Goal: Task Accomplishment & Management: Manage account settings

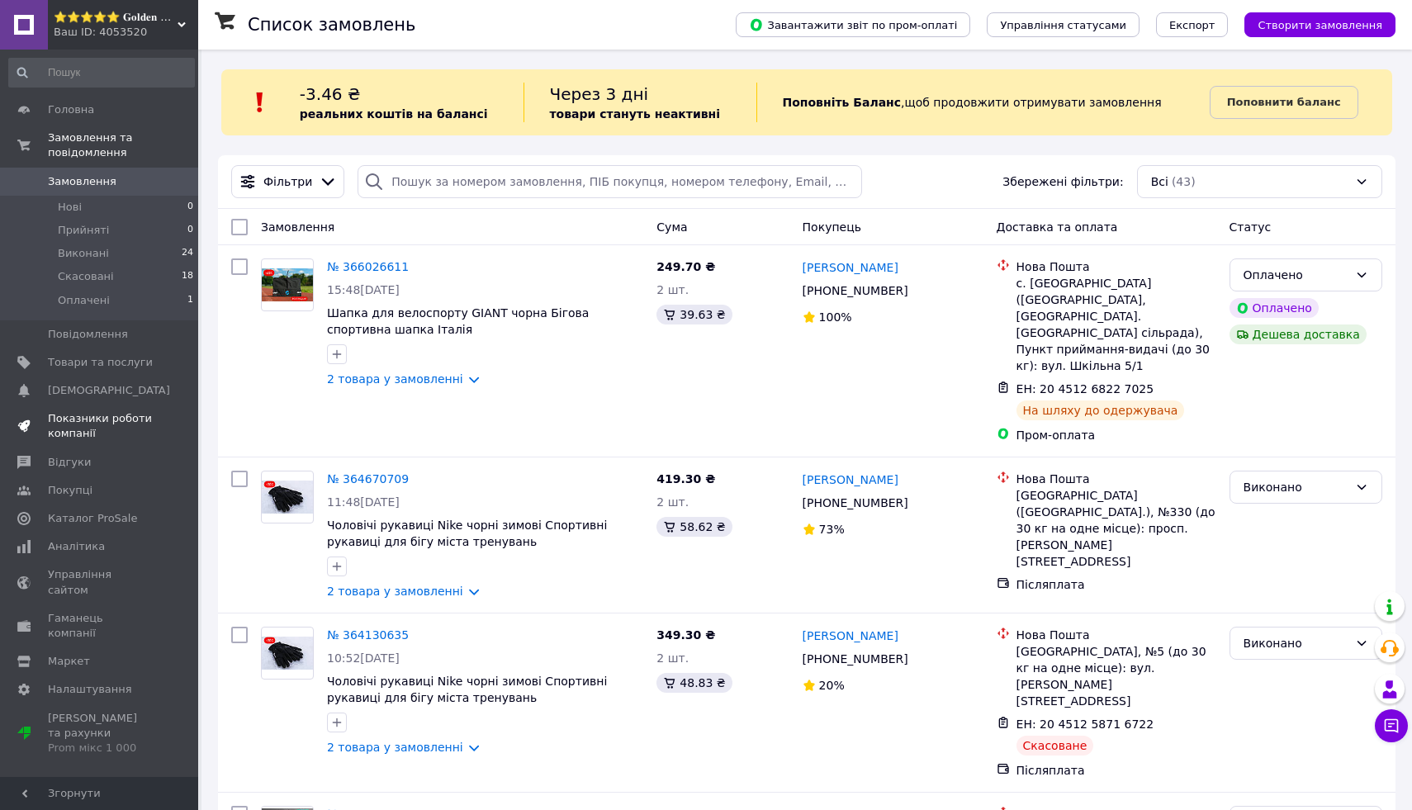
click at [130, 432] on span "Показники роботи компанії" at bounding box center [100, 426] width 105 height 30
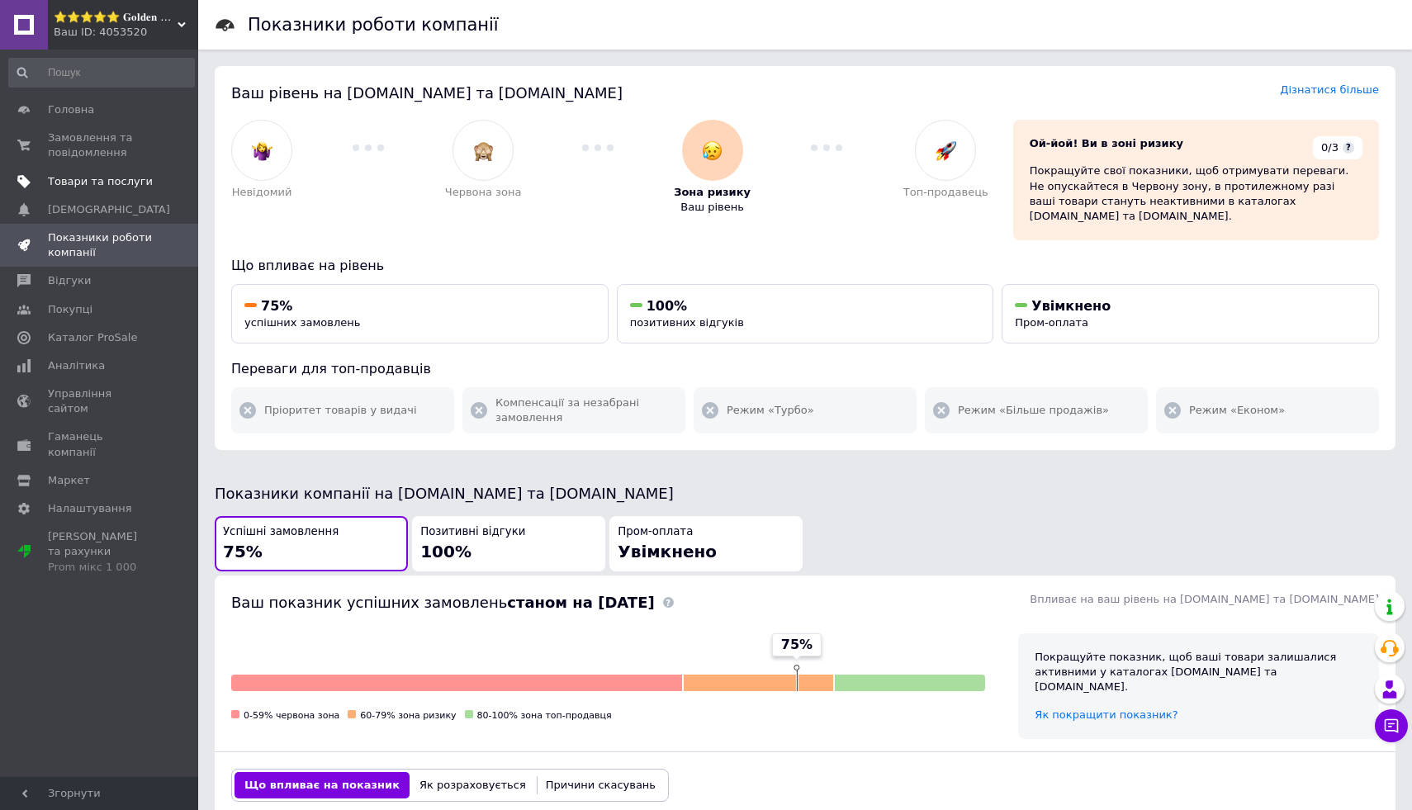
click at [146, 183] on span "Товари та послуги" at bounding box center [100, 181] width 105 height 15
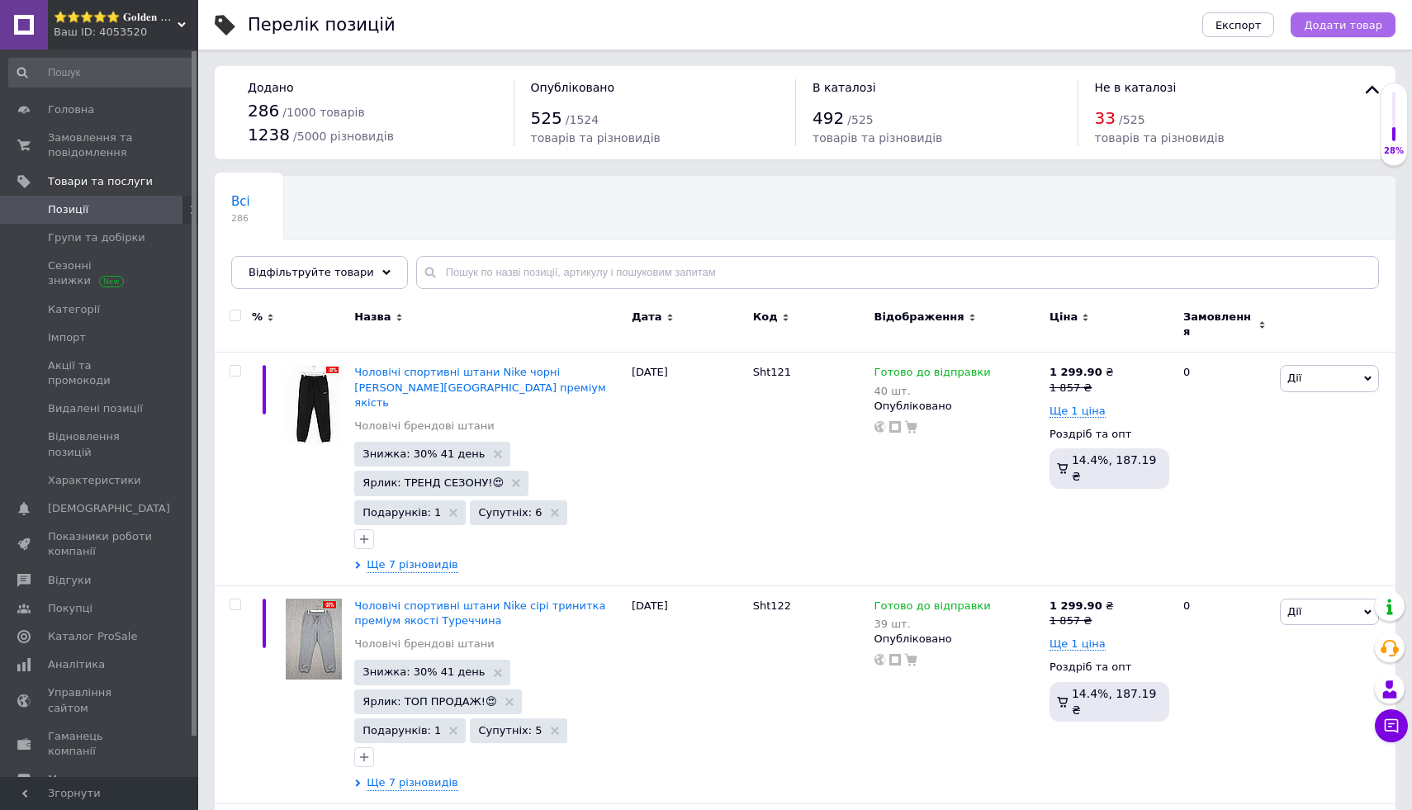
click at [1360, 13] on button "Додати товар" at bounding box center [1343, 24] width 105 height 25
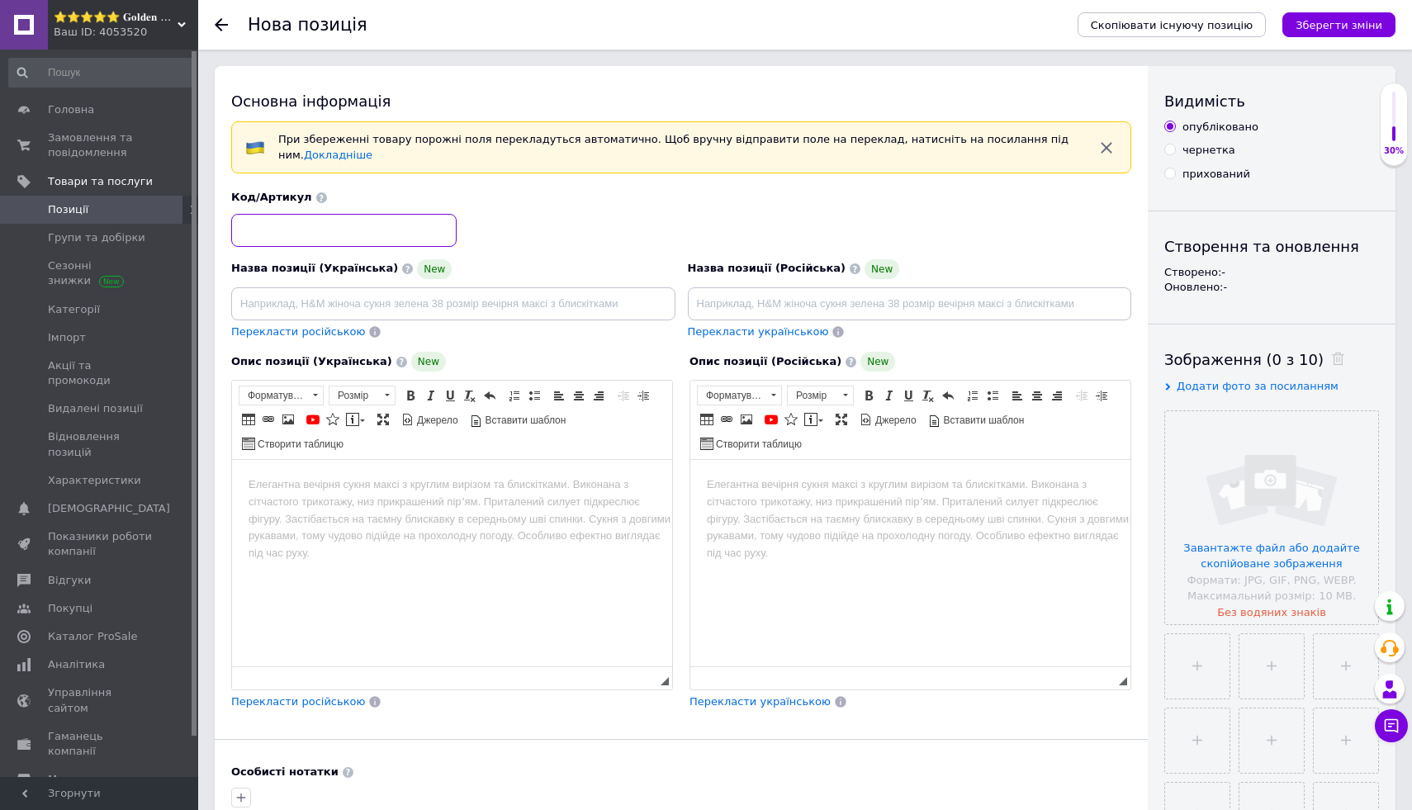
click at [392, 221] on input at bounding box center [343, 230] width 225 height 33
type input "OF20"
click at [571, 497] on html at bounding box center [452, 485] width 440 height 50
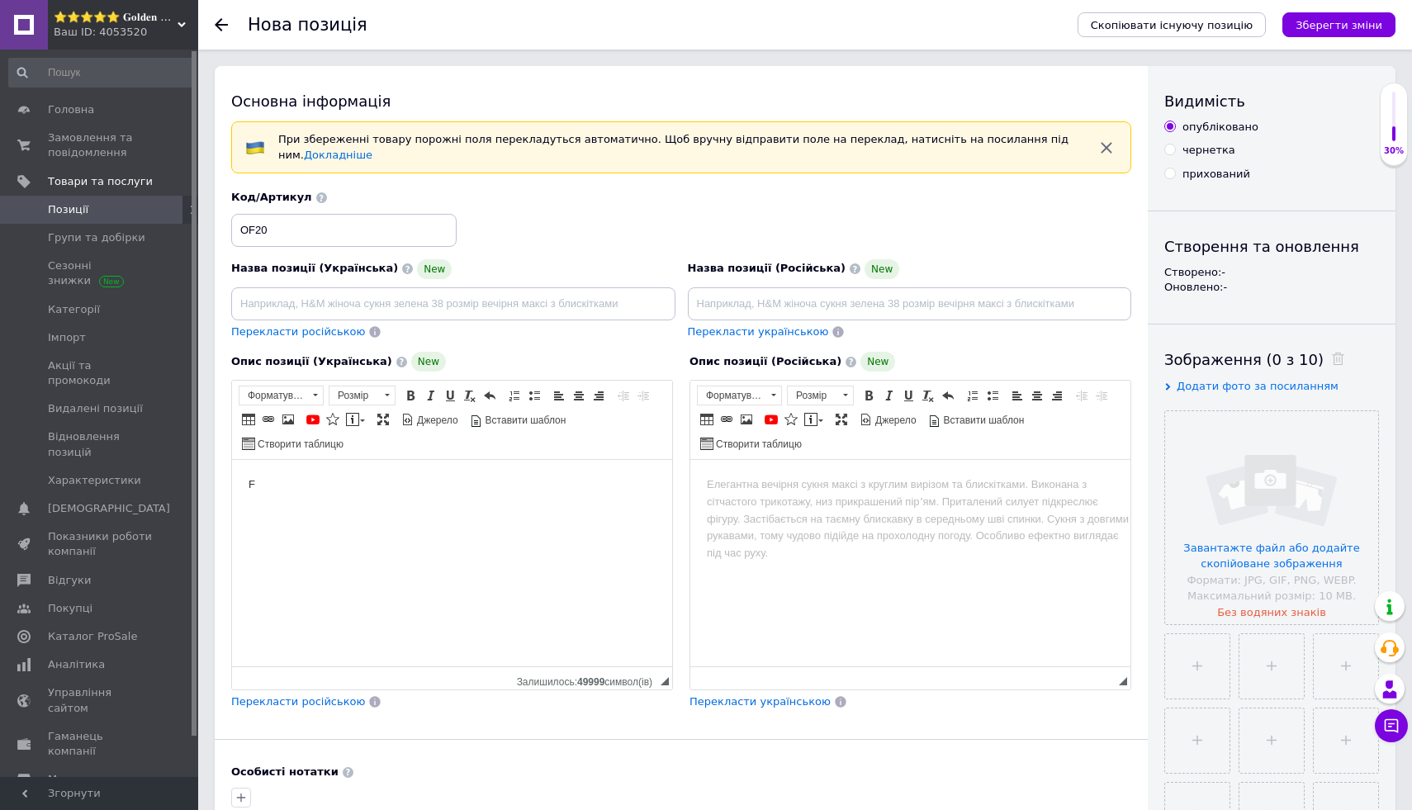
click at [982, 510] on html at bounding box center [910, 485] width 440 height 50
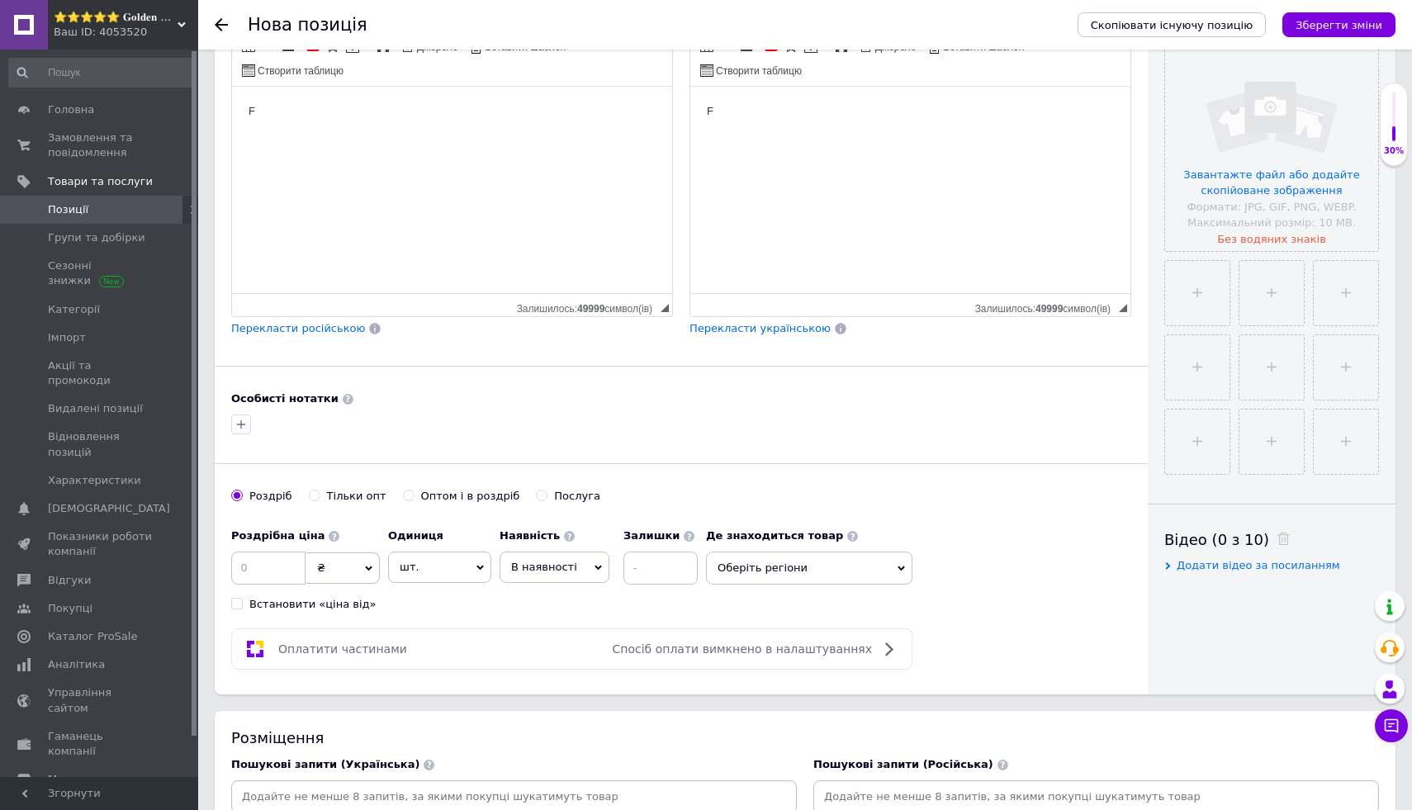
scroll to position [467, 0]
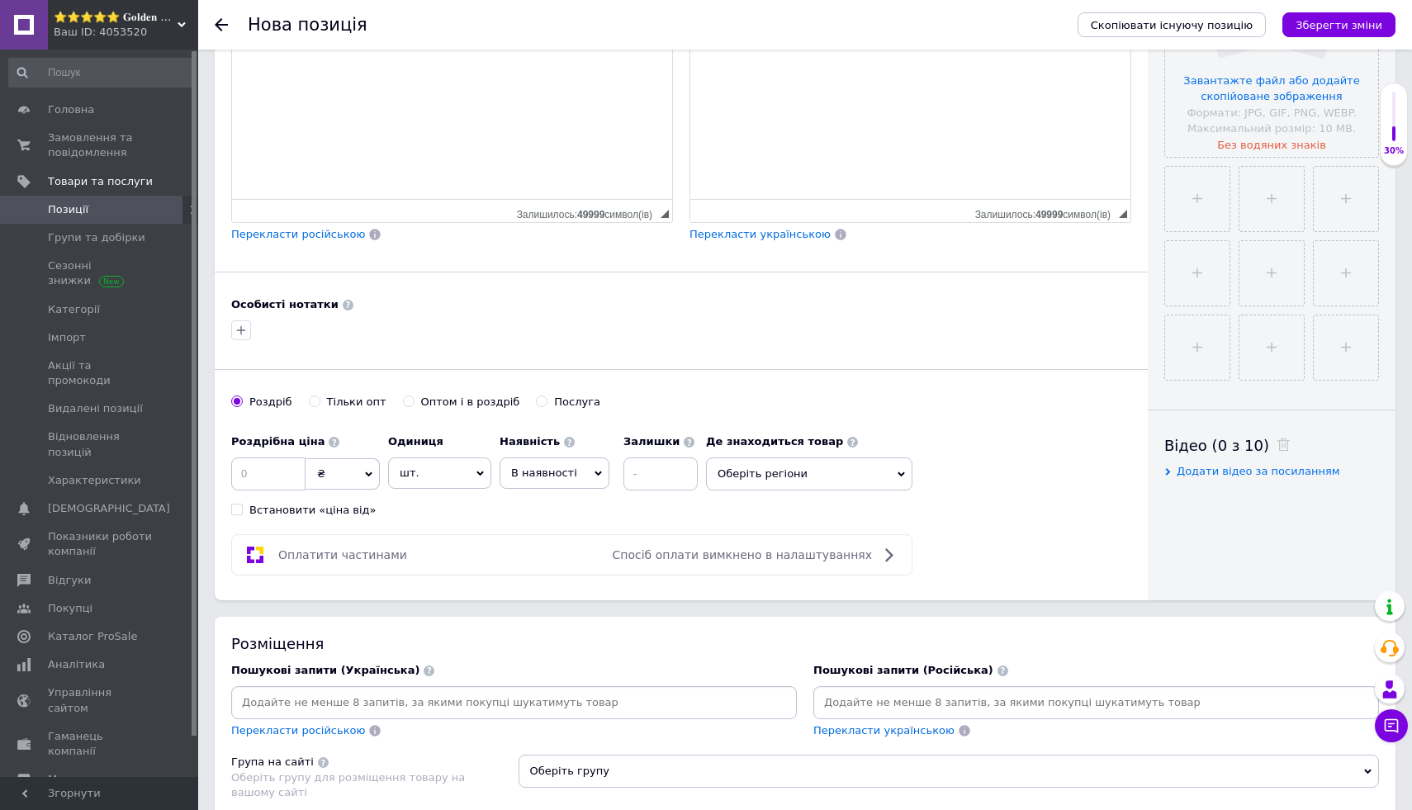
click at [529, 498] on div "Роздрібна ціна ₴ $ EUR CHF GBP ¥ PLN ₸ MDL HUF KGS CNY TRY KRW lei Встановити «…" at bounding box center [468, 472] width 475 height 92
click at [531, 473] on span "В наявності" at bounding box center [544, 473] width 66 height 12
click at [544, 568] on li "Готово до відправки" at bounding box center [554, 576] width 108 height 38
click at [681, 471] on input at bounding box center [705, 474] width 74 height 33
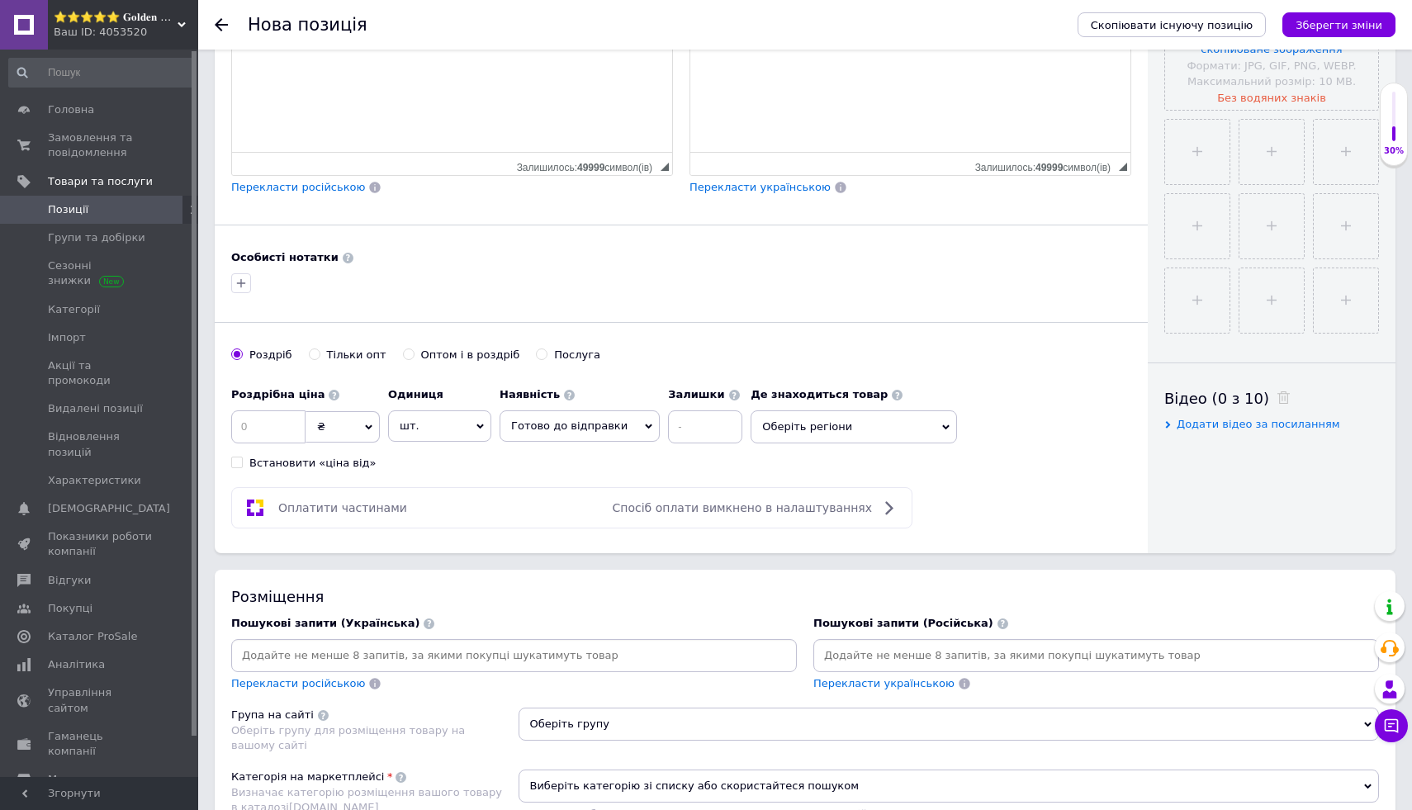
scroll to position [520, 0]
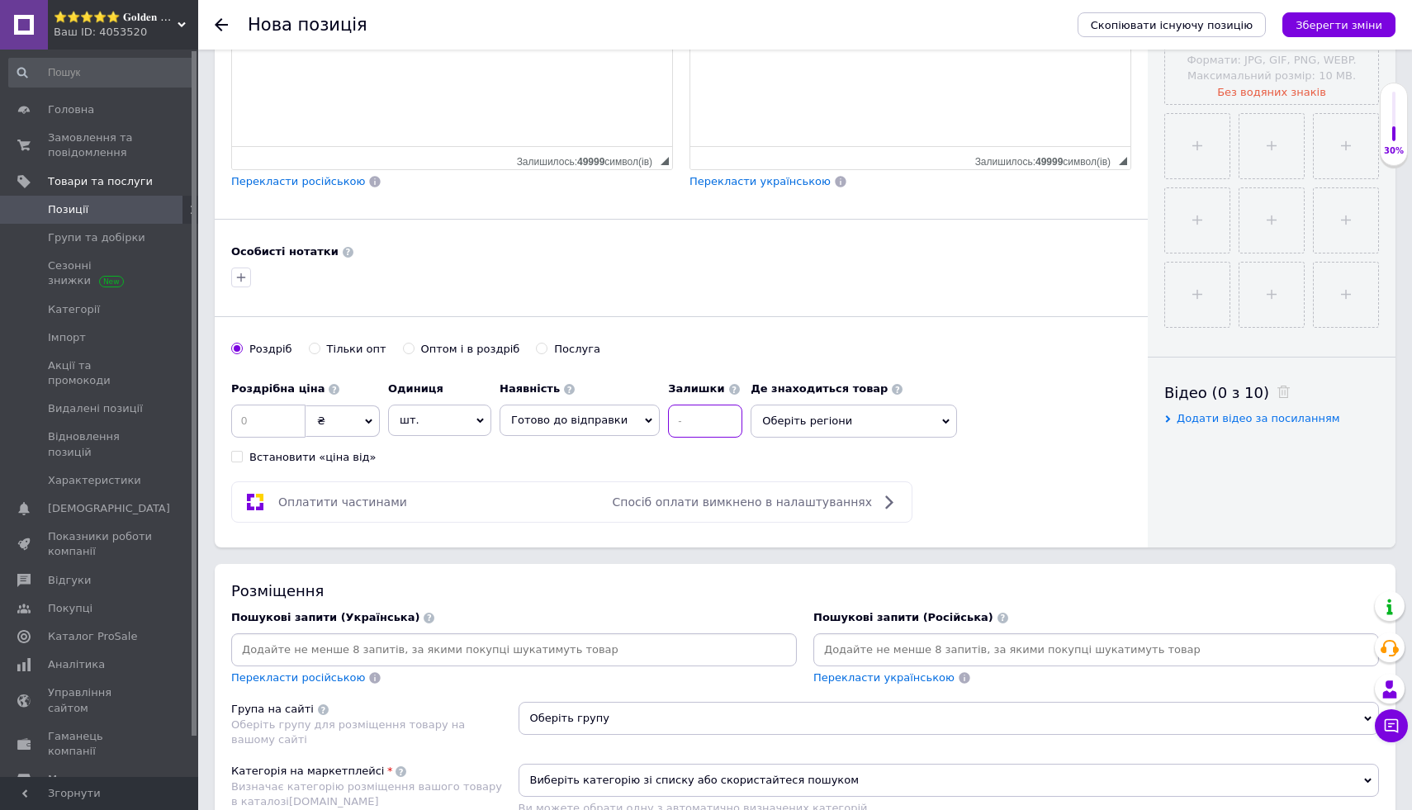
click at [704, 417] on input at bounding box center [705, 421] width 74 height 33
type input "1"
click at [890, 421] on span "Оберіть регіони" at bounding box center [854, 421] width 206 height 33
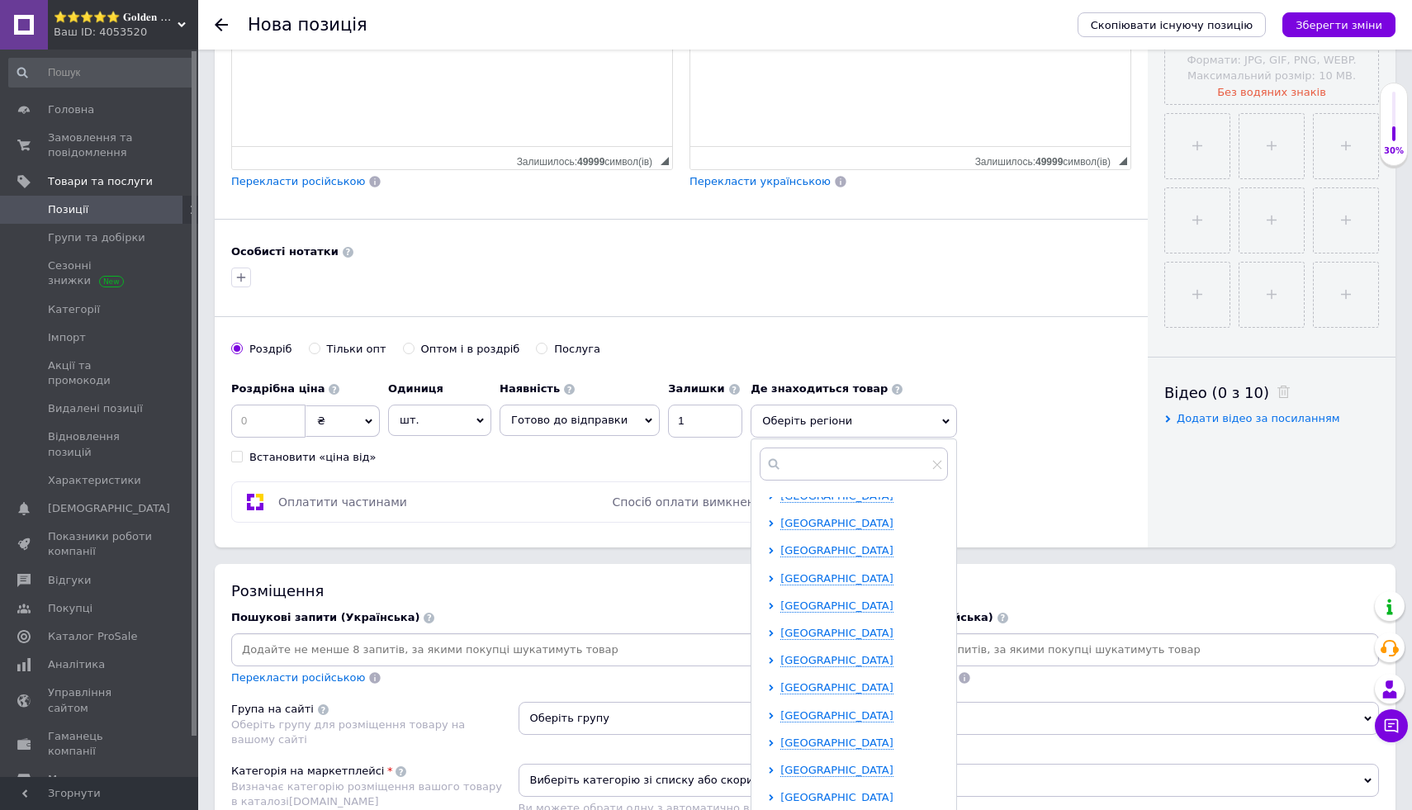
scroll to position [124, 0]
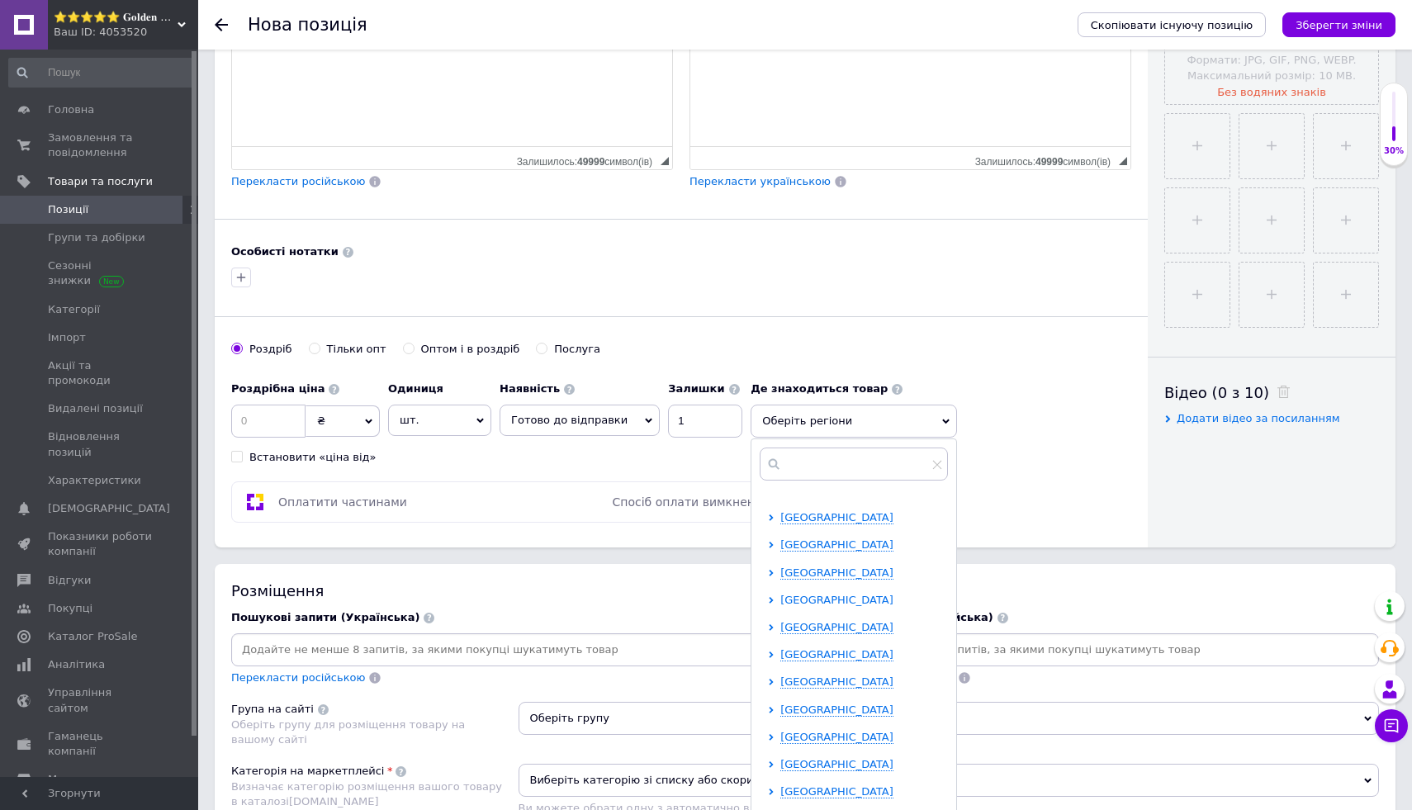
click at [837, 600] on span "[GEOGRAPHIC_DATA]" at bounding box center [836, 600] width 113 height 12
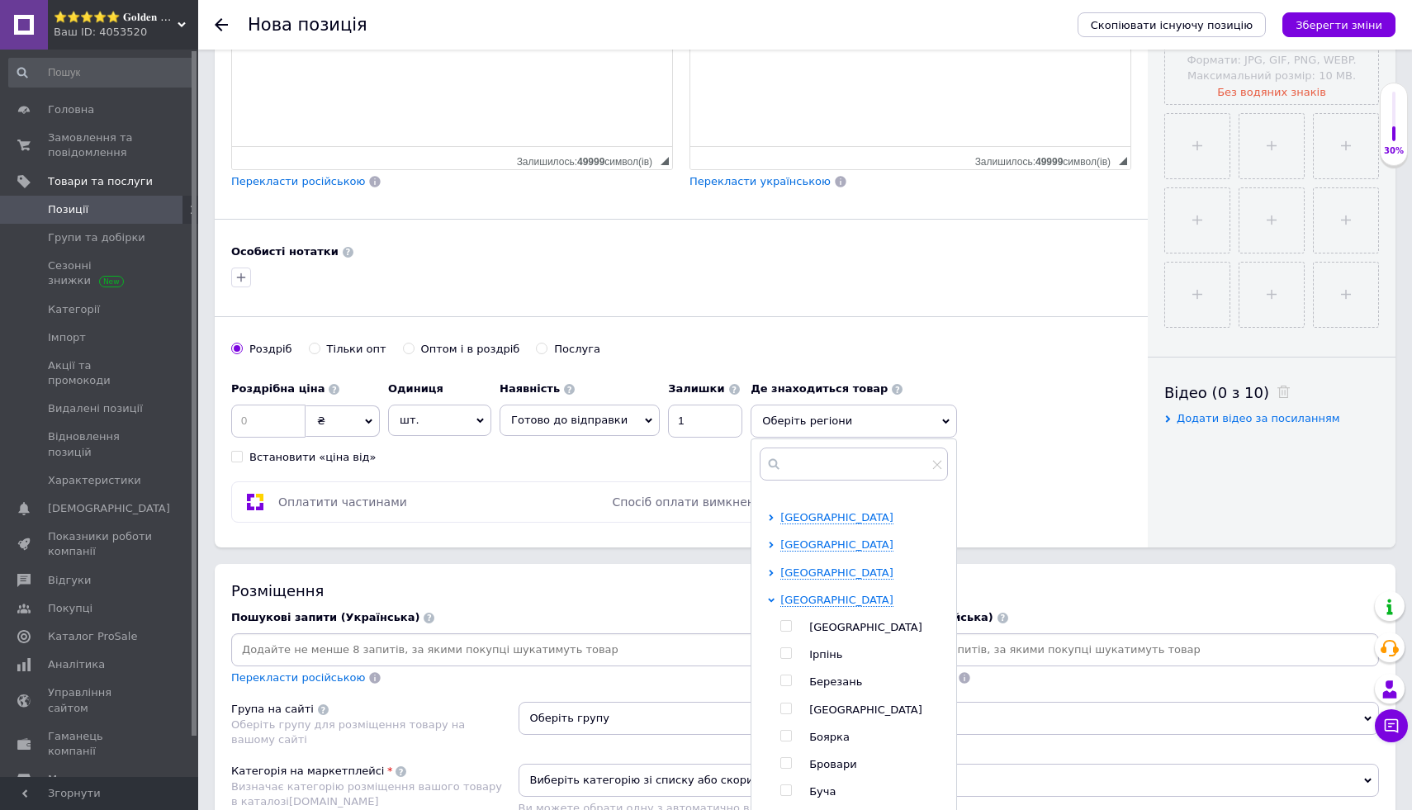
click at [780, 624] on input "checkbox" at bounding box center [785, 626] width 11 height 11
checkbox input "true"
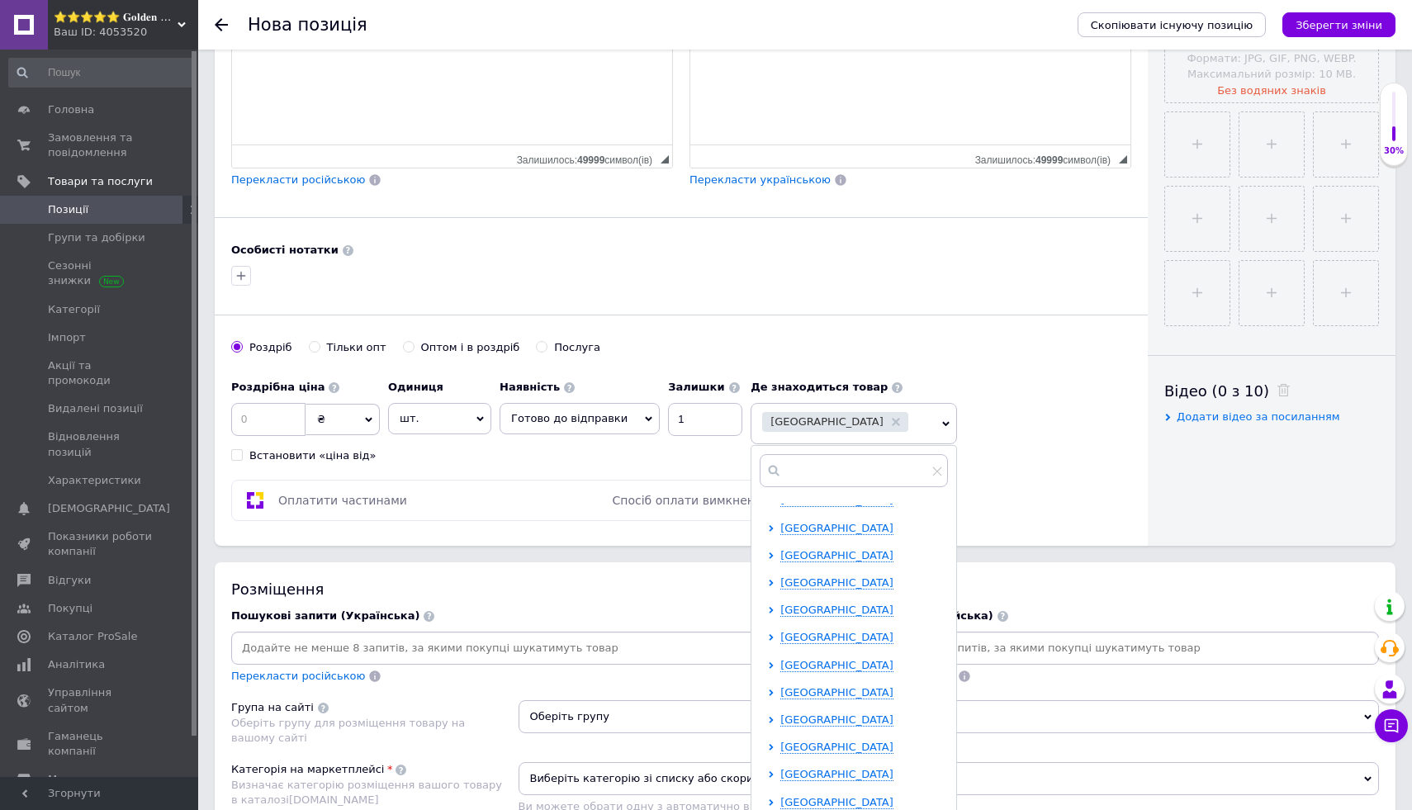
scroll to position [537, 0]
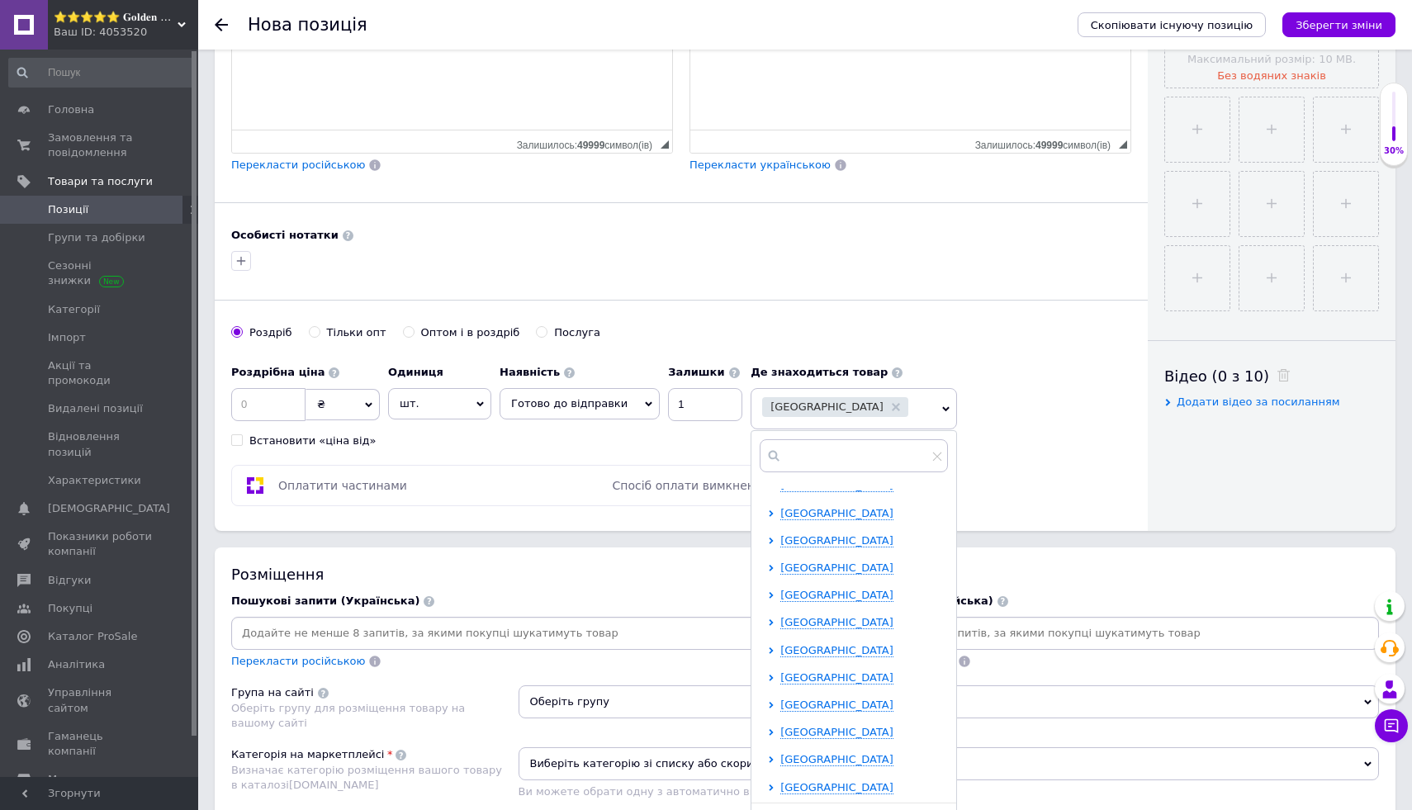
click at [818, 521] on ul "[GEOGRAPHIC_DATA] [GEOGRAPHIC_DATA] [GEOGRAPHIC_DATA] [GEOGRAPHIC_DATA] [GEOGRA…" at bounding box center [857, 184] width 179 height 1221
click at [818, 515] on span "[GEOGRAPHIC_DATA]" at bounding box center [836, 513] width 113 height 12
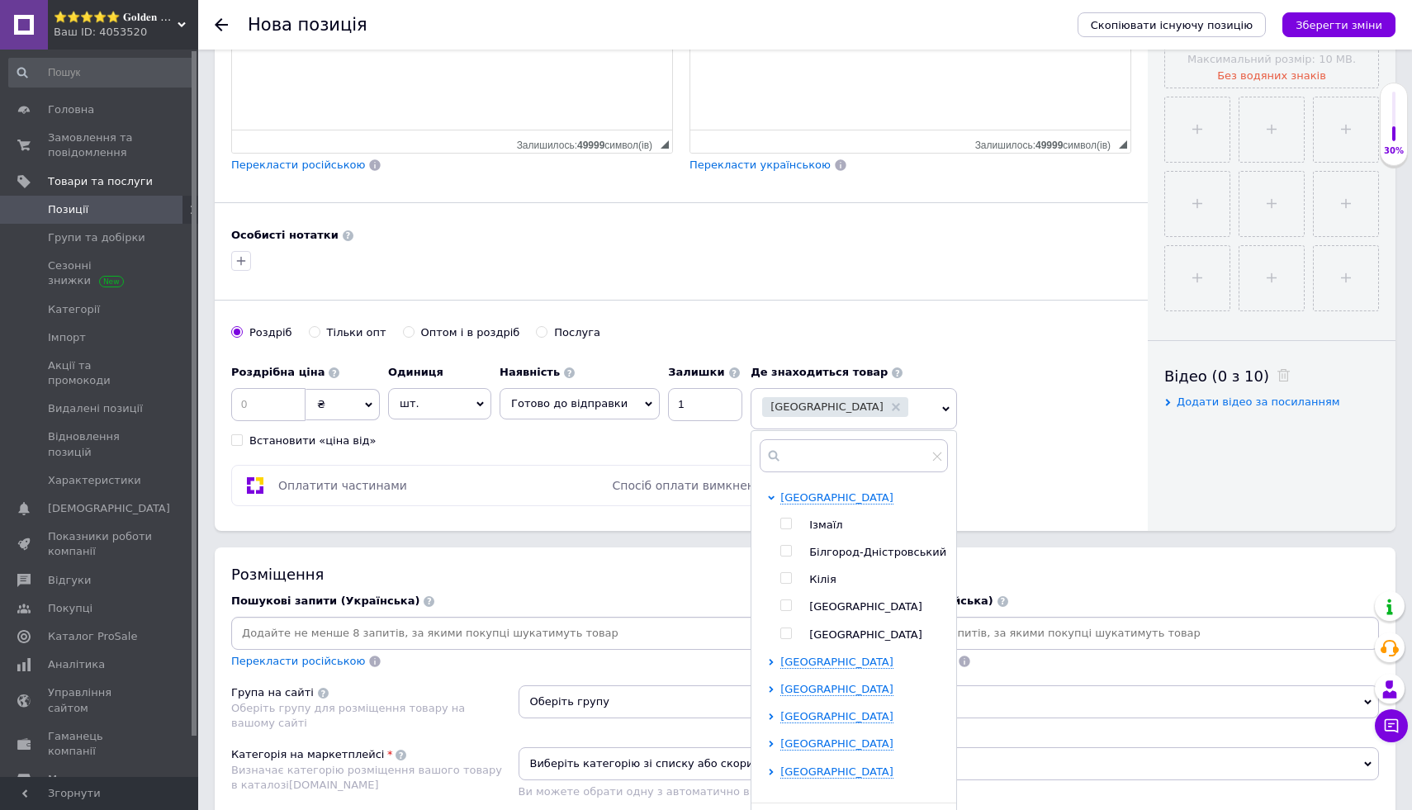
click at [780, 611] on input "checkbox" at bounding box center [785, 605] width 11 height 11
checkbox input "true"
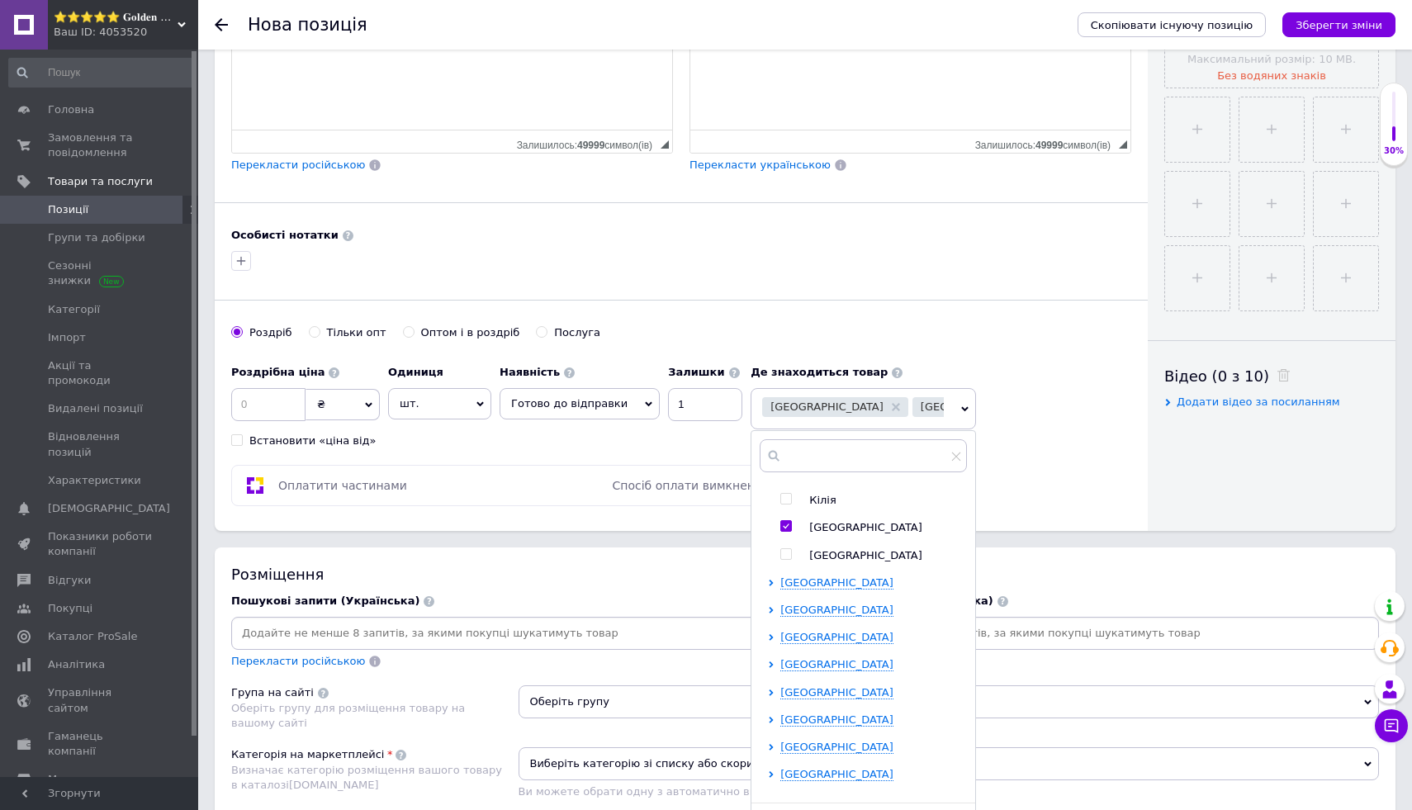
scroll to position [1020, 0]
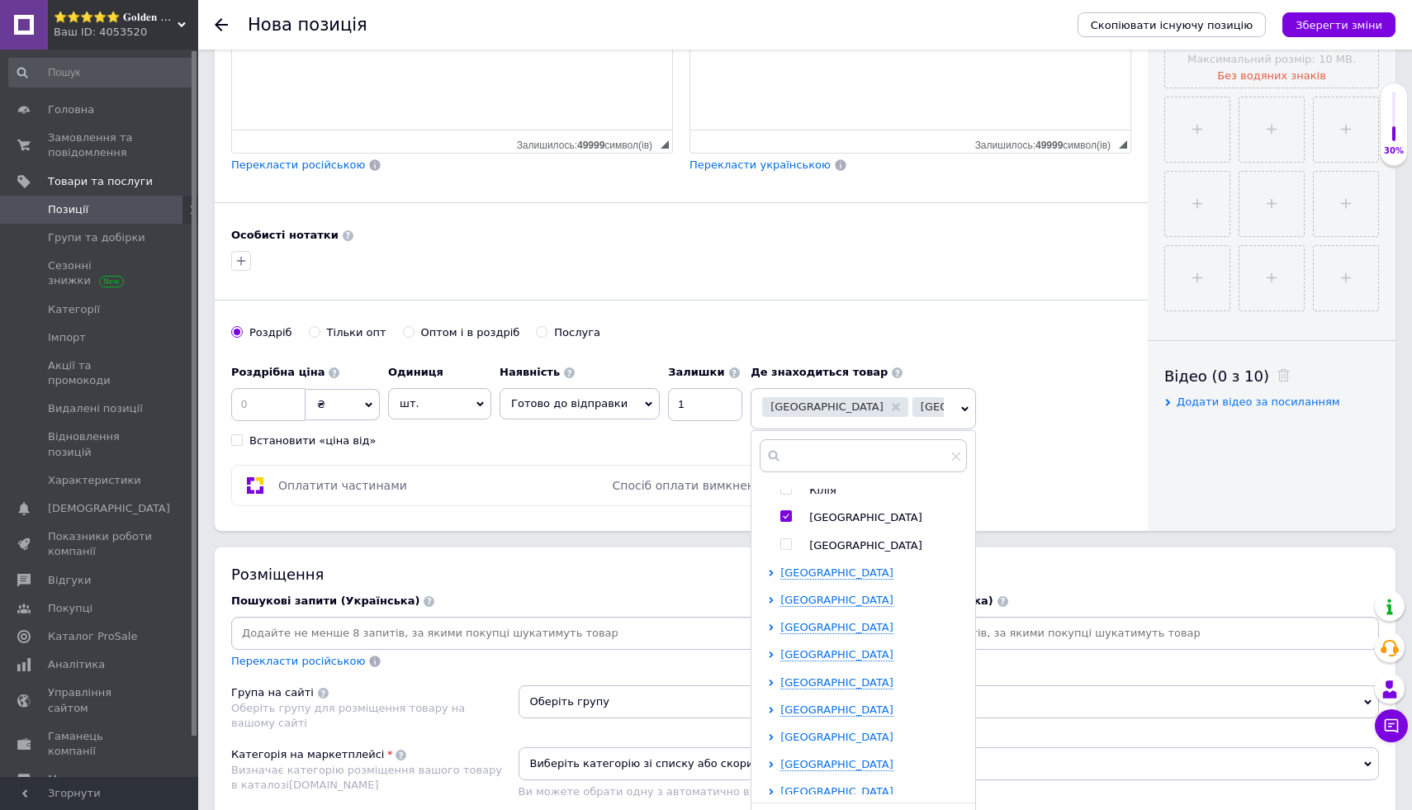
click at [814, 743] on span "[GEOGRAPHIC_DATA]" at bounding box center [836, 737] width 113 height 12
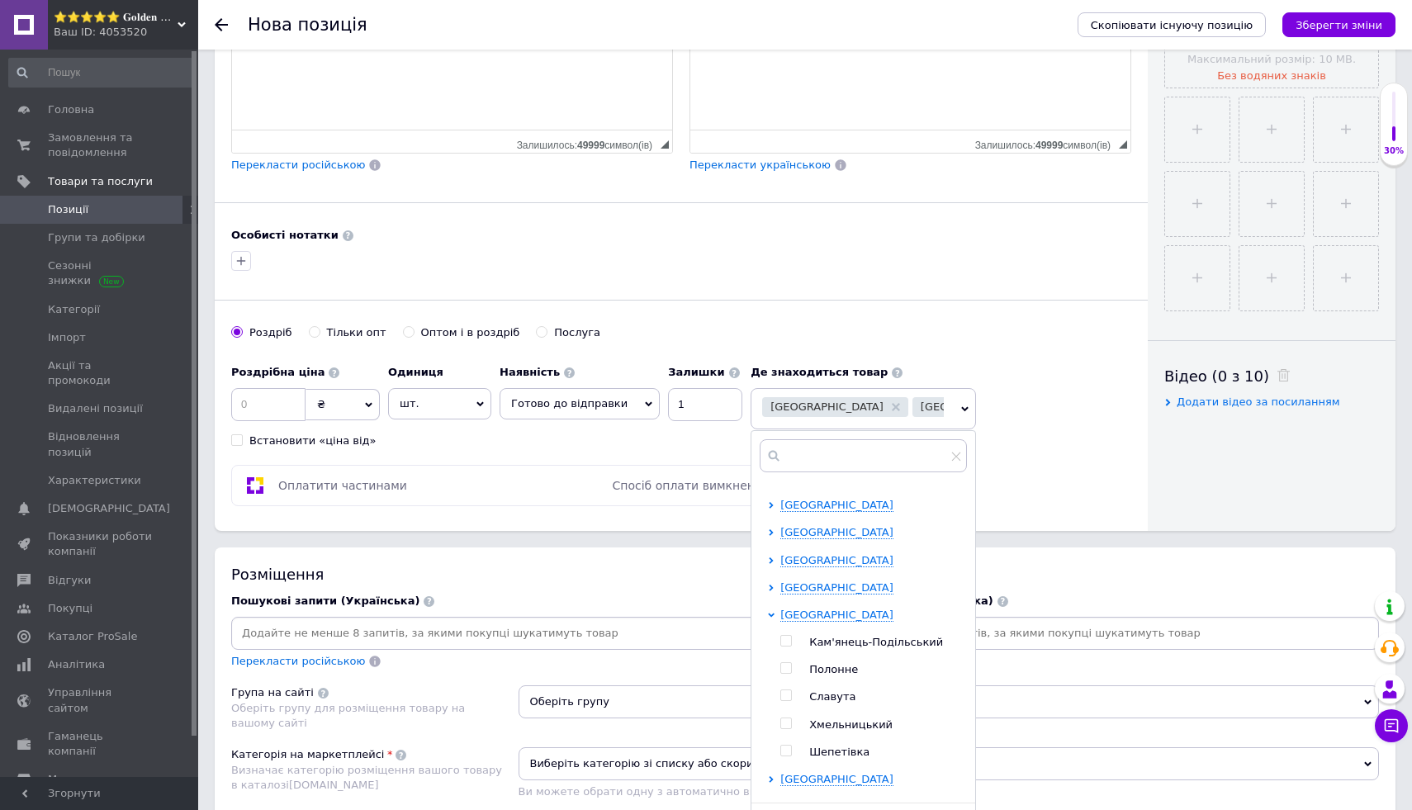
scroll to position [1150, 0]
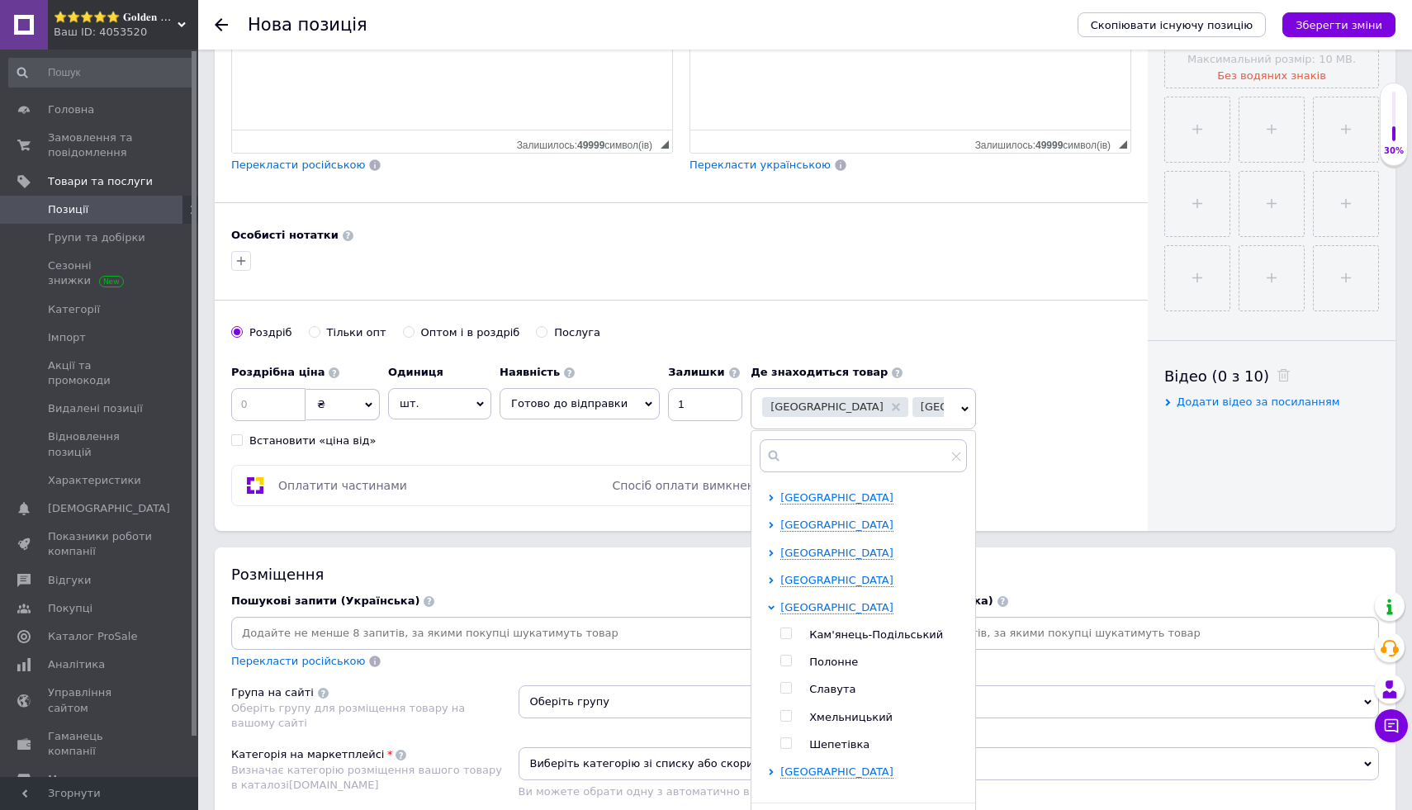
click at [780, 722] on input "checkbox" at bounding box center [785, 716] width 11 height 11
checkbox input "true"
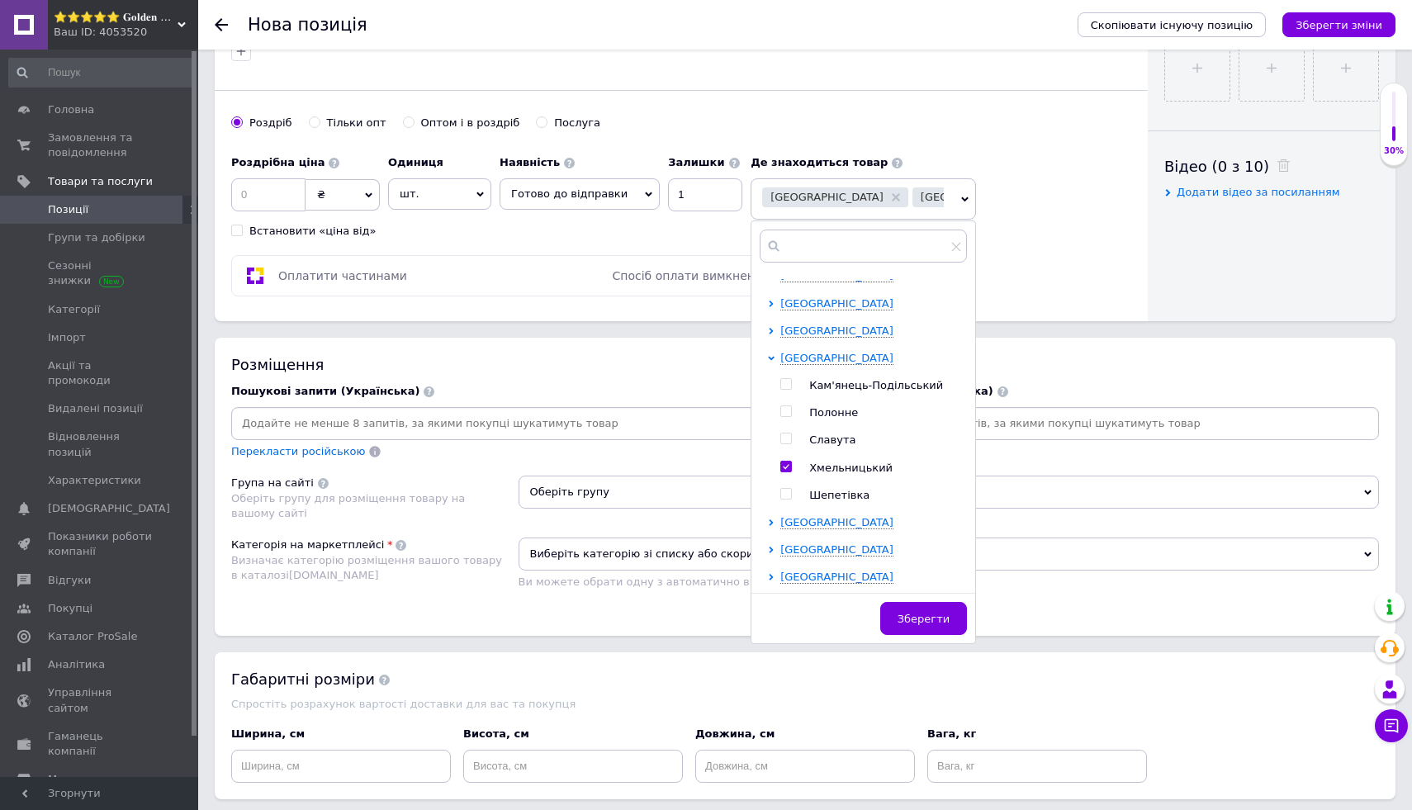
scroll to position [752, 0]
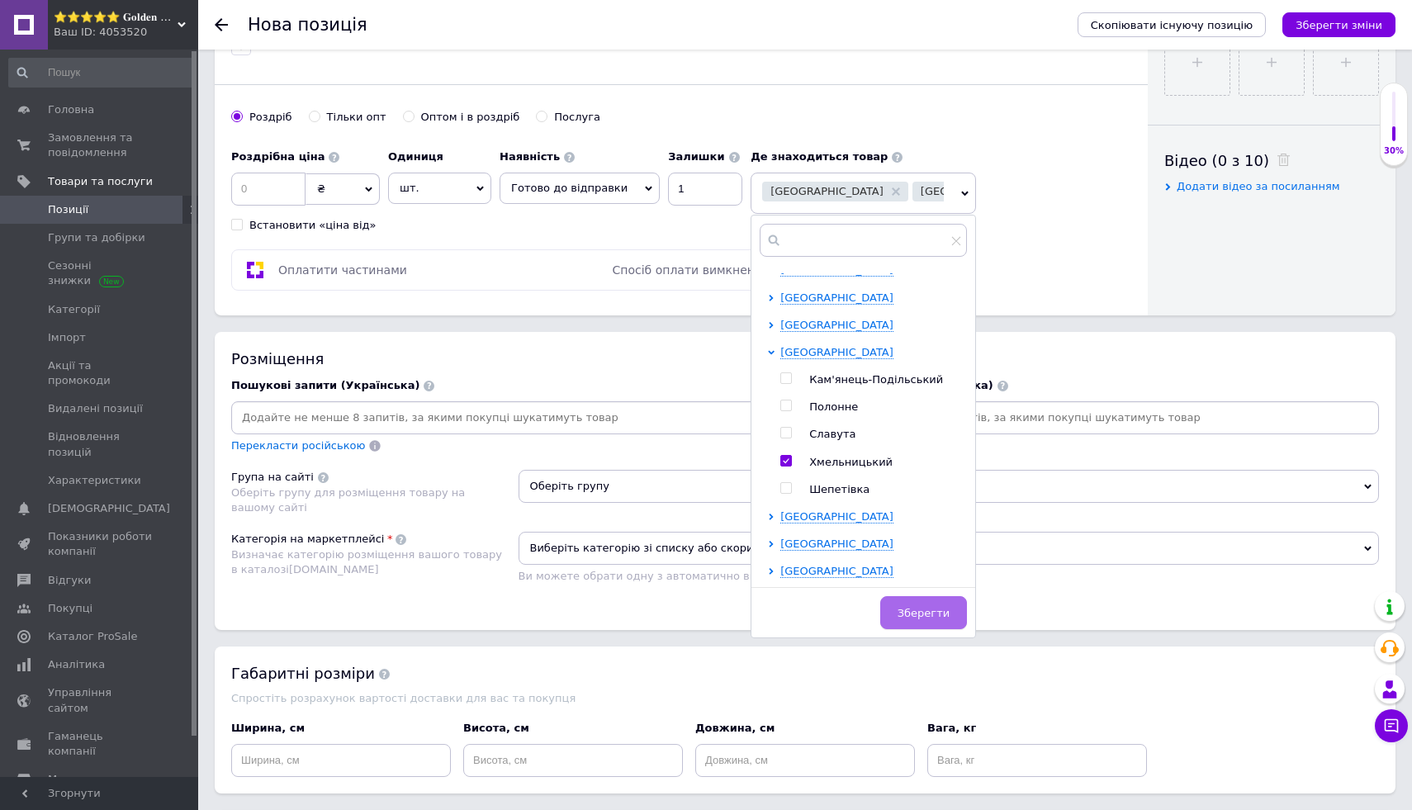
click at [938, 618] on span "Зберегти" at bounding box center [924, 613] width 52 height 12
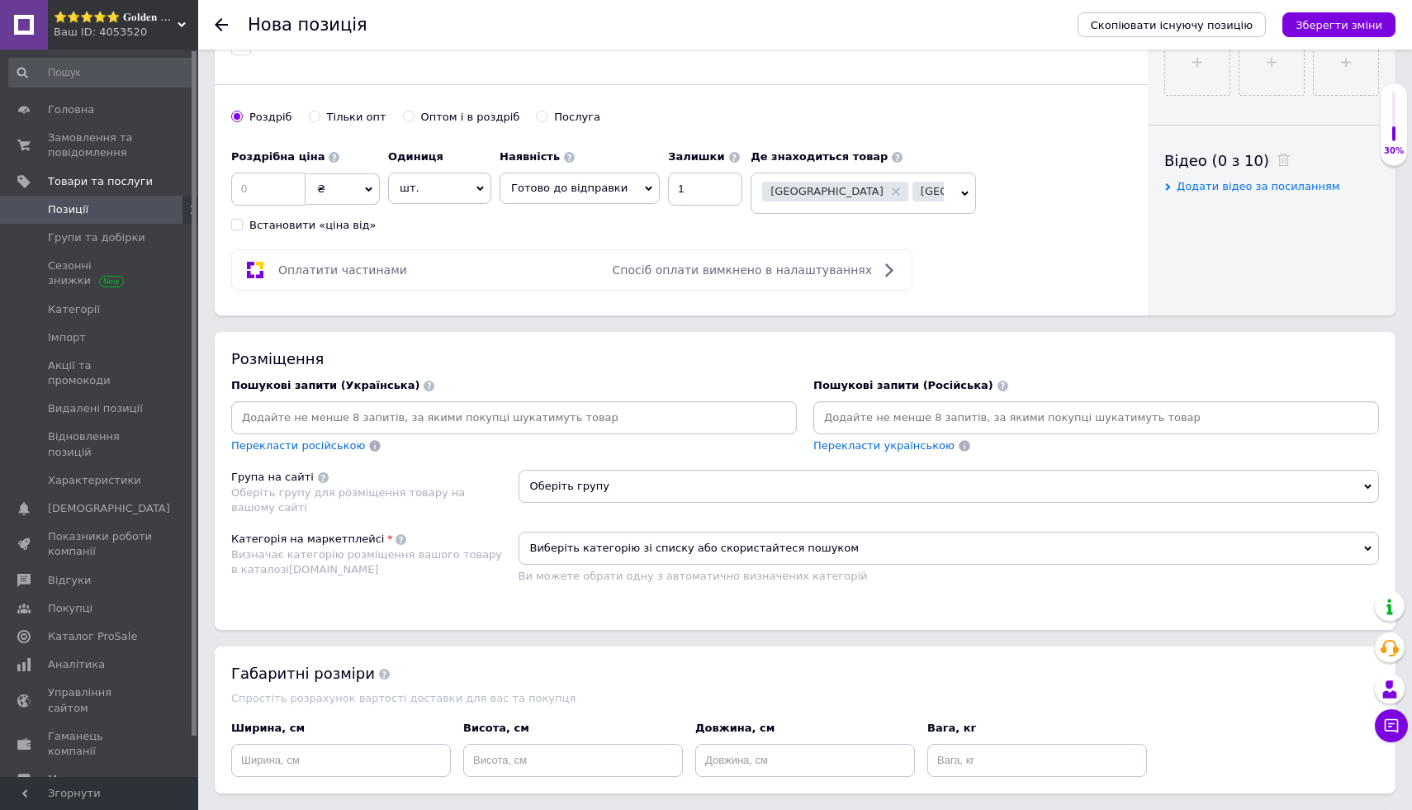
click at [922, 492] on span "Оберіть групу" at bounding box center [949, 486] width 861 height 33
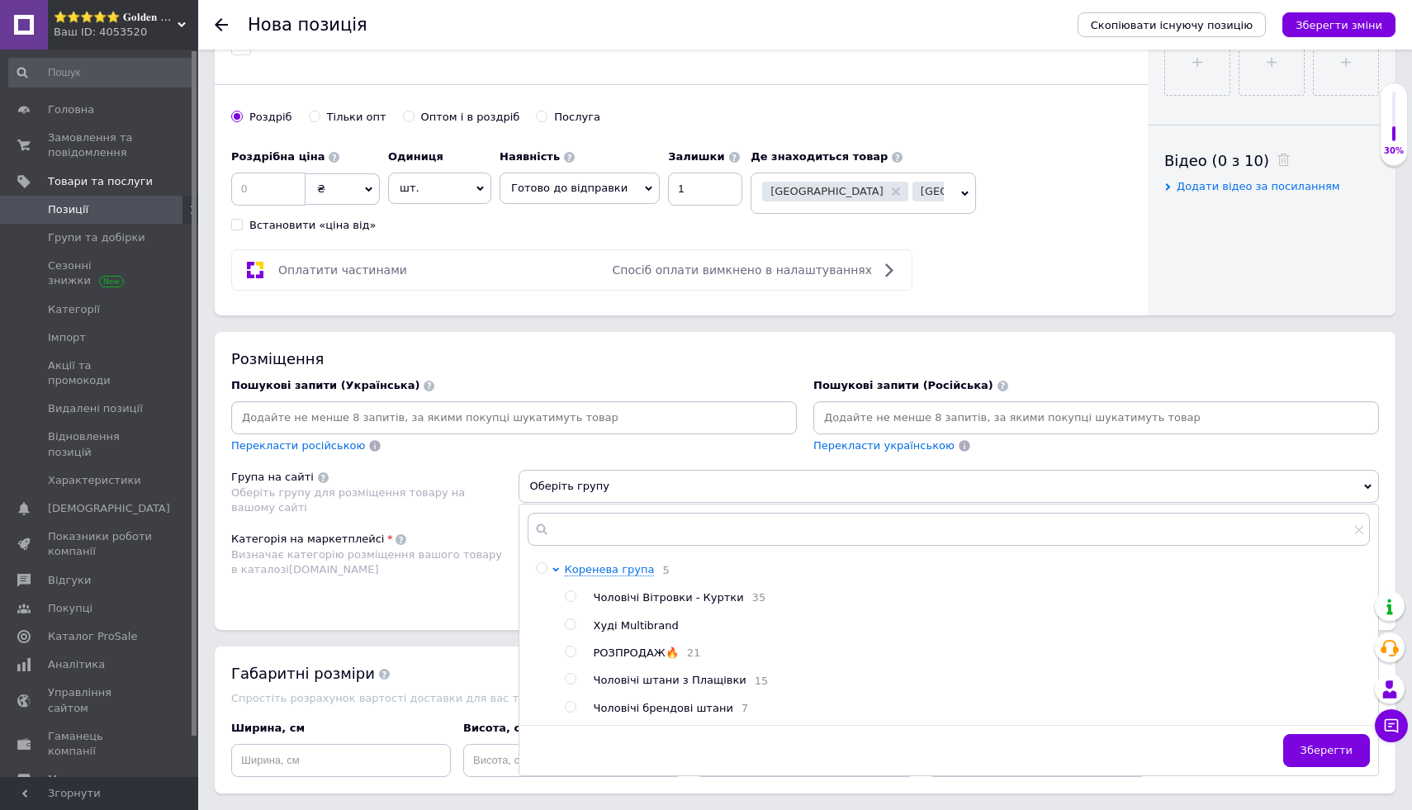
click at [576, 649] on div at bounding box center [571, 652] width 12 height 12
click at [573, 649] on input "radio" at bounding box center [570, 652] width 11 height 11
radio input "true"
click at [1315, 756] on span "Зберегти" at bounding box center [1327, 750] width 52 height 12
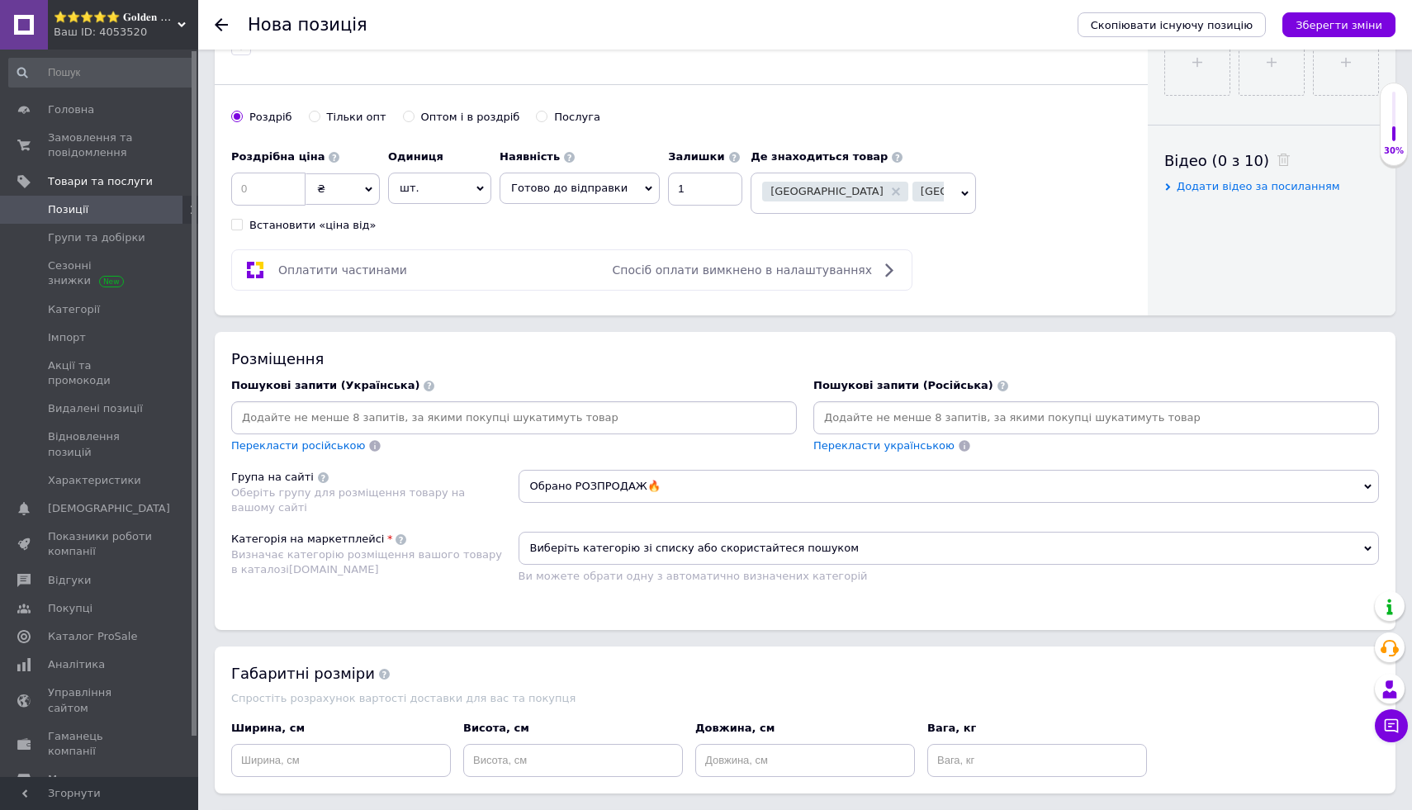
click at [1260, 552] on span "Виберіть категорію зі списку або скористайтеся пошуком" at bounding box center [949, 548] width 861 height 33
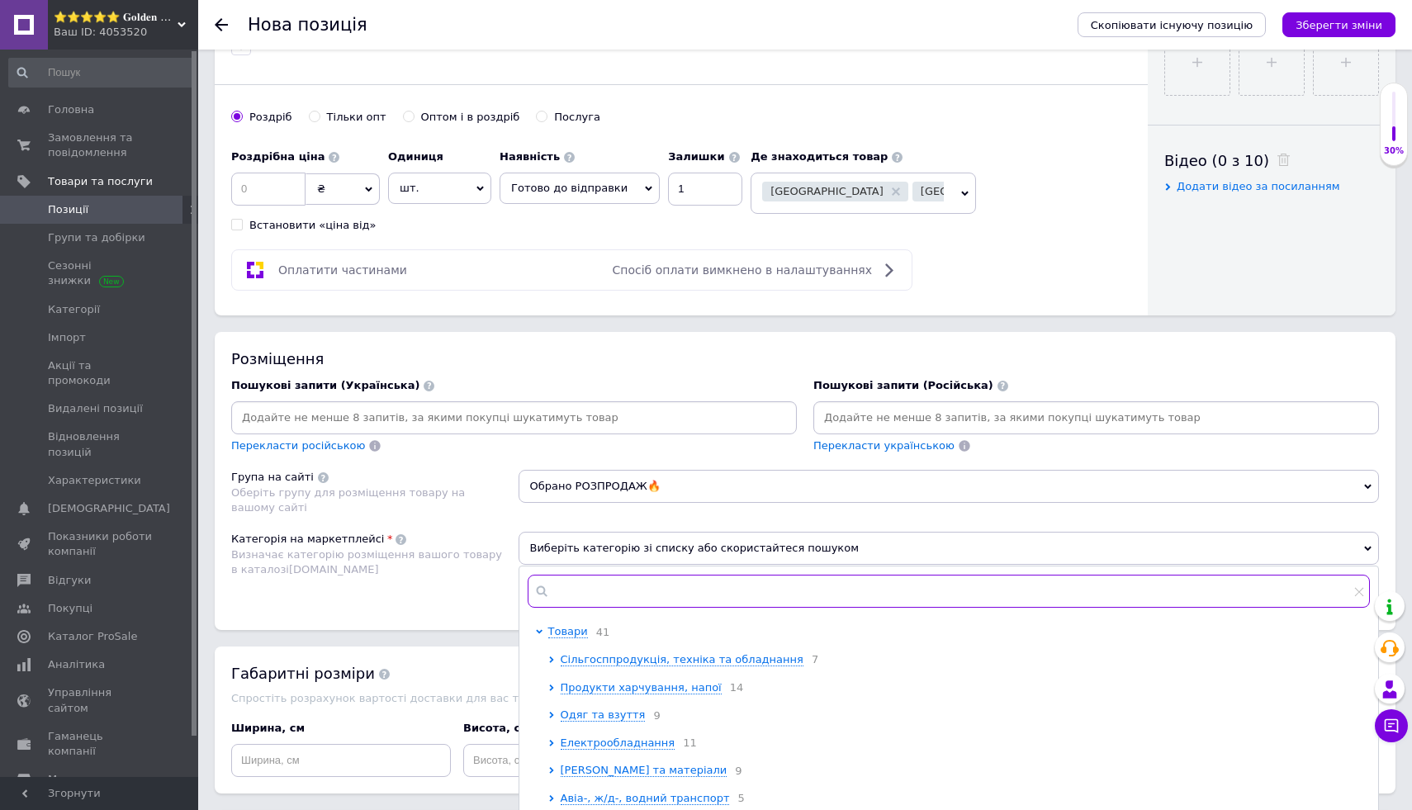
click at [1185, 595] on input "text" at bounding box center [949, 591] width 843 height 33
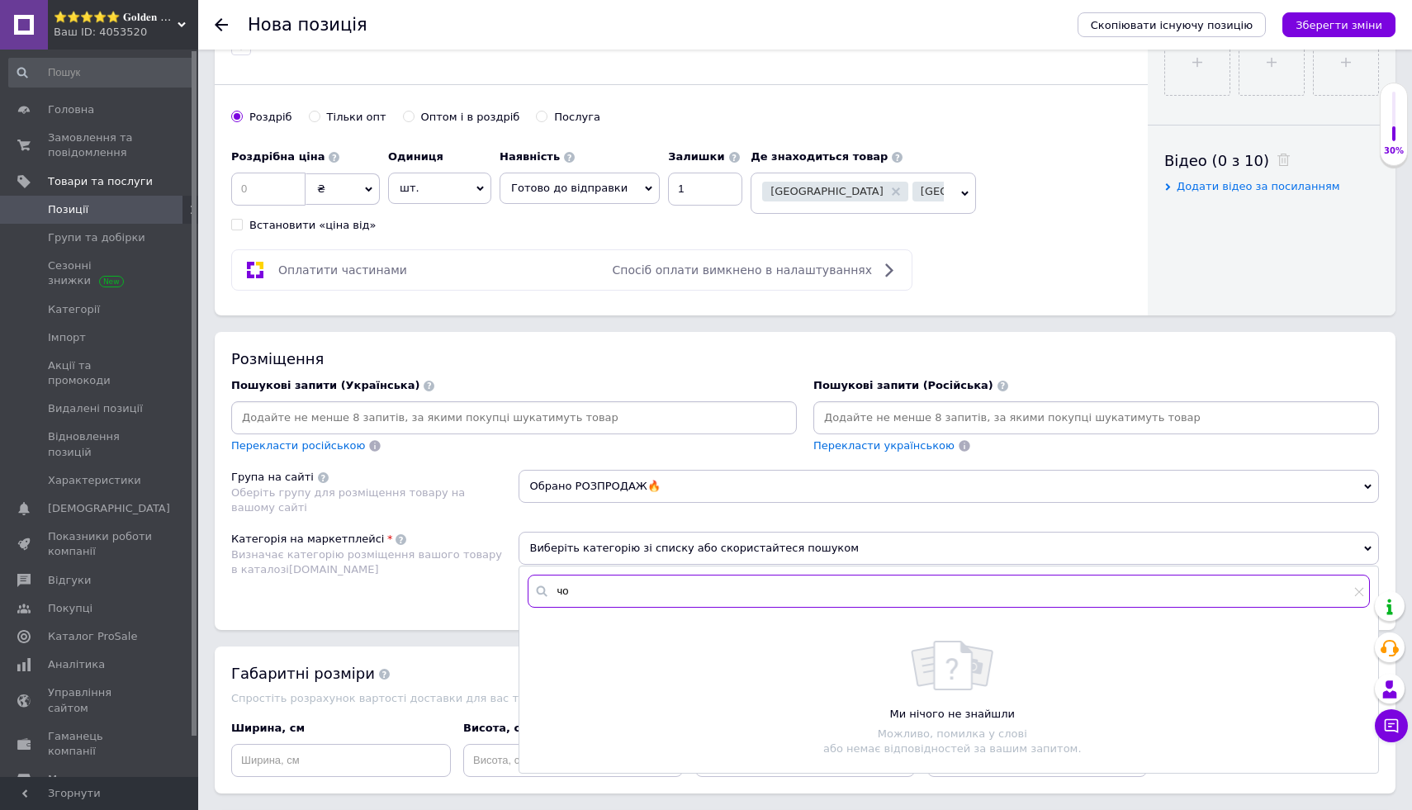
type input "ч"
type input "к"
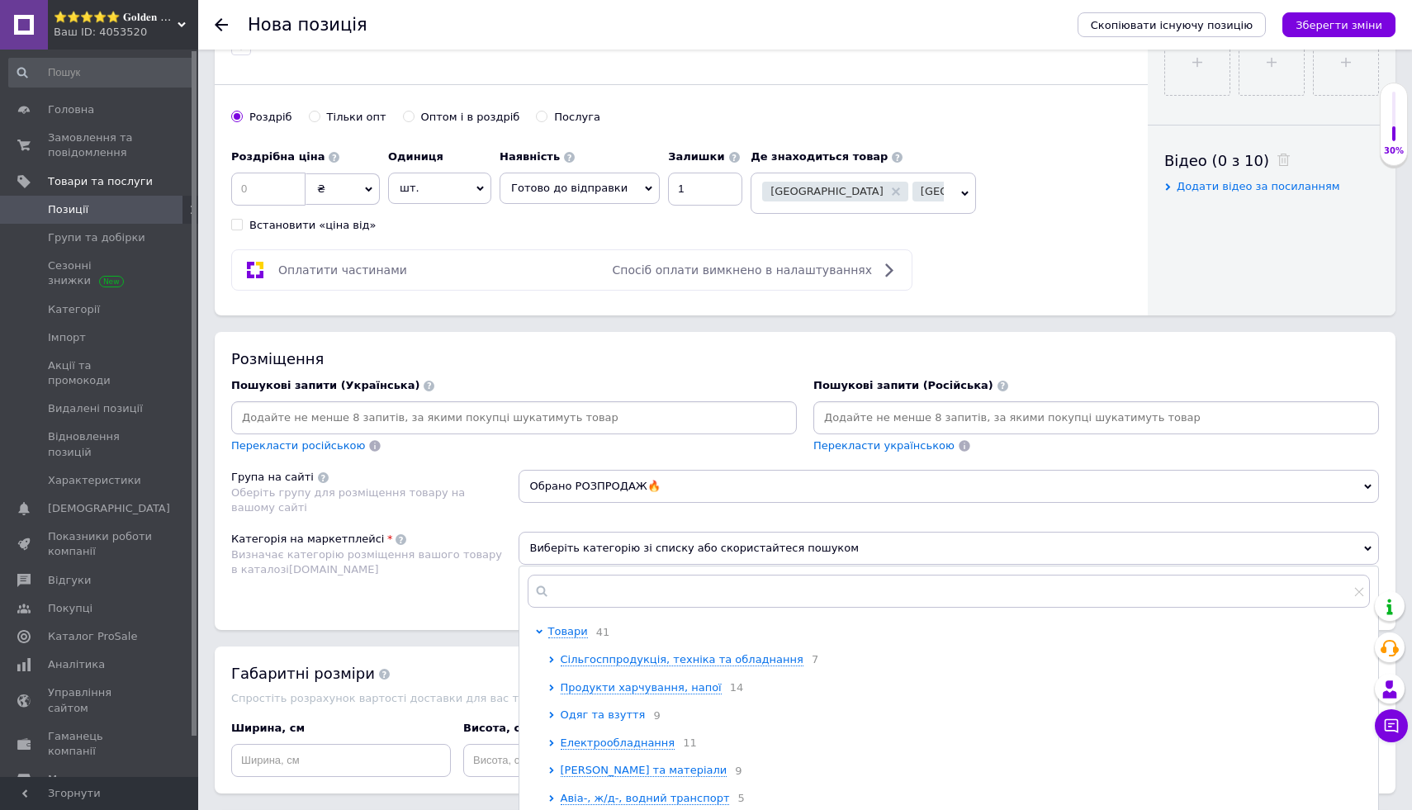
click at [618, 716] on span "Одяг та взуття" at bounding box center [603, 715] width 85 height 12
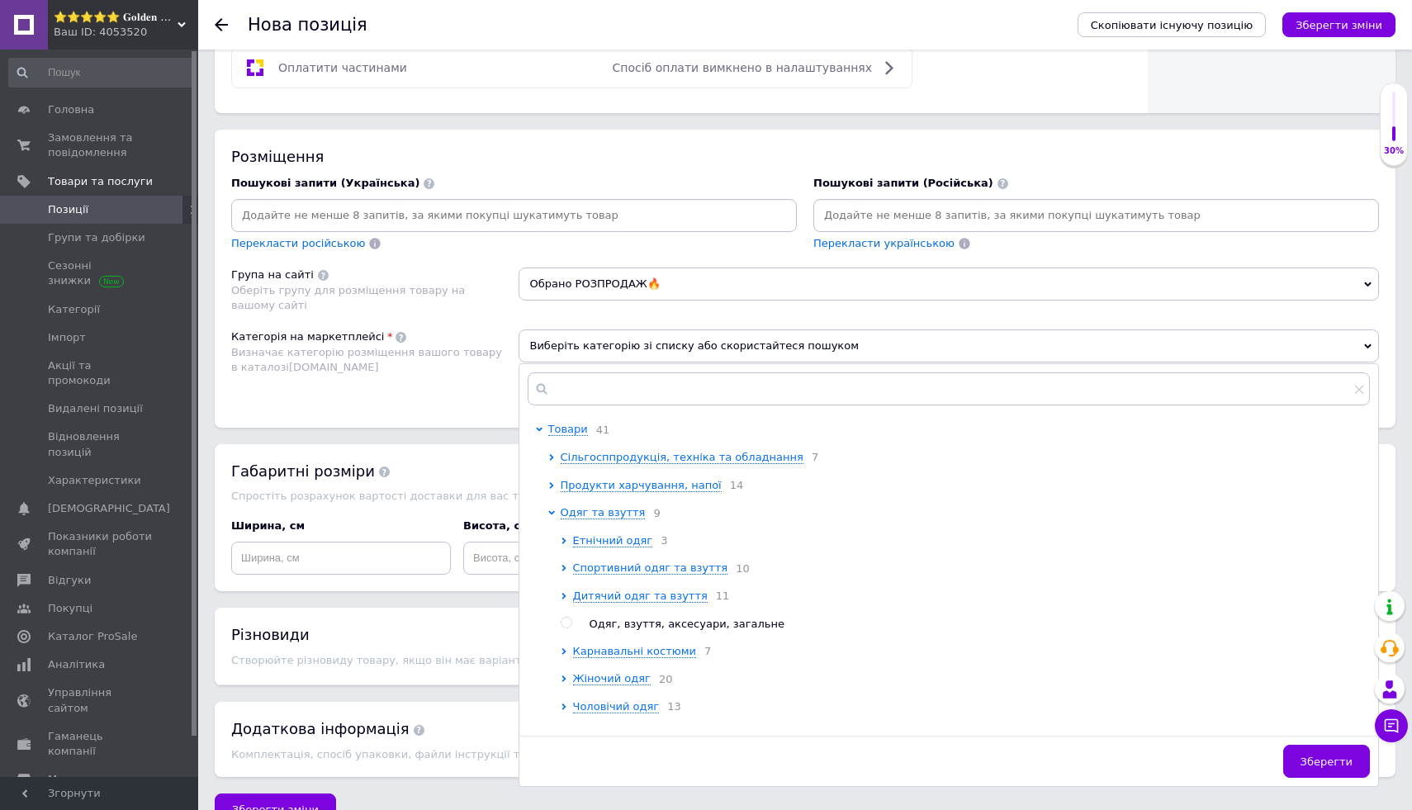
scroll to position [954, 0]
click at [708, 575] on span "Спортивний одяг та взуття" at bounding box center [650, 568] width 155 height 12
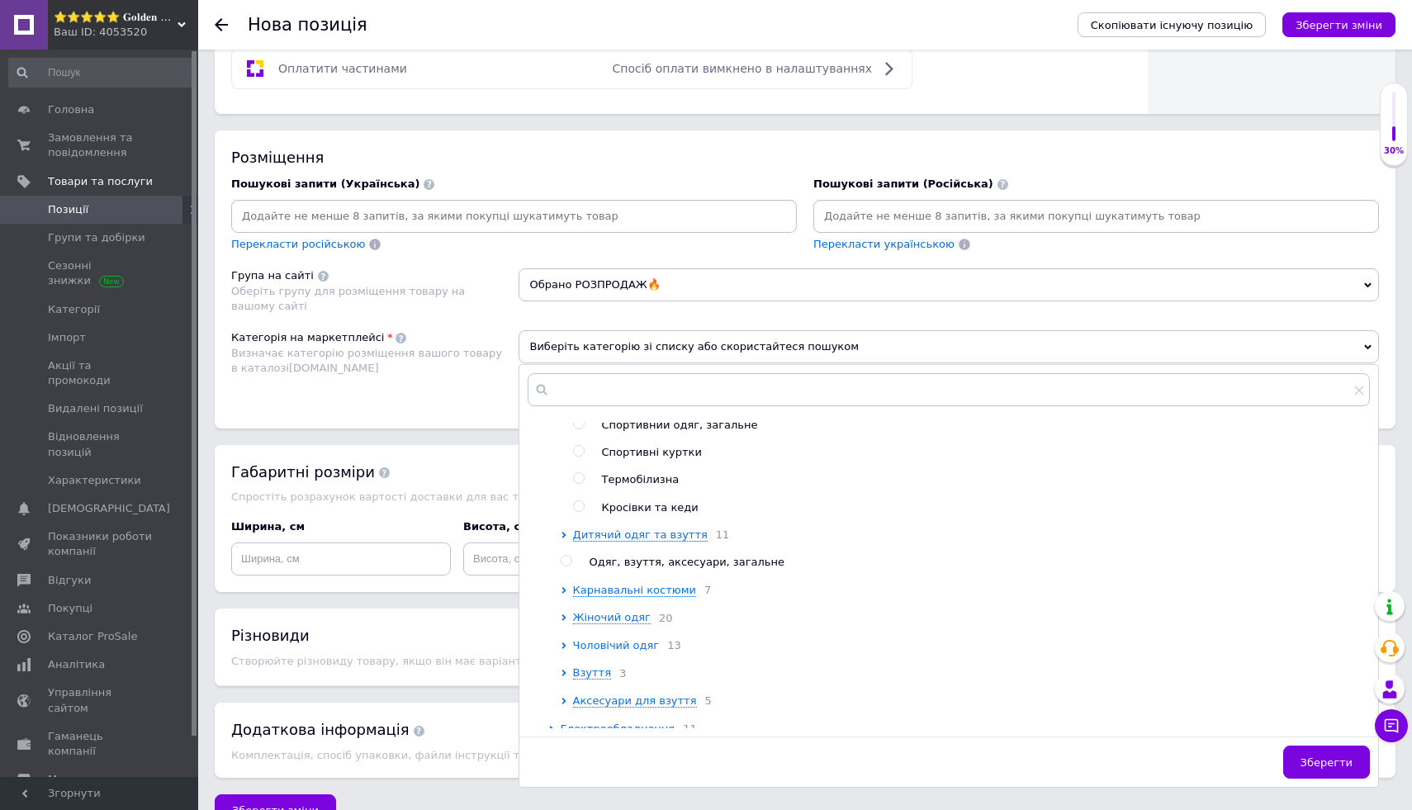
scroll to position [391, 0]
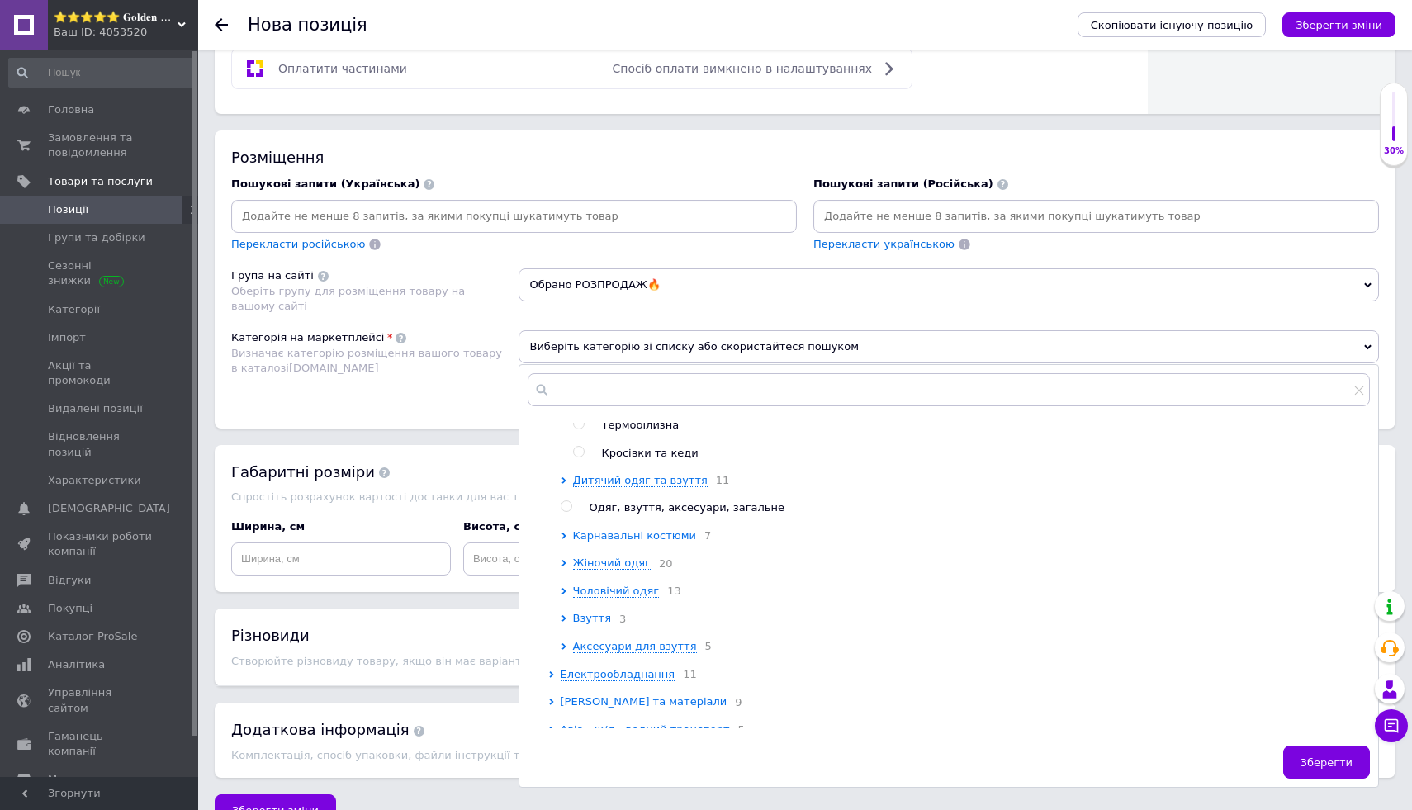
click at [597, 624] on span "Взуття" at bounding box center [592, 618] width 39 height 12
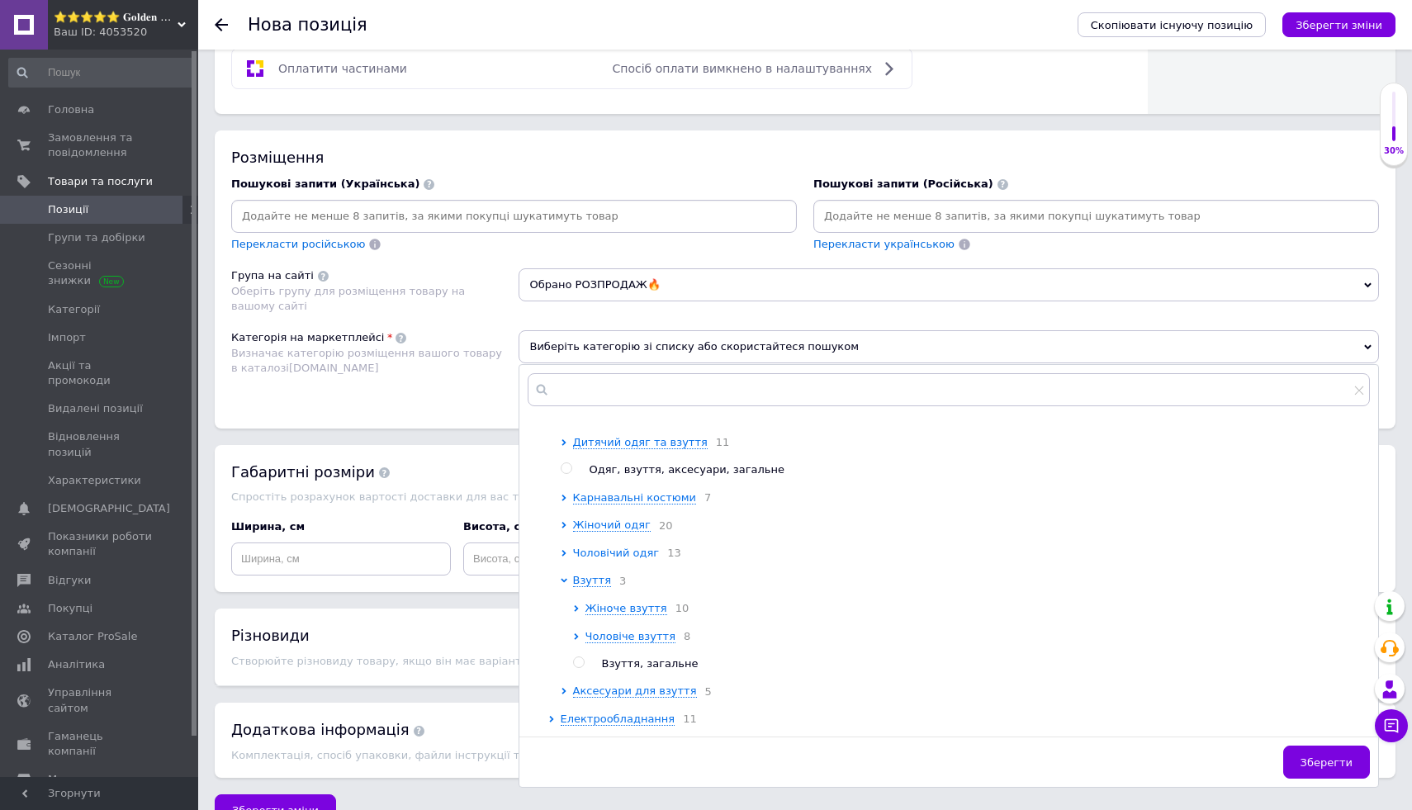
scroll to position [435, 0]
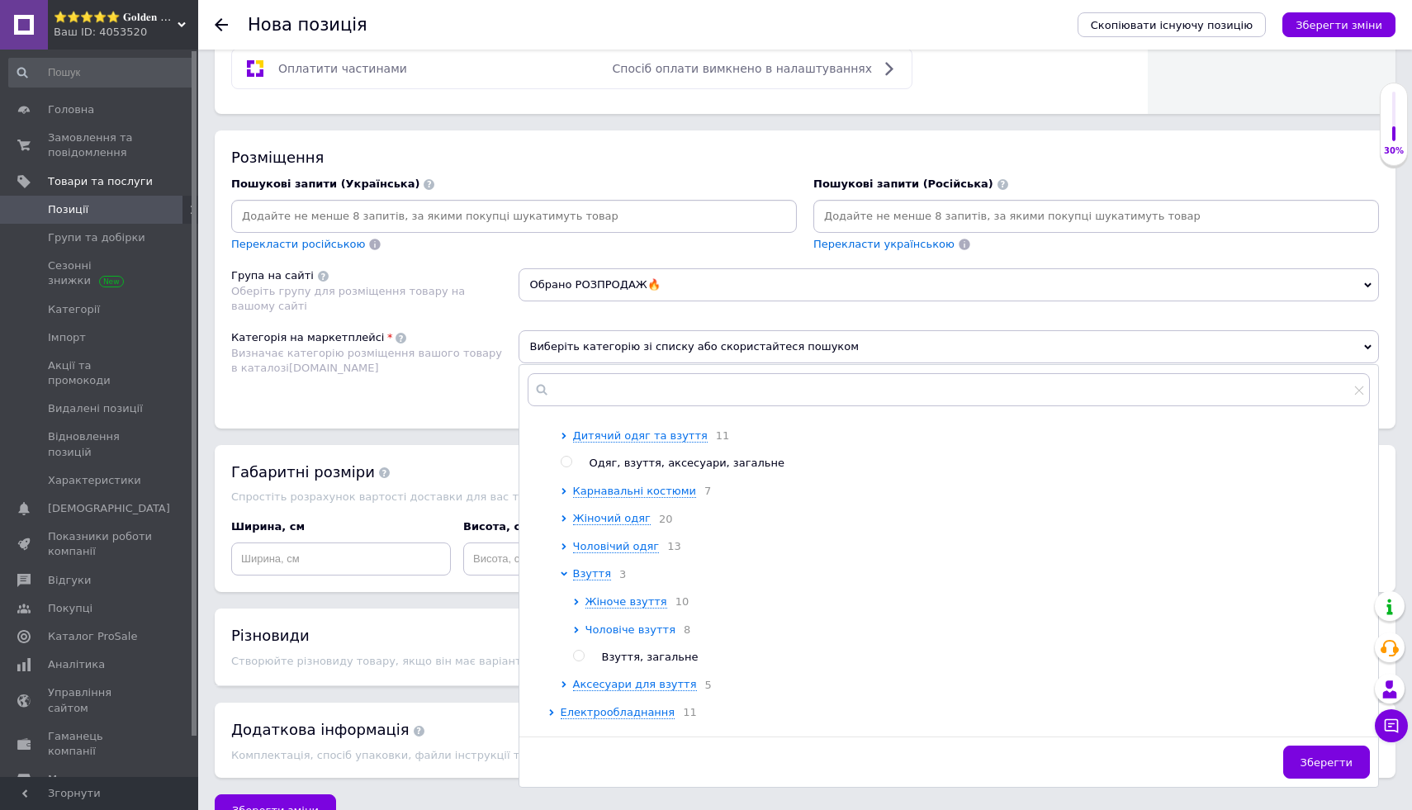
click at [620, 636] on span "Чоловіче взуття" at bounding box center [631, 629] width 90 height 12
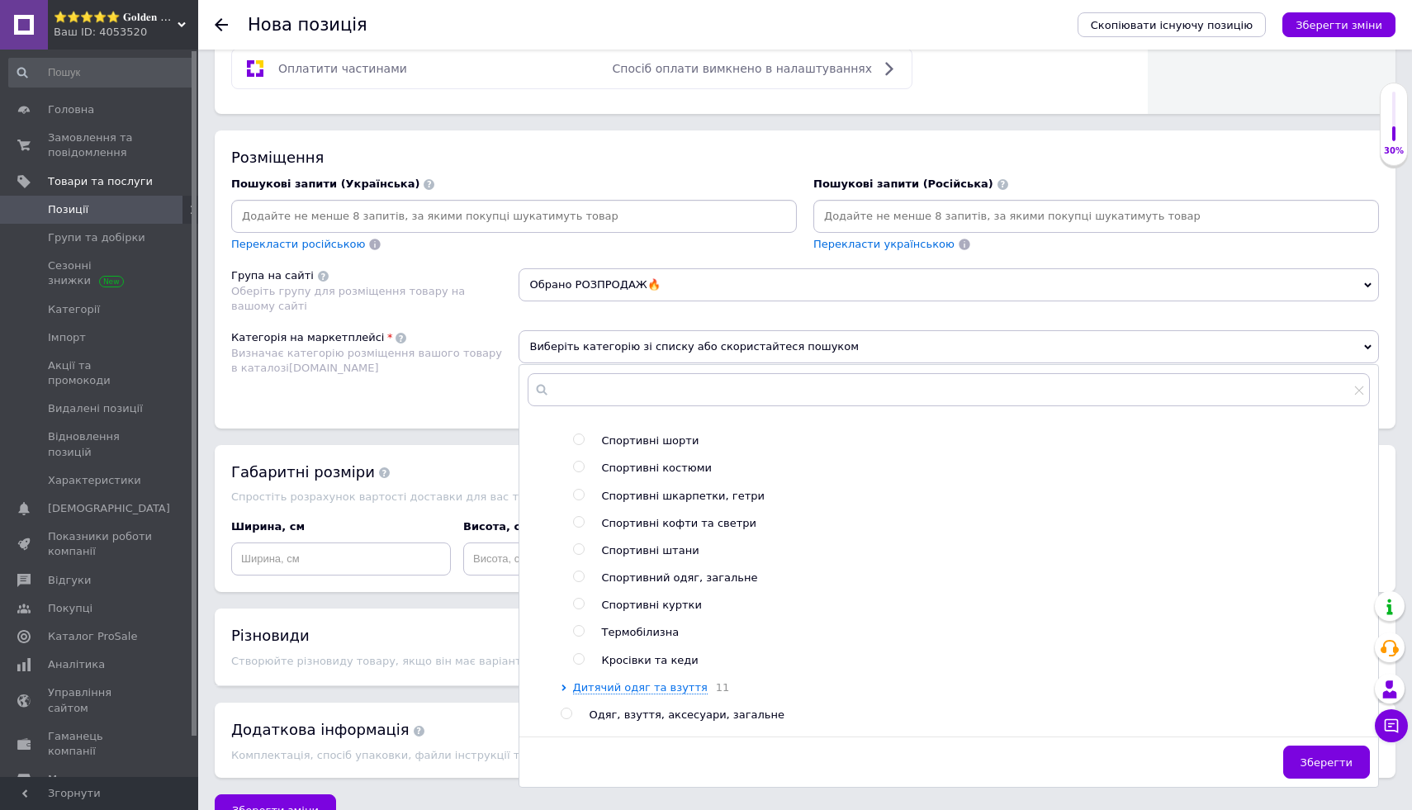
scroll to position [191, 0]
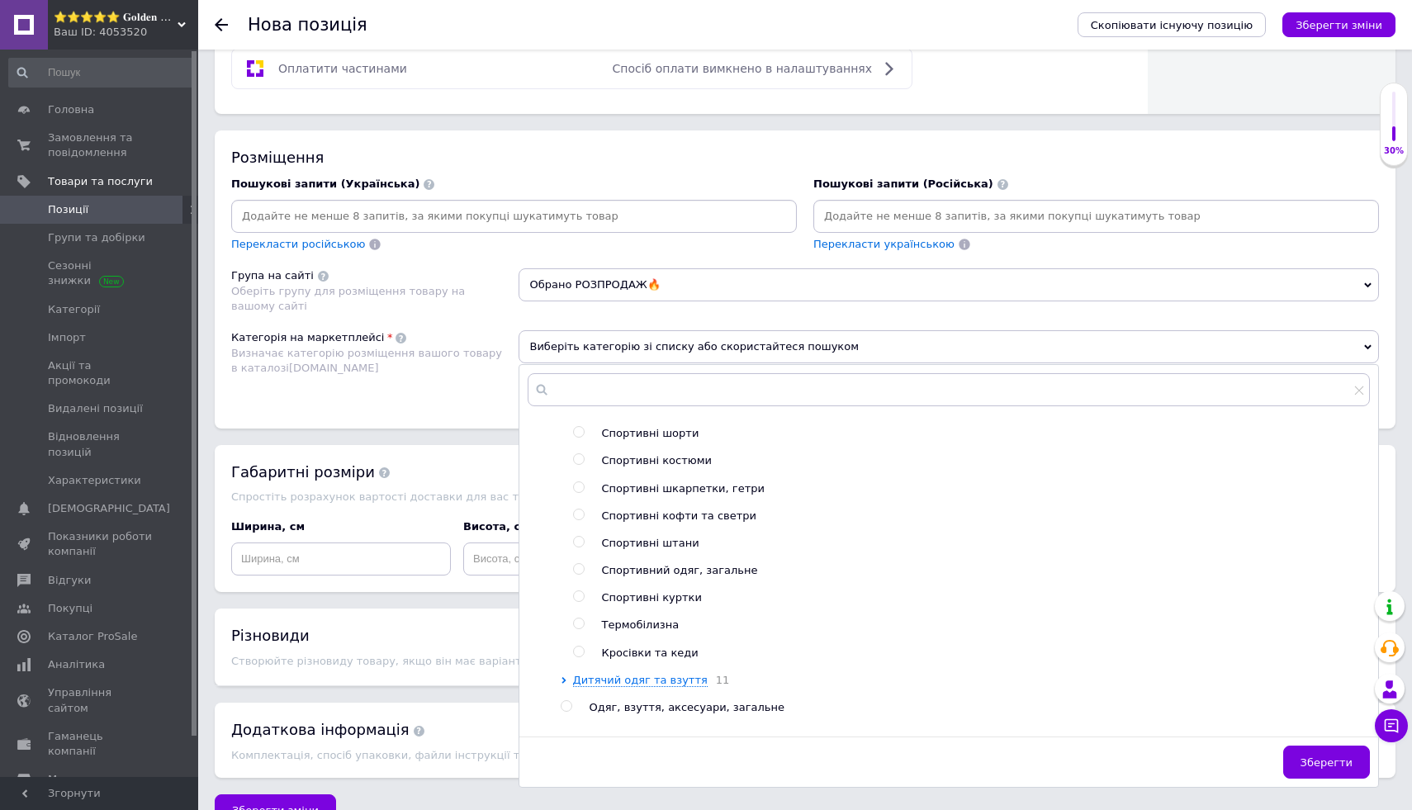
click at [583, 656] on input "radio" at bounding box center [578, 652] width 11 height 11
radio input "true"
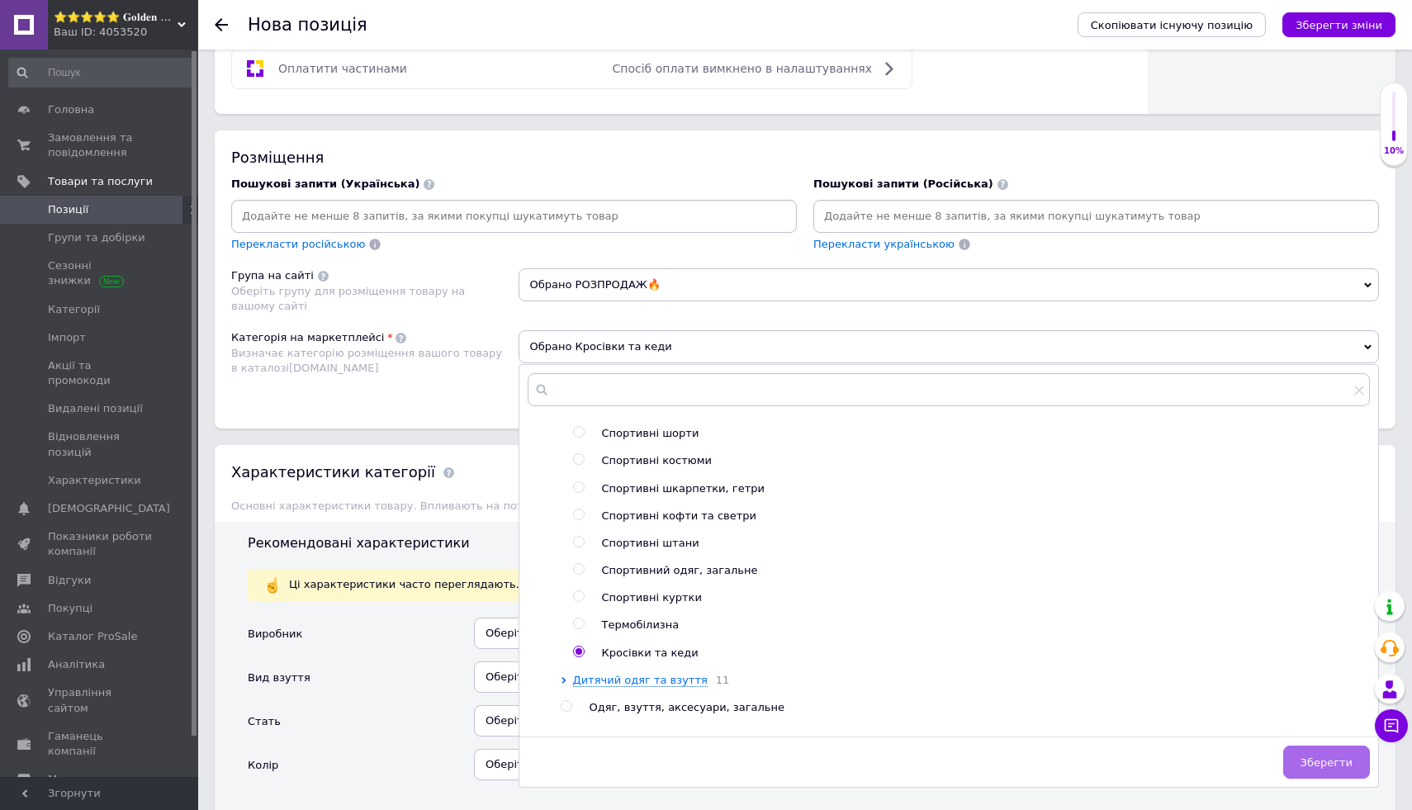
click at [1330, 769] on button "Зберегти" at bounding box center [1326, 762] width 87 height 33
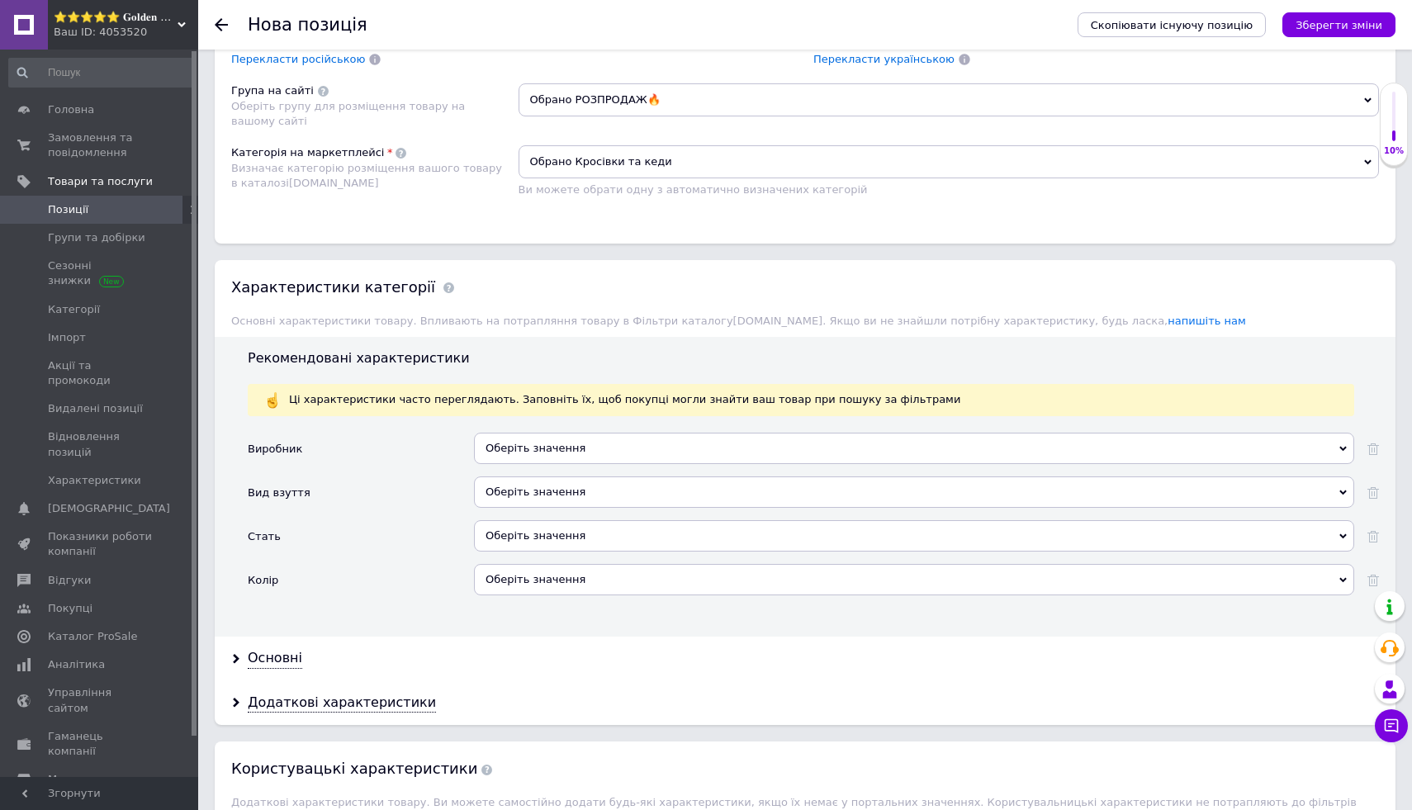
scroll to position [1140, 0]
click at [263, 657] on div "Основні" at bounding box center [275, 656] width 55 height 19
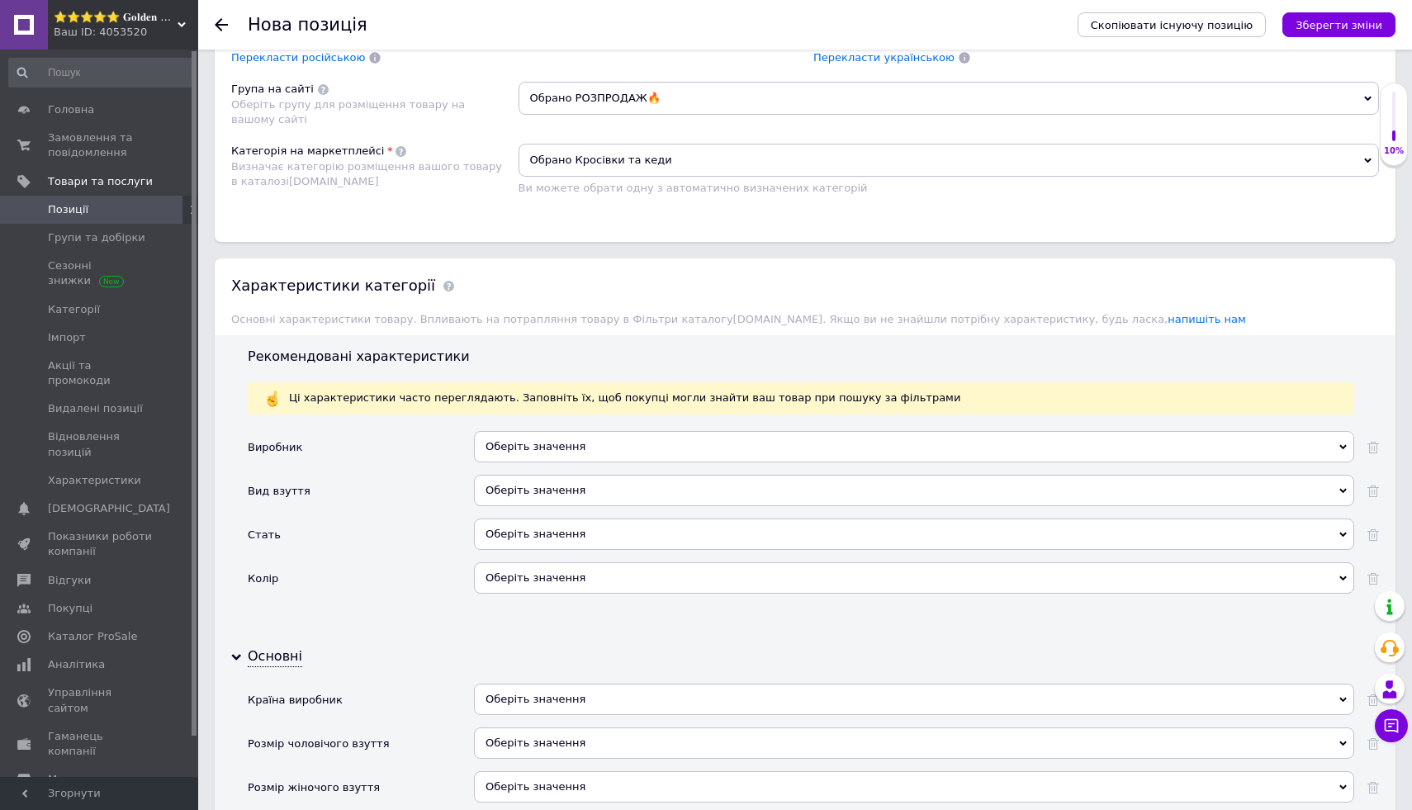
click at [656, 434] on div "Оберіть значення" at bounding box center [914, 446] width 880 height 31
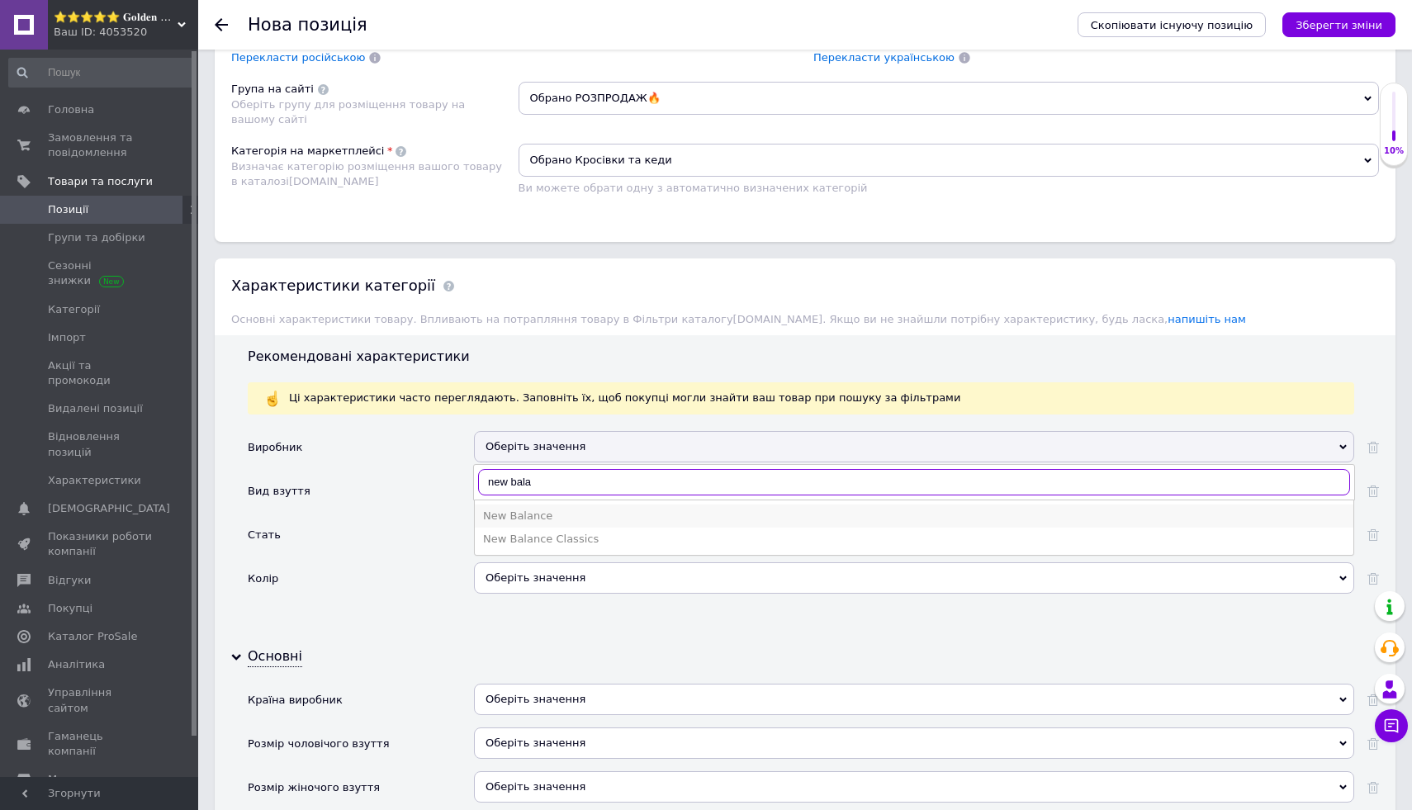
type input "new bala"
click at [812, 519] on div "New Balance" at bounding box center [914, 516] width 862 height 15
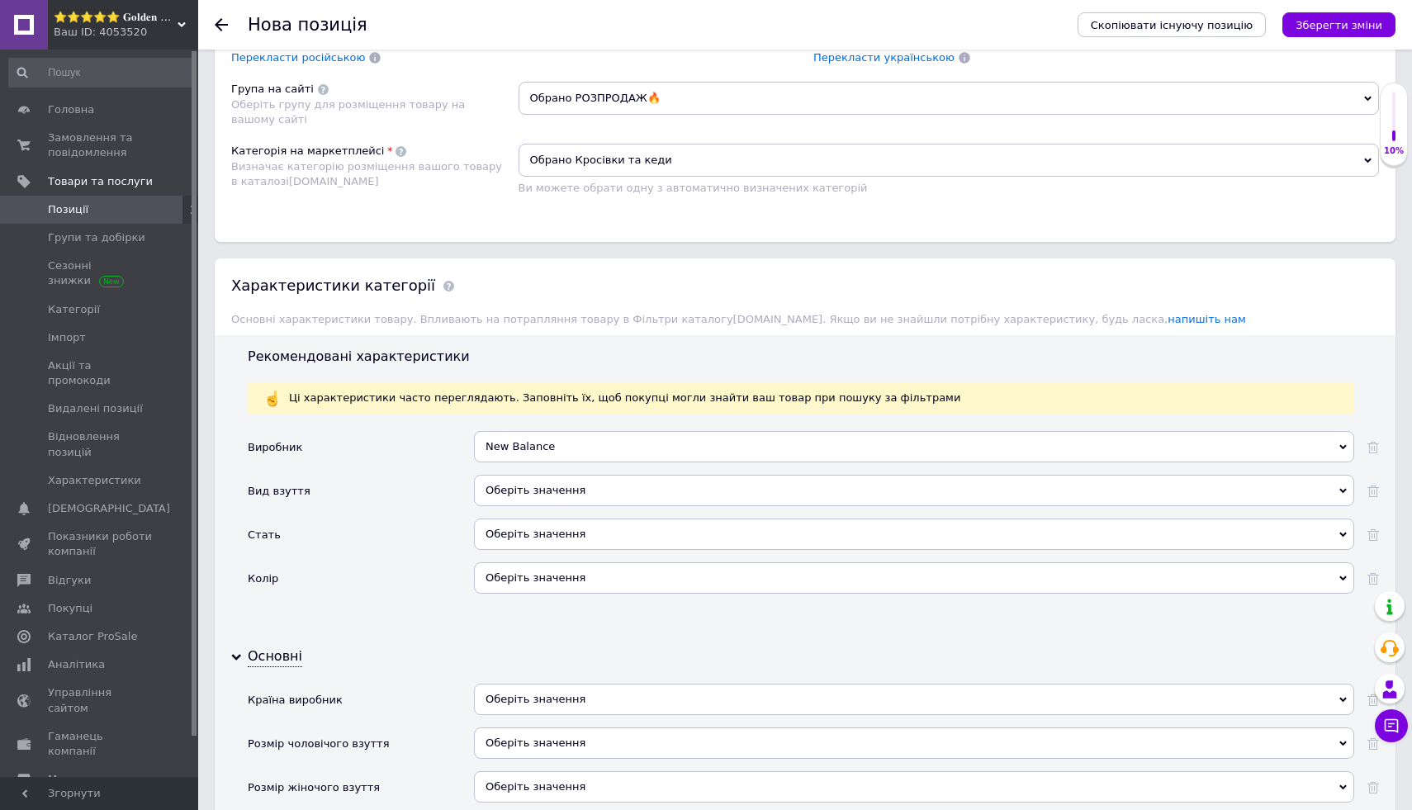
click at [773, 491] on div "Оберіть значення" at bounding box center [914, 490] width 880 height 31
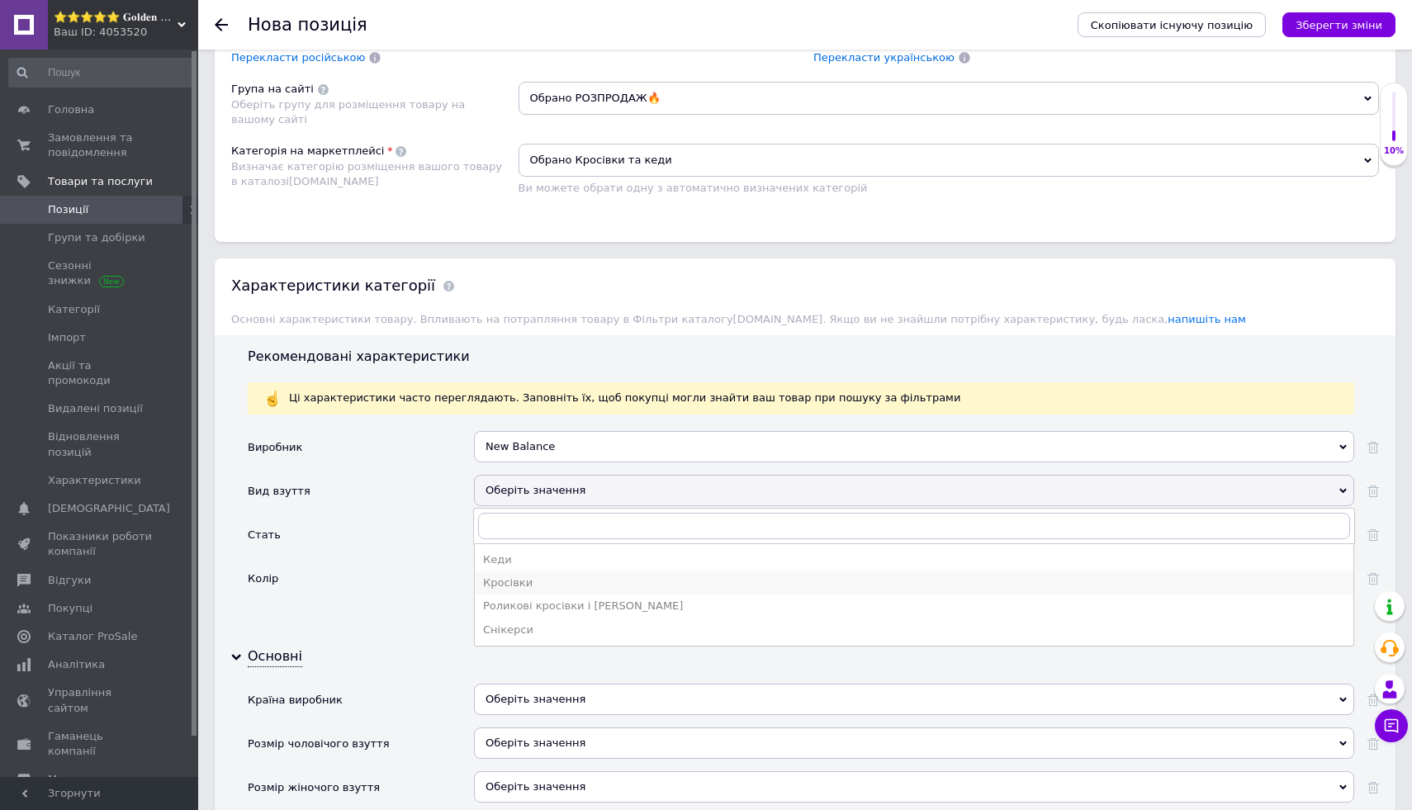
click at [716, 582] on div "Кросівки" at bounding box center [914, 583] width 862 height 15
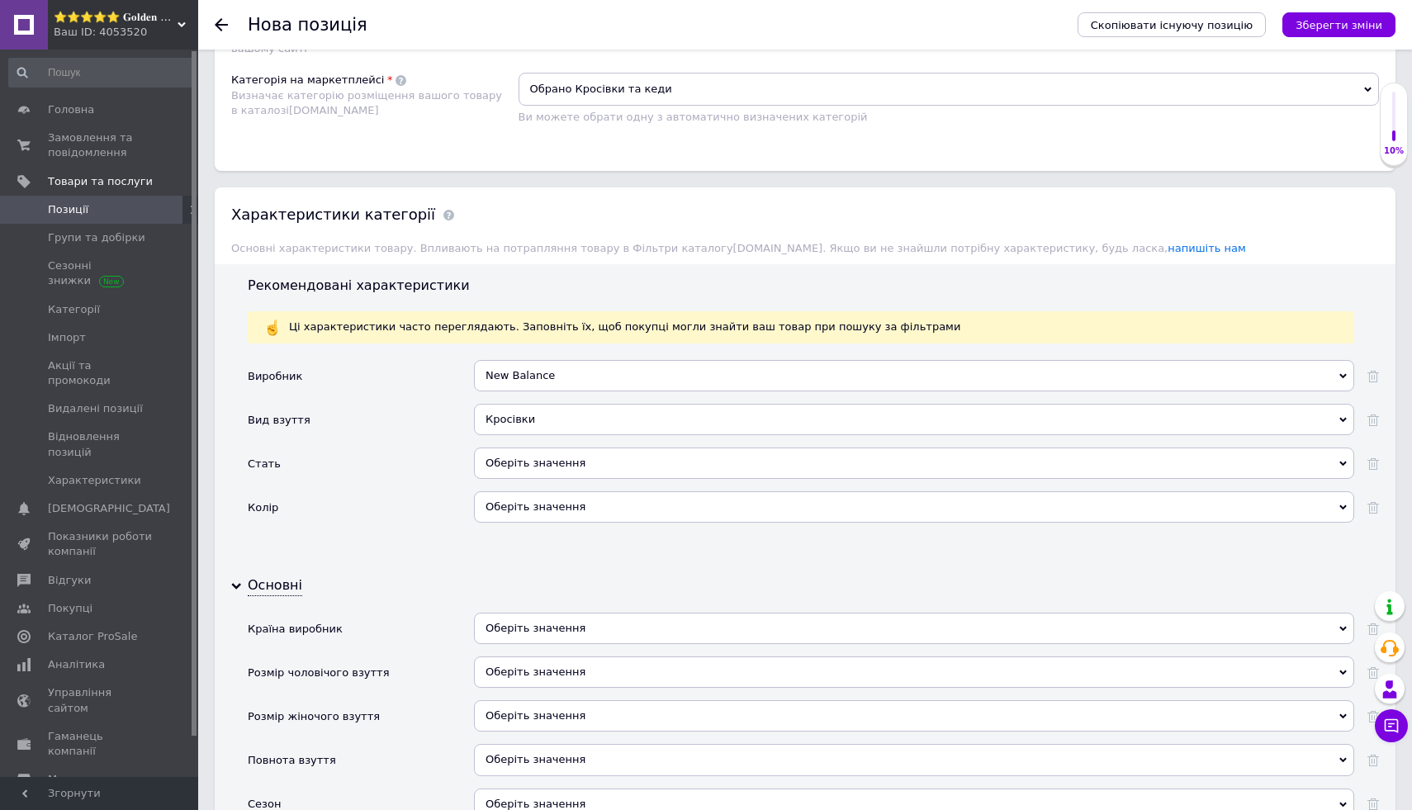
scroll to position [1218, 0]
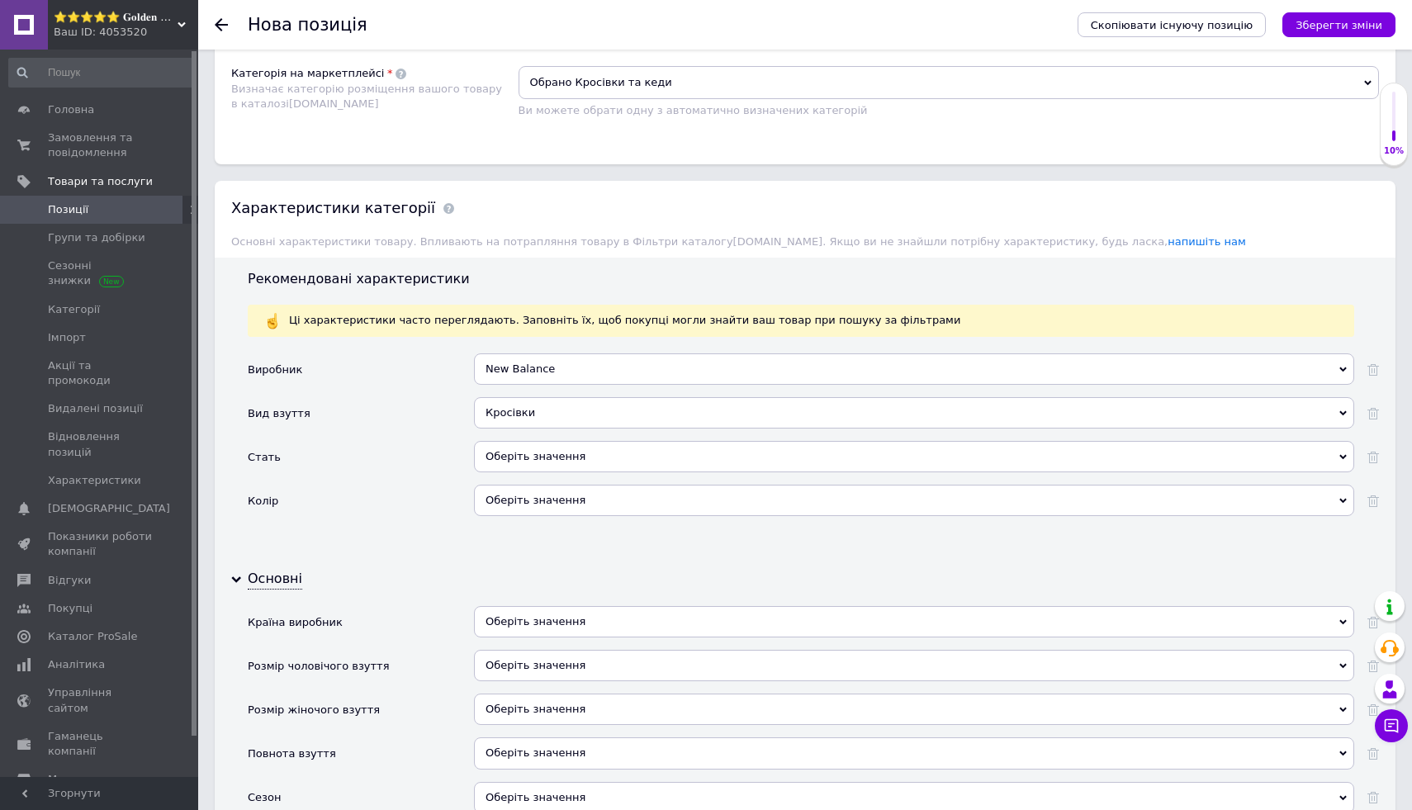
click at [778, 450] on div "Оберіть значення" at bounding box center [914, 456] width 880 height 31
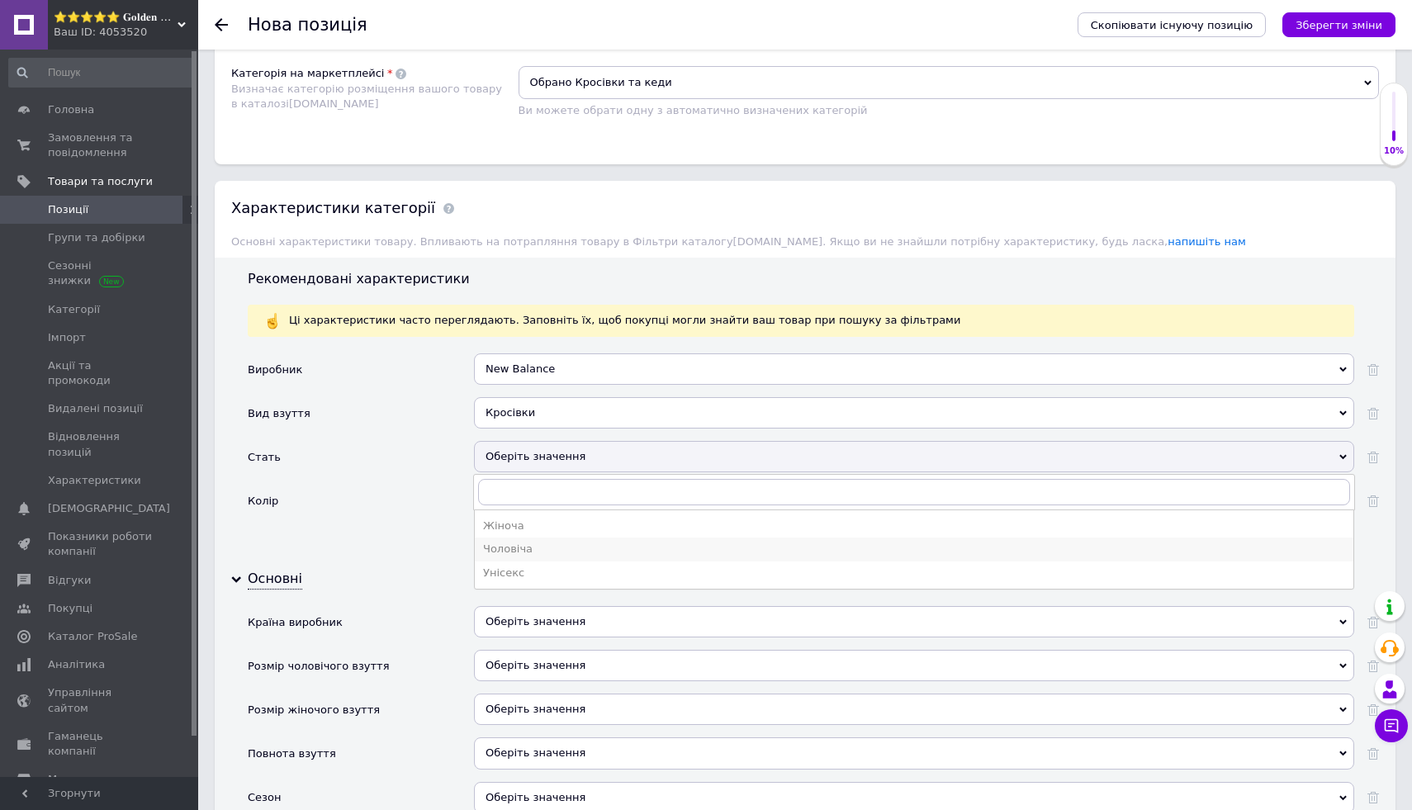
click at [688, 548] on div "Чоловіча" at bounding box center [914, 549] width 862 height 15
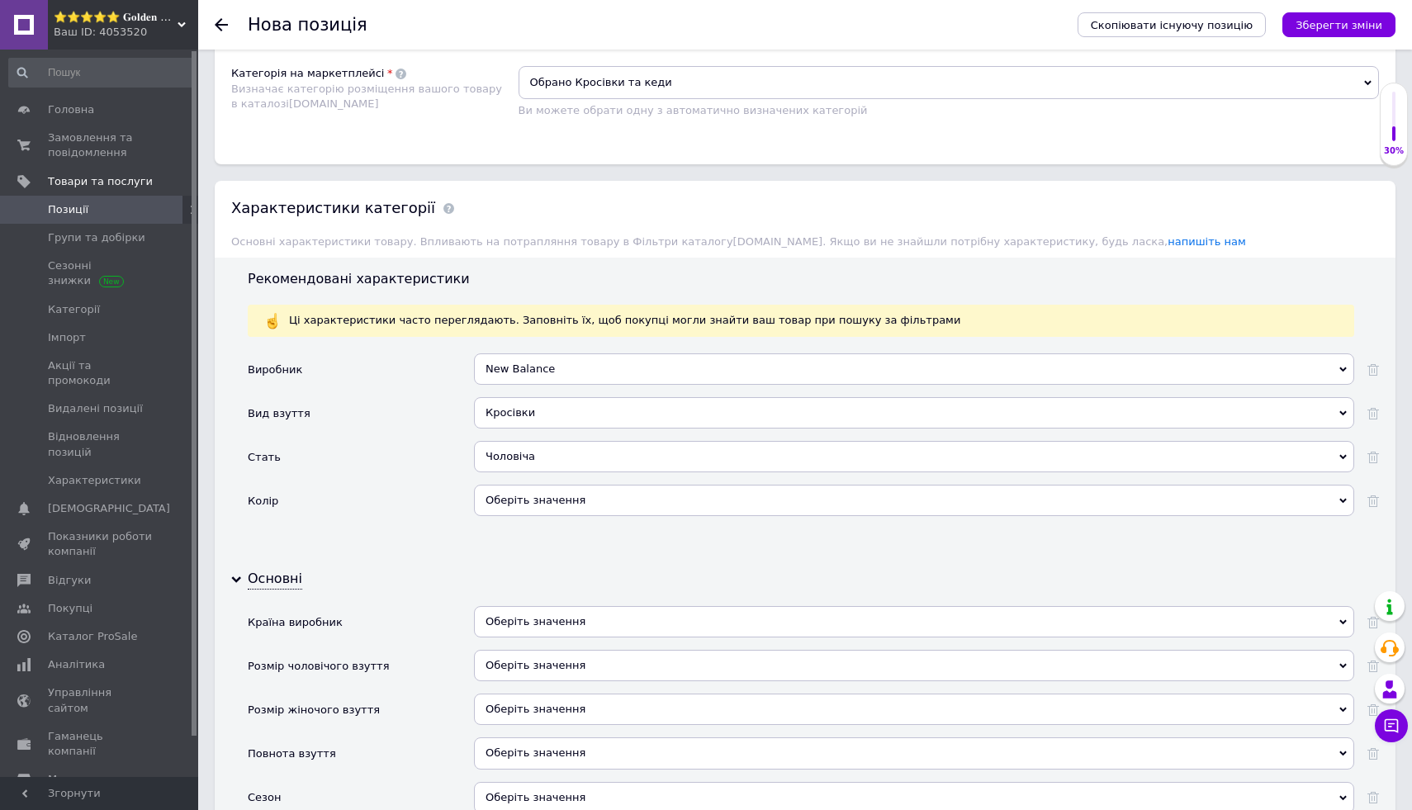
click at [730, 497] on div "Оберіть значення" at bounding box center [914, 500] width 880 height 31
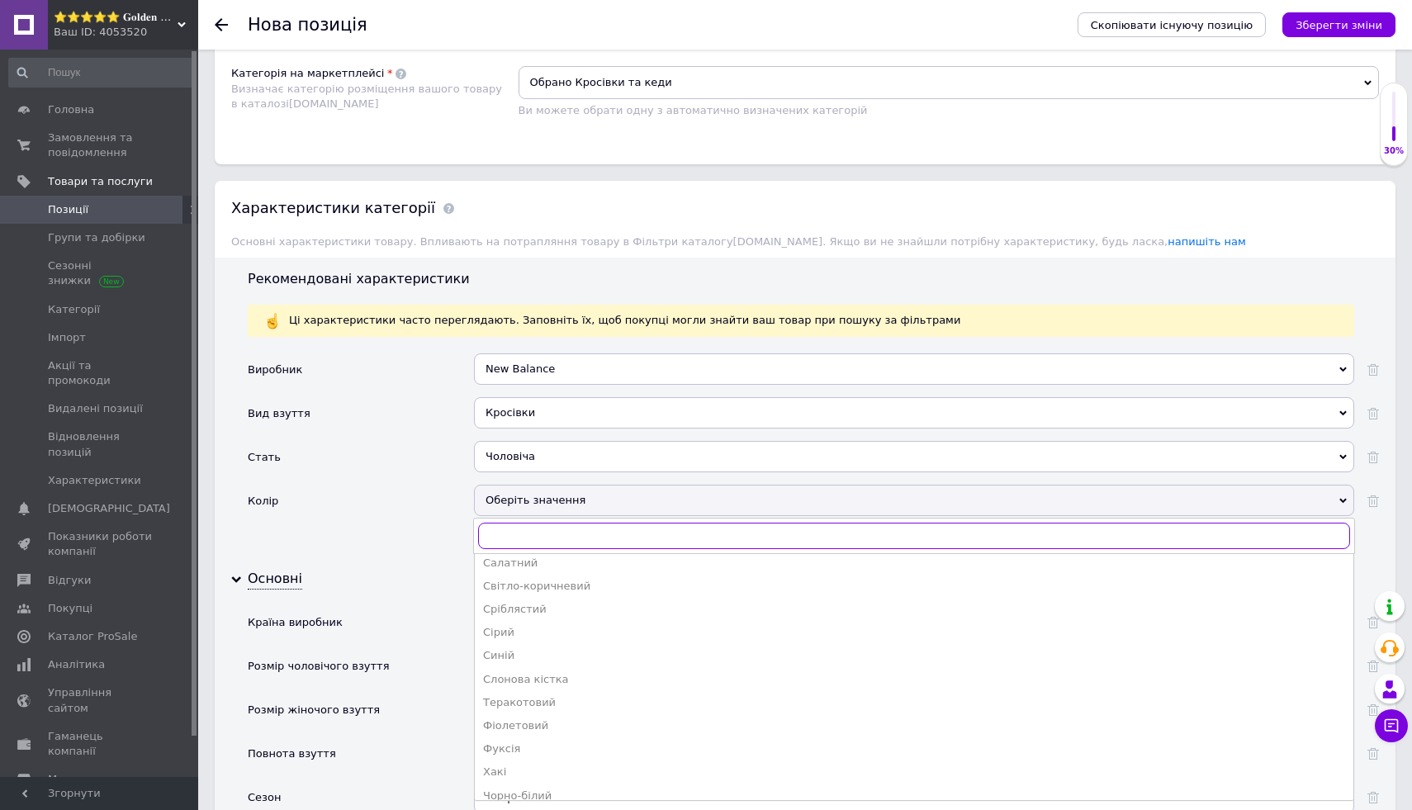
scroll to position [577, 0]
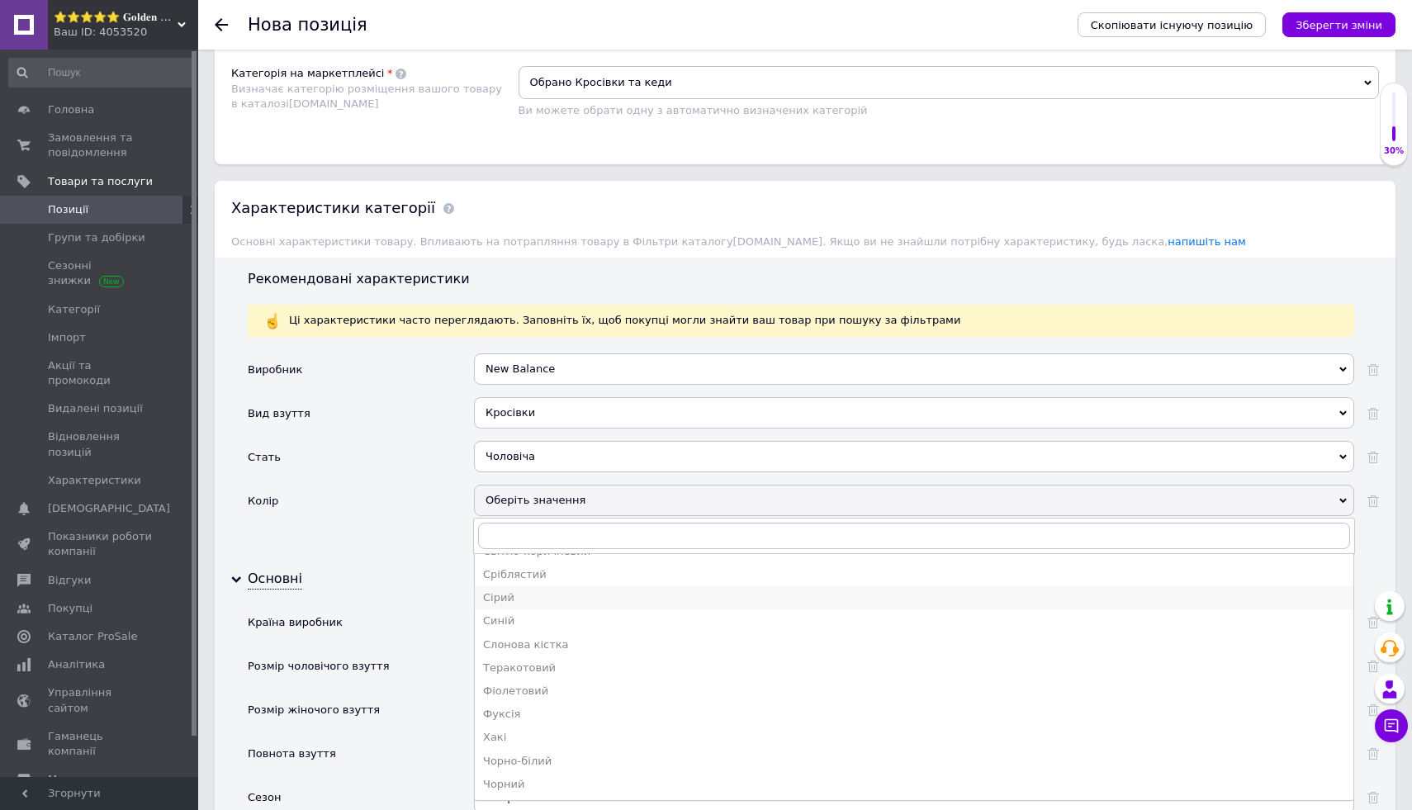
click at [618, 604] on div "Сірий" at bounding box center [914, 597] width 862 height 15
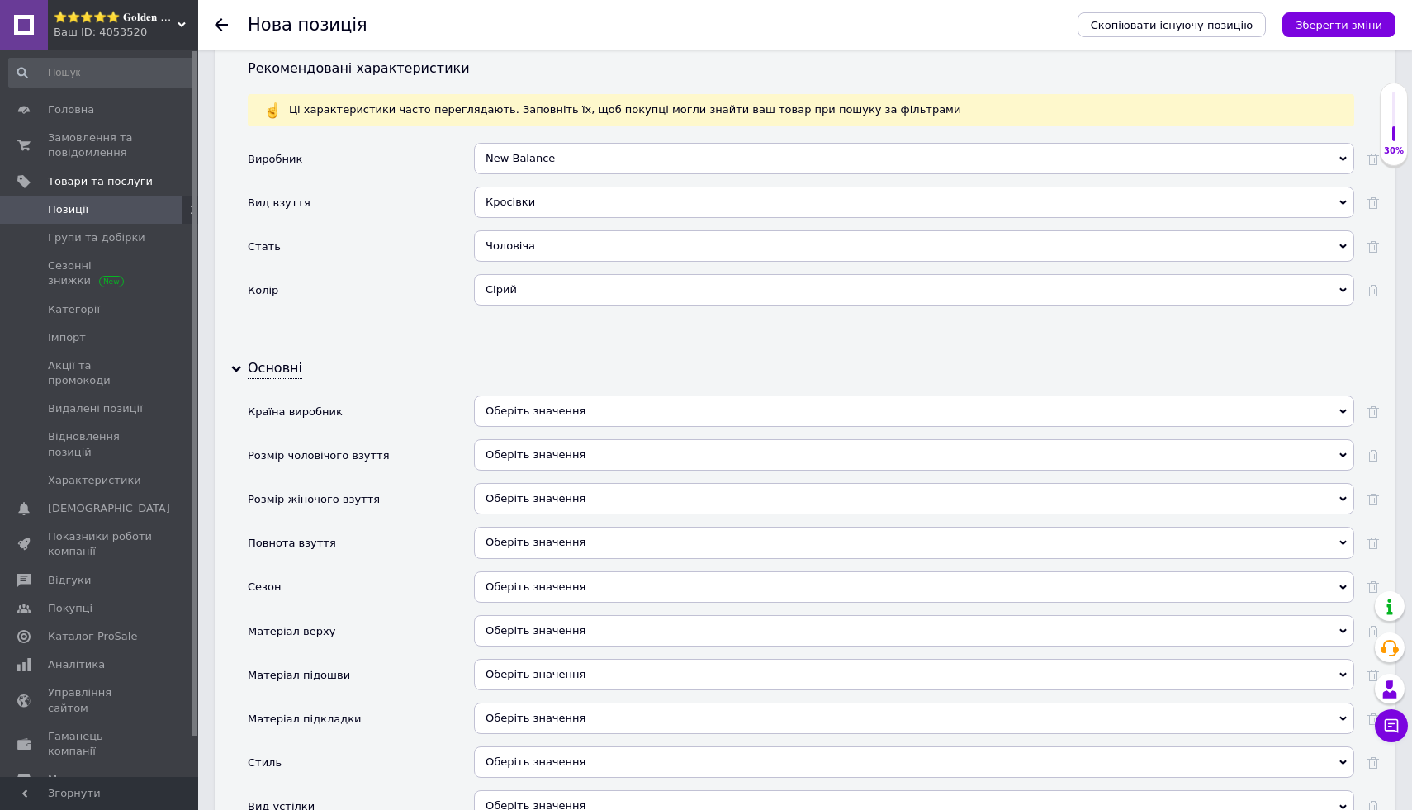
scroll to position [1429, 0]
click at [671, 410] on div "Оберіть значення" at bounding box center [914, 410] width 880 height 31
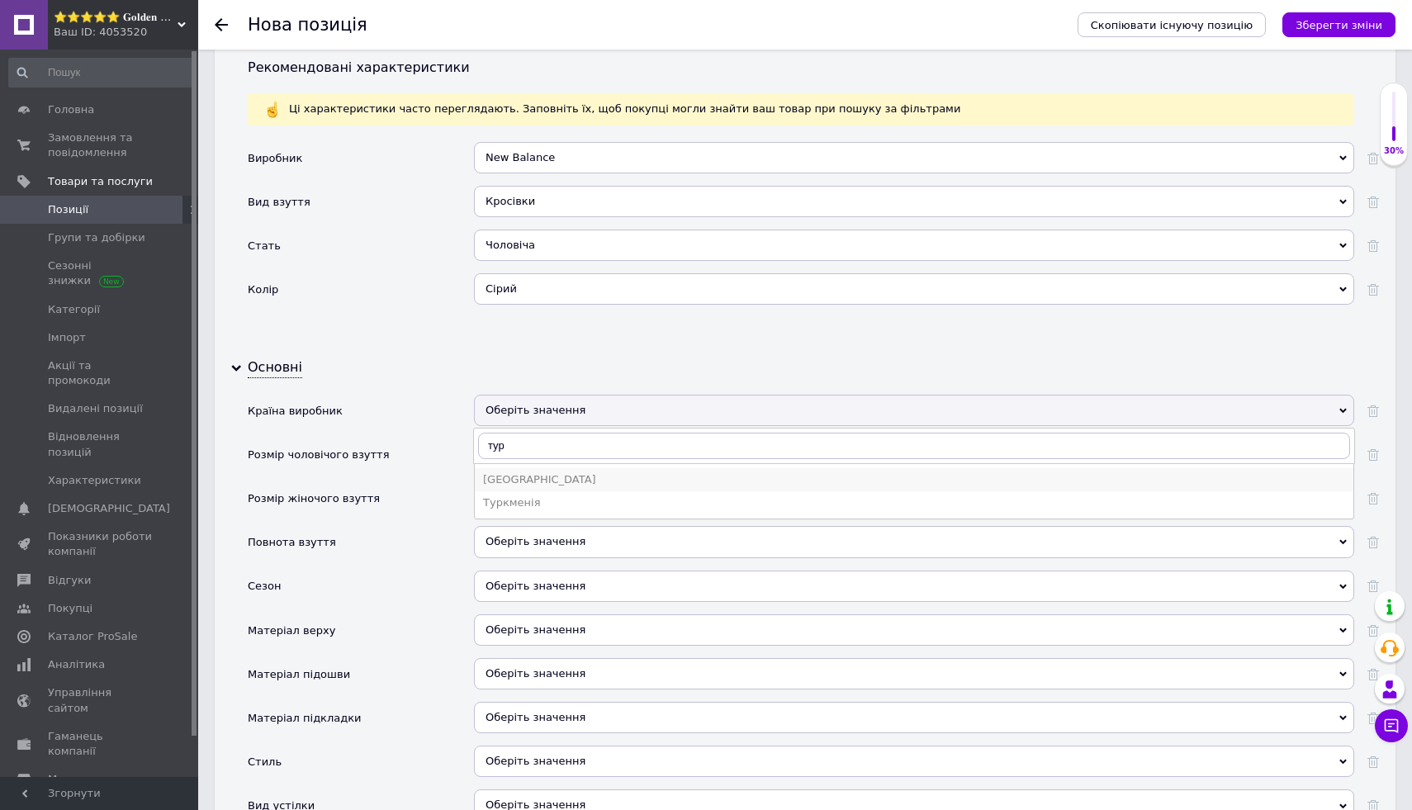
click at [675, 471] on li "[GEOGRAPHIC_DATA]" at bounding box center [914, 479] width 879 height 23
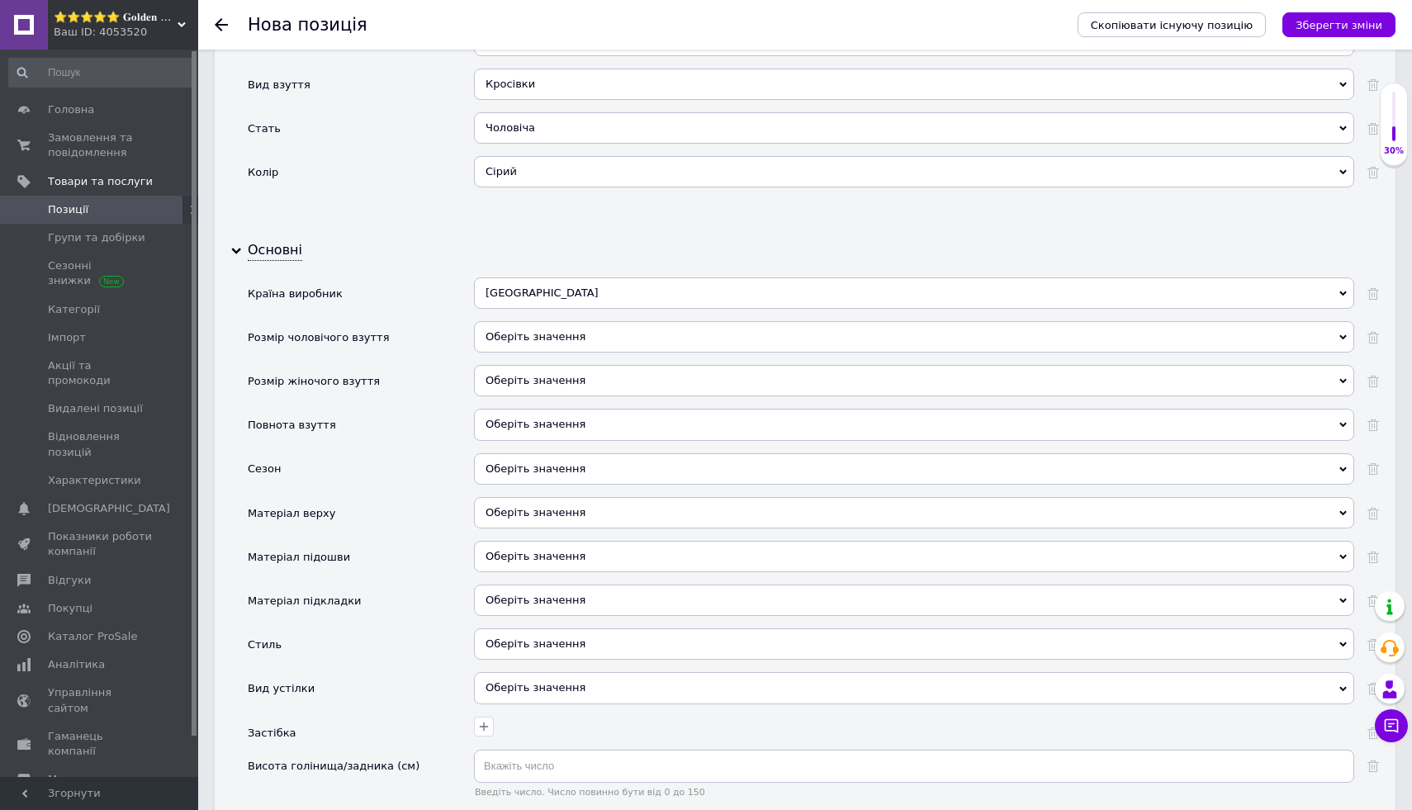
scroll to position [1553, 0]
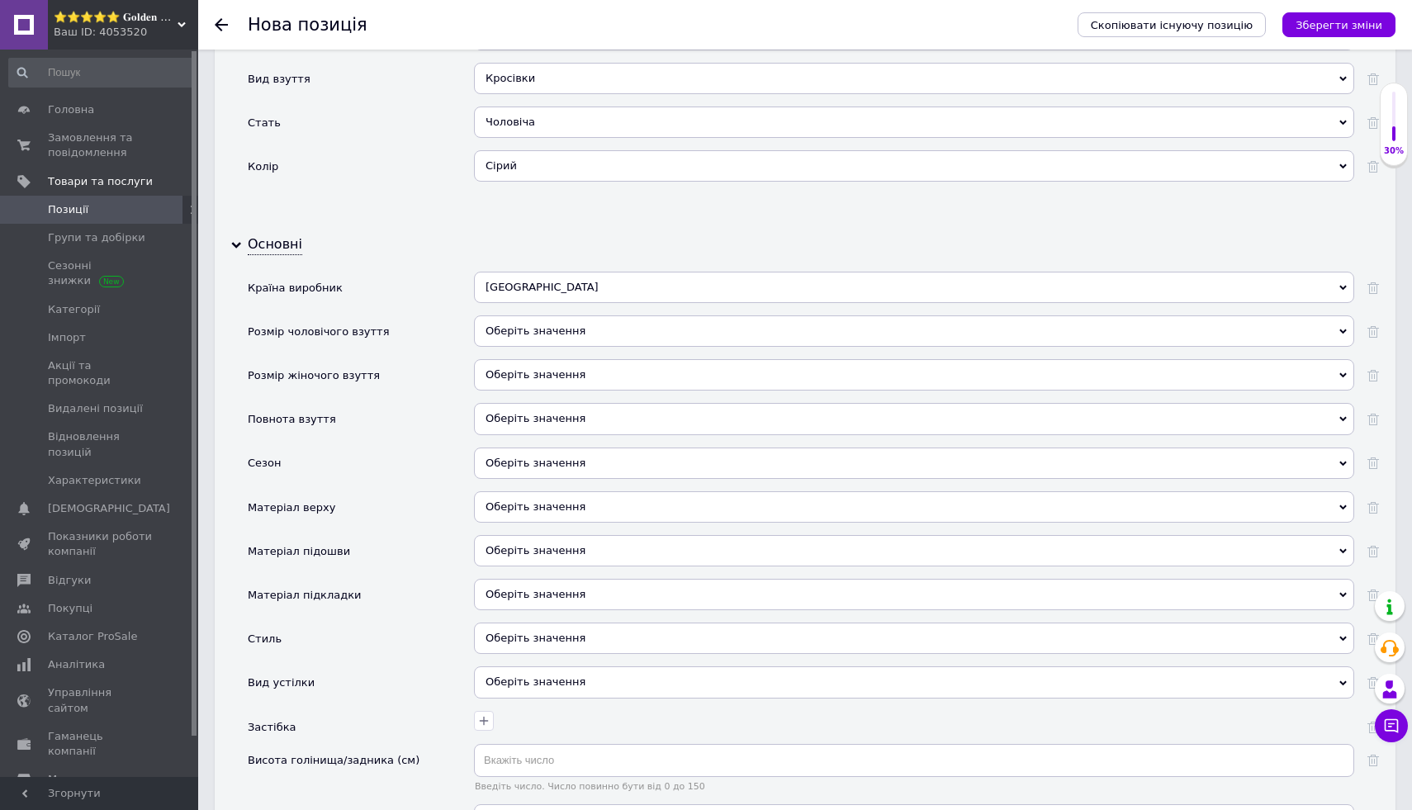
click at [692, 328] on div "Оберіть значення" at bounding box center [914, 330] width 880 height 31
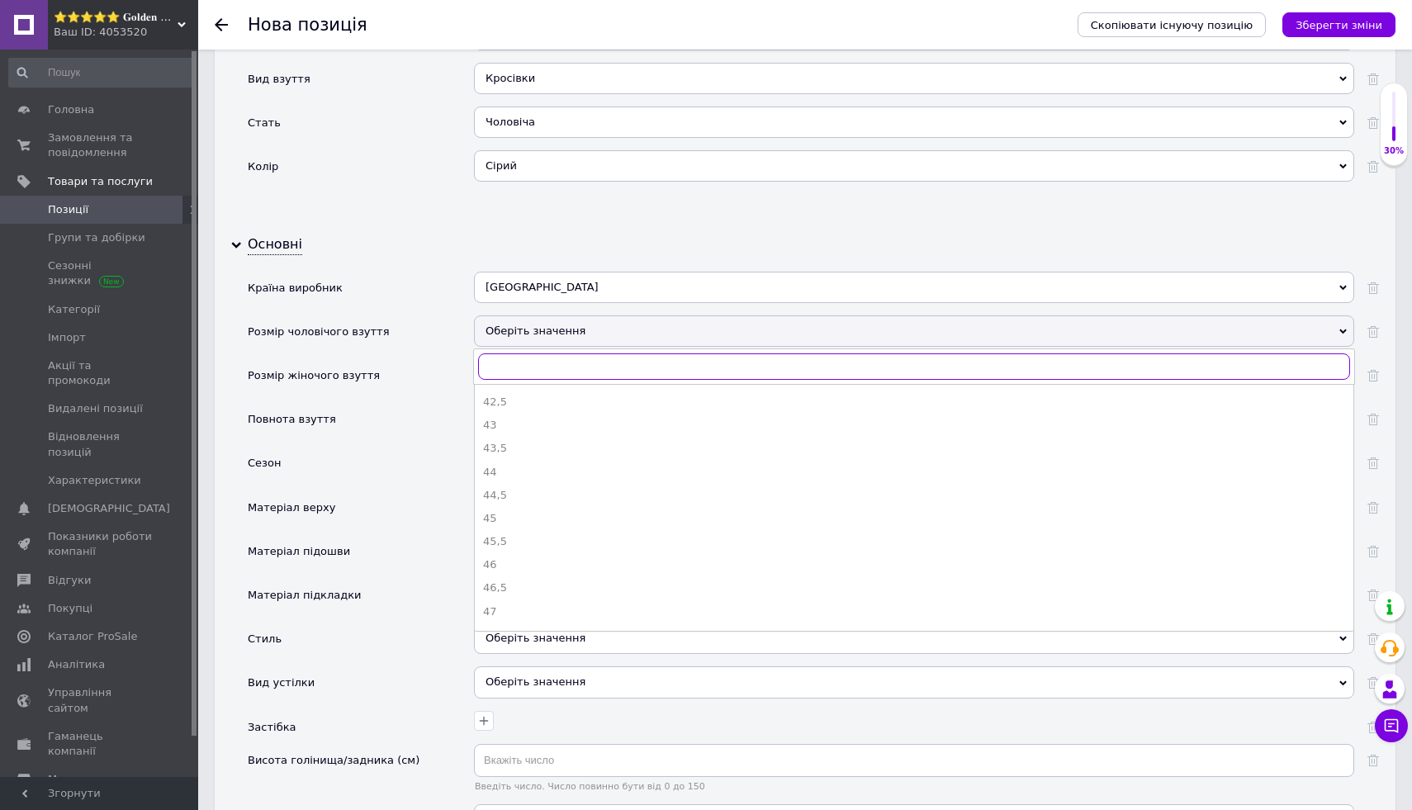
scroll to position [366, 0]
click at [623, 424] on div "43,5" at bounding box center [914, 430] width 862 height 15
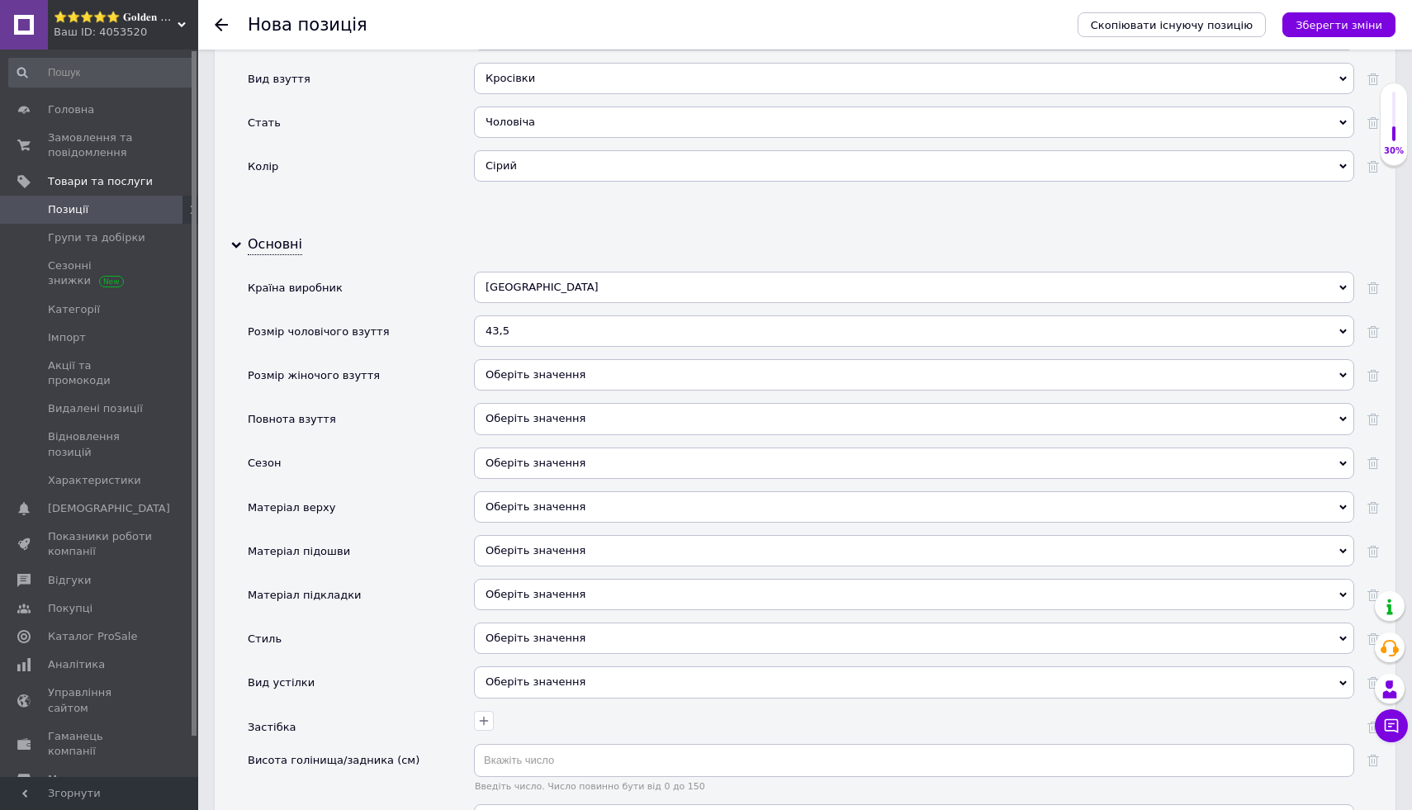
click at [633, 332] on div "43,5" at bounding box center [914, 330] width 880 height 31
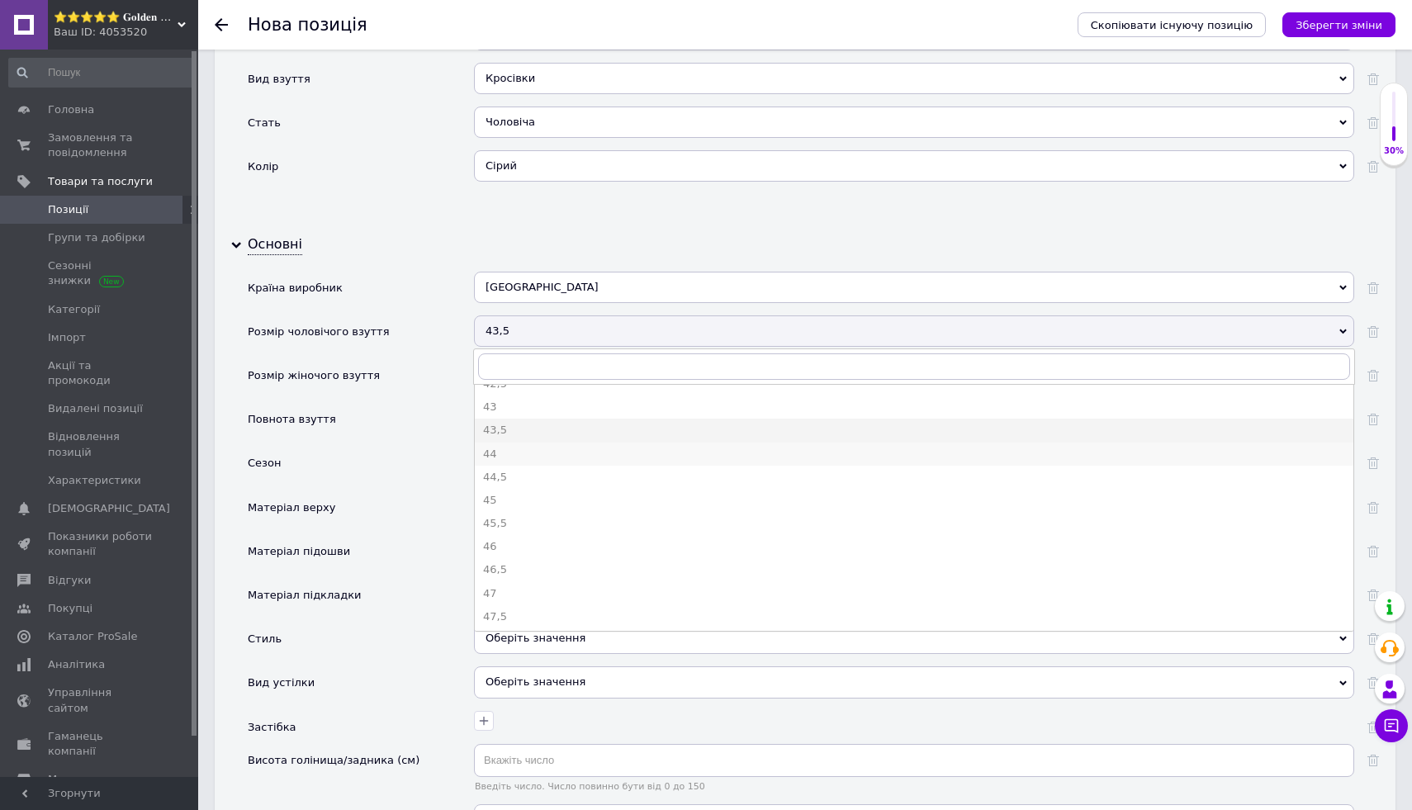
click at [604, 451] on div "44" at bounding box center [914, 454] width 862 height 15
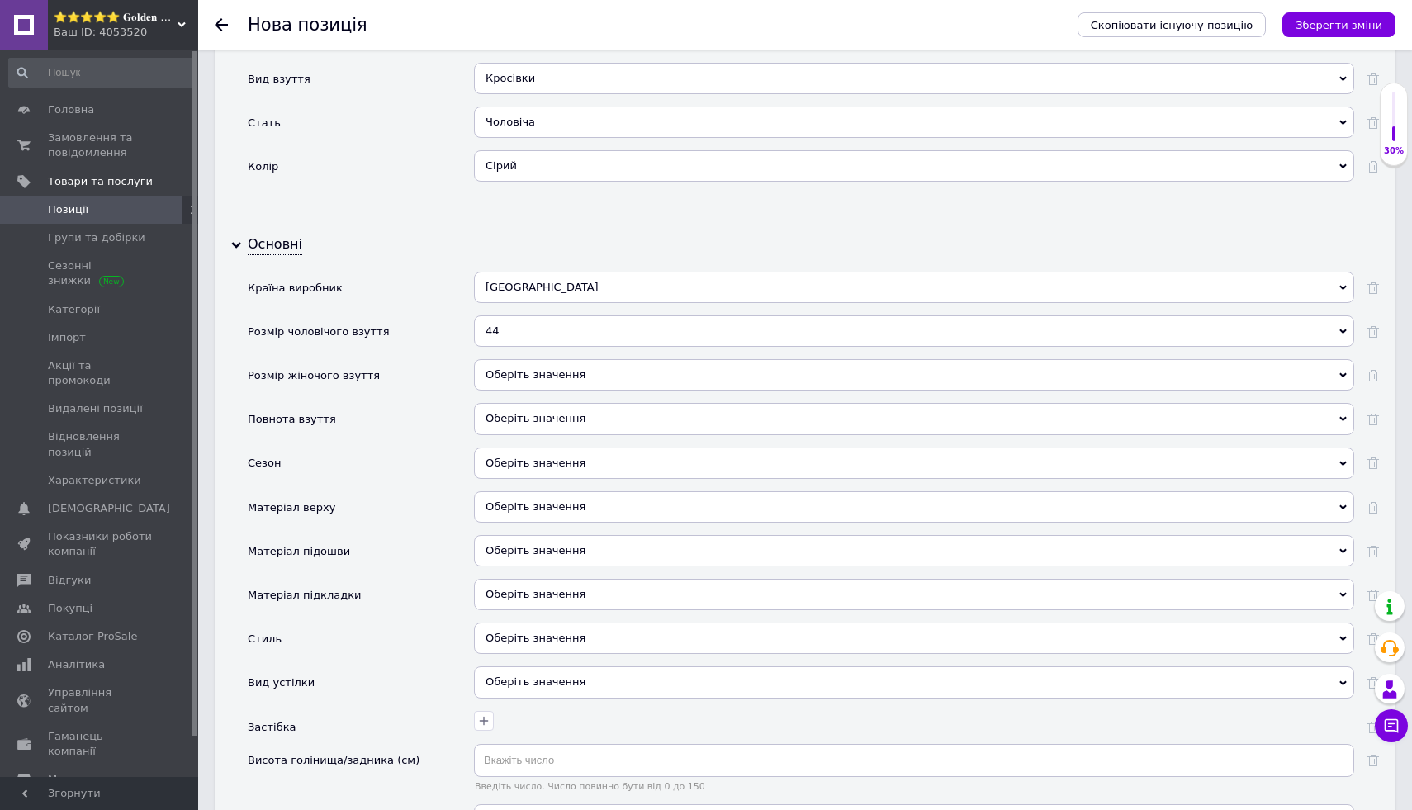
click at [599, 435] on div "Оберіть значення" at bounding box center [914, 425] width 880 height 44
click at [600, 425] on div "Оберіть значення" at bounding box center [914, 418] width 880 height 31
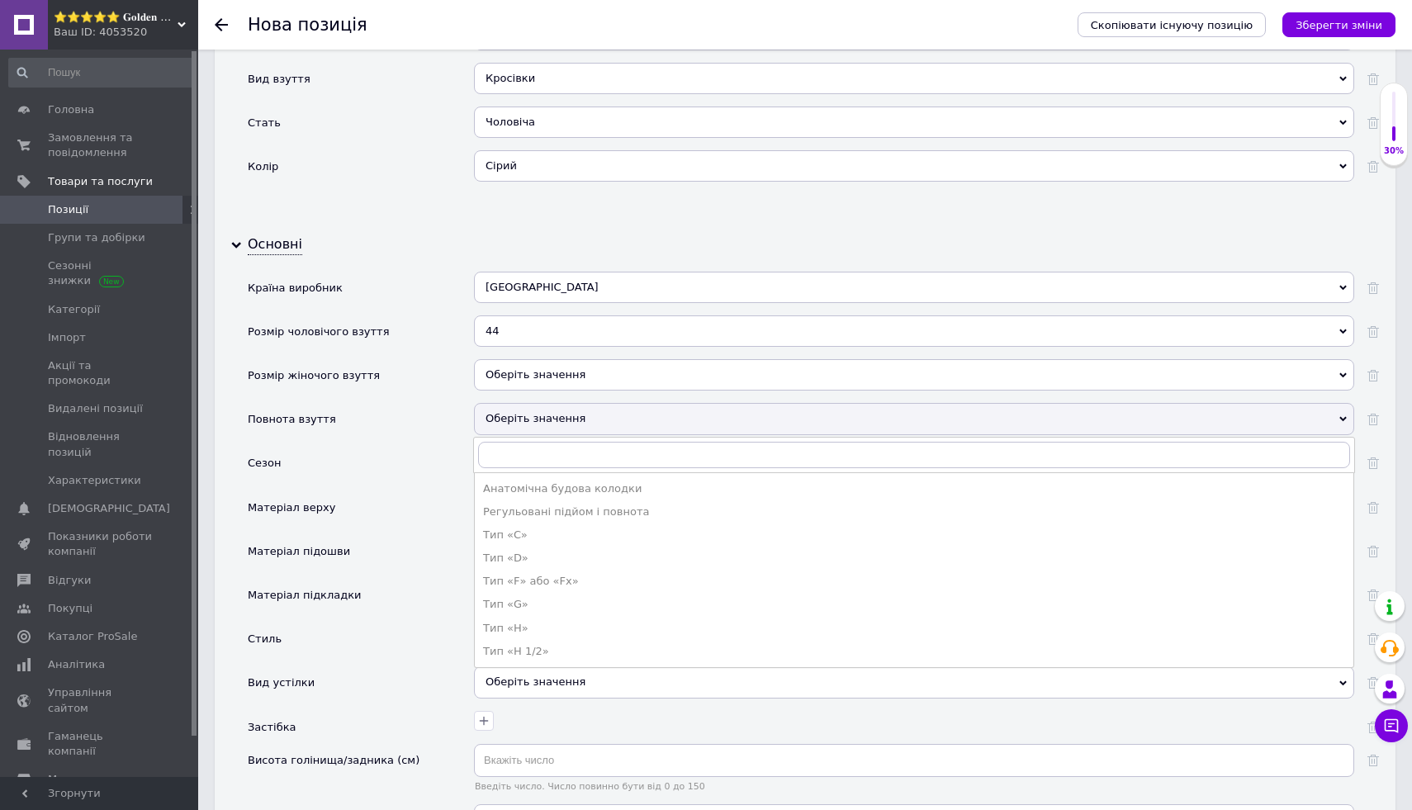
click at [433, 505] on div "Матеріал верху" at bounding box center [361, 513] width 226 height 44
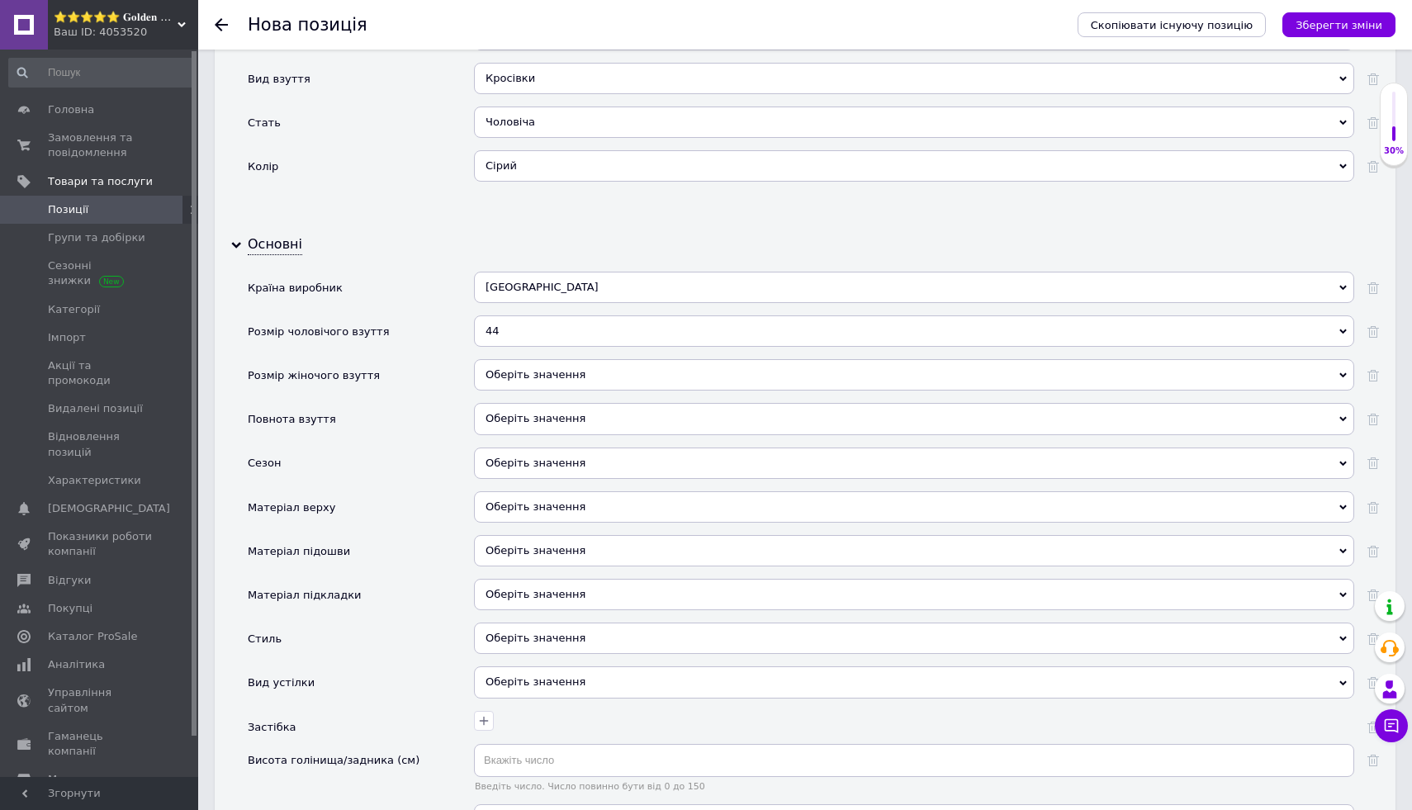
click at [551, 458] on div "Оберіть значення" at bounding box center [914, 463] width 880 height 31
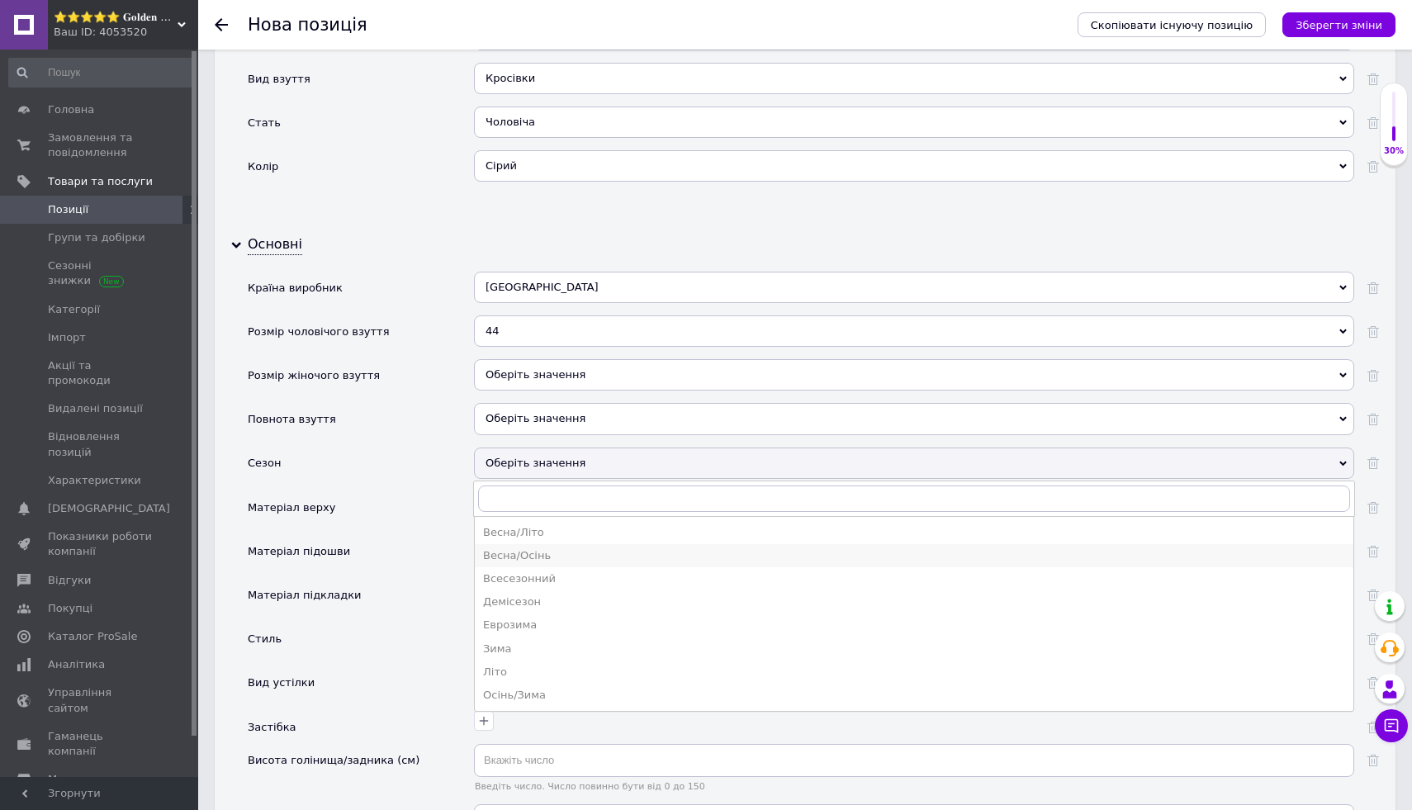
click at [569, 556] on div "Весна/Осінь" at bounding box center [914, 555] width 862 height 15
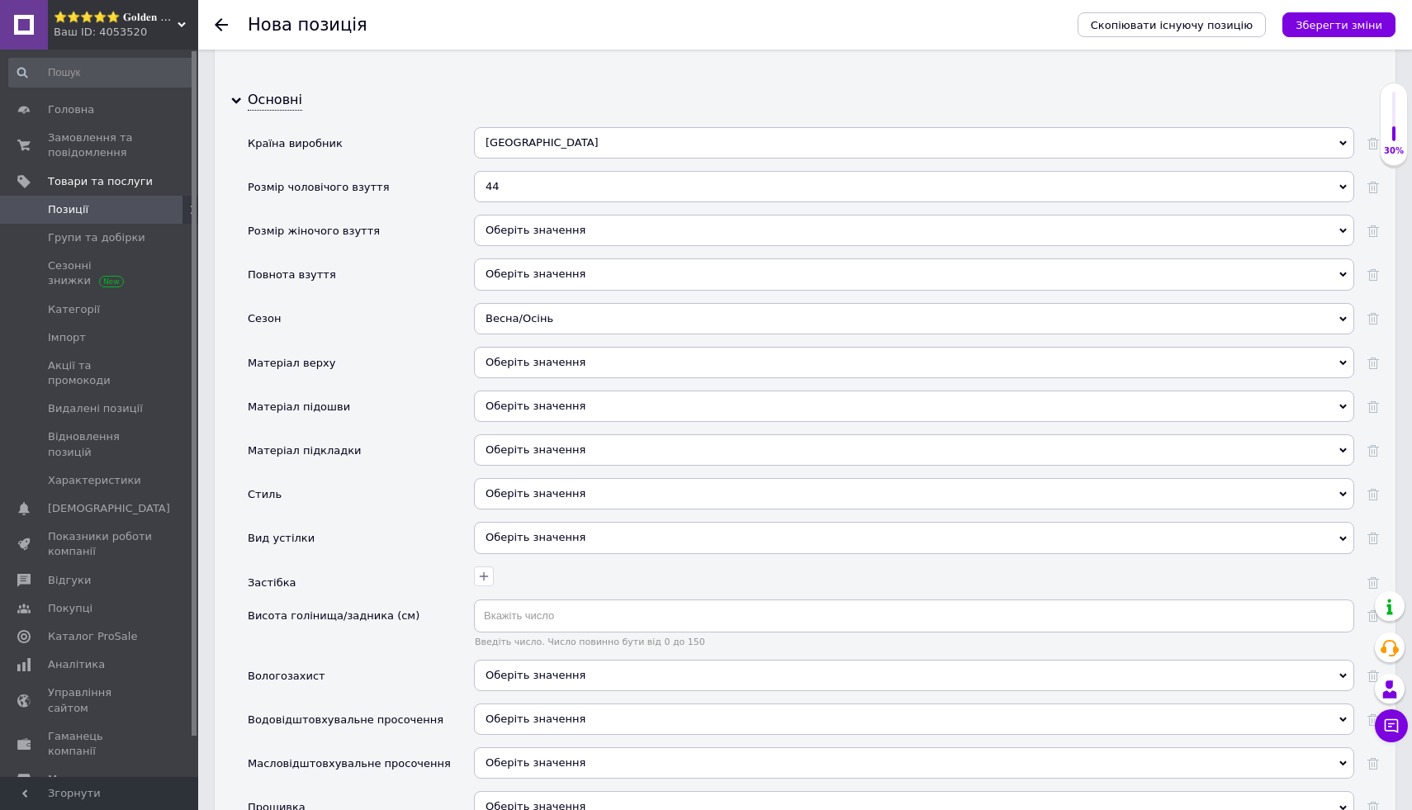
scroll to position [1700, 0]
click at [574, 352] on div "Оберіть значення" at bounding box center [914, 359] width 880 height 31
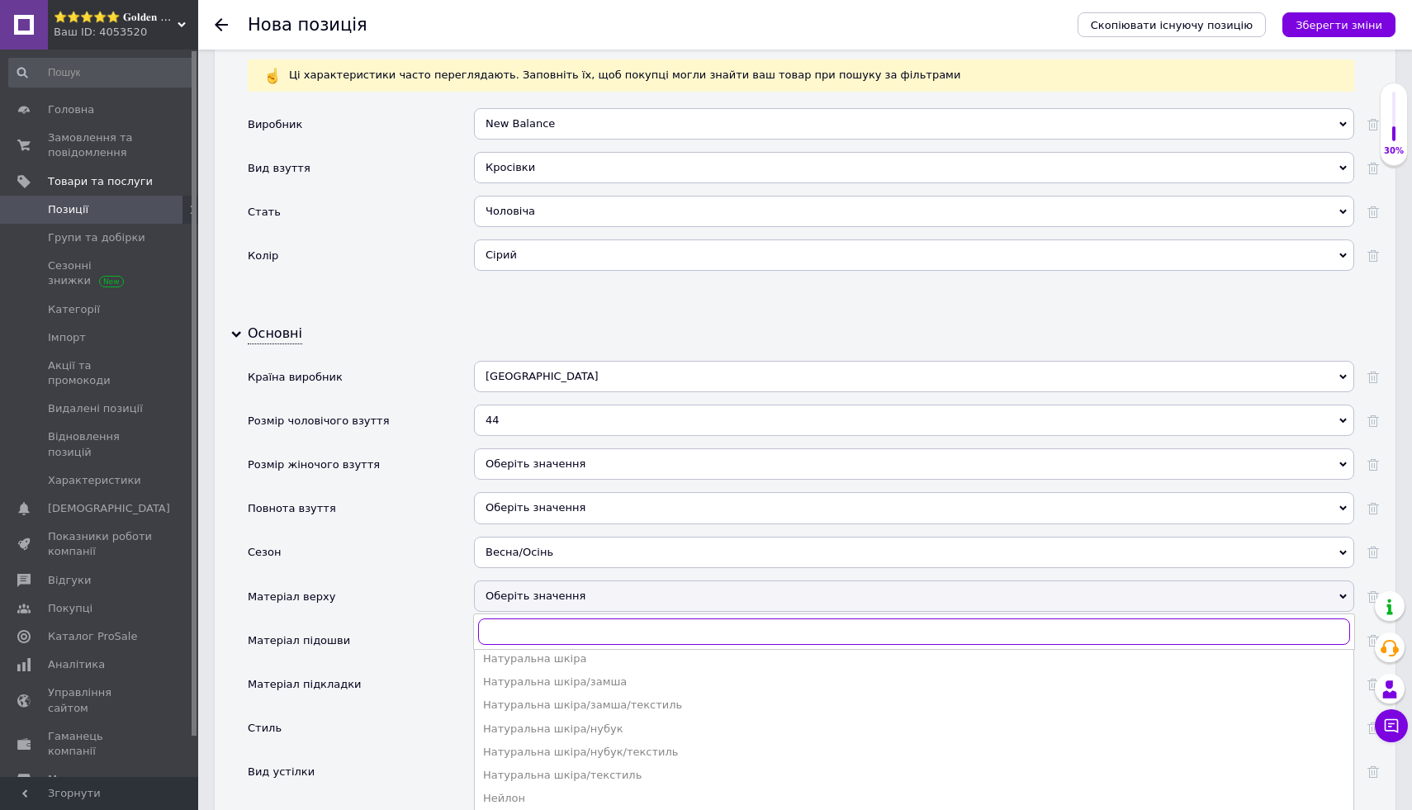
scroll to position [1509, 0]
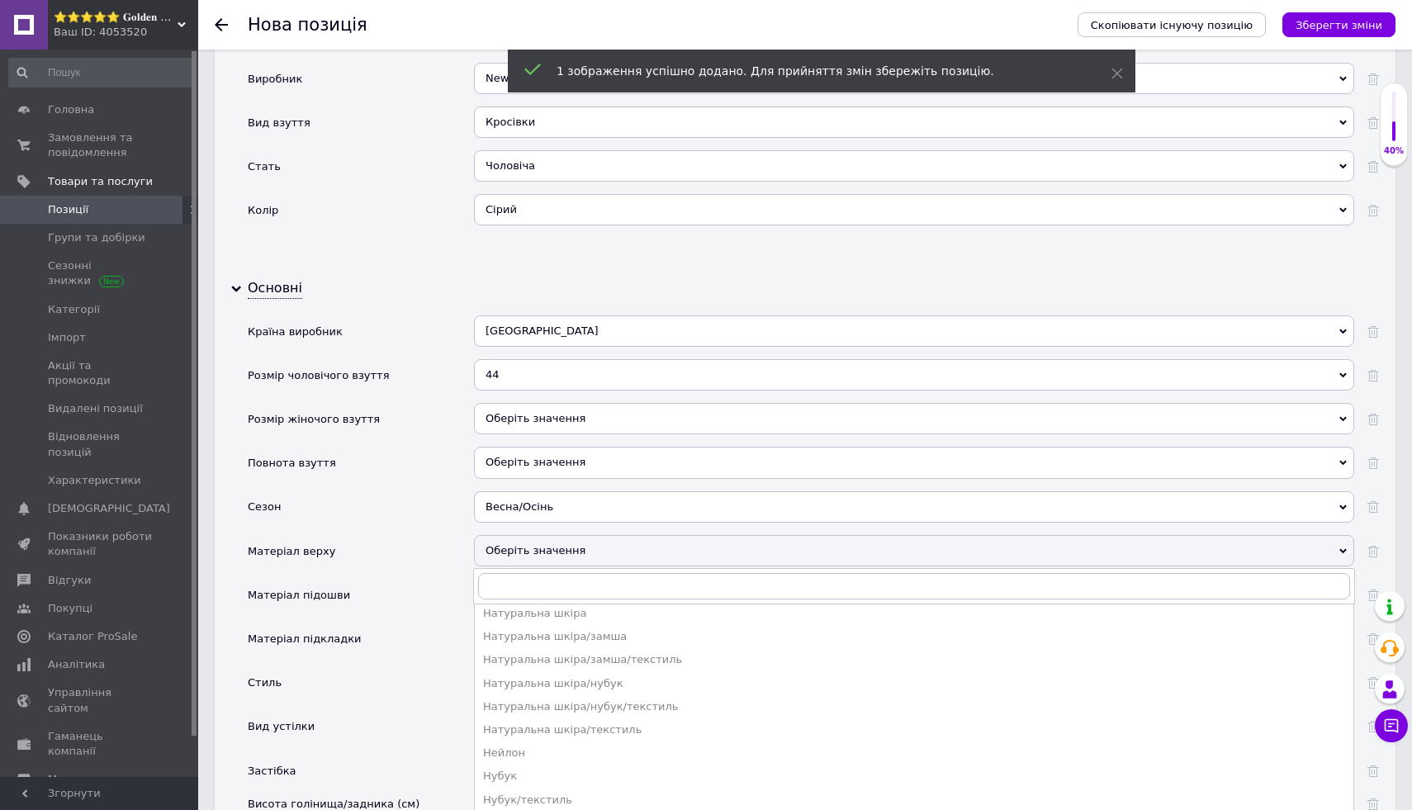
click at [438, 471] on div "Повнота взуття" at bounding box center [361, 469] width 226 height 44
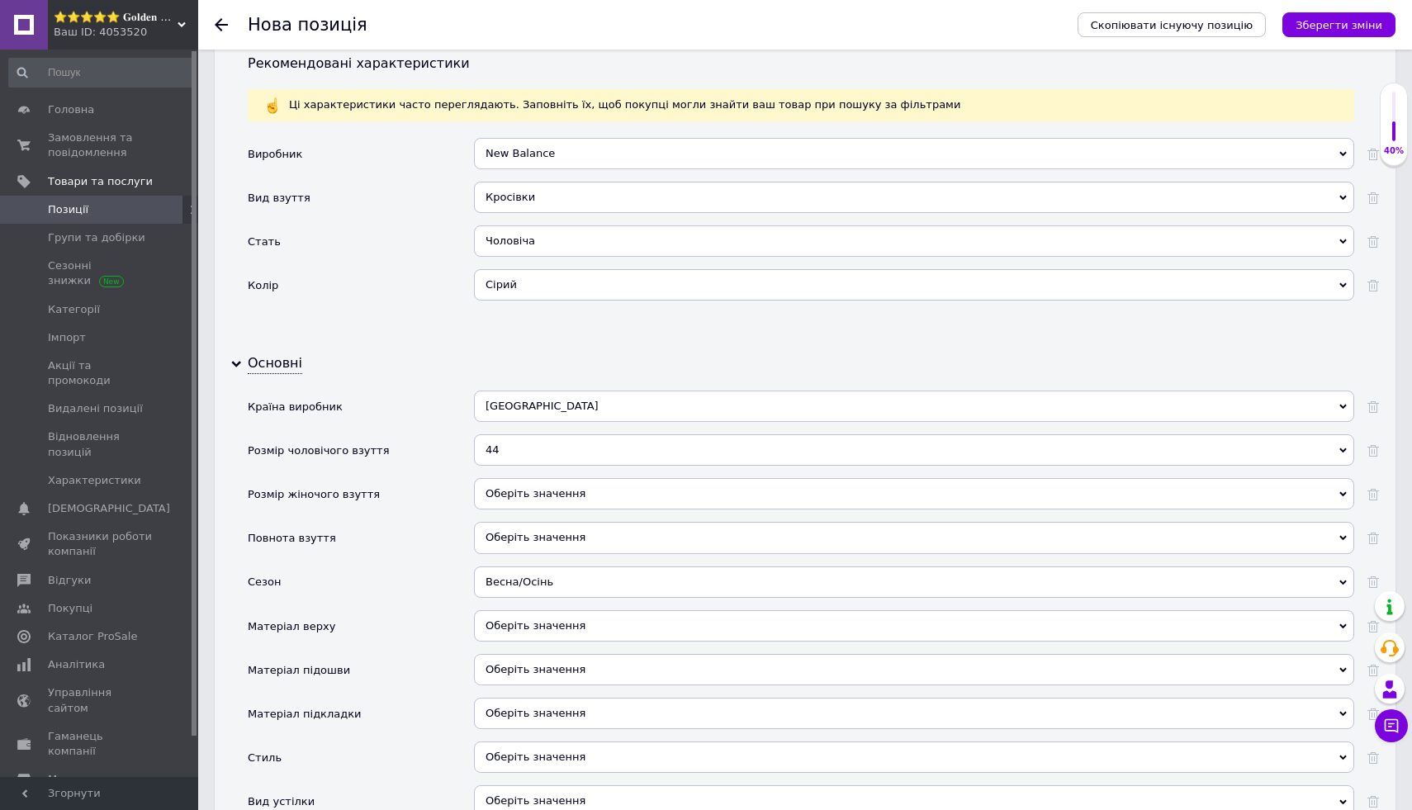
scroll to position [1448, 0]
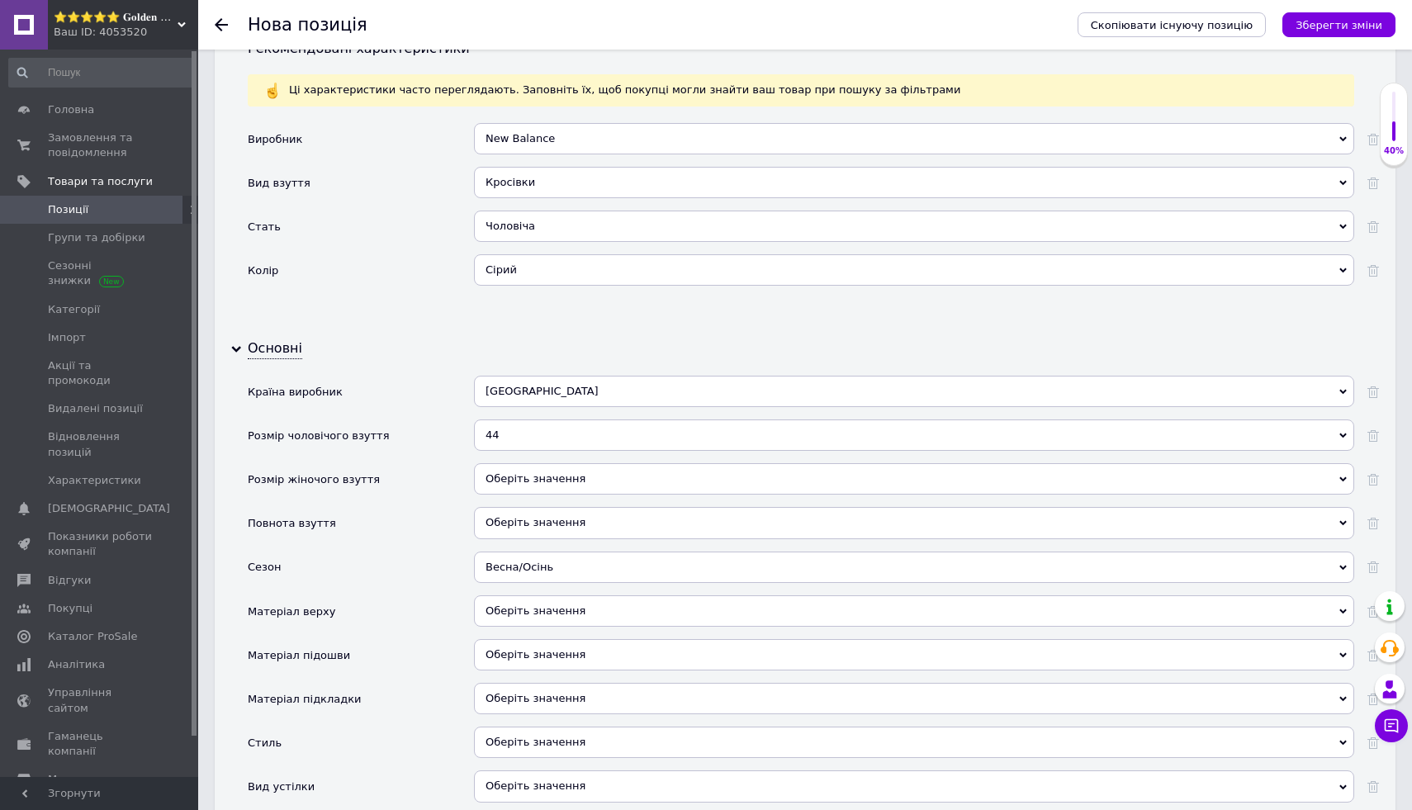
click at [627, 399] on div "[GEOGRAPHIC_DATA]" at bounding box center [914, 391] width 880 height 31
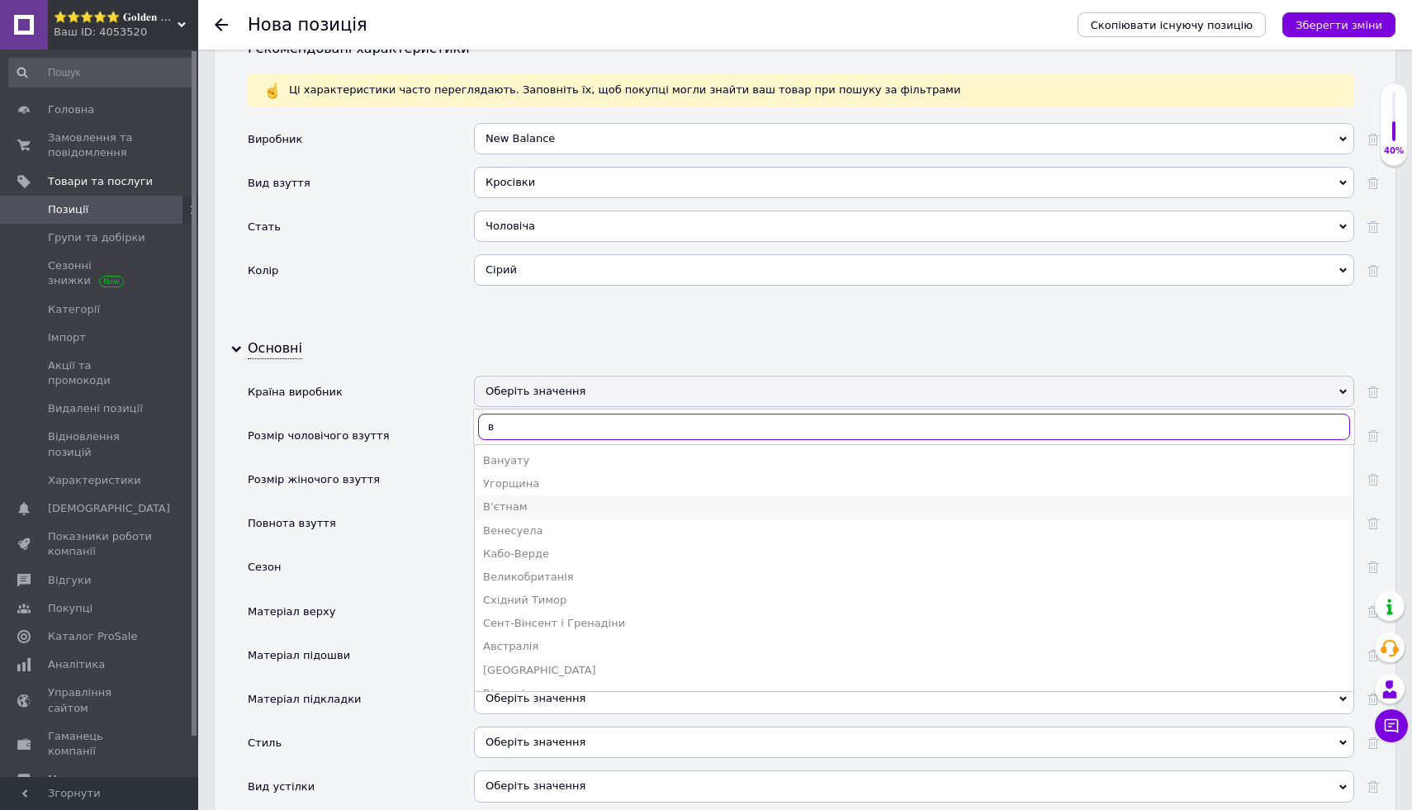
type input "в"
click at [570, 496] on li "В'єтнам" at bounding box center [914, 506] width 879 height 23
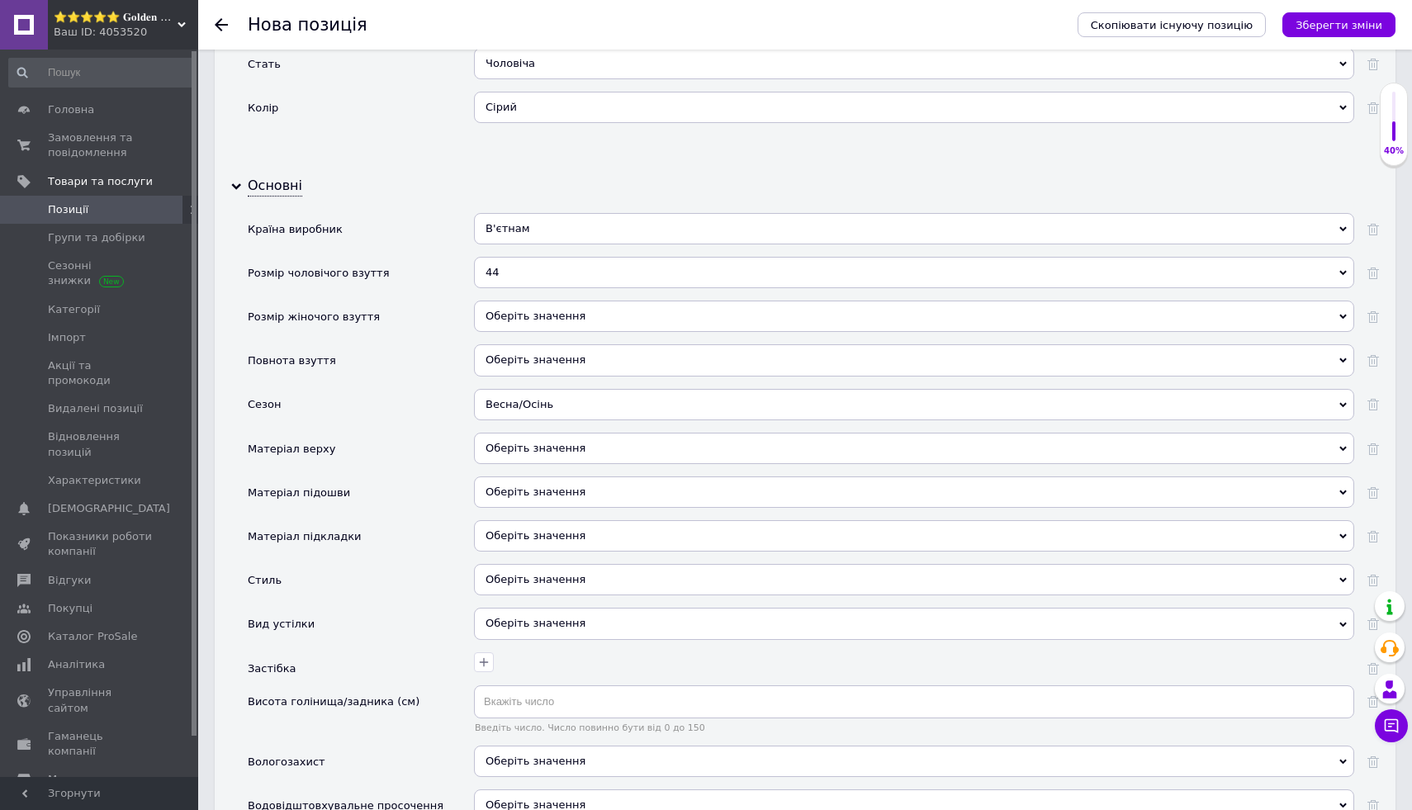
scroll to position [1711, 0]
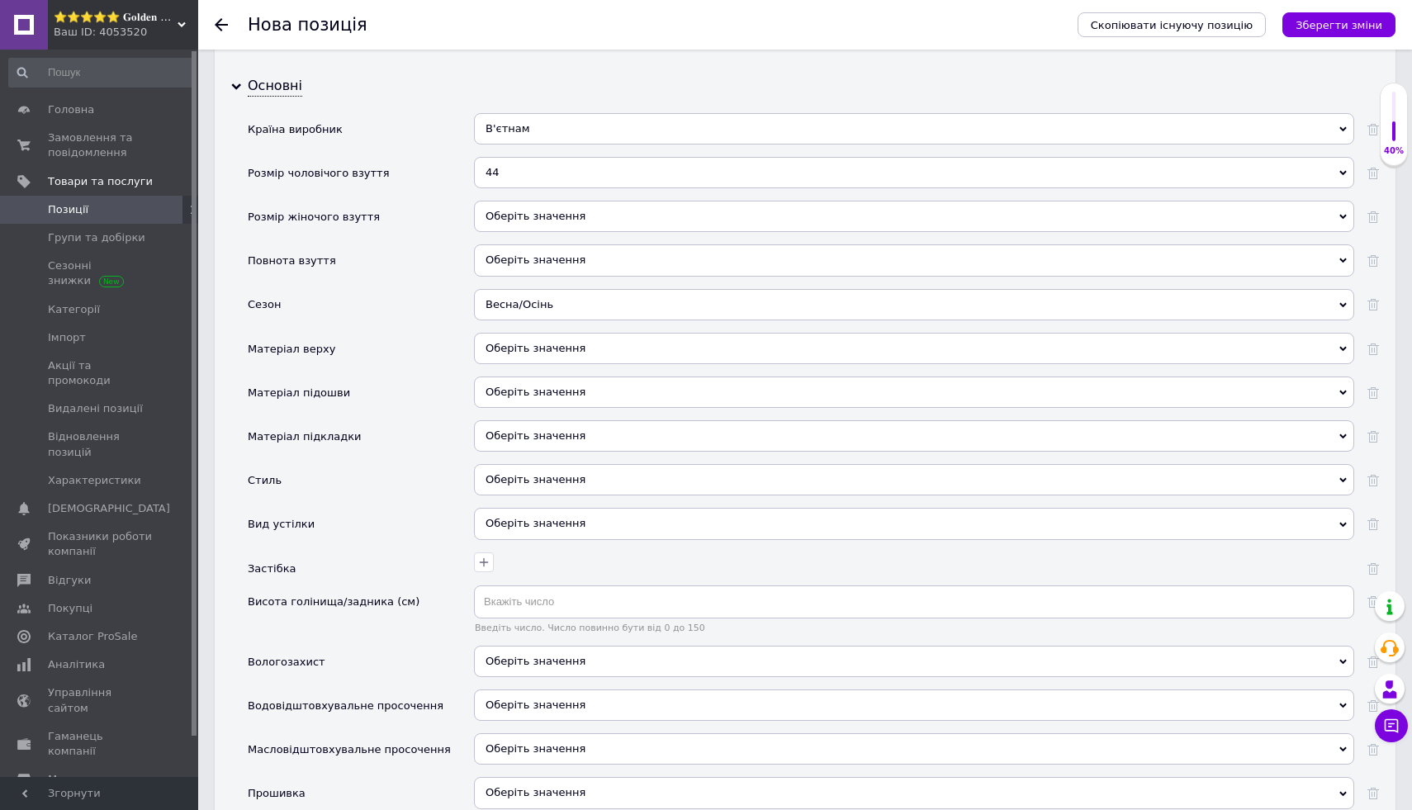
click at [522, 299] on div "Весна/Осінь" at bounding box center [914, 304] width 880 height 31
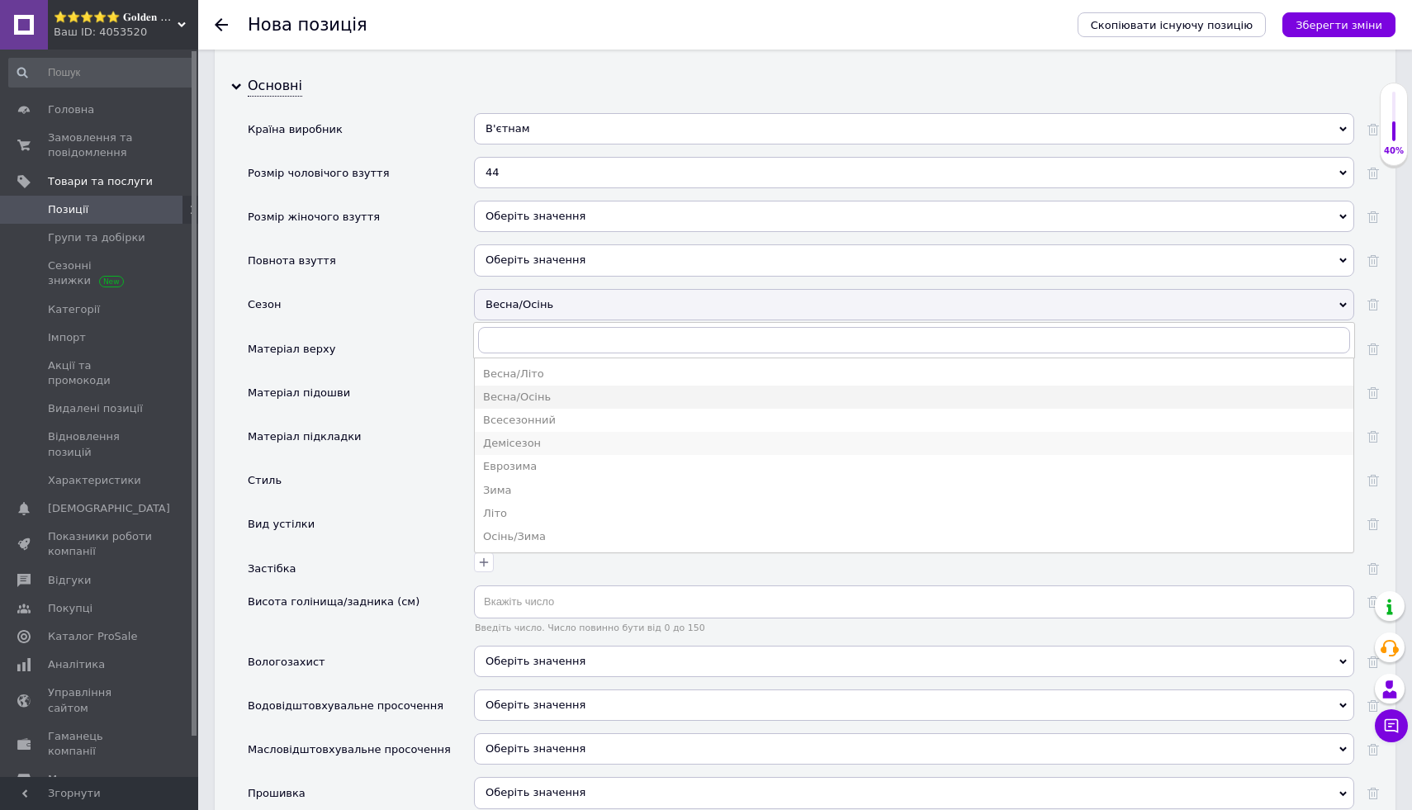
click at [571, 449] on div "Демісезон" at bounding box center [914, 443] width 862 height 15
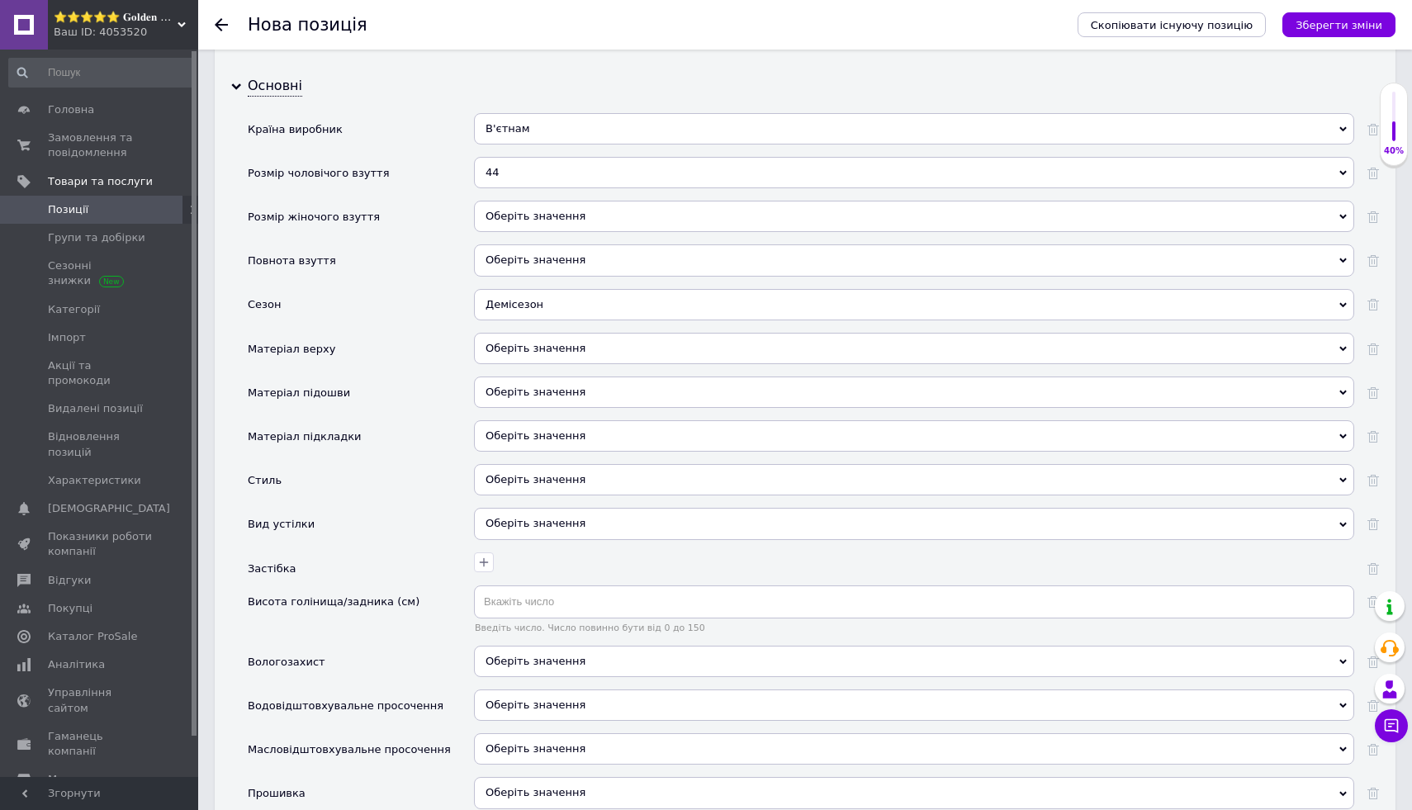
scroll to position [1812, 0]
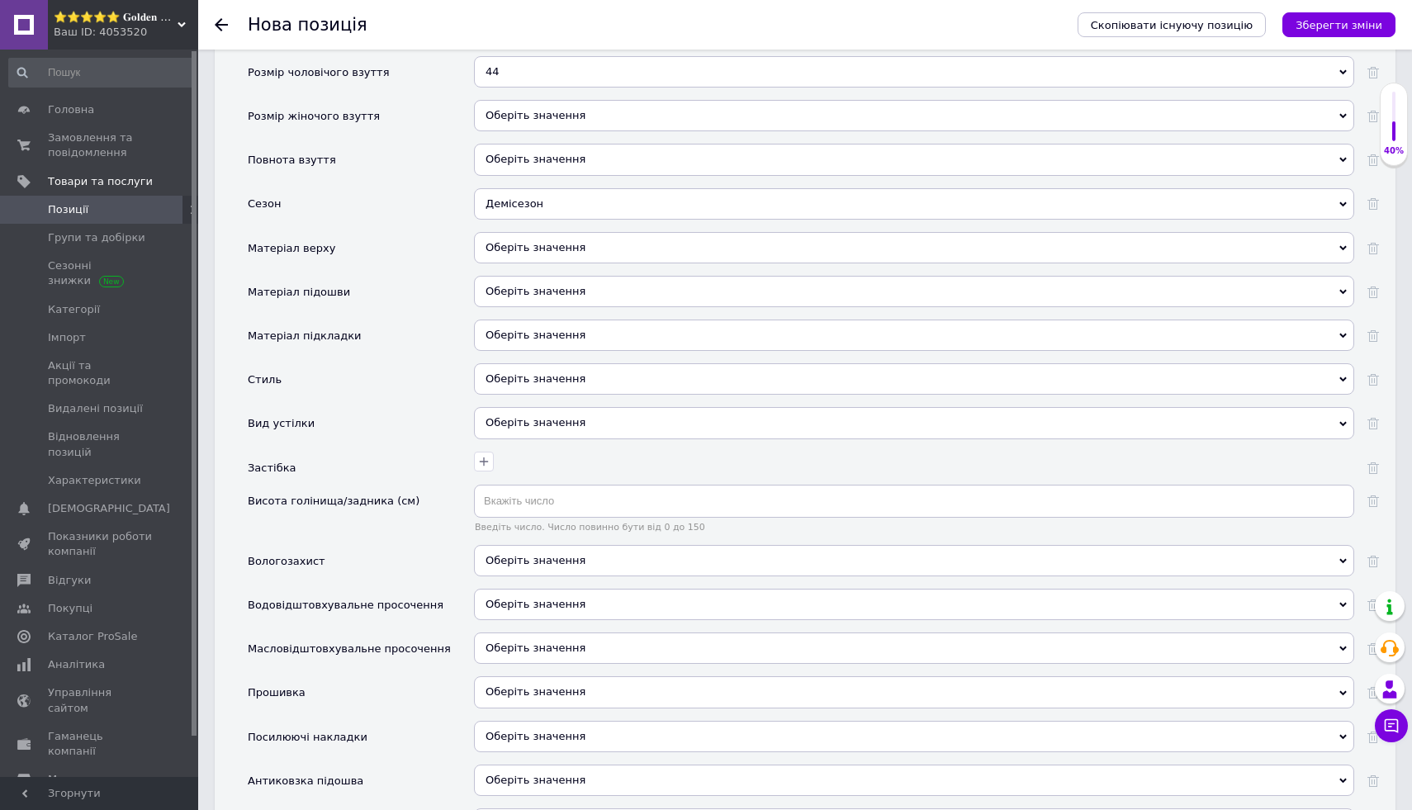
click at [570, 241] on div "Оберіть значення" at bounding box center [914, 247] width 880 height 31
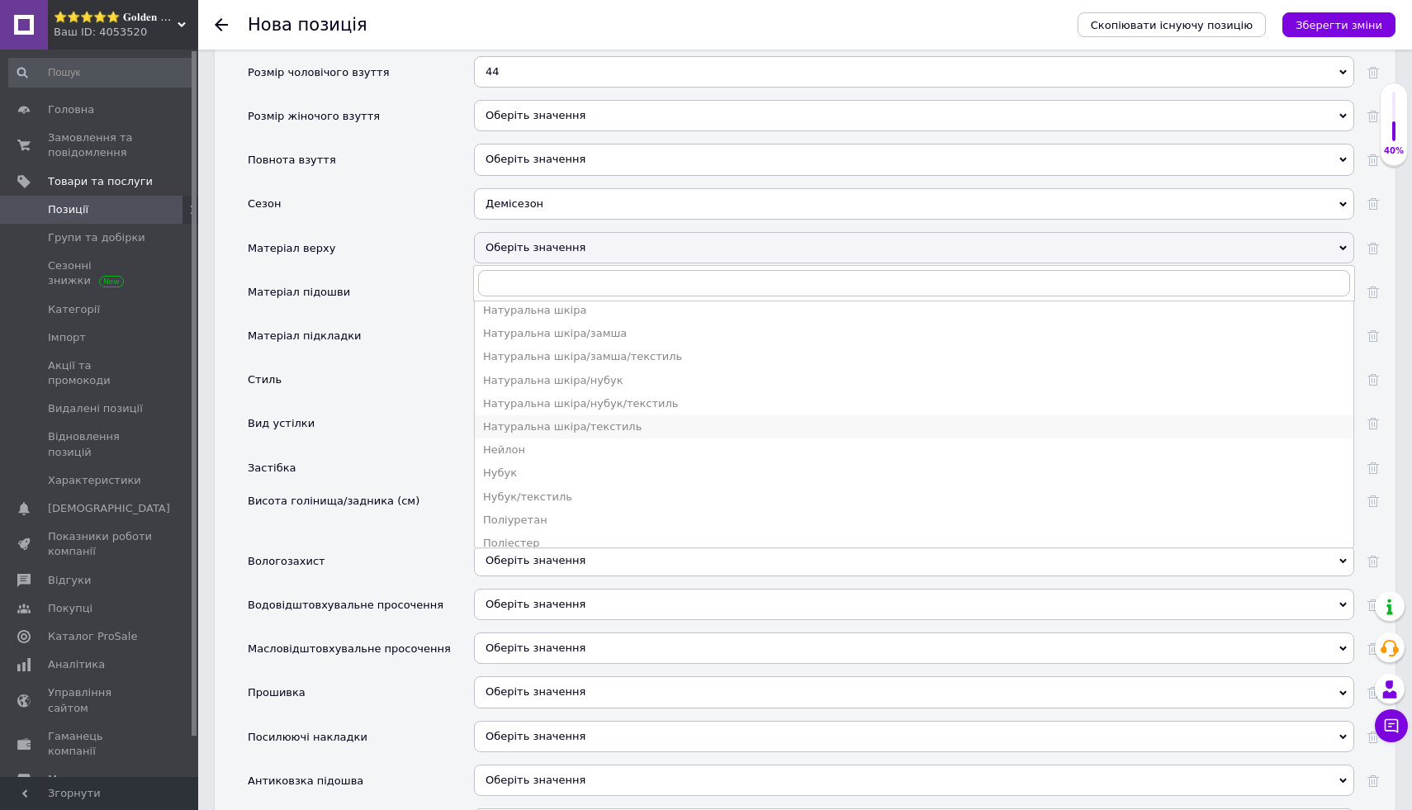
click at [554, 436] on li "Натуральна шкіра/текстиль" at bounding box center [914, 426] width 879 height 23
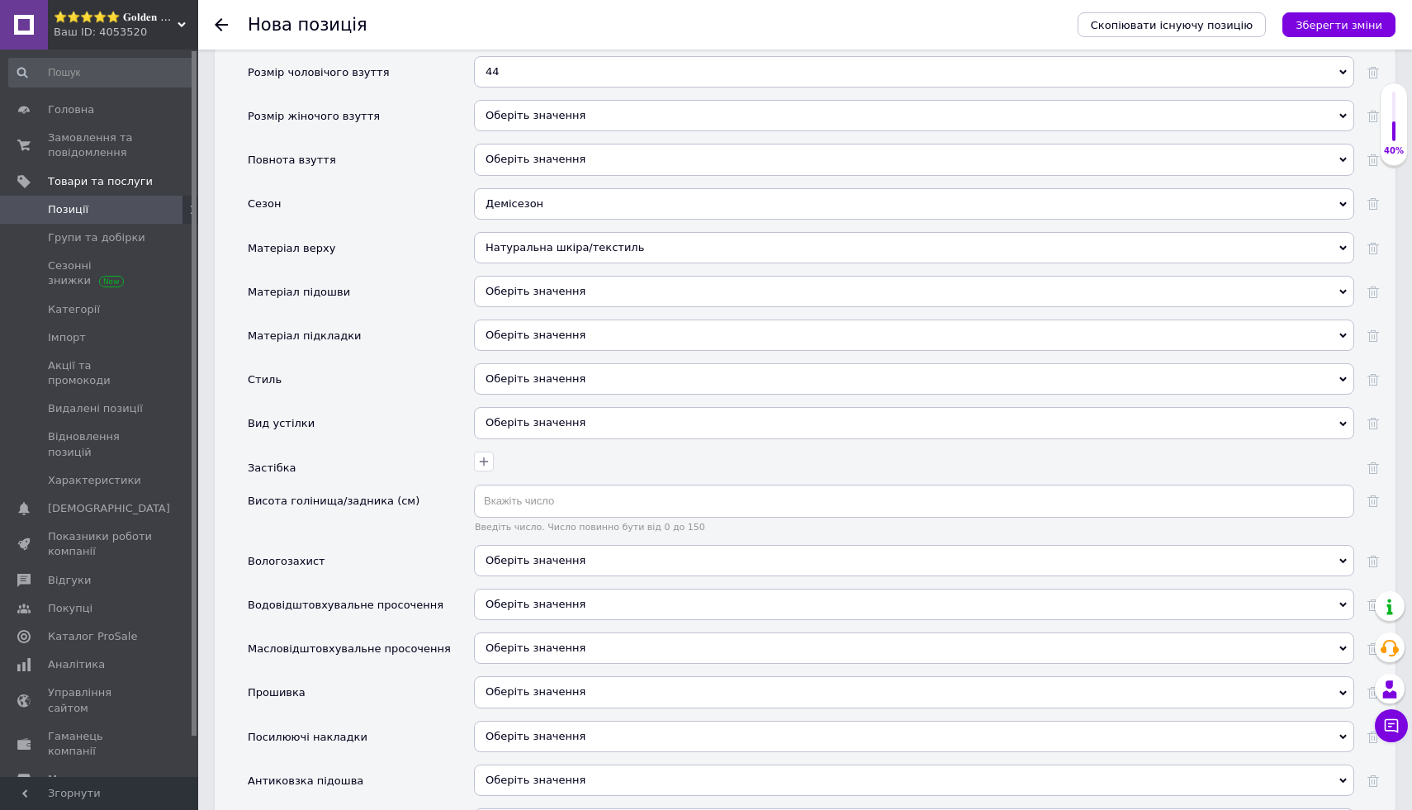
click at [609, 296] on div "Оберіть значення" at bounding box center [914, 291] width 880 height 31
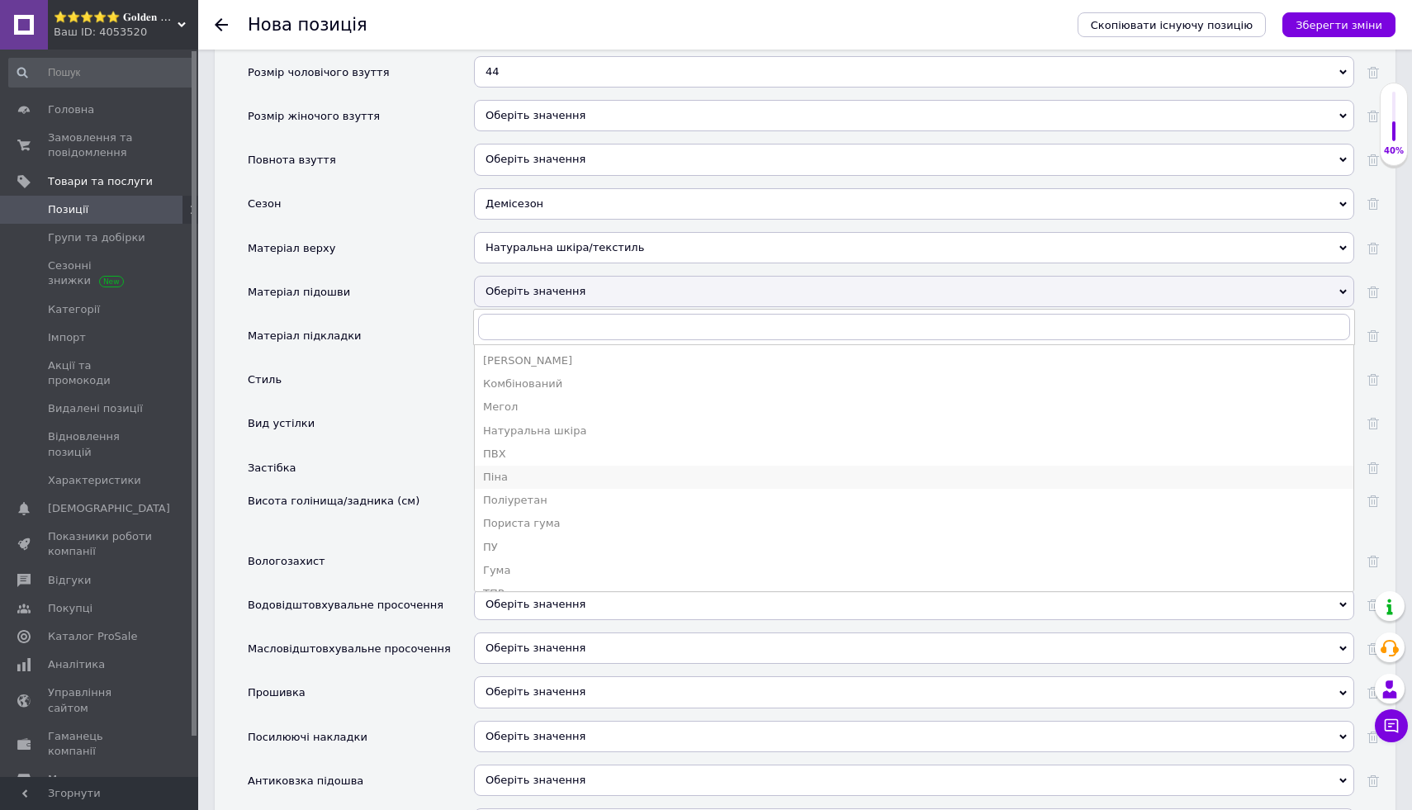
click at [568, 468] on li "Піна" at bounding box center [914, 477] width 879 height 23
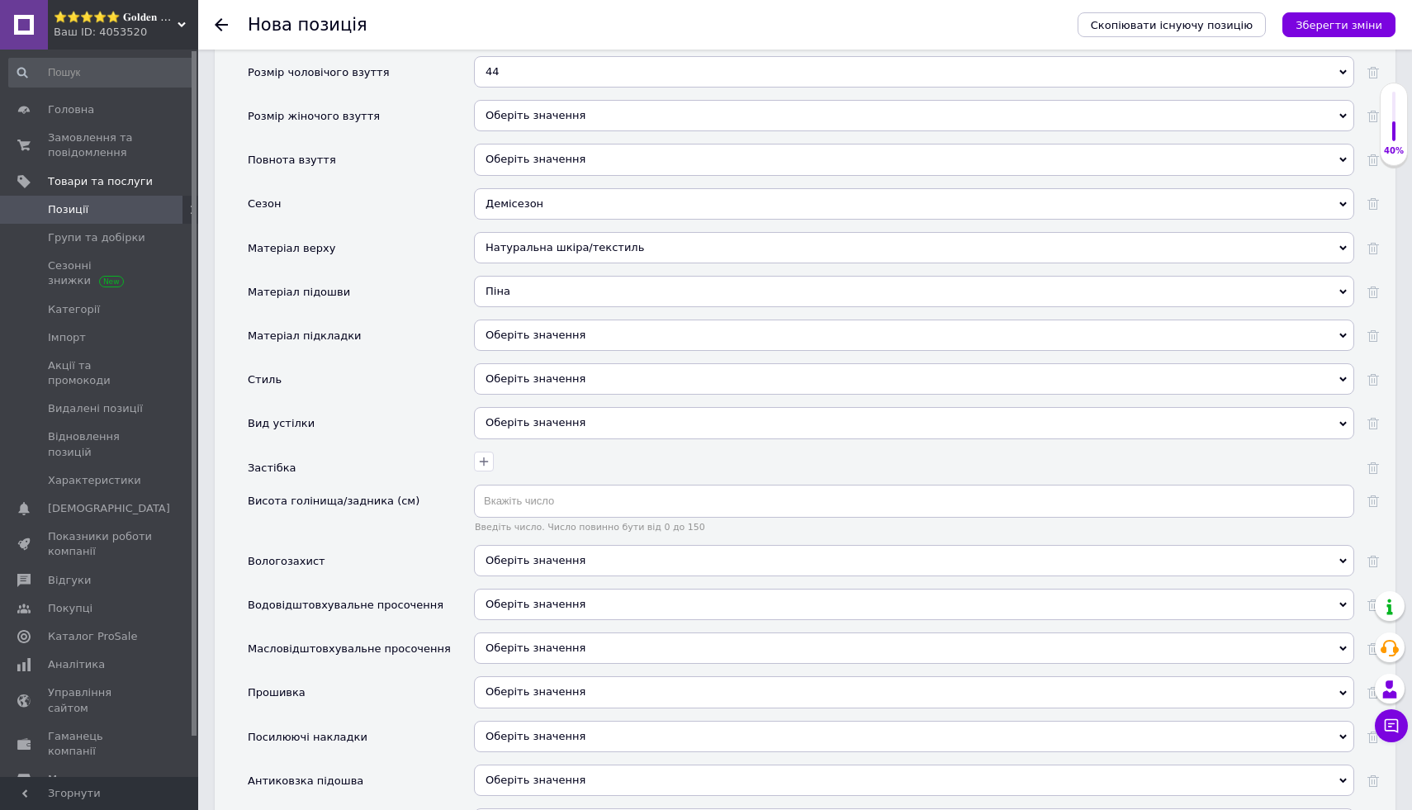
click at [657, 338] on div "Оберіть значення" at bounding box center [914, 335] width 880 height 31
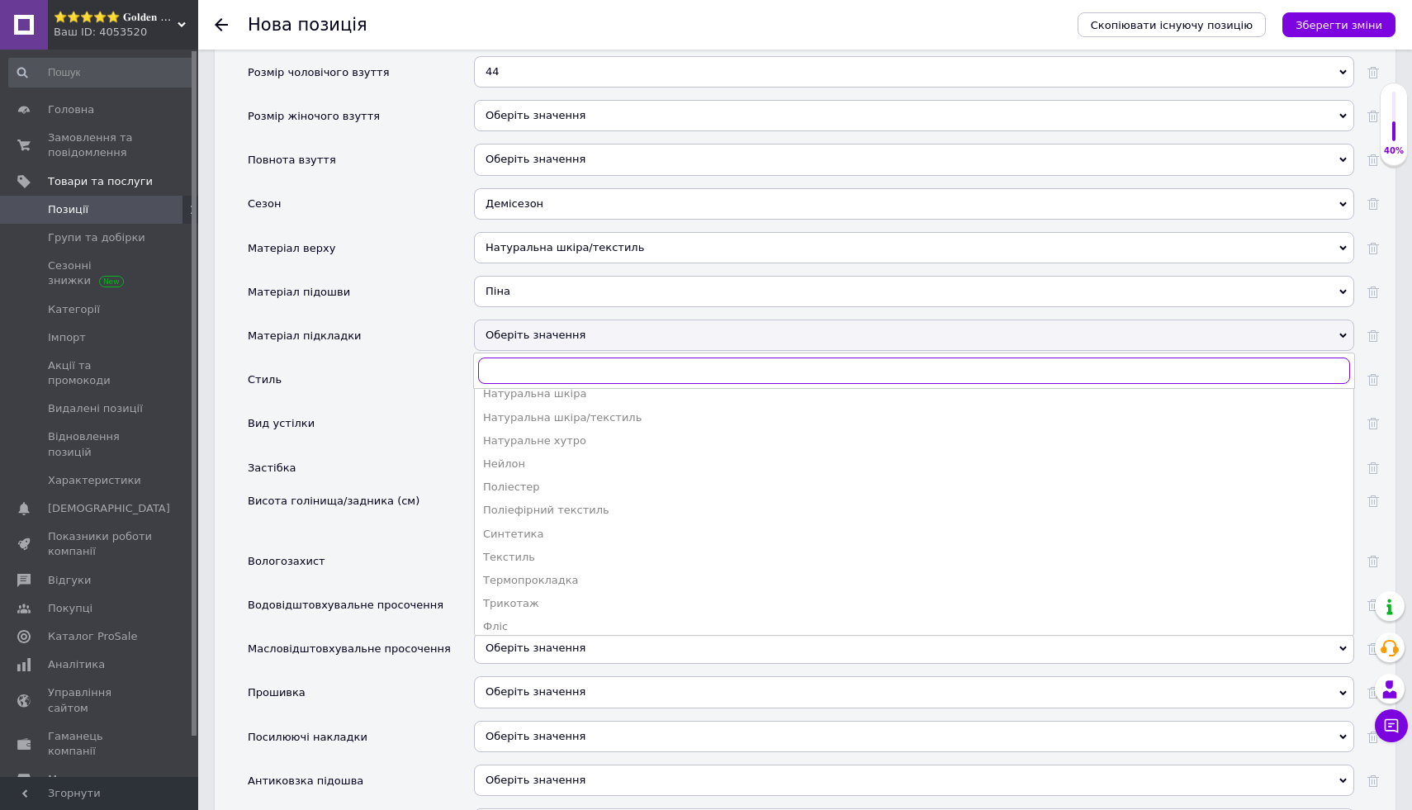
scroll to position [228, 0]
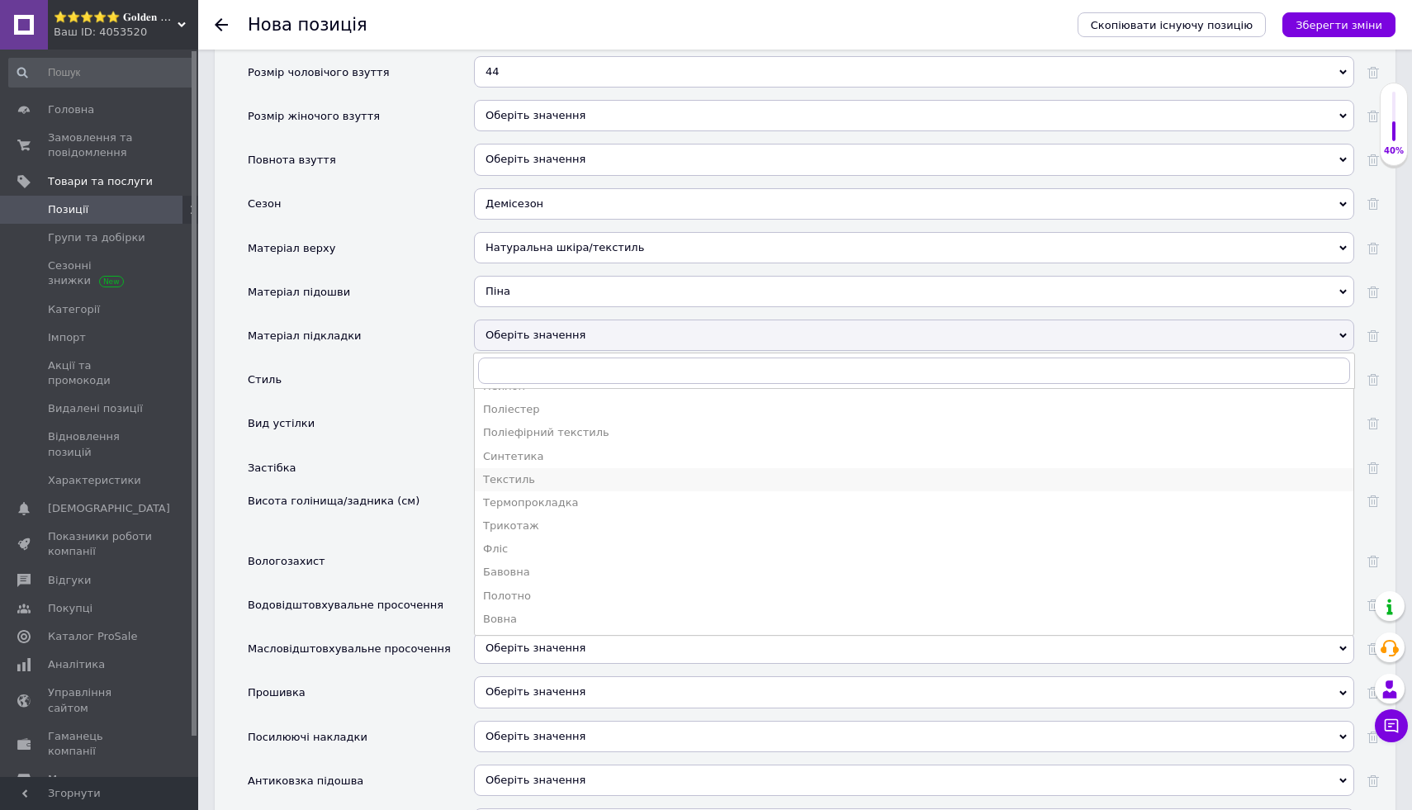
click at [614, 476] on div "Текстиль" at bounding box center [914, 479] width 862 height 15
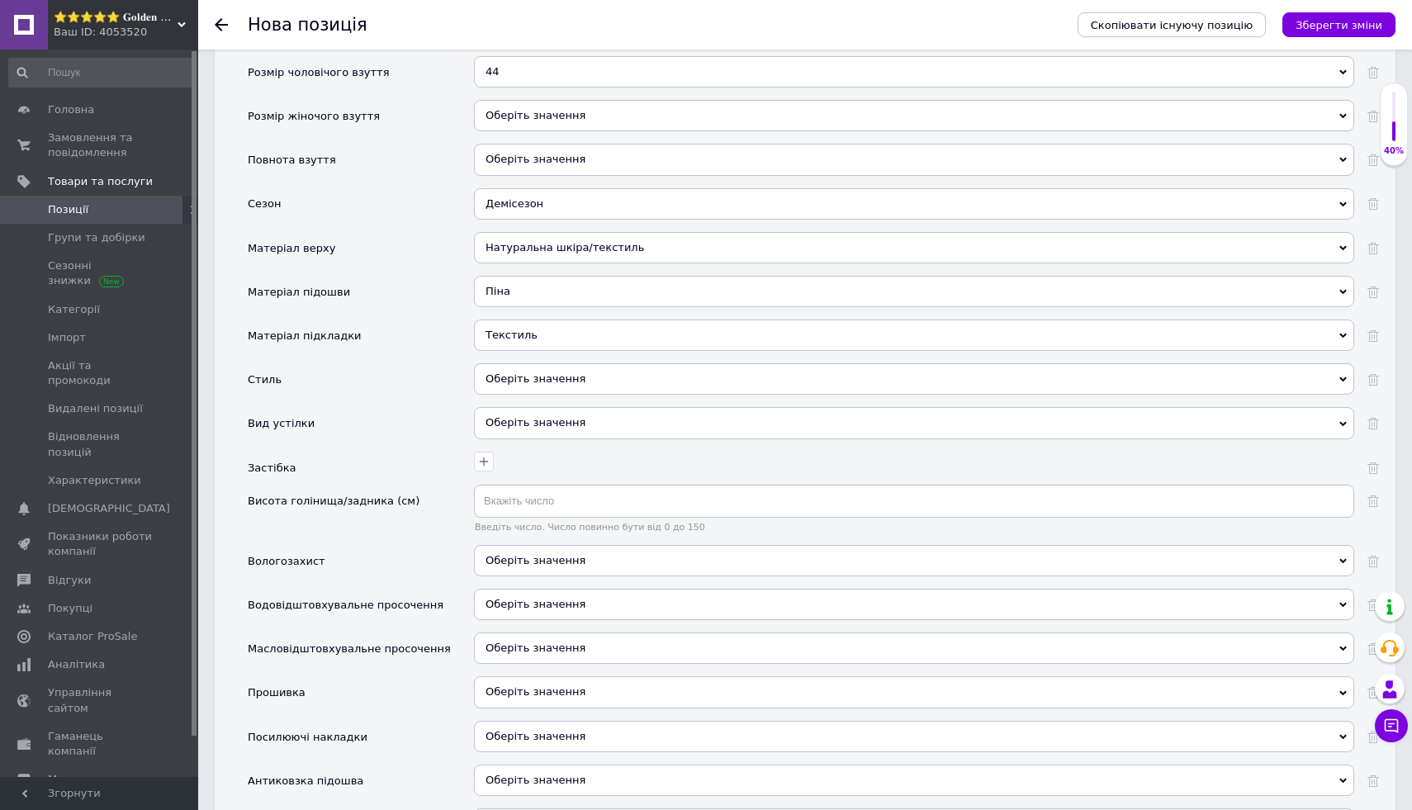
click at [596, 375] on div "Оберіть значення" at bounding box center [914, 378] width 880 height 31
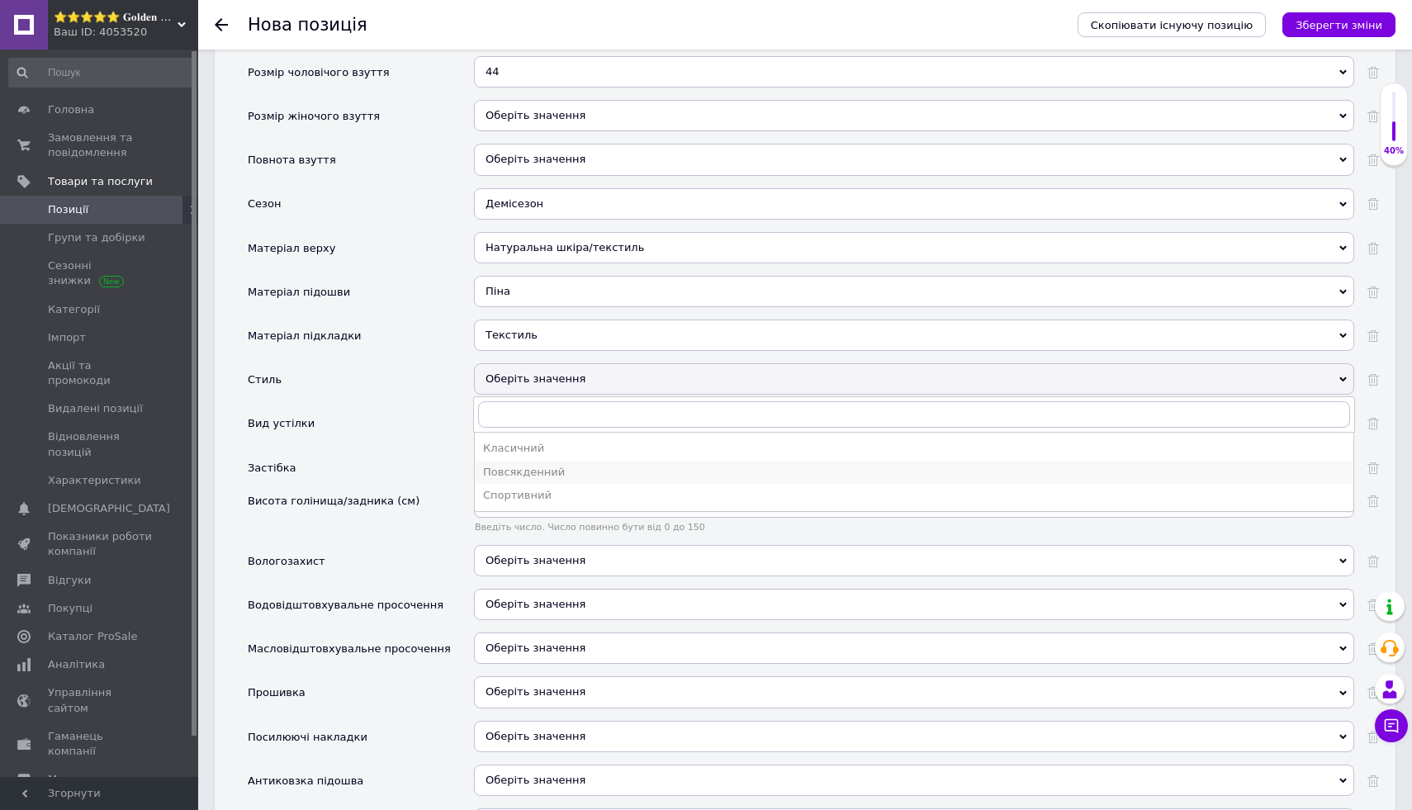
click at [600, 467] on div "Повсякденний" at bounding box center [914, 472] width 862 height 15
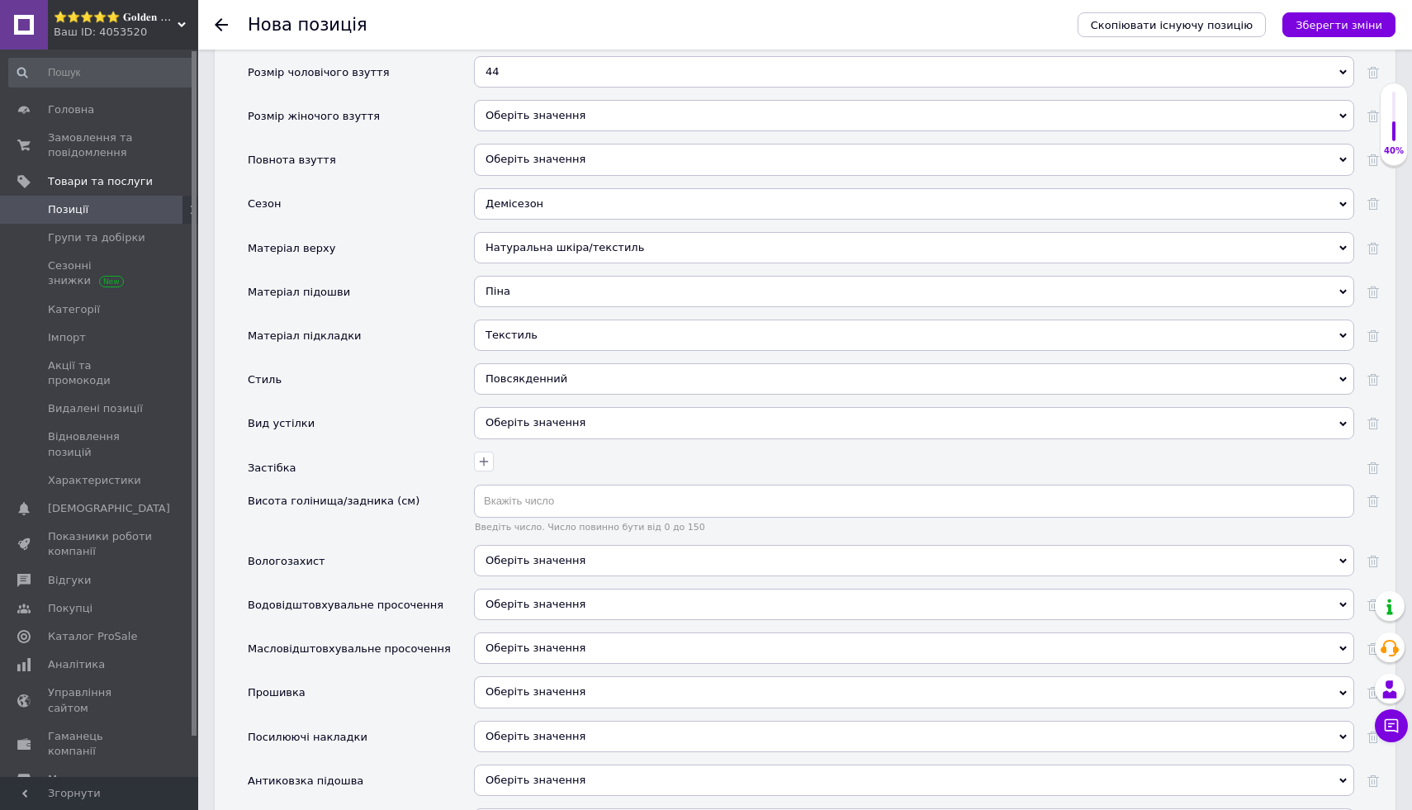
click at [647, 423] on div "Оберіть значення" at bounding box center [914, 422] width 880 height 31
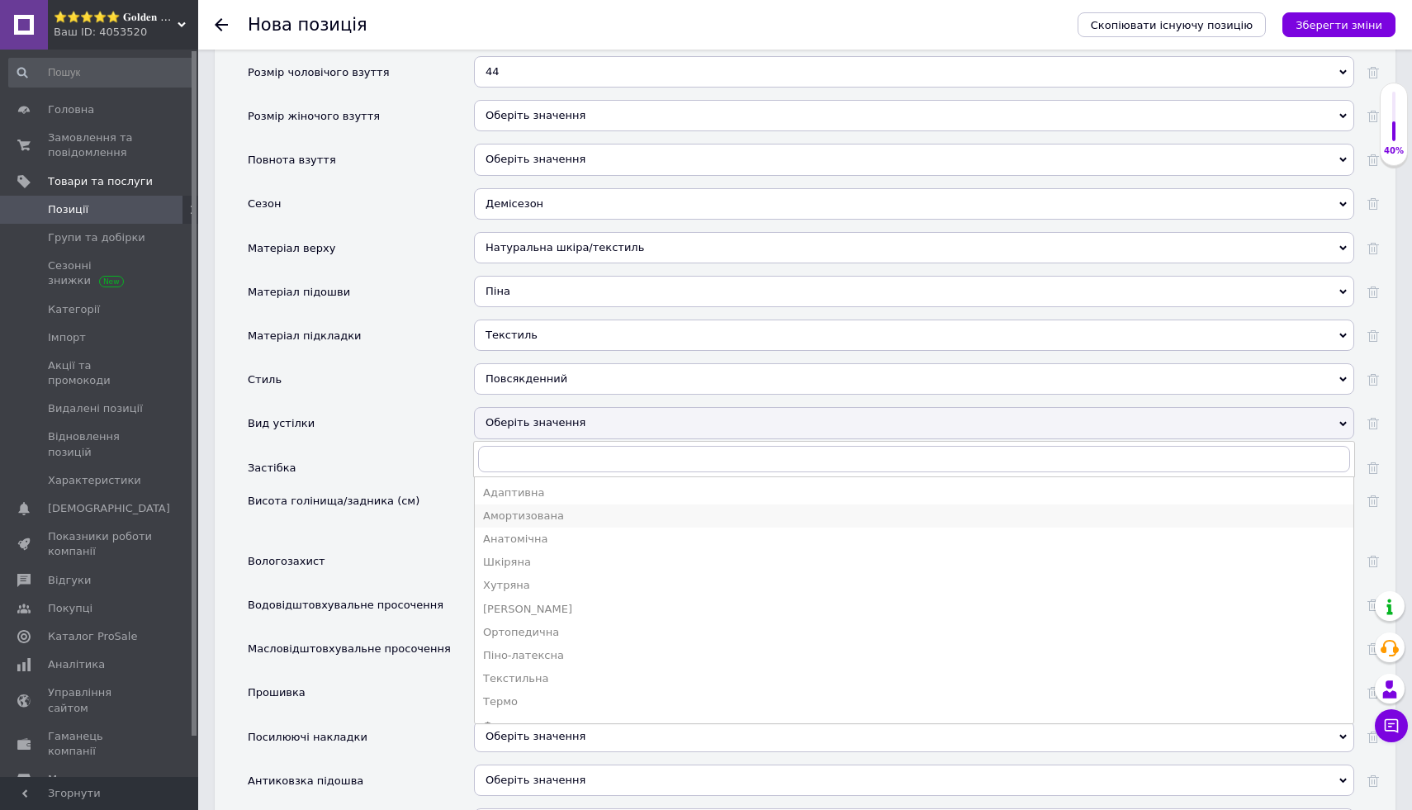
click at [609, 516] on div "Амортизована" at bounding box center [914, 516] width 862 height 15
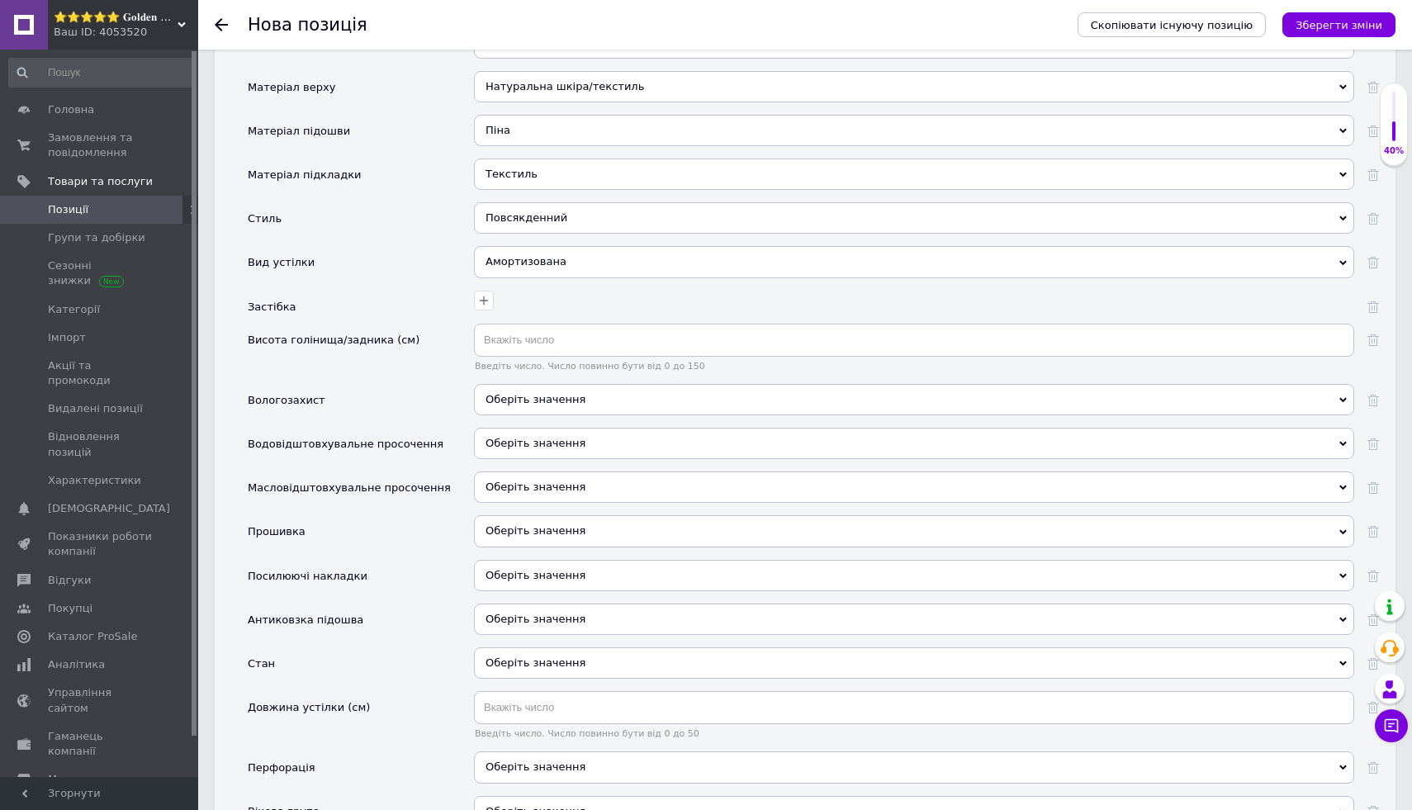
scroll to position [1984, 0]
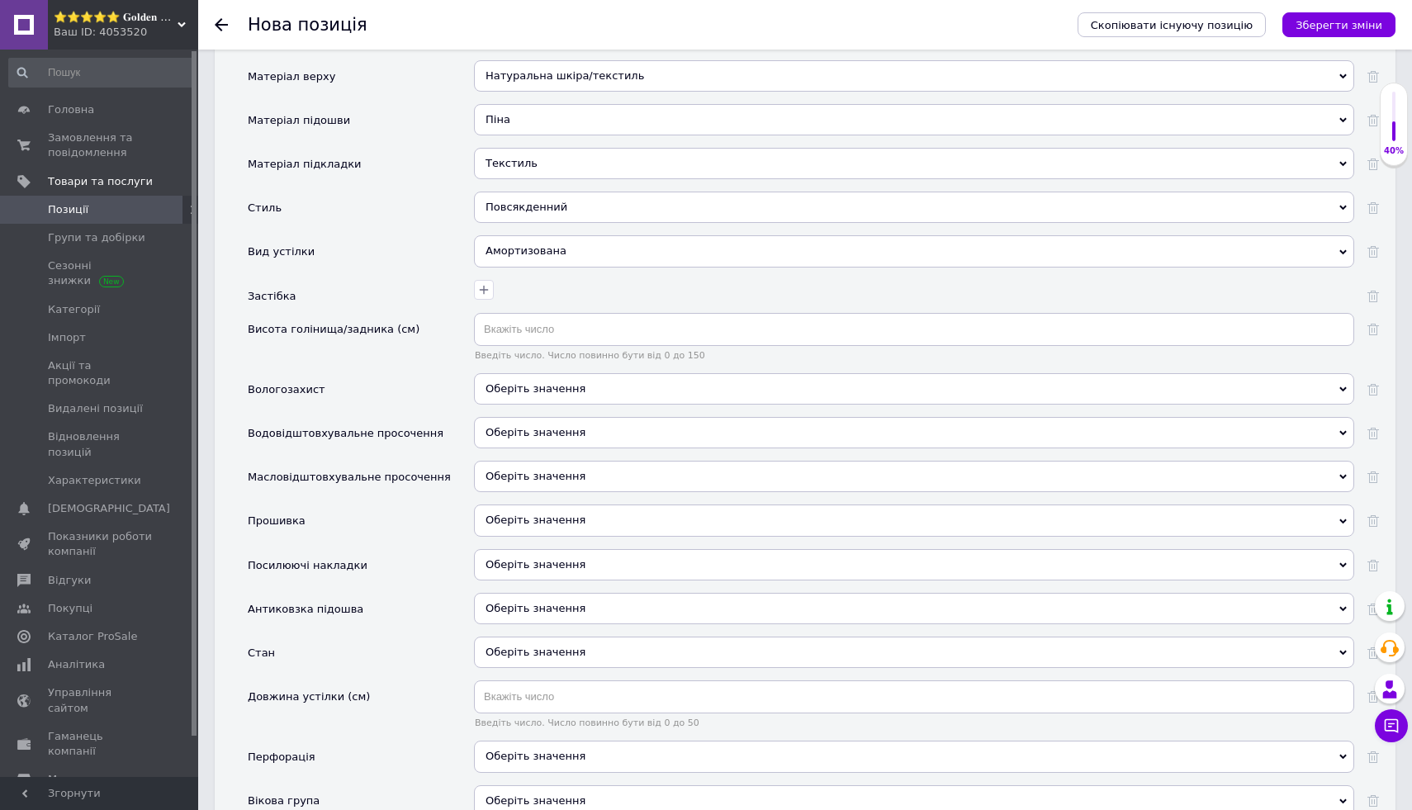
click at [571, 387] on span "Оберіть значення" at bounding box center [536, 388] width 100 height 12
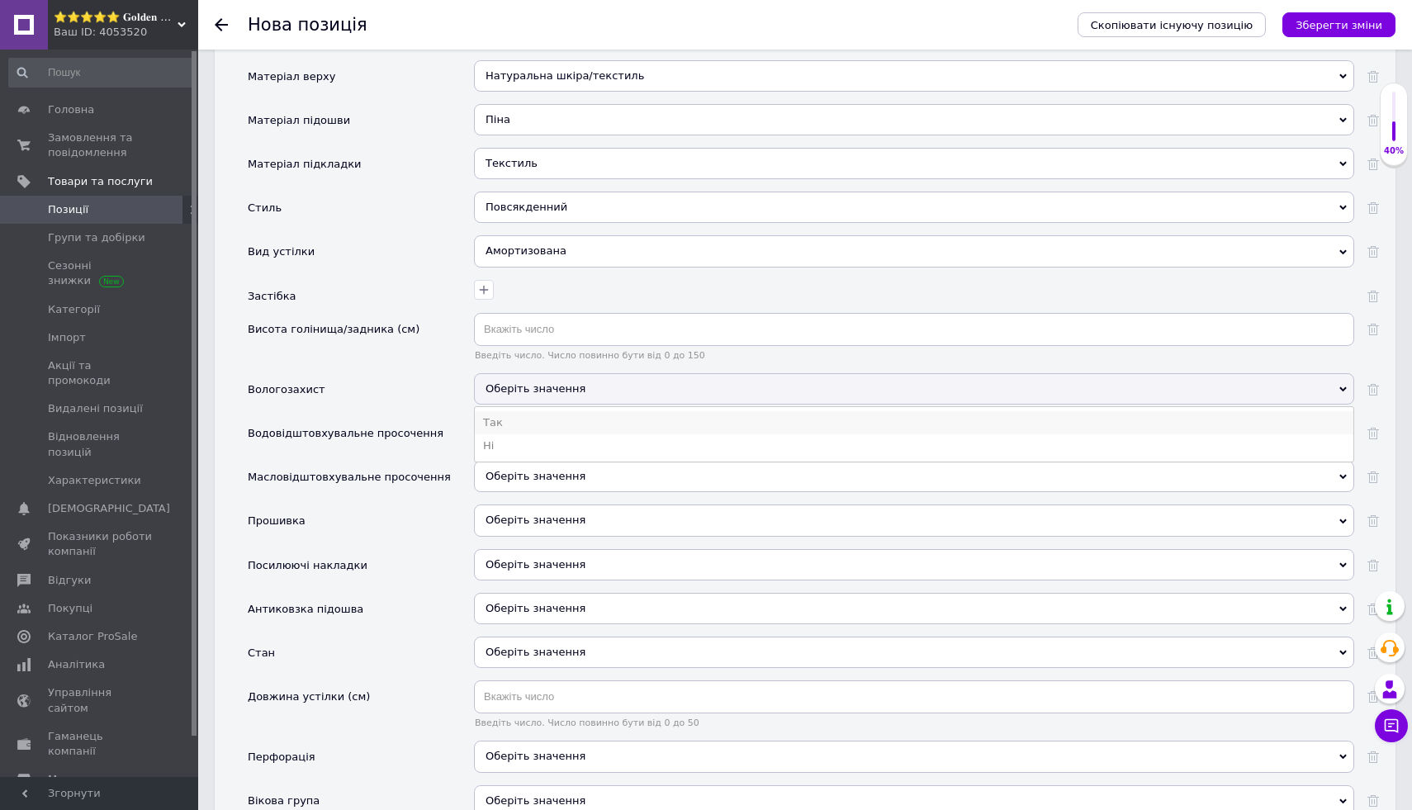
click at [566, 426] on li "Так" at bounding box center [914, 422] width 879 height 23
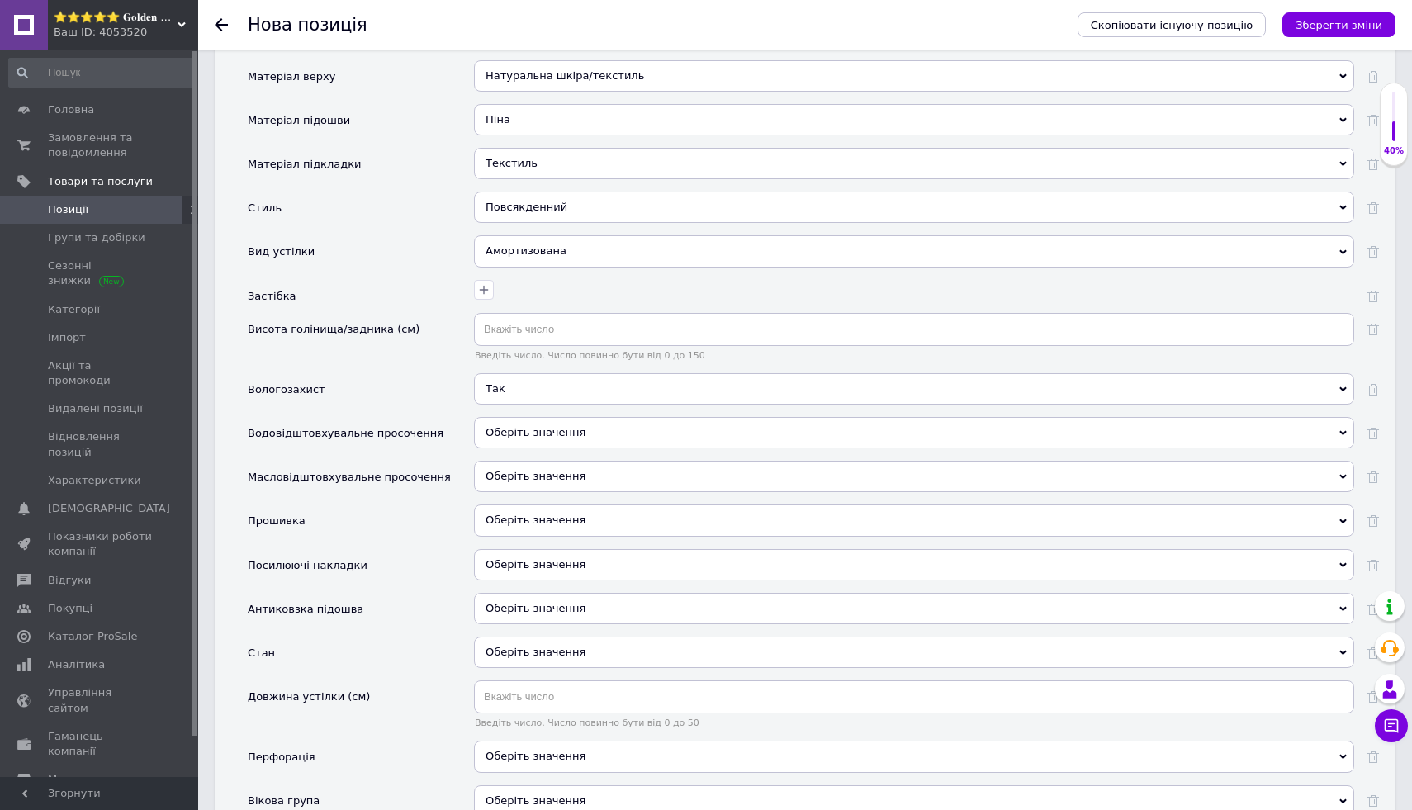
click at [567, 436] on span "Оберіть значення" at bounding box center [536, 432] width 100 height 12
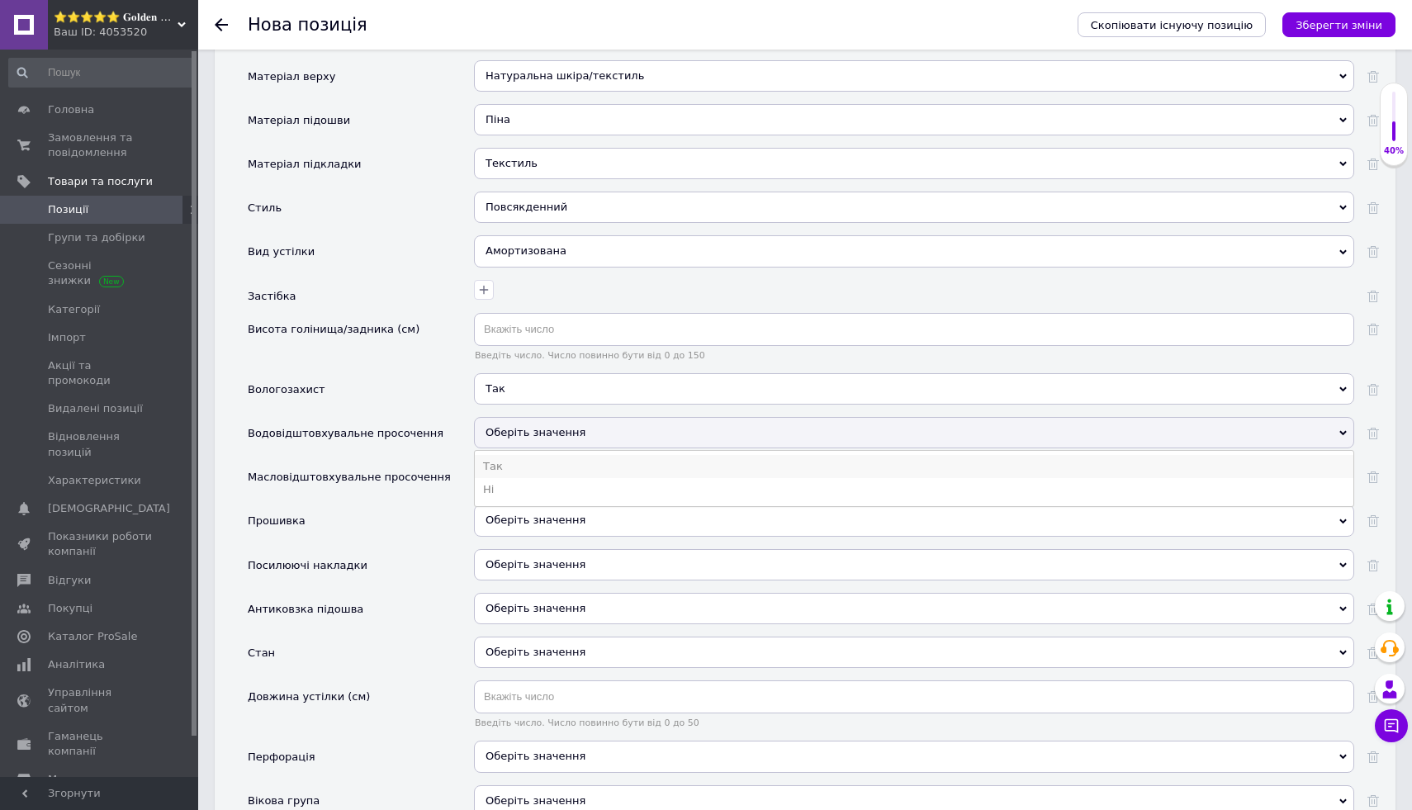
click at [556, 474] on li "Так" at bounding box center [914, 466] width 879 height 23
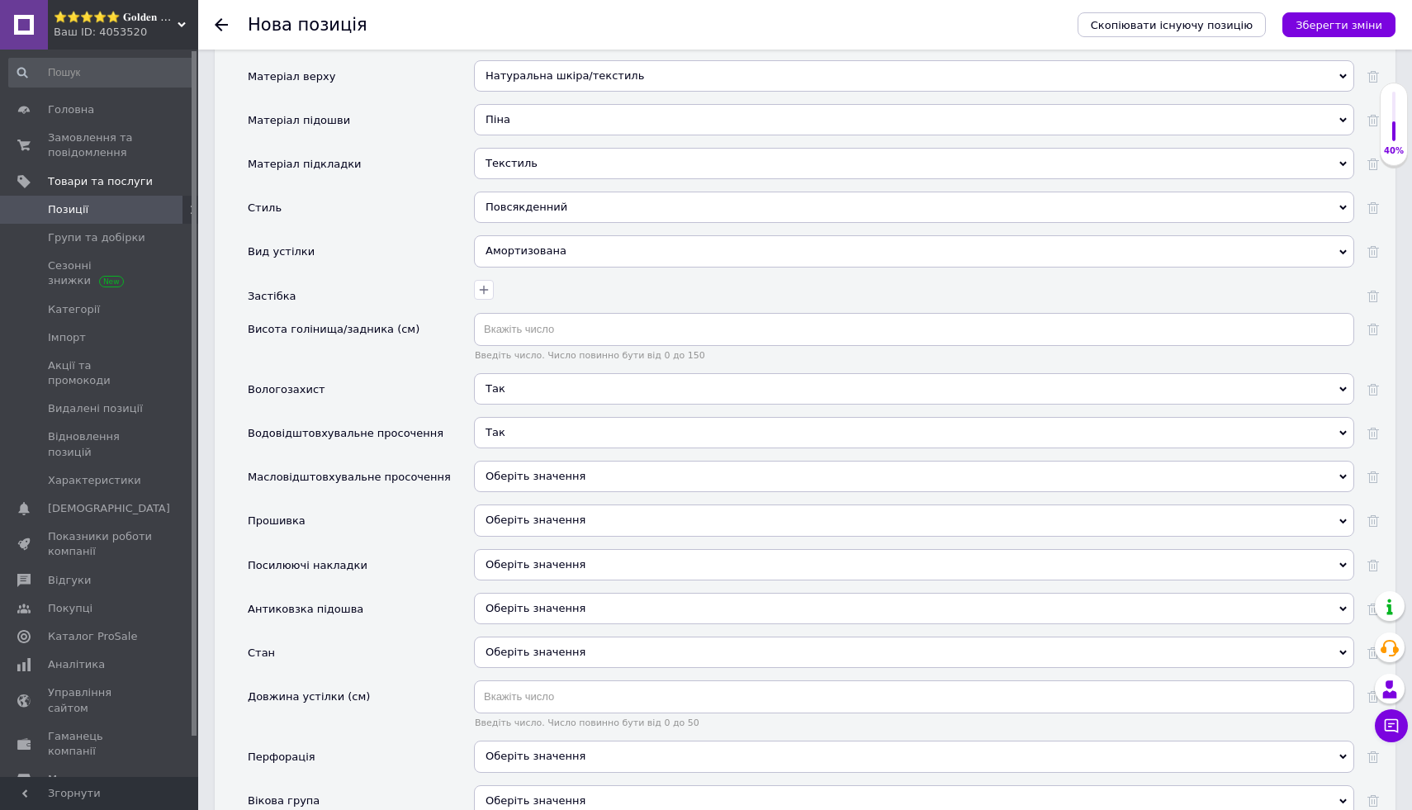
click at [576, 475] on span "Оберіть значення" at bounding box center [536, 476] width 100 height 12
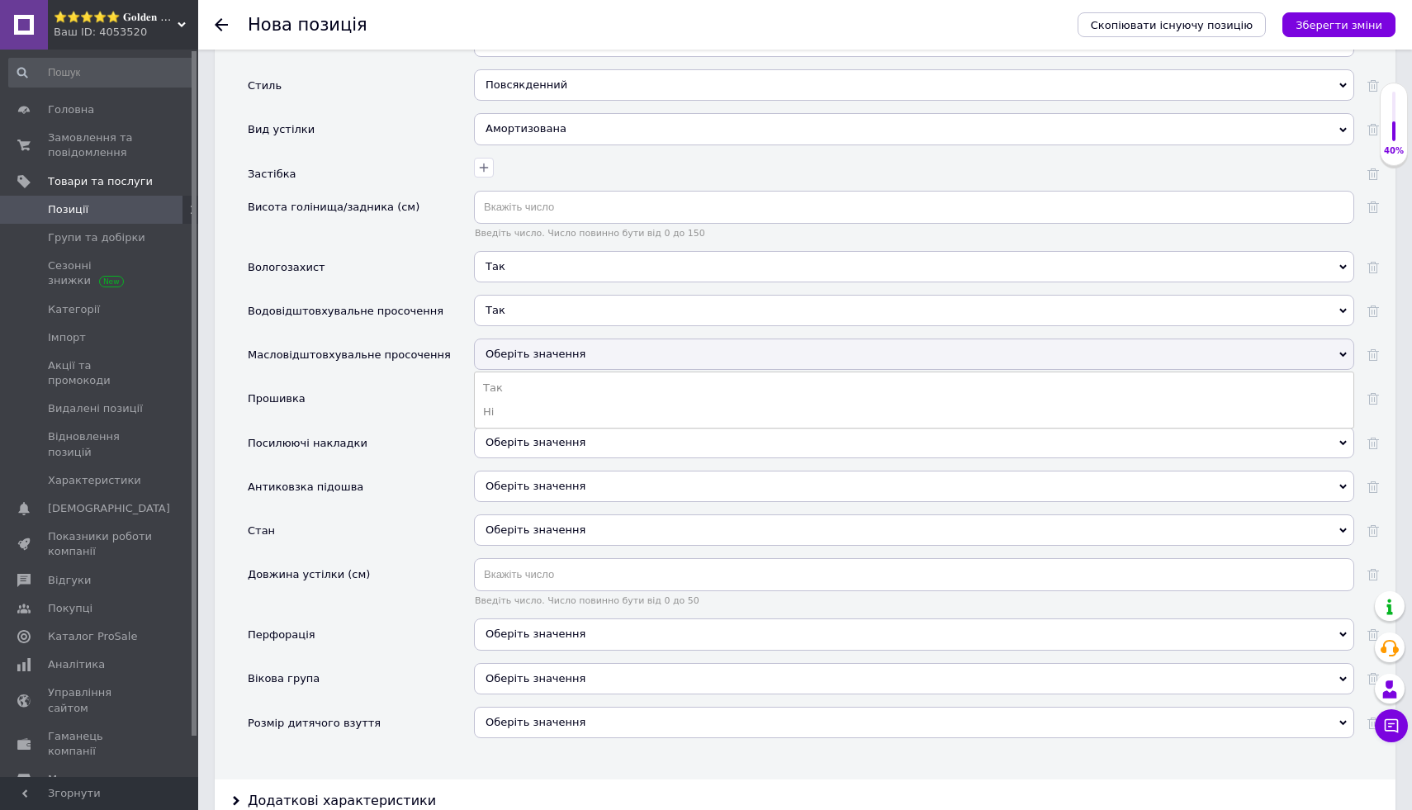
scroll to position [2112, 0]
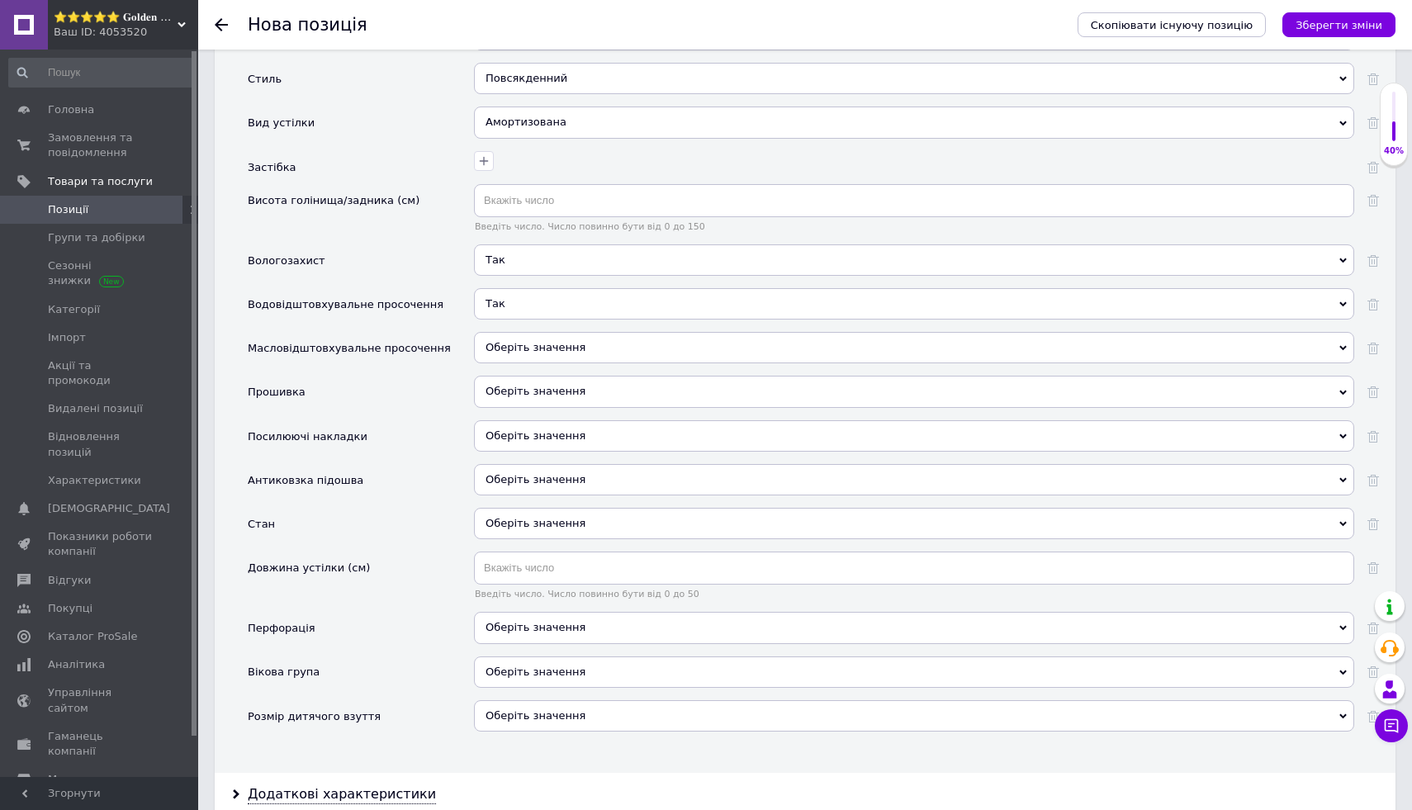
click at [587, 473] on span "Оберіть значення" at bounding box center [914, 479] width 880 height 31
click at [571, 507] on li "Так" at bounding box center [914, 513] width 879 height 23
click at [583, 523] on div "Оберіть значення" at bounding box center [914, 523] width 880 height 31
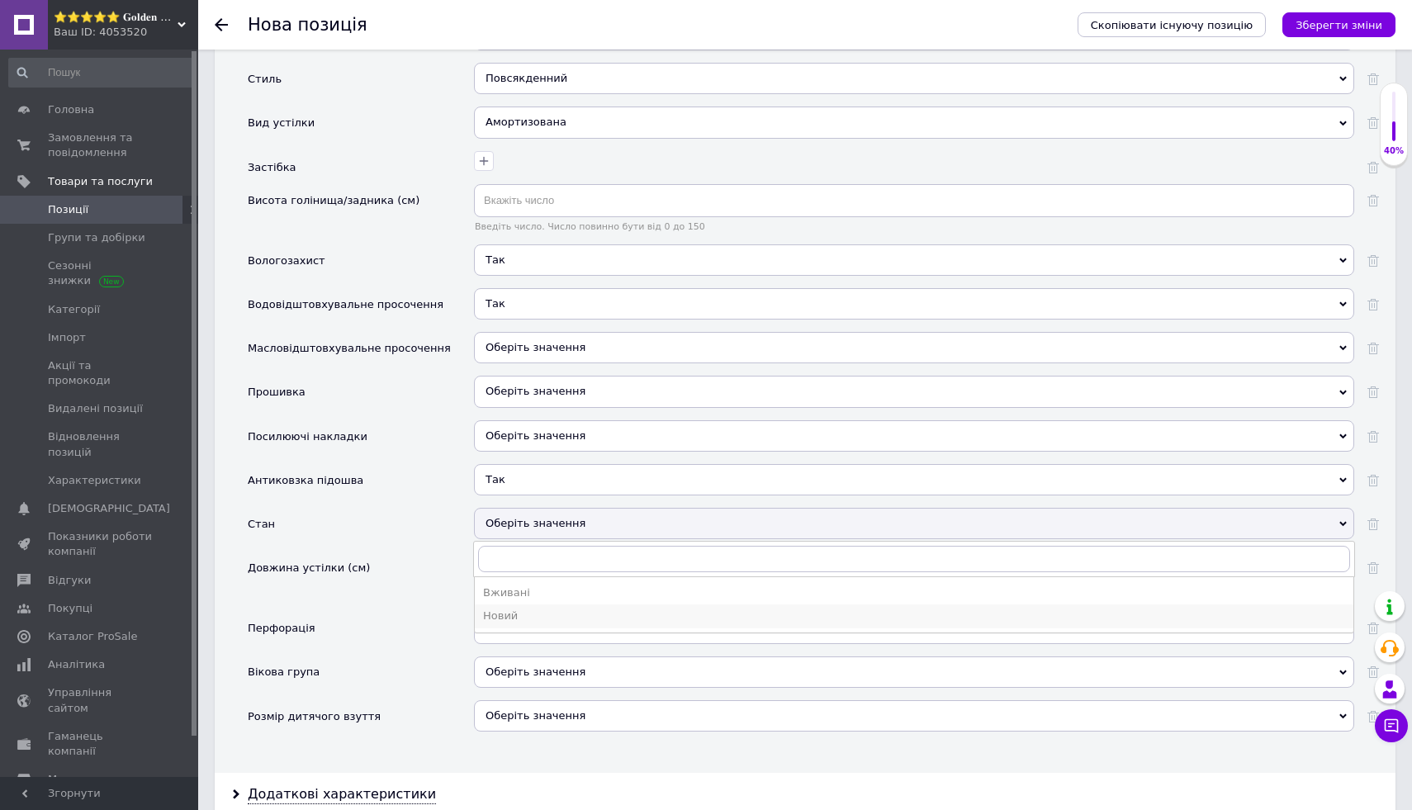
click at [555, 612] on div "Новий" at bounding box center [914, 616] width 862 height 15
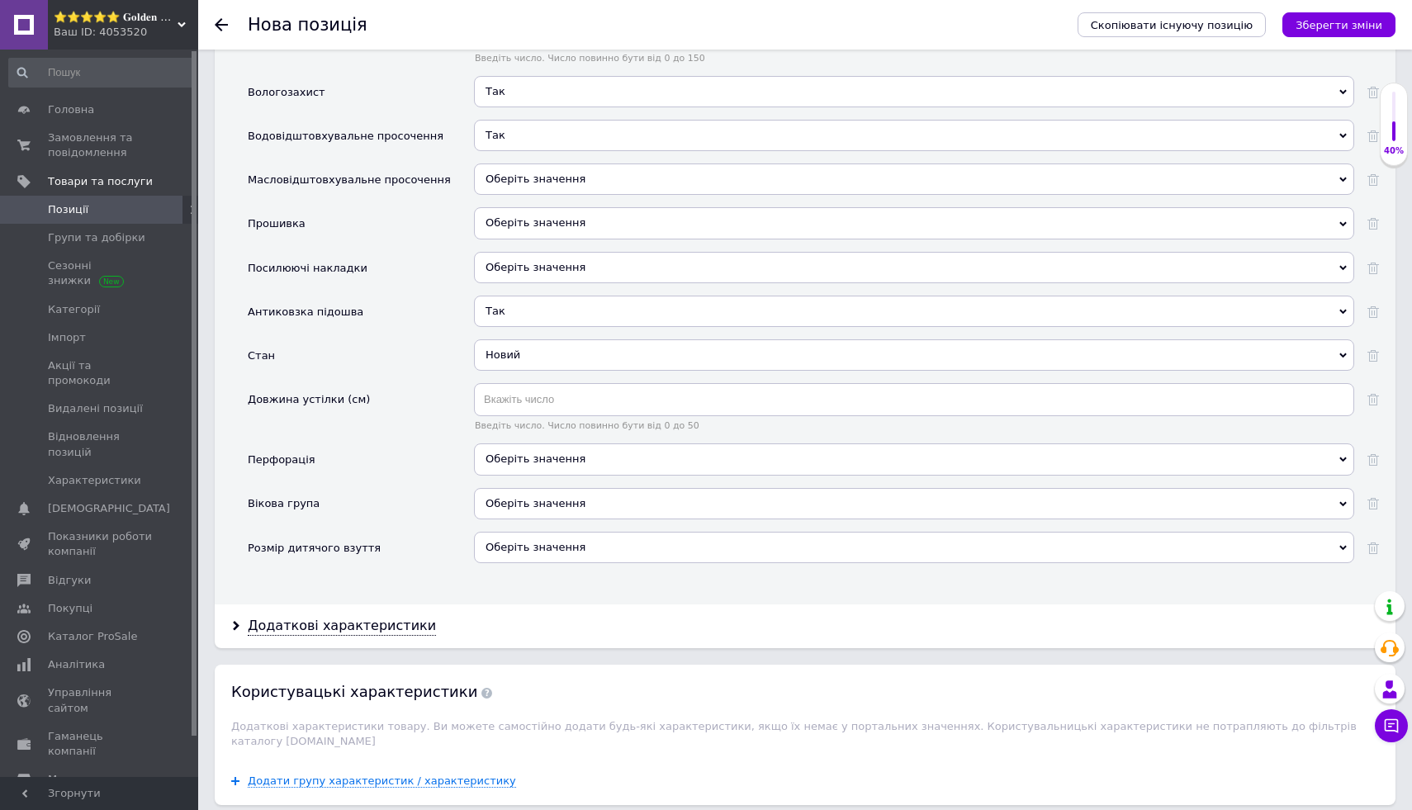
scroll to position [2296, 0]
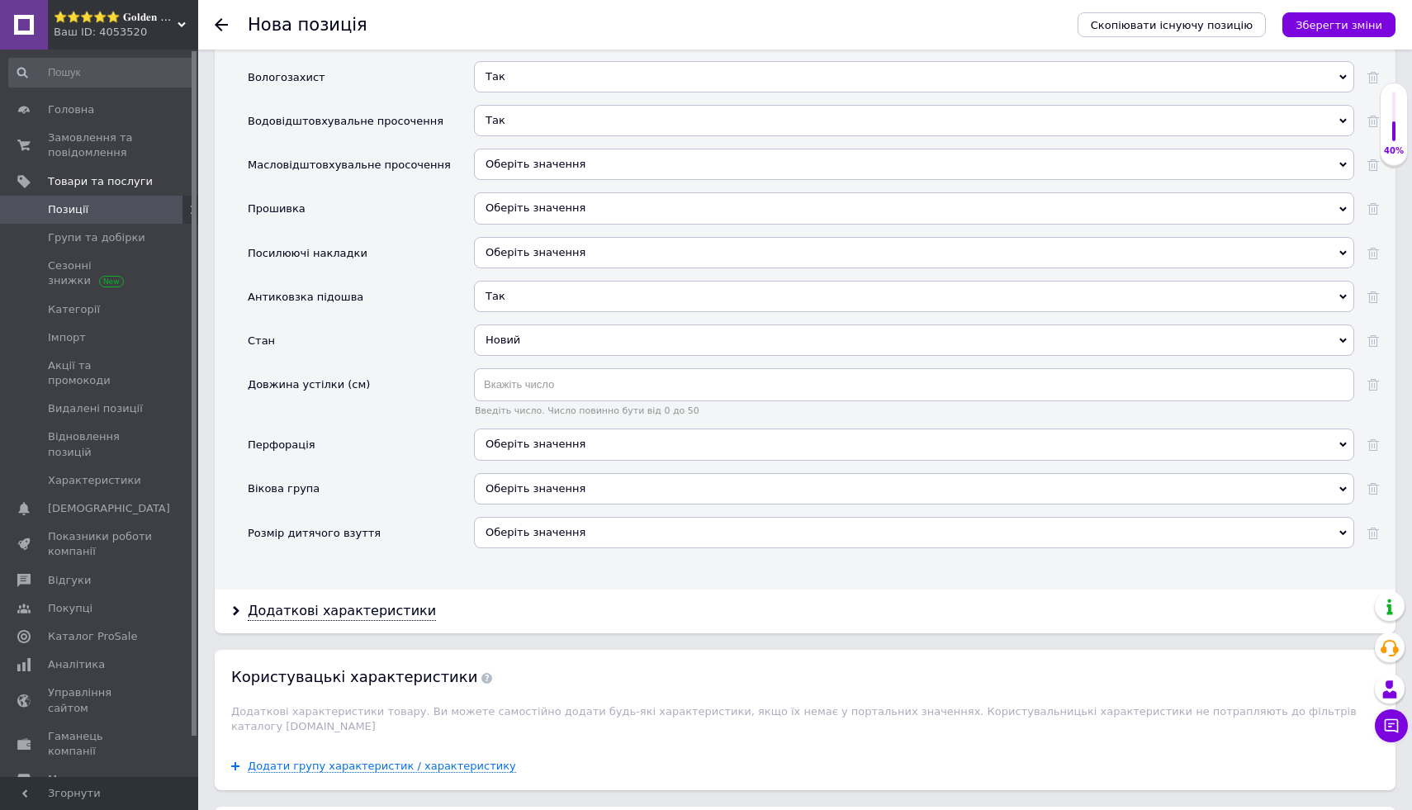
click at [610, 486] on div "Оберіть значення" at bounding box center [914, 488] width 880 height 31
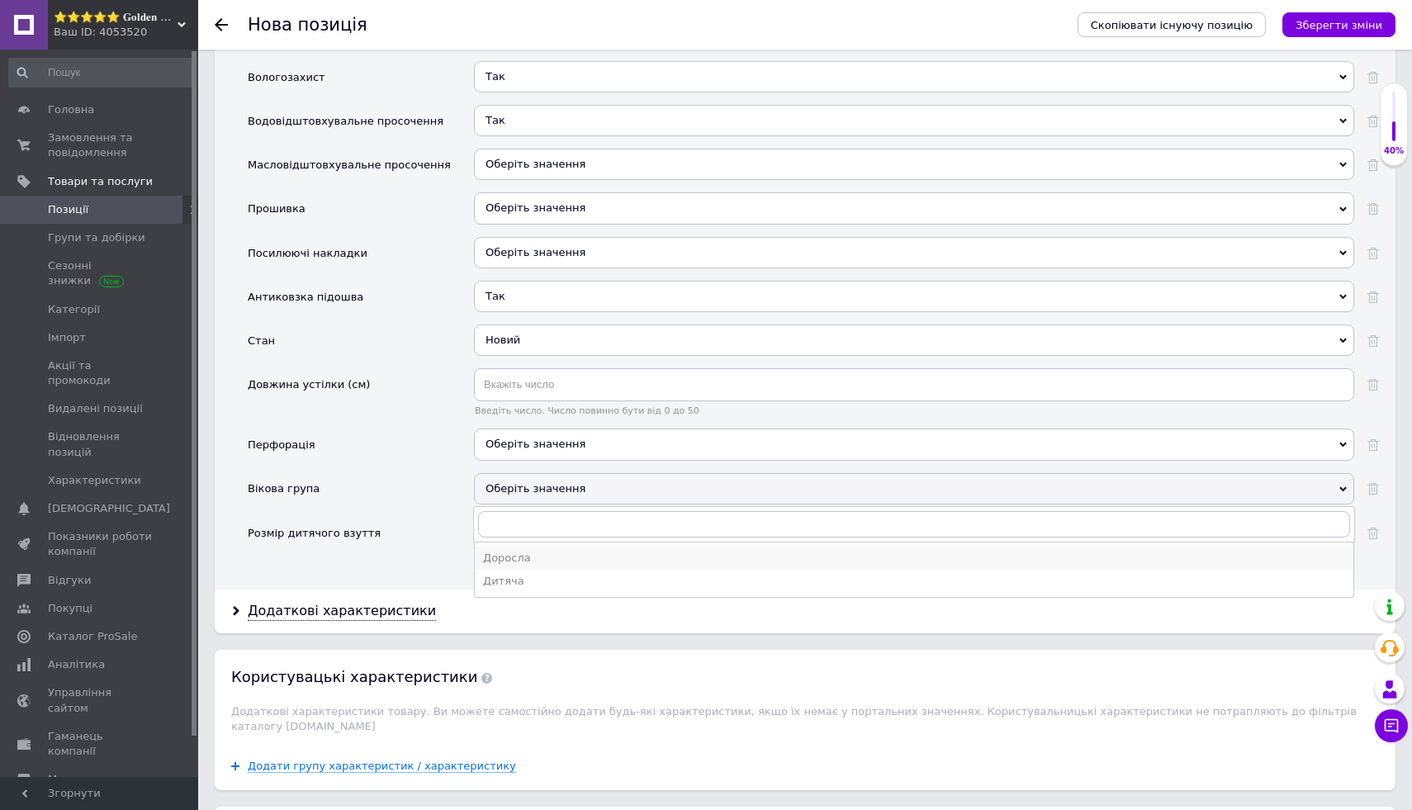
click at [557, 561] on div "Доросла" at bounding box center [914, 558] width 862 height 15
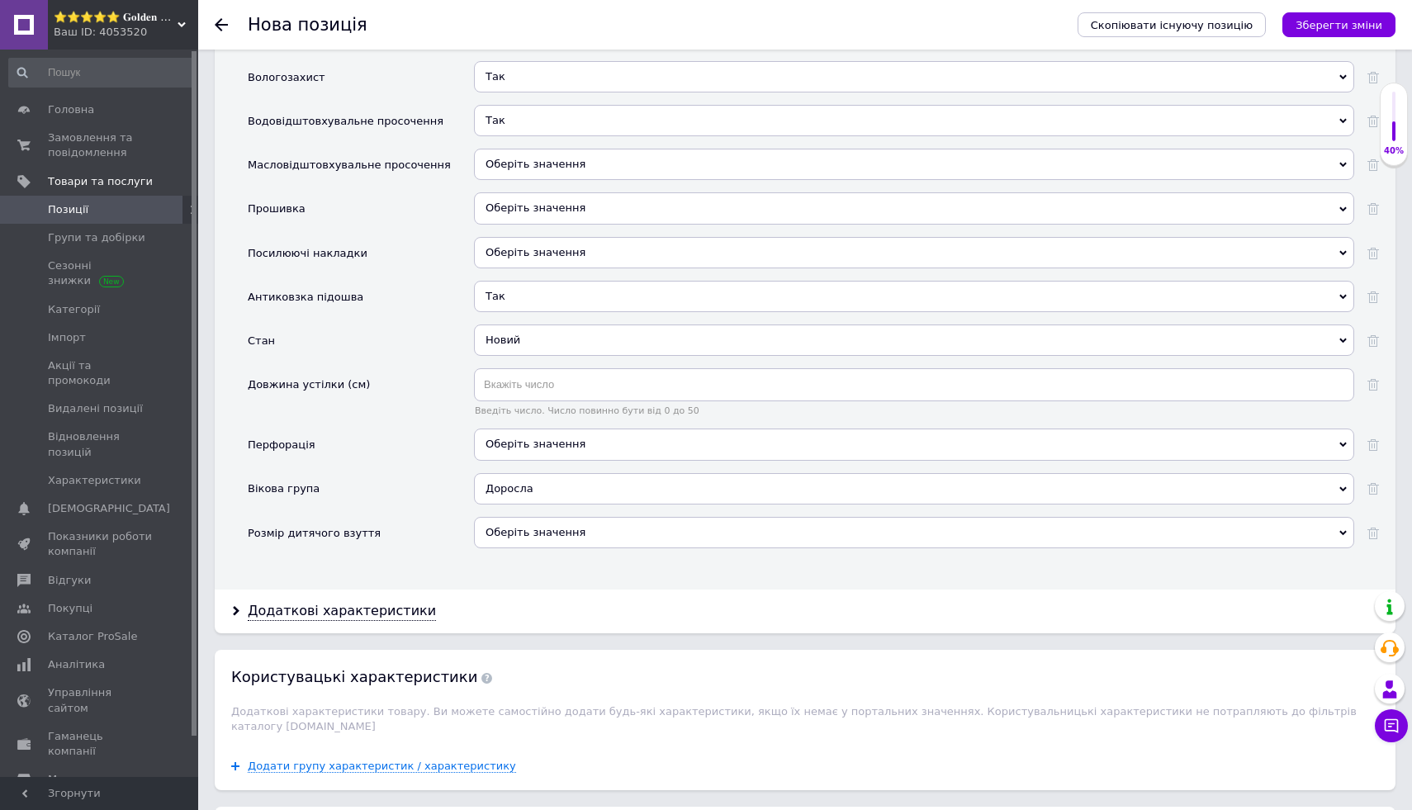
click at [657, 441] on span "Оберіть значення" at bounding box center [914, 444] width 880 height 31
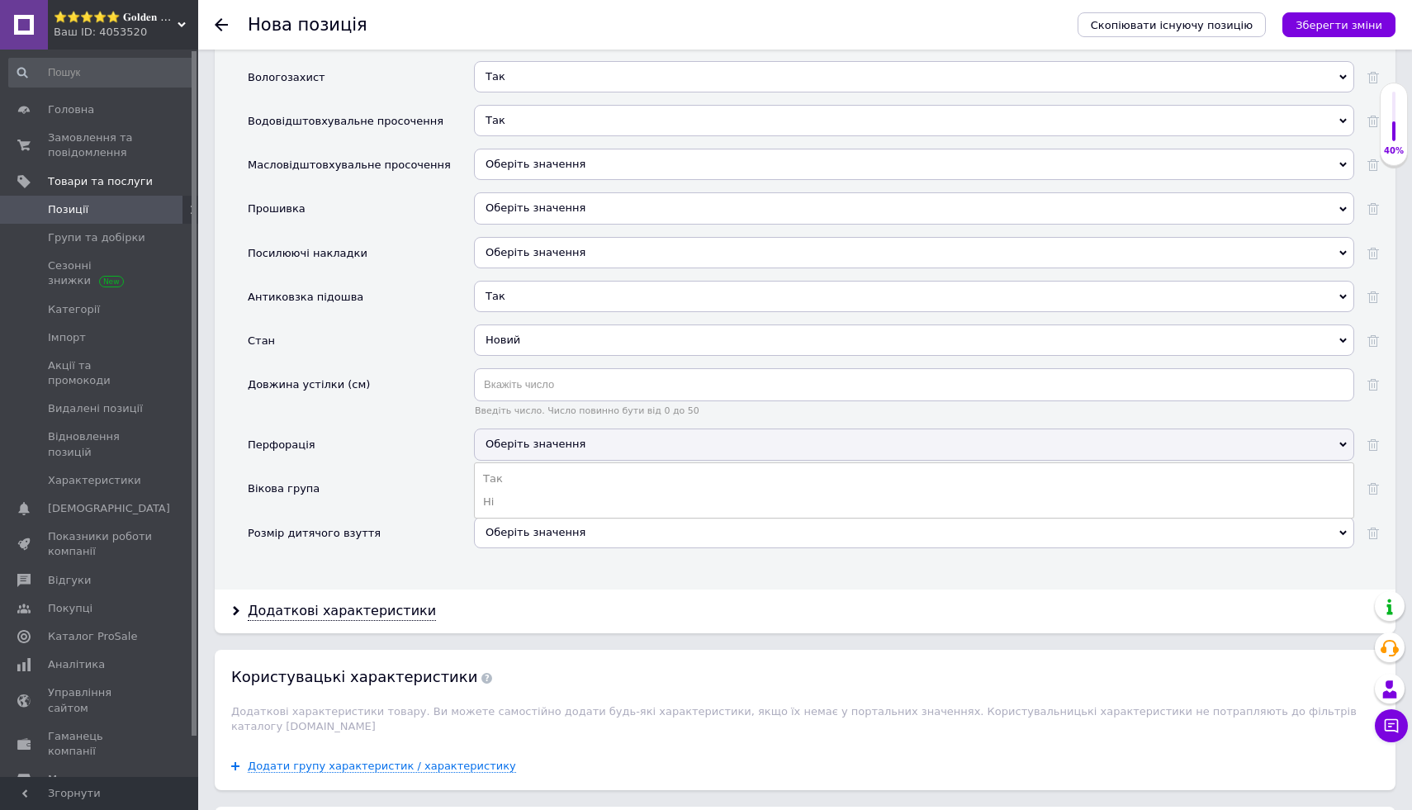
click at [433, 488] on div "Вікова група" at bounding box center [361, 495] width 226 height 44
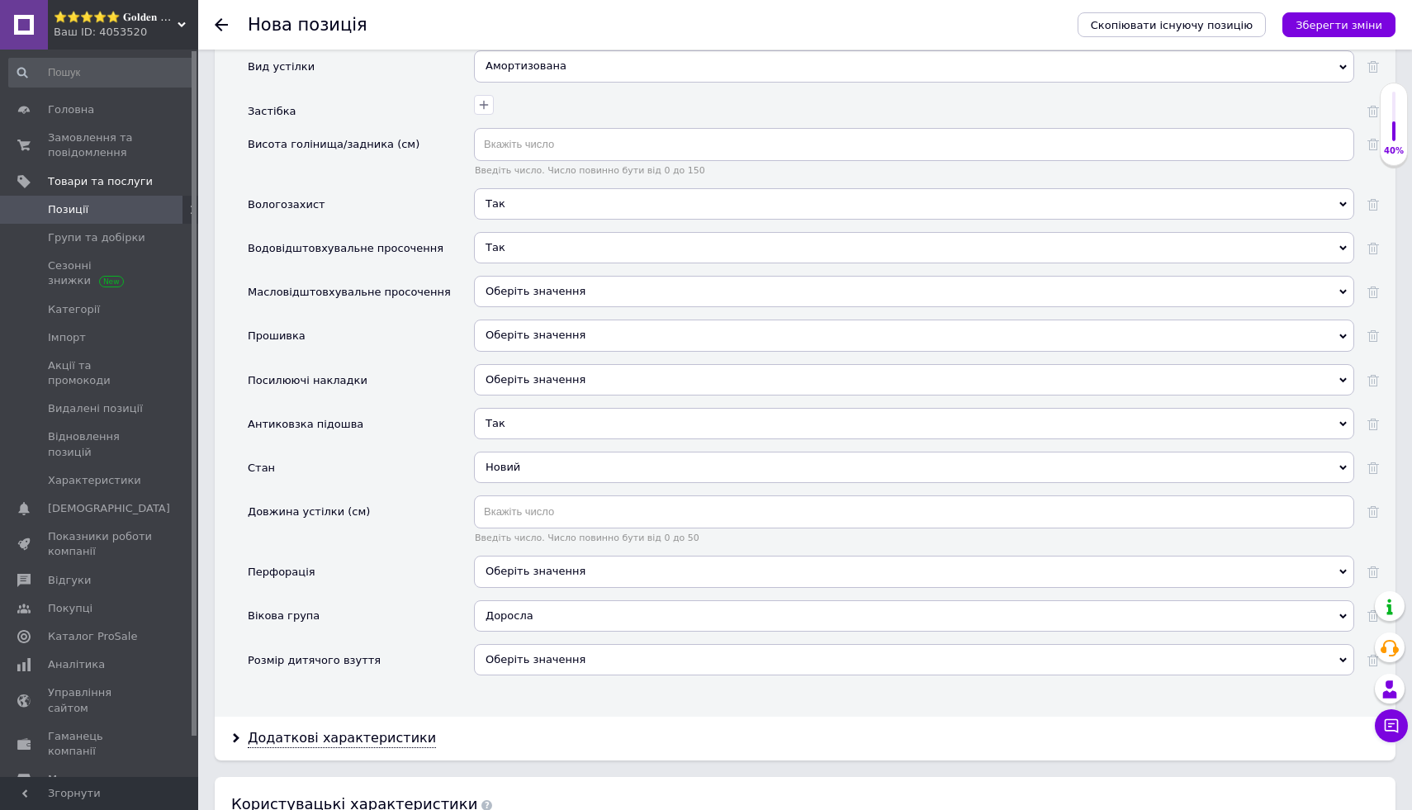
scroll to position [2095, 0]
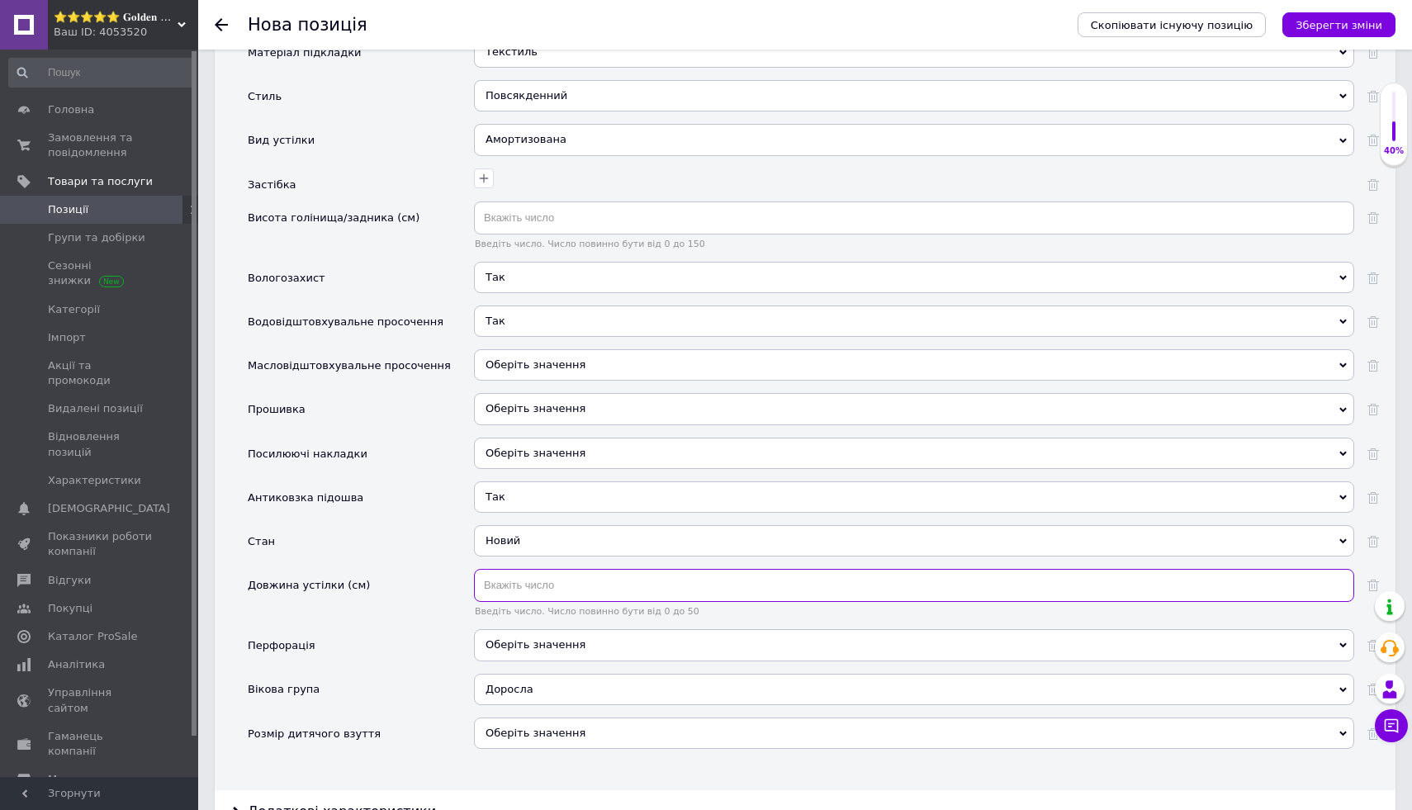
click at [660, 594] on input "text" at bounding box center [914, 585] width 880 height 33
type input "29"
click at [394, 675] on div "Вікова група" at bounding box center [361, 696] width 226 height 44
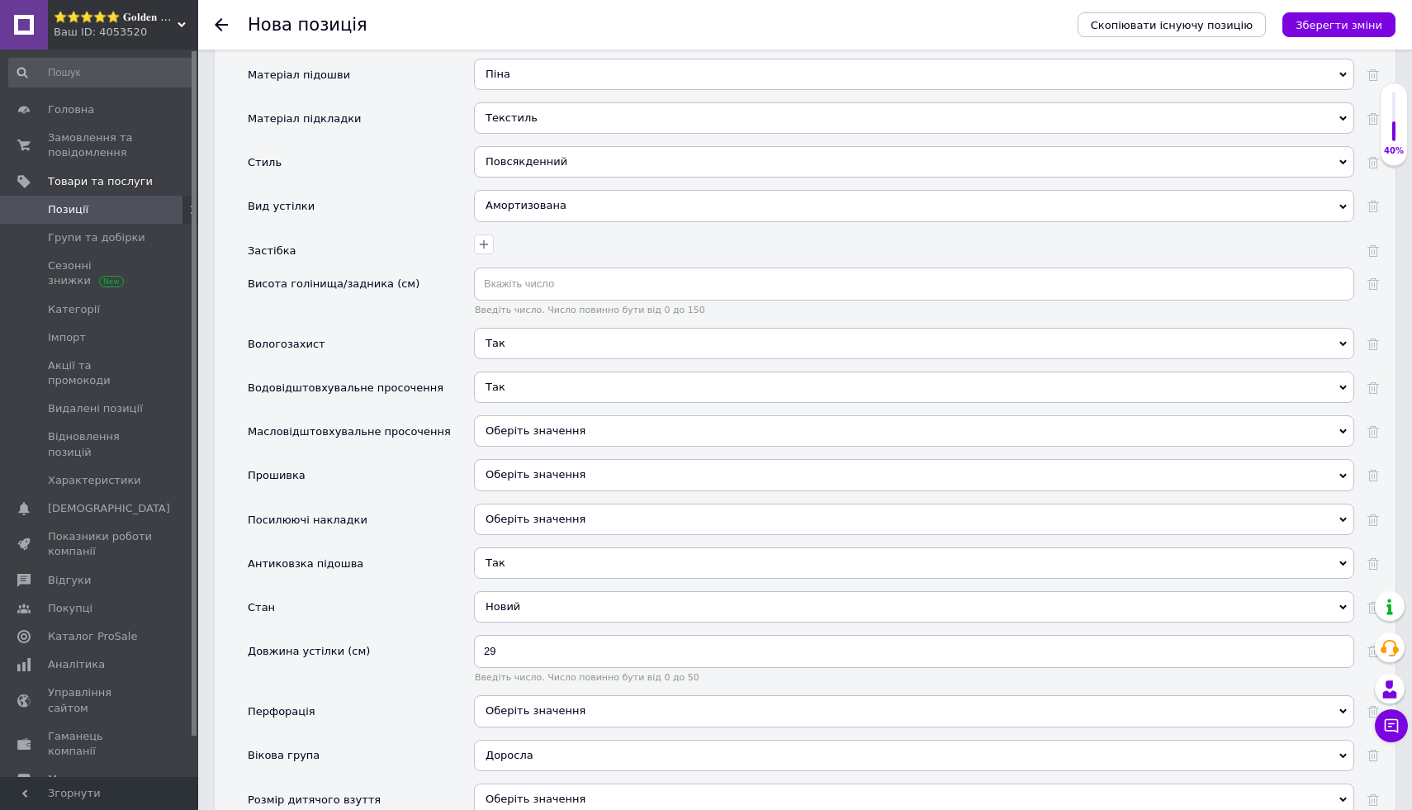
scroll to position [2022, 0]
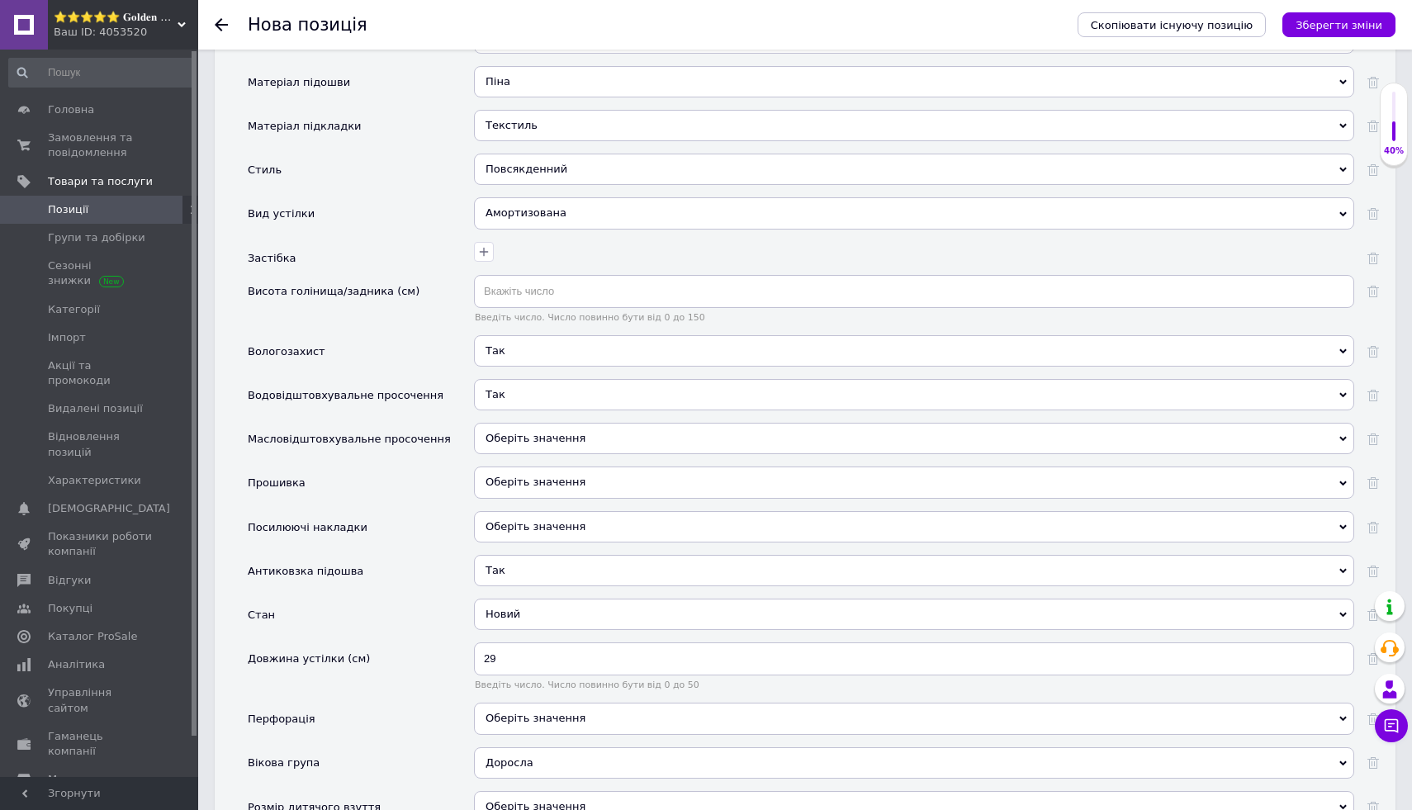
click at [576, 528] on span "Оберіть значення" at bounding box center [536, 526] width 100 height 12
click at [426, 587] on div "Антиковзка підошва" at bounding box center [361, 577] width 226 height 44
click at [563, 485] on span "Оберіть значення" at bounding box center [536, 482] width 100 height 12
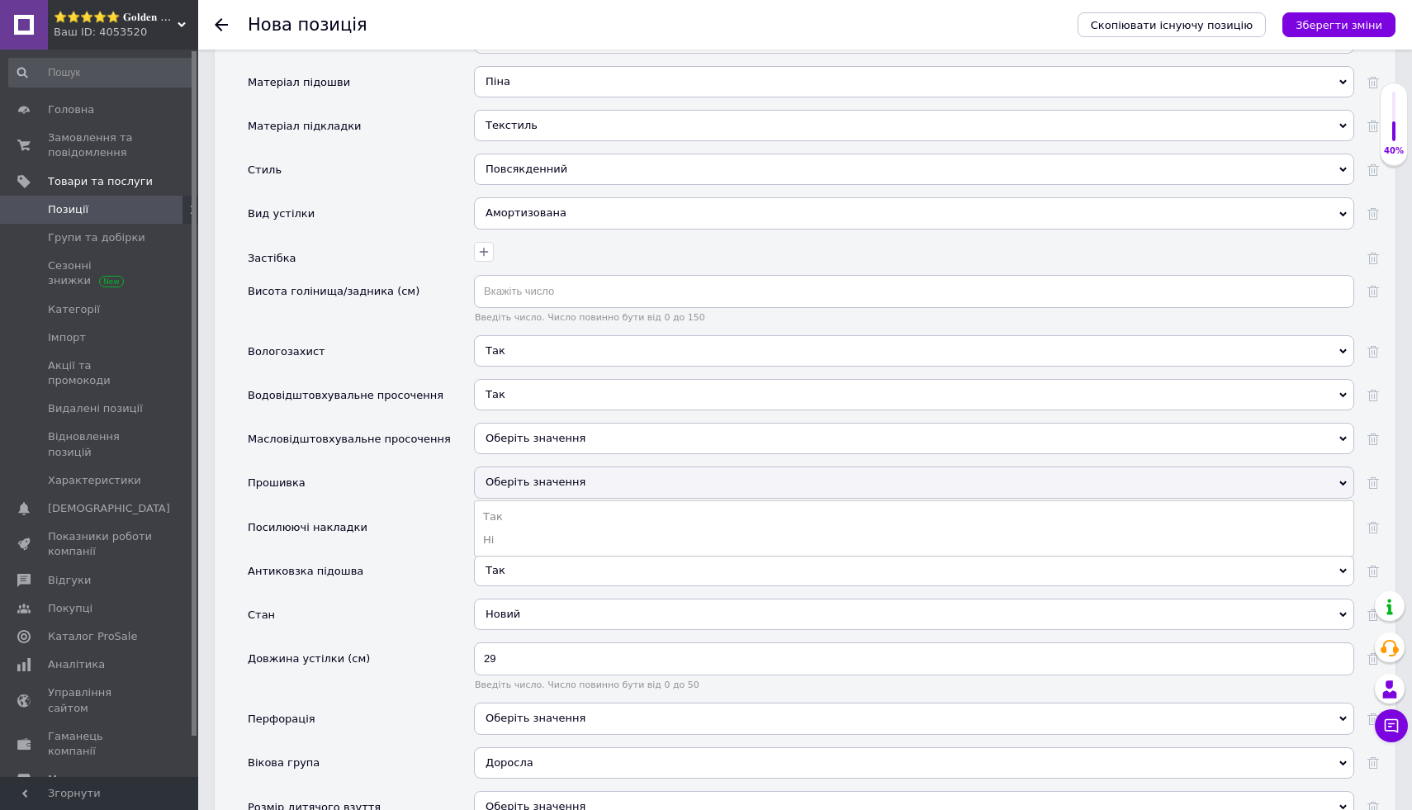
click at [398, 519] on div "Посилюючі накладки" at bounding box center [361, 533] width 226 height 44
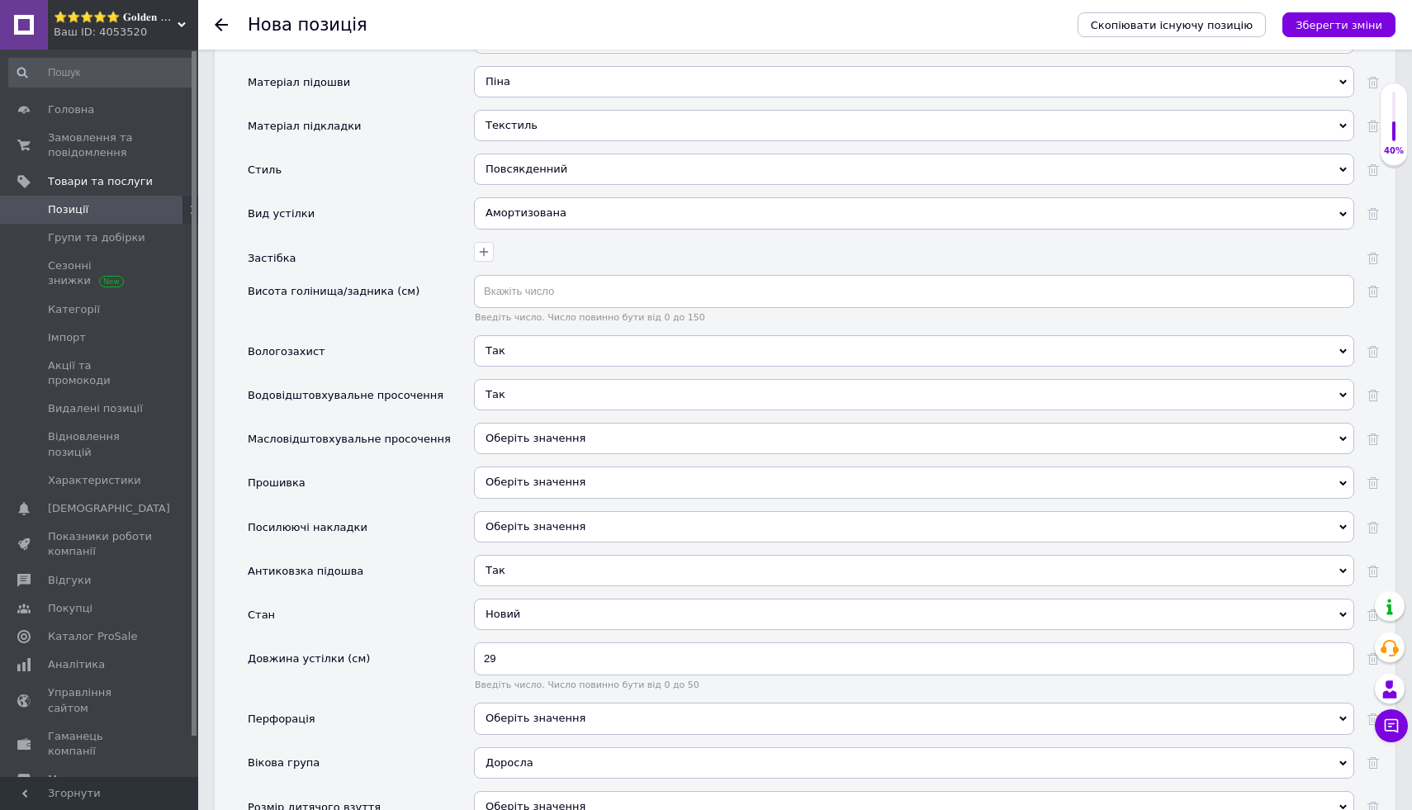
click at [517, 439] on span "Оберіть значення" at bounding box center [536, 438] width 100 height 12
click at [511, 480] on li "Так" at bounding box center [914, 472] width 879 height 23
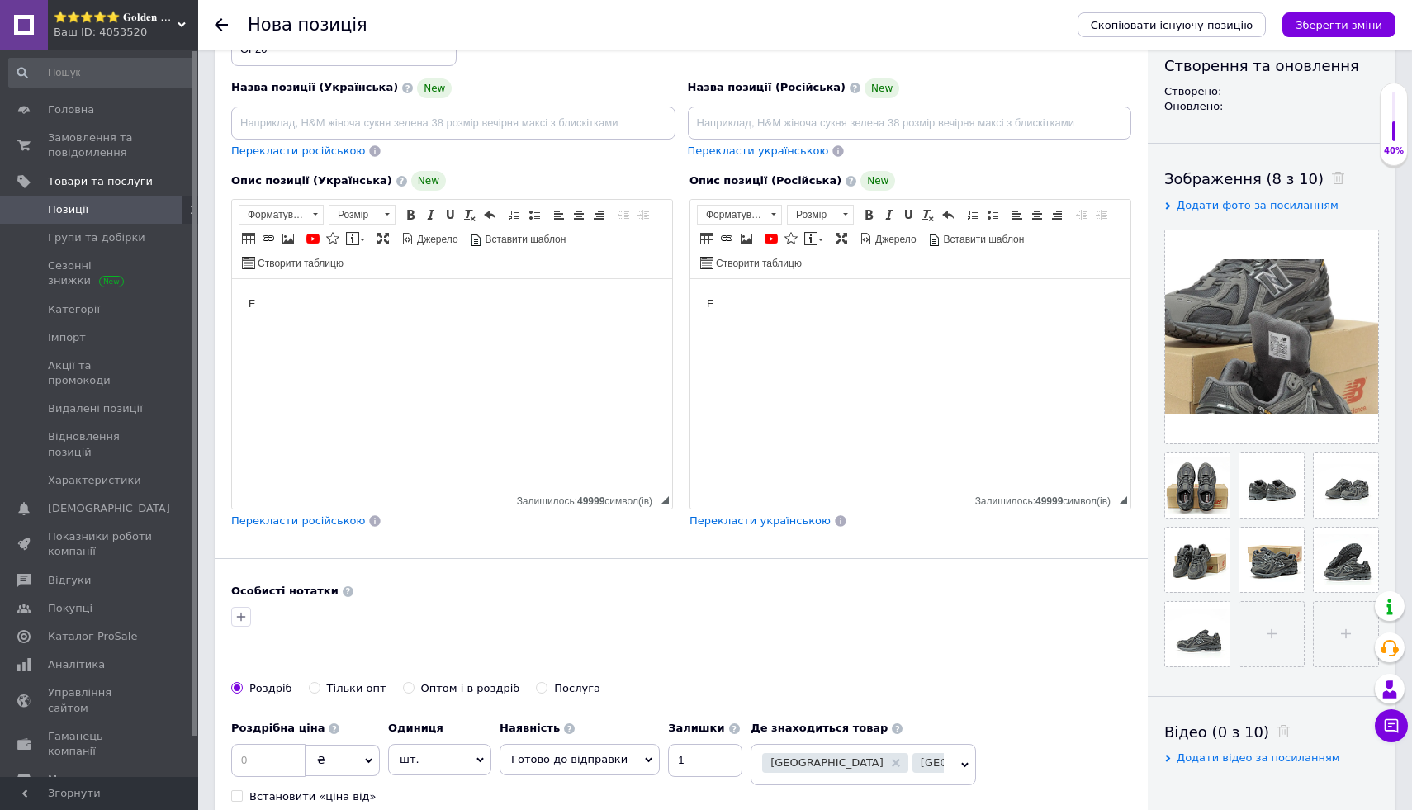
scroll to position [178, 0]
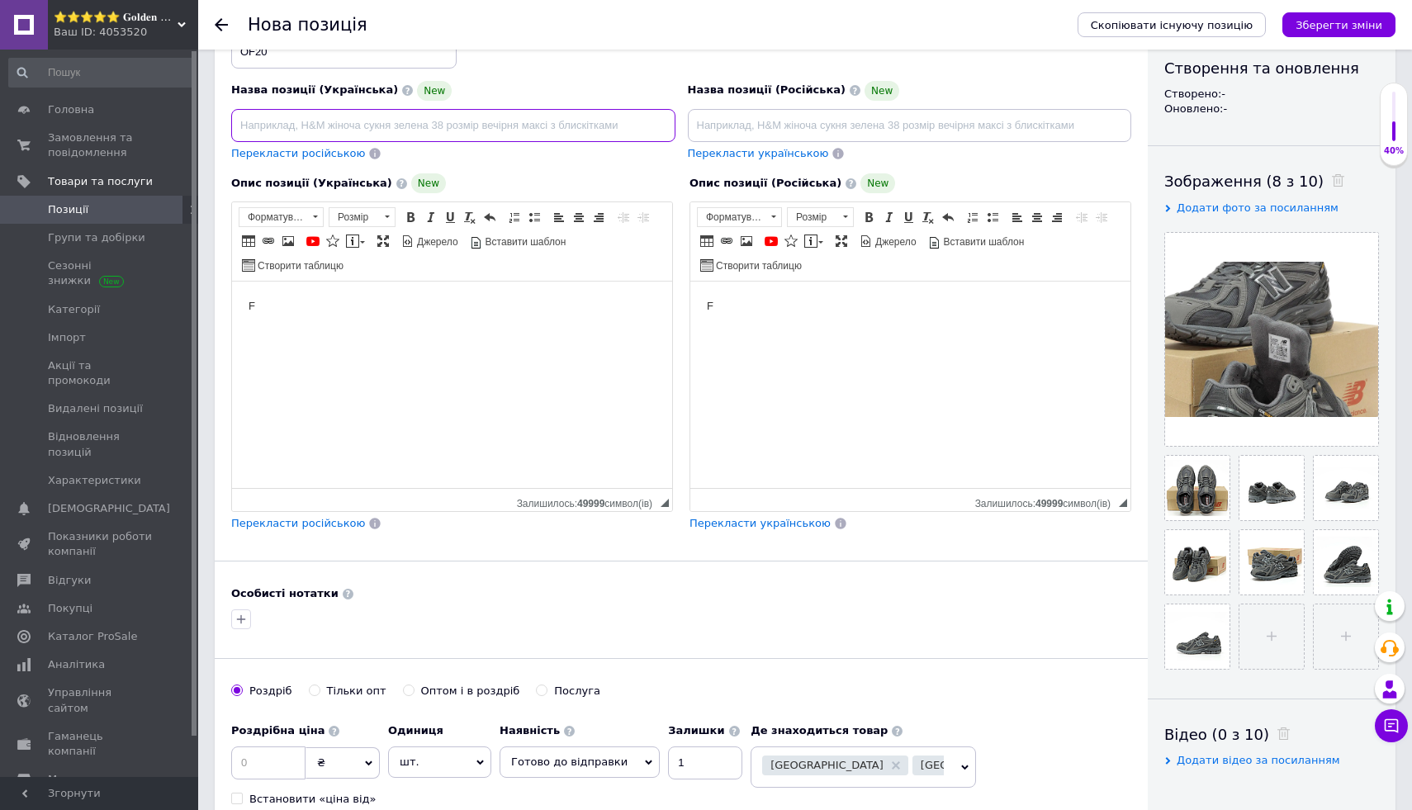
click at [493, 122] on input at bounding box center [453, 125] width 444 height 33
type input "3"
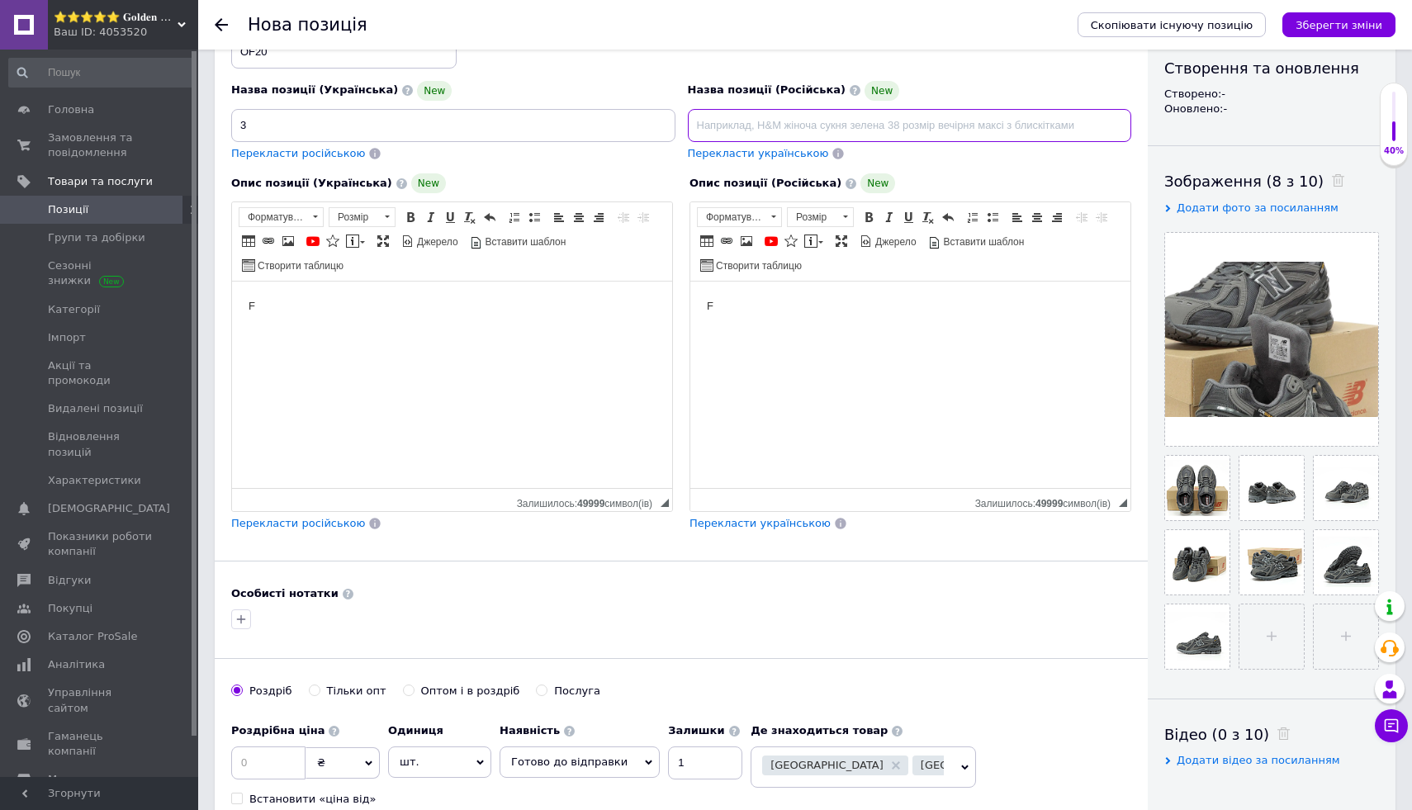
click at [723, 133] on input at bounding box center [910, 125] width 444 height 33
type input "3"
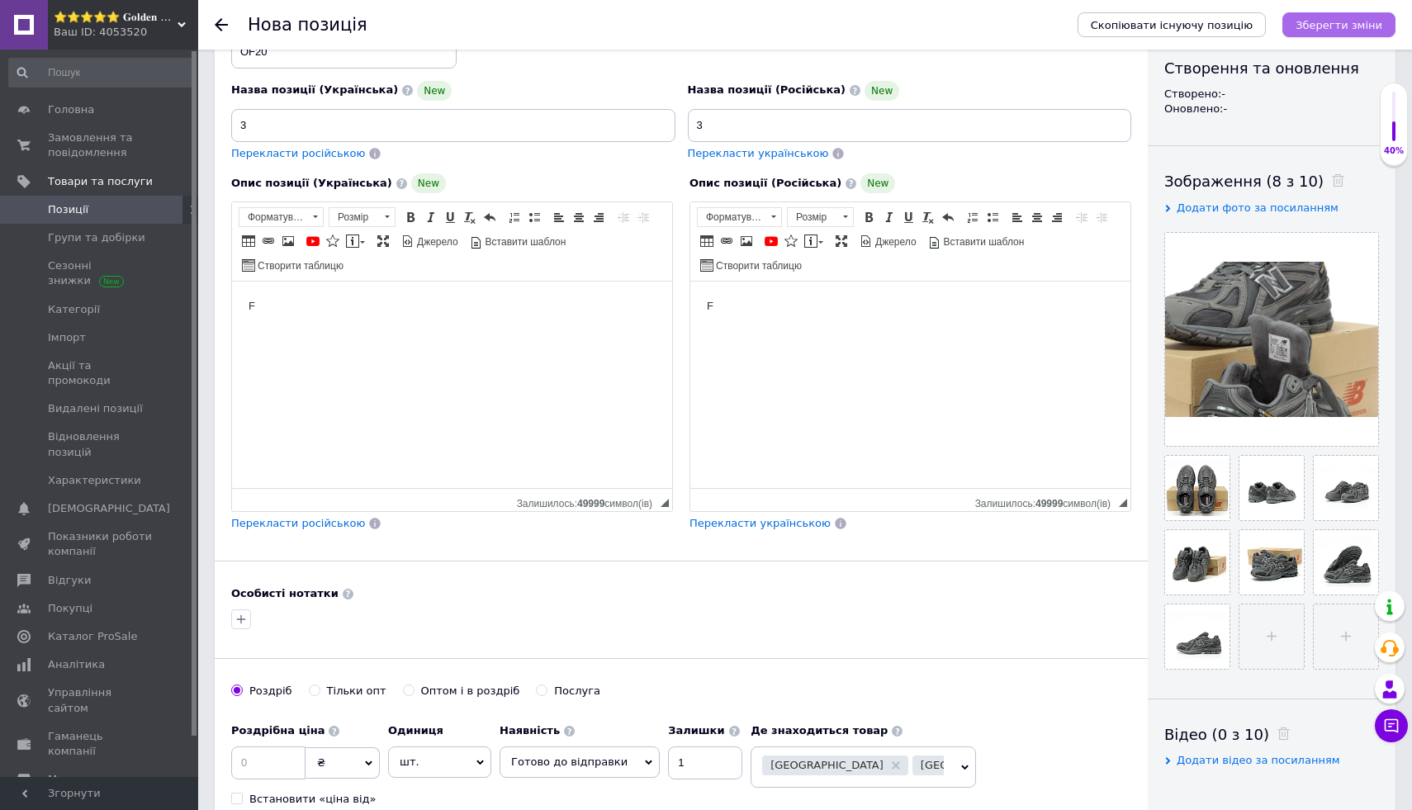
click at [1318, 33] on button "Зберегти зміни" at bounding box center [1338, 24] width 113 height 25
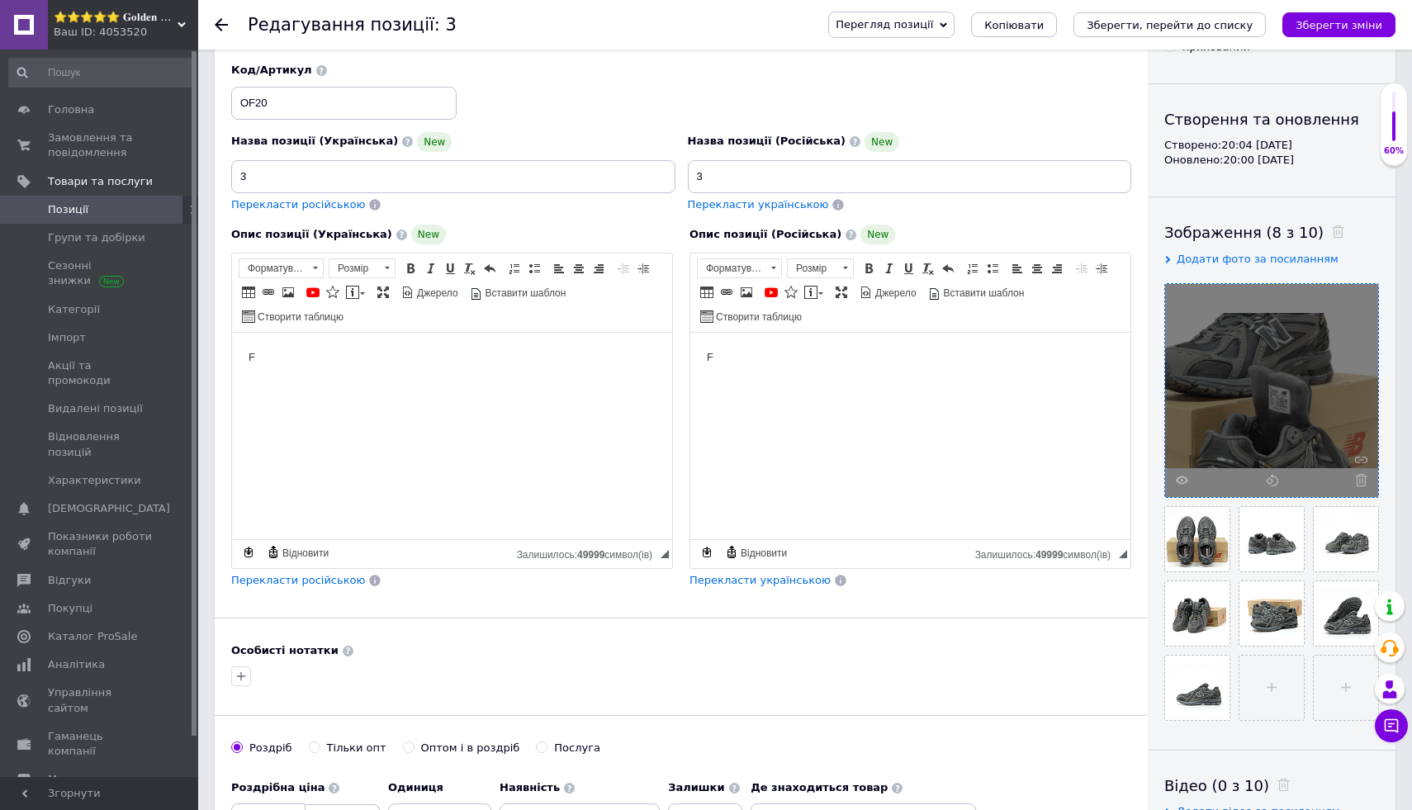
scroll to position [154, 0]
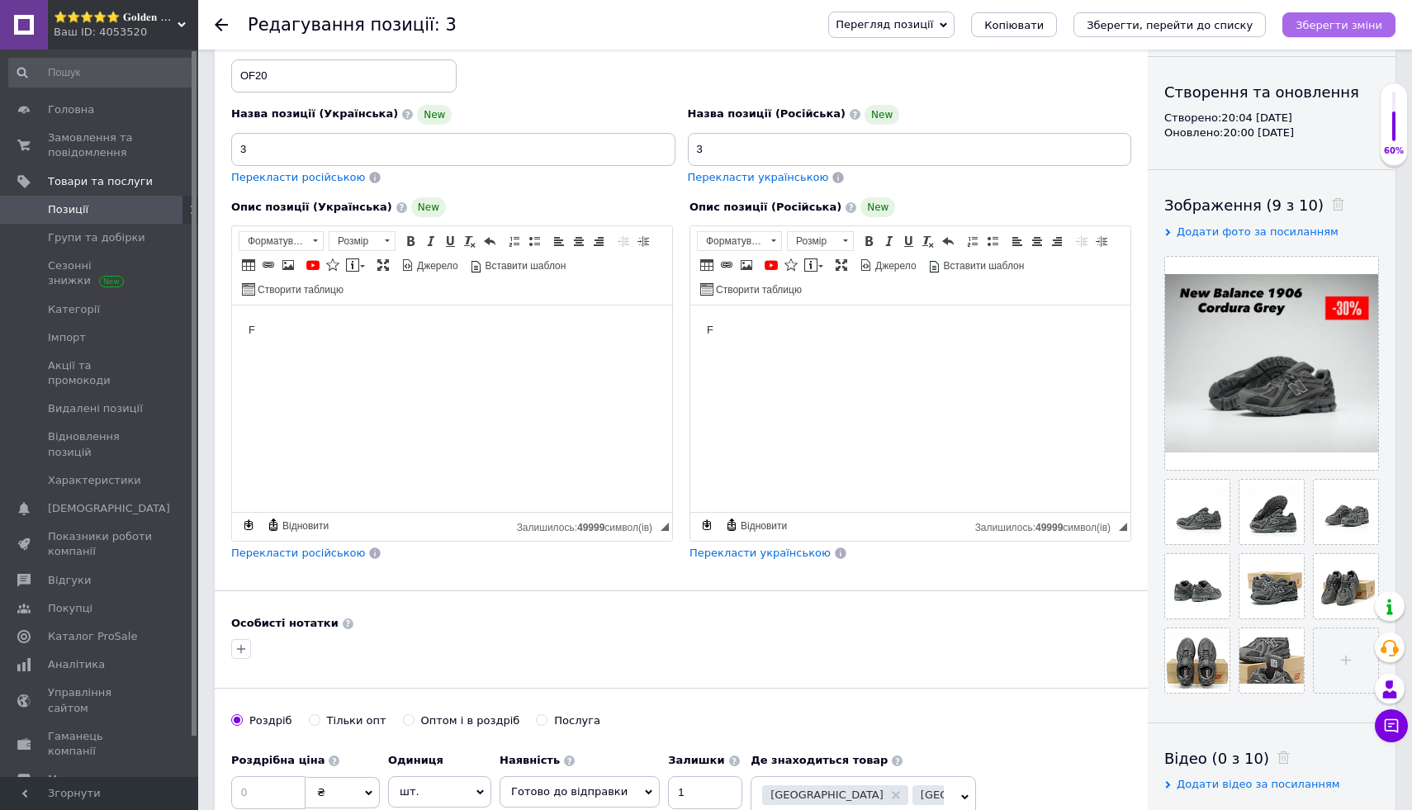
click at [1359, 31] on icon "Зберегти зміни" at bounding box center [1339, 25] width 87 height 12
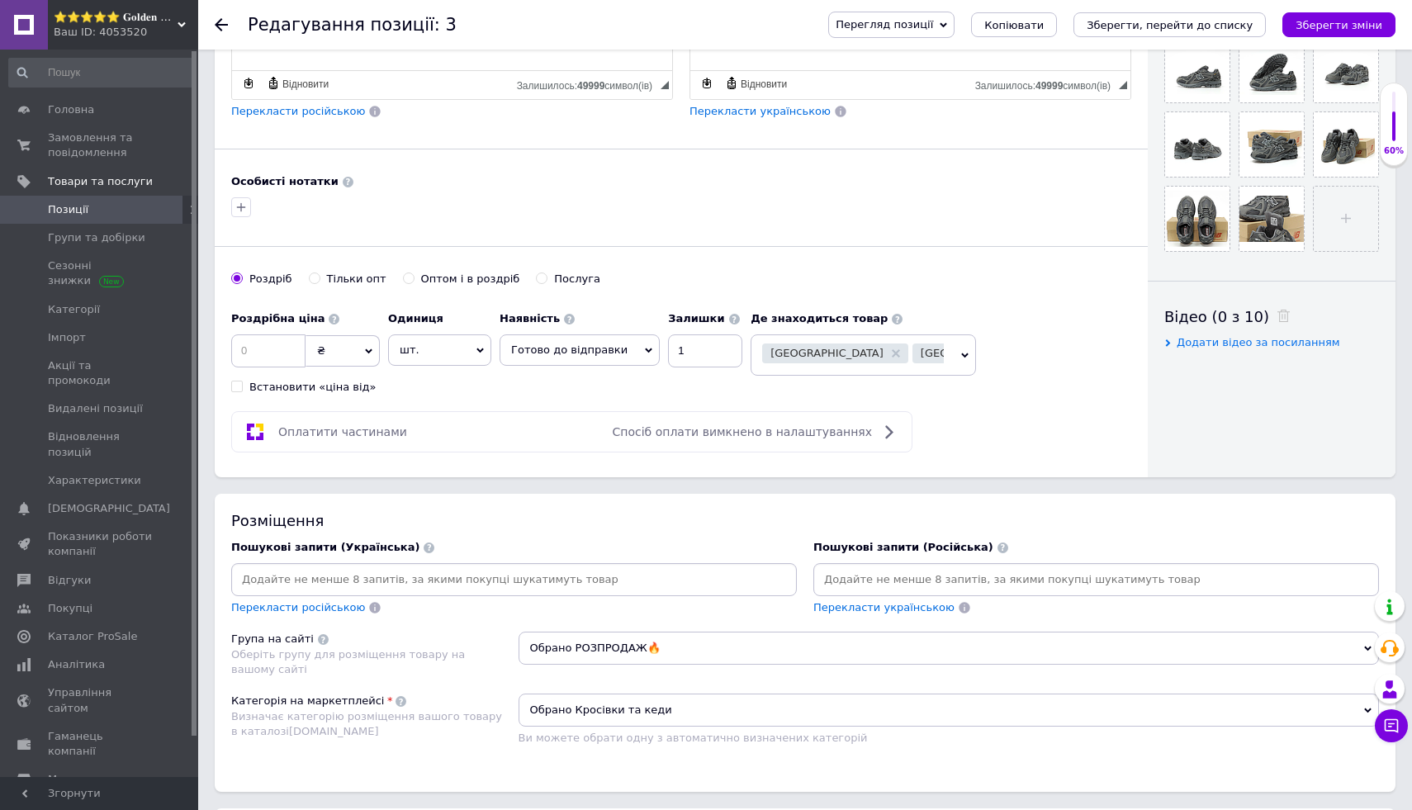
scroll to position [593, 0]
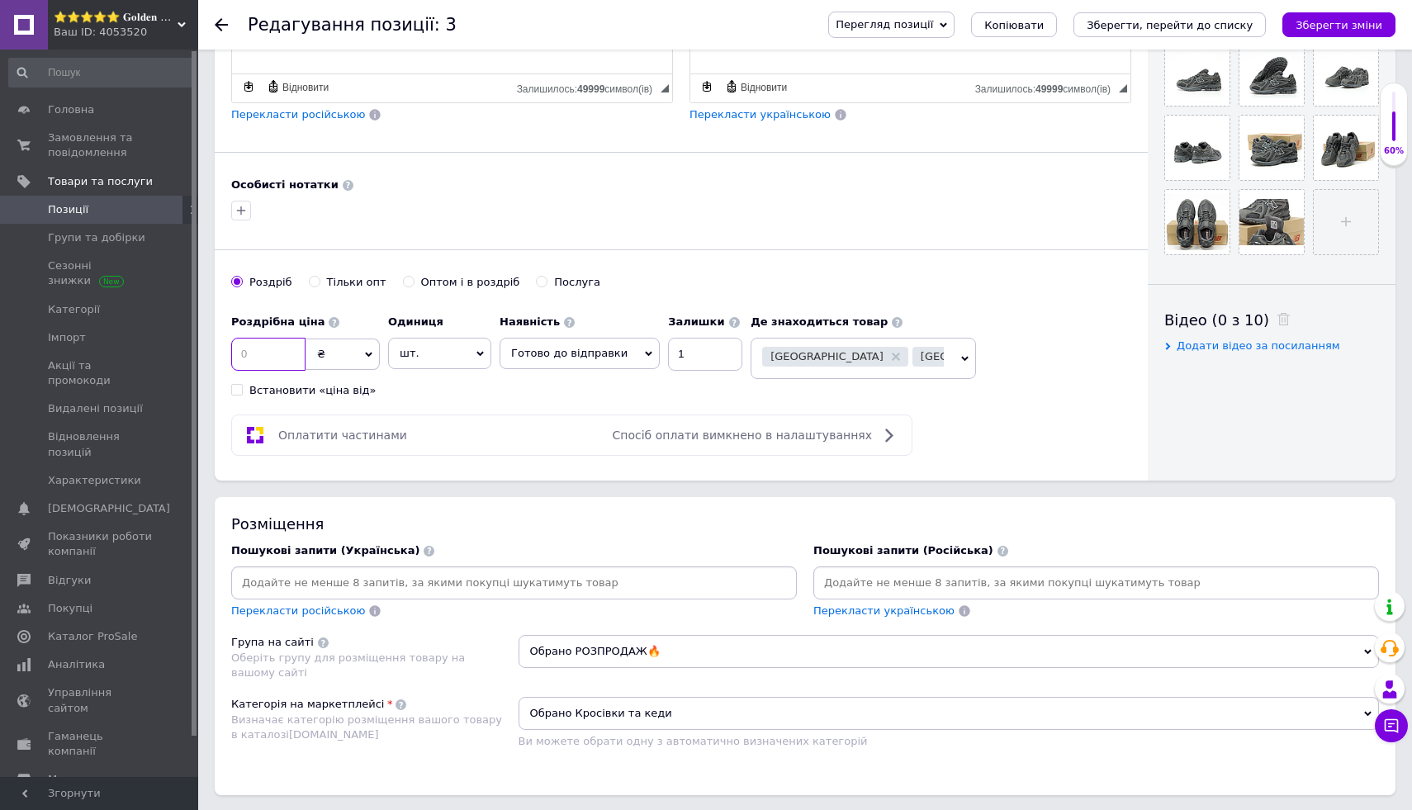
click at [286, 352] on input at bounding box center [268, 354] width 74 height 33
type input "2999"
click at [1378, 26] on icon "Зберегти зміни" at bounding box center [1339, 25] width 87 height 12
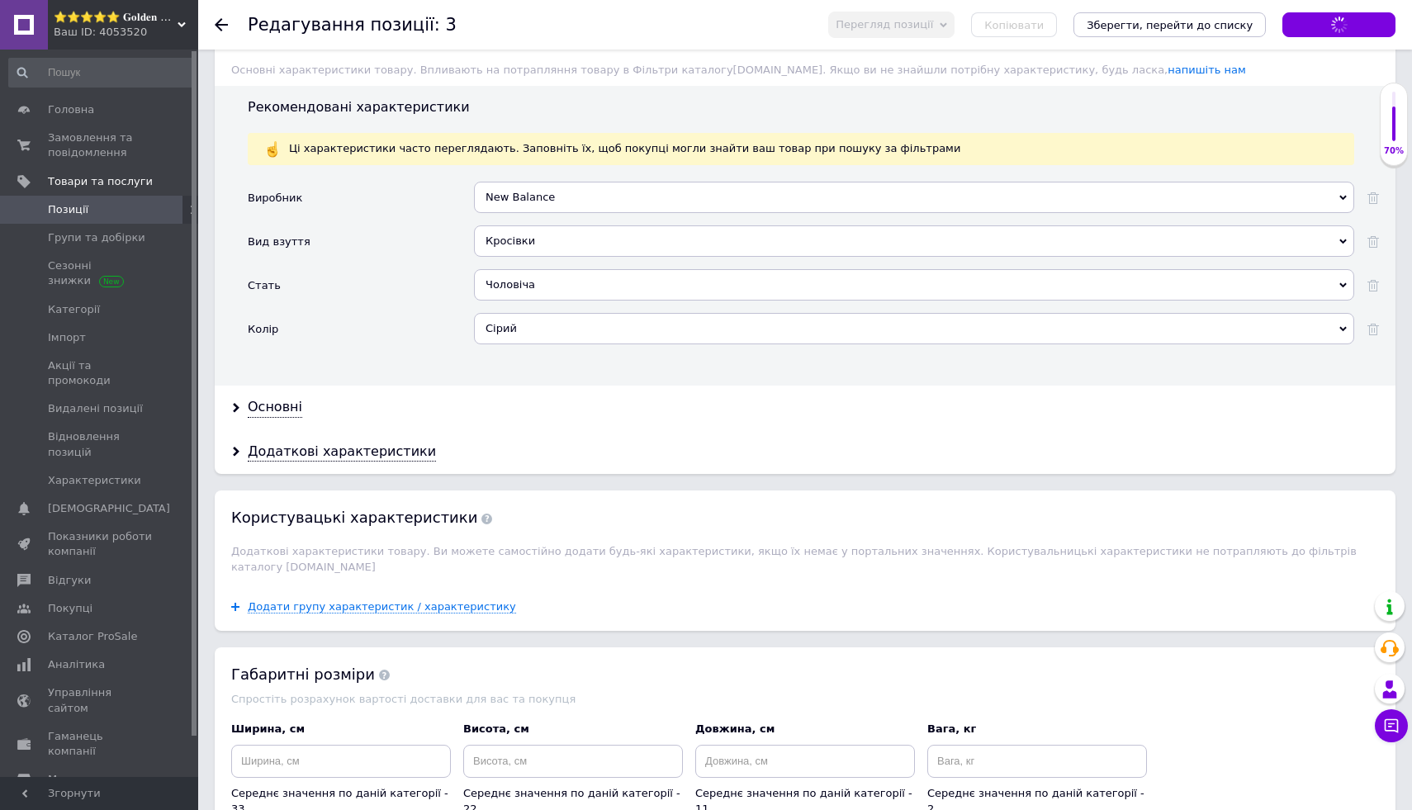
scroll to position [1772, 0]
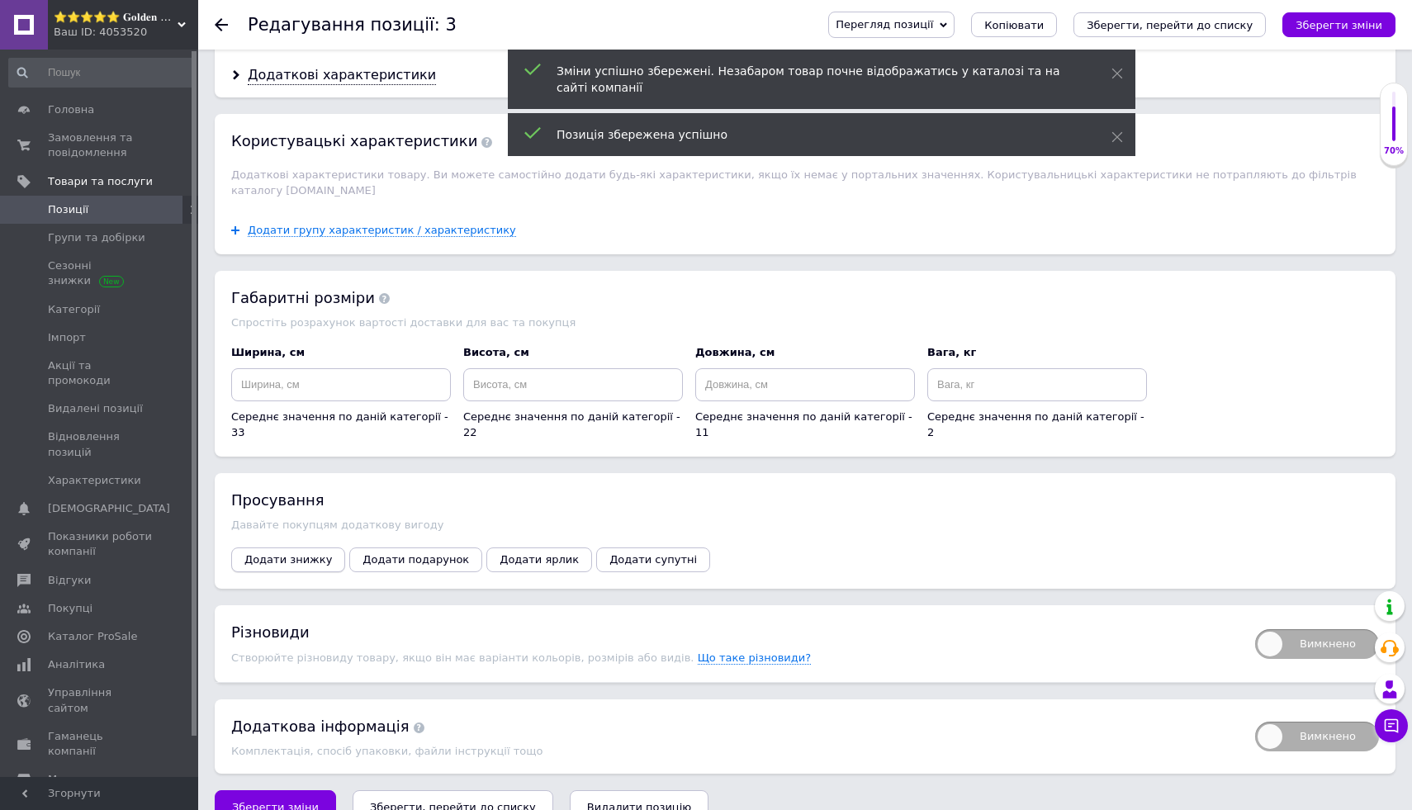
click at [329, 548] on button "Додати знижку" at bounding box center [288, 560] width 114 height 25
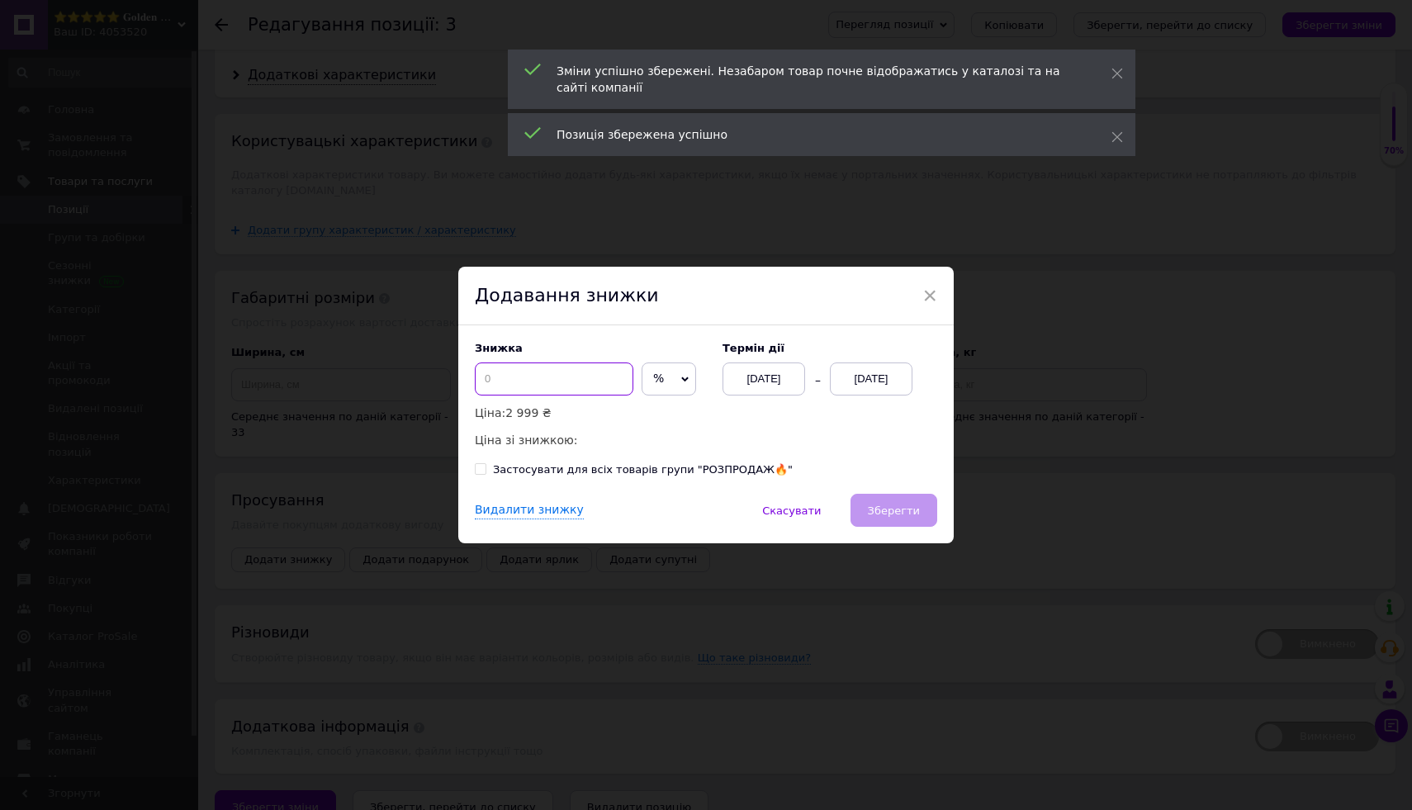
click at [530, 380] on input at bounding box center [554, 379] width 159 height 33
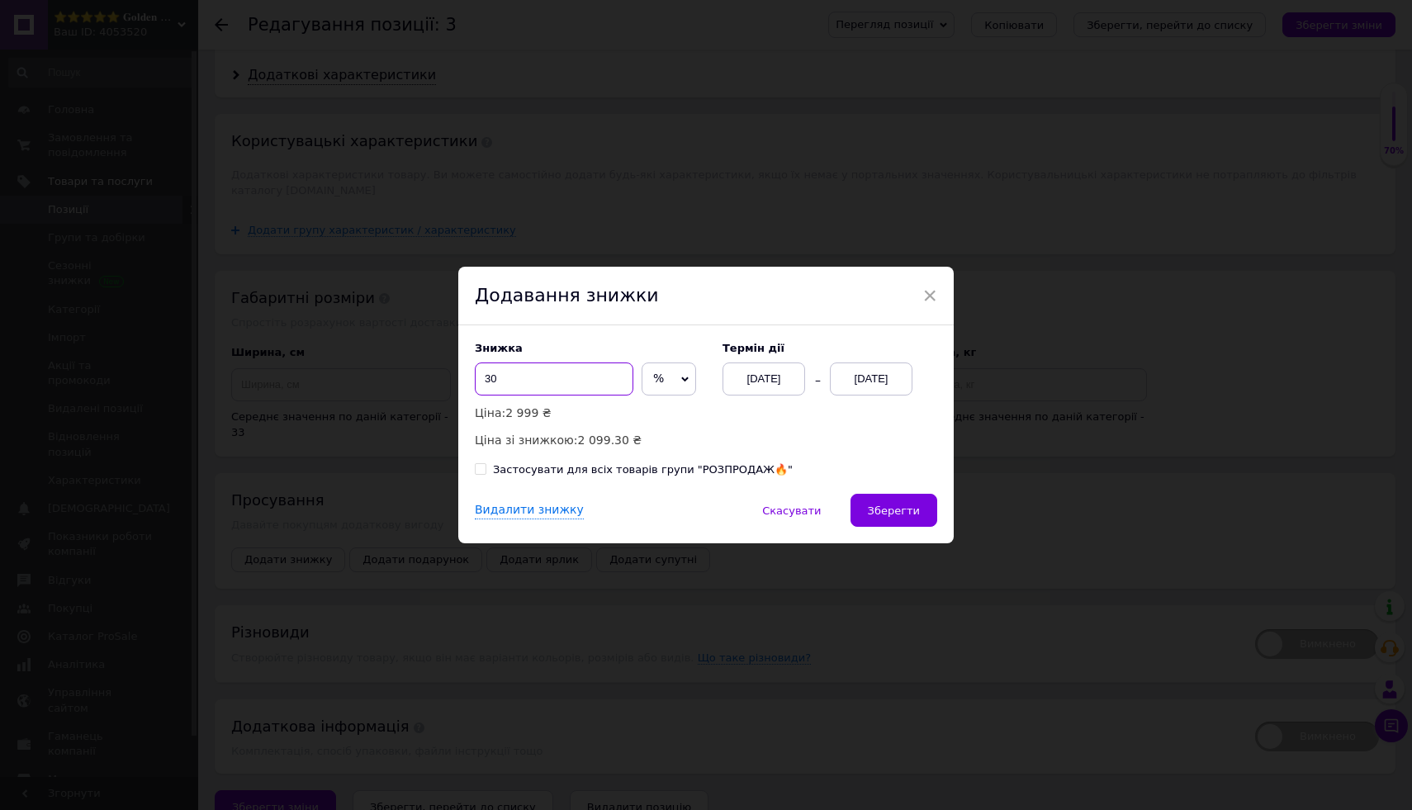
type input "30"
click at [884, 376] on div "[DATE]" at bounding box center [871, 379] width 83 height 33
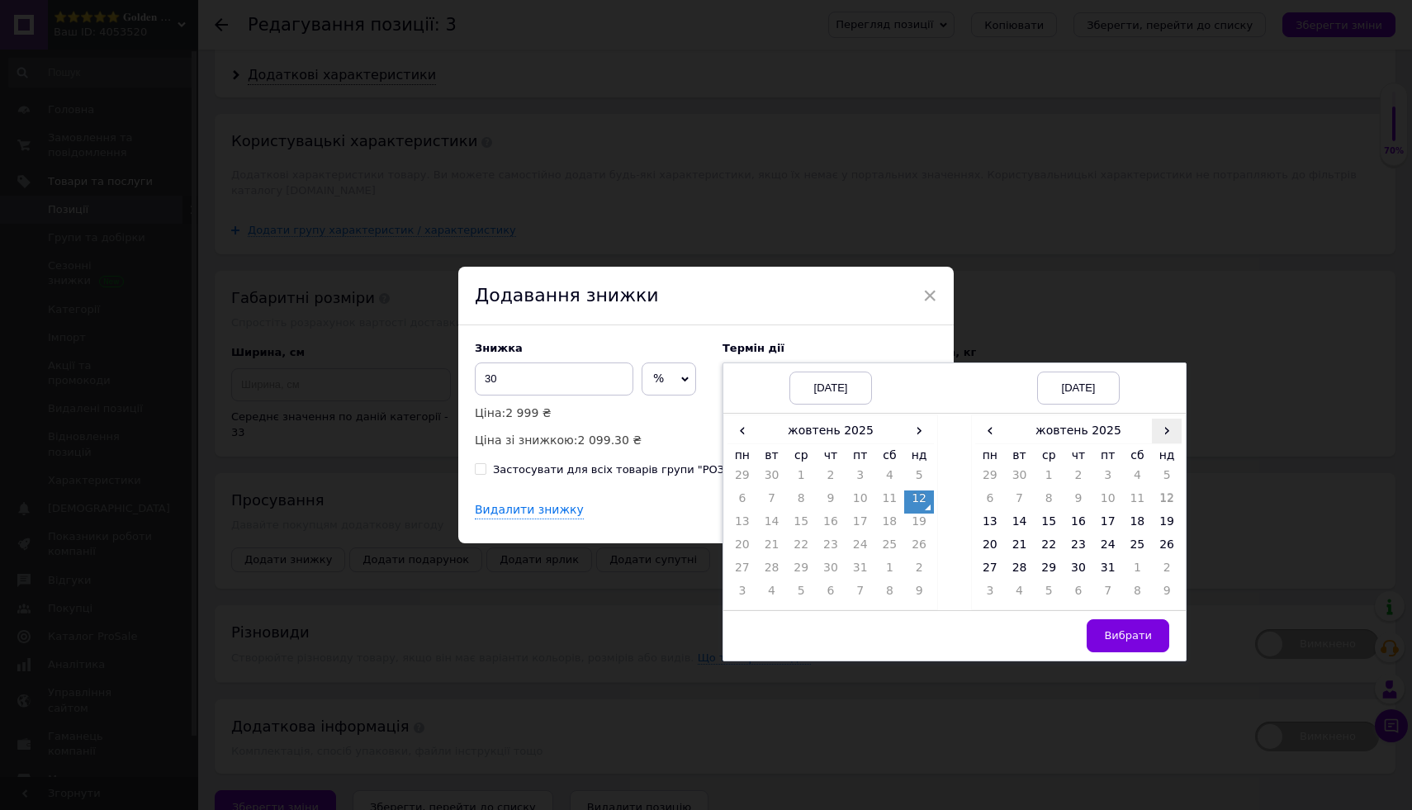
click at [1167, 428] on span "›" at bounding box center [1167, 431] width 30 height 24
click at [1045, 572] on td "26" at bounding box center [1049, 571] width 30 height 23
click at [1112, 609] on div "‹ [DATE] › пн вт ср чт пт сб нд 27 28 29 30 31 1 2 3 4 5 6 7 8 9 10 11 12 13 14…" at bounding box center [1078, 512] width 215 height 195
click at [1112, 629] on span "Вибрати" at bounding box center [1128, 635] width 48 height 12
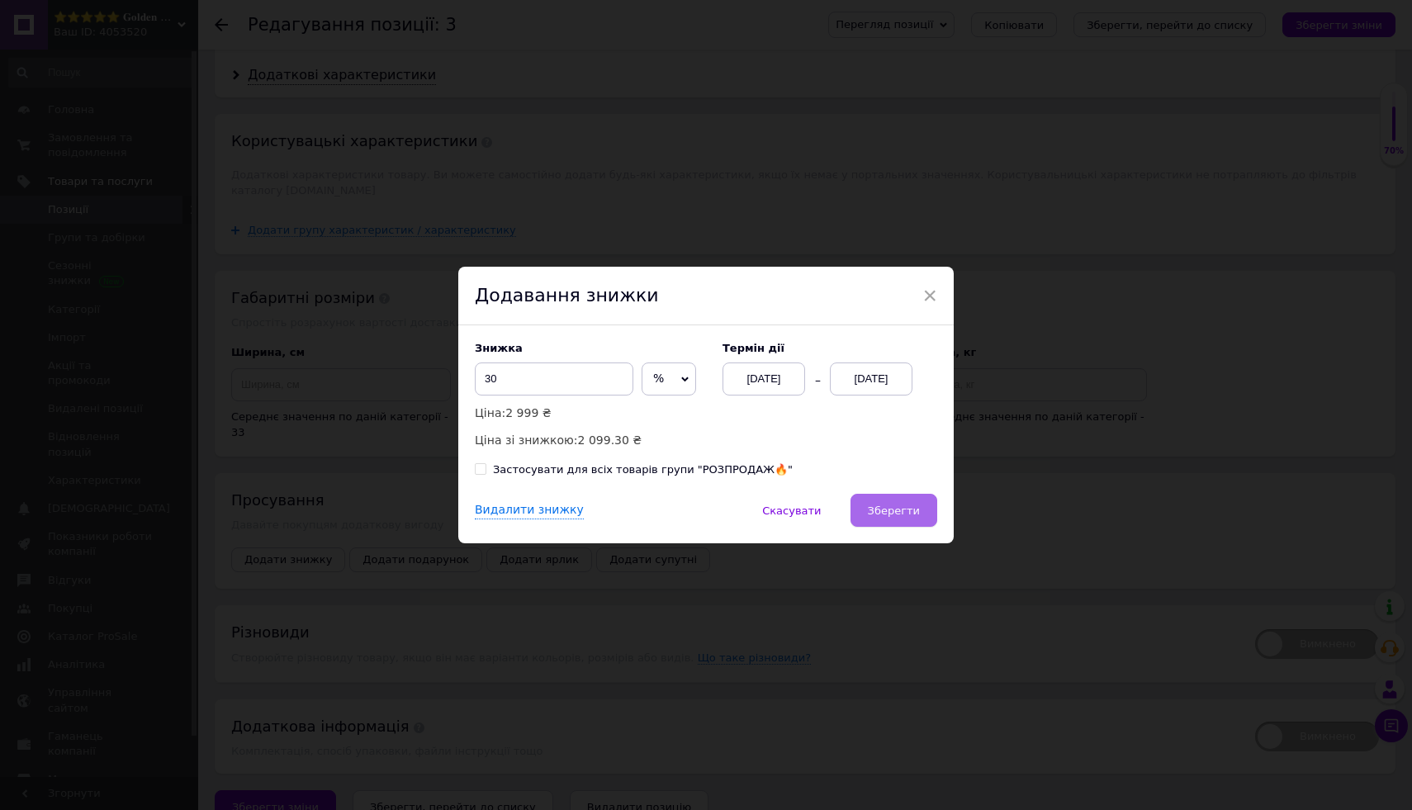
click at [899, 525] on button "Зберегти" at bounding box center [894, 510] width 87 height 33
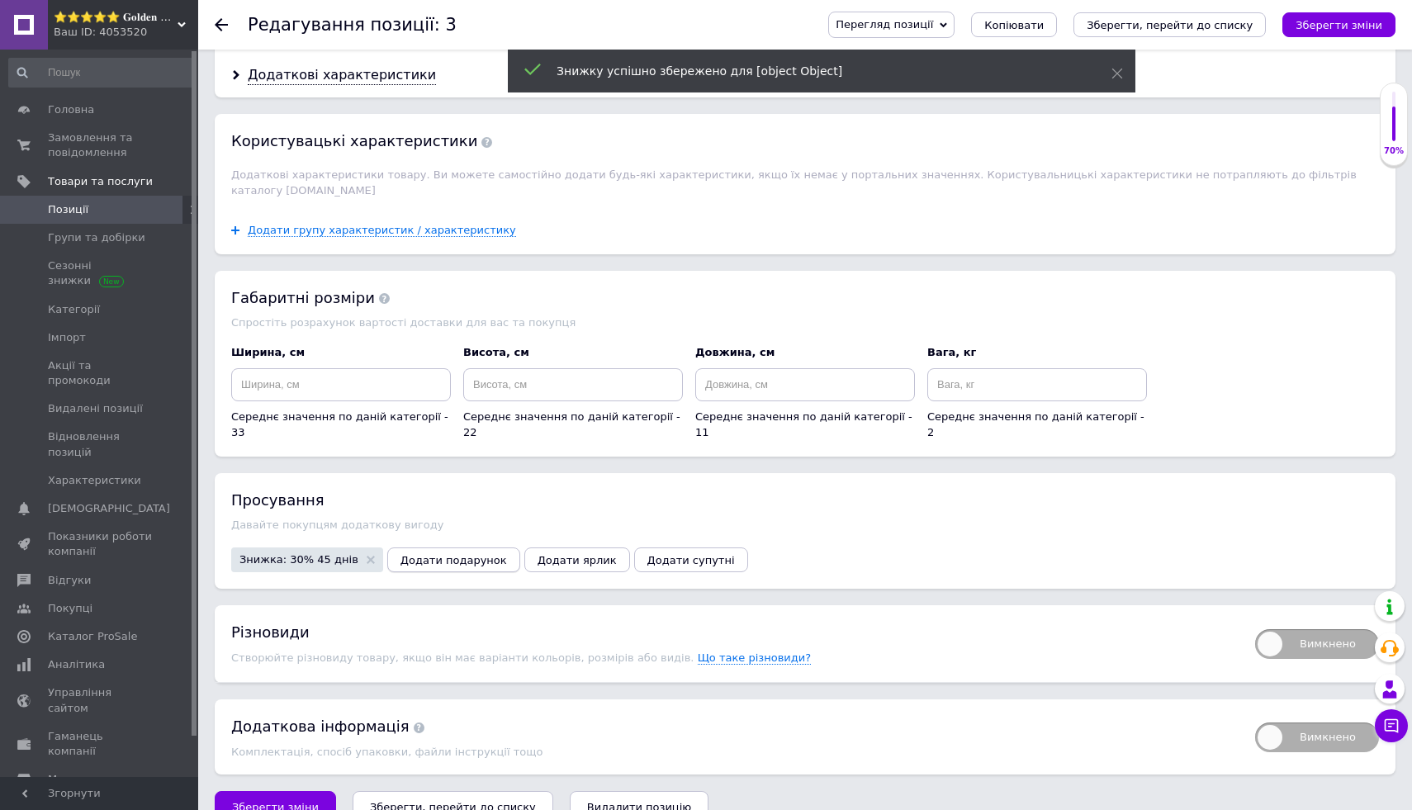
click at [484, 554] on span "Додати подарунок" at bounding box center [454, 560] width 107 height 12
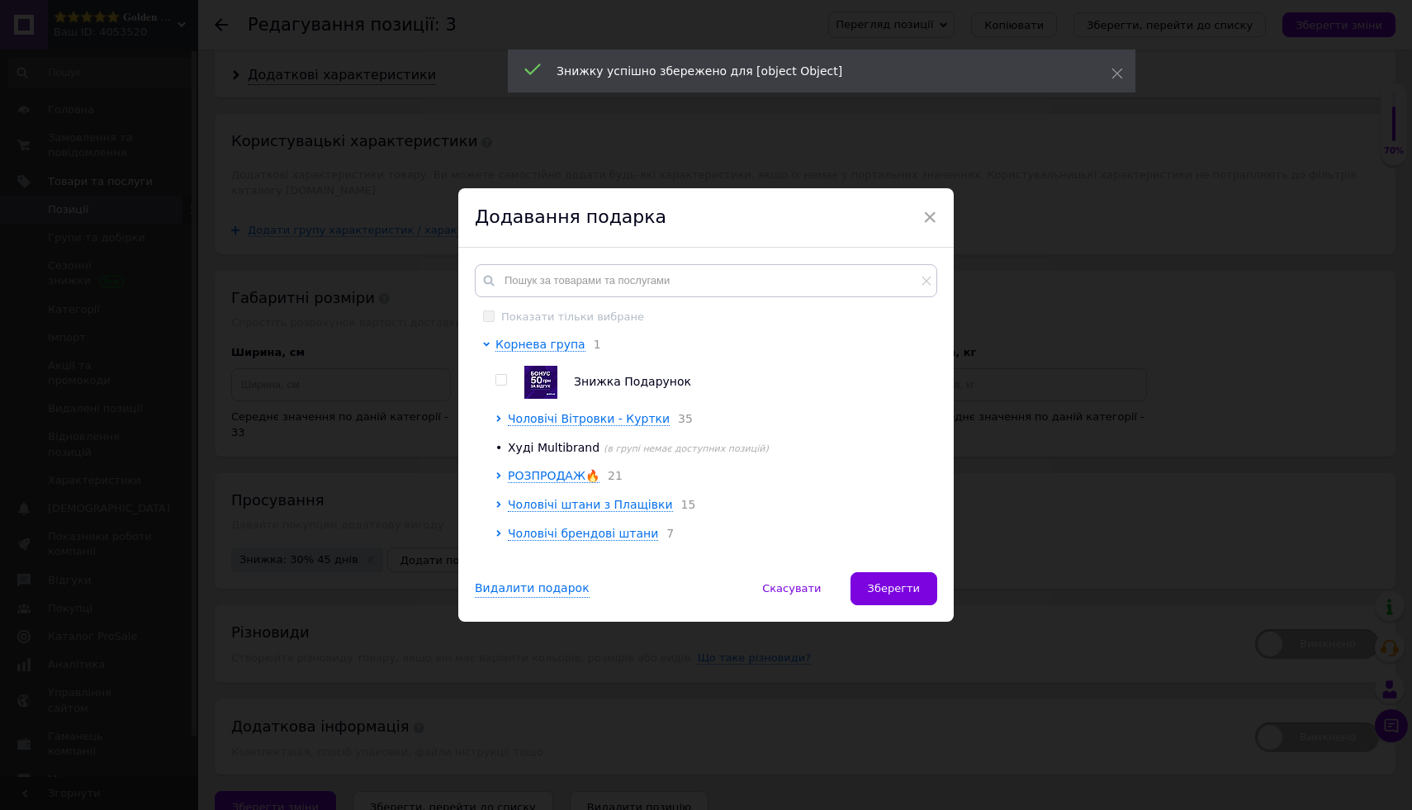
click at [527, 394] on img at bounding box center [540, 382] width 33 height 33
checkbox input "true"
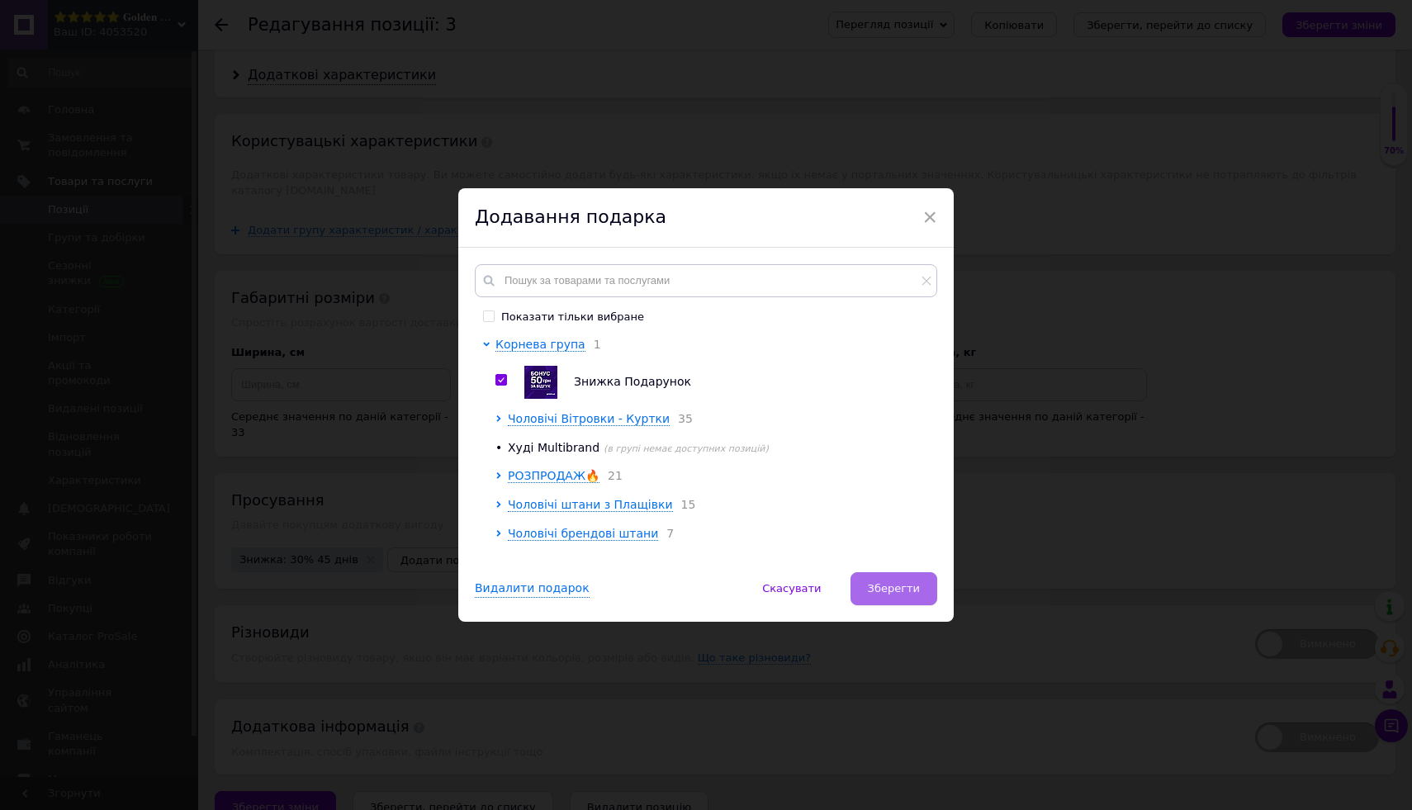
click at [922, 592] on button "Зберегти" at bounding box center [894, 588] width 87 height 33
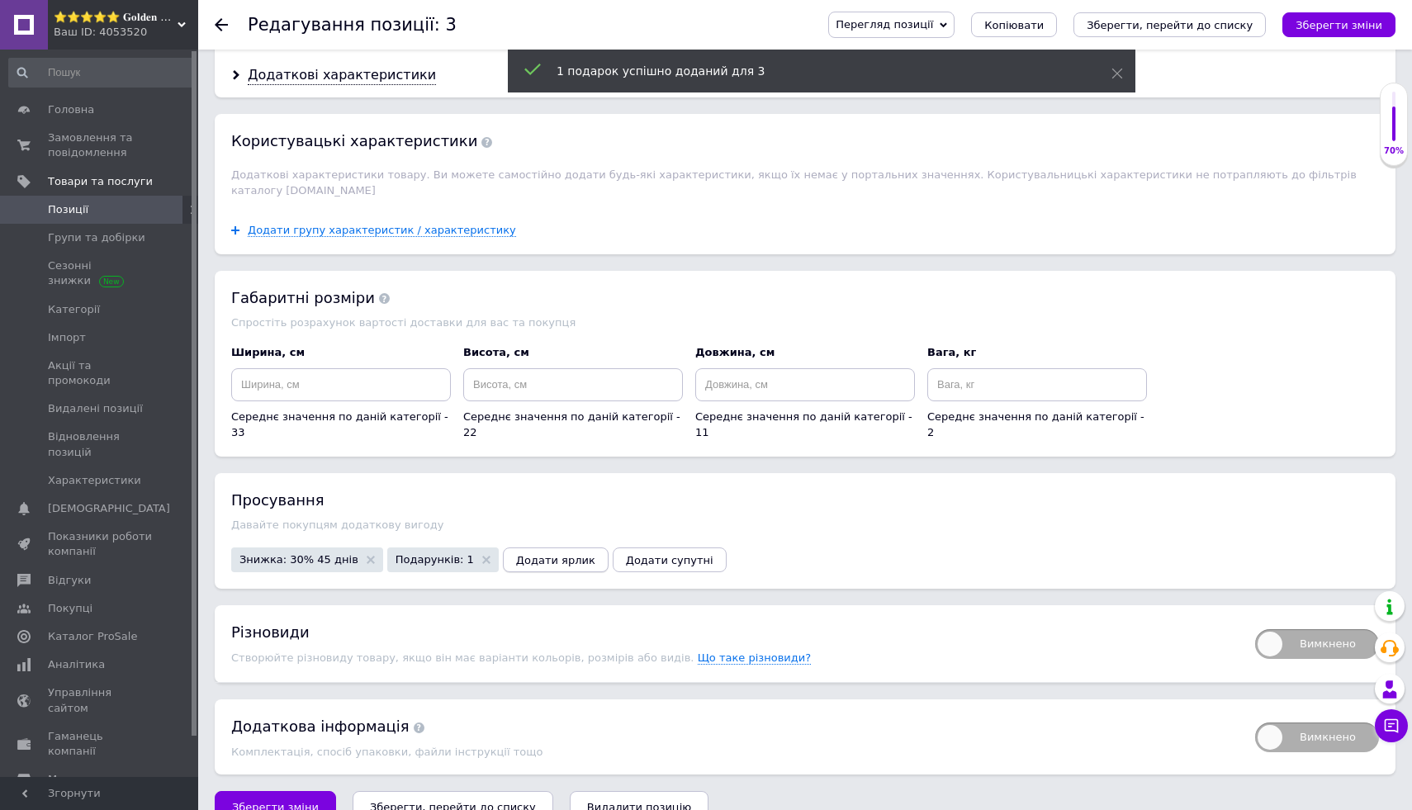
click at [567, 554] on span "Додати ярлик" at bounding box center [555, 560] width 79 height 12
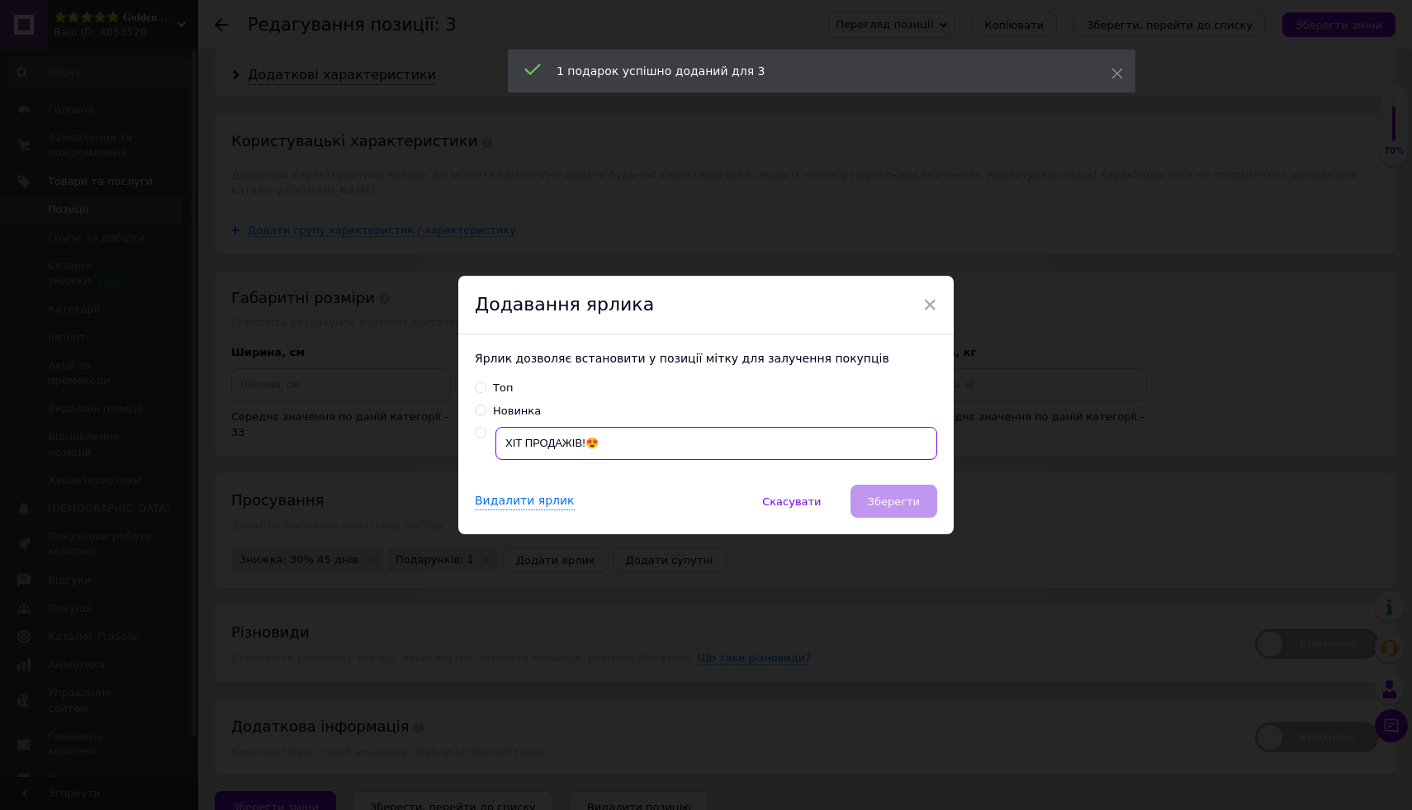
click at [652, 444] on input "ХІТ ПРОДАЖІВ!😍" at bounding box center [716, 443] width 442 height 33
radio input "true"
click at [874, 505] on span "Зберегти" at bounding box center [894, 501] width 52 height 12
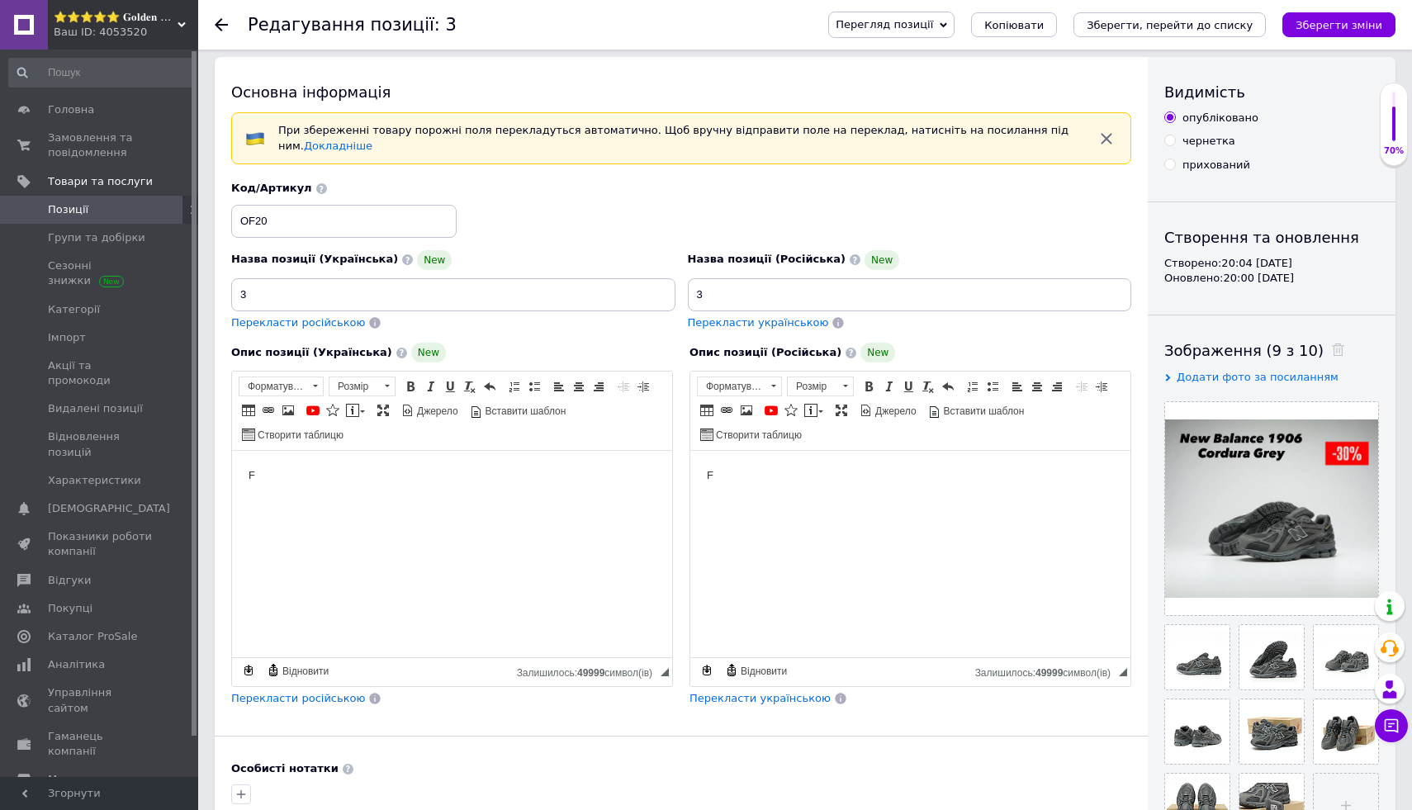
scroll to position [0, 0]
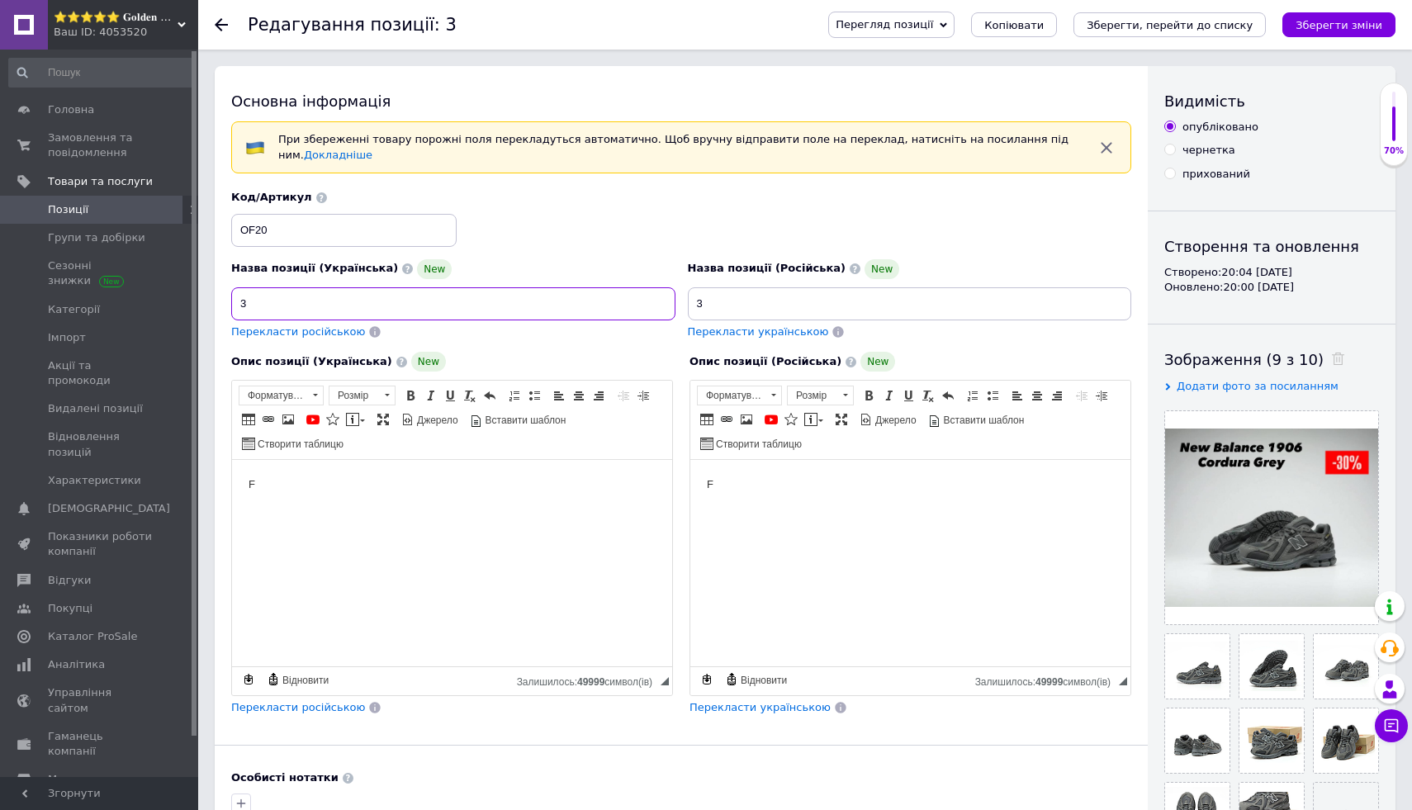
click at [461, 294] on input "3" at bounding box center [453, 303] width 444 height 33
click at [475, 302] on input "3" at bounding box center [453, 303] width 444 height 33
paste input "Чоловічі кросівки New Balance 1906R Cordura Сірі Розмір 44 В’єтнам"
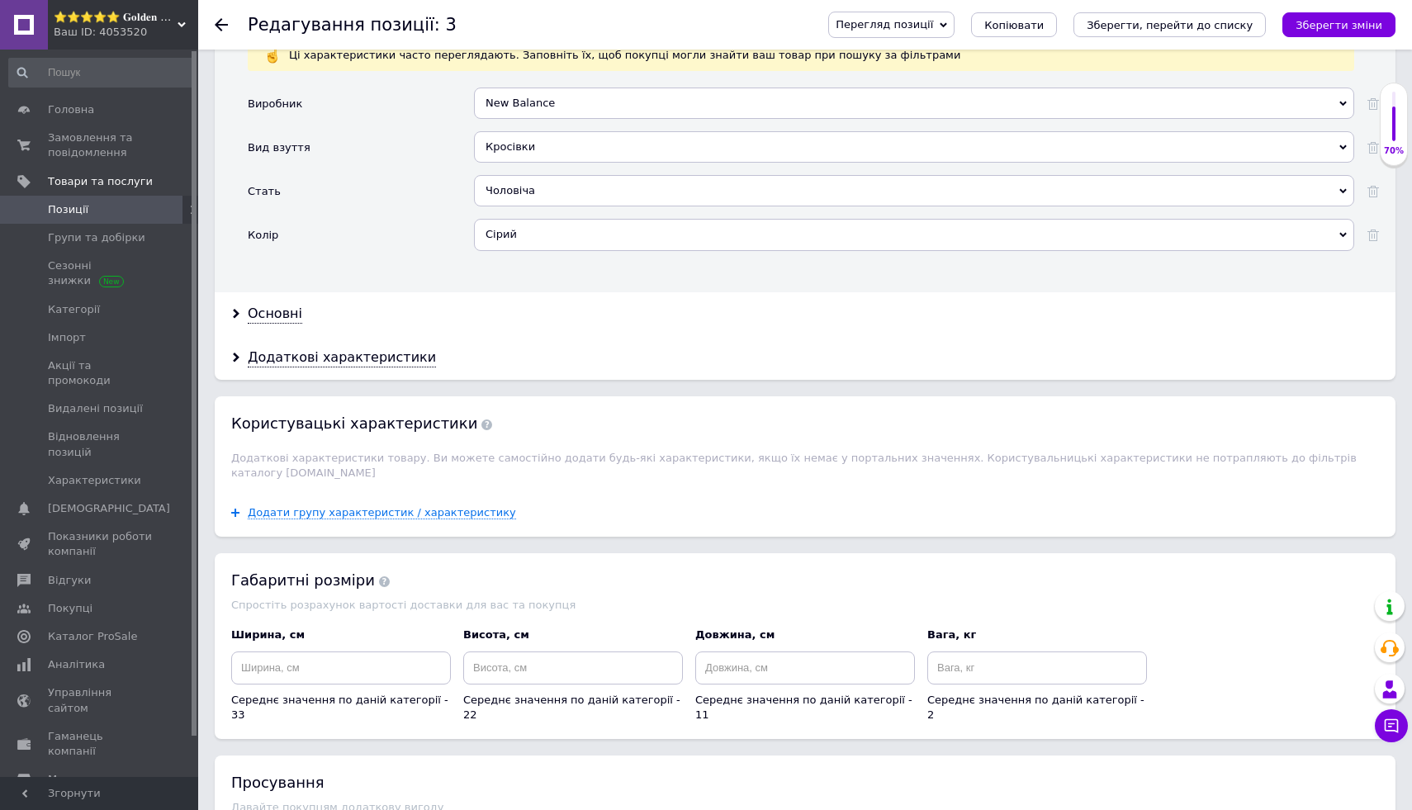
scroll to position [1791, 0]
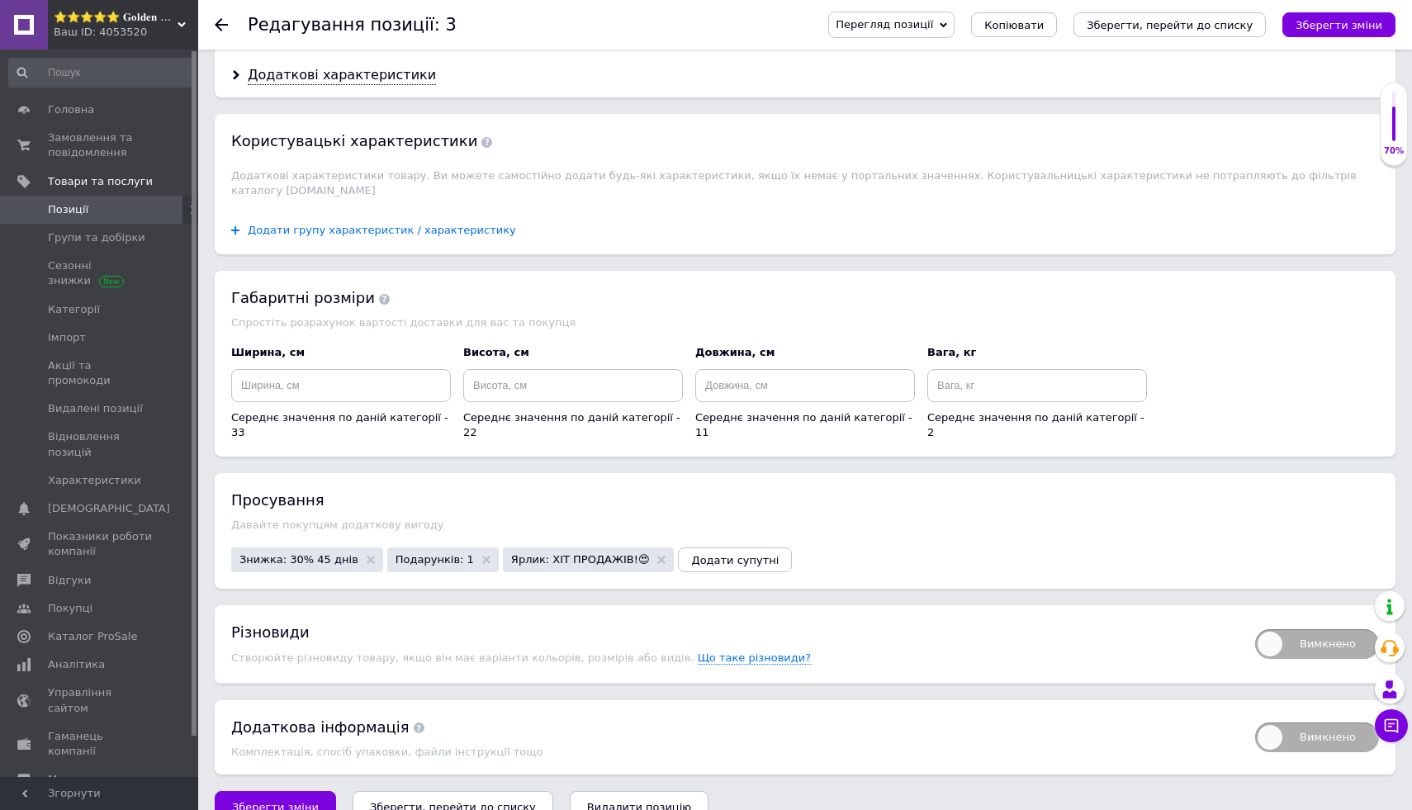
type input "Чоловічі кросівки New Balance 1906R Cordura Сірі Розмір 44 В’єтнам"
click at [473, 224] on span "Додати групу характеристик / характеристику" at bounding box center [382, 230] width 268 height 13
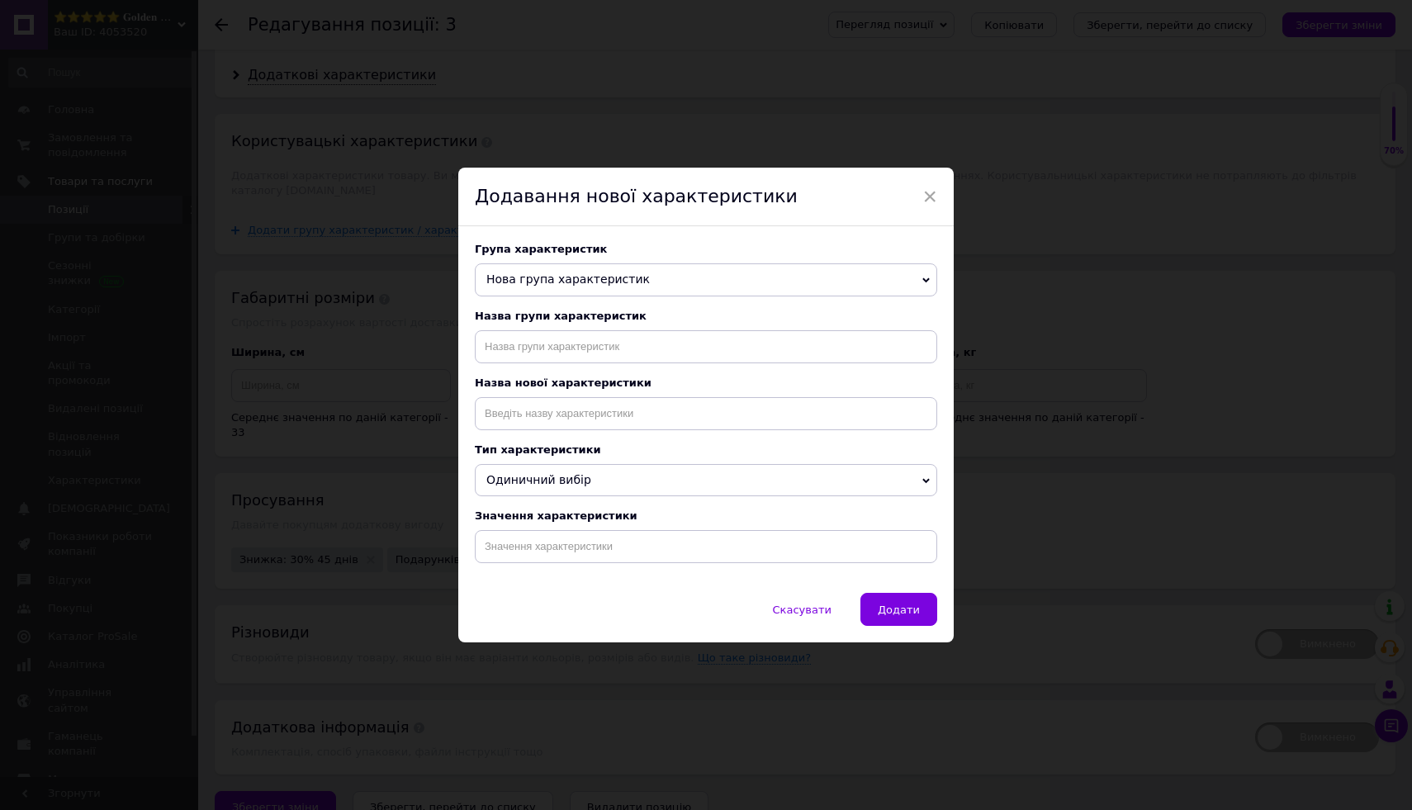
click at [661, 280] on span "Нова група характеристик" at bounding box center [706, 279] width 462 height 33
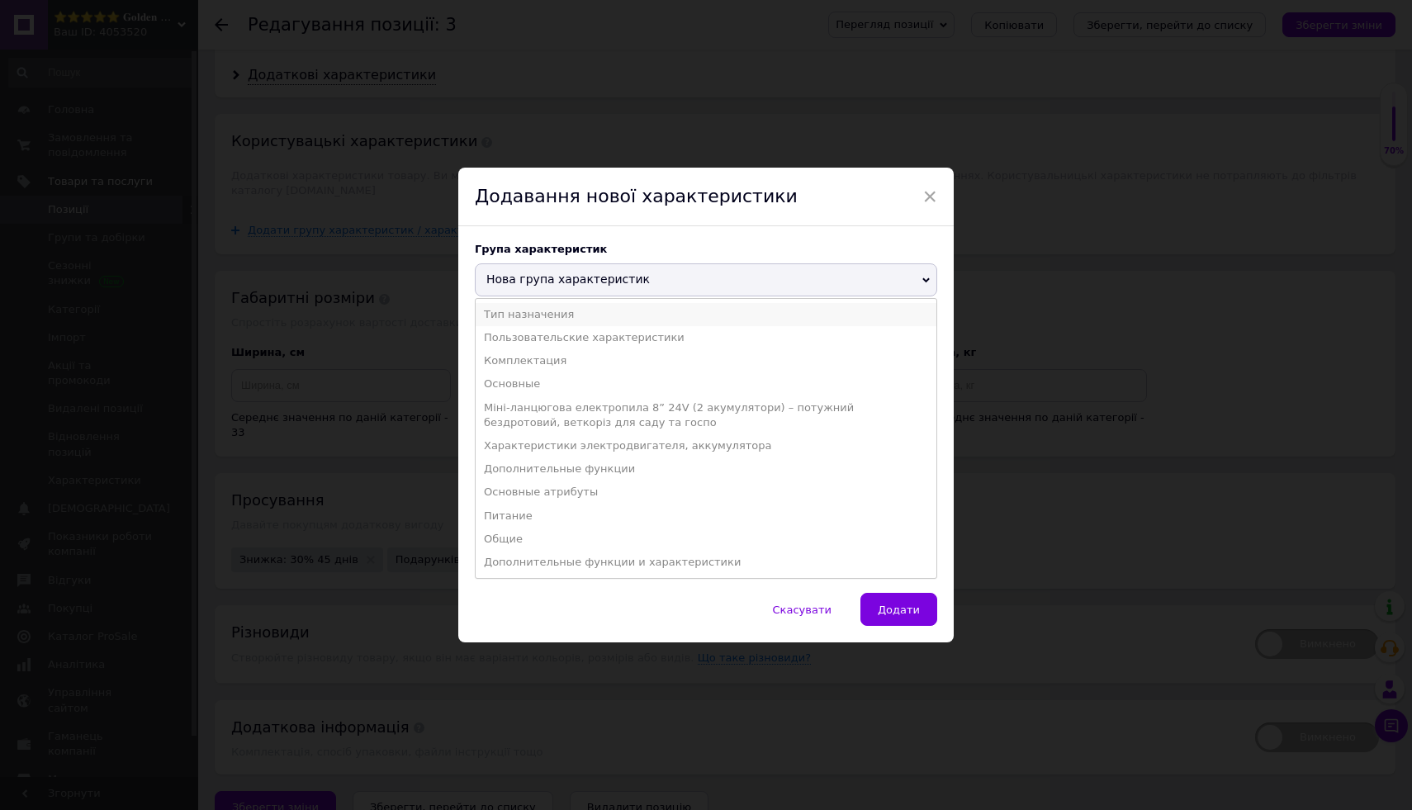
click at [659, 310] on li "Тип назначения" at bounding box center [706, 314] width 461 height 23
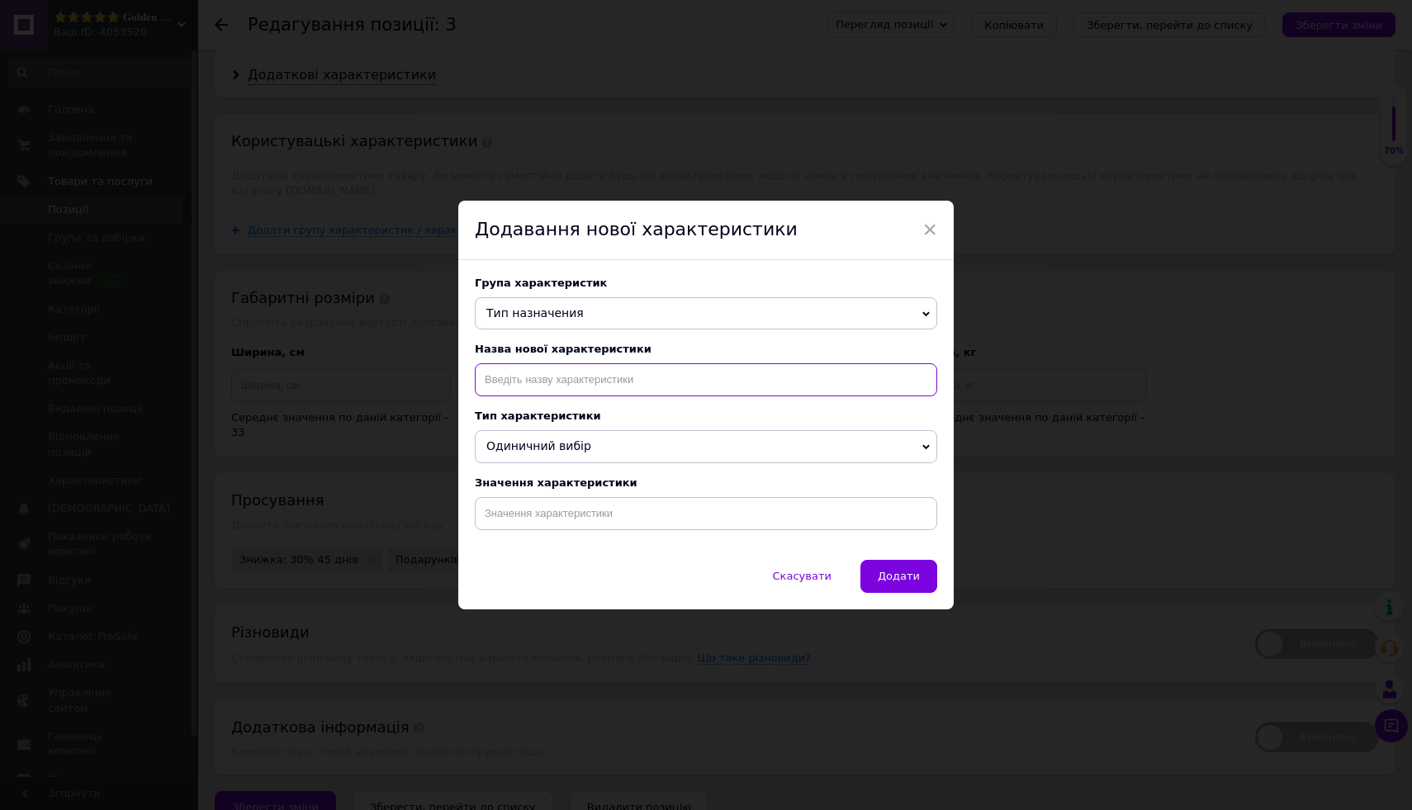
click at [651, 374] on input at bounding box center [706, 379] width 462 height 33
paste input "Чоловічі кросівки New Balance 1906R Cordura Сірі Розмір 44 В’єтнам"
type input "Чоловічі кросівки New Balance 1906R Cordura Сірі Розмір 44 В’єтнам"
click at [691, 521] on input at bounding box center [706, 513] width 462 height 33
paste input "Чоловічі кросівки New Balance 1906R Cordura Сірі Розмір 44 В’єтнам"
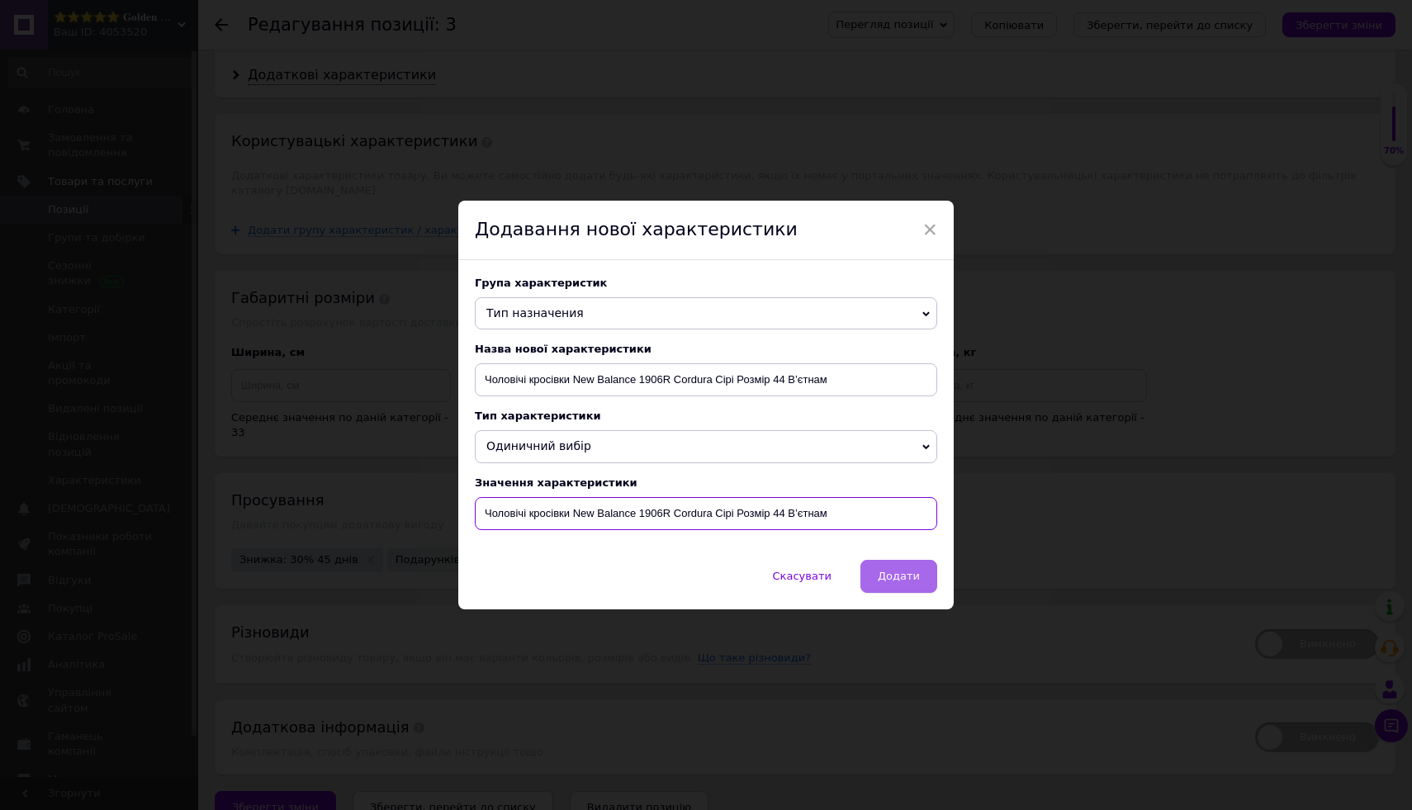
type input "Чоловічі кросівки New Balance 1906R Cordura Сірі Розмір 44 В’єтнам"
click at [905, 571] on span "Додати" at bounding box center [899, 576] width 42 height 12
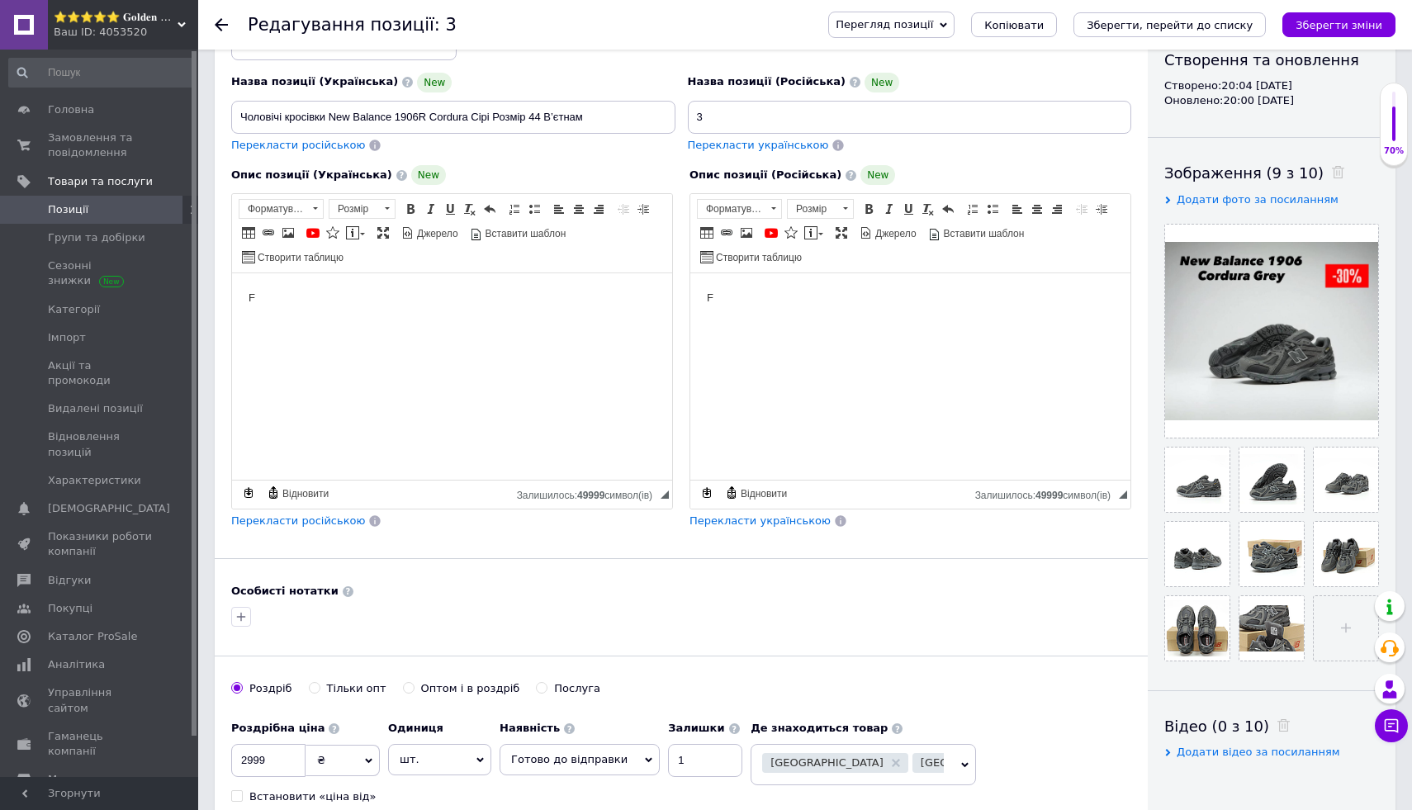
scroll to position [20, 0]
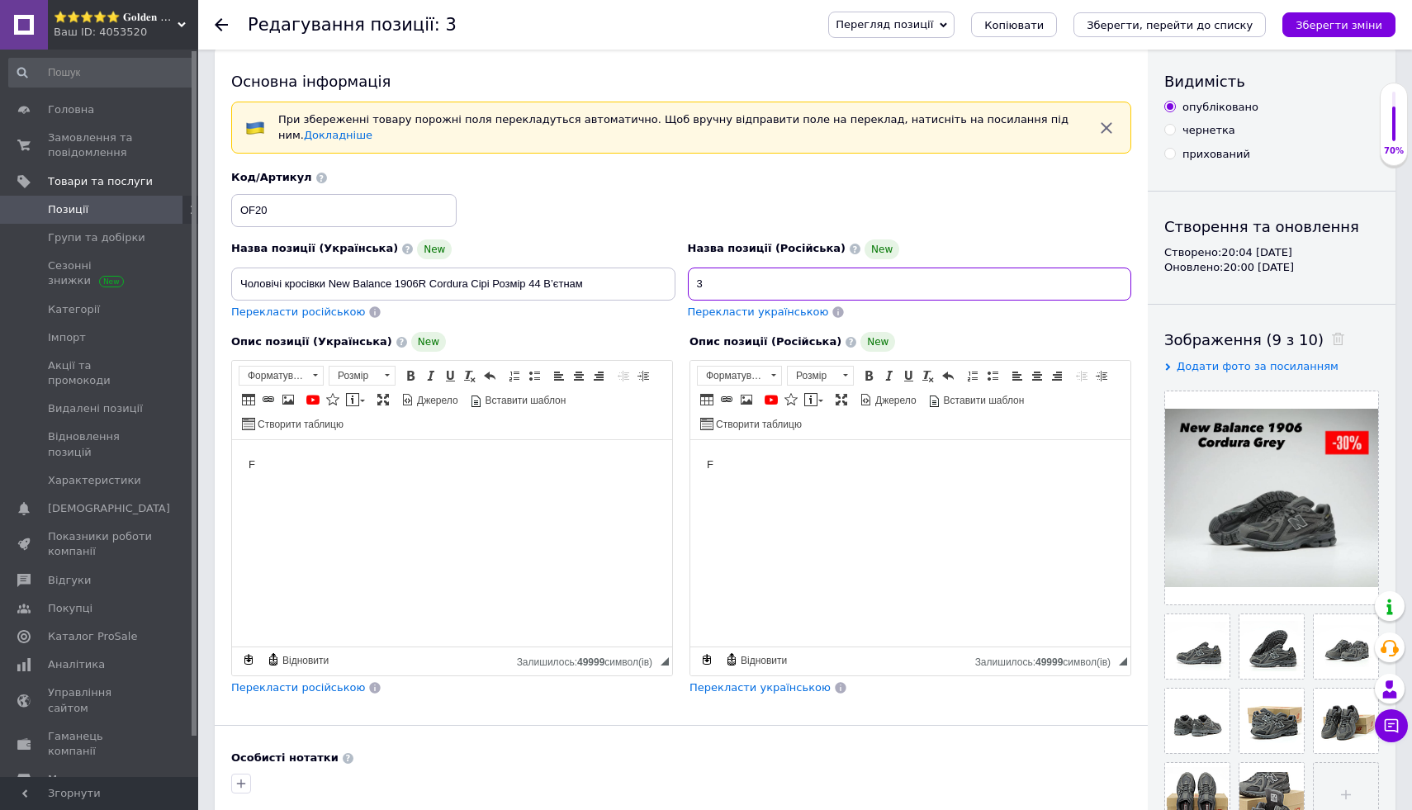
click at [928, 278] on input "3" at bounding box center [910, 284] width 444 height 33
paste input "Мужские кроссовки New Balance 1906R Cordura Серые Размер 44 Вьетнам"
type input "Мужские кроссовки New Balance 1906R Cordura Серые Размер 44 Вьетнам"
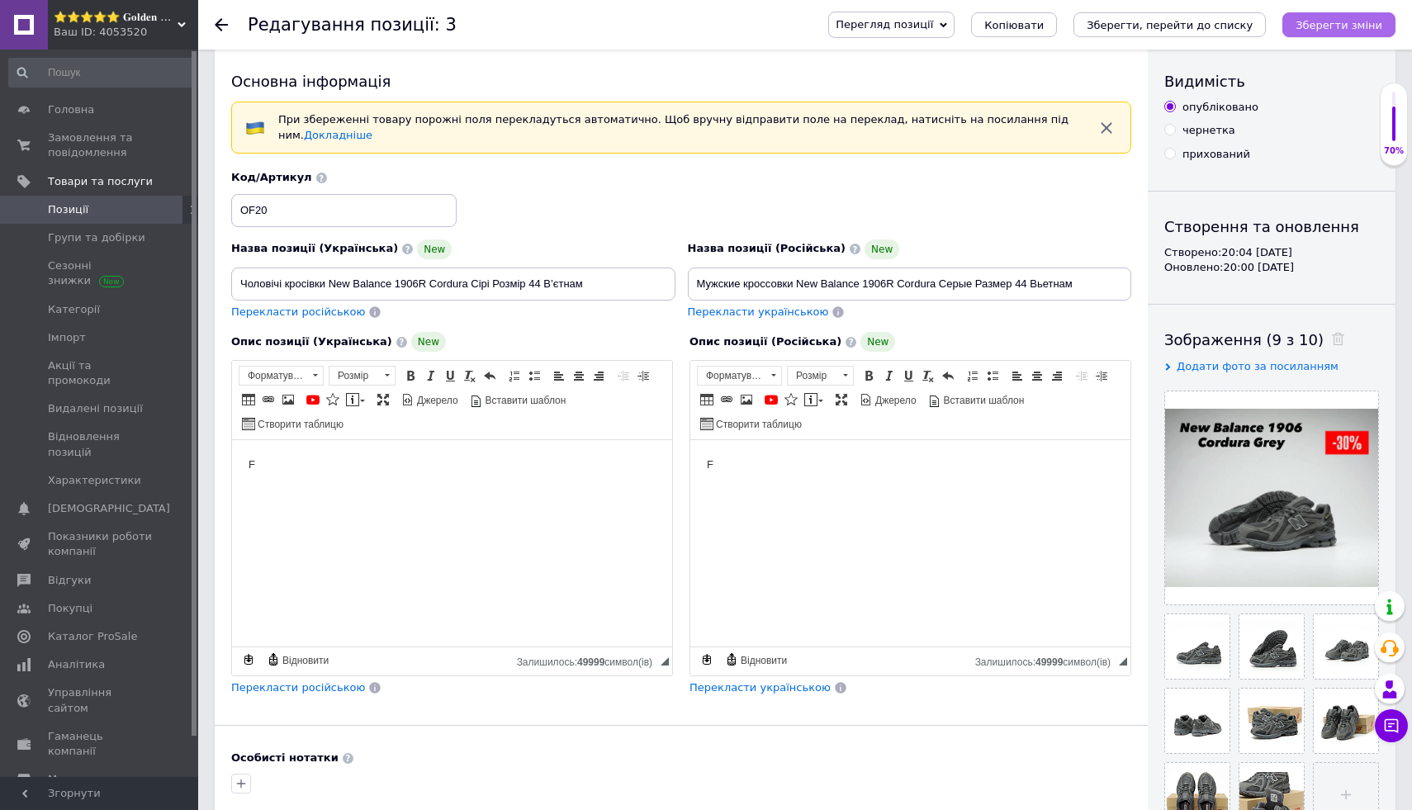
click at [1305, 32] on button "Зберегти зміни" at bounding box center [1338, 24] width 113 height 25
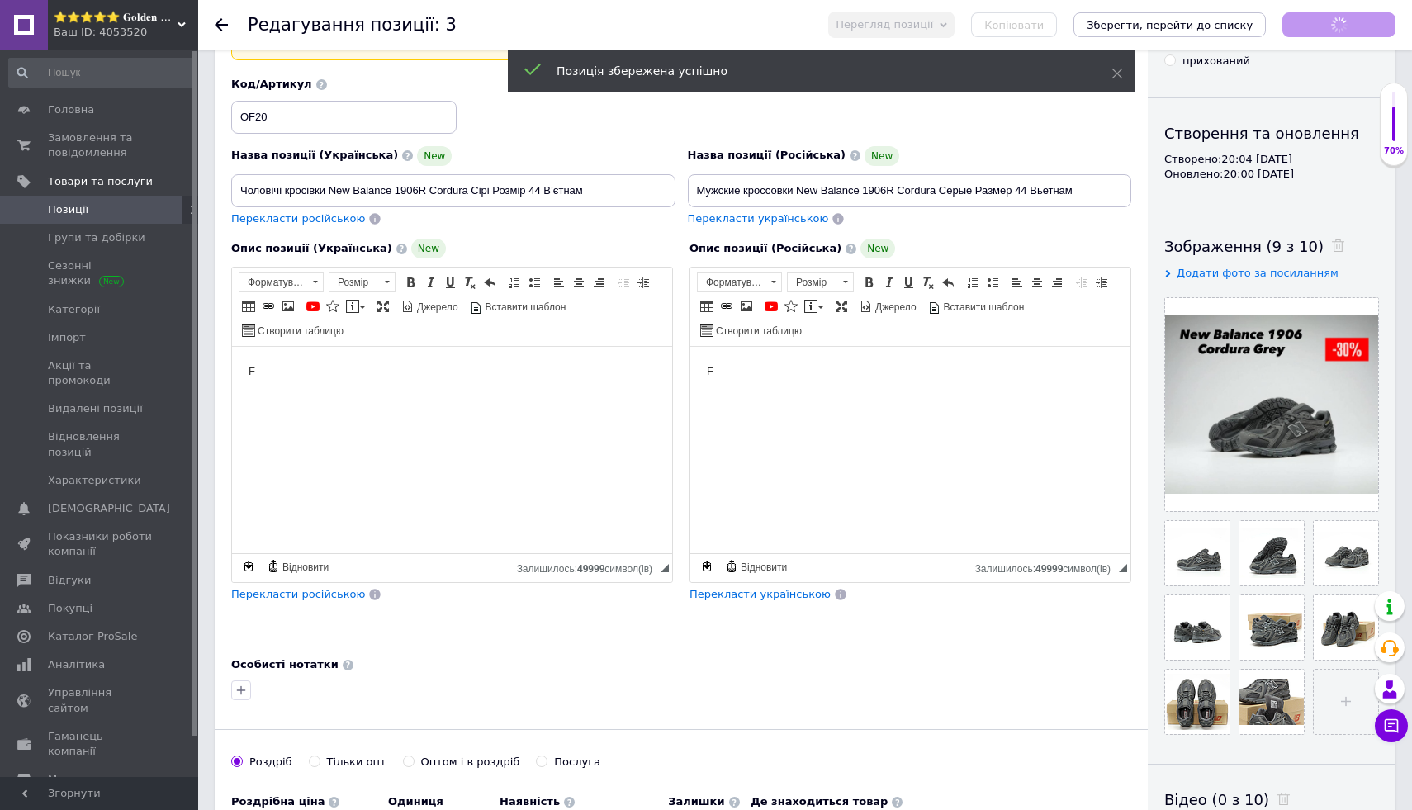
scroll to position [173, 0]
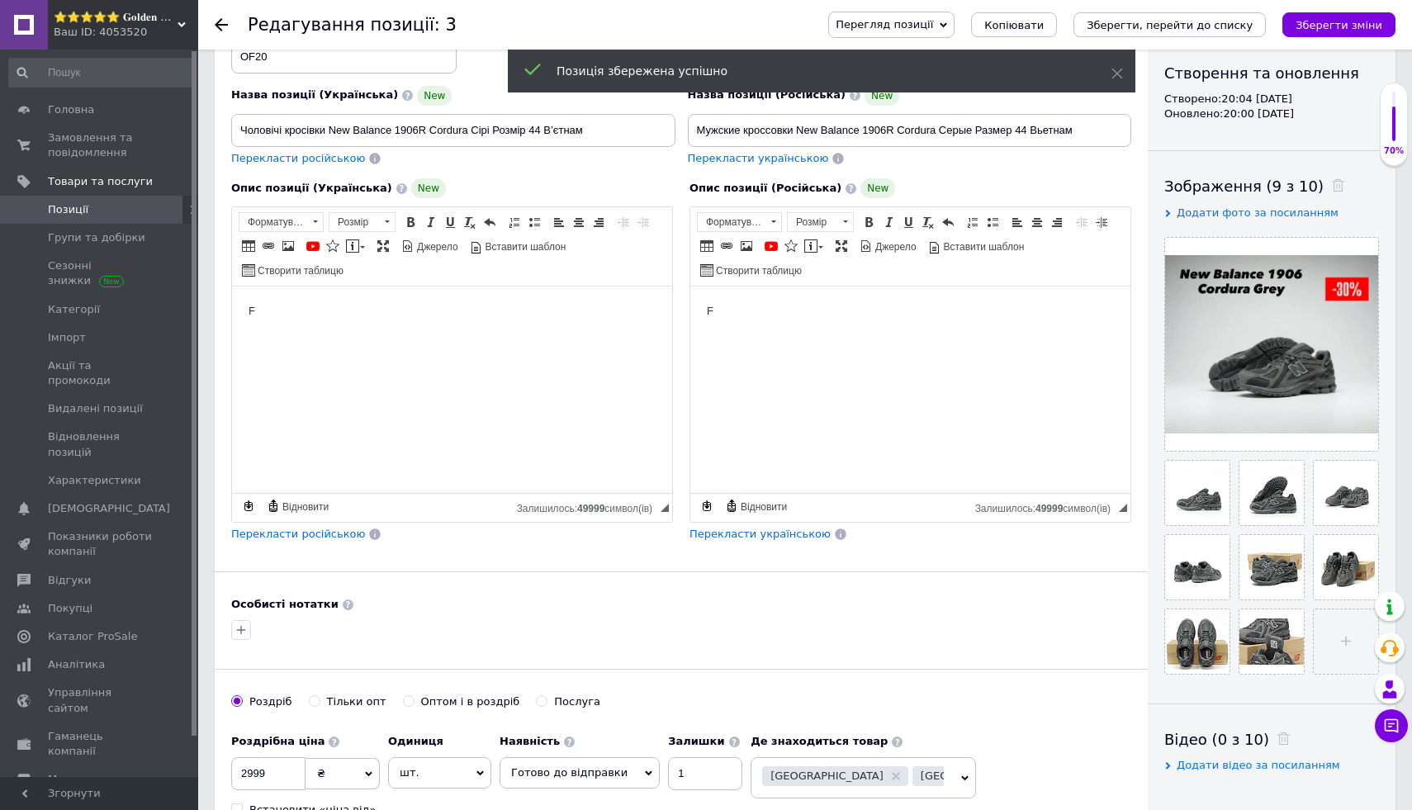
click at [443, 322] on html "F" at bounding box center [452, 312] width 440 height 50
click at [816, 337] on html "F" at bounding box center [910, 312] width 440 height 50
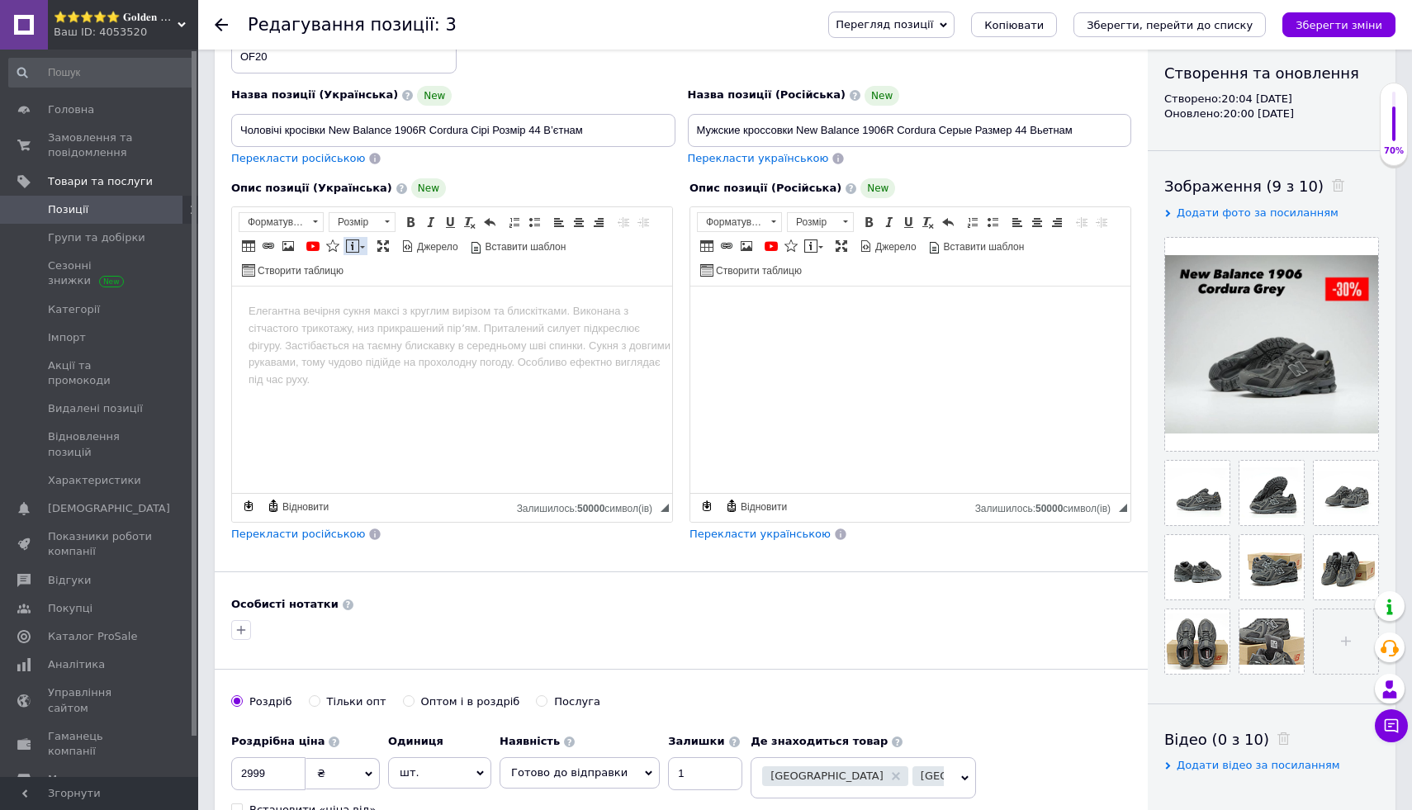
click at [355, 245] on span at bounding box center [352, 245] width 13 height 13
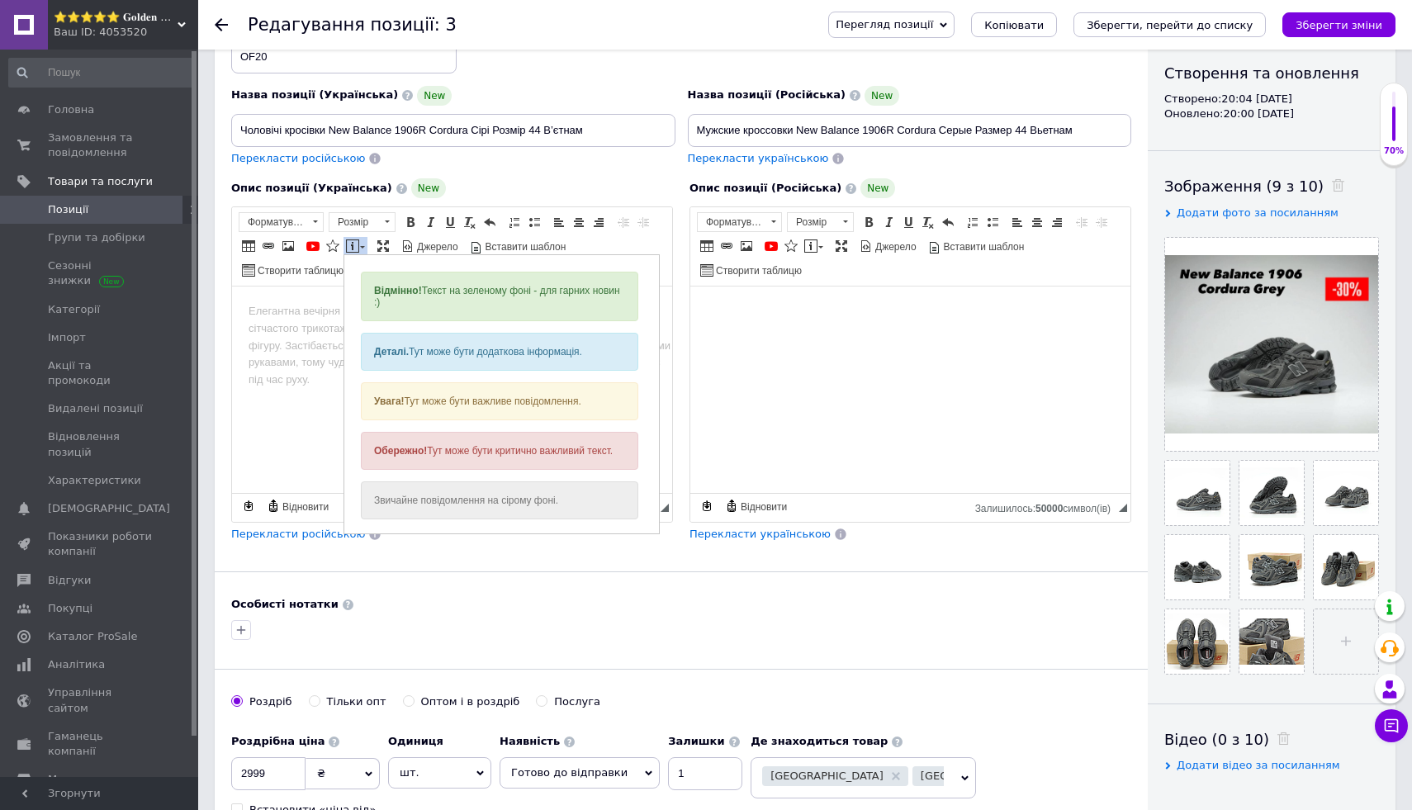
scroll to position [0, 0]
click at [429, 303] on div "Відмінно! Текст на зеленому фоні - для гарних новин :)" at bounding box center [499, 297] width 277 height 50
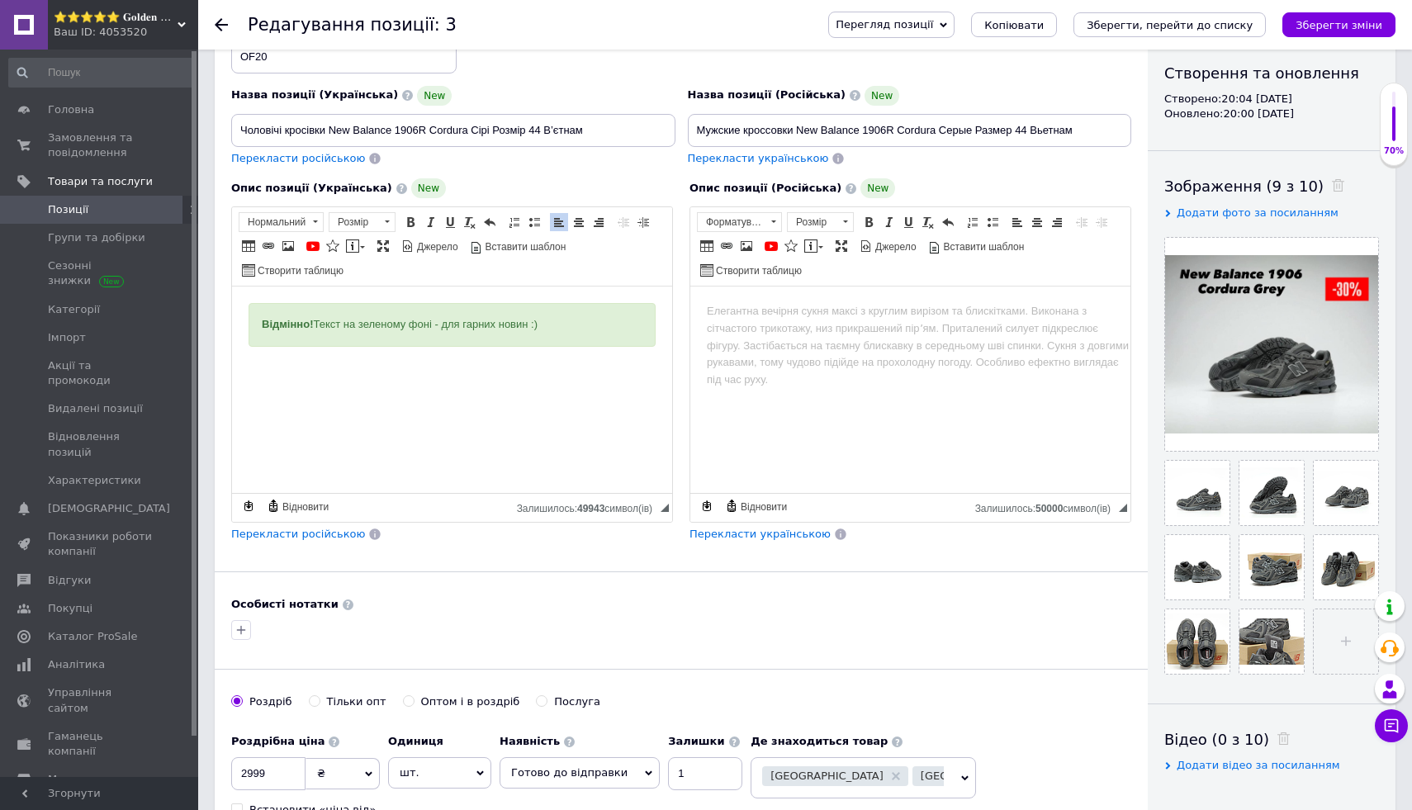
drag, startPoint x: 259, startPoint y: 327, endPoint x: 619, endPoint y: 338, distance: 360.2
click at [619, 338] on div "Відмінно! Текст на зеленому фоні - для гарних новин :)" at bounding box center [452, 325] width 407 height 44
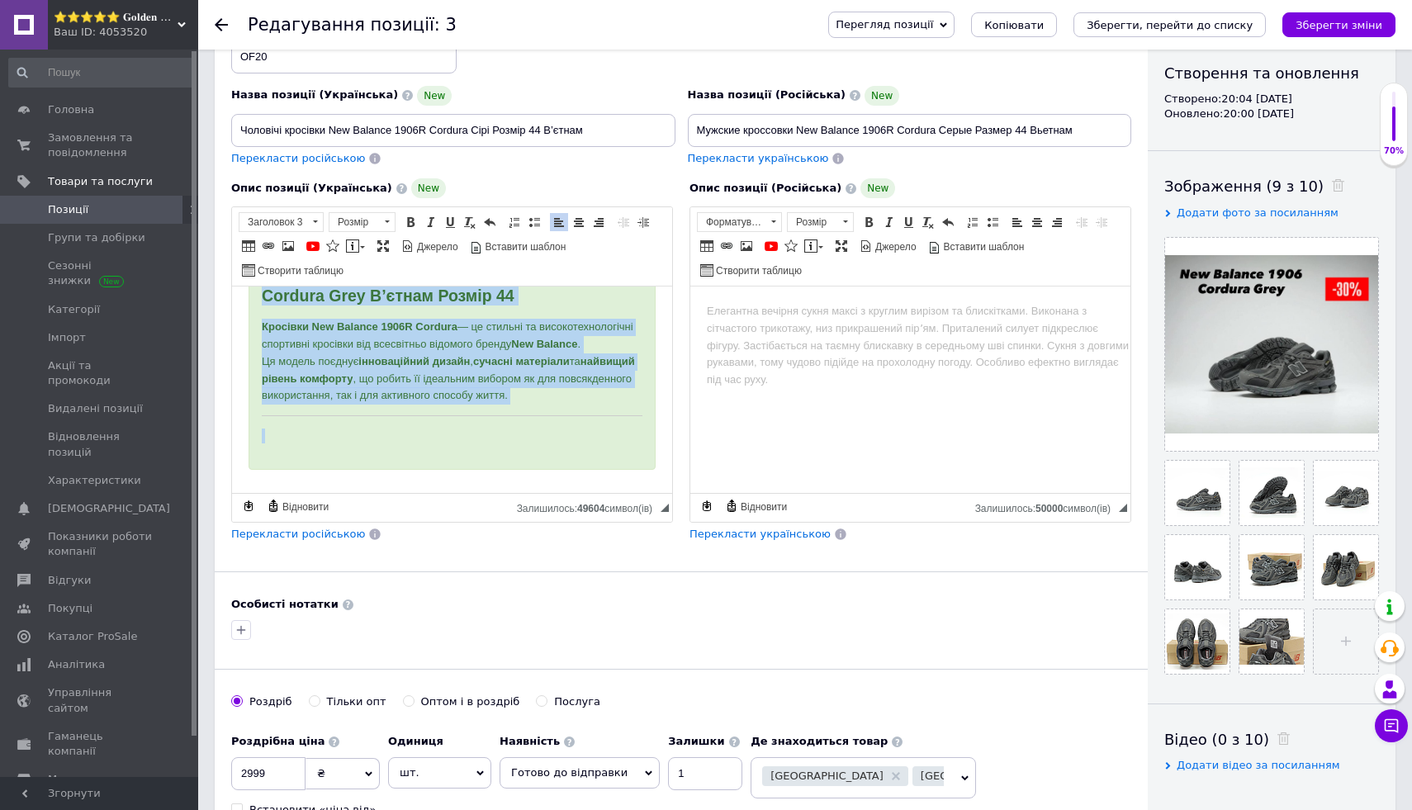
scroll to position [101, 0]
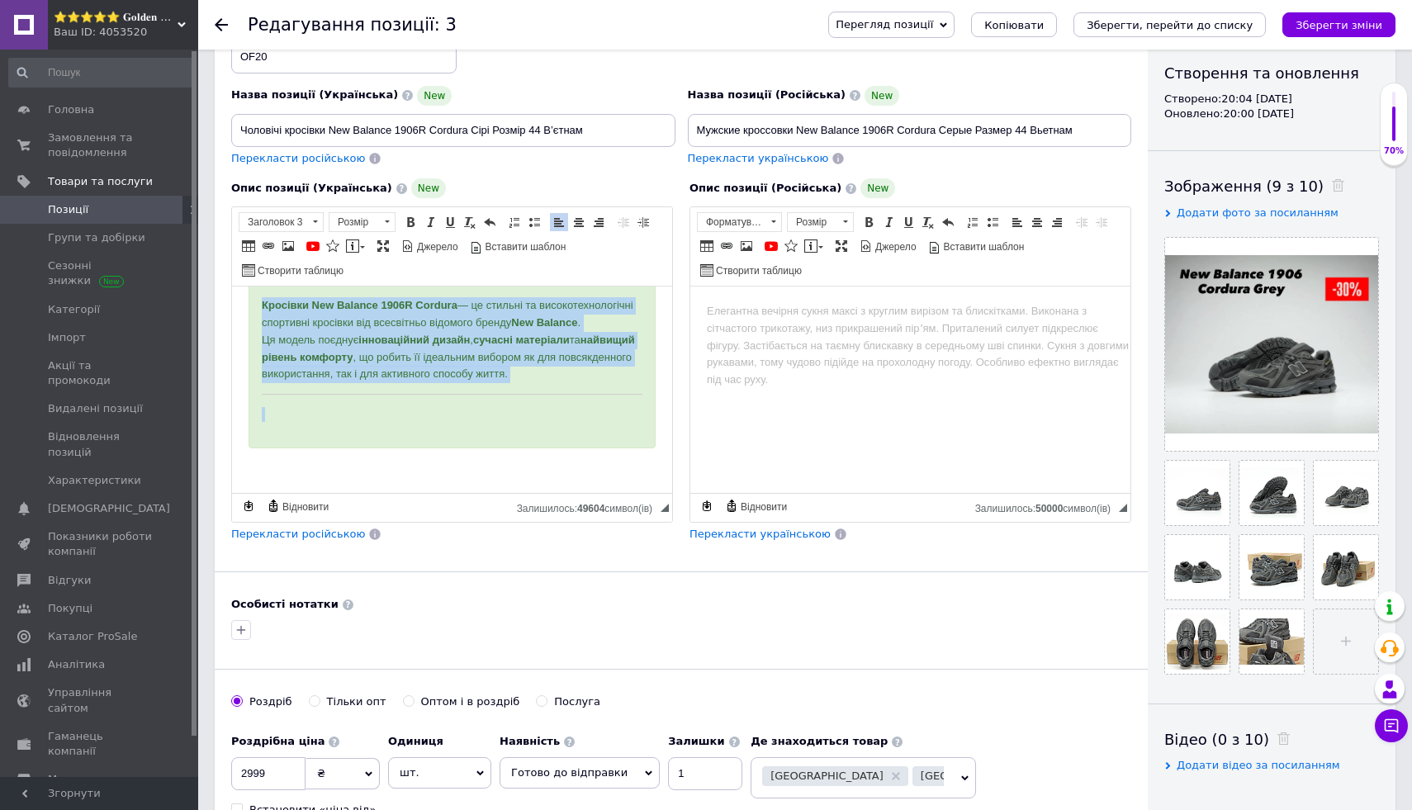
drag, startPoint x: 260, startPoint y: 322, endPoint x: 494, endPoint y: 493, distance: 289.6
click at [494, 493] on html "🩶 Чоловічі кросівки New Balance 1906R Cordura Grey В’єтнам Розмір 44 Кросівки N…" at bounding box center [452, 347] width 440 height 291
click at [584, 217] on span at bounding box center [578, 222] width 13 height 13
click at [409, 216] on span at bounding box center [410, 222] width 13 height 13
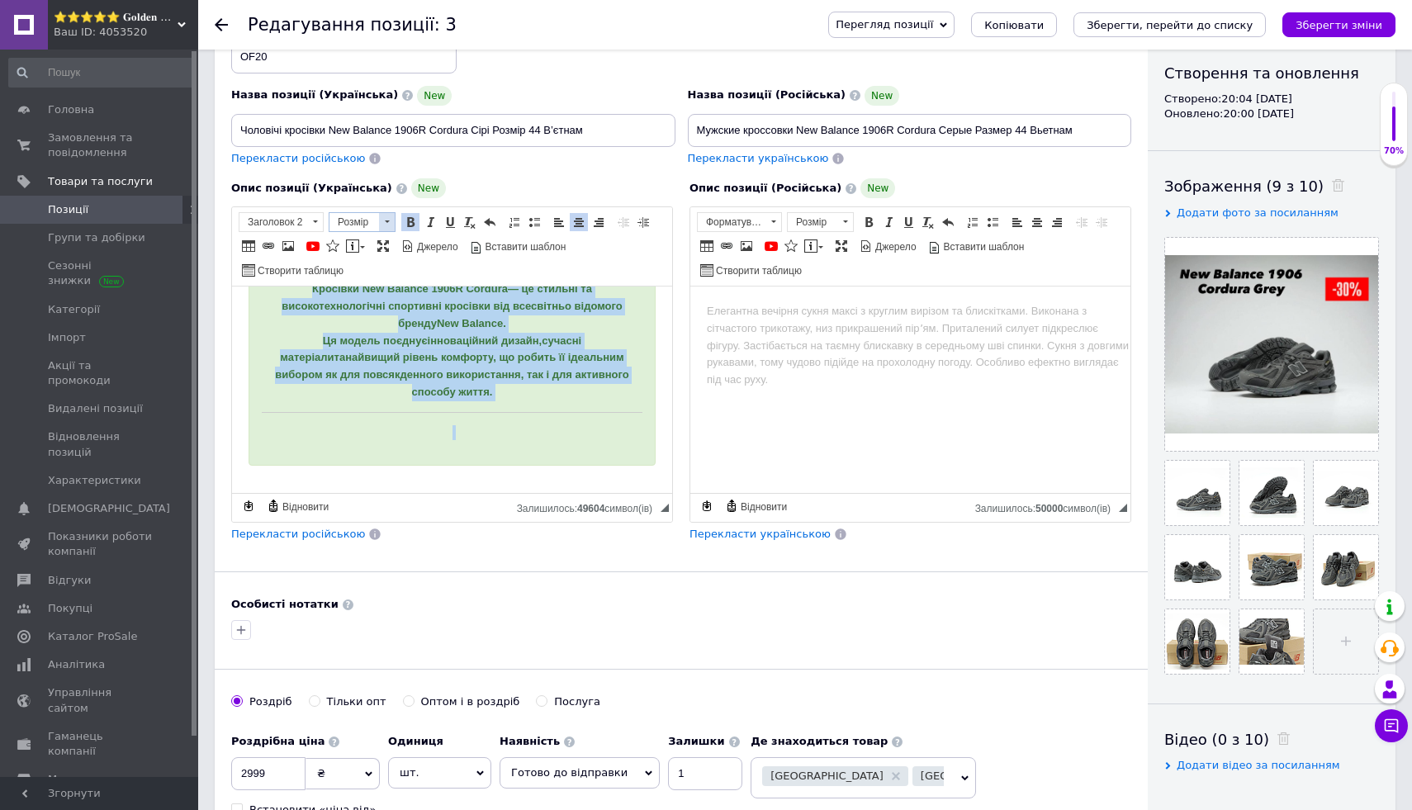
click at [377, 215] on span "Розмір" at bounding box center [354, 222] width 50 height 18
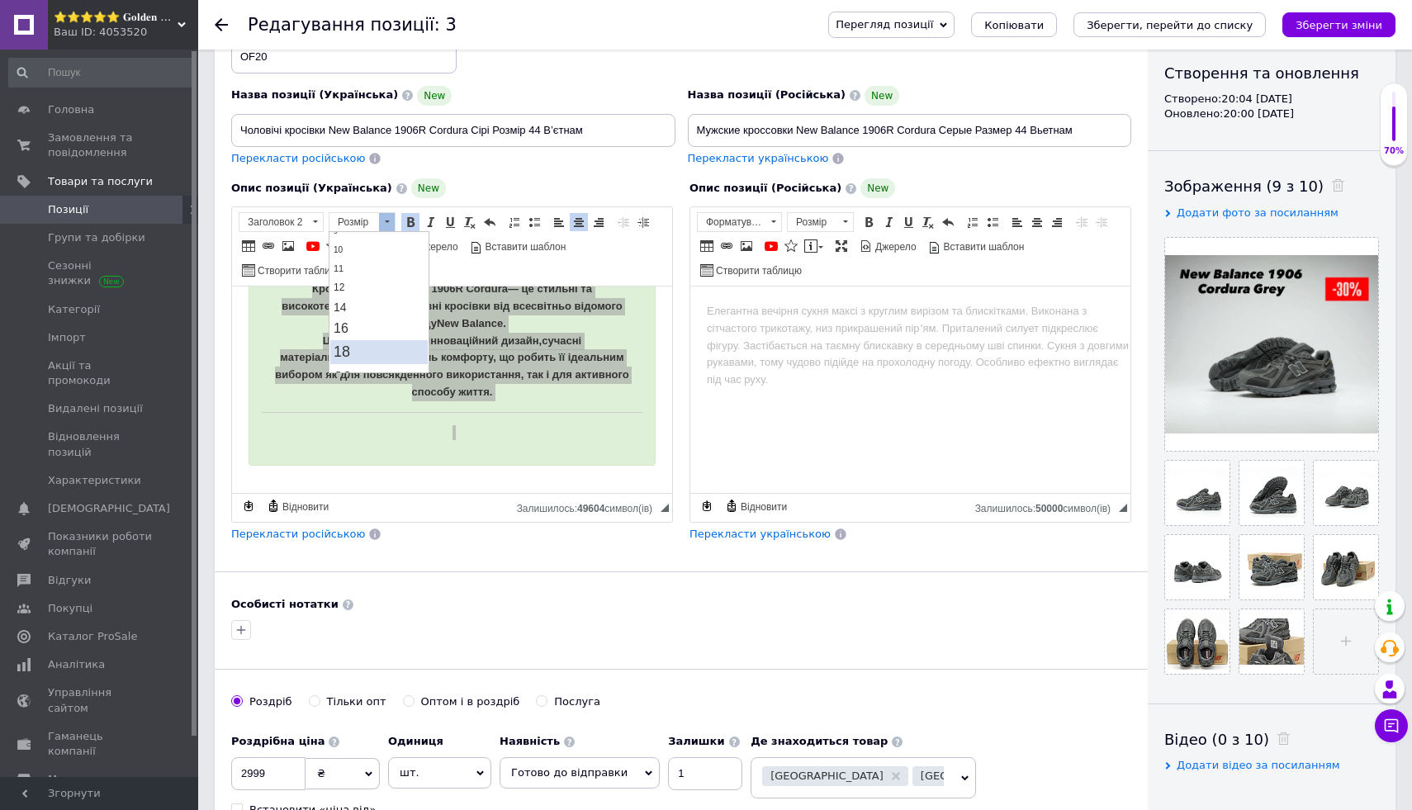
scroll to position [73, 0]
click at [381, 355] on link "18" at bounding box center [378, 353] width 97 height 24
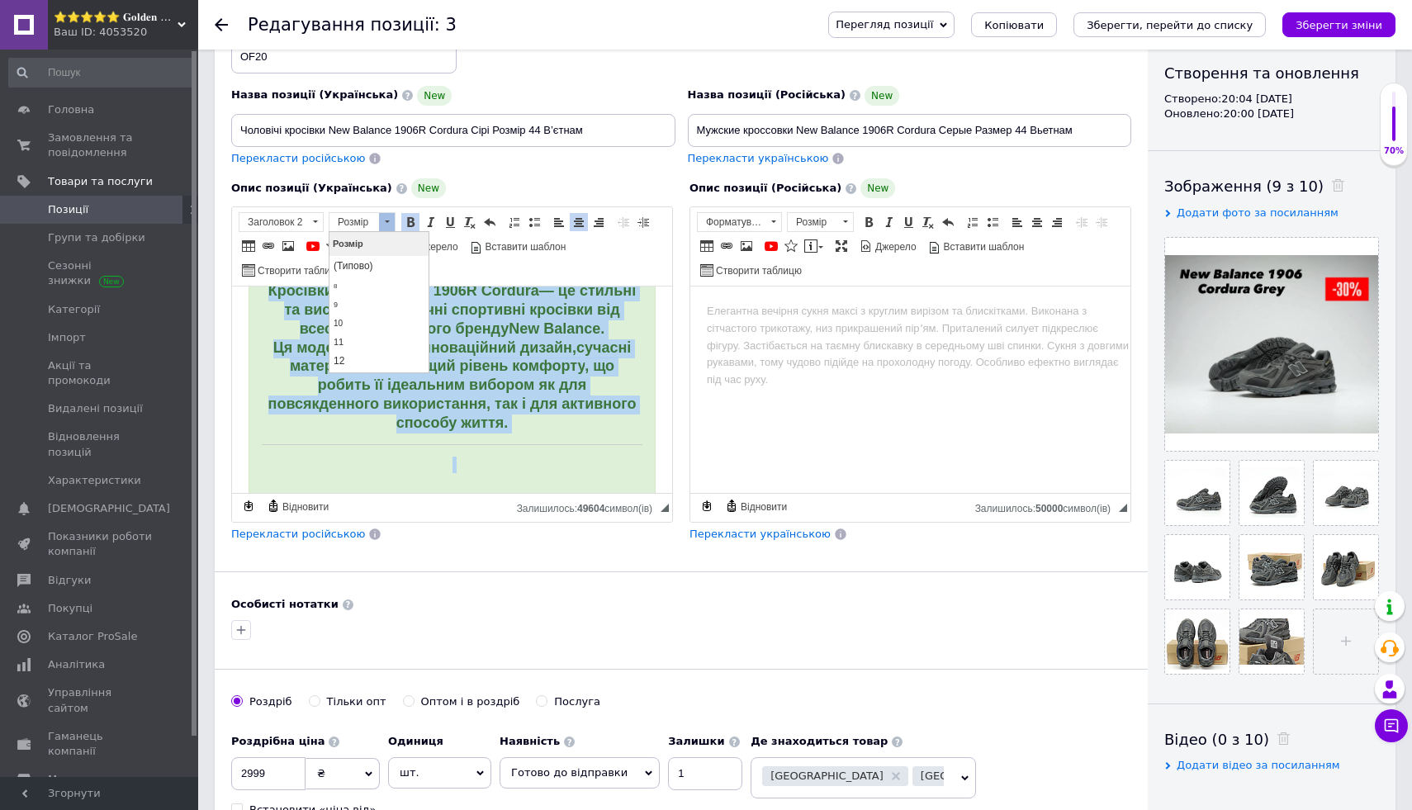
scroll to position [43, 0]
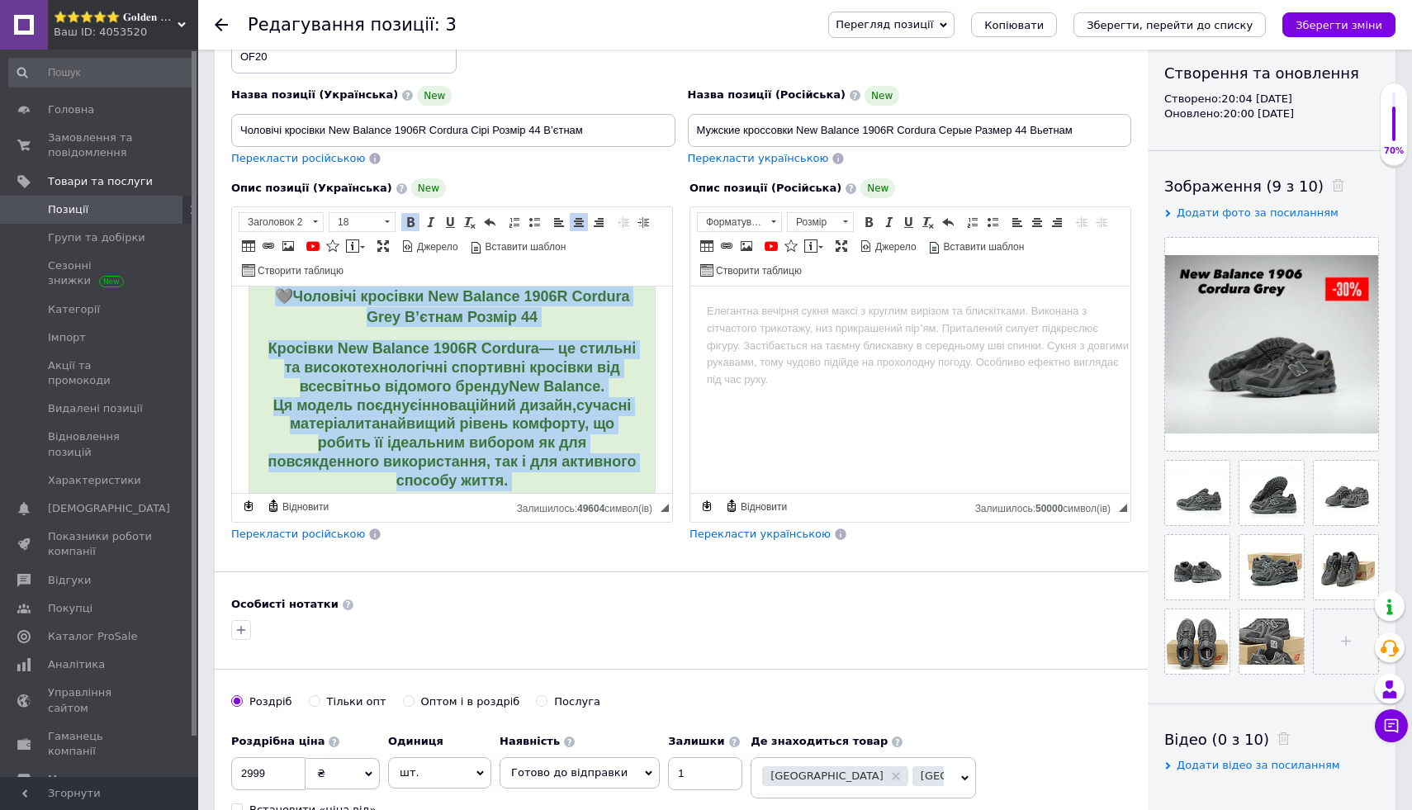
click at [250, 372] on div "🩶 Чоловічі кросівки New Balance 1906R Cordura Grey В’єтнам Розмір 44 Кросівки N…" at bounding box center [452, 408] width 407 height 296
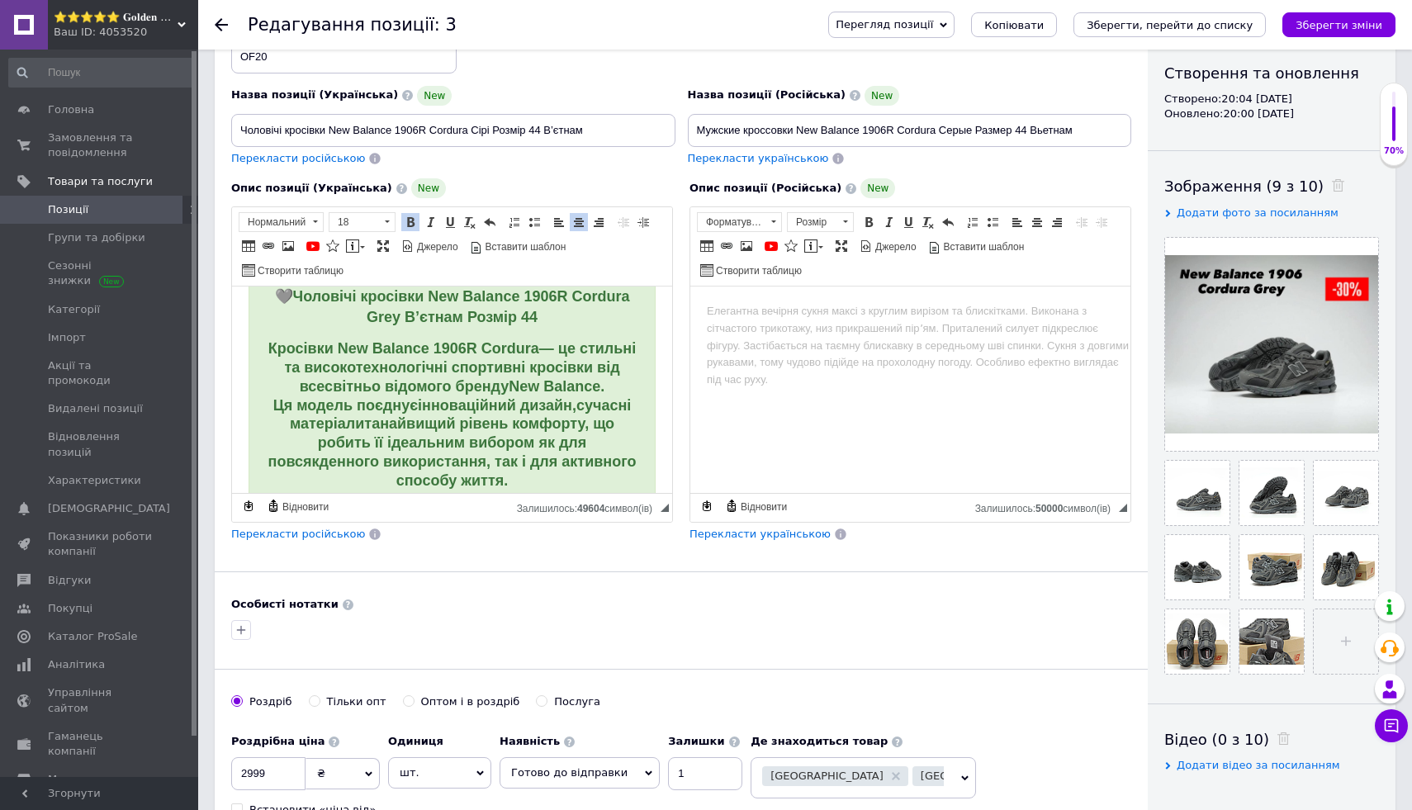
scroll to position [0, 0]
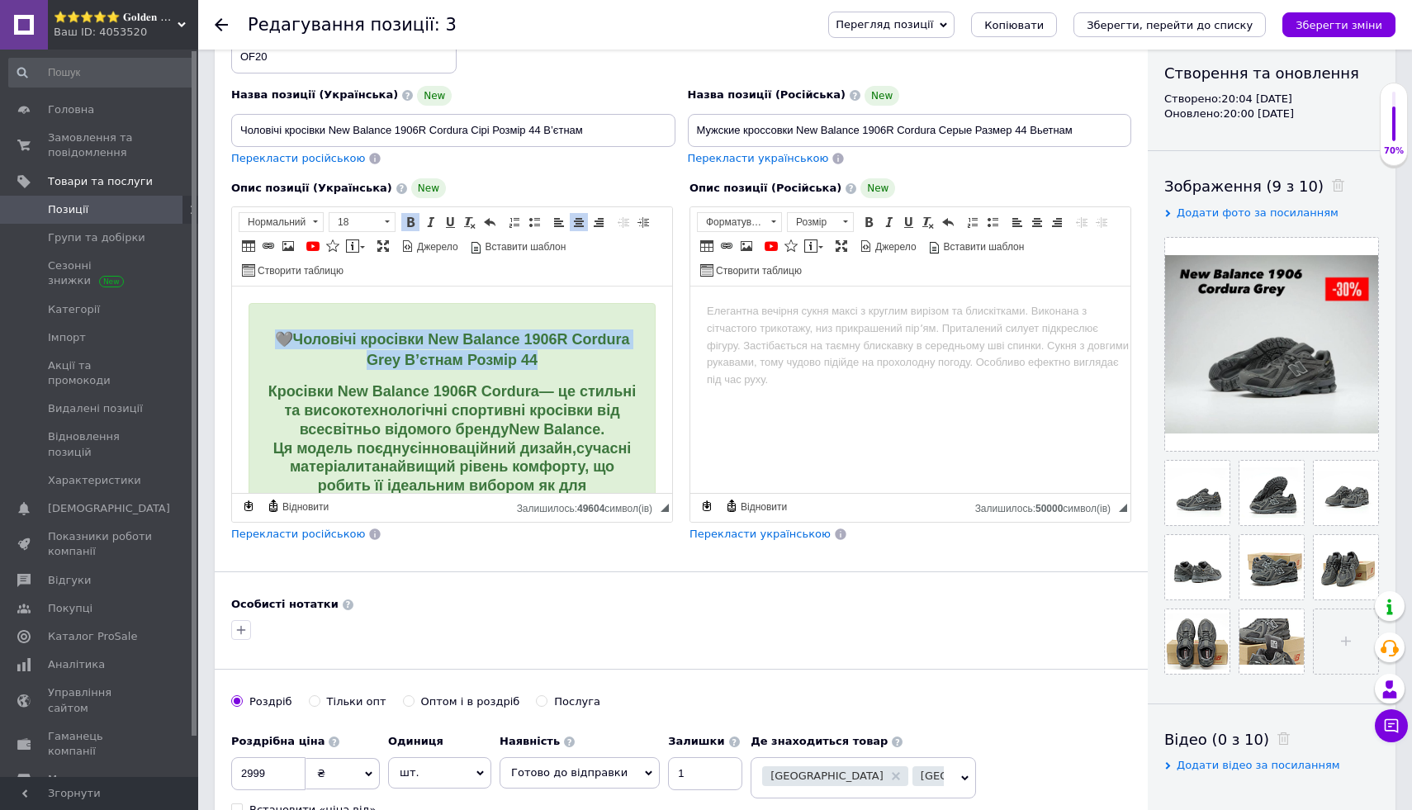
drag, startPoint x: 270, startPoint y: 327, endPoint x: 554, endPoint y: 363, distance: 286.4
click at [554, 363] on div "🩶 Чоловічі кросівки New Balance 1906R Cordura Grey В’єтнам Розмір 44 Кросівки N…" at bounding box center [452, 451] width 407 height 296
click at [389, 224] on span at bounding box center [387, 222] width 16 height 18
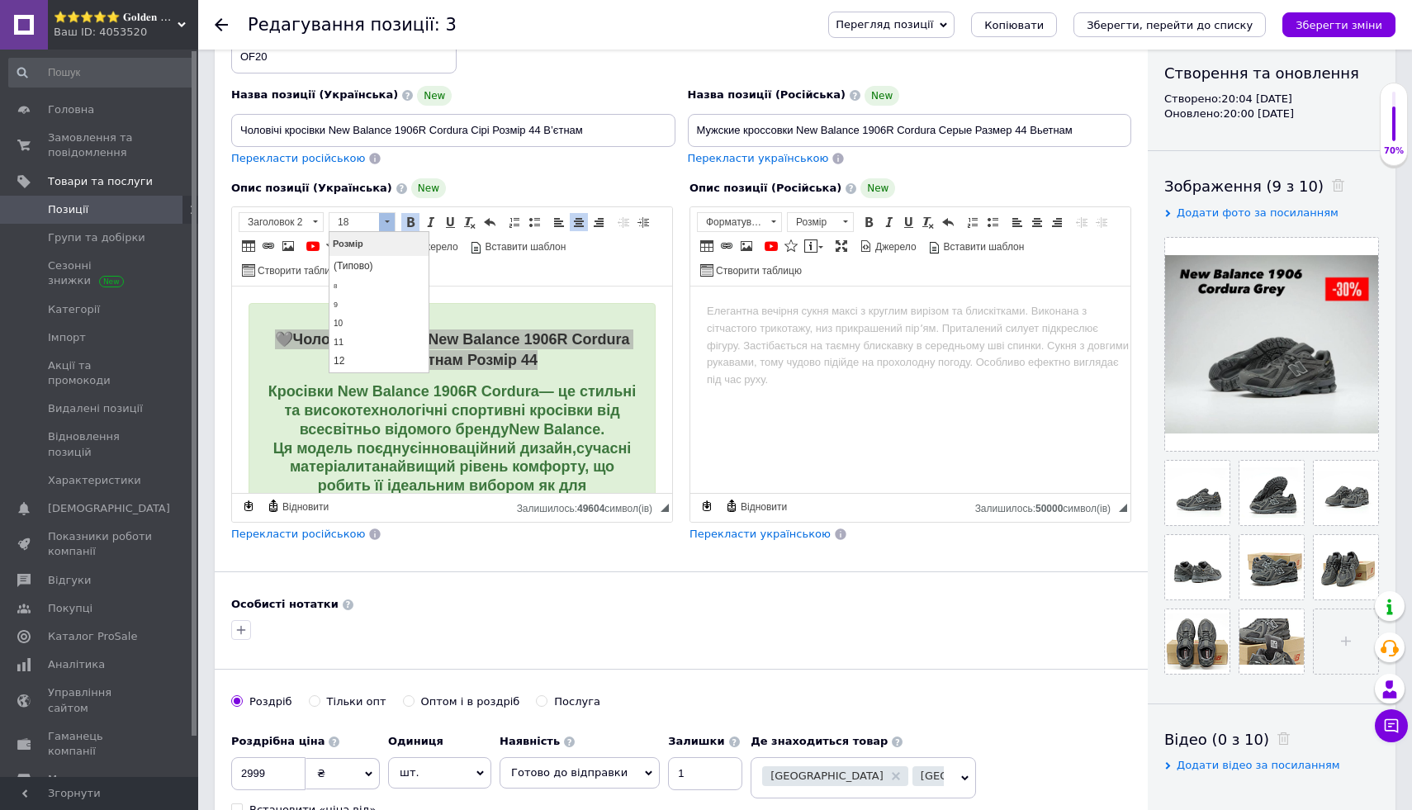
scroll to position [124, 0]
click at [392, 334] on link "20" at bounding box center [378, 328] width 97 height 26
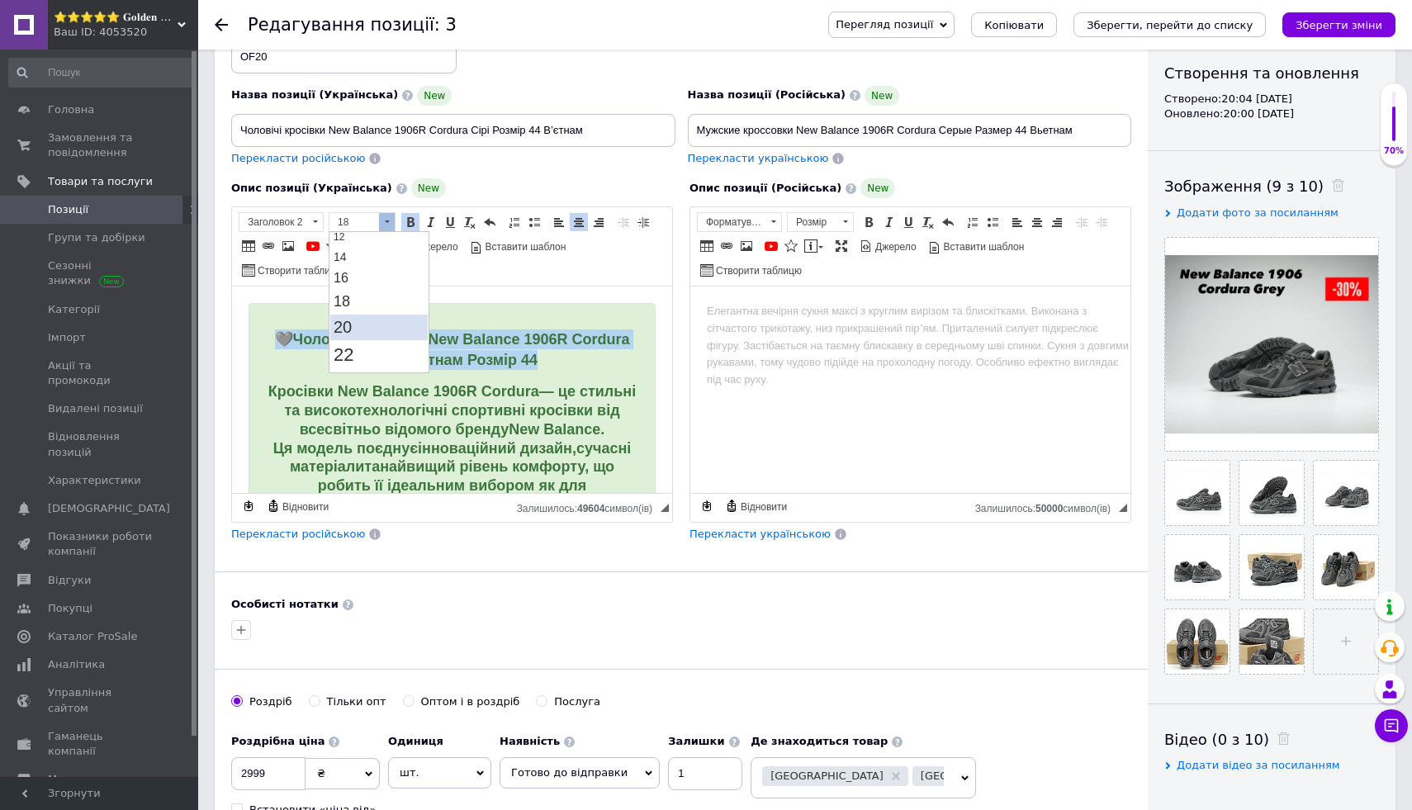
scroll to position [0, 0]
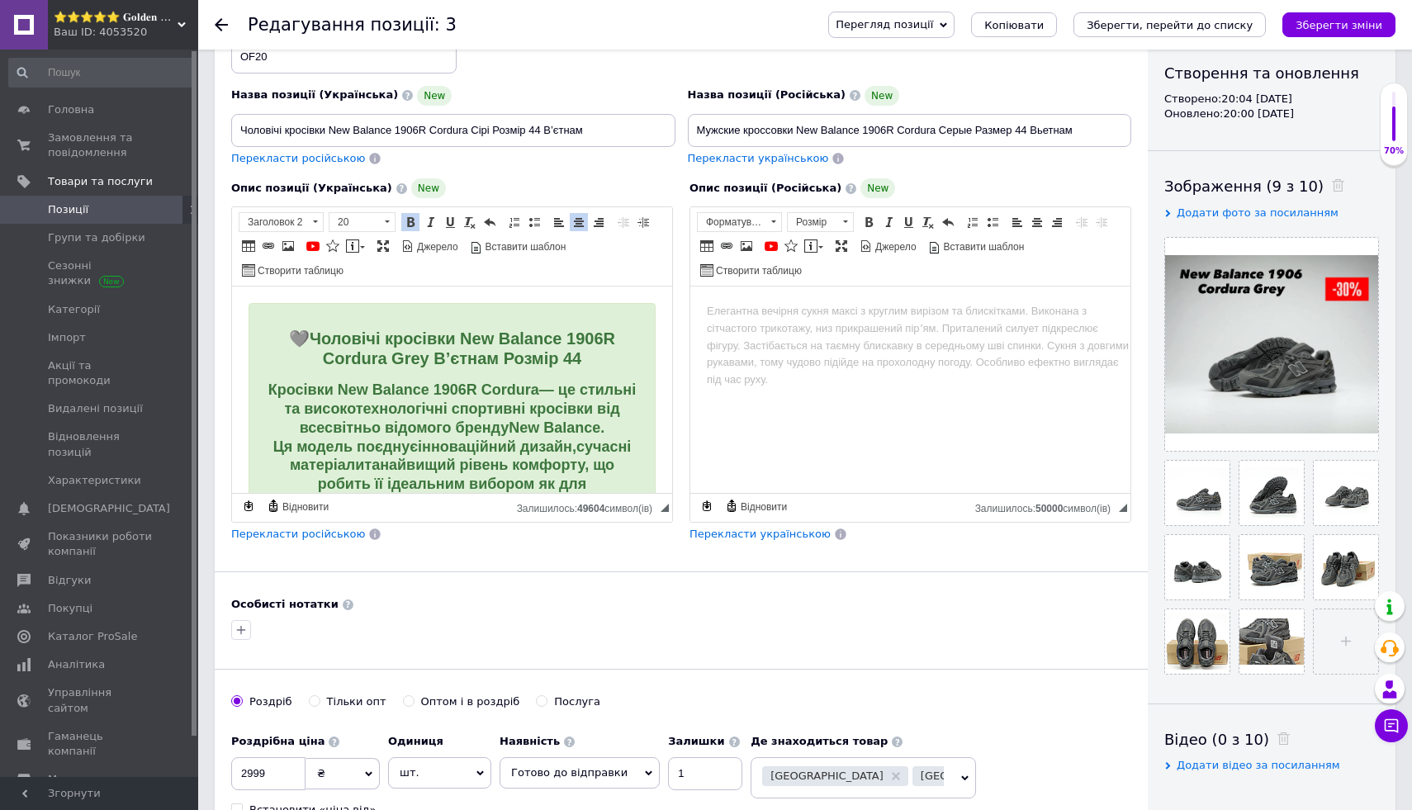
click at [300, 369] on div "🩶 Чоловічі кросівки New Balance 1906R Cordura Grey В’єтнам Розмір 44 Кросівки N…" at bounding box center [452, 450] width 407 height 295
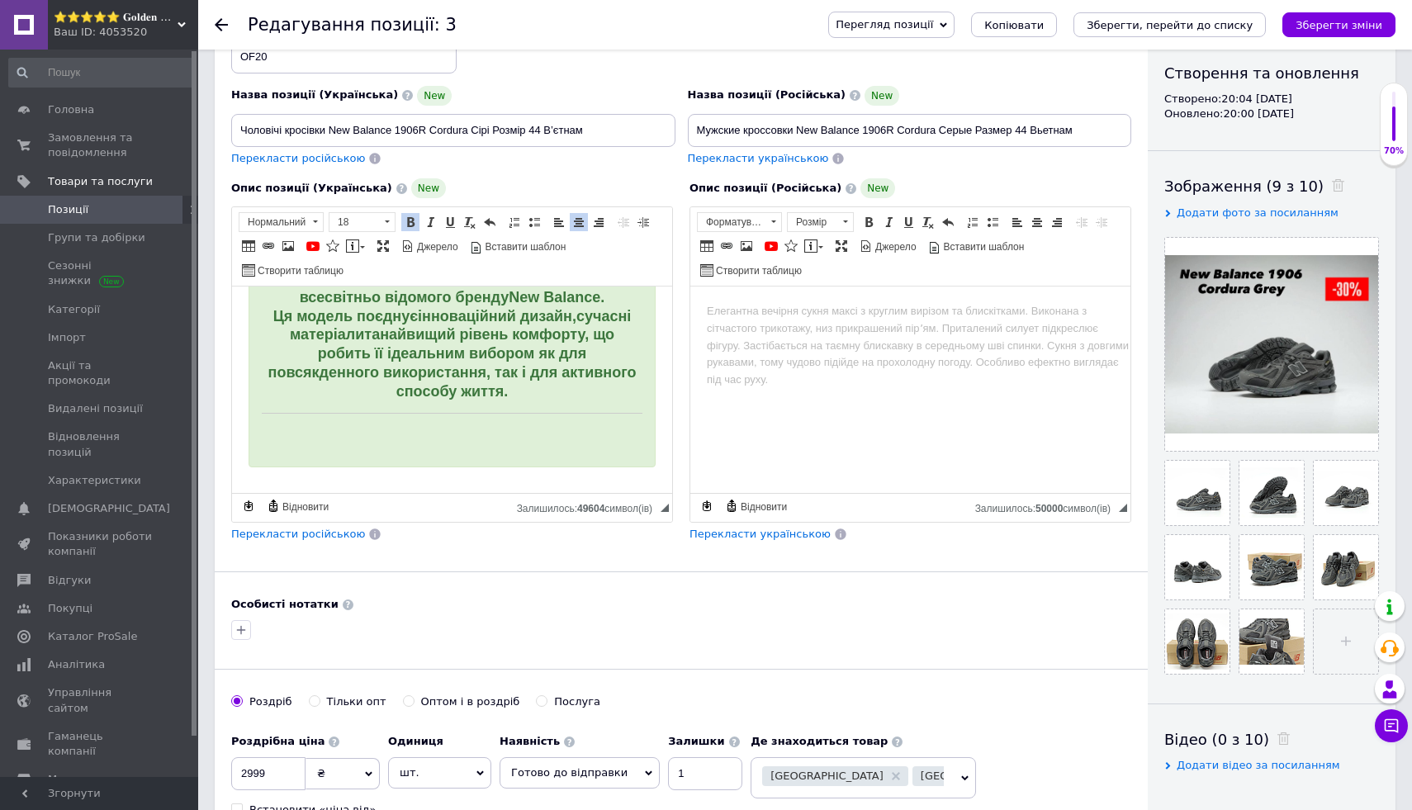
scroll to position [136, 0]
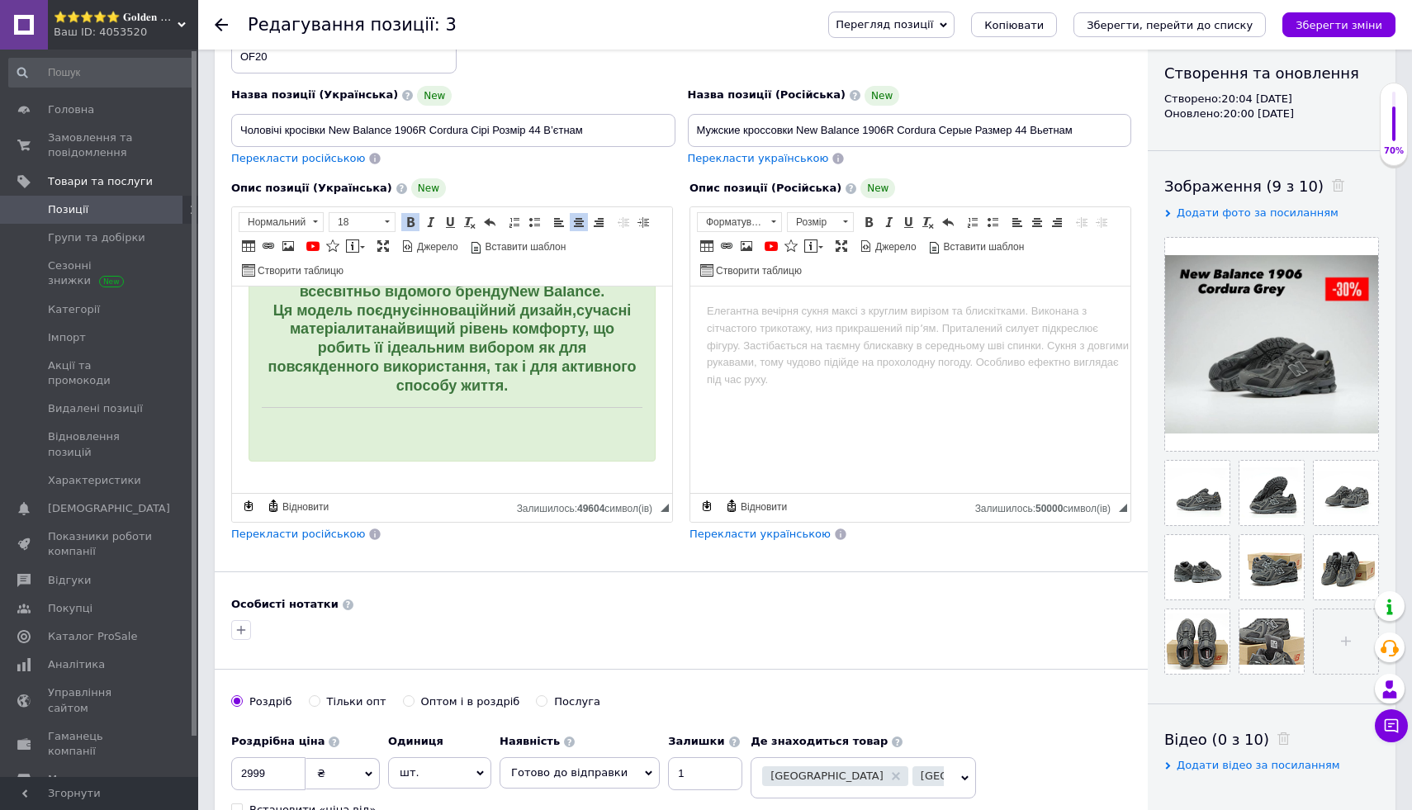
click at [382, 421] on h3 "Редактор, 863A028E-F279-49FA-9EB3-828D020C4863" at bounding box center [452, 428] width 381 height 16
click at [553, 215] on link "По лівому краю" at bounding box center [559, 222] width 18 height 18
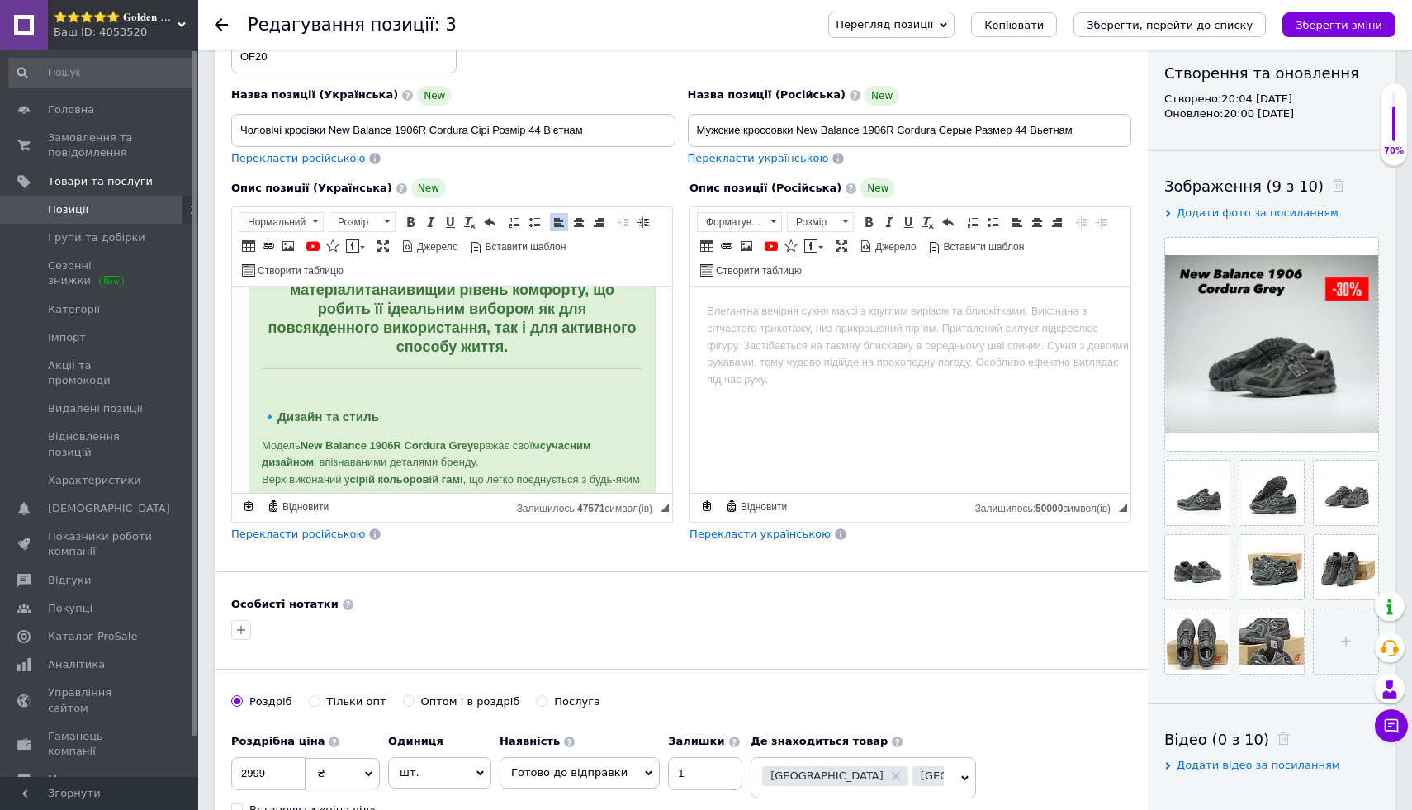
scroll to position [166, 0]
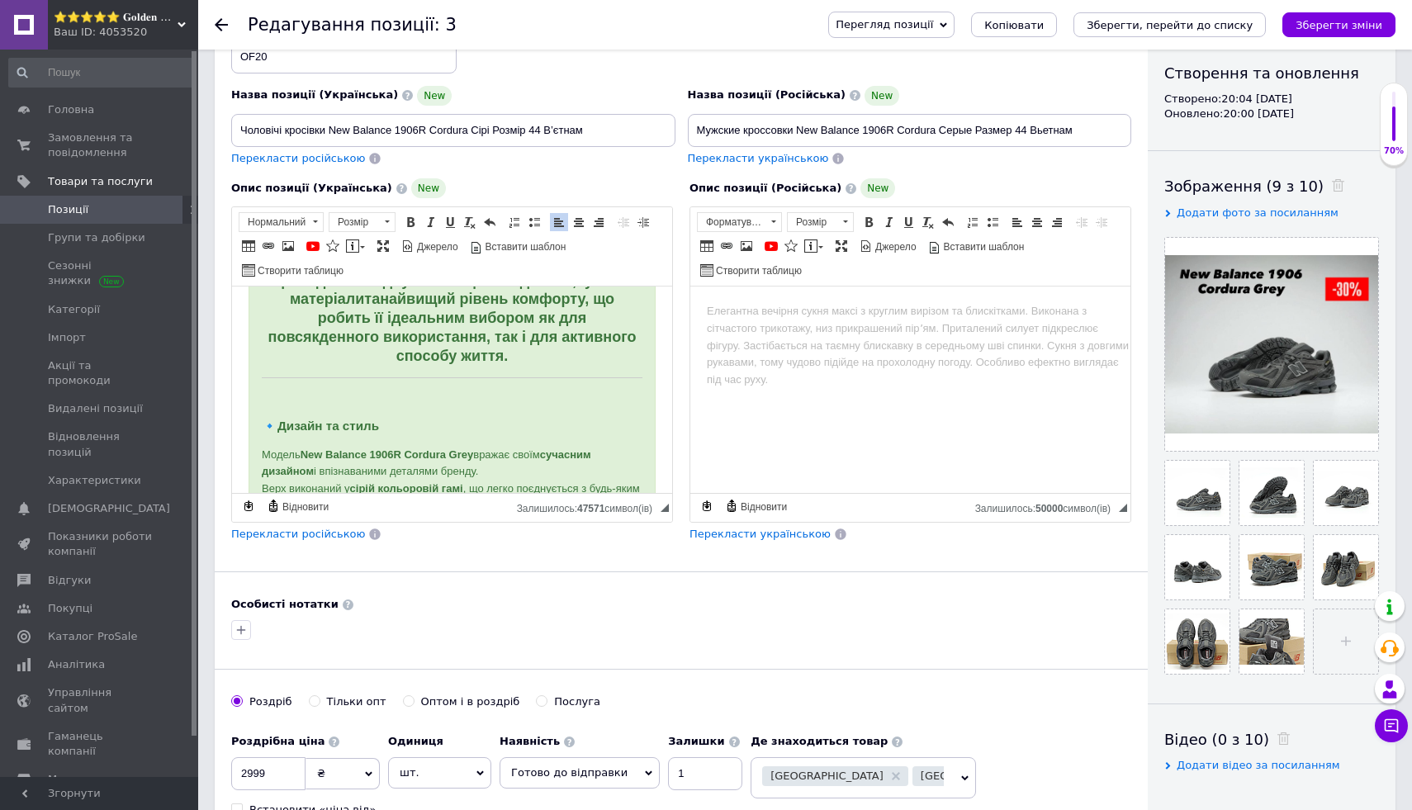
click at [347, 405] on h3 "Редактор, 863A028E-F279-49FA-9EB3-828D020C4863" at bounding box center [452, 399] width 381 height 16
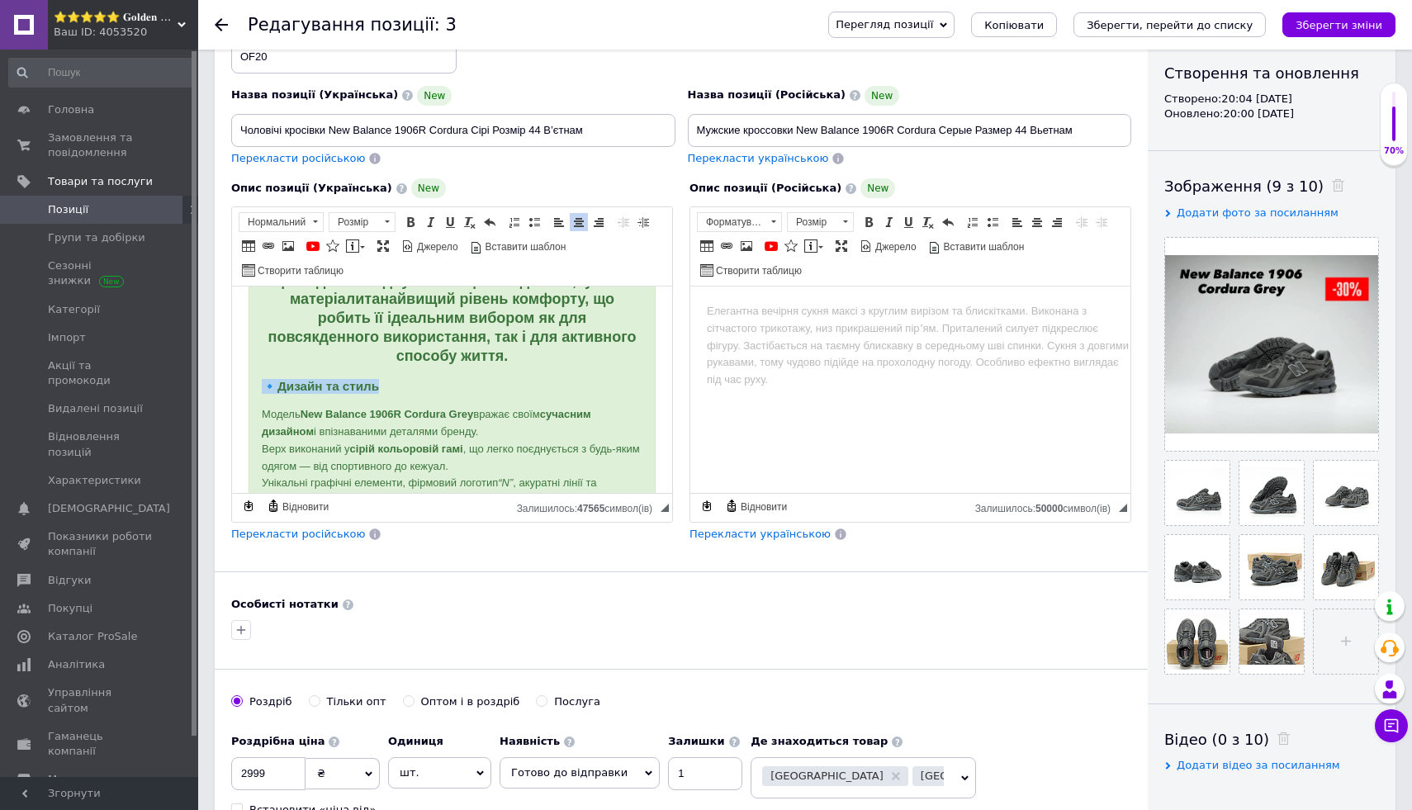
drag, startPoint x: 259, startPoint y: 382, endPoint x: 392, endPoint y: 382, distance: 133.0
click at [406, 219] on span at bounding box center [410, 222] width 13 height 13
click at [372, 218] on span "Розмір" at bounding box center [354, 222] width 50 height 18
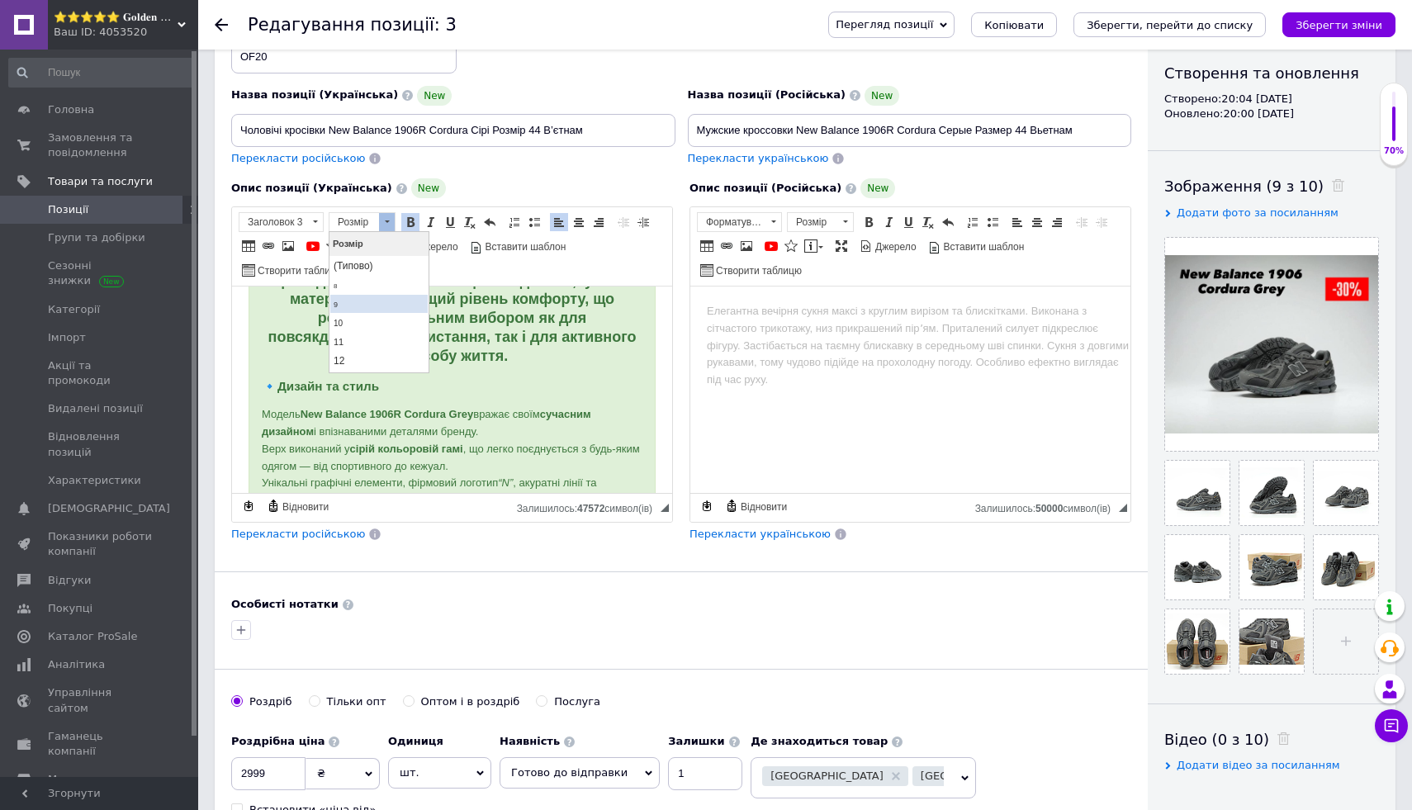
scroll to position [86, 0]
click at [384, 346] on link "18" at bounding box center [378, 340] width 97 height 24
click at [496, 386] on h3 "🔹 Дизайн та стиль" at bounding box center [452, 387] width 381 height 16
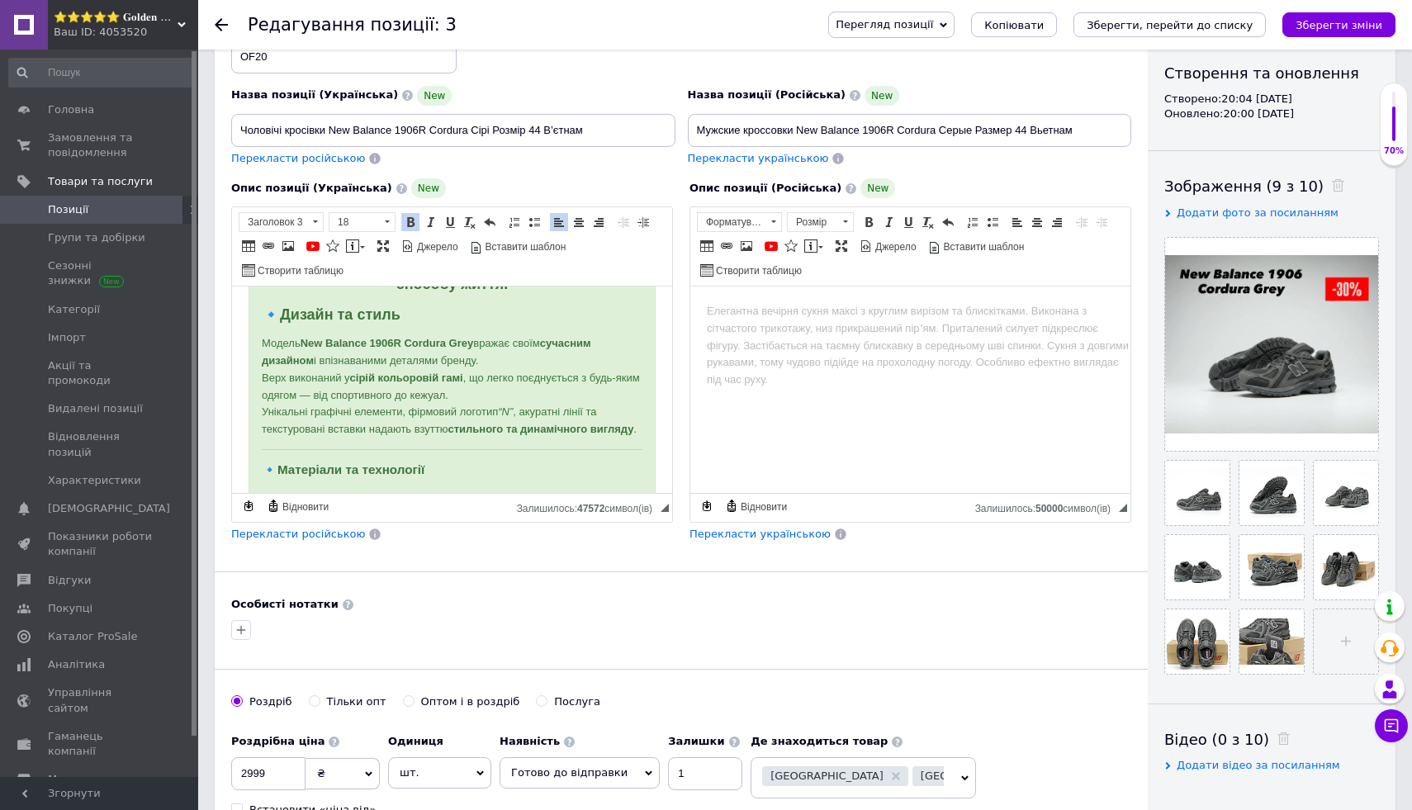
scroll to position [239, 0]
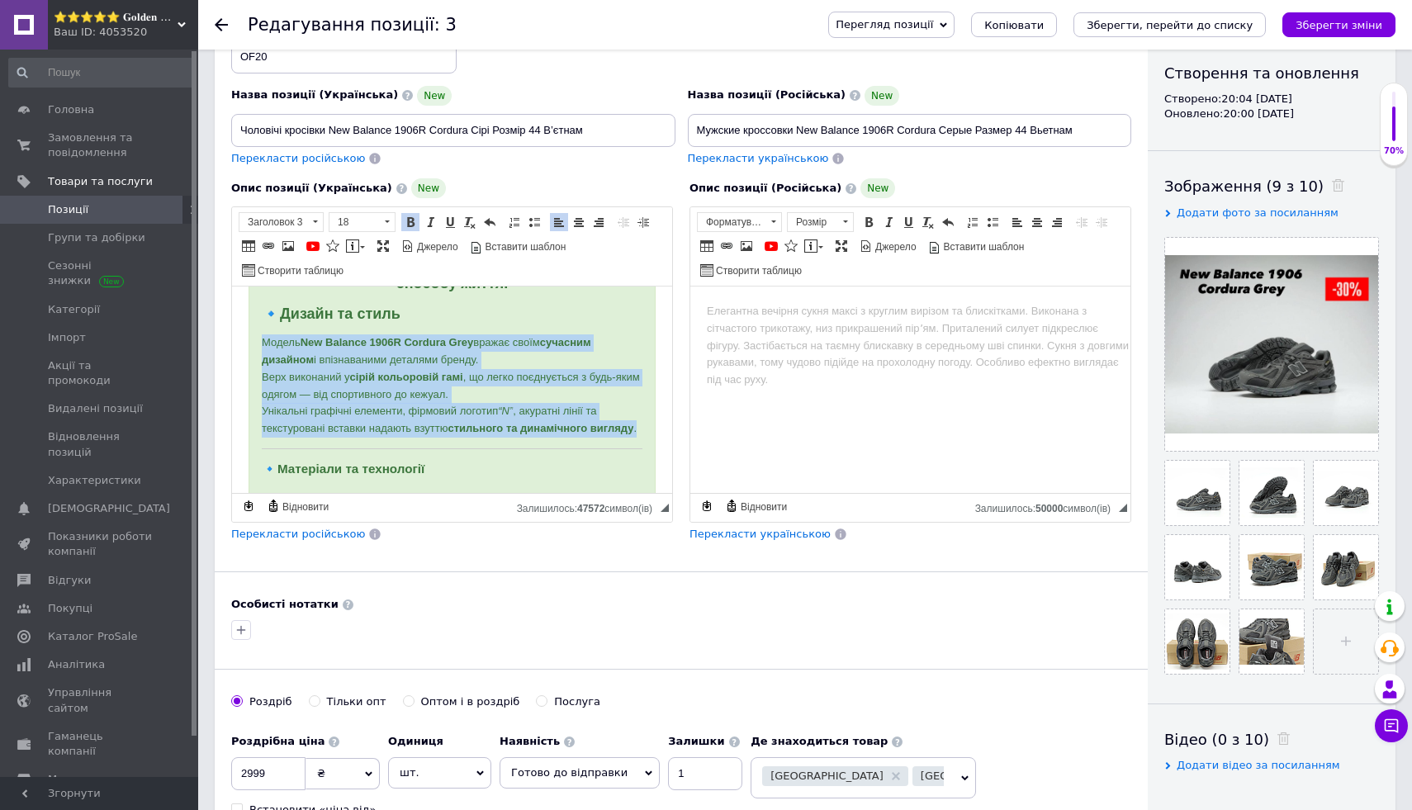
drag, startPoint x: 258, startPoint y: 342, endPoint x: 332, endPoint y: 445, distance: 127.2
click at [332, 445] on div "🩶 Чоловічі кросівки New Balance 1906R Cordura Grey В’єтнам Розмір 44 Кросівки N…" at bounding box center [452, 809] width 407 height 1490
click at [407, 220] on span at bounding box center [410, 222] width 13 height 13
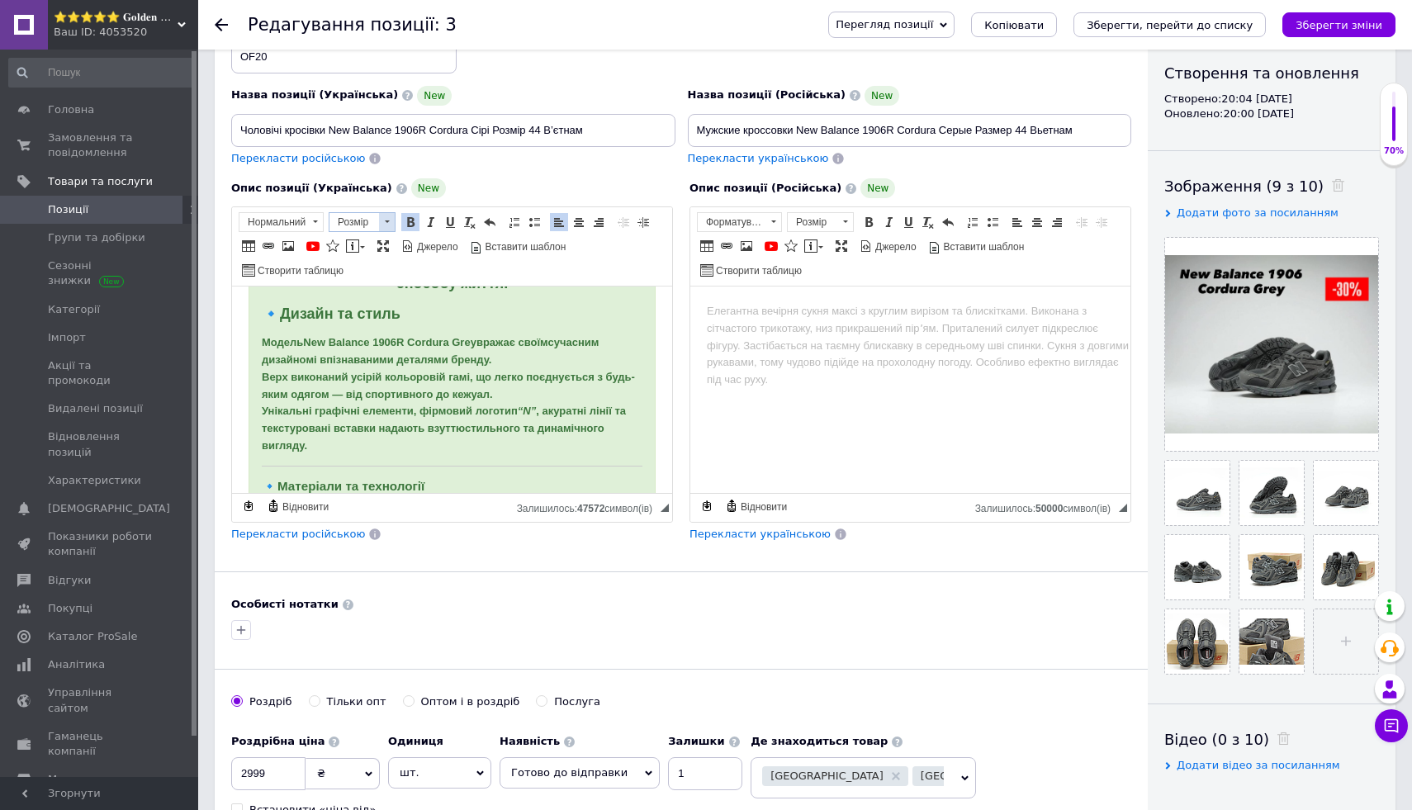
click at [389, 220] on span at bounding box center [387, 221] width 5 height 2
click at [388, 348] on link "18" at bounding box center [378, 354] width 97 height 24
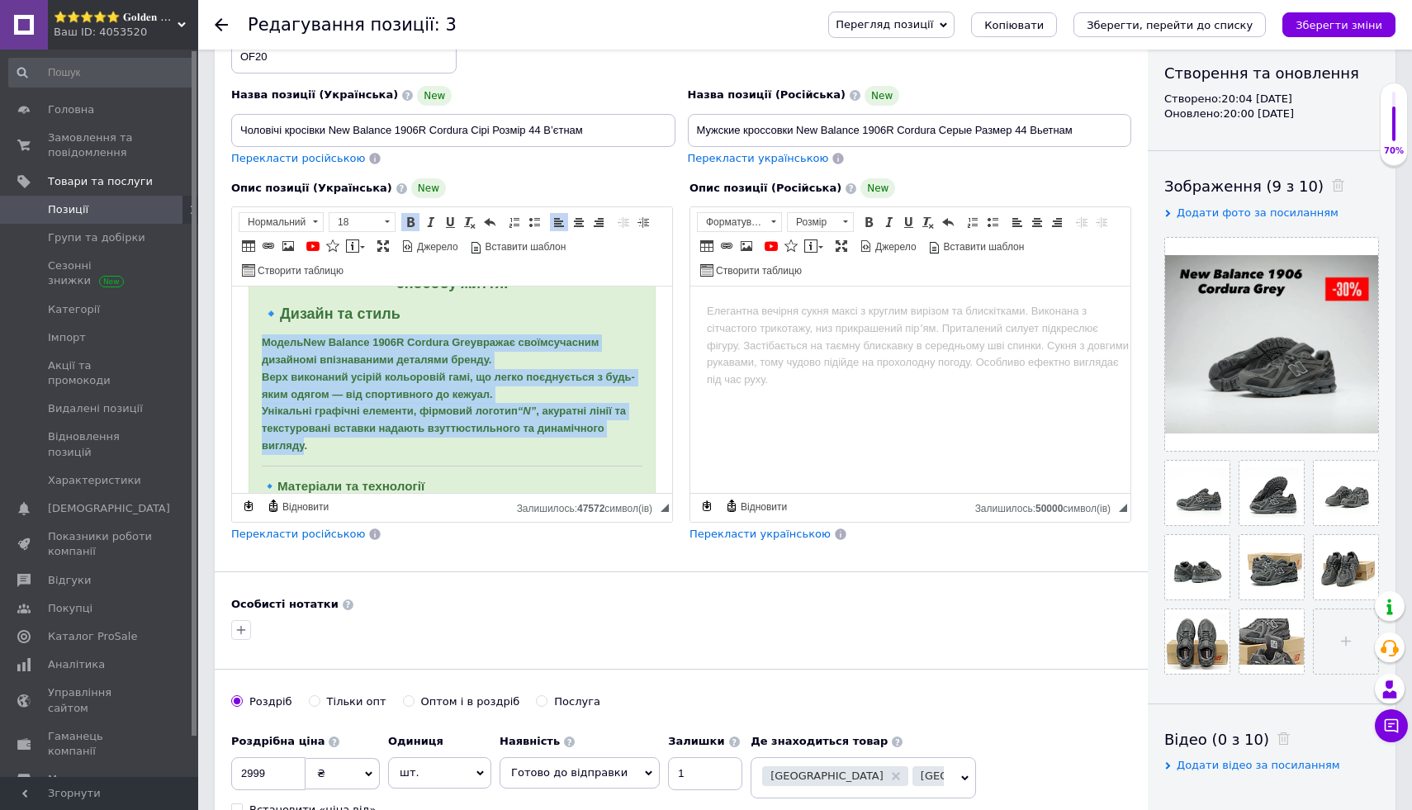
scroll to position [0, 0]
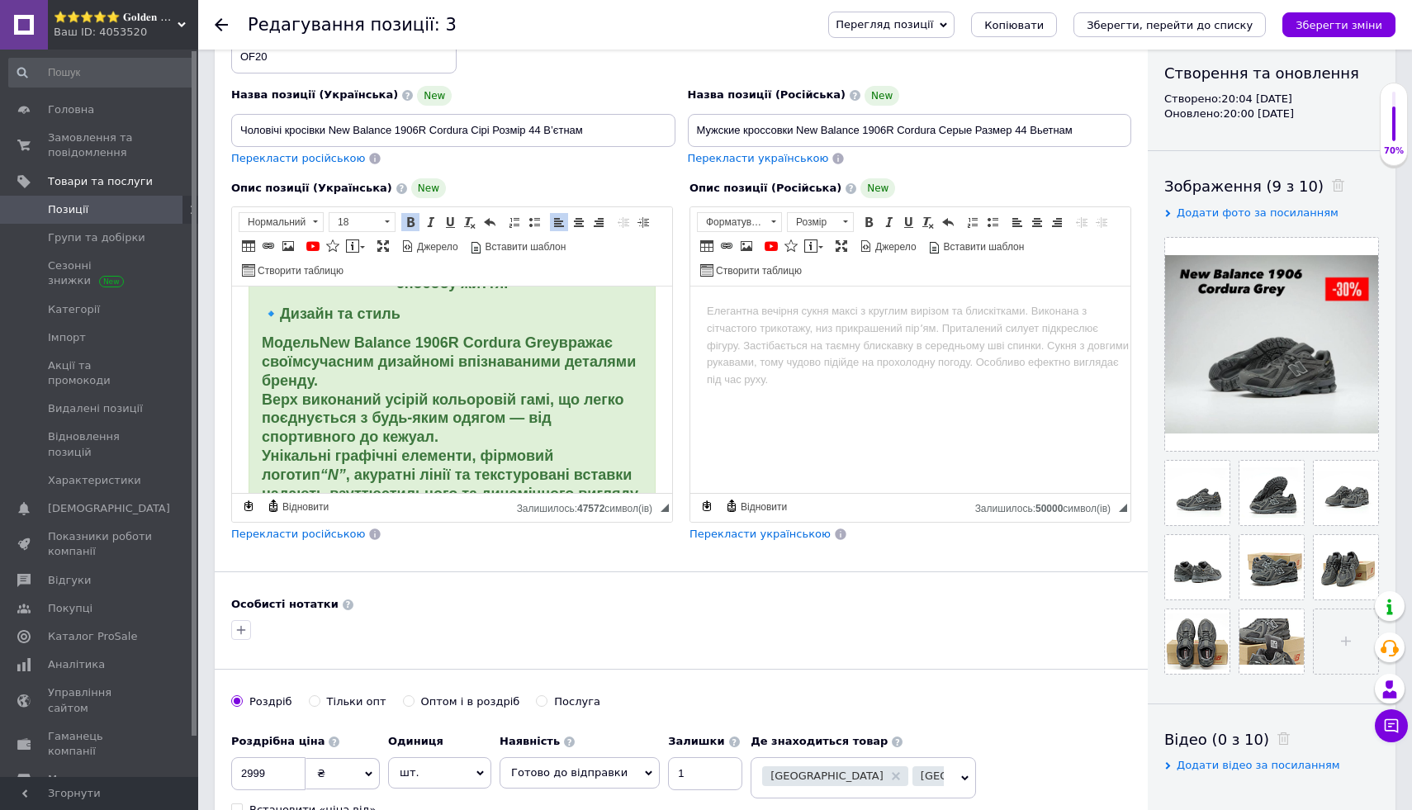
click at [595, 375] on p "Модель New Balance 1906R [PERSON_NAME] вражає своїм сучасним дизайном і впізнав…" at bounding box center [452, 418] width 381 height 169
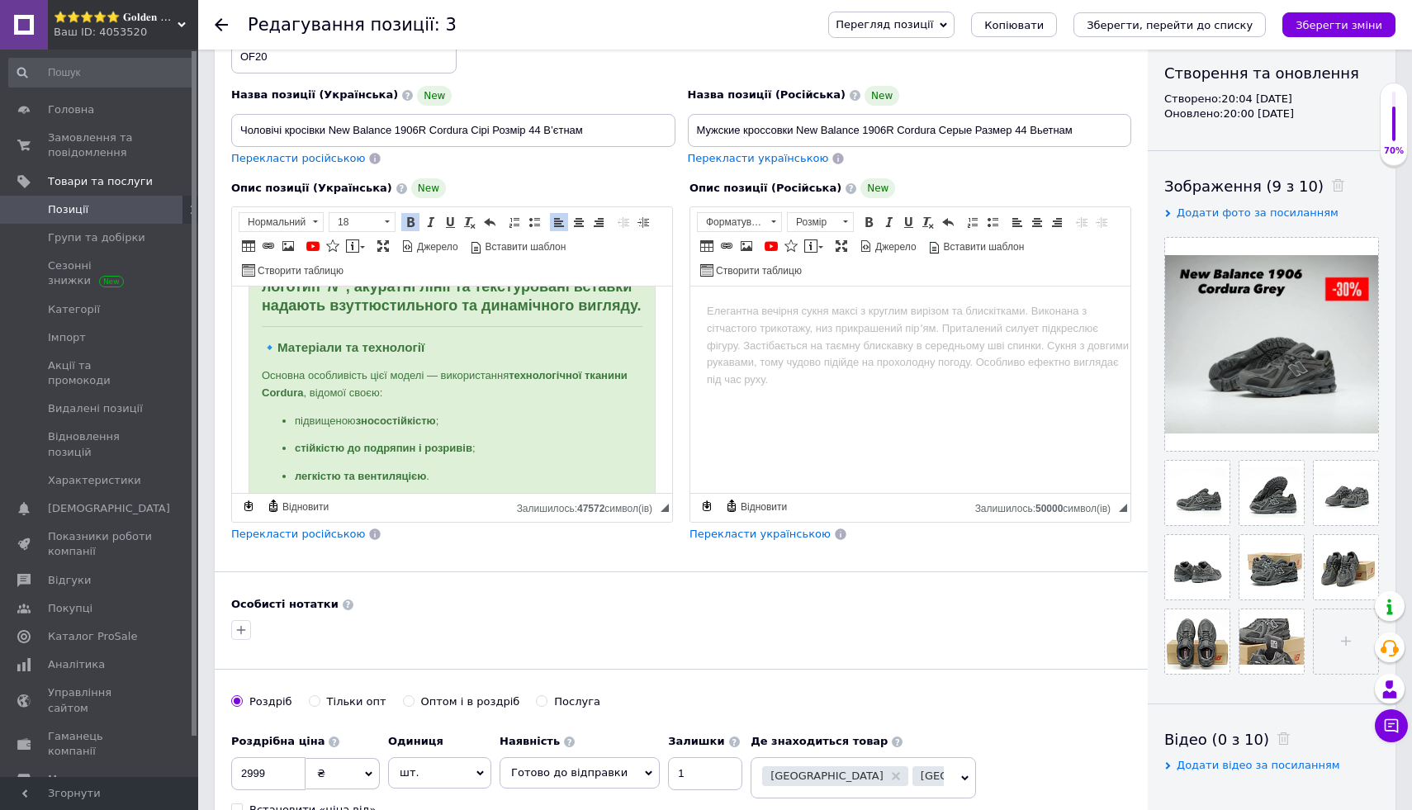
scroll to position [429, 0]
drag, startPoint x: 258, startPoint y: 364, endPoint x: 483, endPoint y: 365, distance: 225.4
click at [483, 365] on div "🩶 Чоловічі кросівки New Balance 1906R Cordura Grey В’єтнам Розмір 44 Кросівки N…" at bounding box center [452, 652] width 407 height 1556
click at [414, 221] on span at bounding box center [410, 222] width 13 height 13
click at [385, 222] on span at bounding box center [387, 221] width 5 height 2
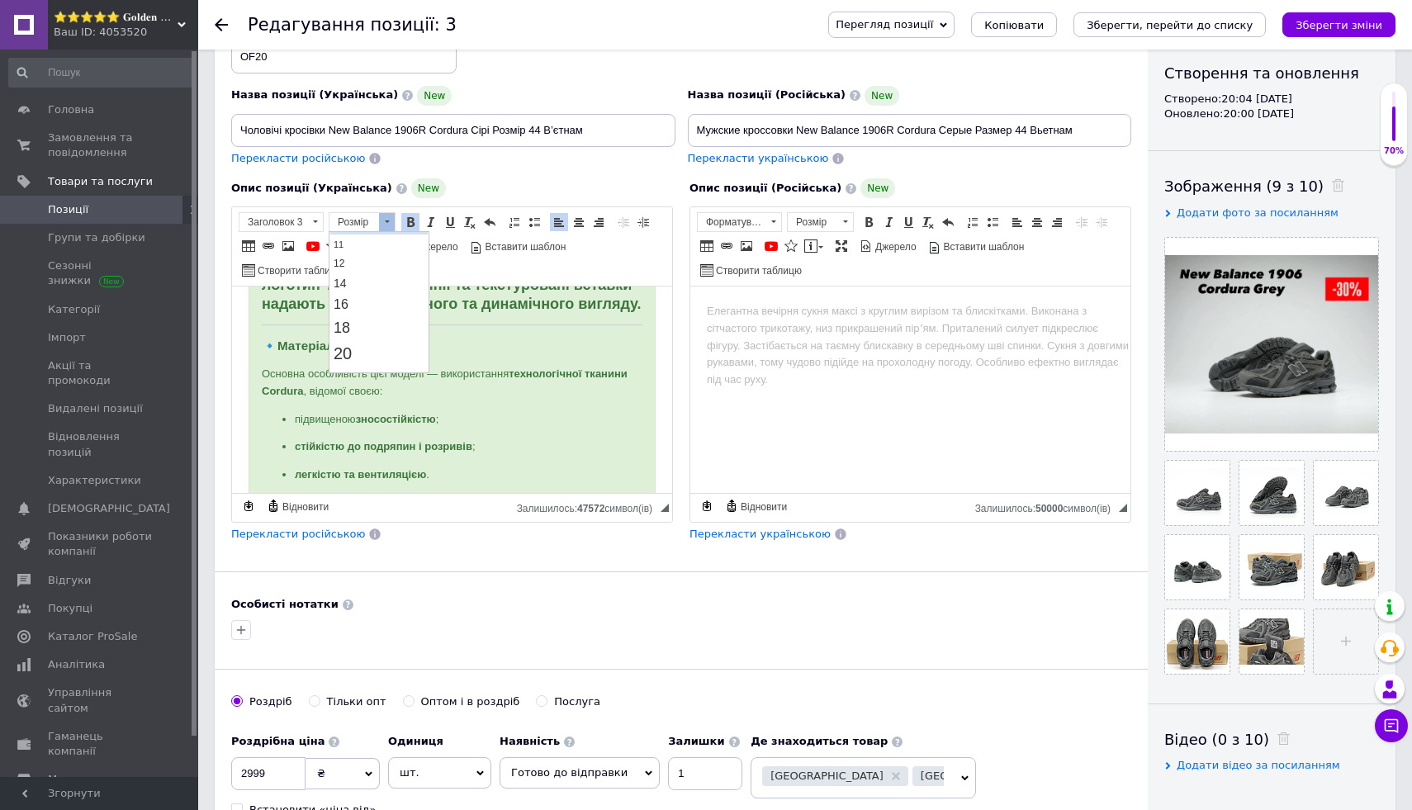
scroll to position [100, 0]
click at [384, 327] on link "18" at bounding box center [378, 326] width 97 height 24
click at [476, 341] on div "🩶 Чоловічі кросівки New Balance 1906R Cordura Grey В’єтнам Розмір 44 Кросівки N…" at bounding box center [452, 652] width 407 height 1557
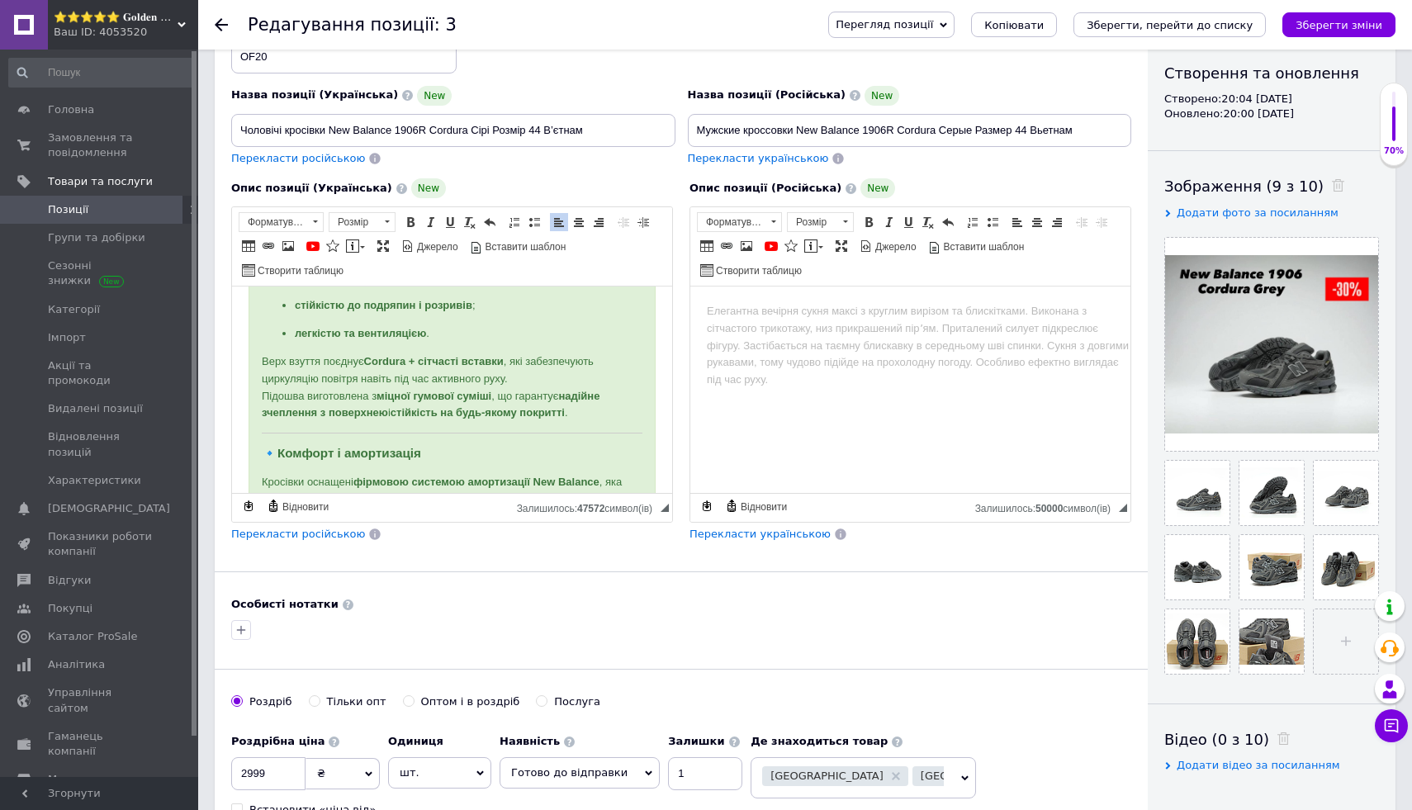
scroll to position [548, 0]
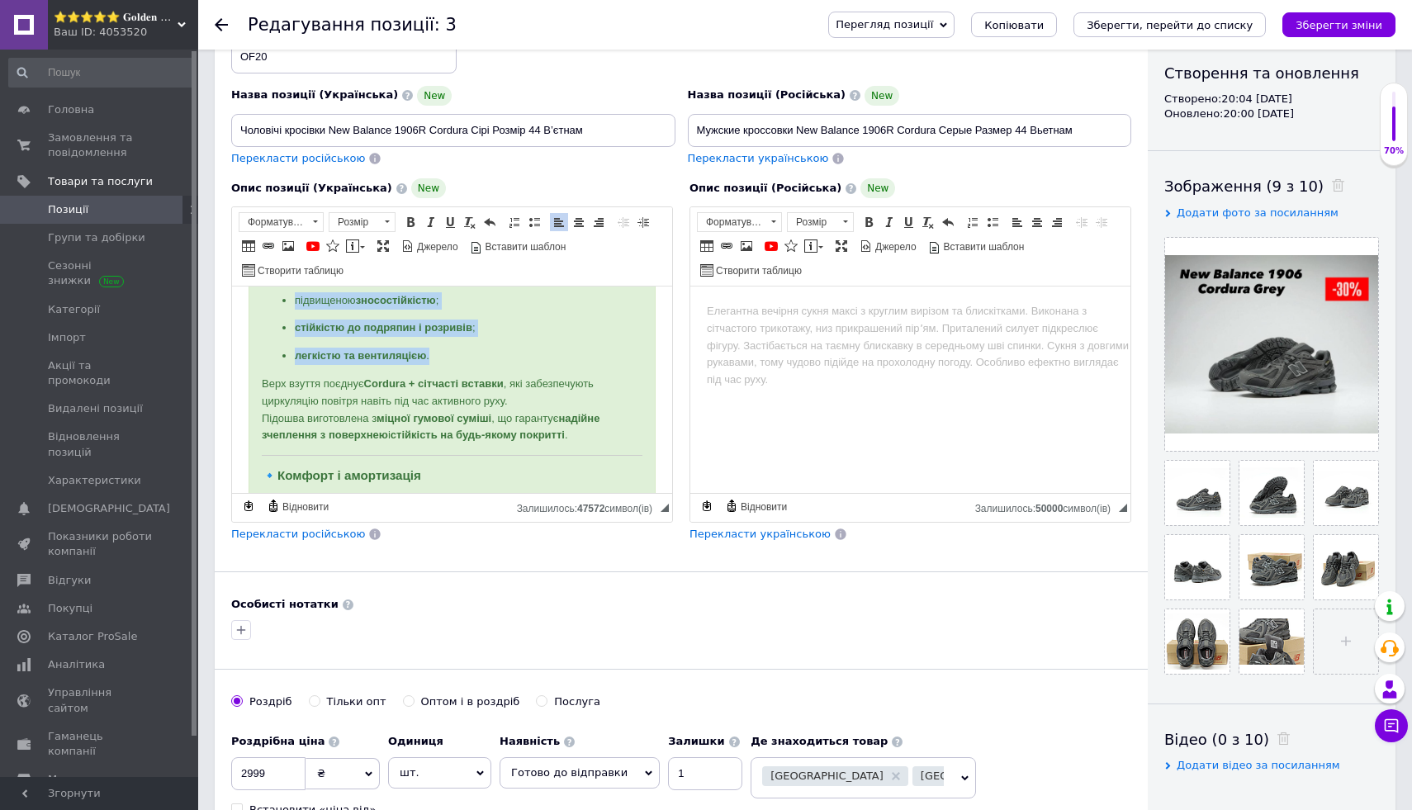
drag, startPoint x: 254, startPoint y: 396, endPoint x: 482, endPoint y: 370, distance: 229.5
click at [482, 370] on div "🩶 Чоловічі кросівки New Balance 1906R Cordura Grey В’єтнам Розмір 44 Кросівки N…" at bounding box center [452, 533] width 407 height 1557
click at [408, 220] on span at bounding box center [410, 222] width 13 height 13
click at [390, 220] on span at bounding box center [387, 222] width 16 height 18
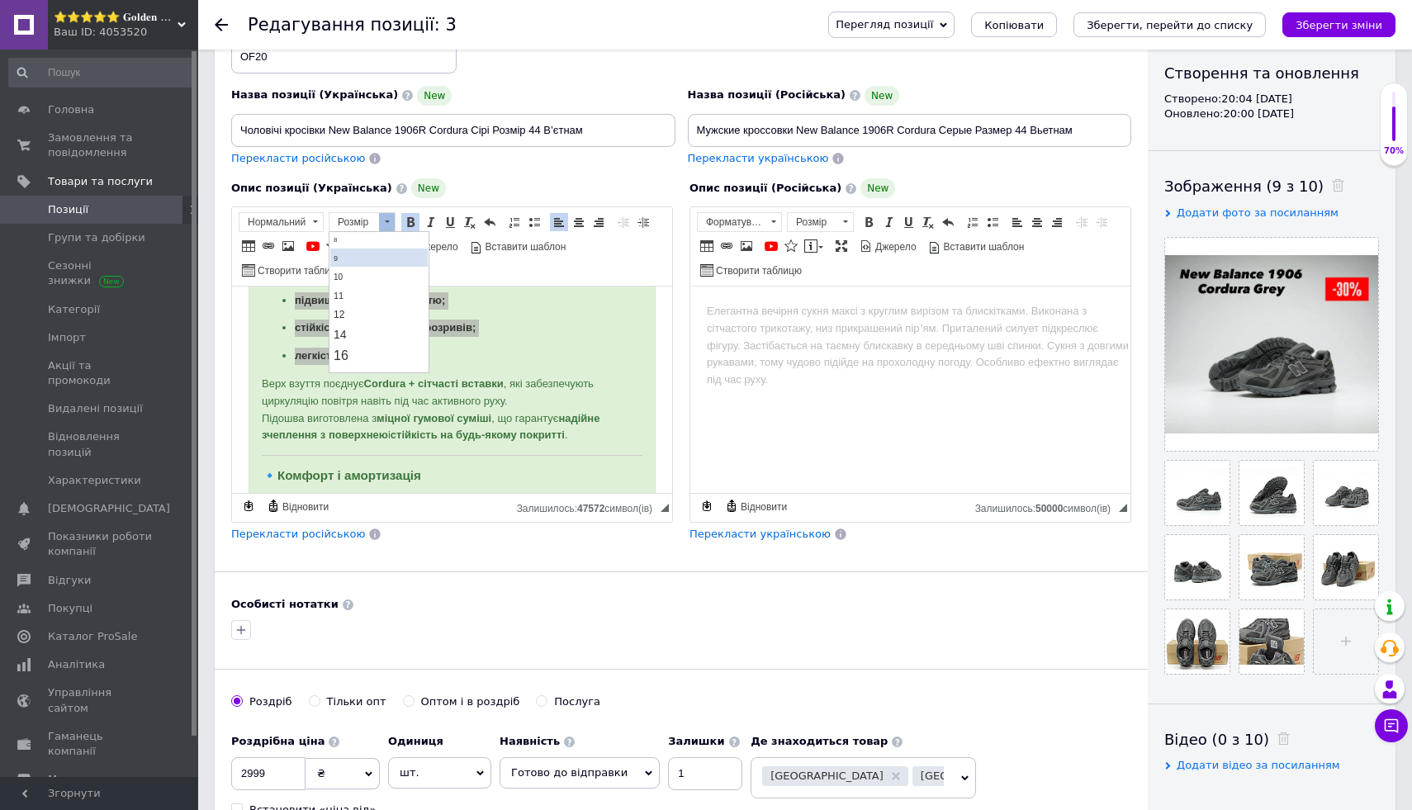
scroll to position [63, 0]
drag, startPoint x: 405, startPoint y: 367, endPoint x: 596, endPoint y: 308, distance: 200.4
click at [405, 367] on link "18" at bounding box center [378, 363] width 97 height 24
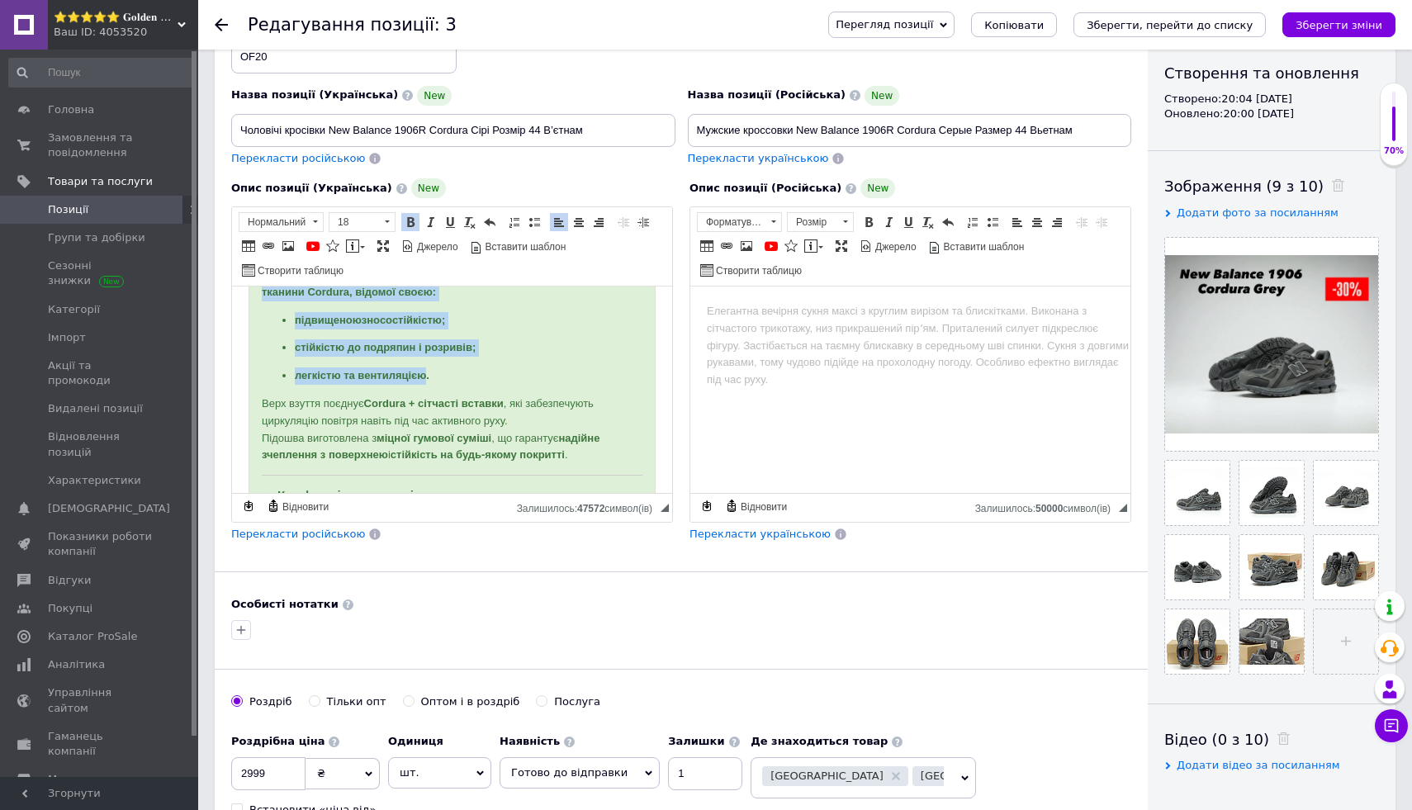
scroll to position [0, 0]
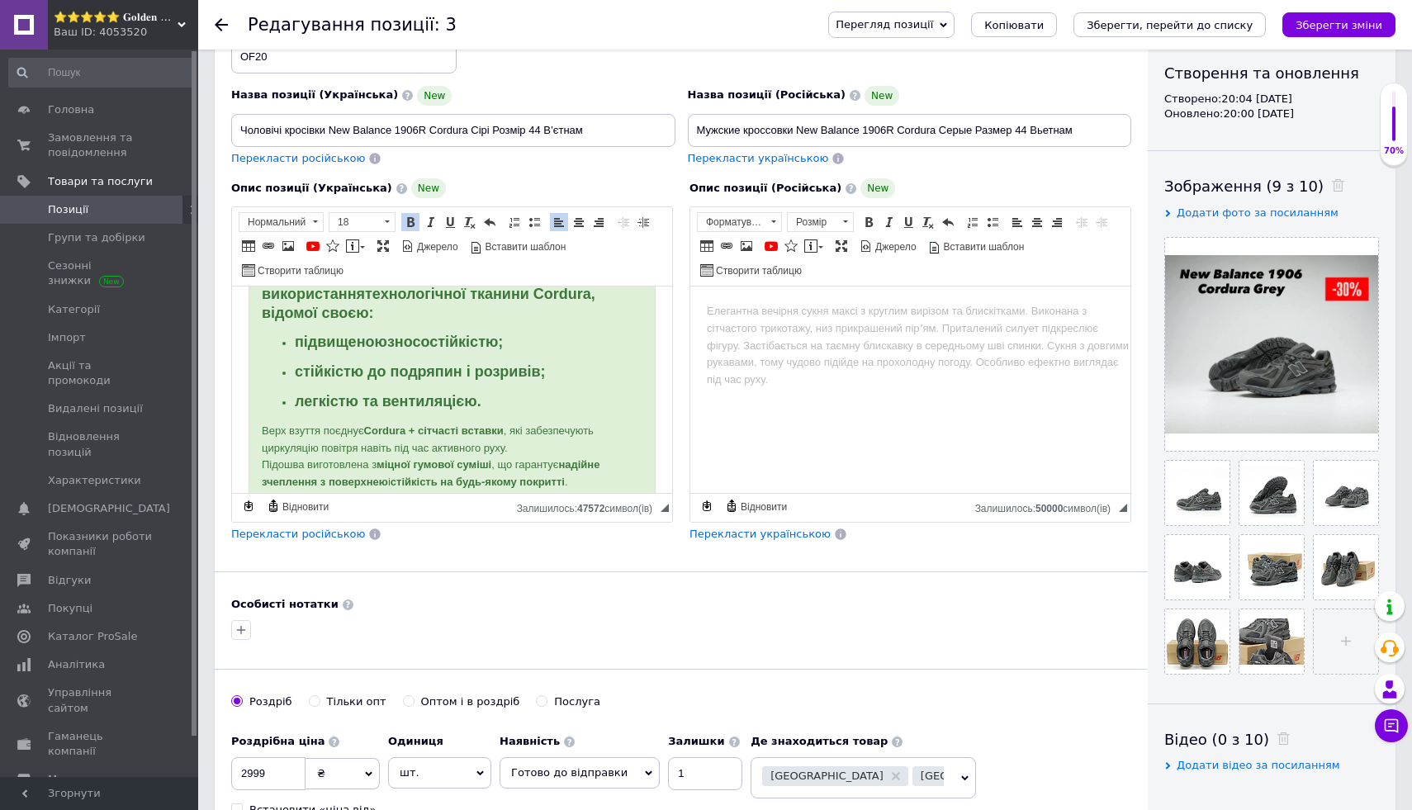
click at [624, 386] on ul "підвищеною зносостійкістю ; стійкістю до подряпин і розривів ; легкістю та вент…" at bounding box center [452, 373] width 381 height 78
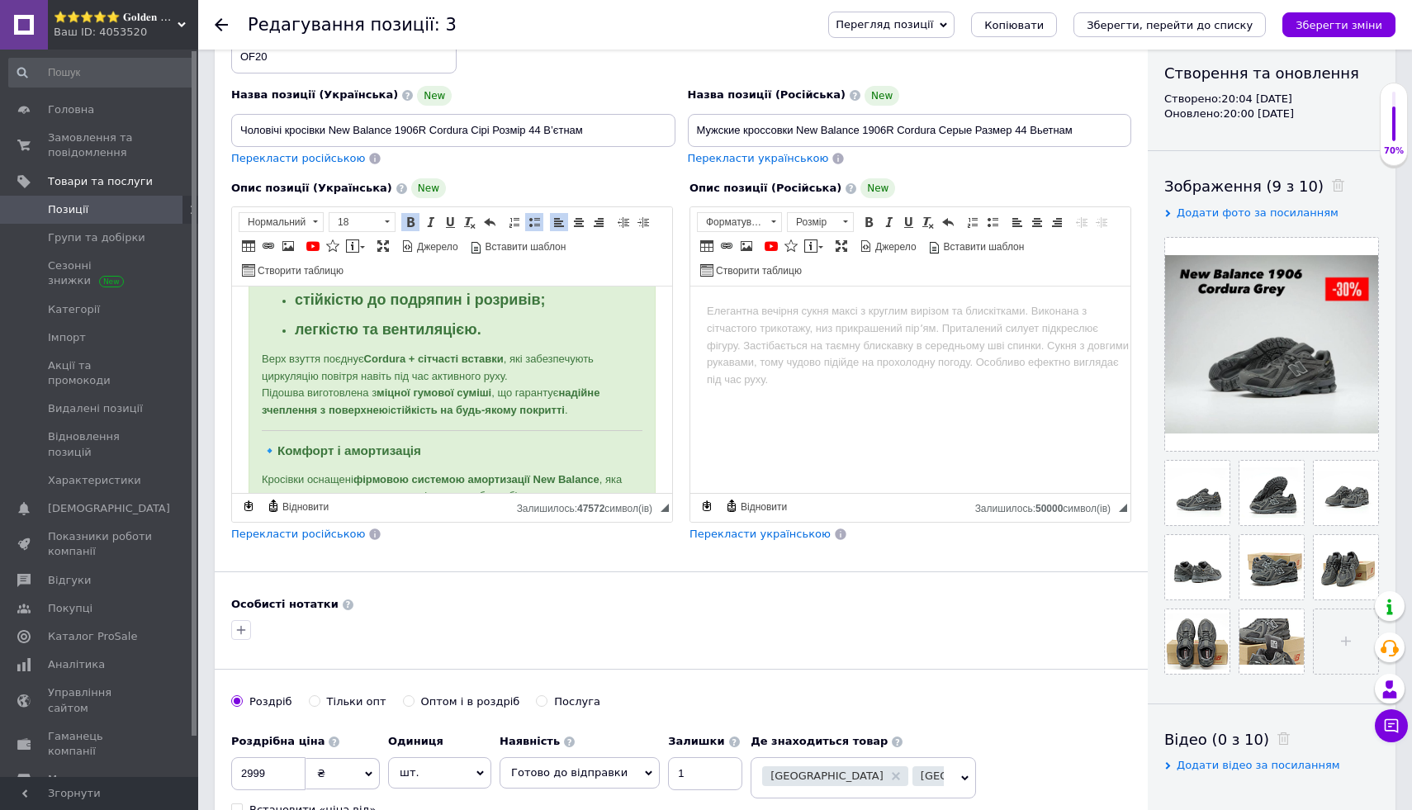
scroll to position [601, 0]
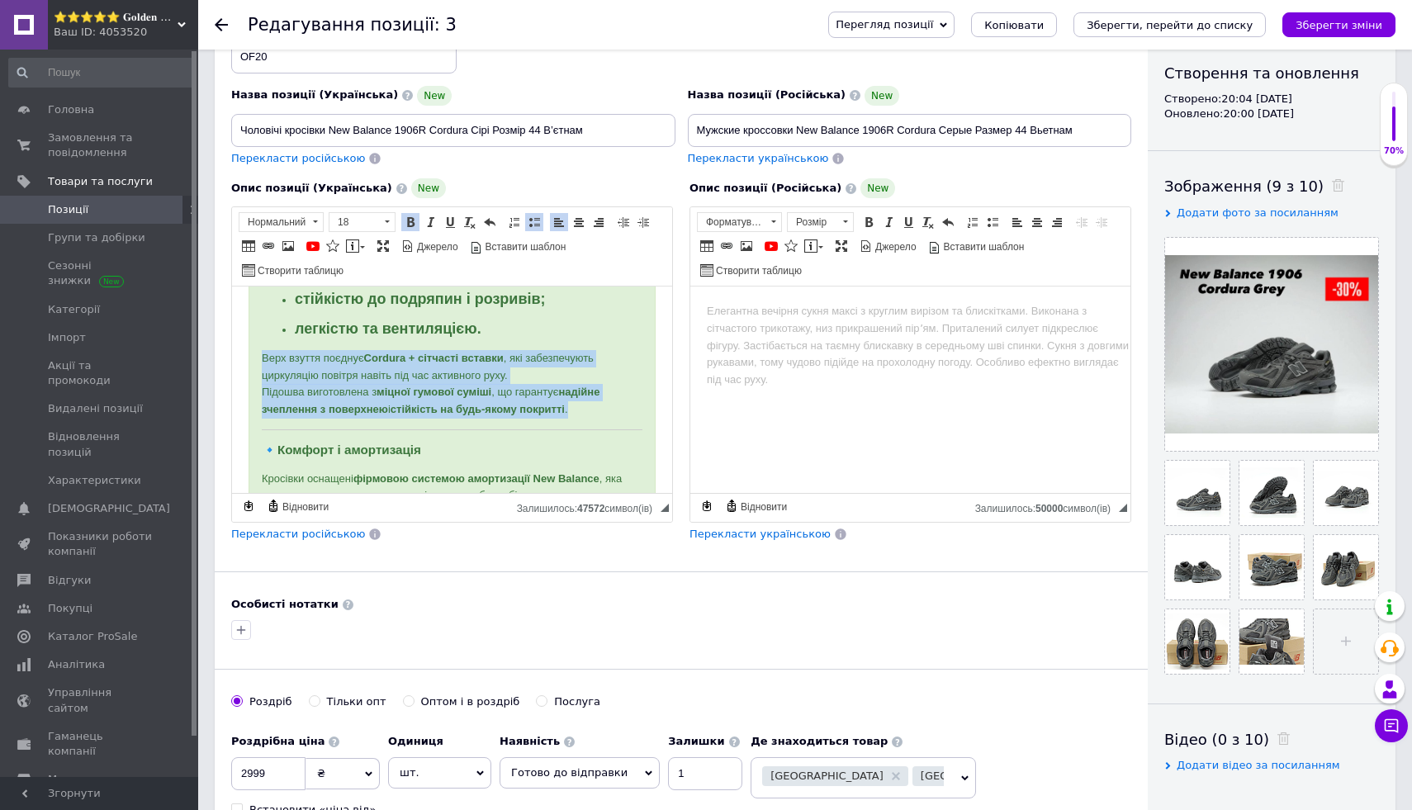
drag, startPoint x: 262, startPoint y: 358, endPoint x: 632, endPoint y: 406, distance: 373.1
click at [632, 406] on p "Верх взуття поєднує Cordura + сітчасті вставки , які забезпечують циркуляцію по…" at bounding box center [452, 384] width 381 height 69
click at [410, 218] on span at bounding box center [410, 222] width 13 height 13
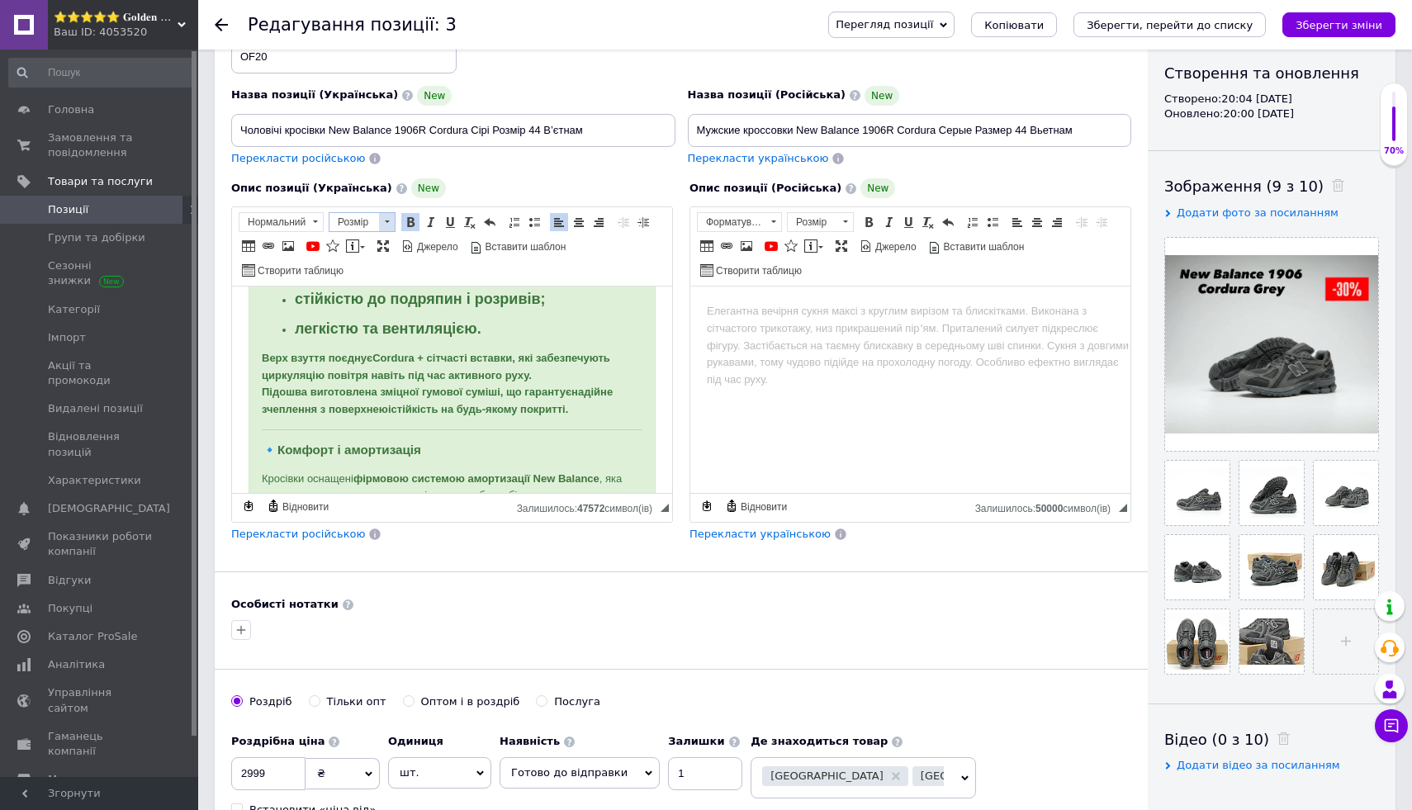
click at [389, 218] on span at bounding box center [387, 222] width 16 height 18
click at [393, 337] on link "18" at bounding box center [378, 326] width 97 height 24
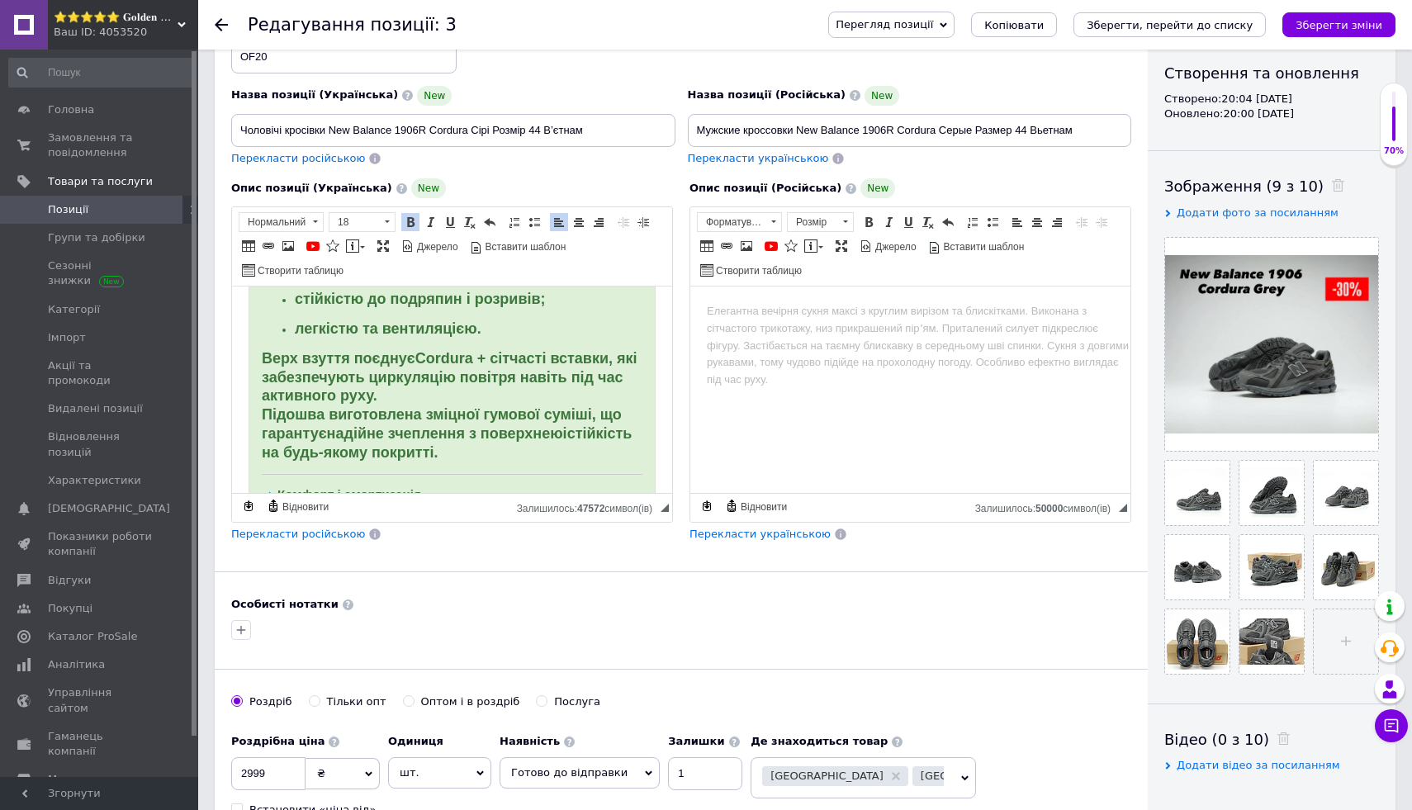
click at [600, 297] on p "стійкістю до подряпин і розривів ;" at bounding box center [452, 300] width 315 height 19
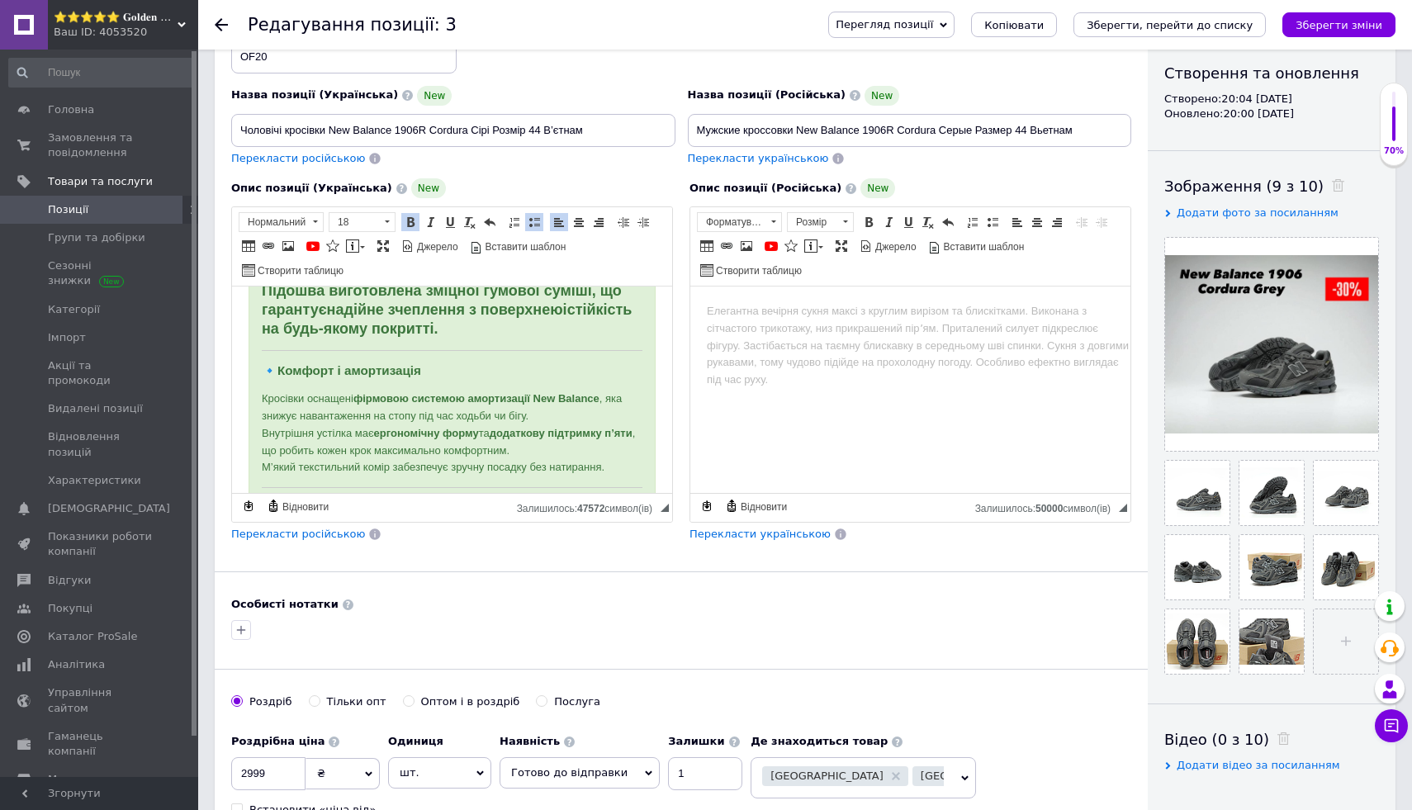
scroll to position [732, 0]
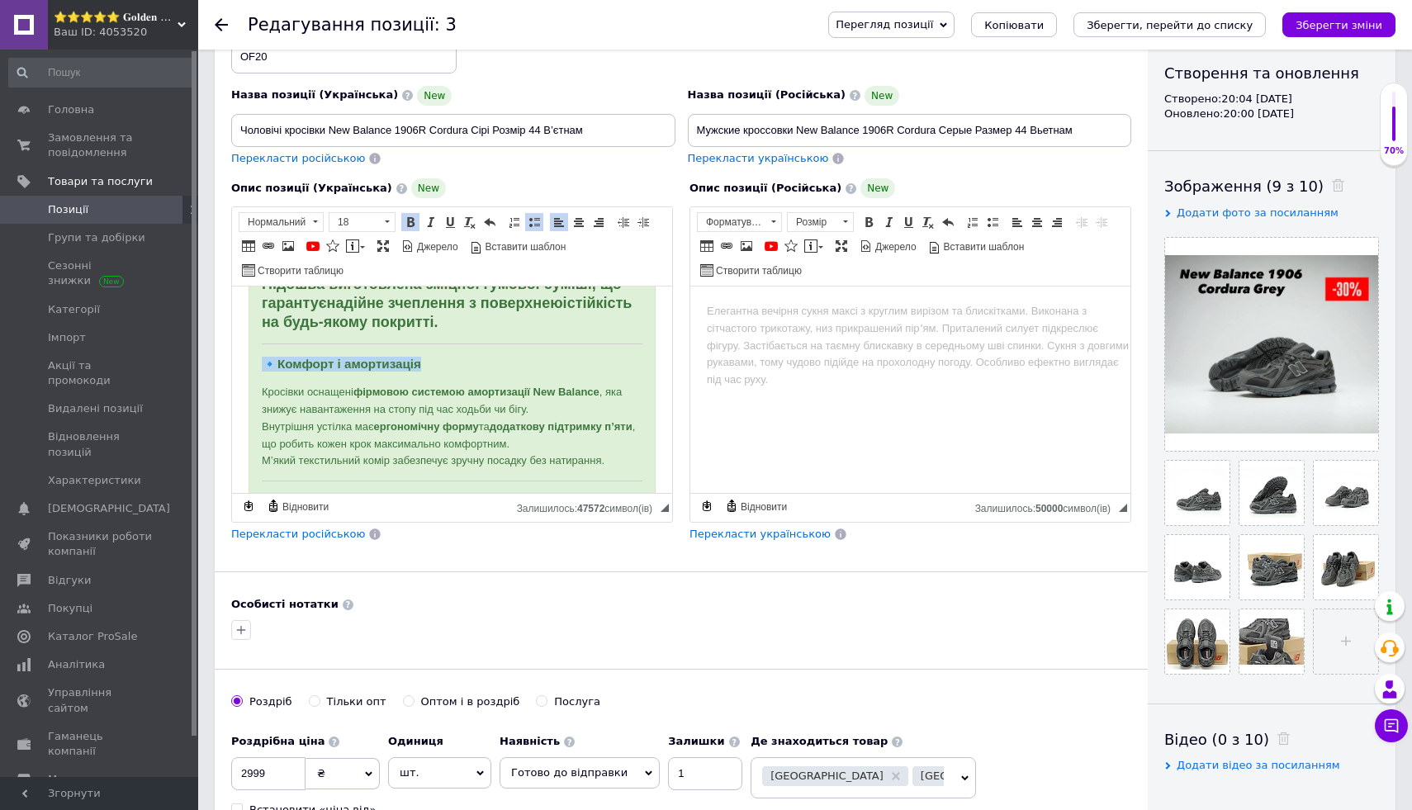
drag, startPoint x: 258, startPoint y: 368, endPoint x: 504, endPoint y: 368, distance: 246.1
click at [504, 368] on div "🩶 Чоловічі кросівки New Balance 1906R Cordura Grey В’єтнам Розмір 44 Кросівки N…" at bounding box center [452, 385] width 407 height 1629
click at [410, 225] on span at bounding box center [410, 222] width 13 height 13
click at [388, 225] on span at bounding box center [387, 222] width 16 height 18
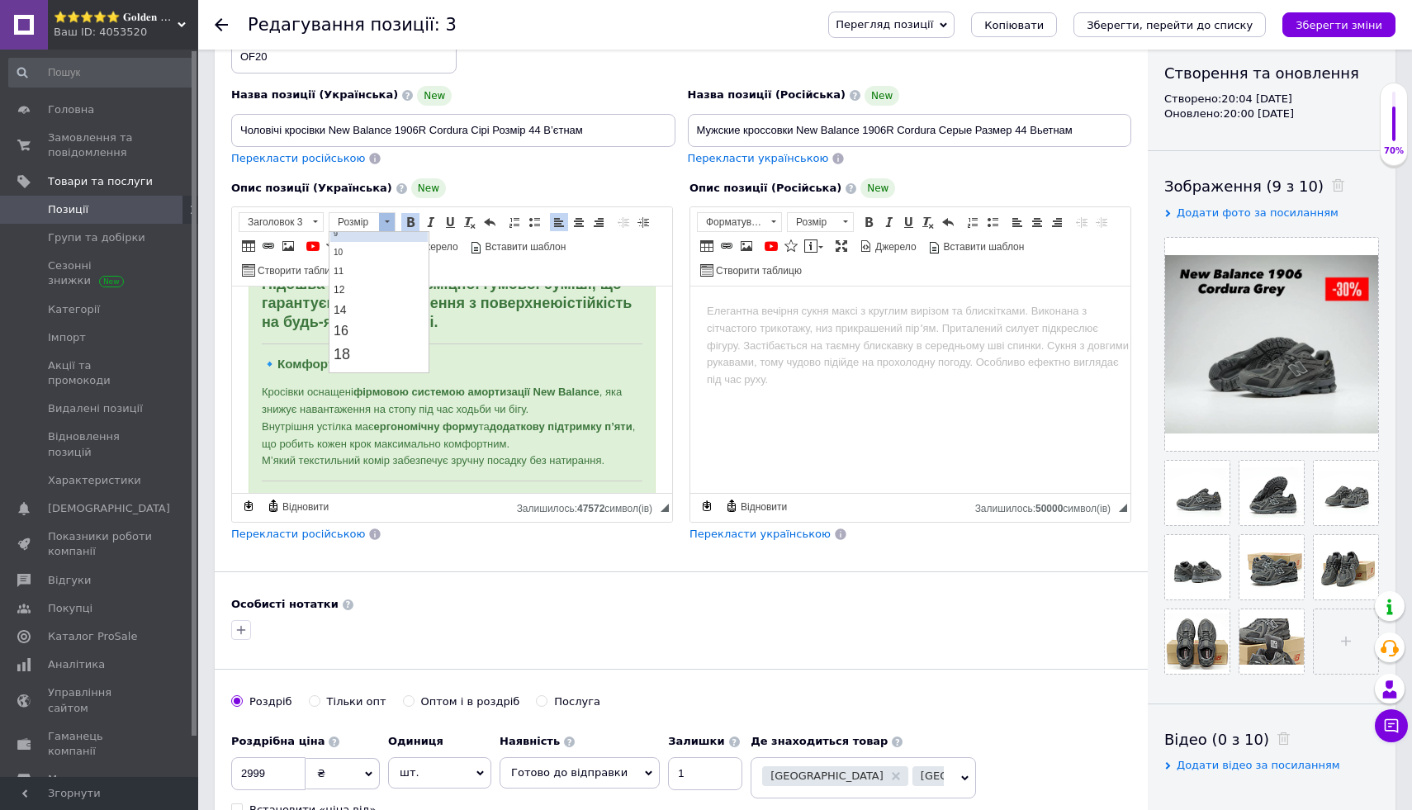
scroll to position [87, 0]
click at [390, 346] on link "18" at bounding box center [378, 339] width 97 height 24
click at [461, 351] on div "🩶 Чоловічі кросівки New Balance 1906R Cordura Grey В’єтнам Розмір 44 Кросівки N…" at bounding box center [452, 385] width 407 height 1629
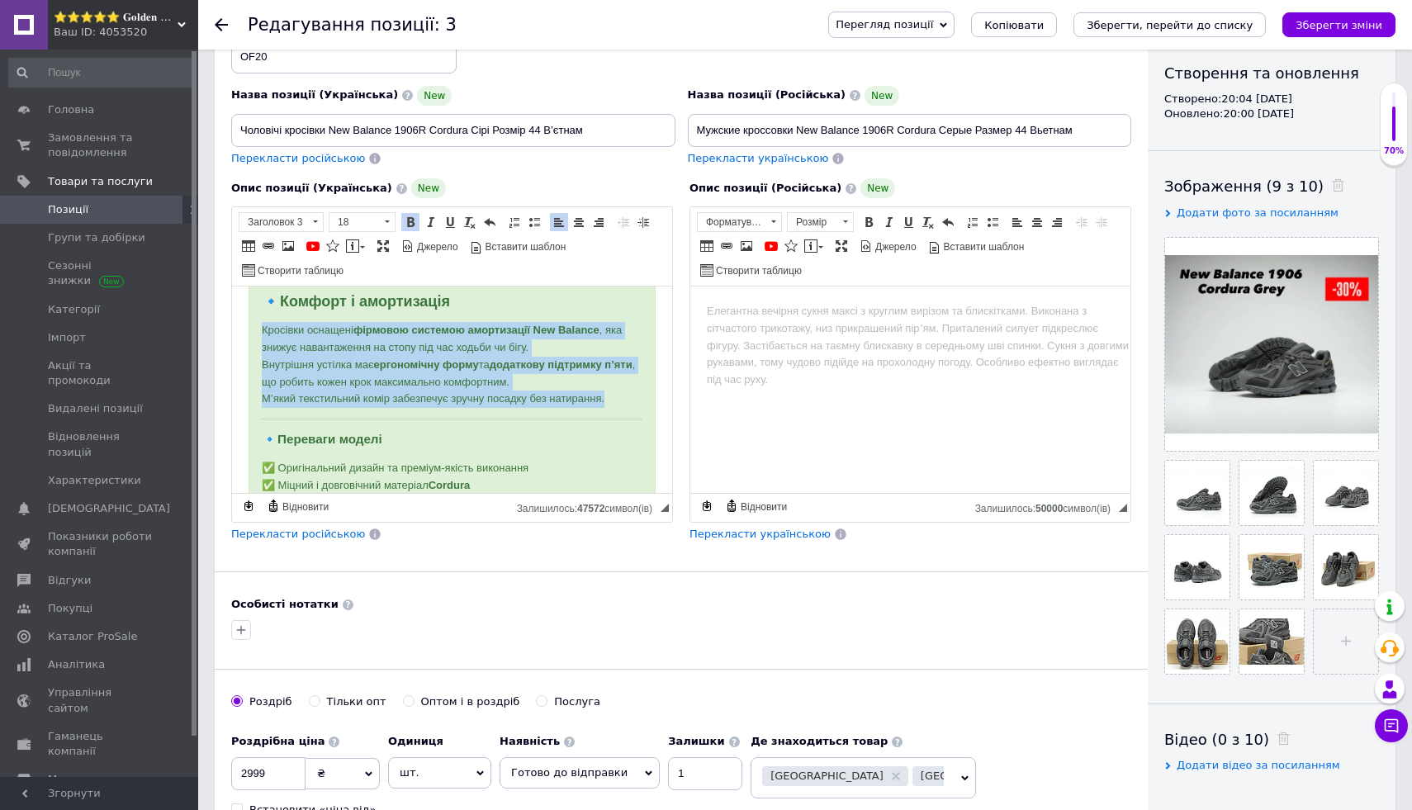
drag, startPoint x: 258, startPoint y: 329, endPoint x: 626, endPoint y: 405, distance: 375.4
click at [626, 405] on div "🩶 Чоловічі кросівки New Balance 1906R Cordura Grey В’єтнам Розмір 44 Кросівки N…" at bounding box center [452, 323] width 407 height 1629
click at [408, 219] on span at bounding box center [410, 222] width 13 height 13
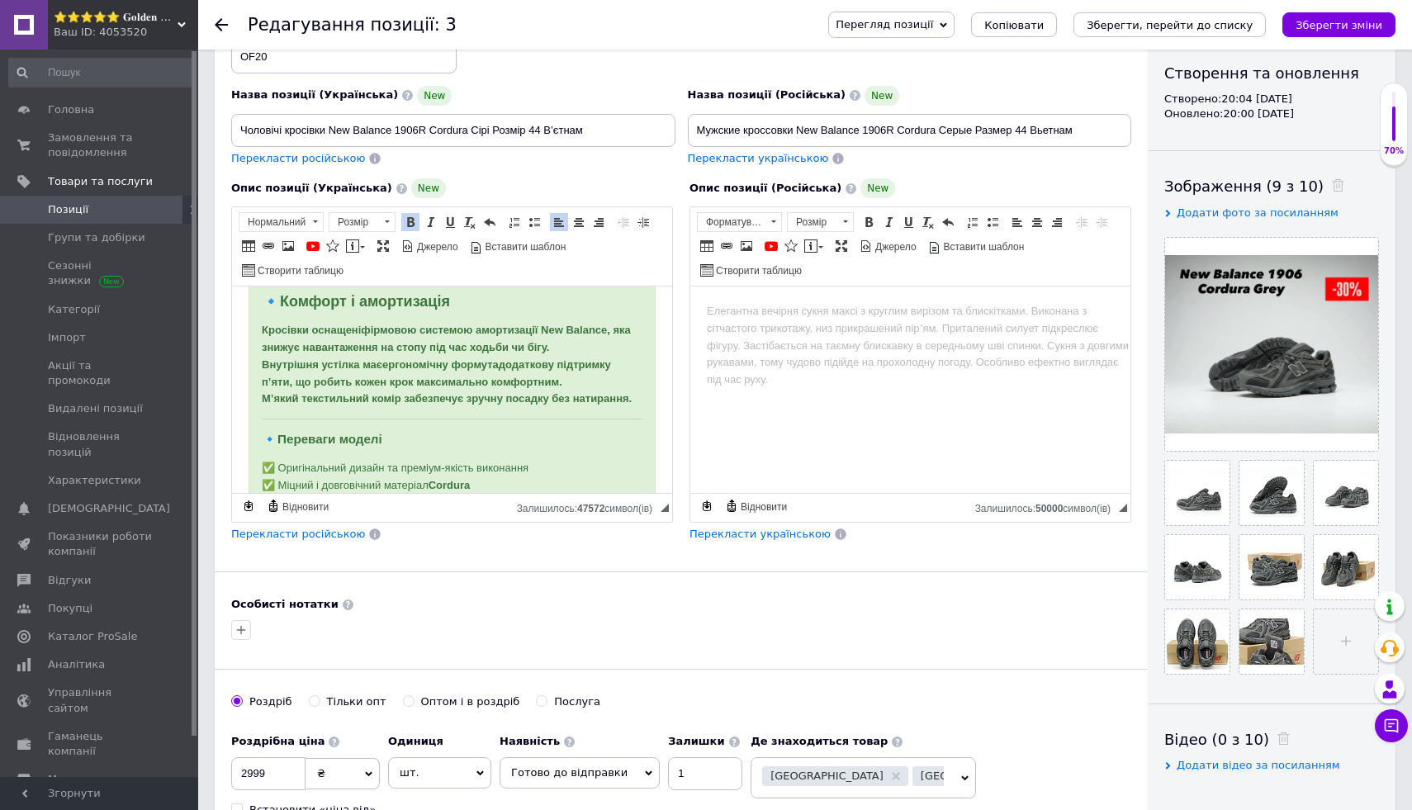
click at [396, 219] on span "Розмір [PERSON_NAME]" at bounding box center [365, 224] width 72 height 24
click at [383, 219] on span at bounding box center [387, 222] width 16 height 18
click at [391, 316] on link "18" at bounding box center [378, 314] width 97 height 24
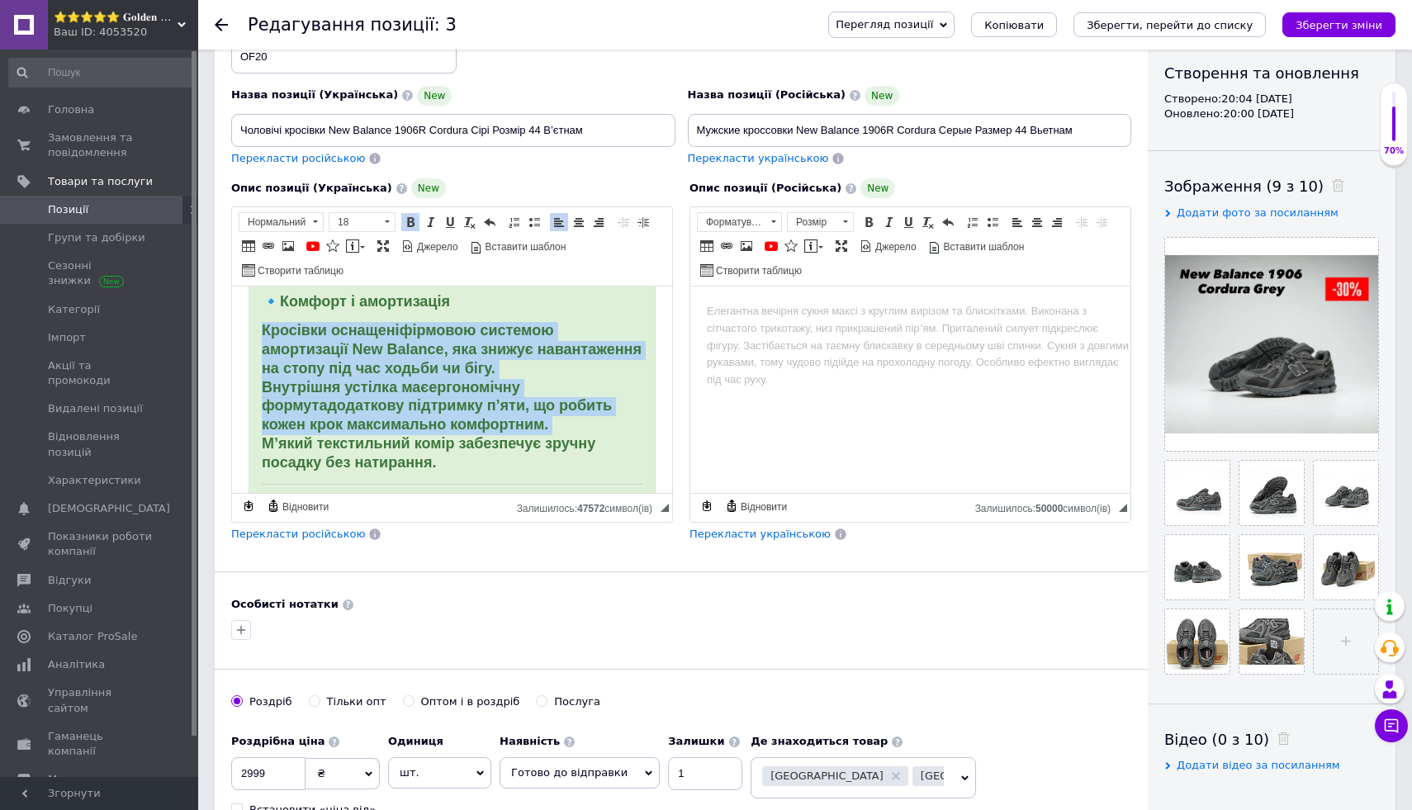
click at [617, 436] on p "Кросівки оснащені фірмовою системою амортизації New Balance , яка знижує навант…" at bounding box center [452, 397] width 381 height 150
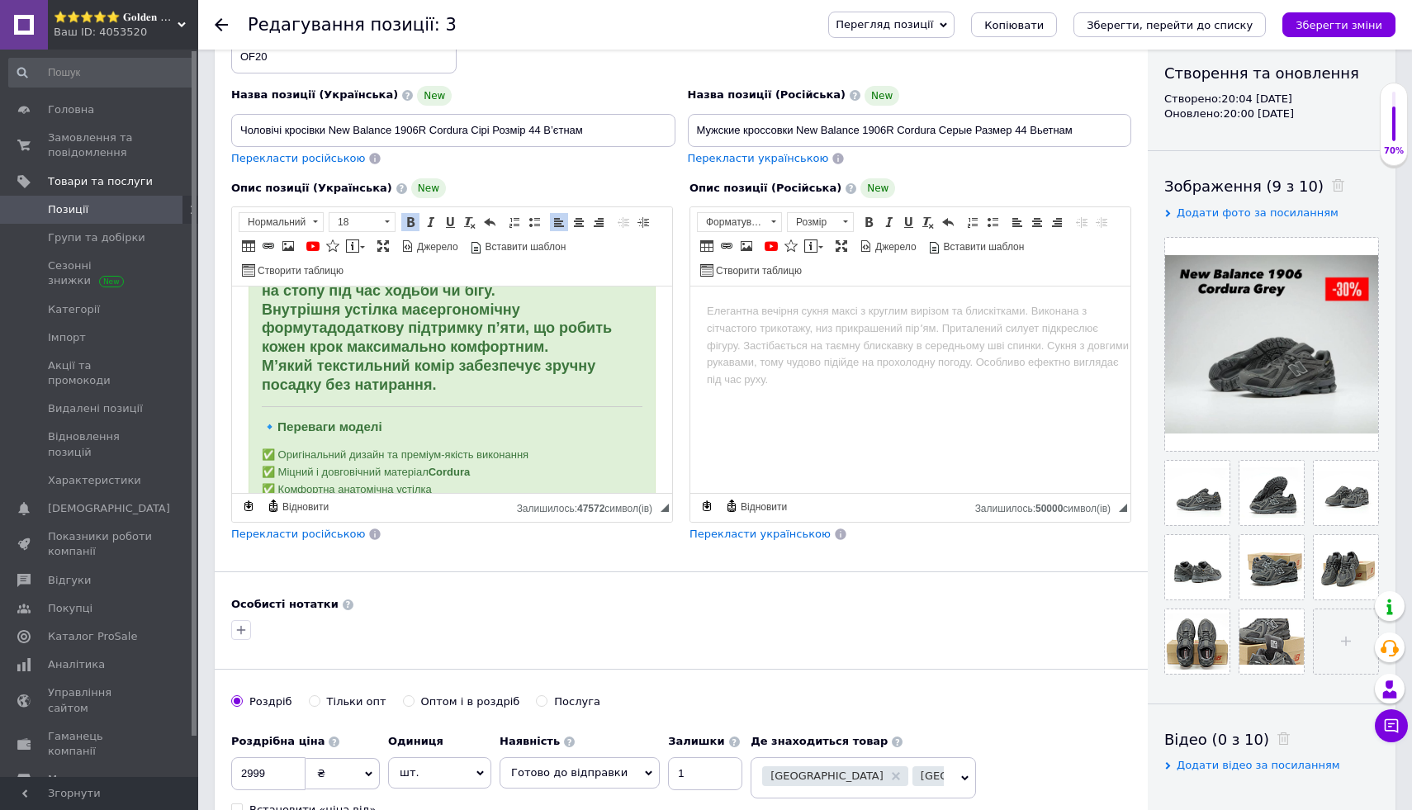
scroll to position [912, 0]
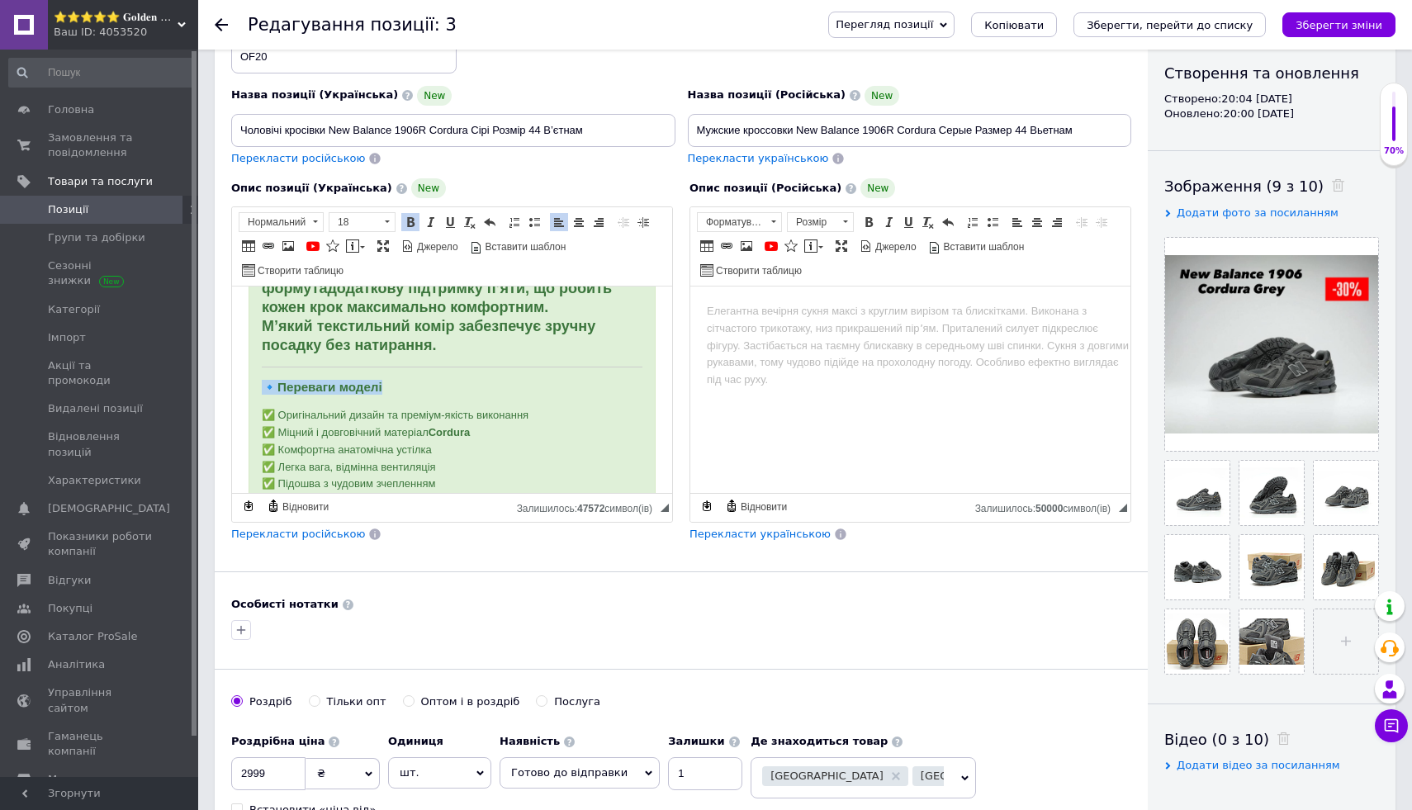
drag, startPoint x: 256, startPoint y: 389, endPoint x: 420, endPoint y: 390, distance: 163.5
click at [420, 390] on div "🩶 Чоловічі кросівки New Balance 1906R Cordura Grey В’єтнам Розмір 44 Кросівки N…" at bounding box center [452, 238] width 407 height 1694
click at [405, 216] on span at bounding box center [410, 222] width 13 height 13
click at [381, 216] on span at bounding box center [387, 222] width 16 height 18
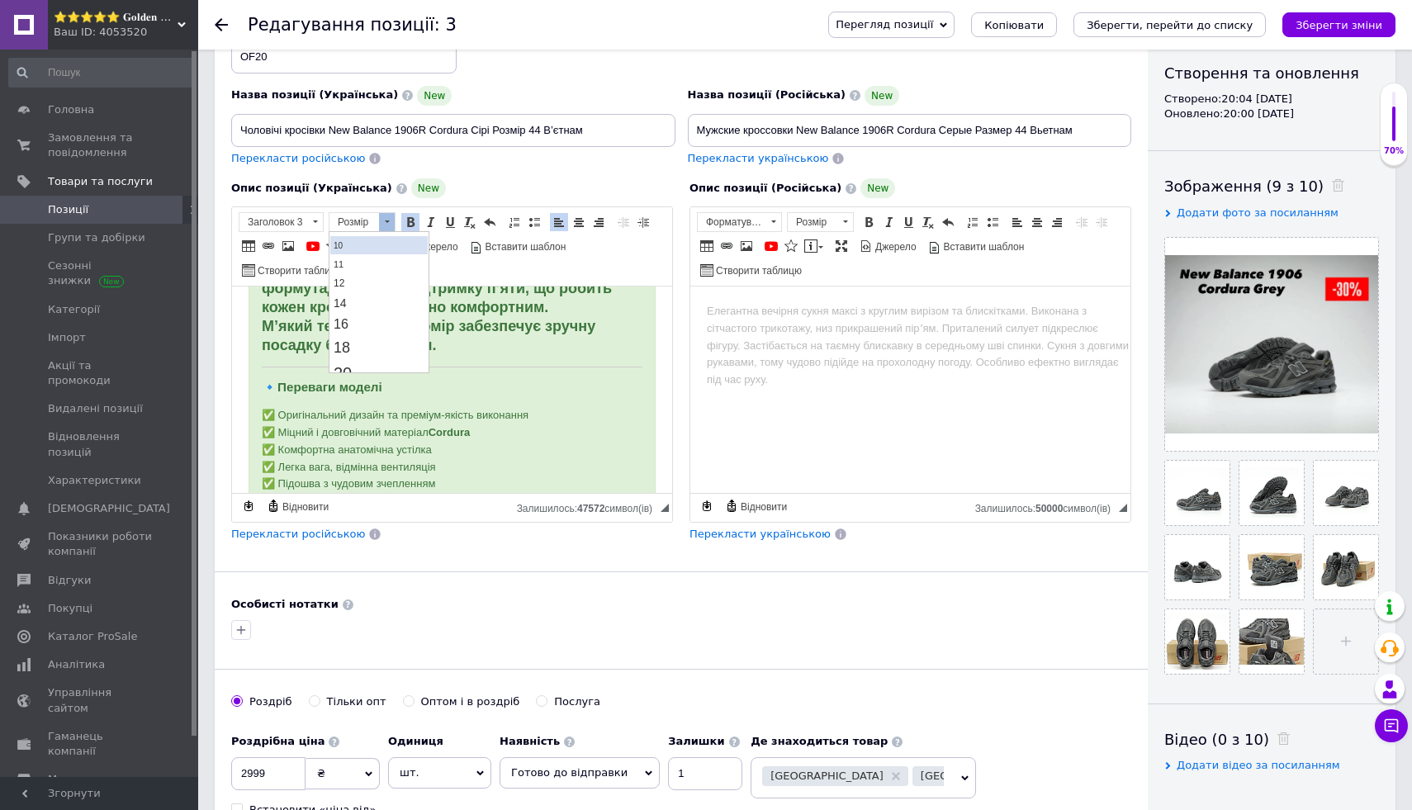
scroll to position [77, 0]
click at [390, 340] on link "18" at bounding box center [378, 349] width 97 height 24
click at [541, 366] on div "🩶 Чоловічі кросівки New Balance 1906R Cordura Grey В’єтнам Розмір 44 Кросівки N…" at bounding box center [452, 238] width 407 height 1695
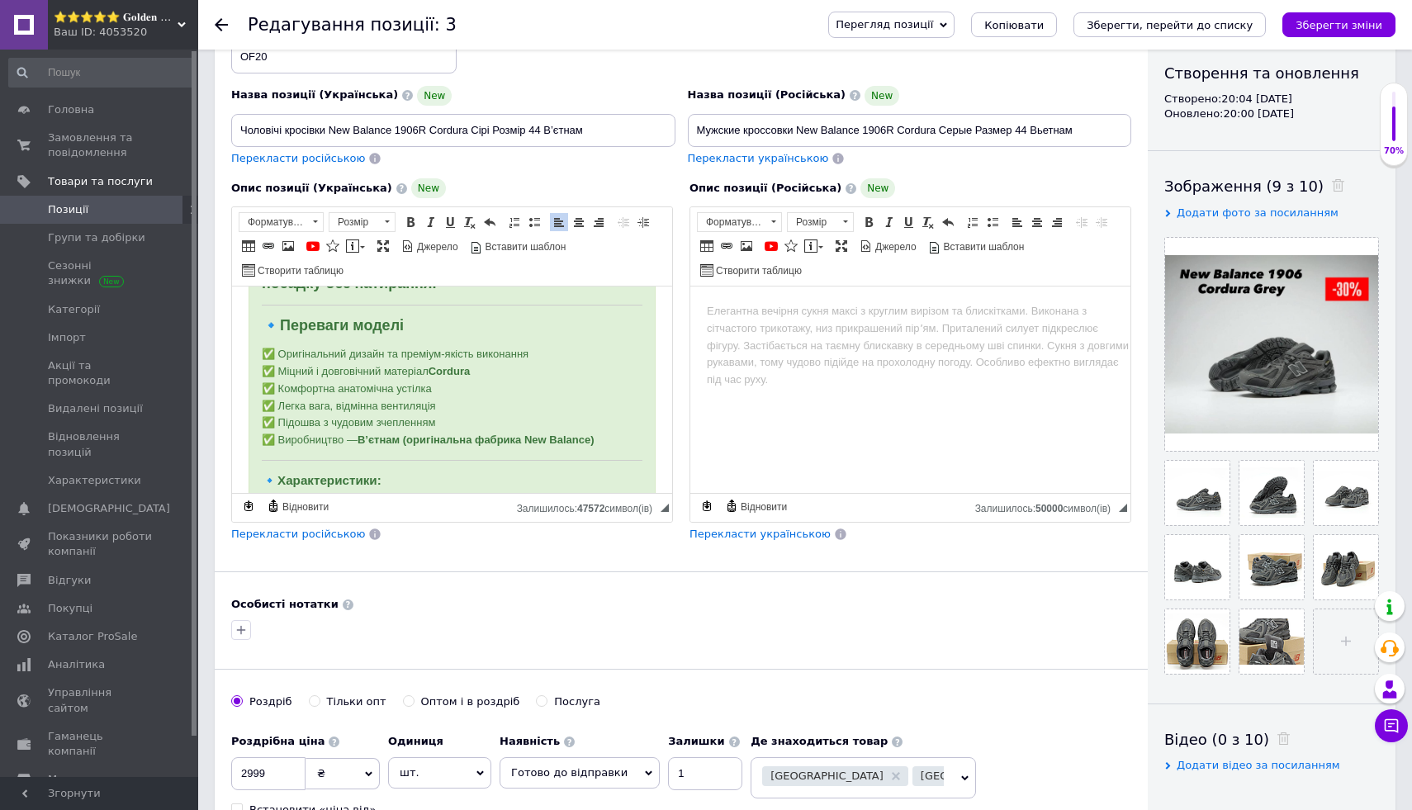
scroll to position [977, 0]
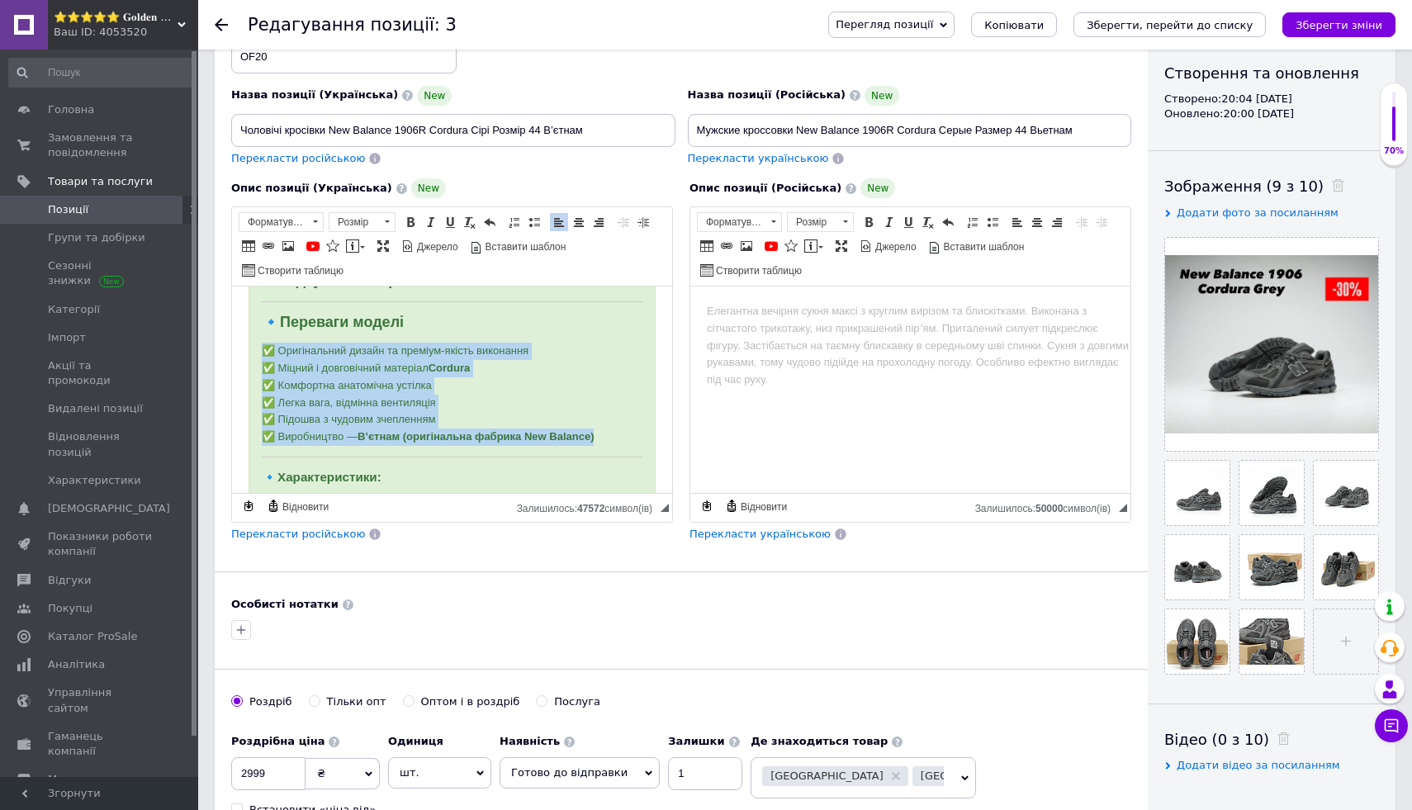
drag, startPoint x: 257, startPoint y: 344, endPoint x: 619, endPoint y: 443, distance: 375.6
click at [619, 443] on div "🩶 Чоловічі кросівки New Balance 1906R Cordura Grey В’єтнам Розмір 44 Кросівки N…" at bounding box center [452, 173] width 407 height 1695
click at [407, 223] on span at bounding box center [410, 222] width 13 height 13
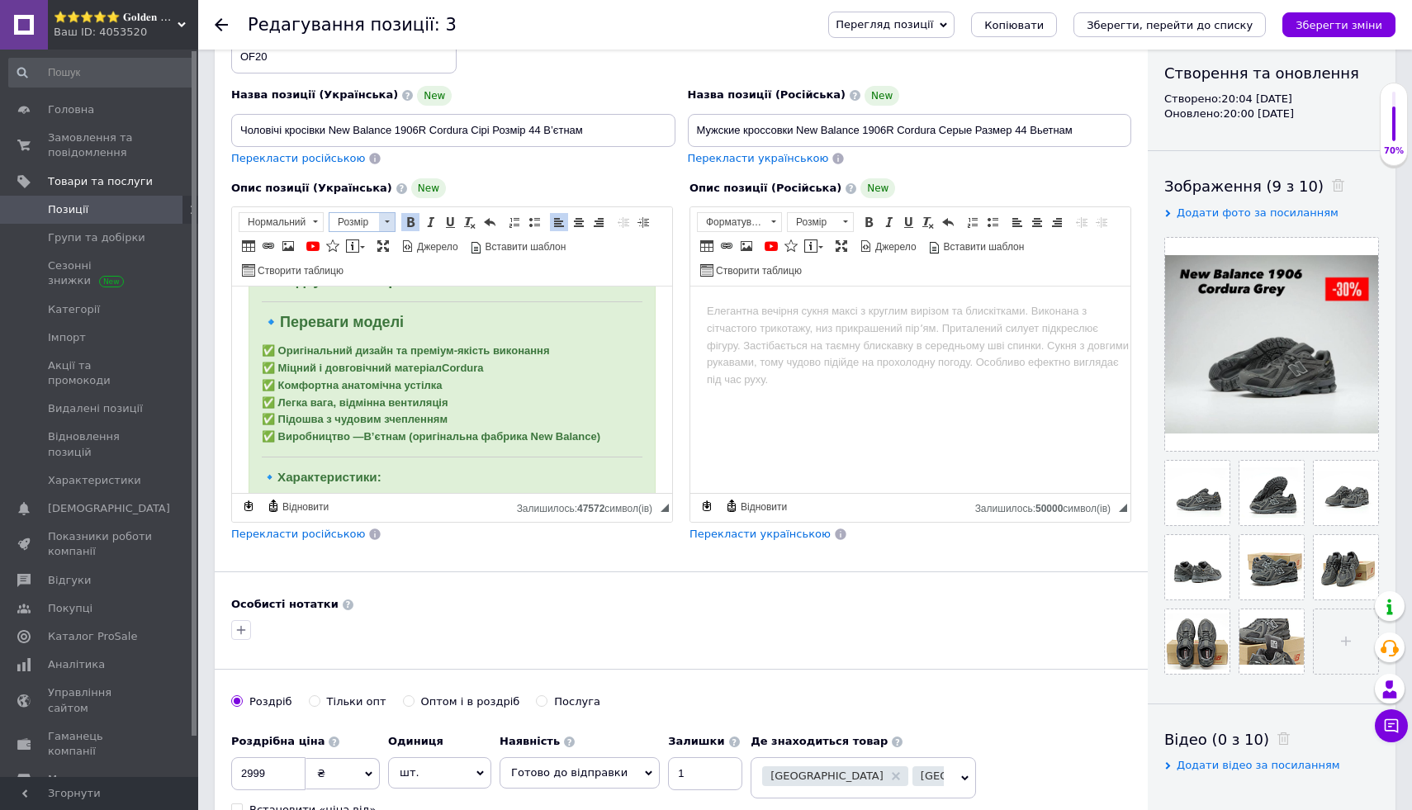
click at [395, 223] on link "Розмір" at bounding box center [362, 222] width 67 height 20
click at [402, 343] on link "18" at bounding box center [378, 352] width 97 height 24
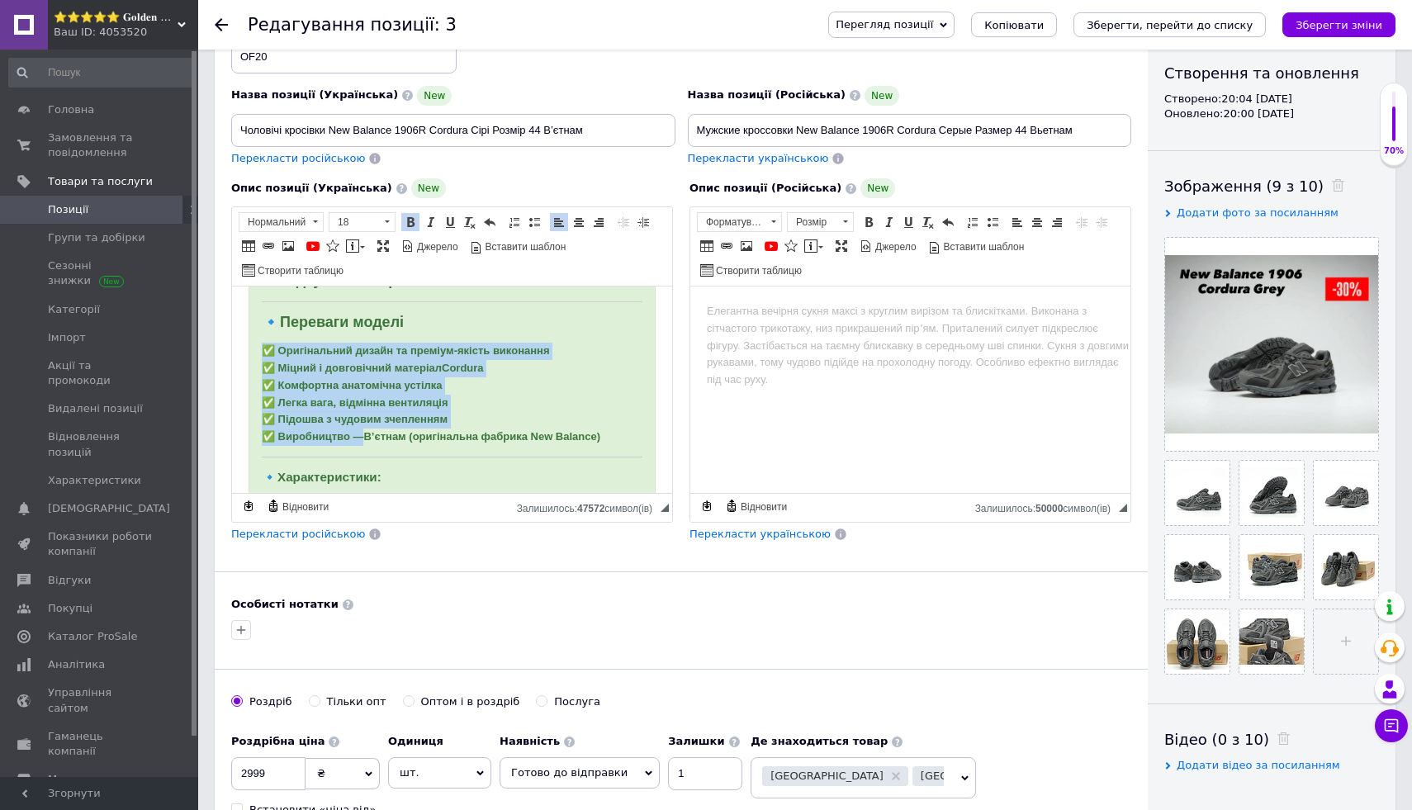
scroll to position [0, 0]
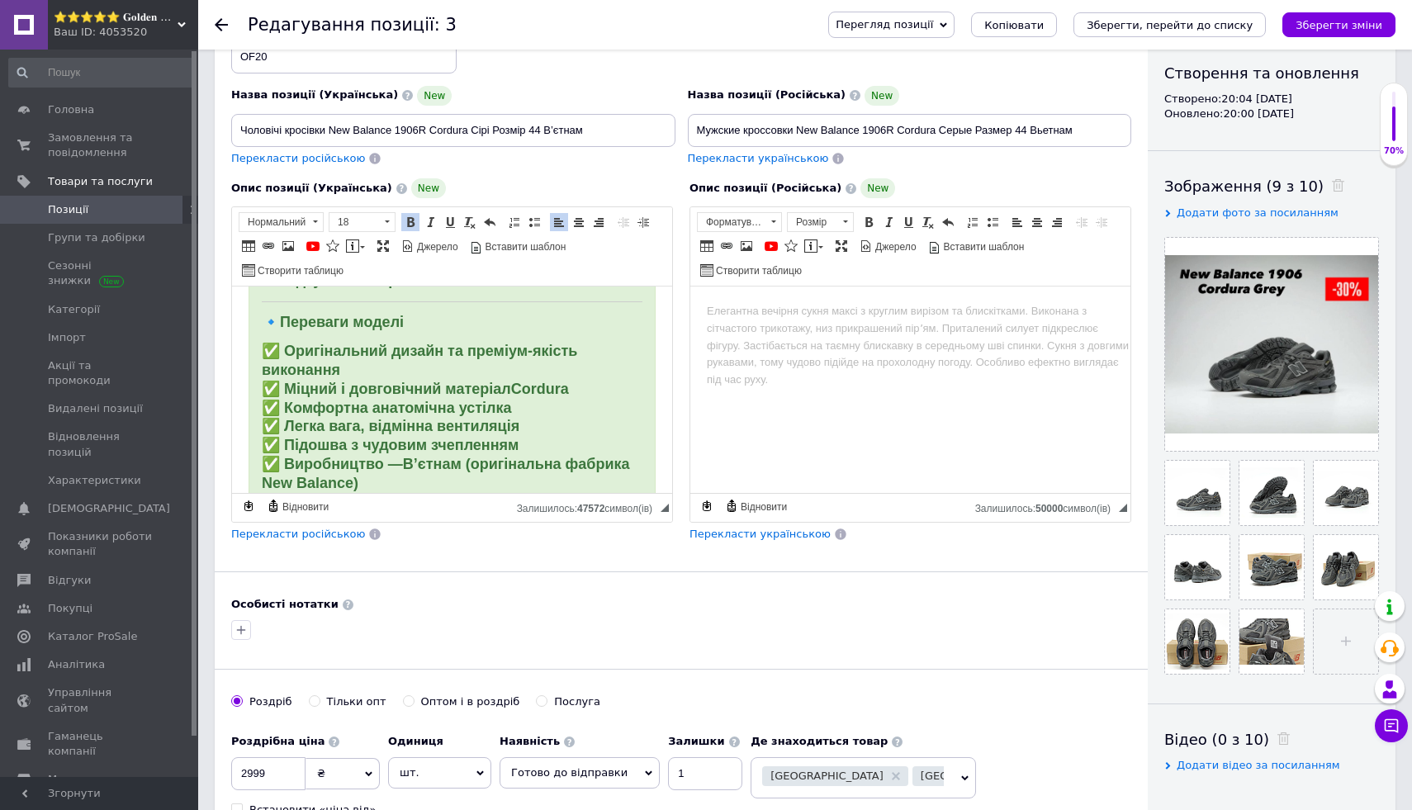
click at [621, 403] on p "✅ Оригінальний дизайн та преміум-якість виконання ✅ Міцний і довговічний матері…" at bounding box center [452, 418] width 381 height 150
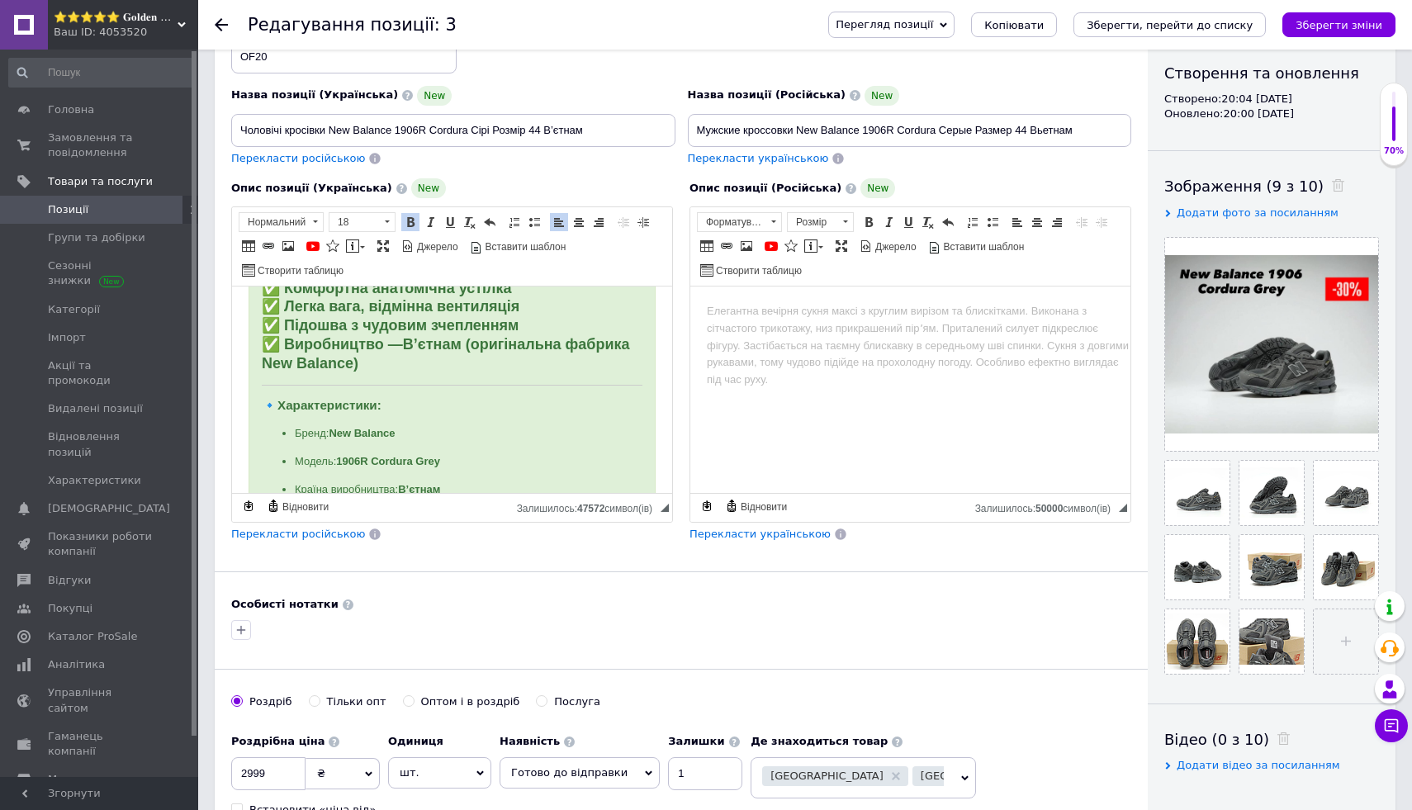
scroll to position [1101, 0]
drag, startPoint x: 254, startPoint y: 404, endPoint x: 415, endPoint y: 404, distance: 161.0
click at [415, 403] on div "🩶 Чоловічі кросівки New Balance 1906R Cordura Grey В’єтнам Розмір 44 Кросівки N…" at bounding box center [452, 73] width 407 height 1742
click at [411, 223] on span at bounding box center [410, 222] width 13 height 13
click at [384, 223] on span at bounding box center [387, 222] width 16 height 18
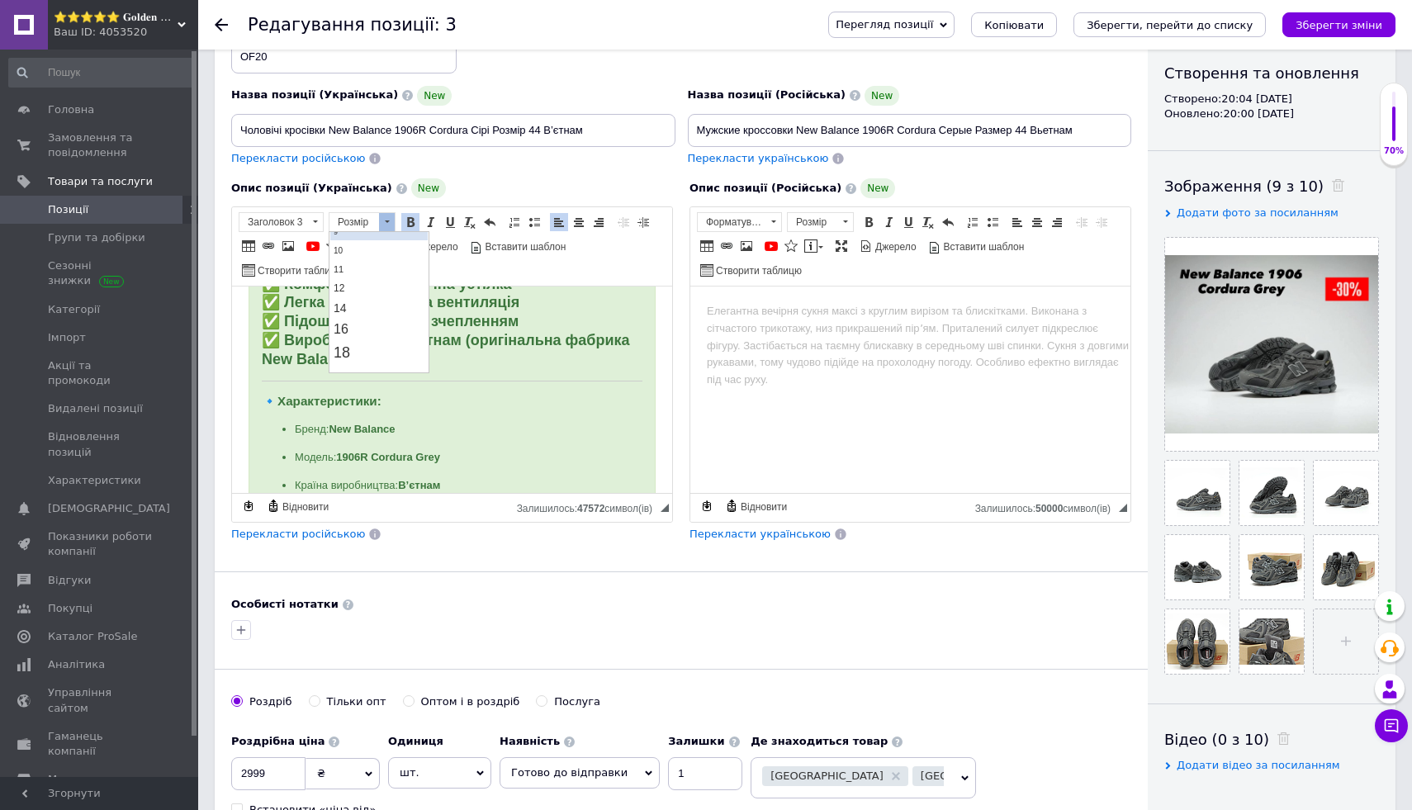
scroll to position [76, 0]
click at [392, 343] on link "18" at bounding box center [378, 350] width 97 height 24
click at [514, 400] on h3 "🔹 Характеристики:" at bounding box center [452, 402] width 381 height 16
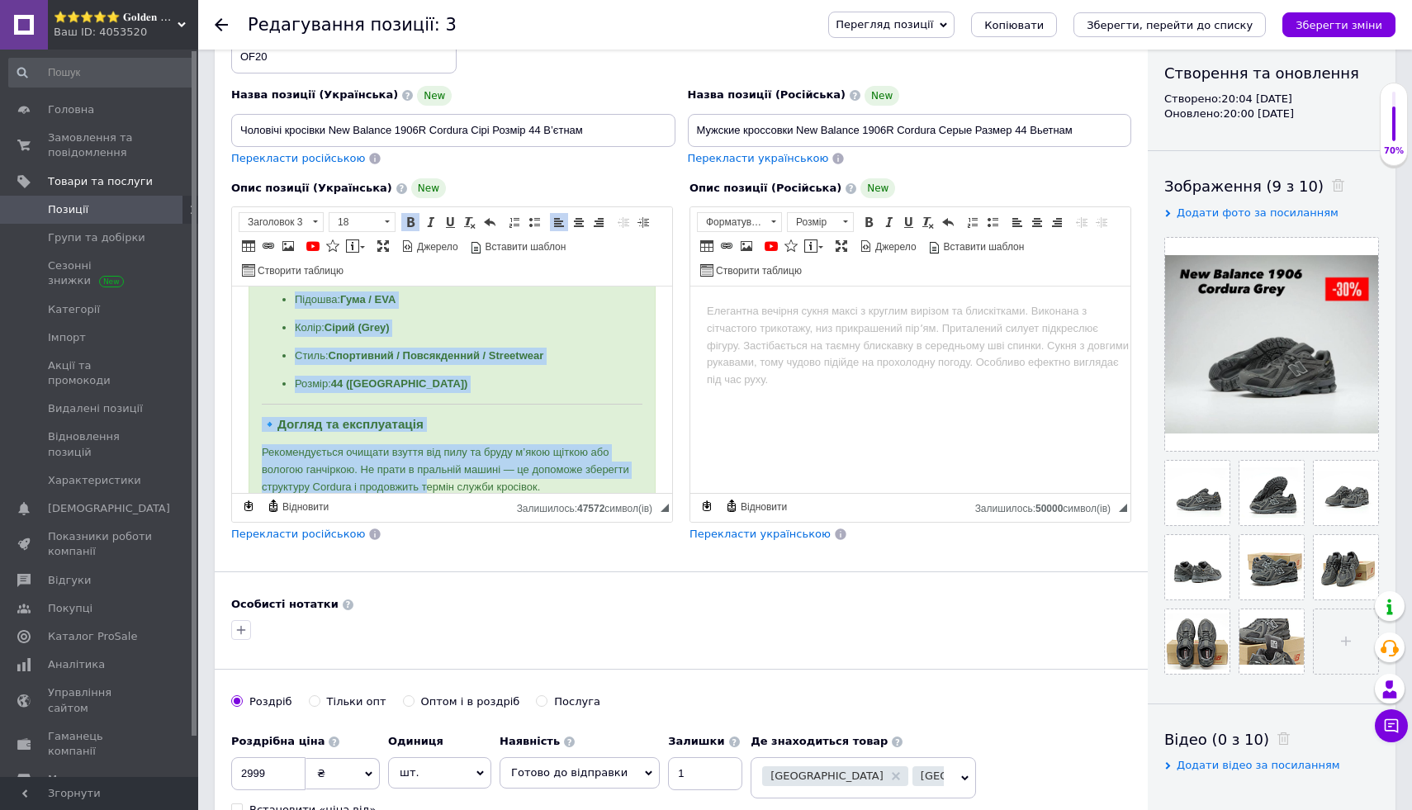
scroll to position [1345, 0]
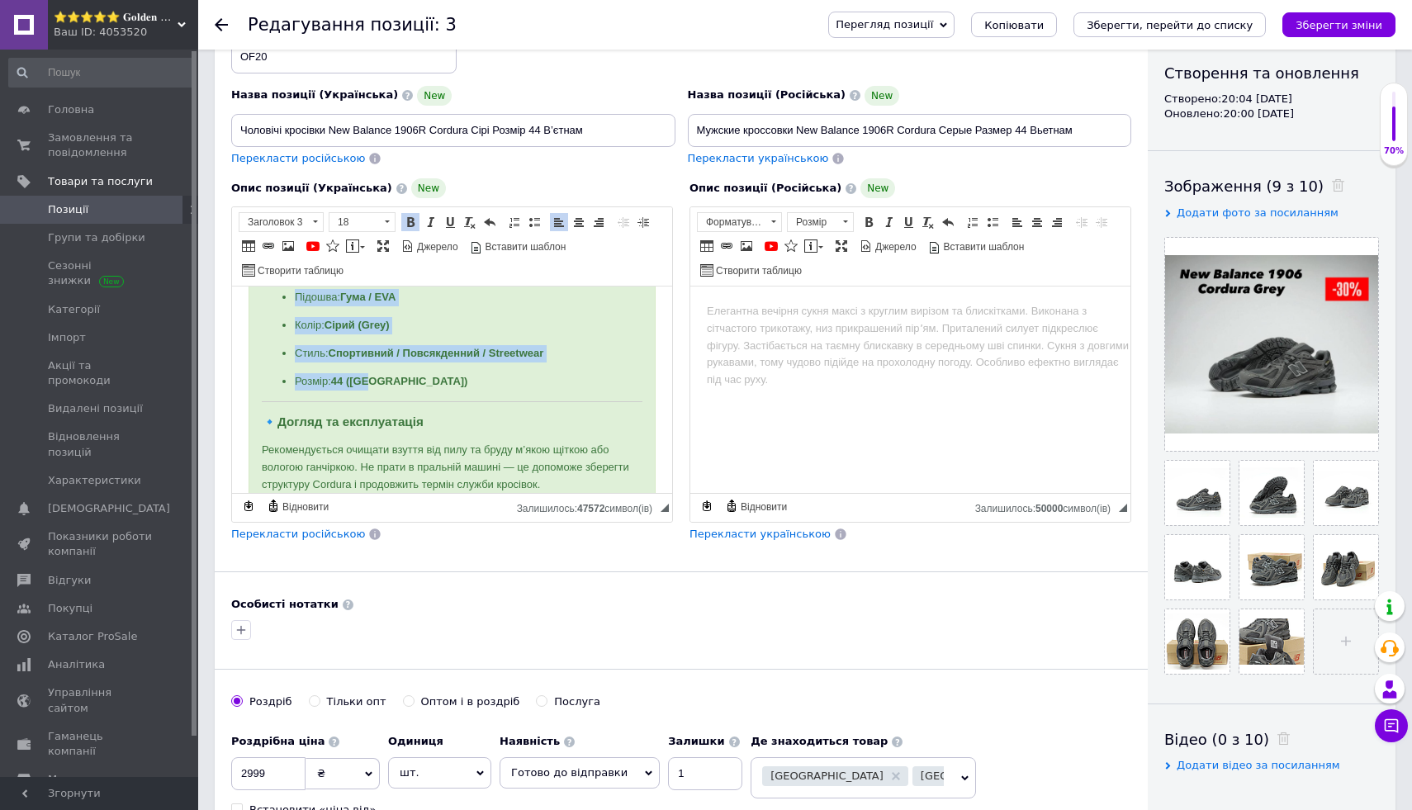
drag, startPoint x: 291, startPoint y: 327, endPoint x: 462, endPoint y: 390, distance: 182.9
click at [462, 390] on ul "Бренд: New Balance Модель: 1906R Cordura Grey Країна виробництва: В’єтнам Матер…" at bounding box center [452, 284] width 381 height 212
click at [410, 224] on span at bounding box center [410, 222] width 13 height 13
click at [382, 219] on span at bounding box center [387, 222] width 16 height 18
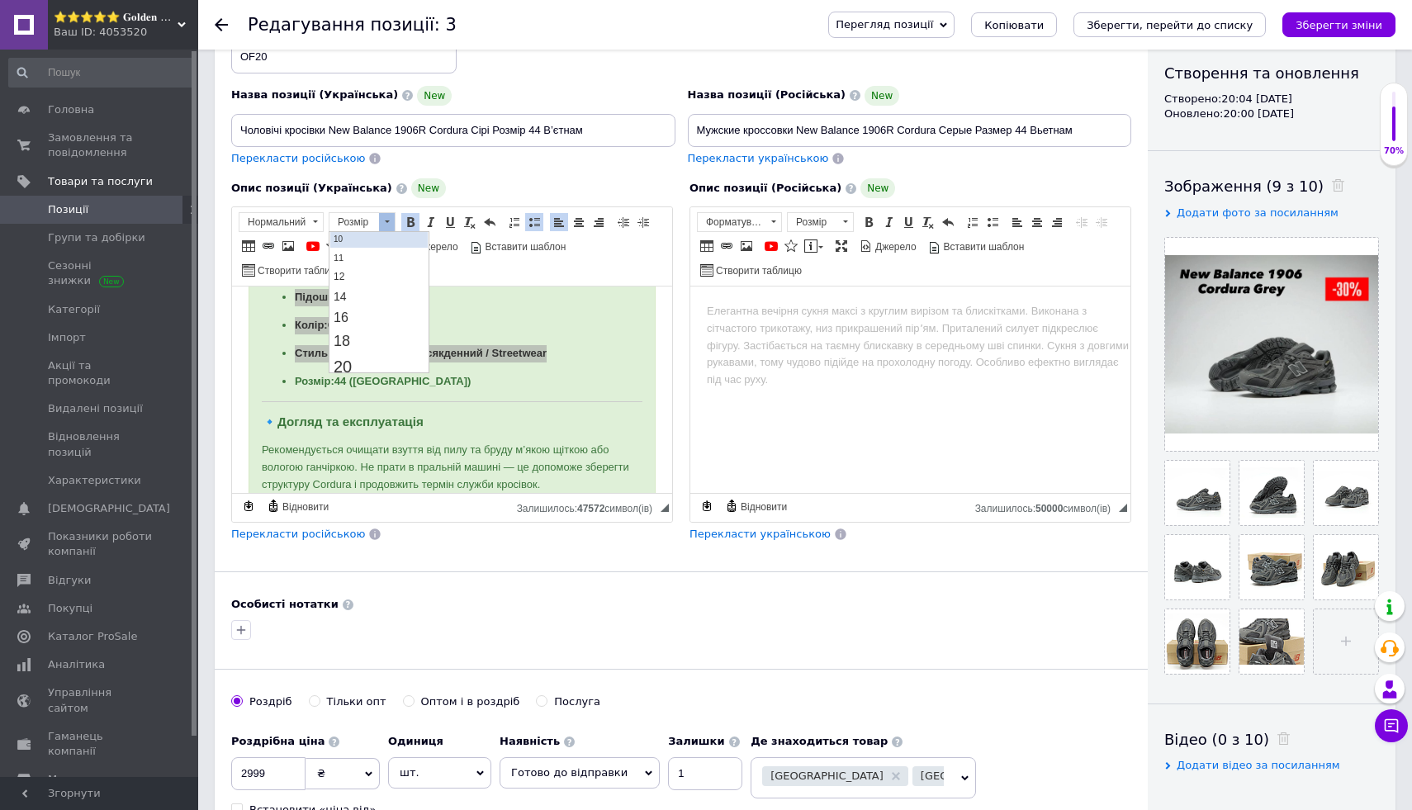
scroll to position [85, 0]
click at [383, 344] on link "18" at bounding box center [378, 341] width 97 height 24
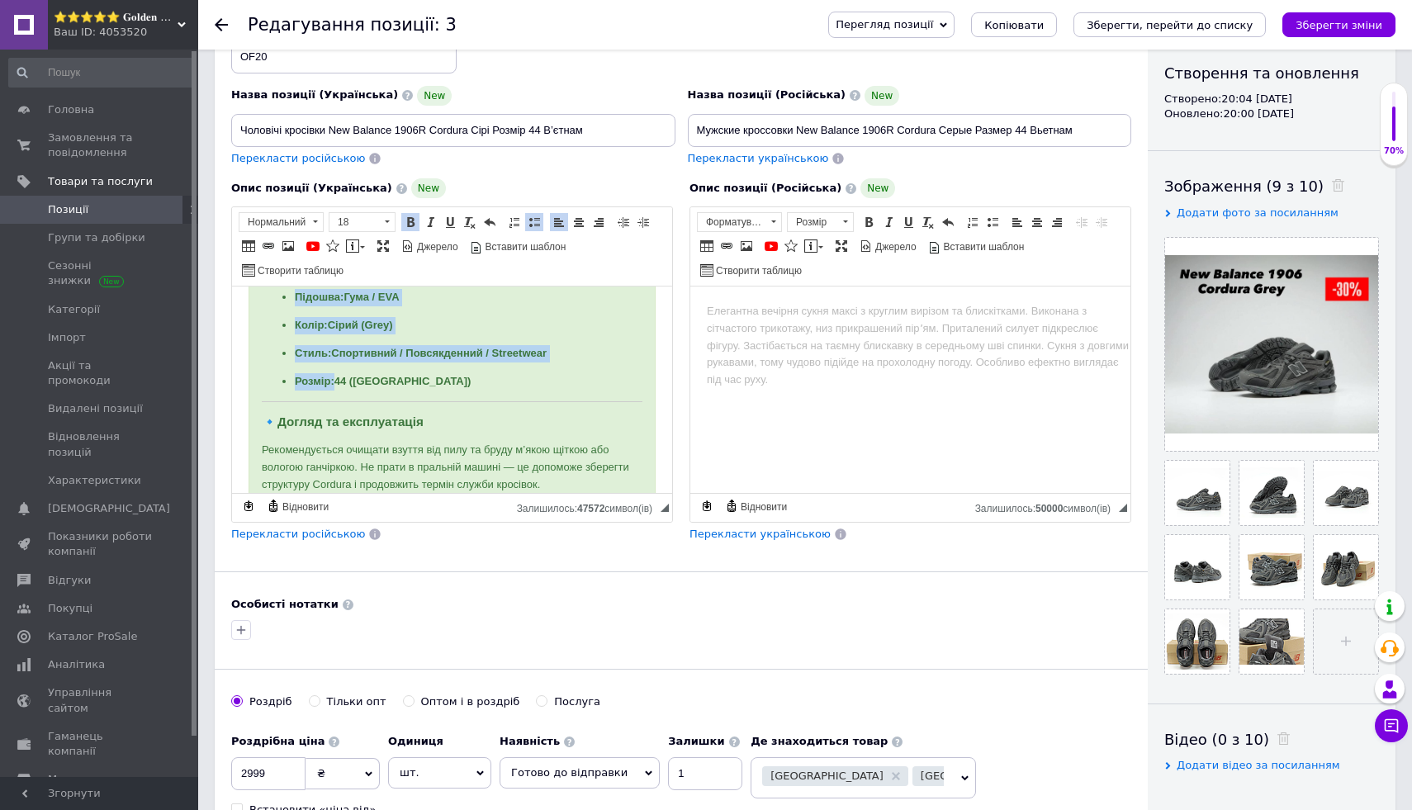
scroll to position [1244, 0]
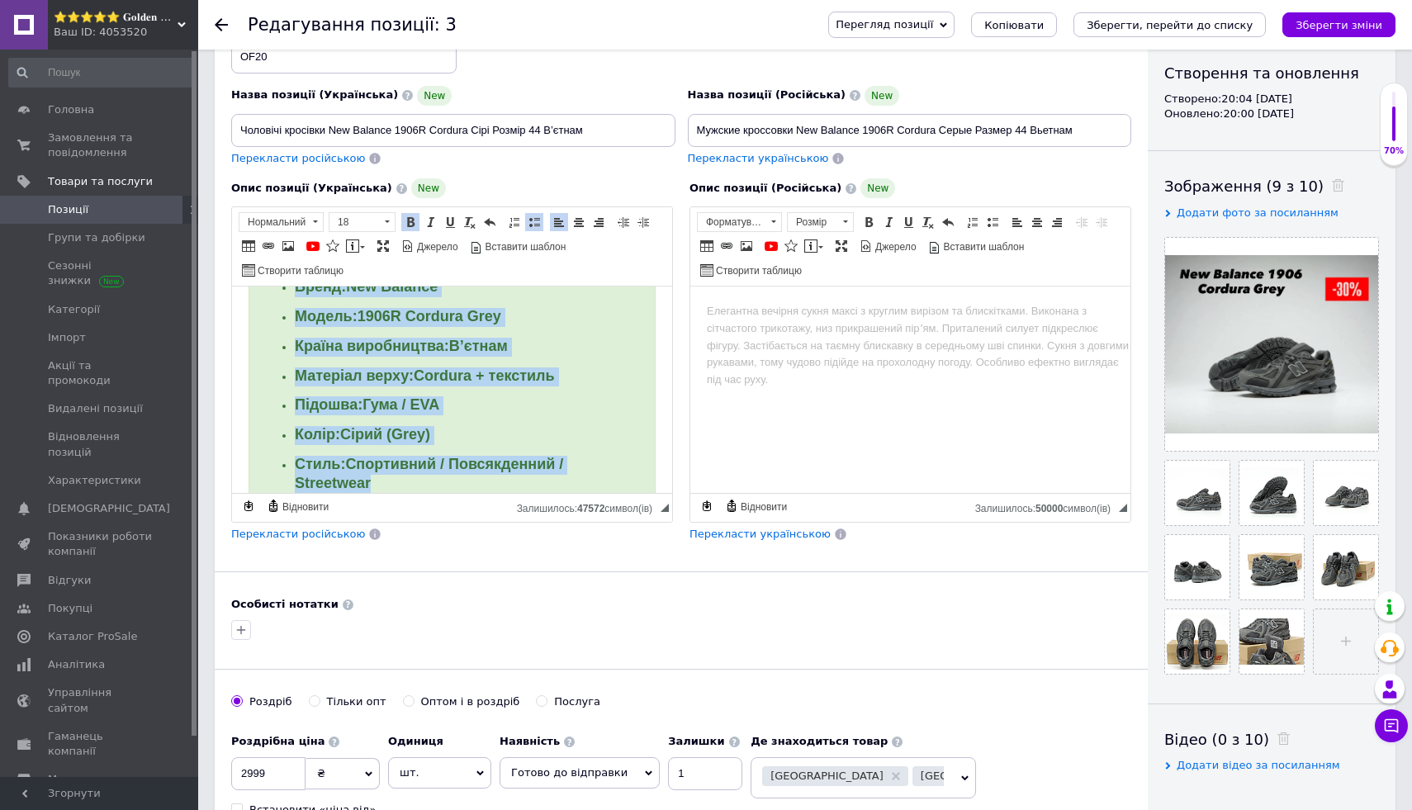
click at [592, 401] on p "Підошва: Гума / EVA" at bounding box center [452, 405] width 315 height 19
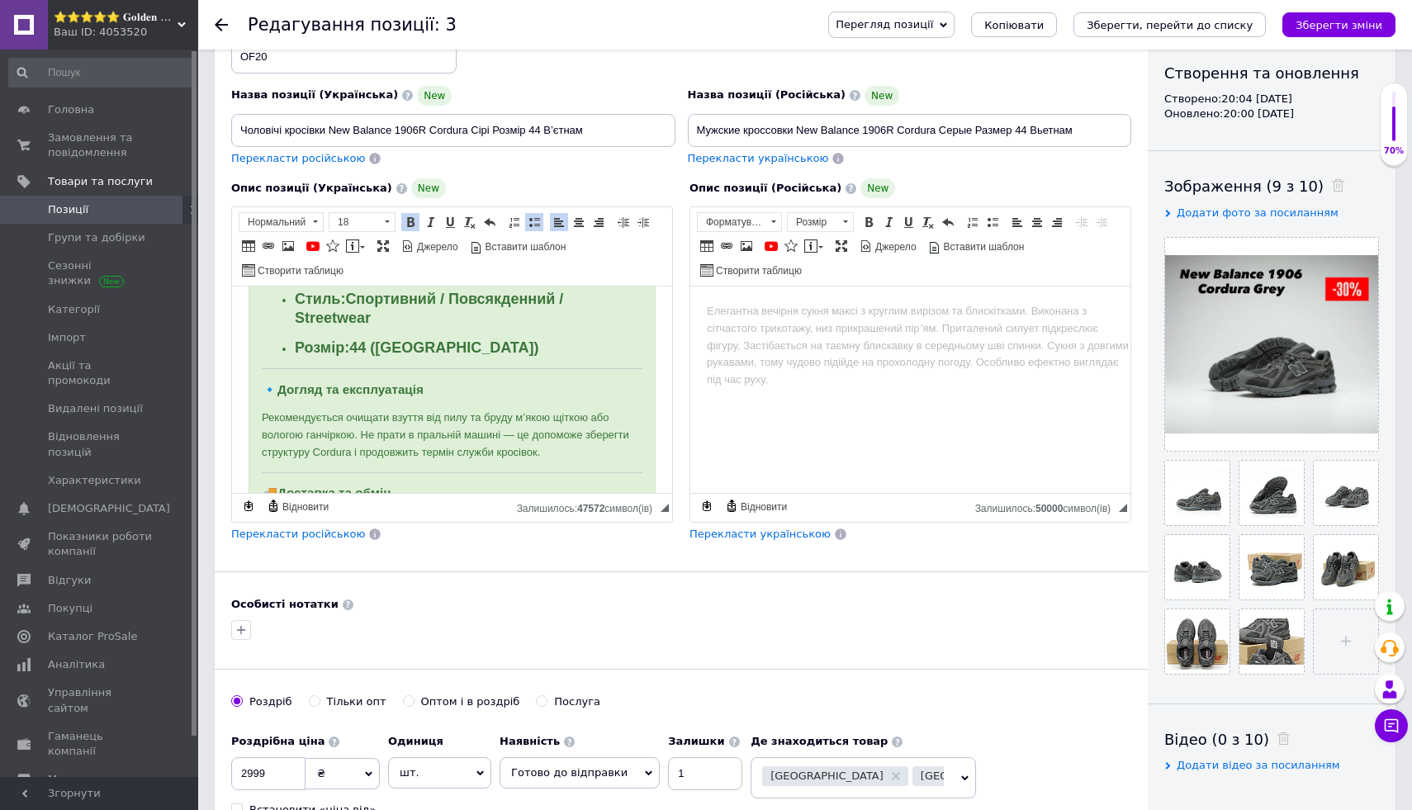
scroll to position [1415, 0]
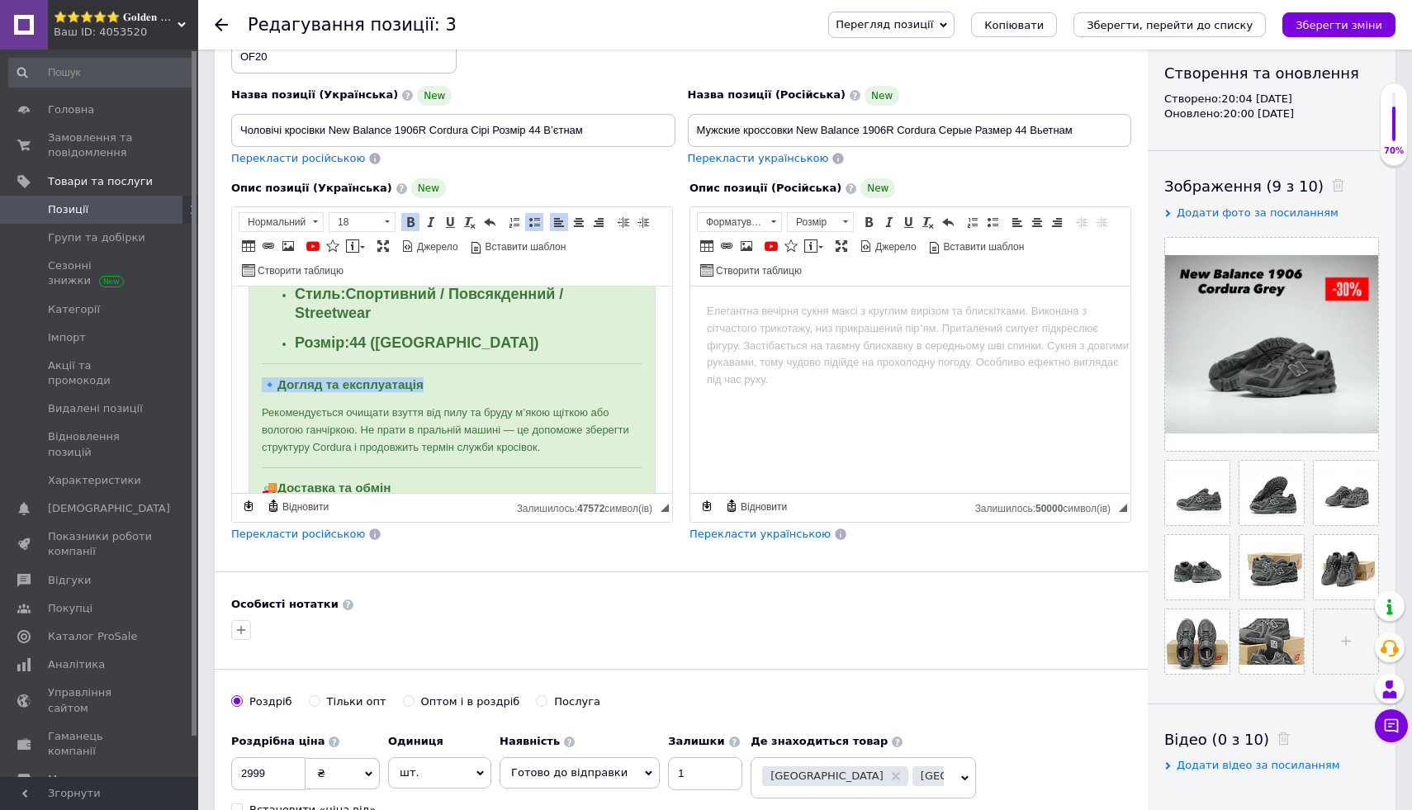
drag, startPoint x: 261, startPoint y: 382, endPoint x: 481, endPoint y: 385, distance: 219.7
click at [481, 384] on h3 "🔹 Догляд та експлуатація" at bounding box center [452, 384] width 381 height 15
click at [410, 224] on span at bounding box center [410, 222] width 13 height 13
click at [367, 224] on span "Розмір" at bounding box center [354, 222] width 50 height 18
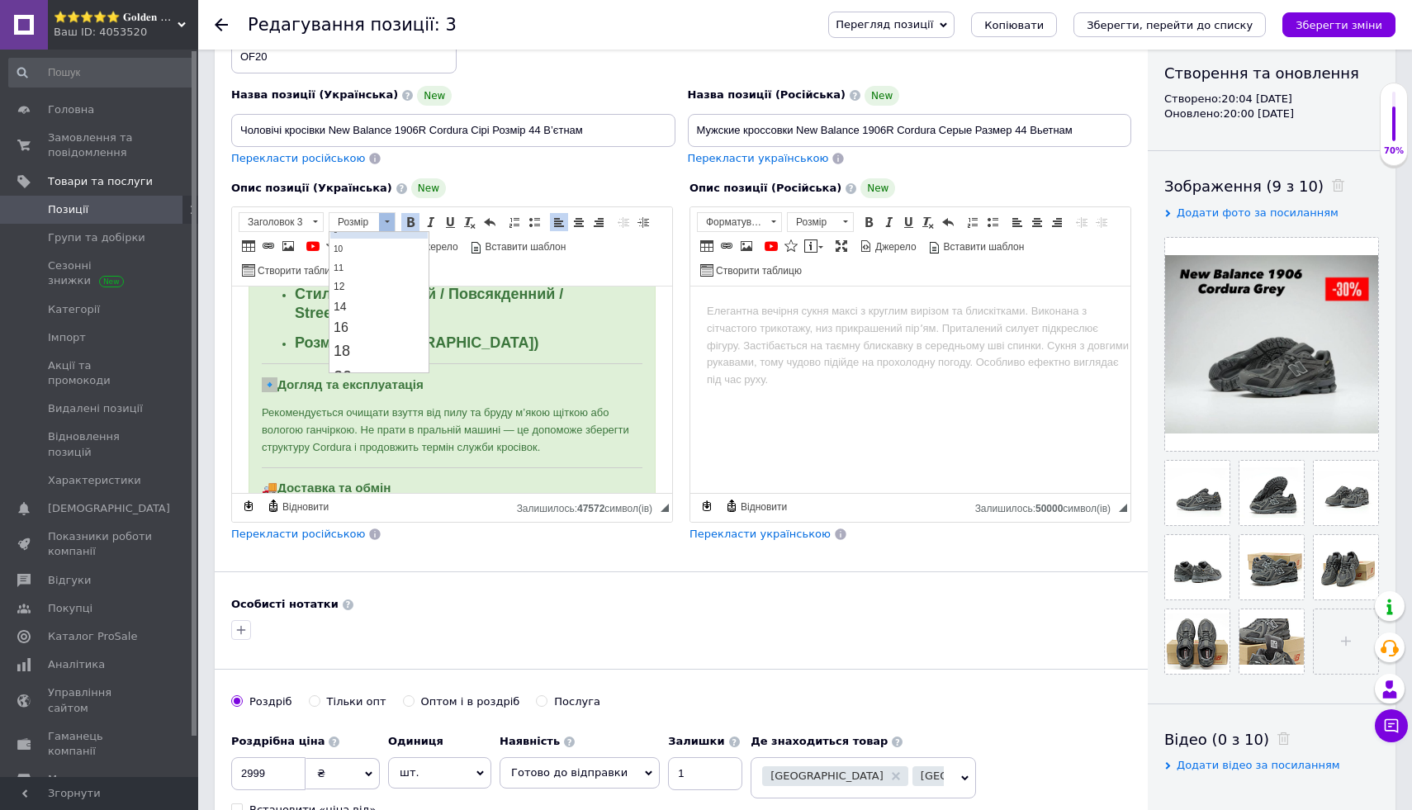
scroll to position [76, 0]
click at [383, 345] on link "18" at bounding box center [378, 350] width 97 height 24
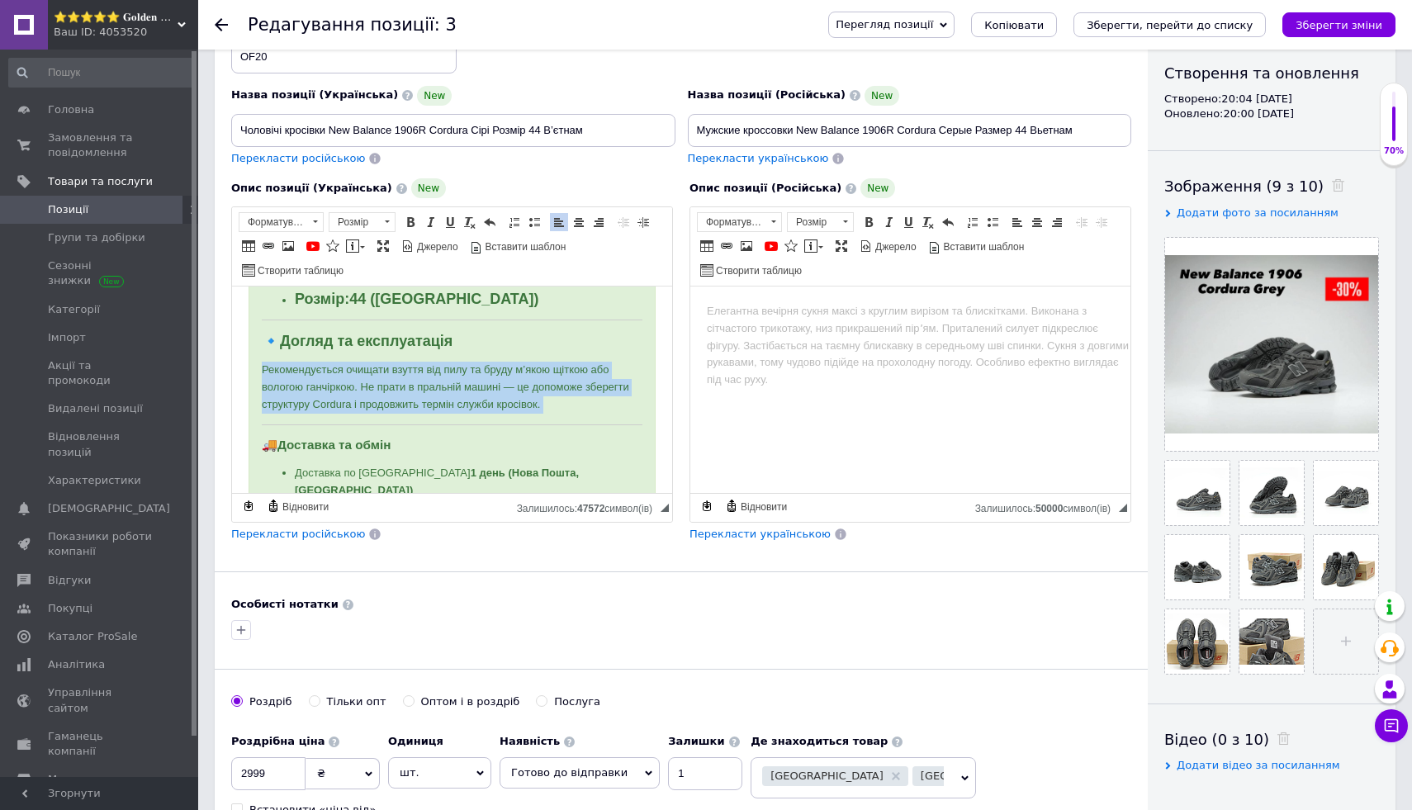
drag, startPoint x: 254, startPoint y: 367, endPoint x: 566, endPoint y: 428, distance: 317.9
click at [410, 216] on span at bounding box center [410, 222] width 13 height 13
click at [384, 216] on span at bounding box center [387, 222] width 16 height 18
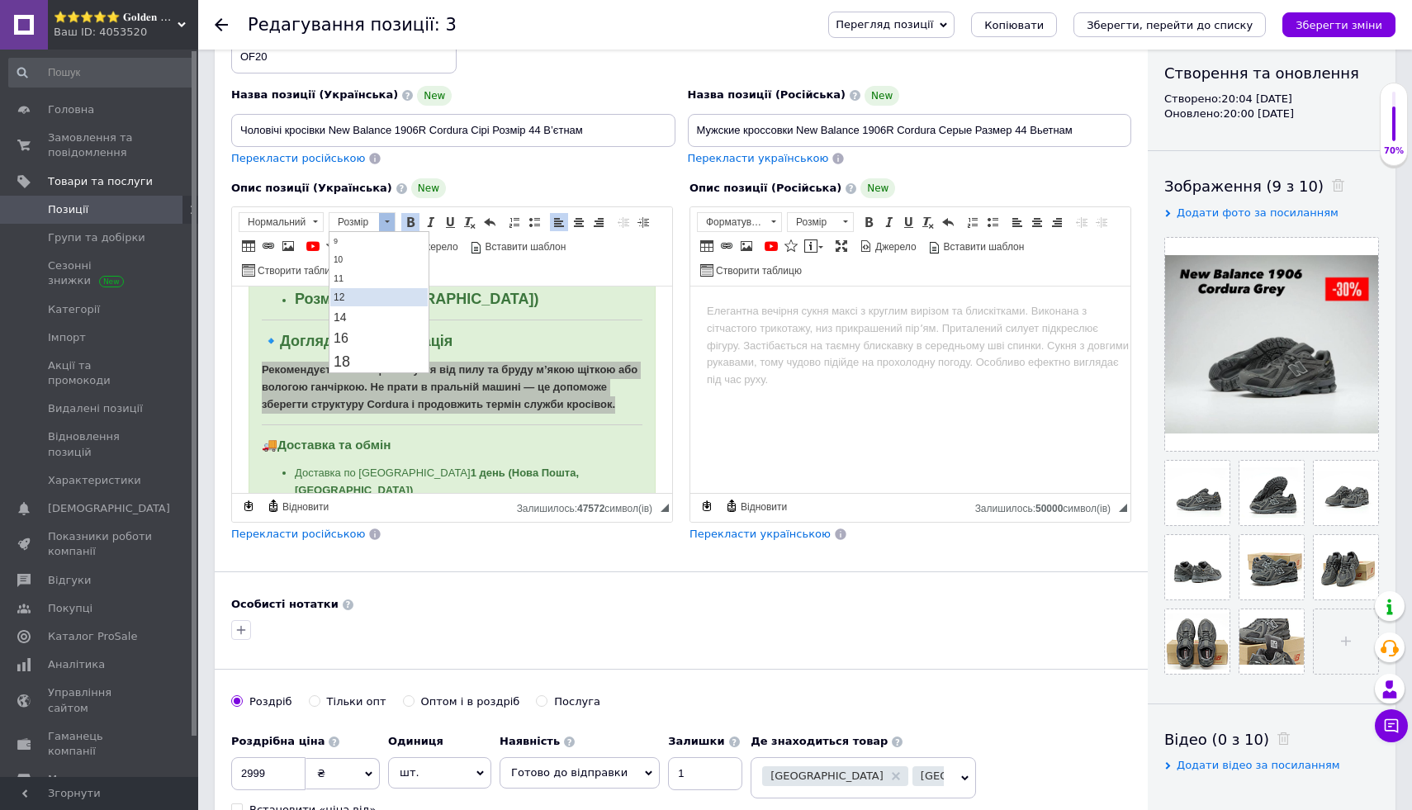
scroll to position [84, 0]
click at [394, 342] on link "18" at bounding box center [378, 341] width 97 height 24
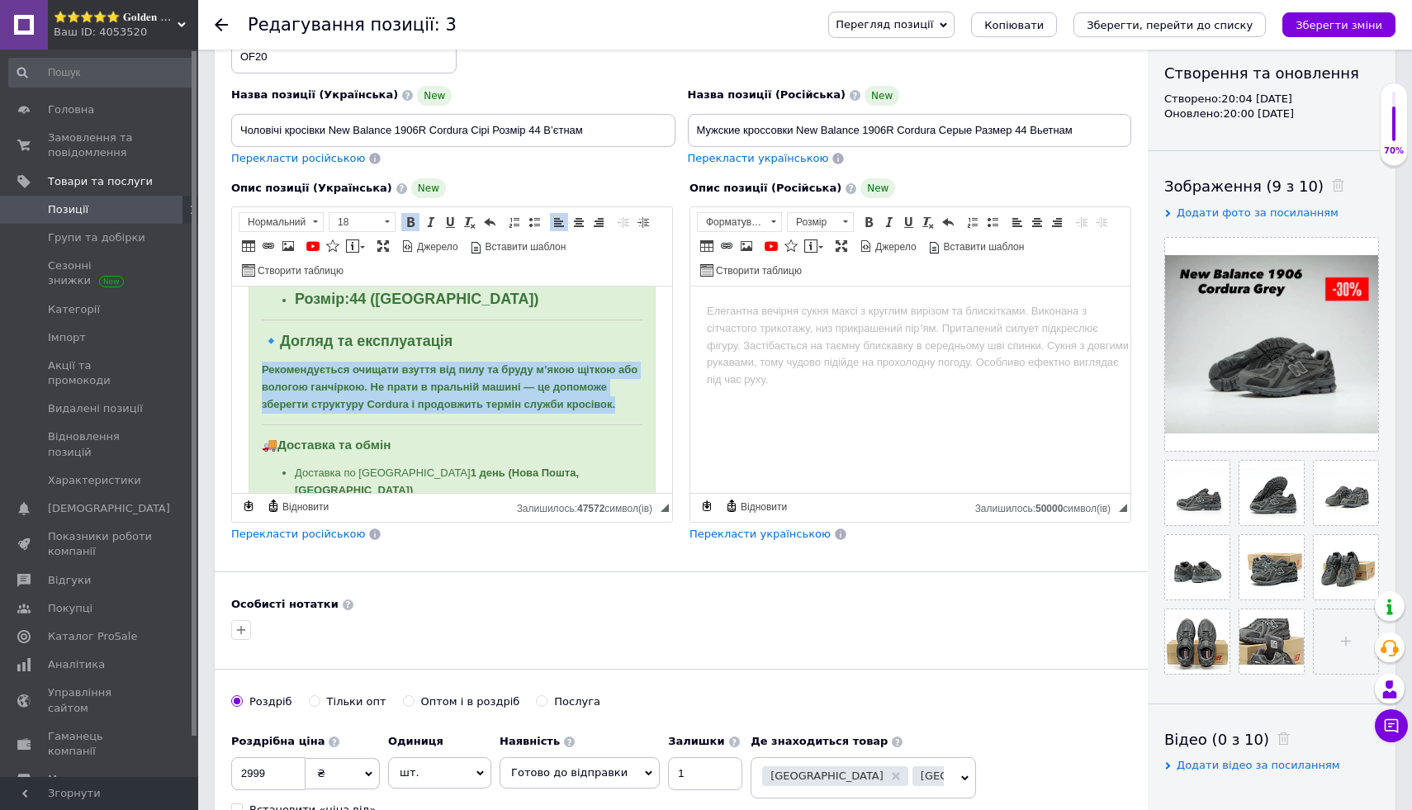
scroll to position [0, 0]
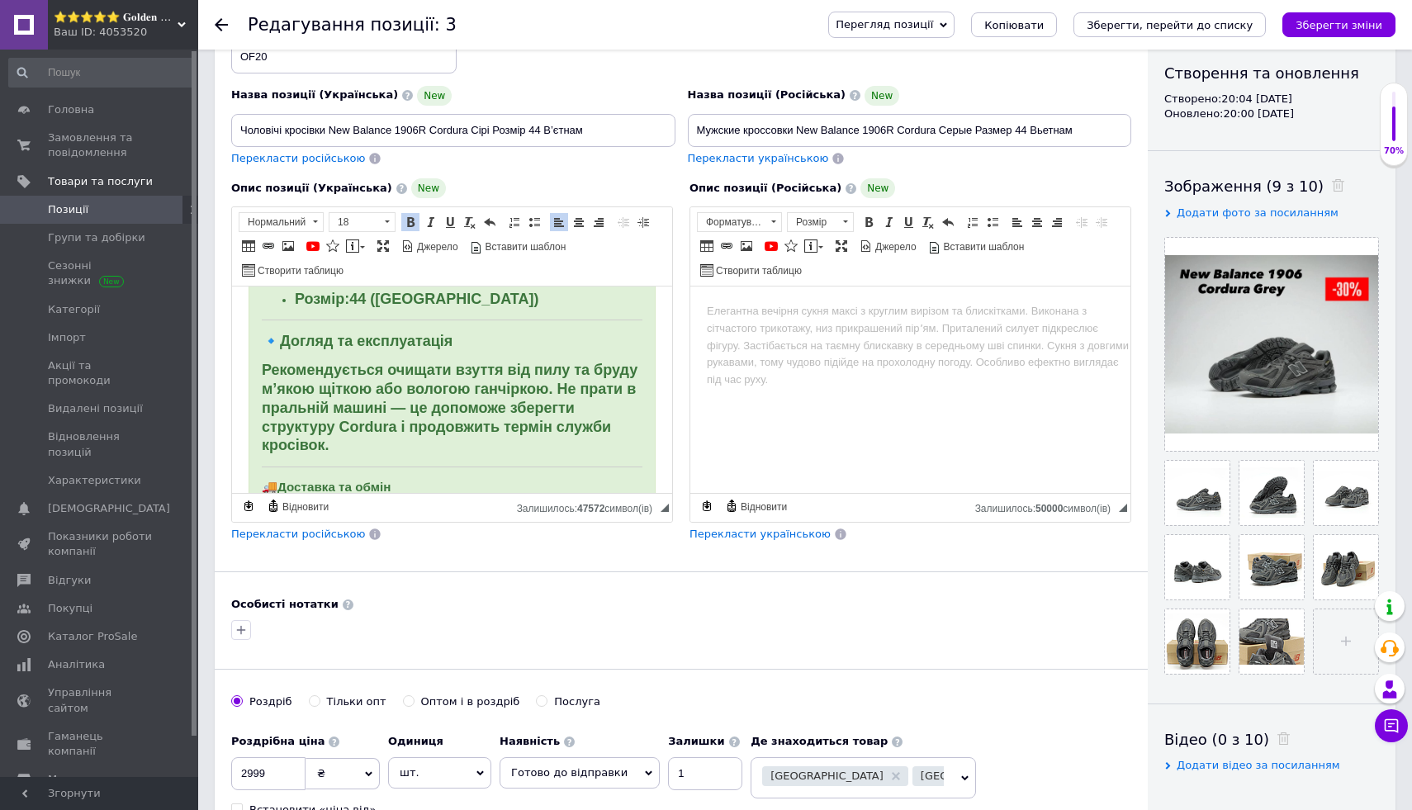
click at [524, 334] on h3 "🔹 Догляд та експлуатація" at bounding box center [452, 342] width 381 height 16
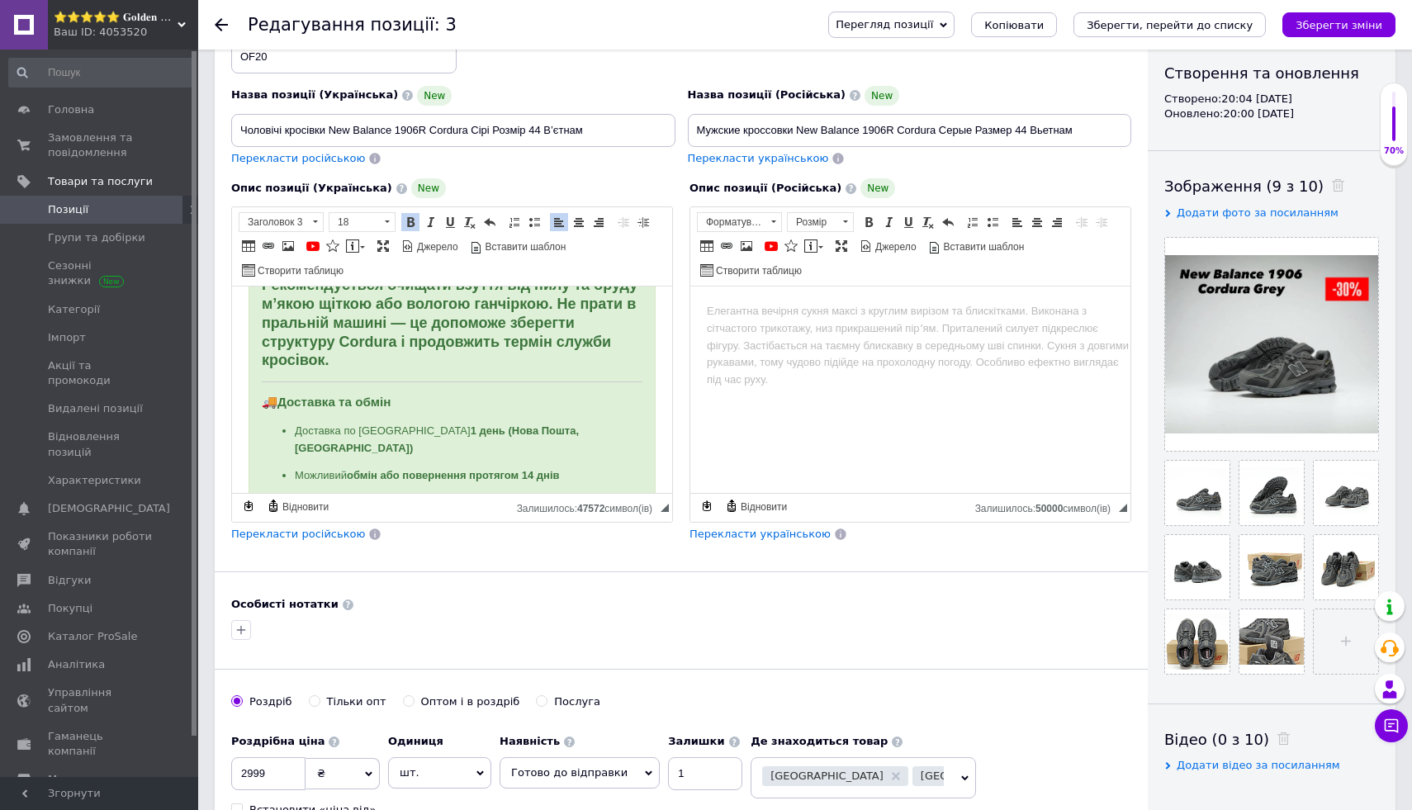
scroll to position [1570, 0]
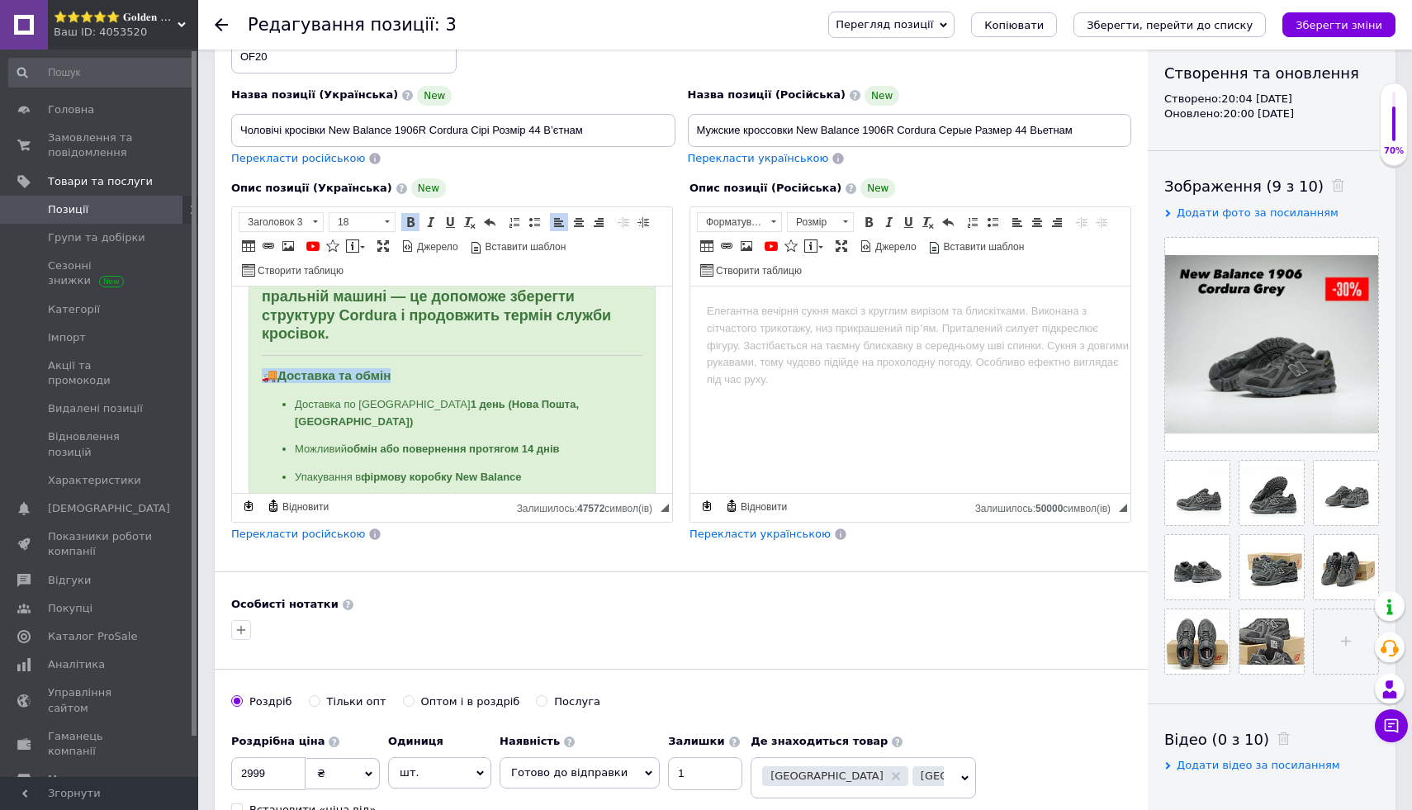
drag, startPoint x: 258, startPoint y: 379, endPoint x: 415, endPoint y: 379, distance: 156.1
click at [412, 220] on span at bounding box center [410, 222] width 13 height 13
click at [376, 220] on span "Розмір" at bounding box center [354, 222] width 50 height 18
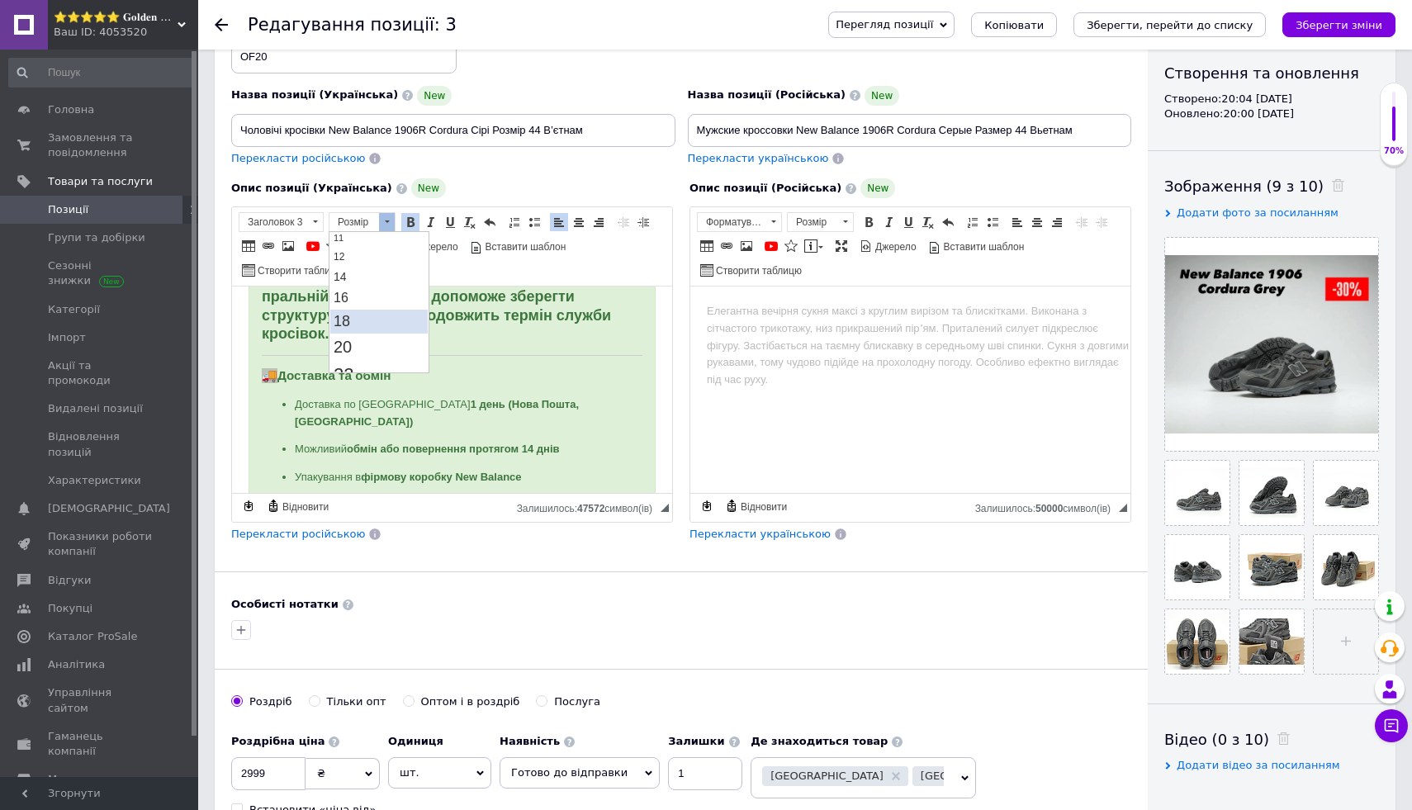
click at [397, 325] on link "18" at bounding box center [378, 322] width 97 height 24
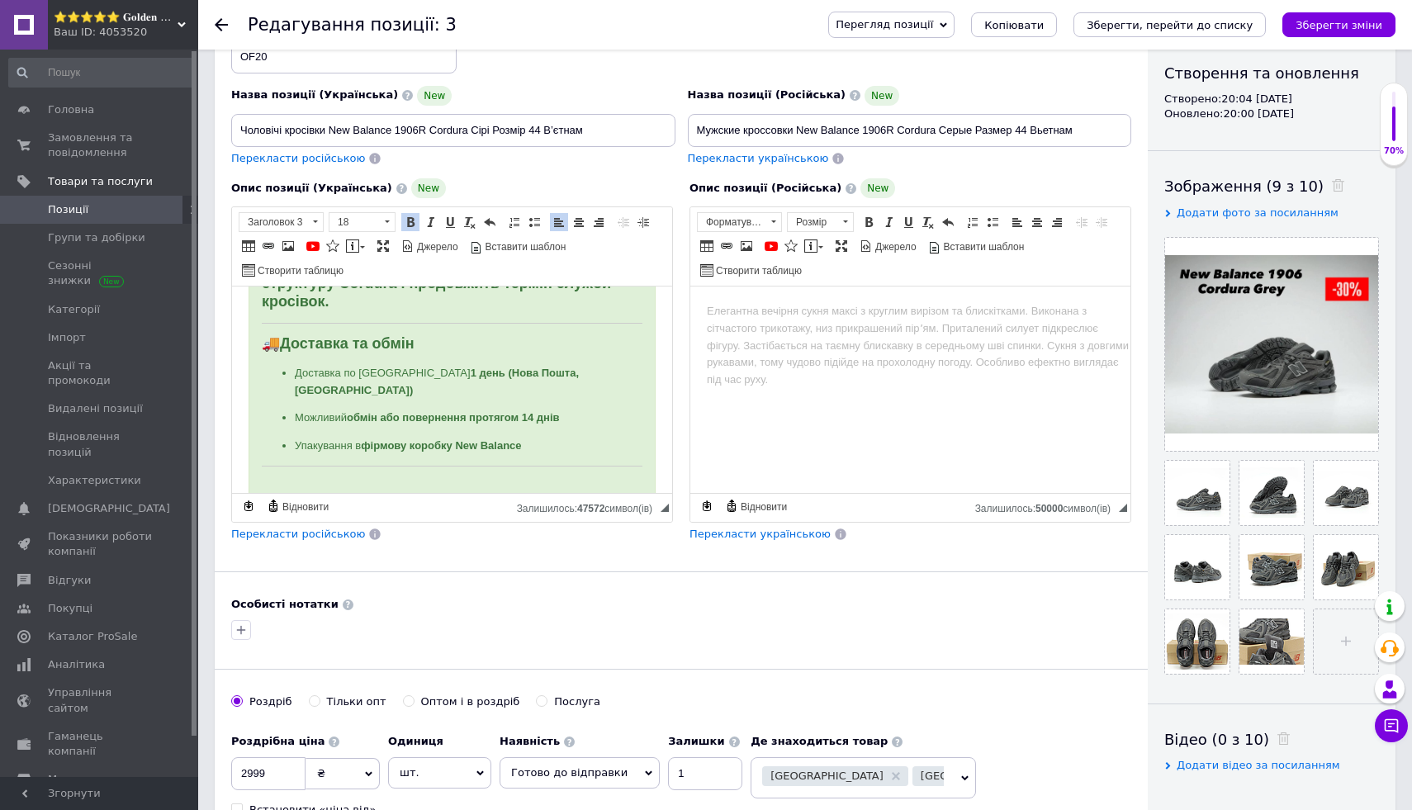
scroll to position [1604, 0]
drag, startPoint x: 254, startPoint y: 342, endPoint x: 567, endPoint y: 446, distance: 329.8
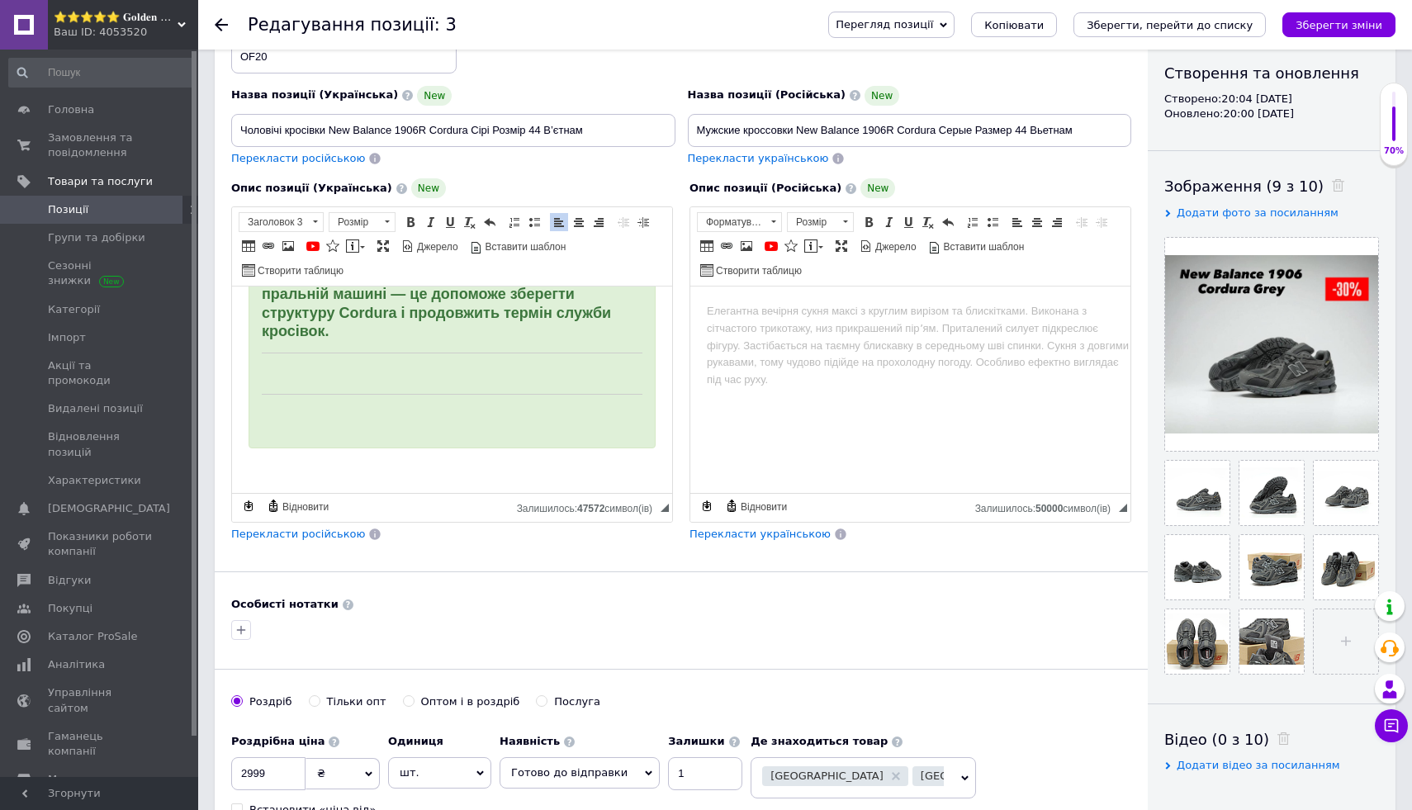
scroll to position [1572, 0]
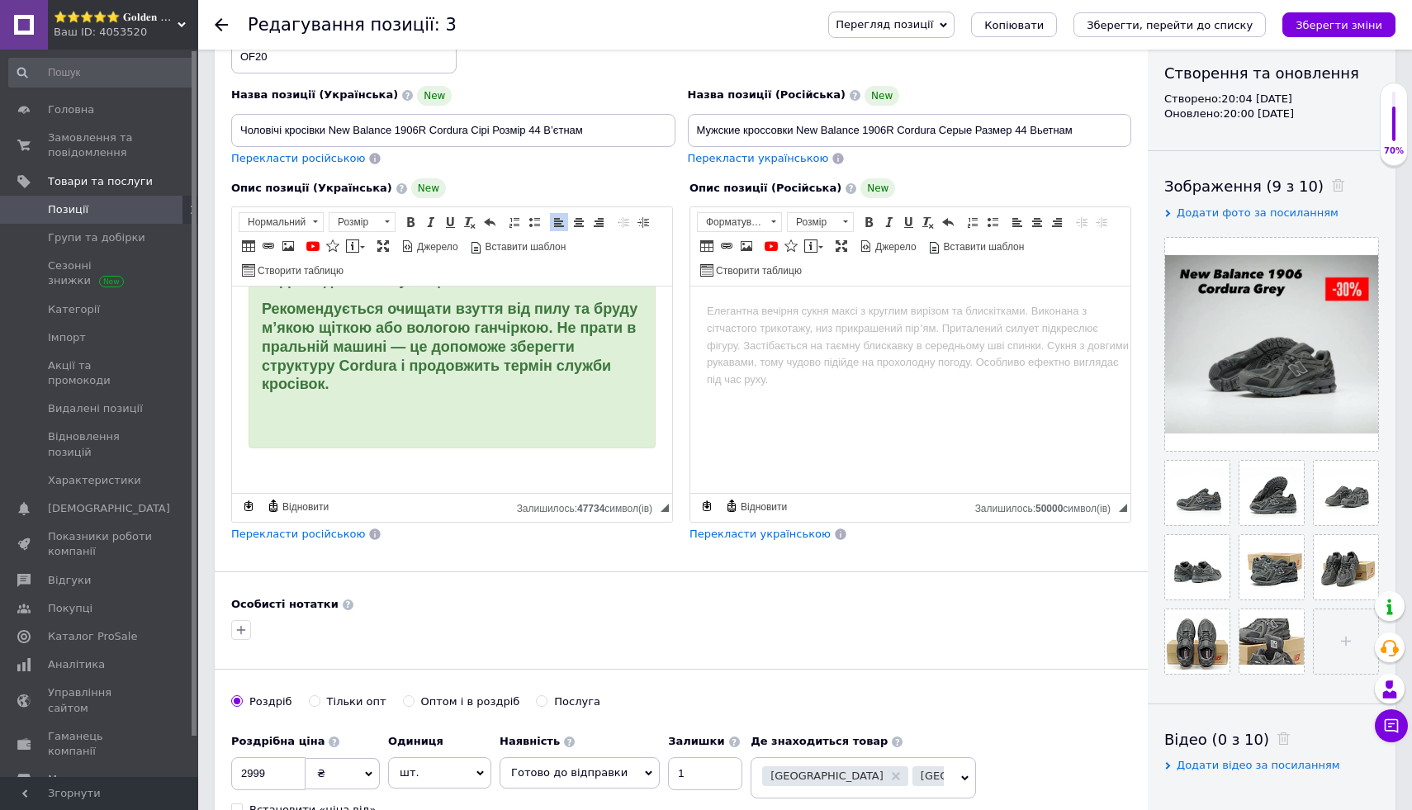
scroll to position [1584, 0]
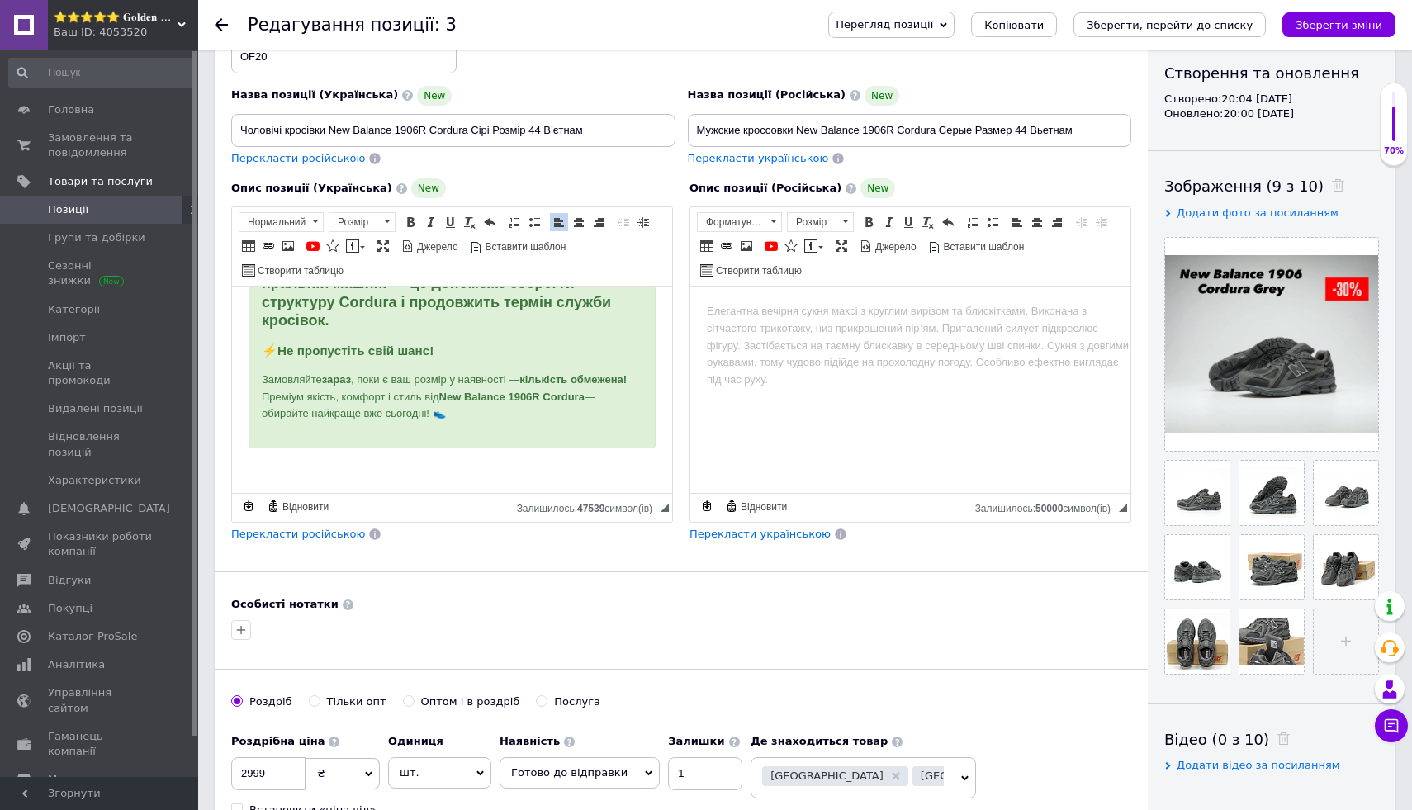
drag, startPoint x: 262, startPoint y: 352, endPoint x: 540, endPoint y: 415, distance: 285.3
click at [410, 221] on span at bounding box center [410, 222] width 13 height 13
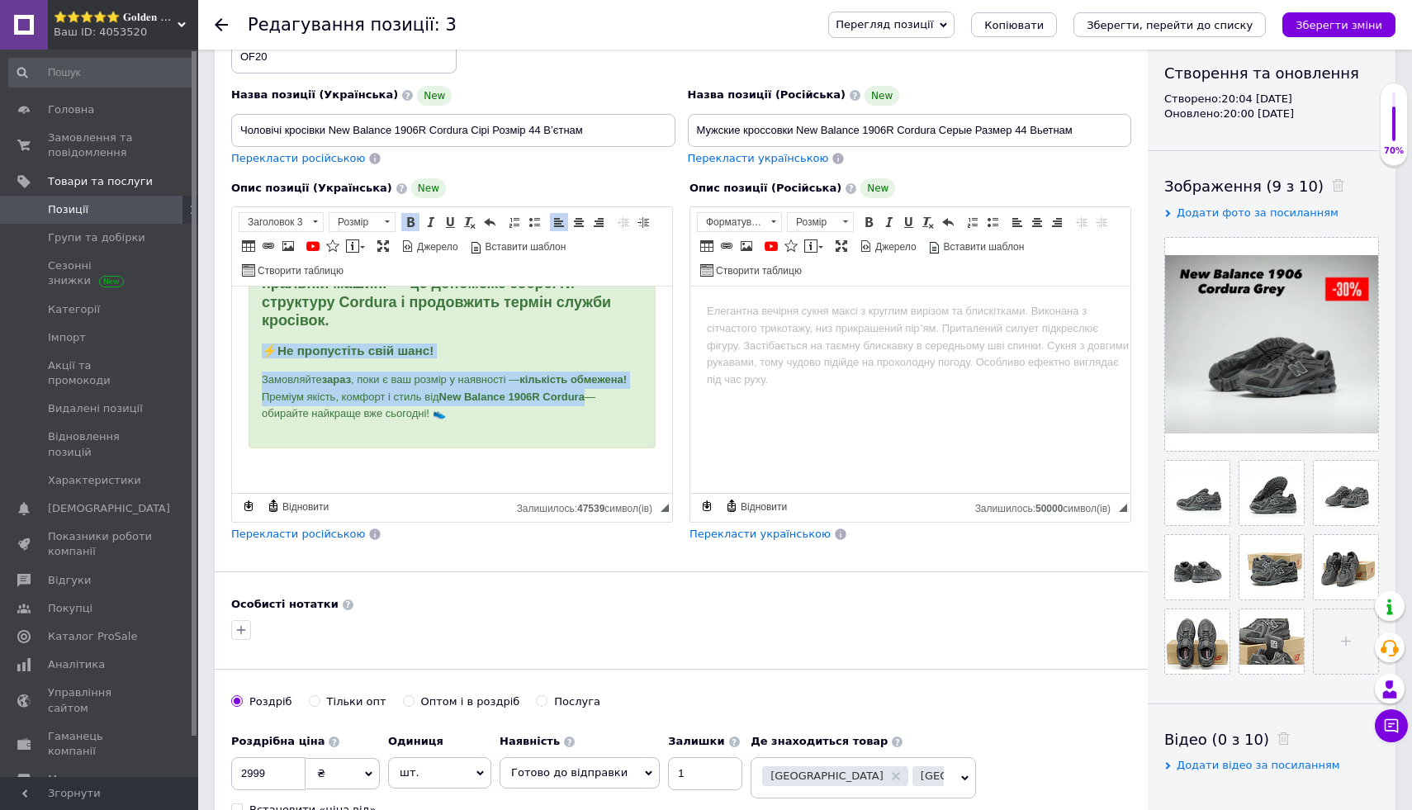
scroll to position [1601, 0]
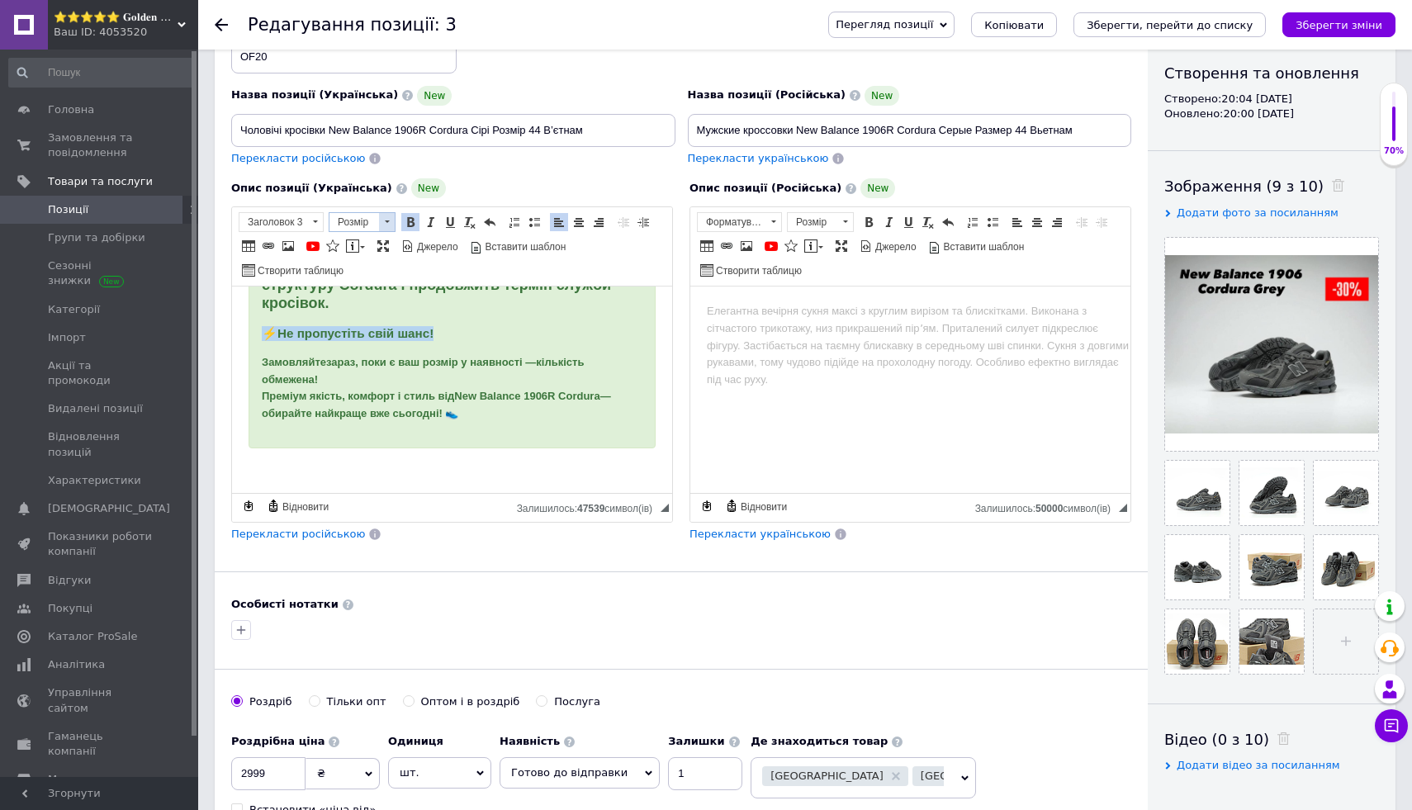
click at [384, 221] on span at bounding box center [387, 222] width 16 height 18
click at [384, 334] on link "18" at bounding box center [378, 332] width 97 height 24
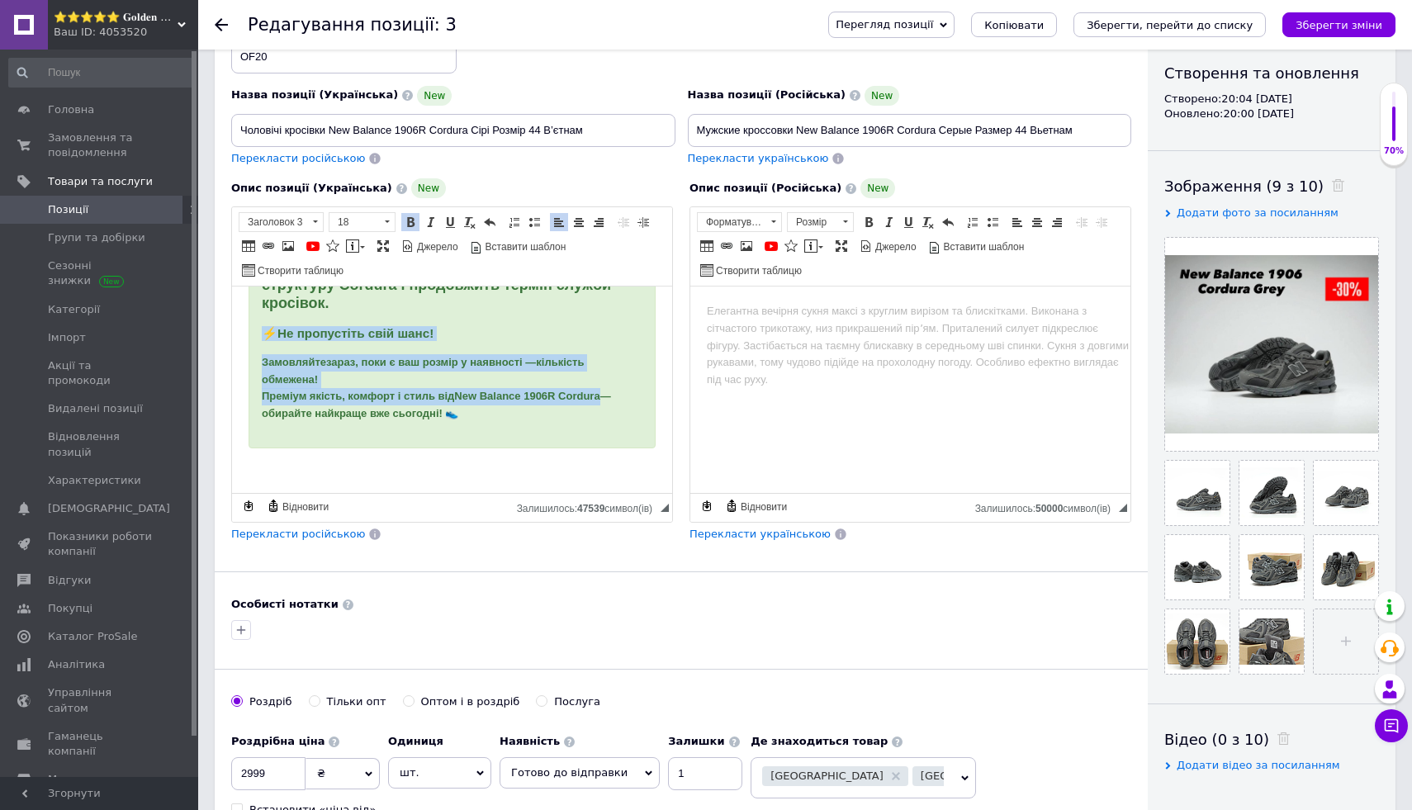
scroll to position [0, 0]
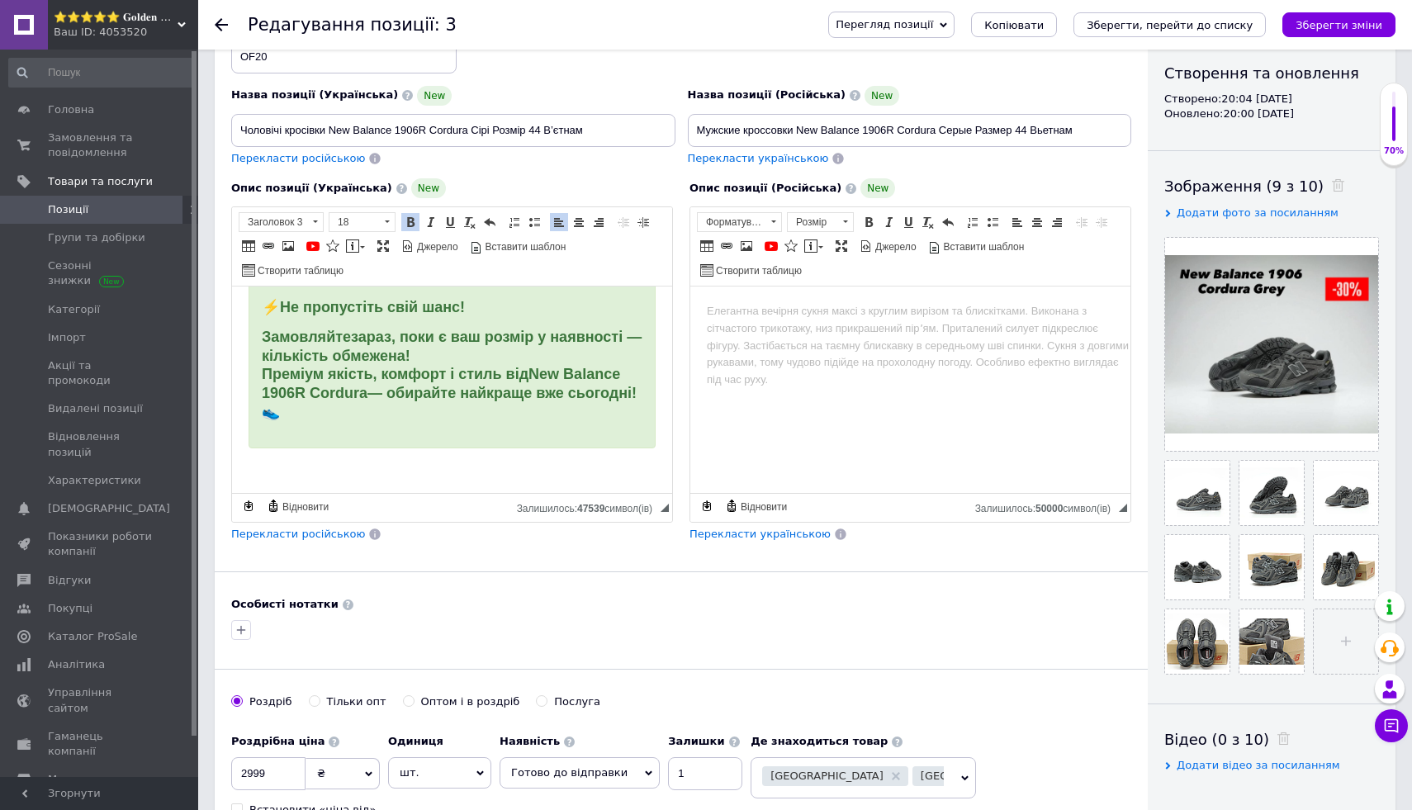
click at [371, 466] on p "Редактор, 863A028E-F279-49FA-9EB3-828D020C4863" at bounding box center [452, 467] width 407 height 17
click at [357, 244] on span at bounding box center [352, 245] width 13 height 13
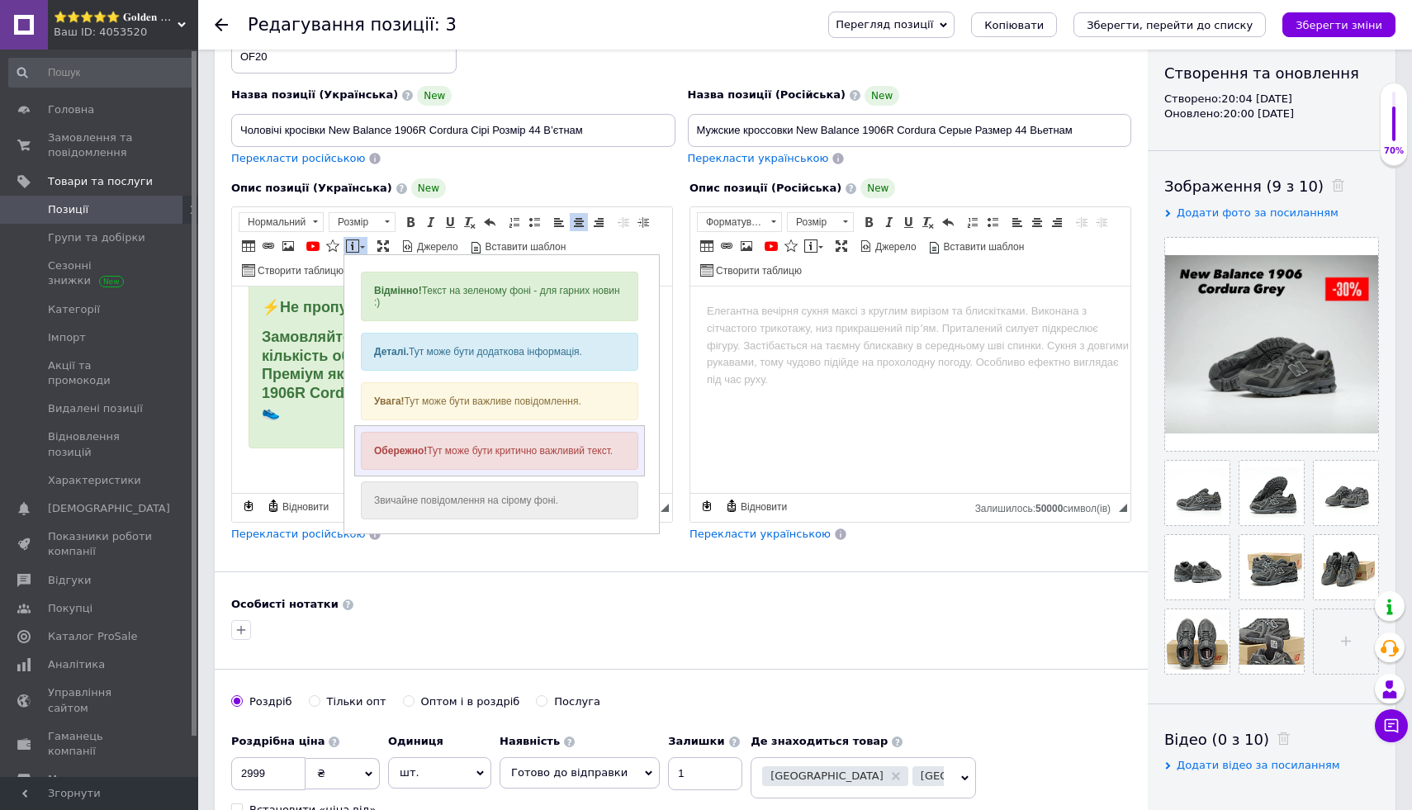
click at [397, 451] on strong "Обережно!" at bounding box center [400, 451] width 53 height 12
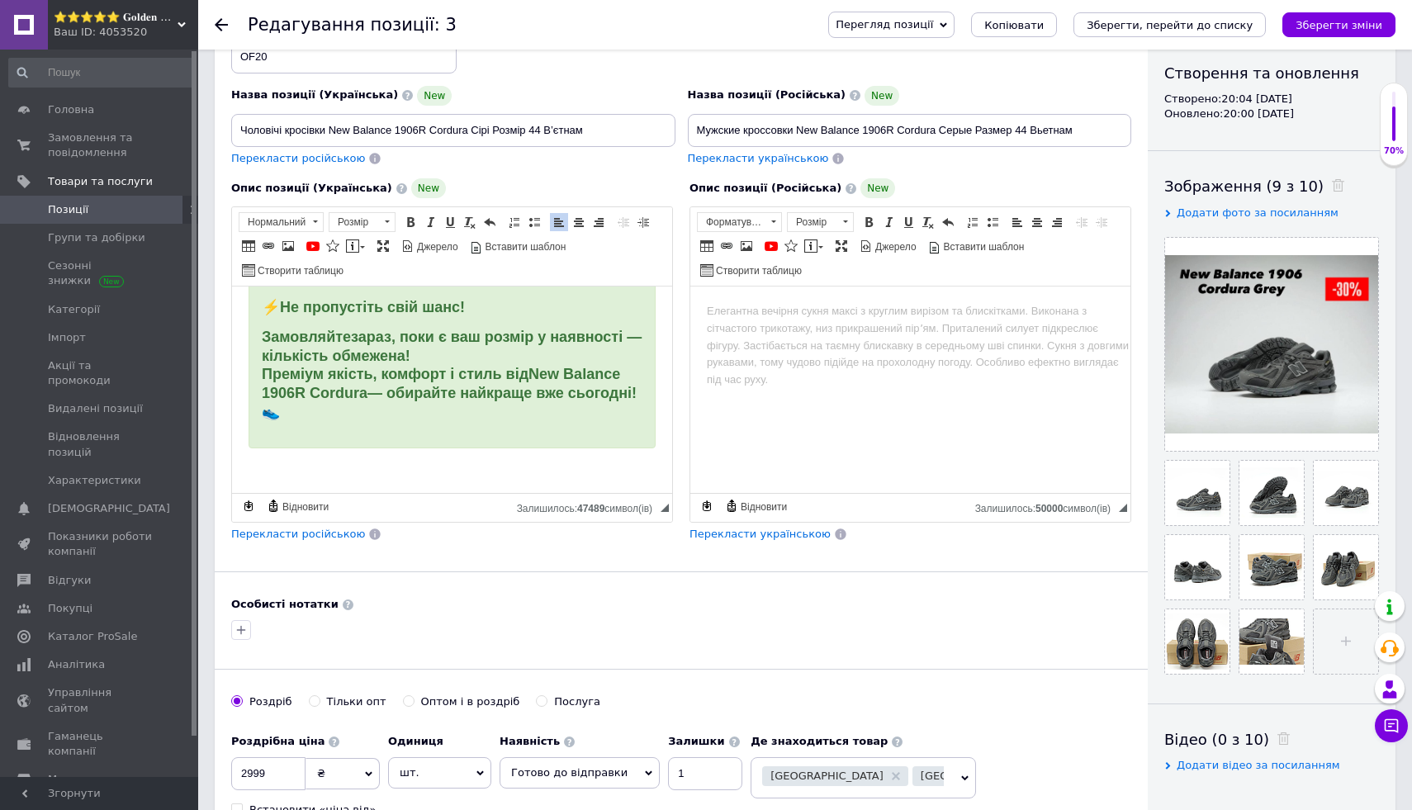
scroll to position [1660, 0]
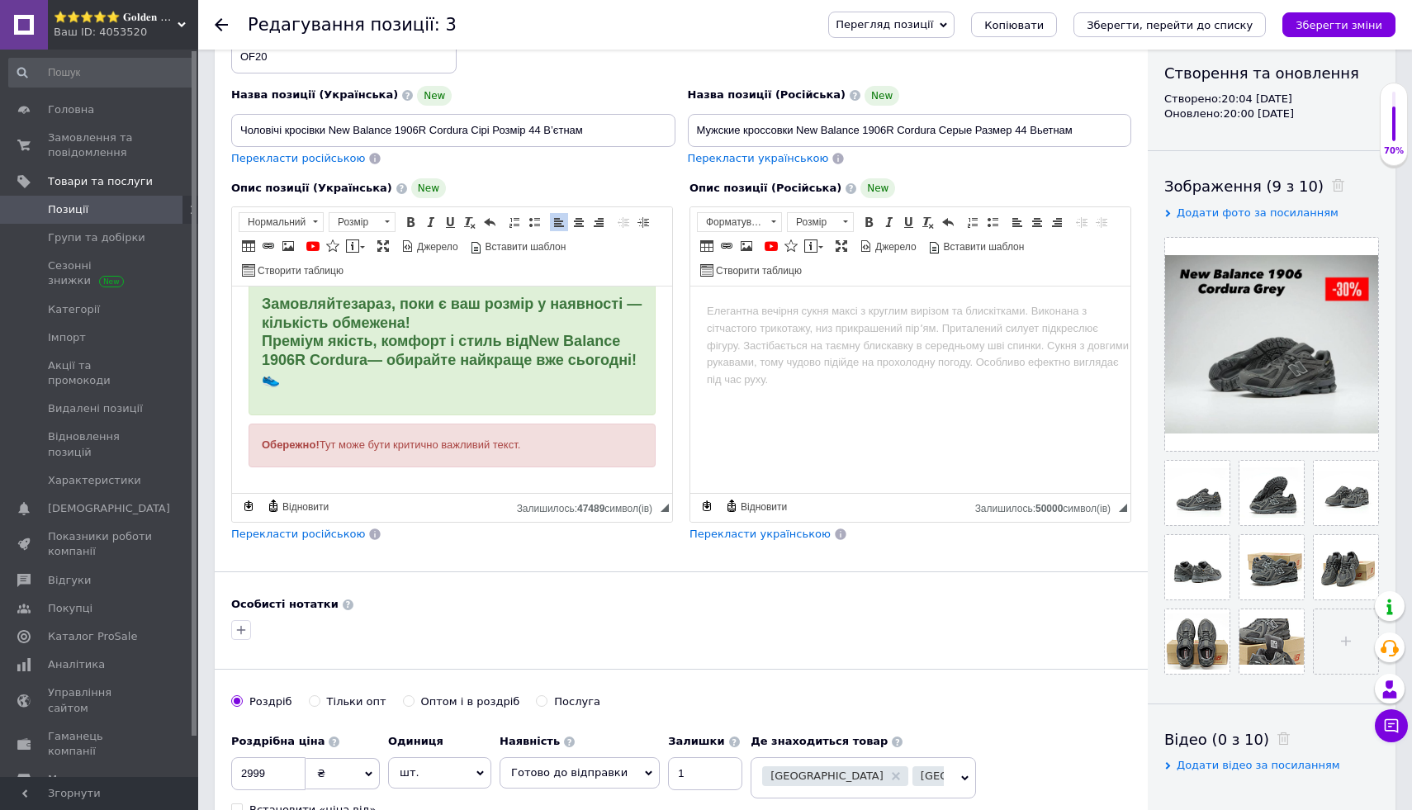
drag, startPoint x: 254, startPoint y: 442, endPoint x: 585, endPoint y: 443, distance: 330.3
click at [585, 443] on div "Обережно! Тут може бути критично важливий текст." at bounding box center [452, 446] width 407 height 44
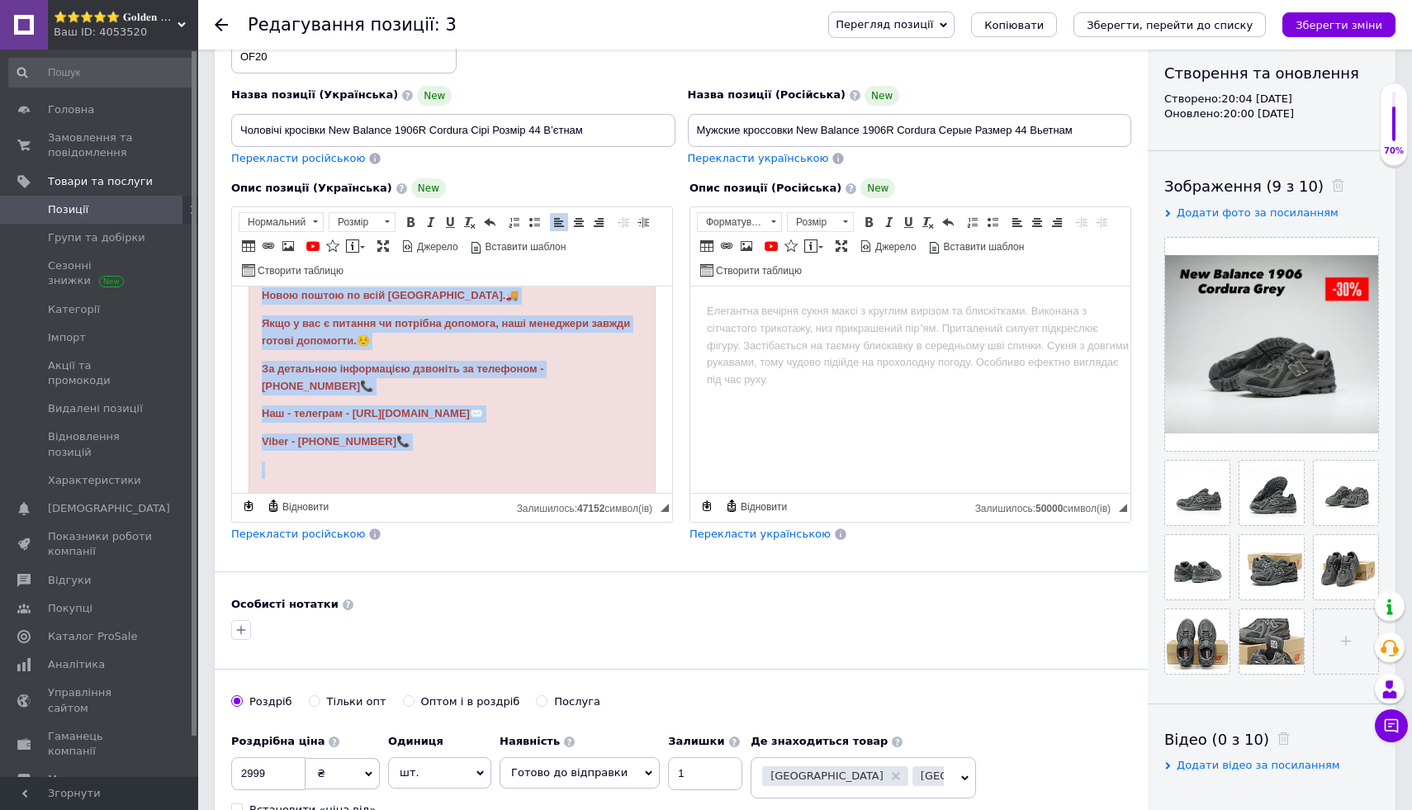
scroll to position [1930, 0]
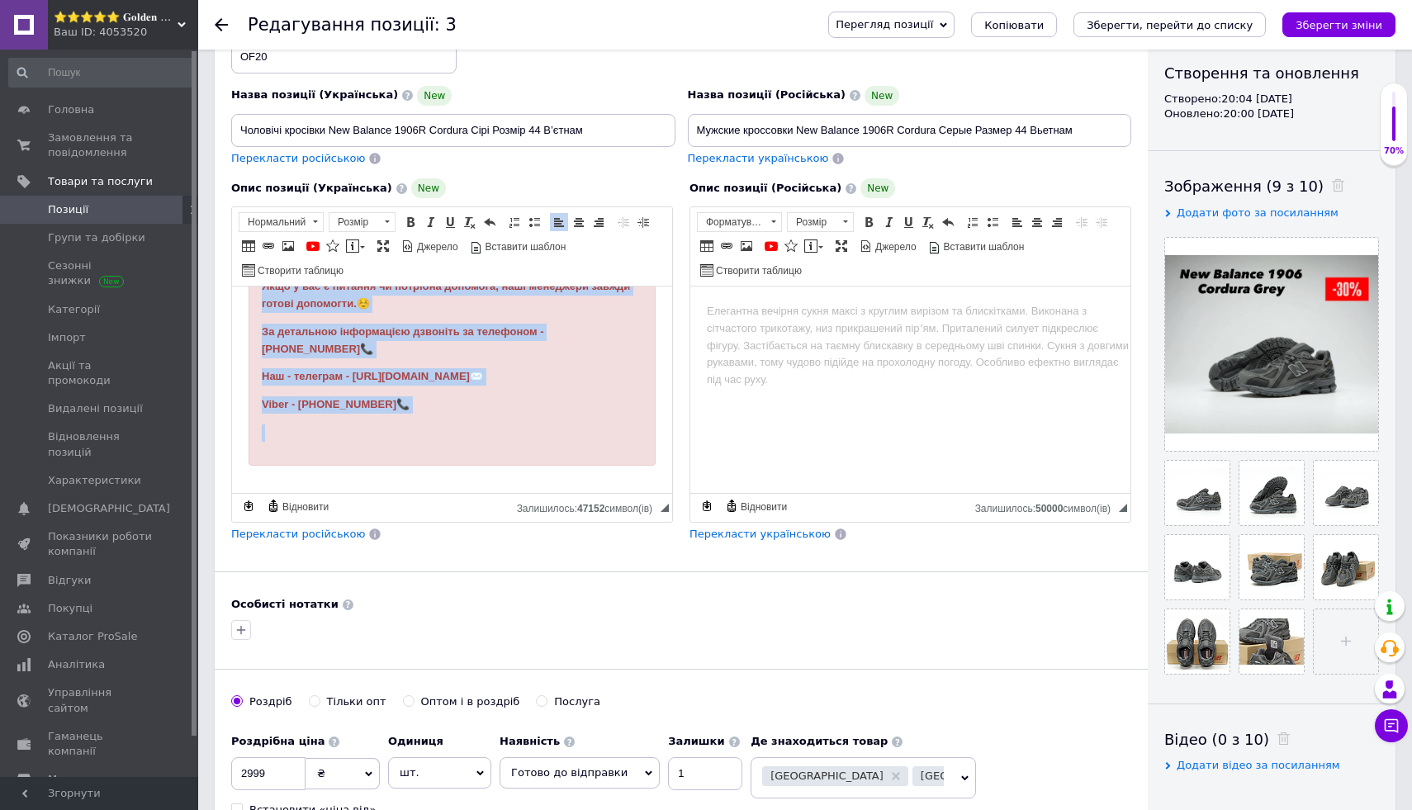
drag, startPoint x: 257, startPoint y: 344, endPoint x: 439, endPoint y: 402, distance: 190.7
click at [575, 216] on span at bounding box center [578, 222] width 13 height 13
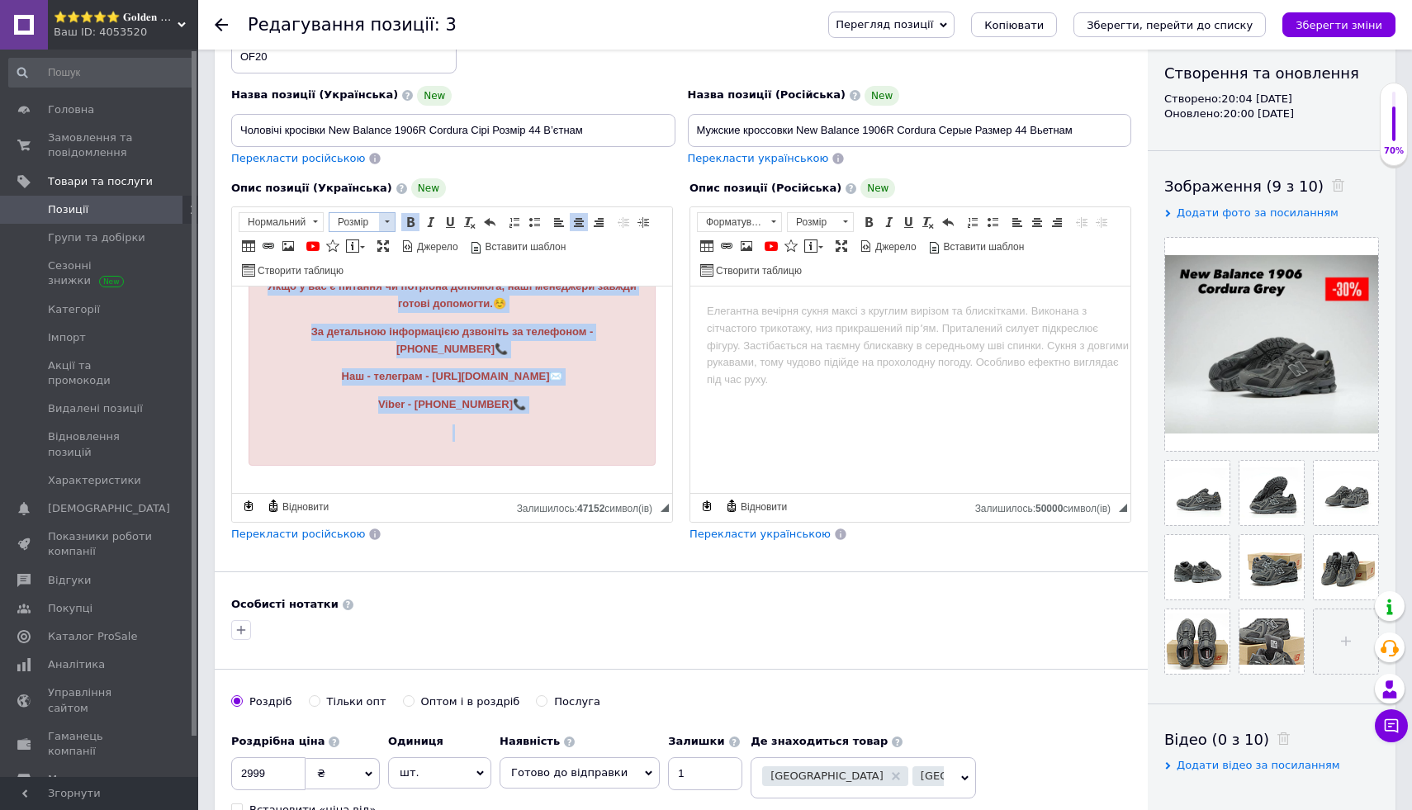
click at [377, 220] on span "Розмір" at bounding box center [354, 222] width 50 height 18
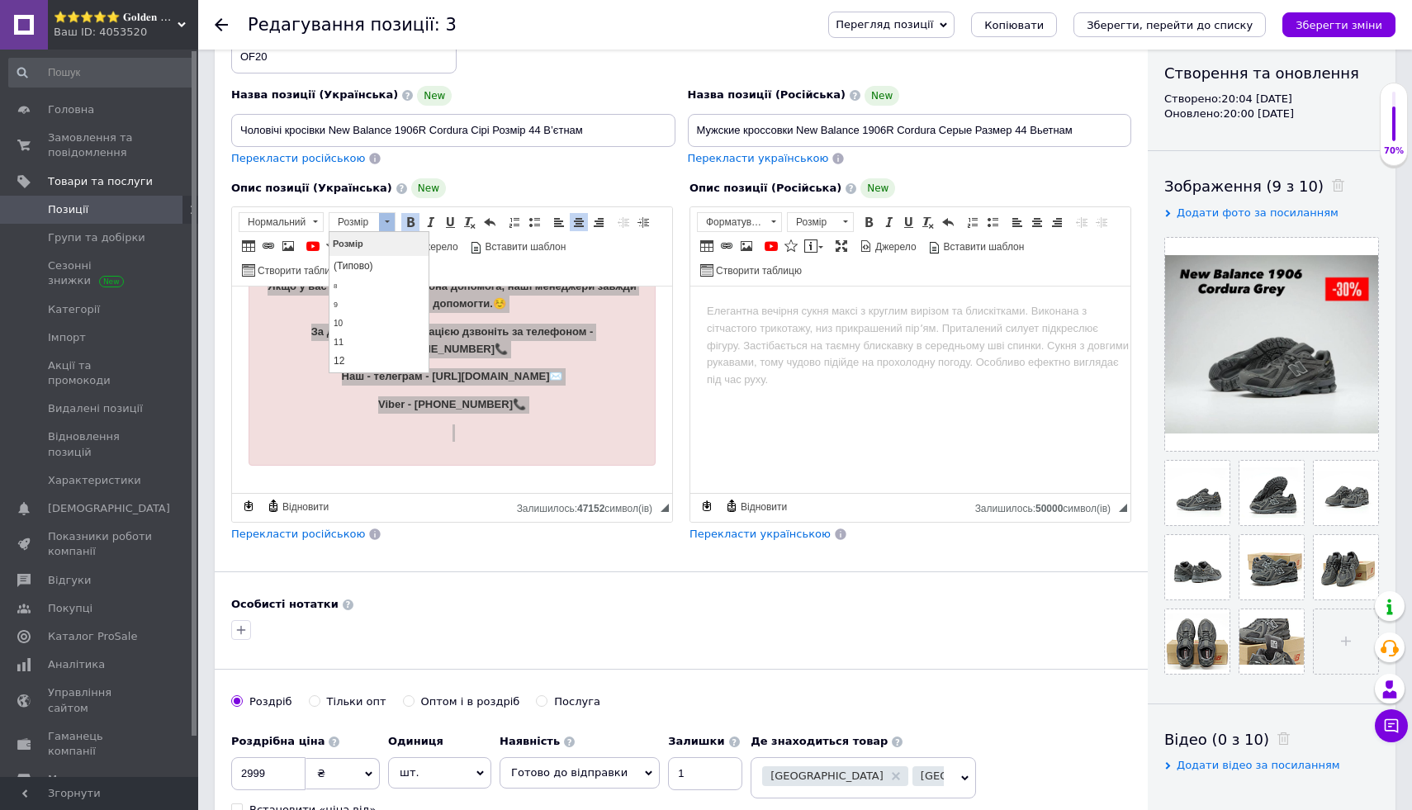
scroll to position [99, 0]
click at [377, 351] on link "20" at bounding box center [378, 352] width 97 height 26
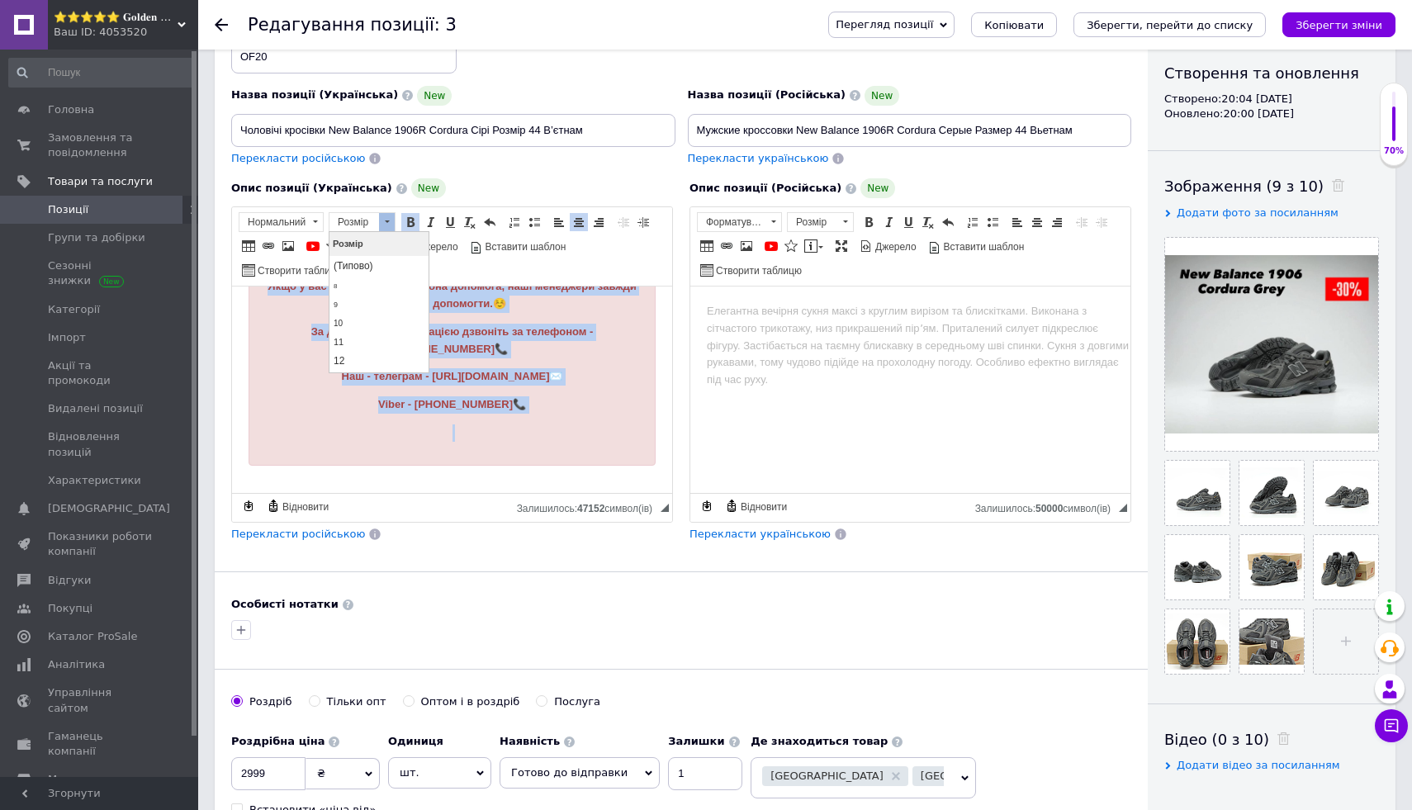
scroll to position [1885, 0]
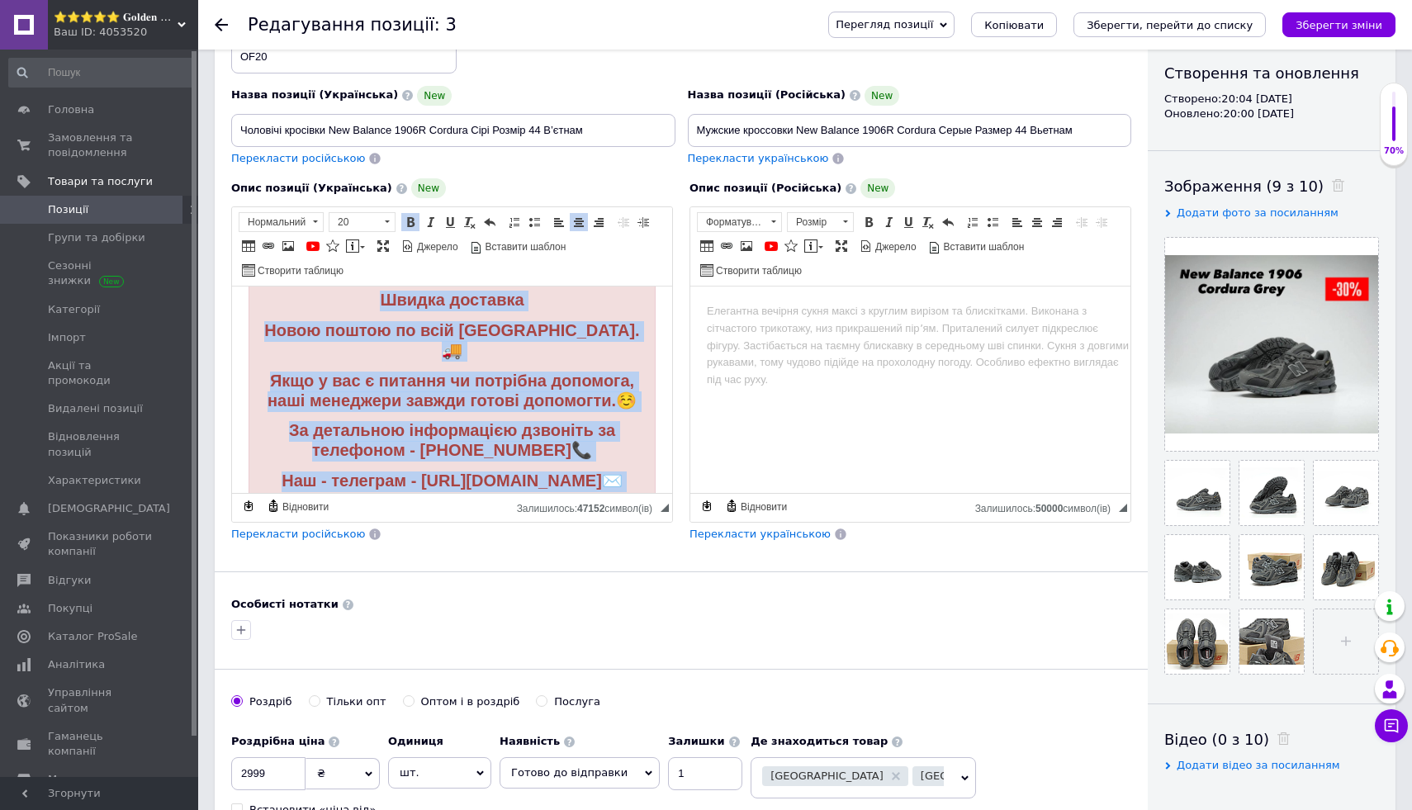
click at [263, 446] on div "Як замовити? Просто додайте цей товар, до кошика та оформіть замовлення всього …" at bounding box center [452, 387] width 407 height 378
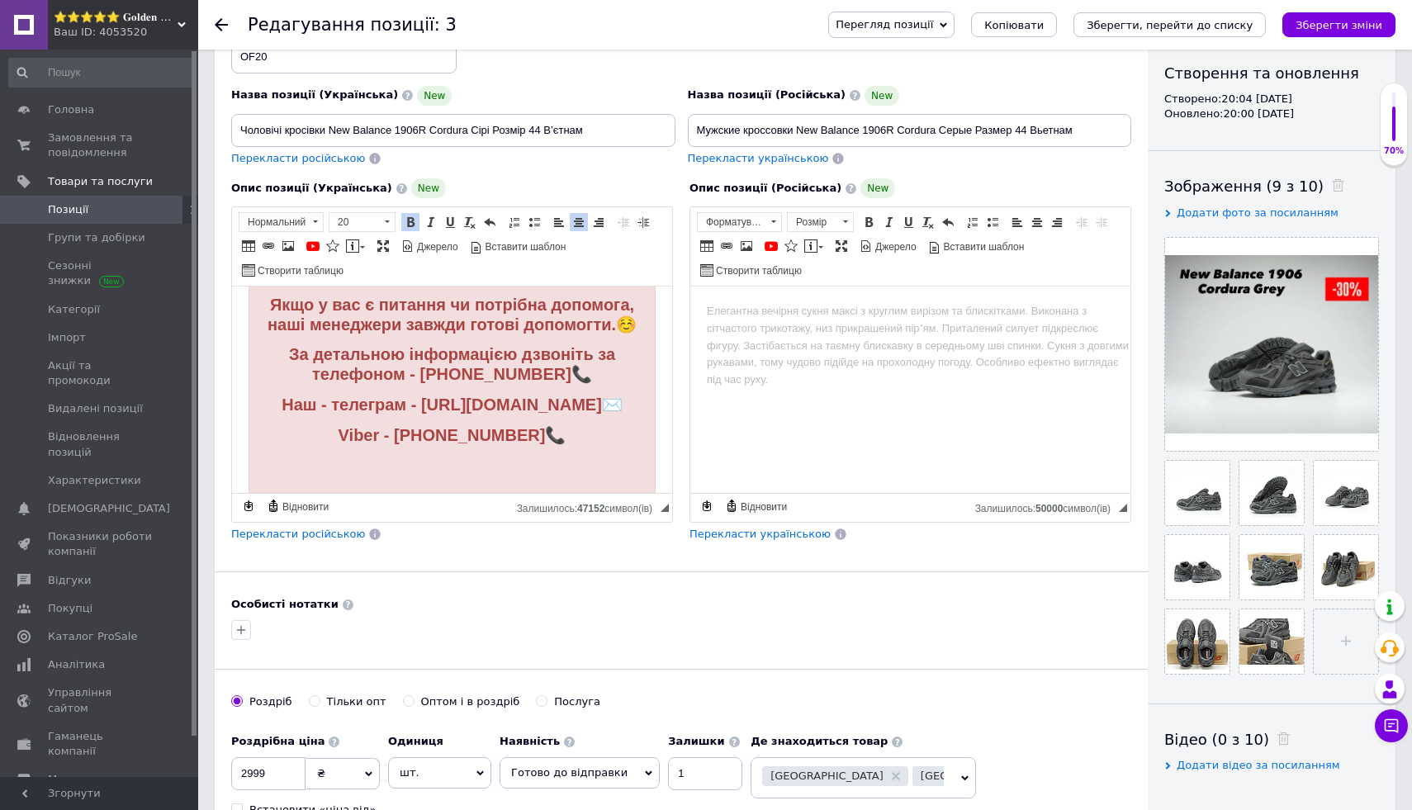
scroll to position [2001, 0]
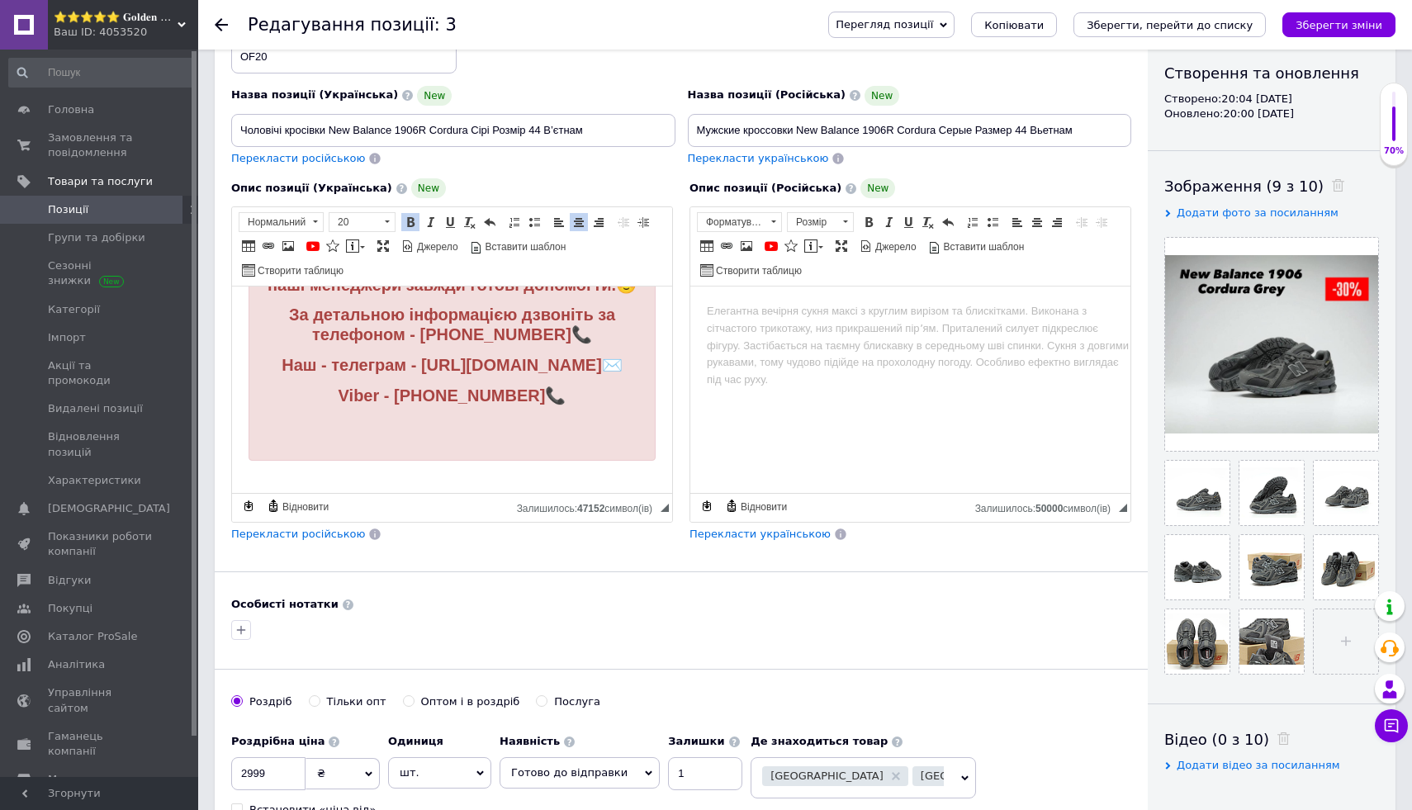
click at [293, 434] on div "Як замовити? Просто додайте цей товар, до кошика та оформіть замовлення всього …" at bounding box center [452, 272] width 407 height 378
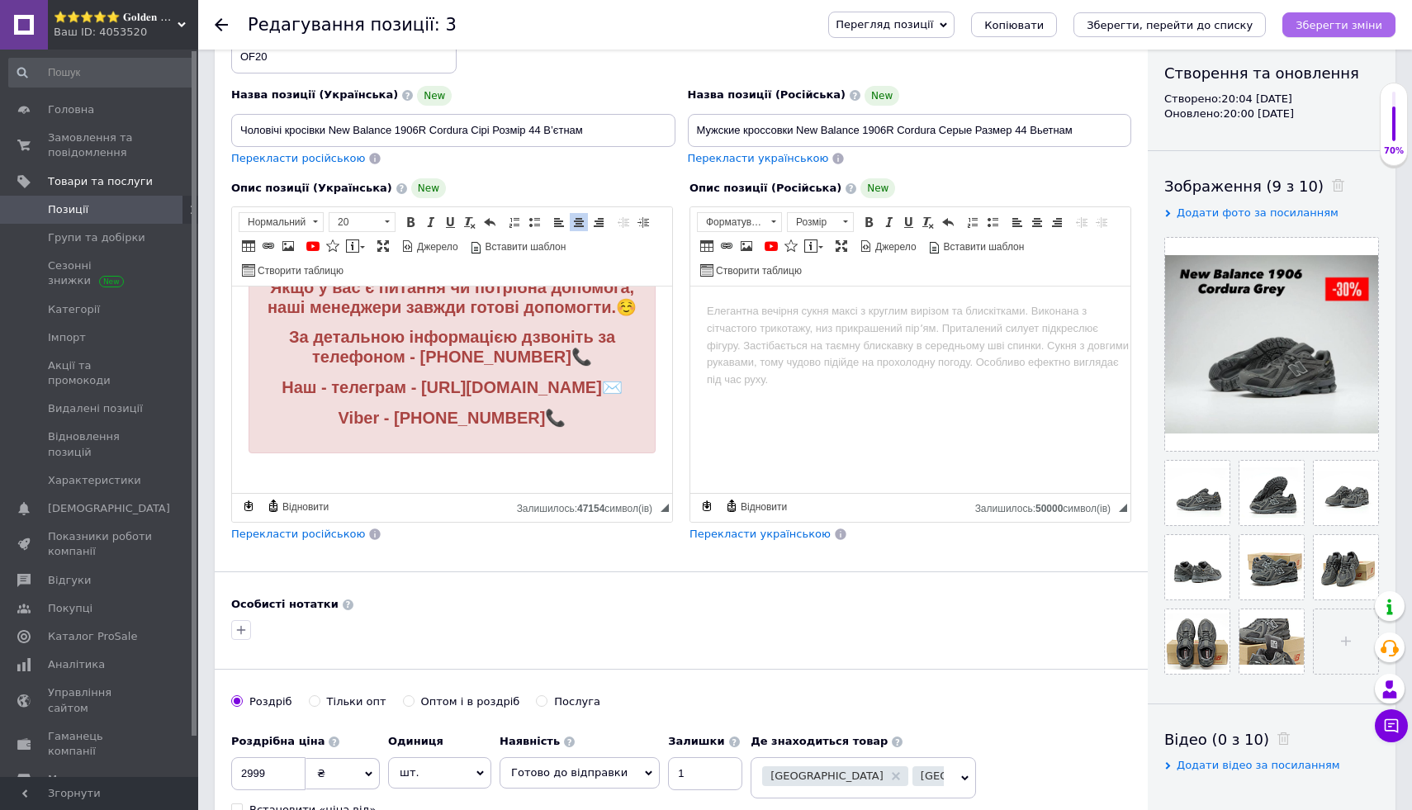
click at [1346, 31] on button "Зберегти зміни" at bounding box center [1338, 24] width 113 height 25
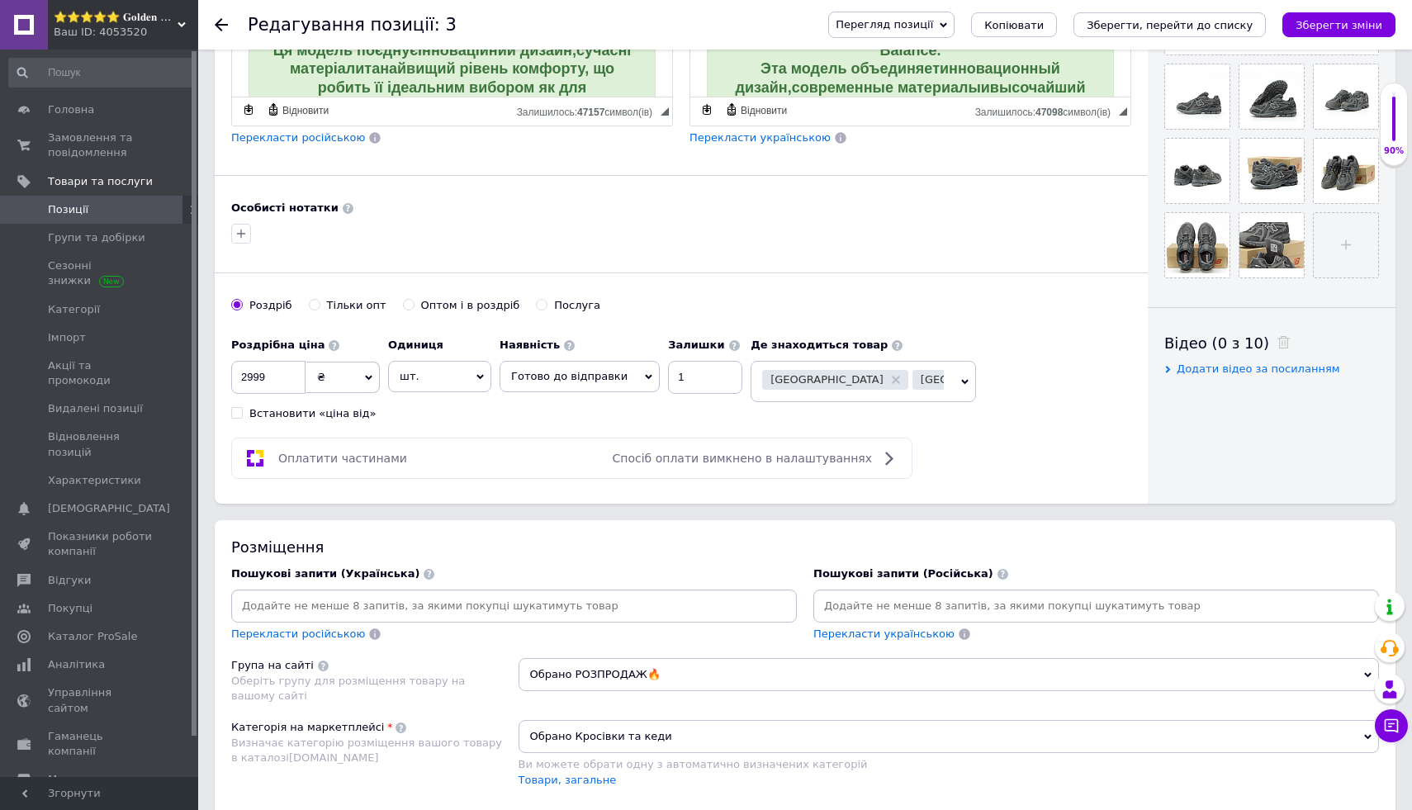
scroll to position [0, 0]
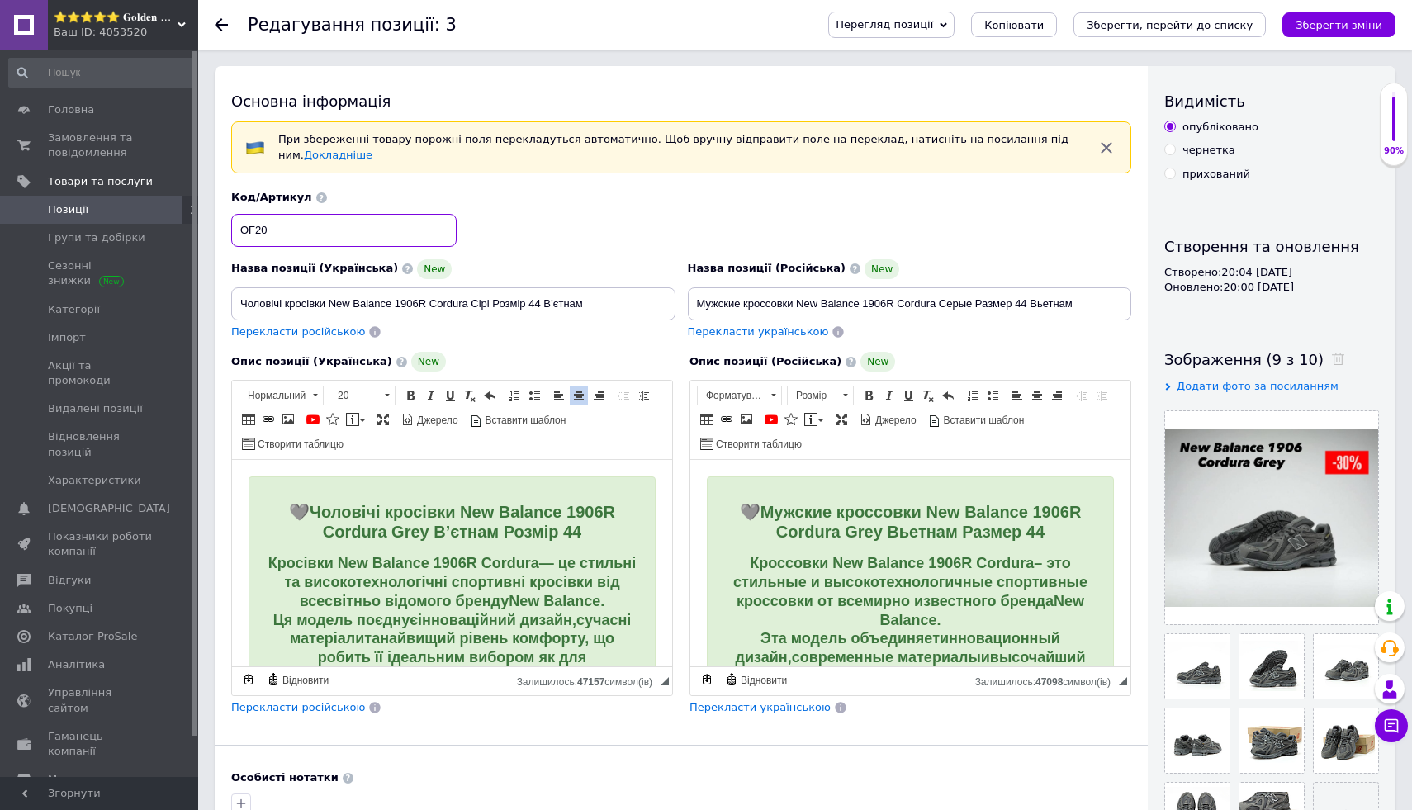
drag, startPoint x: 233, startPoint y: 220, endPoint x: 295, endPoint y: 222, distance: 62.0
click at [295, 222] on input "OF20" at bounding box center [343, 230] width 225 height 33
drag, startPoint x: 235, startPoint y: 230, endPoint x: 311, endPoint y: 230, distance: 76.0
click at [311, 230] on input "OF20" at bounding box center [343, 230] width 225 height 33
click at [544, 201] on div "Код/Артикул OF20" at bounding box center [681, 218] width 913 height 69
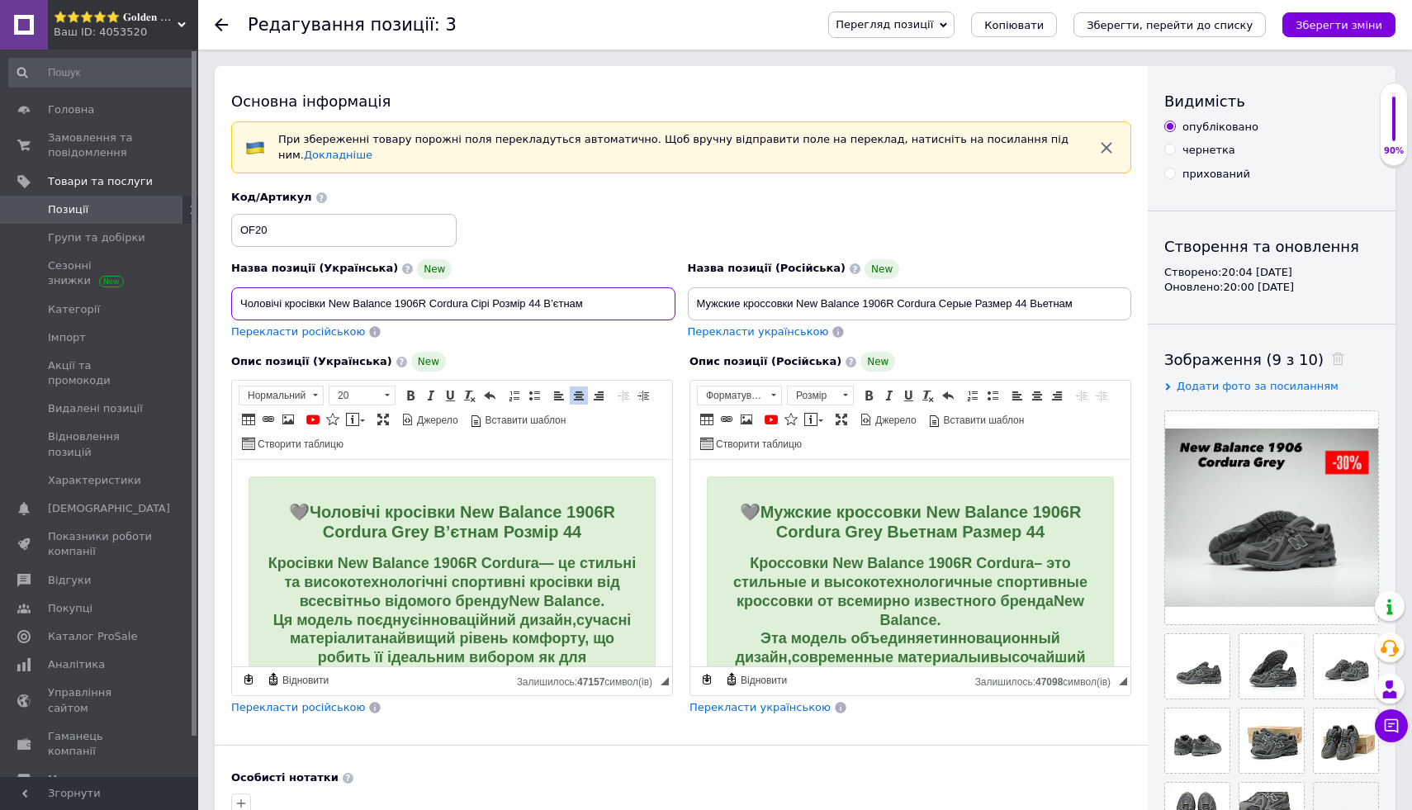
drag, startPoint x: 235, startPoint y: 305, endPoint x: 490, endPoint y: 306, distance: 255.2
click at [490, 306] on input "Чоловічі кросівки New Balance 1906R Cordura Сірі Розмір 44 В’єтнам" at bounding box center [453, 303] width 444 height 33
click at [532, 263] on div "Назва позиції (Українська) New" at bounding box center [453, 269] width 444 height 20
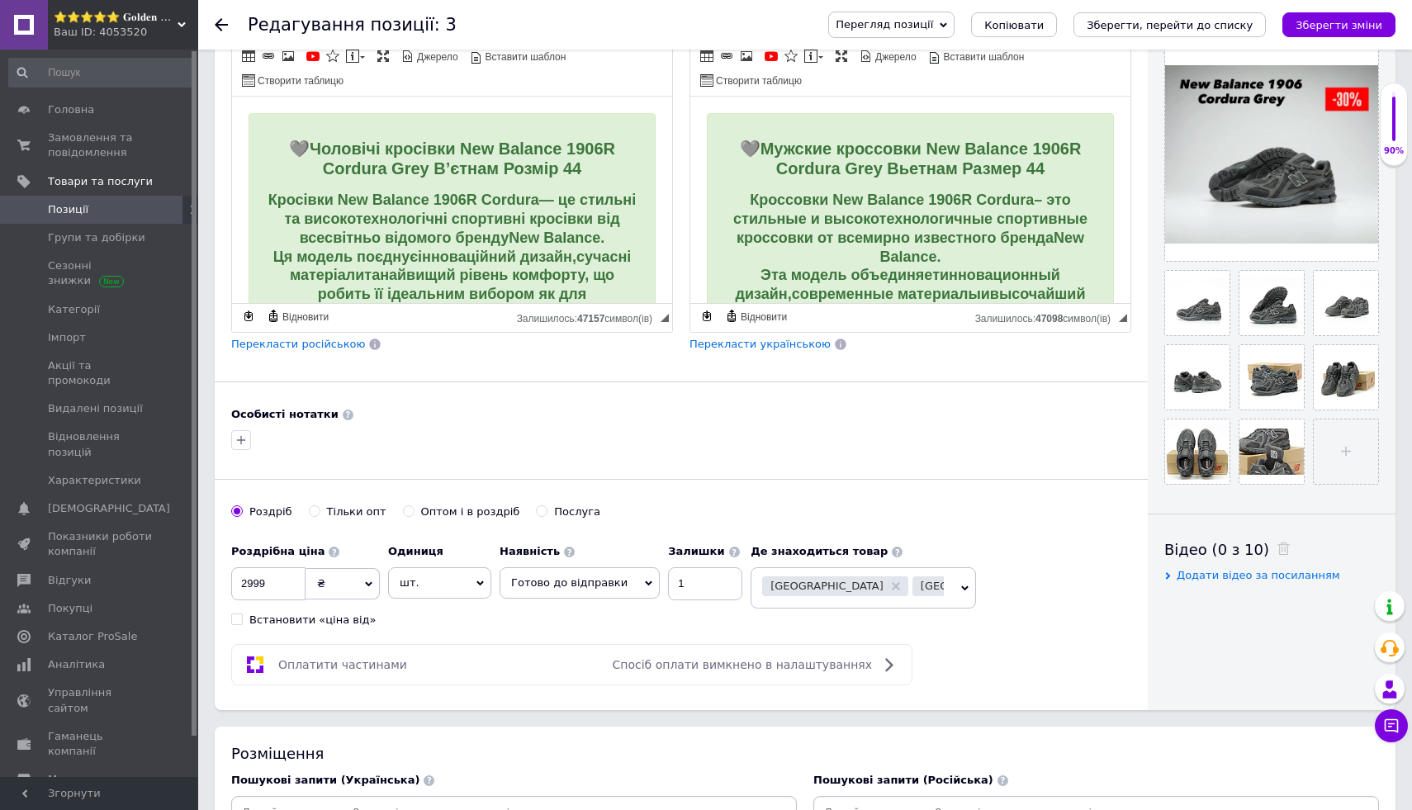
scroll to position [627, 0]
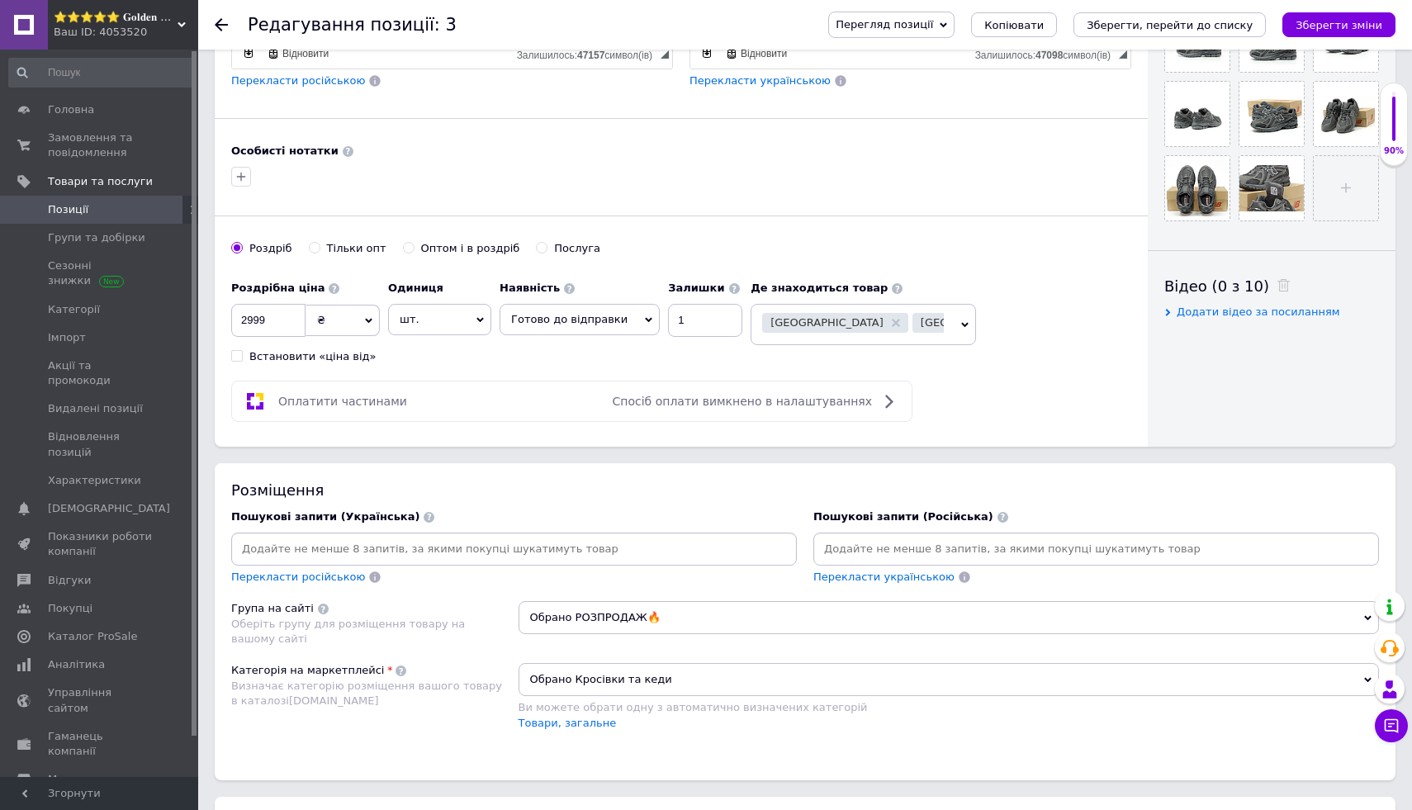
click at [435, 558] on input at bounding box center [514, 549] width 559 height 25
paste input "New balance 1906r cordura"
type input "New balance 1906r cordura"
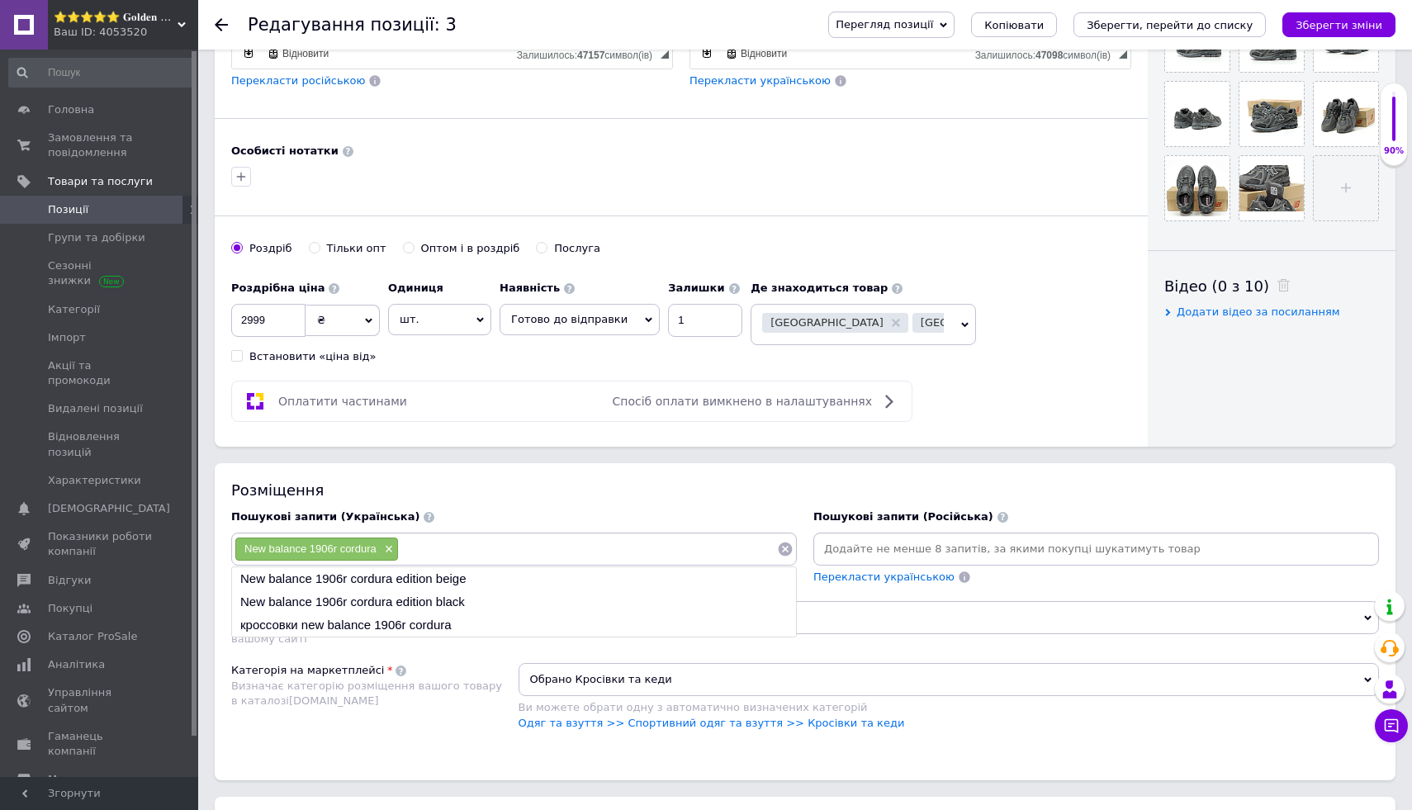
paste input "Чоловічі кросівки New Balance 1906 R сірі"
type input "Чоловічі кросівки New Balance 1906 R сірі"
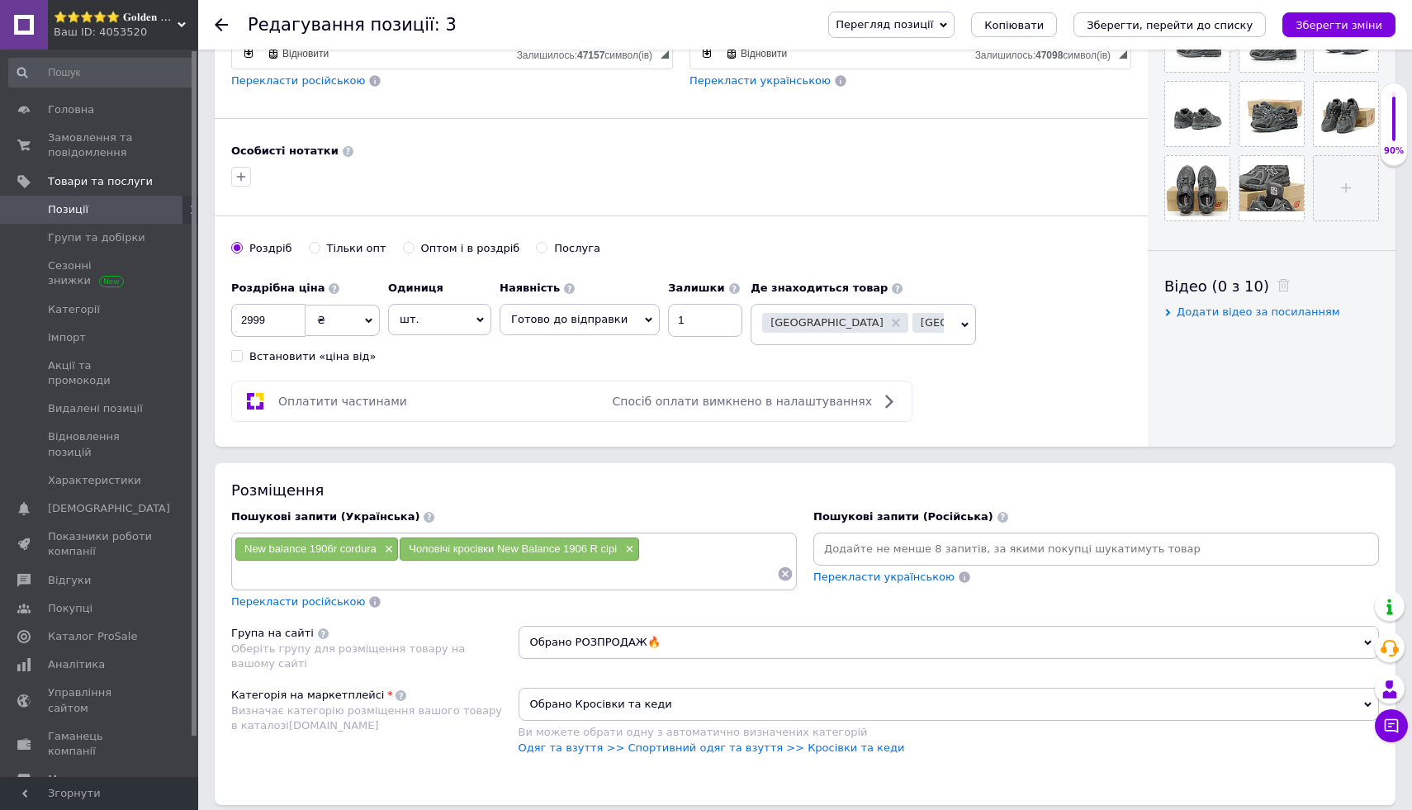
paste input "Кросівки new balance 1906r cordura"
type input "Кросівки new balance 1906r cordura"
paste input "New balance 1906 cordura"
type input "New balance 1906 cordura"
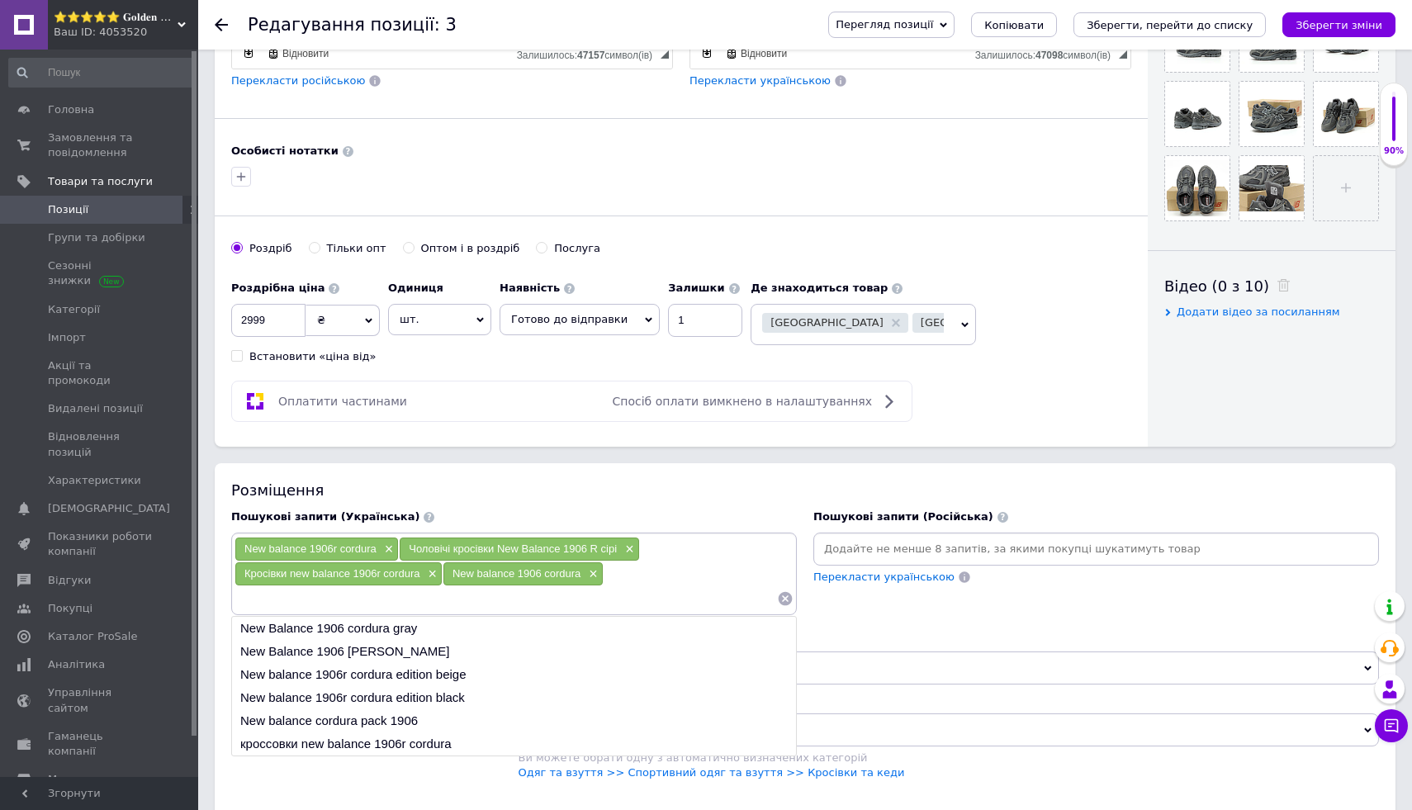
paste input "New balance 1906r"
type input "New balance 1906r"
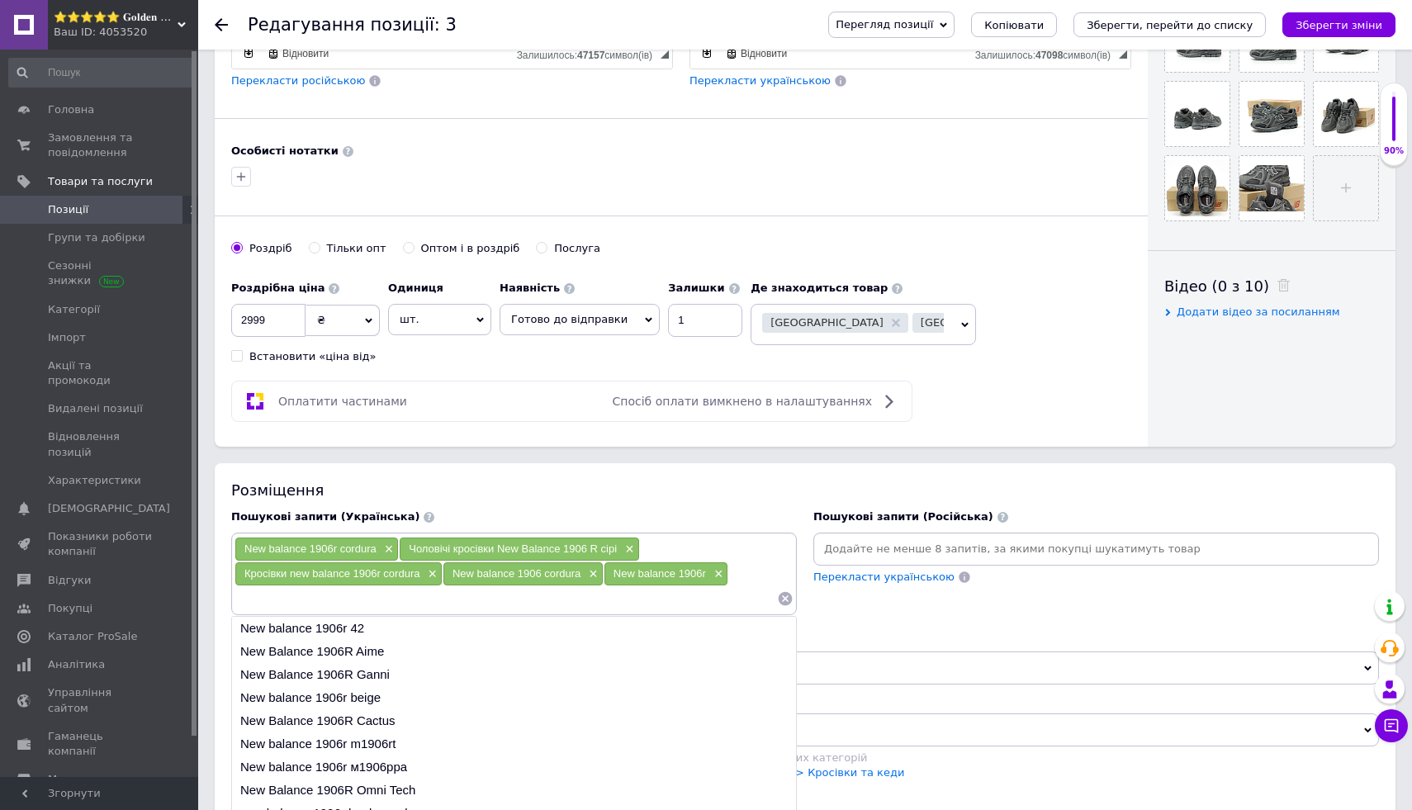
paste input "чоловічі кросівки New Balance 1906R"
type input "чоловічі кросівки New Balance 1906R"
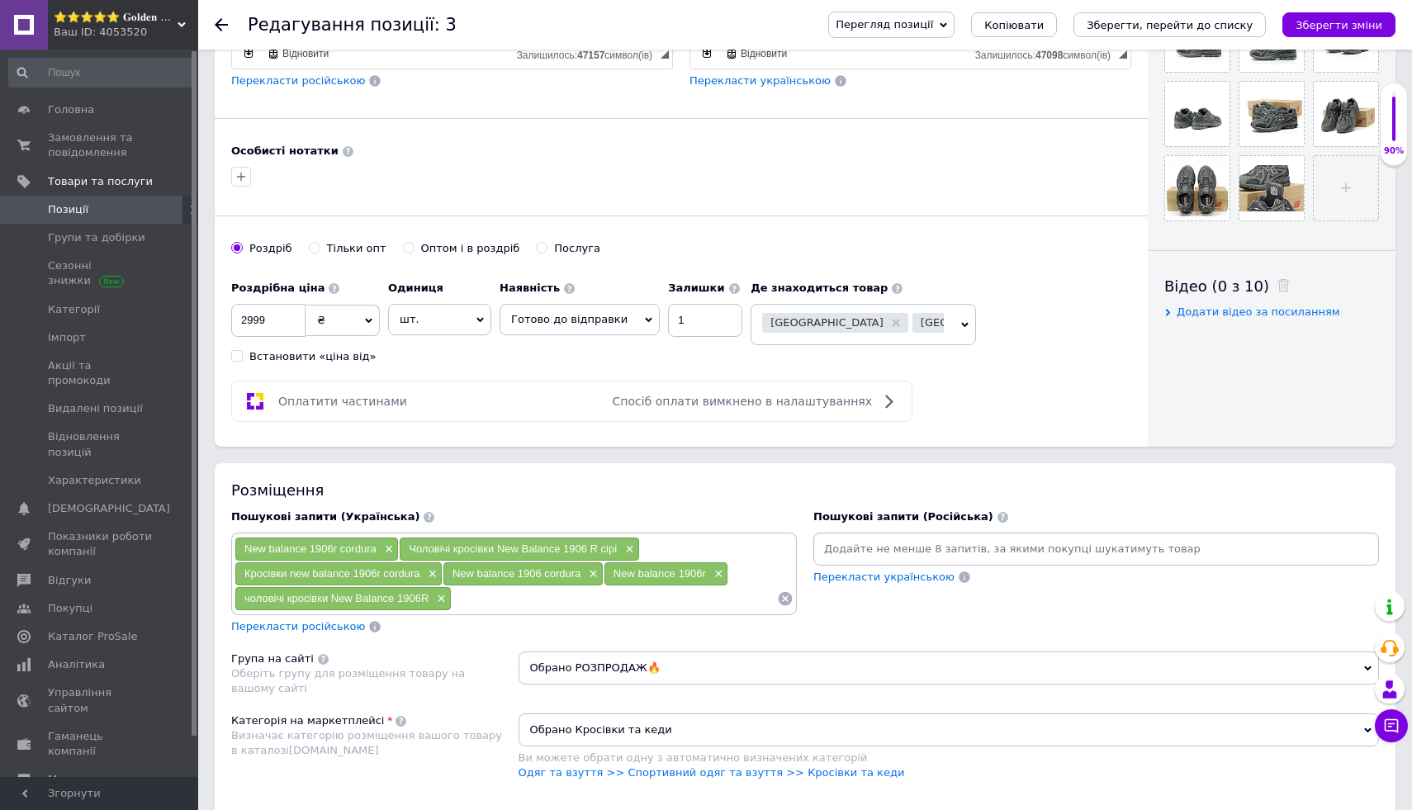
paste input "кросівки New Balance Cordura сірі"
type input "кросівки New Balance Cordura сірі"
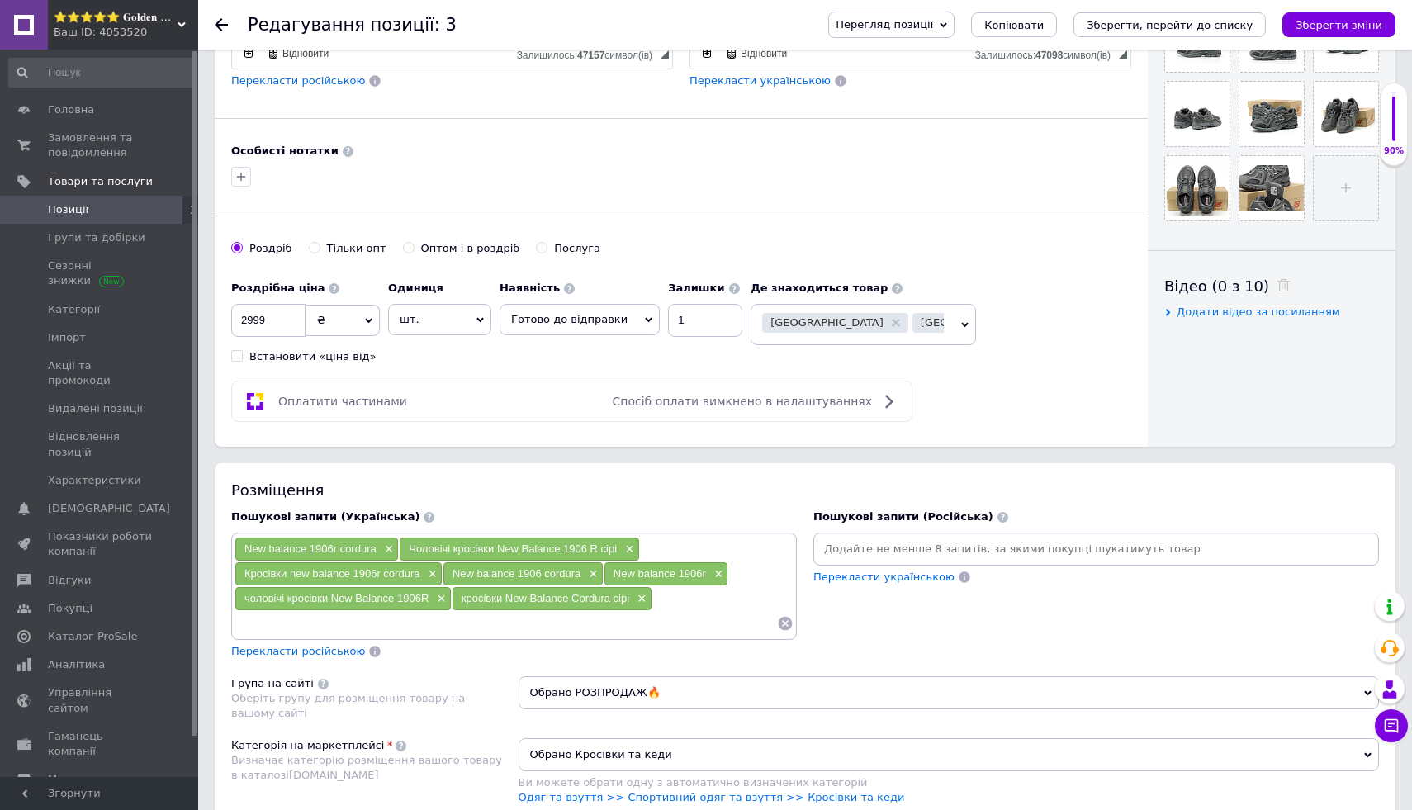
paste input "New Balance 1906R чоловічі сірі"
type input "New Balance 1906R чоловічі сірі"
paste input "кросівки чоловічі New Balance grey"
type input "кросівки чоловічі New Balance grey"
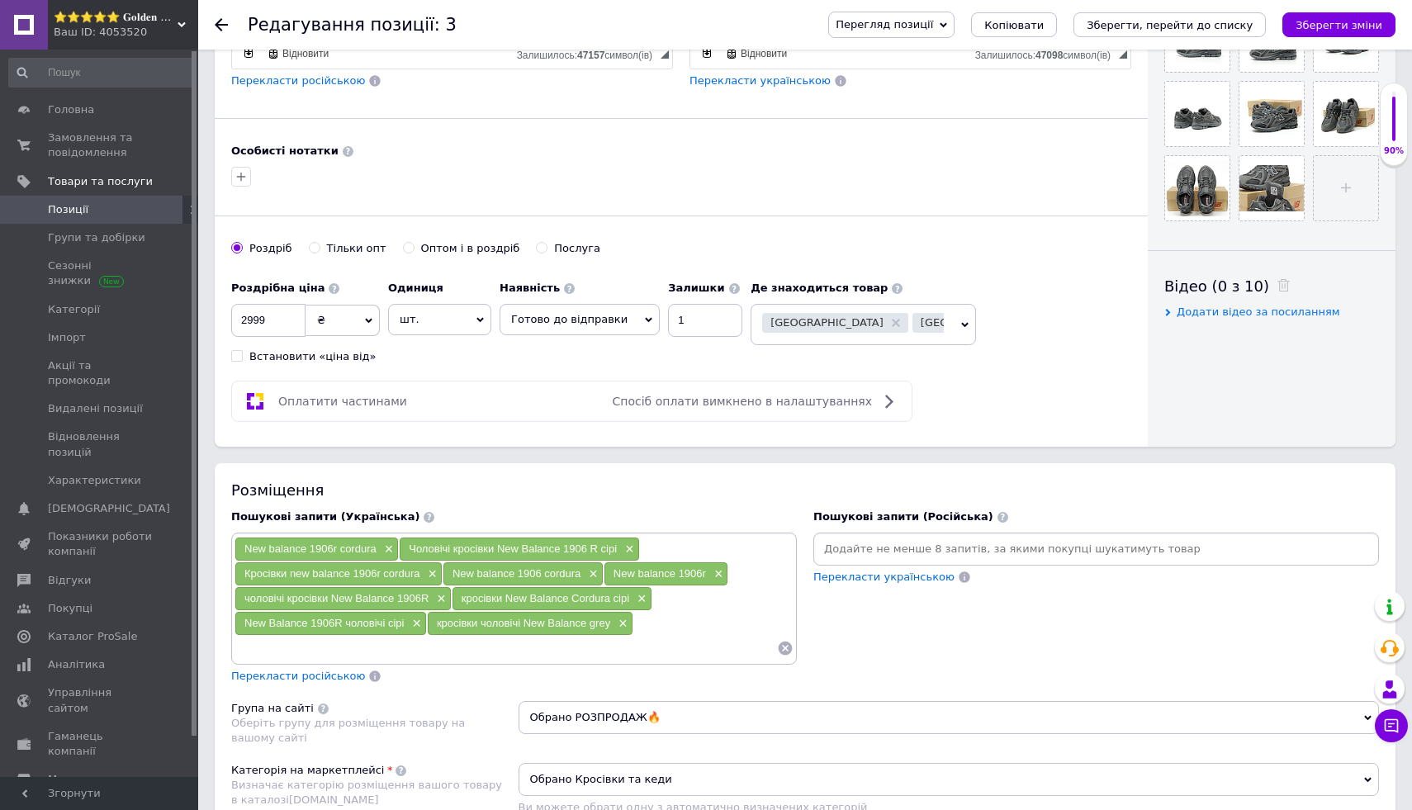
paste input "спортивні кросівки New Balance 1906R"
type input "спортивні кросівки New Balance 1906R"
paste input "New Balance 1906R В’єтнам оригінал"
type input "New Balance 1906R В’єтнам оригінал"
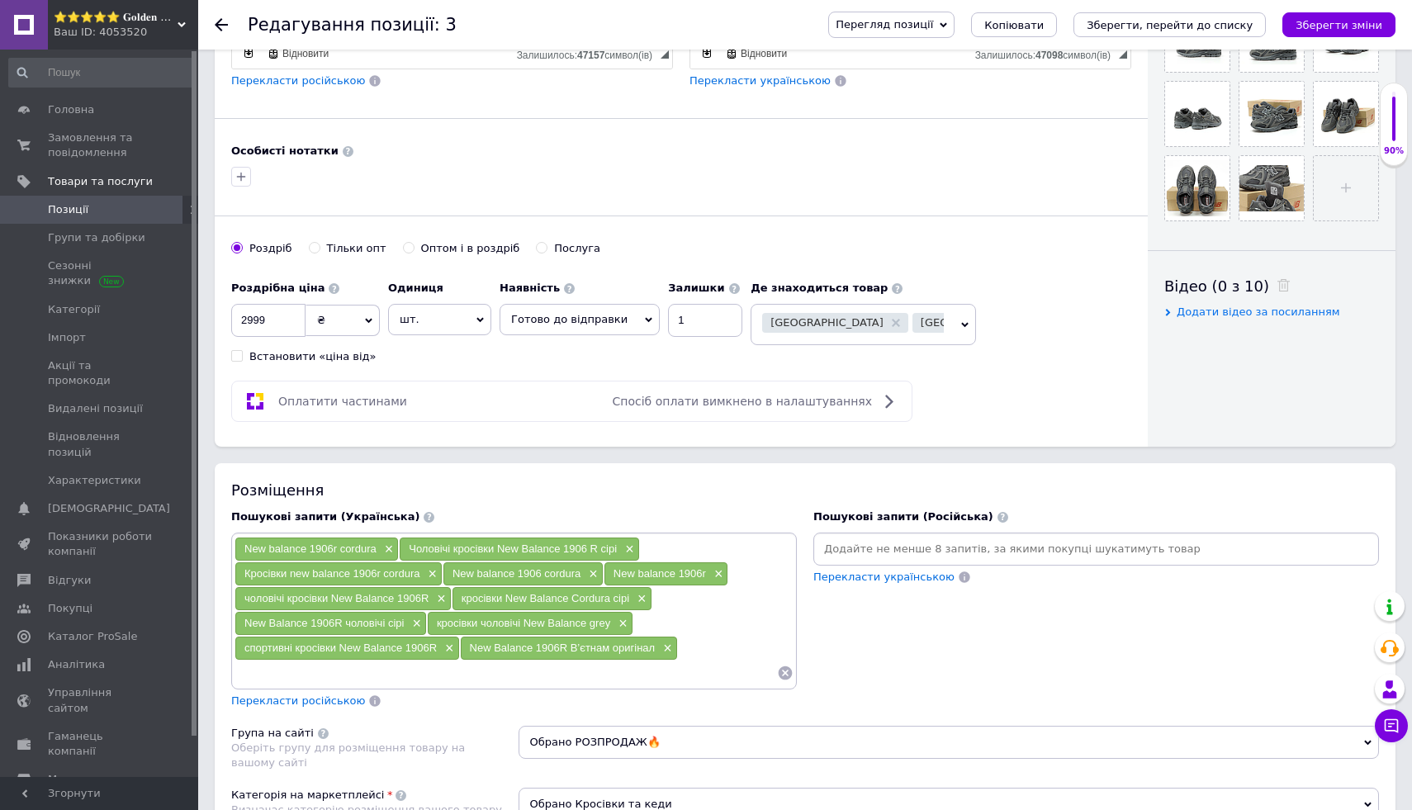
paste input "чоловічі кросівки New Balance Cordura"
type input "чоловічі кросівки New Balance Cordura"
paste input "New Balance 1906R преміум якість"
type input "New Balance 1906R преміум якість"
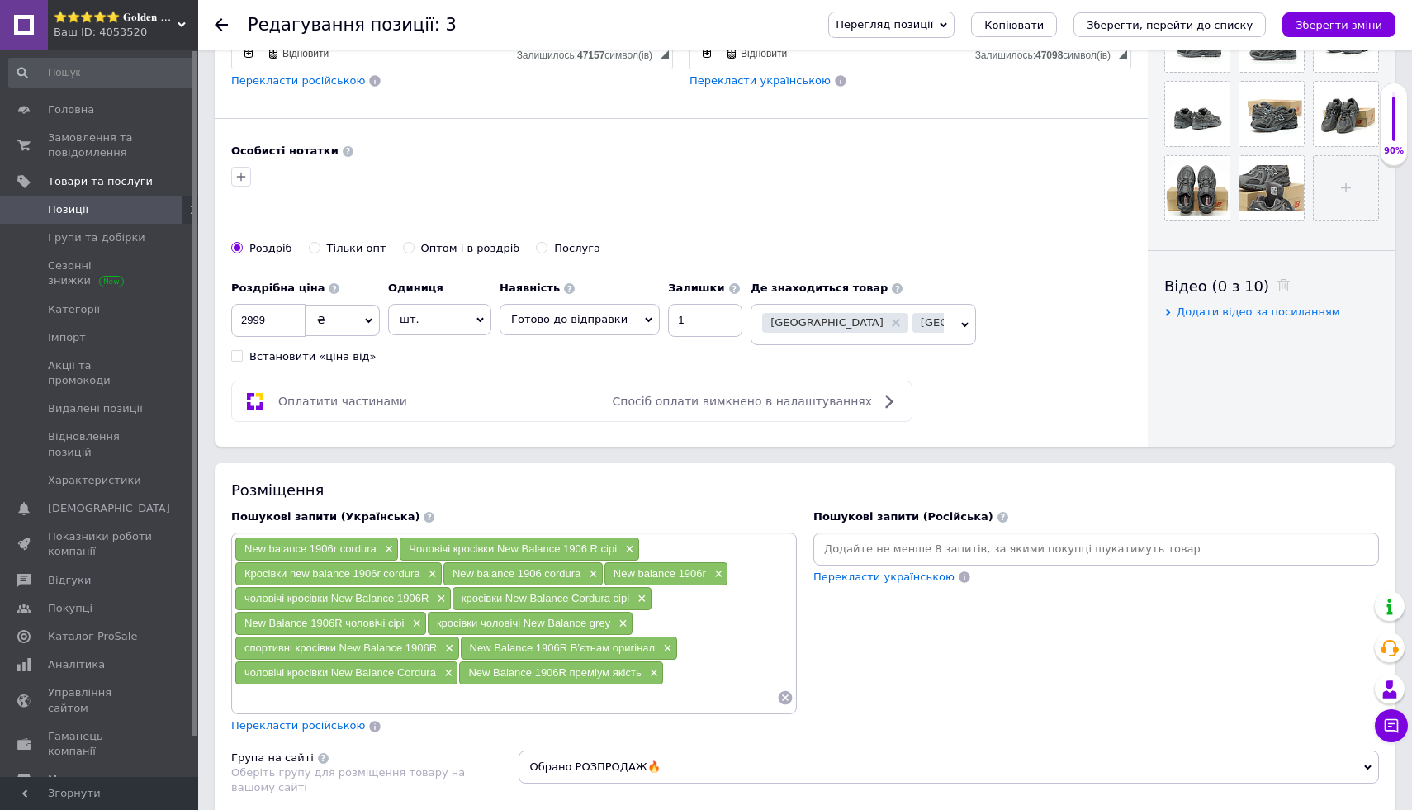
paste input "кросівки сірі чоловічі New Balance"
type input "кросівки сірі чоловічі New Balance"
click at [523, 699] on input at bounding box center [606, 697] width 341 height 25
paste input "New Balance 1906R Cordura grey"
type input "New Balance 1906R Cordura grey"
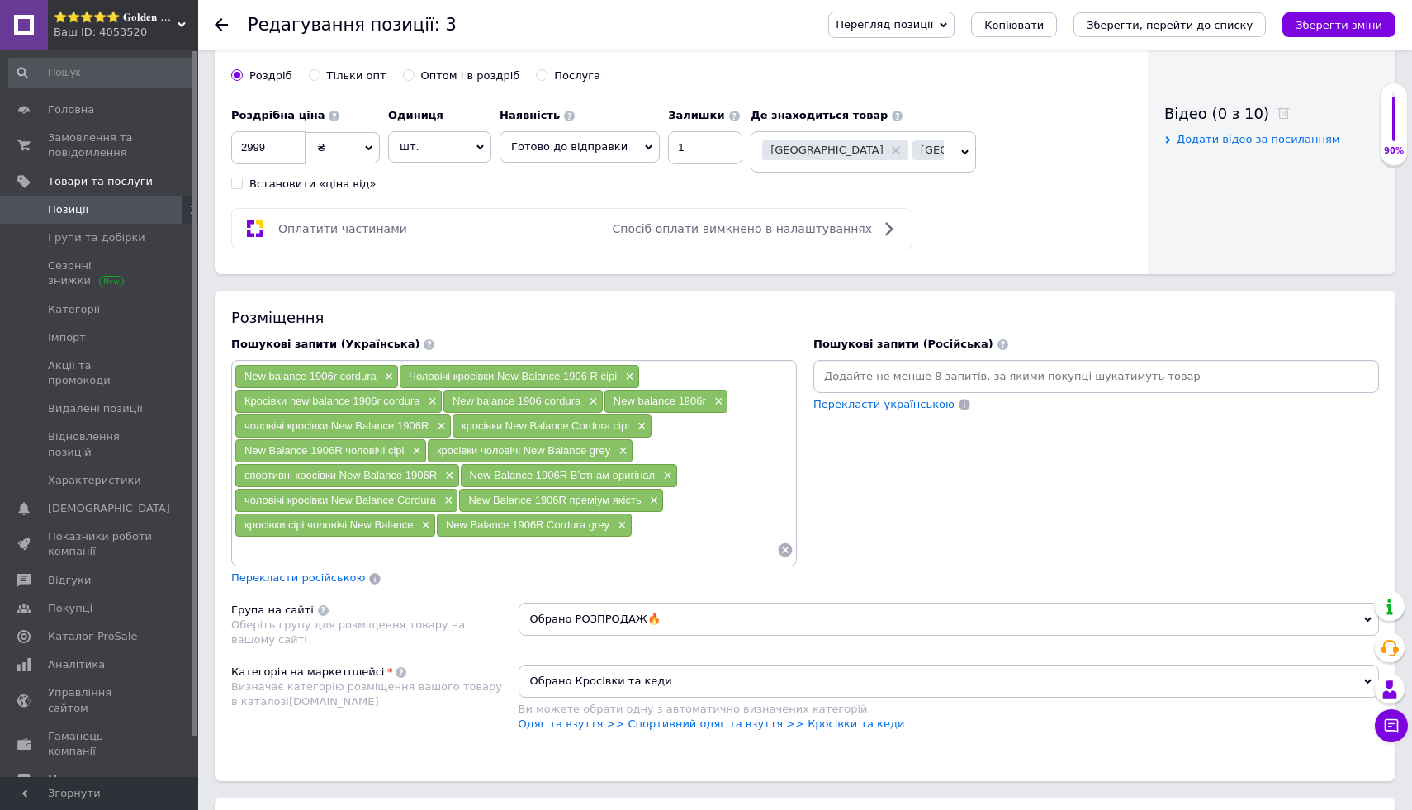
scroll to position [939, 0]
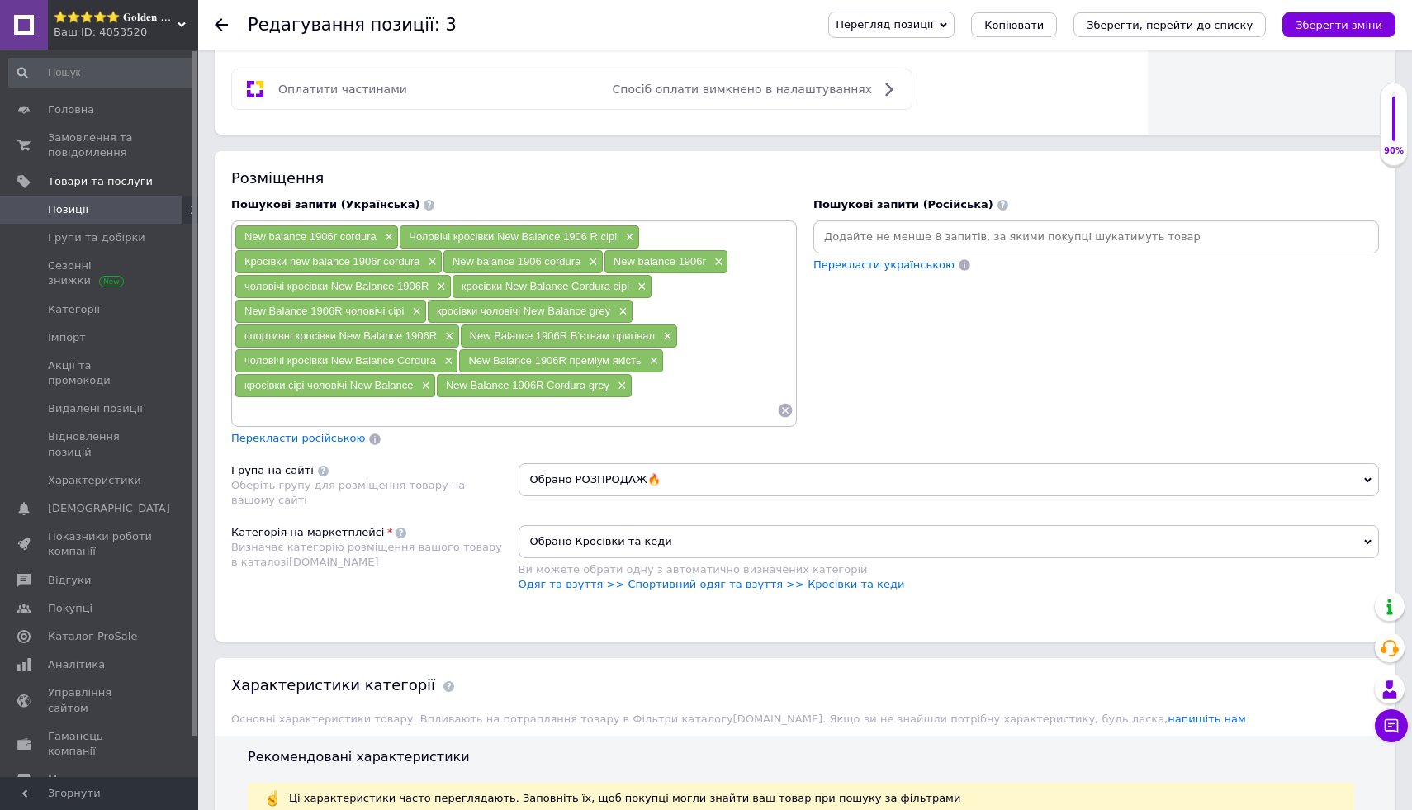
paste input "стильні кросівки New Balance чоловічі"
type input "стильні кросівки New Balance чоловічі"
paste input "New Balance 1906R чоловічі В’єтнам"
type input "New Balance 1906R чоловічі В’єтнам"
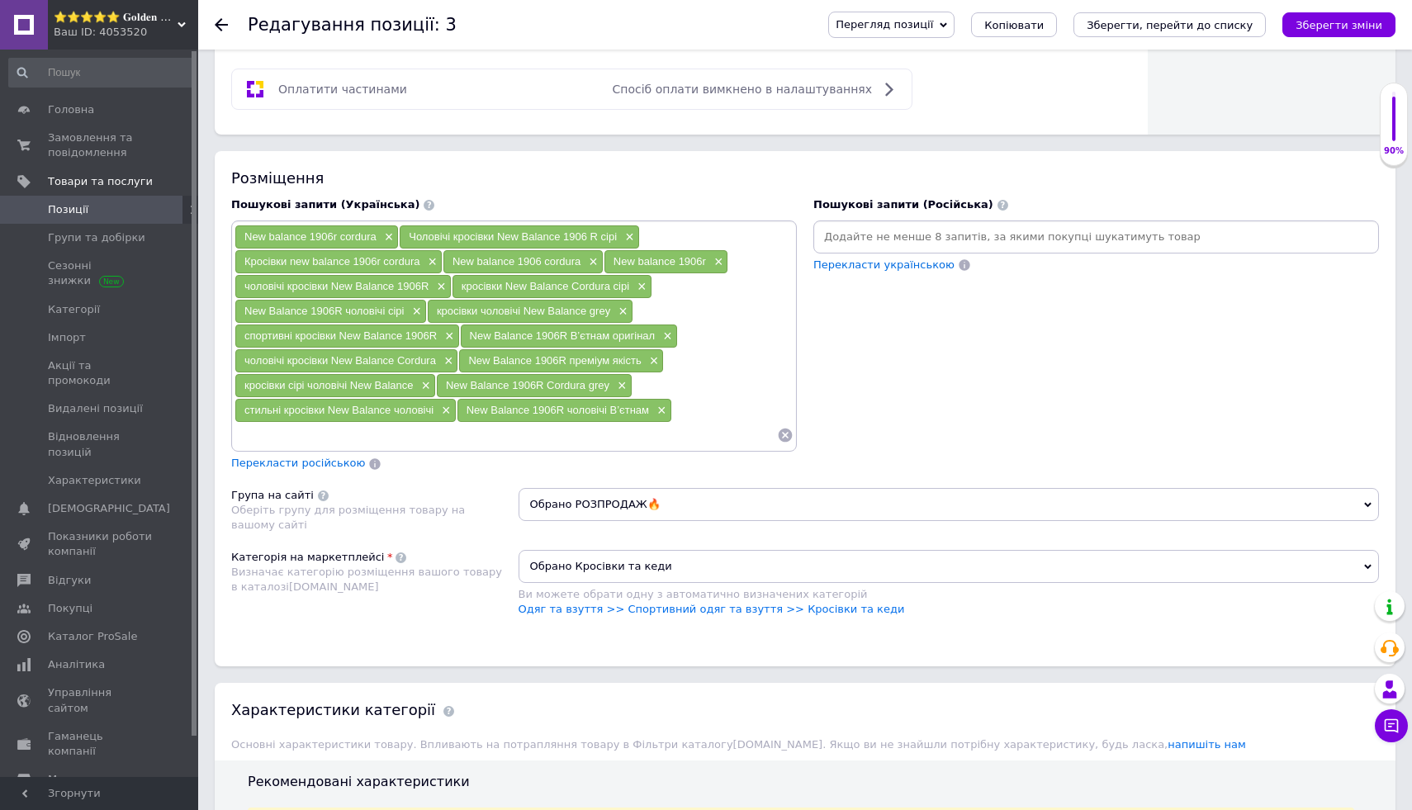
paste input "чоловічі кросівки на кожен день"
type input "чоловічі кросівки на кожен день"
paste input "New Balance 1906R комфортні кросівки"
type input "New Balance 1906R комфортні кросівки"
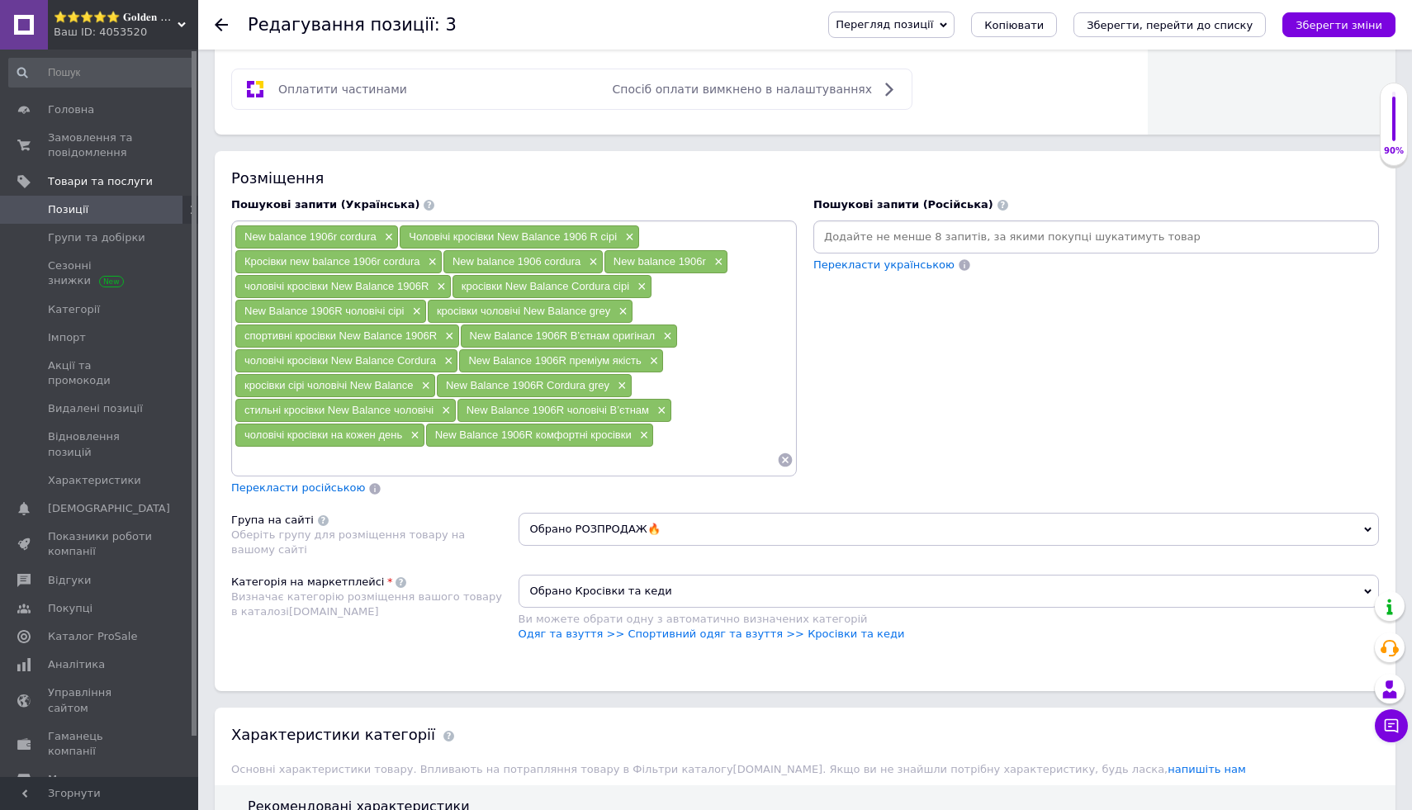
paste input "кросівки чоловічі [PERSON_NAME]"
type input "кросівки чоловічі [PERSON_NAME]"
paste input "чоловічі кросівки New Balance"
type input "чоловічі кросівки New Balance"
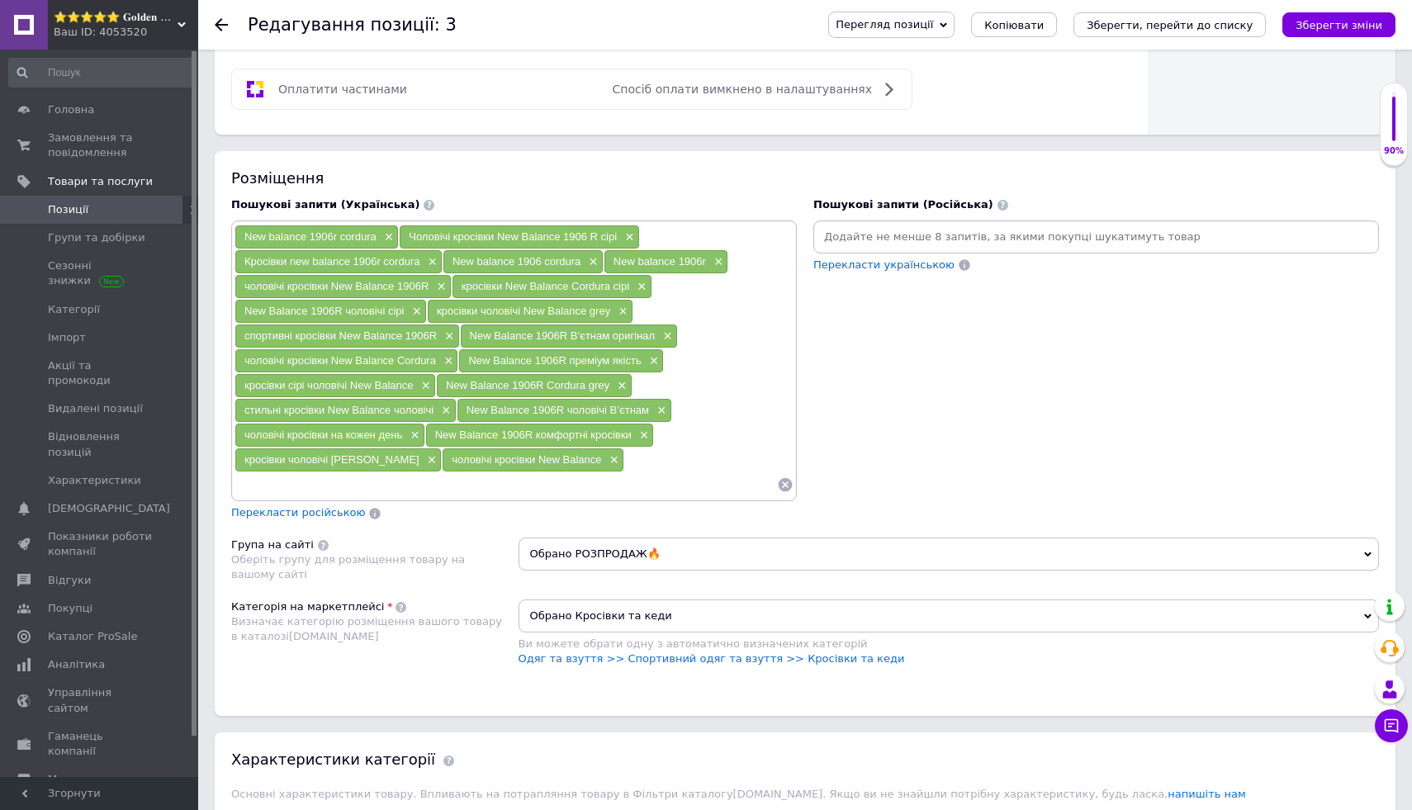
paste input "легкі спортивні кросівки New Balance"
type input "легкі спортивні кросівки New Balance"
paste input "чоловічі кросівки New Balance сірі"
type input "чоловічі кросівки New Balance сірі"
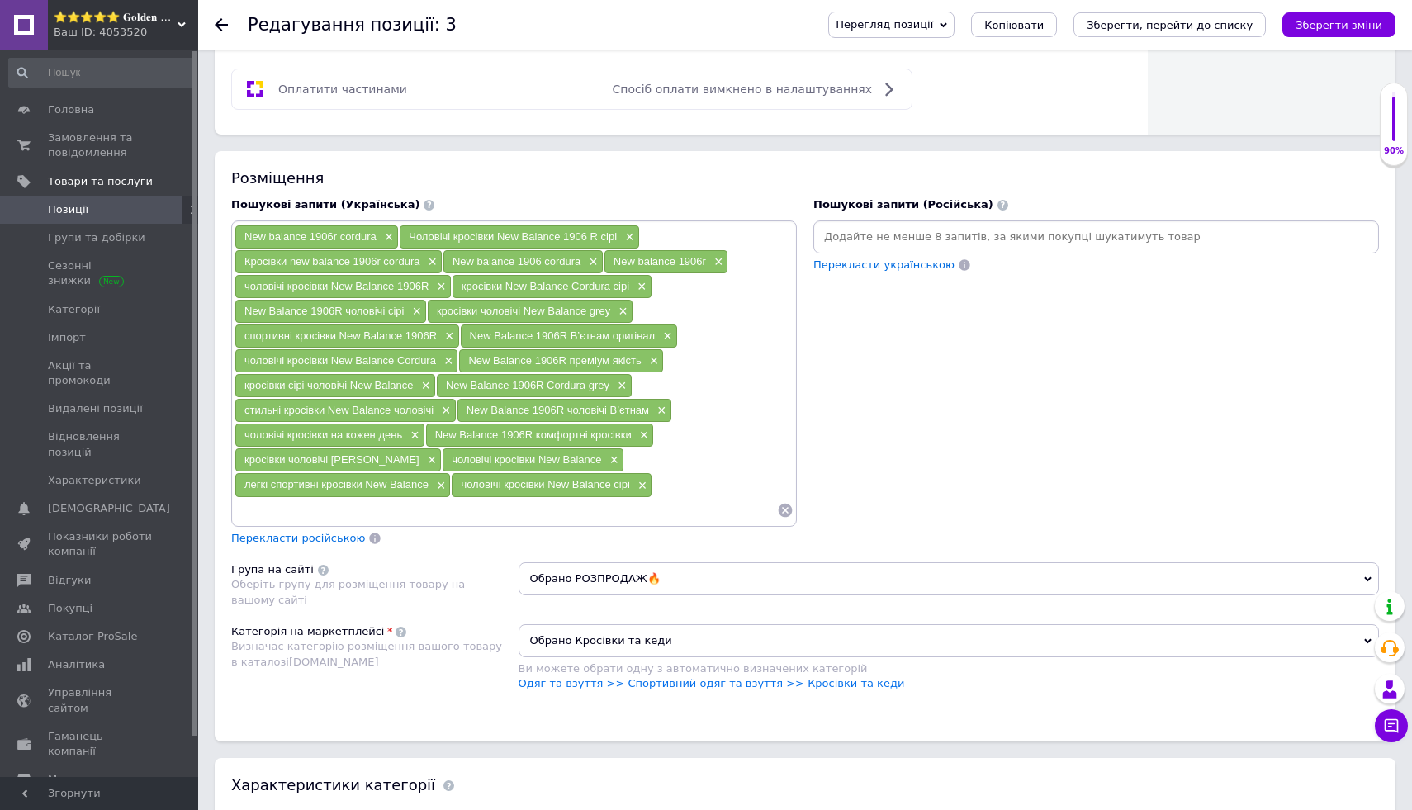
paste input "New Balance 1906R зносостійкі кросівки"
type input "New Balance 1906R зносостійкі кросівки"
paste input "кросівки New Balance 1906R grey original"
type input "кросівки New Balance 1906R grey original"
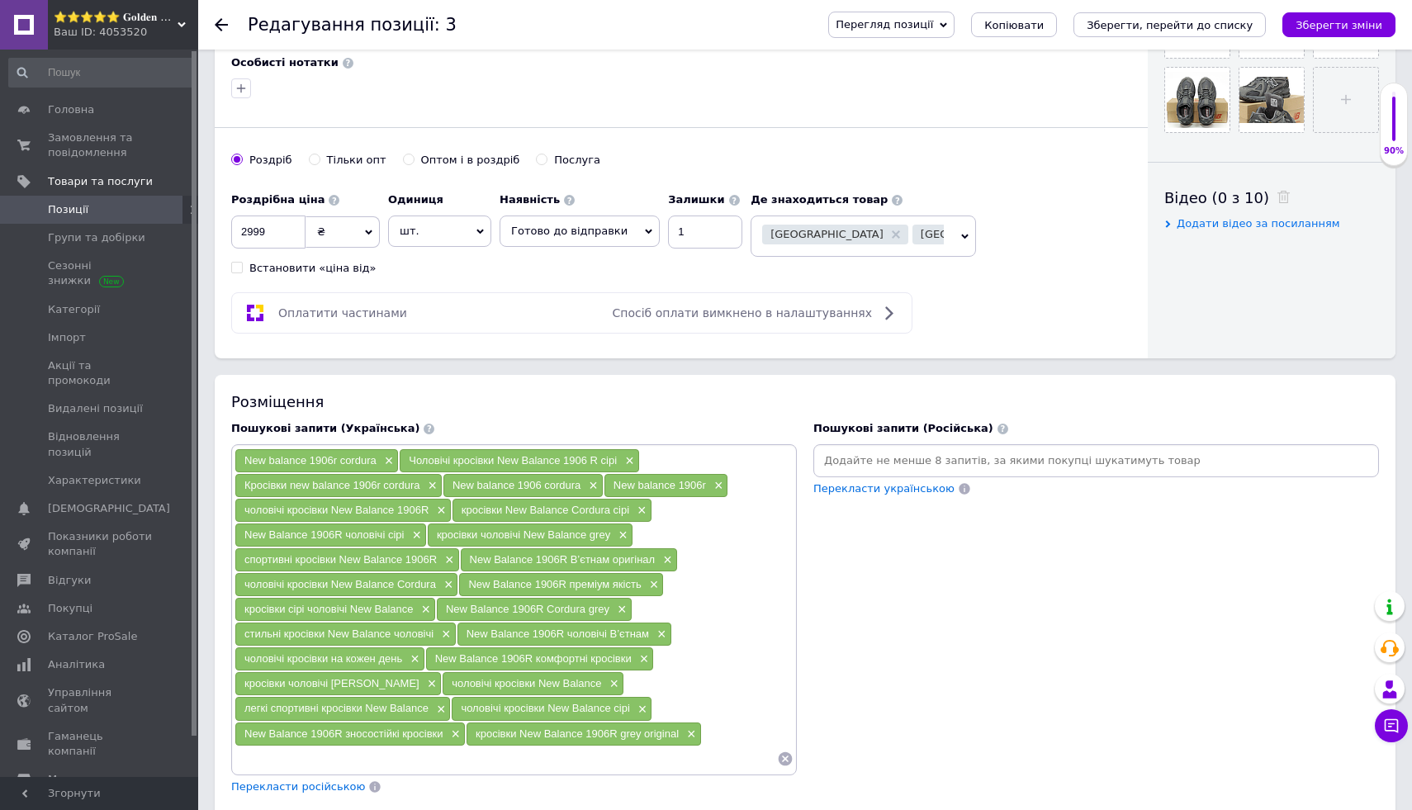
scroll to position [0, 0]
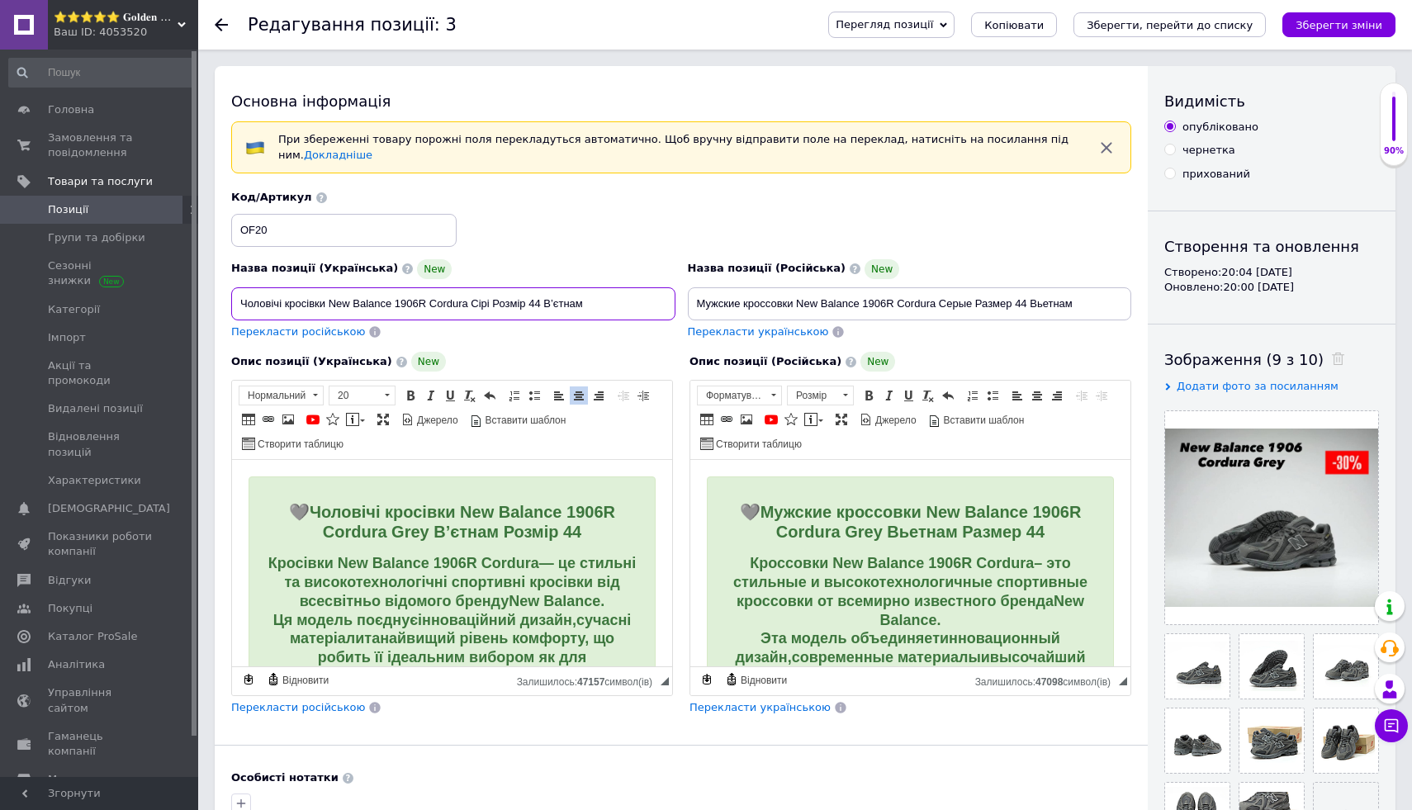
drag, startPoint x: 237, startPoint y: 302, endPoint x: 429, endPoint y: 310, distance: 192.6
click at [429, 310] on input "Чоловічі кросівки New Balance 1906R Cordura Сірі Розмір 44 В’єтнам" at bounding box center [453, 303] width 444 height 33
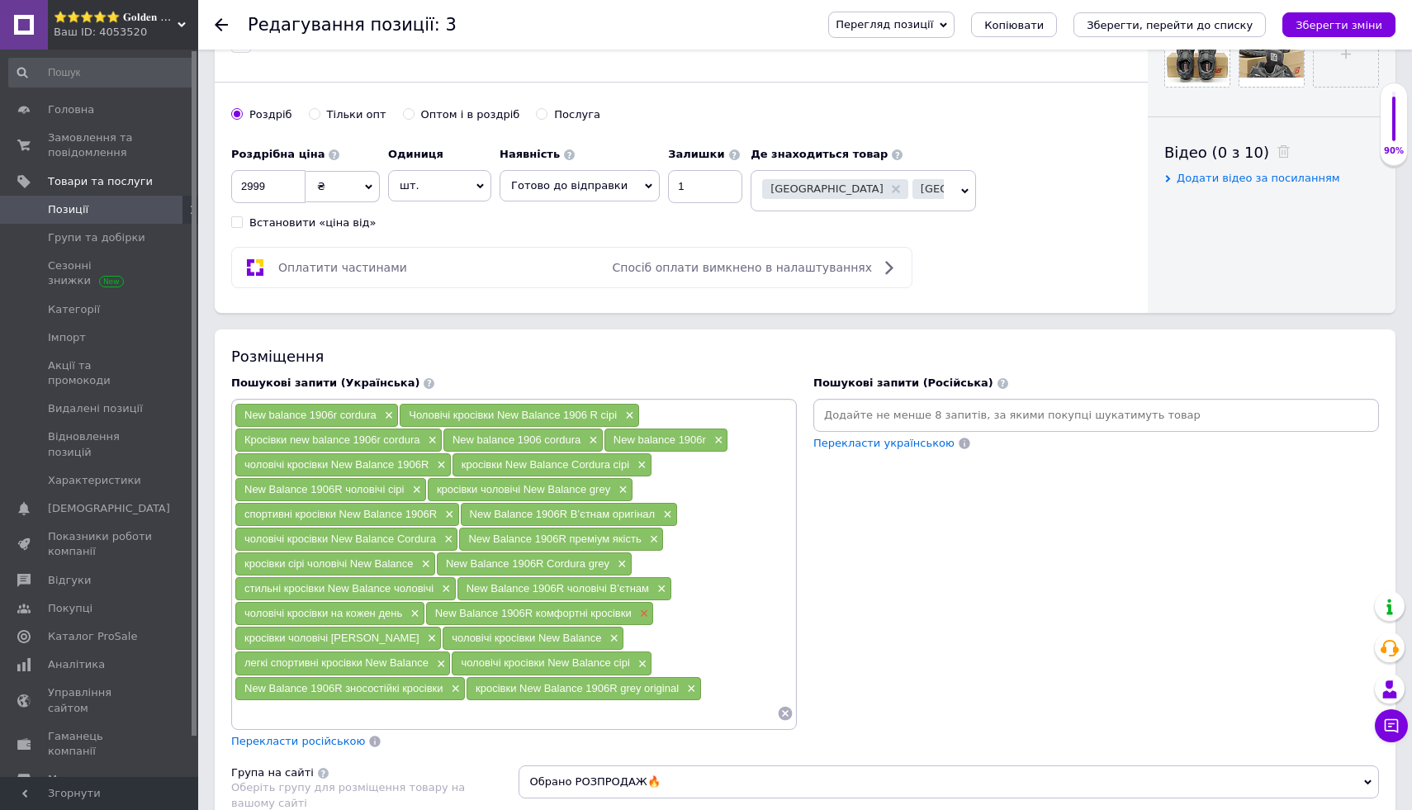
scroll to position [763, 0]
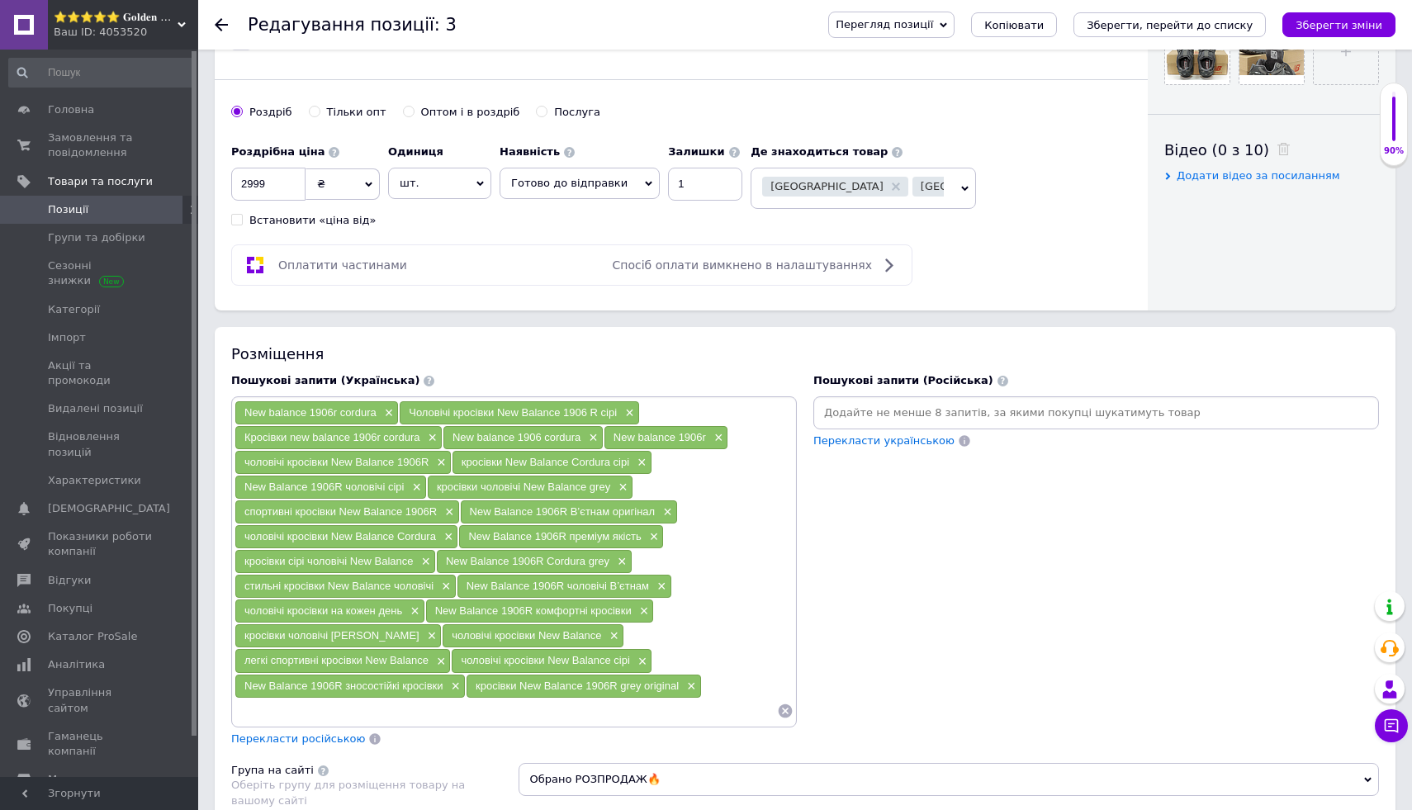
click at [608, 711] on input at bounding box center [506, 711] width 543 height 25
paste input "Чоловічі кросівки New Balance 1906R"
type input "Чоловічі кросівки New Balance 1906R"
paste input "Чоловічі кросівки New Balance 1906R"
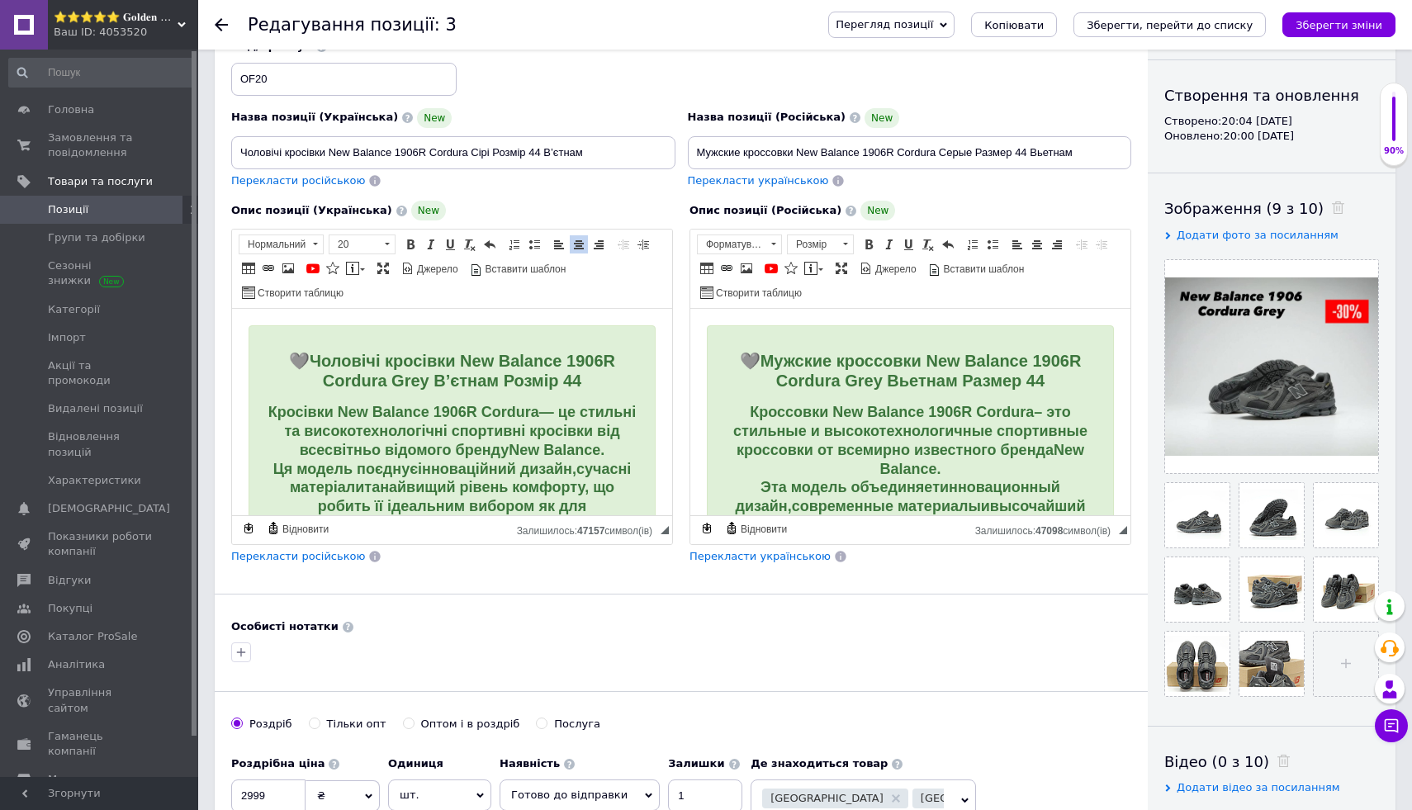
scroll to position [0, 0]
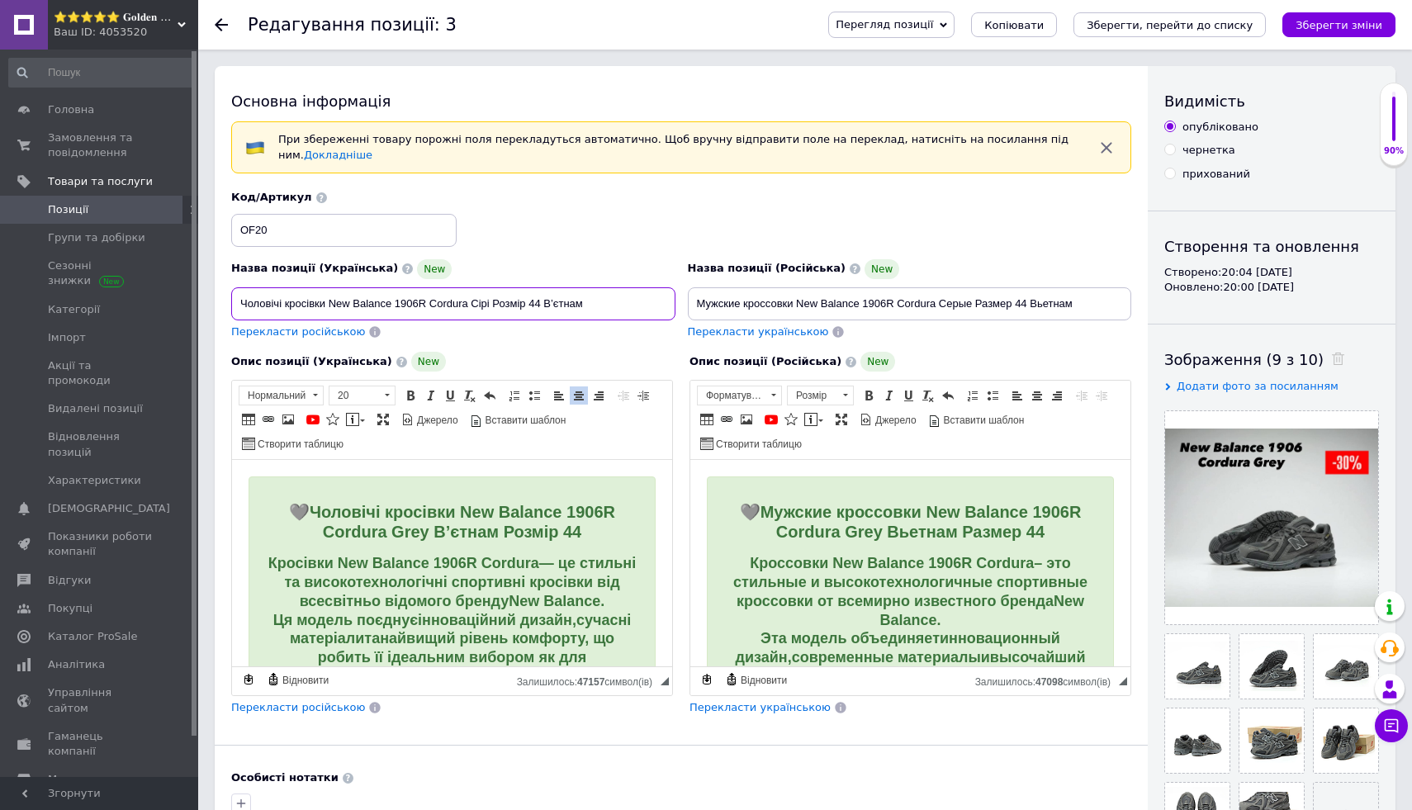
click at [452, 303] on input "Чоловічі кросівки New Balance 1906R Cordura Сірі Розмір 44 В’єтнам" at bounding box center [453, 303] width 444 height 33
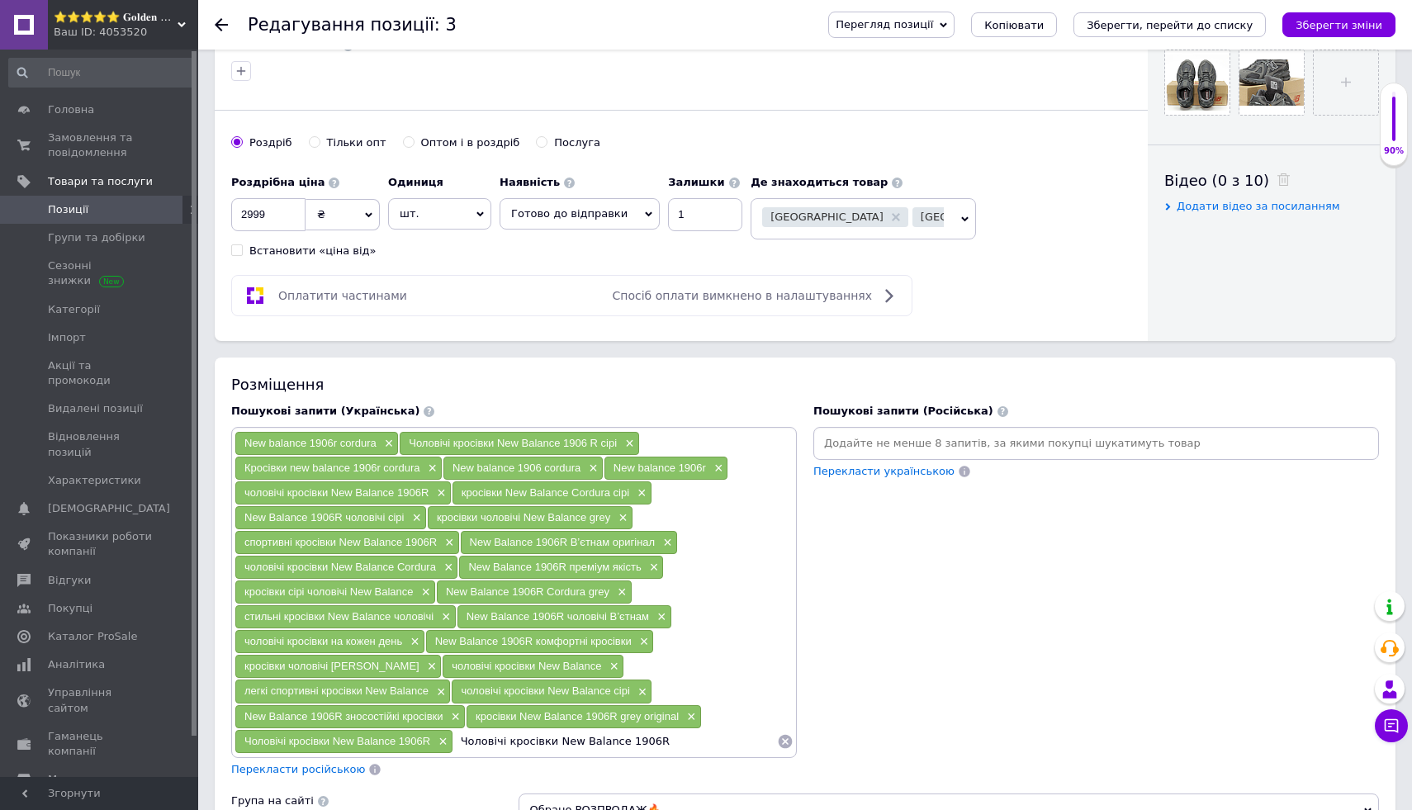
scroll to position [744, 0]
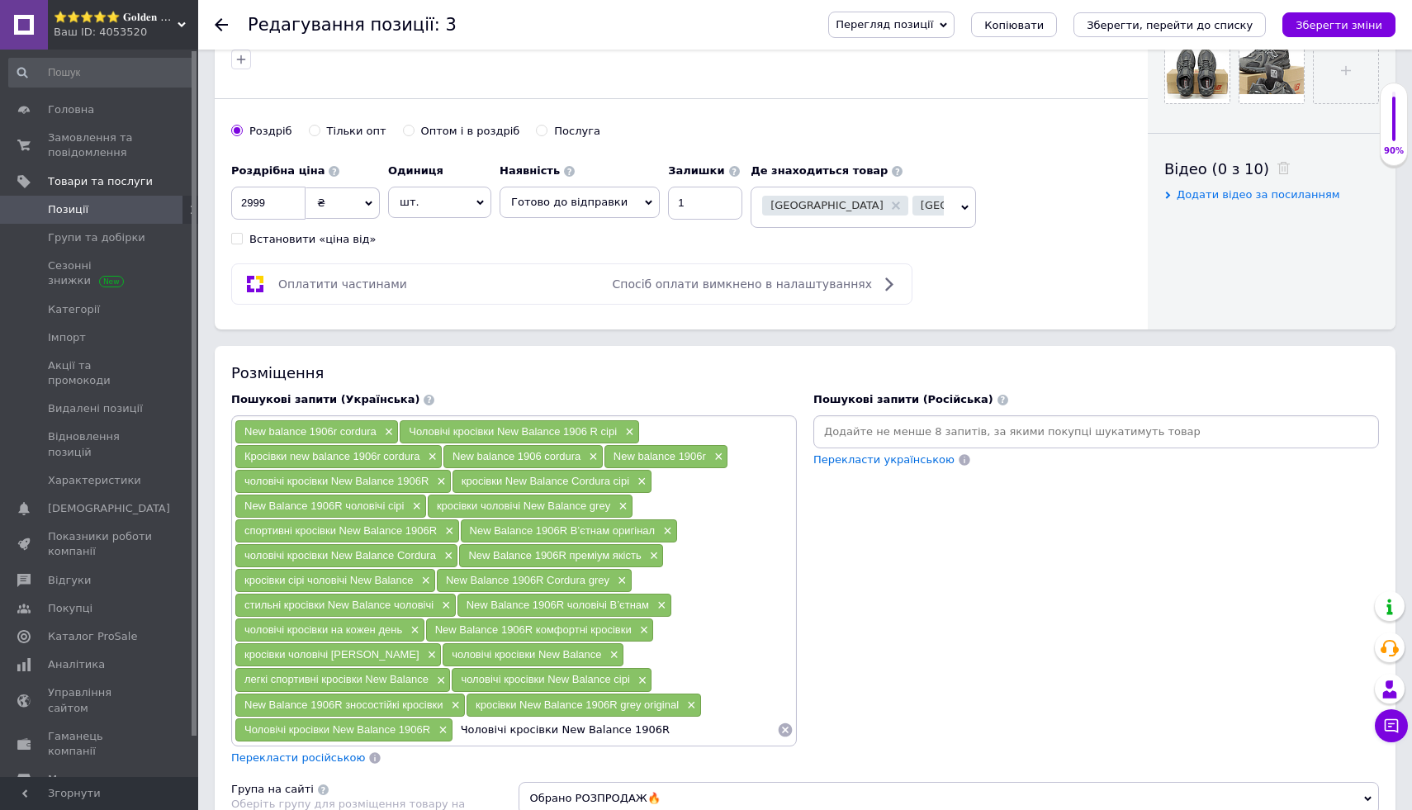
click at [704, 734] on input "Чоловічі кросівки New Balance 1906R" at bounding box center [615, 730] width 324 height 25
paste input "Cordura"
type input "Чоловічі кросівки New Balance 1906R Cordura"
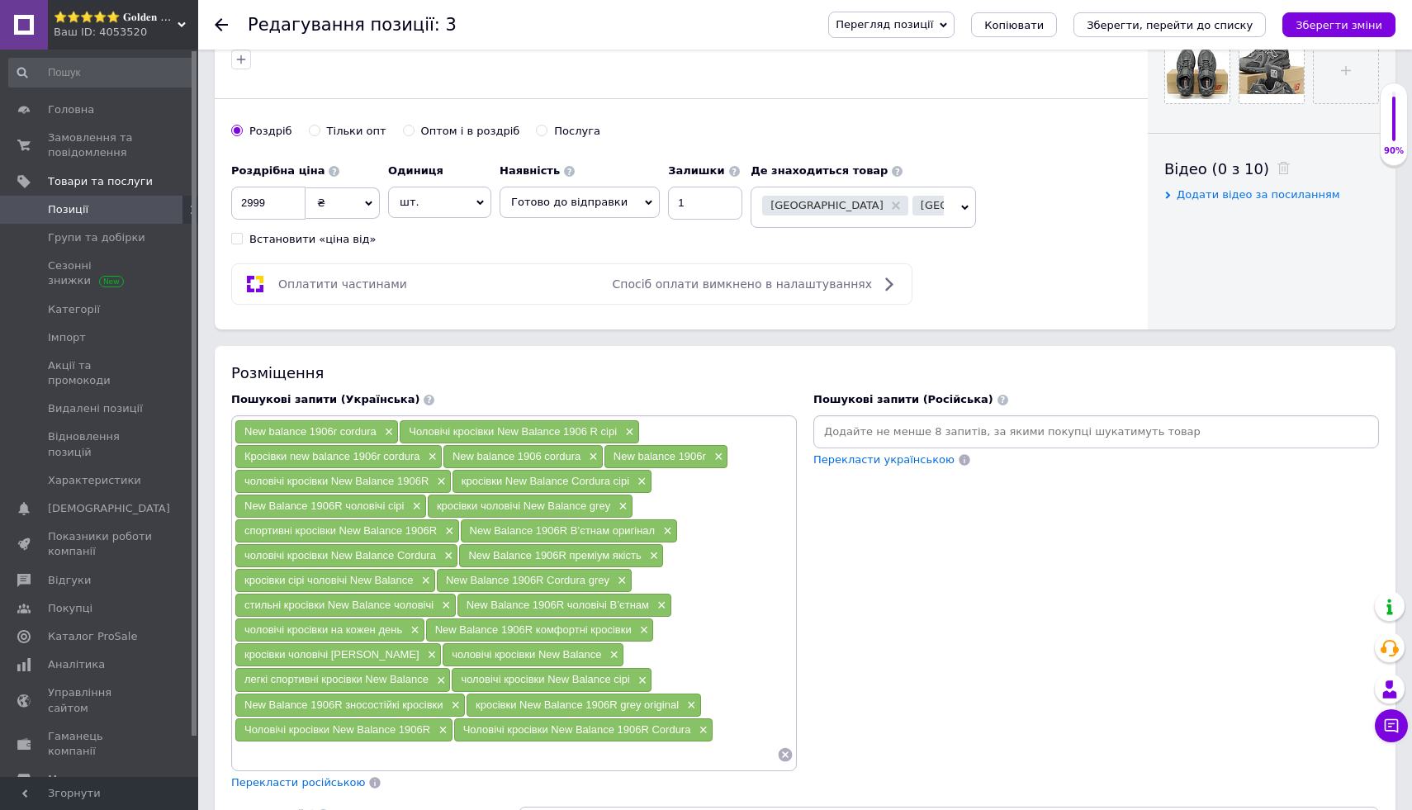
paste input "Cordura"
type input "C"
drag, startPoint x: 241, startPoint y: 728, endPoint x: 398, endPoint y: 731, distance: 156.9
click at [398, 731] on div "Чоловічі кросівки New Balance 1906R ×" at bounding box center [343, 729] width 217 height 23
copy span "Чоловічі кросівки New Balance"
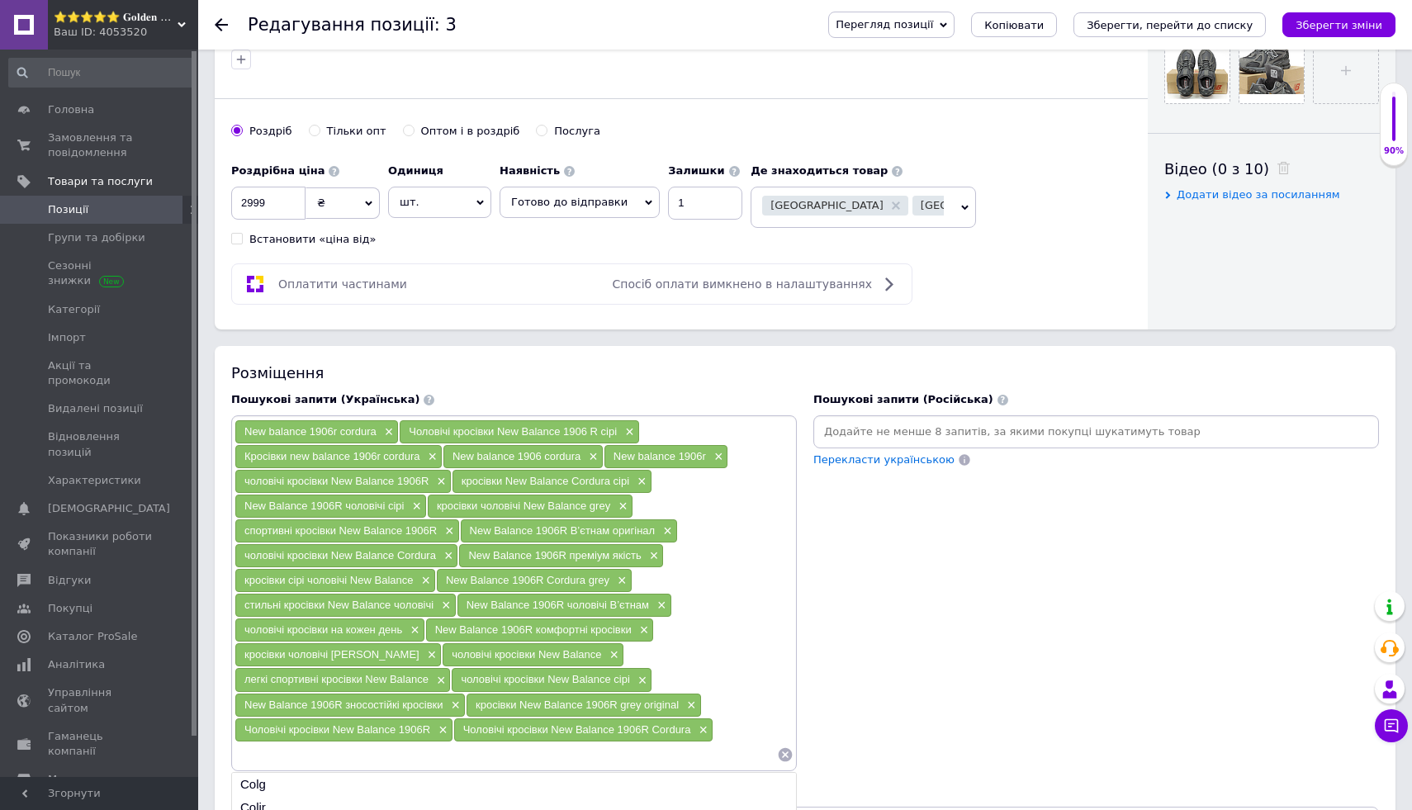
click at [390, 754] on input at bounding box center [506, 754] width 543 height 25
paste input "Чоловічі кросівки New Balance"
type input "Чоловічі кросівки New Balance"
paste input "Чоловічі кросівки New Balance"
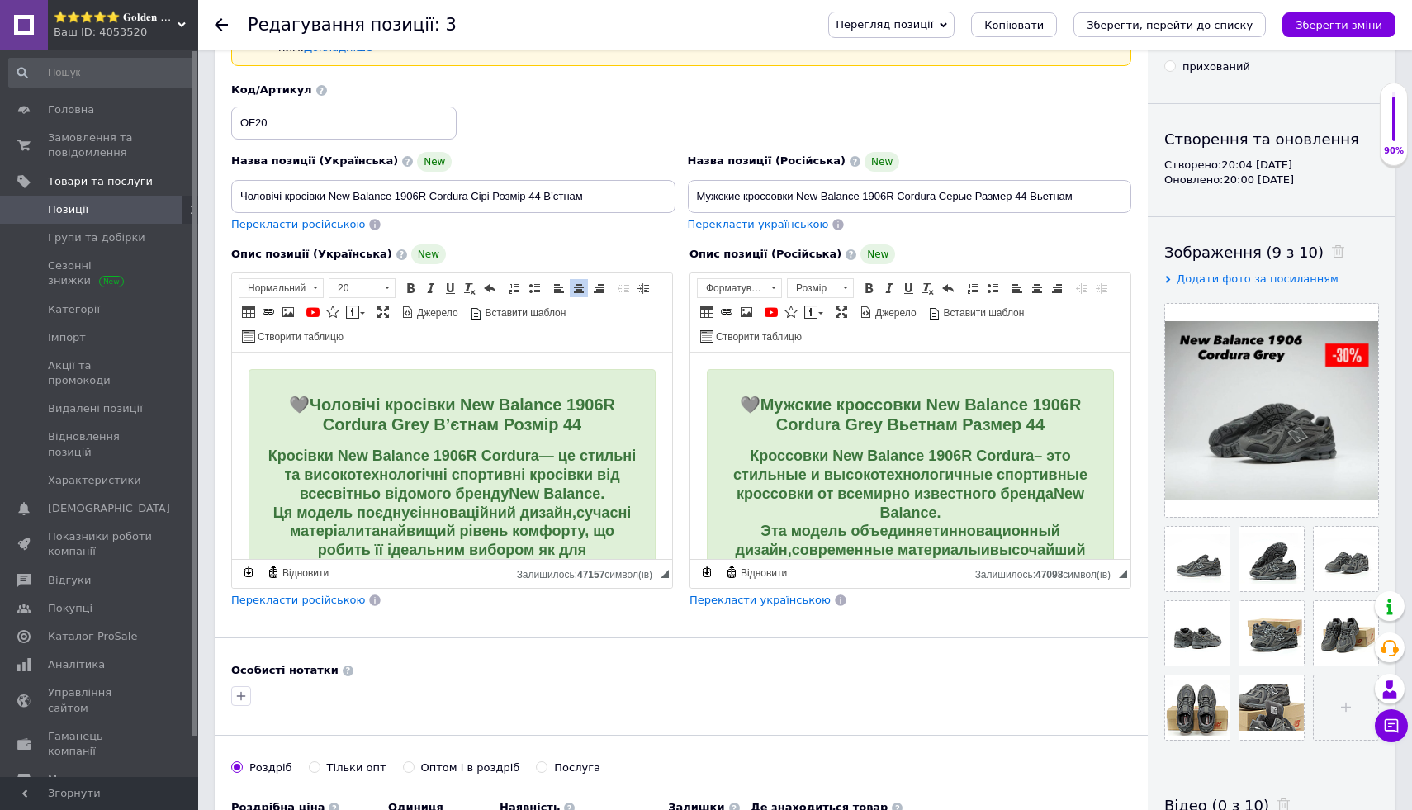
scroll to position [0, 0]
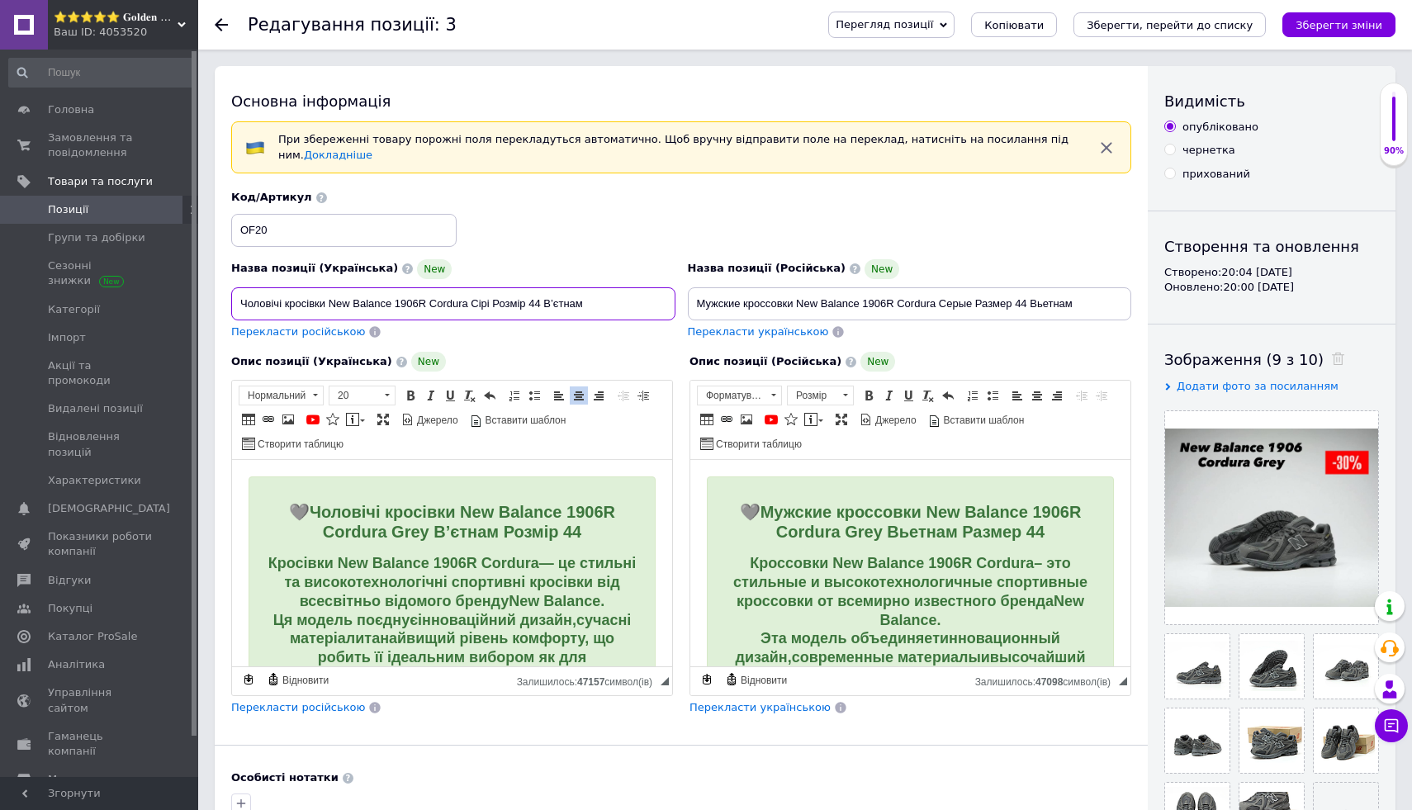
drag, startPoint x: 430, startPoint y: 304, endPoint x: 489, endPoint y: 306, distance: 58.7
click at [489, 306] on input "Чоловічі кросівки New Balance 1906R Cordura Сірі Розмір 44 В’єтнам" at bounding box center [453, 303] width 444 height 33
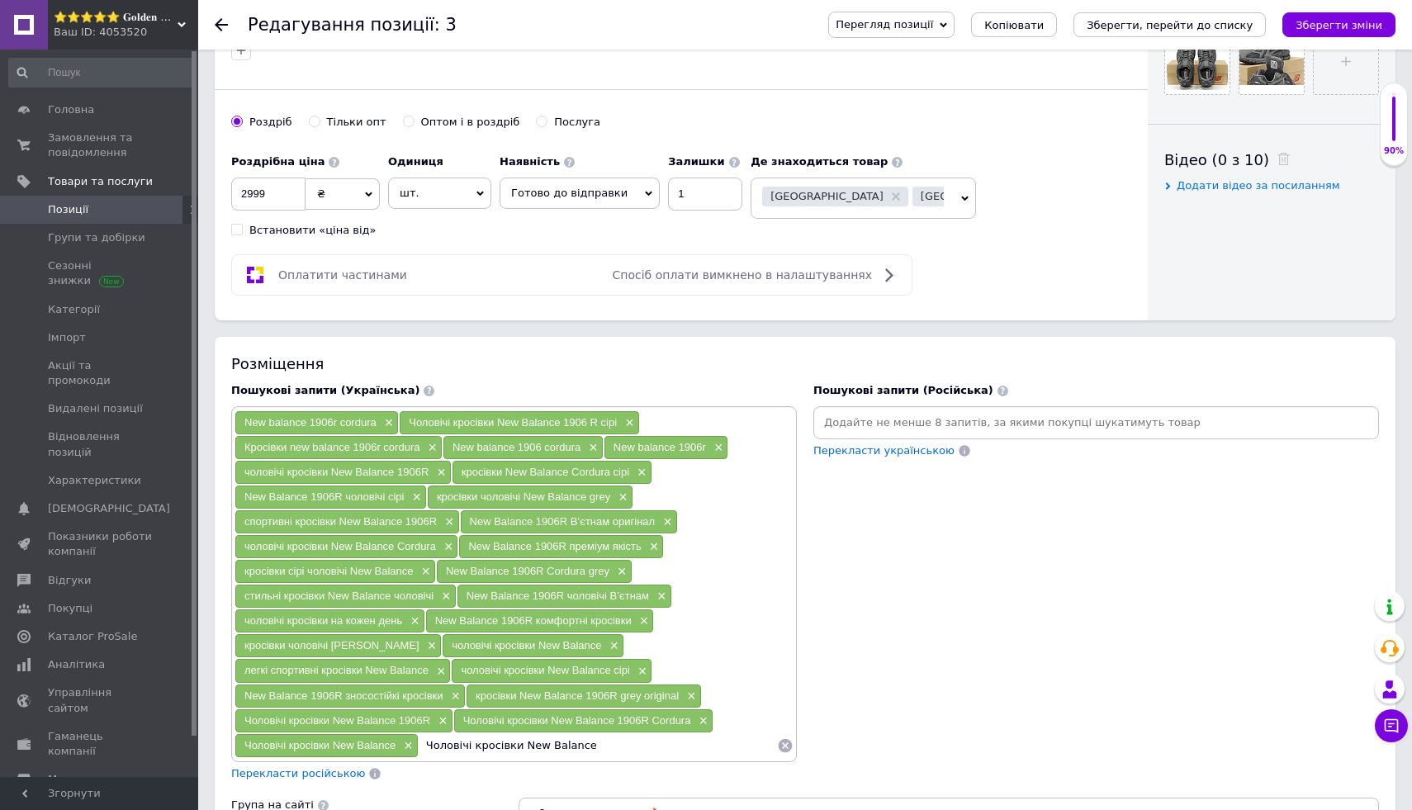
scroll to position [836, 0]
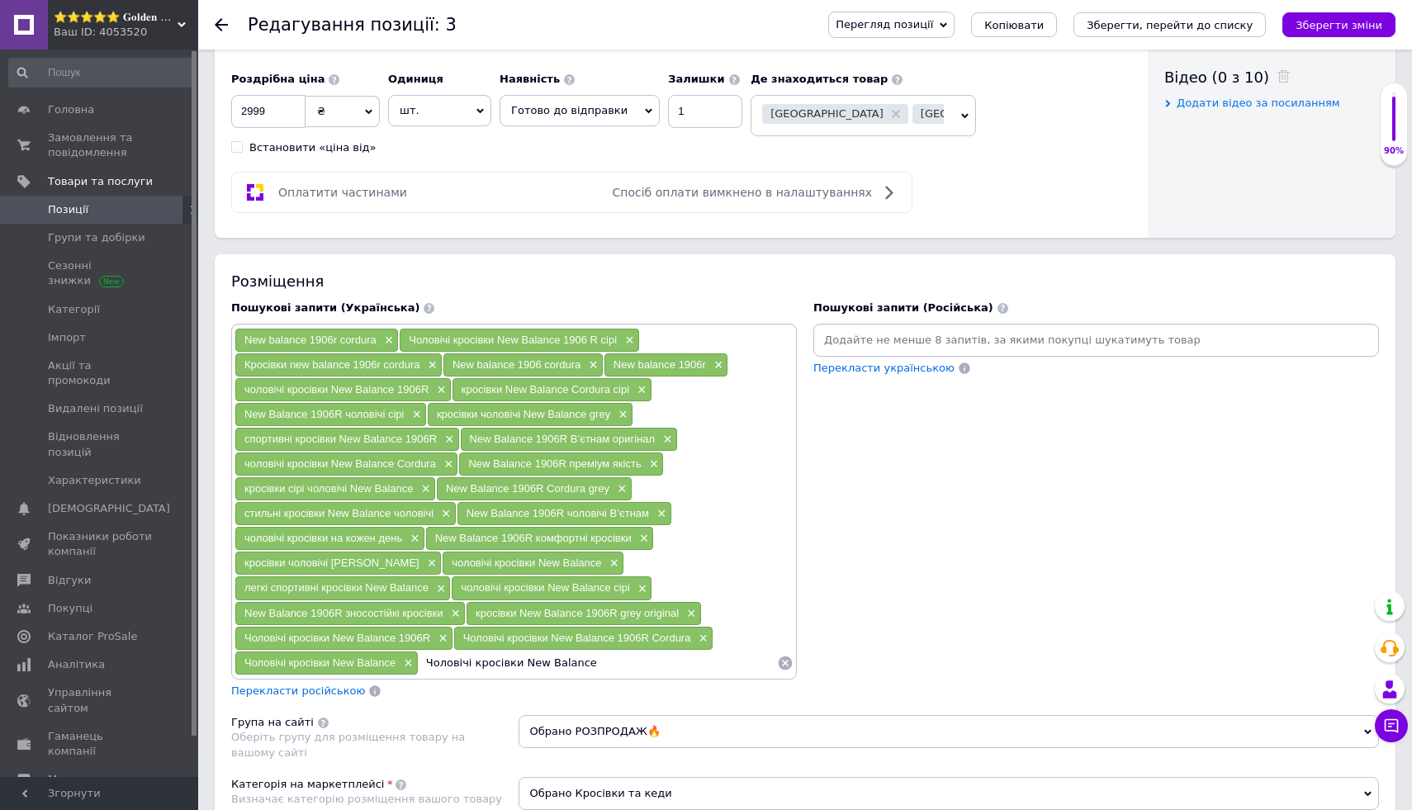
click at [633, 664] on input "Чоловічі кросівки New Balance" at bounding box center [598, 663] width 358 height 25
paste input "[PERSON_NAME]"
type input "Чоловічі кросівки New Balance Cordura Сірі"
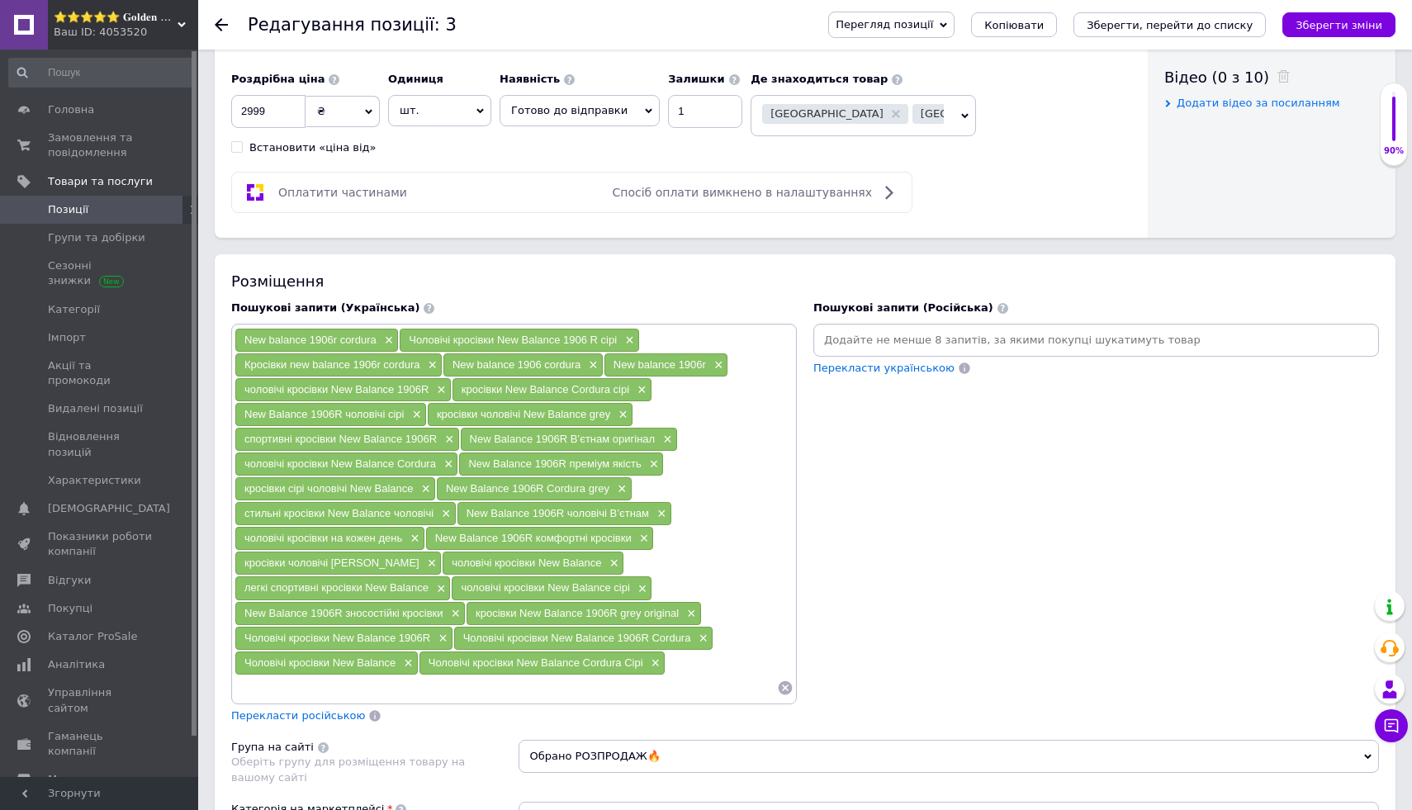
paste input "[PERSON_NAME]"
type input "C"
drag, startPoint x: 244, startPoint y: 664, endPoint x: 400, endPoint y: 668, distance: 156.1
click at [400, 668] on div "Чоловічі кросівки New Balance ×" at bounding box center [326, 663] width 183 height 23
copy span "Чоловічі кросівки New Balance"
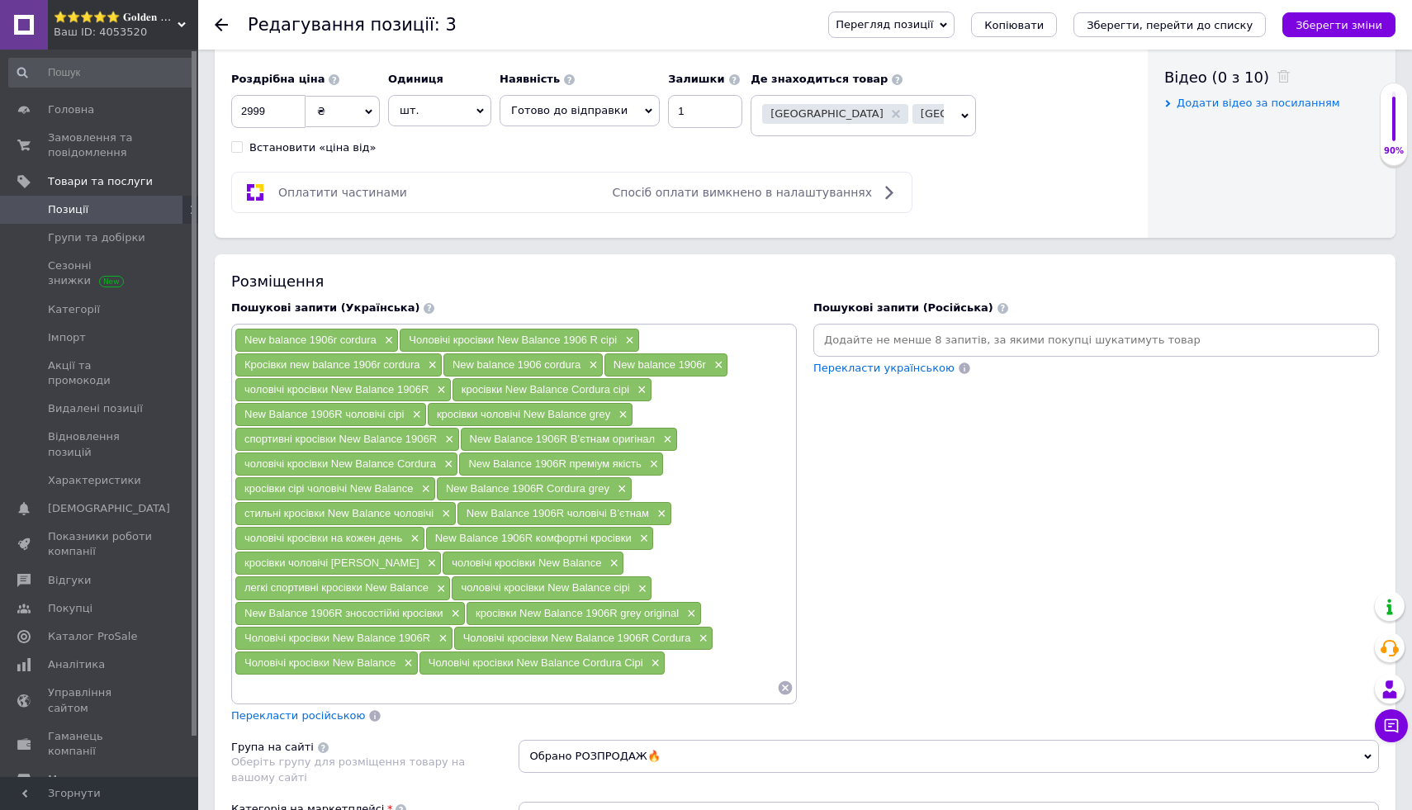
click at [390, 692] on input at bounding box center [506, 688] width 543 height 25
paste input "Чоловічі кросівки New Balance"
type input "Чоловічі кросівки New Balance сірі"
click at [1367, 23] on icon "Зберегти зміни" at bounding box center [1339, 25] width 87 height 12
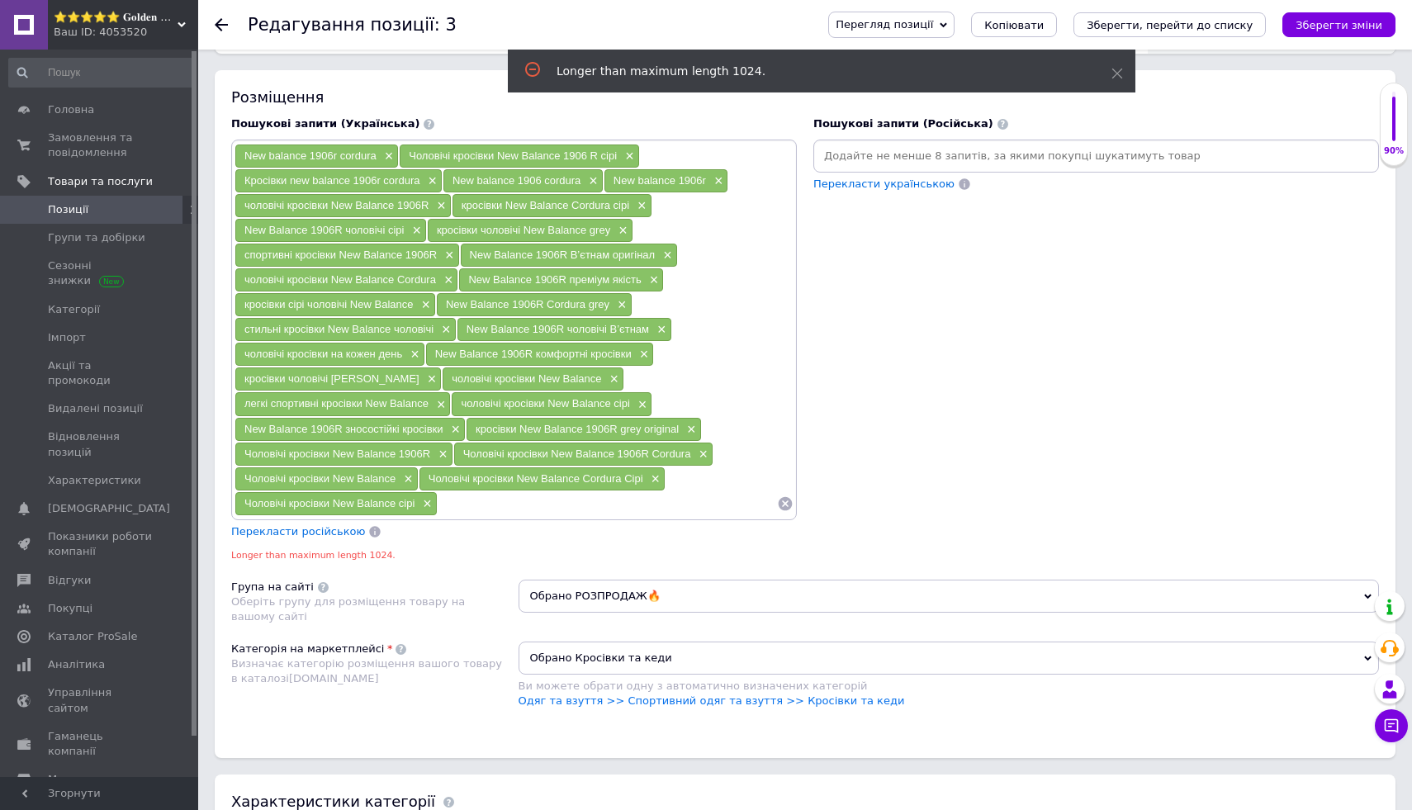
scroll to position [1019, 0]
click at [660, 480] on div "Чоловічі кросівки New Balance Cordura Сірі ×" at bounding box center [542, 479] width 245 height 23
click at [656, 476] on span "×" at bounding box center [653, 480] width 13 height 14
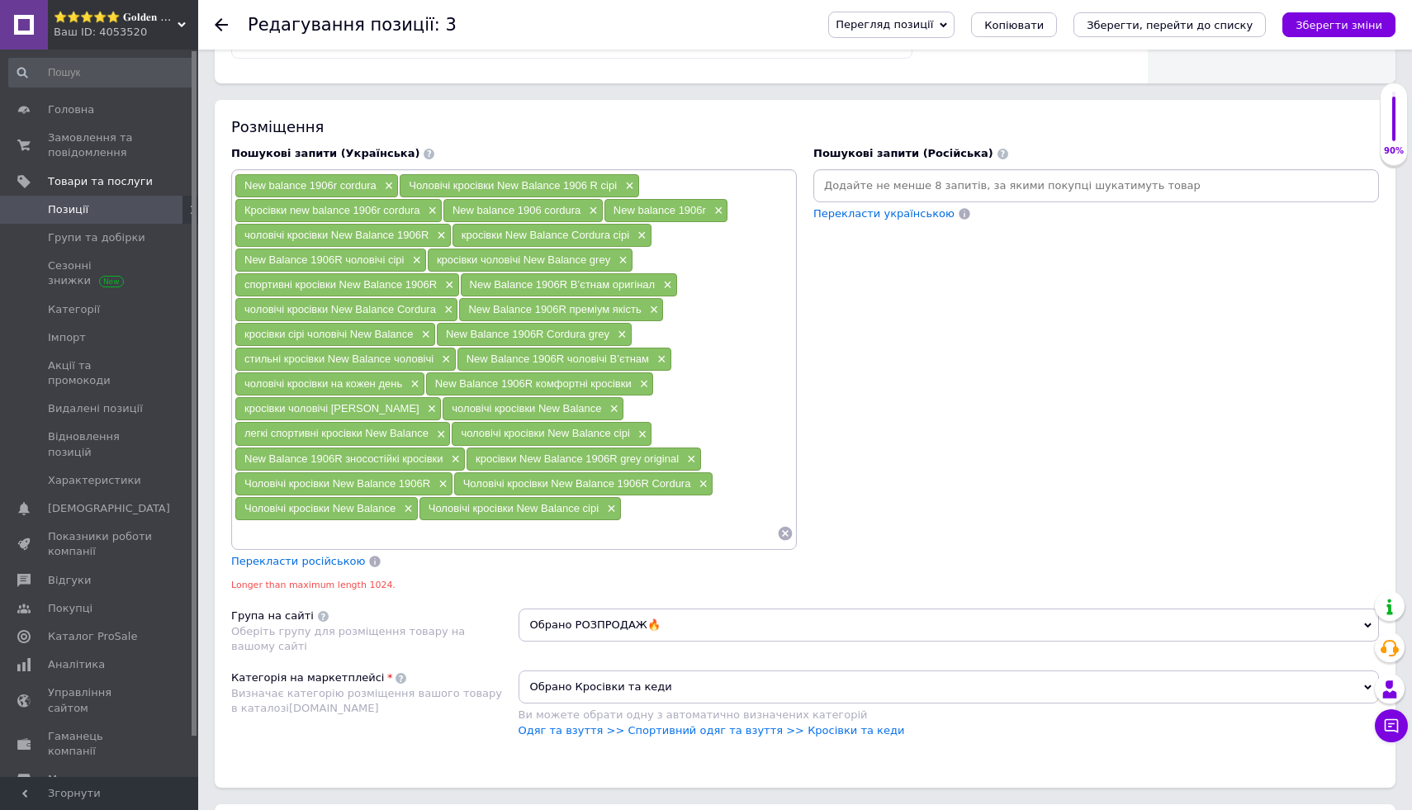
scroll to position [982, 0]
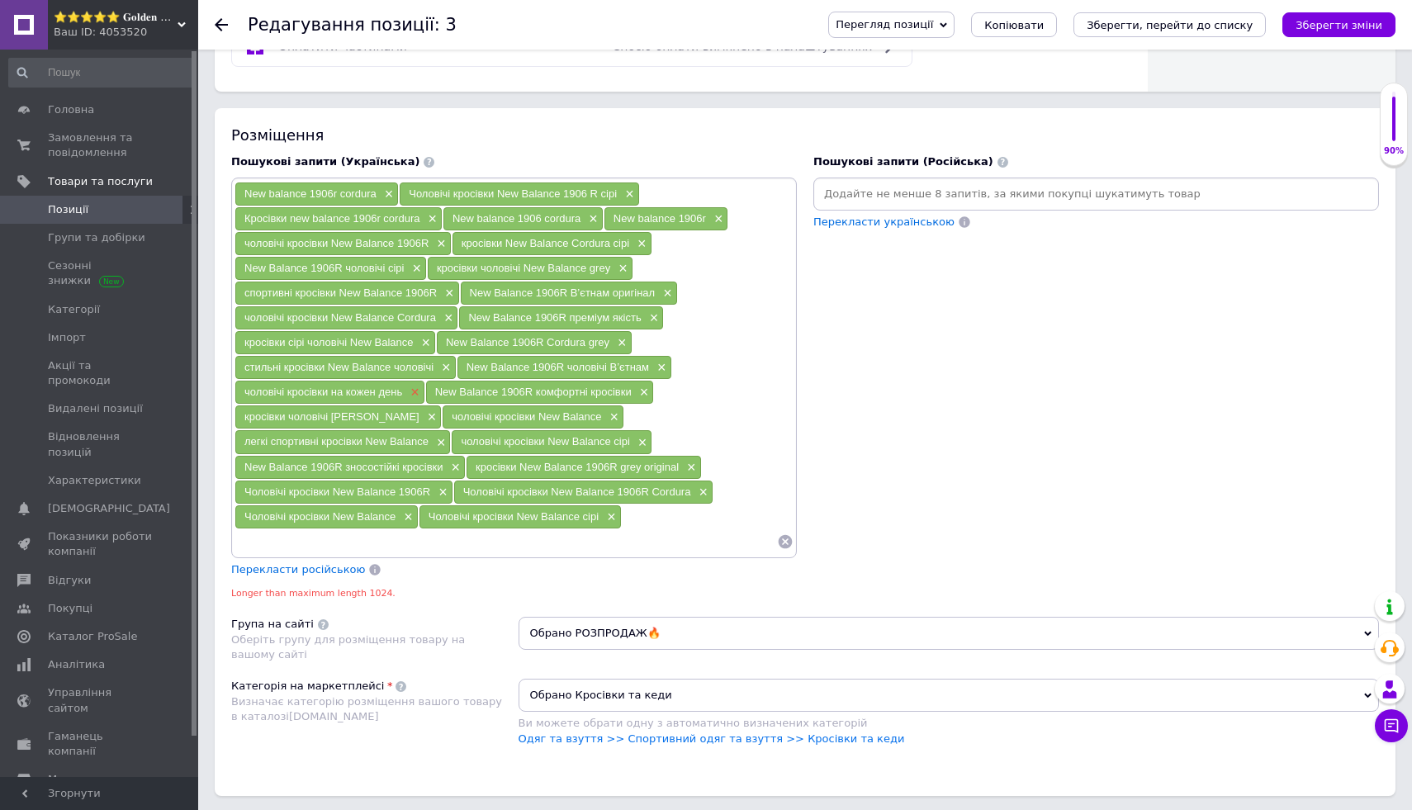
click at [410, 391] on span "×" at bounding box center [412, 393] width 13 height 14
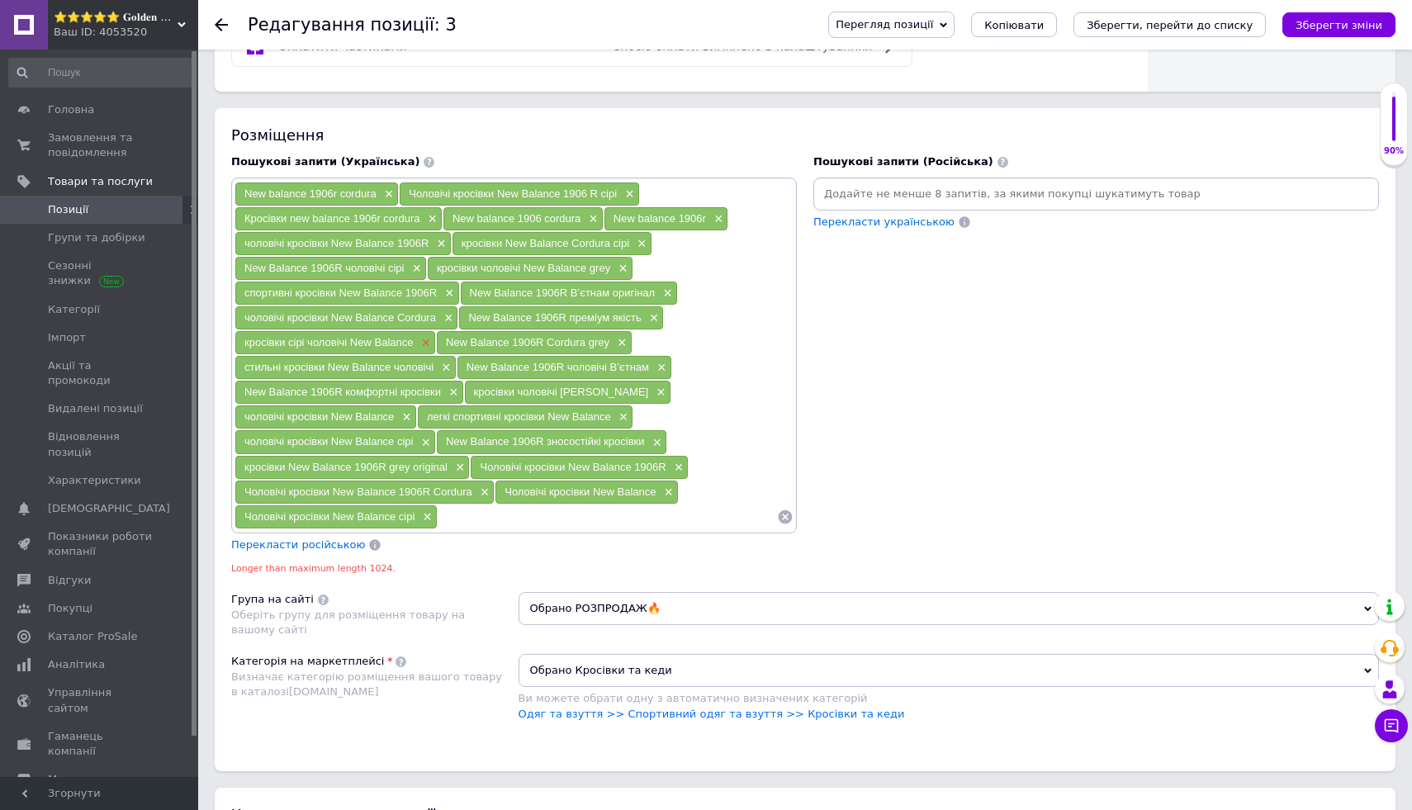
click at [425, 347] on span "×" at bounding box center [423, 343] width 13 height 14
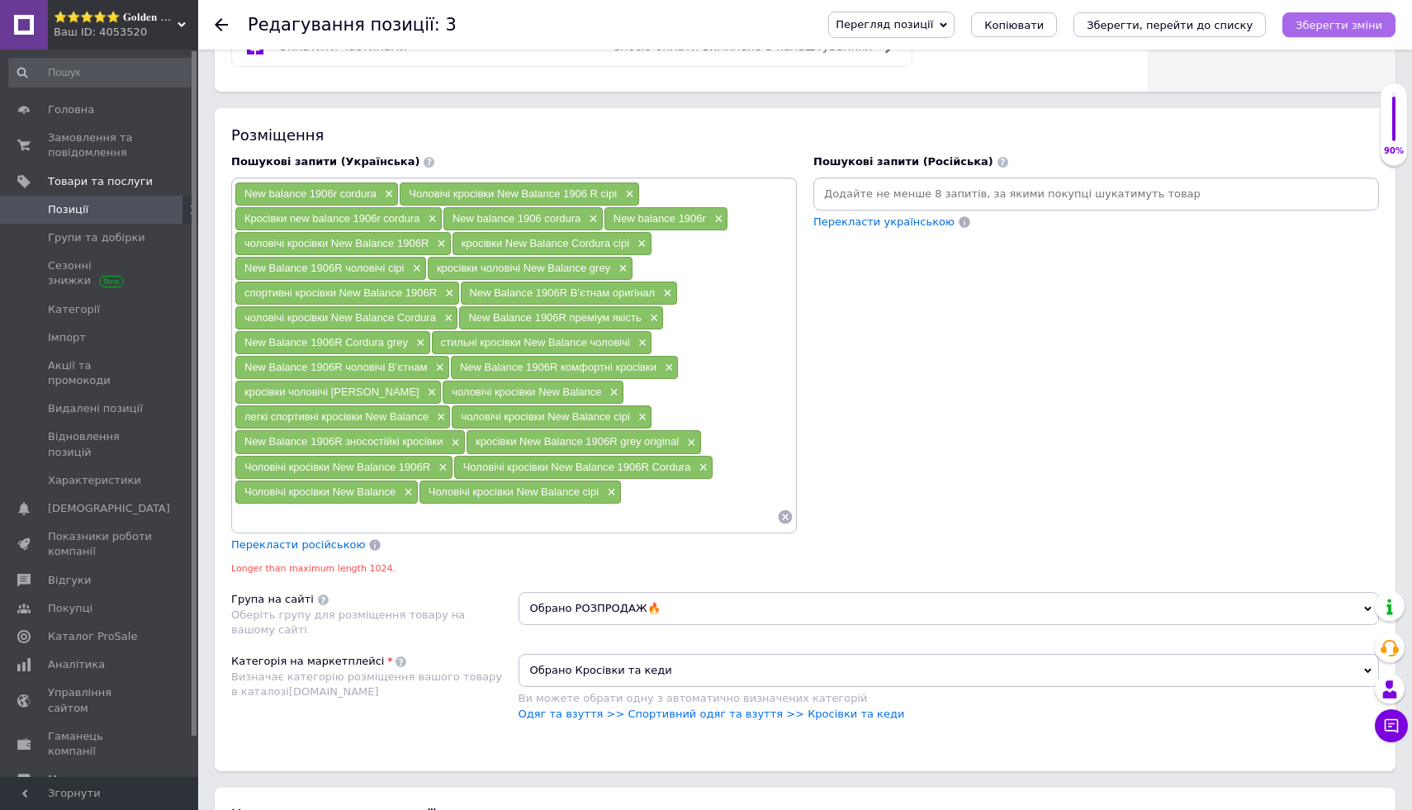
click at [1312, 28] on icon "Зберегти зміни" at bounding box center [1339, 25] width 87 height 12
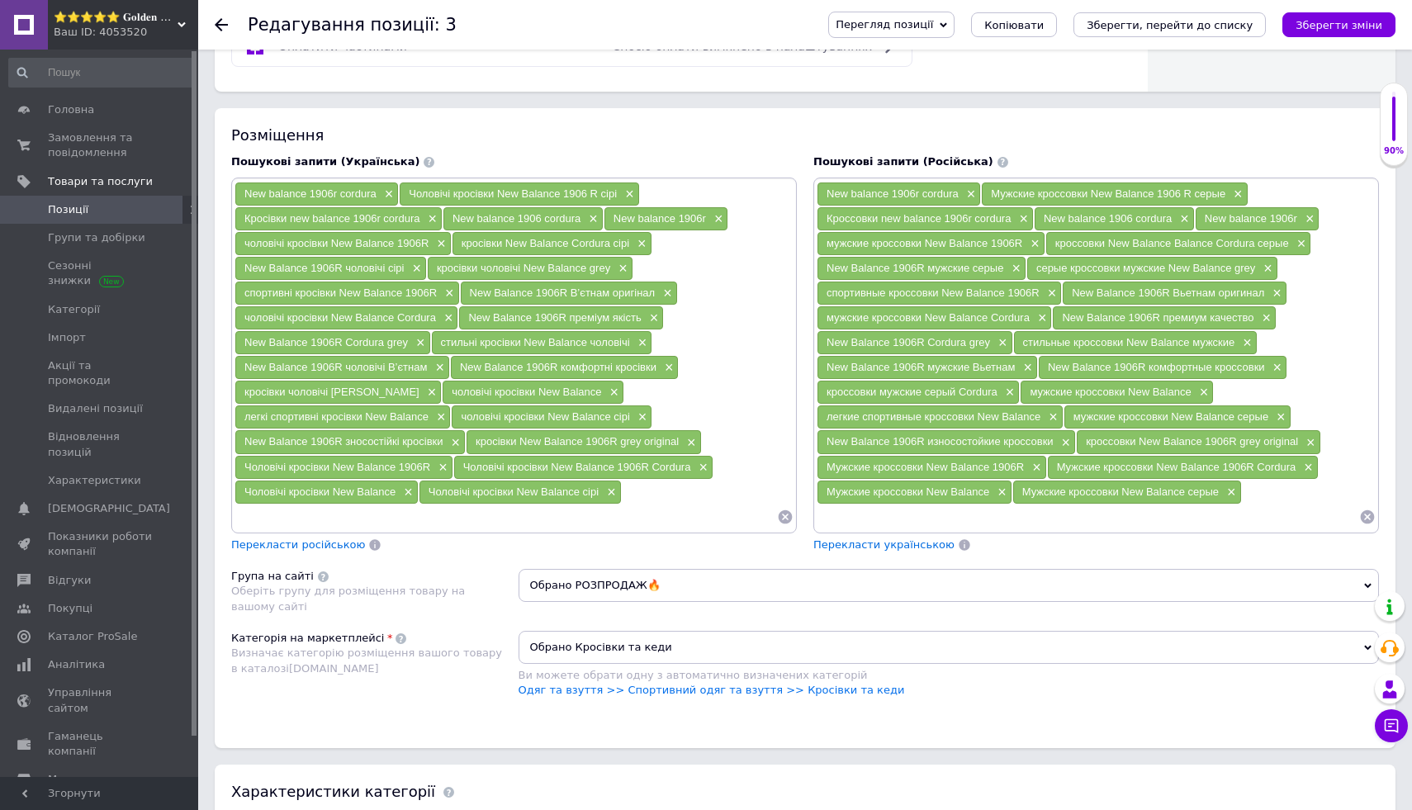
click at [225, 23] on icon at bounding box center [221, 24] width 13 height 13
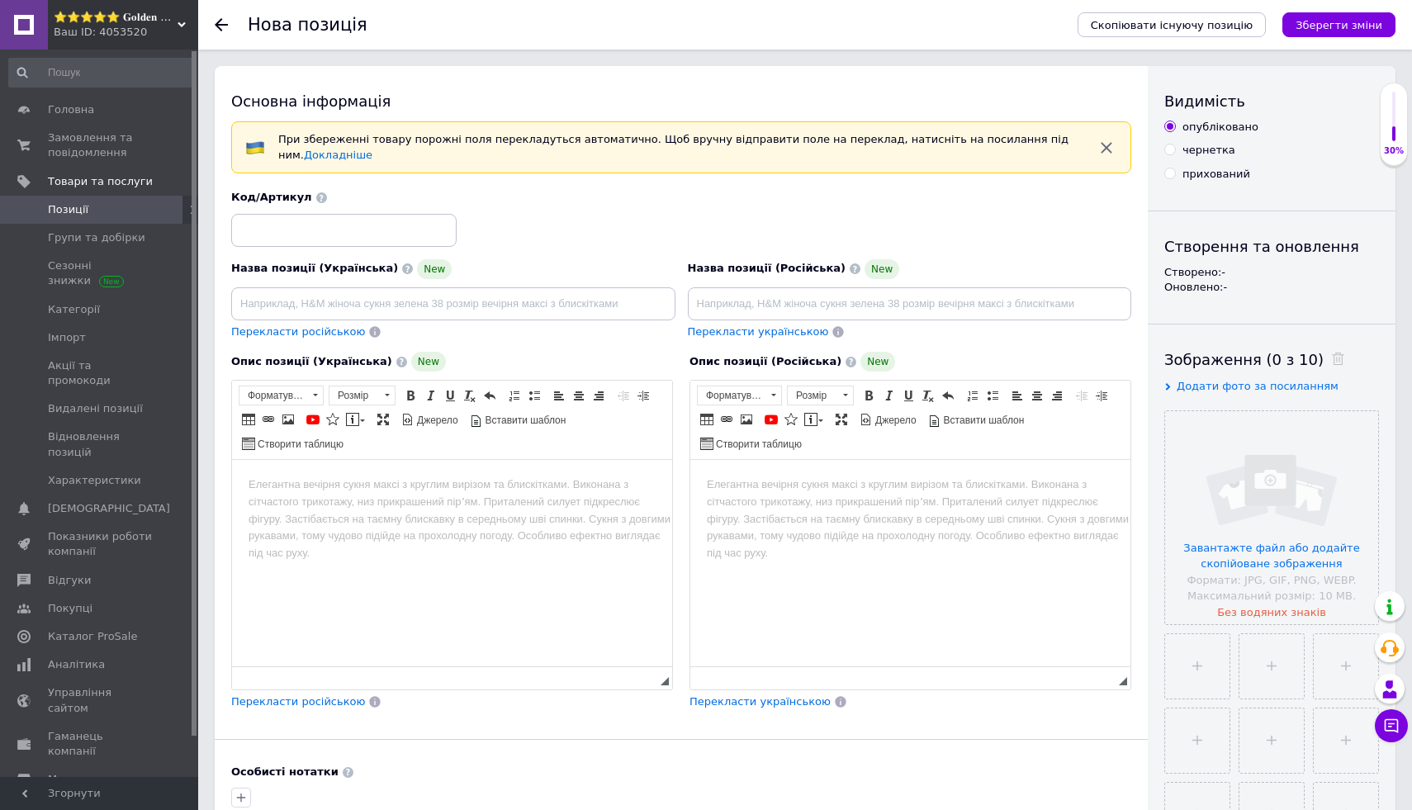
click at [225, 23] on icon at bounding box center [221, 24] width 13 height 13
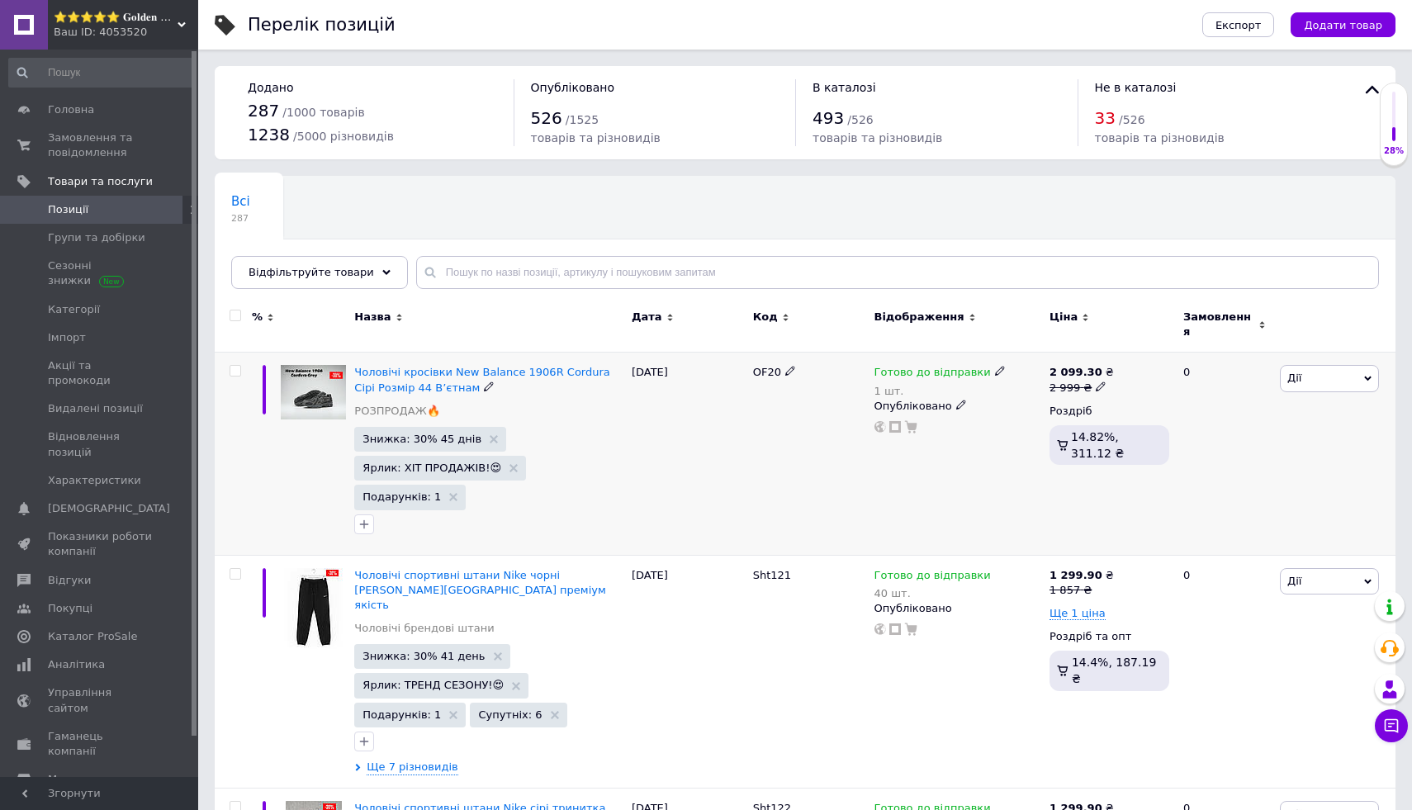
click at [320, 395] on img at bounding box center [313, 392] width 65 height 55
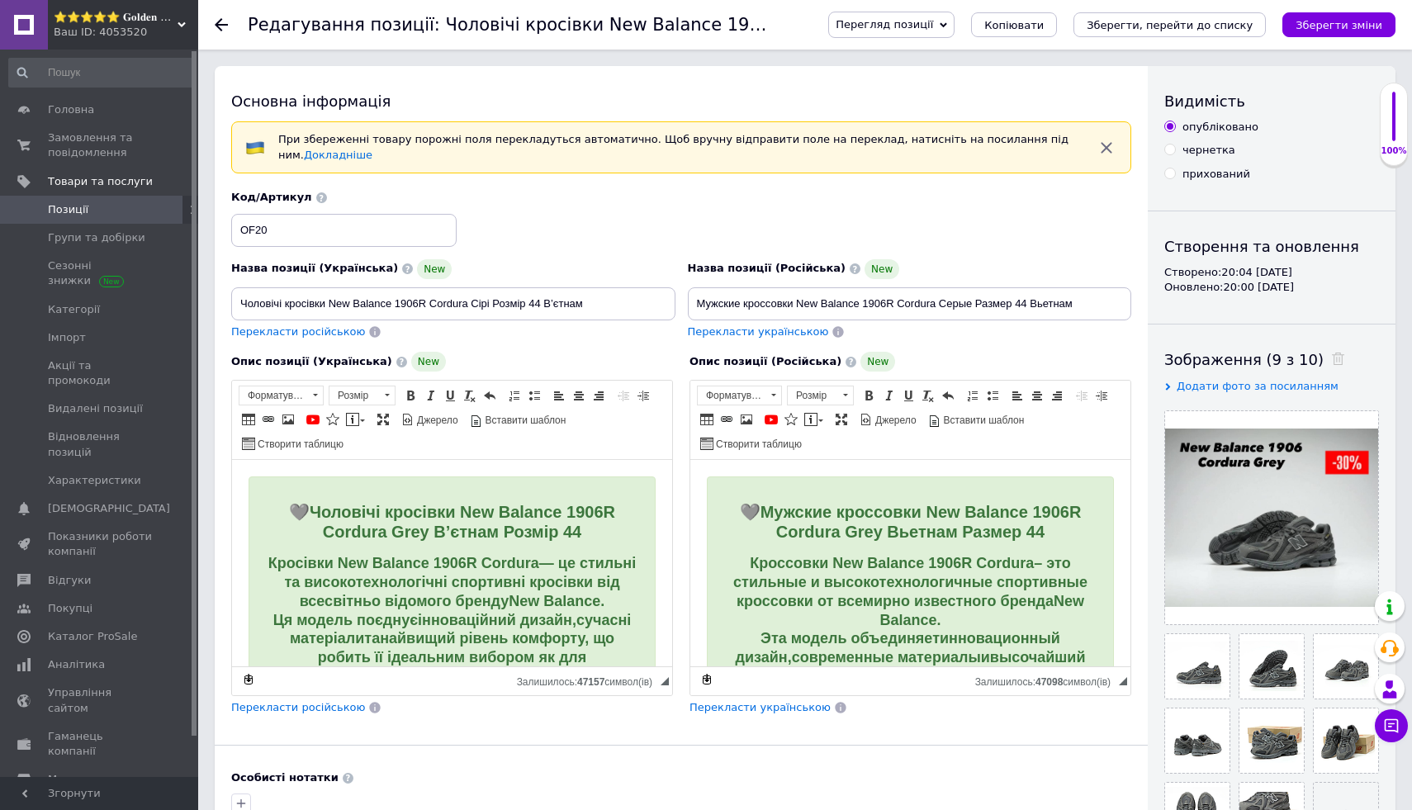
click at [219, 27] on use at bounding box center [221, 24] width 13 height 13
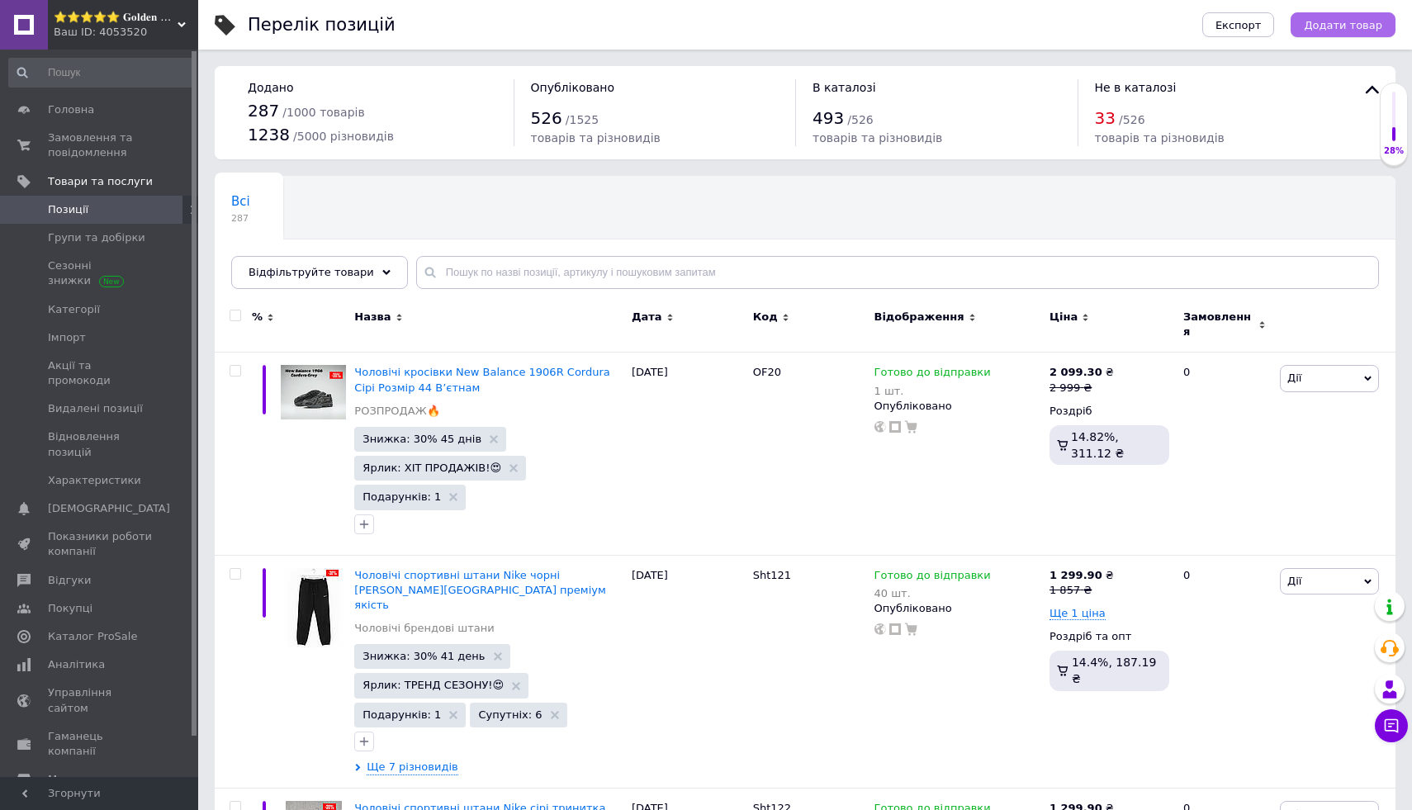
click at [1341, 17] on button "Додати товар" at bounding box center [1343, 24] width 105 height 25
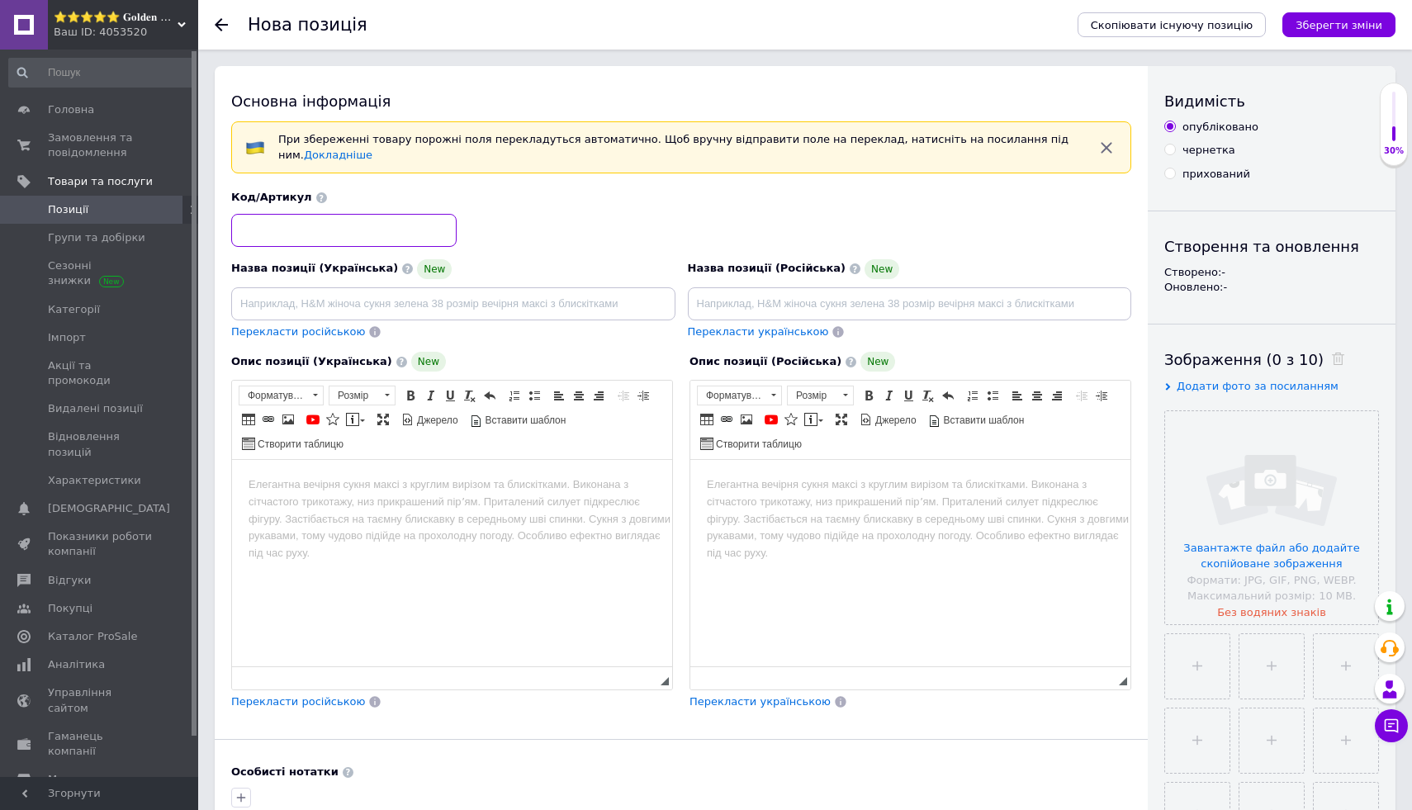
click at [345, 223] on input at bounding box center [343, 230] width 225 height 33
type input "OF21"
click at [499, 247] on div "Код/Артикул OF21" at bounding box center [681, 218] width 913 height 69
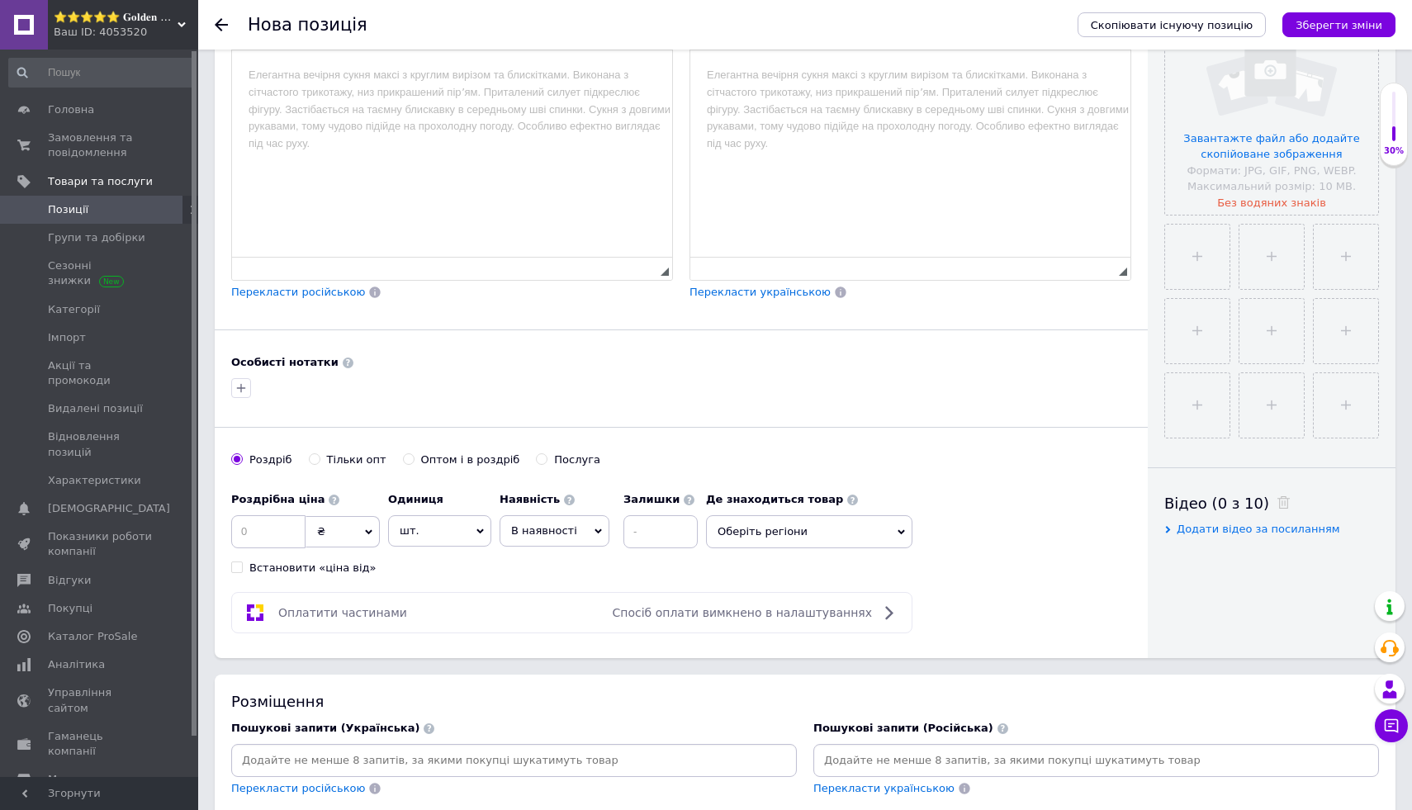
scroll to position [414, 0]
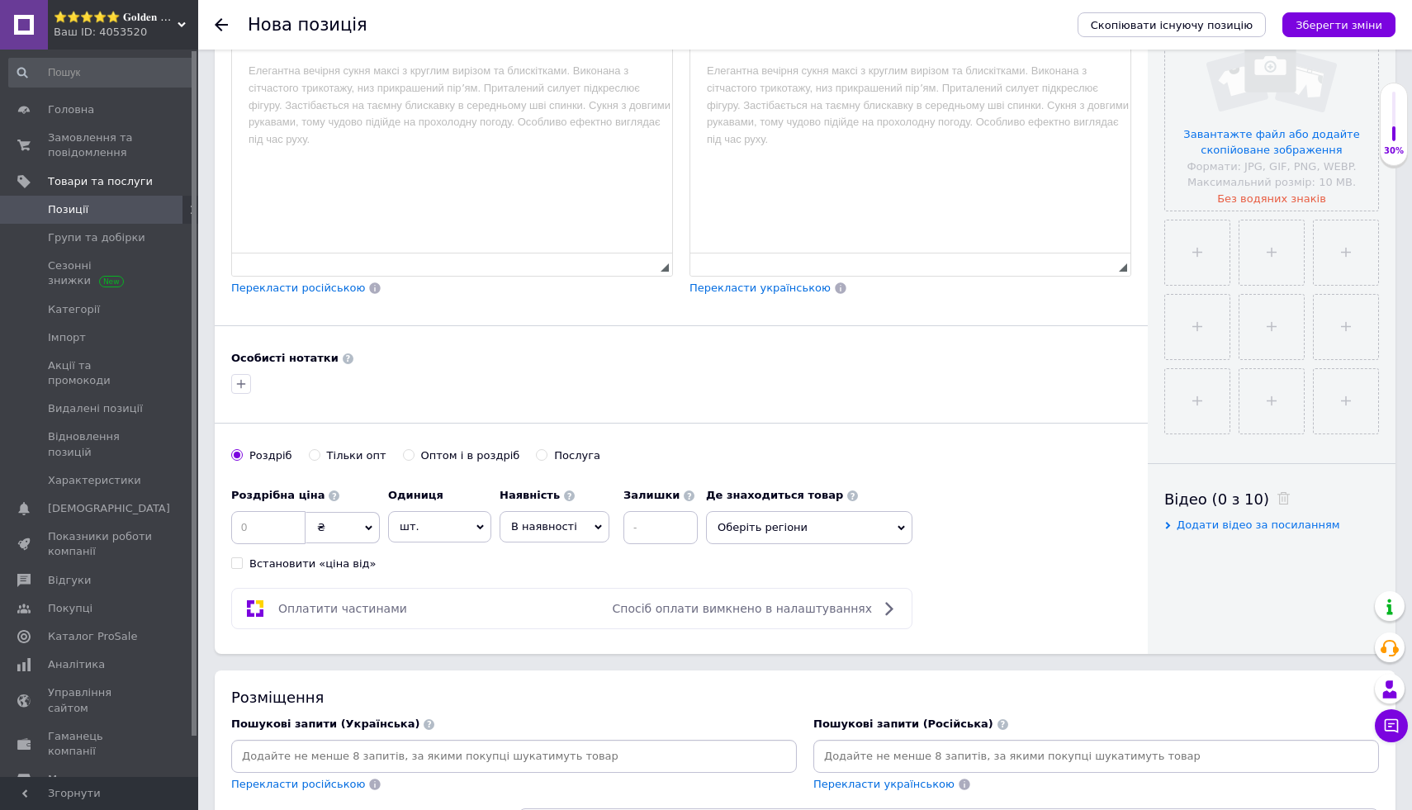
click at [573, 542] on span "В наявності" at bounding box center [555, 526] width 110 height 31
click at [578, 649] on ul "Немає в наявності Під замовлення [PERSON_NAME] до відправки" at bounding box center [555, 599] width 110 height 110
click at [654, 527] on input at bounding box center [660, 527] width 74 height 33
type input "1"
click at [808, 519] on span "Оберіть регіони" at bounding box center [809, 527] width 206 height 33
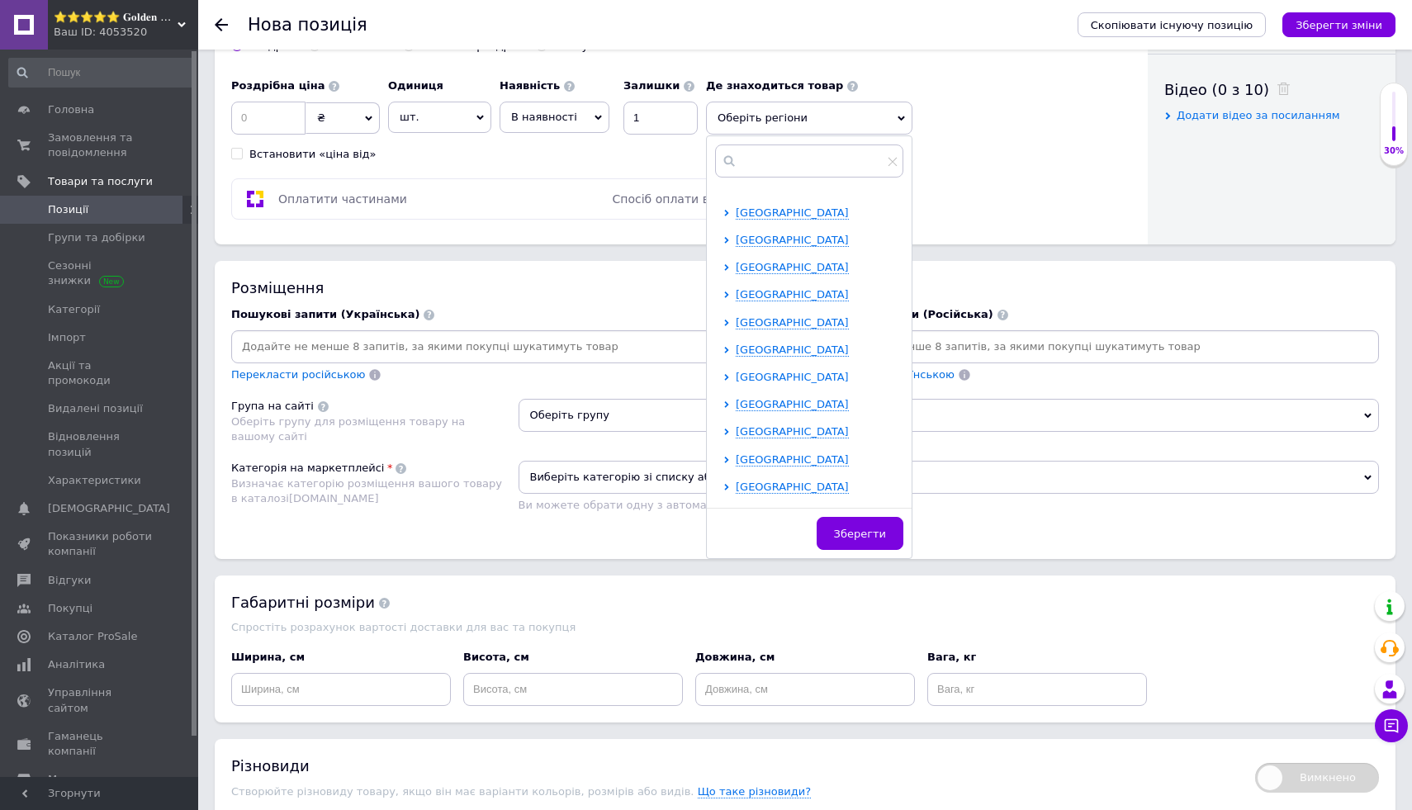
scroll to position [75, 0]
click at [794, 423] on span "[GEOGRAPHIC_DATA]" at bounding box center [792, 427] width 113 height 12
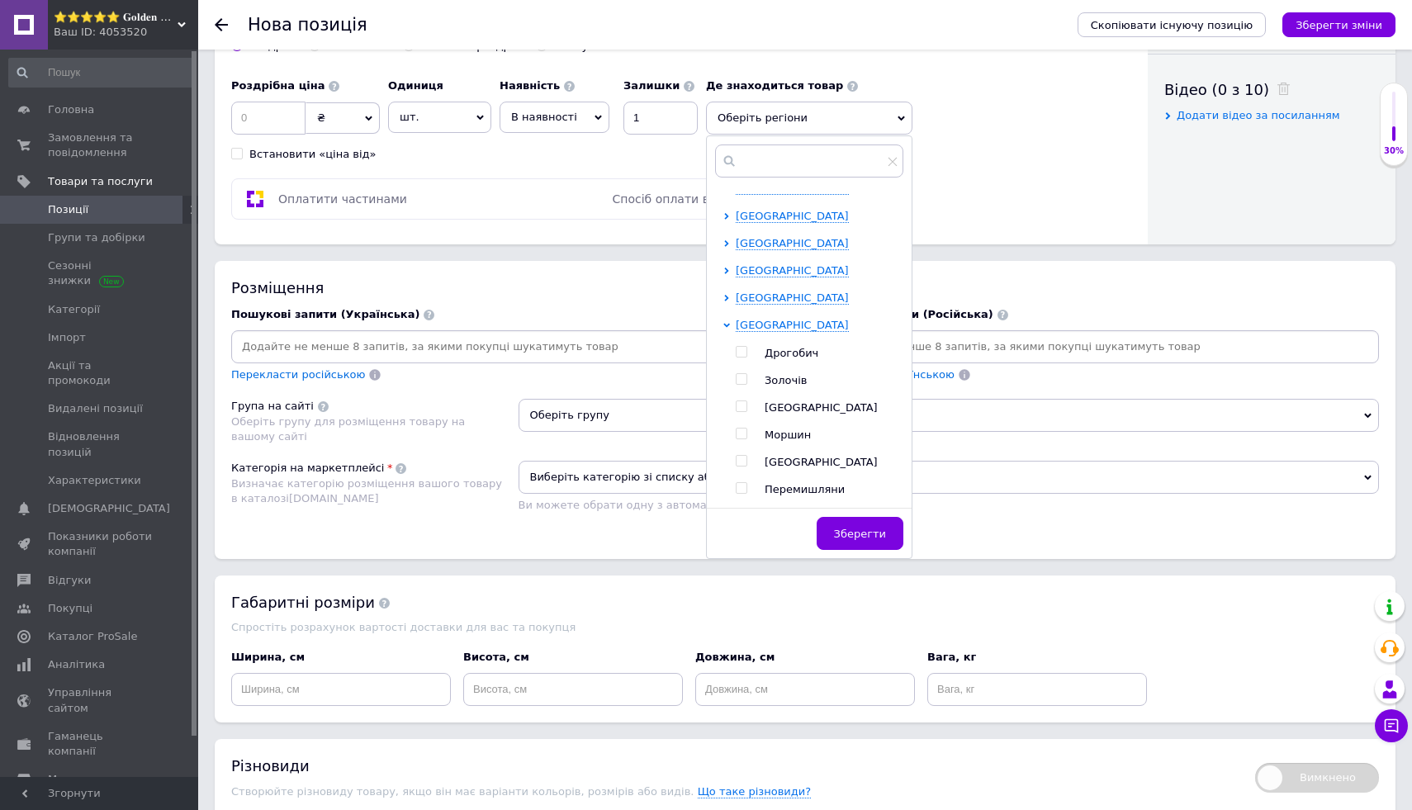
click at [745, 408] on input "checkbox" at bounding box center [741, 406] width 11 height 11
checkbox input "true"
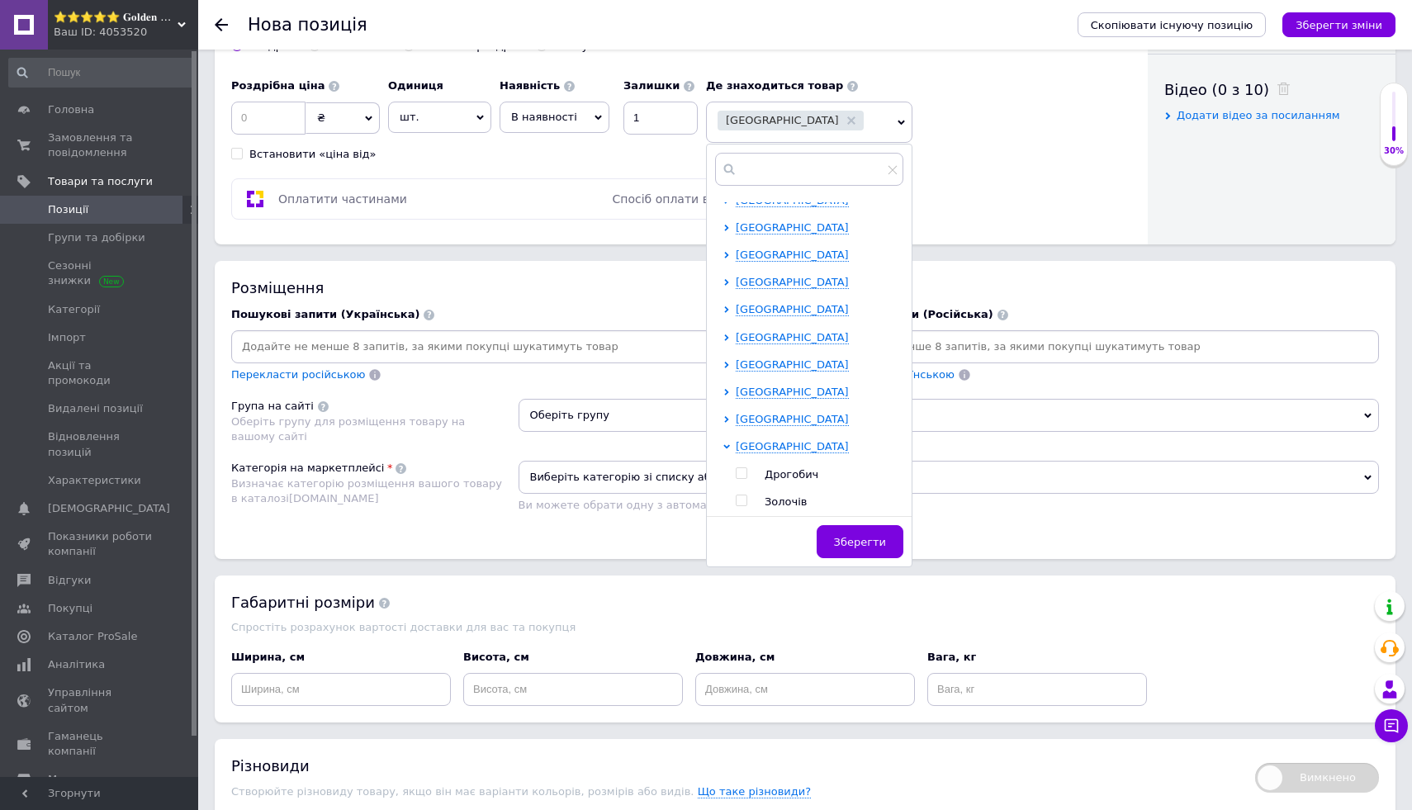
scroll to position [33, 0]
click at [768, 340] on span "[GEOGRAPHIC_DATA]" at bounding box center [792, 340] width 113 height 12
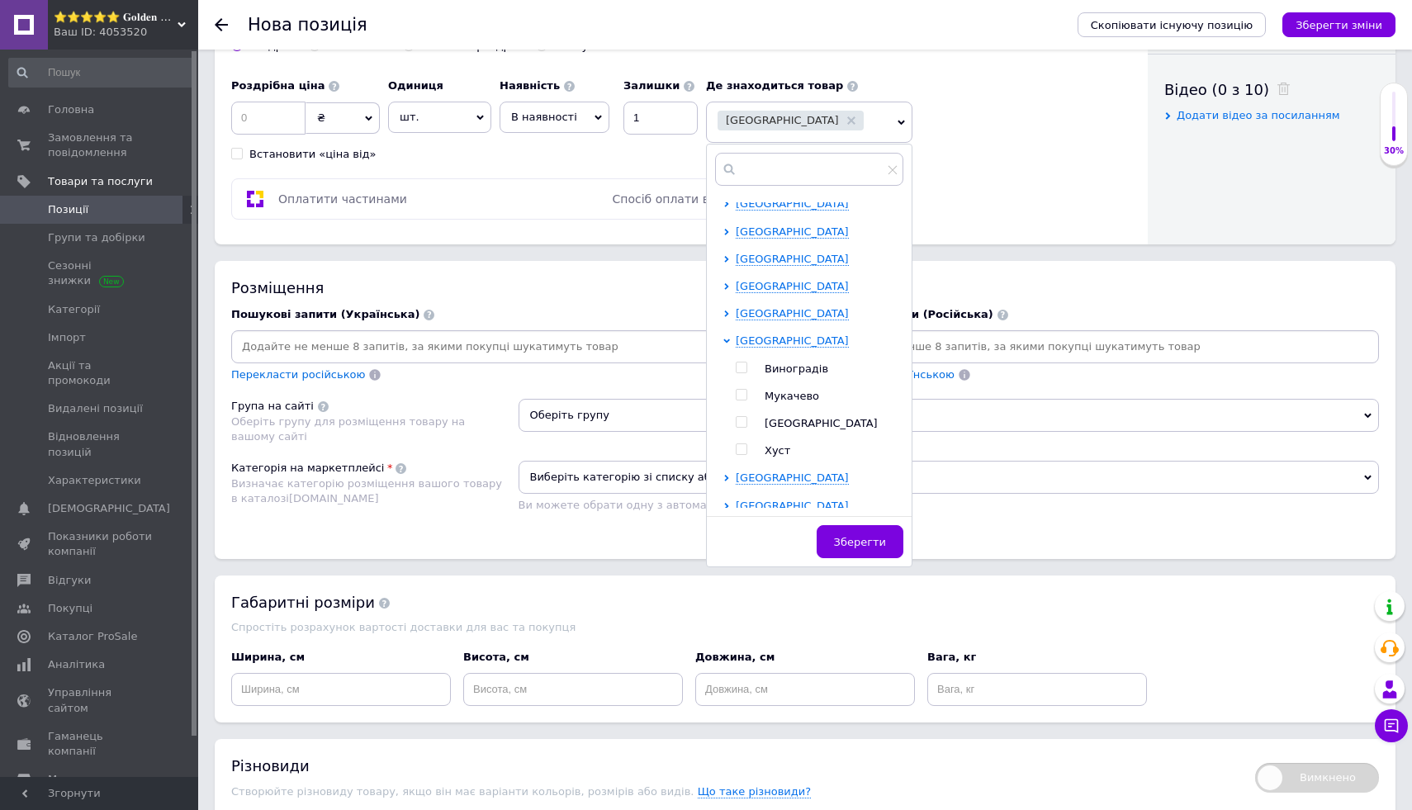
click at [747, 421] on span at bounding box center [742, 422] width 12 height 12
click at [747, 421] on input "checkbox" at bounding box center [741, 422] width 11 height 11
checkbox input "true"
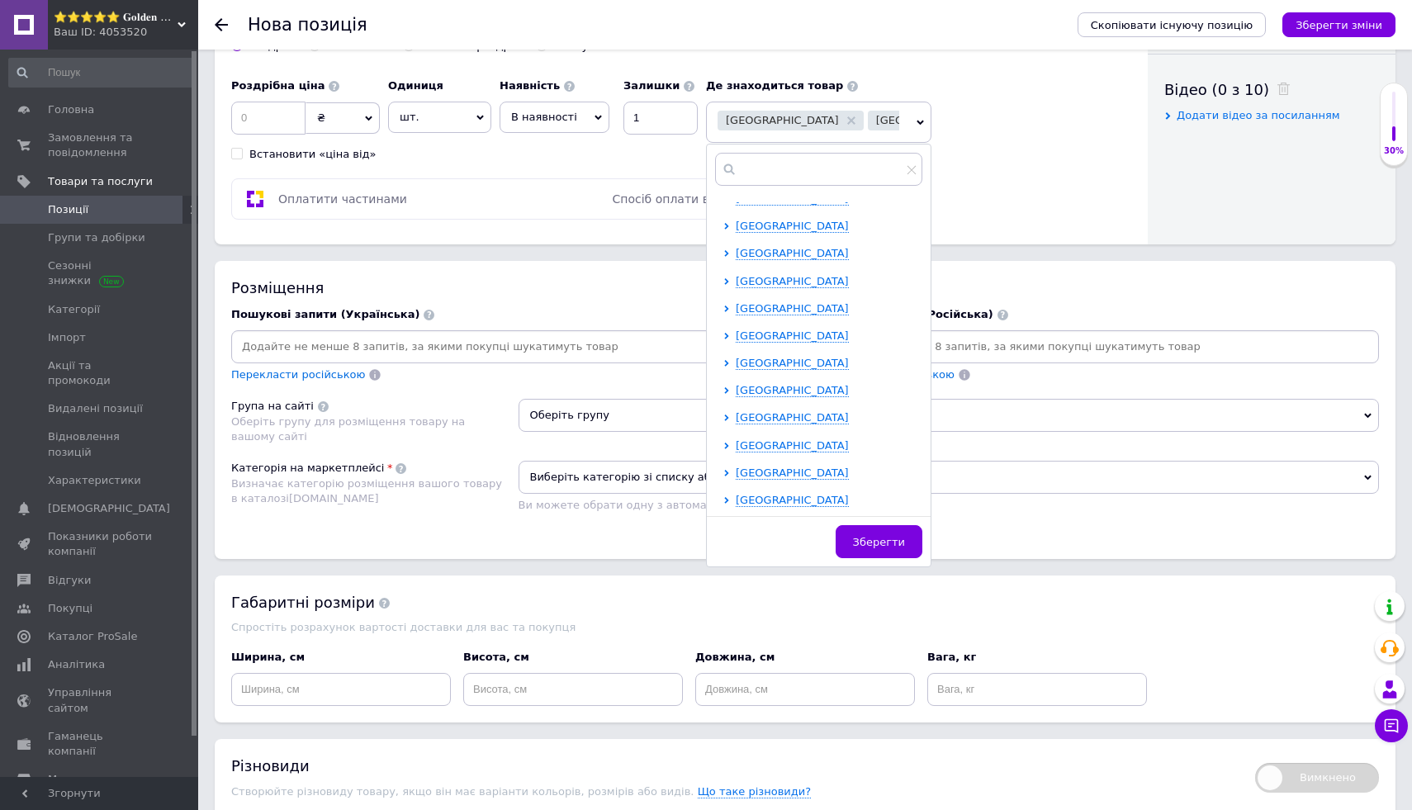
scroll to position [870, 0]
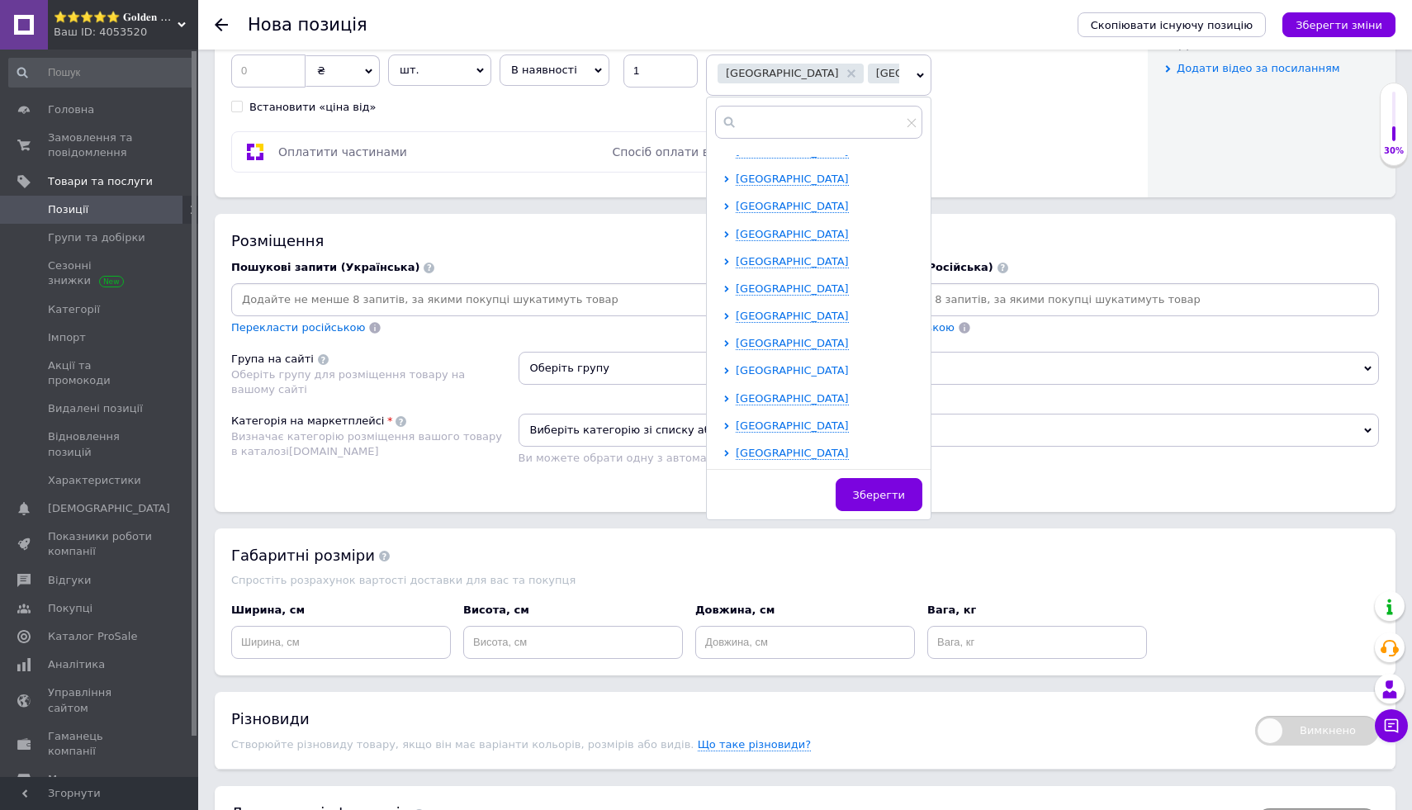
click at [764, 373] on span "[GEOGRAPHIC_DATA]" at bounding box center [792, 370] width 113 height 12
click at [742, 338] on input "checkbox" at bounding box center [741, 342] width 11 height 11
checkbox input "true"
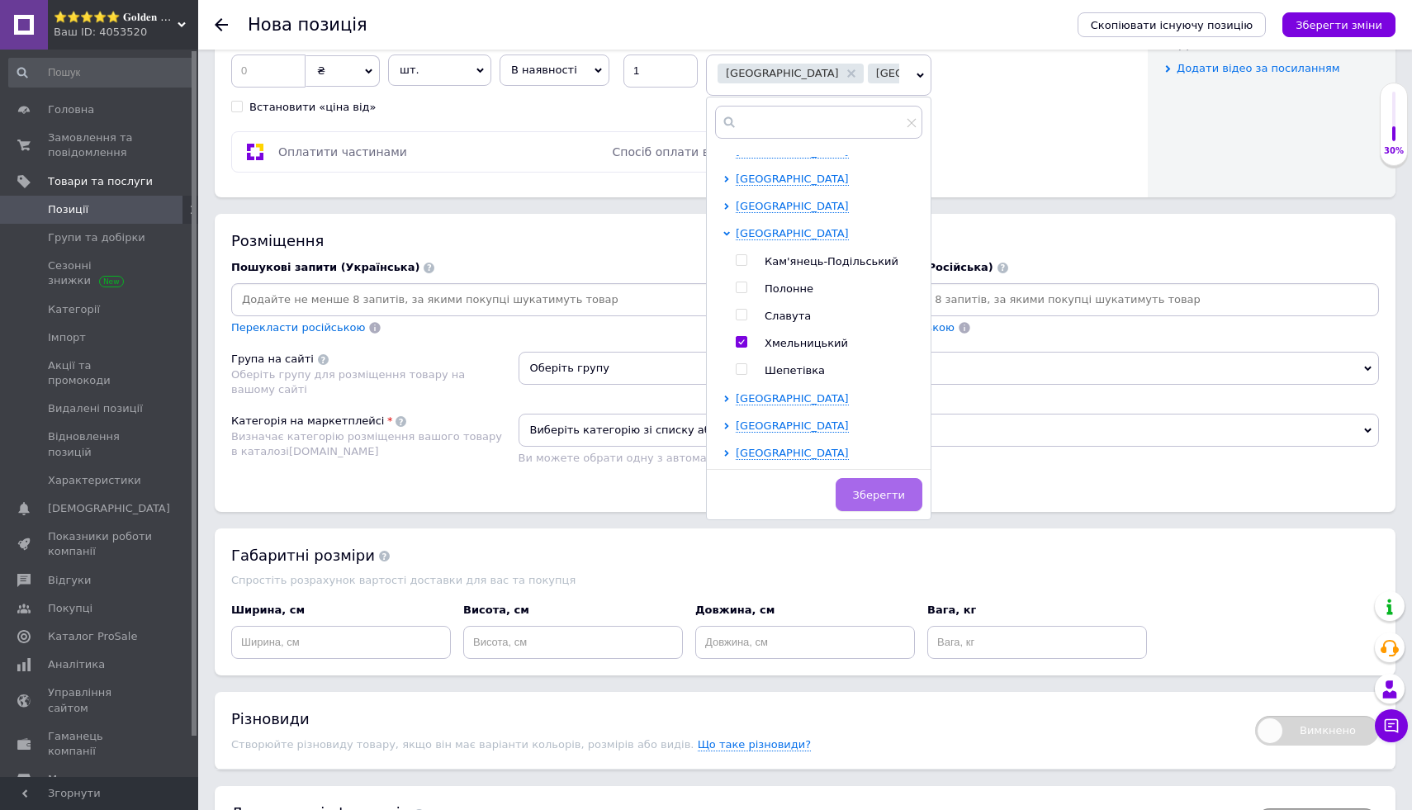
click at [866, 484] on button "Зберегти" at bounding box center [879, 494] width 87 height 33
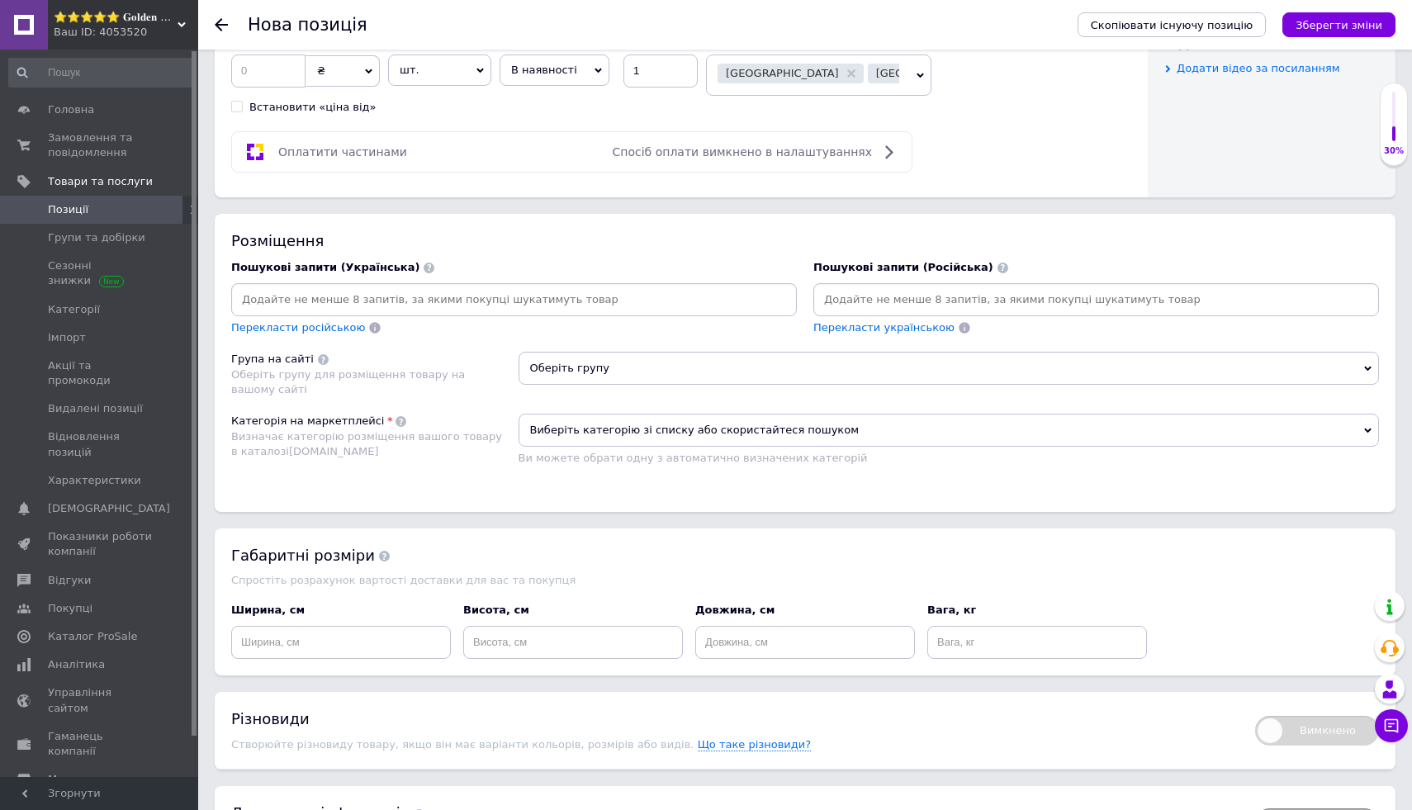
click at [865, 372] on span "Оберіть групу" at bounding box center [949, 368] width 861 height 33
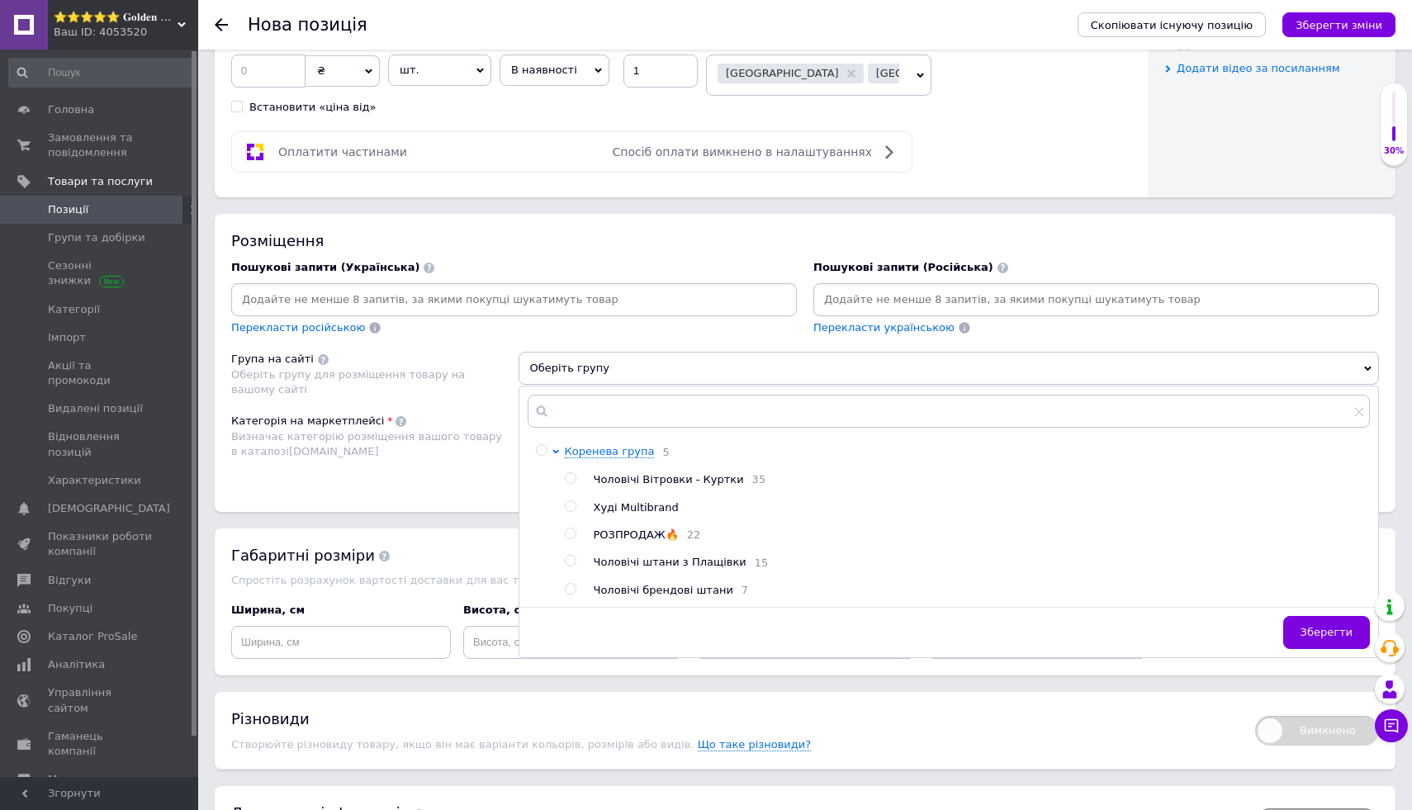
click at [572, 535] on input "radio" at bounding box center [570, 534] width 11 height 11
radio input "true"
click at [1292, 633] on button "Зберегти" at bounding box center [1326, 632] width 87 height 33
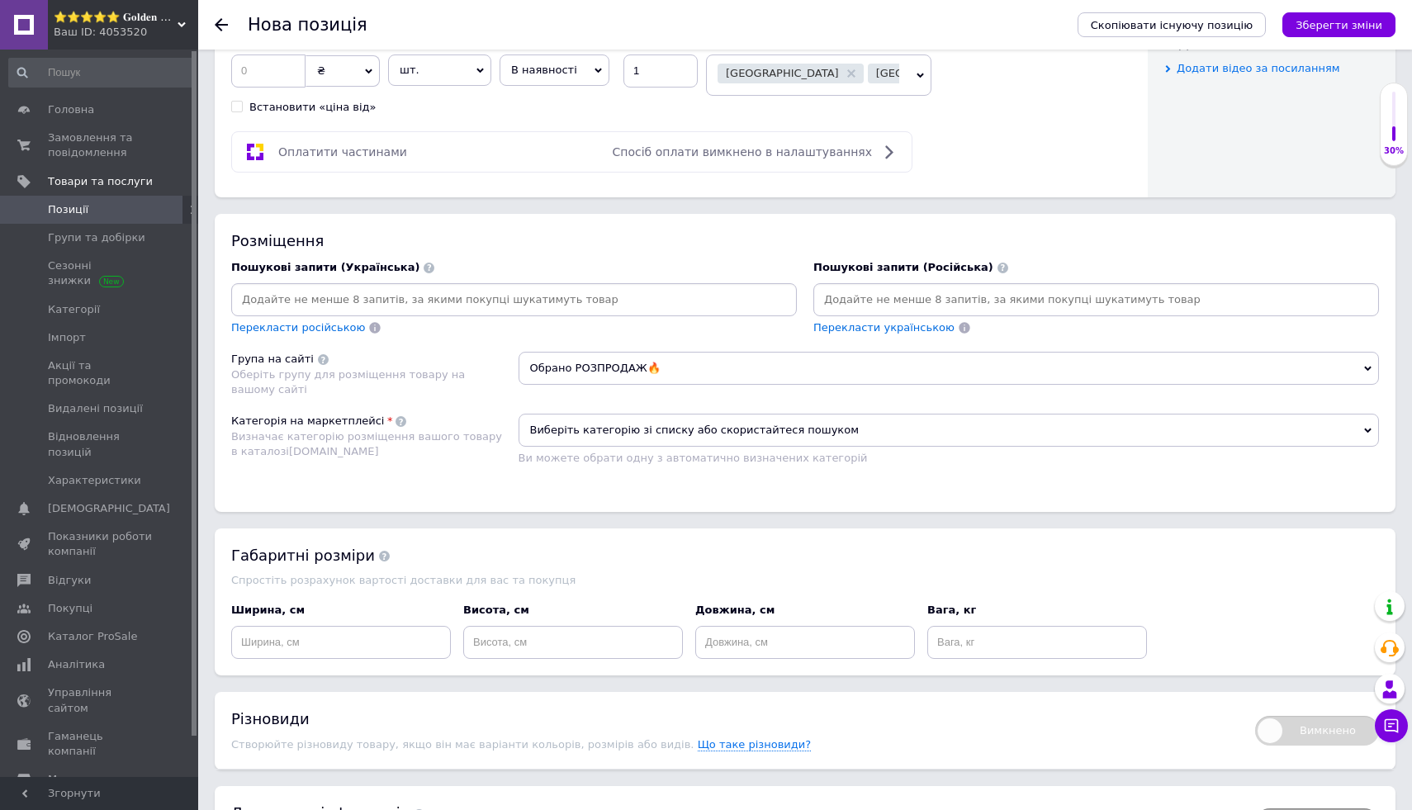
click at [1289, 436] on span "Виберіть категорію зі списку або скористайтеся пошуком" at bounding box center [949, 430] width 861 height 33
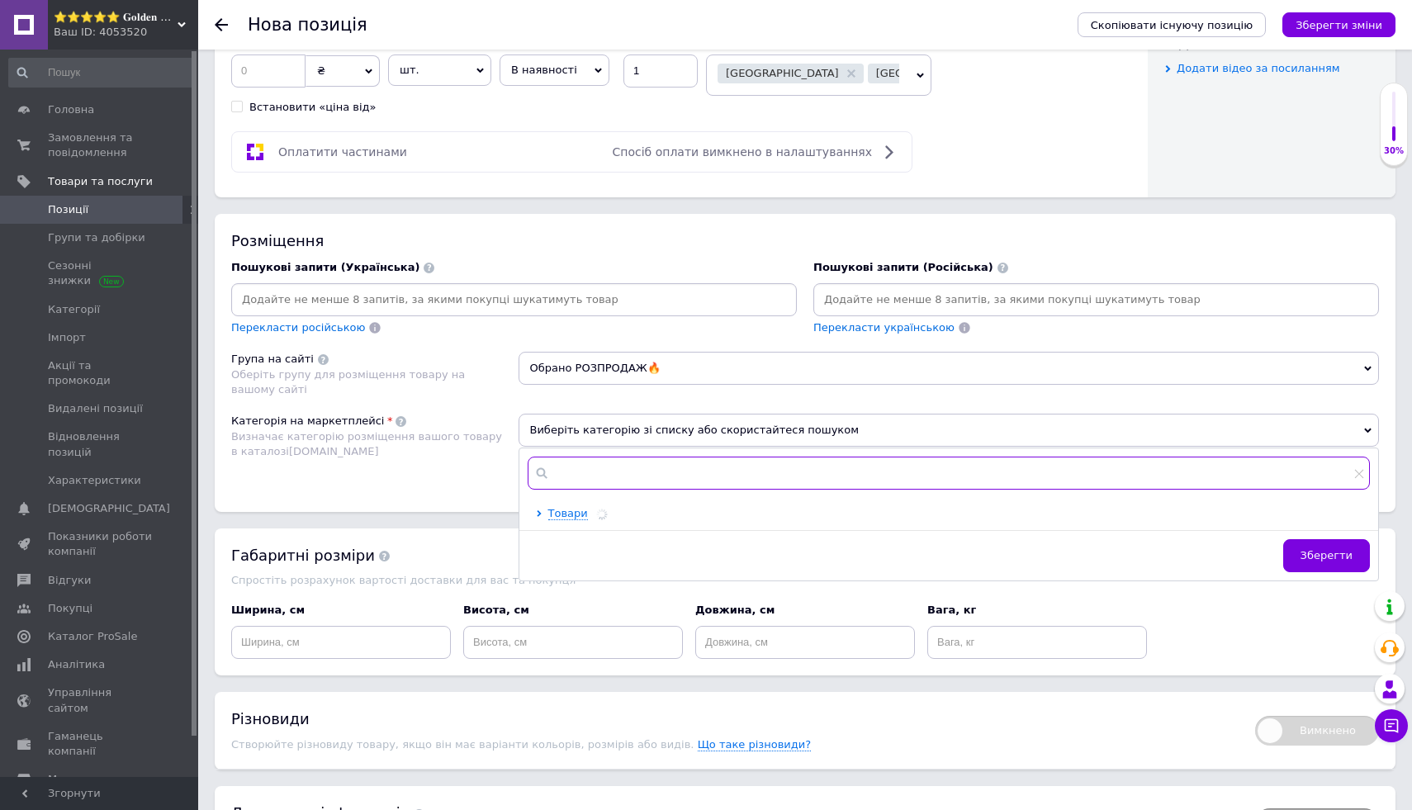
click at [1238, 470] on input "text" at bounding box center [949, 473] width 843 height 33
type input ","
type input "б"
type input "ч"
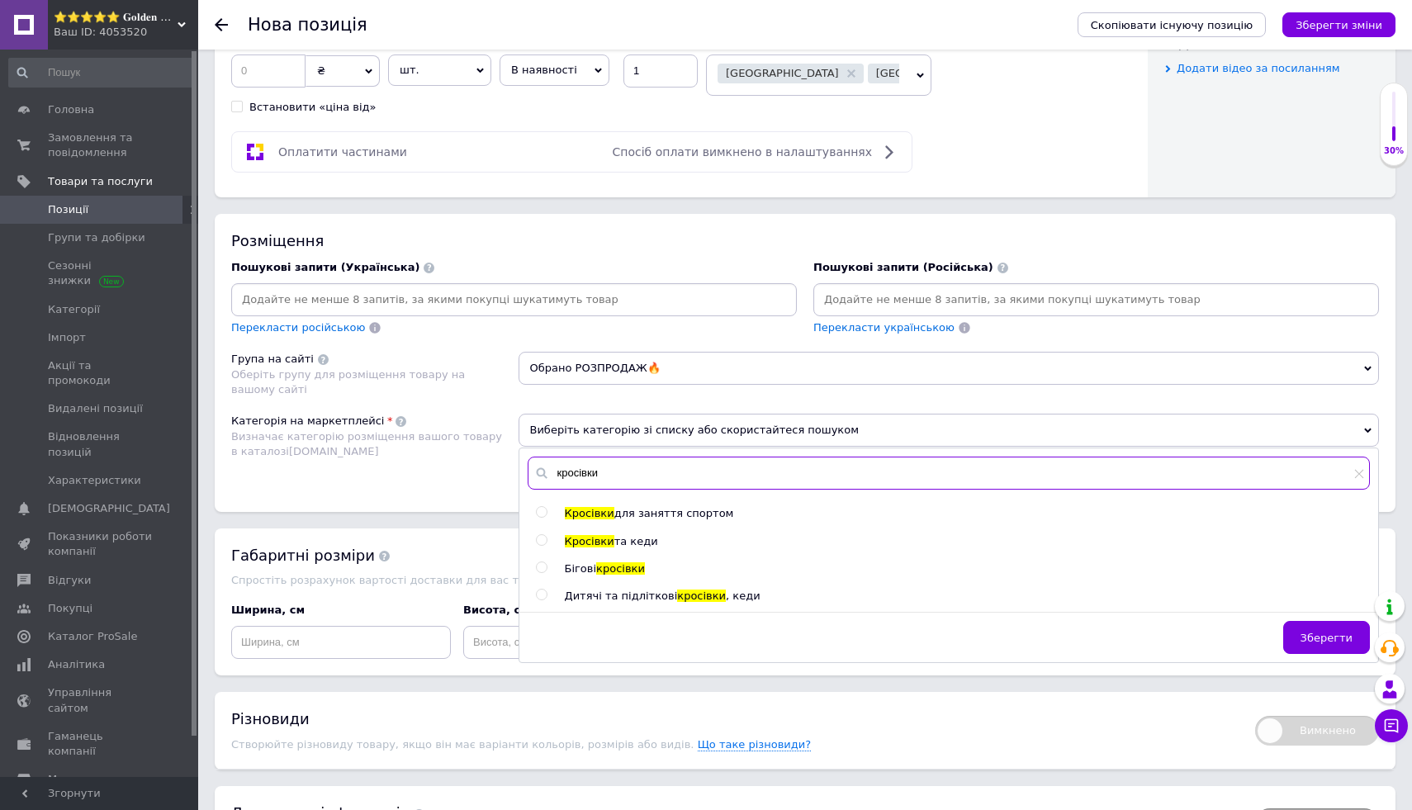
type input "кросівки"
click at [539, 538] on input "radio" at bounding box center [541, 540] width 11 height 11
radio input "true"
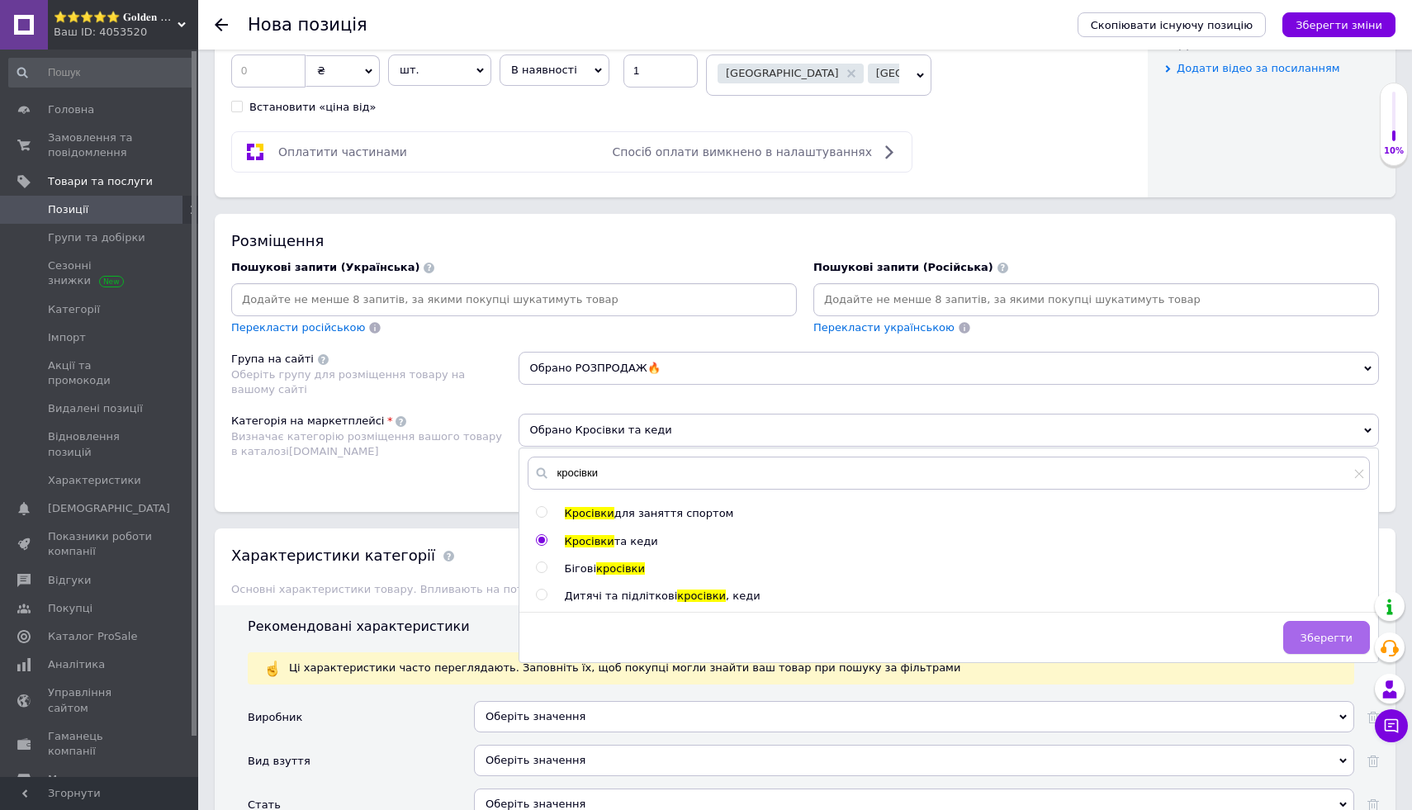
click at [1322, 636] on span "Зберегти" at bounding box center [1327, 638] width 52 height 12
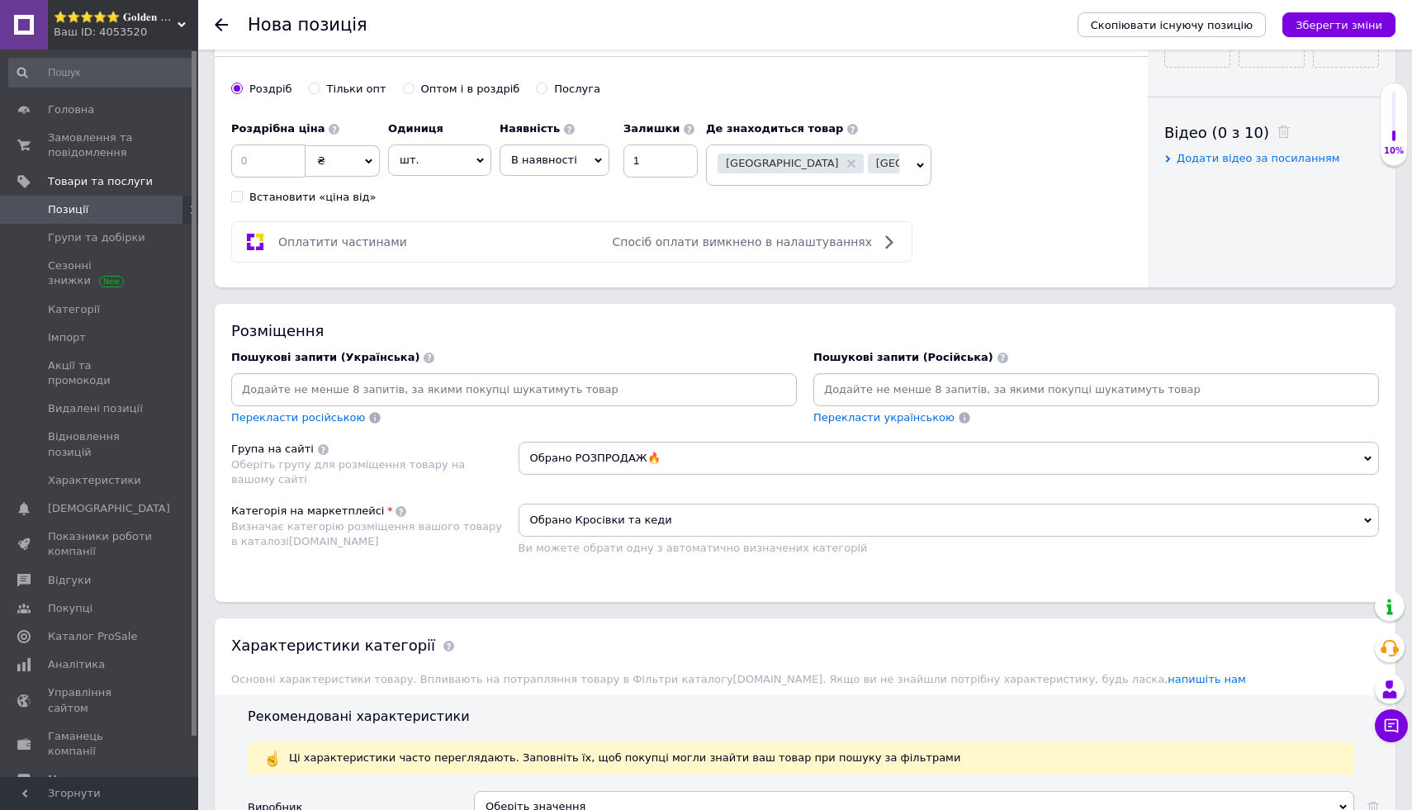
scroll to position [777, 0]
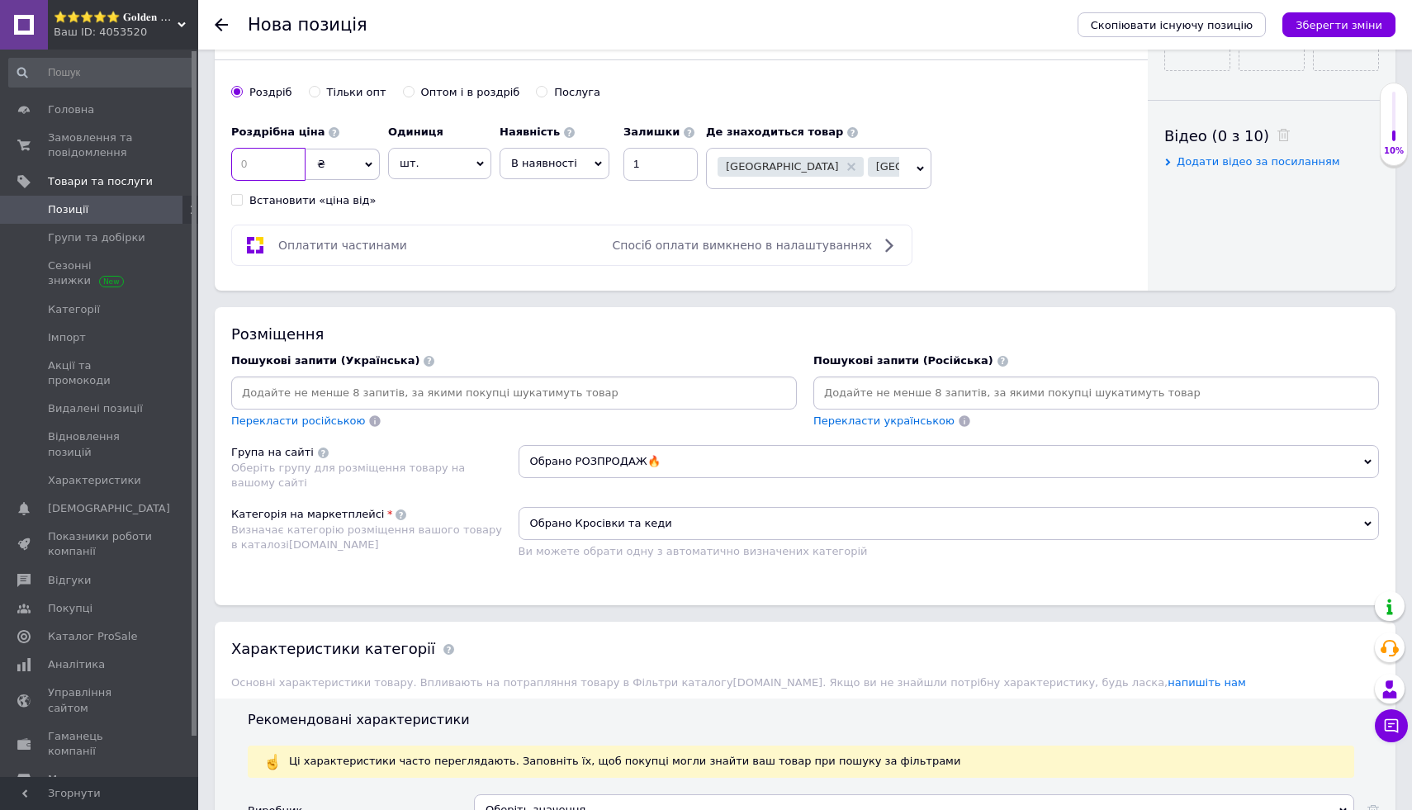
click at [273, 180] on input at bounding box center [268, 164] width 74 height 33
type input "1"
type input "2299"
click at [554, 292] on div "Основна інформація При збереженні товару порожні поля перекладуться автоматично…" at bounding box center [805, 466] width 1214 height 2354
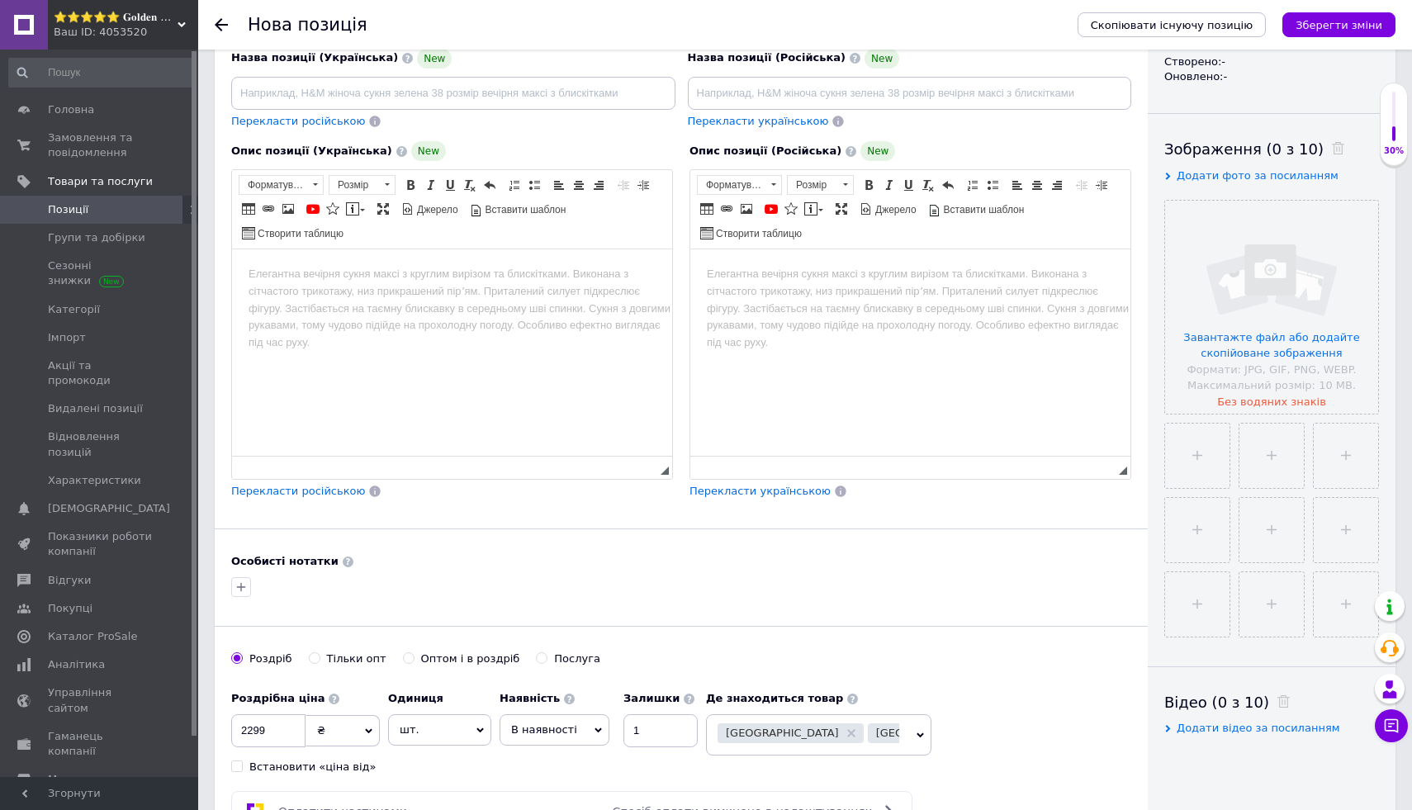
scroll to position [111, 0]
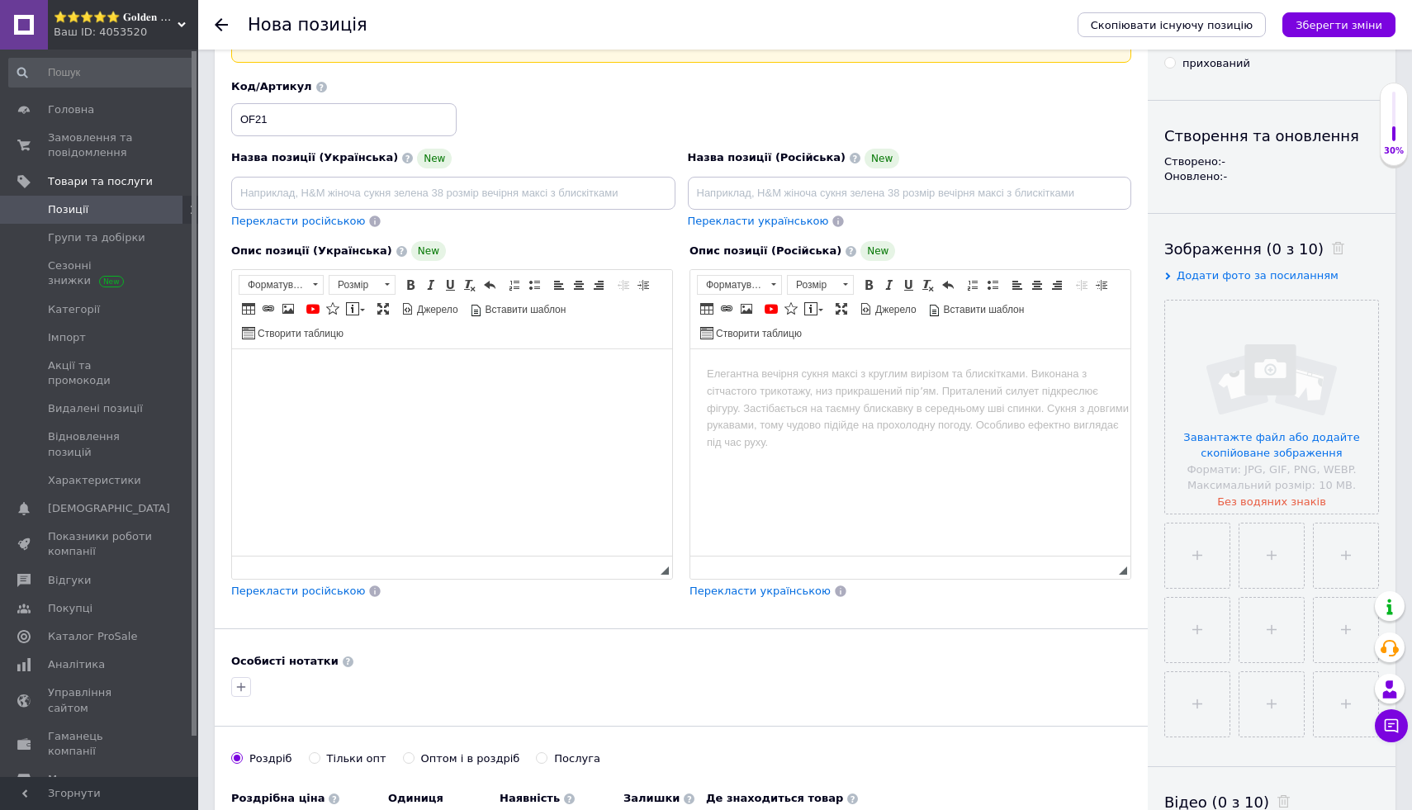
click at [536, 400] on html at bounding box center [452, 374] width 440 height 50
click at [800, 400] on html at bounding box center [910, 374] width 440 height 50
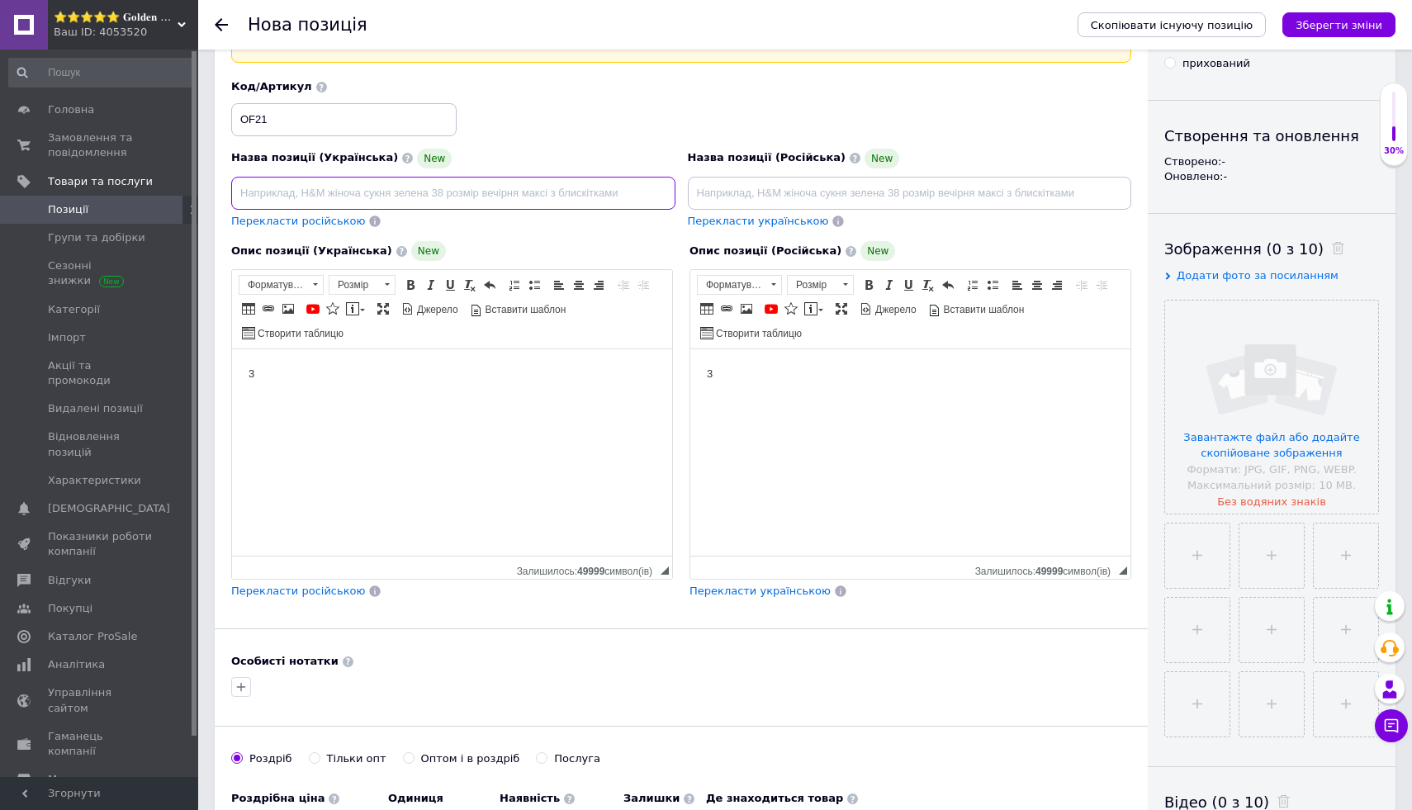
click at [629, 199] on input at bounding box center [453, 193] width 444 height 33
type input "3"
click at [742, 194] on input at bounding box center [910, 193] width 444 height 33
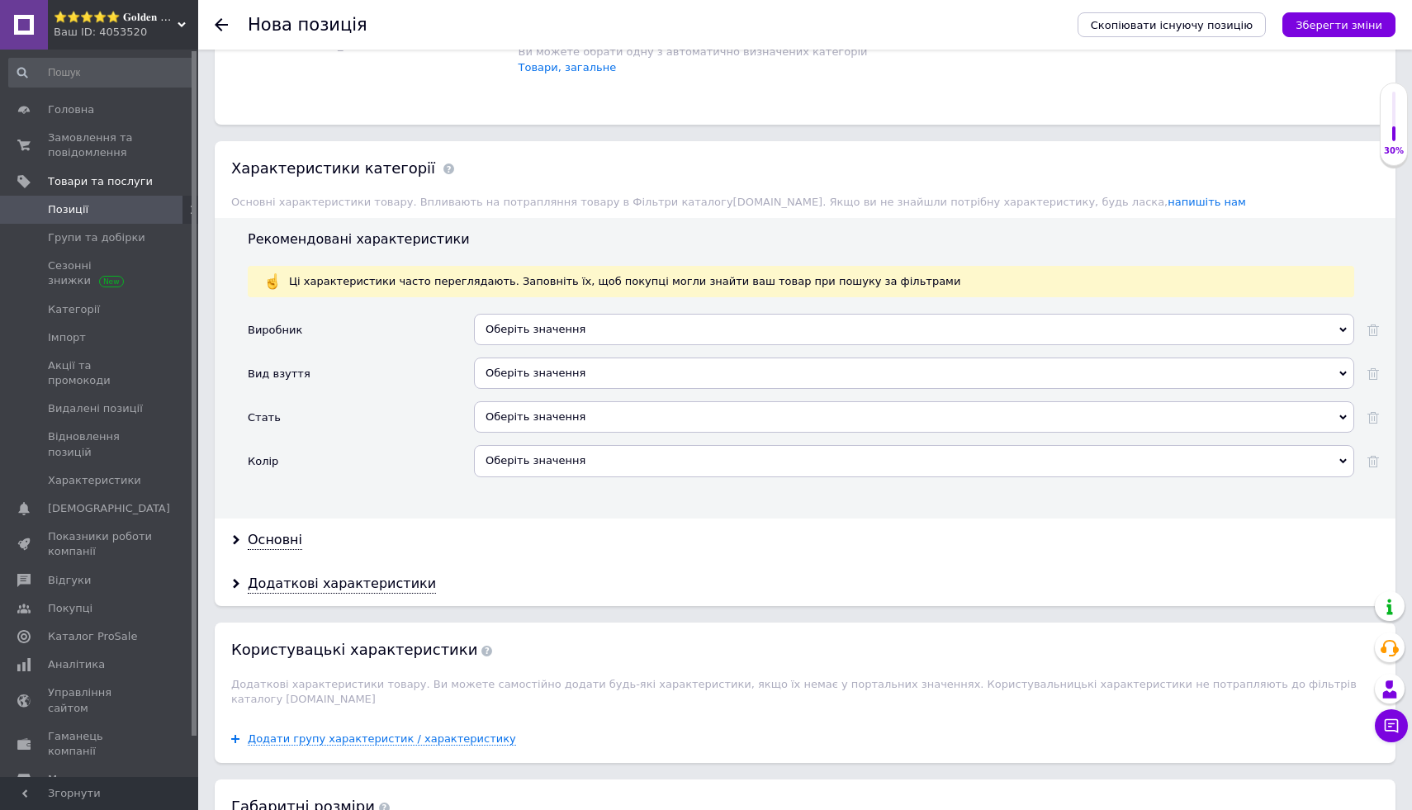
scroll to position [1478, 0]
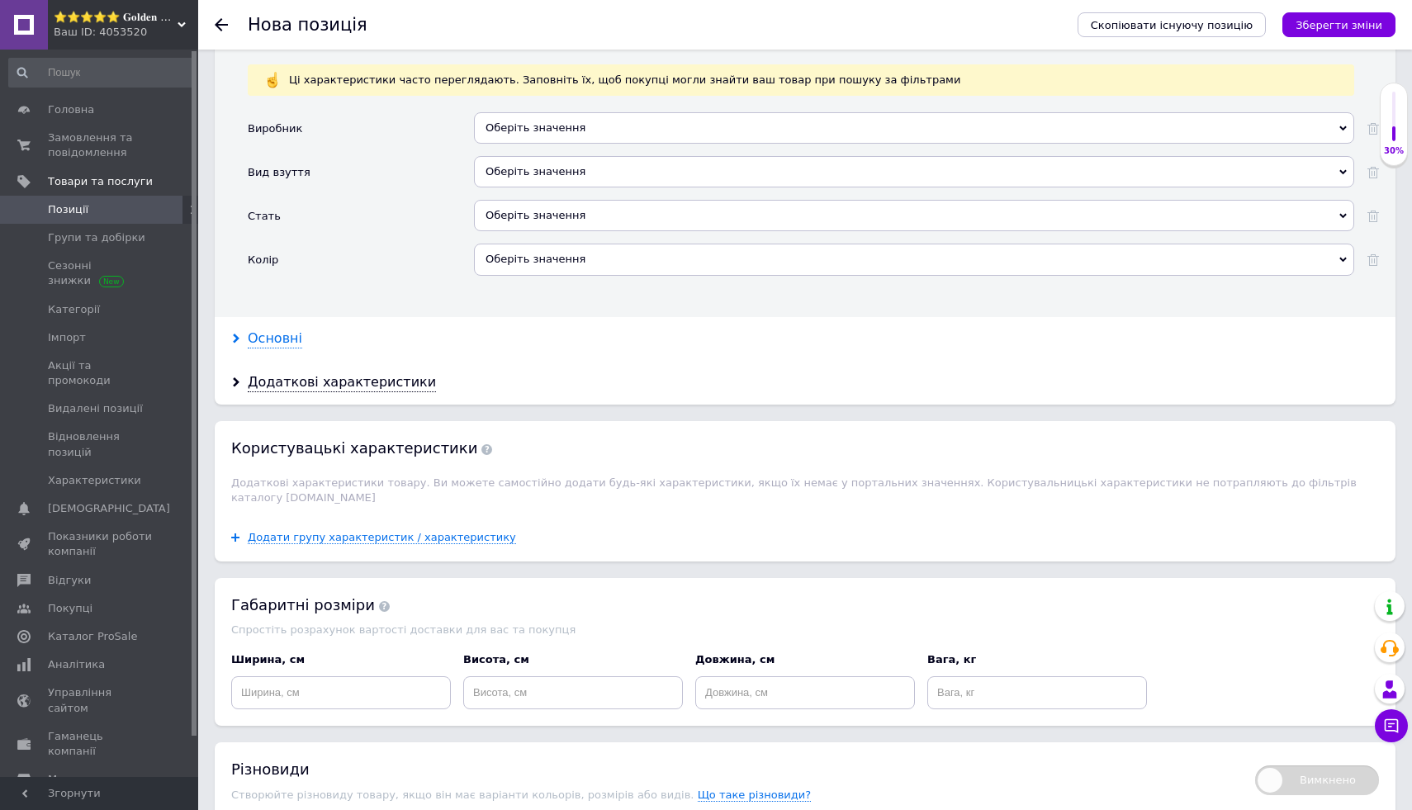
type input "3"
click at [286, 332] on div "Основні" at bounding box center [275, 338] width 55 height 19
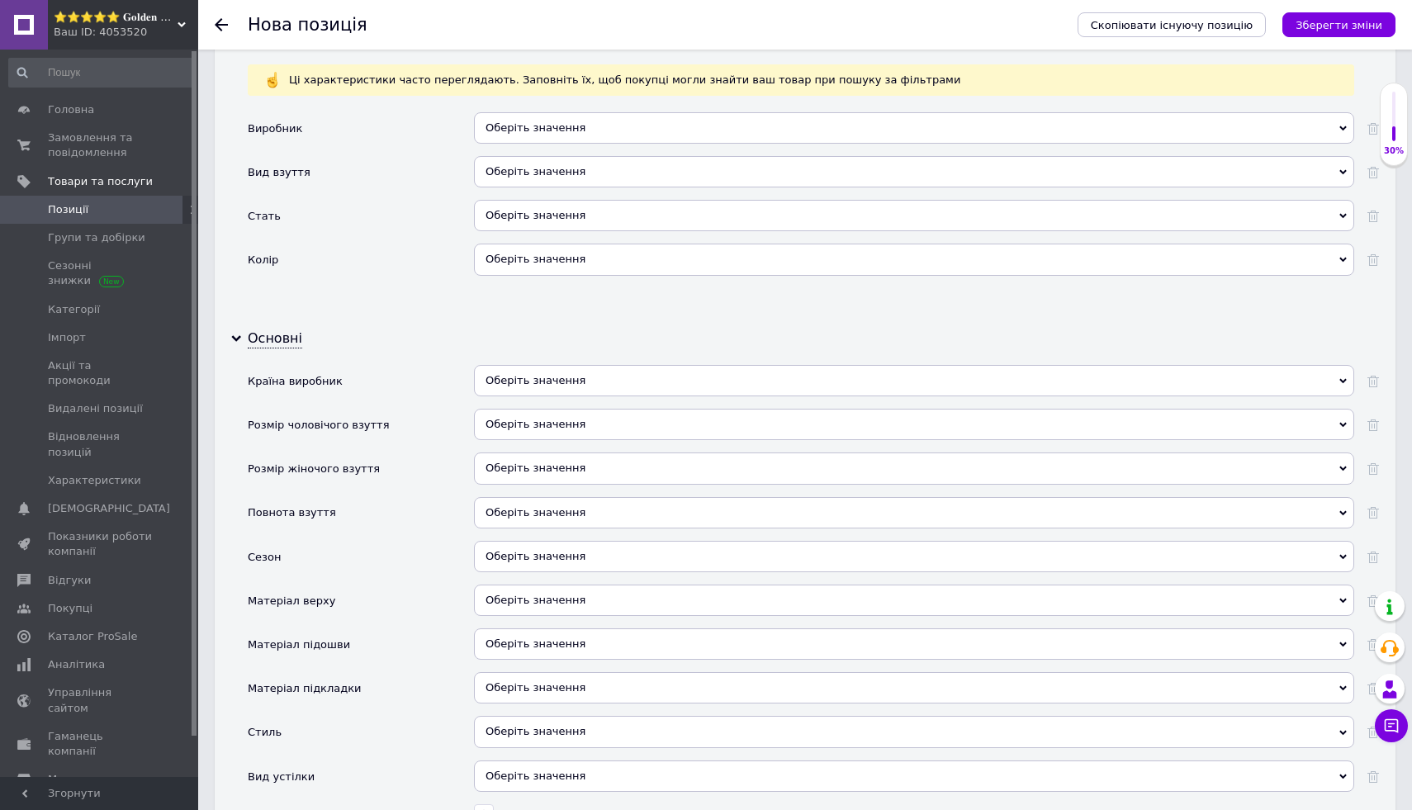
click at [620, 116] on div "Оберіть значення" at bounding box center [914, 127] width 880 height 31
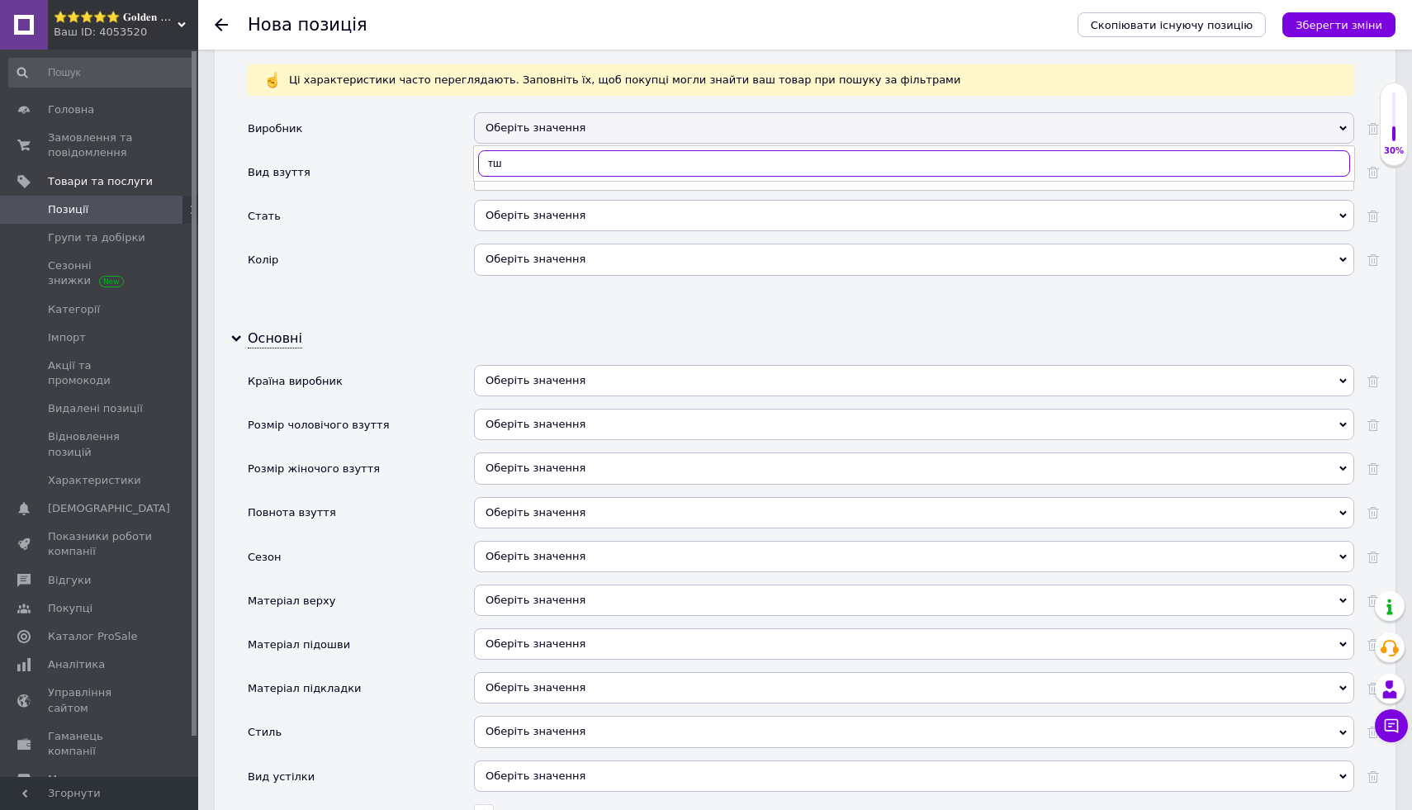
type input "т"
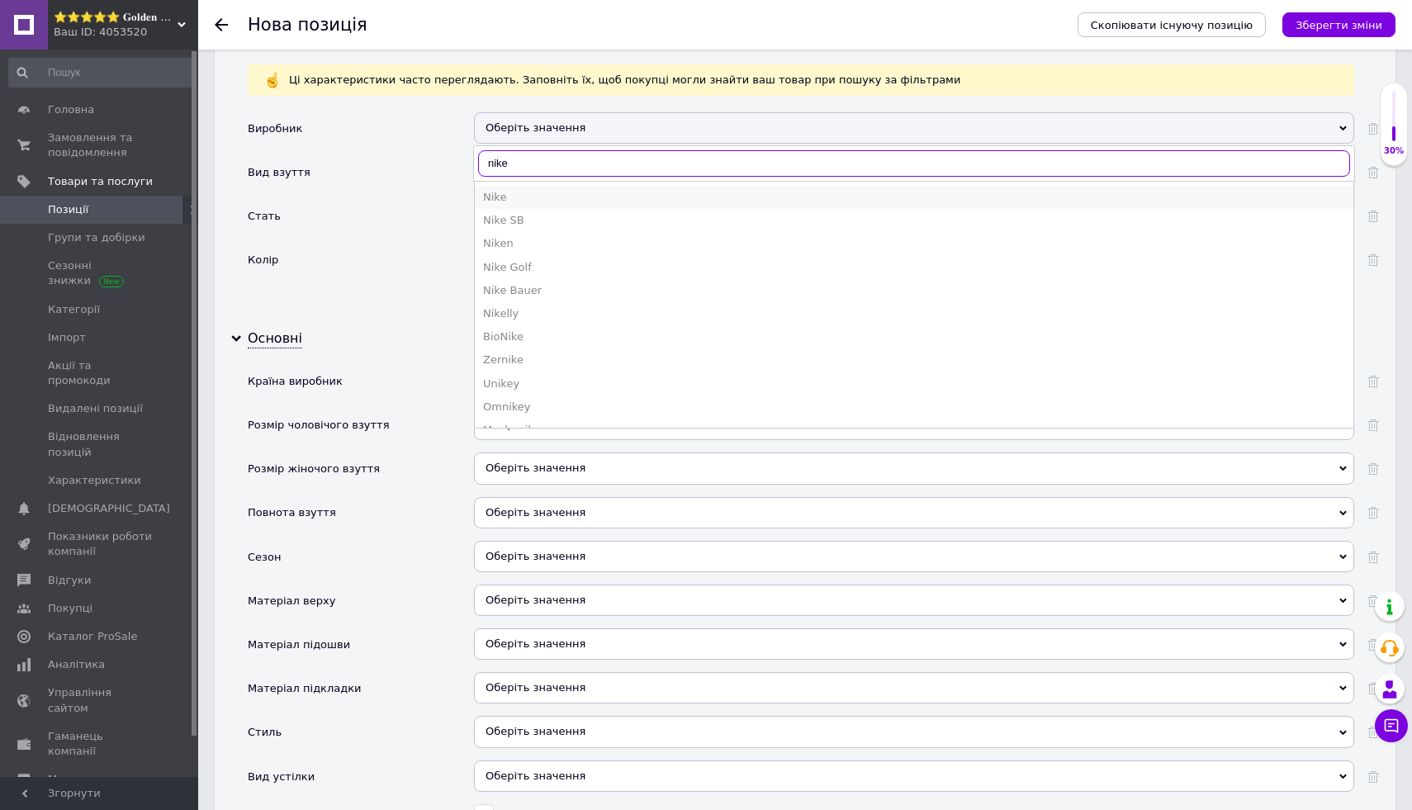
type input "nike"
click at [581, 200] on div "Nike" at bounding box center [914, 197] width 862 height 15
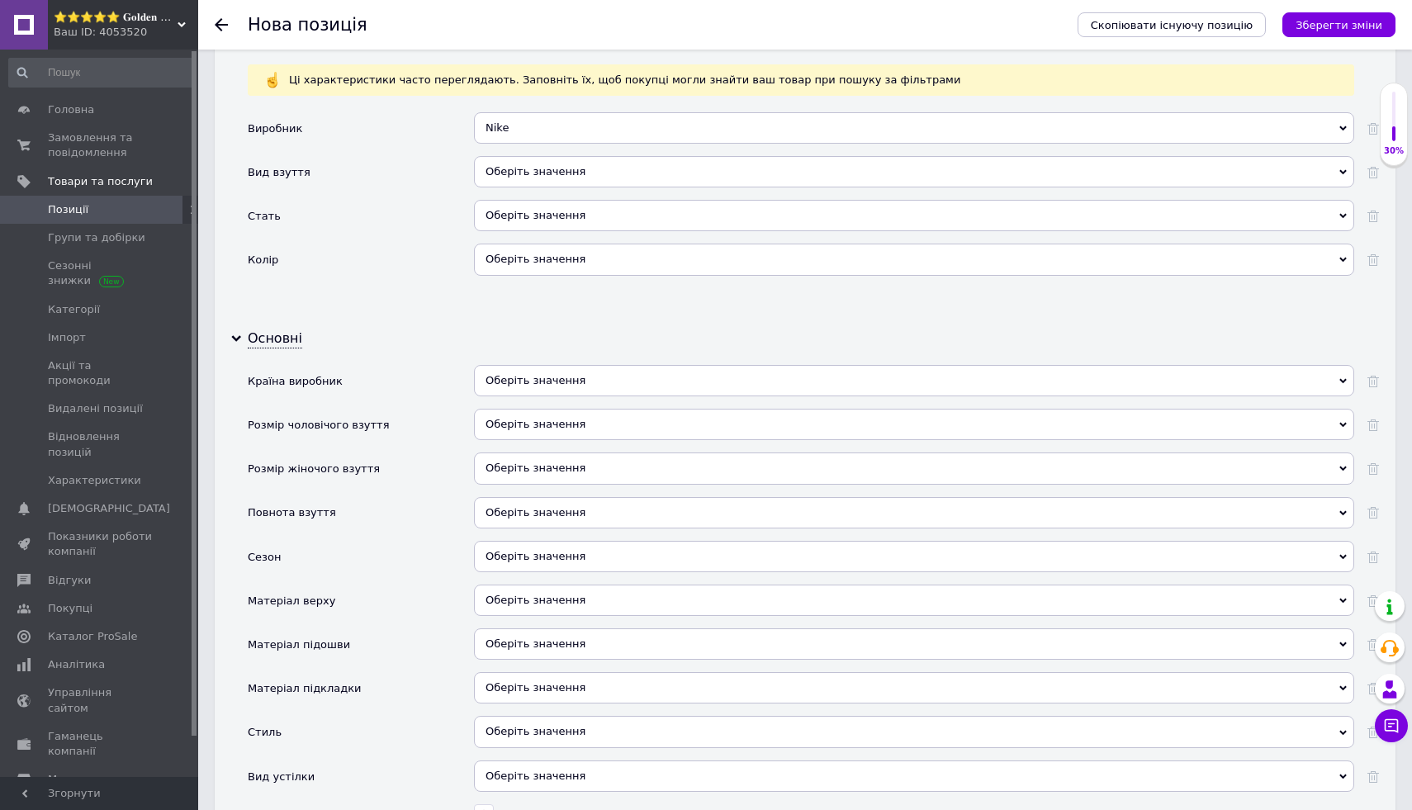
click at [583, 184] on div "Оберіть значення" at bounding box center [914, 171] width 880 height 31
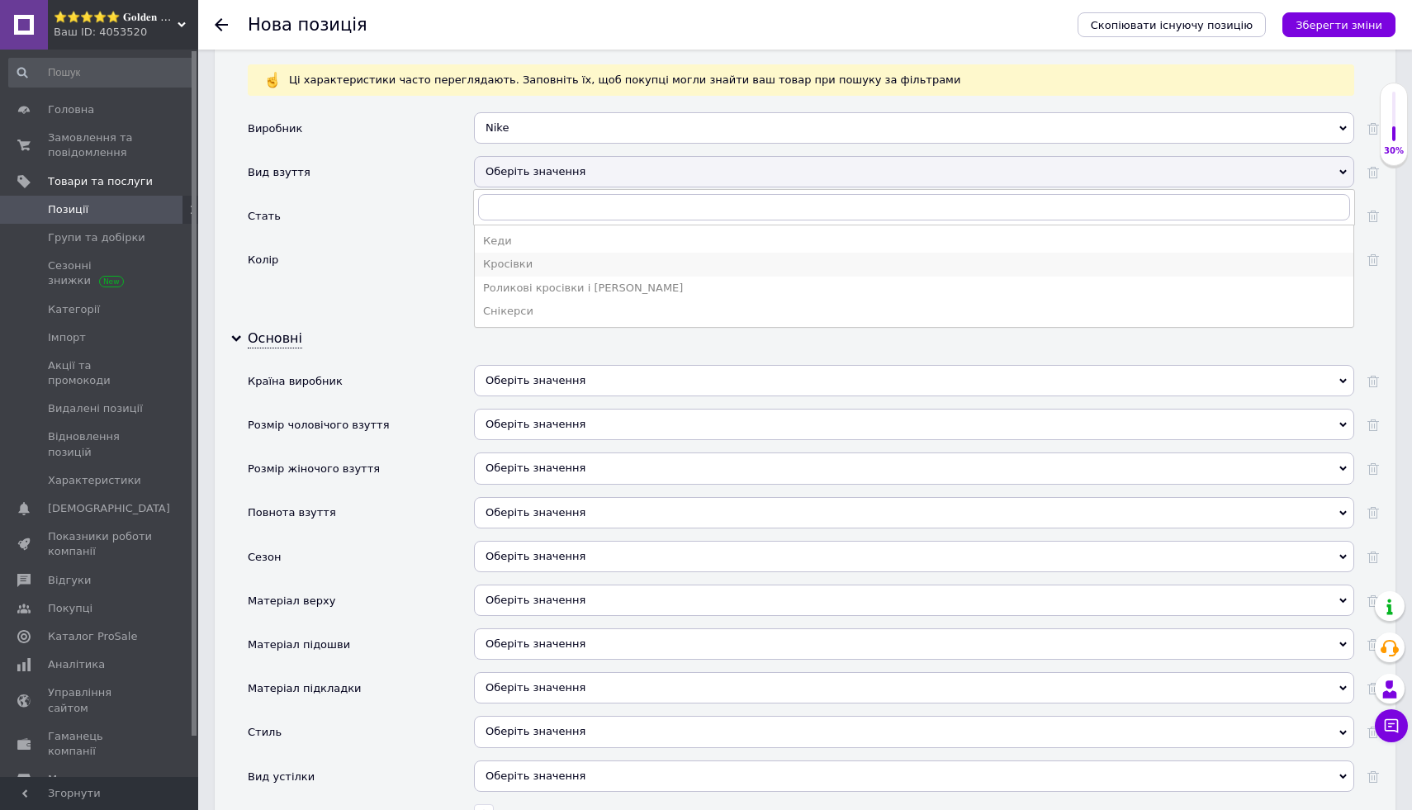
click at [574, 260] on div "Кросівки" at bounding box center [914, 264] width 862 height 15
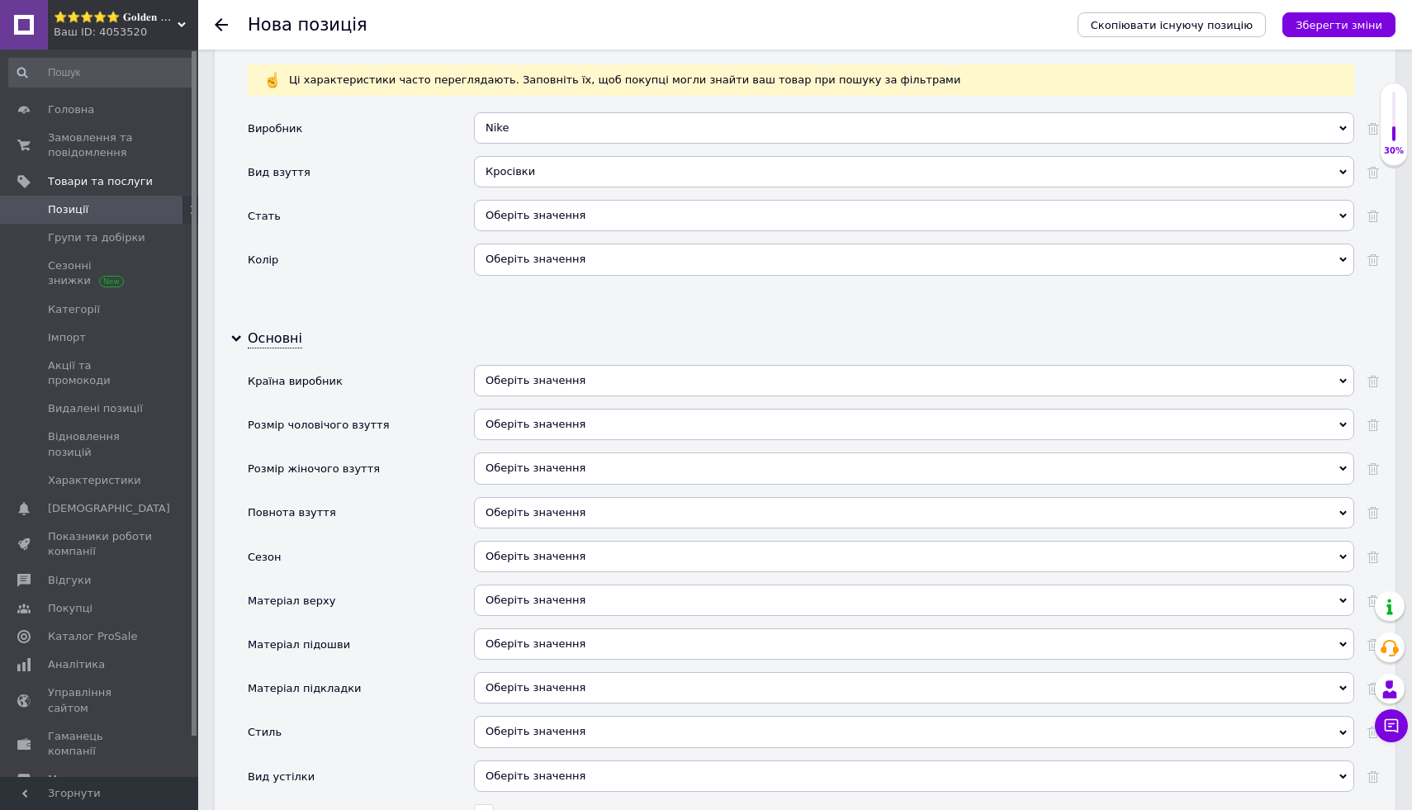
click at [590, 214] on div "Оберіть значення" at bounding box center [914, 215] width 880 height 31
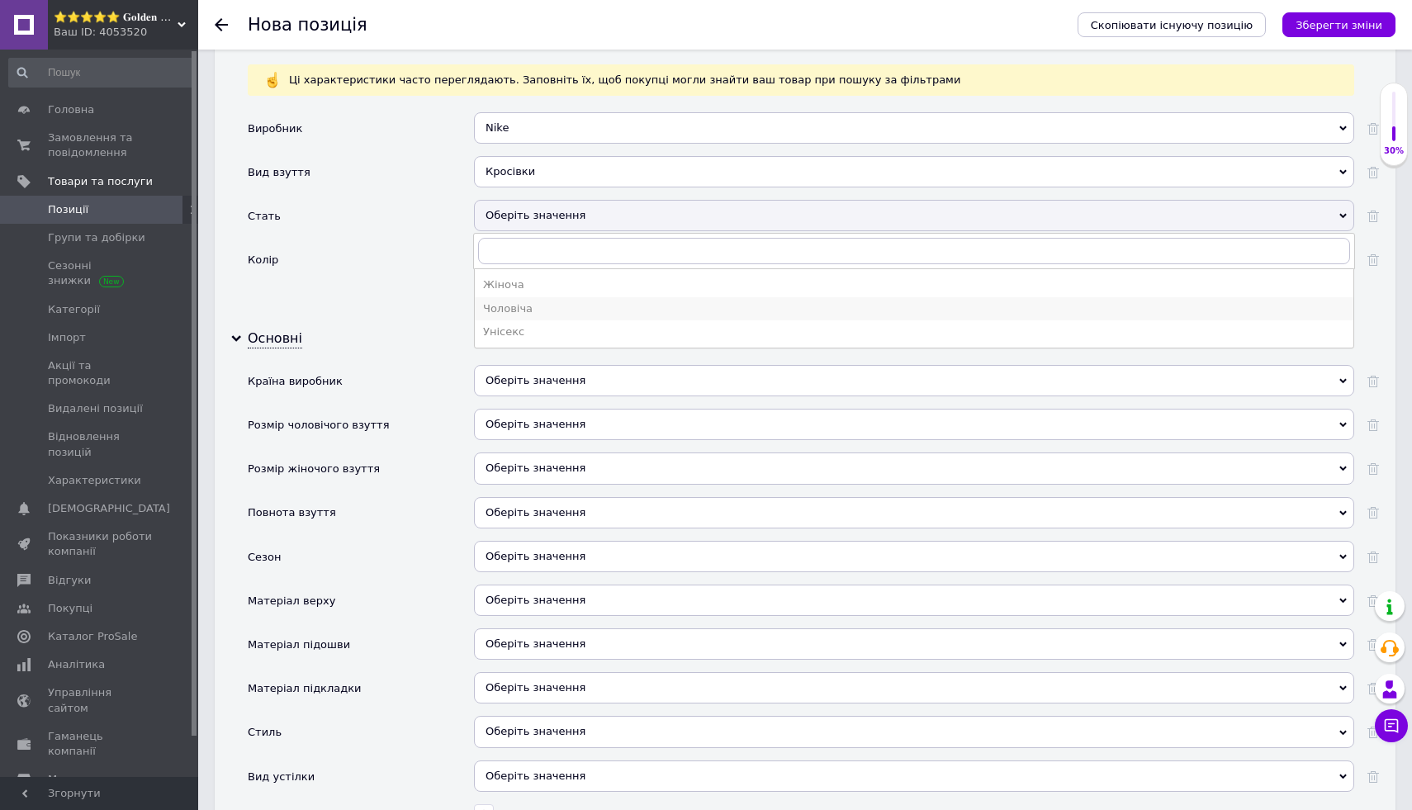
click at [577, 310] on div "Чоловіча" at bounding box center [914, 308] width 862 height 15
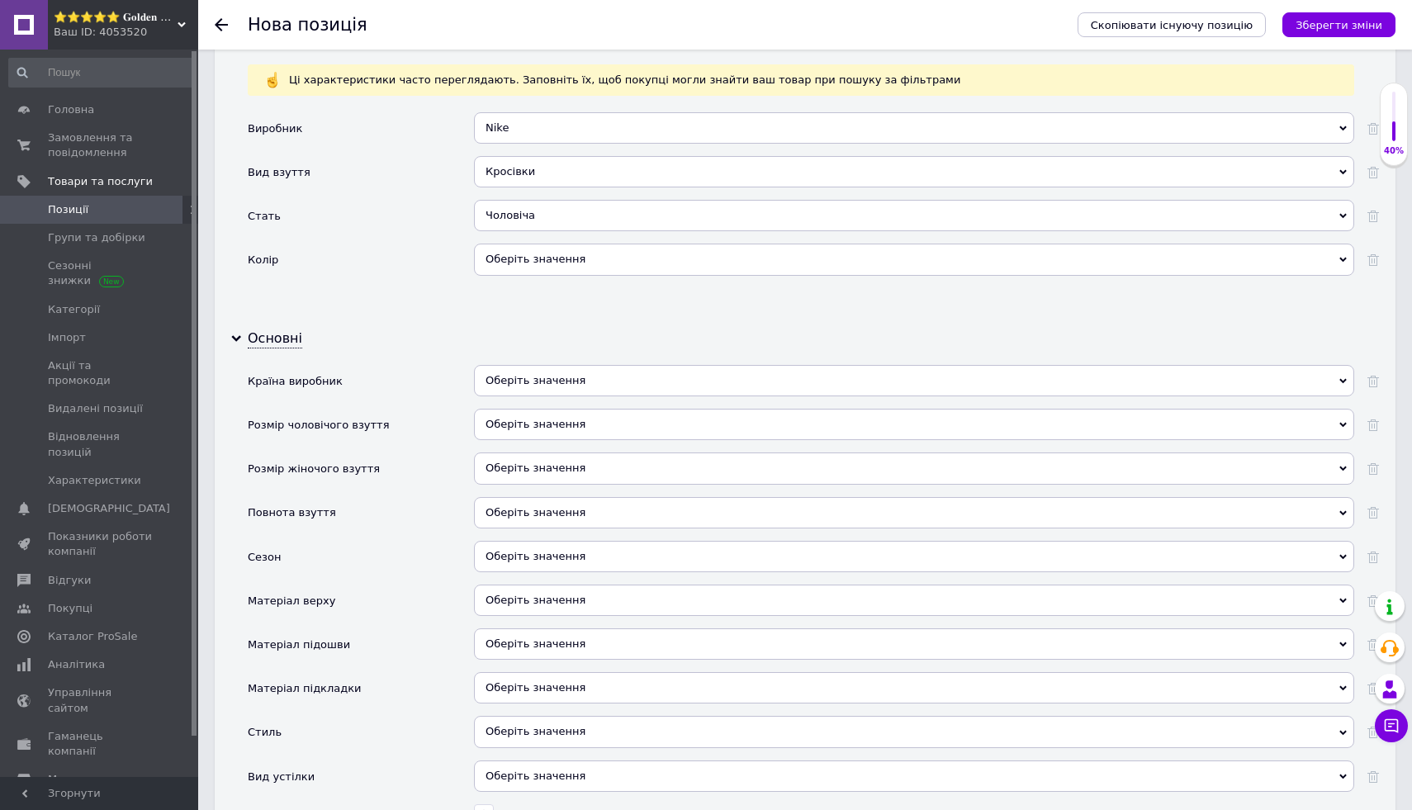
click at [583, 258] on div "Оберіть значення" at bounding box center [914, 259] width 880 height 31
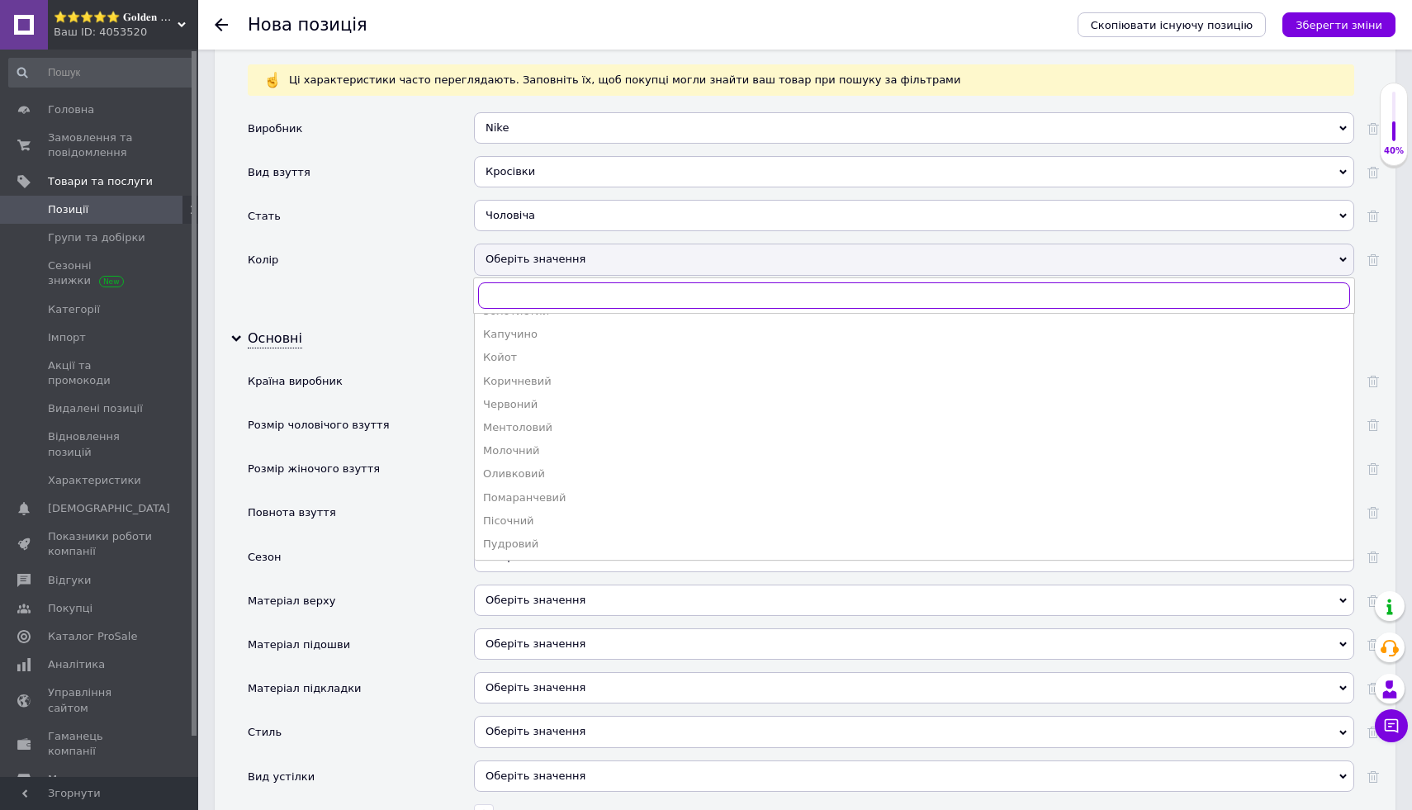
scroll to position [577, 0]
click at [553, 546] on div "Чорний" at bounding box center [914, 543] width 862 height 15
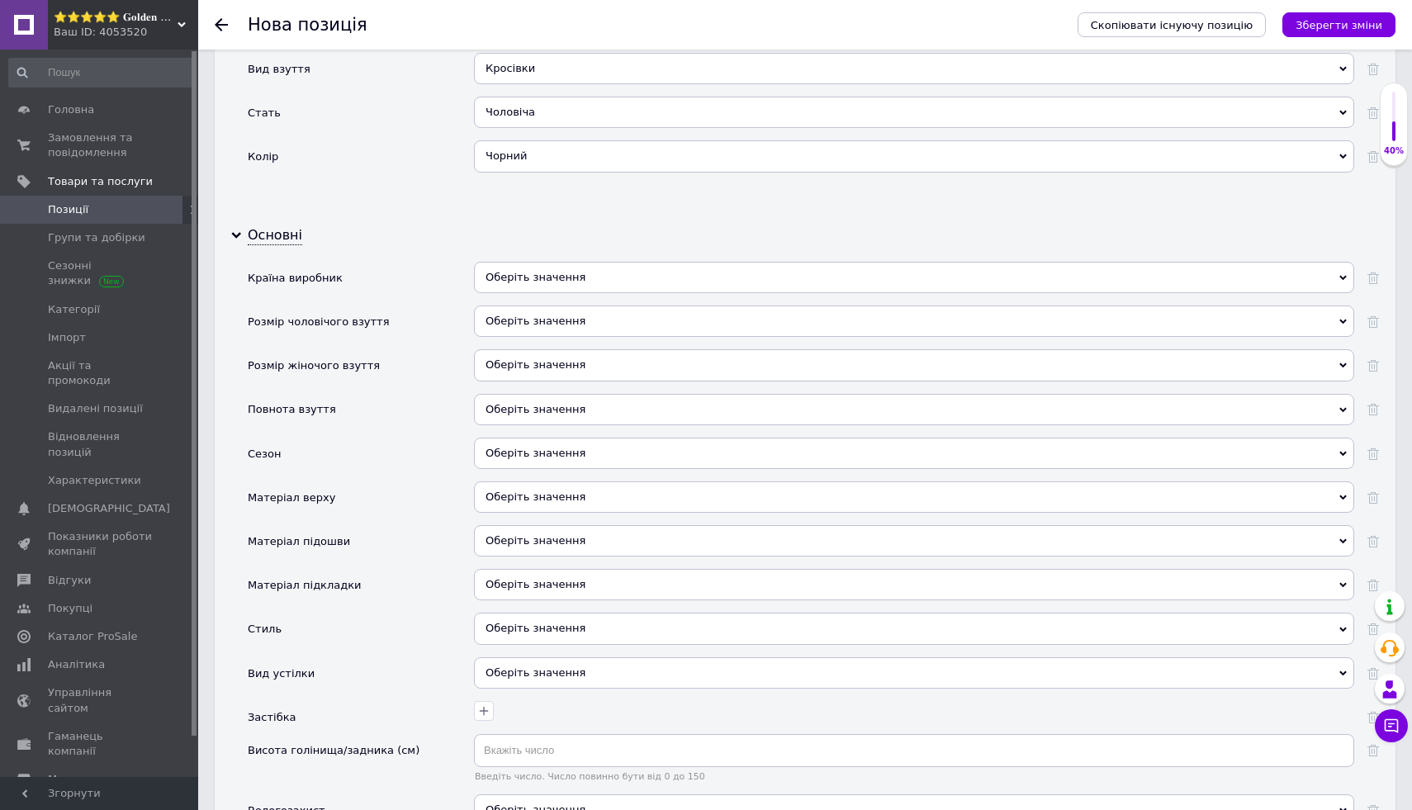
scroll to position [1631, 0]
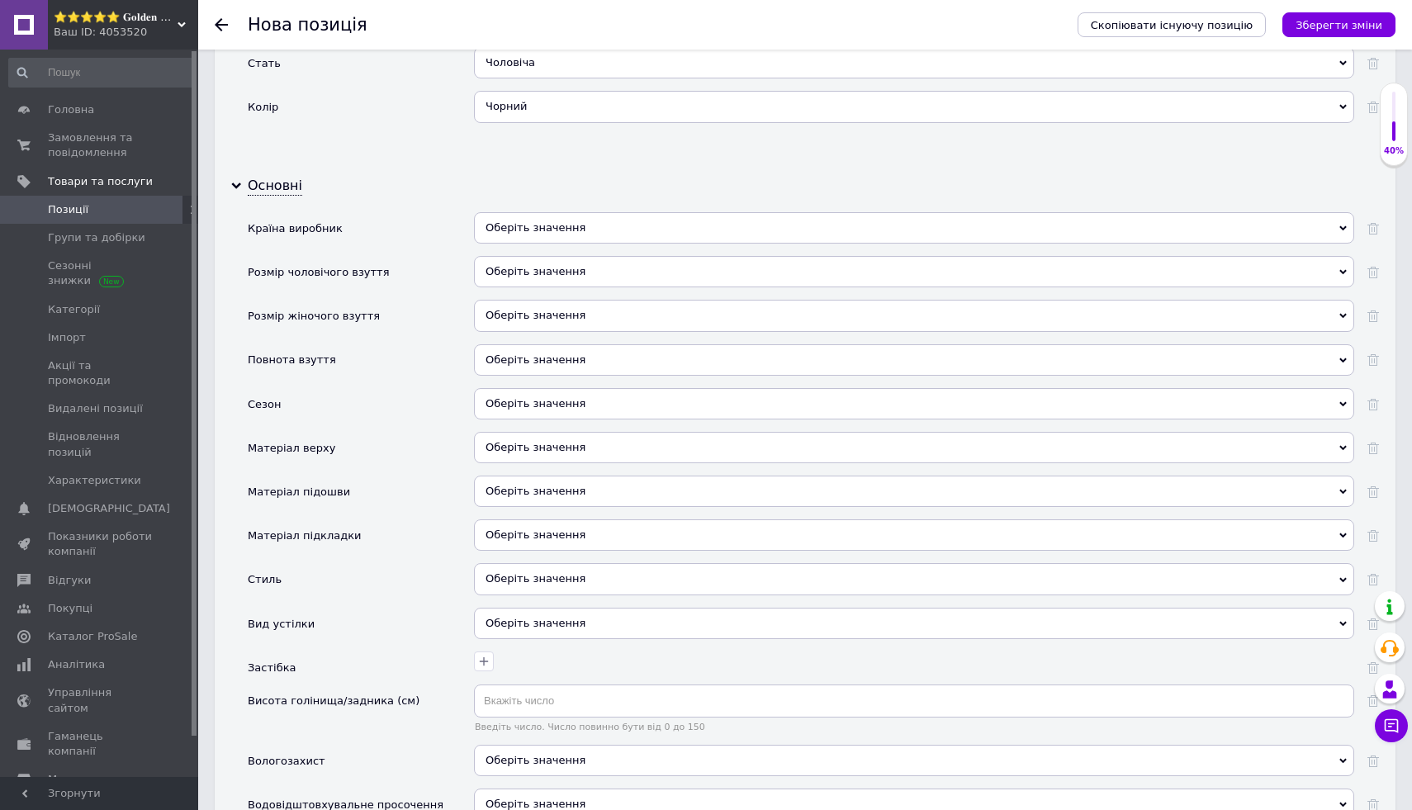
click at [554, 214] on div "Оберіть значення" at bounding box center [914, 227] width 880 height 31
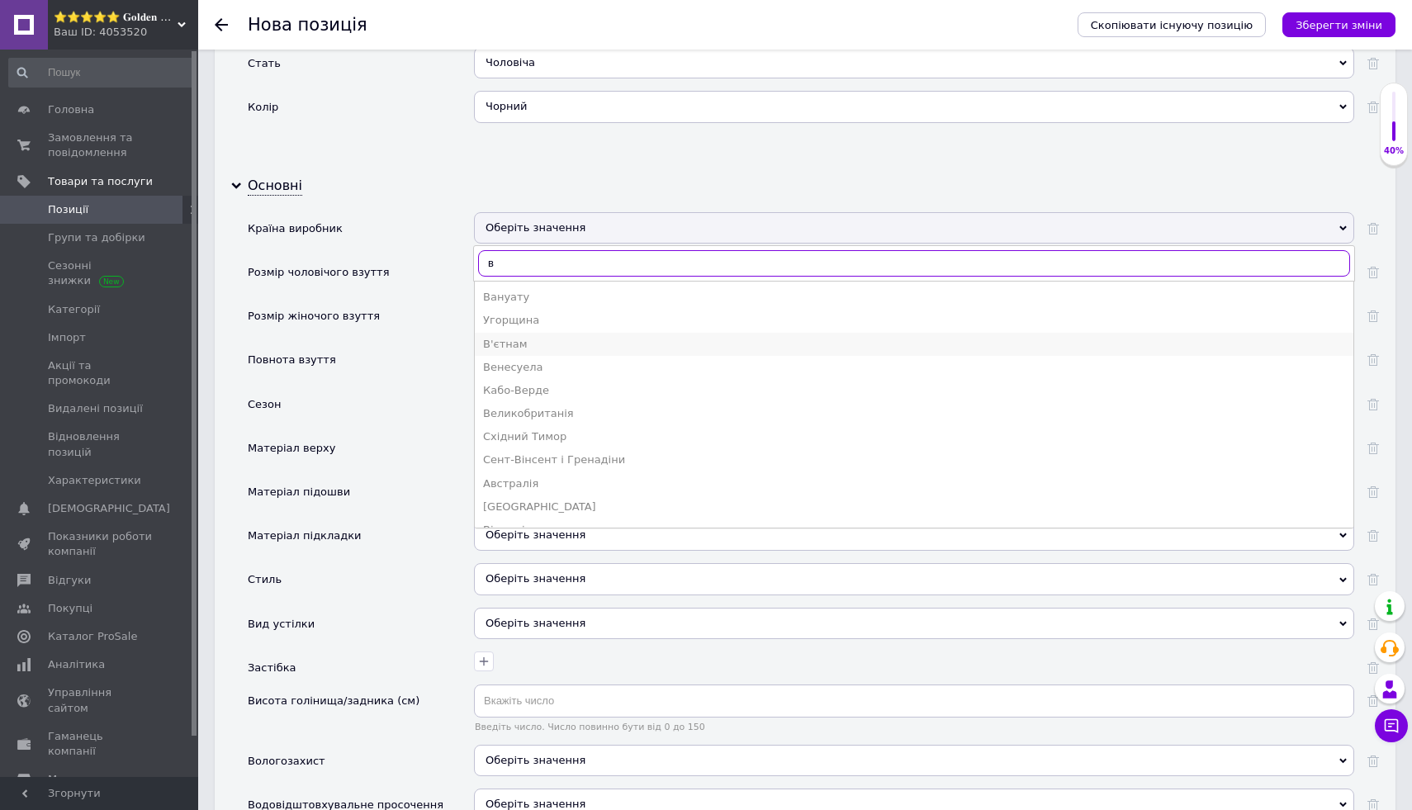
type input "в"
click at [575, 348] on div "В'єтнам" at bounding box center [914, 344] width 862 height 15
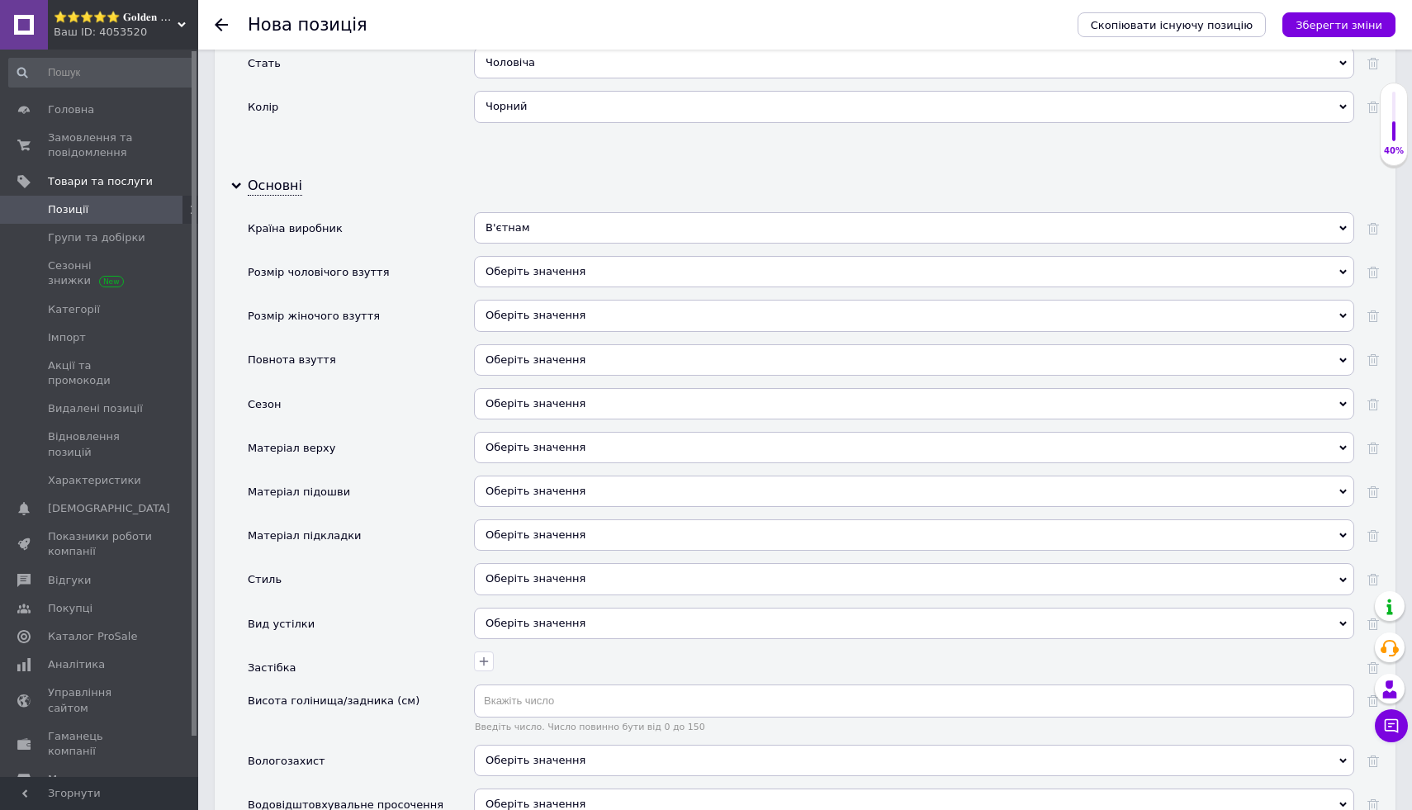
click at [601, 272] on div "Оберіть значення" at bounding box center [914, 271] width 880 height 31
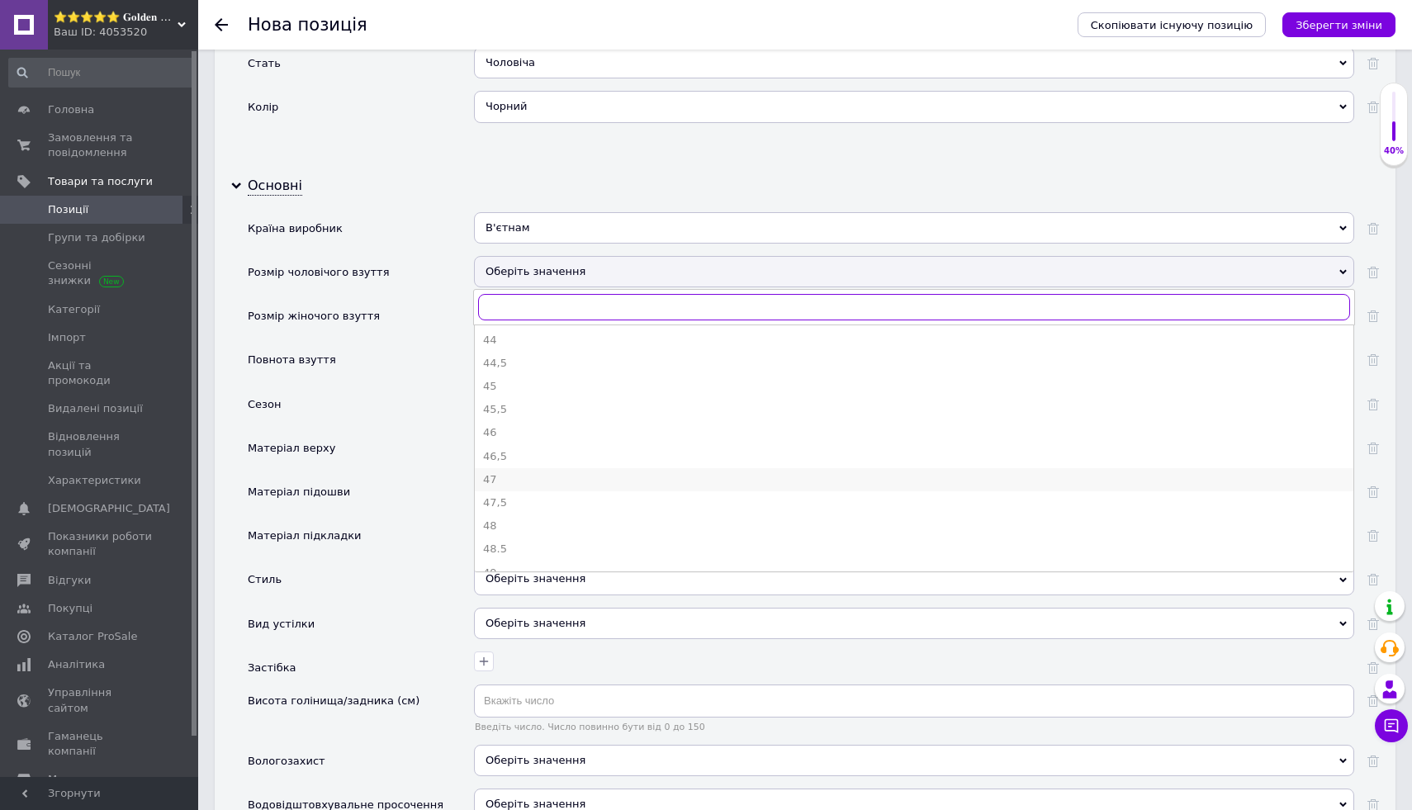
scroll to position [416, 0]
click at [549, 345] on div "44" at bounding box center [914, 344] width 862 height 15
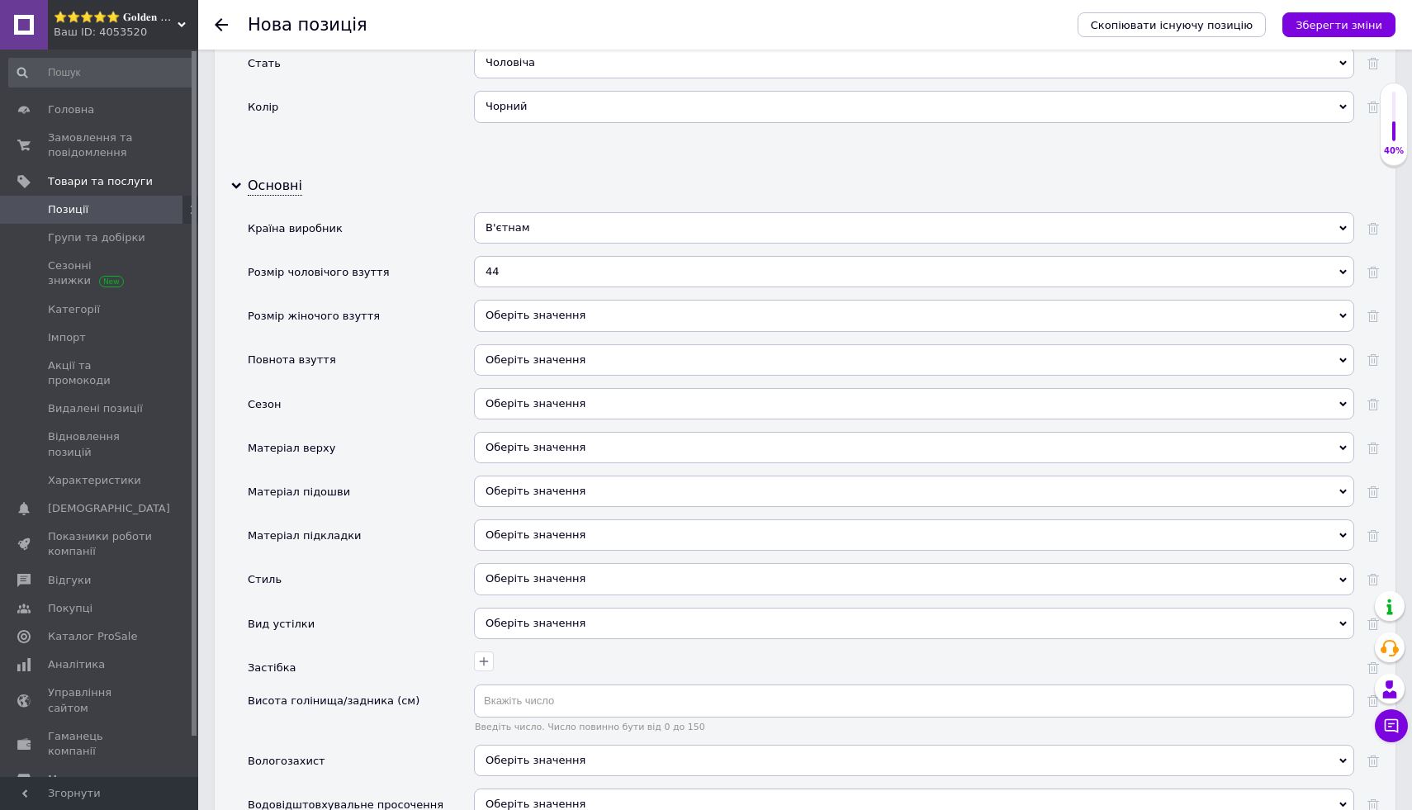
click at [557, 320] on div "Оберіть значення" at bounding box center [914, 315] width 880 height 31
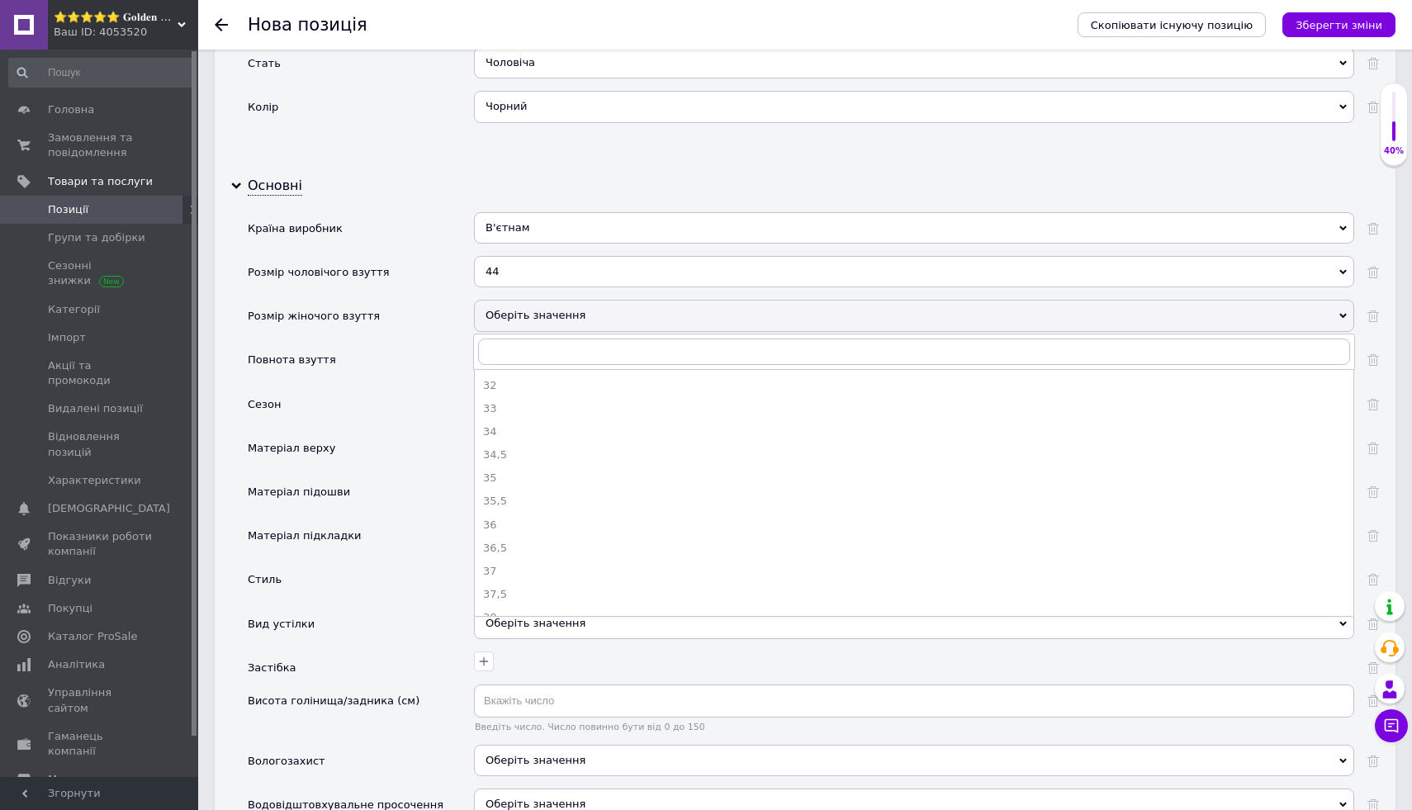
click at [426, 378] on div "Повнота взуття" at bounding box center [361, 366] width 226 height 44
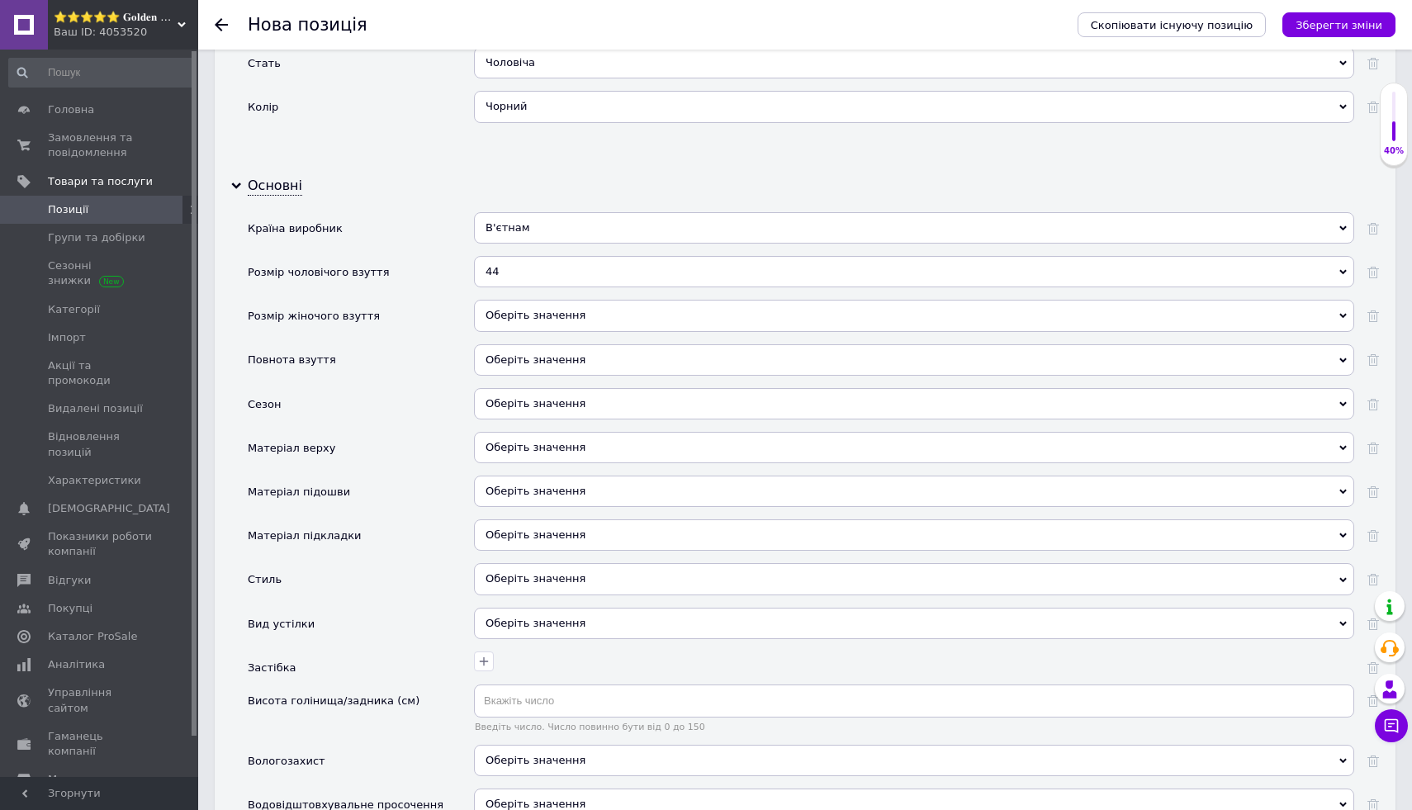
click at [489, 356] on div "Оберіть значення" at bounding box center [914, 359] width 880 height 31
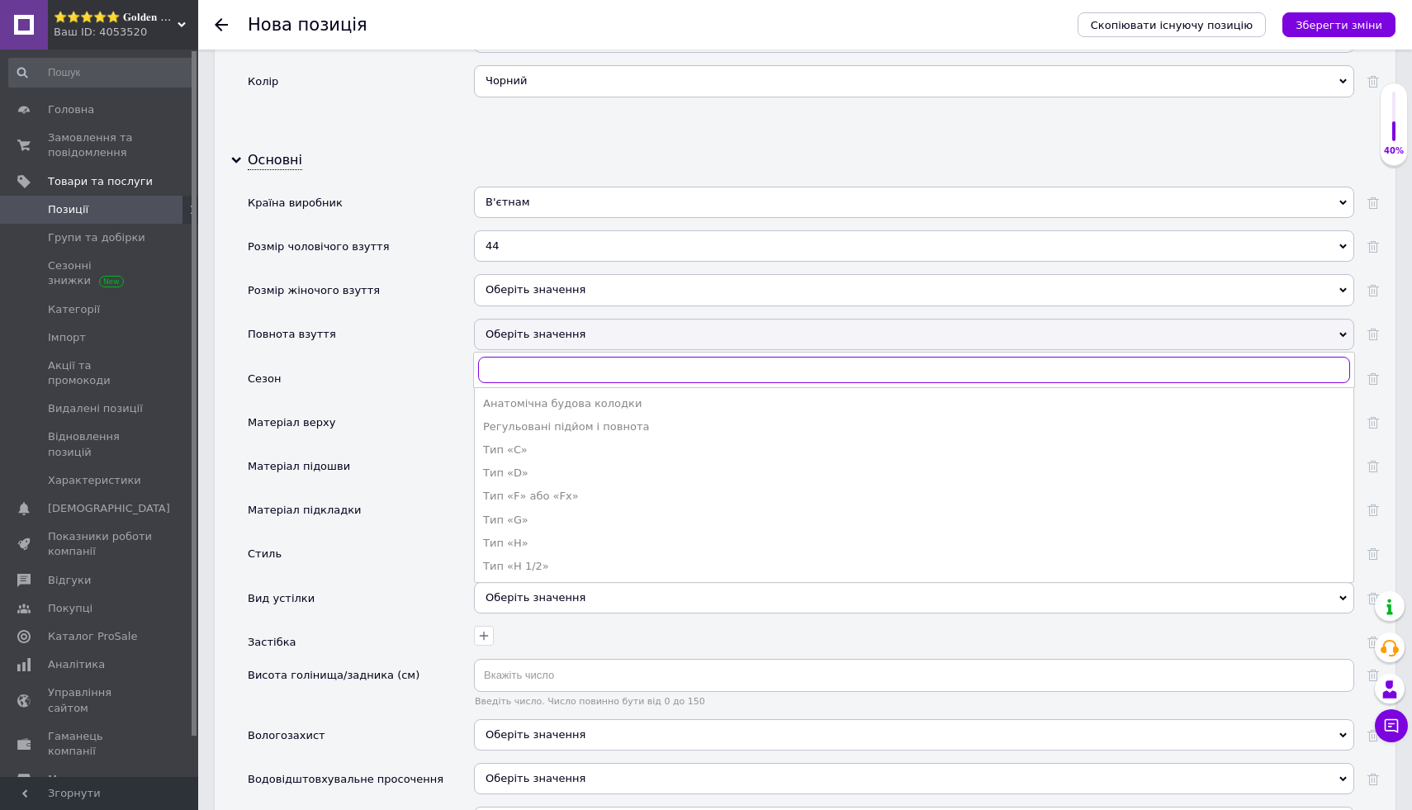
scroll to position [1637, 0]
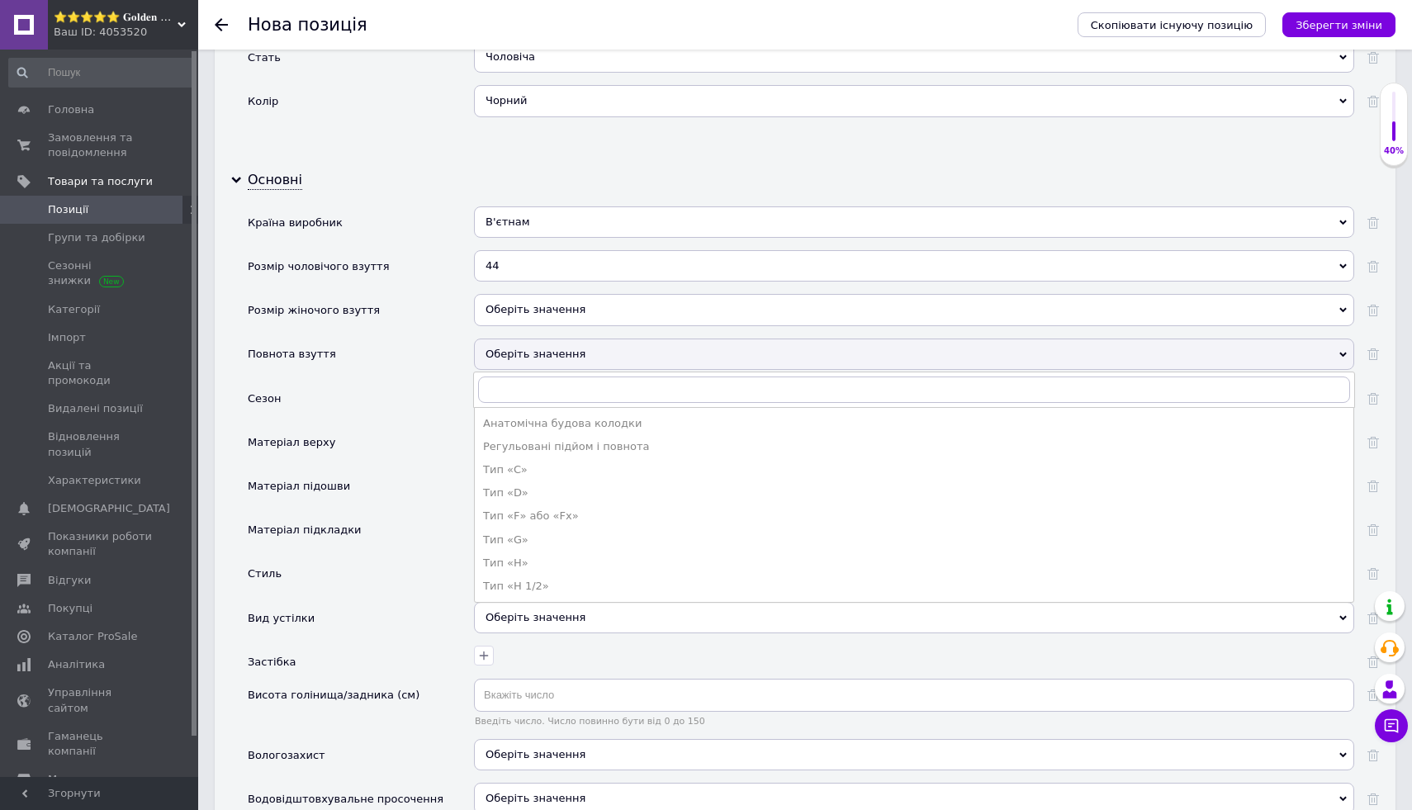
click at [445, 476] on div "Матеріал підошви" at bounding box center [361, 492] width 226 height 44
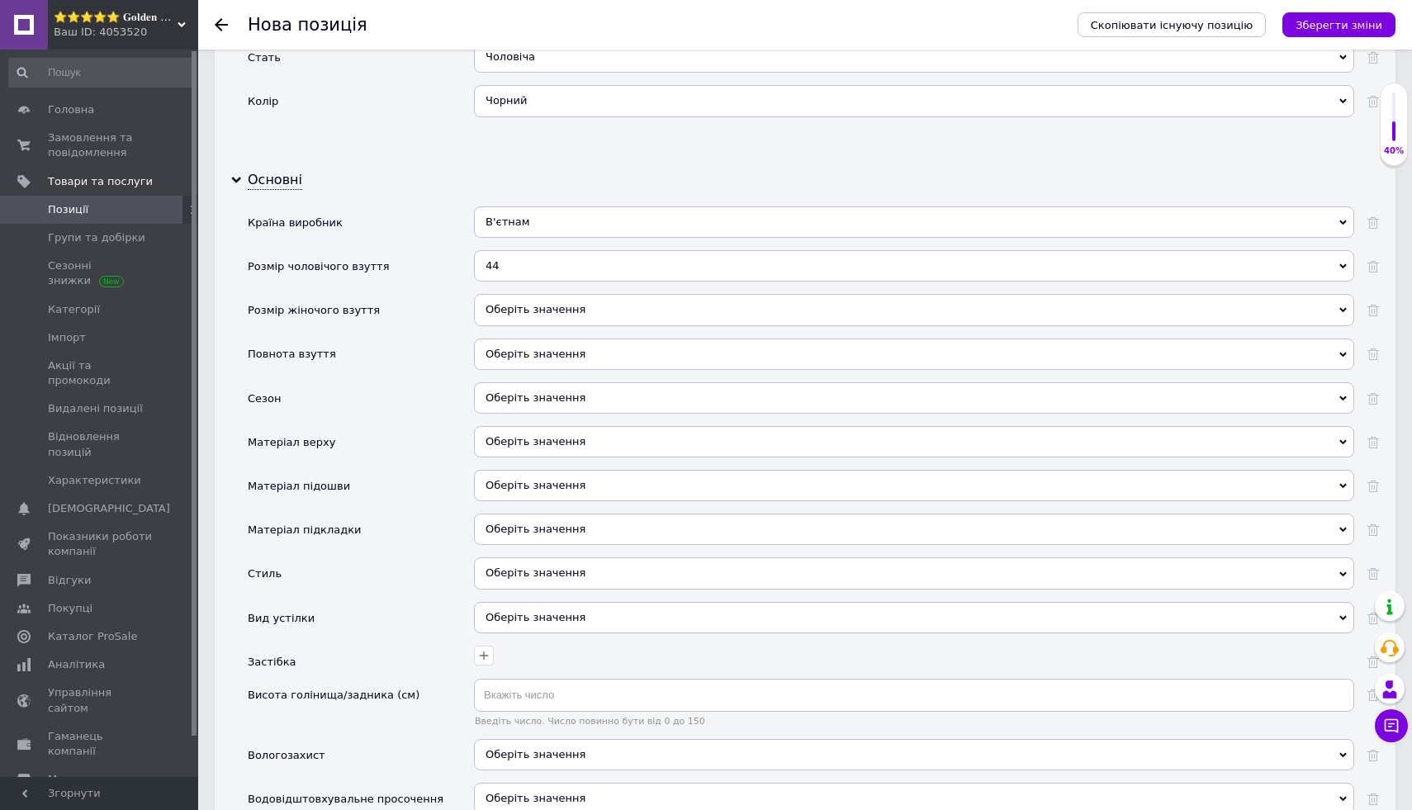
click at [542, 397] on div "Оберіть значення" at bounding box center [914, 397] width 880 height 31
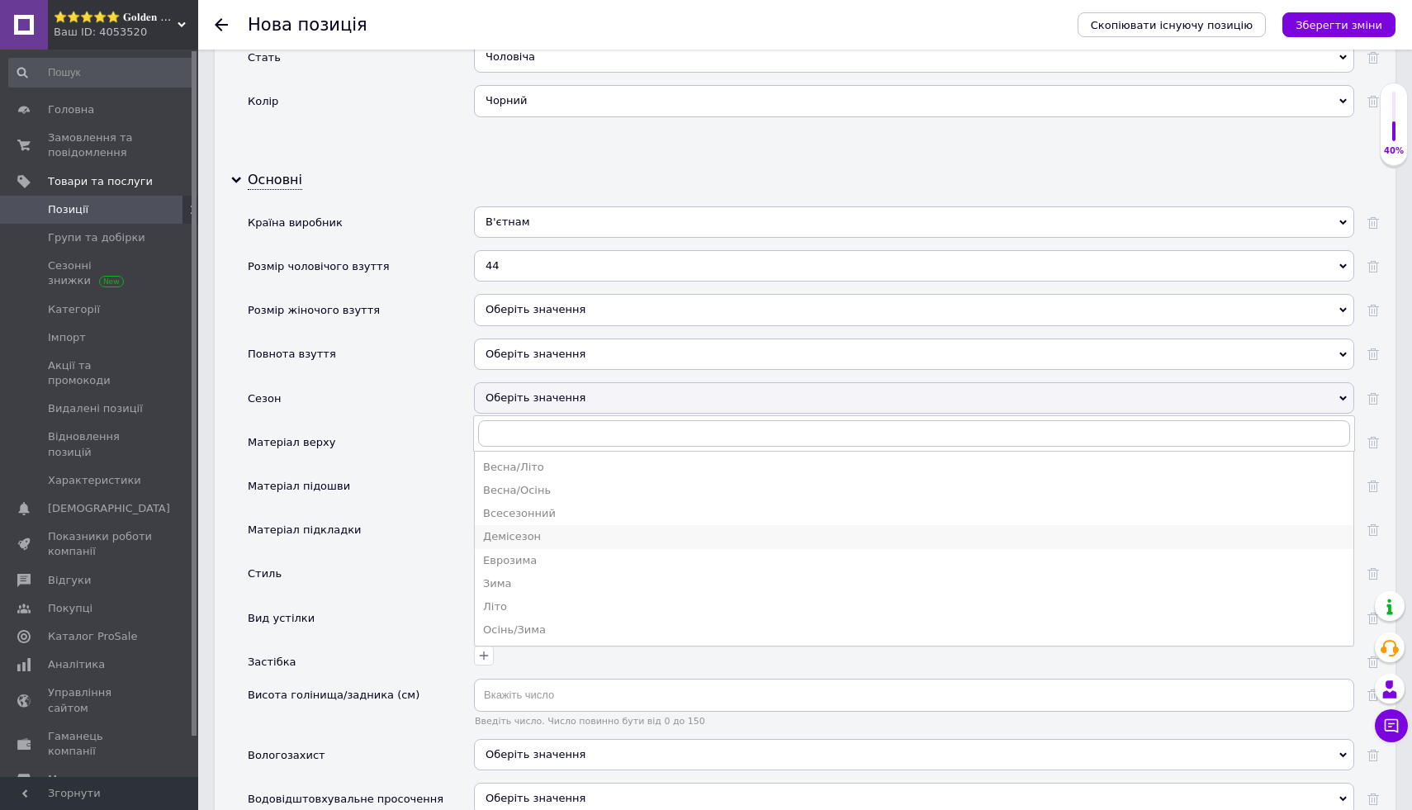
click at [569, 548] on li "Демісезон" at bounding box center [914, 536] width 879 height 23
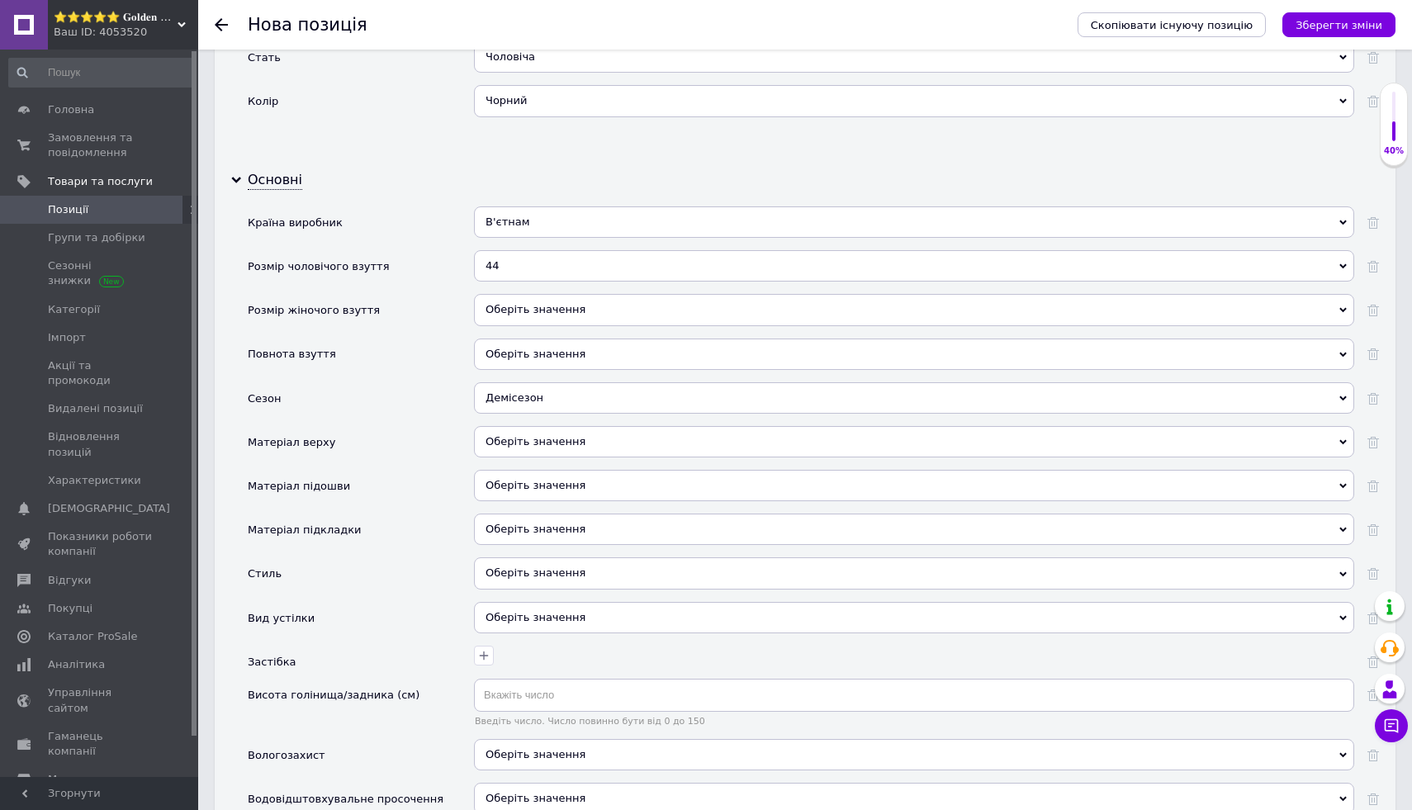
click at [571, 441] on div "Оберіть значення" at bounding box center [914, 441] width 880 height 31
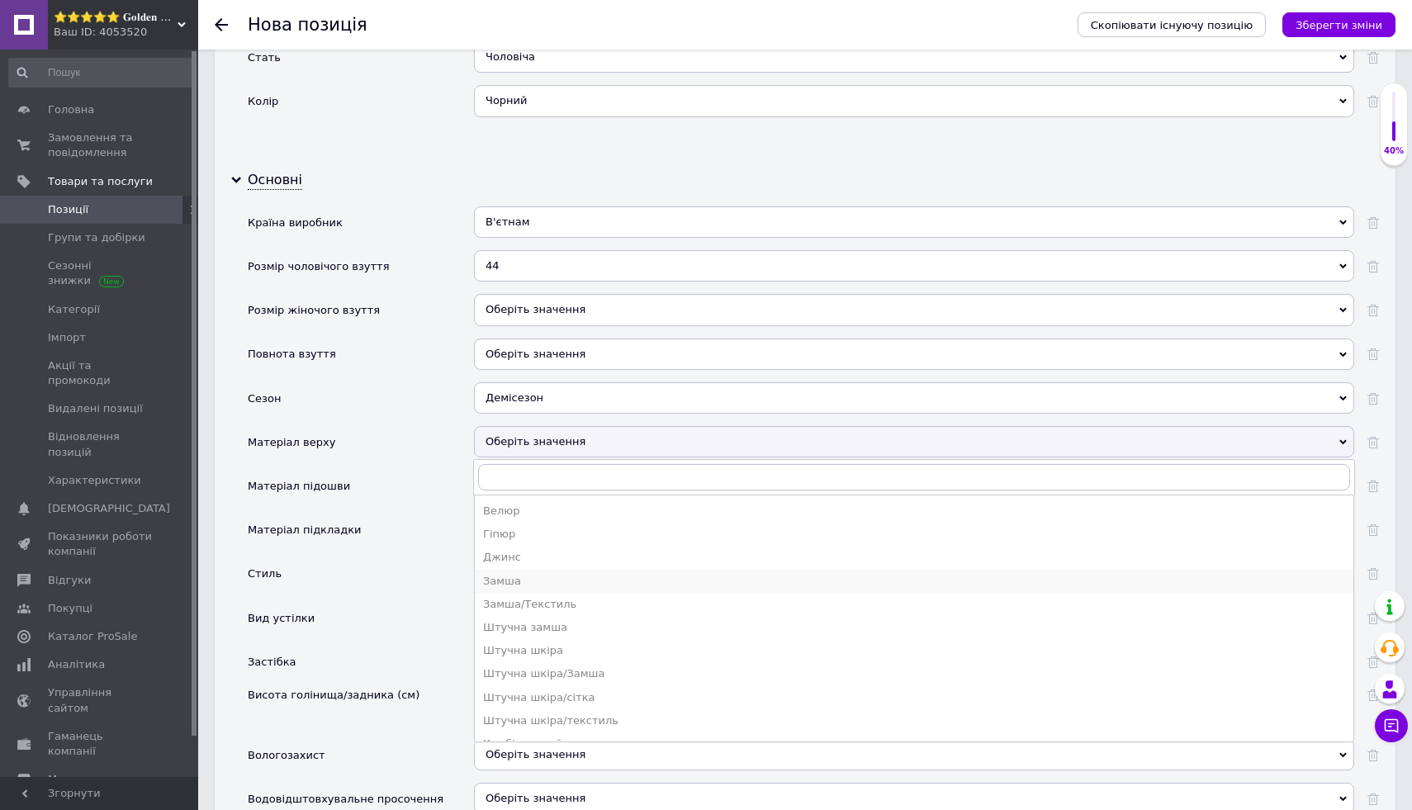
click at [555, 574] on div "Замша" at bounding box center [914, 581] width 862 height 15
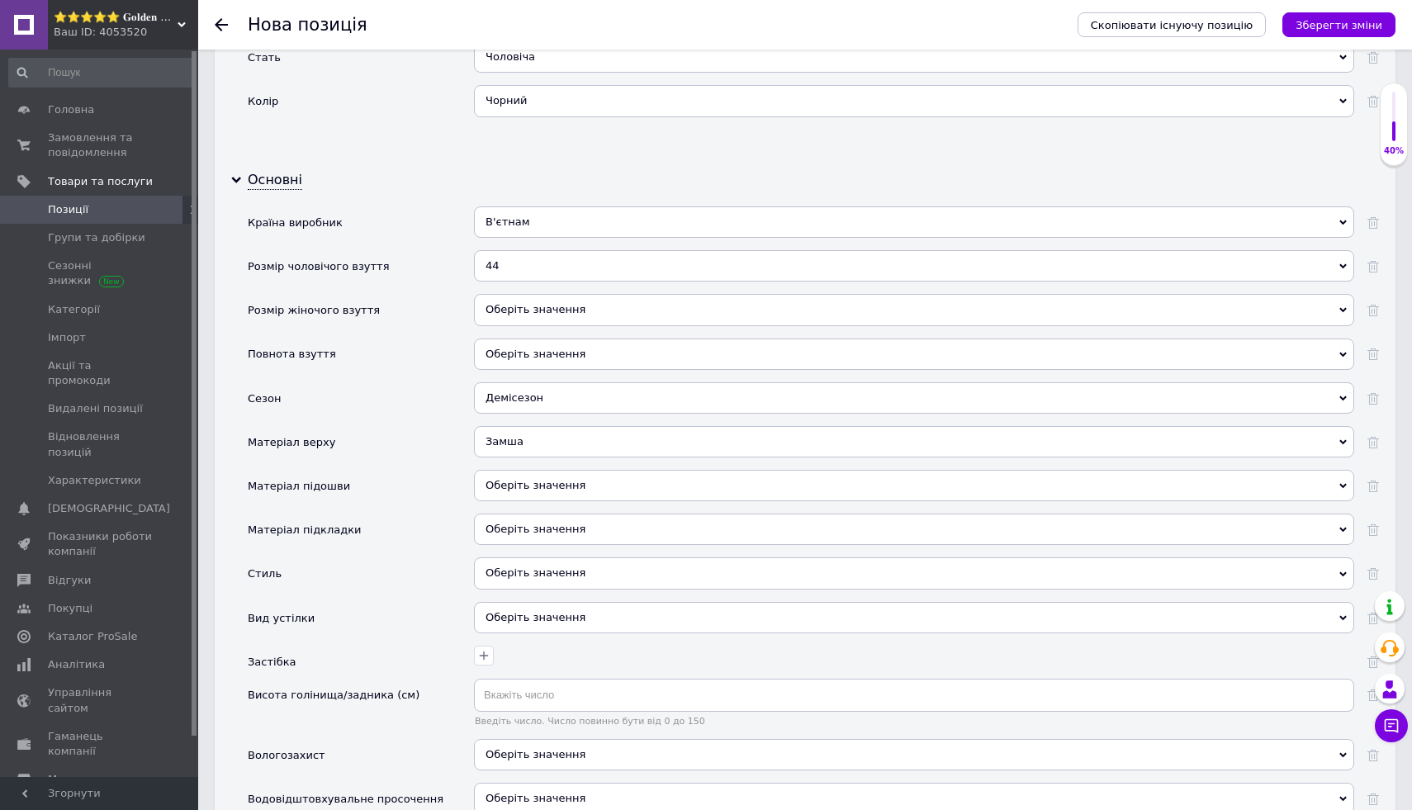
click at [552, 478] on div "Оберіть значення" at bounding box center [914, 485] width 880 height 31
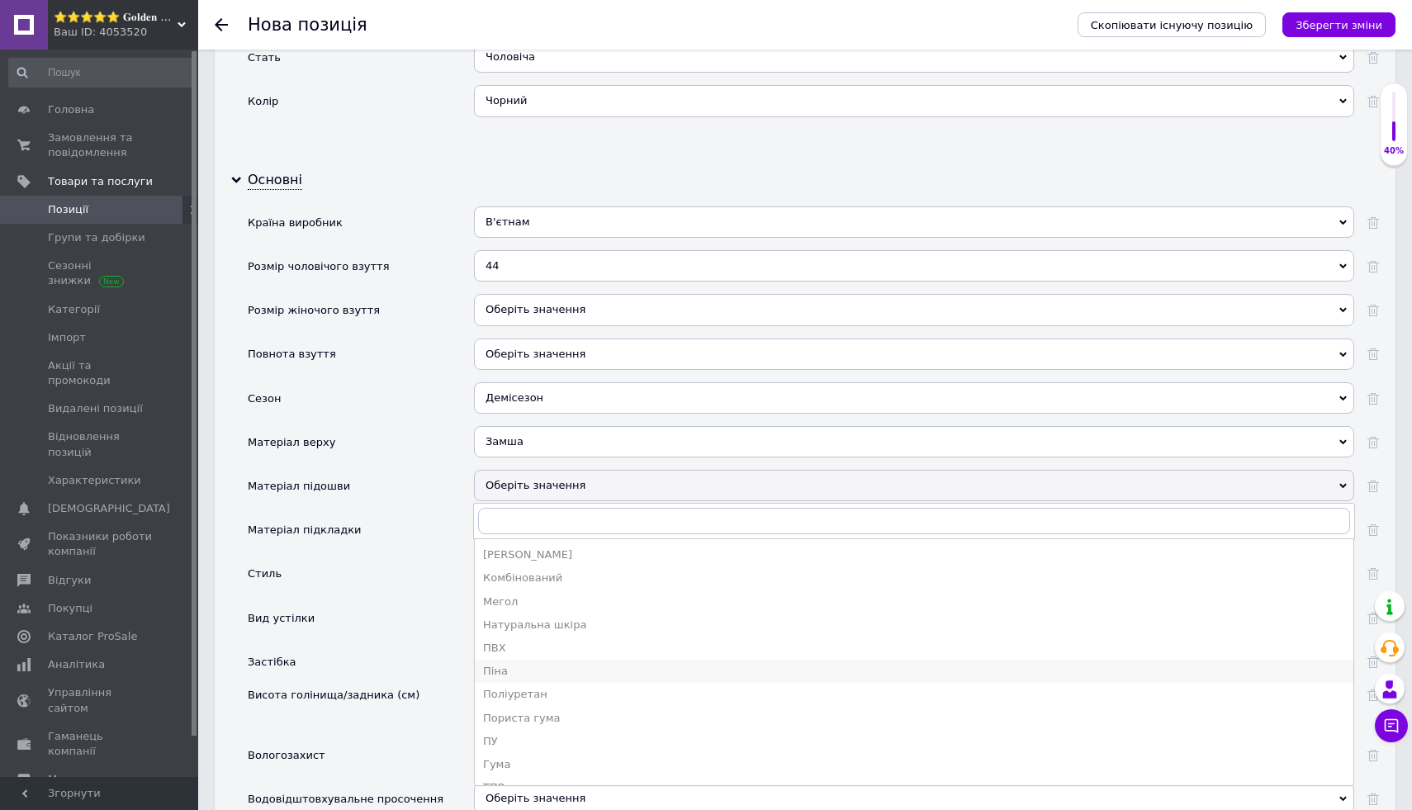
click at [552, 665] on div "Піна" at bounding box center [914, 671] width 862 height 15
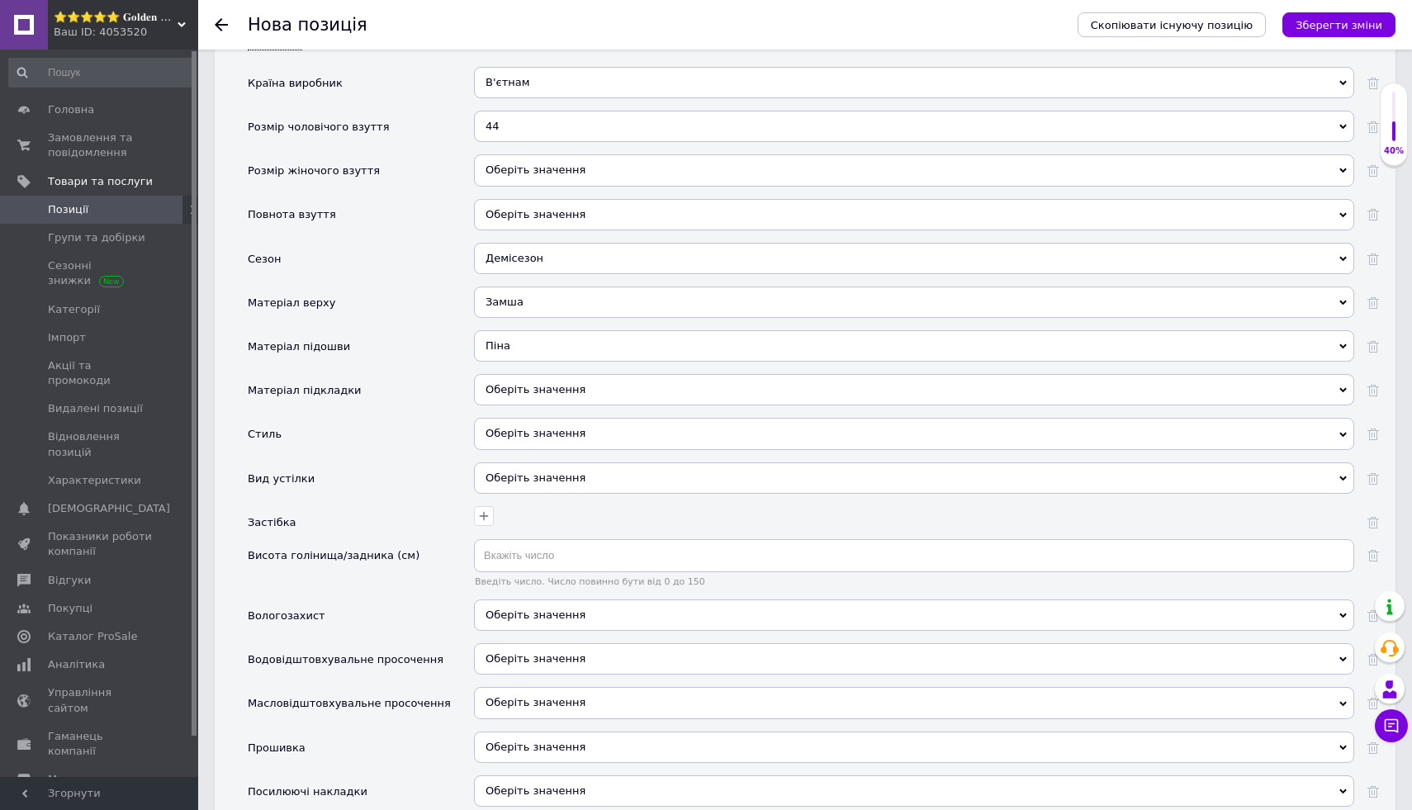
scroll to position [1777, 0]
click at [583, 389] on div "Оберіть значення" at bounding box center [914, 388] width 880 height 31
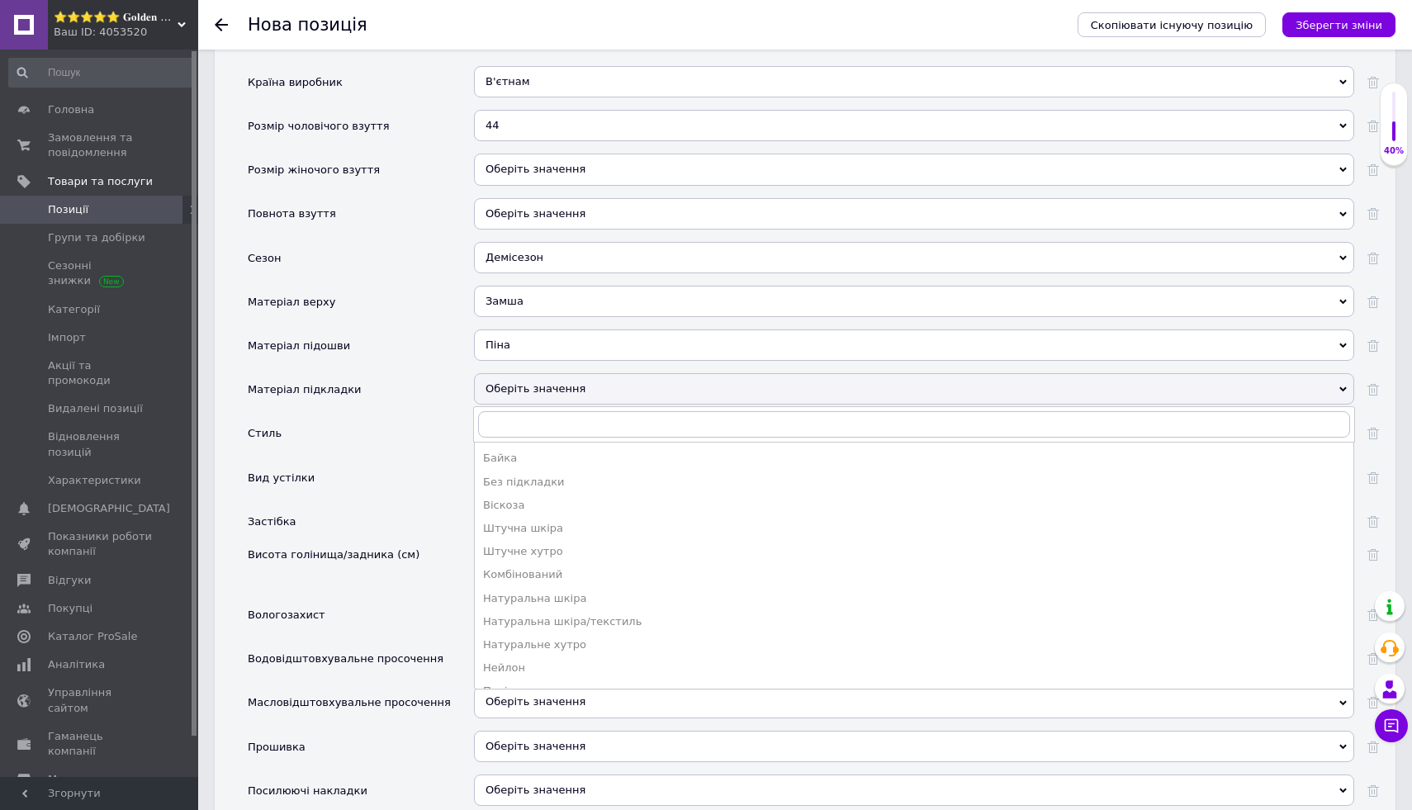
click at [603, 345] on div "Піна" at bounding box center [914, 344] width 880 height 31
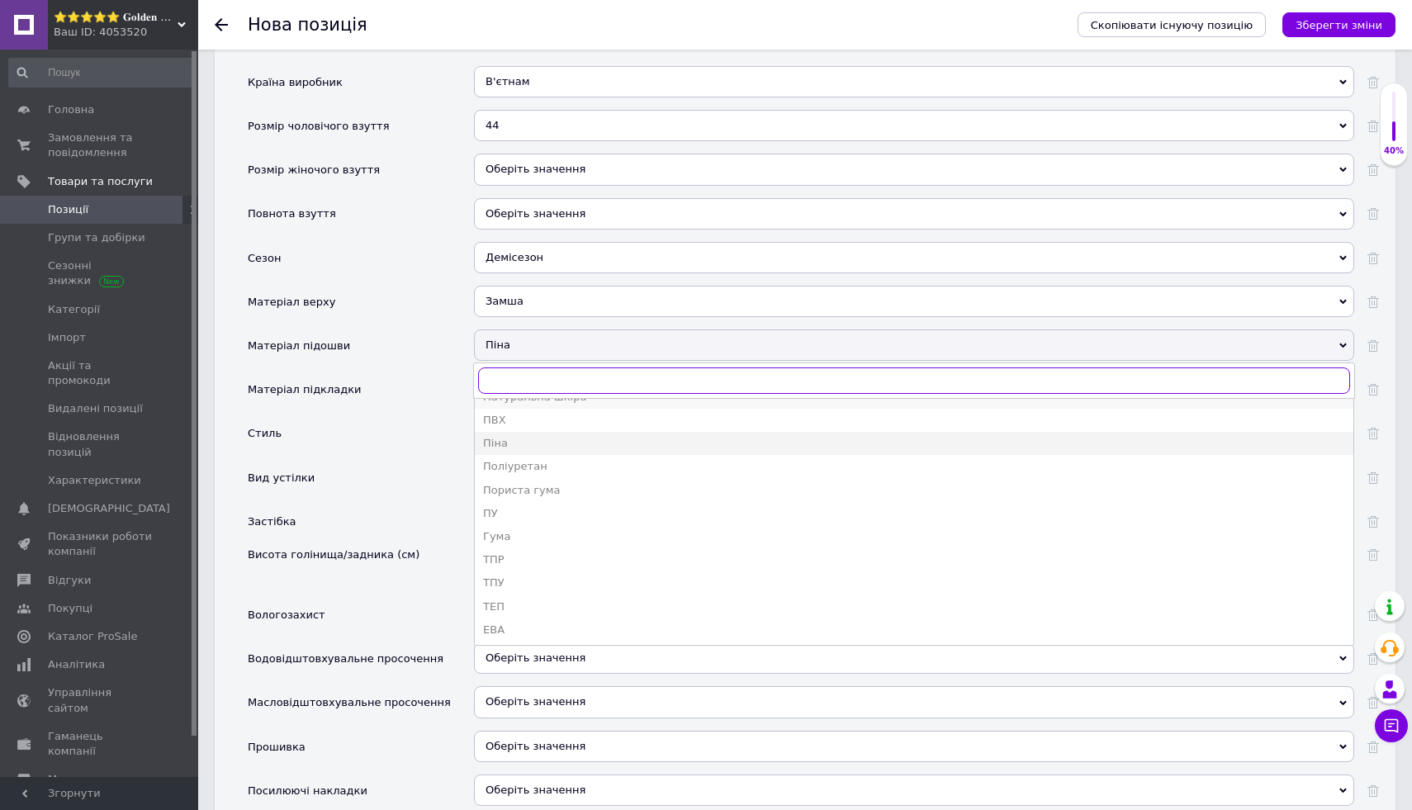
scroll to position [87, 0]
click at [588, 538] on div "Гума" at bounding box center [914, 537] width 862 height 15
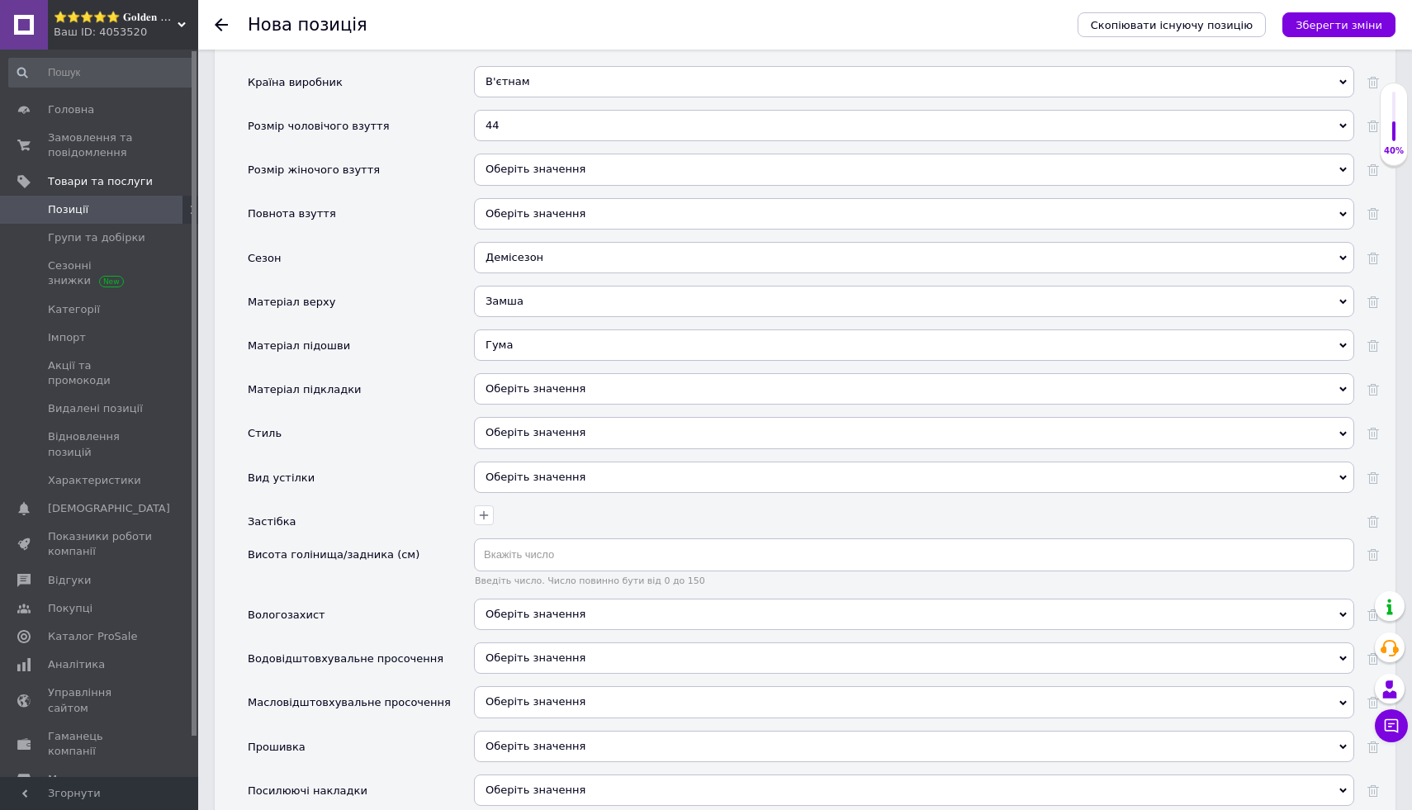
click at [599, 395] on div "Оберіть значення" at bounding box center [914, 388] width 880 height 31
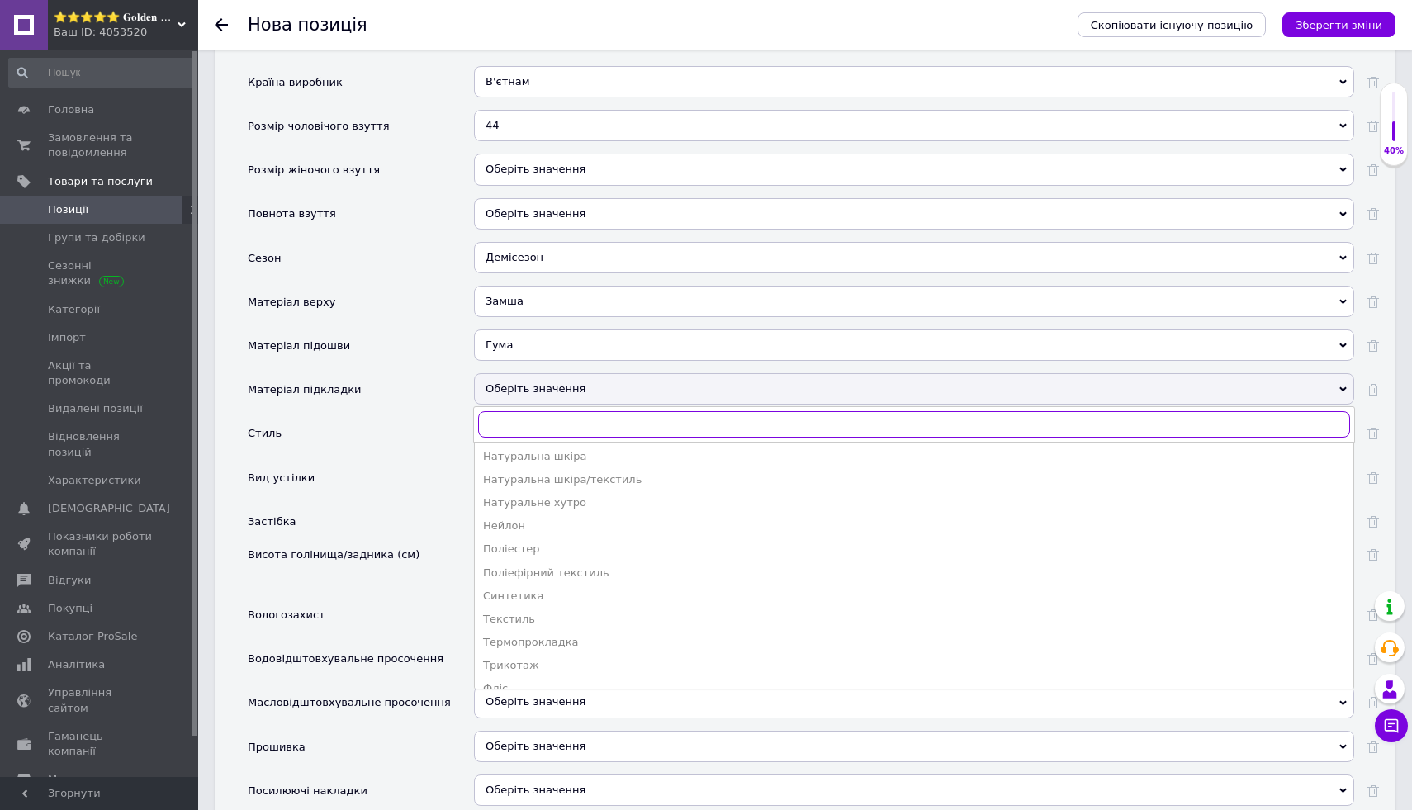
scroll to position [219, 0]
click at [647, 547] on div "Текстиль" at bounding box center [914, 542] width 862 height 15
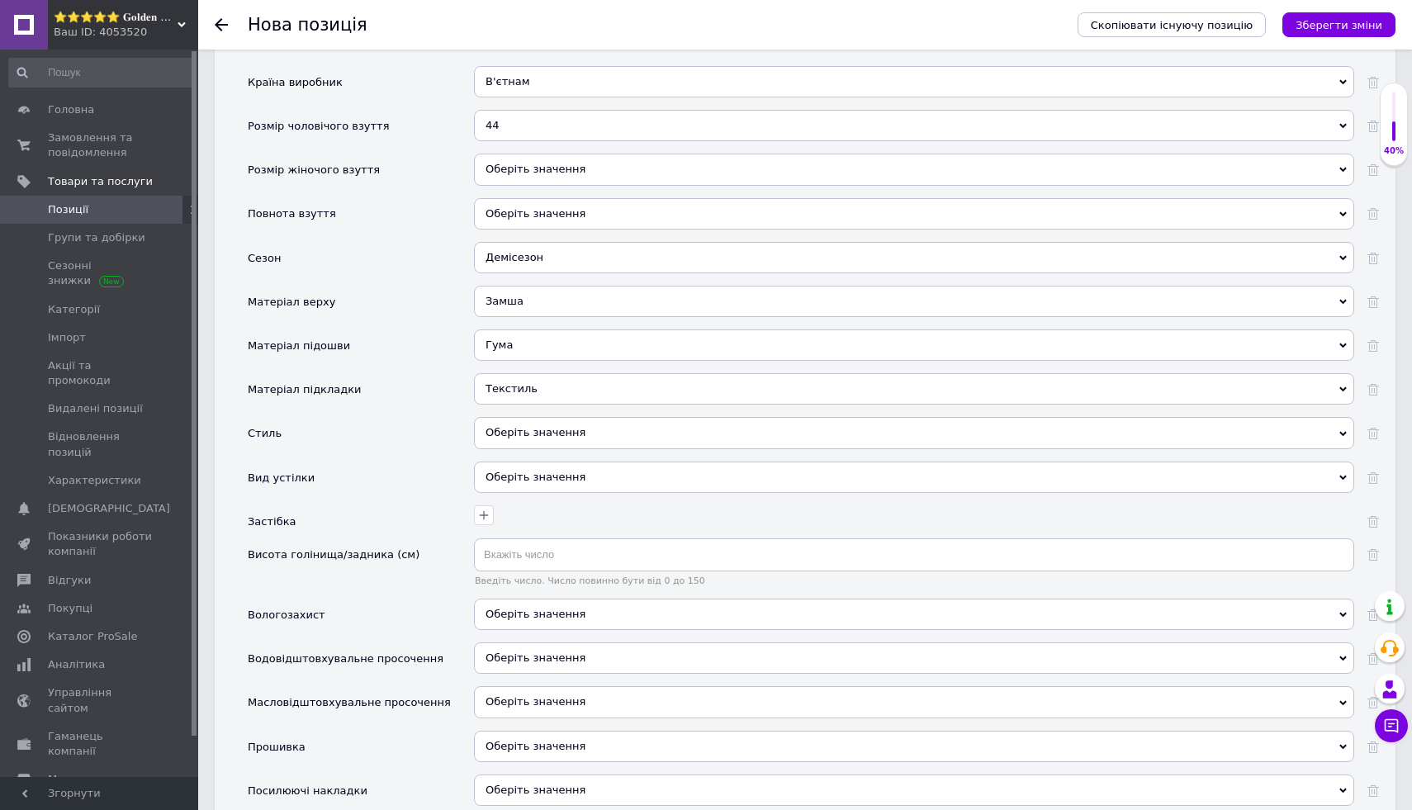
click at [685, 439] on div "Оберіть значення" at bounding box center [914, 432] width 880 height 31
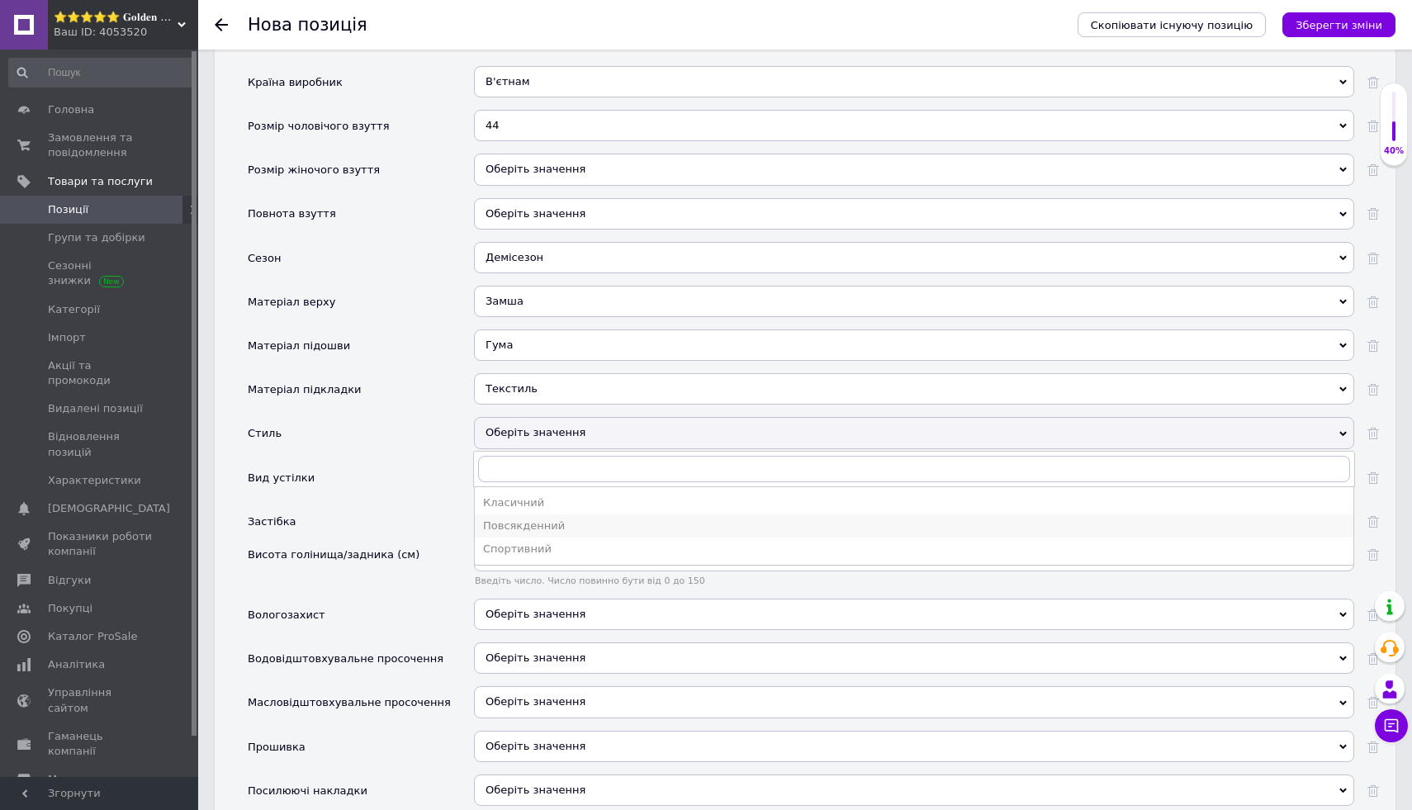
click at [653, 520] on div "Повсякденний" at bounding box center [914, 526] width 862 height 15
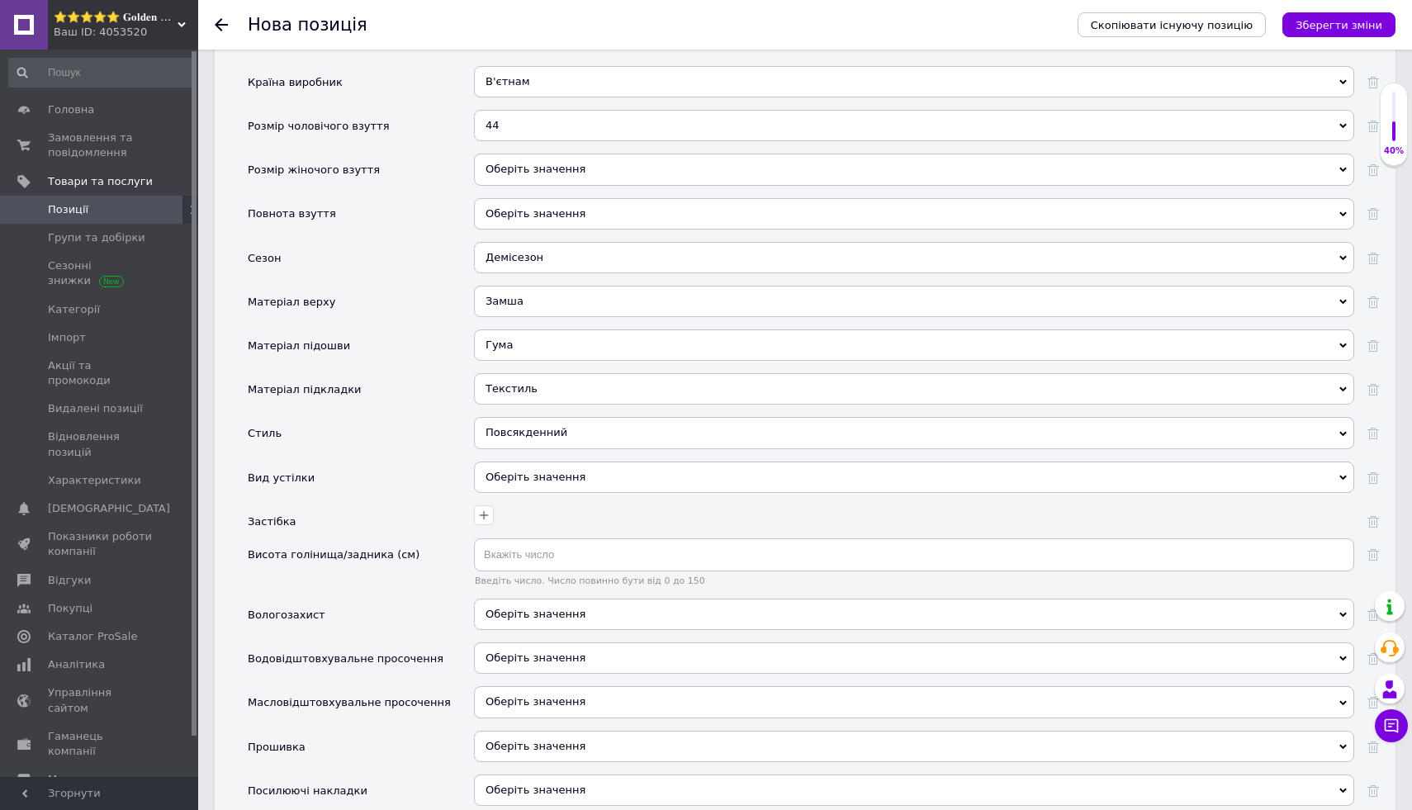
click at [661, 472] on div "Оберіть значення" at bounding box center [914, 477] width 880 height 31
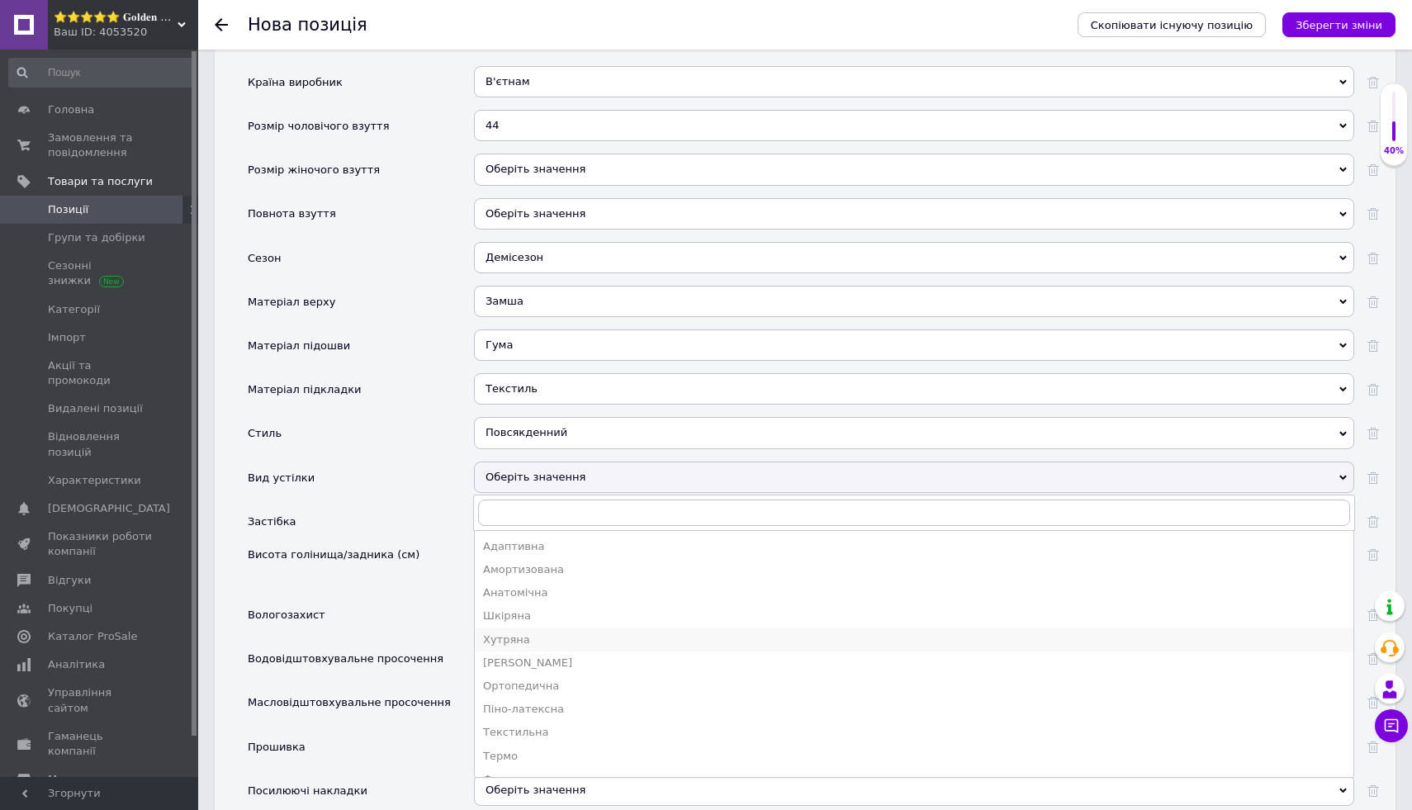
click at [600, 640] on div "Хутряна" at bounding box center [914, 640] width 862 height 15
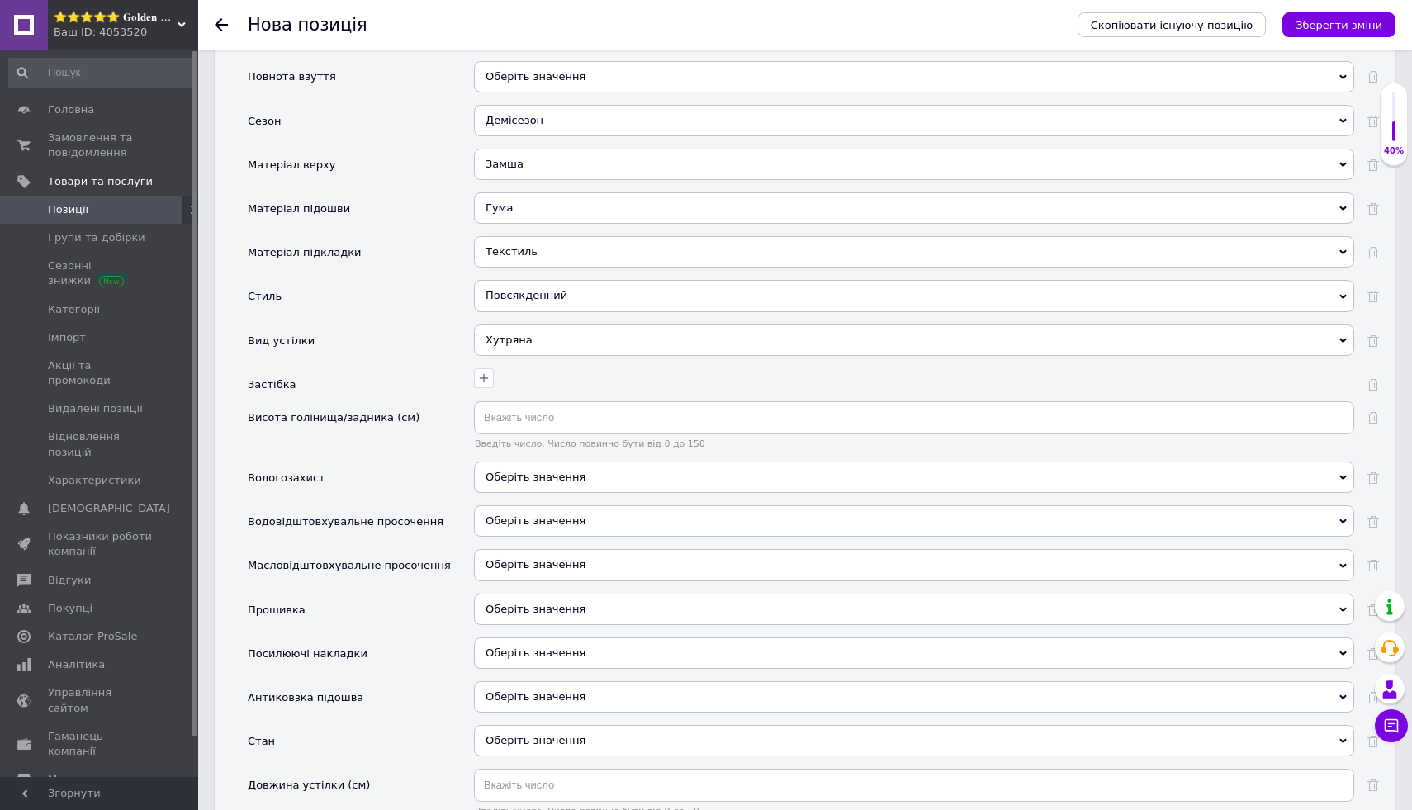
scroll to position [1913, 0]
click at [567, 480] on span "Оберіть значення" at bounding box center [536, 478] width 100 height 12
click at [509, 537] on li "Ні" at bounding box center [914, 535] width 879 height 23
click at [534, 514] on span "Оберіть значення" at bounding box center [914, 521] width 880 height 31
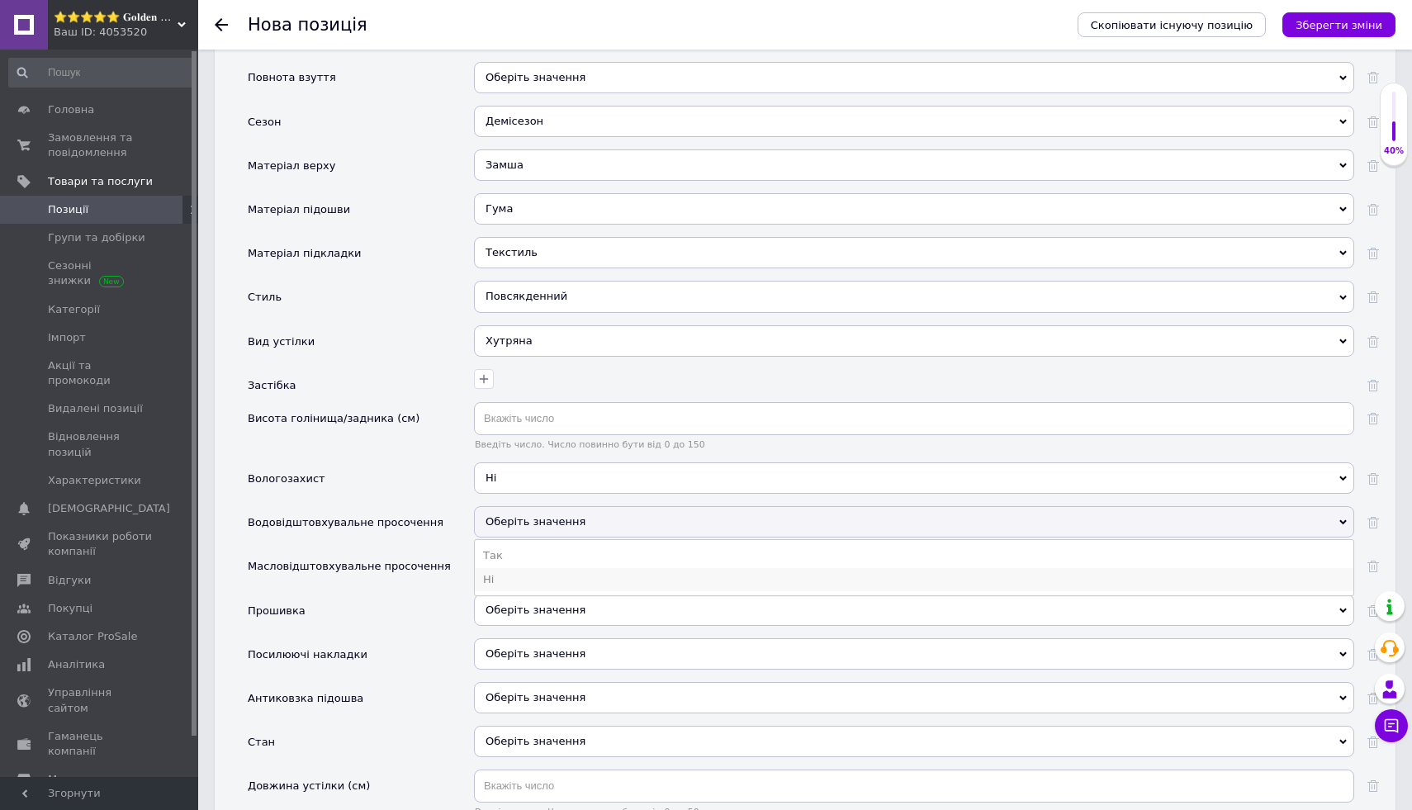
click at [506, 586] on li "Ні" at bounding box center [914, 579] width 879 height 23
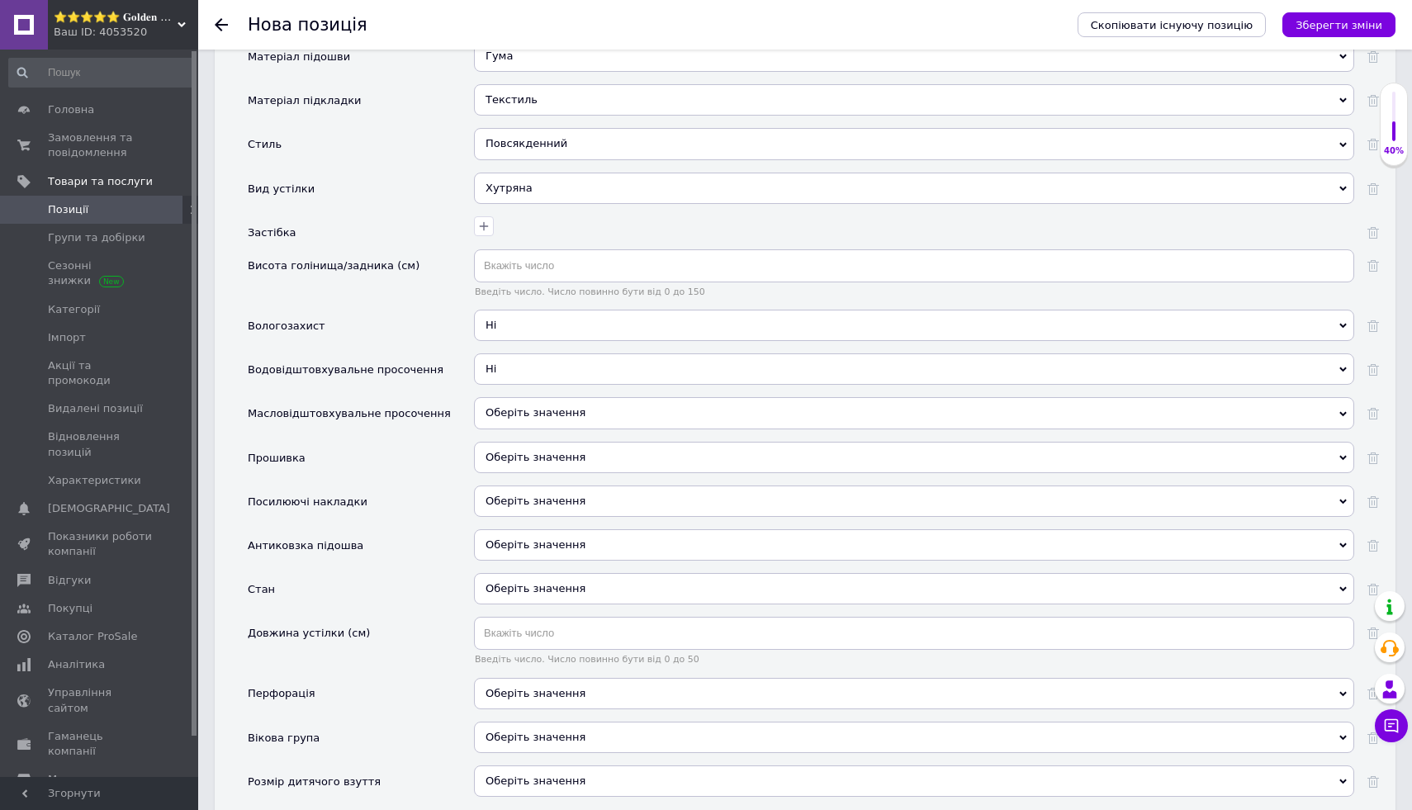
scroll to position [2069, 0]
click at [577, 462] on span "Оберіть значення" at bounding box center [914, 454] width 880 height 31
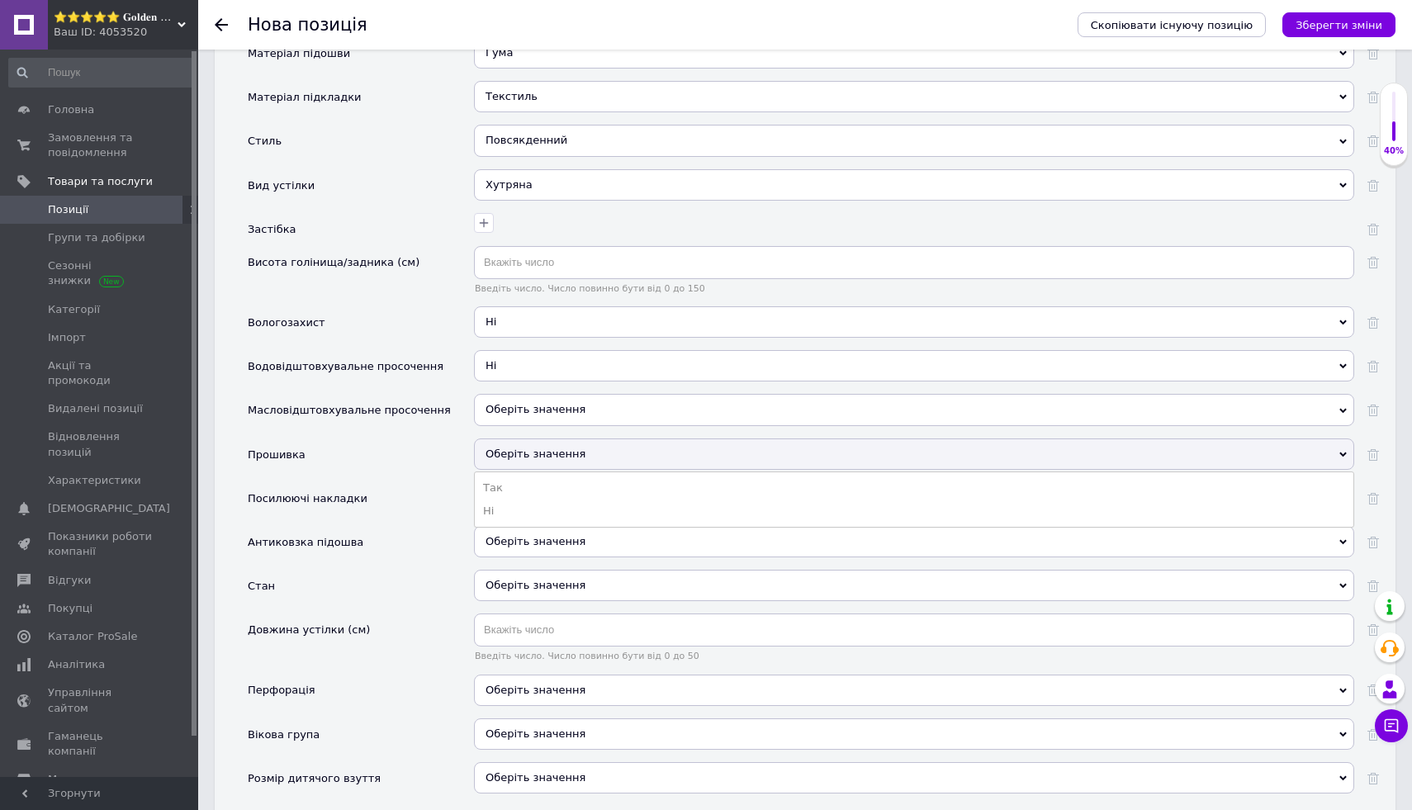
click at [423, 494] on div "Посилюючі накладки" at bounding box center [361, 504] width 226 height 44
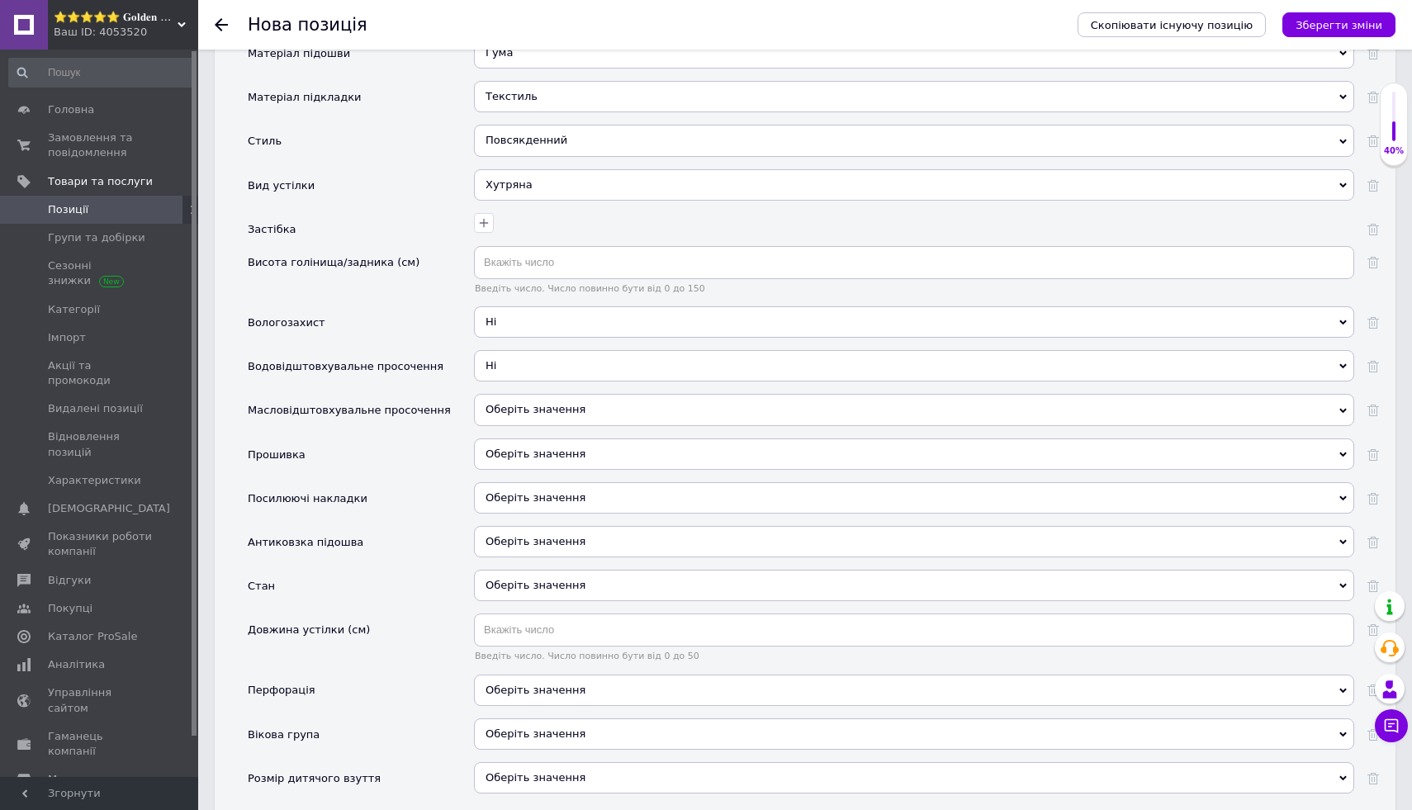
scroll to position [2151, 0]
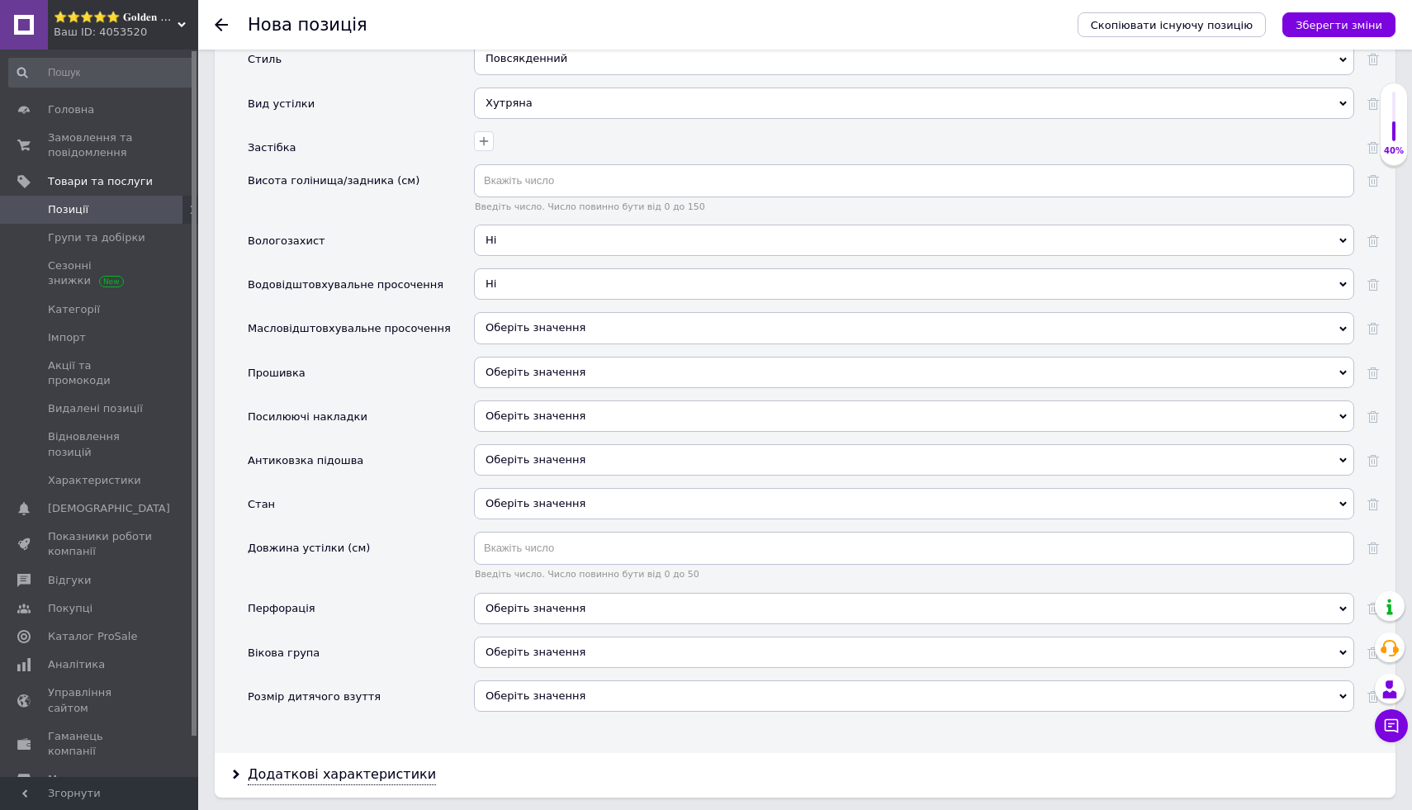
click at [525, 515] on div "Оберіть значення" at bounding box center [914, 503] width 880 height 31
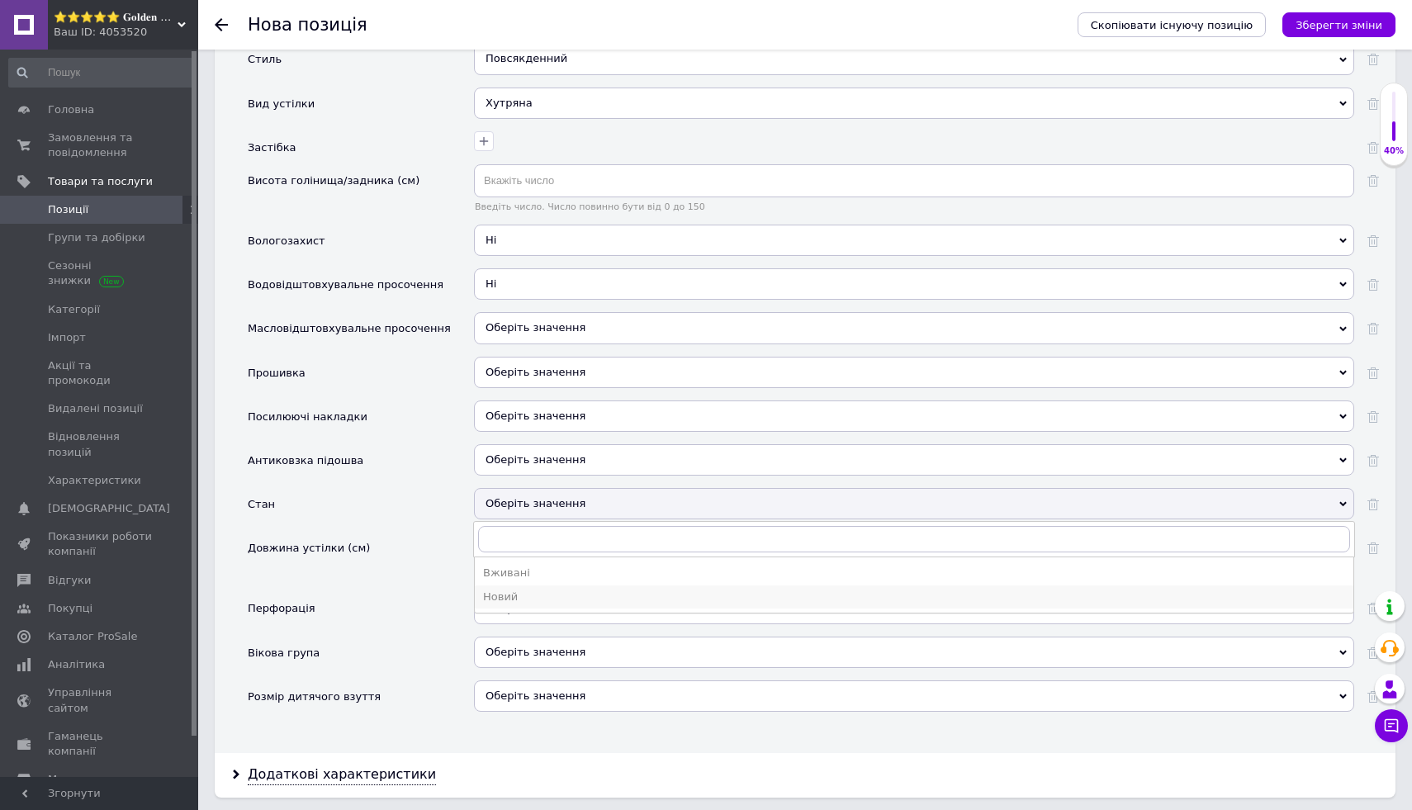
click at [519, 590] on div "Новий" at bounding box center [914, 597] width 862 height 15
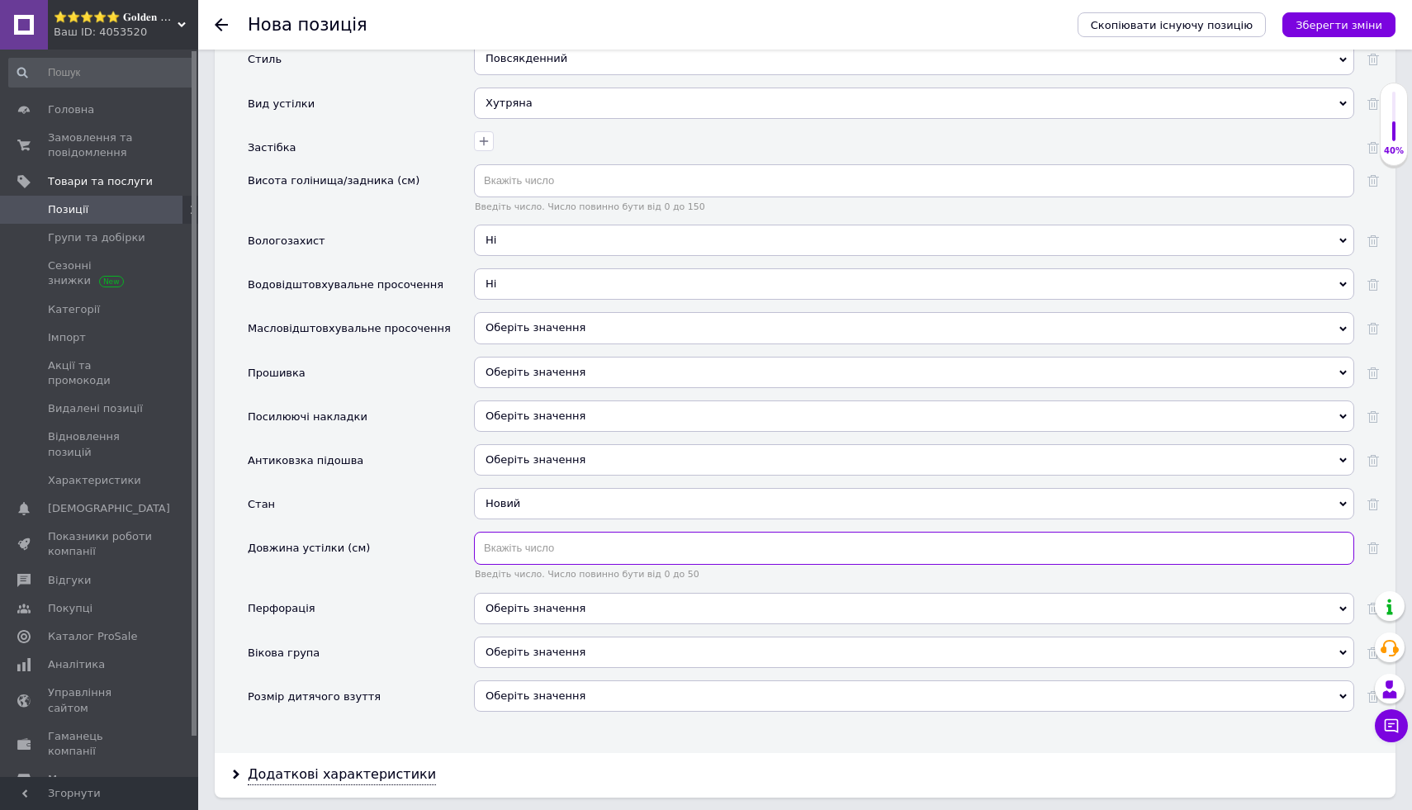
click at [523, 552] on input "text" at bounding box center [914, 548] width 880 height 33
type input "28"
click at [524, 606] on span "Оберіть значення" at bounding box center [536, 608] width 100 height 12
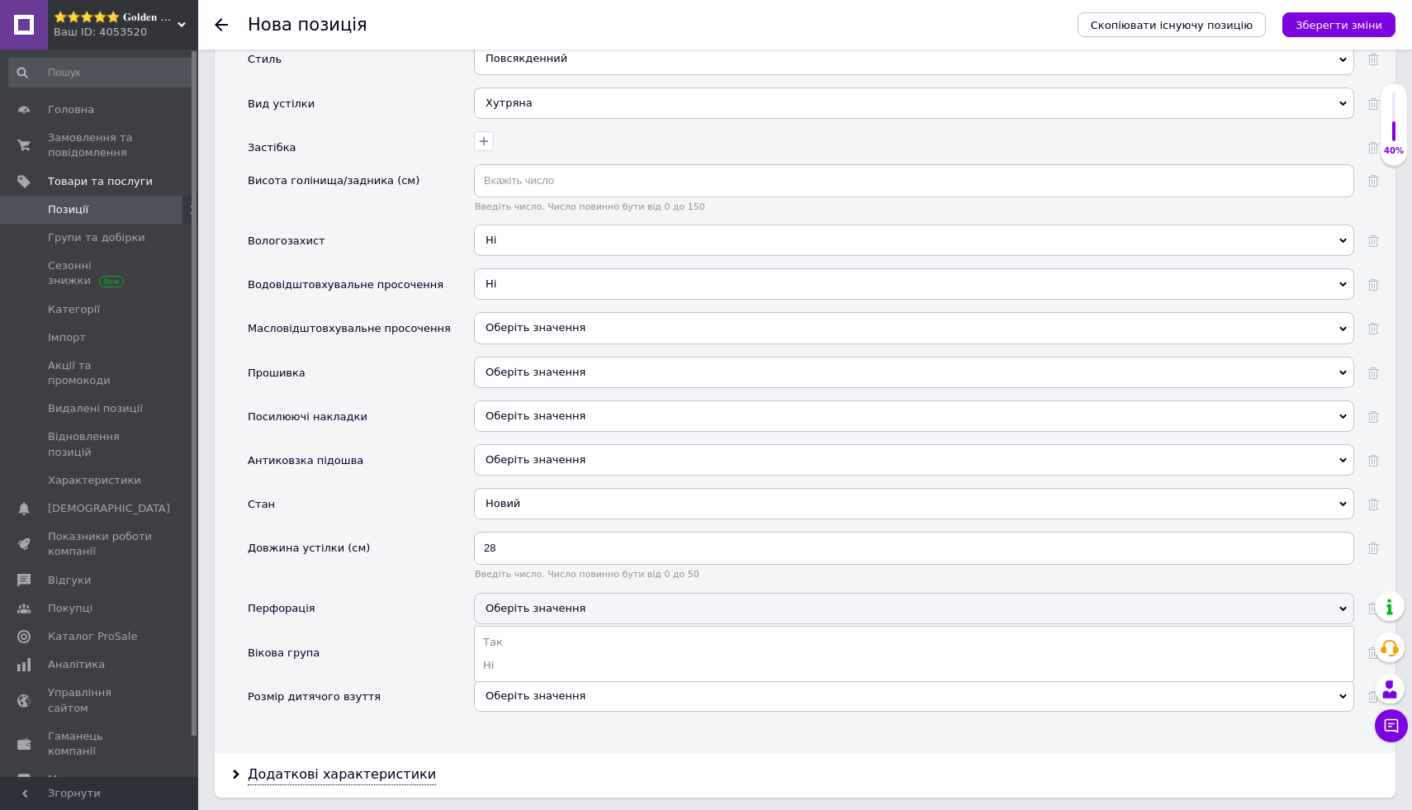
click at [467, 617] on div "Перфорація" at bounding box center [361, 615] width 226 height 44
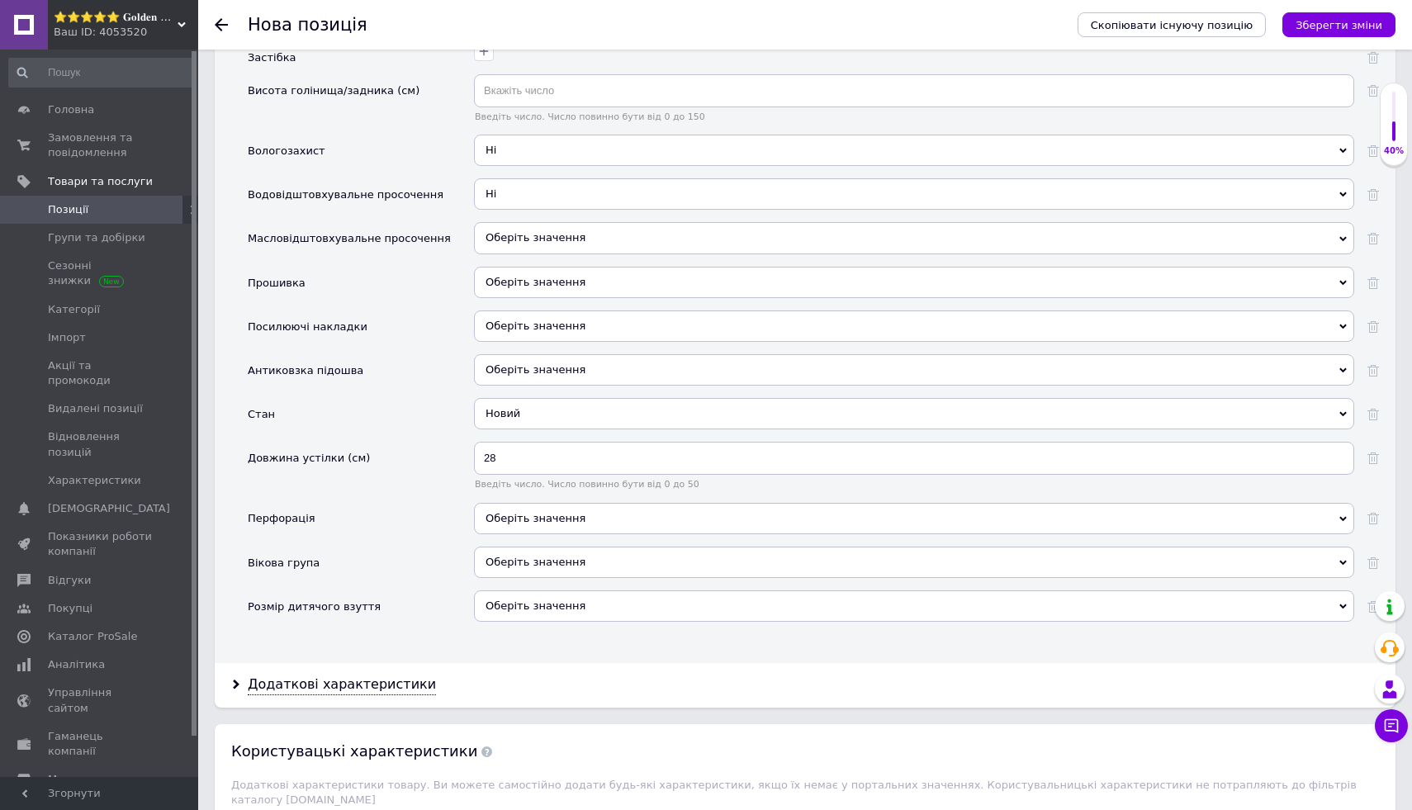
scroll to position [2242, 0]
click at [527, 543] on div "Оберіть значення Так Ні" at bounding box center [914, 524] width 880 height 44
click at [524, 557] on div "Оберіть значення" at bounding box center [914, 561] width 880 height 31
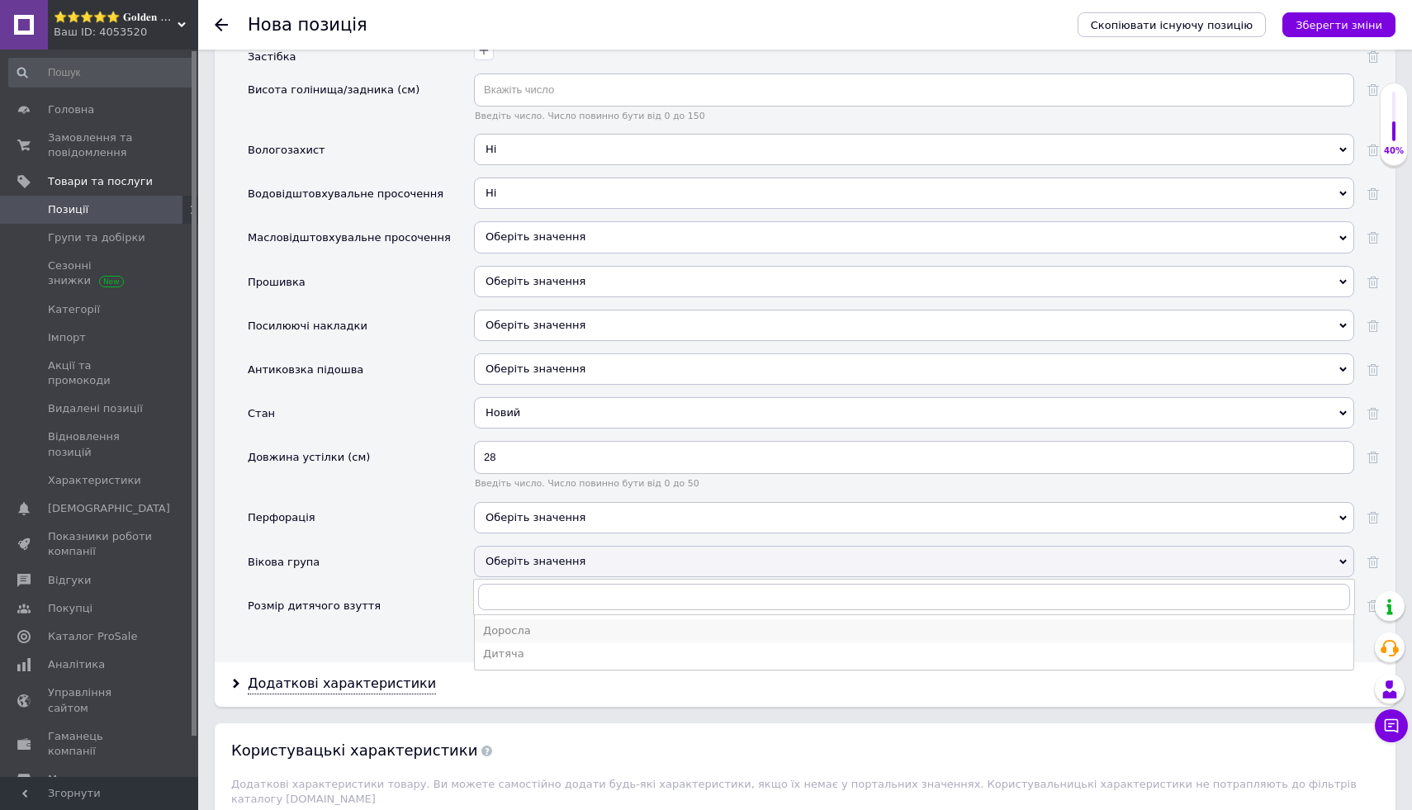
click at [536, 633] on div "Доросла" at bounding box center [914, 630] width 862 height 15
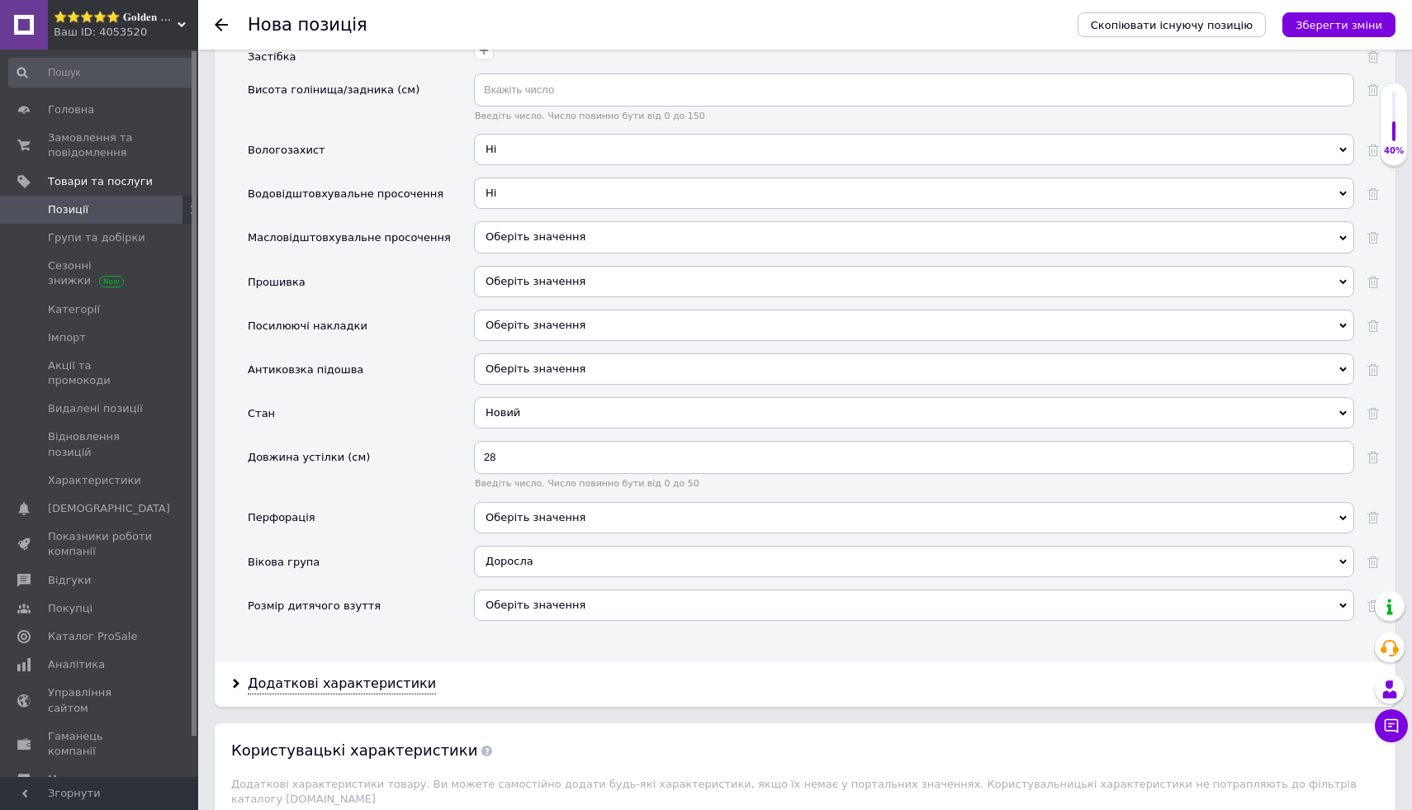
click at [539, 604] on div "Оберіть значення" at bounding box center [914, 605] width 880 height 31
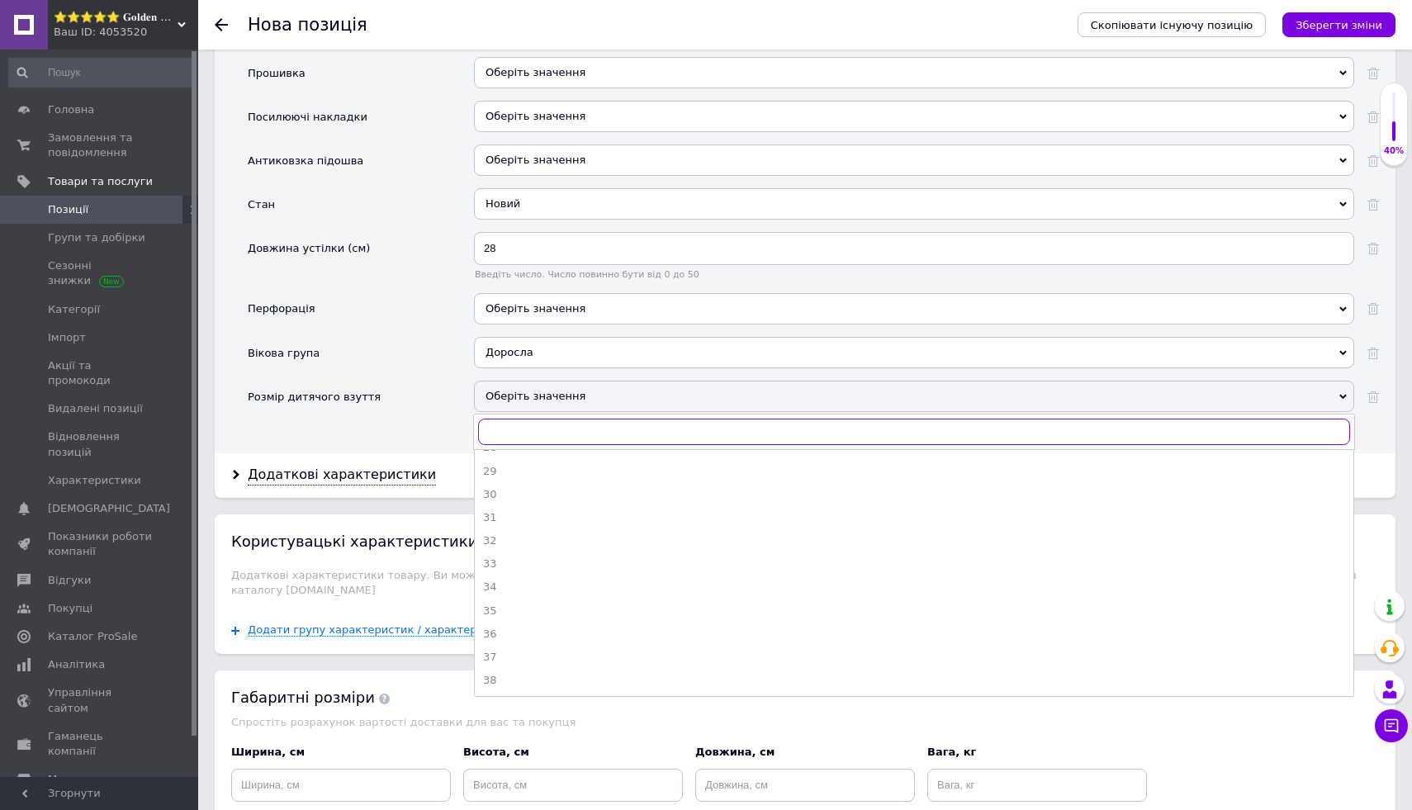
scroll to position [2452, 0]
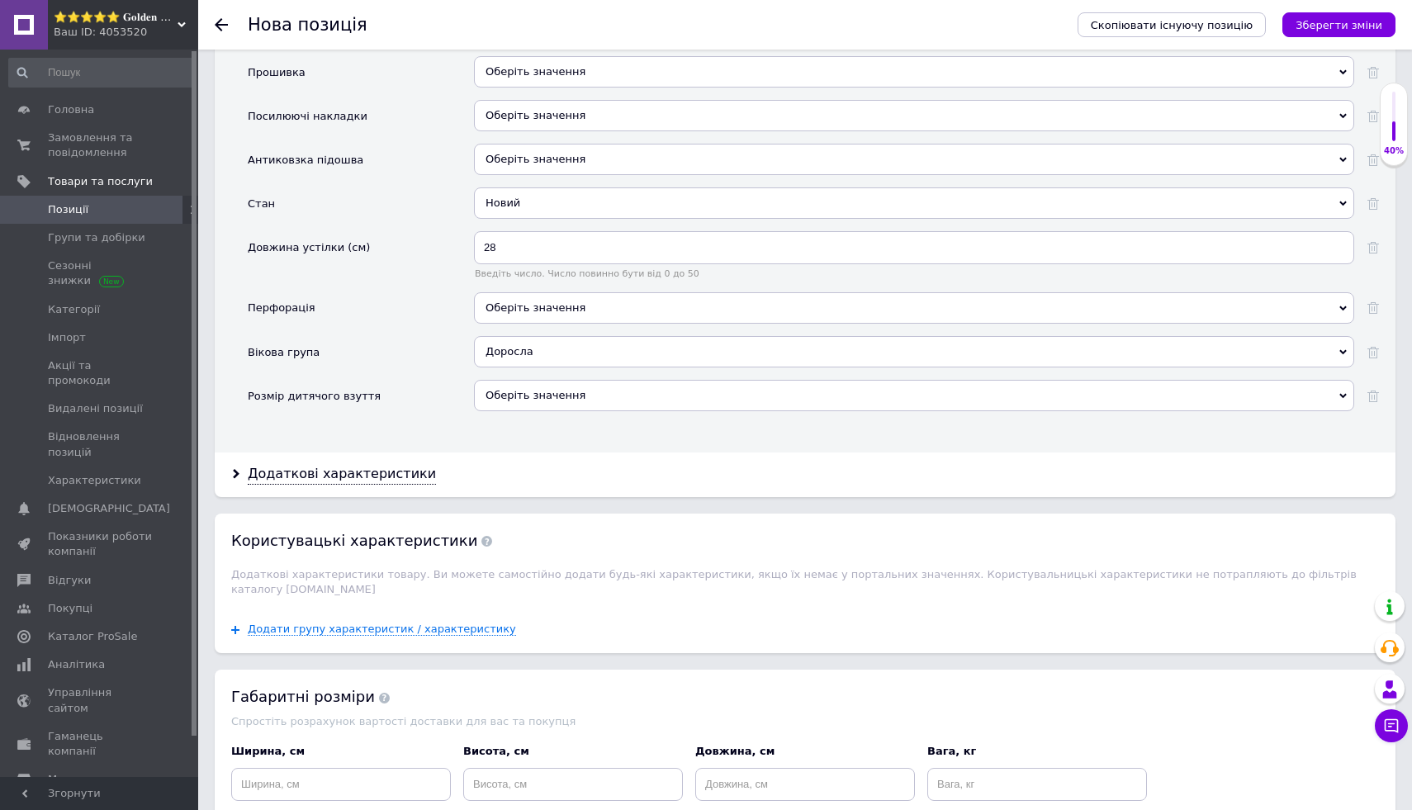
click at [430, 402] on div "Розмір дитячого взуття" at bounding box center [361, 402] width 226 height 44
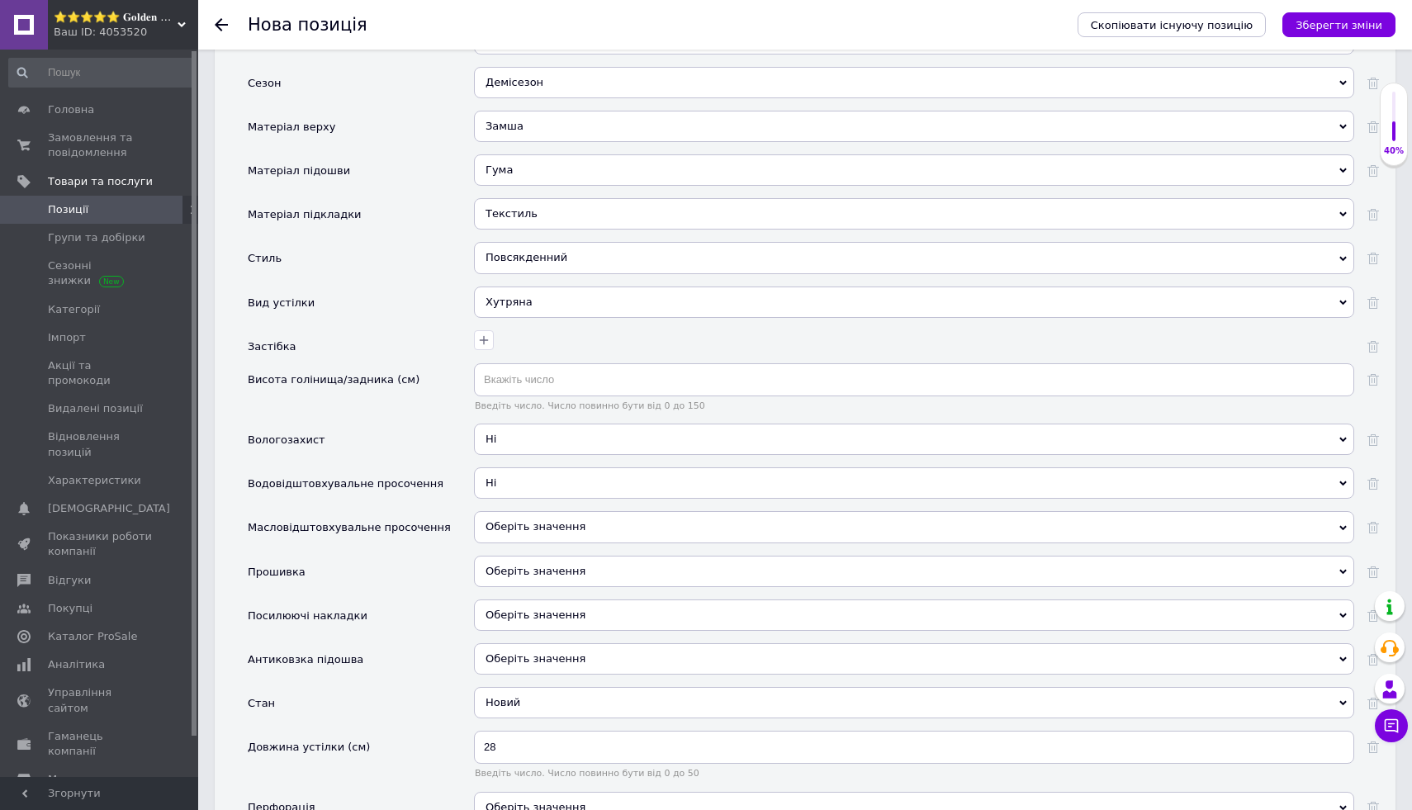
scroll to position [1943, 0]
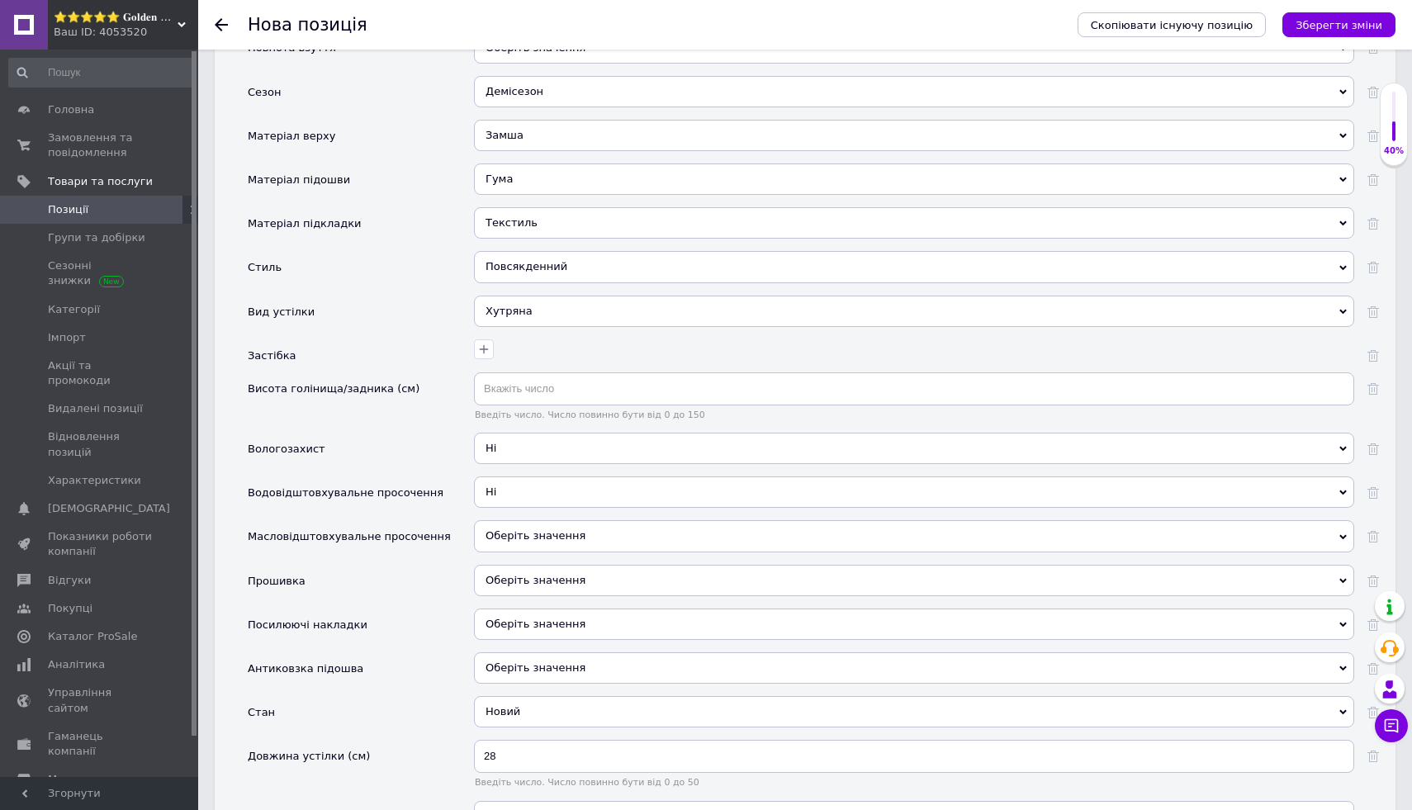
click at [585, 315] on div "Хутряна" at bounding box center [914, 311] width 880 height 31
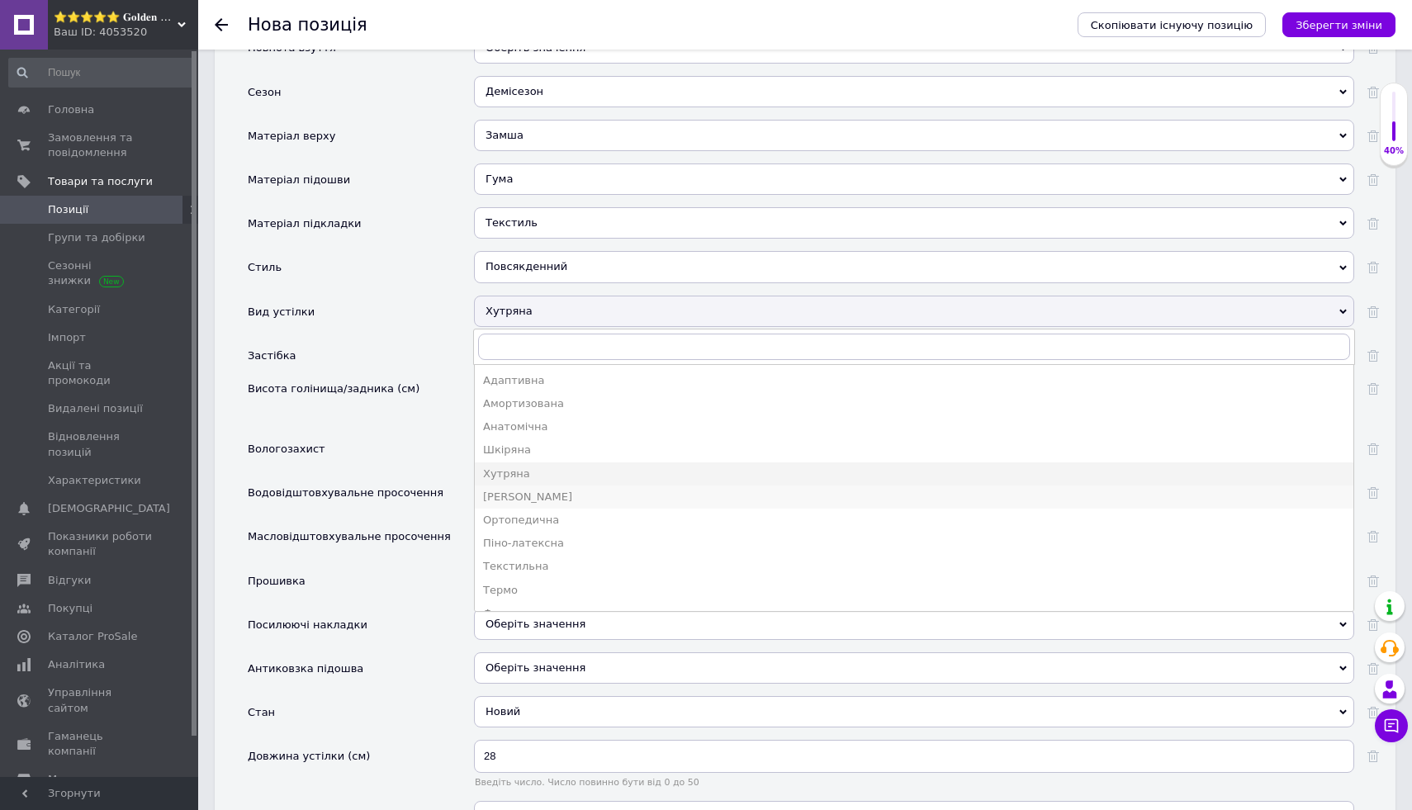
click at [561, 487] on li "[PERSON_NAME]" at bounding box center [914, 497] width 879 height 23
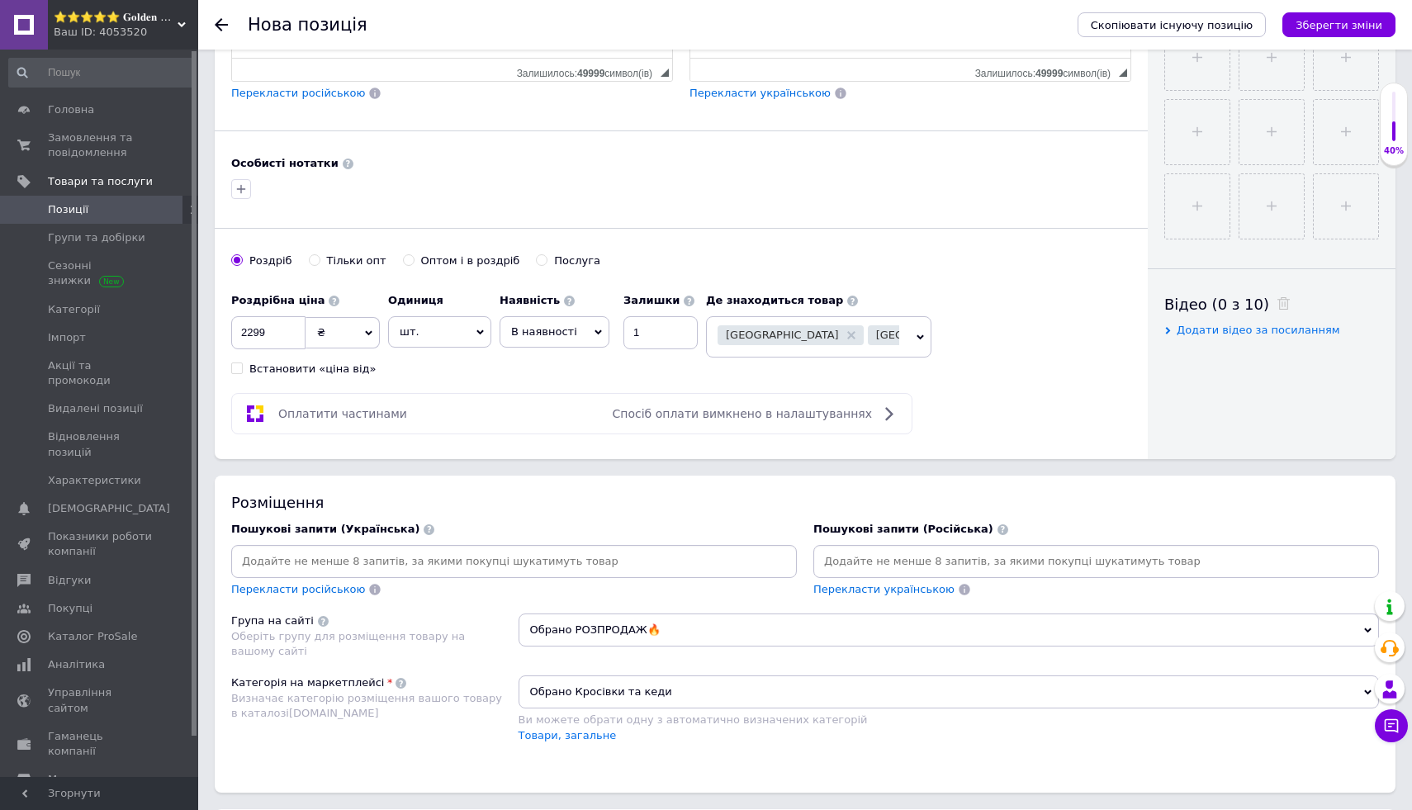
scroll to position [0, 0]
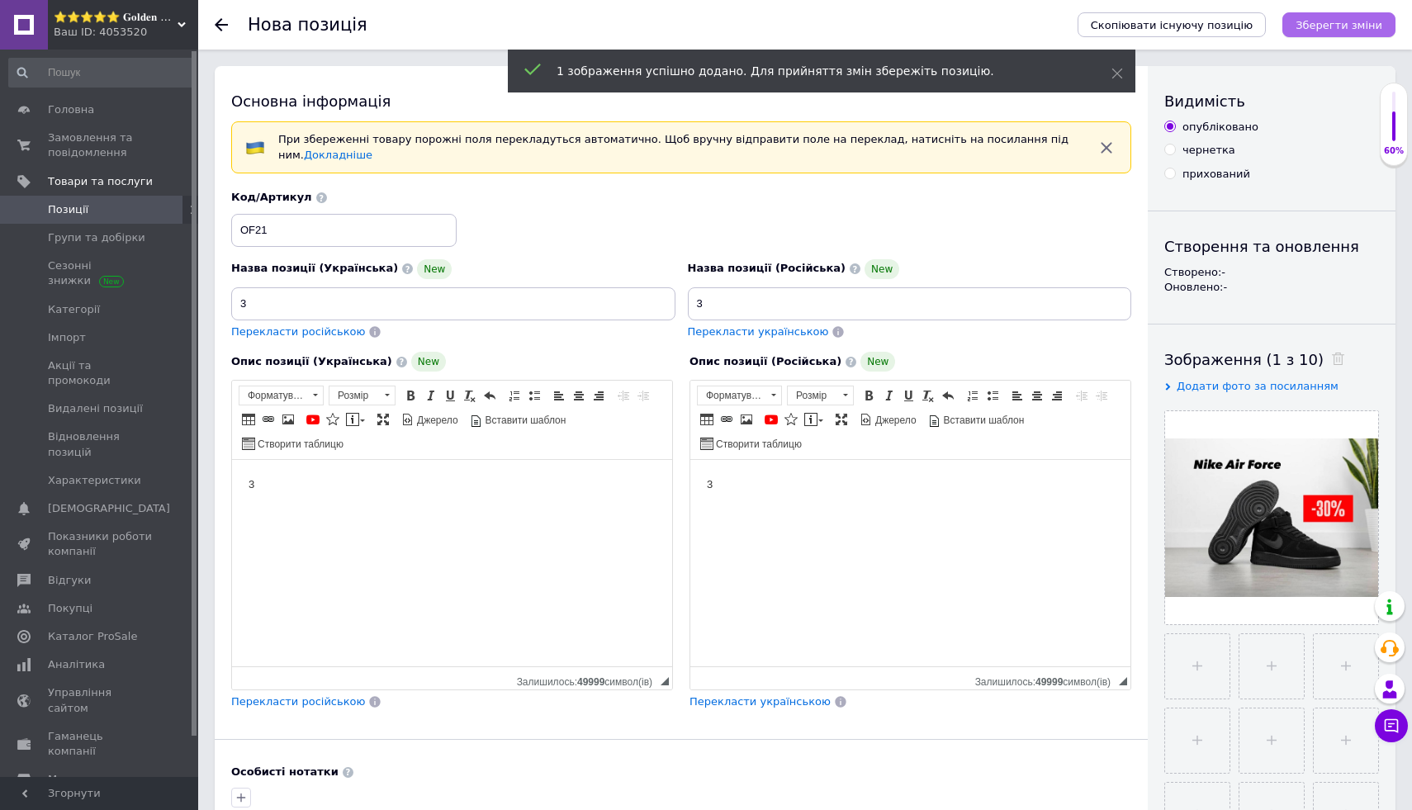
click at [1348, 26] on icon "Зберегти зміни" at bounding box center [1339, 25] width 87 height 12
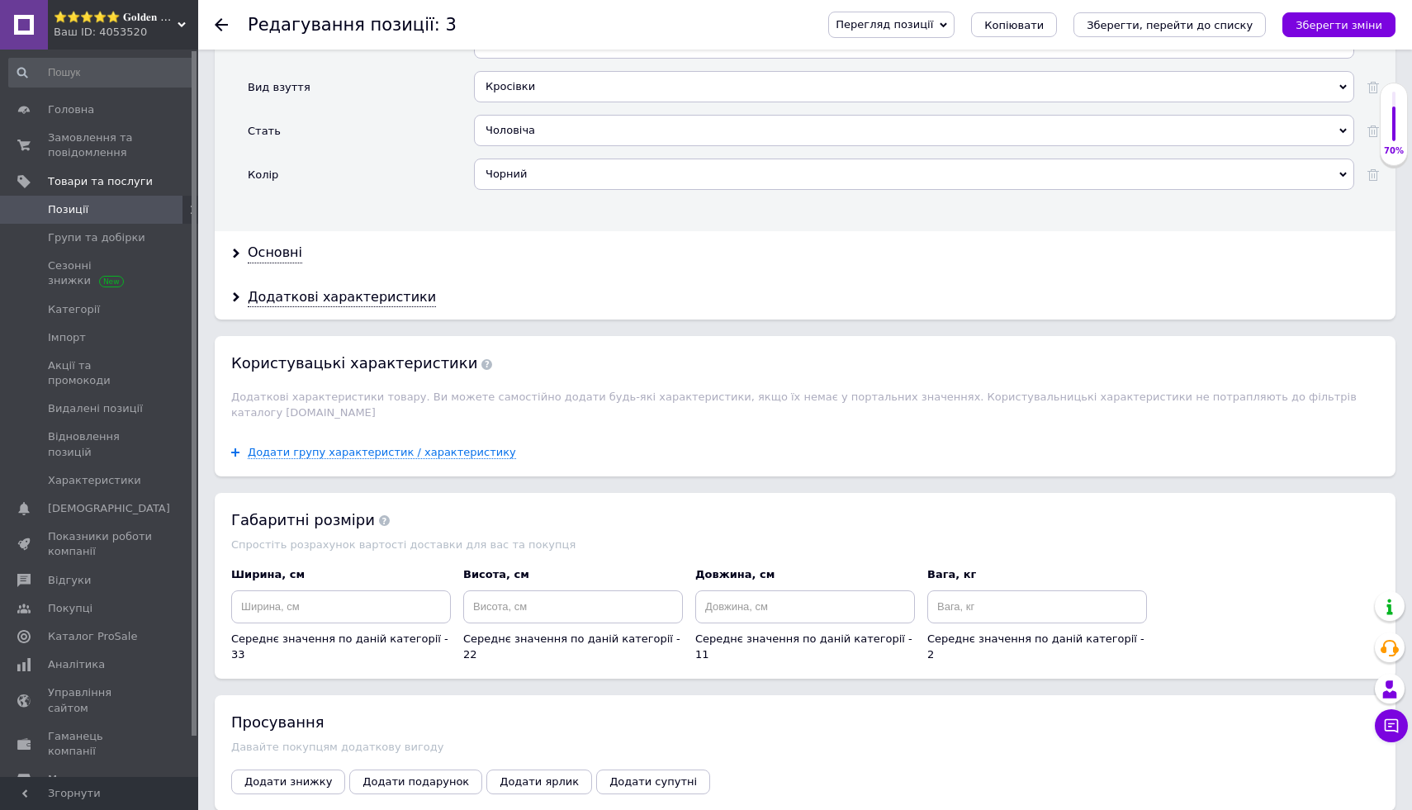
scroll to position [1772, 0]
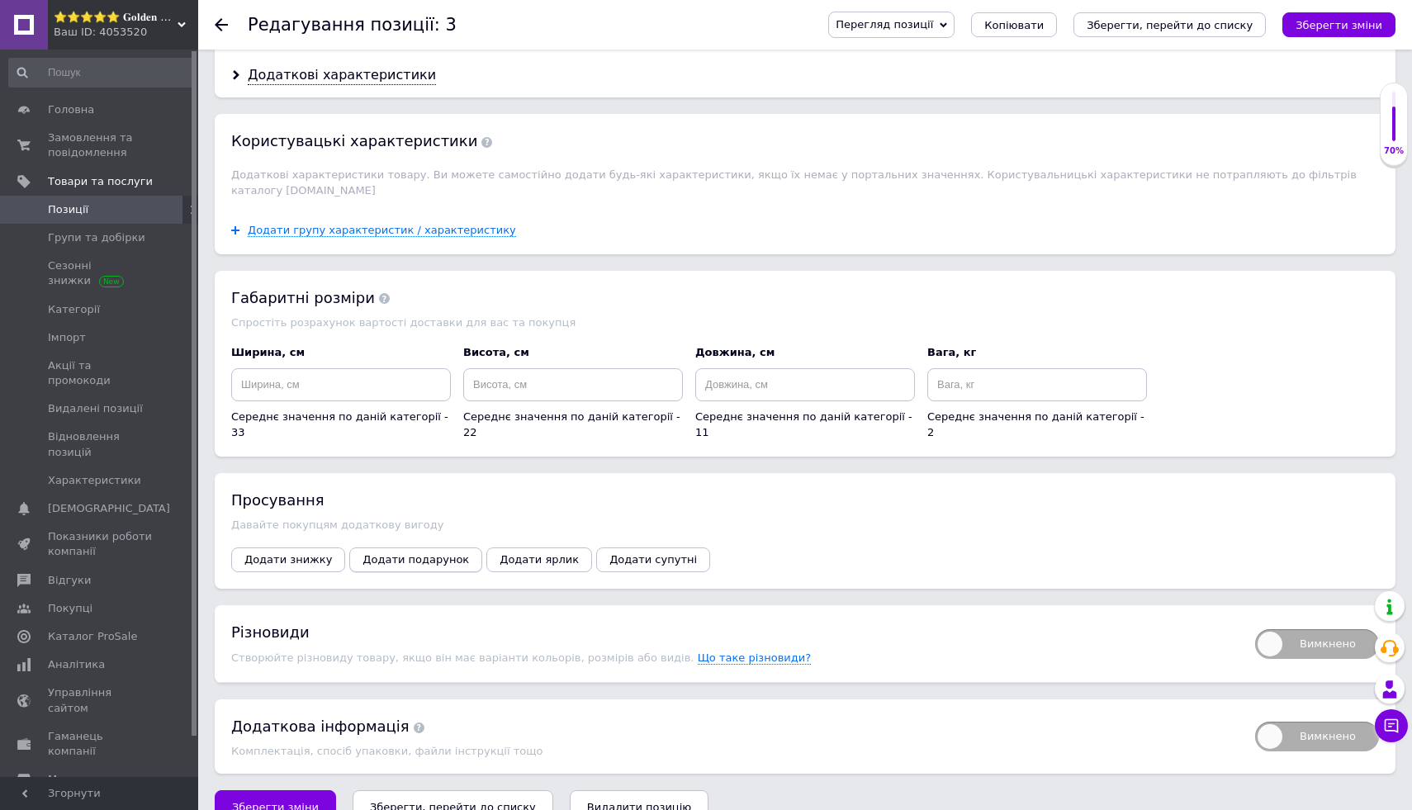
click at [382, 548] on button "Додати подарунок" at bounding box center [415, 560] width 133 height 25
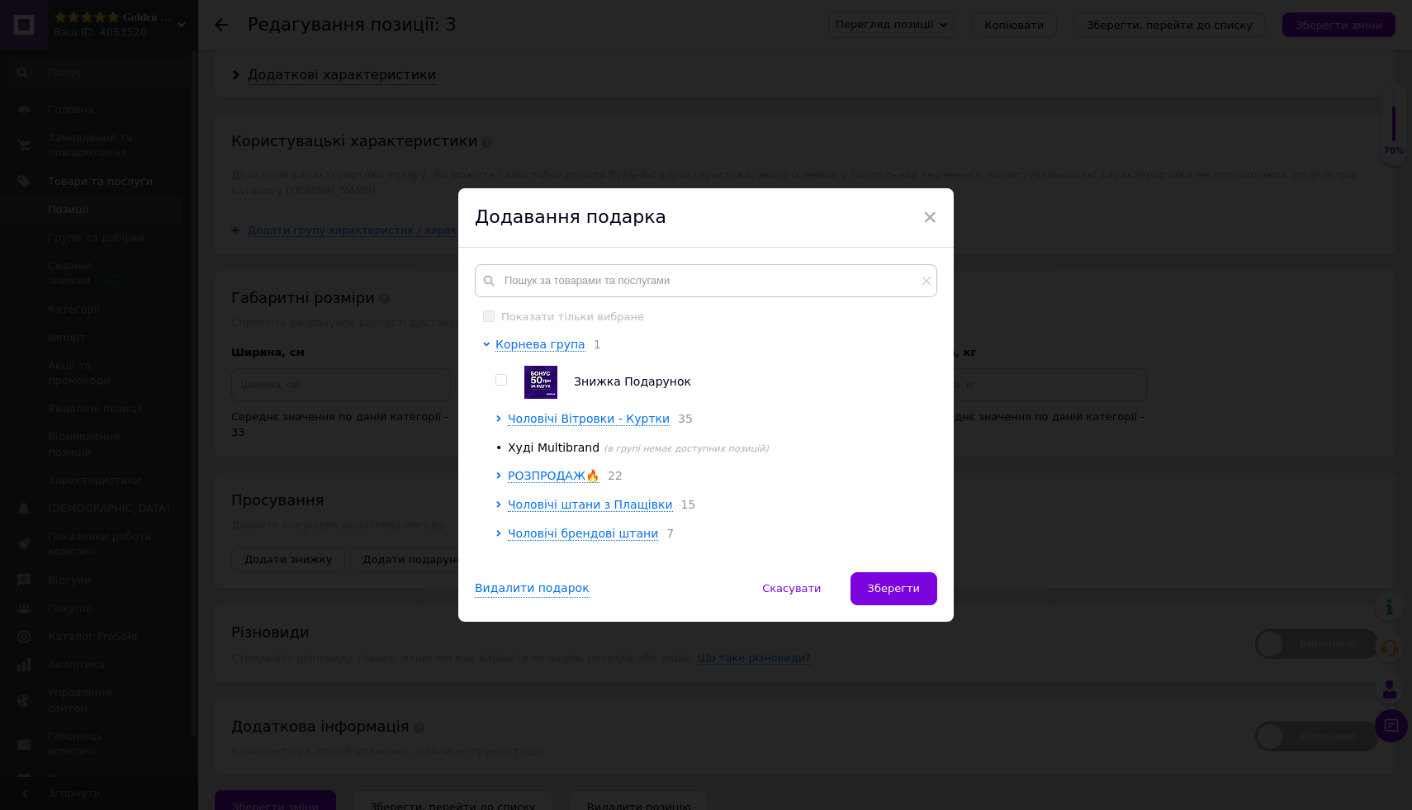
click at [531, 386] on img at bounding box center [540, 382] width 33 height 33
checkbox input "true"
click at [867, 586] on button "Зберегти" at bounding box center [894, 588] width 87 height 33
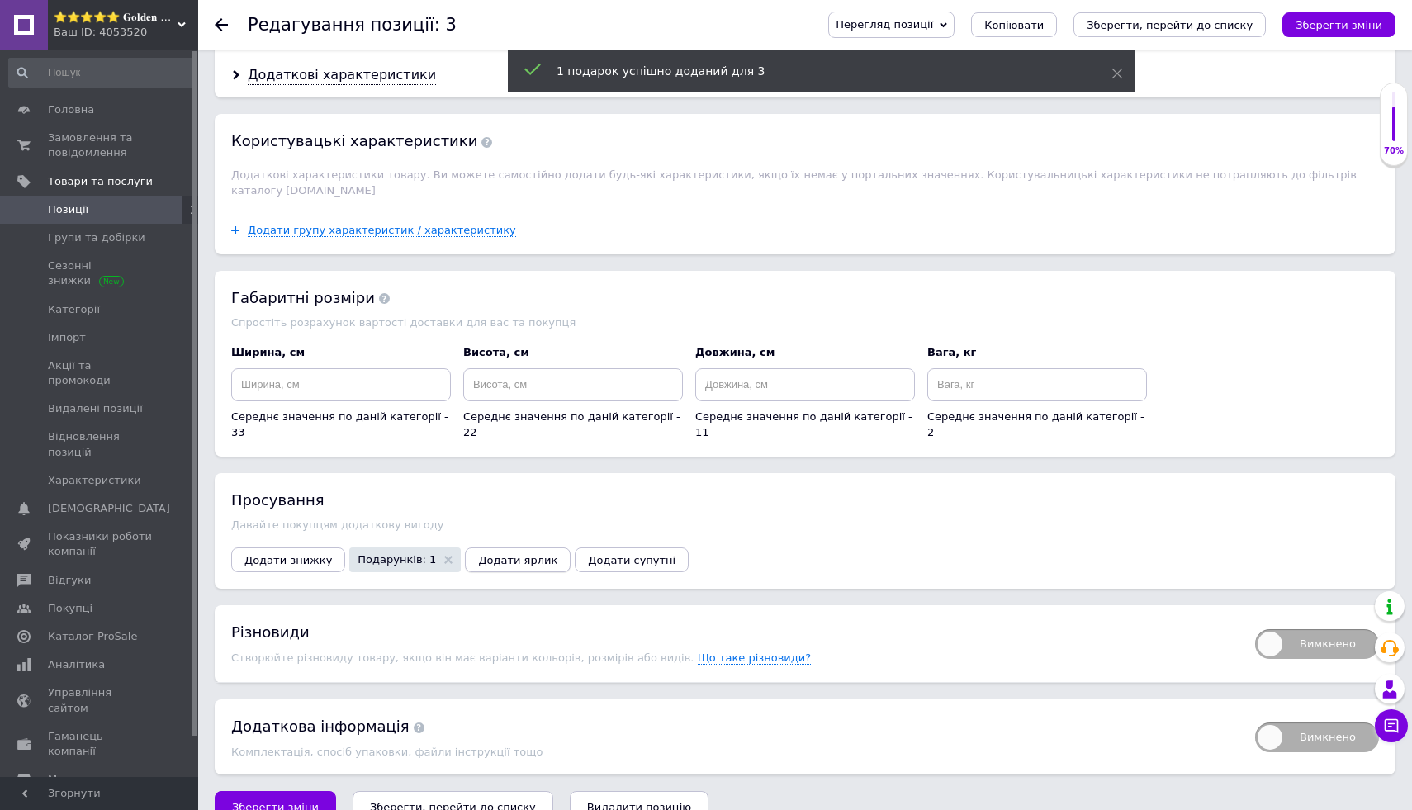
click at [517, 554] on span "Додати ярлик" at bounding box center [517, 560] width 79 height 12
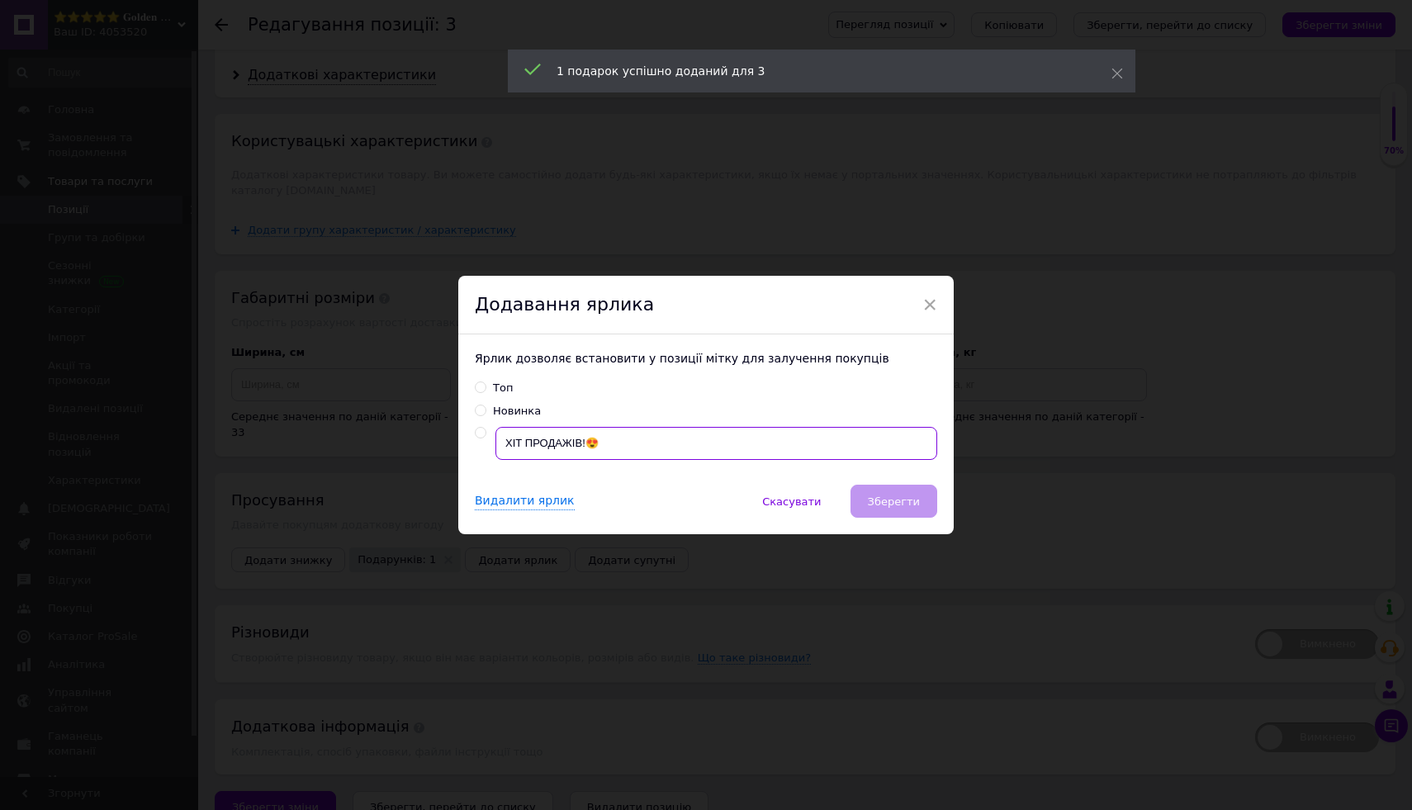
click at [621, 450] on input "ХІТ ПРОДАЖІВ!😍" at bounding box center [716, 443] width 442 height 33
radio input "true"
click at [915, 500] on span "Зберегти" at bounding box center [894, 501] width 52 height 12
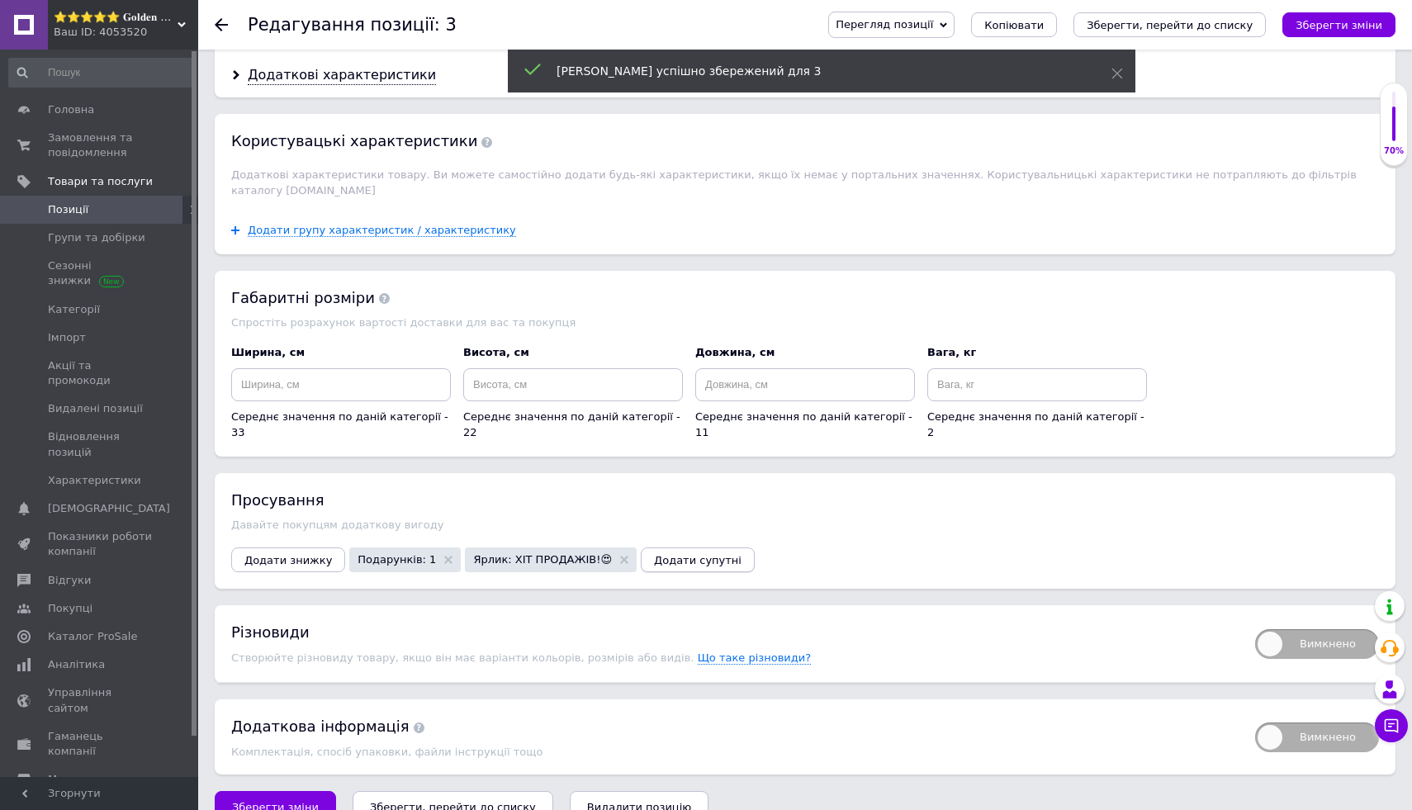
click at [657, 554] on span "Додати супутні" at bounding box center [698, 560] width 88 height 12
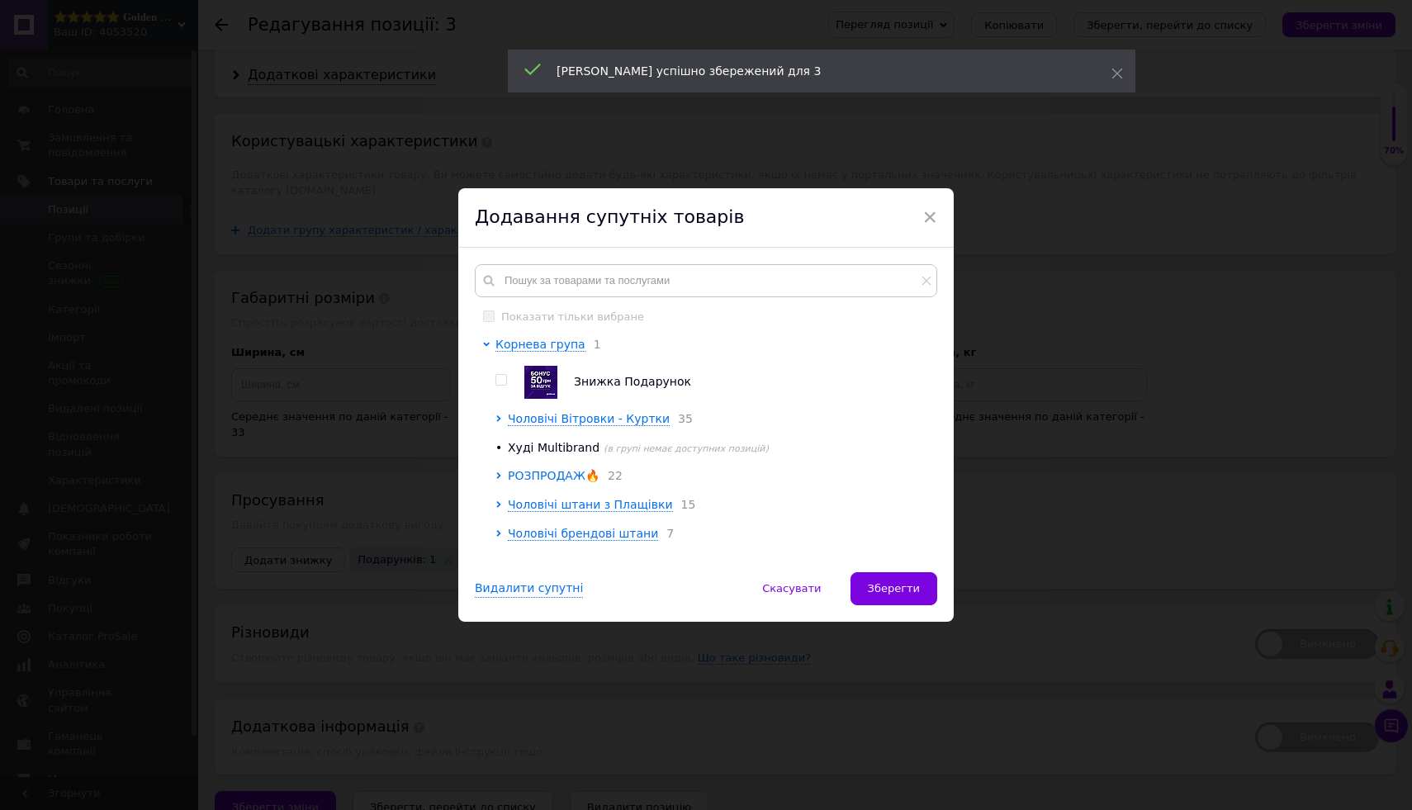
click at [562, 476] on span "РОЗПРОДАЖ🔥" at bounding box center [554, 475] width 92 height 13
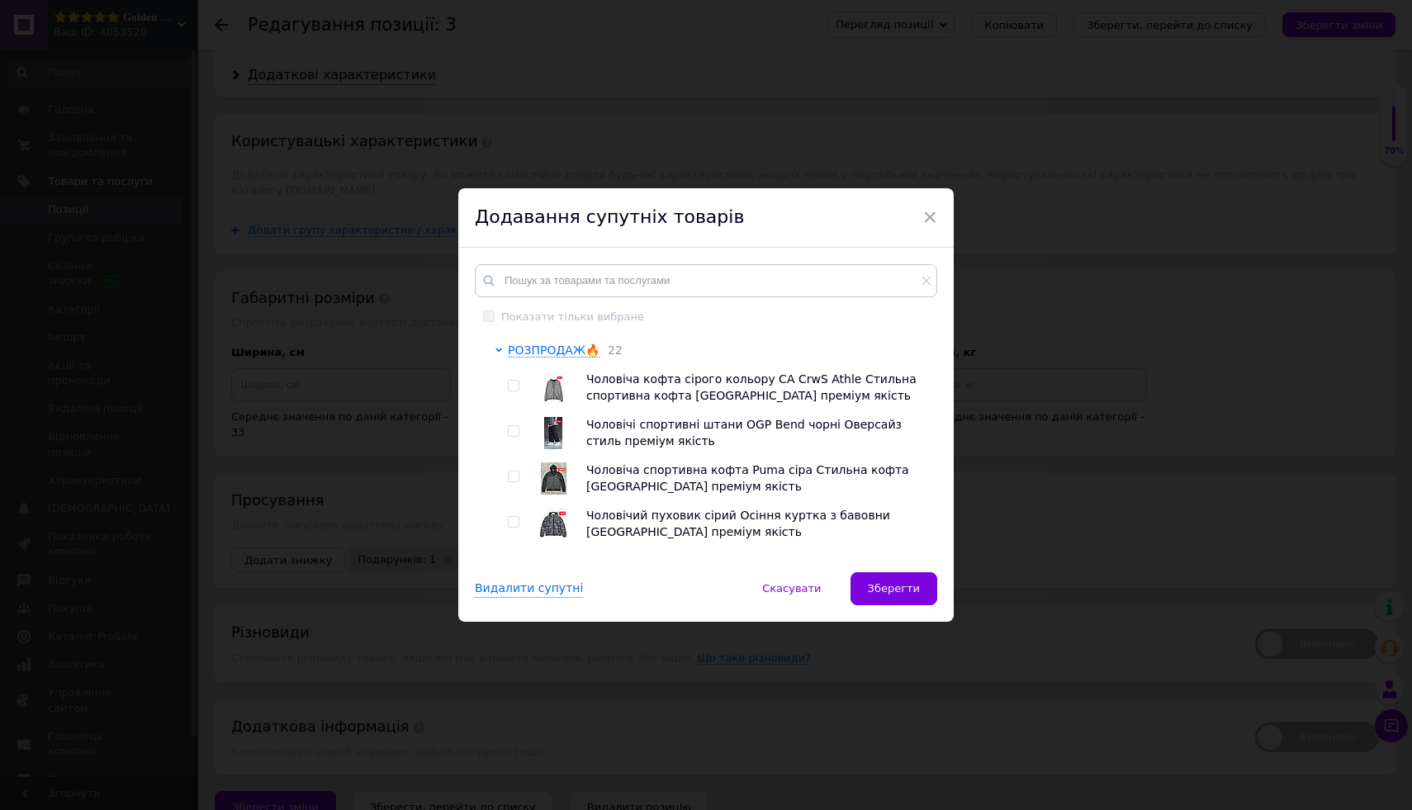
scroll to position [126, 0]
click at [508, 382] on div at bounding box center [516, 388] width 17 height 33
click at [508, 386] on input "checkbox" at bounding box center [513, 386] width 11 height 11
checkbox input "true"
click at [509, 437] on input "checkbox" at bounding box center [513, 431] width 11 height 11
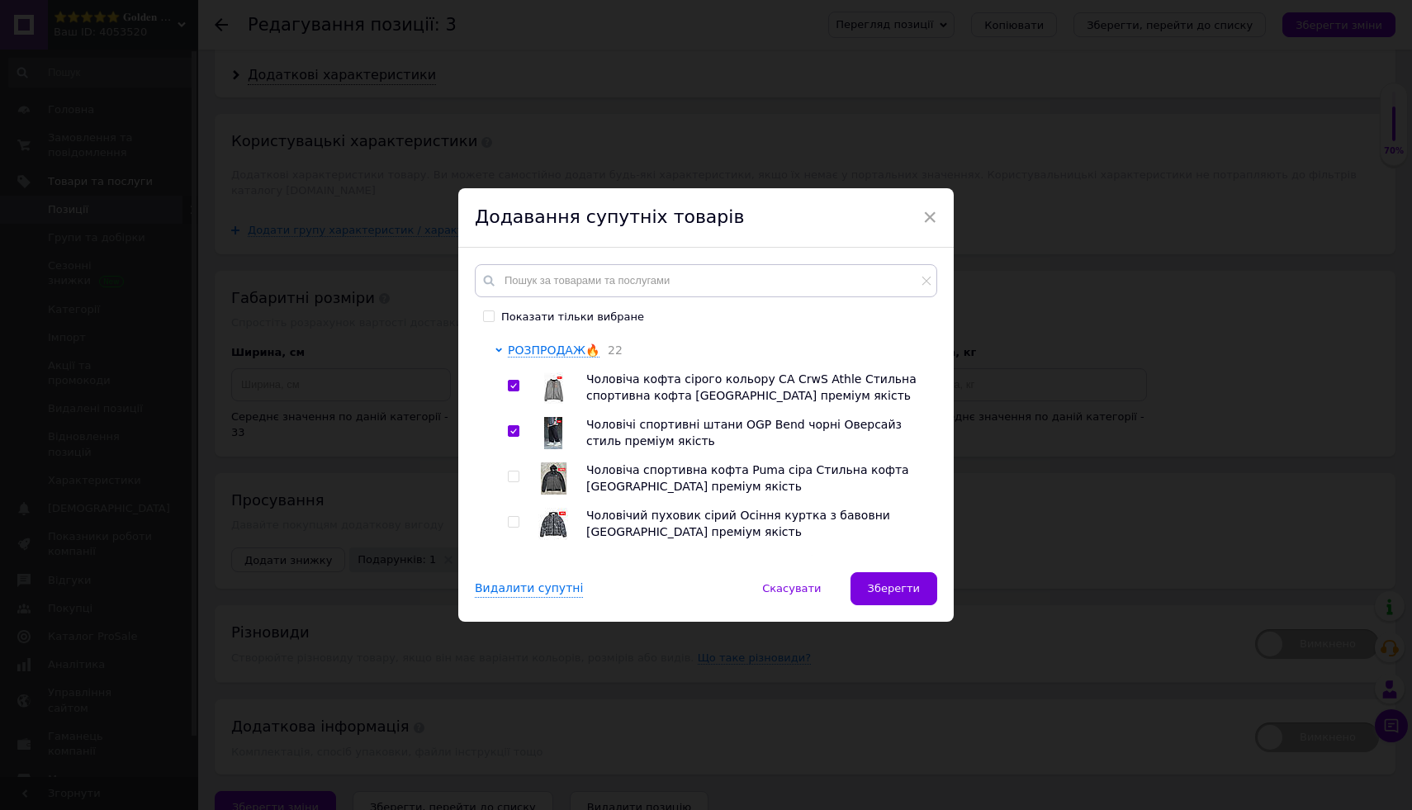
checkbox input "true"
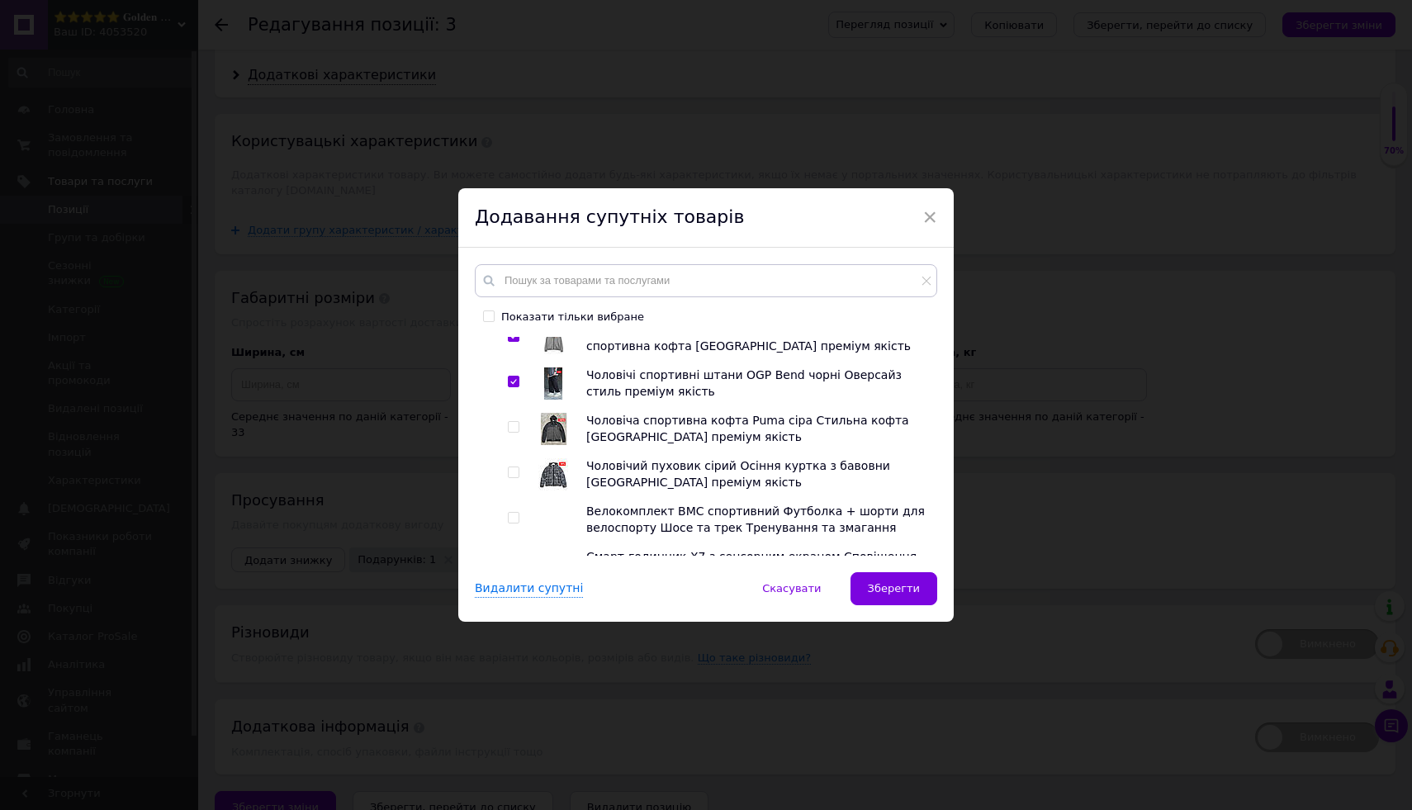
scroll to position [187, 0]
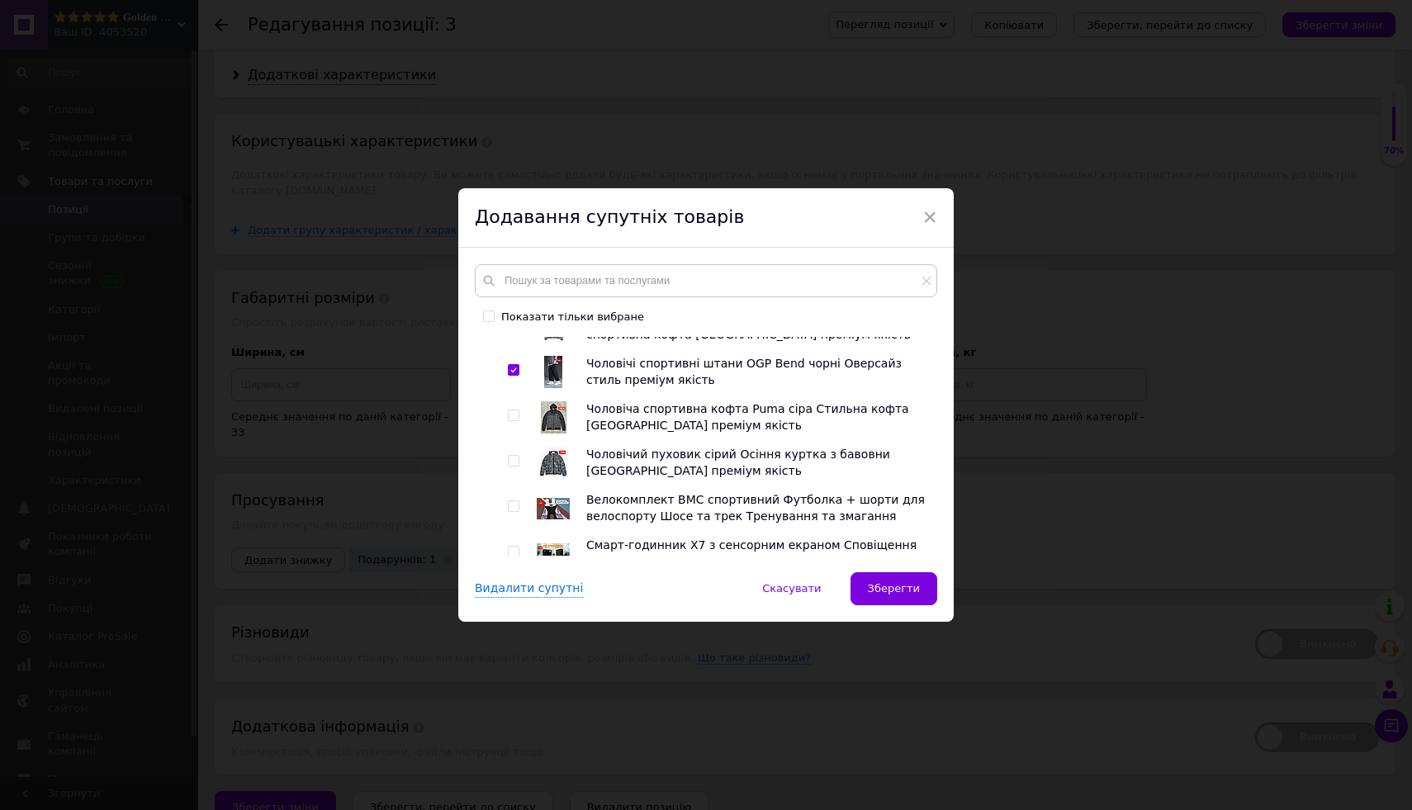
click at [509, 420] on input "checkbox" at bounding box center [513, 415] width 11 height 11
checkbox input "true"
click at [509, 467] on input "checkbox" at bounding box center [513, 461] width 11 height 11
checkbox input "true"
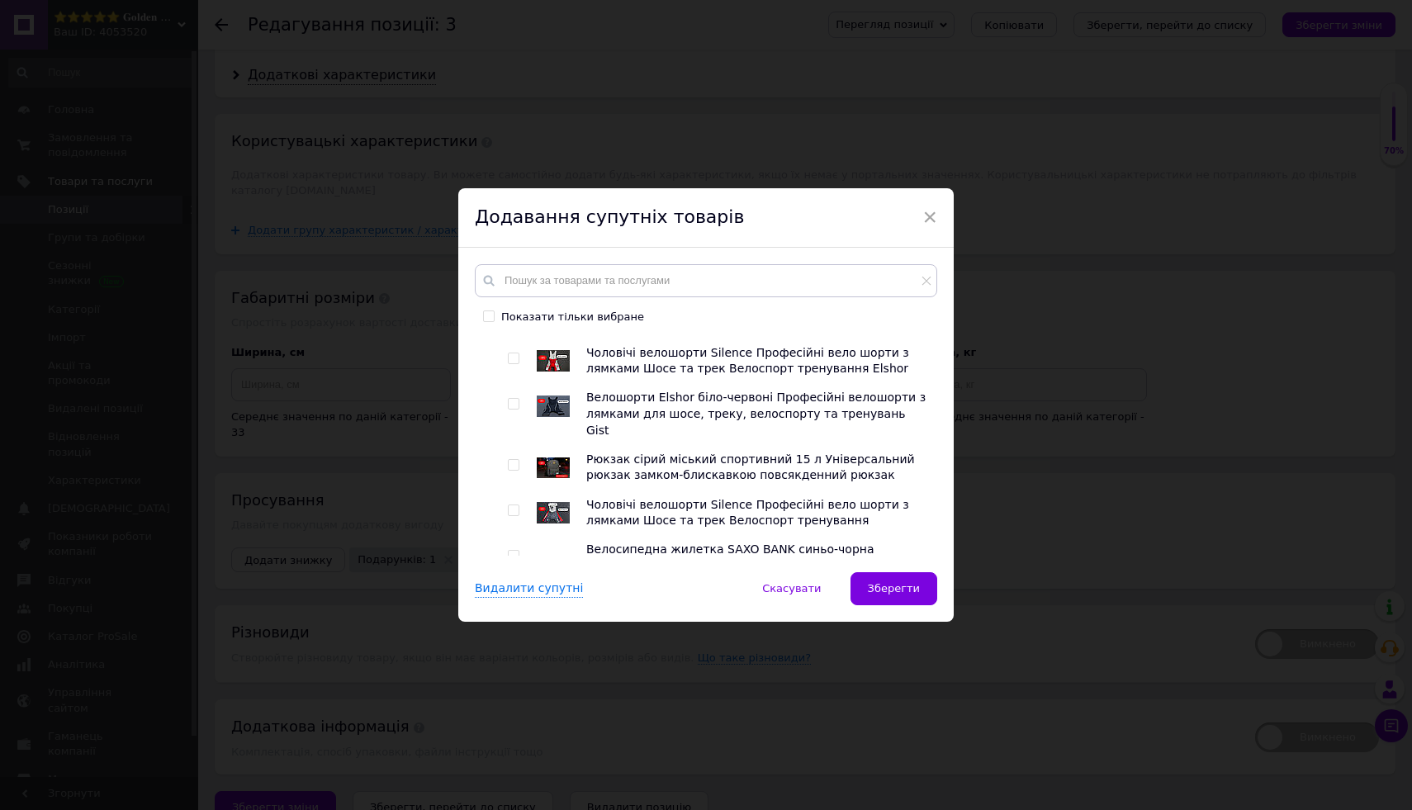
scroll to position [1491, 0]
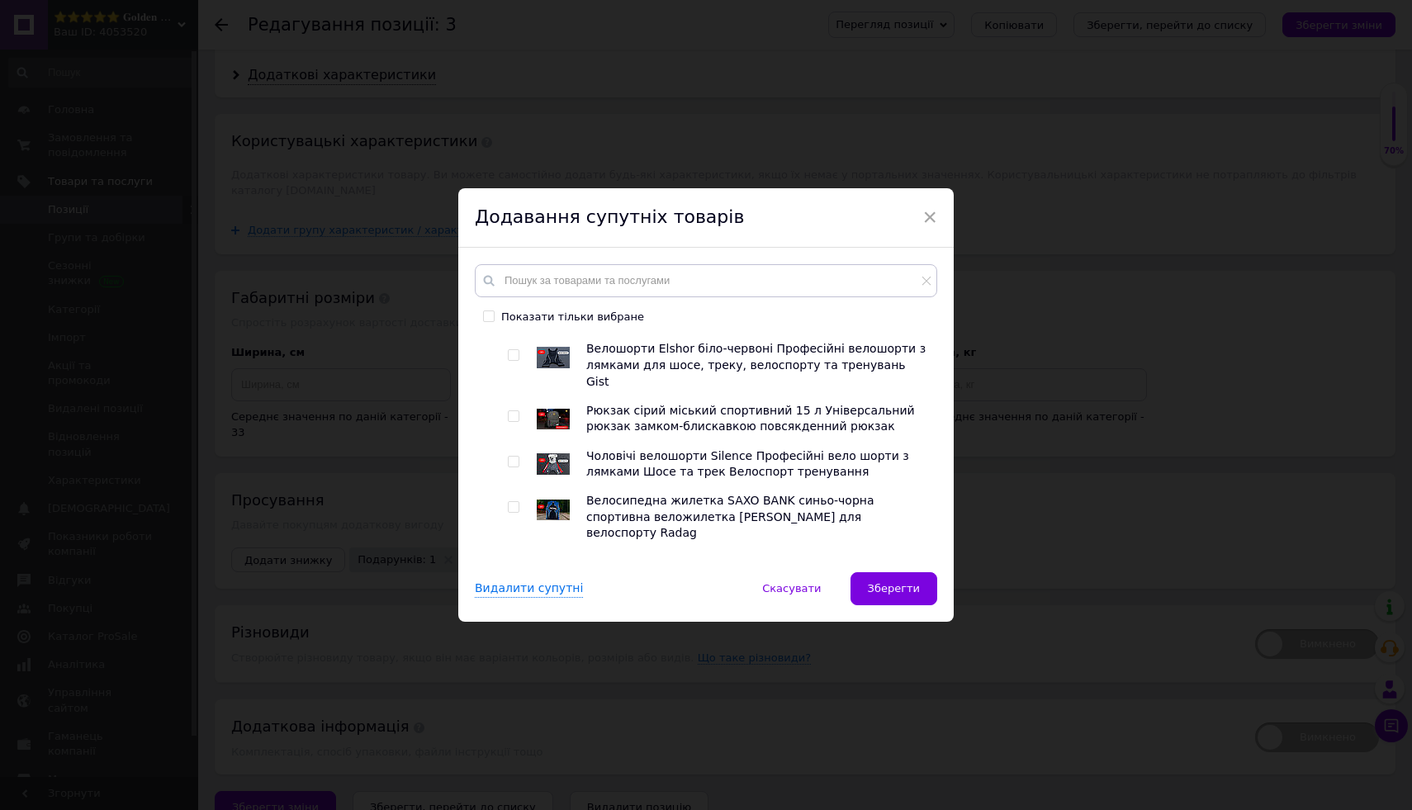
click at [510, 563] on input "checkbox" at bounding box center [513, 568] width 11 height 11
checkbox input "true"
click at [515, 609] on input "checkbox" at bounding box center [513, 614] width 11 height 11
checkbox input "true"
click at [882, 583] on span "Зберегти" at bounding box center [894, 588] width 52 height 12
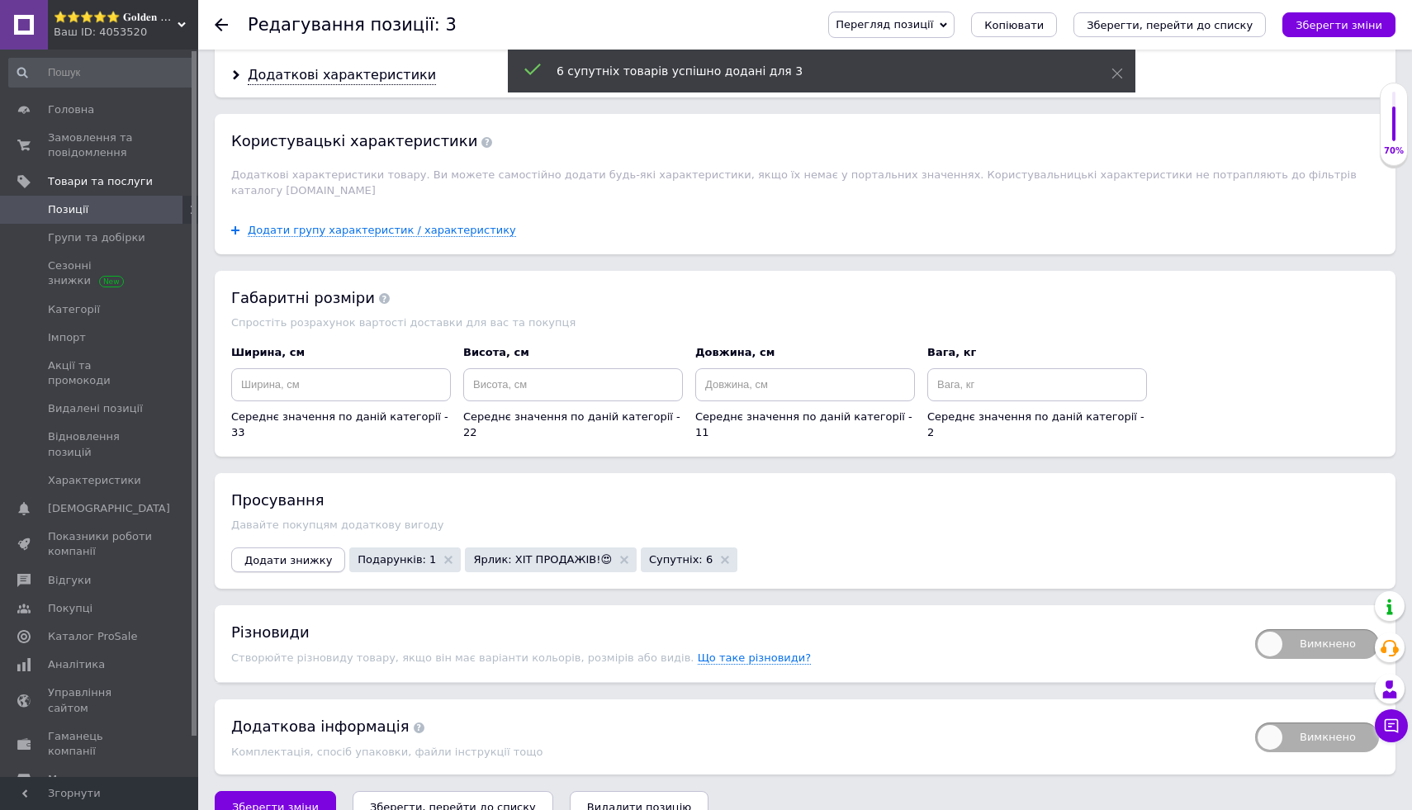
click at [316, 554] on span "Додати знижку" at bounding box center [288, 560] width 88 height 12
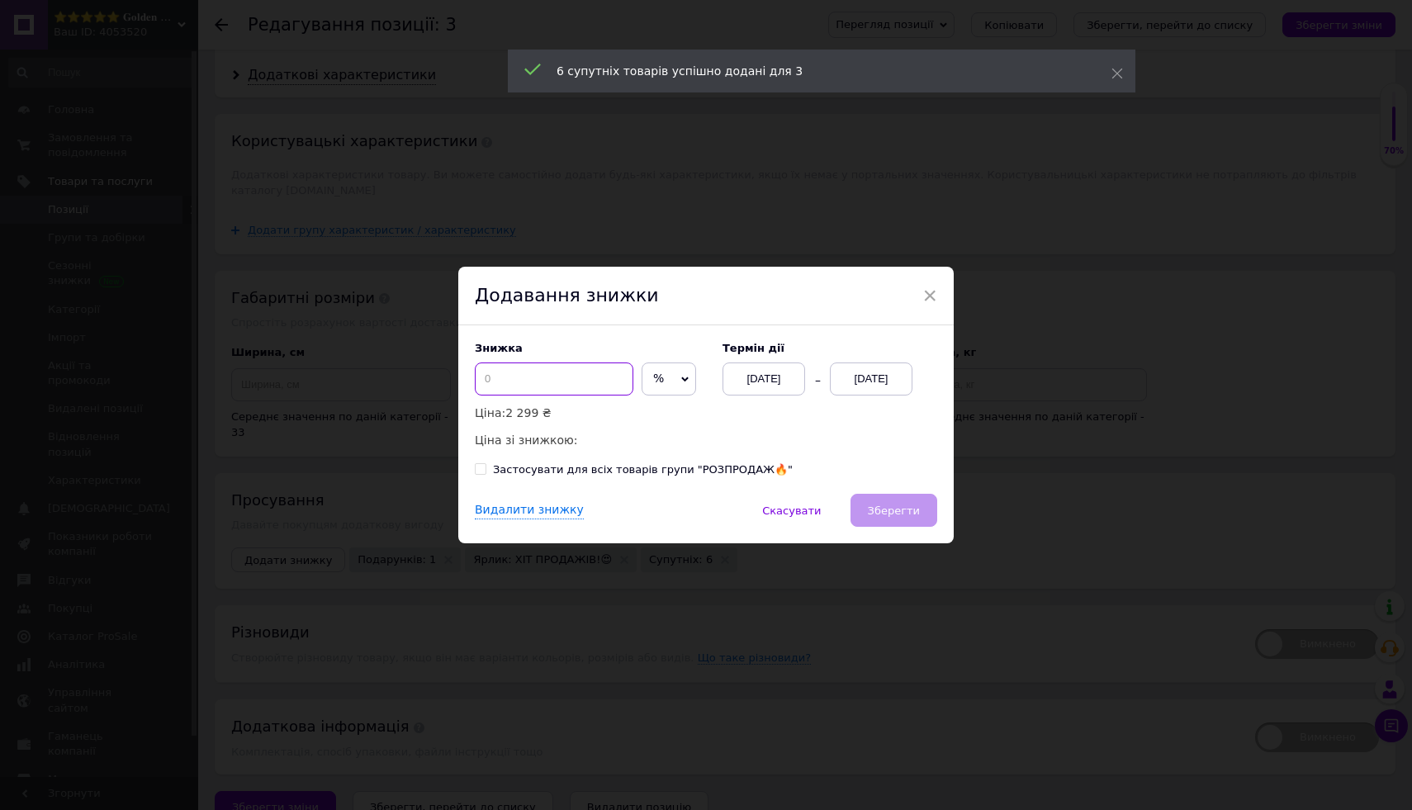
click at [546, 379] on input at bounding box center [554, 379] width 159 height 33
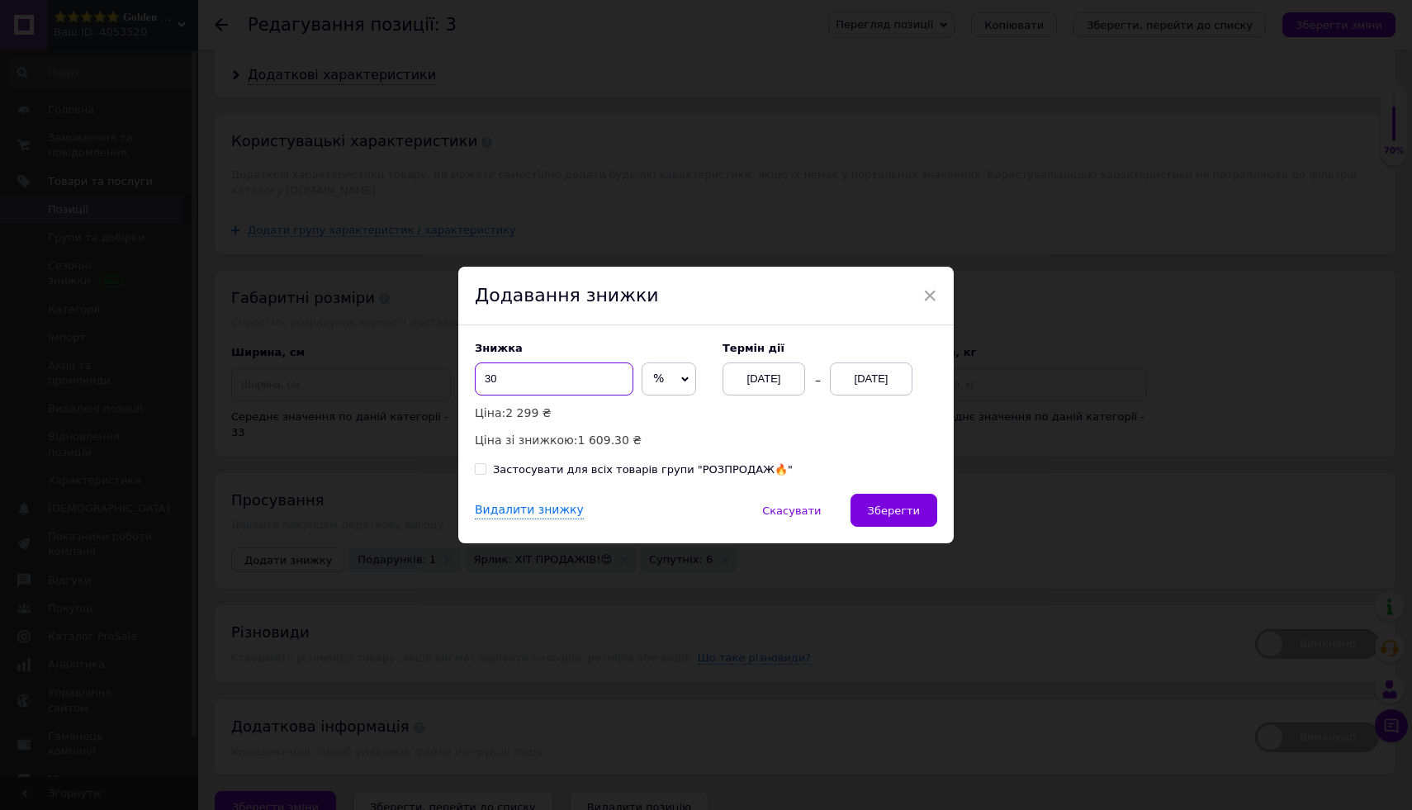
type input "30"
click at [858, 369] on div "[DATE]" at bounding box center [871, 379] width 83 height 33
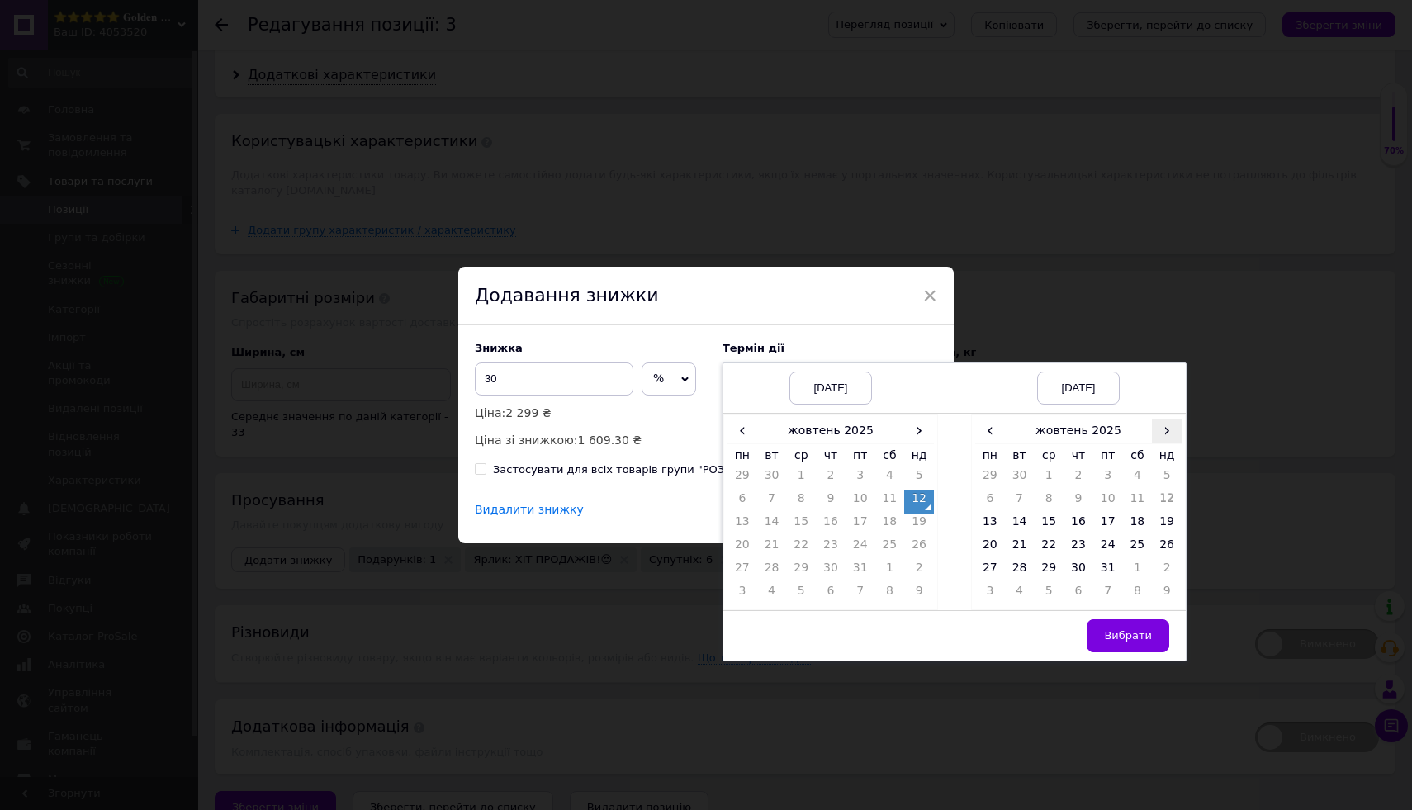
click at [1164, 436] on span "›" at bounding box center [1167, 431] width 30 height 24
click at [1042, 567] on td "26" at bounding box center [1049, 571] width 30 height 23
click at [1110, 642] on button "Вибрати" at bounding box center [1128, 635] width 83 height 33
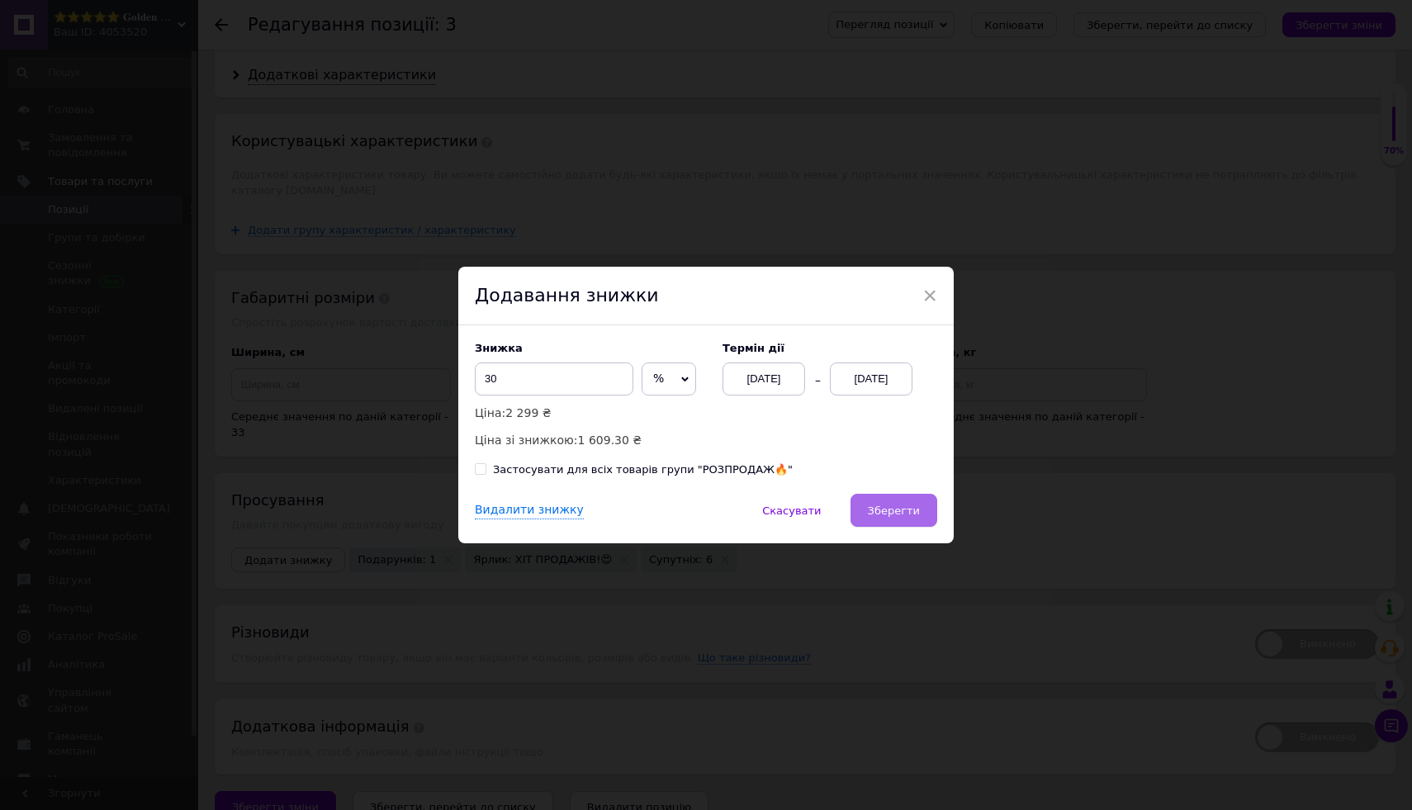
click at [913, 512] on span "Зберегти" at bounding box center [894, 511] width 52 height 12
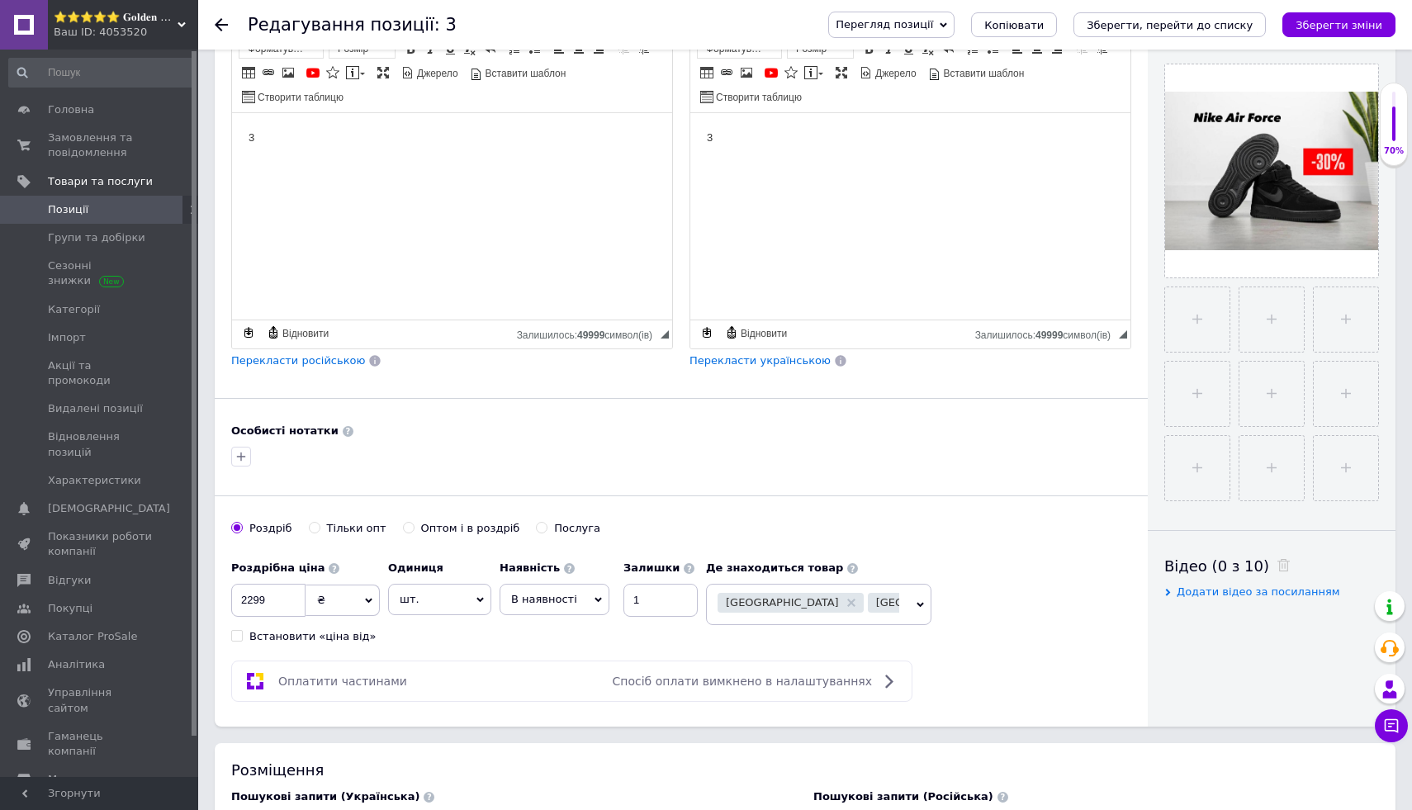
scroll to position [0, 0]
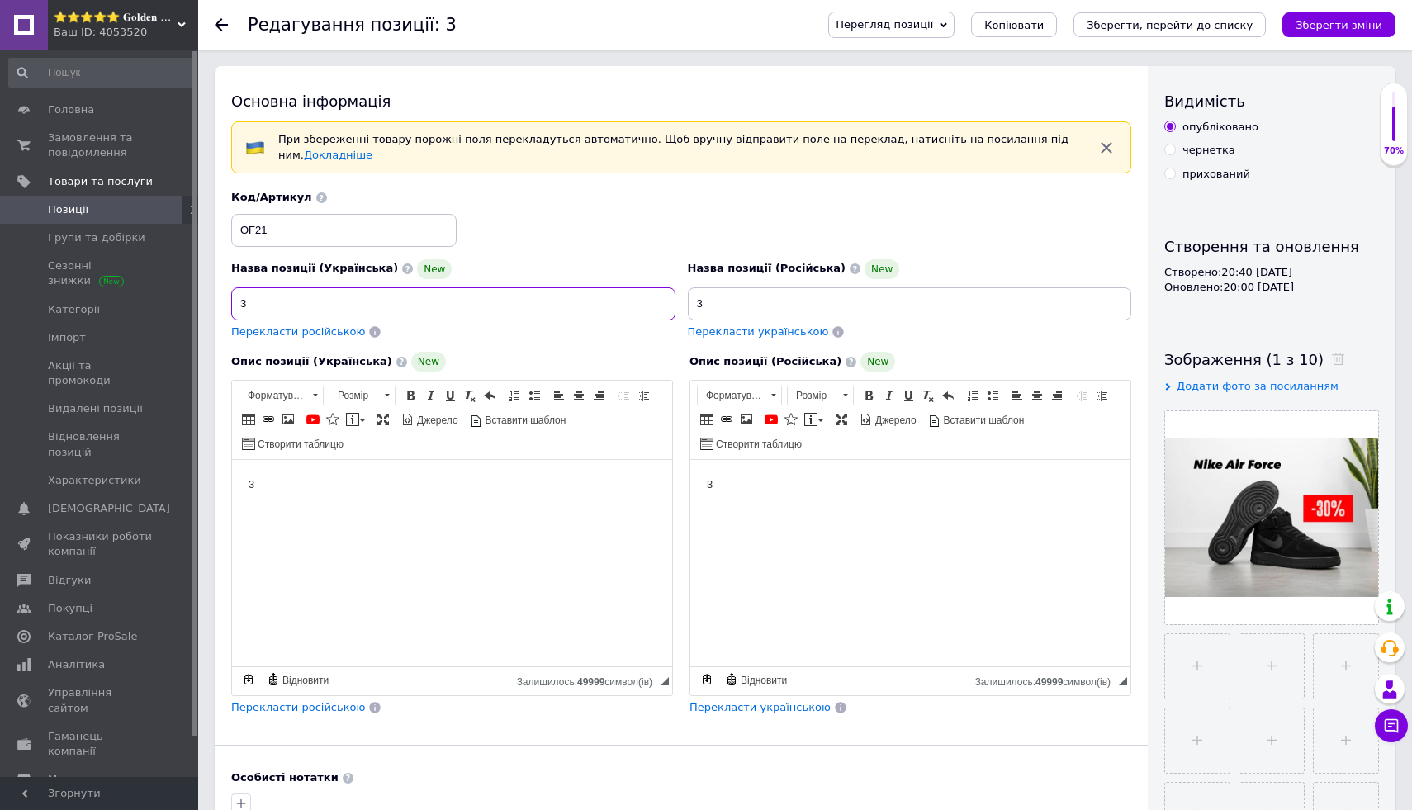
click at [526, 306] on input "3" at bounding box center [453, 303] width 444 height 33
paste input "Чоловічі кросівки Nike Air Force чорні 44 розмір В’єтнам"
drag, startPoint x: 237, startPoint y: 301, endPoint x: 608, endPoint y: 306, distance: 370.8
click at [608, 306] on input "Чоловічі кросівки Nike Air Force чорні 44 розмір В’єтнам преміум якість" at bounding box center [453, 303] width 444 height 33
type input "Чоловічі кросівки Nike Air Force чорні 44 розмір В’єтнам преміум якість"
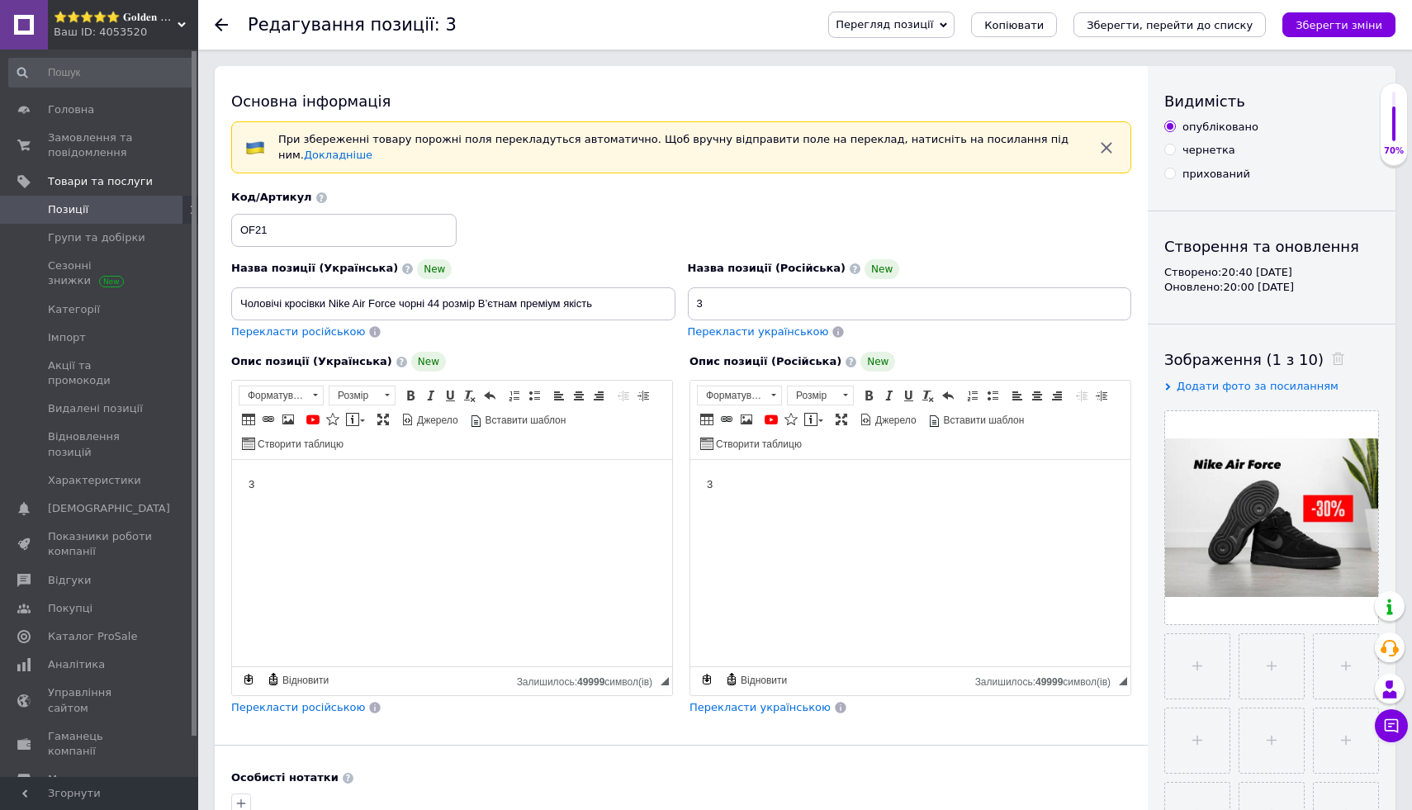
click at [631, 248] on div "Код/Артикул OF21" at bounding box center [681, 218] width 913 height 69
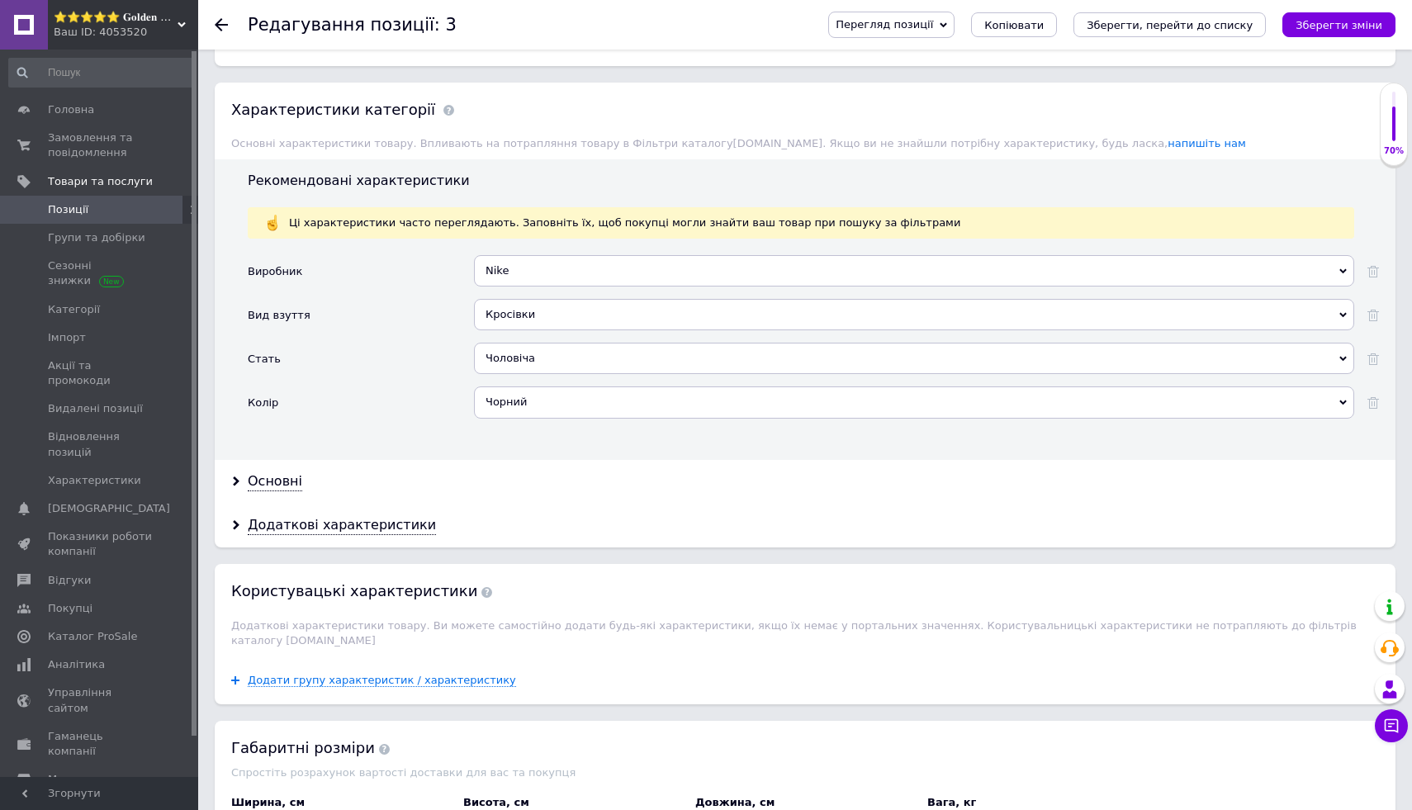
scroll to position [1549, 0]
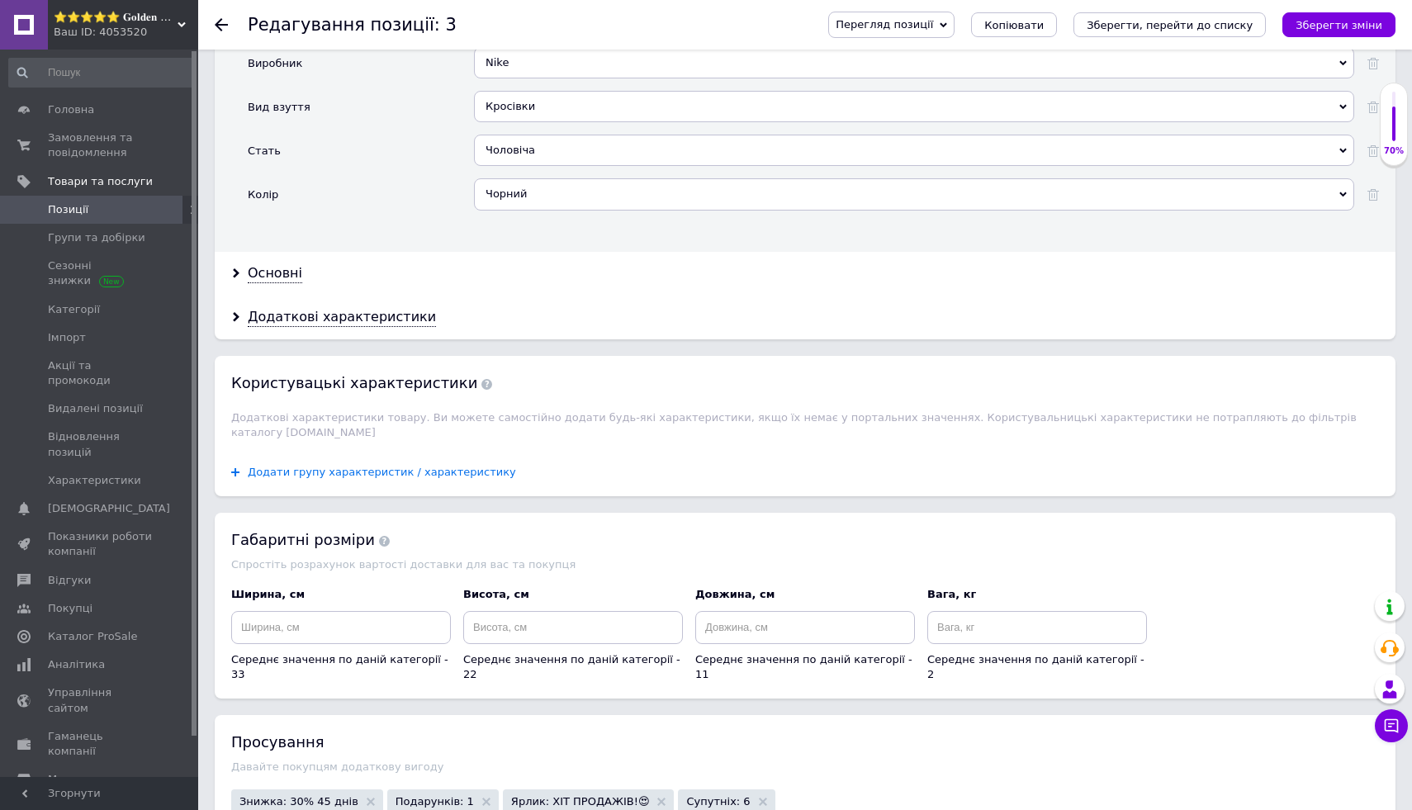
click at [463, 466] on span "Додати групу характеристик / характеристику" at bounding box center [382, 472] width 268 height 13
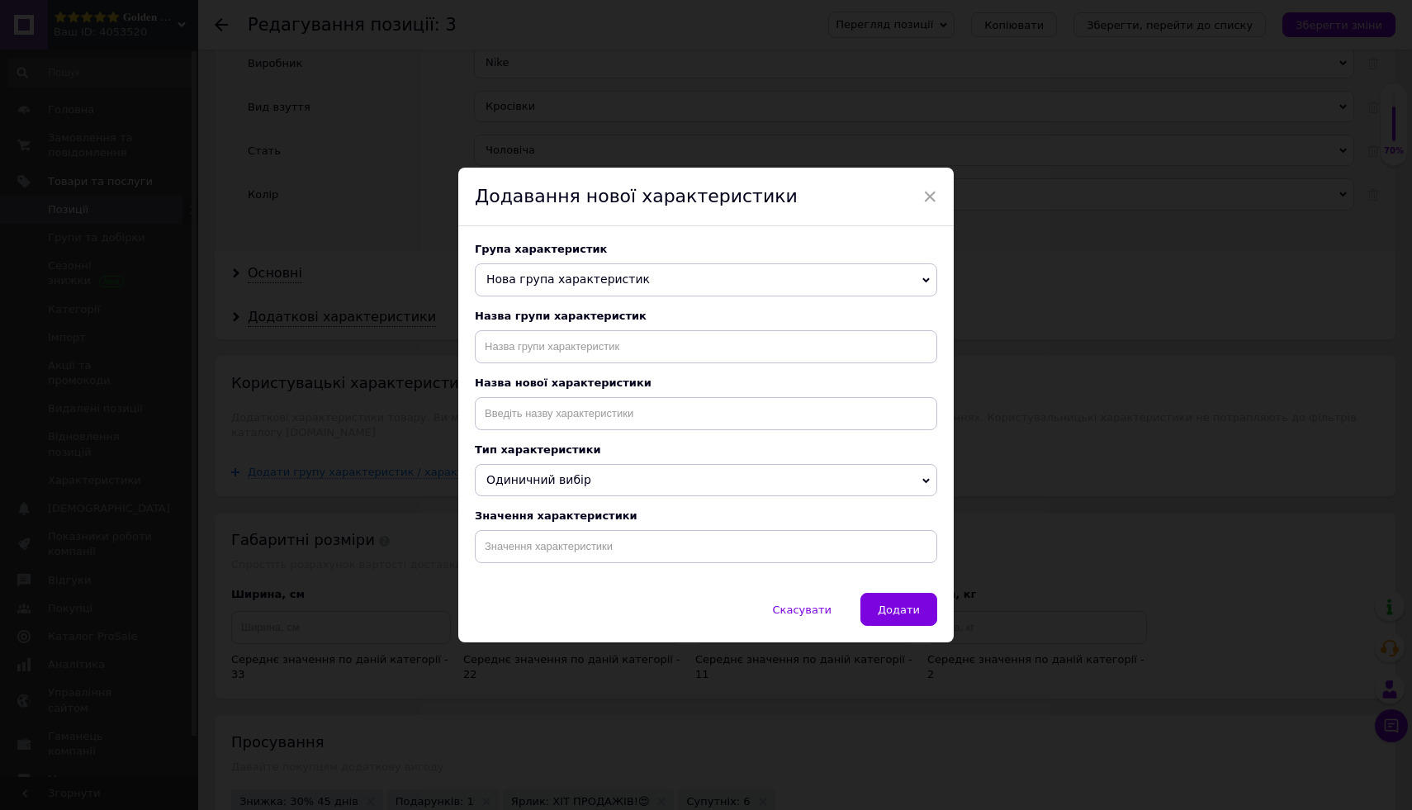
click at [653, 279] on span "Нова група характеристик" at bounding box center [706, 279] width 462 height 33
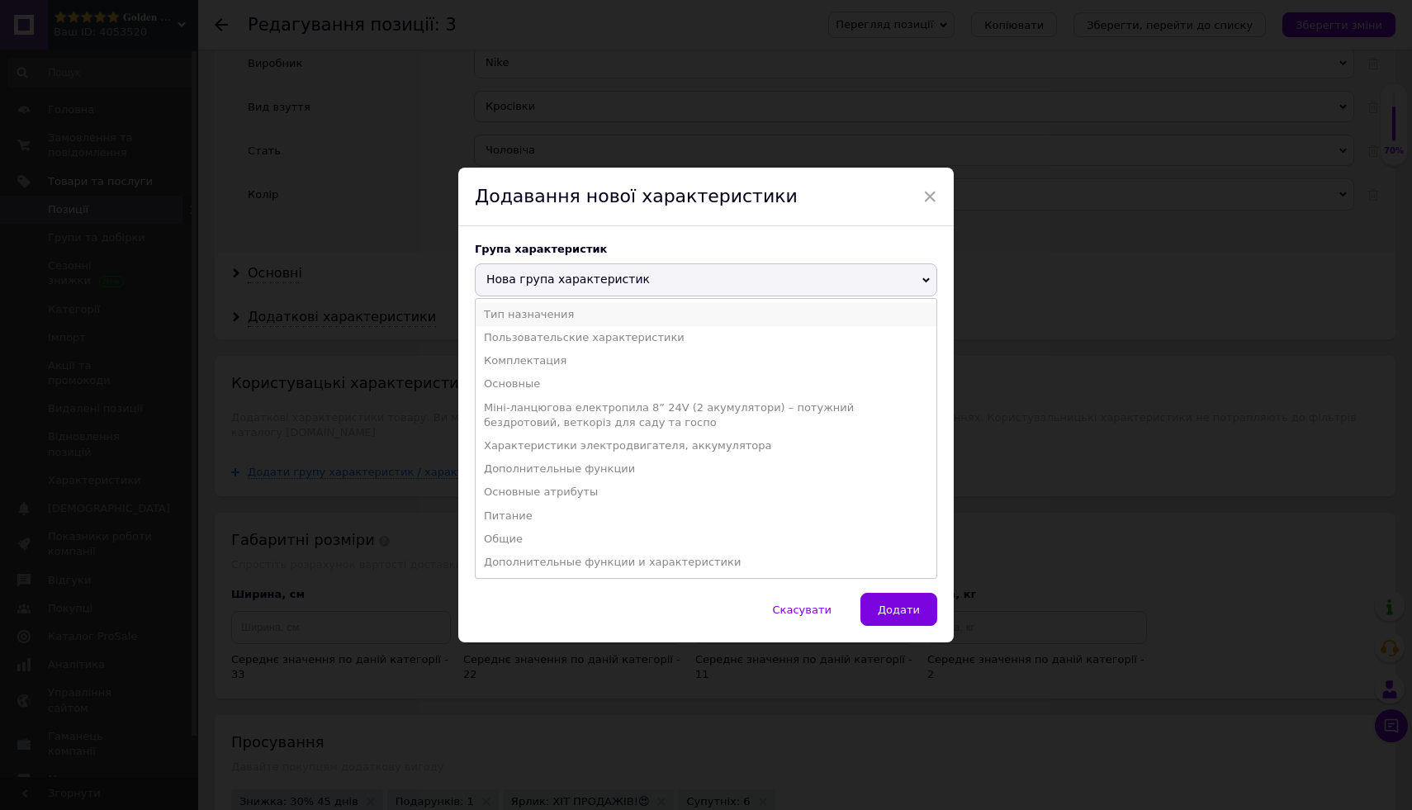
click at [649, 317] on li "Тип назначения" at bounding box center [706, 314] width 461 height 23
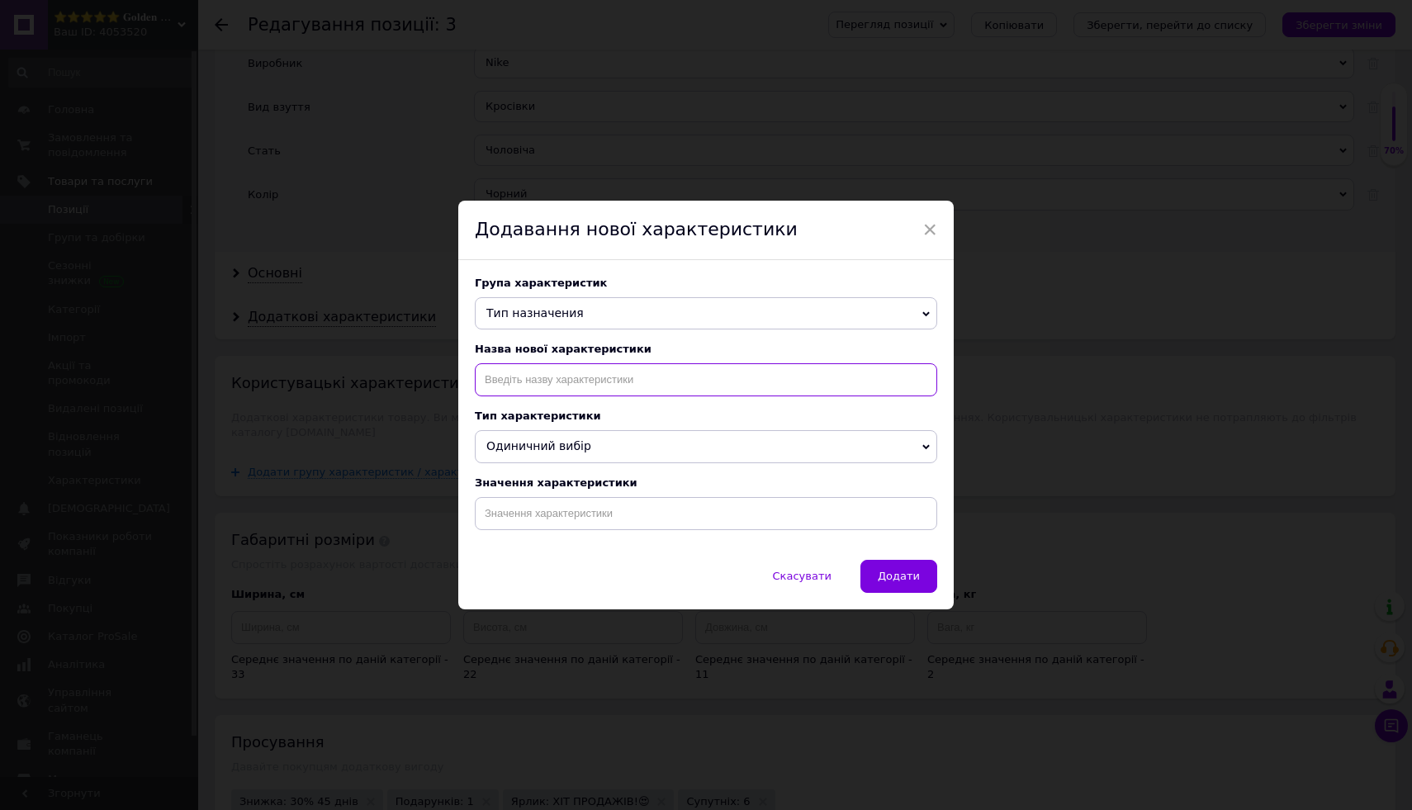
click at [645, 388] on input at bounding box center [706, 379] width 462 height 33
paste input "Чоловічі кросівки Nike Air Force чорні 44 розмір В’єтнам преміум якість"
type input "Чоловічі кросівки Nike Air Force чорні 44 розмір В’єтнам преміум якість"
click at [650, 518] on input at bounding box center [706, 513] width 462 height 33
paste input "Чоловічі кросівки Nike Air Force чорні 44 розмір В’єтнам преміум якість"
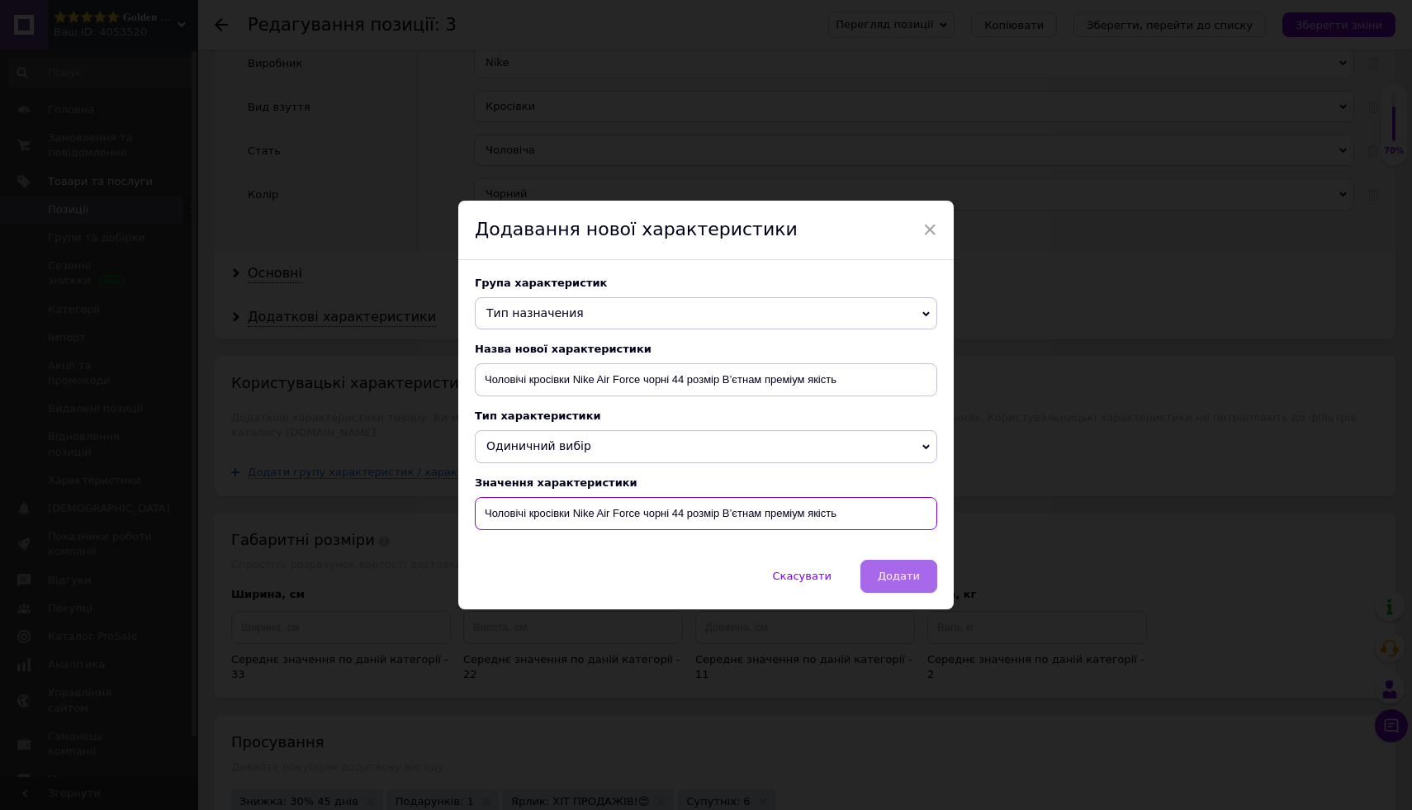
type input "Чоловічі кросівки Nike Air Force чорні 44 розмір В’єтнам преміум якість"
click at [884, 581] on span "Додати" at bounding box center [899, 576] width 42 height 12
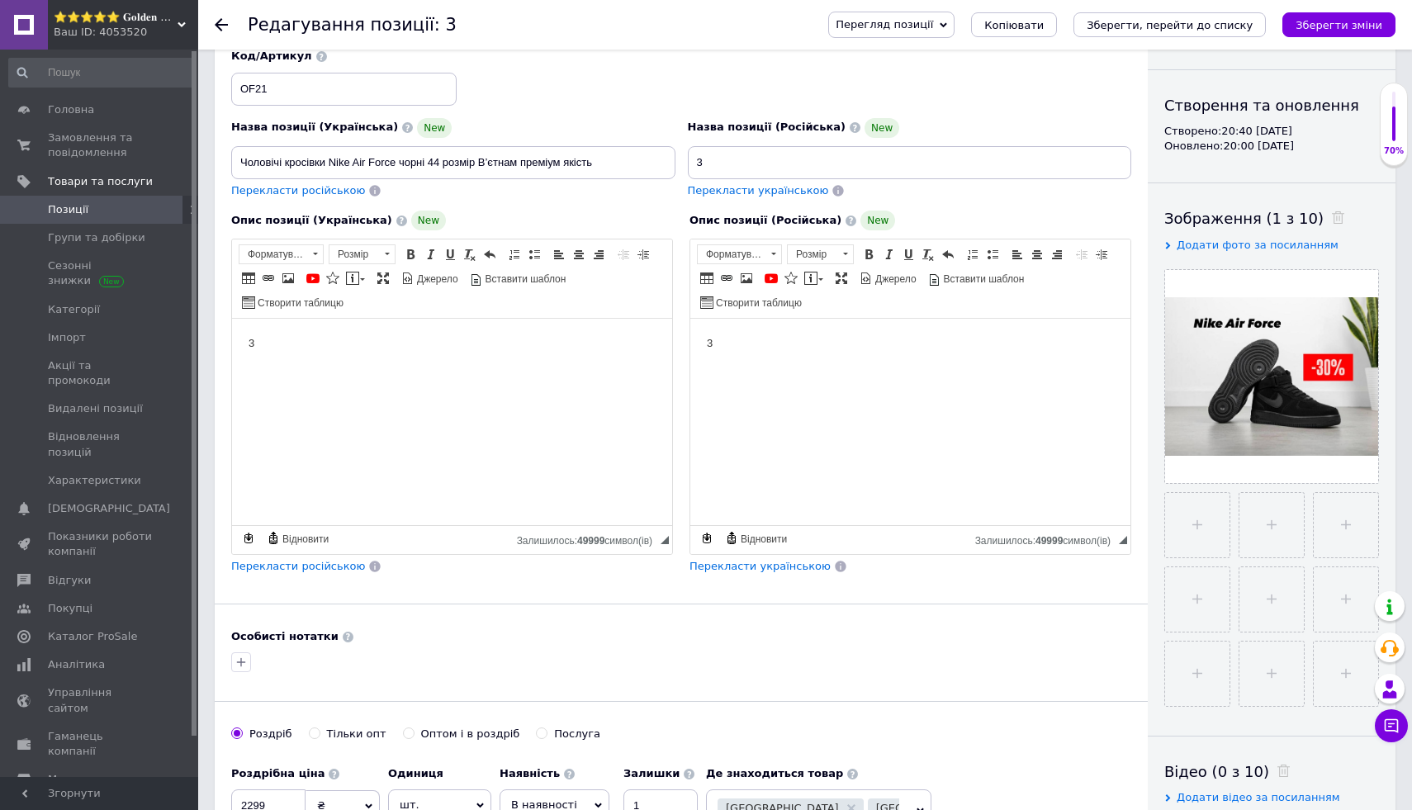
scroll to position [0, 0]
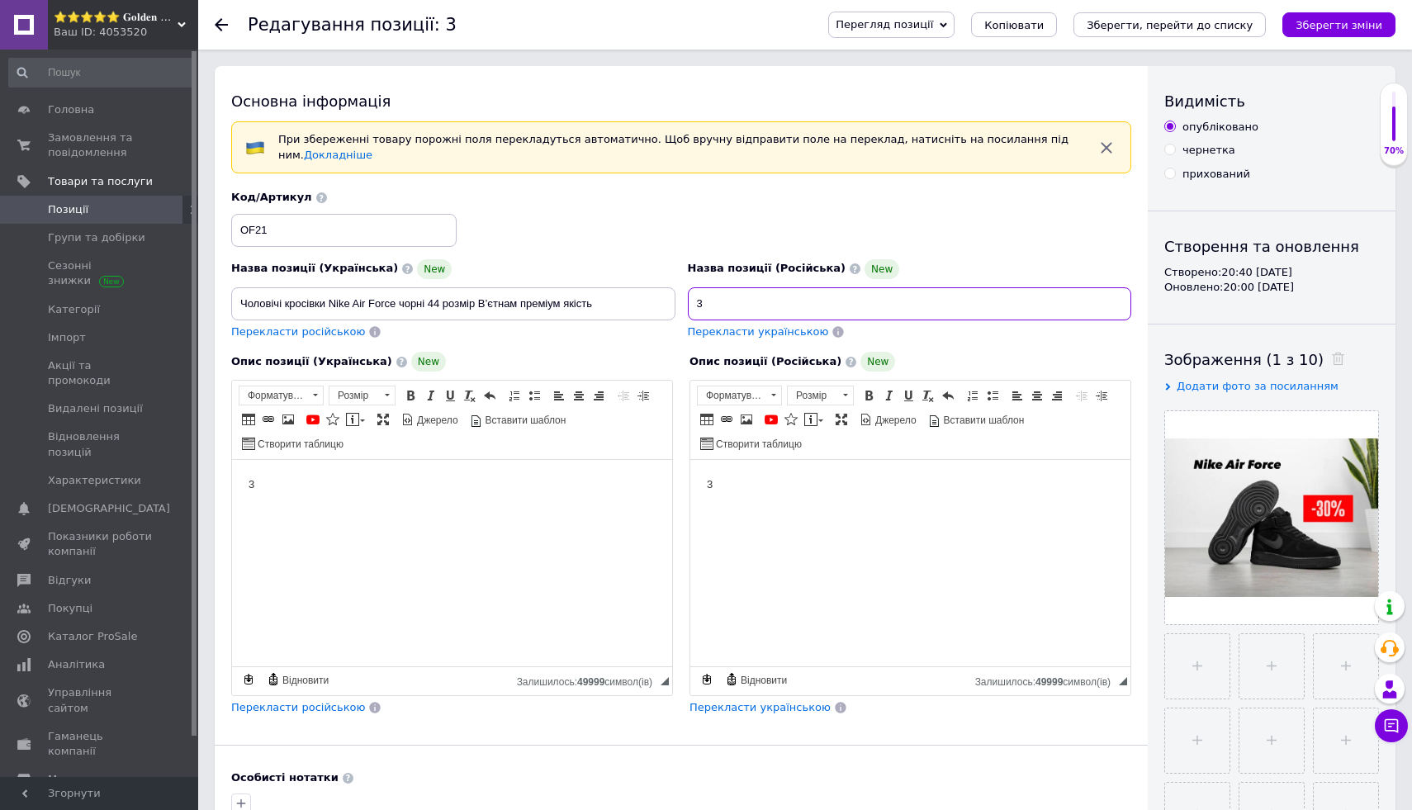
click at [868, 311] on input "3" at bounding box center [910, 303] width 444 height 33
paste input "Мужские кроссовки Nike Air Force черные 44 размер Вьетнам премиум качество"
type input "Мужские кроссовки Nike Air Force черные 44 размер Вьетнам премиум качество"
click at [1349, 20] on icon "Зберегти зміни" at bounding box center [1339, 25] width 87 height 12
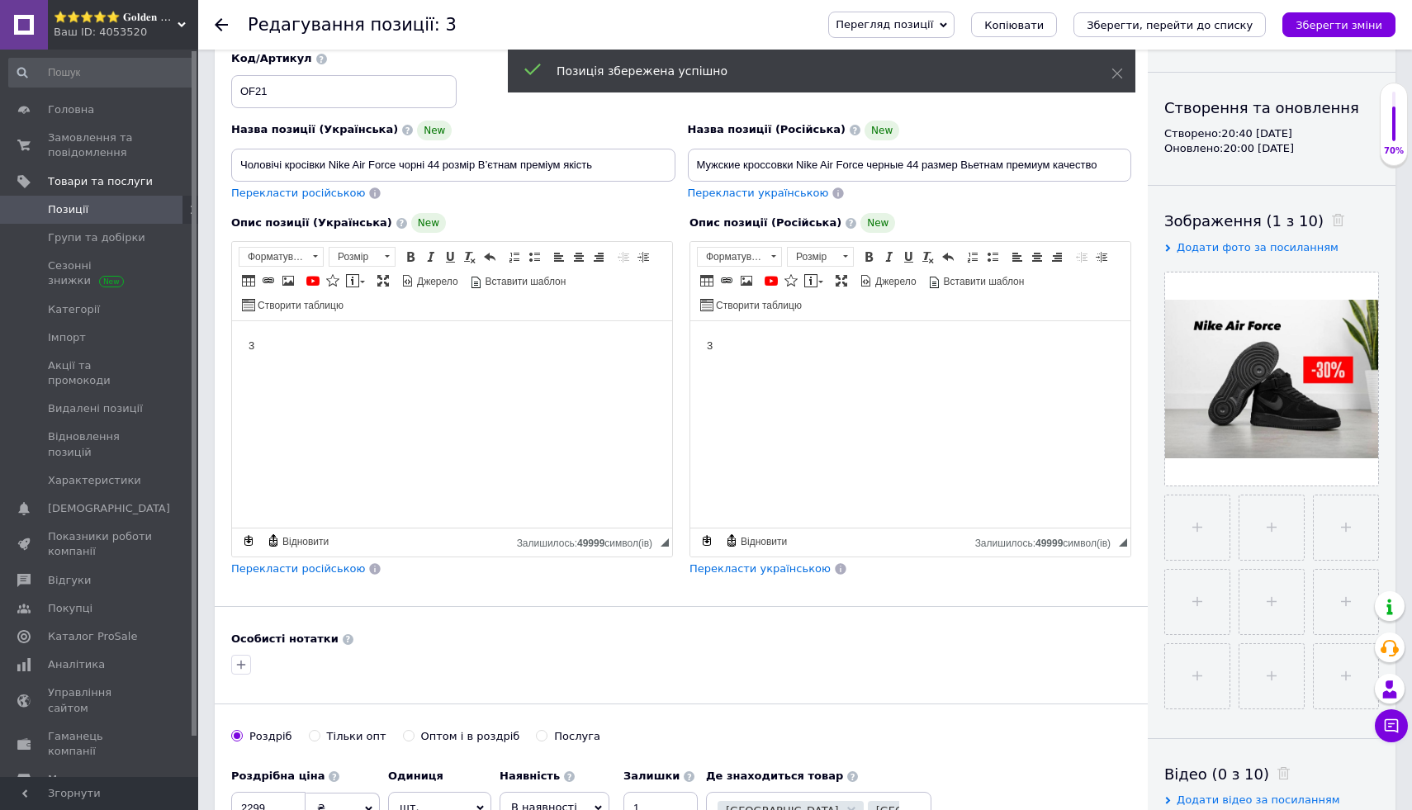
scroll to position [256, 0]
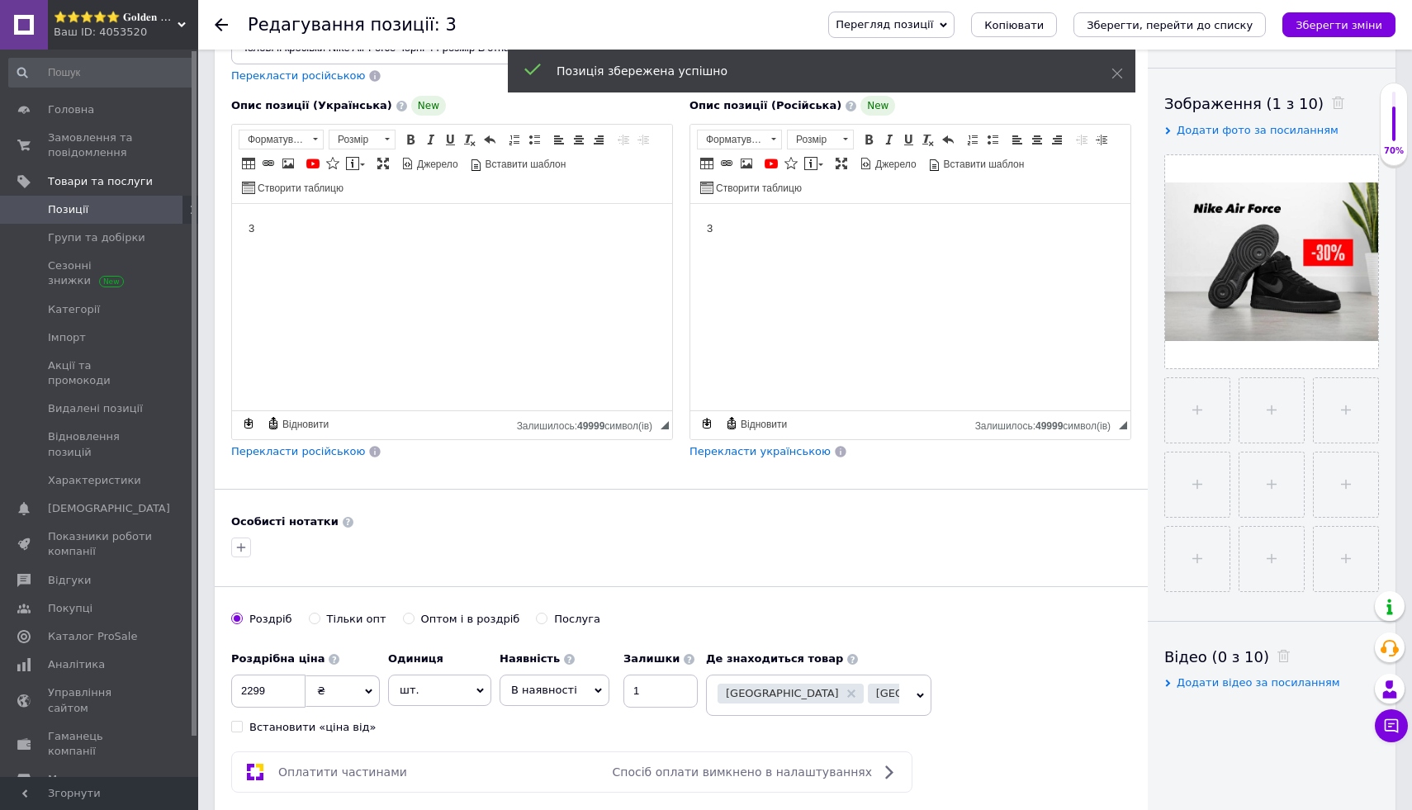
click at [604, 254] on html "3" at bounding box center [452, 229] width 440 height 50
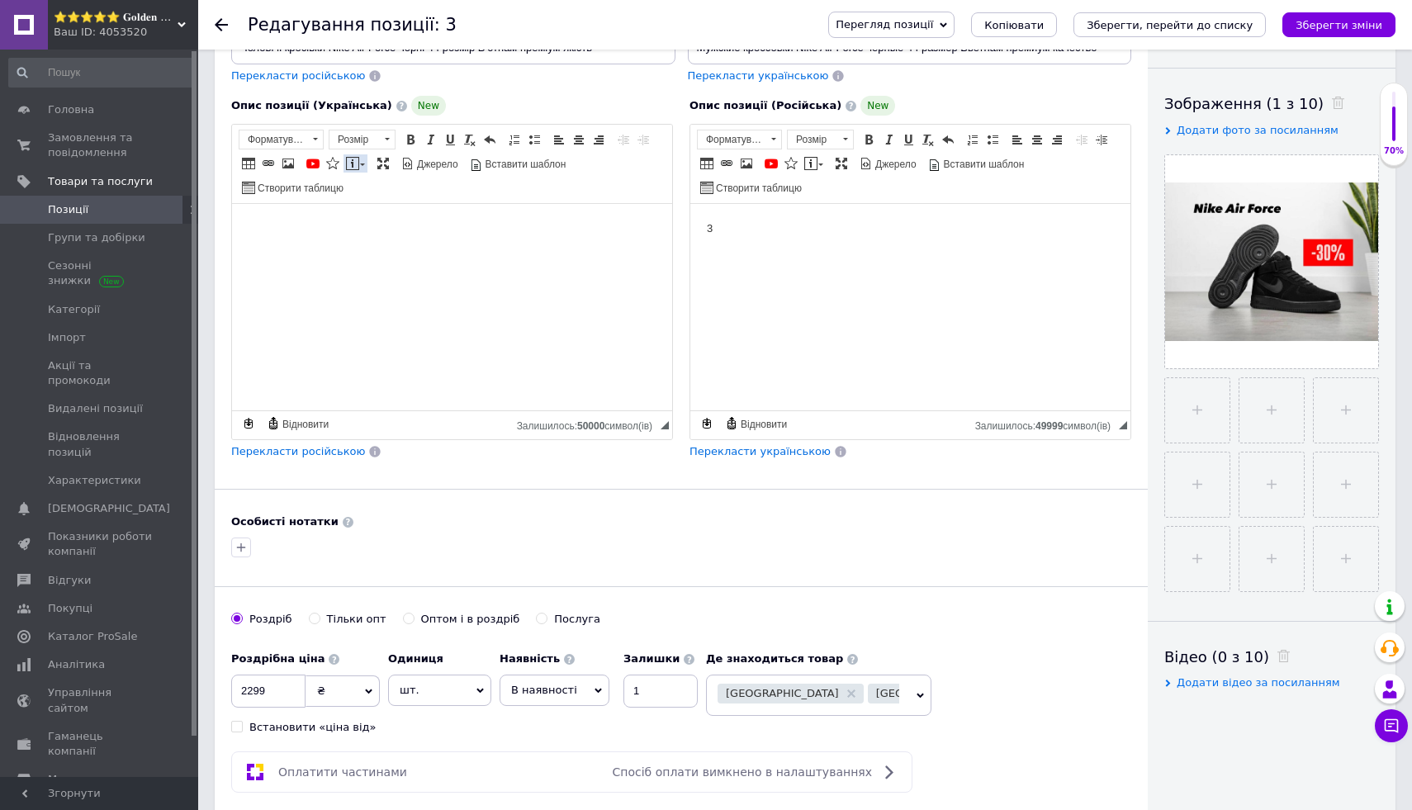
click at [354, 167] on span at bounding box center [352, 163] width 13 height 13
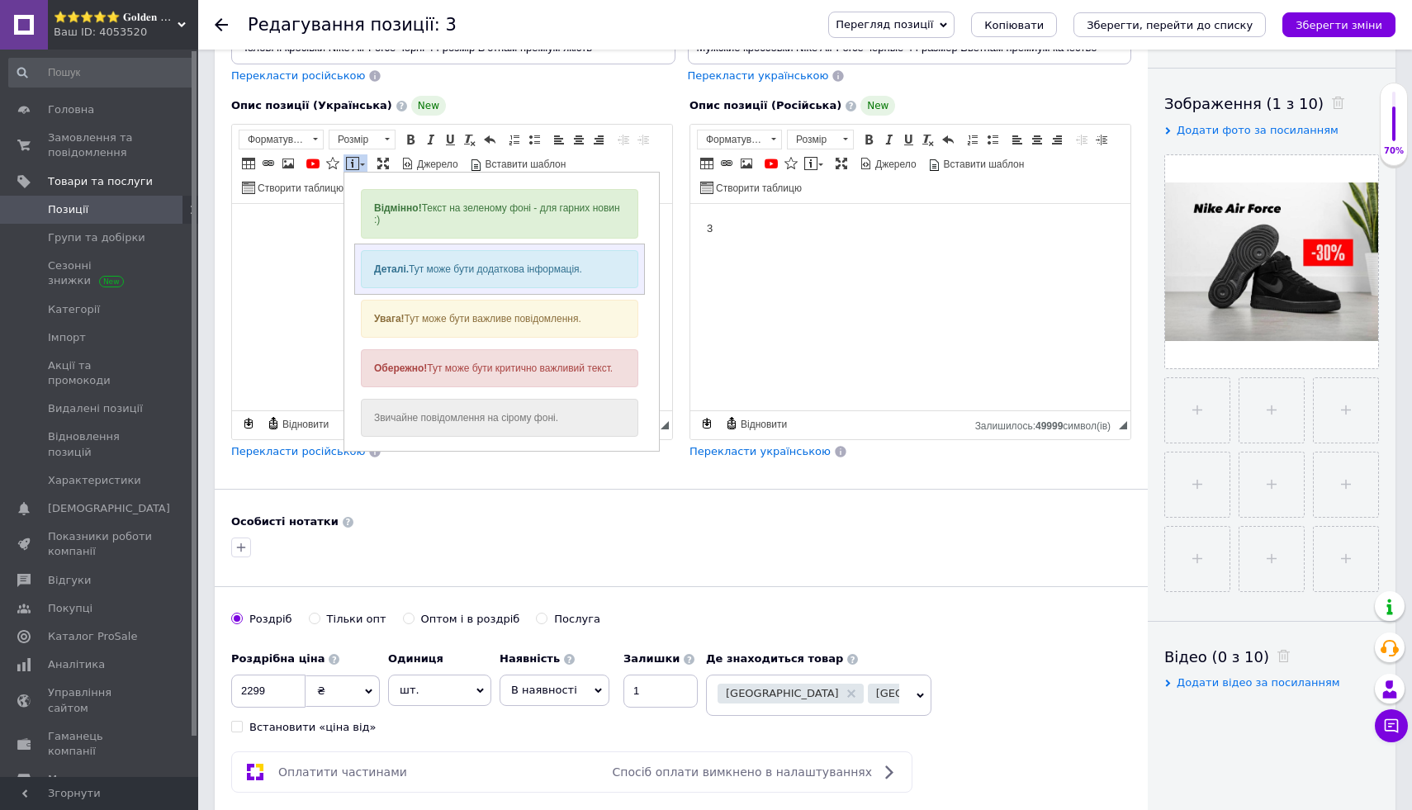
scroll to position [0, 0]
click at [483, 227] on div "Відмінно! Текст на зеленому фоні - для гарних новин :)" at bounding box center [499, 214] width 277 height 50
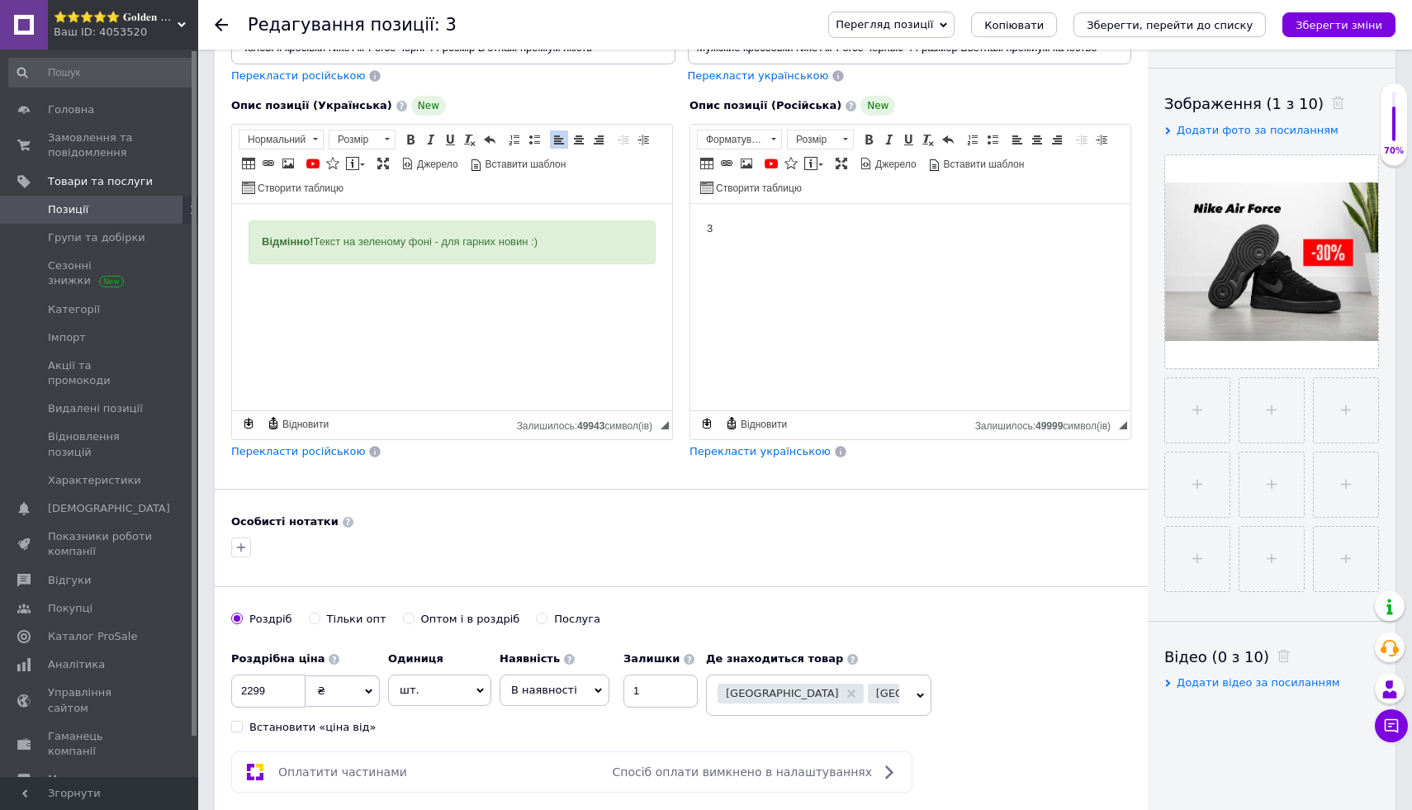
drag, startPoint x: 256, startPoint y: 242, endPoint x: 594, endPoint y: 253, distance: 337.9
click at [594, 253] on div "Відмінно! Текст на зеленому фоні - для гарних новин :)" at bounding box center [452, 242] width 407 height 44
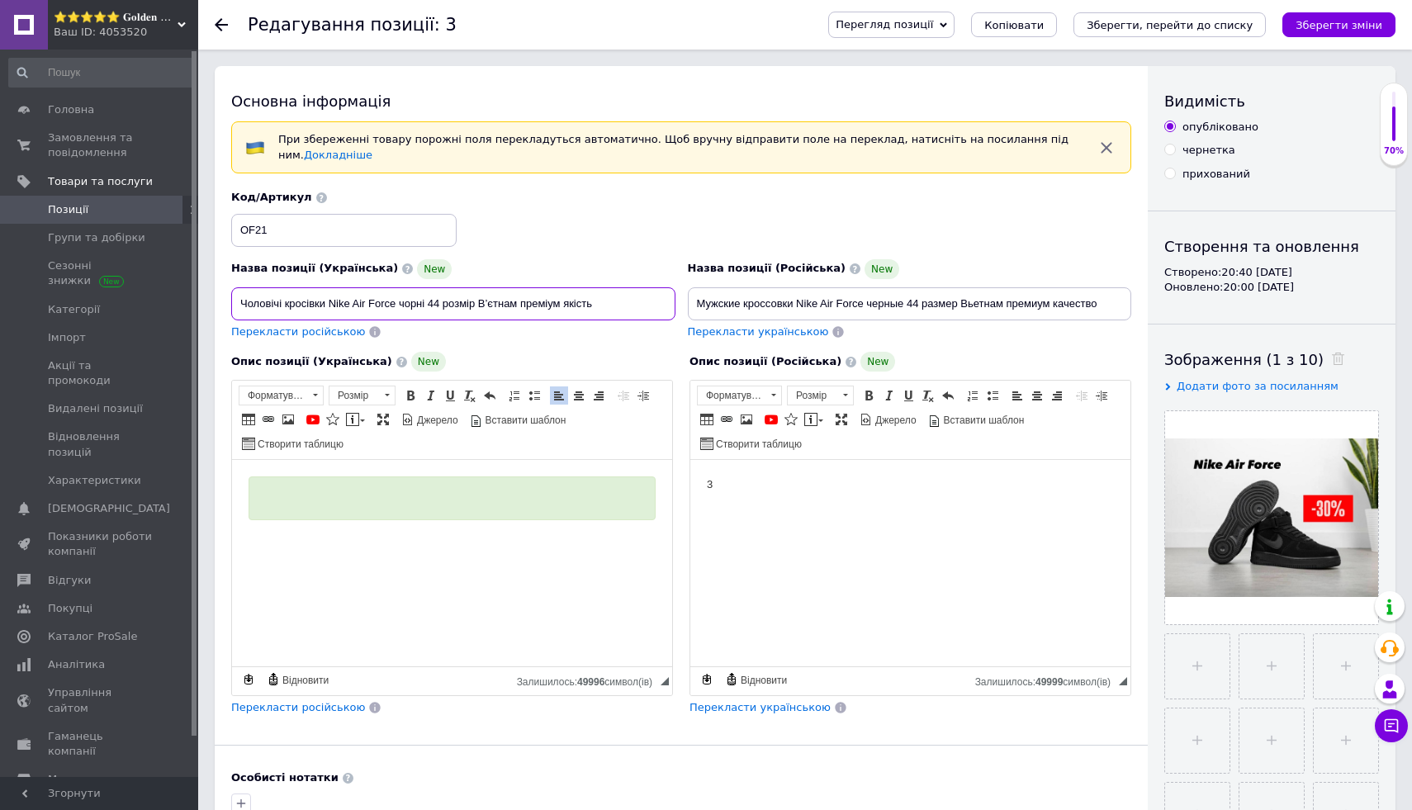
drag, startPoint x: 235, startPoint y: 301, endPoint x: 630, endPoint y: 305, distance: 394.8
click at [630, 305] on input "Чоловічі кросівки Nike Air Force чорні 44 розмір В’єтнам преміум якість" at bounding box center [453, 303] width 444 height 33
click at [608, 211] on div "Код/Артикул OF21" at bounding box center [681, 218] width 913 height 69
click at [615, 525] on body "Редактор, B2585D4A-1FA1-41B3-8E64-C69CC17DB1A4" at bounding box center [452, 512] width 407 height 72
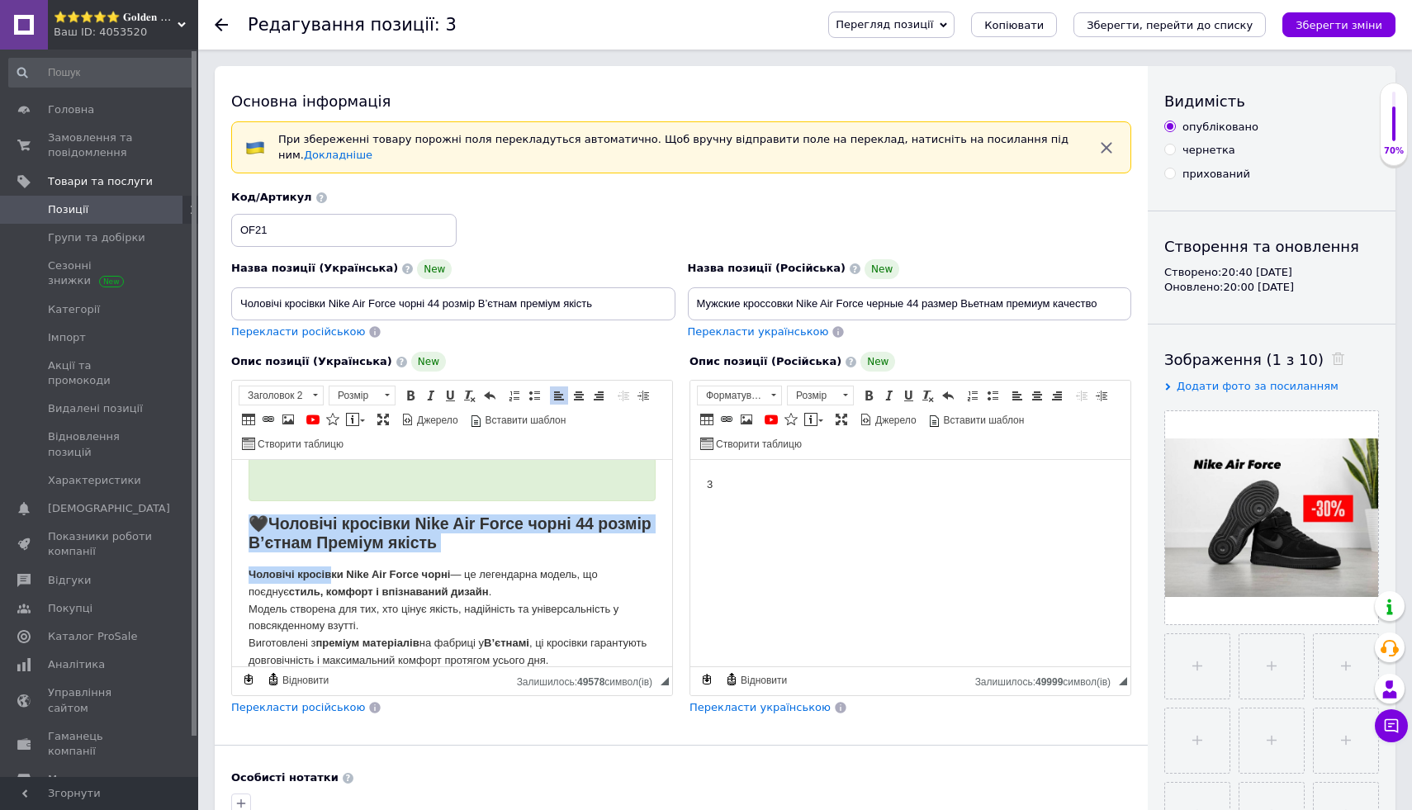
scroll to position [38, 0]
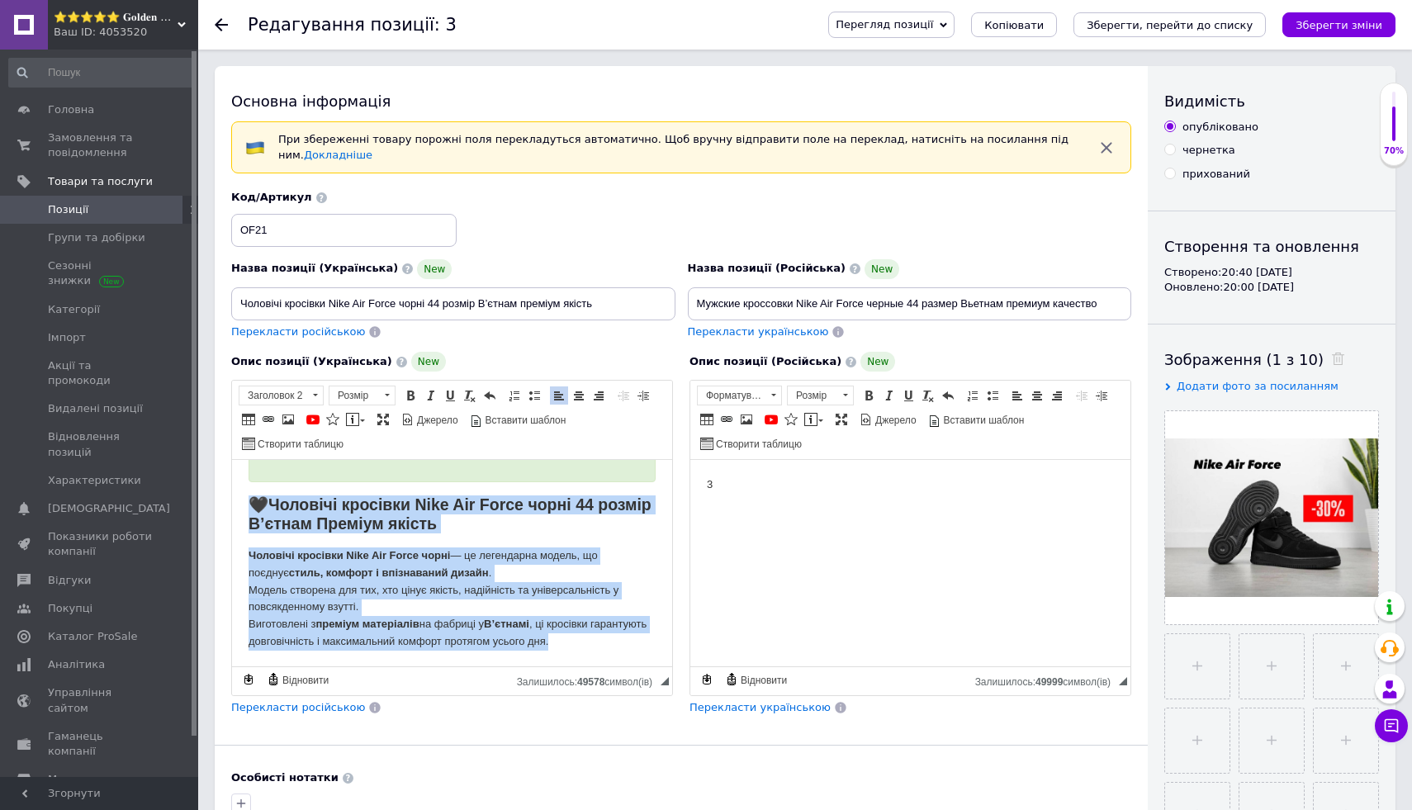
drag, startPoint x: 244, startPoint y: 515, endPoint x: 405, endPoint y: 719, distance: 259.9
click at [405, 667] on html "🖤 Чоловічі кросівки Nike Air Force чорні 44 розмір В’єтнам Преміум якість Чолов…" at bounding box center [452, 544] width 440 height 245
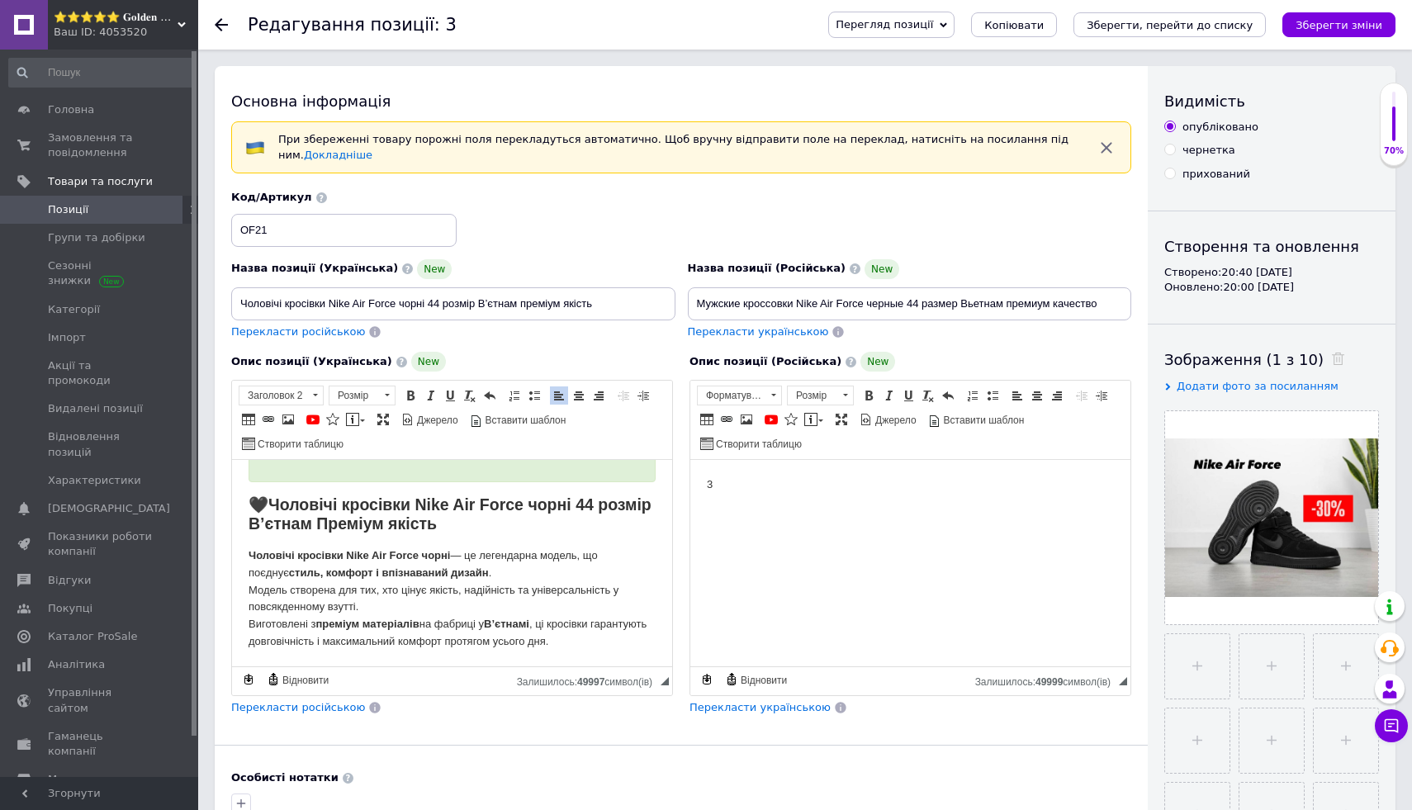
scroll to position [0, 0]
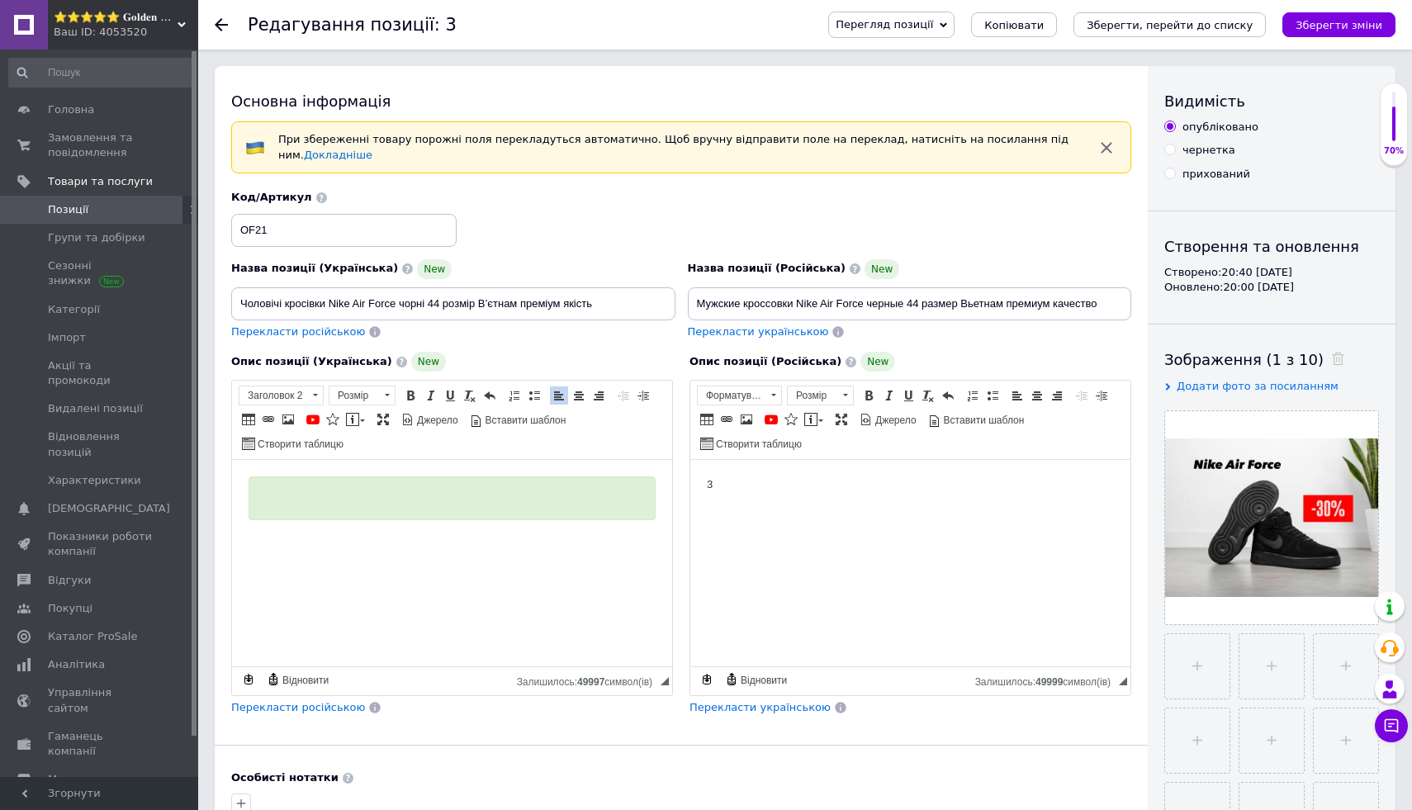
click at [464, 510] on div "Редактор, B2585D4A-1FA1-41B3-8E64-C69CC17DB1A4" at bounding box center [452, 498] width 407 height 44
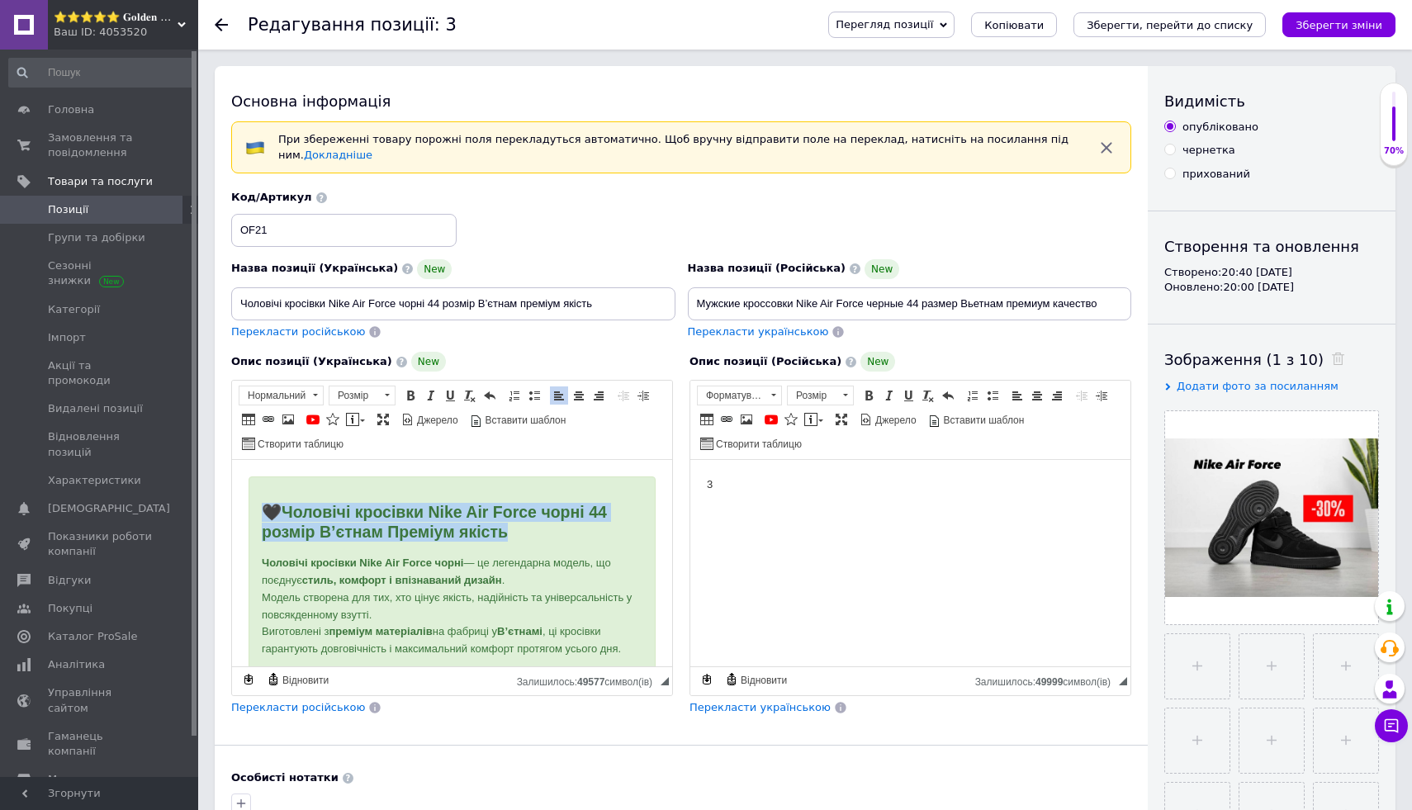
drag, startPoint x: 256, startPoint y: 505, endPoint x: 539, endPoint y: 540, distance: 285.4
click at [541, 540] on div "🖤 Чоловічі кросівки Nike Air Force чорні 44 розмір В’єтнам Преміум якість Чолов…" at bounding box center [452, 579] width 407 height 206
click at [577, 390] on span at bounding box center [578, 395] width 13 height 13
click at [599, 543] on div "🖤 Чоловічі кросівки Nike Air Force чорні 44 розмір В’єтнам Преміум якість Чолов…" at bounding box center [452, 579] width 407 height 206
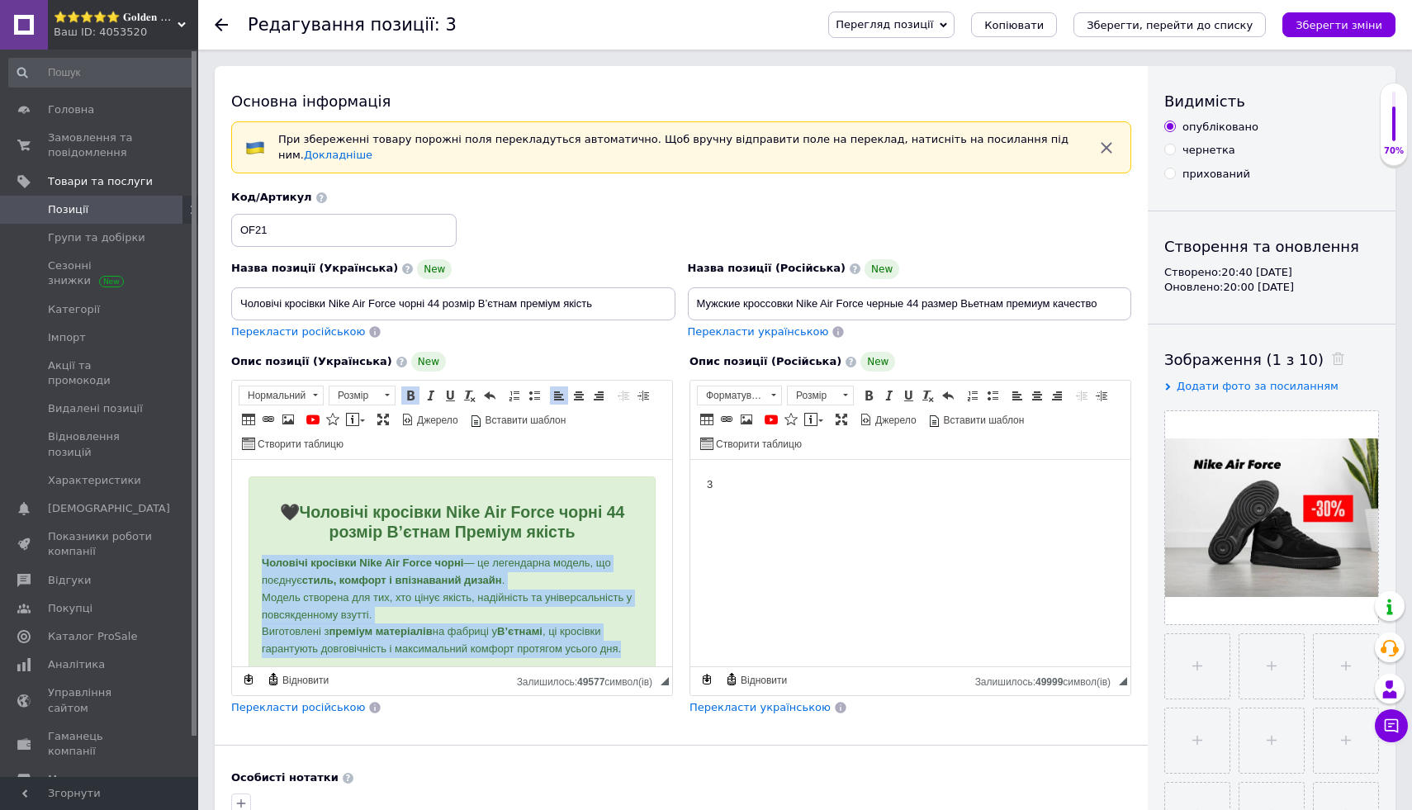
scroll to position [64, 0]
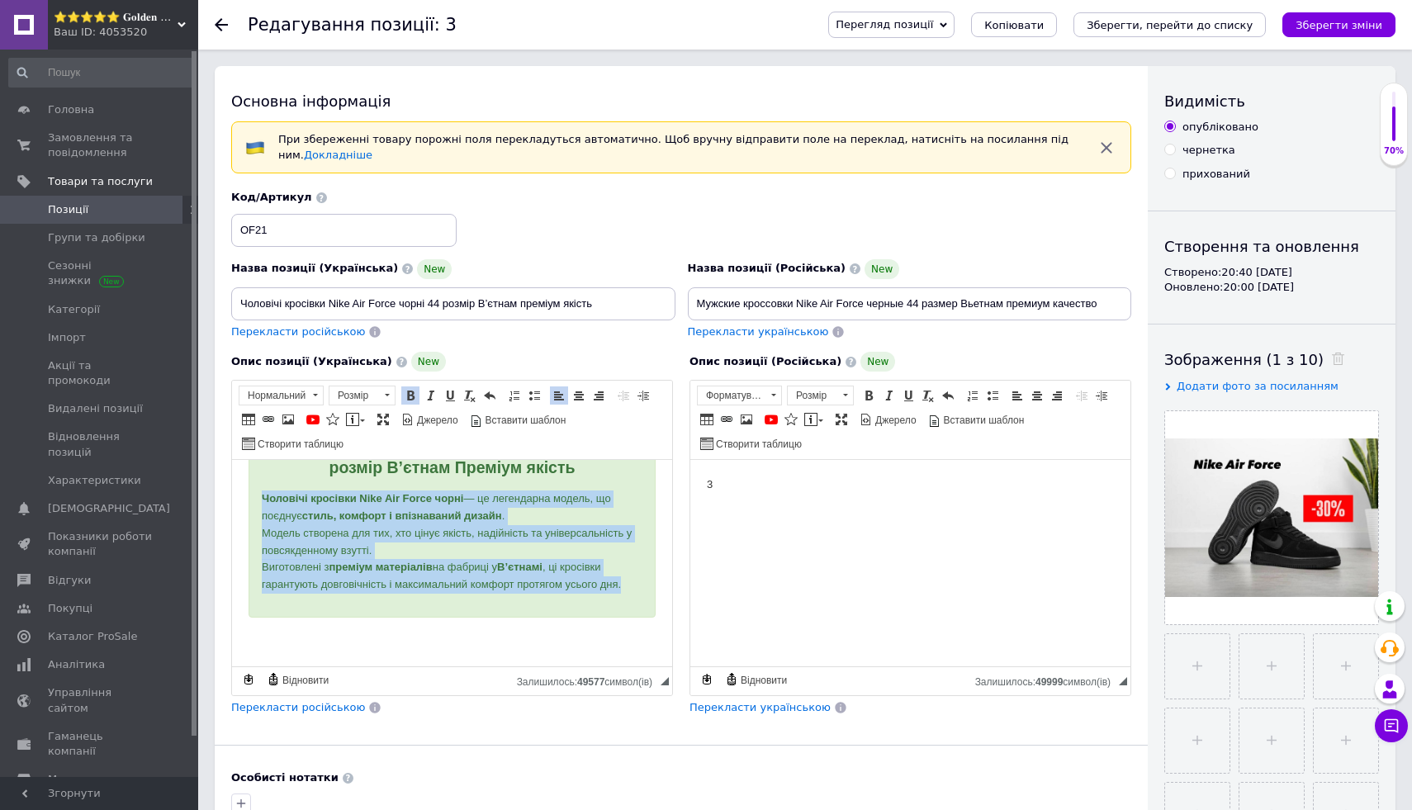
drag, startPoint x: 259, startPoint y: 559, endPoint x: 348, endPoint y: 682, distance: 151.5
click at [348, 667] on html "🖤 Чоловічі кросівки Nike Air Force чорні 44 розмір В’єтнам Преміум якість Чолов…" at bounding box center [452, 532] width 440 height 272
click at [593, 392] on span at bounding box center [598, 395] width 13 height 13
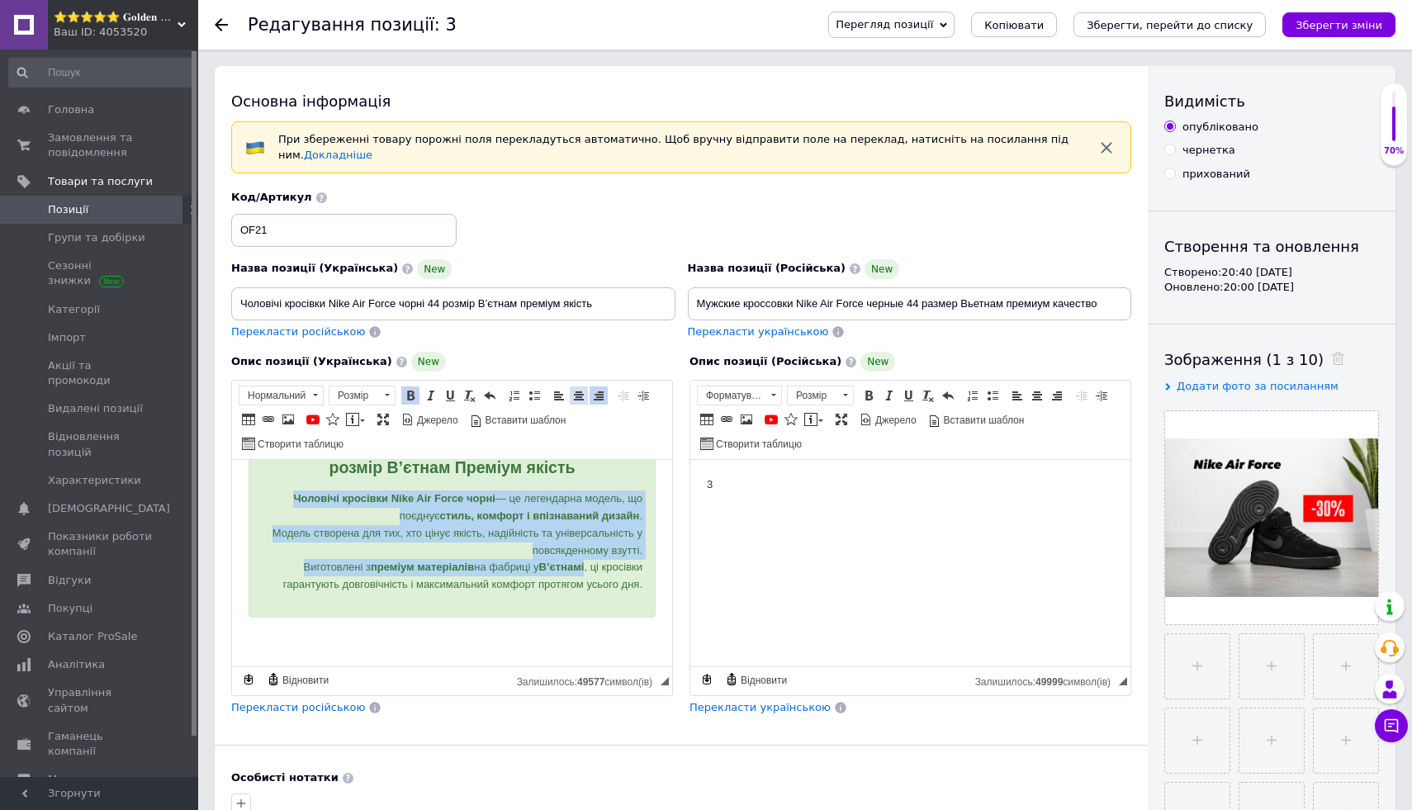
click at [579, 393] on span at bounding box center [578, 395] width 13 height 13
click at [385, 396] on span at bounding box center [387, 395] width 5 height 2
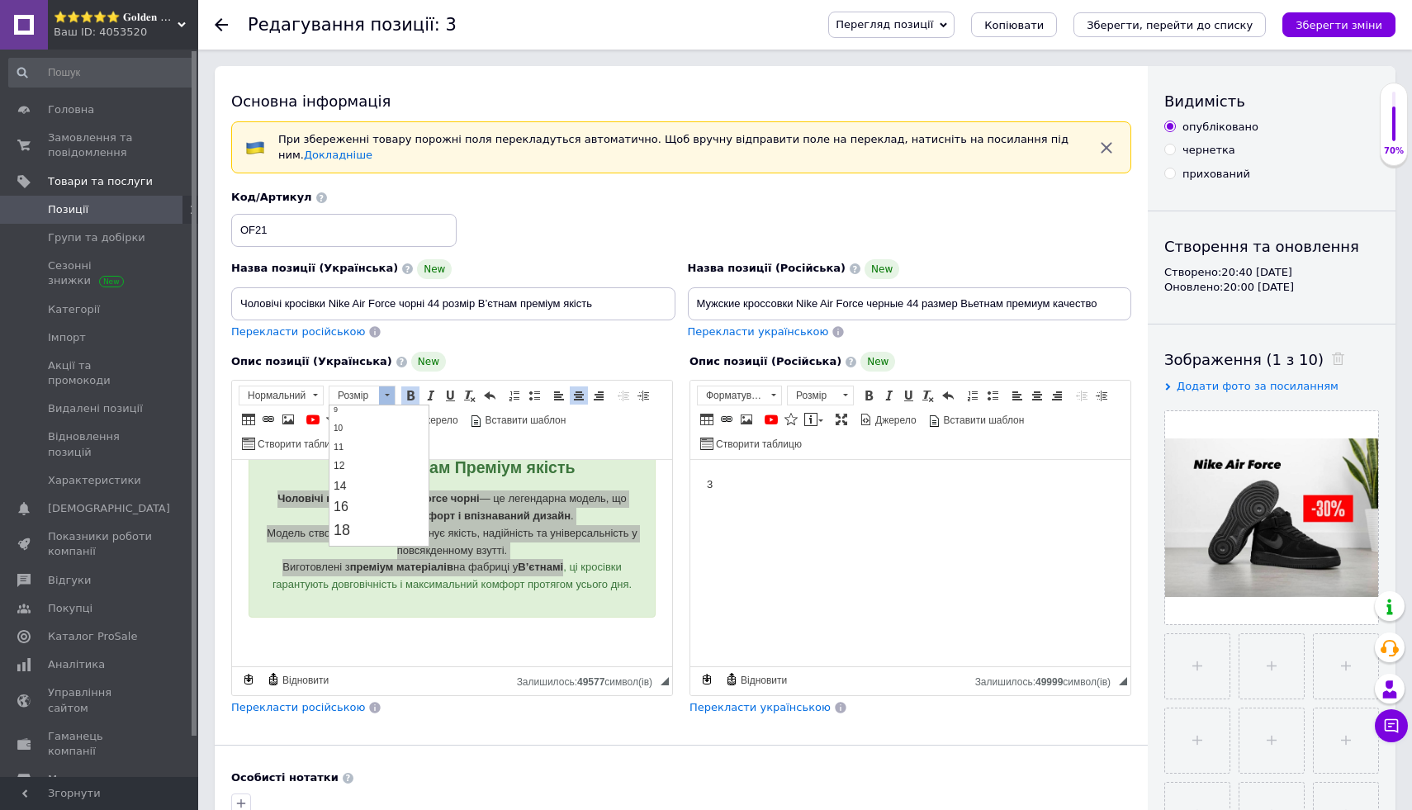
scroll to position [91, 0]
click at [385, 510] on link "18" at bounding box center [378, 508] width 97 height 24
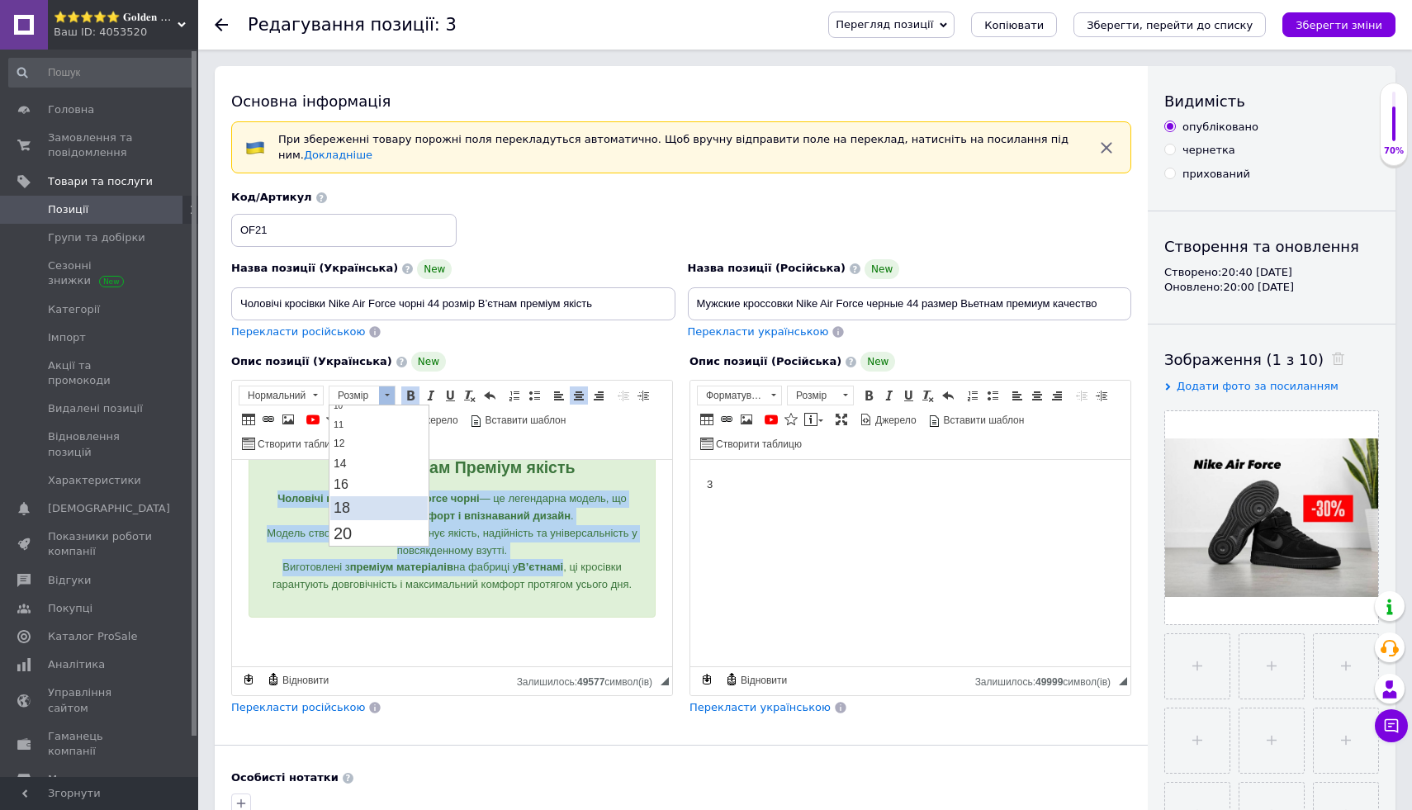
scroll to position [0, 0]
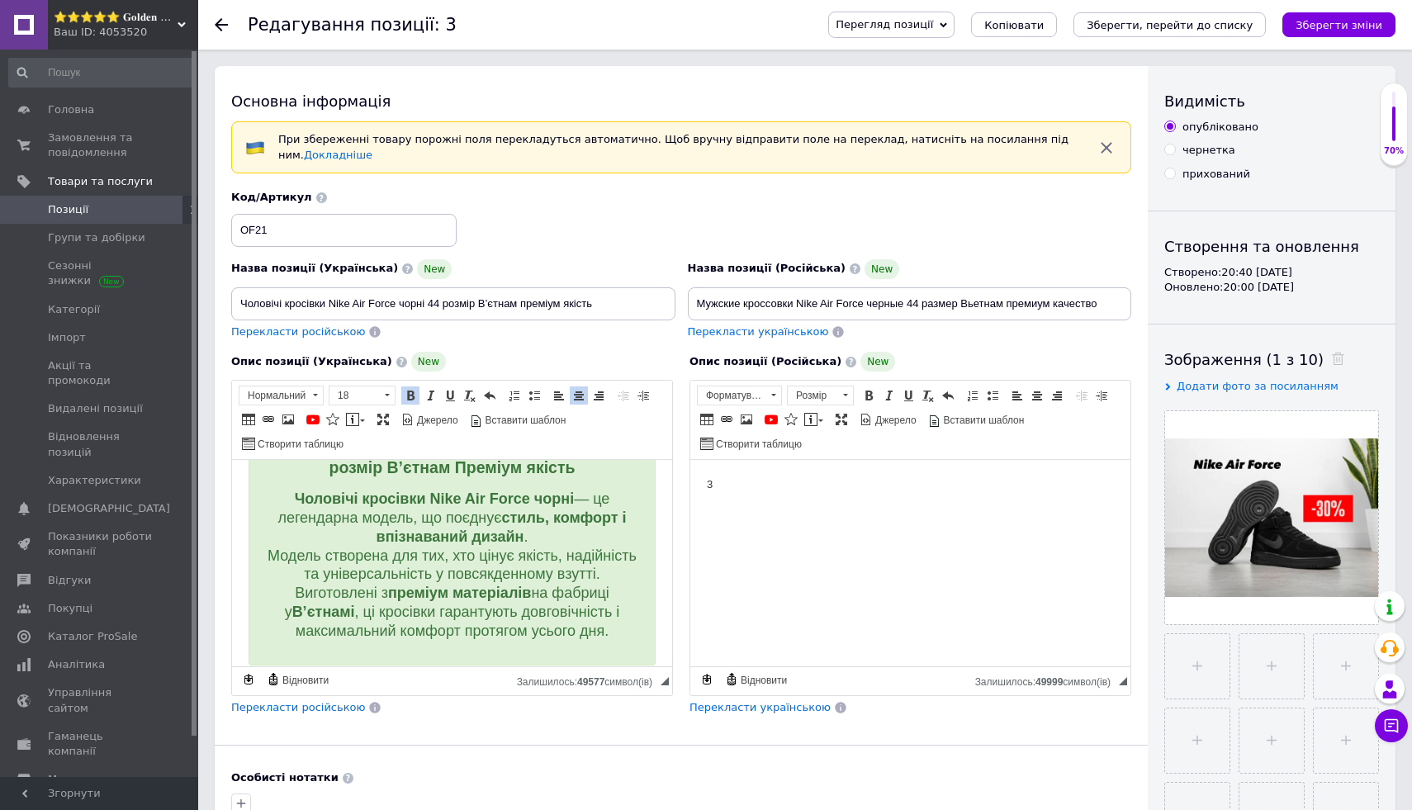
click at [274, 520] on span "Чоловічі кросівки Nike Air Force чорні — це легендарна модель, що поєднує стиль…" at bounding box center [452, 565] width 369 height 149
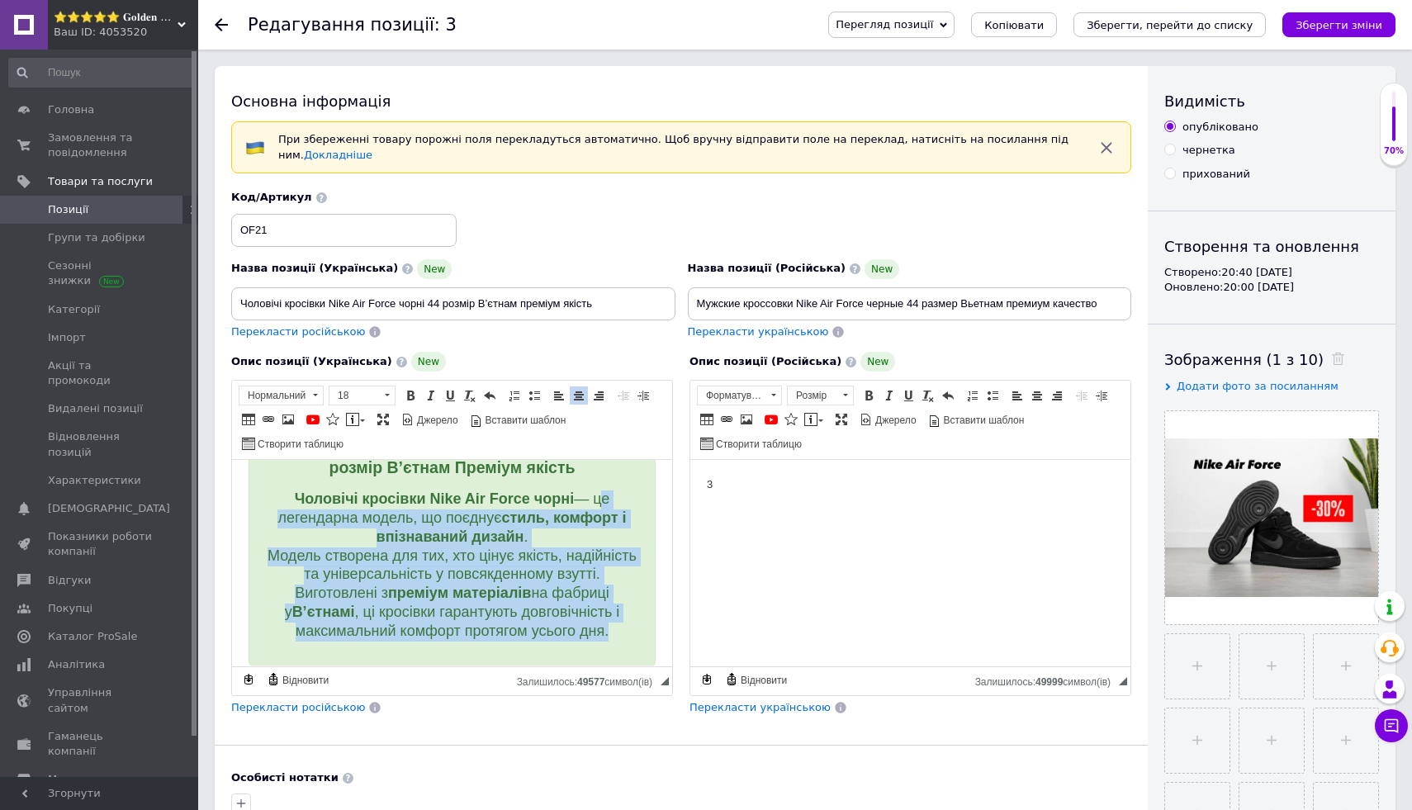
drag, startPoint x: 596, startPoint y: 499, endPoint x: 623, endPoint y: 643, distance: 146.9
click at [623, 642] on div "🖤 Чоловічі кросівки Nike Air Force чорні 44 розмір В’єтнам Преміум якість Чолов…" at bounding box center [452, 539] width 407 height 254
click at [405, 386] on link "Жирний Сполучення клавіш Command+B" at bounding box center [410, 395] width 18 height 18
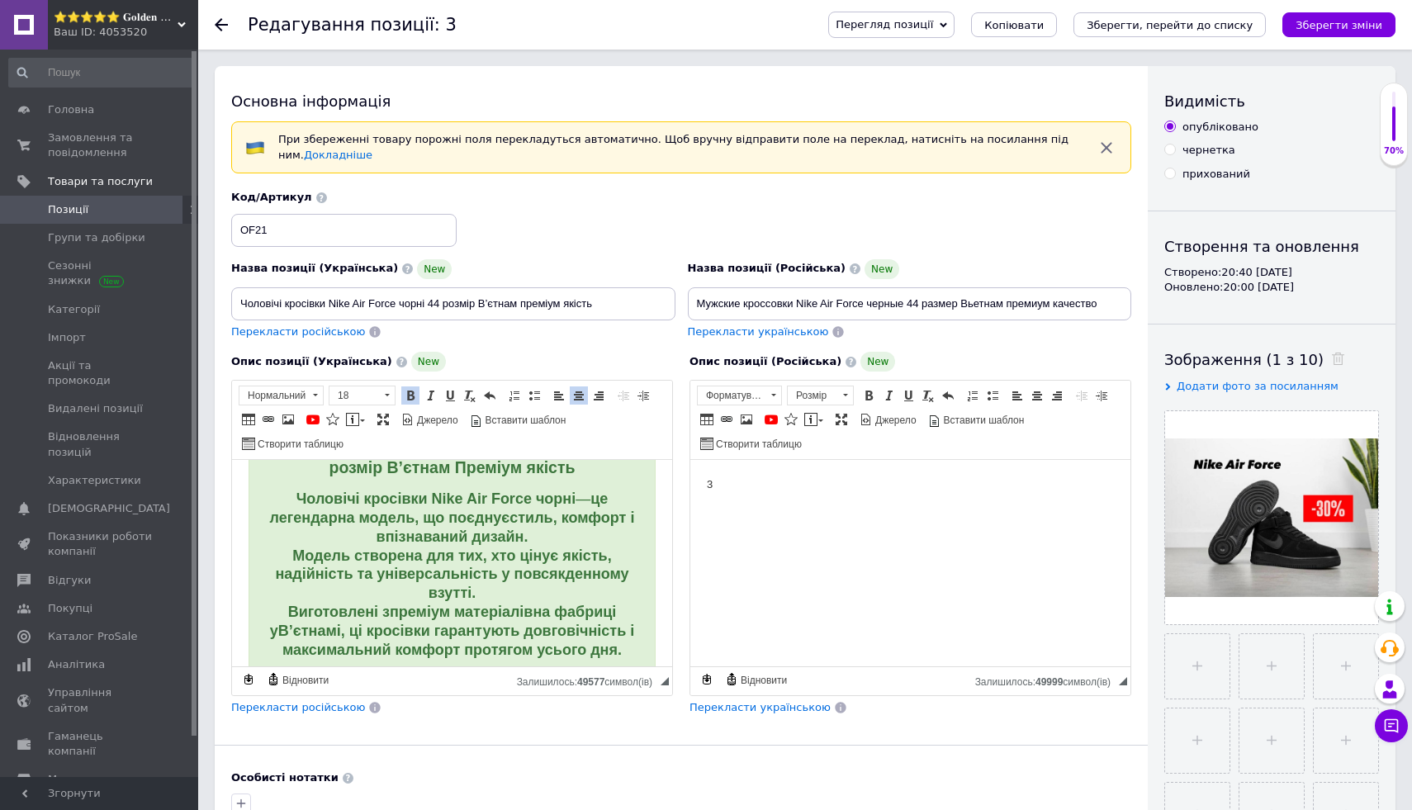
click at [298, 538] on p "Чоловічі кросівки Nike Air Force чорні — це легендарна модель, що поєднує стиль…" at bounding box center [452, 575] width 381 height 169
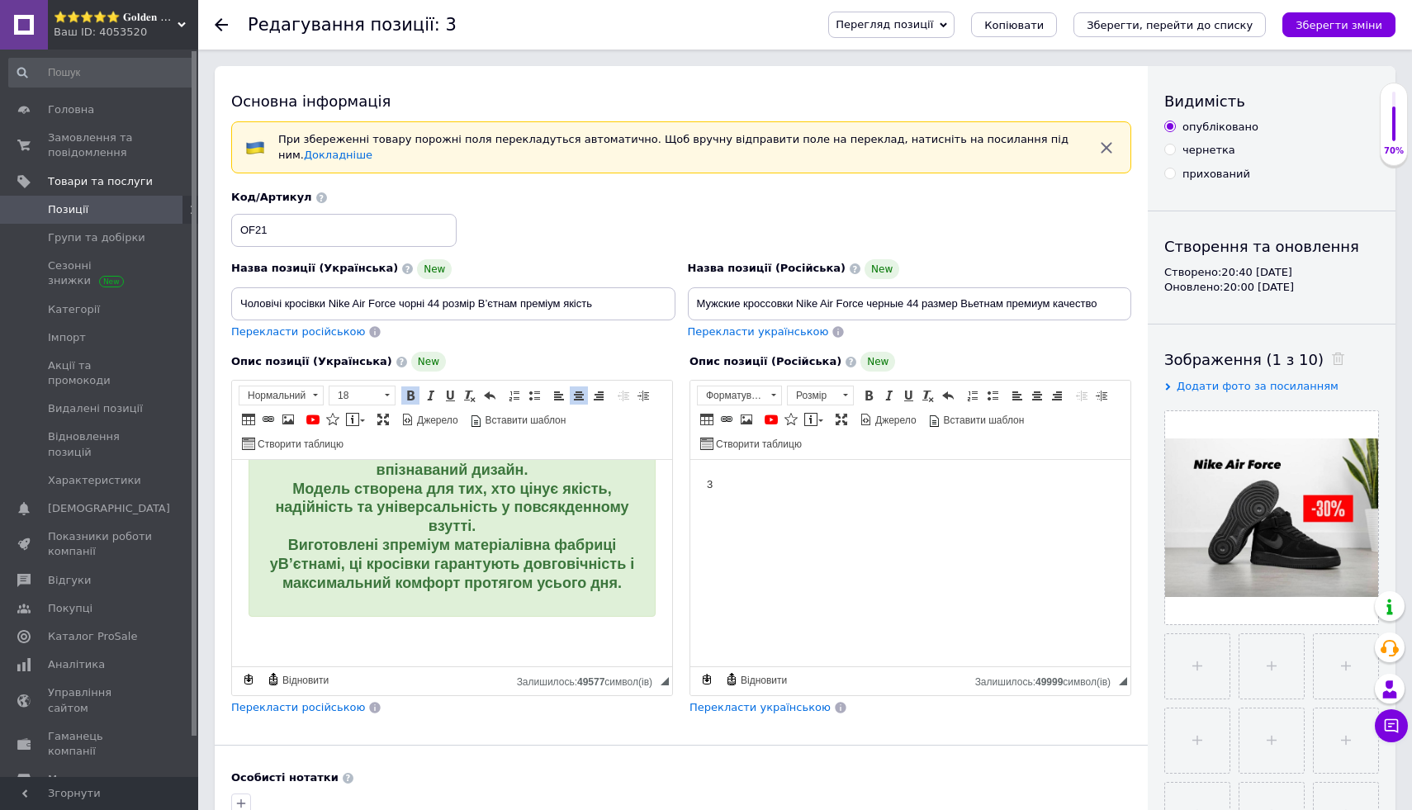
click at [598, 597] on div "🖤 Чоловічі кросівки Nike Air Force чорні 44 розмір В’єтнам Преміум якість Чолов…" at bounding box center [452, 481] width 407 height 272
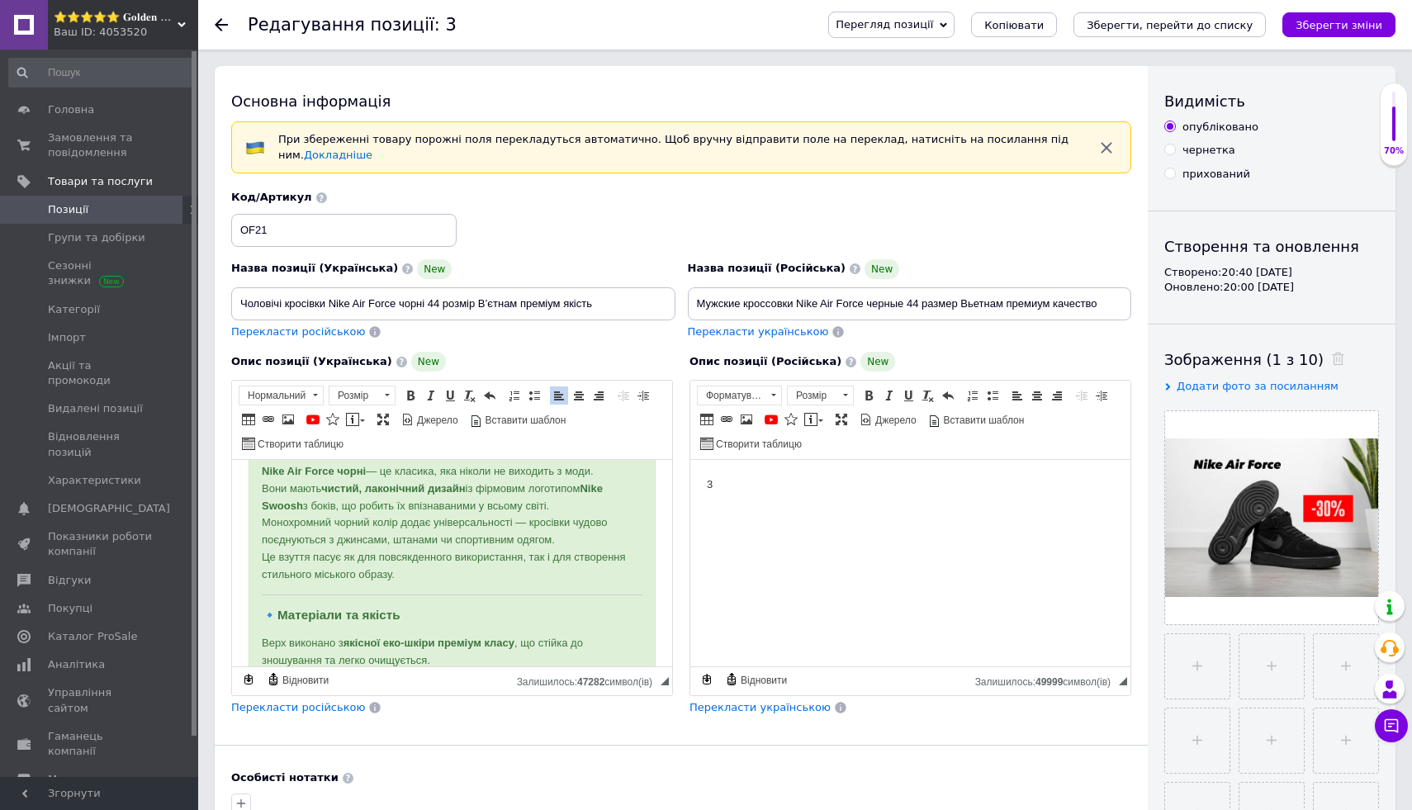
scroll to position [128, 0]
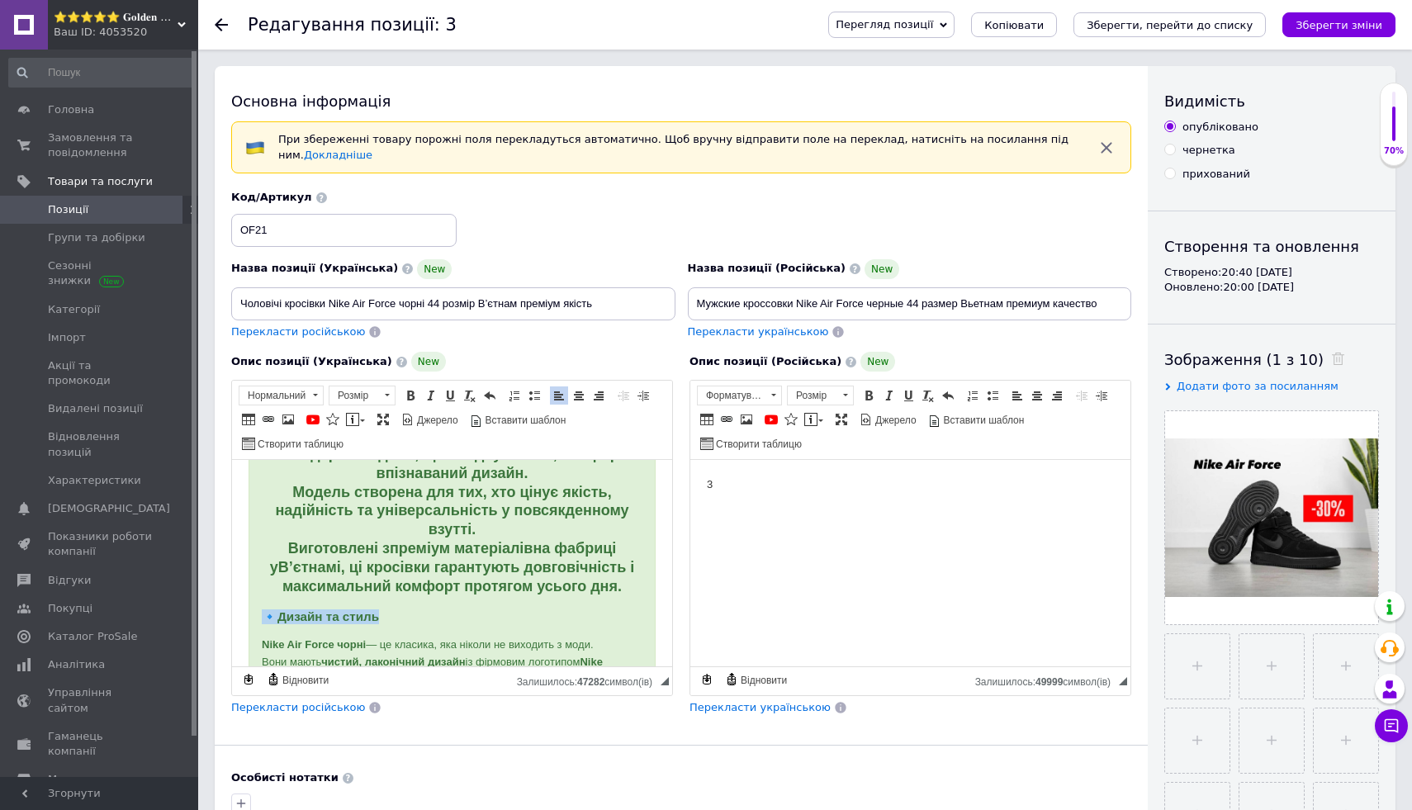
drag, startPoint x: 260, startPoint y: 615, endPoint x: 468, endPoint y: 609, distance: 208.2
click at [412, 400] on span at bounding box center [410, 395] width 13 height 13
click at [381, 398] on span at bounding box center [387, 395] width 16 height 18
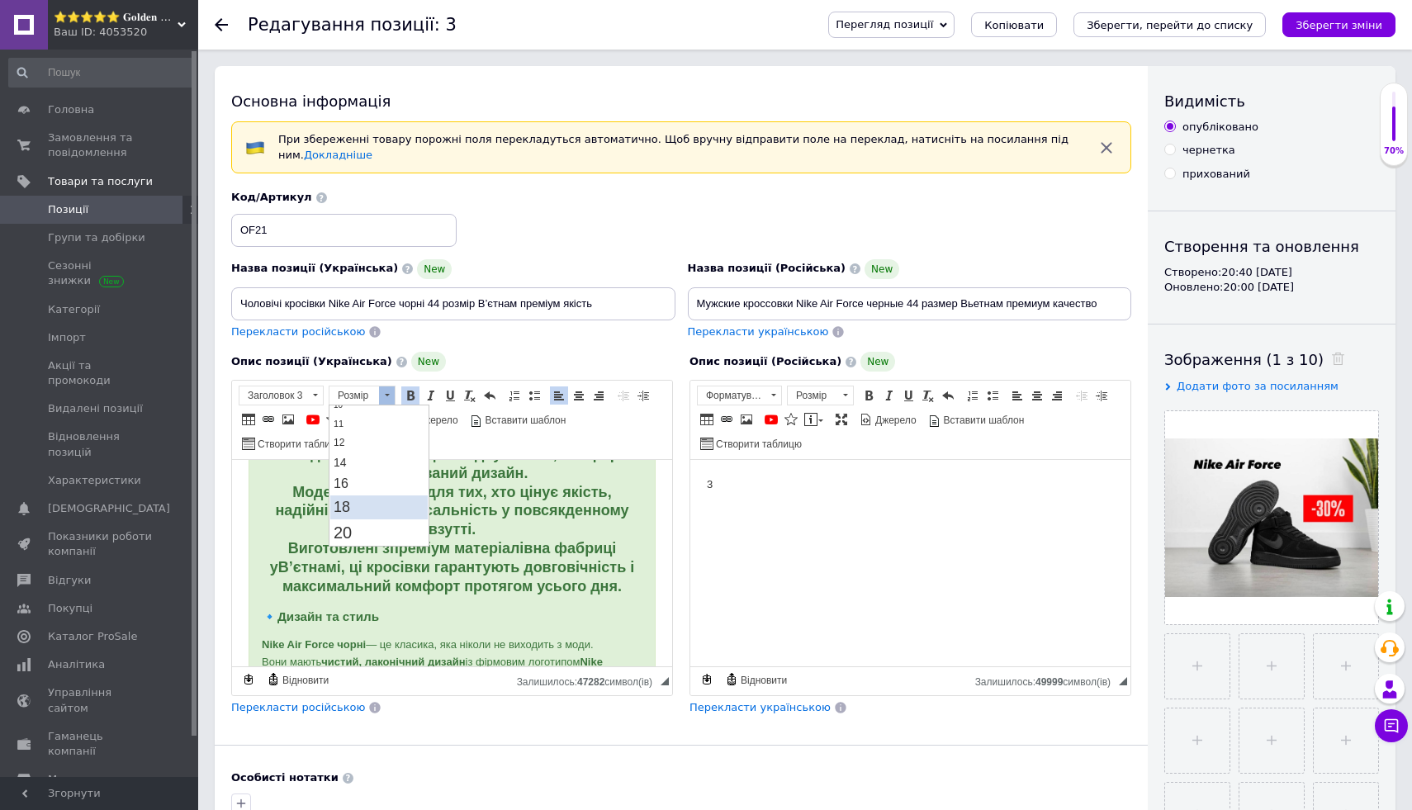
scroll to position [91, 0]
drag, startPoint x: 381, startPoint y: 508, endPoint x: 479, endPoint y: 453, distance: 112.4
click at [381, 508] on link "18" at bounding box center [378, 508] width 97 height 24
click at [505, 620] on h3 "🔹 Дизайн та стиль" at bounding box center [452, 617] width 381 height 16
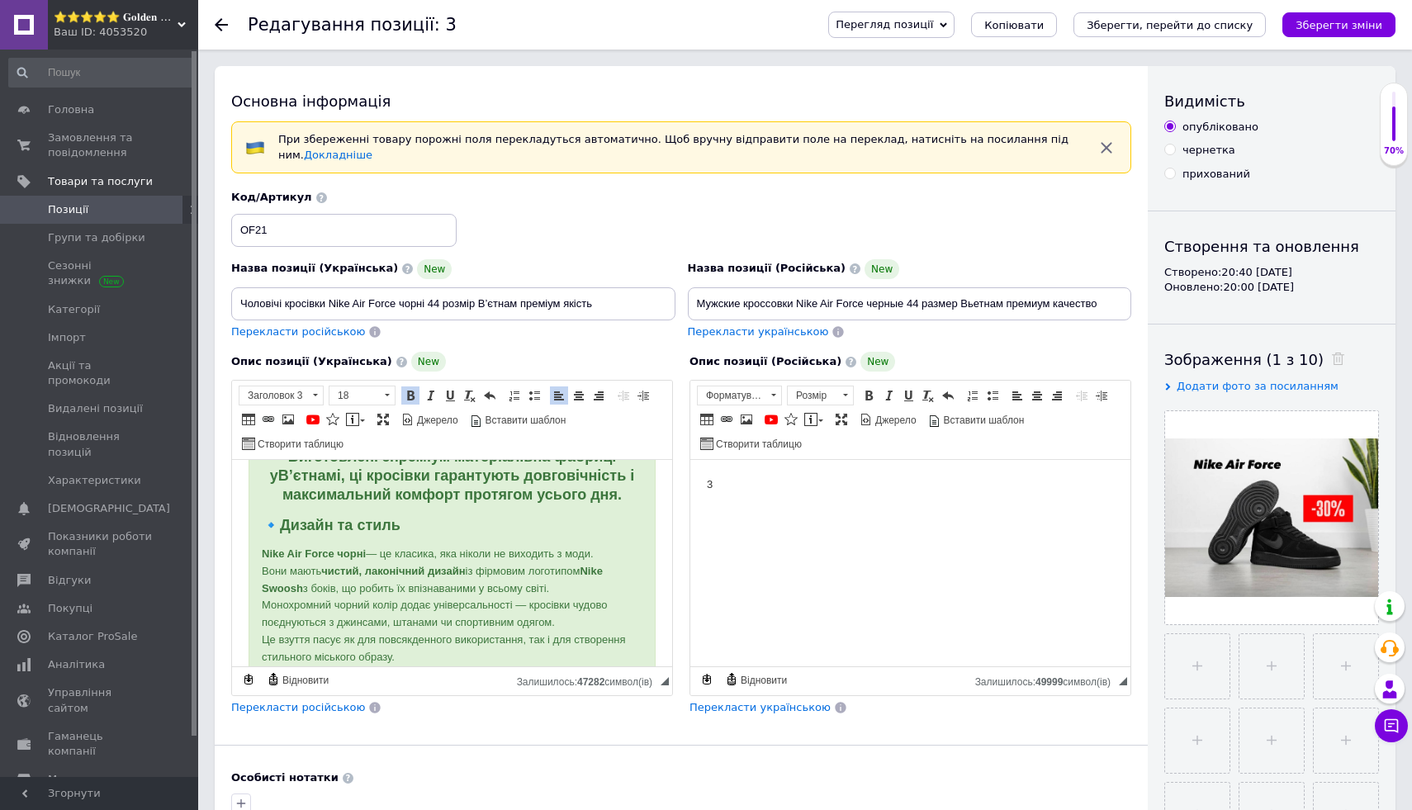
scroll to position [249, 0]
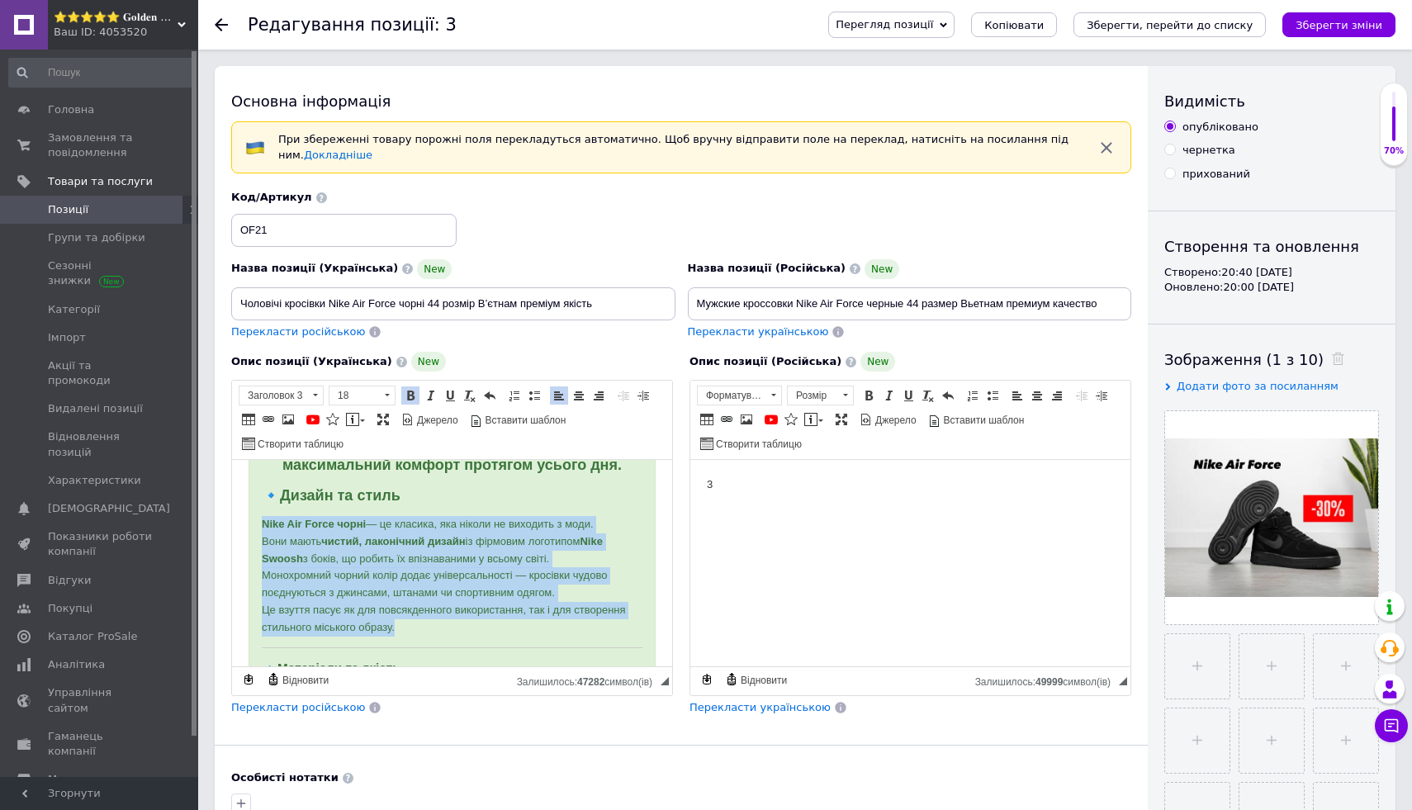
drag, startPoint x: 257, startPoint y: 520, endPoint x: 417, endPoint y: 633, distance: 196.1
click at [410, 396] on span at bounding box center [410, 395] width 13 height 13
click at [386, 396] on span at bounding box center [387, 395] width 5 height 2
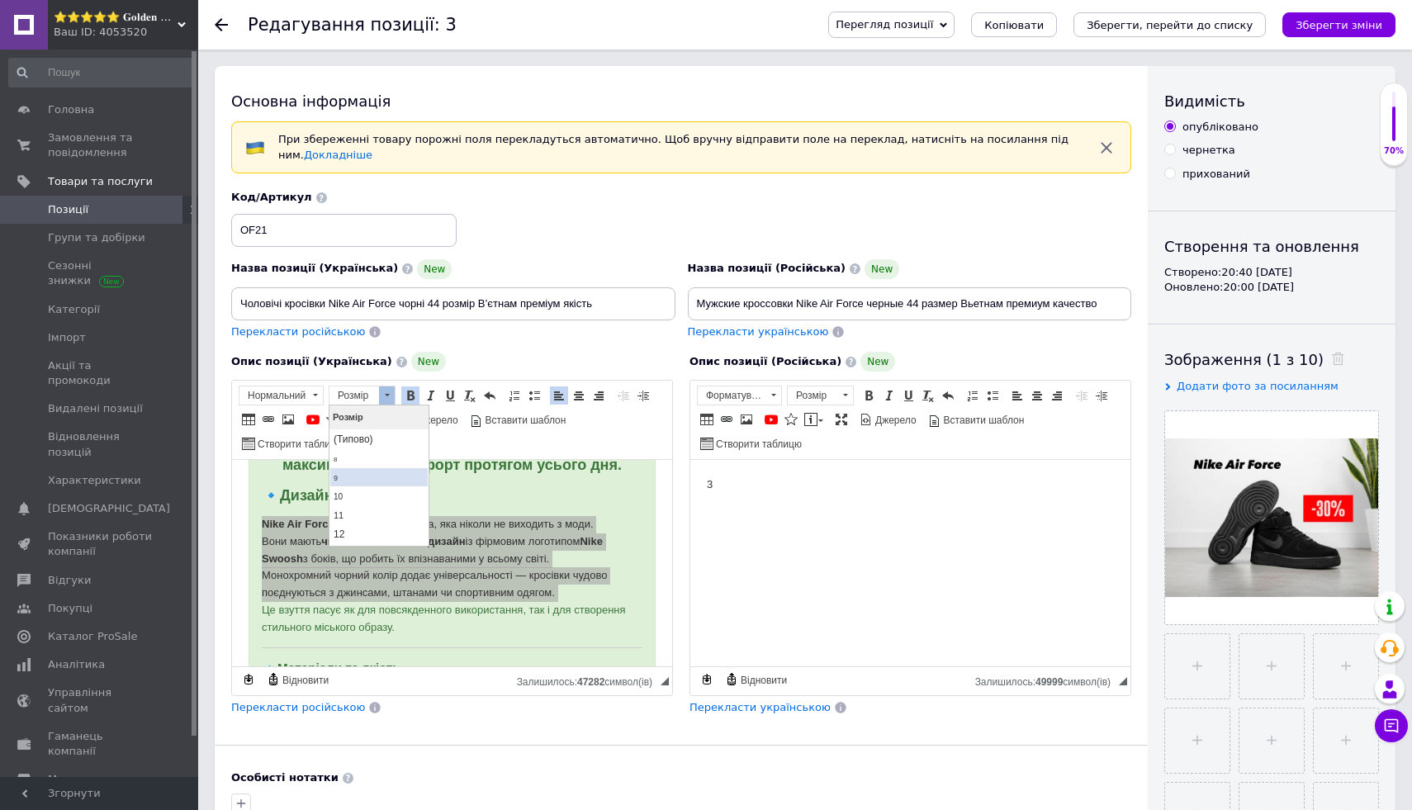
scroll to position [81, 0]
click at [391, 518] on link "18" at bounding box center [378, 518] width 97 height 24
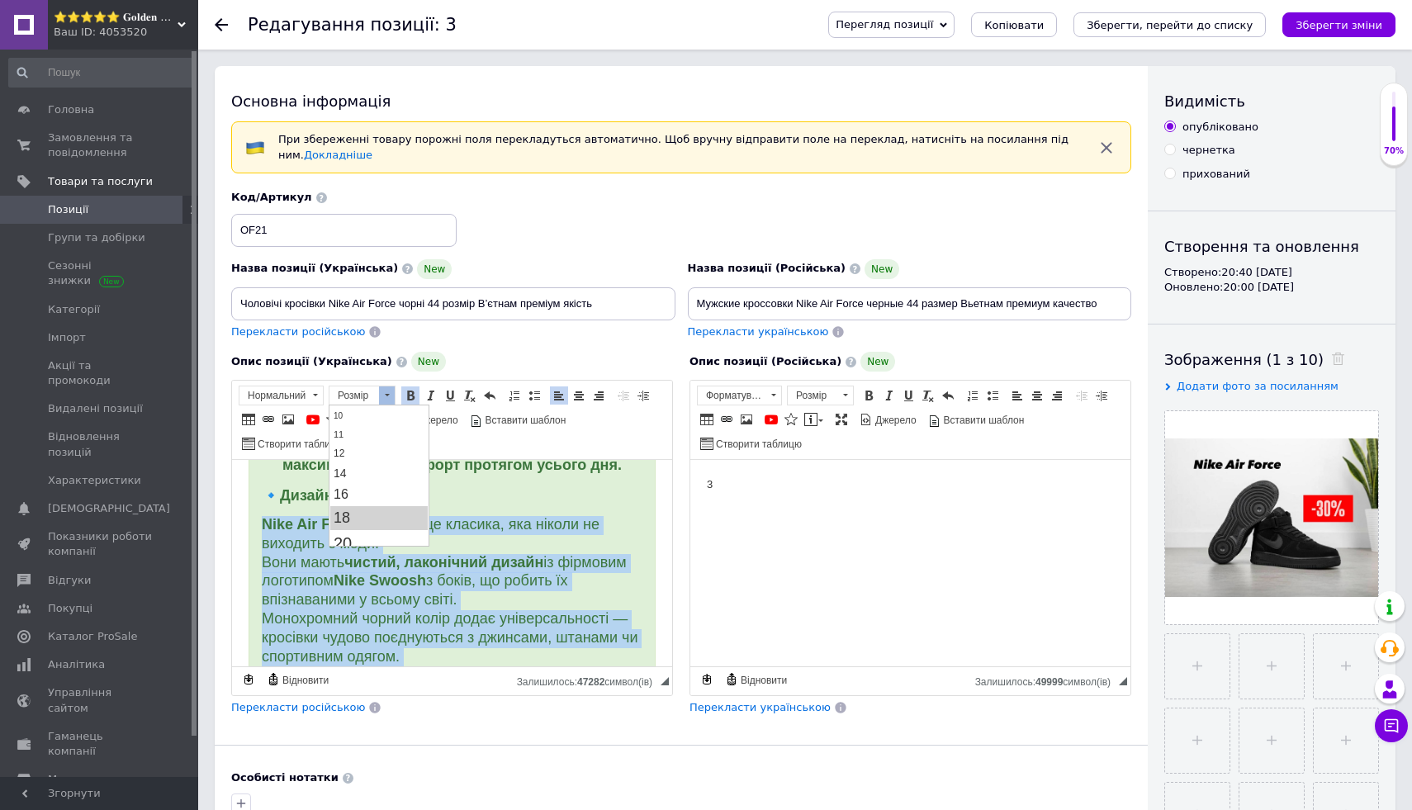
scroll to position [0, 0]
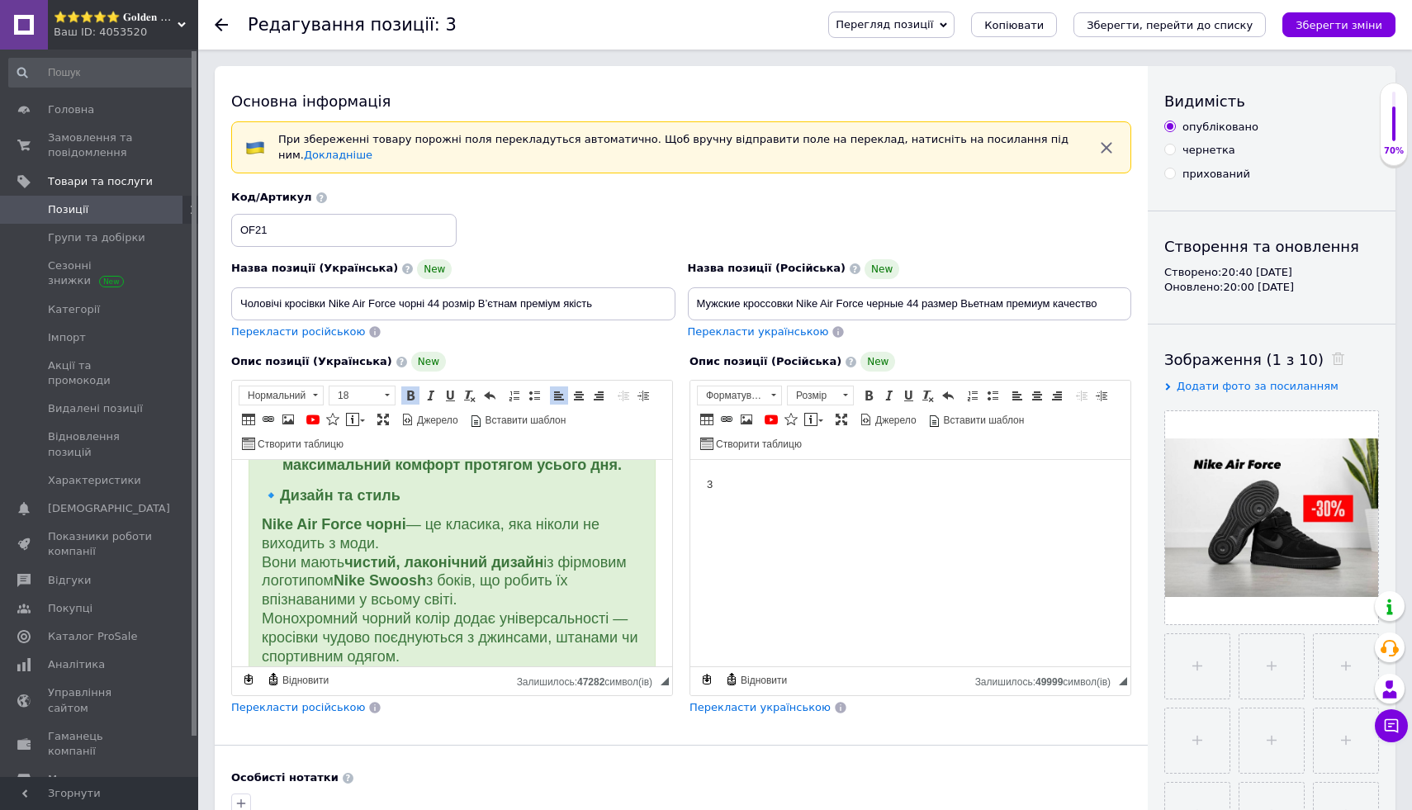
click at [520, 534] on p "Nike Air Force чорні — це класика, яка ніколи не виходить з моди. Вони мають чи…" at bounding box center [452, 610] width 381 height 188
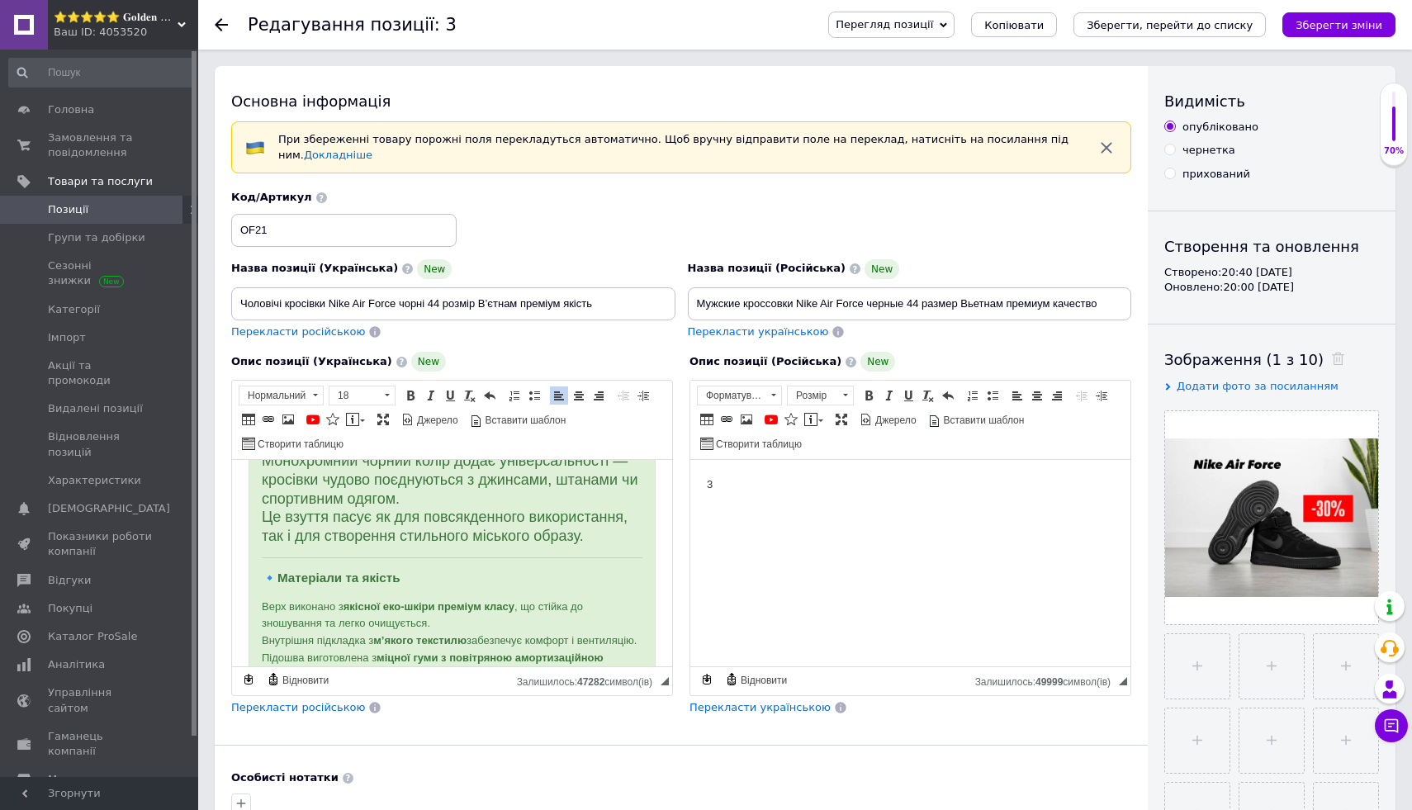
scroll to position [420, 0]
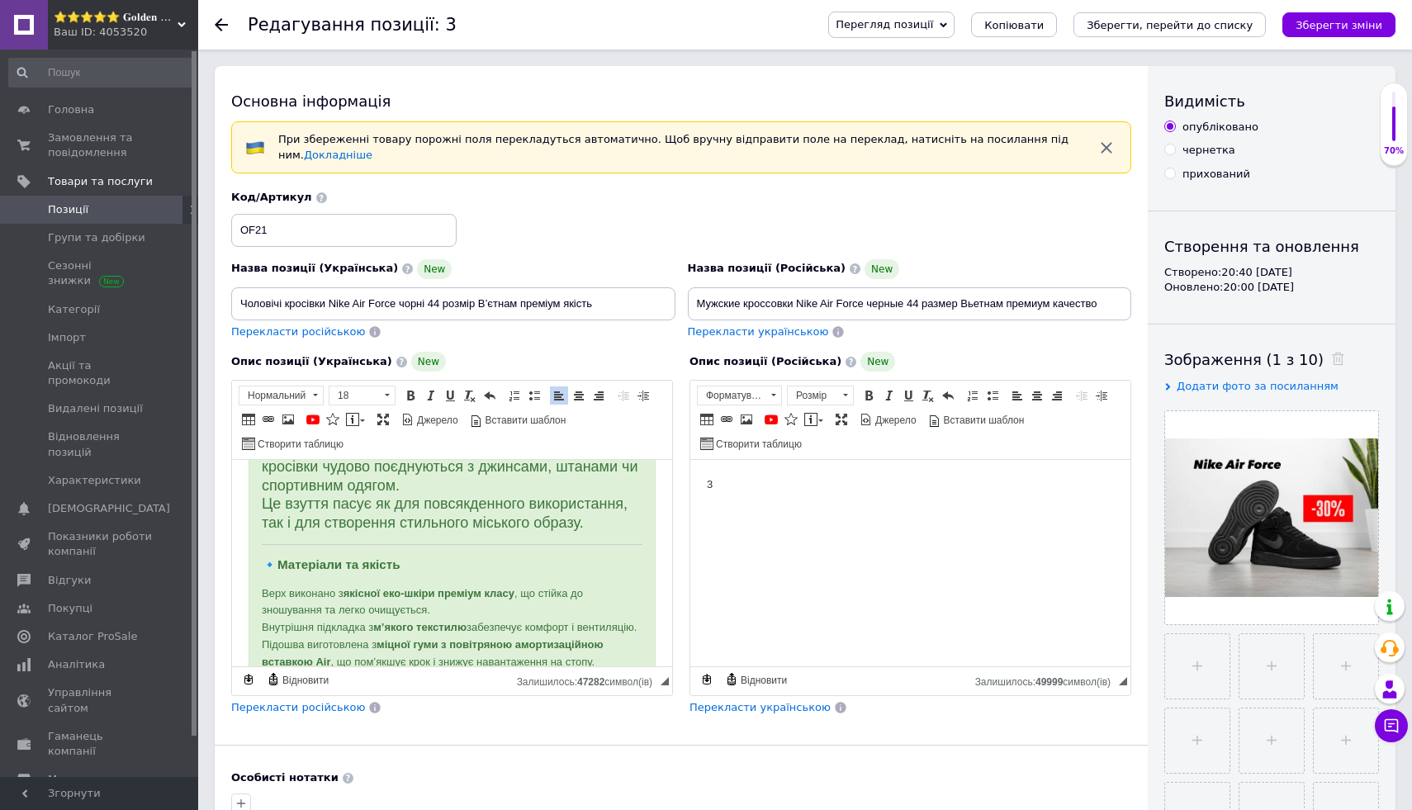
drag, startPoint x: 420, startPoint y: 524, endPoint x: 616, endPoint y: 534, distance: 196.8
click at [420, 396] on span "Жирний Сполучення клавіш Command+B Курсив Сполучення клавіш Command+I Підкресле…" at bounding box center [450, 396] width 99 height 20
click at [412, 396] on span at bounding box center [410, 395] width 13 height 13
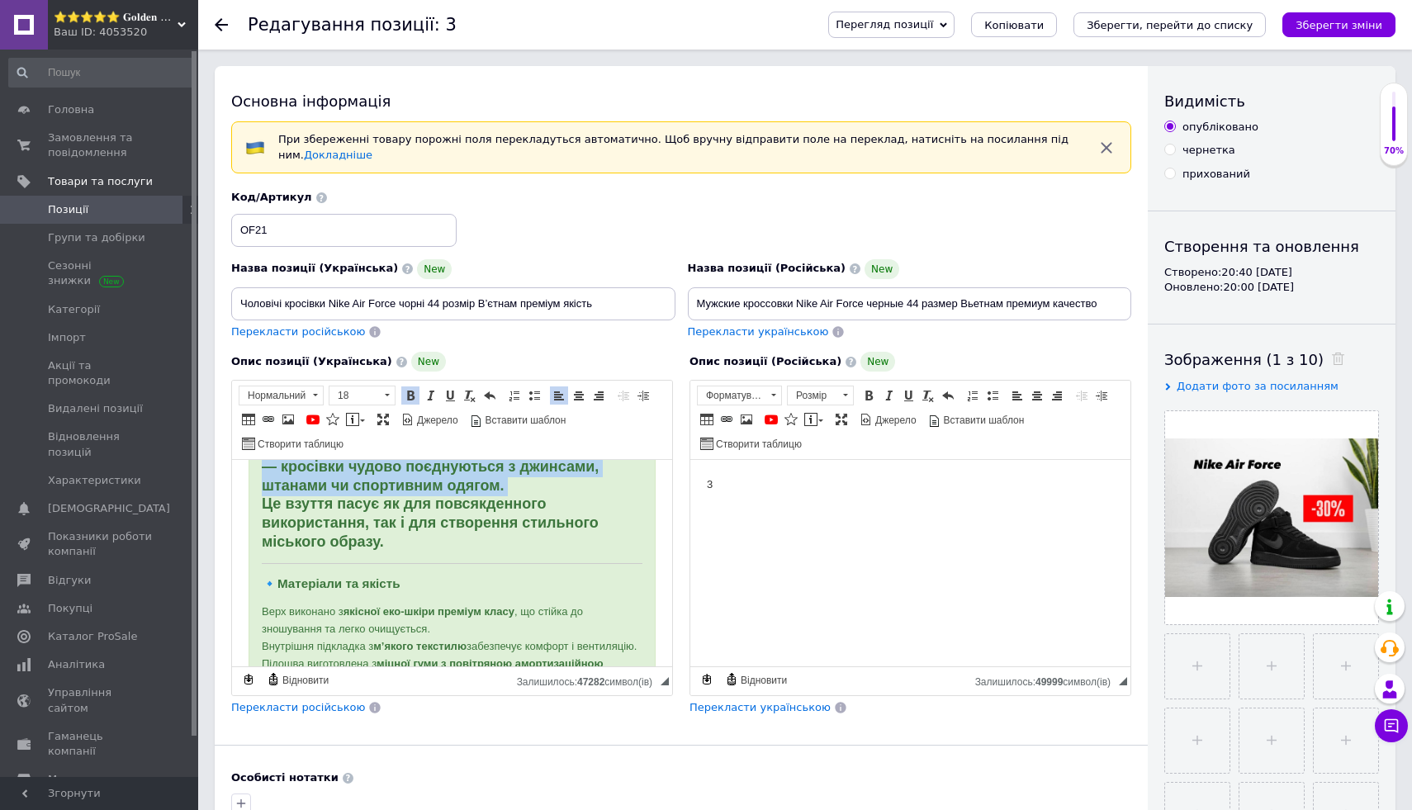
click at [500, 545] on p "Nike Air Force чорні — це класика, яка ніколи не виходить з моди. Вони мають чи…" at bounding box center [452, 448] width 381 height 207
drag, startPoint x: 261, startPoint y: 586, endPoint x: 449, endPoint y: 586, distance: 188.3
click at [410, 392] on span at bounding box center [410, 395] width 13 height 13
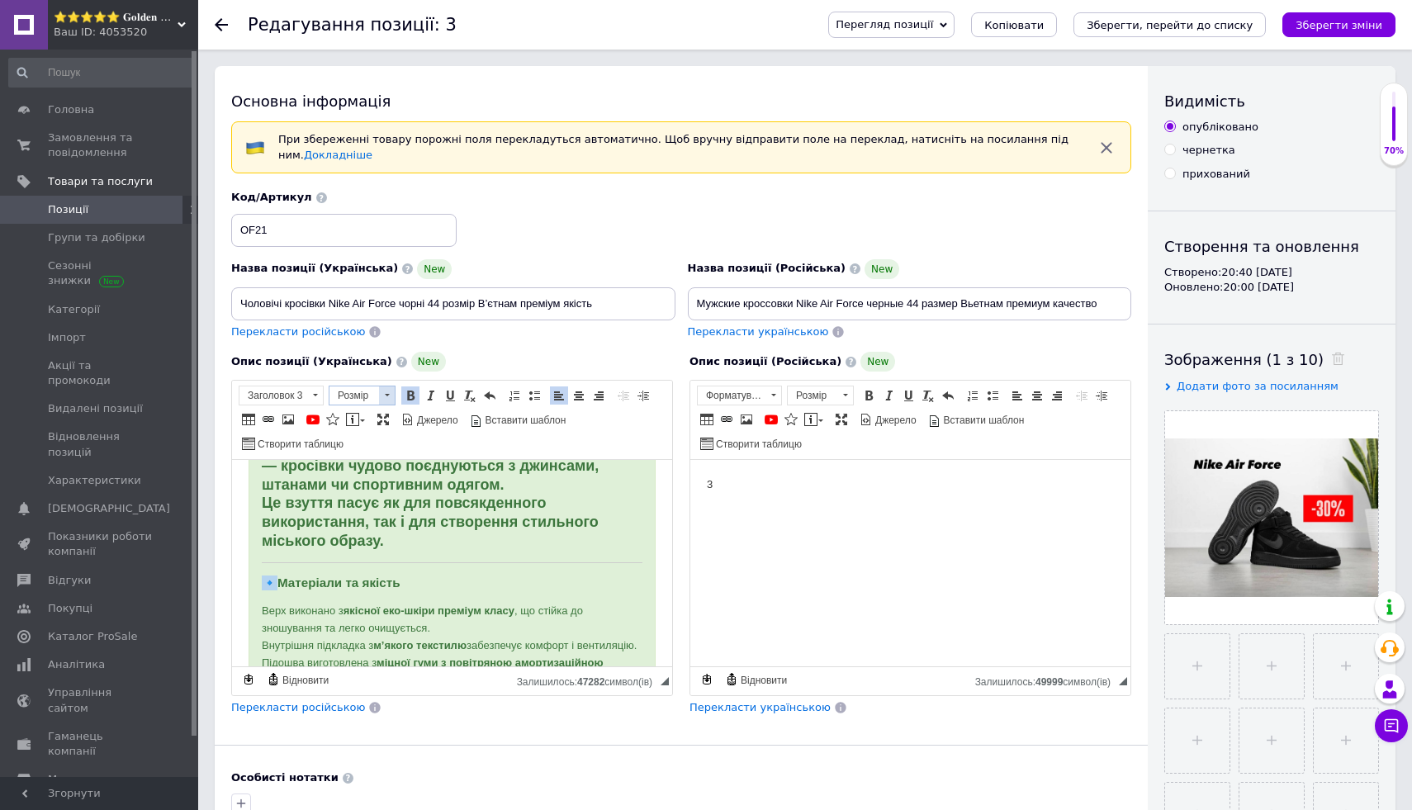
click at [395, 392] on link "Розмір" at bounding box center [362, 396] width 67 height 20
click at [386, 514] on link "18" at bounding box center [378, 524] width 97 height 24
click at [527, 581] on h3 "🔹 Матеріали та якість" at bounding box center [452, 584] width 381 height 16
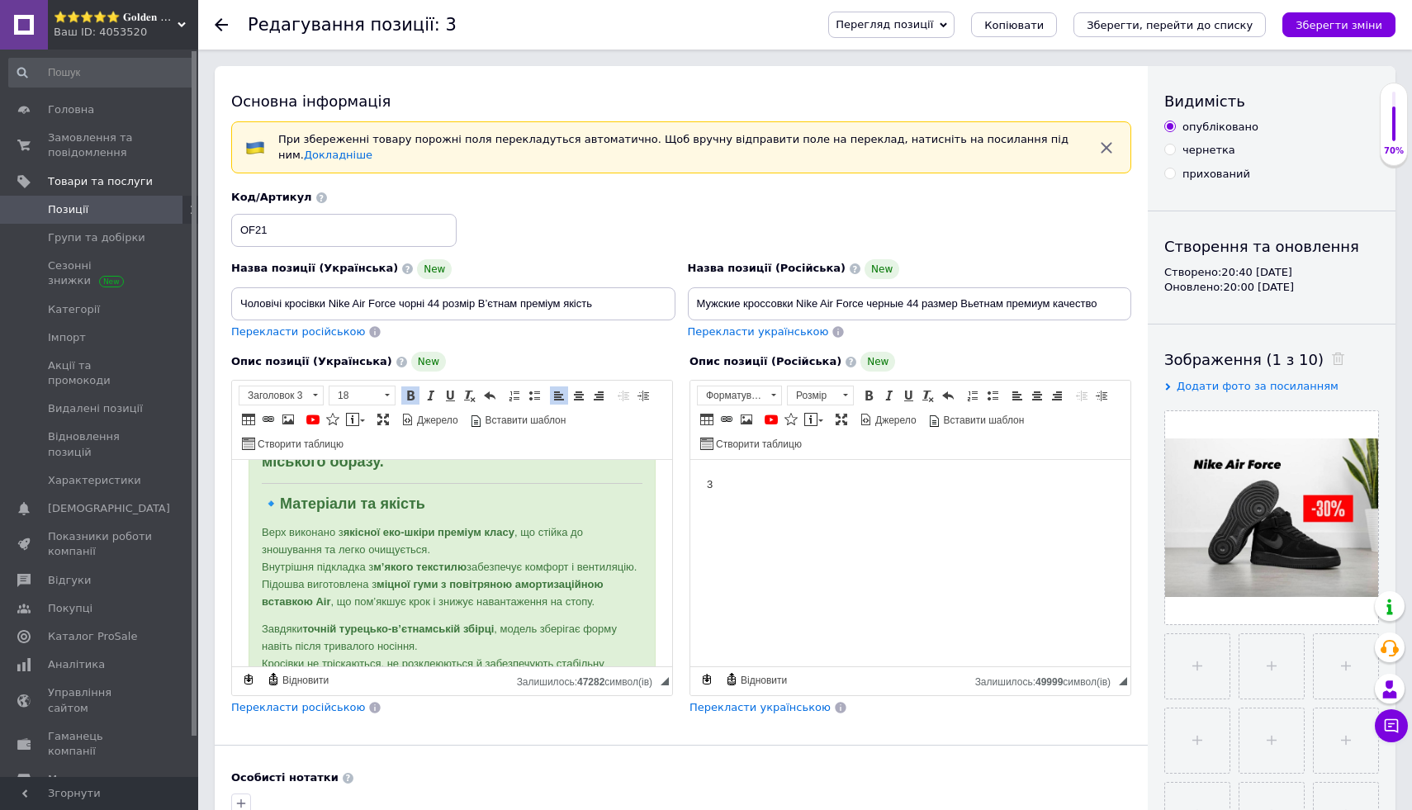
scroll to position [524, 0]
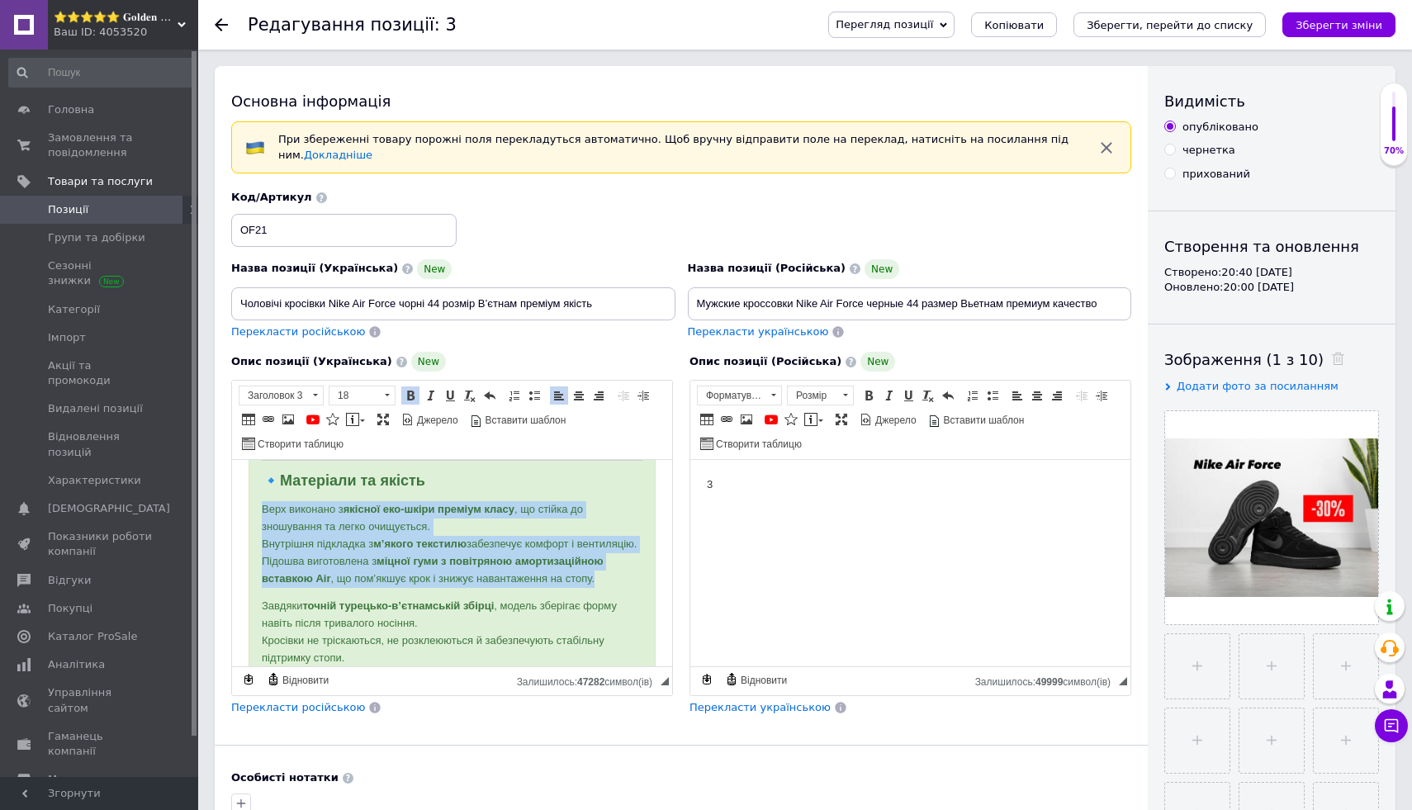
drag, startPoint x: 261, startPoint y: 512, endPoint x: 615, endPoint y: 599, distance: 364.7
click at [615, 587] on p "Верх виконано з якісної еко-шкіри преміум класу , що стійка до зношування та ле…" at bounding box center [452, 544] width 381 height 86
click at [415, 396] on span at bounding box center [410, 395] width 13 height 13
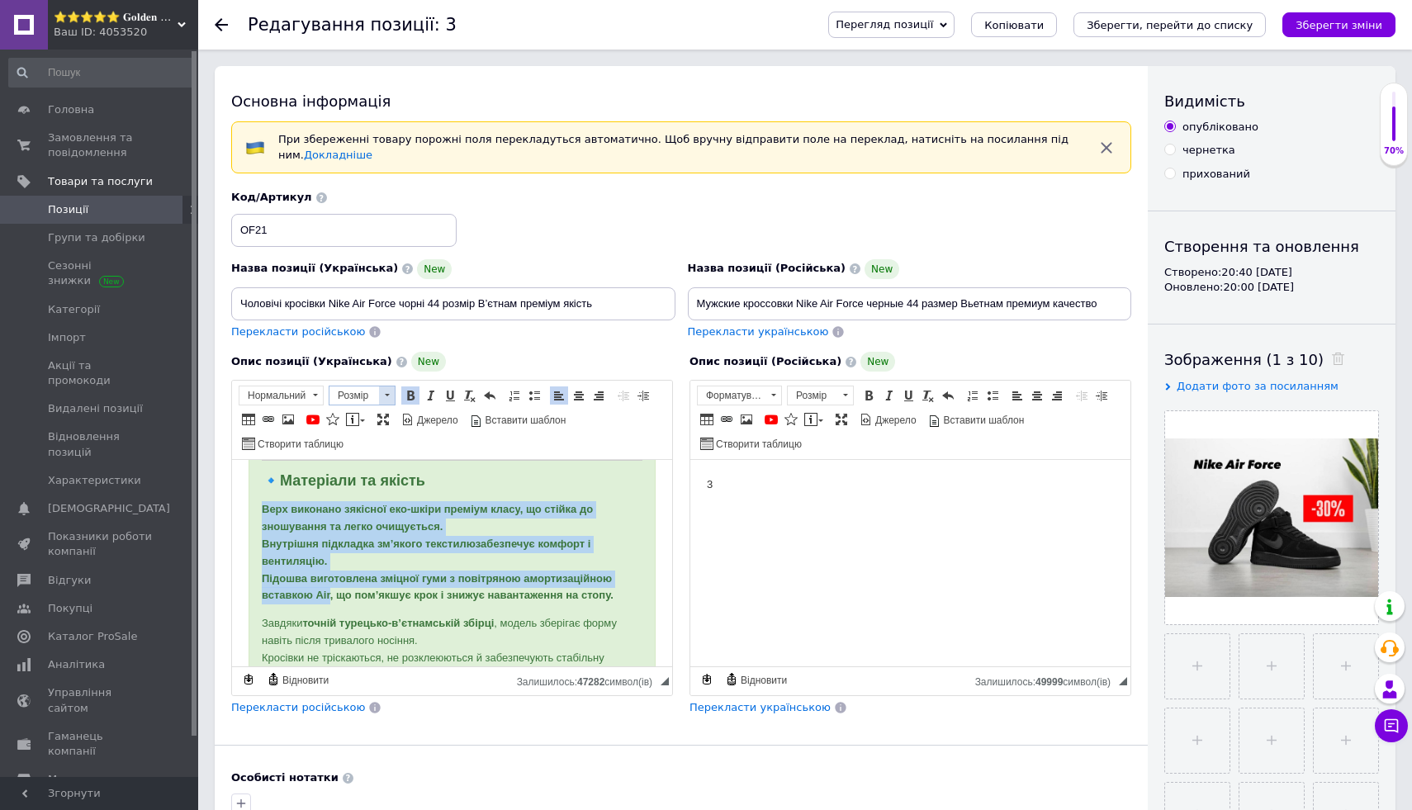
click at [389, 392] on span at bounding box center [387, 395] width 16 height 18
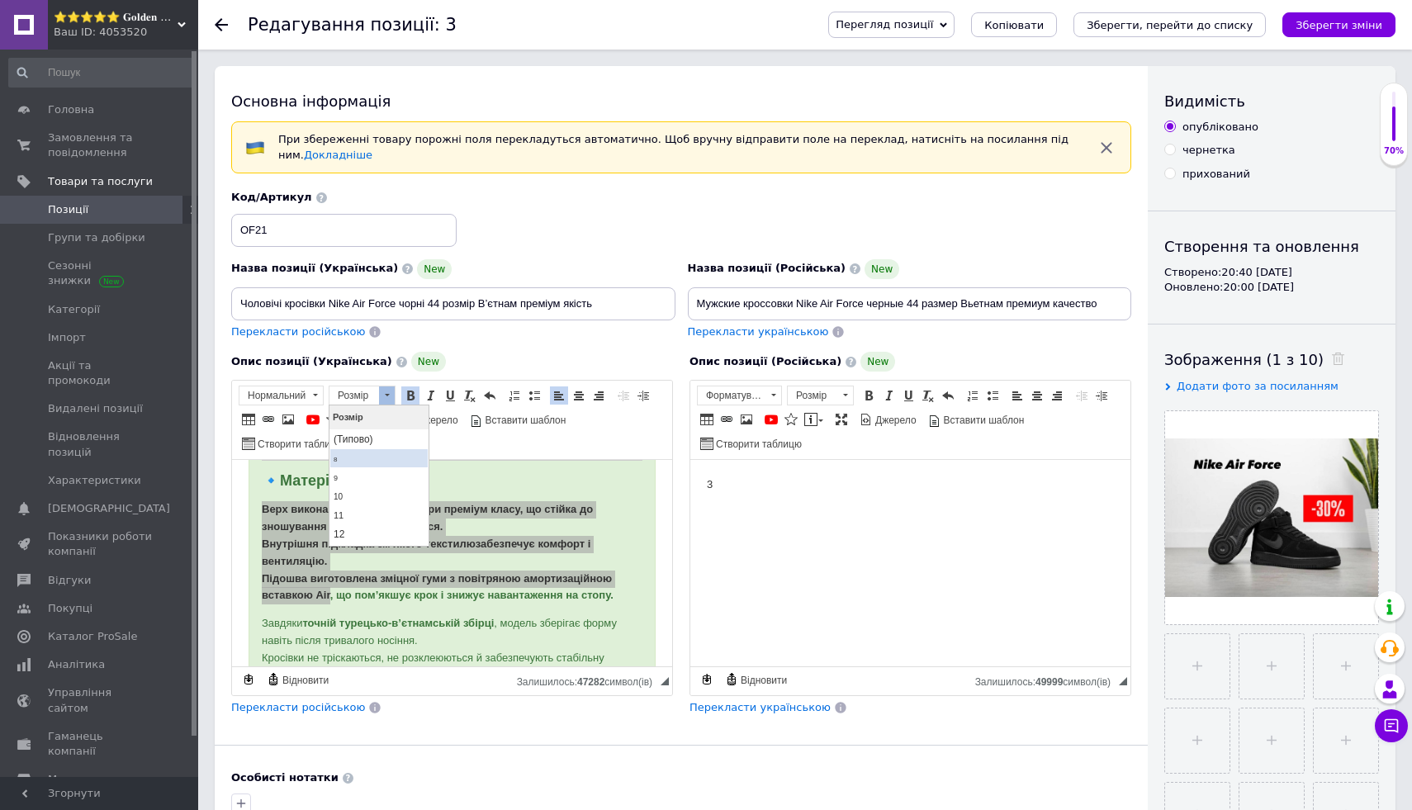
scroll to position [73, 0]
click at [398, 517] on link "18" at bounding box center [378, 526] width 97 height 24
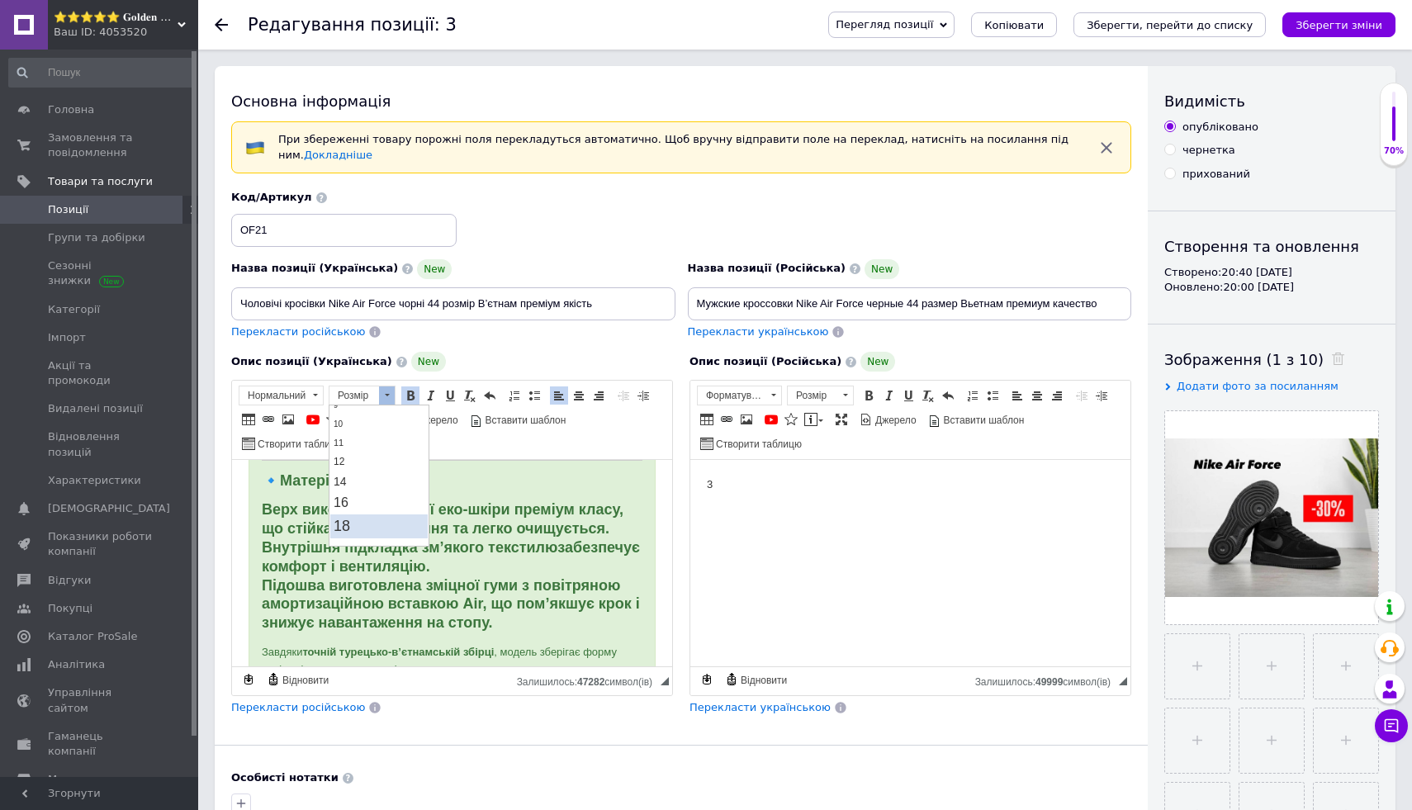
scroll to position [0, 0]
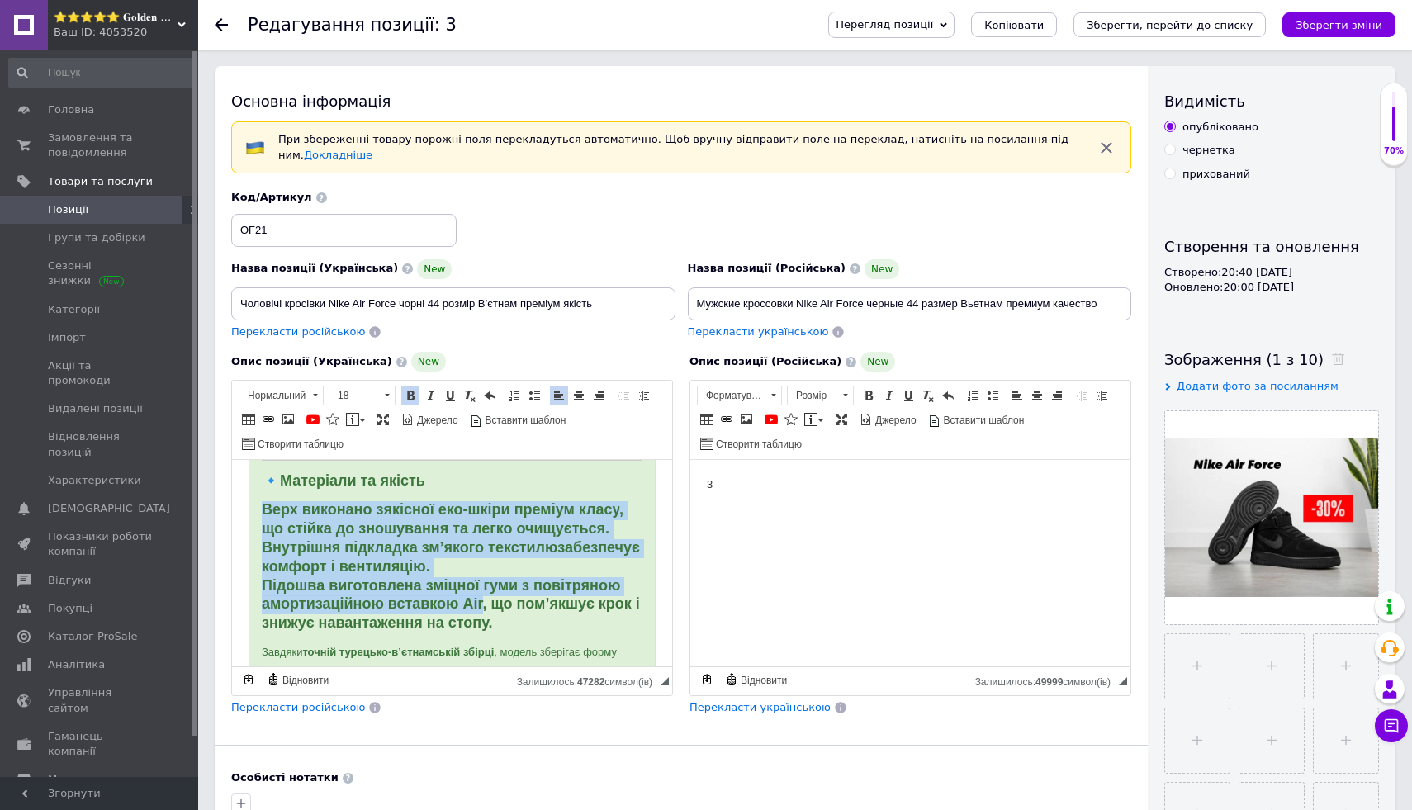
click at [602, 567] on p "Верх виконано з якісної еко-шкіри преміум класу , що стійка до зношування та ле…" at bounding box center [452, 567] width 381 height 132
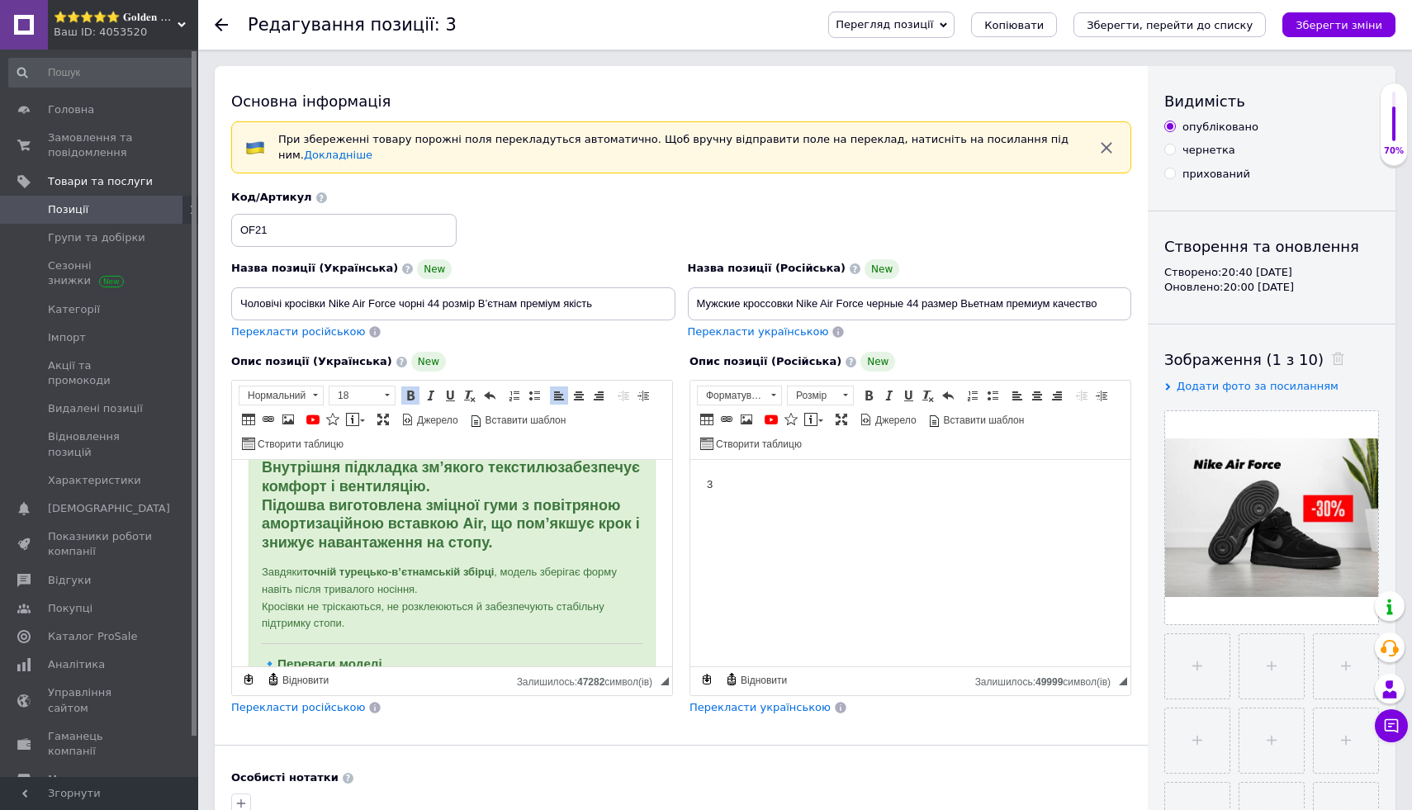
scroll to position [604, 0]
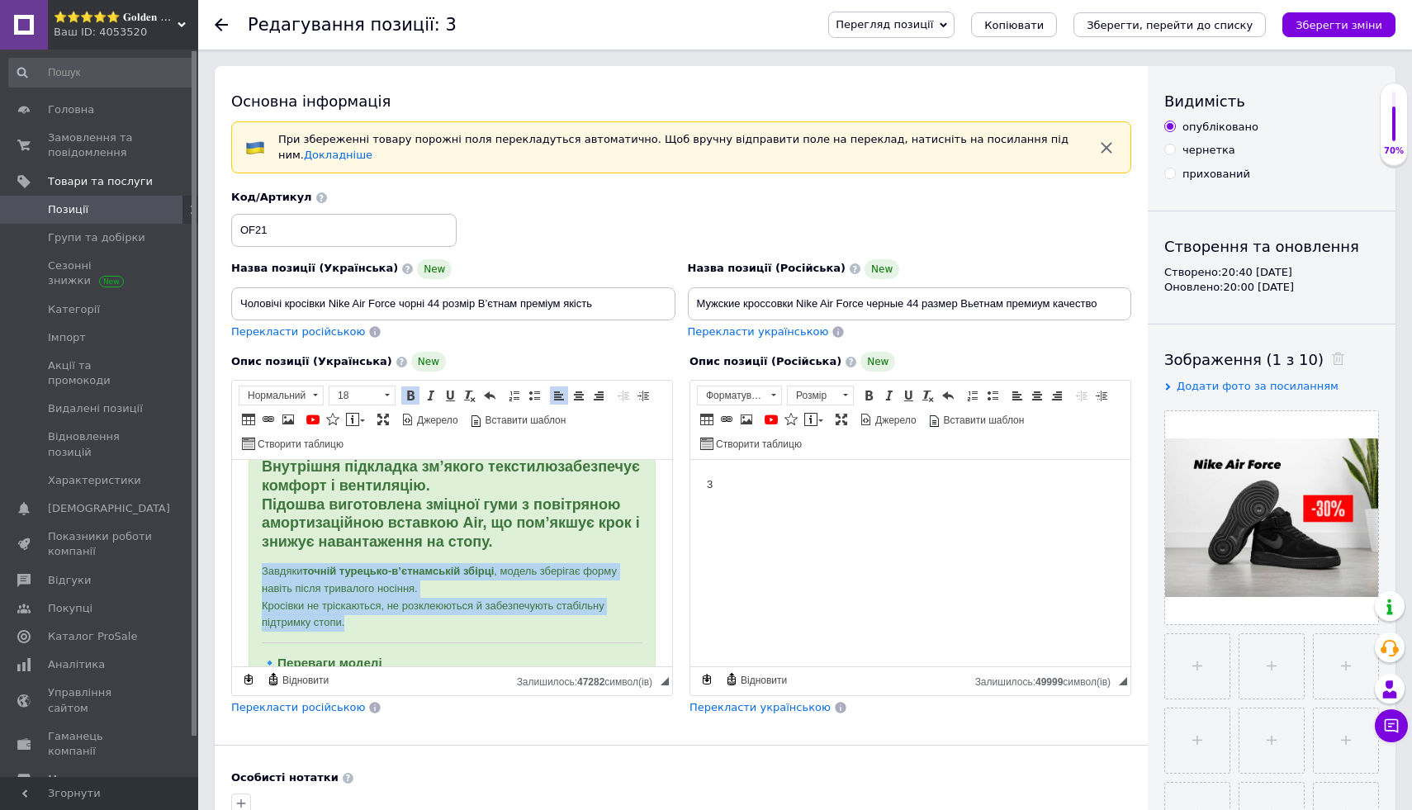
drag, startPoint x: 261, startPoint y: 572, endPoint x: 401, endPoint y: 630, distance: 151.8
click at [401, 630] on div "🖤 Чоловічі кросівки Nike Air Force чорні 44 розмір В’єтнам Преміум якість Чолов…" at bounding box center [452, 733] width 407 height 1723
click at [407, 394] on span at bounding box center [410, 395] width 13 height 13
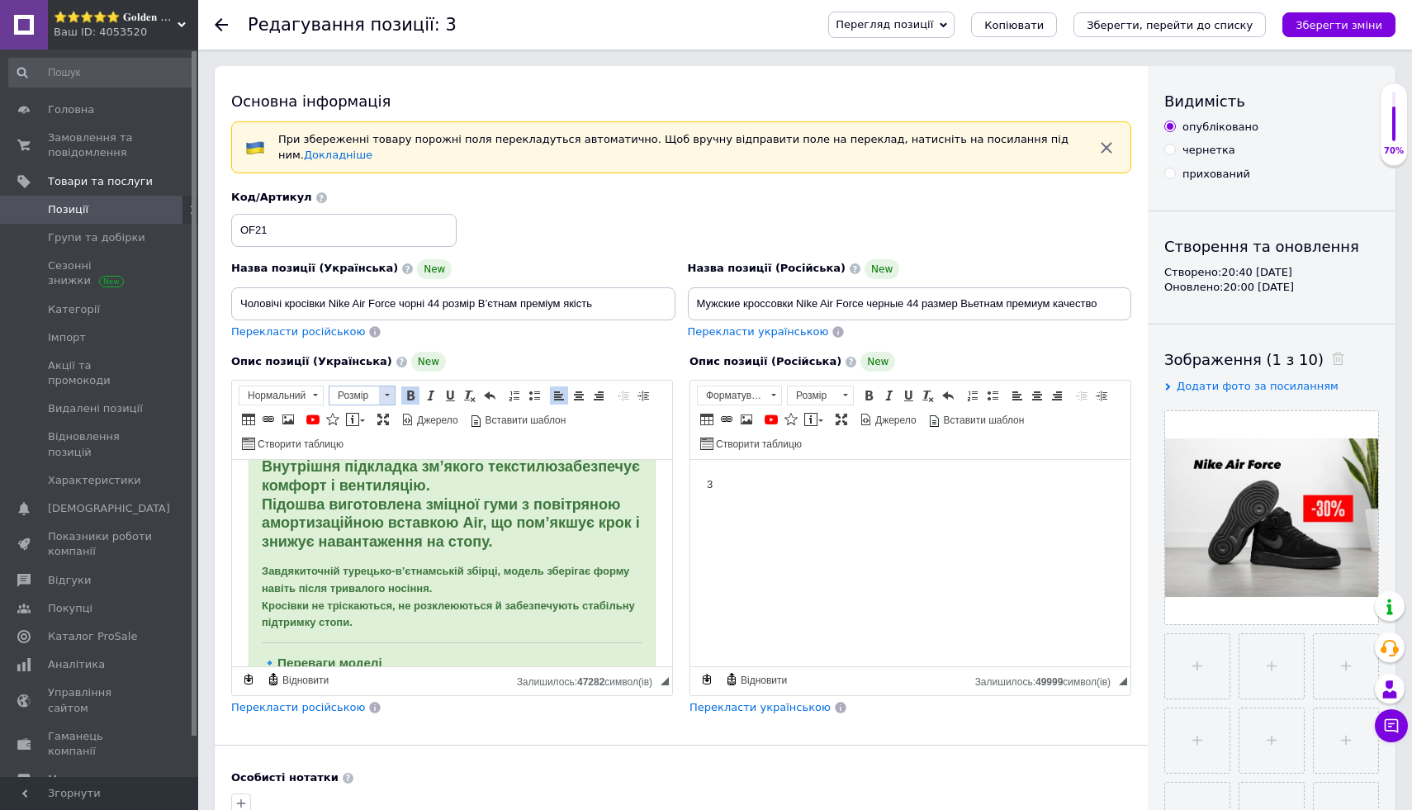
click at [386, 394] on span at bounding box center [387, 395] width 5 height 2
click at [399, 519] on link "18" at bounding box center [378, 516] width 97 height 24
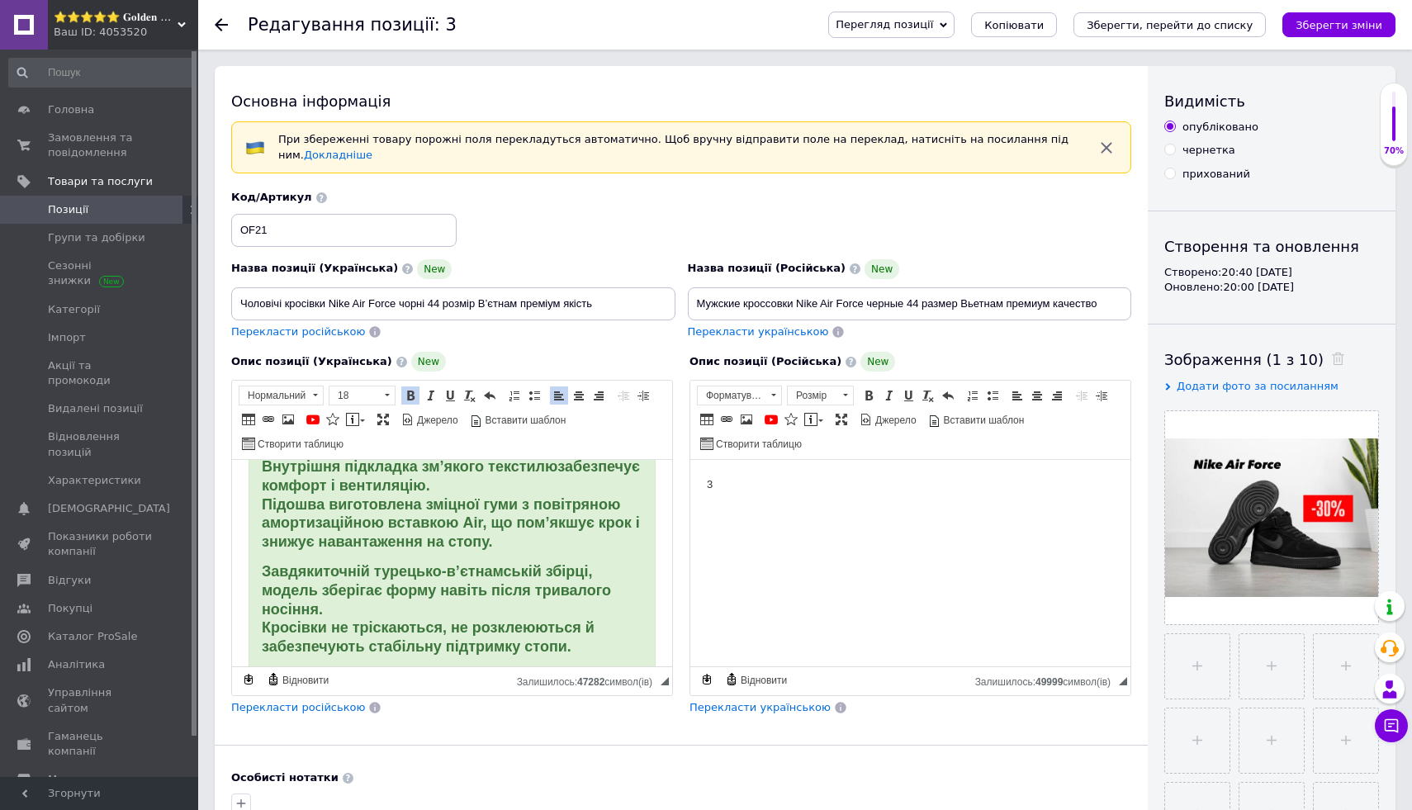
click at [599, 556] on div "🖤 Чоловічі кросівки Nike Air Force чорні 44 розмір В’єтнам Преміум якість Чолов…" at bounding box center [452, 746] width 407 height 1749
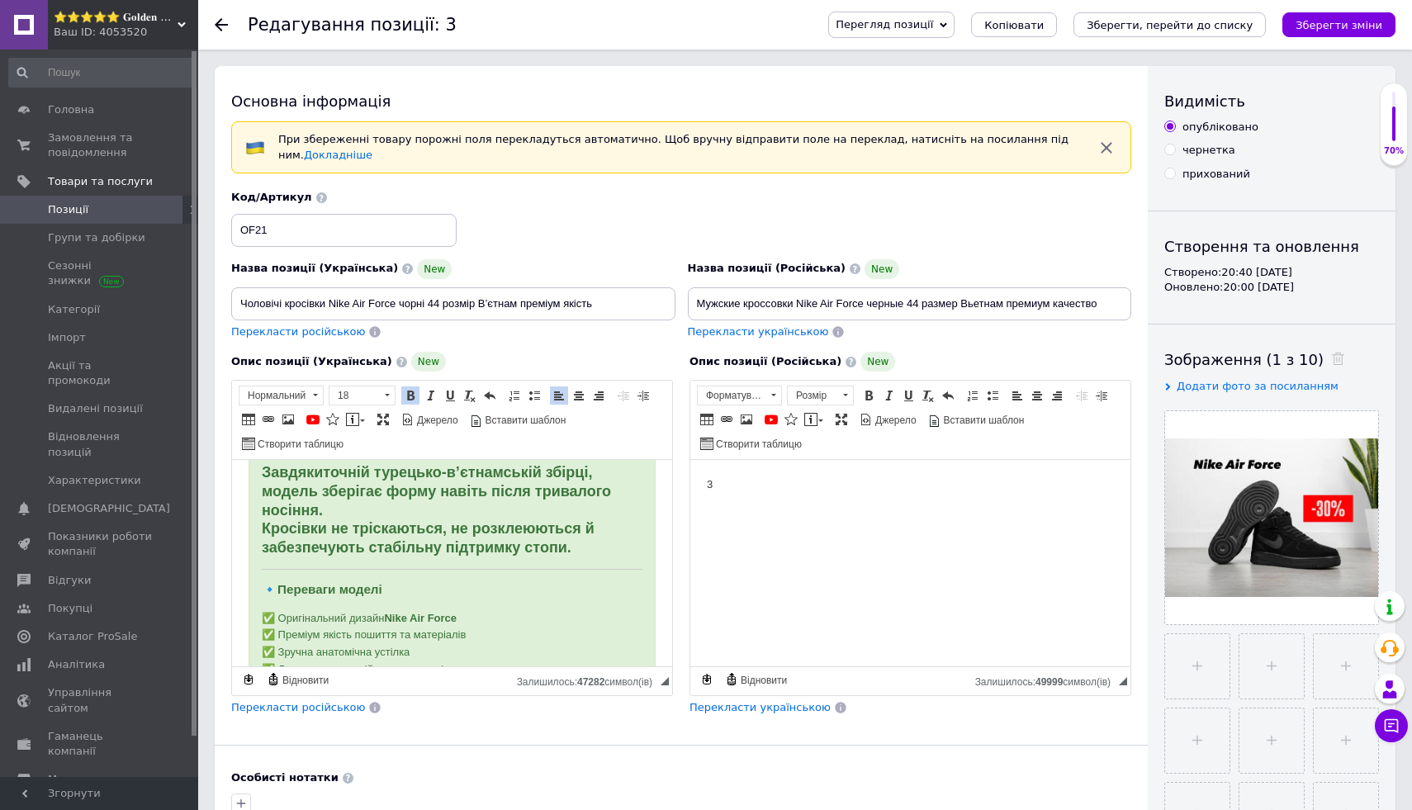
scroll to position [707, 0]
drag, startPoint x: 256, startPoint y: 584, endPoint x: 414, endPoint y: 583, distance: 157.7
click at [414, 583] on div "🖤 Чоловічі кросівки Nike Air Force чорні 44 розмір В’єтнам Преміум якість Чолов…" at bounding box center [452, 644] width 407 height 1749
click at [412, 396] on span at bounding box center [410, 395] width 13 height 13
click at [380, 396] on span at bounding box center [387, 395] width 16 height 18
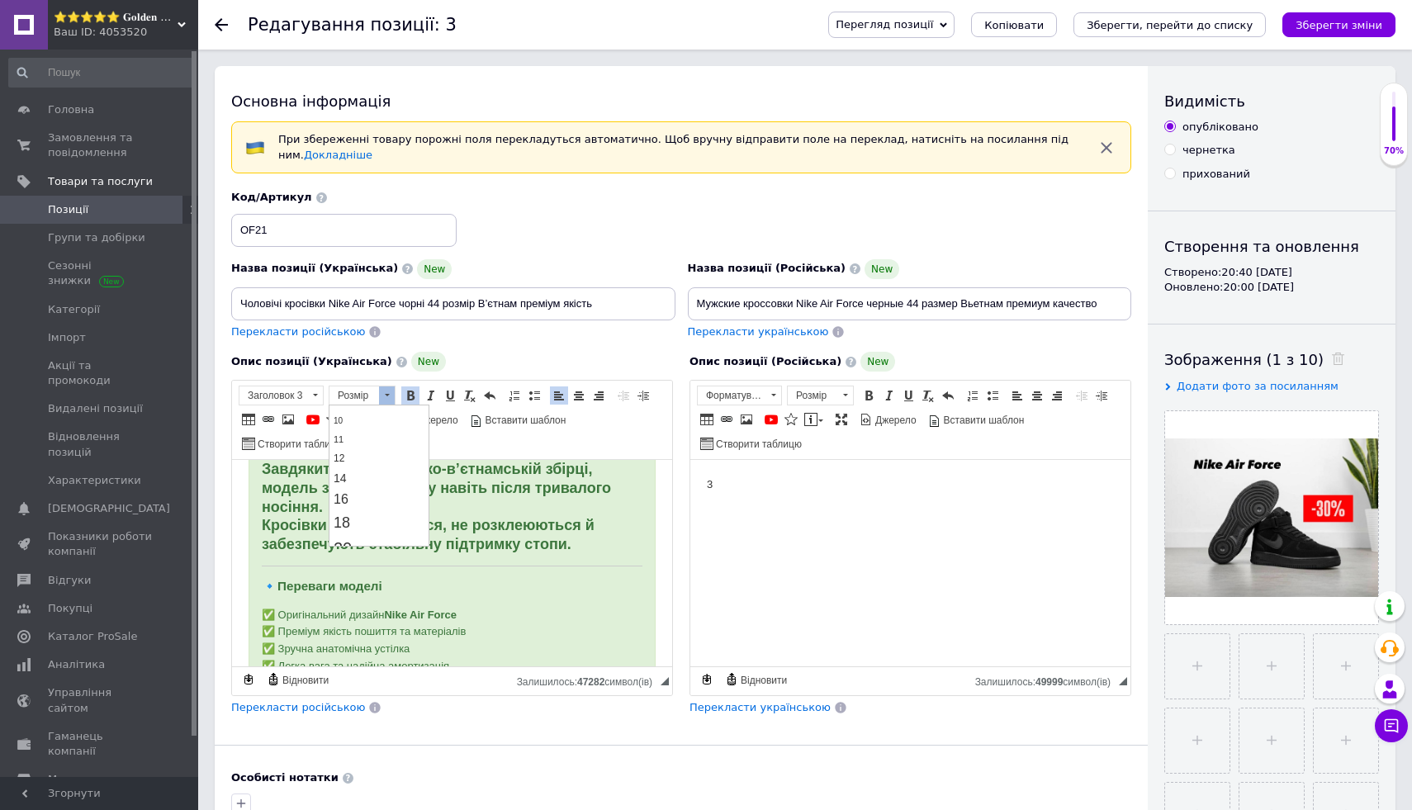
scroll to position [85, 0]
click at [410, 511] on link "18" at bounding box center [378, 514] width 97 height 24
click at [539, 612] on p "✅ Оригінальний дизайн Nike Air Force ✅ Преміум якість пошиття та матеріалів ✅ З…" at bounding box center [452, 659] width 381 height 103
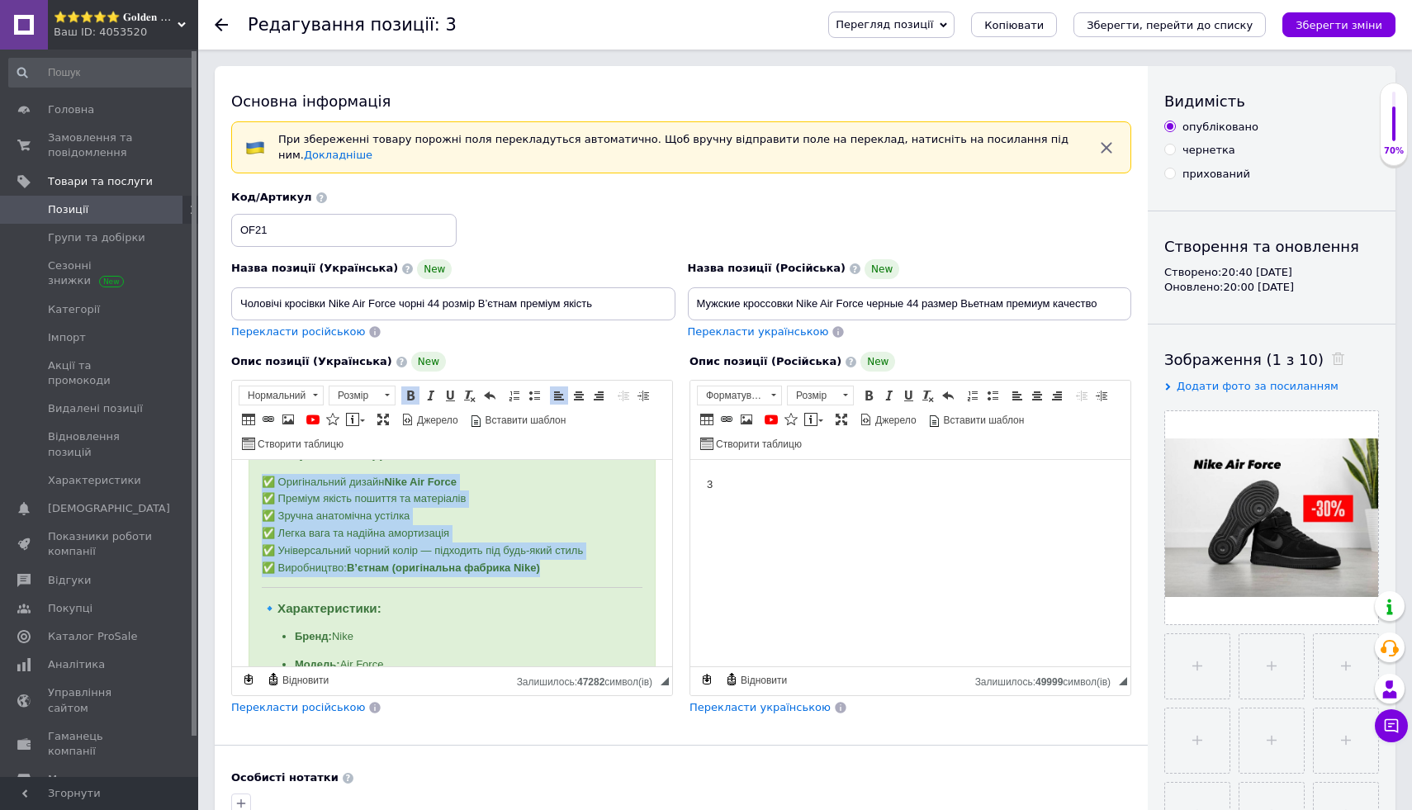
drag, startPoint x: 256, startPoint y: 480, endPoint x: 589, endPoint y: 562, distance: 342.7
click at [589, 562] on div "🖤 Чоловічі кросівки Nike Air Force чорні 44 розмір В’єтнам Преміум якість Чолов…" at bounding box center [452, 511] width 407 height 1750
click at [414, 394] on span at bounding box center [410, 395] width 13 height 13
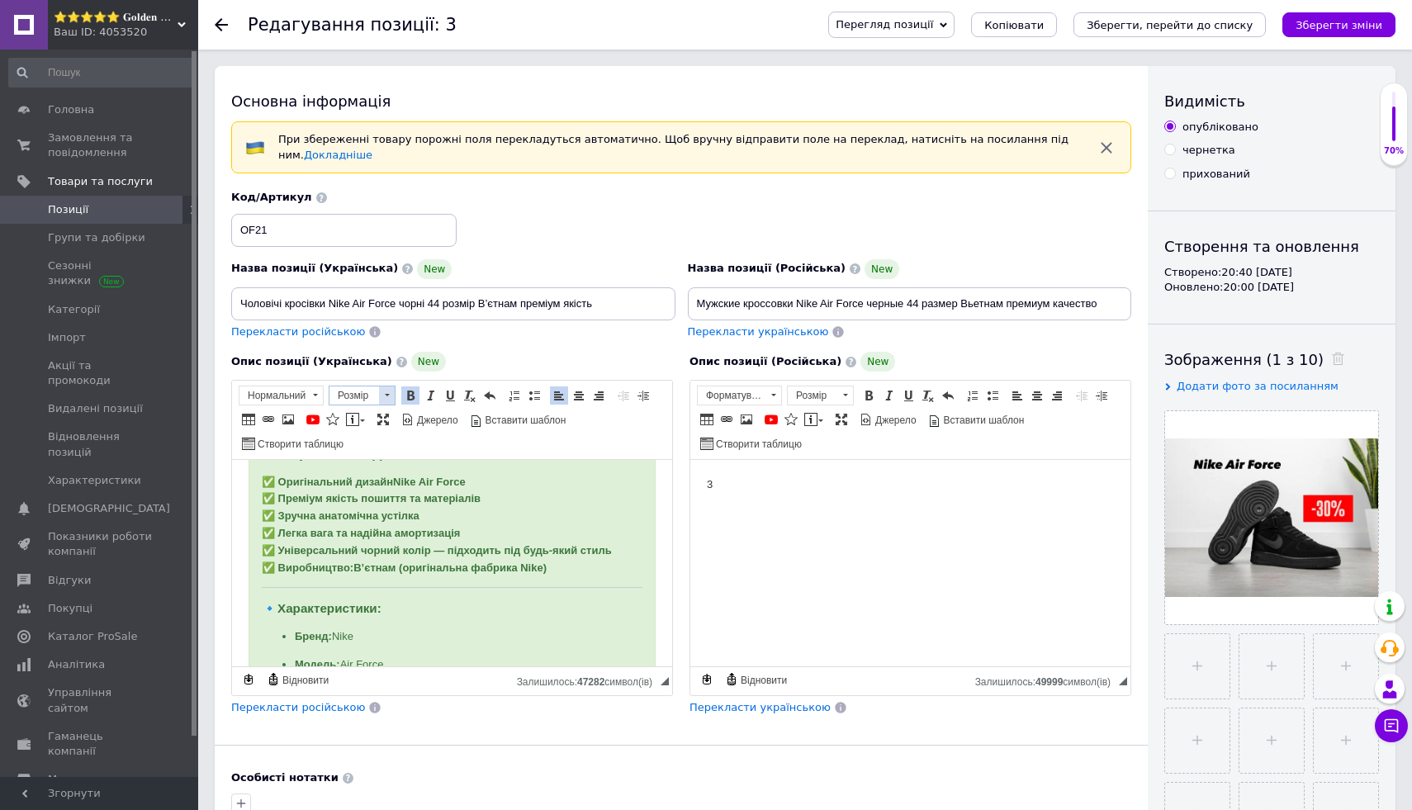
click at [390, 394] on span at bounding box center [387, 395] width 16 height 18
click at [394, 527] on link "18" at bounding box center [378, 530] width 97 height 24
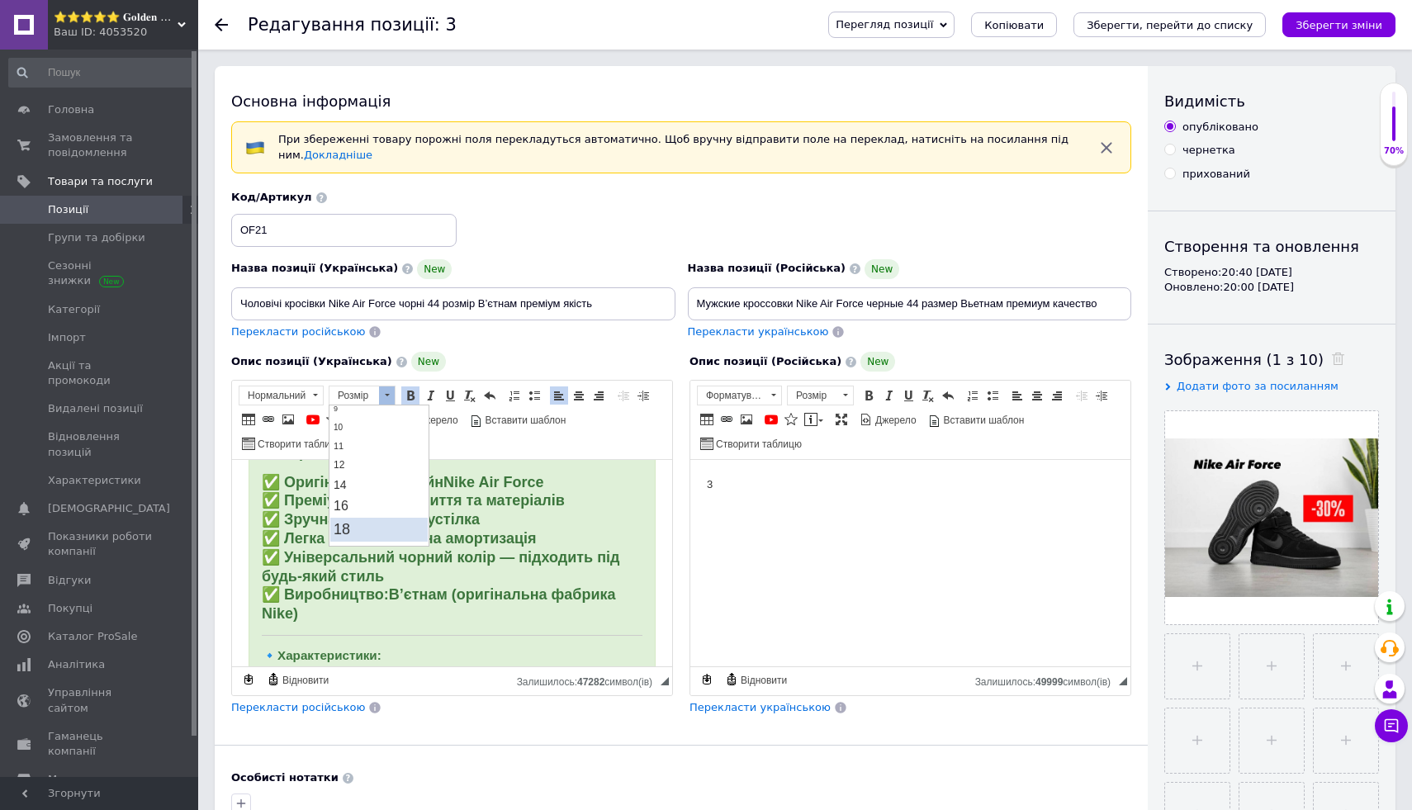
scroll to position [0, 0]
click at [567, 520] on p "✅ Оригінальний дизайн Nike Air Force ✅ Преміум якість пошиття та матеріалів ✅ З…" at bounding box center [452, 549] width 381 height 150
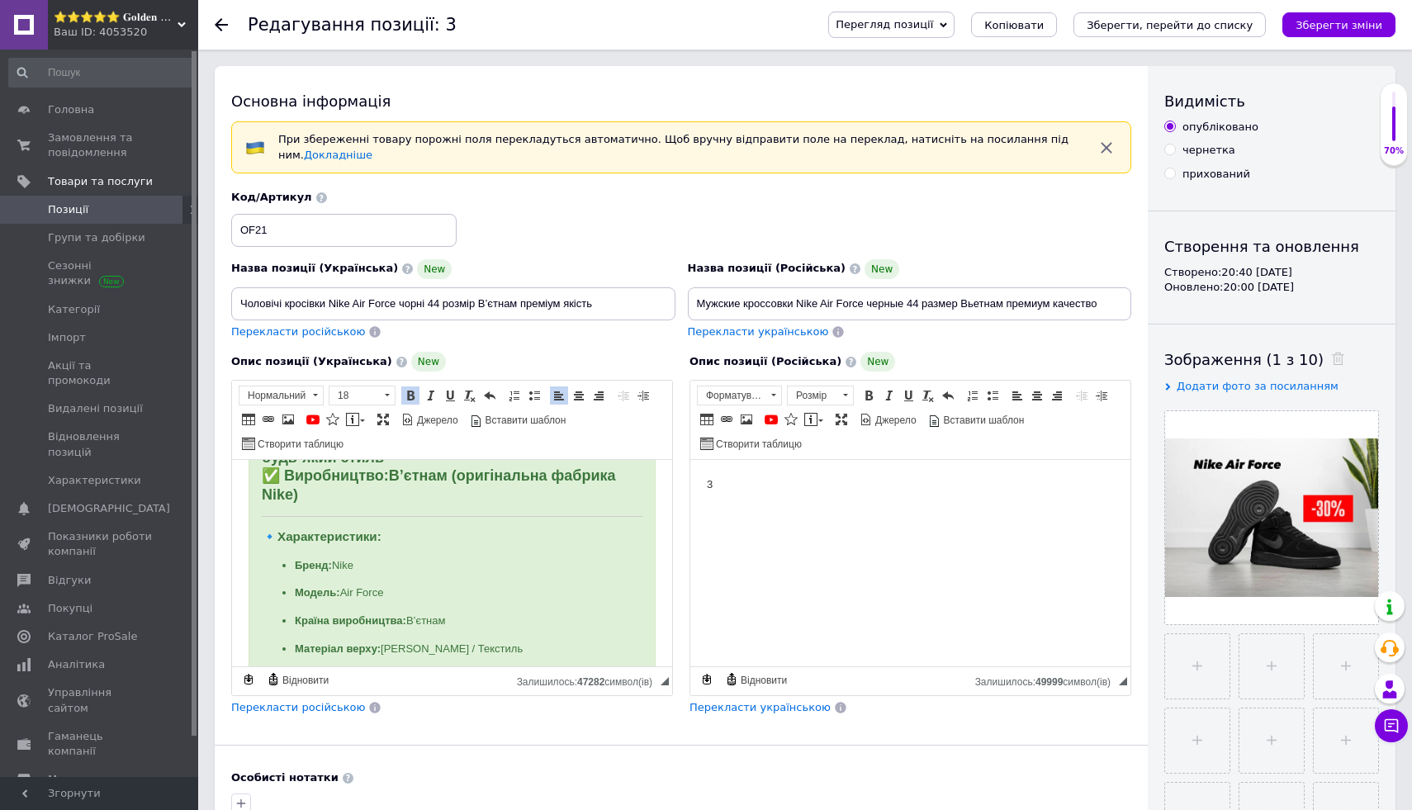
scroll to position [966, 0]
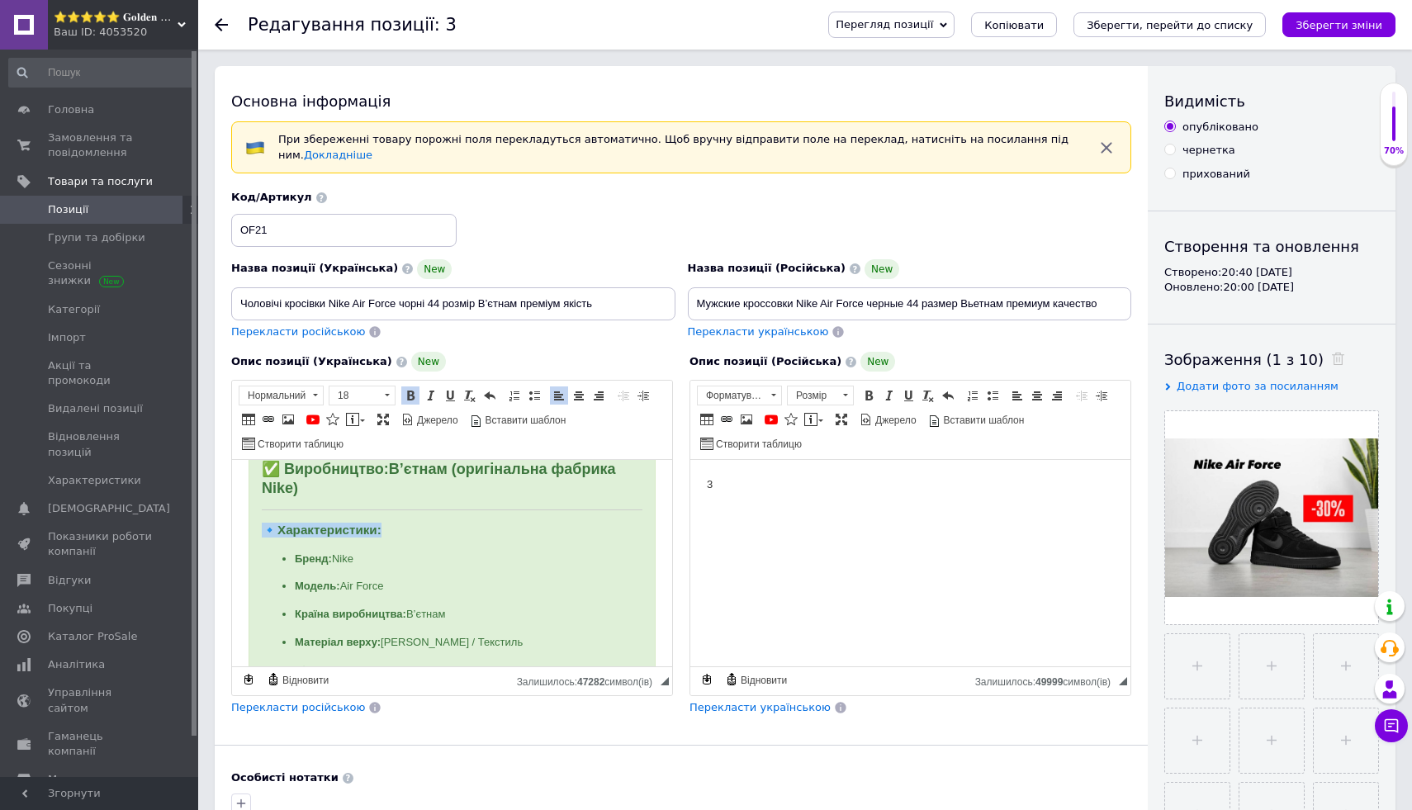
drag, startPoint x: 258, startPoint y: 530, endPoint x: 430, endPoint y: 530, distance: 172.6
click at [430, 530] on div "🖤 Чоловічі кросівки Nike Air Force чорні 44 розмір В’єтнам Преміум якість Чолов…" at bounding box center [452, 408] width 407 height 1797
click at [409, 400] on span at bounding box center [410, 395] width 13 height 13
click at [382, 394] on span at bounding box center [387, 395] width 16 height 18
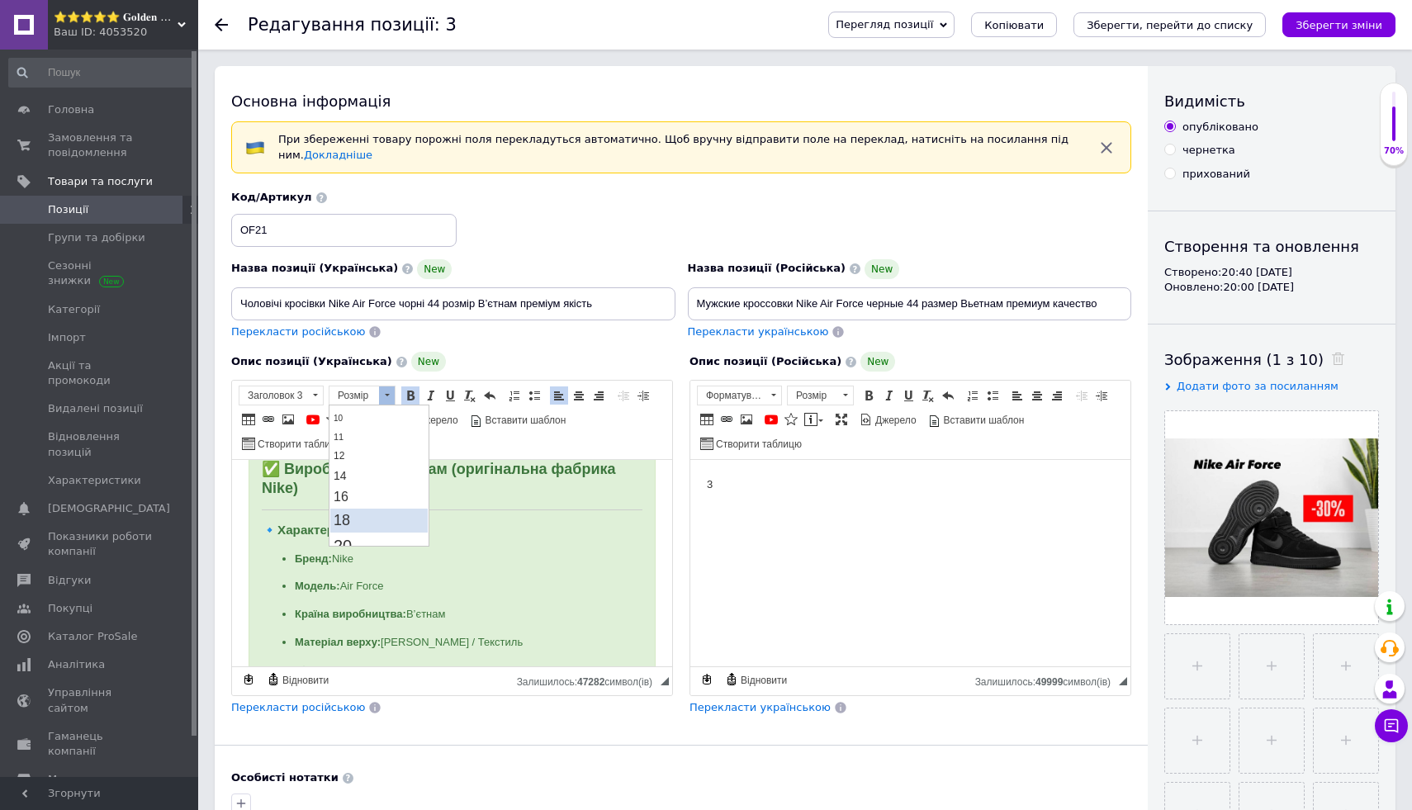
click at [377, 510] on link "18" at bounding box center [378, 521] width 97 height 24
click at [503, 556] on p "Бренд: Nike" at bounding box center [452, 560] width 315 height 17
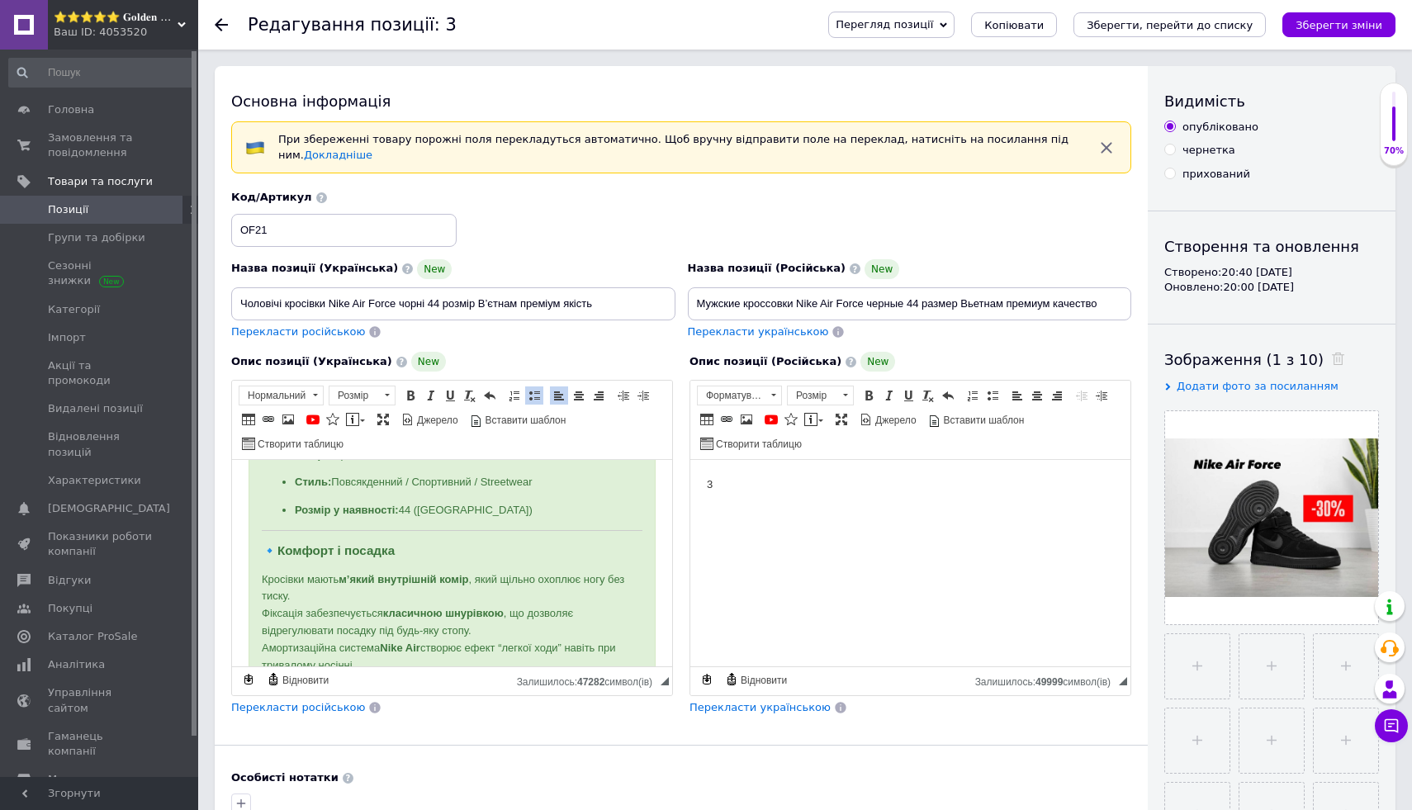
scroll to position [1235, 0]
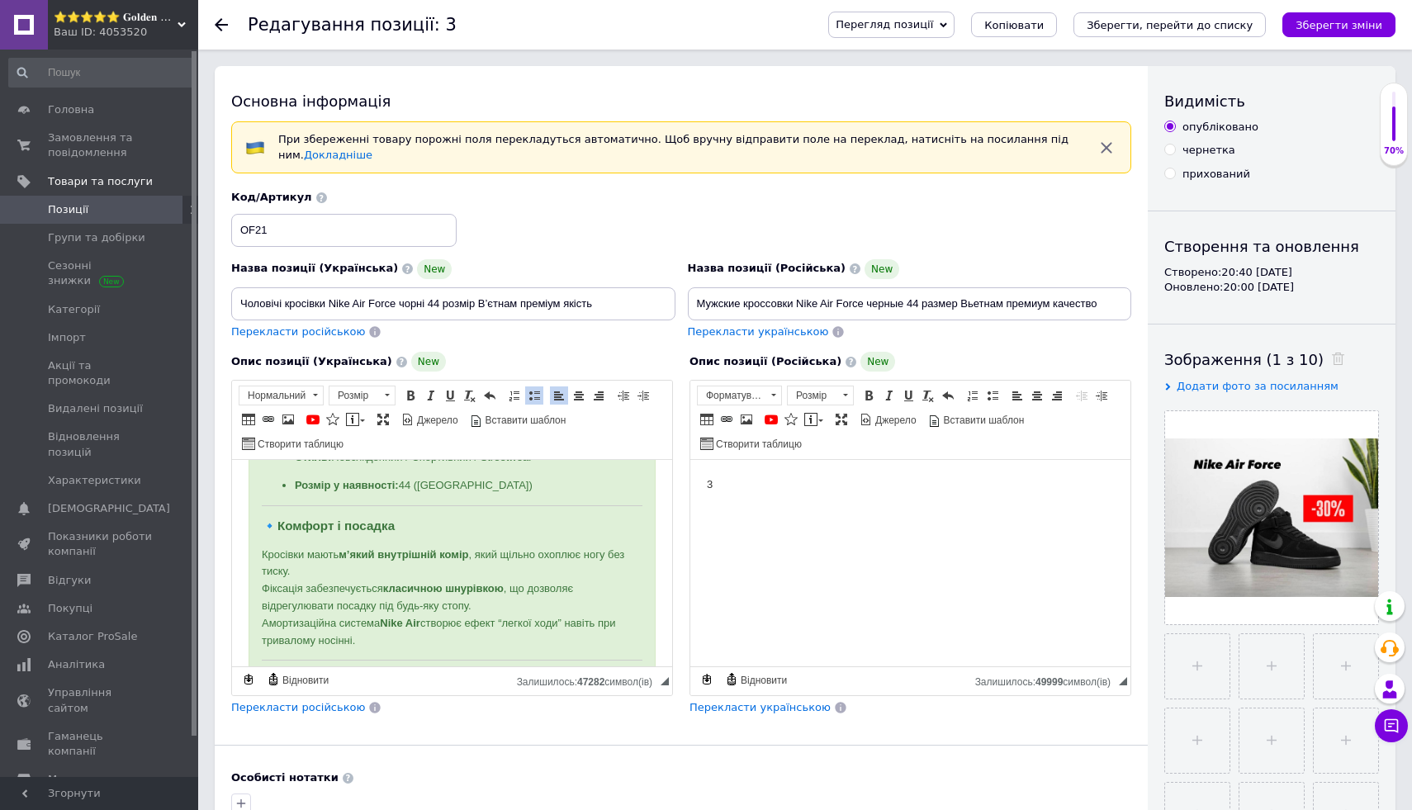
drag, startPoint x: 293, startPoint y: 491, endPoint x: 480, endPoint y: 503, distance: 187.0
click at [481, 503] on div "🖤 Чоловічі кросівки Nike Air Force чорні 44 розмір В’єтнам Преміум якість Чолов…" at bounding box center [452, 140] width 407 height 1798
click at [388, 394] on span at bounding box center [387, 395] width 5 height 2
click at [391, 528] on link "18" at bounding box center [378, 519] width 97 height 24
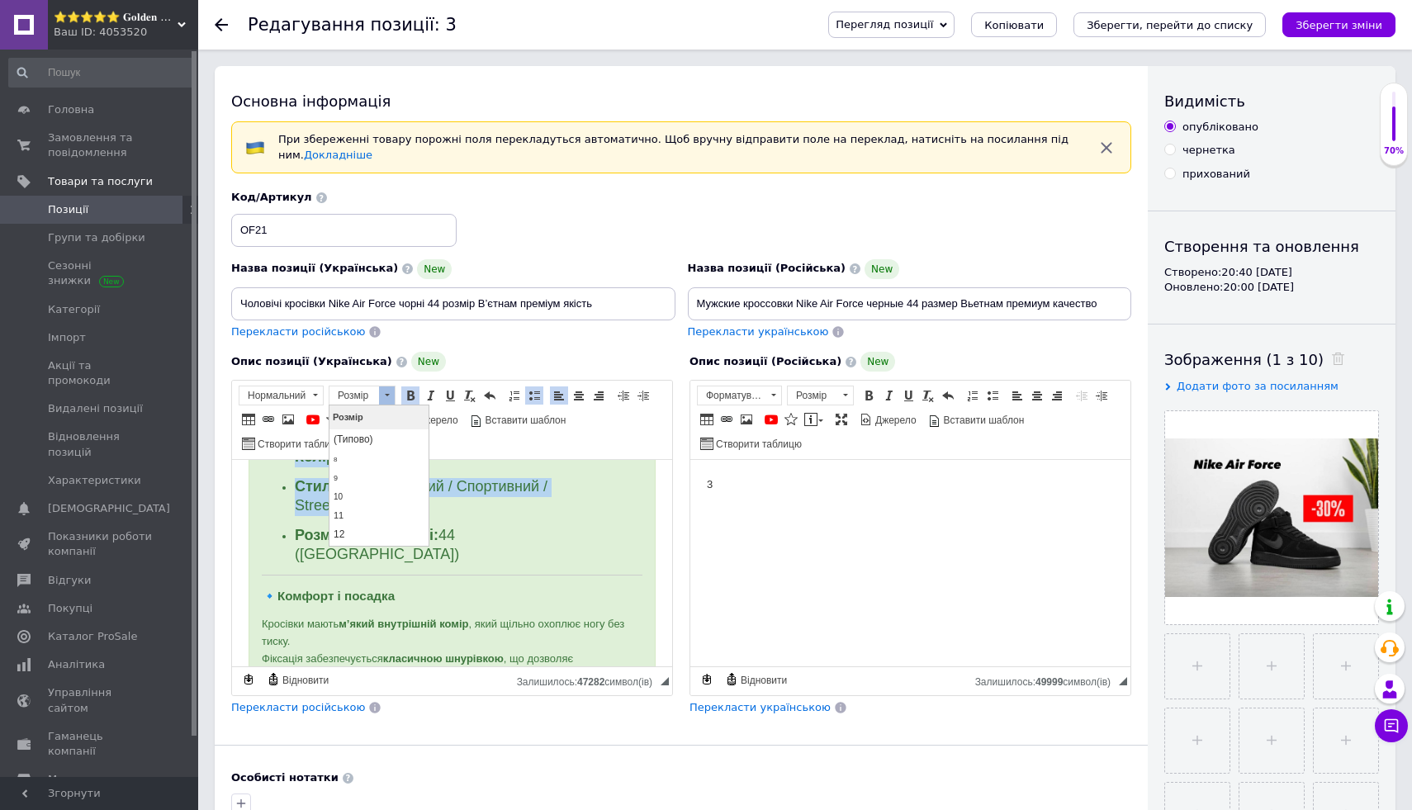
scroll to position [1065, 0]
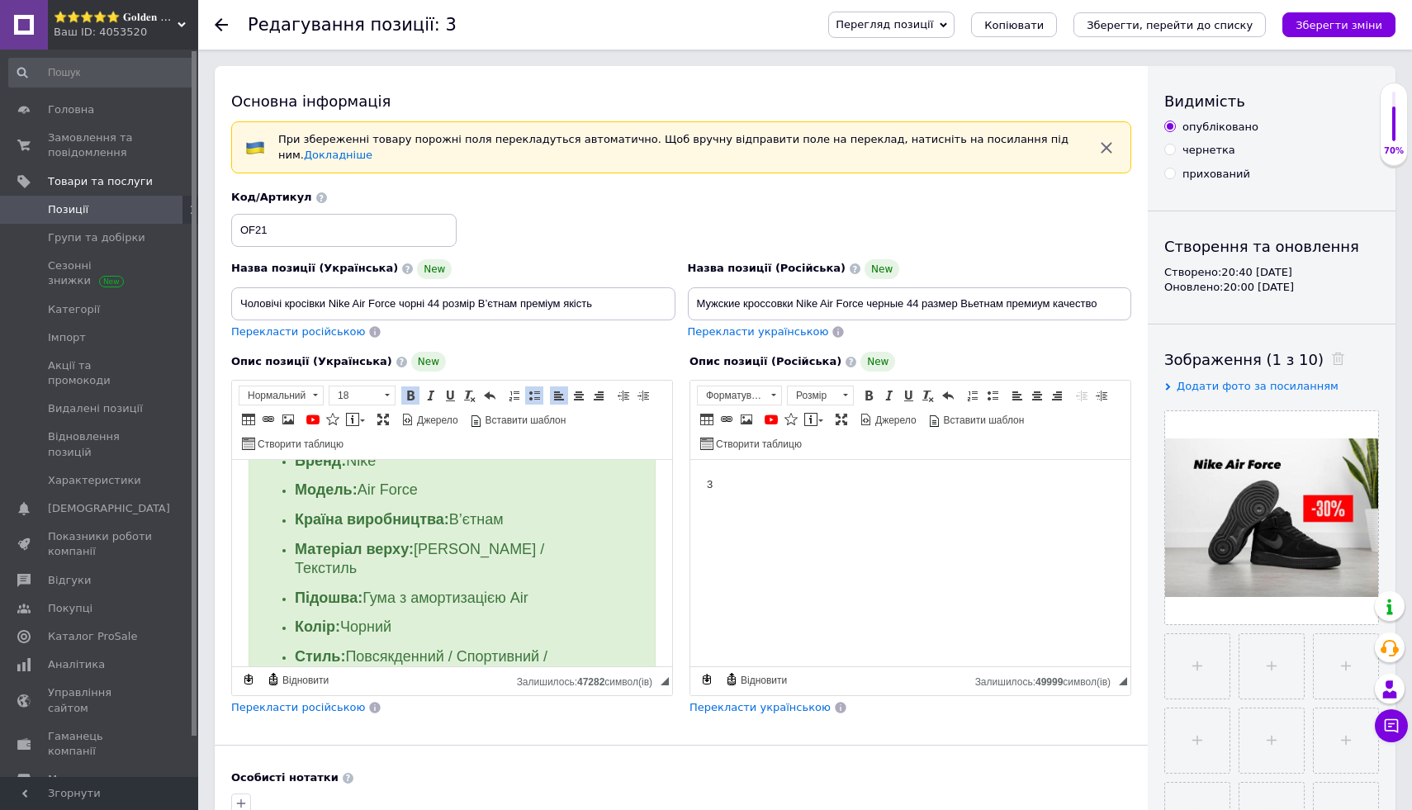
click at [582, 552] on p "Матеріал верху: Еко-шкіра / Текстиль" at bounding box center [452, 560] width 315 height 38
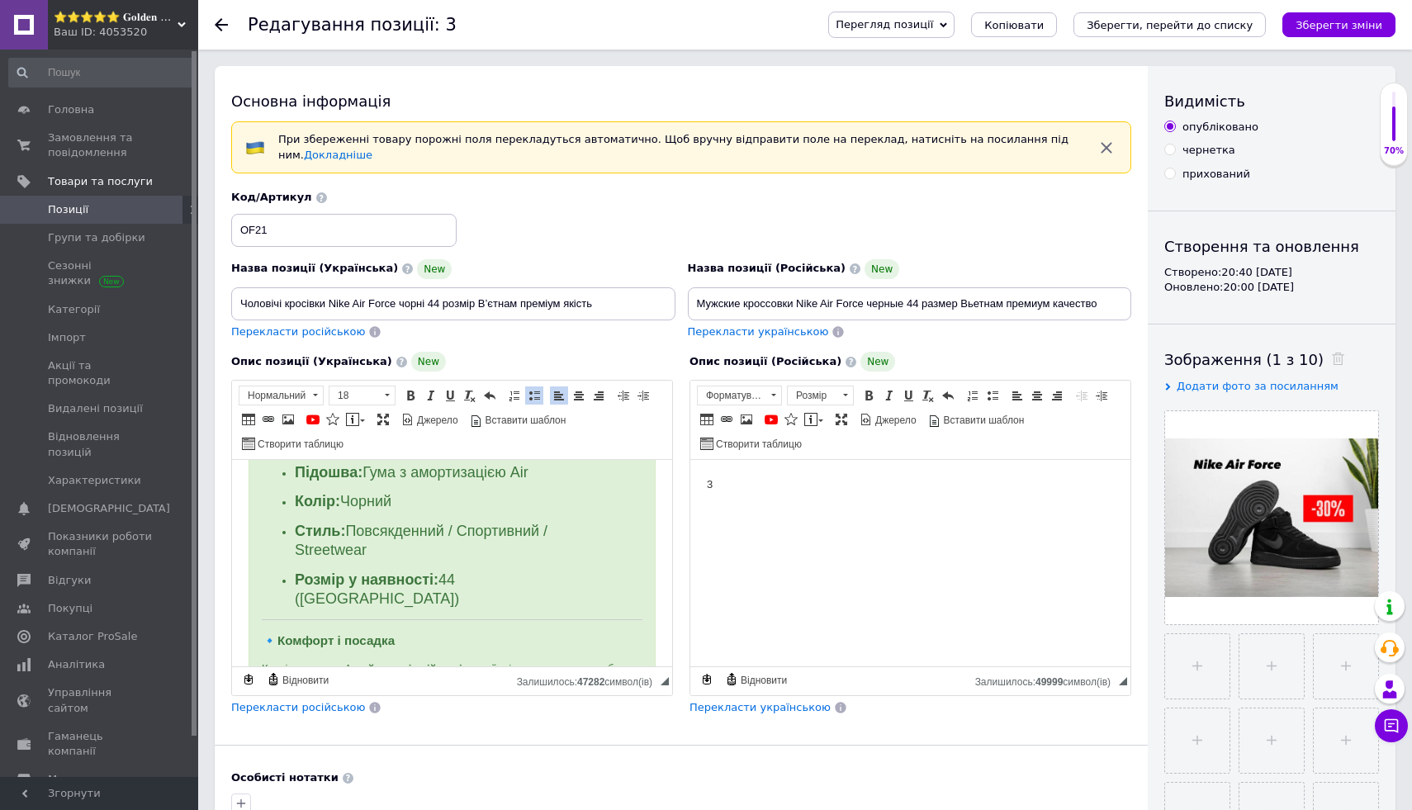
scroll to position [1239, 0]
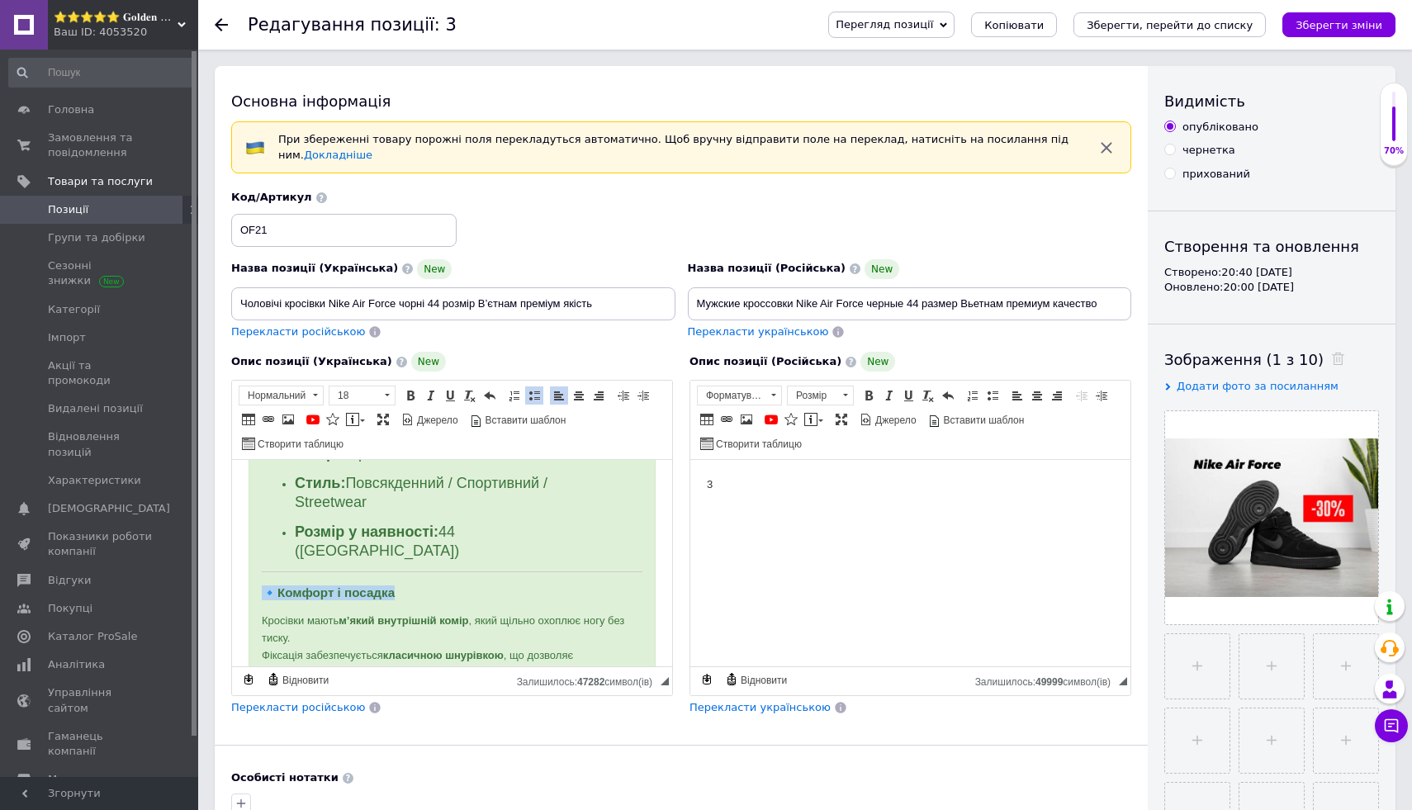
drag, startPoint x: 258, startPoint y: 555, endPoint x: 418, endPoint y: 558, distance: 159.4
click at [418, 558] on div "🖤 Чоловічі кросівки Nike Air Force чорні 44 розмір В’єтнам Преміум якість Чолов…" at bounding box center [452, 172] width 407 height 1868
click at [411, 395] on span at bounding box center [410, 395] width 13 height 13
click at [387, 395] on span at bounding box center [387, 395] width 5 height 2
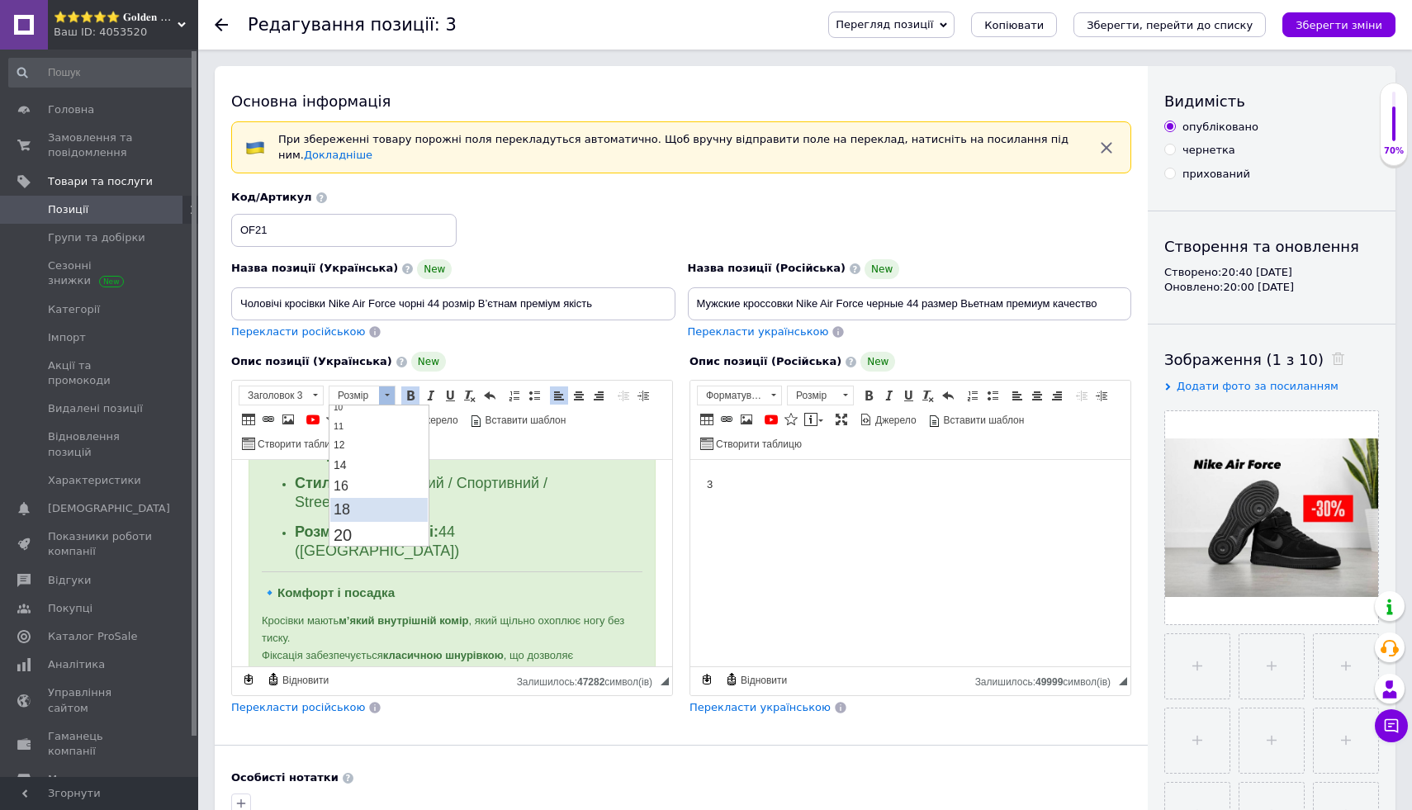
scroll to position [88, 0]
drag, startPoint x: 401, startPoint y: 519, endPoint x: 623, endPoint y: 473, distance: 227.7
click at [401, 519] on link "18" at bounding box center [378, 512] width 97 height 24
click at [525, 586] on h3 "🔹 Комфорт і посадка" at bounding box center [452, 594] width 381 height 16
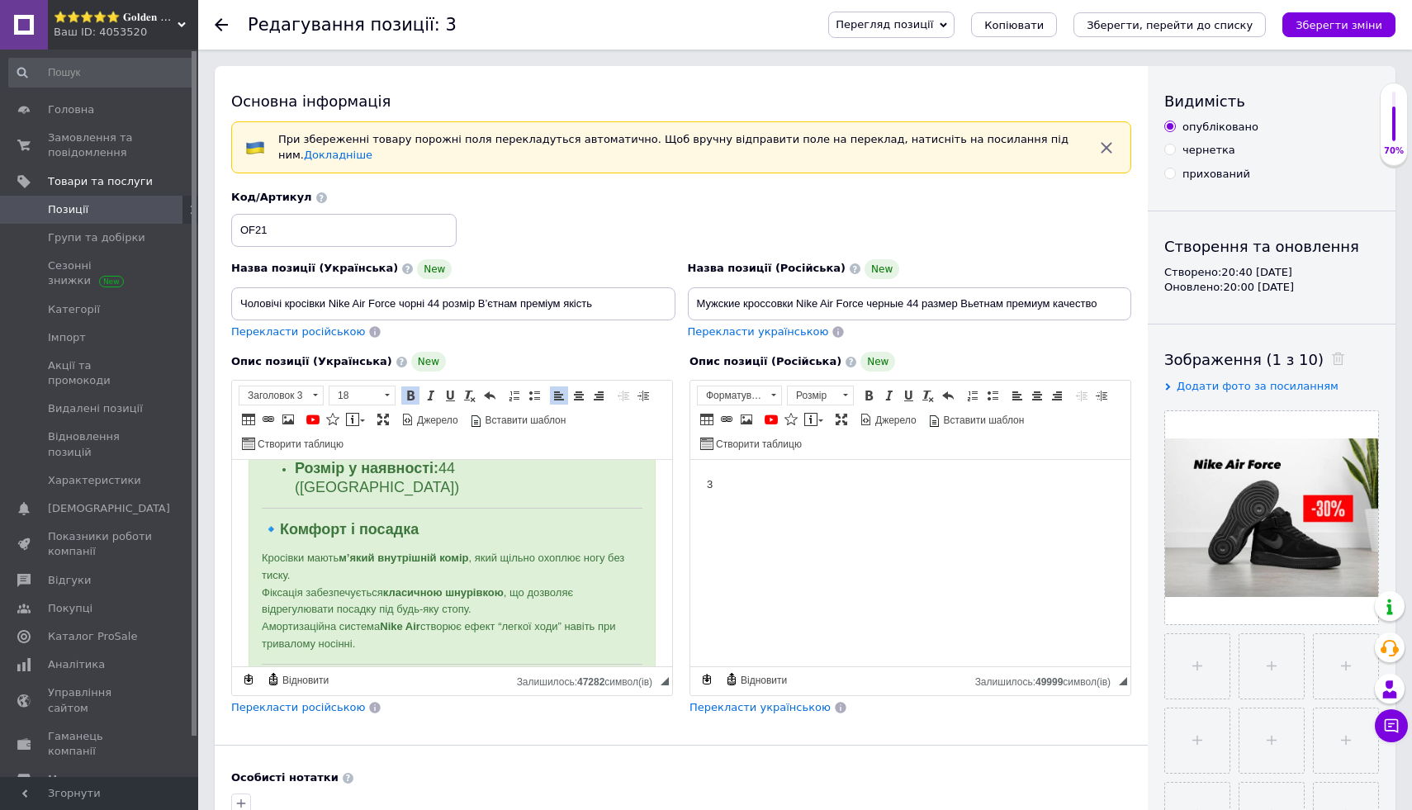
scroll to position [1336, 0]
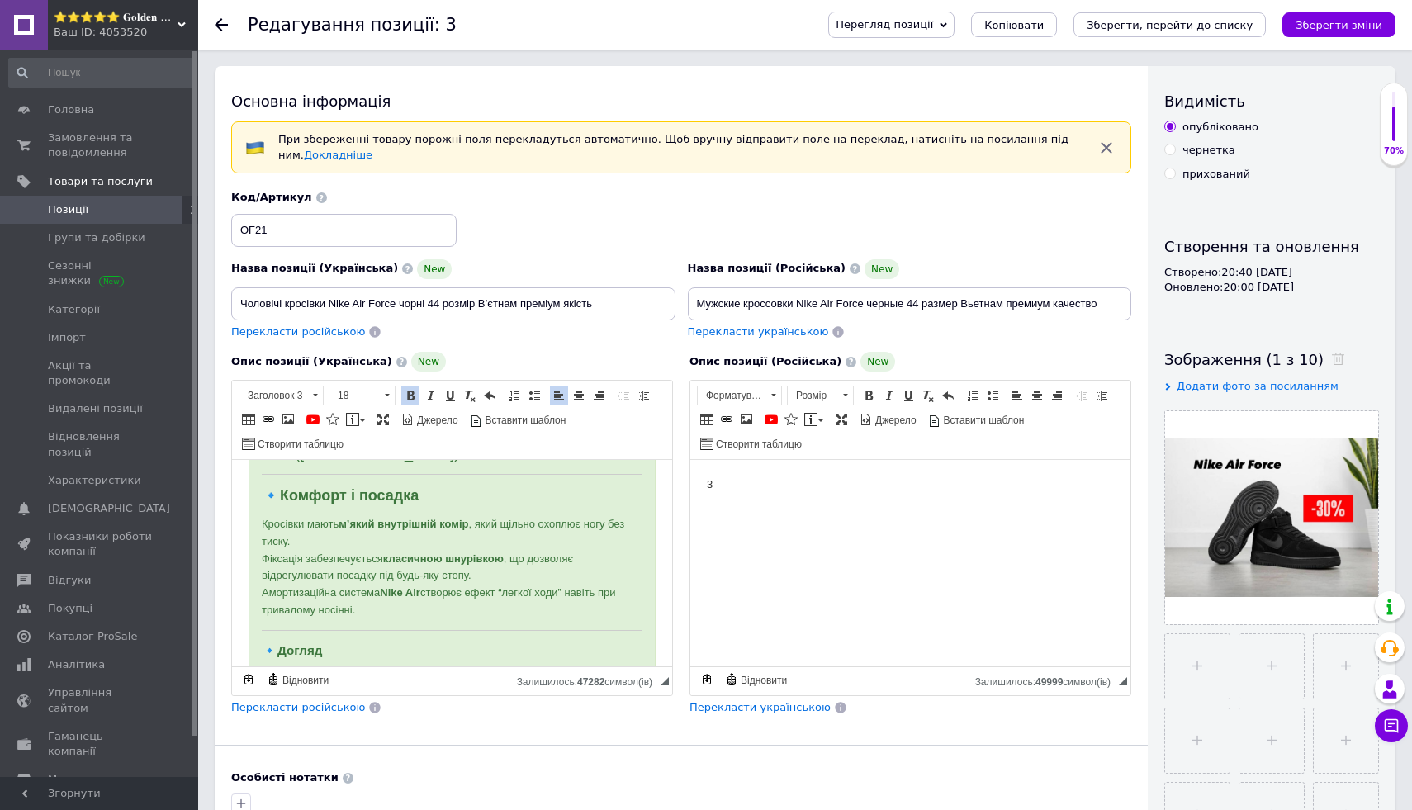
drag, startPoint x: 258, startPoint y: 487, endPoint x: 550, endPoint y: 584, distance: 307.1
click at [550, 584] on div "🖤 Чоловічі кросівки Nike Air Force чорні 44 розмір В’єтнам Преміум якість Чолов…" at bounding box center [452, 74] width 407 height 1869
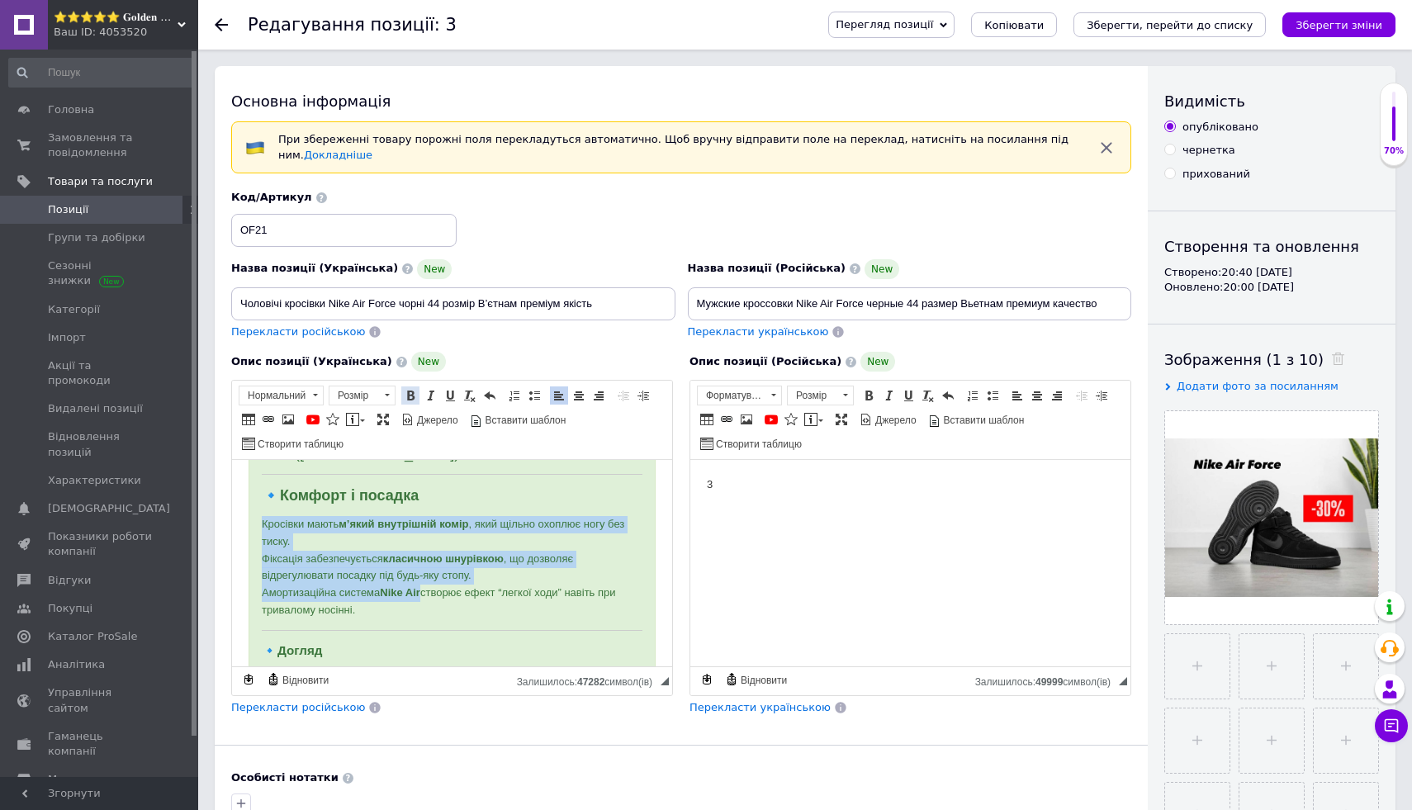
click at [415, 392] on span at bounding box center [410, 395] width 13 height 13
click at [383, 392] on span at bounding box center [387, 395] width 16 height 18
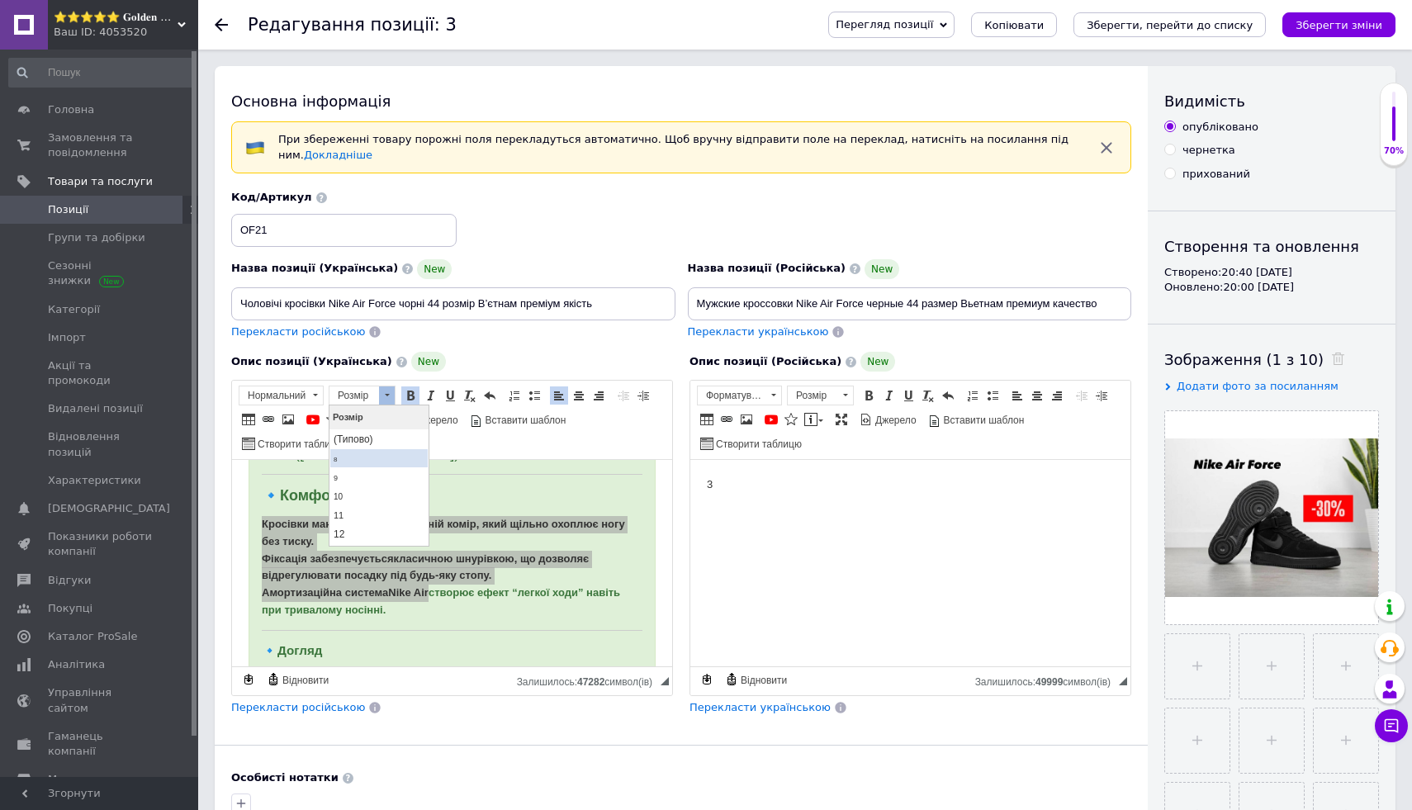
scroll to position [111, 0]
drag, startPoint x: 395, startPoint y: 489, endPoint x: 518, endPoint y: 434, distance: 134.6
click at [395, 489] on link "18" at bounding box center [378, 488] width 97 height 24
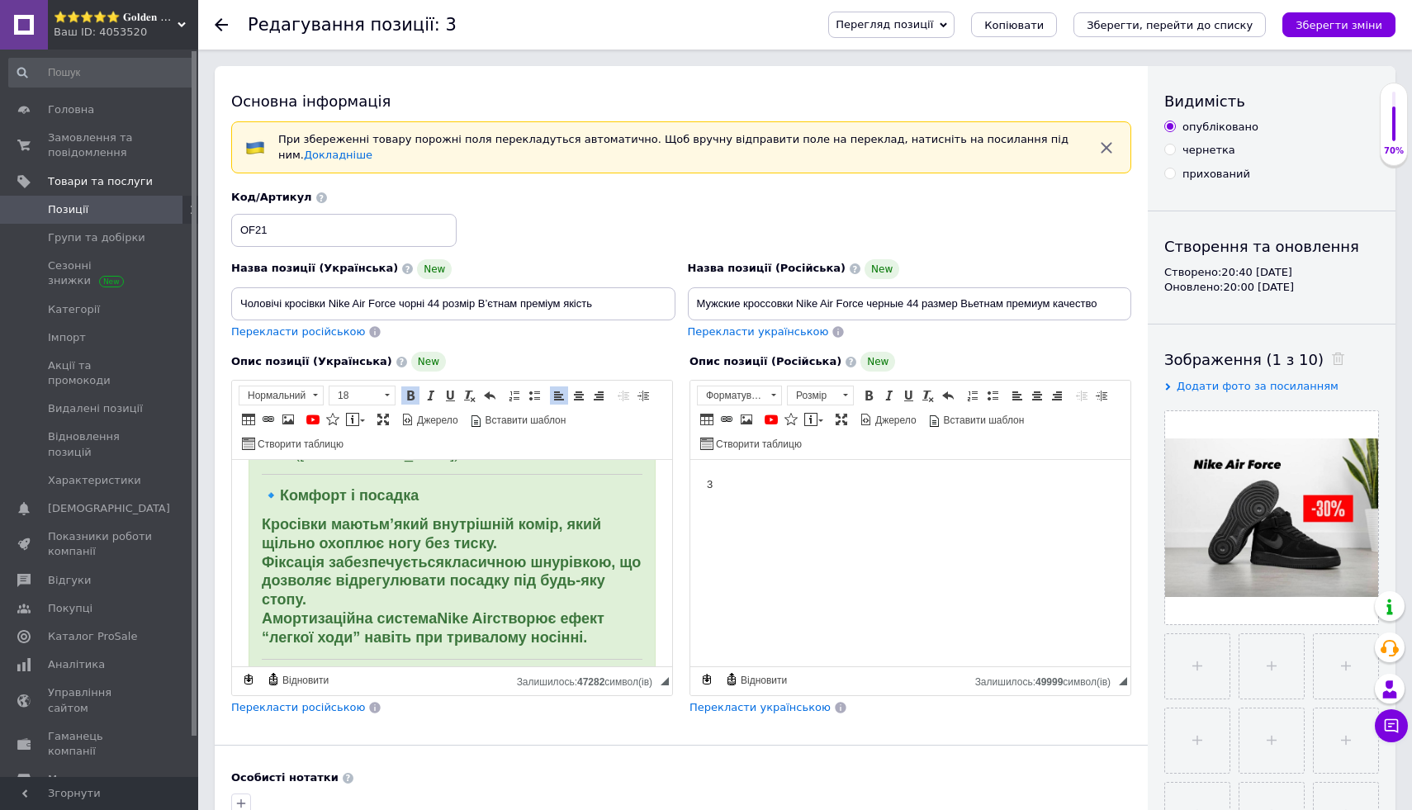
scroll to position [0, 0]
click at [630, 629] on div "🖤 Чоловічі кросівки Nike Air Force чорні 44 розмір В’єтнам Преміум якість Чолов…" at bounding box center [452, 88] width 407 height 1897
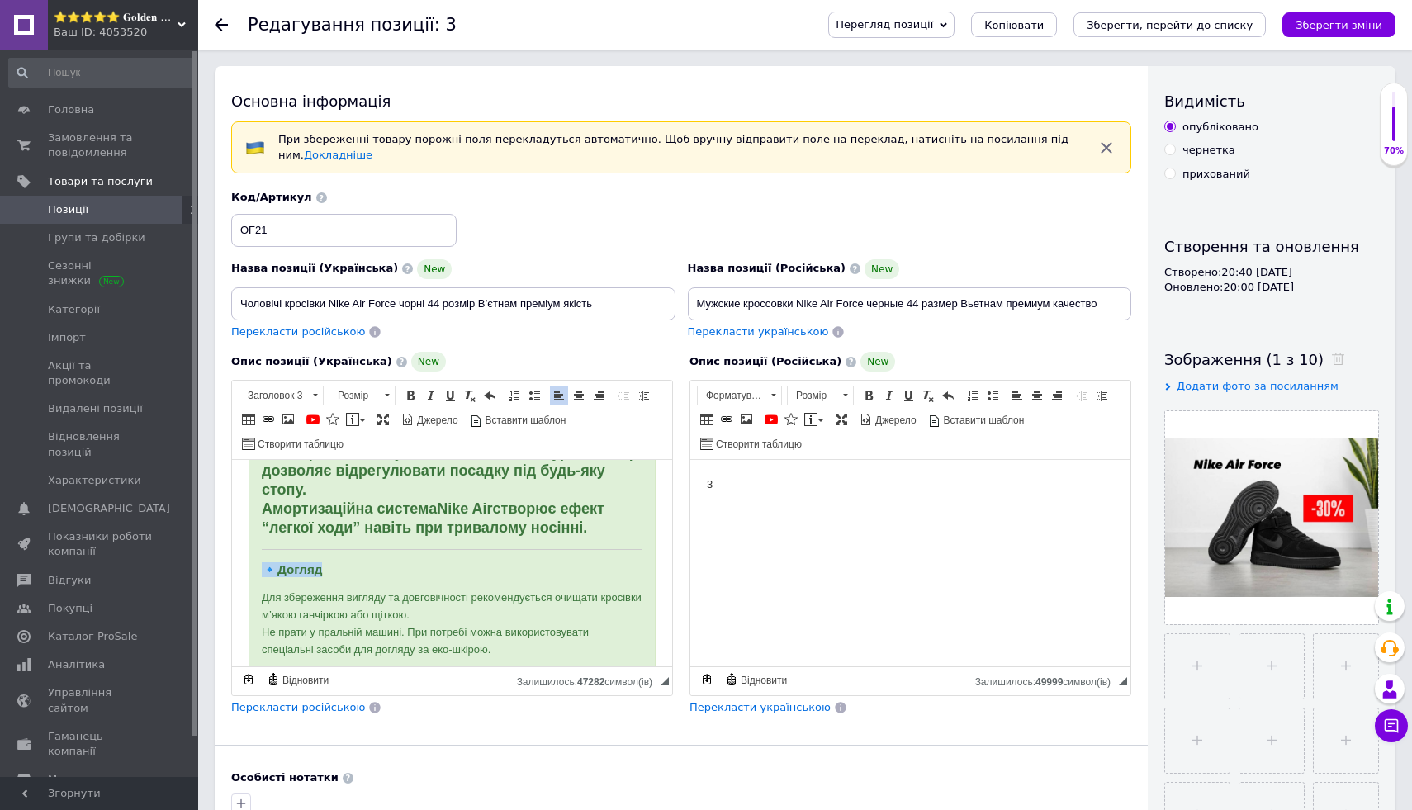
drag, startPoint x: 268, startPoint y: 535, endPoint x: 370, endPoint y: 535, distance: 102.4
click at [410, 389] on span at bounding box center [410, 395] width 13 height 13
click at [380, 389] on span at bounding box center [387, 395] width 16 height 18
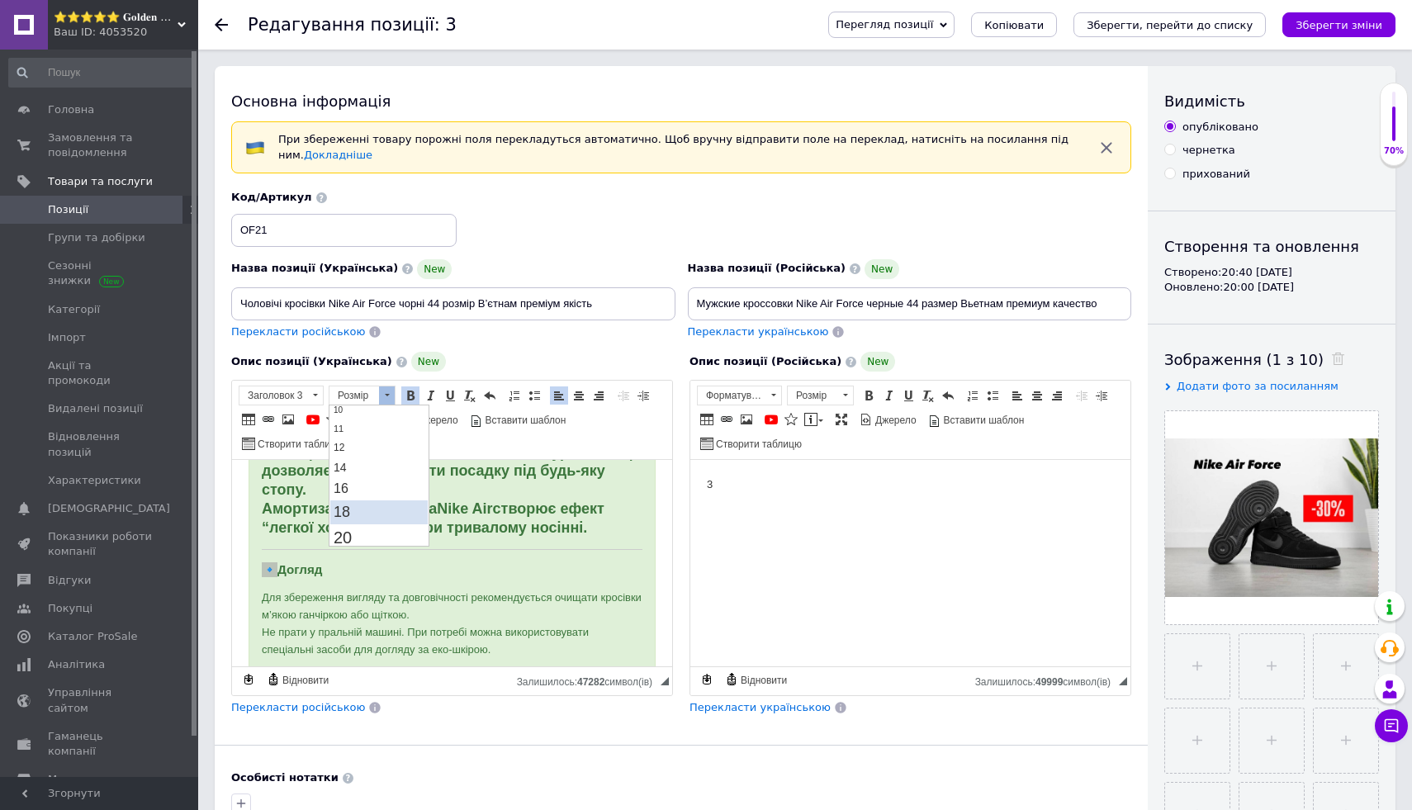
click at [383, 511] on link "18" at bounding box center [378, 512] width 97 height 24
click at [491, 590] on p "Для збереження вигляду та довговічності рекомендується очищати кросівки м’якою …" at bounding box center [452, 624] width 381 height 69
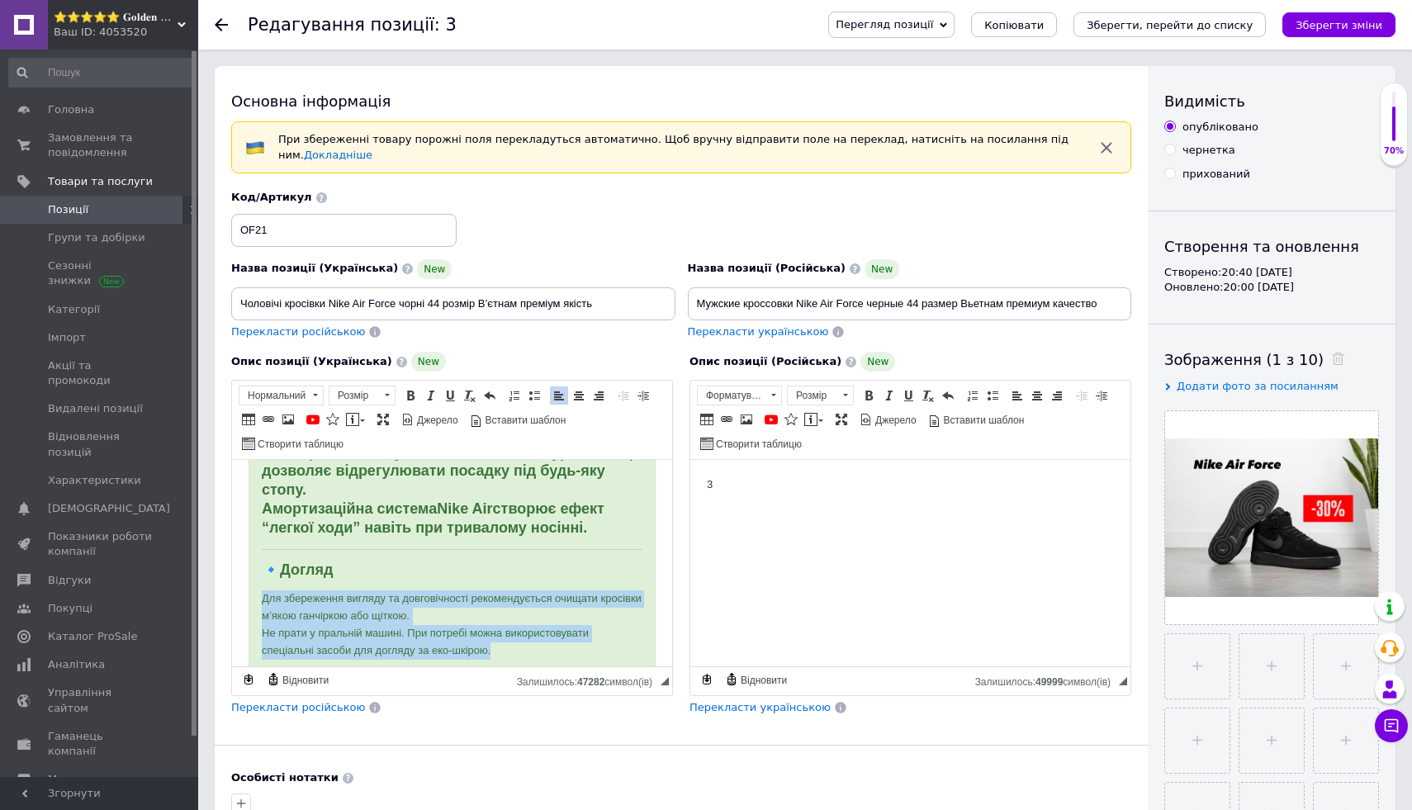
drag, startPoint x: 258, startPoint y: 562, endPoint x: 556, endPoint y: 608, distance: 301.7
click at [413, 400] on span at bounding box center [410, 395] width 13 height 13
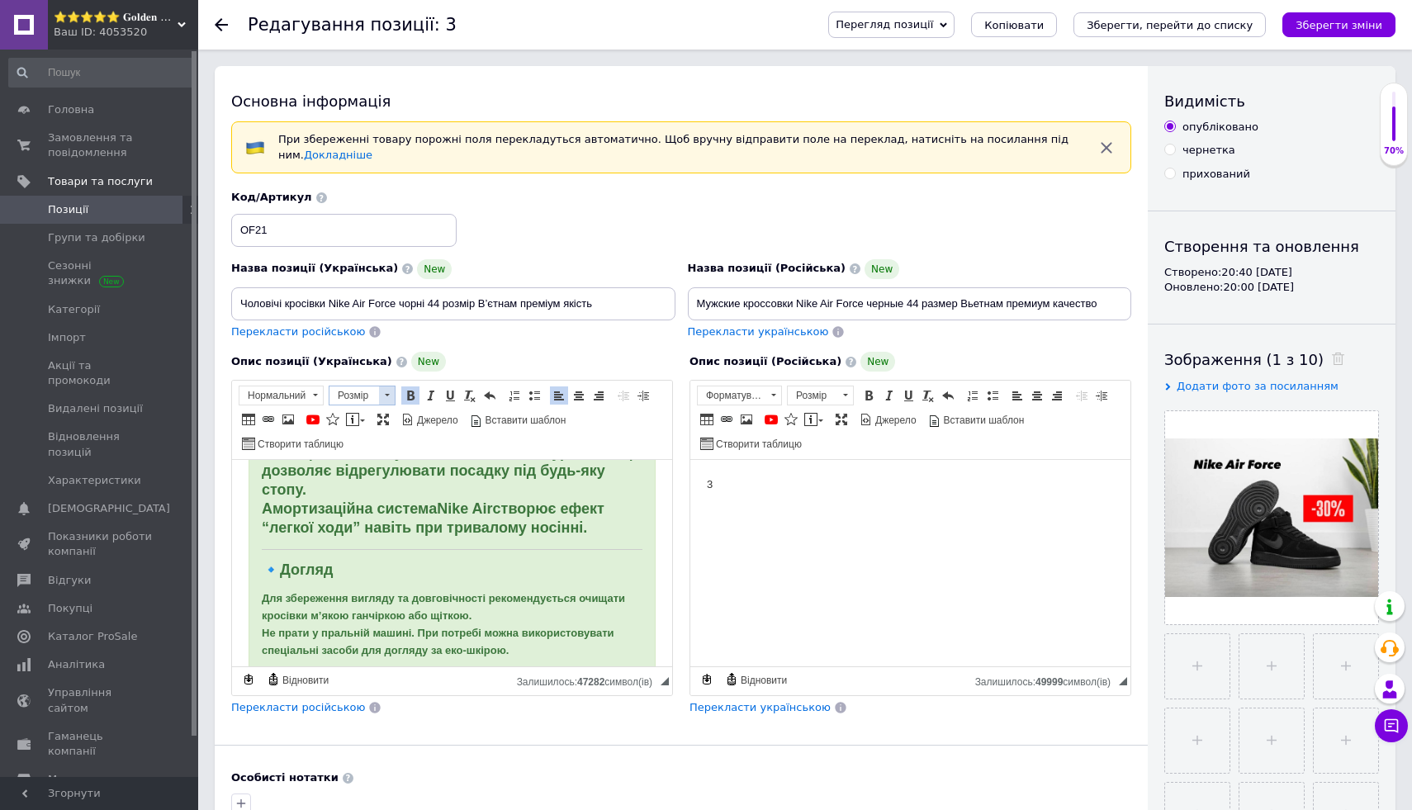
click at [393, 396] on span at bounding box center [387, 395] width 16 height 18
click at [395, 522] on link "18" at bounding box center [378, 533] width 97 height 24
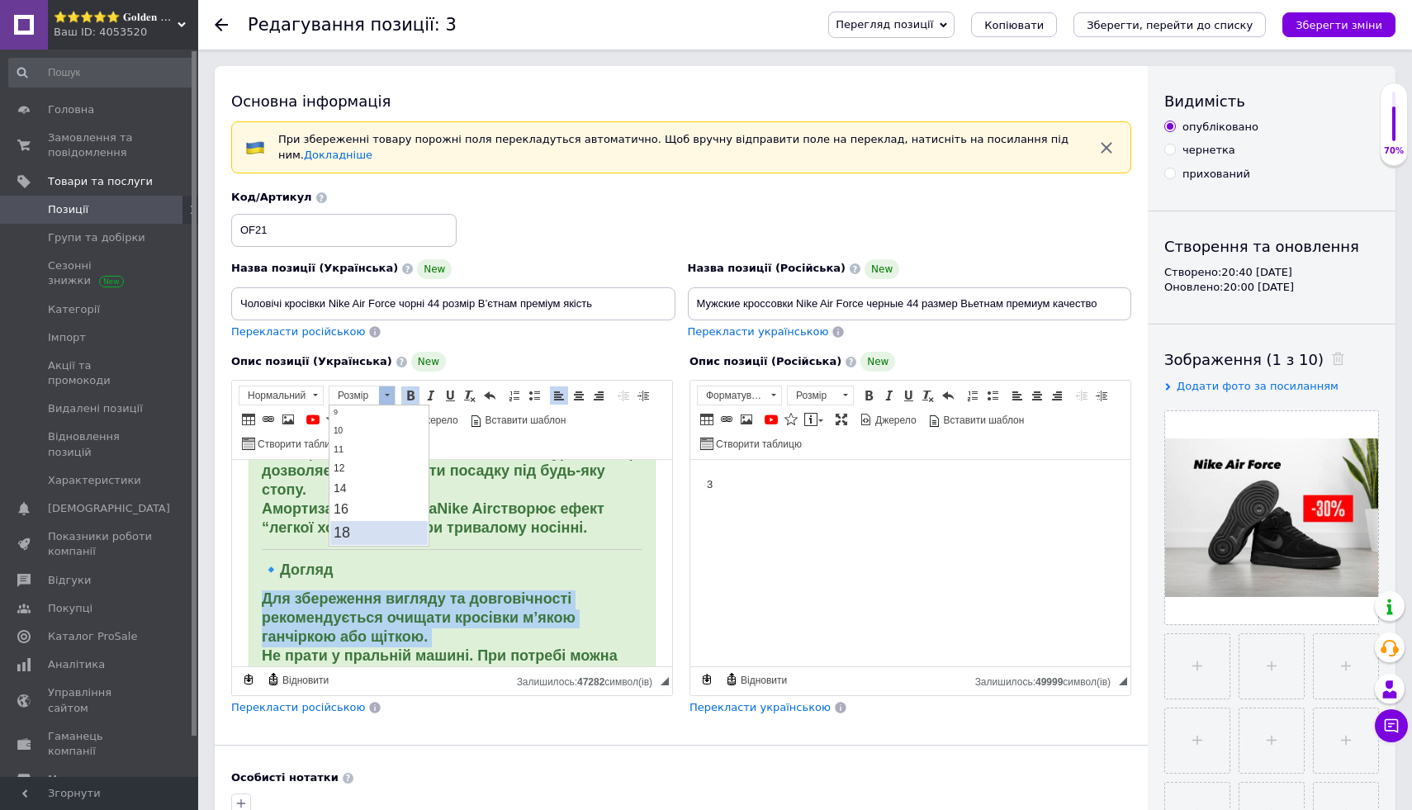
scroll to position [0, 0]
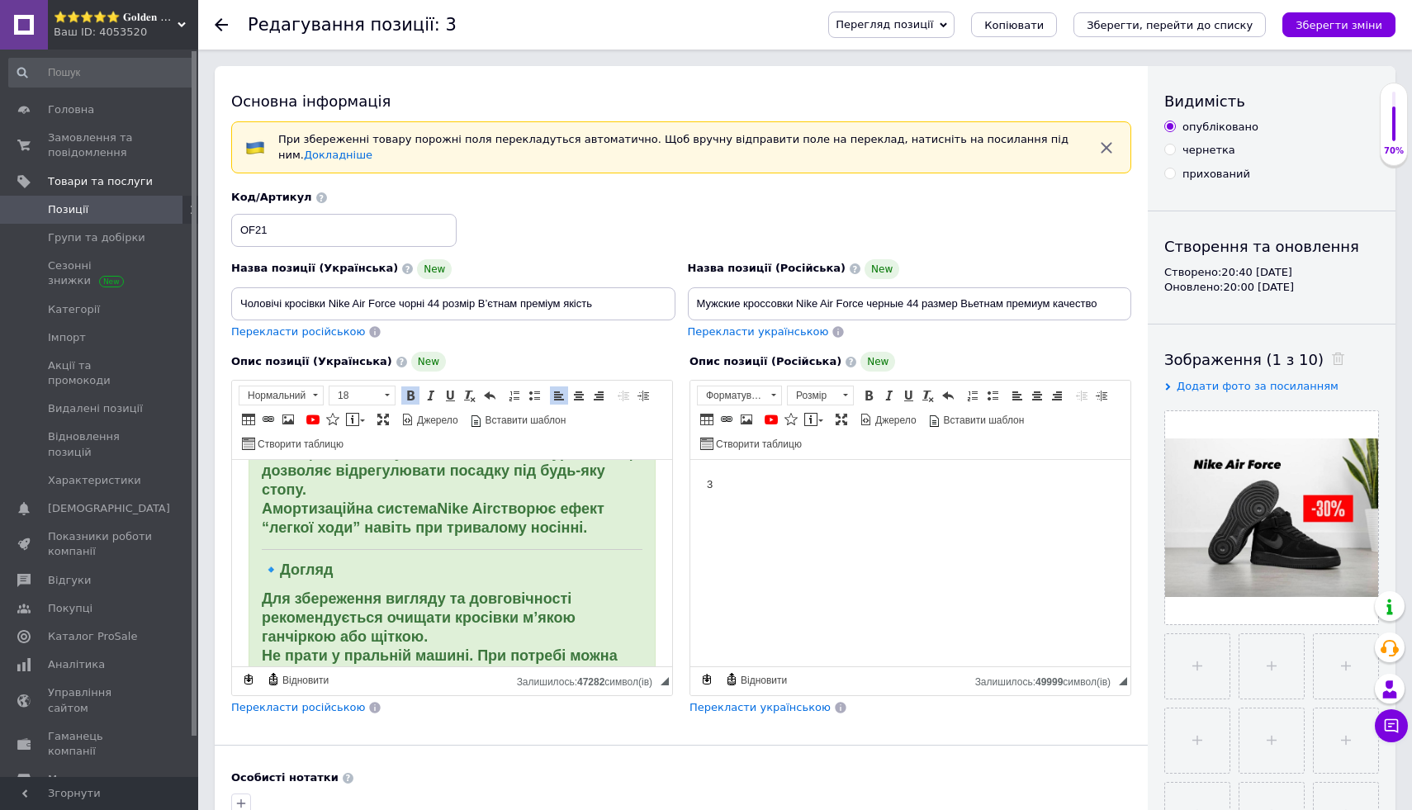
click at [458, 562] on h3 "🔹 Догляд" at bounding box center [452, 570] width 381 height 16
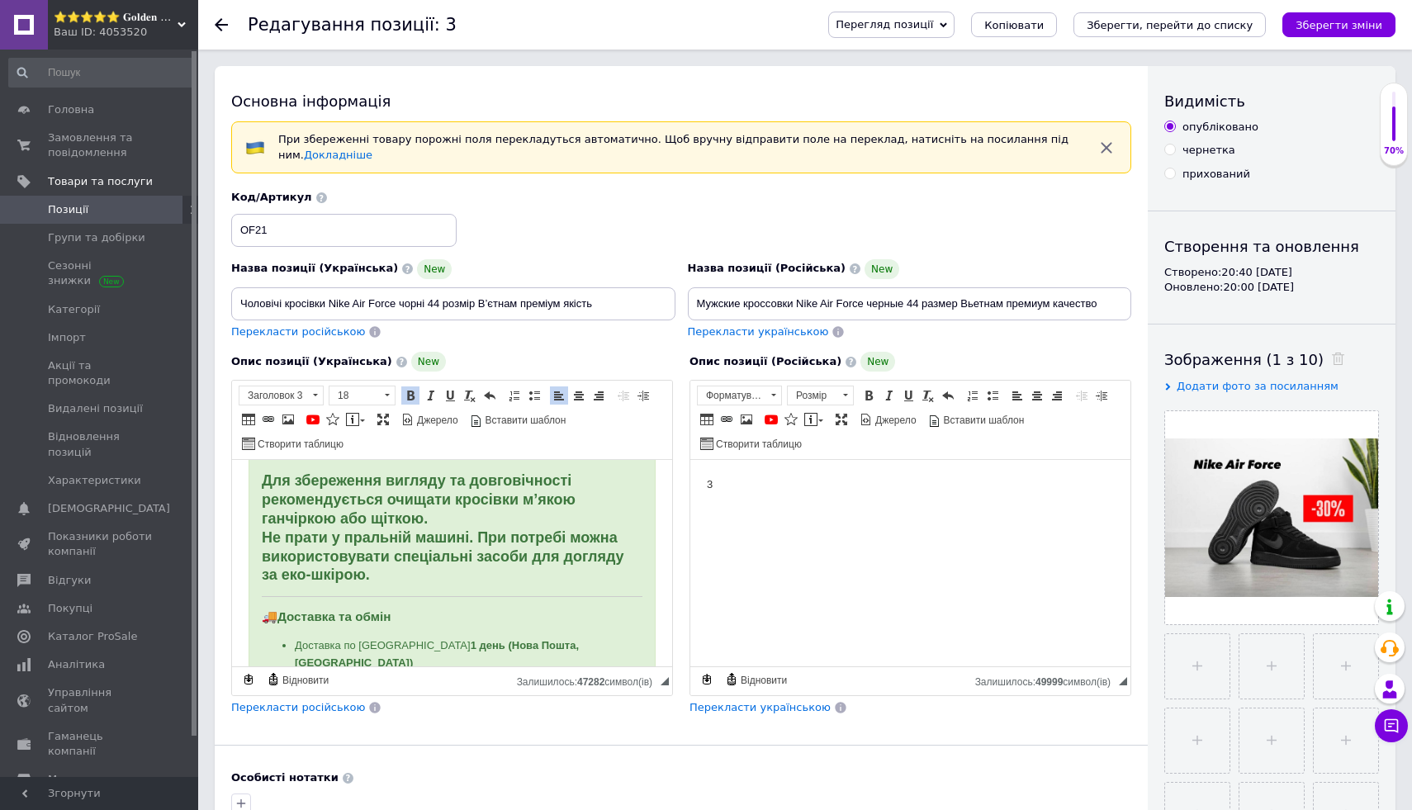
scroll to position [1566, 0]
drag, startPoint x: 254, startPoint y: 579, endPoint x: 276, endPoint y: 579, distance: 22.3
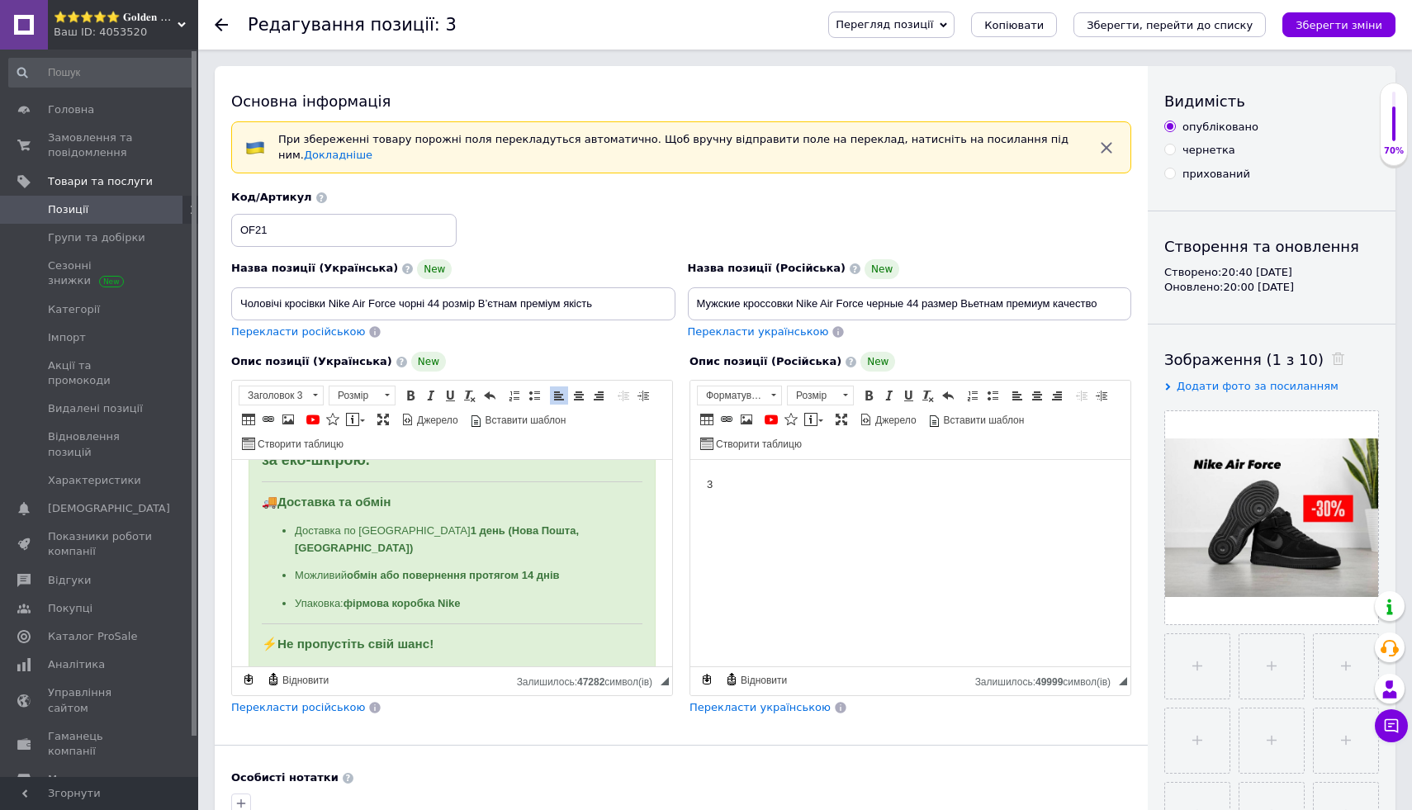
scroll to position [1747, 0]
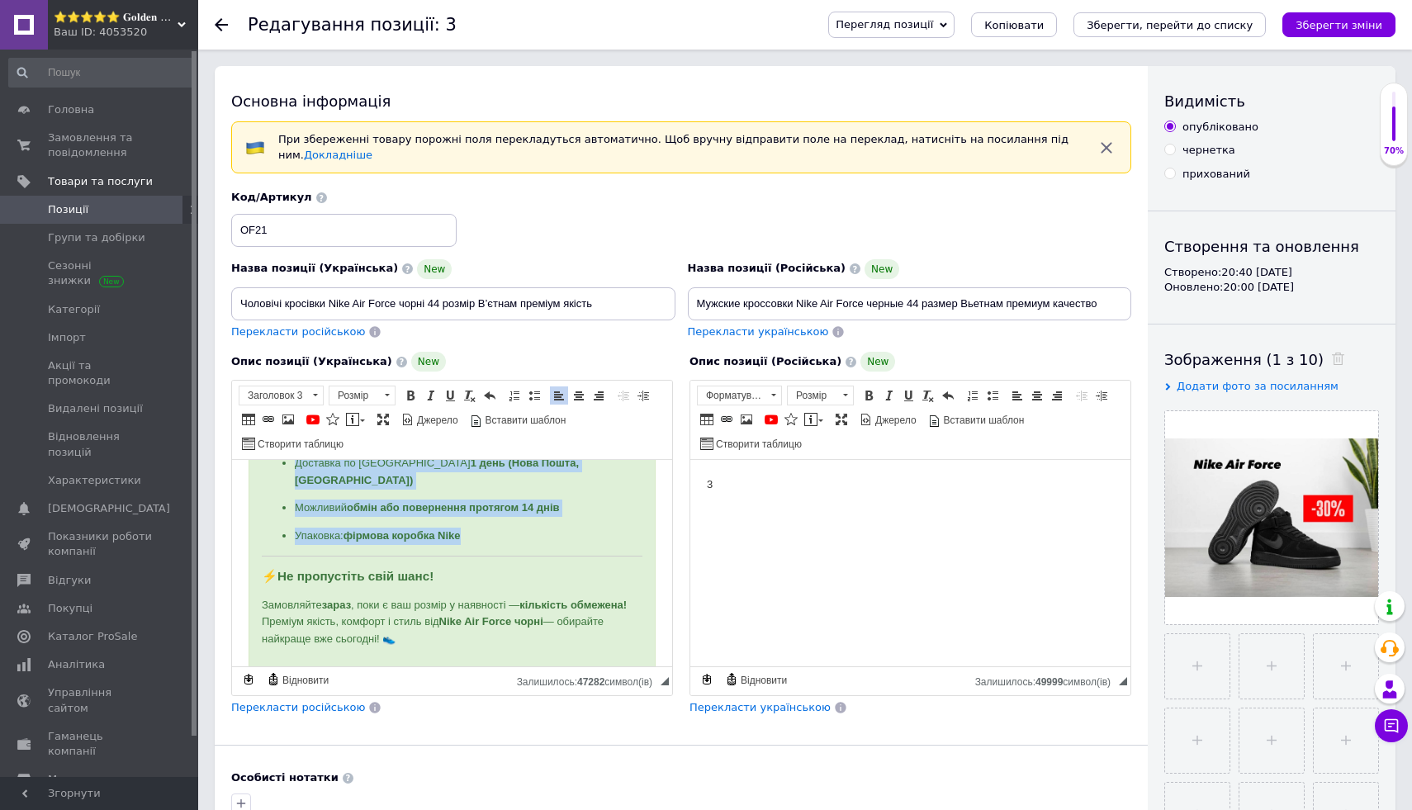
drag, startPoint x: 258, startPoint y: 532, endPoint x: 540, endPoint y: 477, distance: 287.6
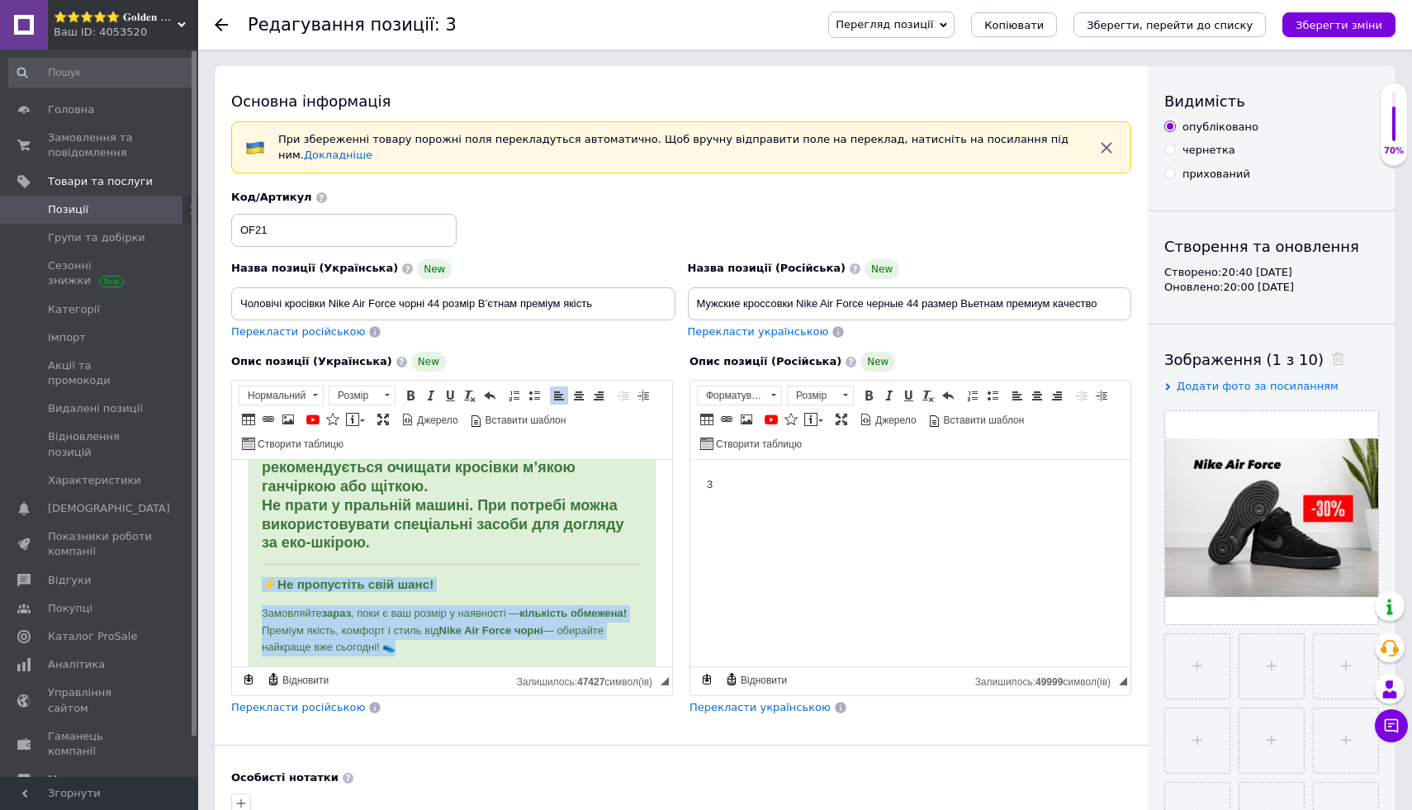
scroll to position [1622, 0]
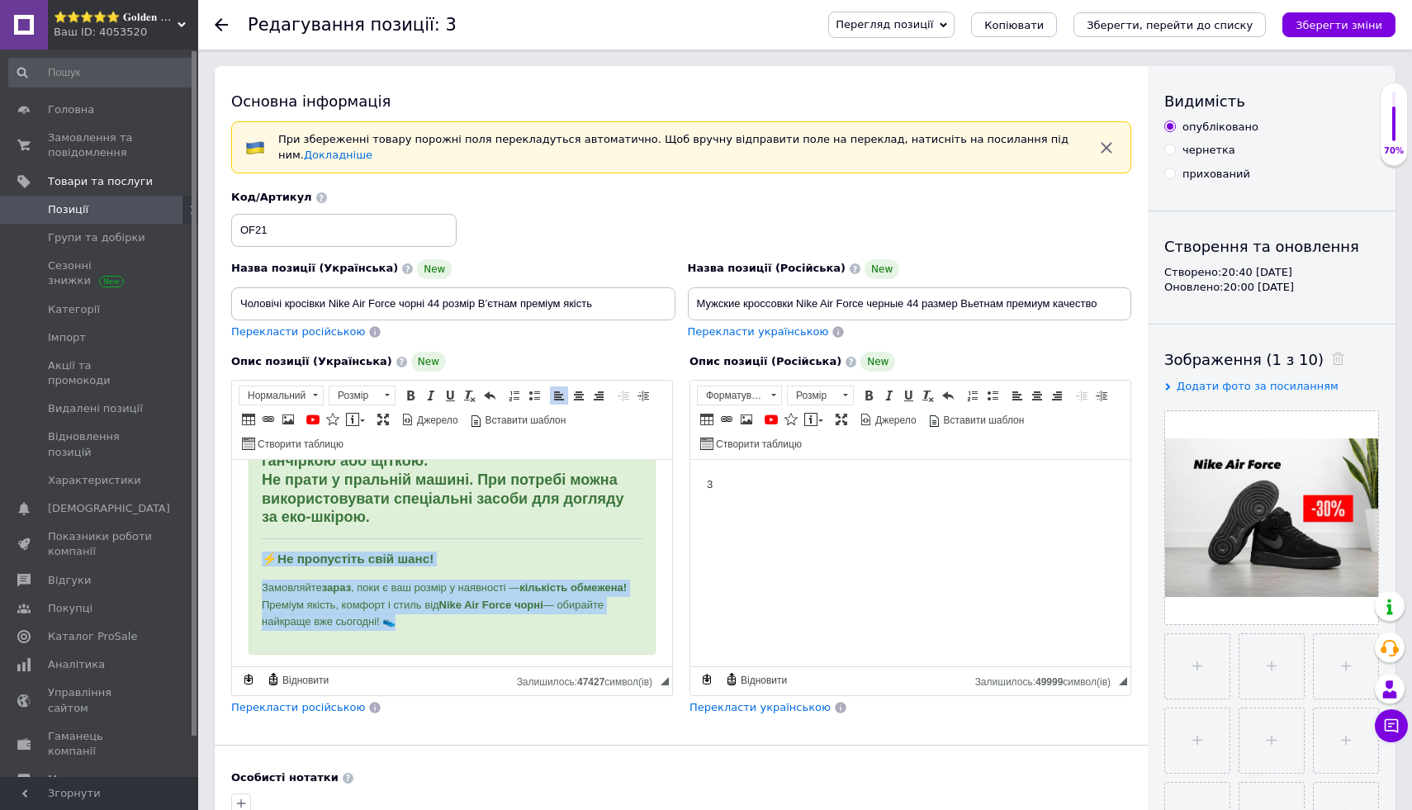
drag, startPoint x: 256, startPoint y: 569, endPoint x: 391, endPoint y: 662, distance: 164.5
click at [413, 392] on span at bounding box center [410, 395] width 13 height 13
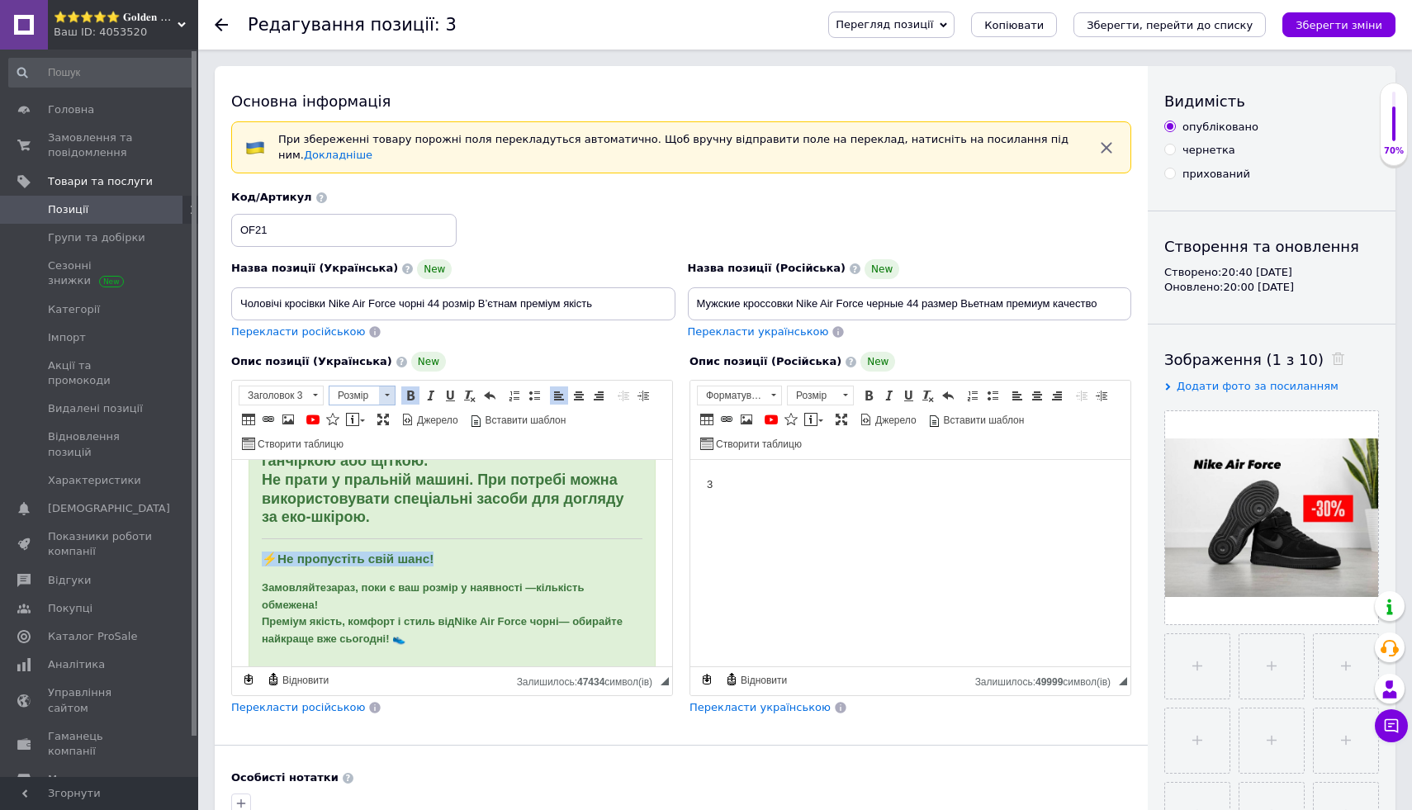
click at [372, 391] on span "Розмір" at bounding box center [354, 395] width 50 height 18
click at [383, 509] on link "18" at bounding box center [378, 512] width 97 height 24
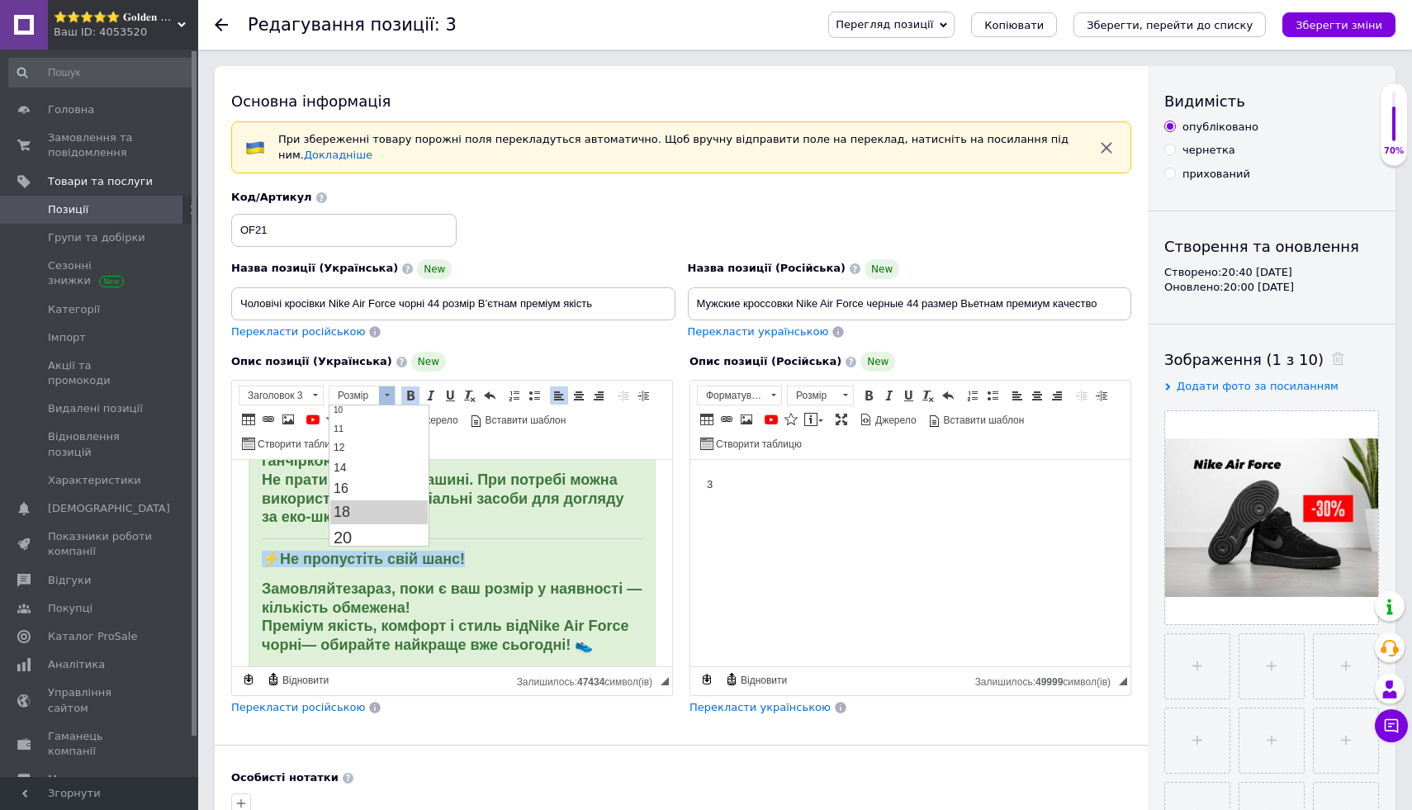
scroll to position [0, 0]
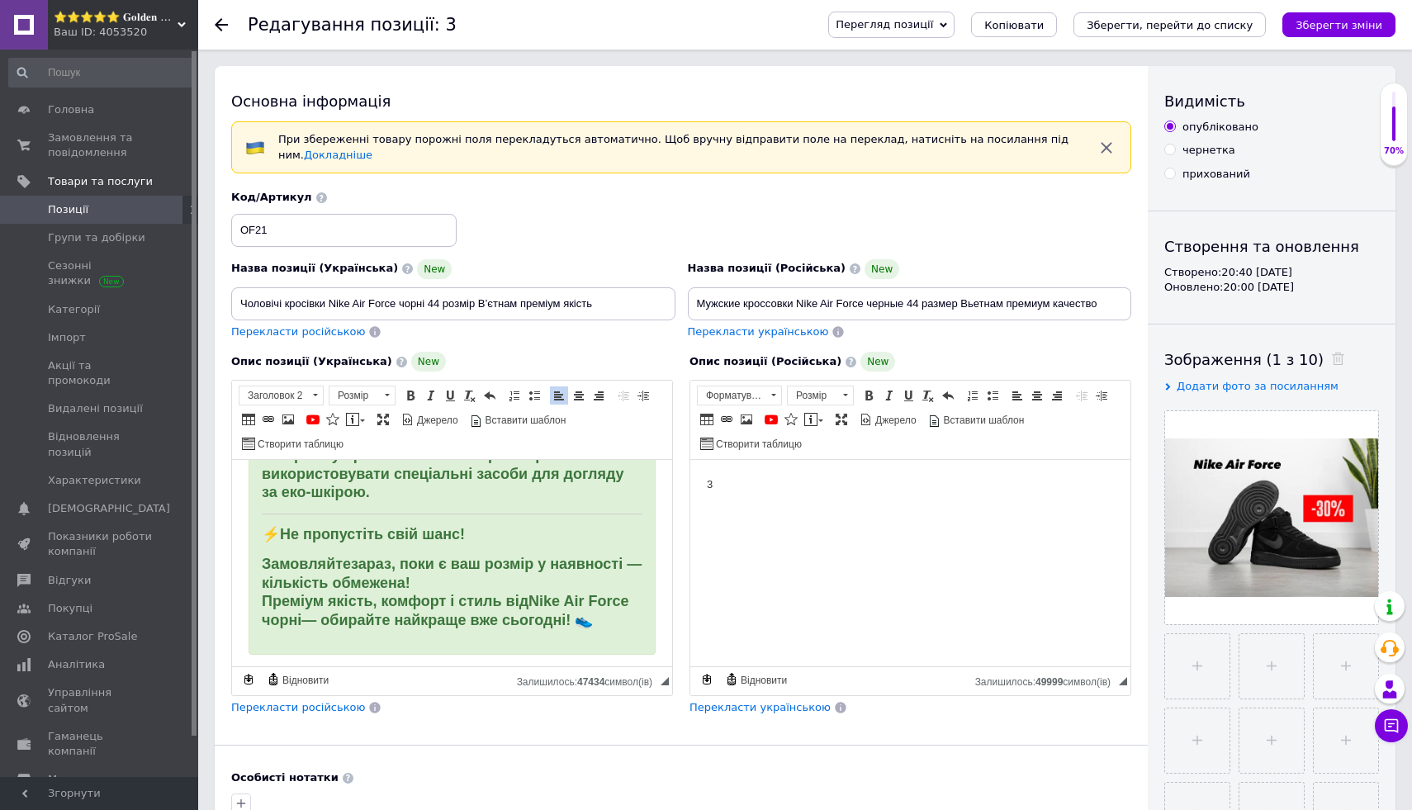
click at [349, 415] on span at bounding box center [352, 419] width 13 height 13
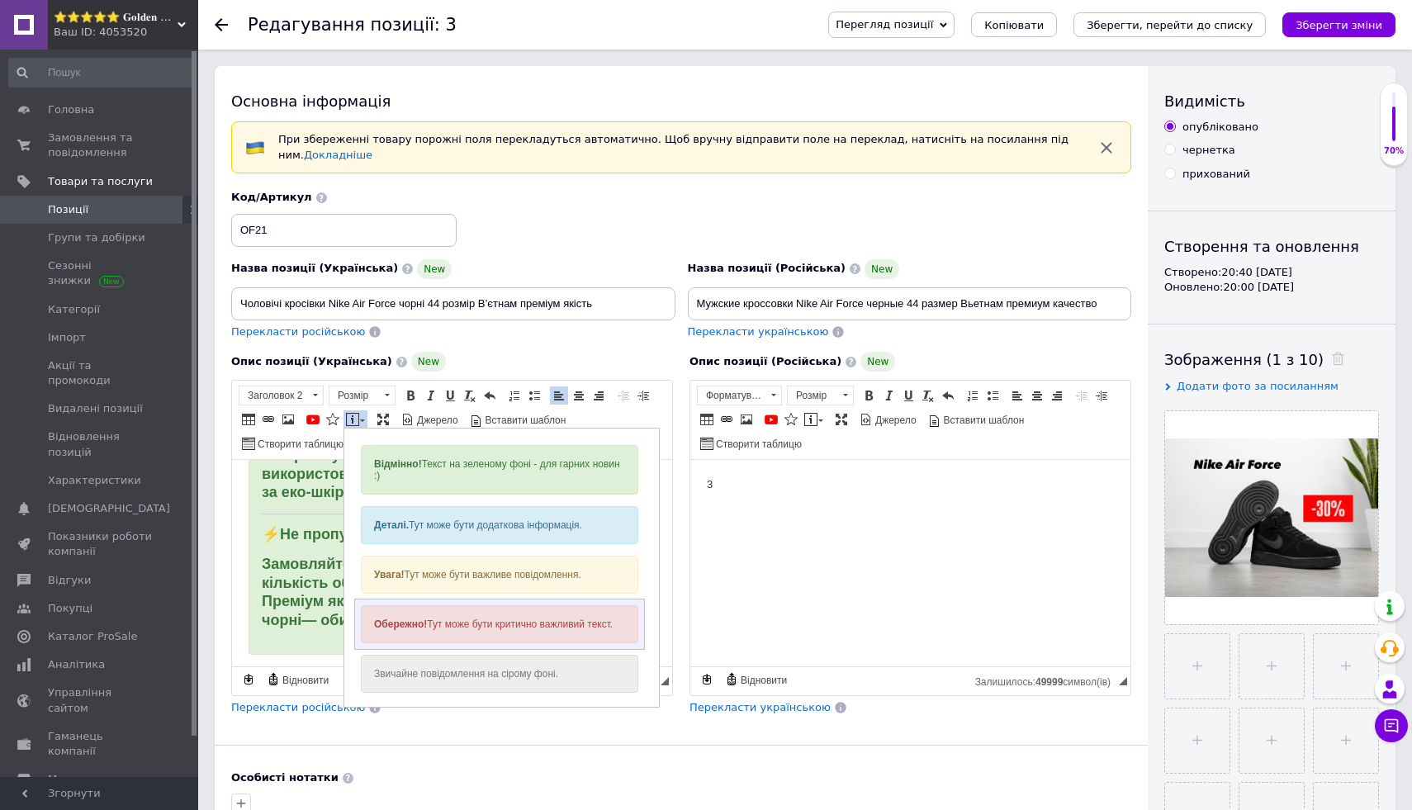
click at [397, 615] on div "Обережно! Тут може бути критично важливий текст." at bounding box center [499, 624] width 277 height 38
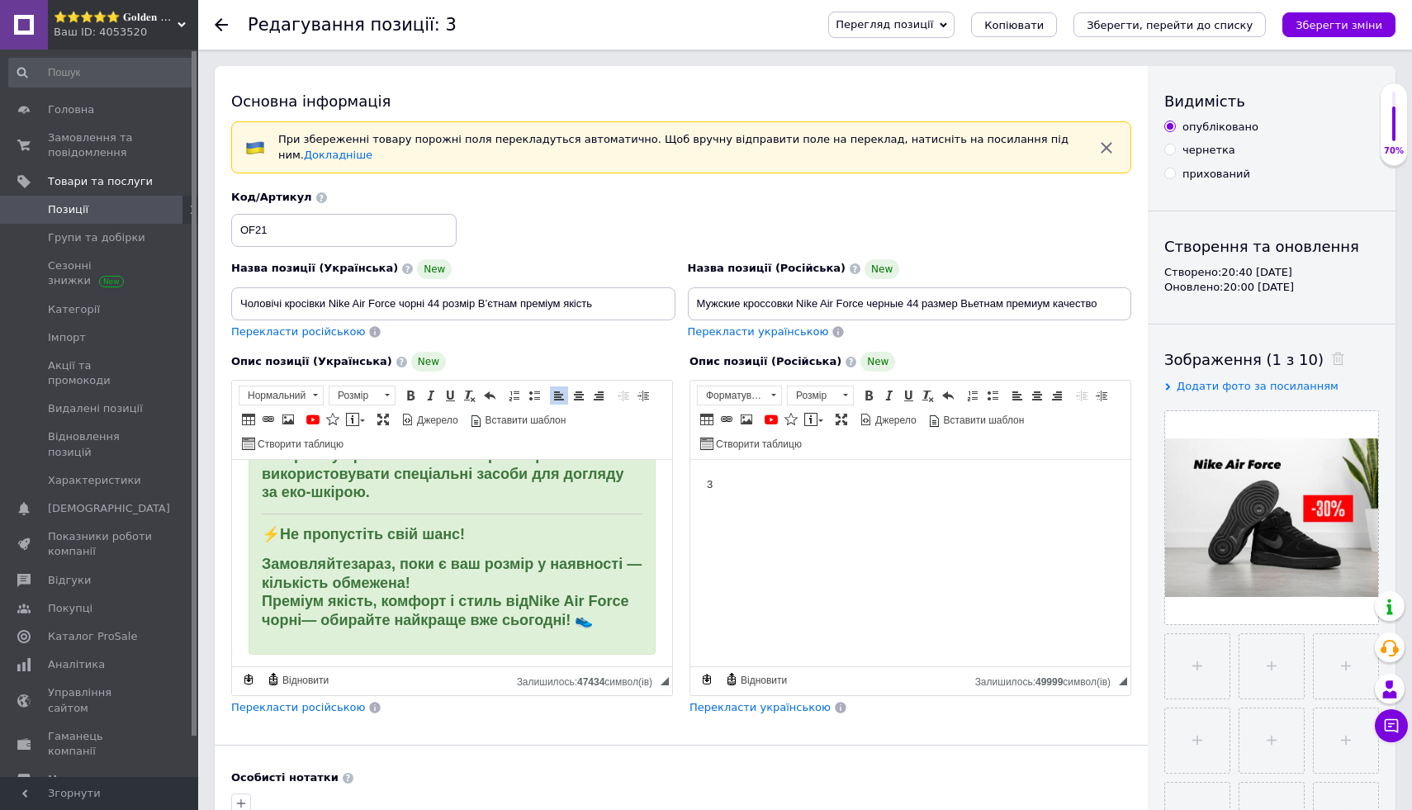
scroll to position [1674, 0]
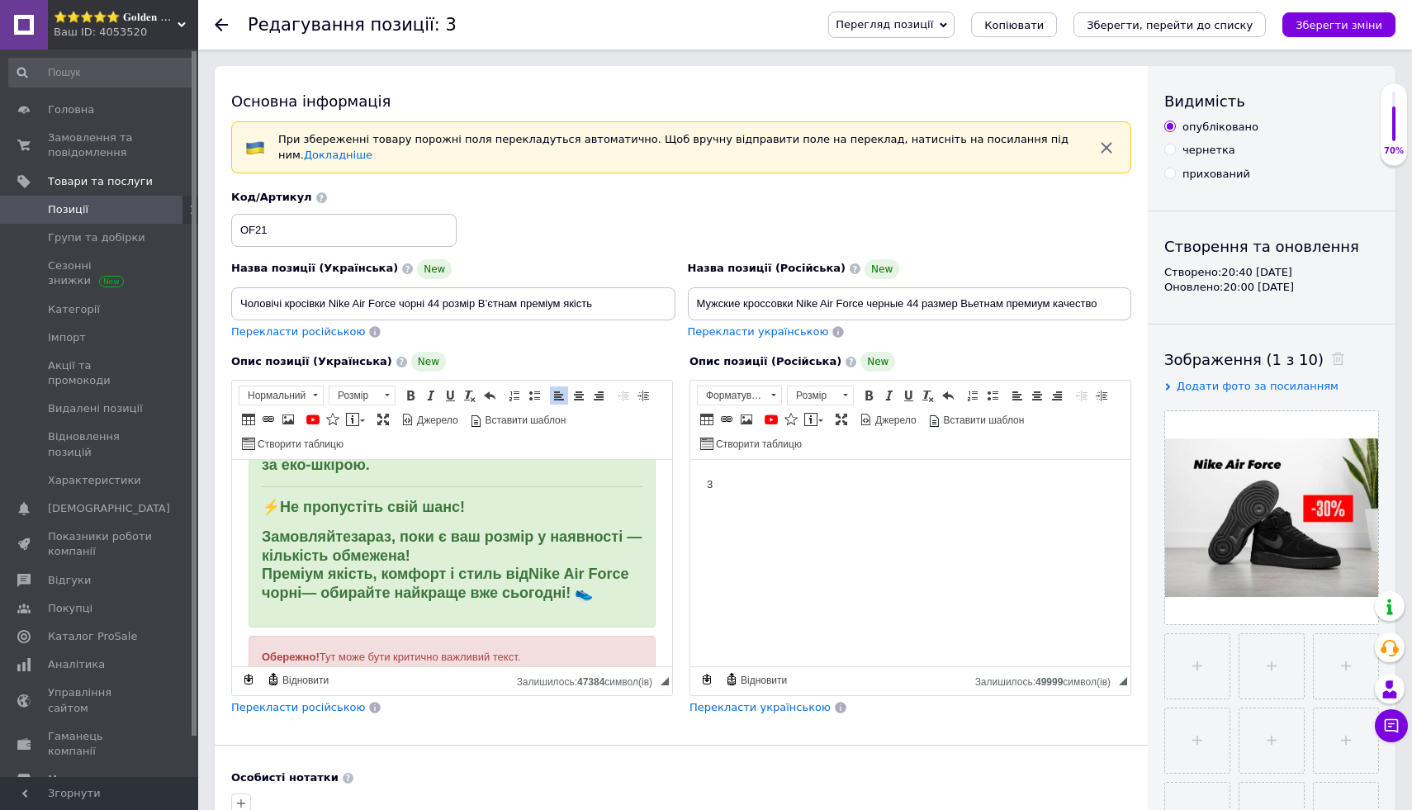
drag, startPoint x: 252, startPoint y: 615, endPoint x: 579, endPoint y: 623, distance: 327.1
click at [579, 636] on div "Обережно! Тут може бути критично важливий текст." at bounding box center [452, 658] width 407 height 44
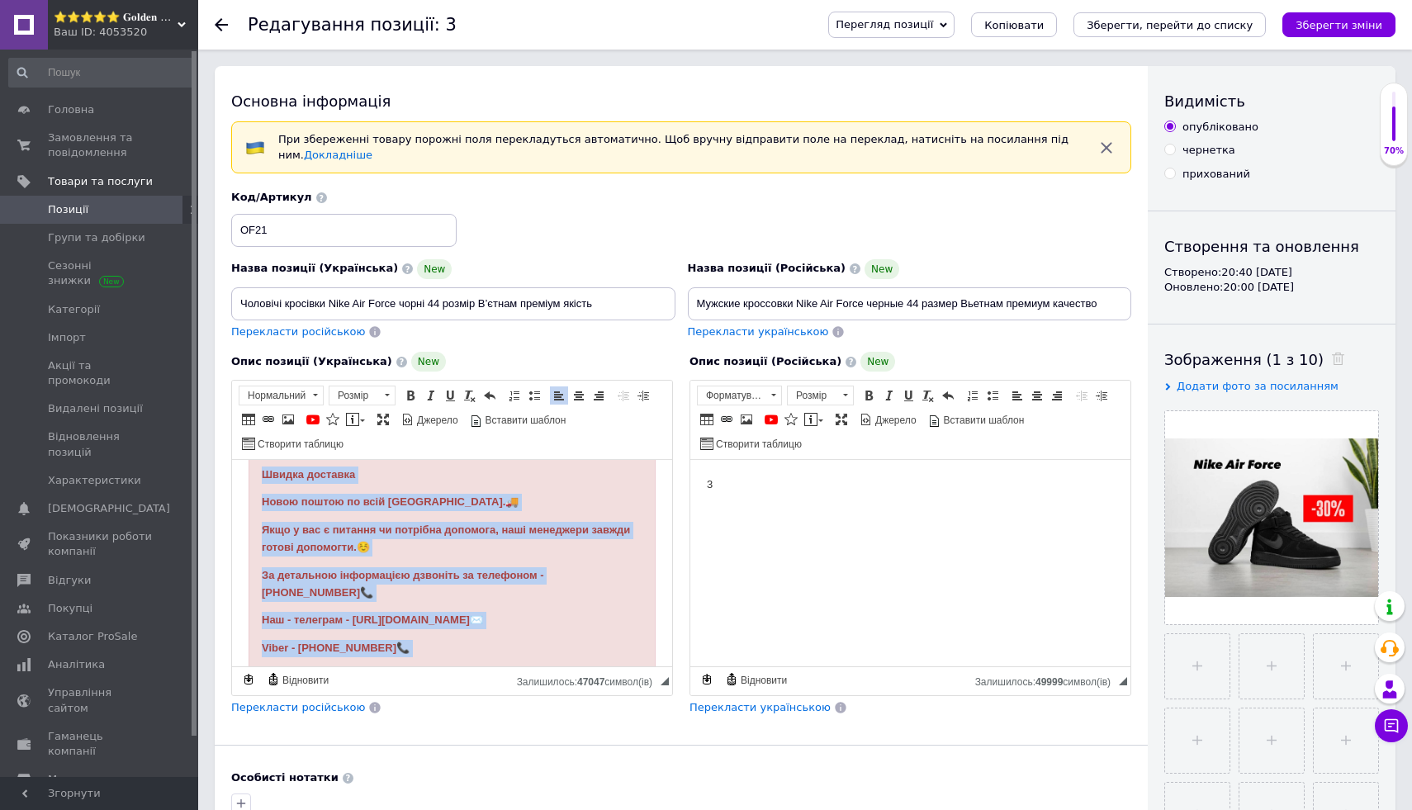
scroll to position [1945, 0]
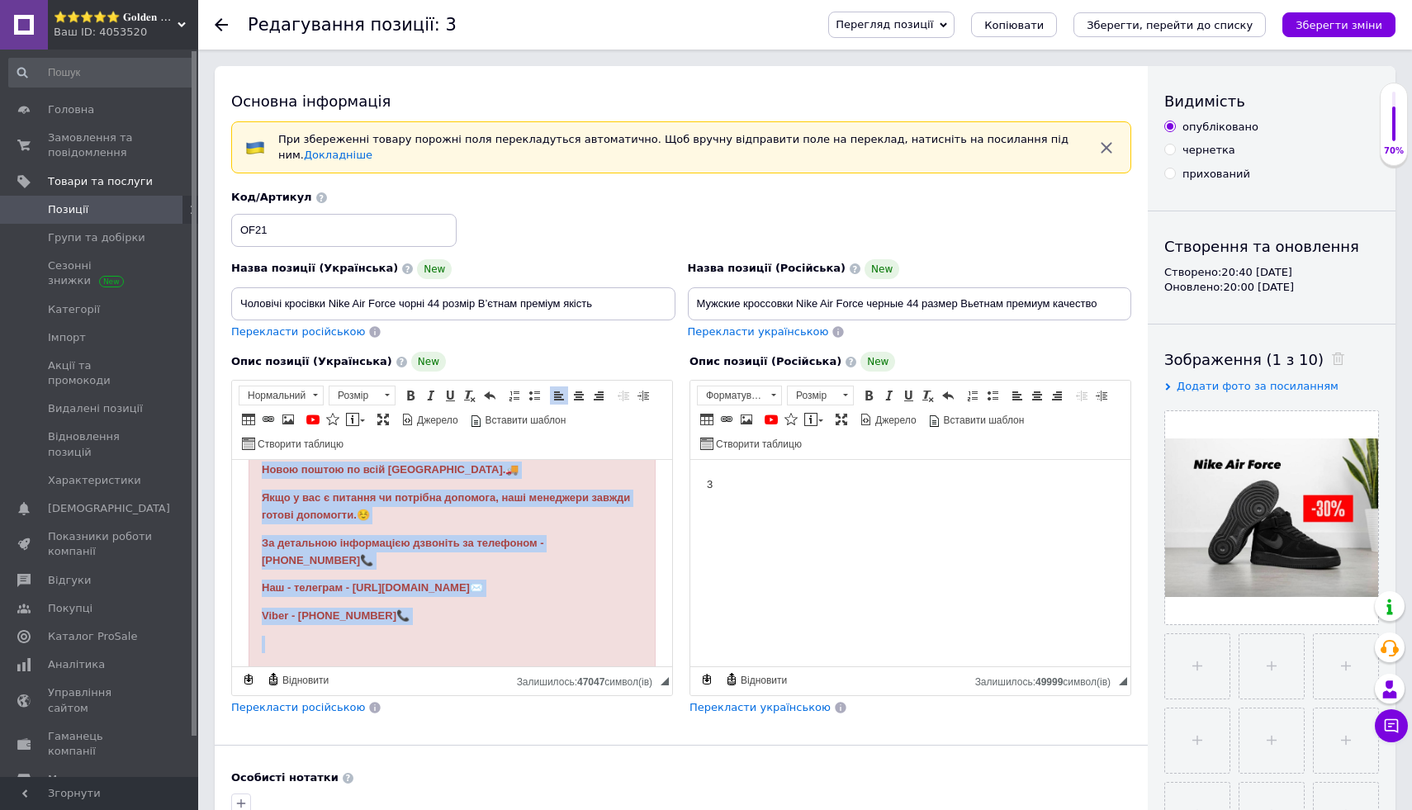
drag, startPoint x: 258, startPoint y: 519, endPoint x: 337, endPoint y: 663, distance: 164.8
click at [578, 396] on span at bounding box center [578, 395] width 13 height 13
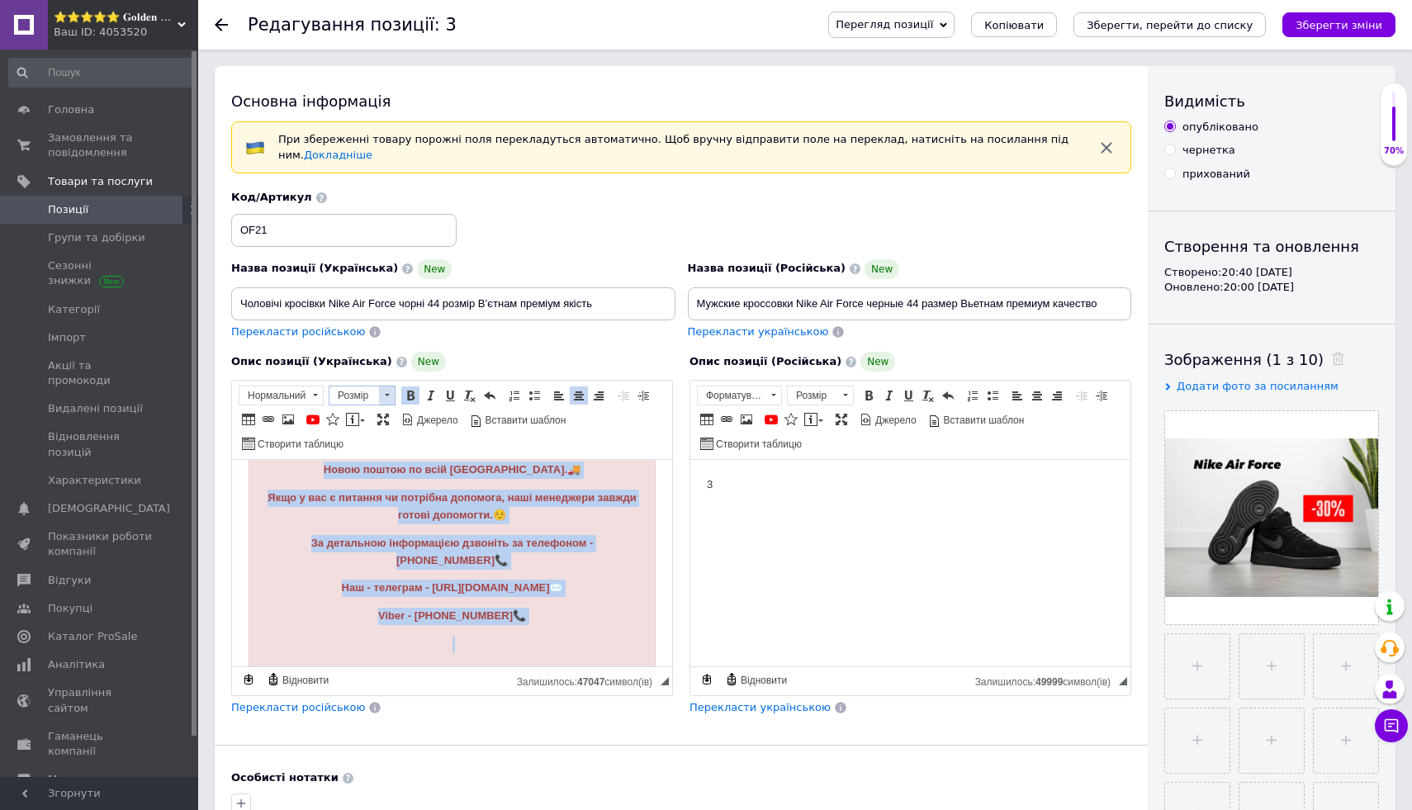
click at [376, 394] on span "Розмір" at bounding box center [354, 395] width 50 height 18
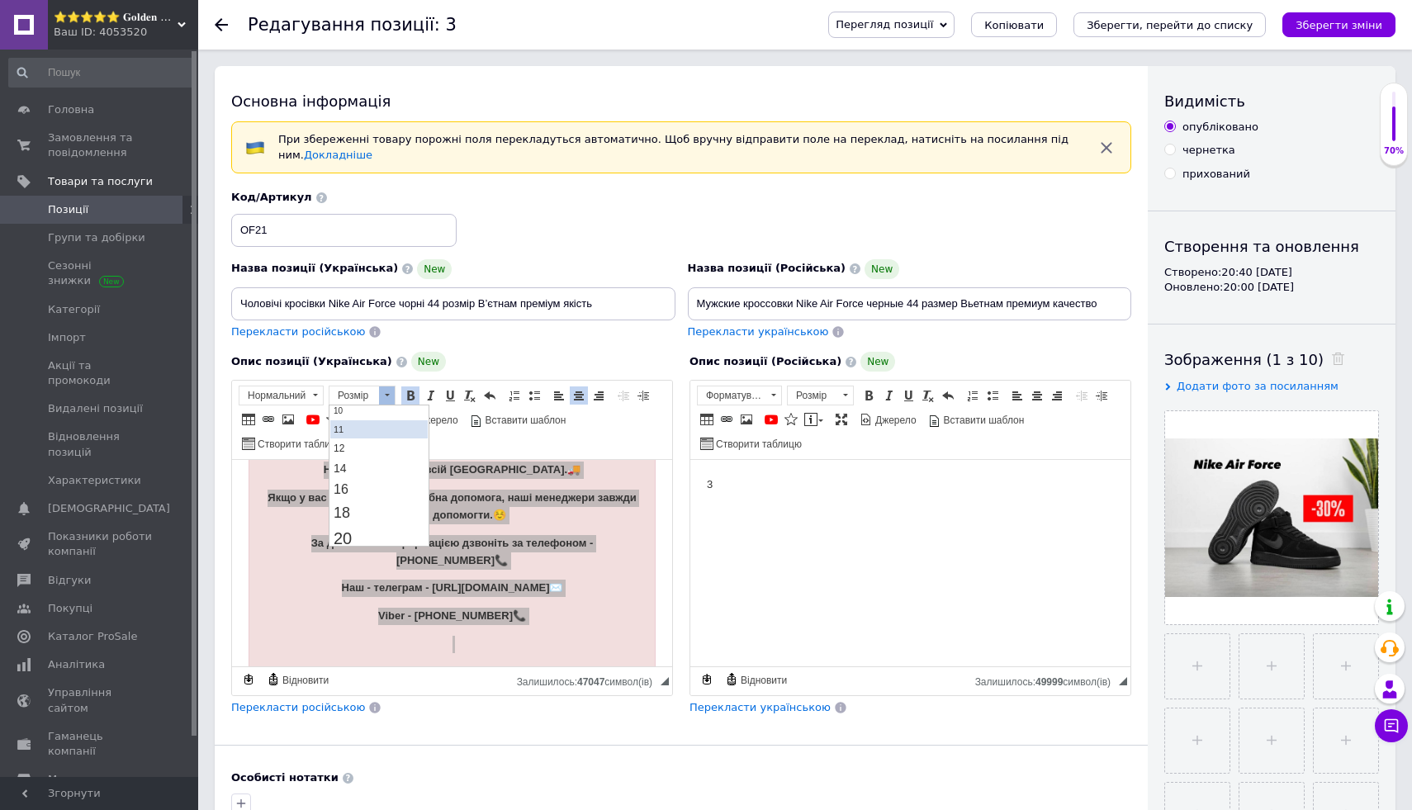
scroll to position [97, 0]
click at [378, 519] on link "20" at bounding box center [378, 527] width 97 height 26
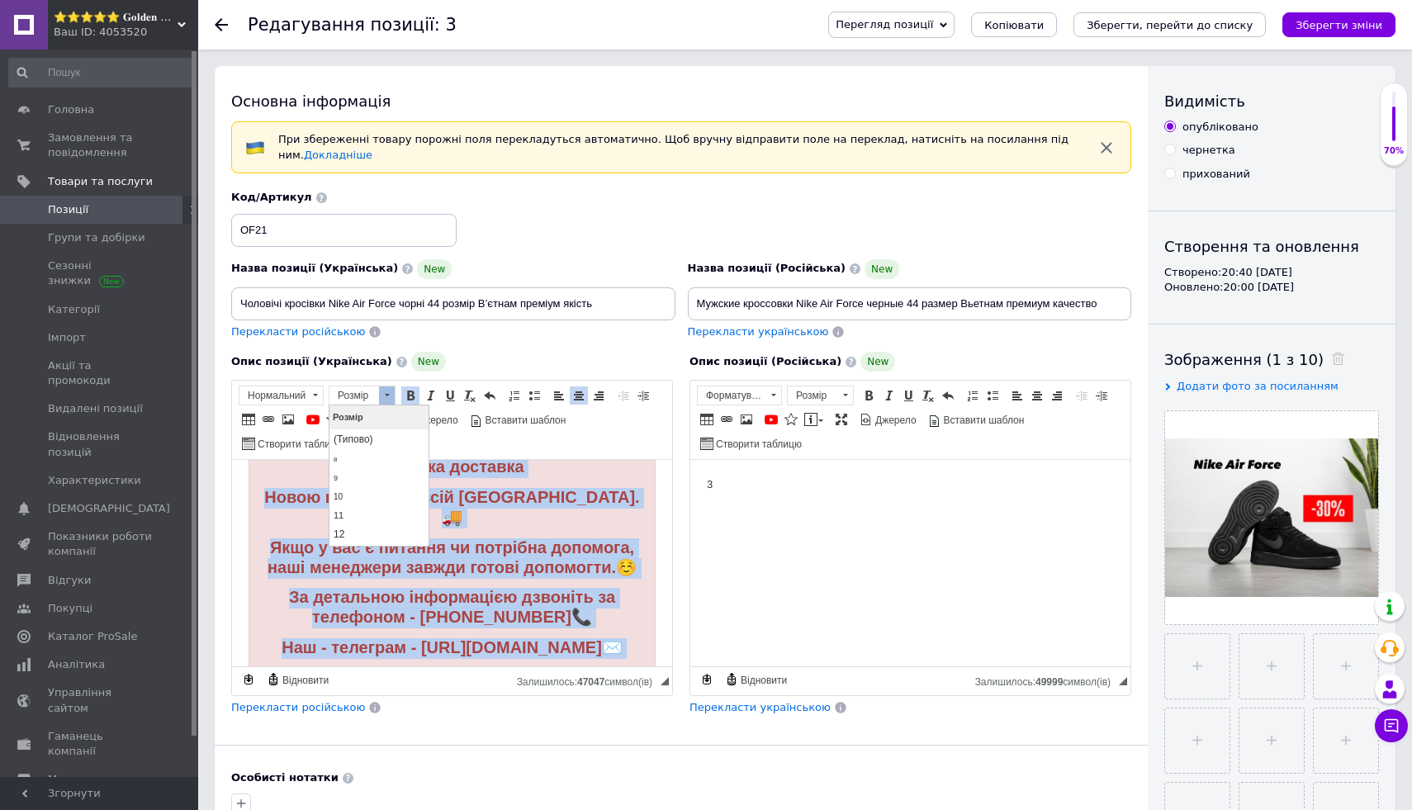
scroll to position [1899, 0]
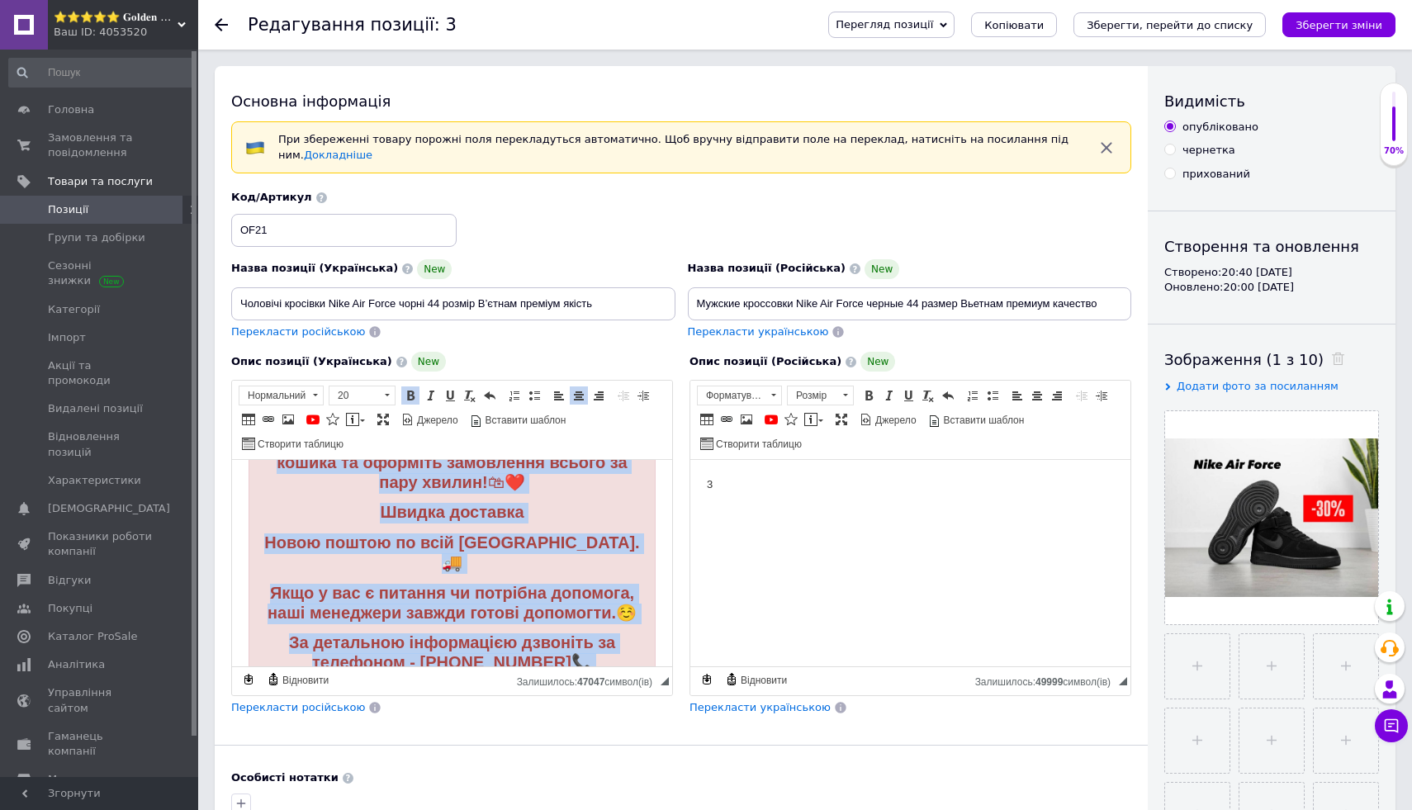
click at [268, 634] on p "За детальною інформацією дзвоніть за телефоном - [PHONE_NUMBER] 📞" at bounding box center [452, 654] width 381 height 40
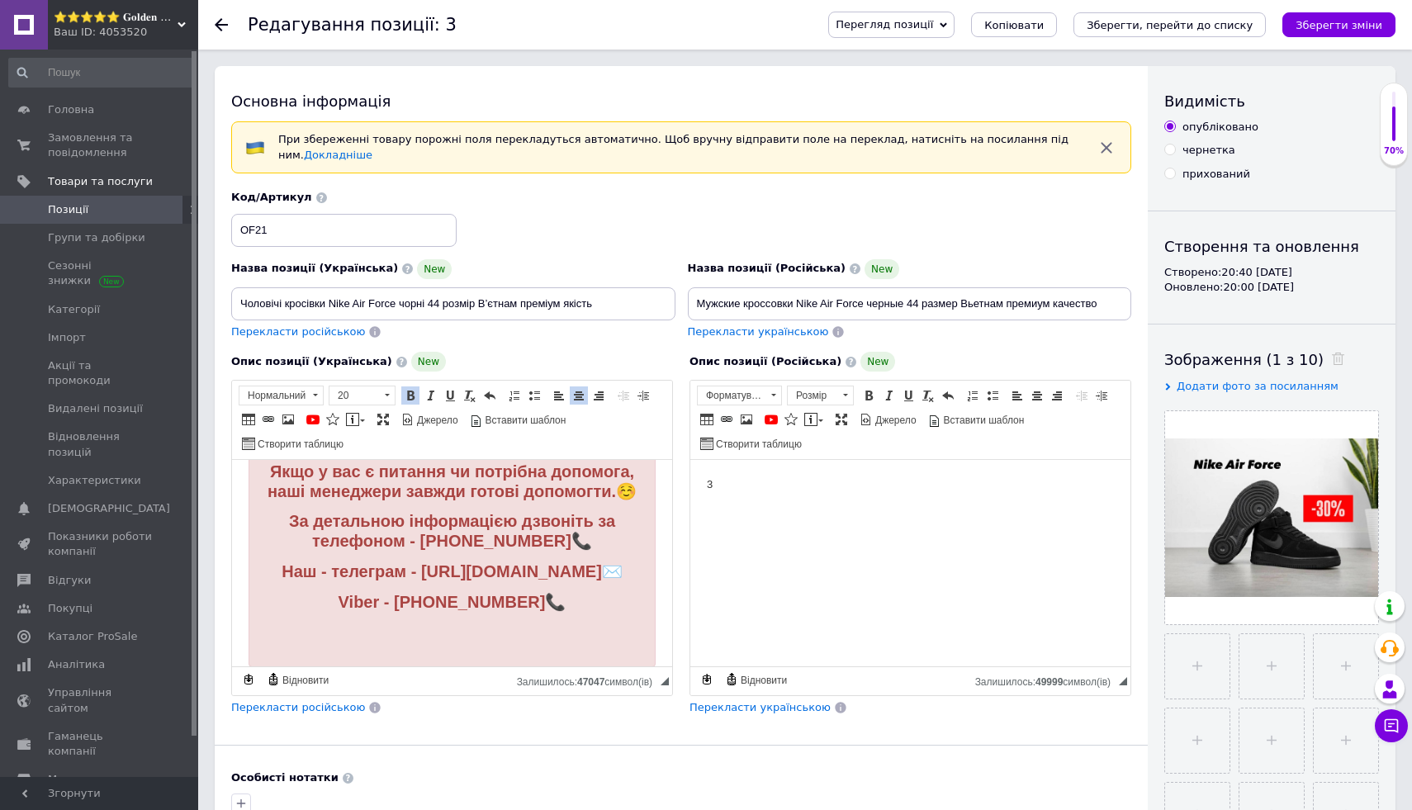
click at [297, 608] on div "Як замовити? Просто додайте цей товар, до кошика та оформіть замовлення всього …" at bounding box center [452, 478] width 407 height 378
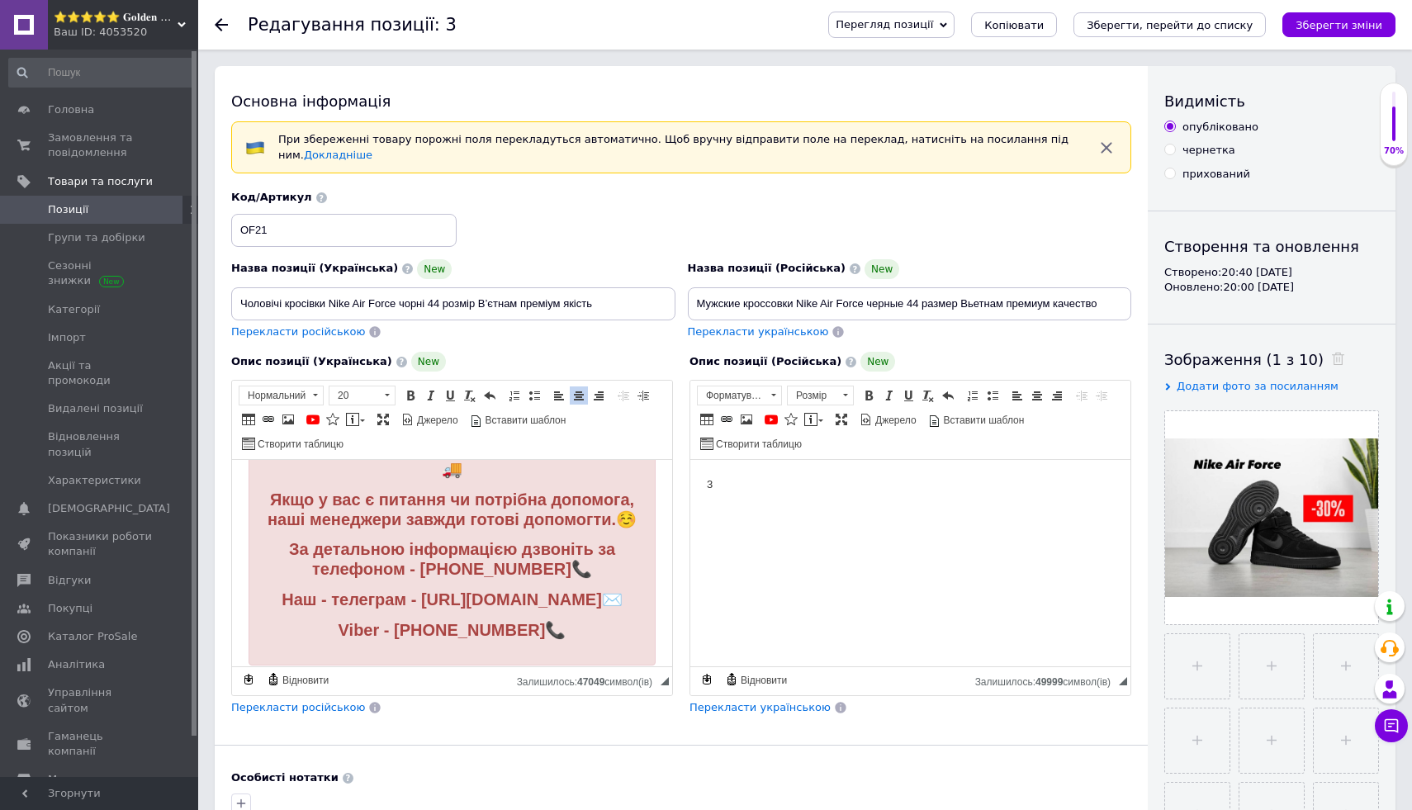
click at [805, 510] on html "3" at bounding box center [910, 485] width 440 height 50
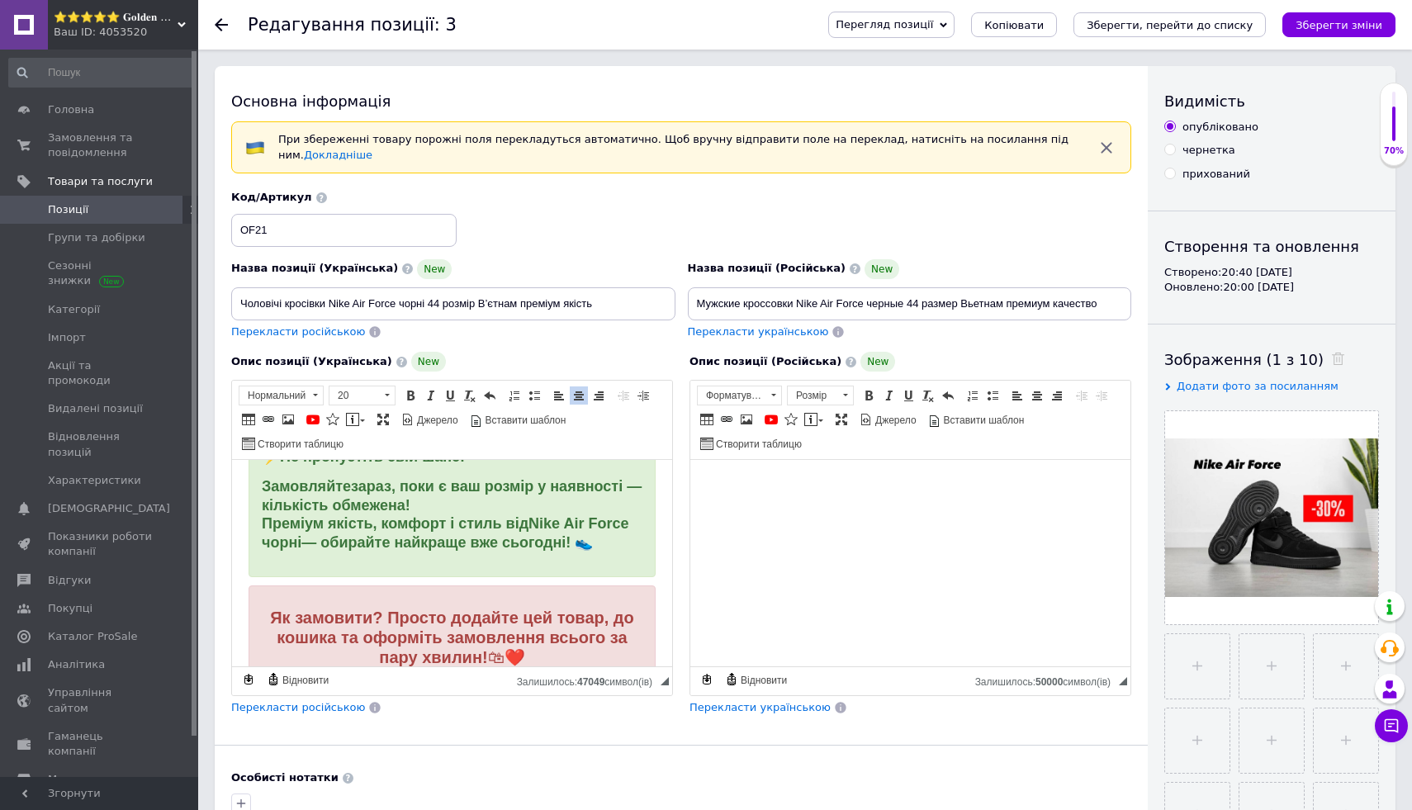
scroll to position [1599, 0]
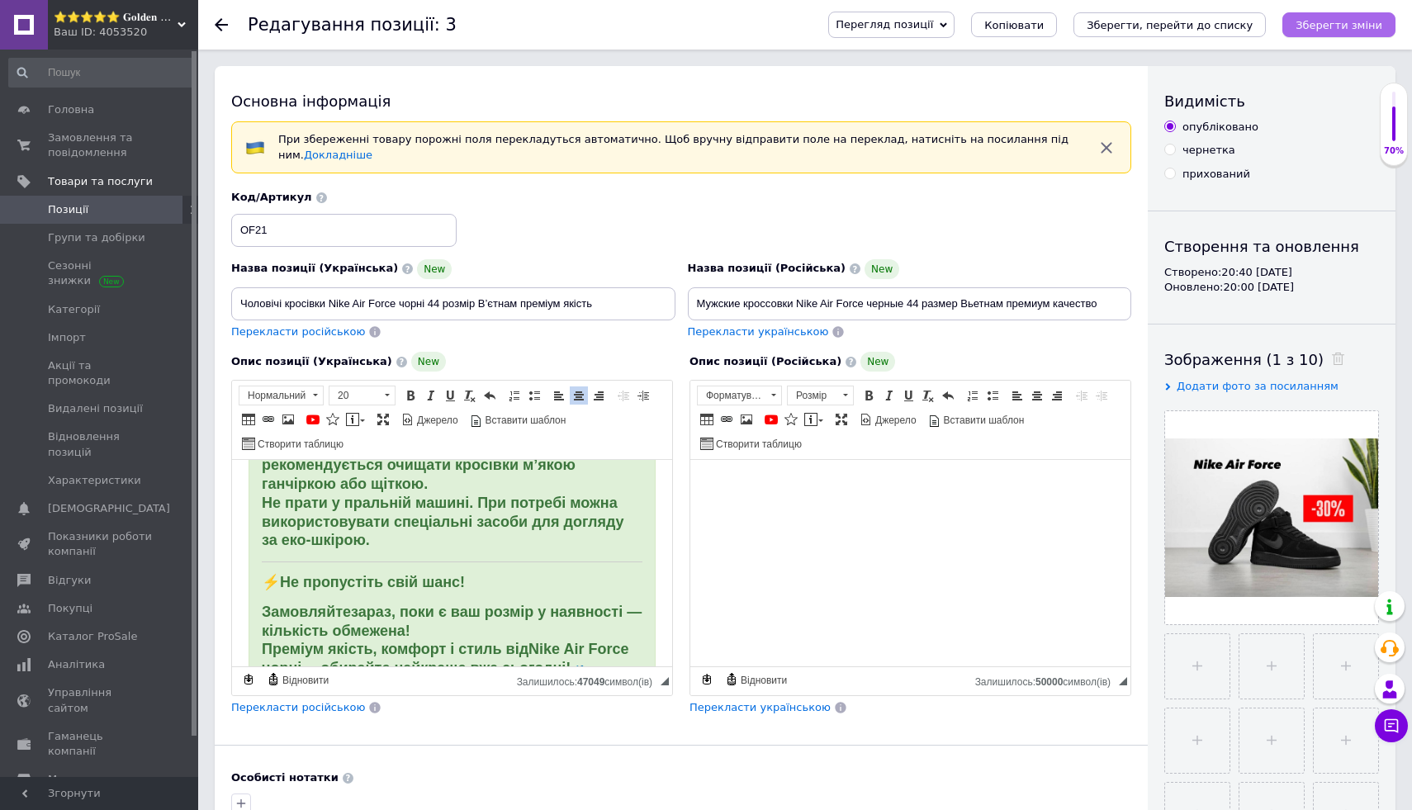
click at [1304, 30] on icon "Зберегти зміни" at bounding box center [1339, 25] width 87 height 12
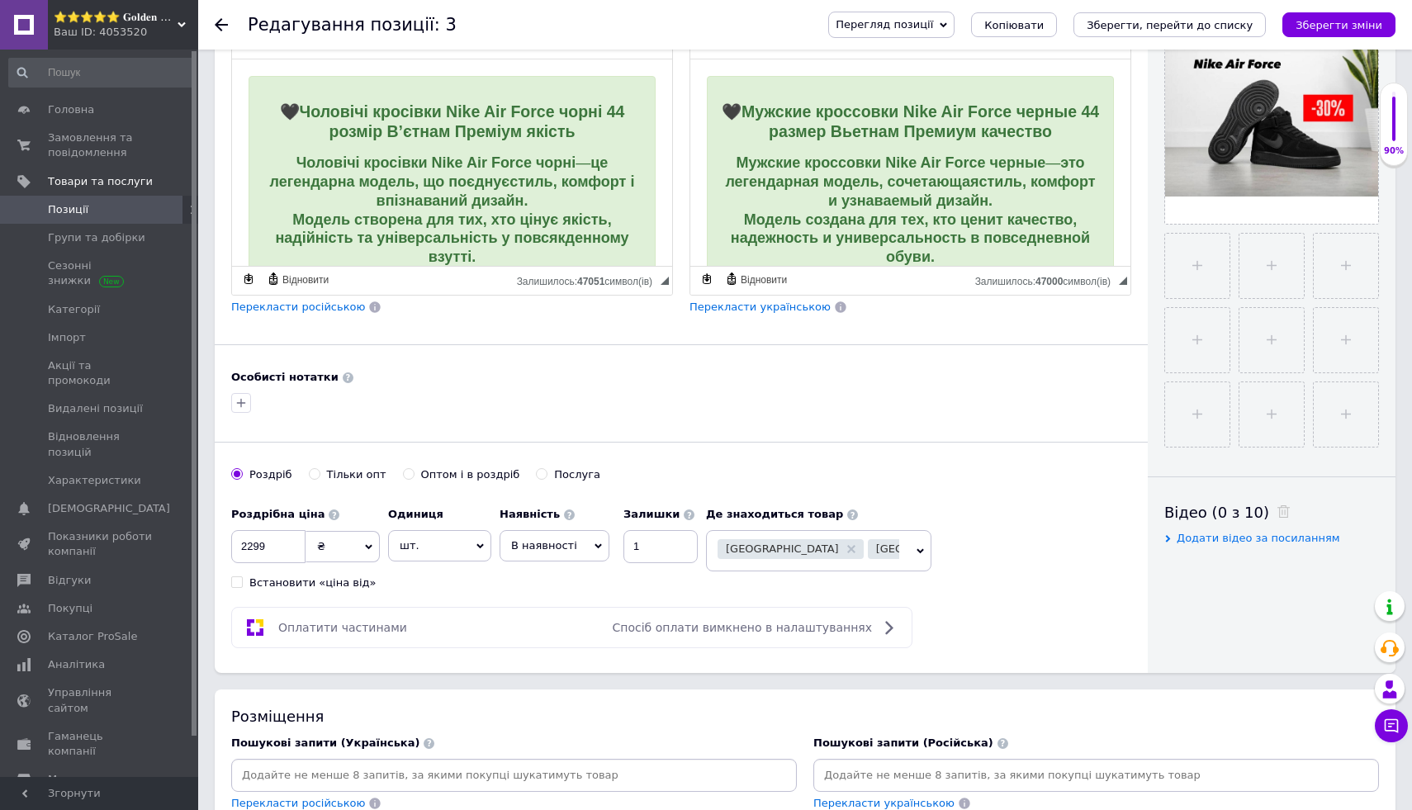
scroll to position [400, 0]
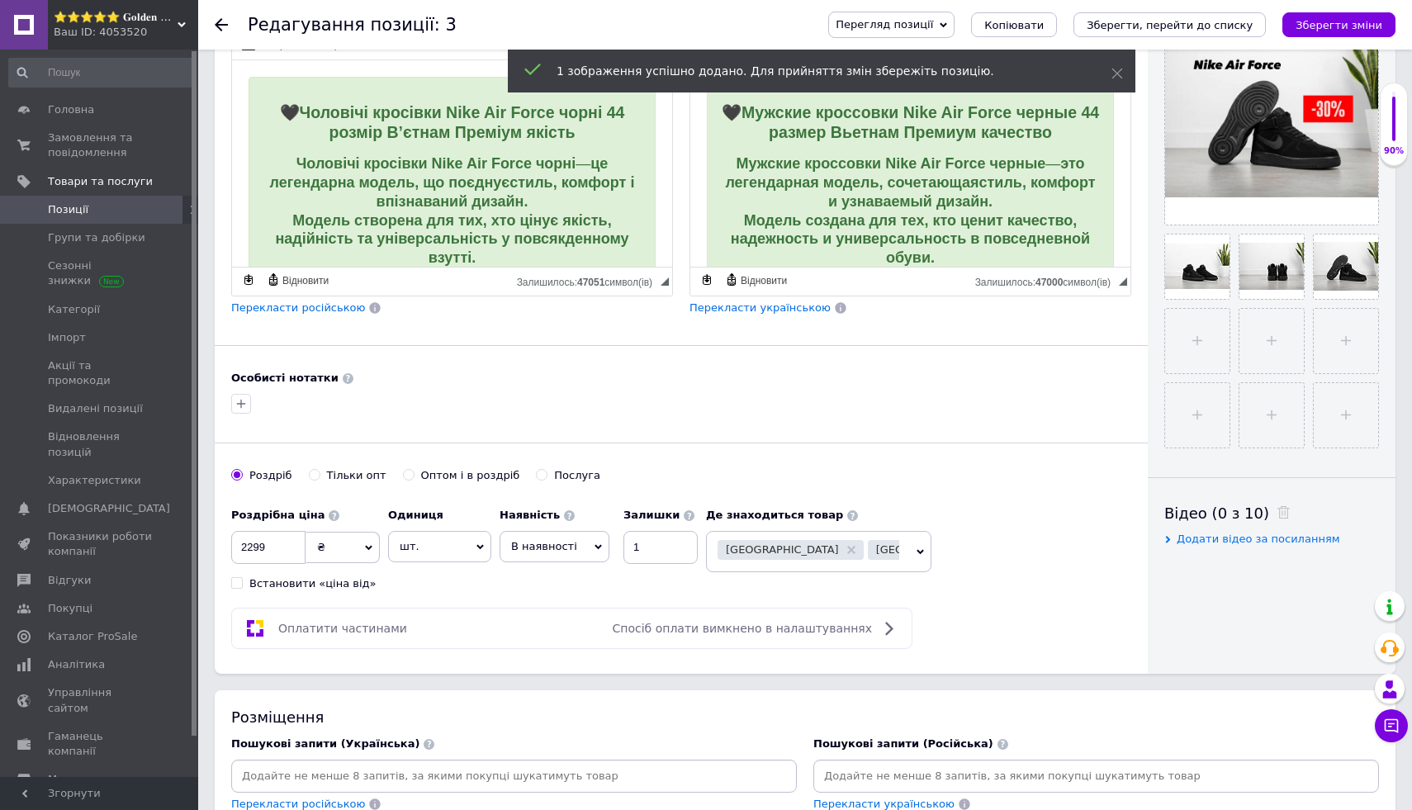
drag, startPoint x: 1281, startPoint y: 273, endPoint x: 292, endPoint y: 42, distance: 1015.8
click at [1178, 359] on icon at bounding box center [1175, 359] width 12 height 12
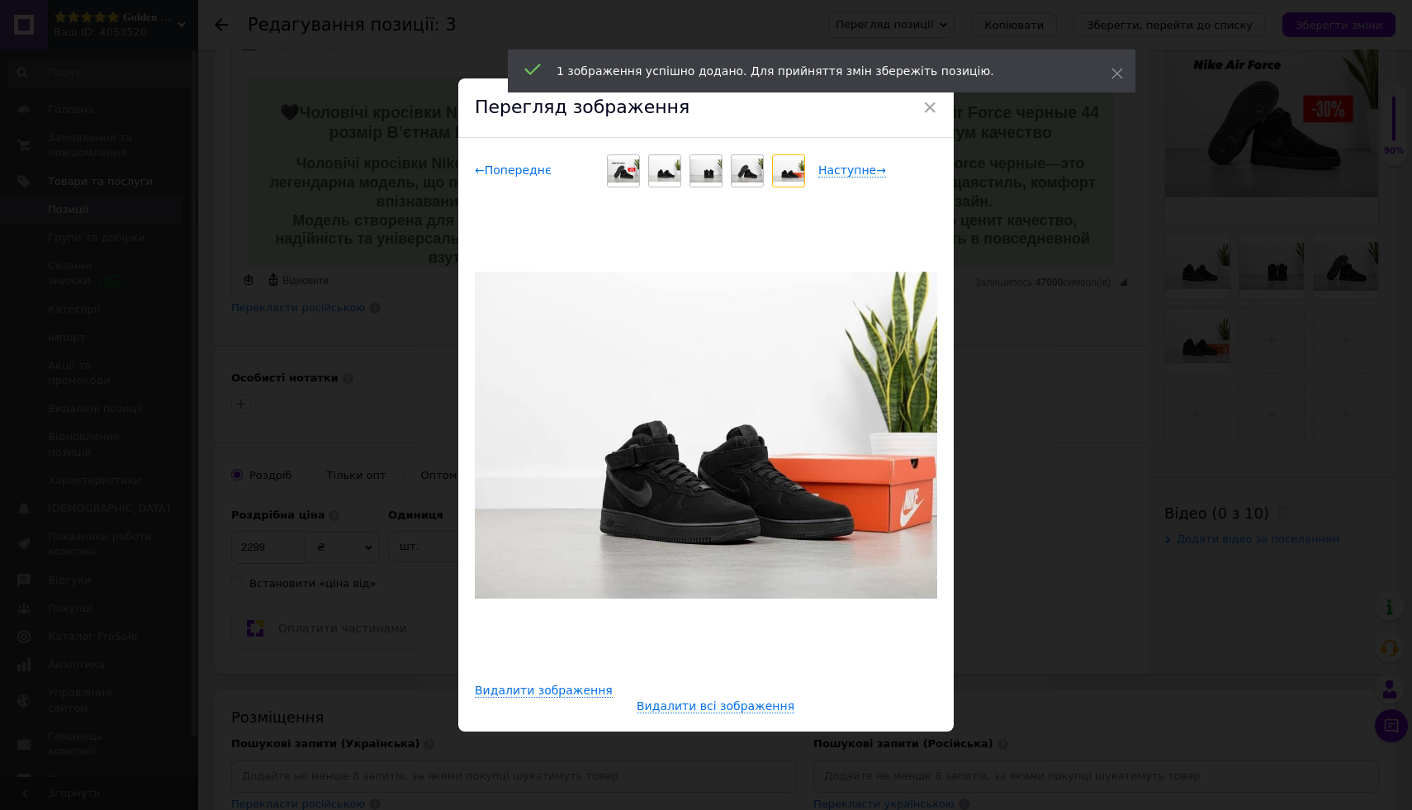
click at [533, 175] on span "← Попереднє" at bounding box center [513, 171] width 77 height 14
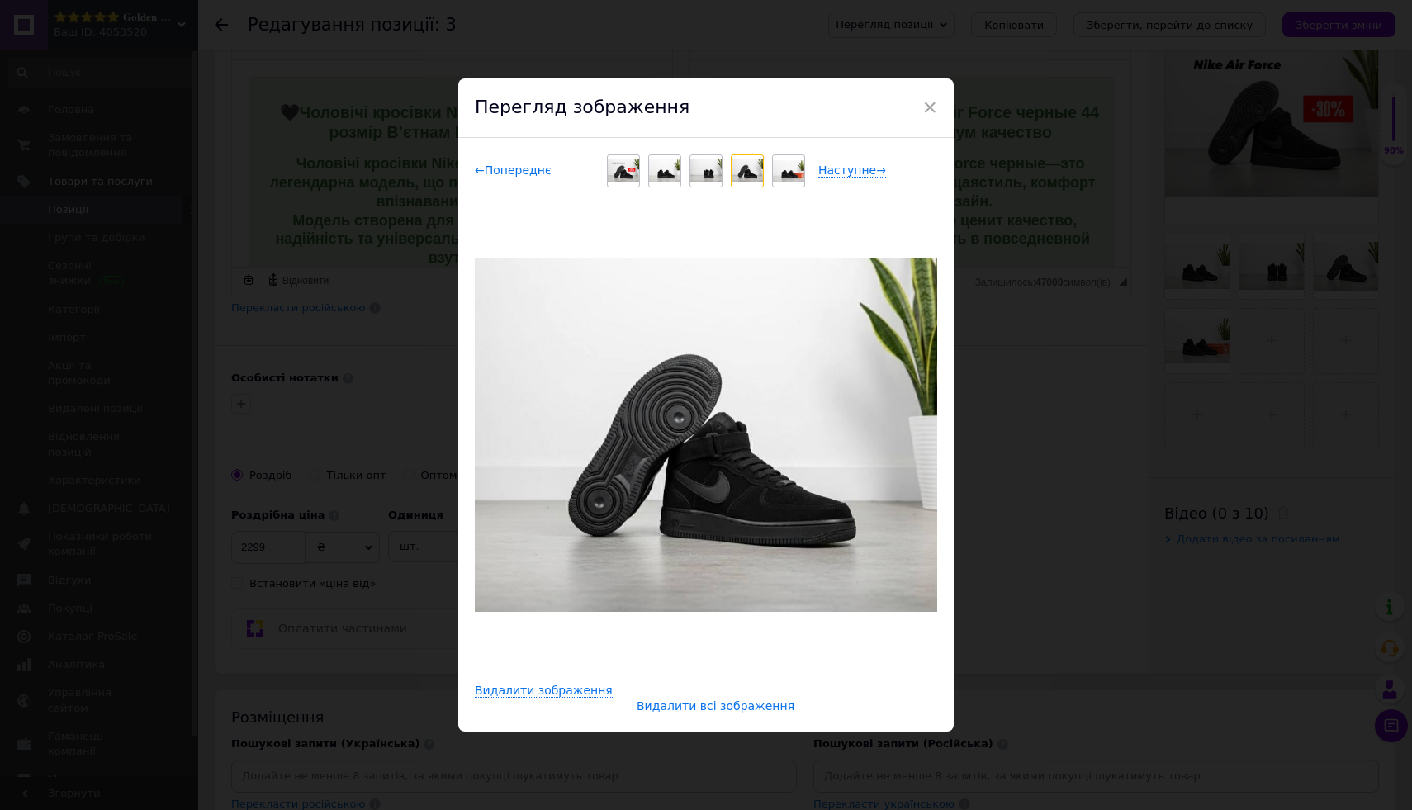
click at [533, 175] on span "← Попереднє" at bounding box center [513, 171] width 77 height 14
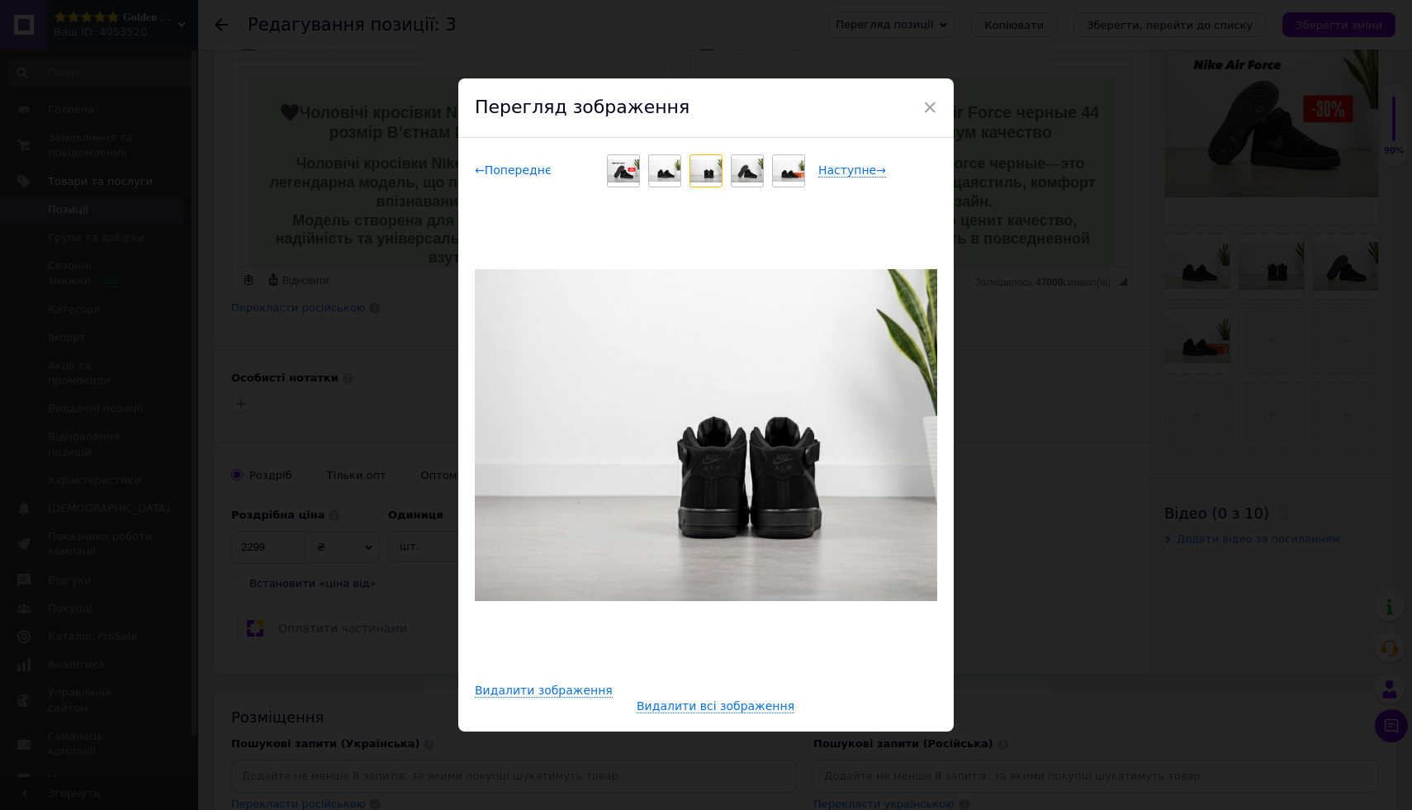
click at [533, 175] on span "← Попереднє" at bounding box center [513, 171] width 77 height 14
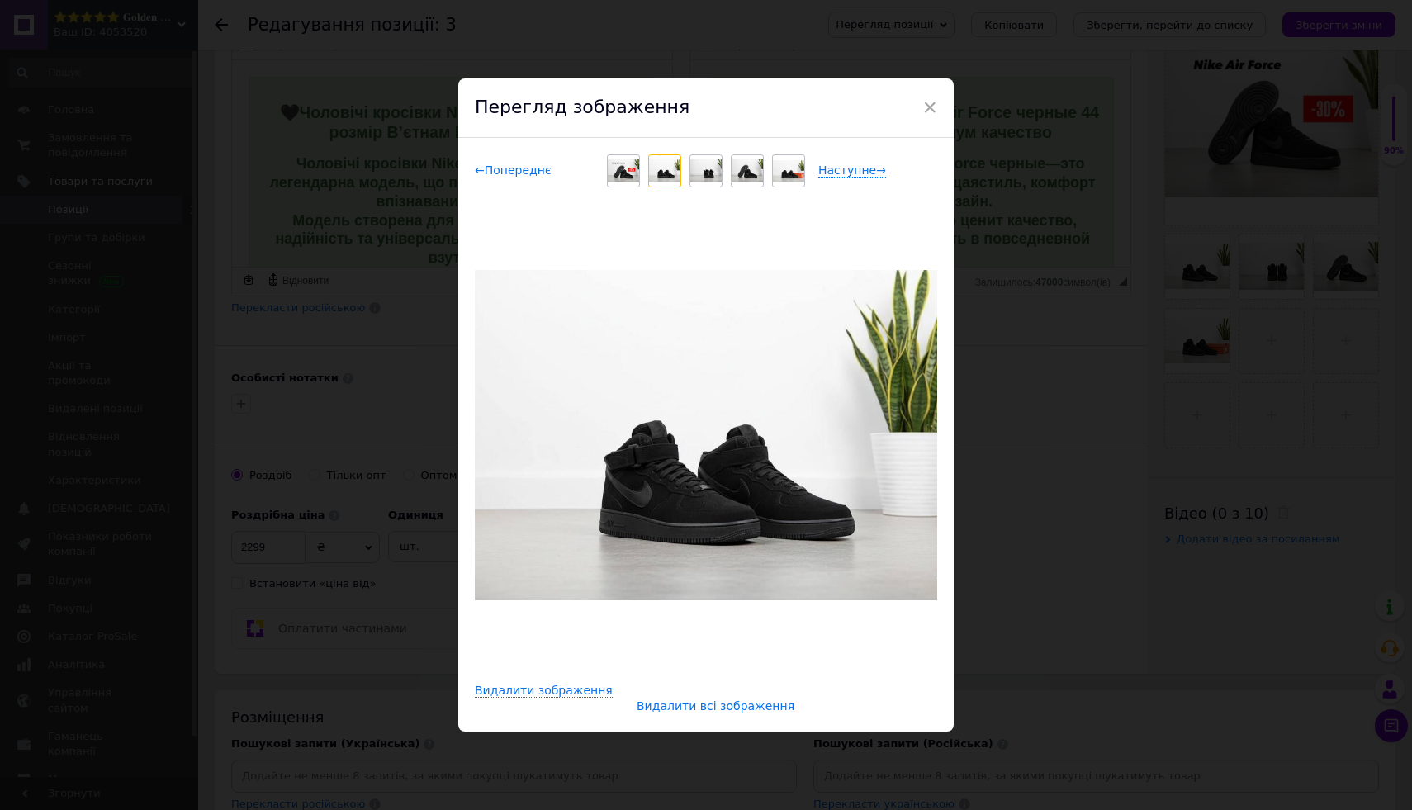
click at [533, 175] on span "← Попереднє" at bounding box center [513, 171] width 77 height 14
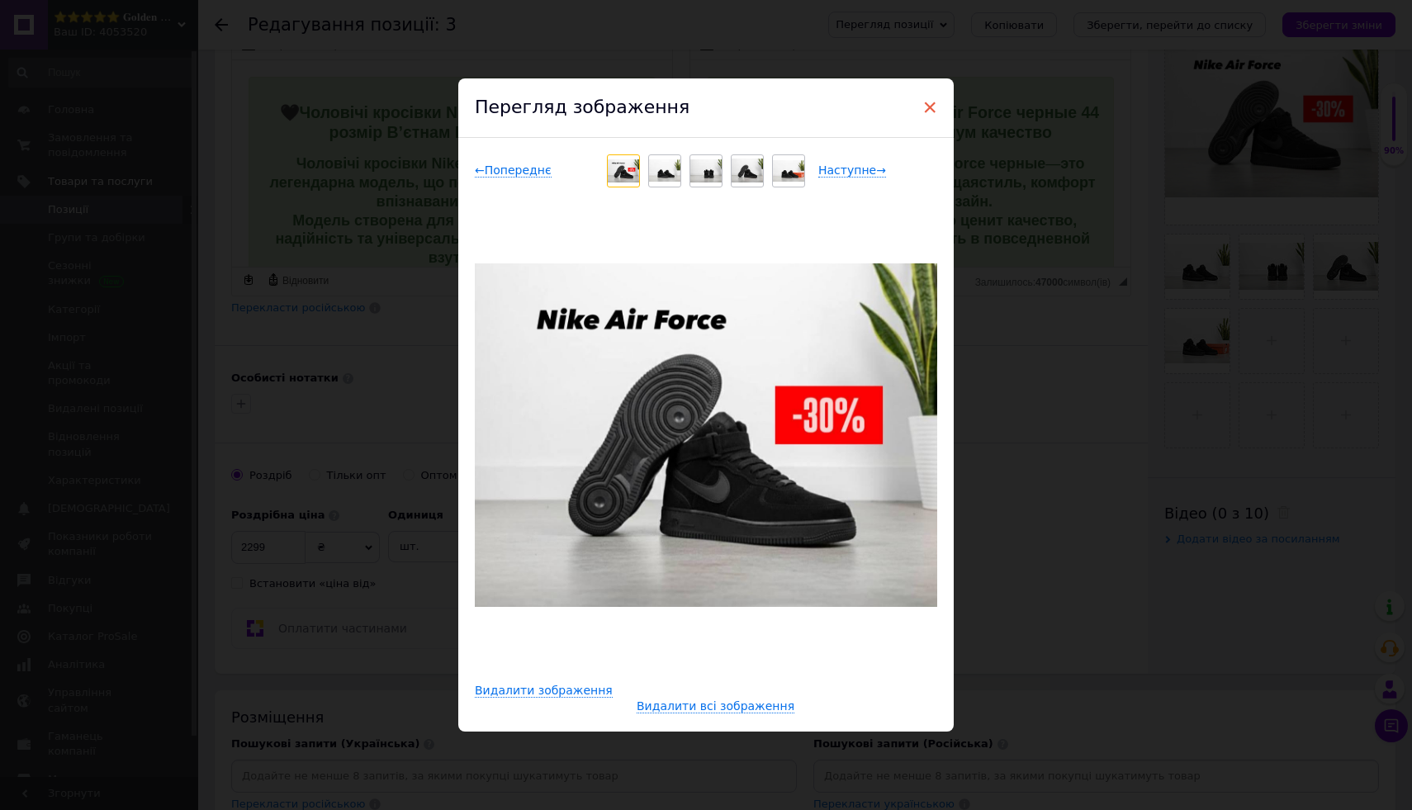
click at [926, 110] on span "×" at bounding box center [929, 107] width 15 height 28
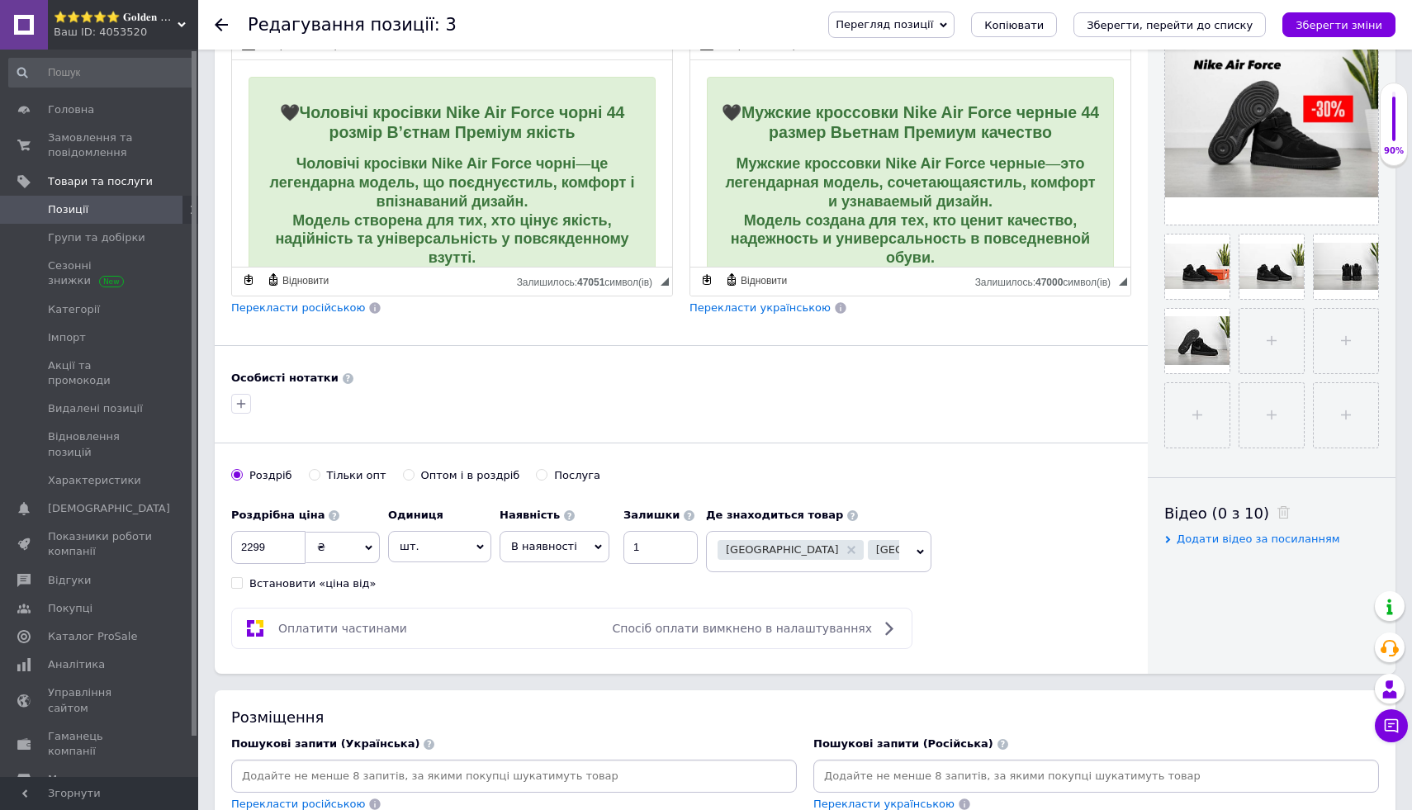
drag, startPoint x: 1202, startPoint y: 329, endPoint x: 215, endPoint y: 3, distance: 1039.9
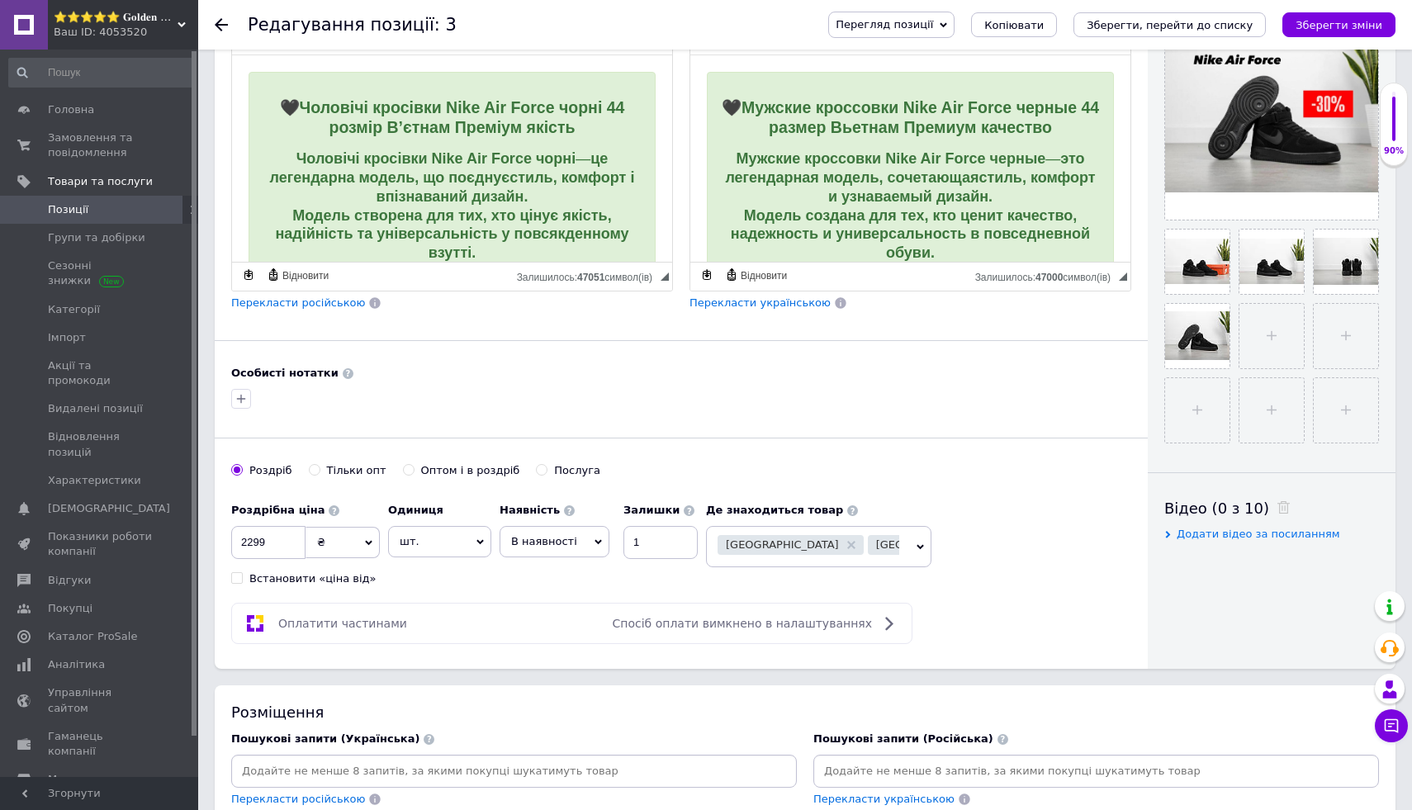
scroll to position [404, 0]
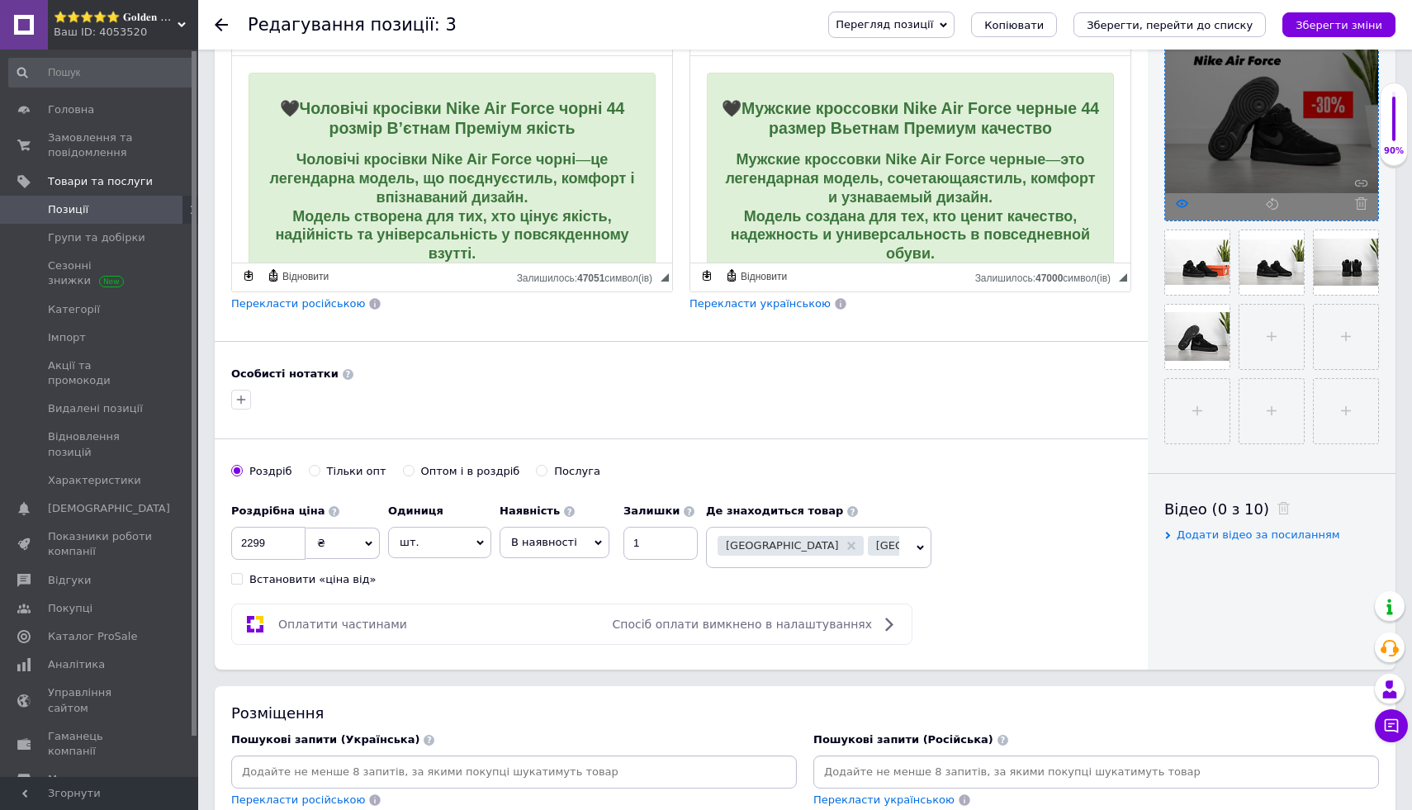
click at [1183, 204] on icon at bounding box center [1182, 203] width 12 height 12
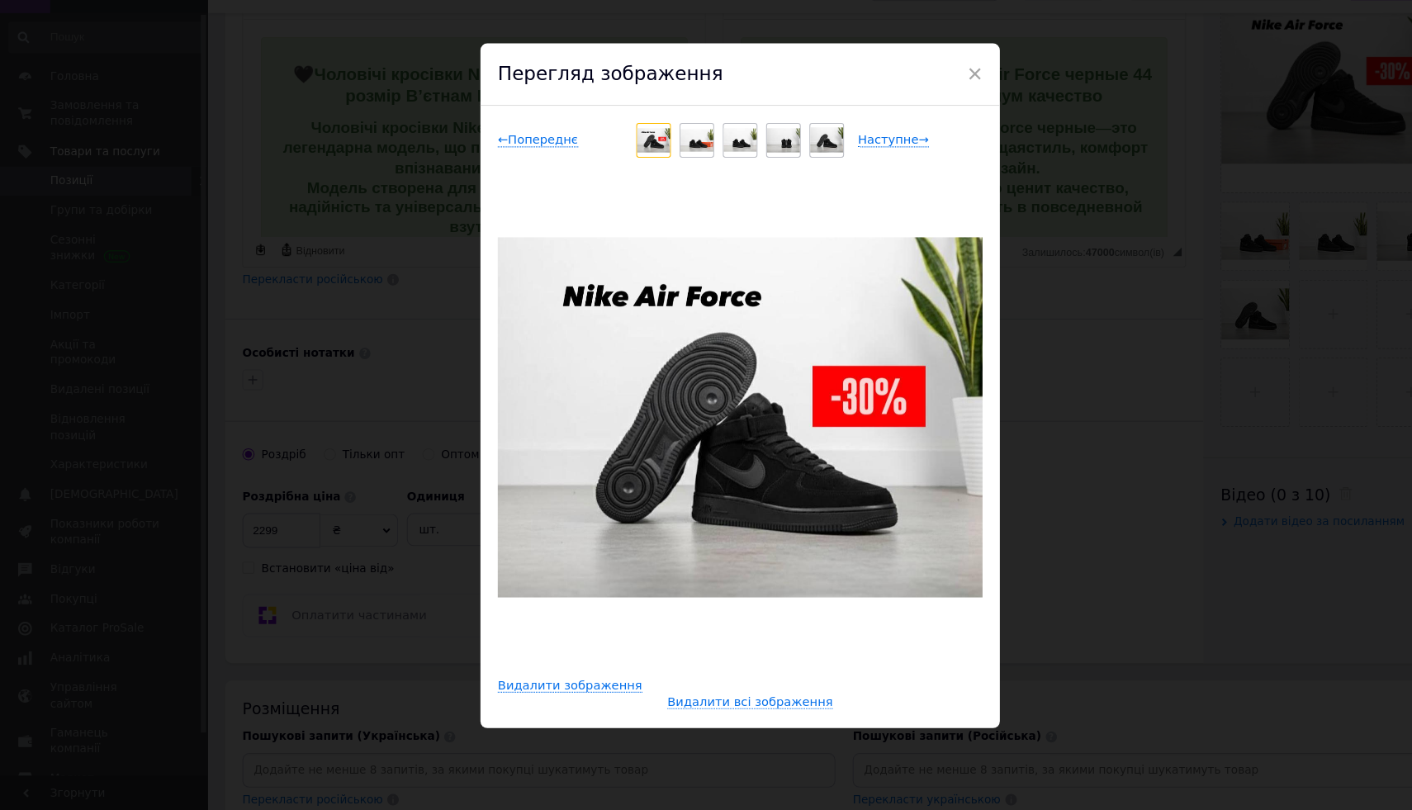
scroll to position [402, 0]
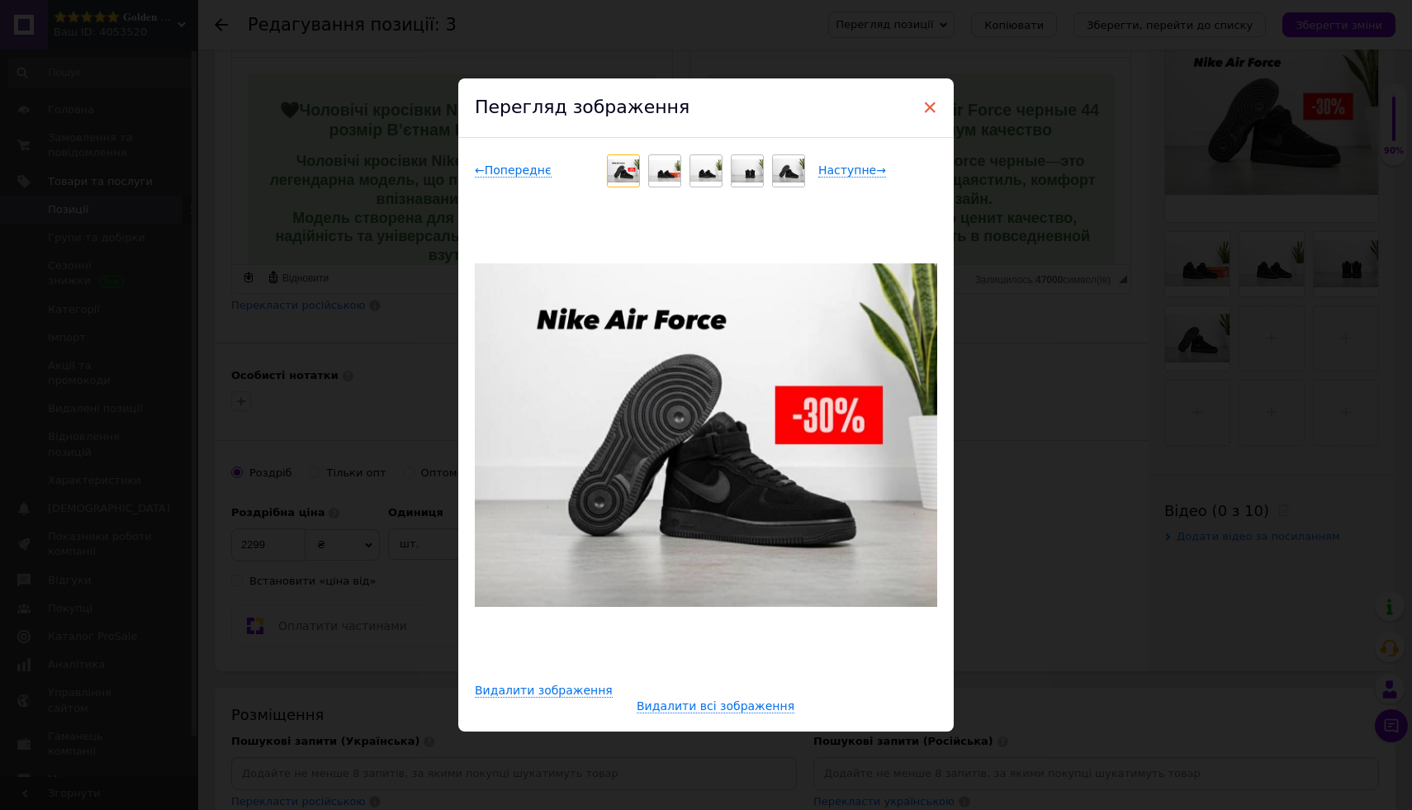
click at [927, 108] on span "×" at bounding box center [929, 107] width 15 height 28
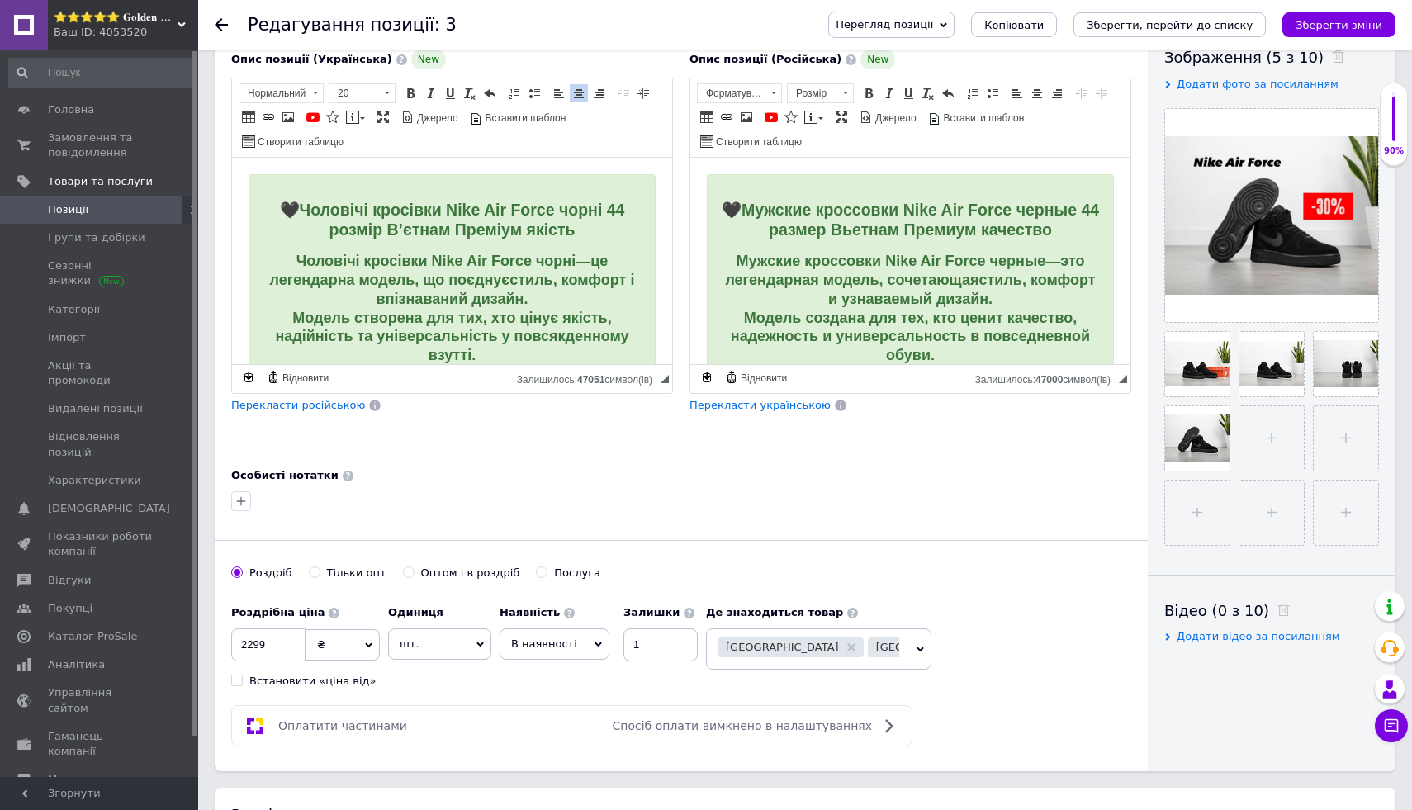
scroll to position [420, 0]
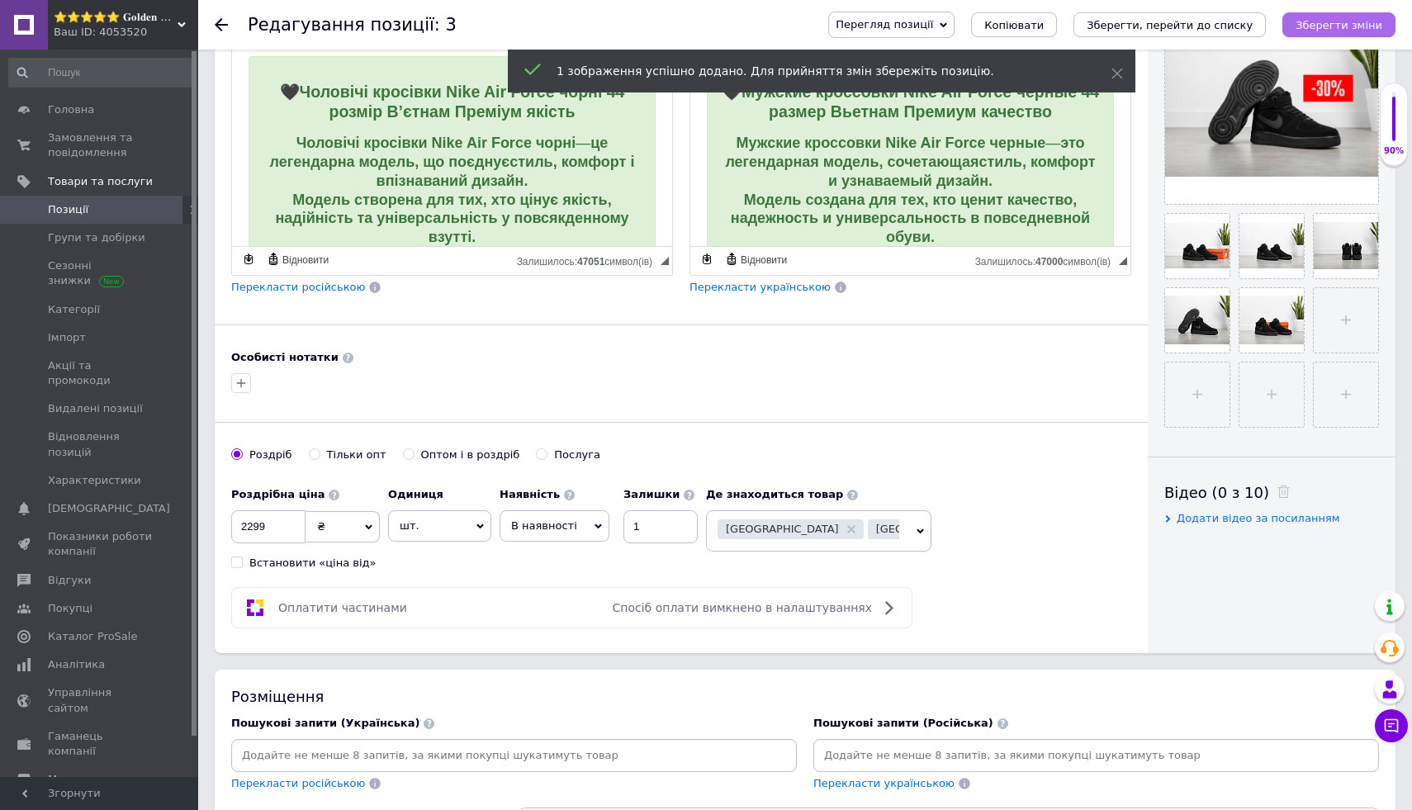
click at [1366, 31] on button "Зберегти зміни" at bounding box center [1338, 24] width 113 height 25
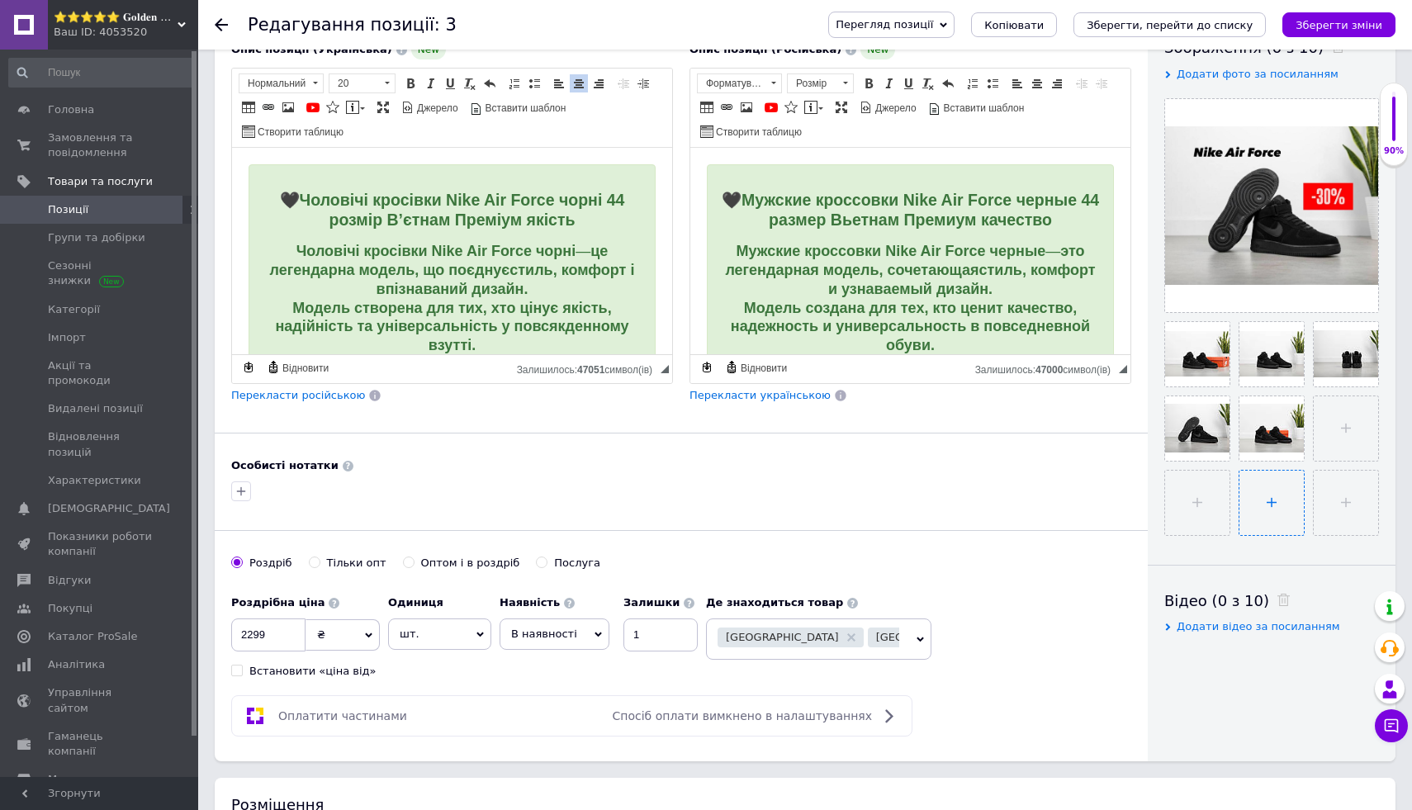
scroll to position [339, 0]
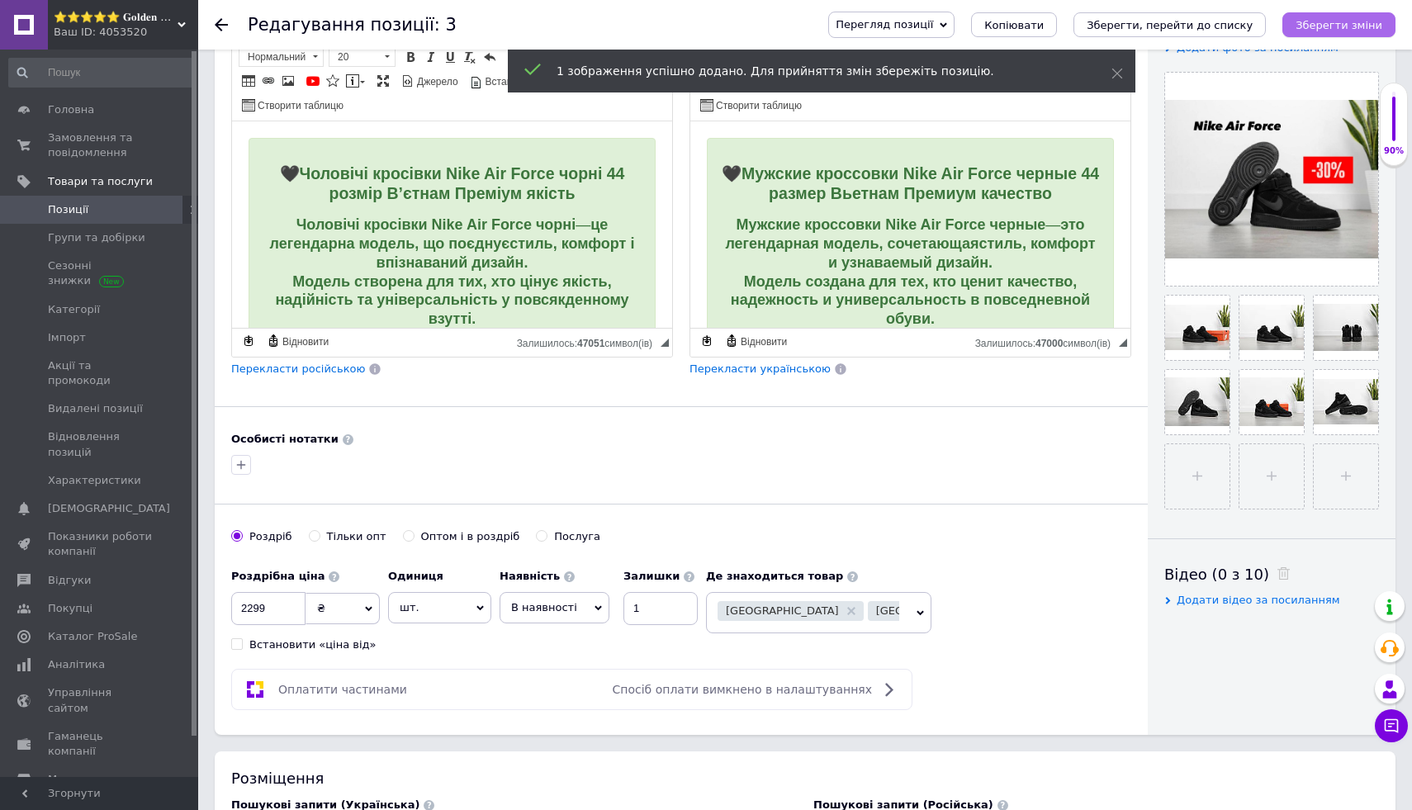
click at [1370, 19] on icon "Зберегти зміни" at bounding box center [1339, 25] width 87 height 12
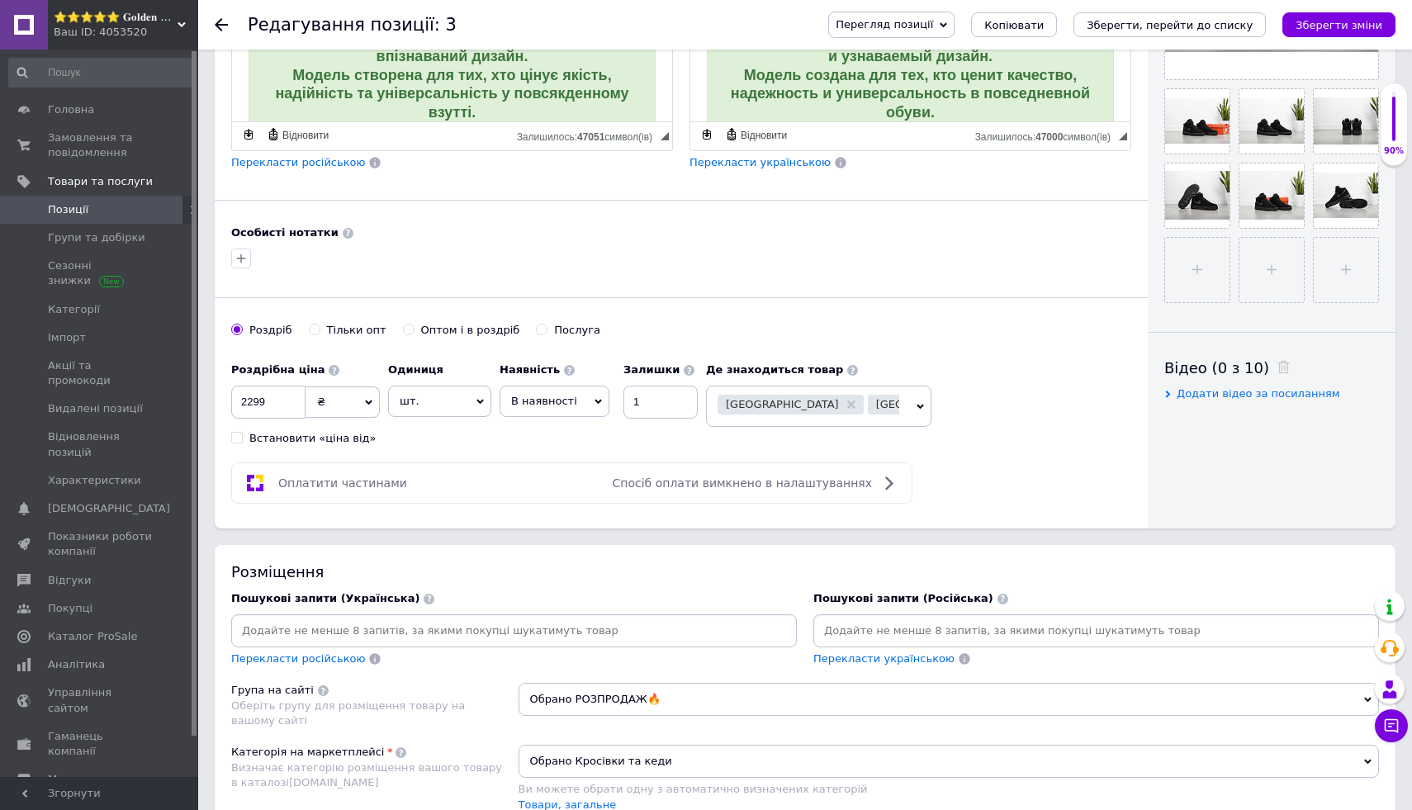
scroll to position [0, 0]
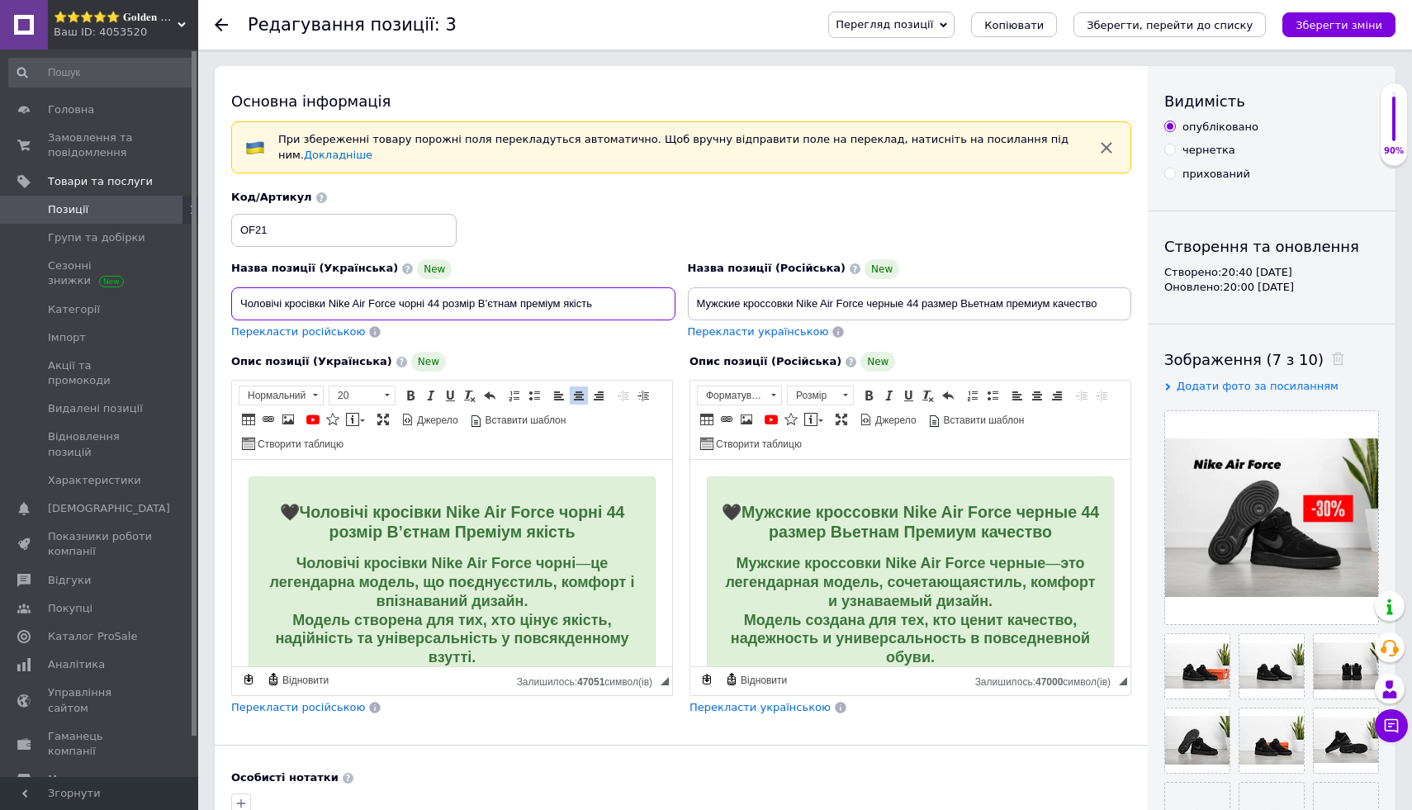
drag, startPoint x: 232, startPoint y: 303, endPoint x: 429, endPoint y: 306, distance: 196.6
click at [429, 306] on input "Чоловічі кросівки Nike Air Force чорні 44 розмір В’єтнам преміум якість" at bounding box center [453, 303] width 444 height 33
click at [500, 197] on div "Код/Артикул OF21" at bounding box center [681, 218] width 913 height 69
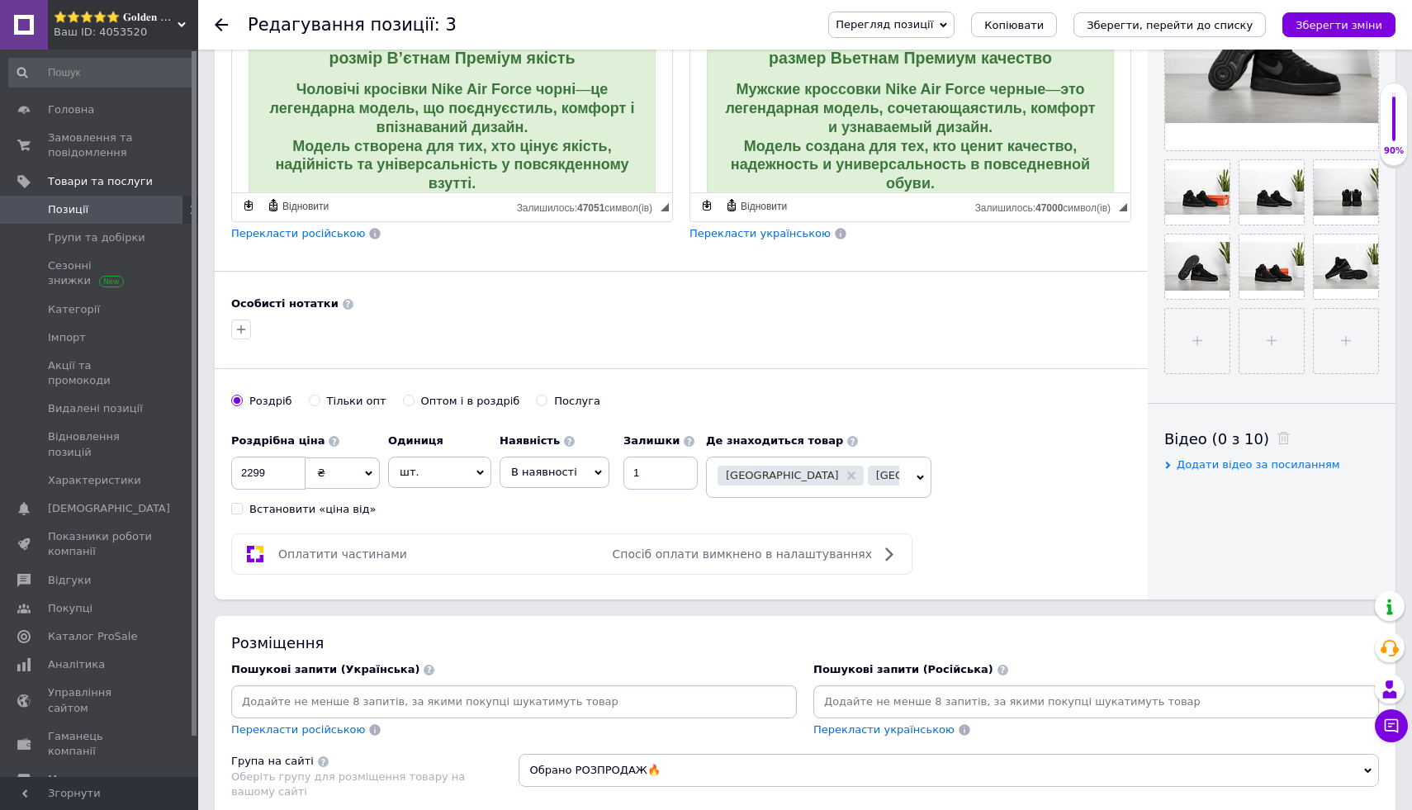
scroll to position [671, 0]
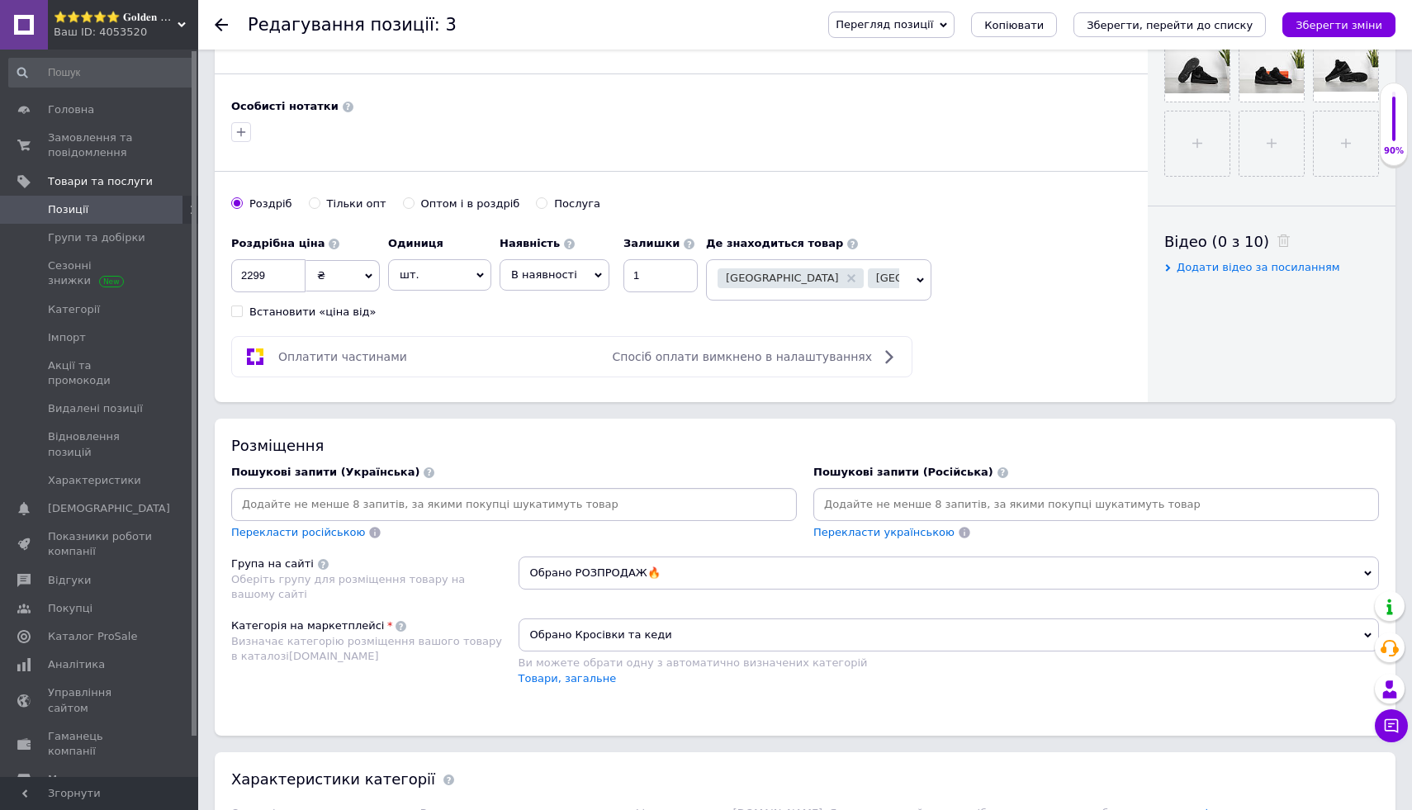
click at [541, 502] on input at bounding box center [514, 504] width 559 height 25
paste input "Кросівки Nike Air Force чорні"
type input "Кросівки Nike Air Force чорні"
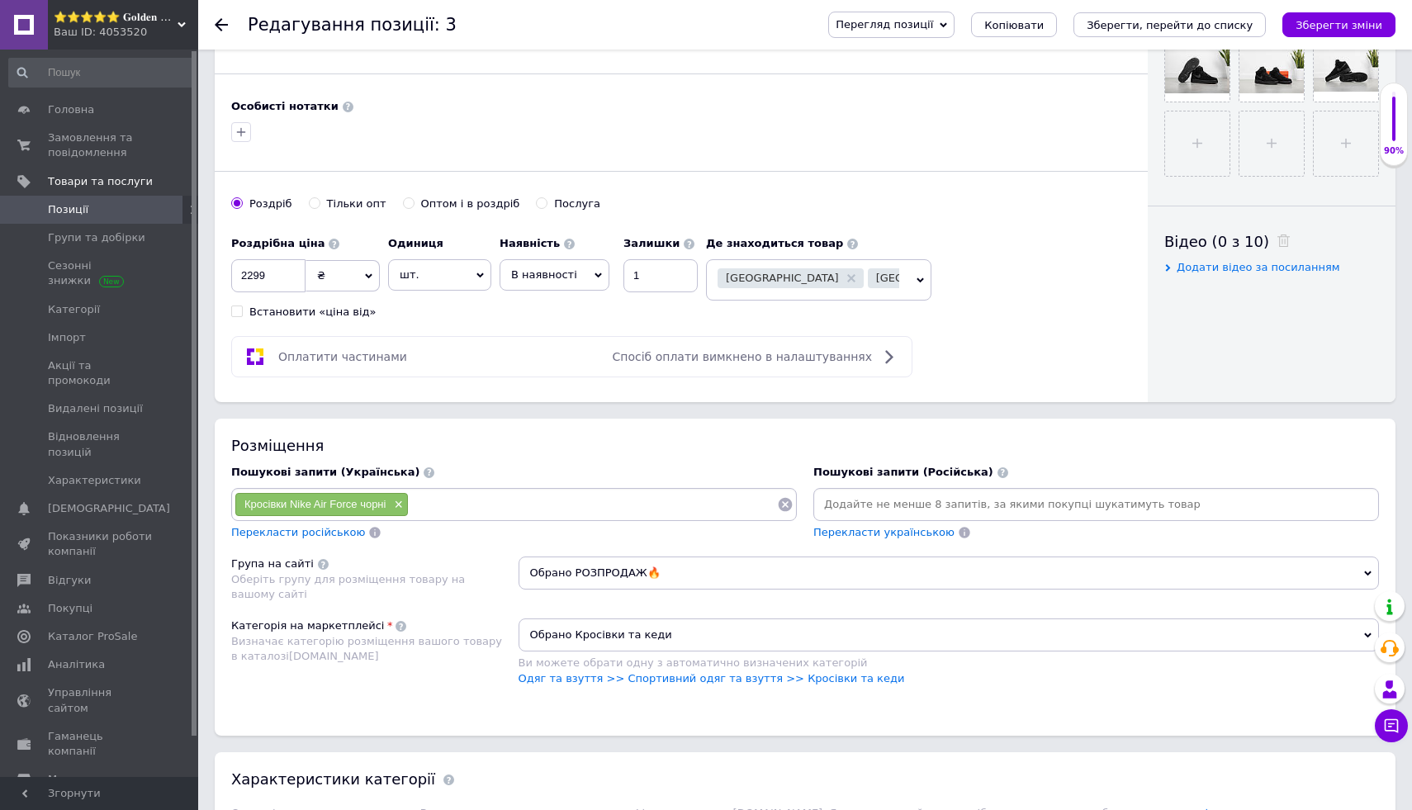
paste input "Чоловічі чорні nike air force 1"
type input "Чоловічі чорні nike air force 1"
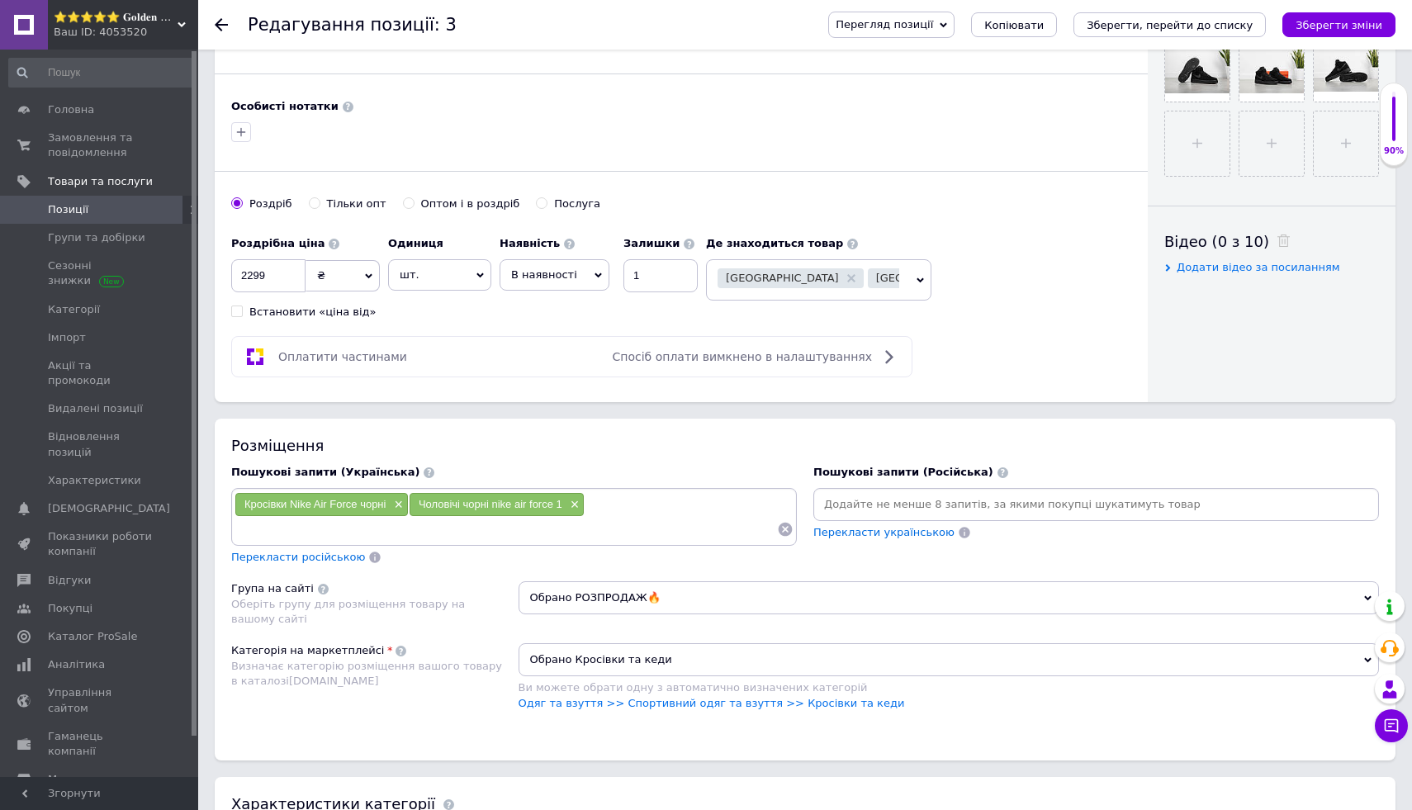
paste input "Чоловічі кросівки nike air force 1 low black"
type input "Чоловічі кросівки nike air force 1 low black"
paste input "Nike air force black"
type input "Nike air force black"
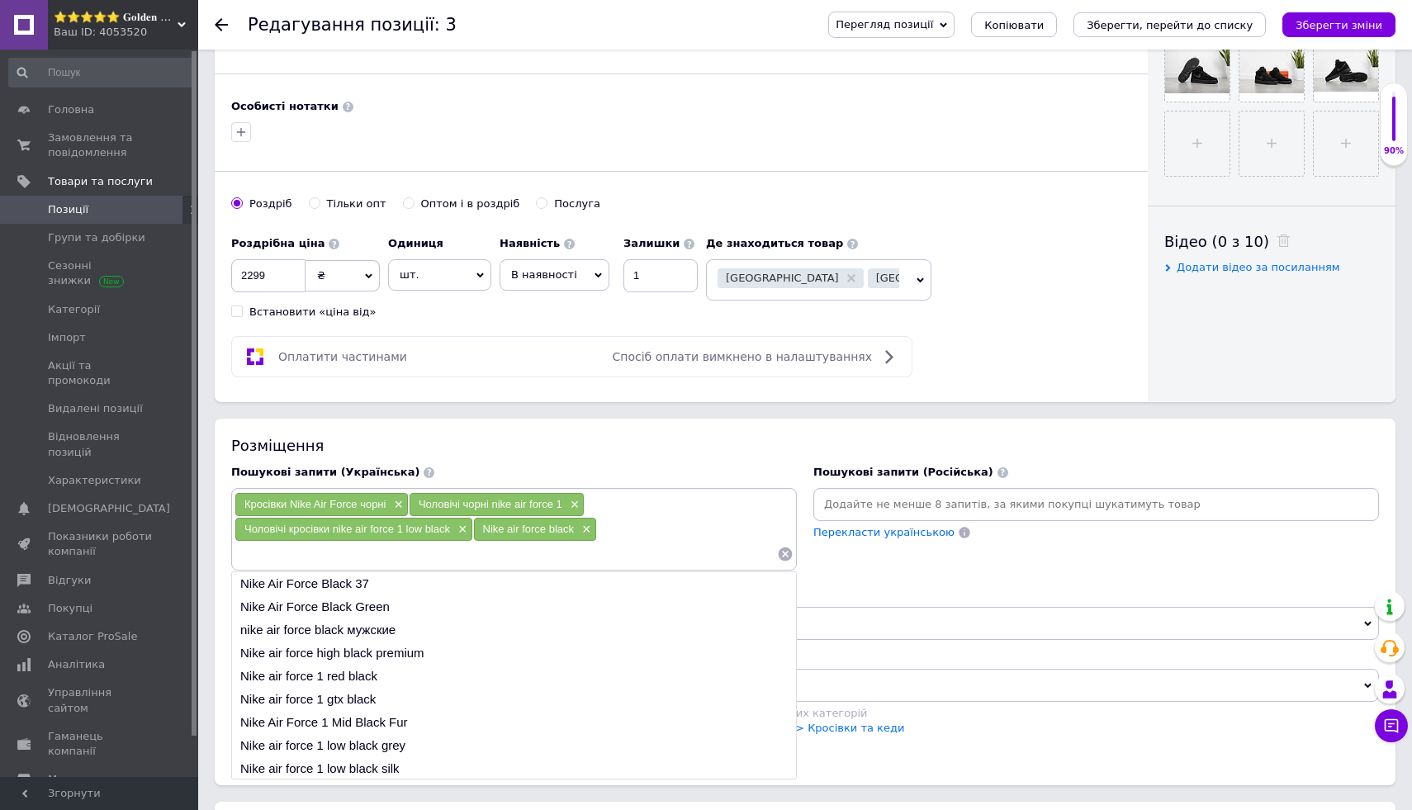
paste input "Nike air force чорні чоловічий"
type input "Nike air force чорні чоловічий"
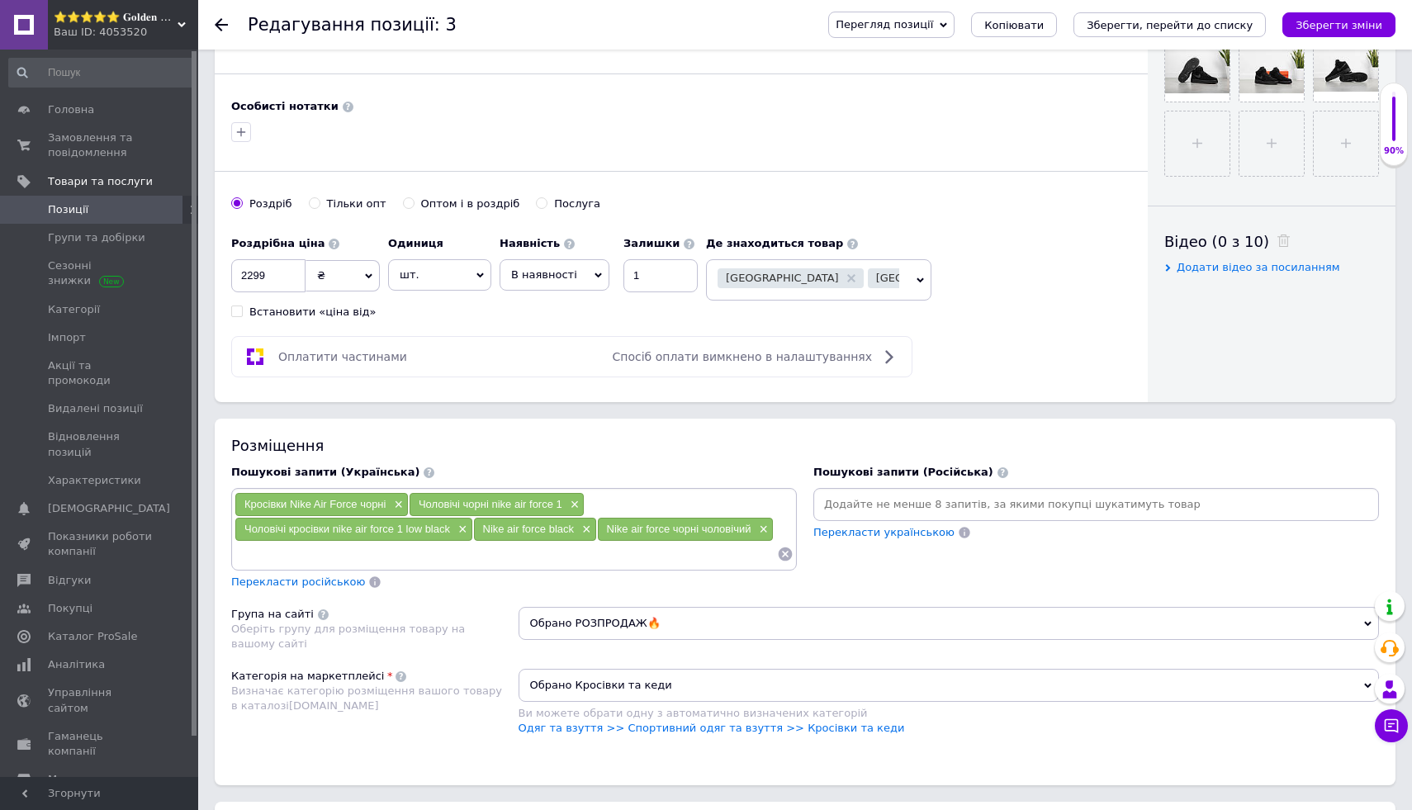
paste input "Чоловічі air force 1 black"
type input "Чоловічі air force 1 black"
paste input "Красиві чоловічі кросівки Nike Air Force чорні"
type input "Красиві чоловічі кросівки Nike Air Force чорні"
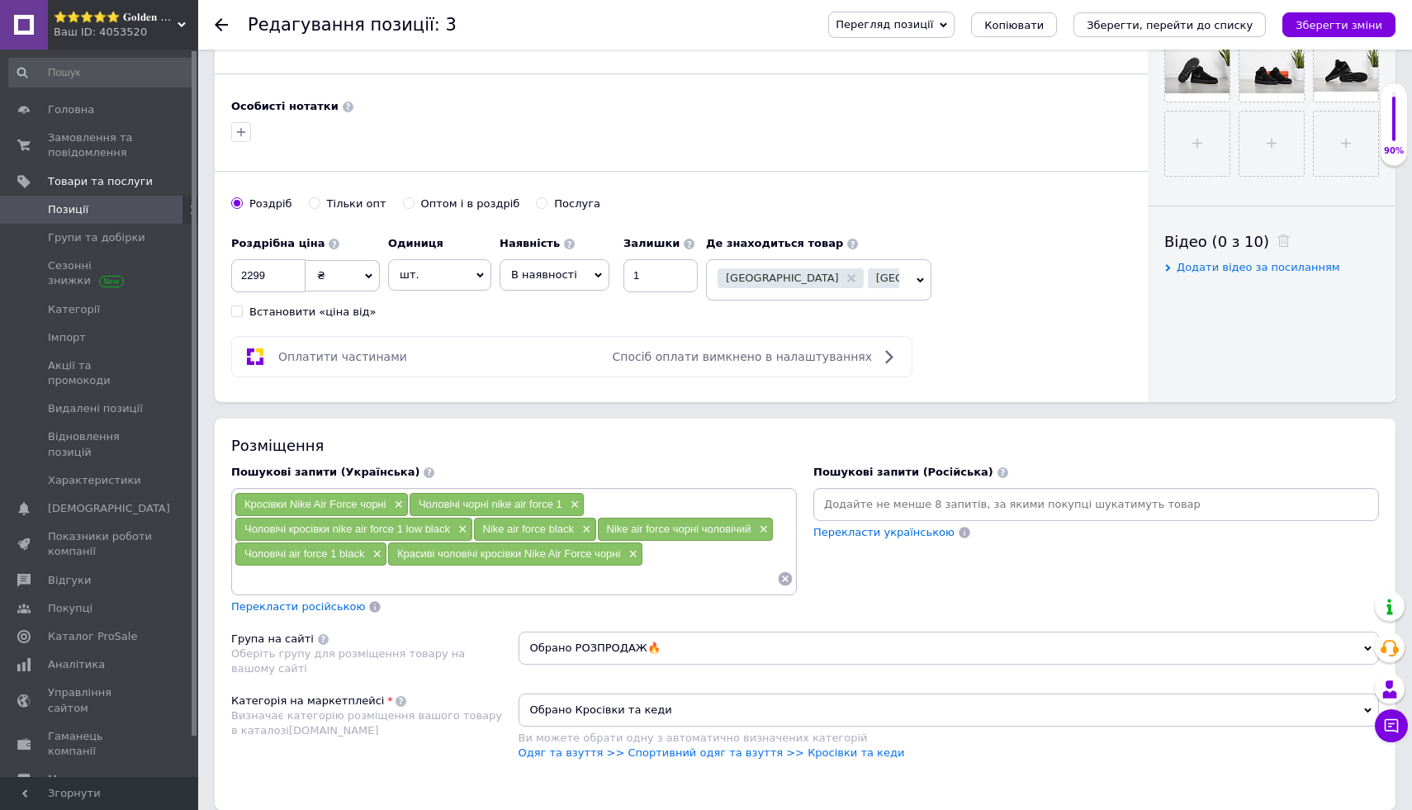
paste input "Кросівки Nike Air Force 1 чорні"
type input "Кросівки Nike Air Force 1 чорні"
paste input "Nike air force 1 black"
type input "Nike air force 1 black"
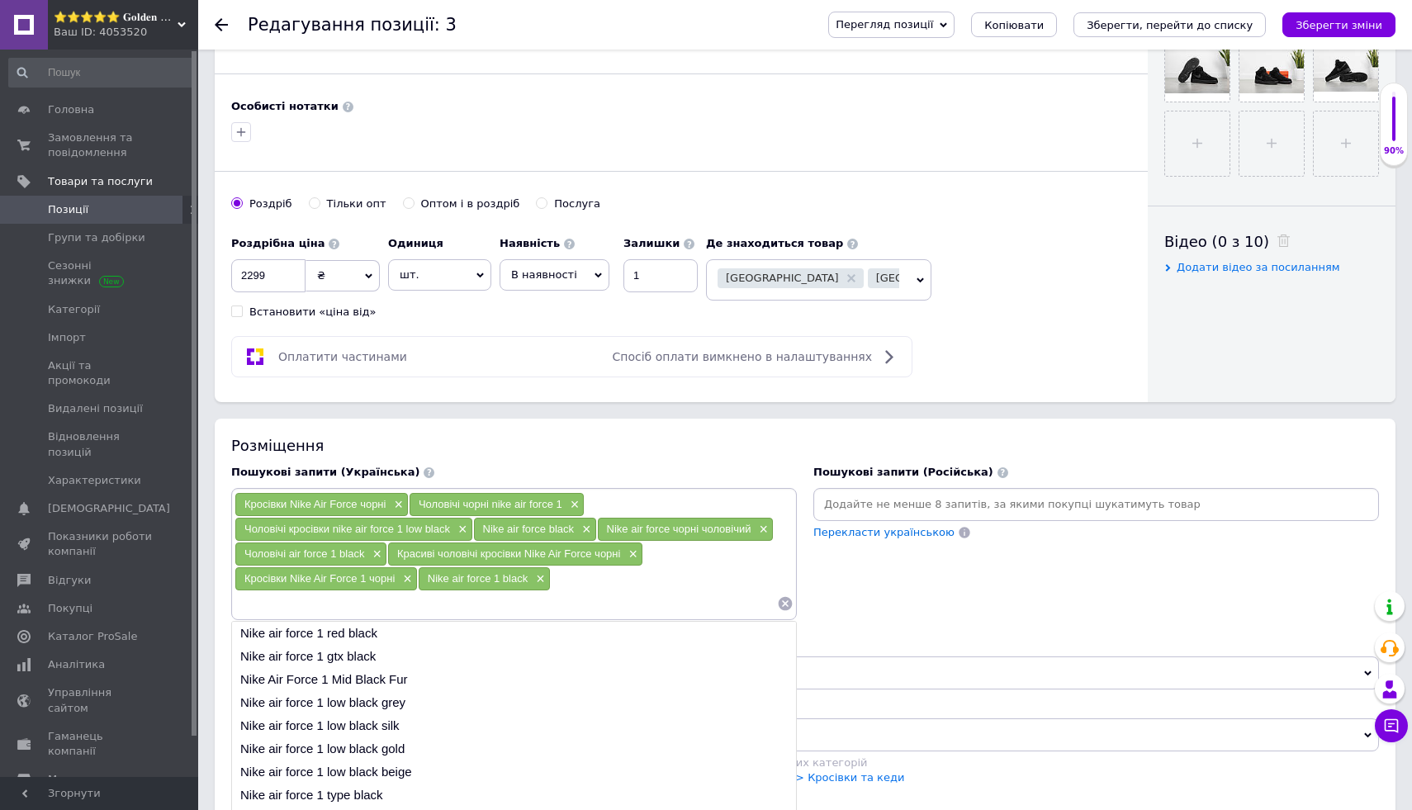
paste input "Чоловічі кросівки nike air force 1"
type input "Чоловічі кросівки nike air force 1"
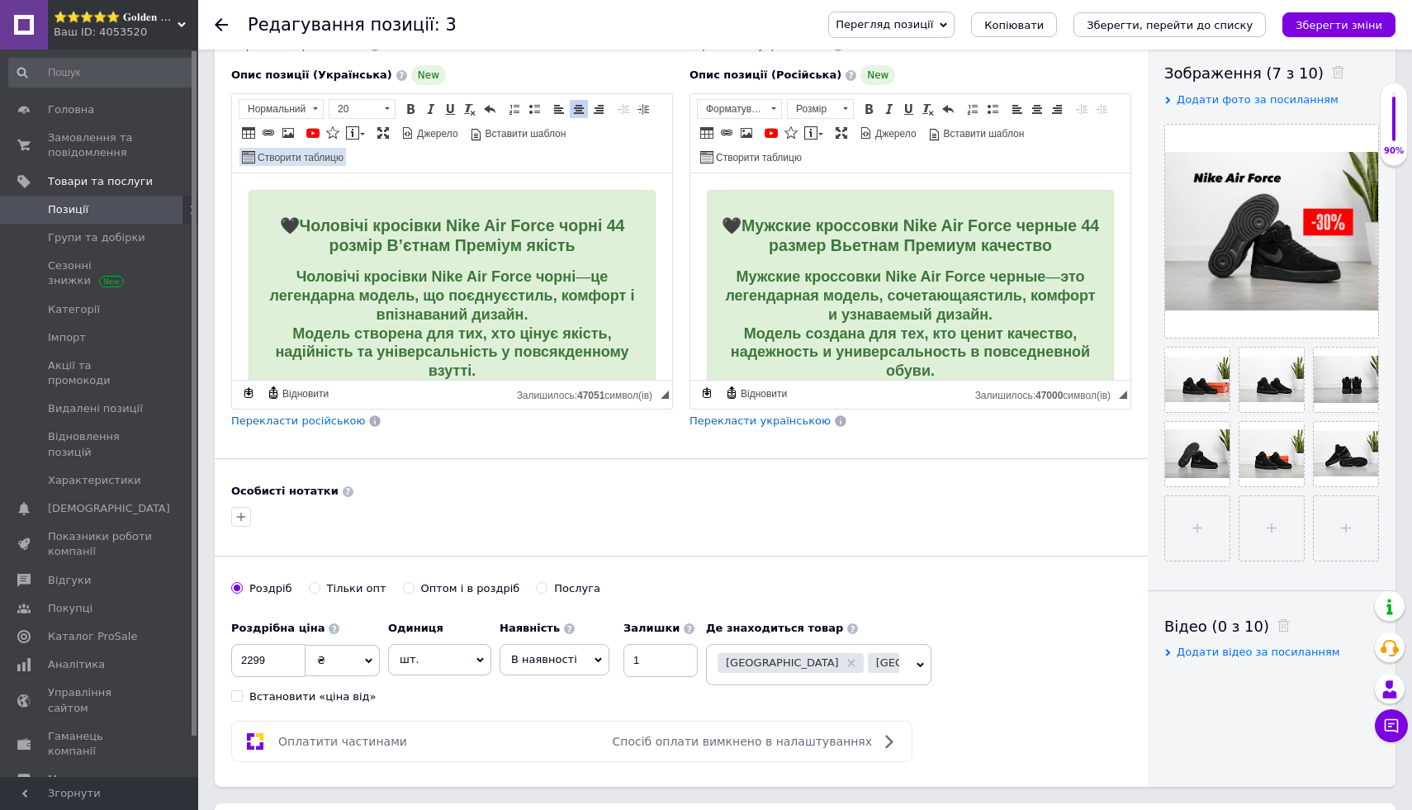
scroll to position [0, 0]
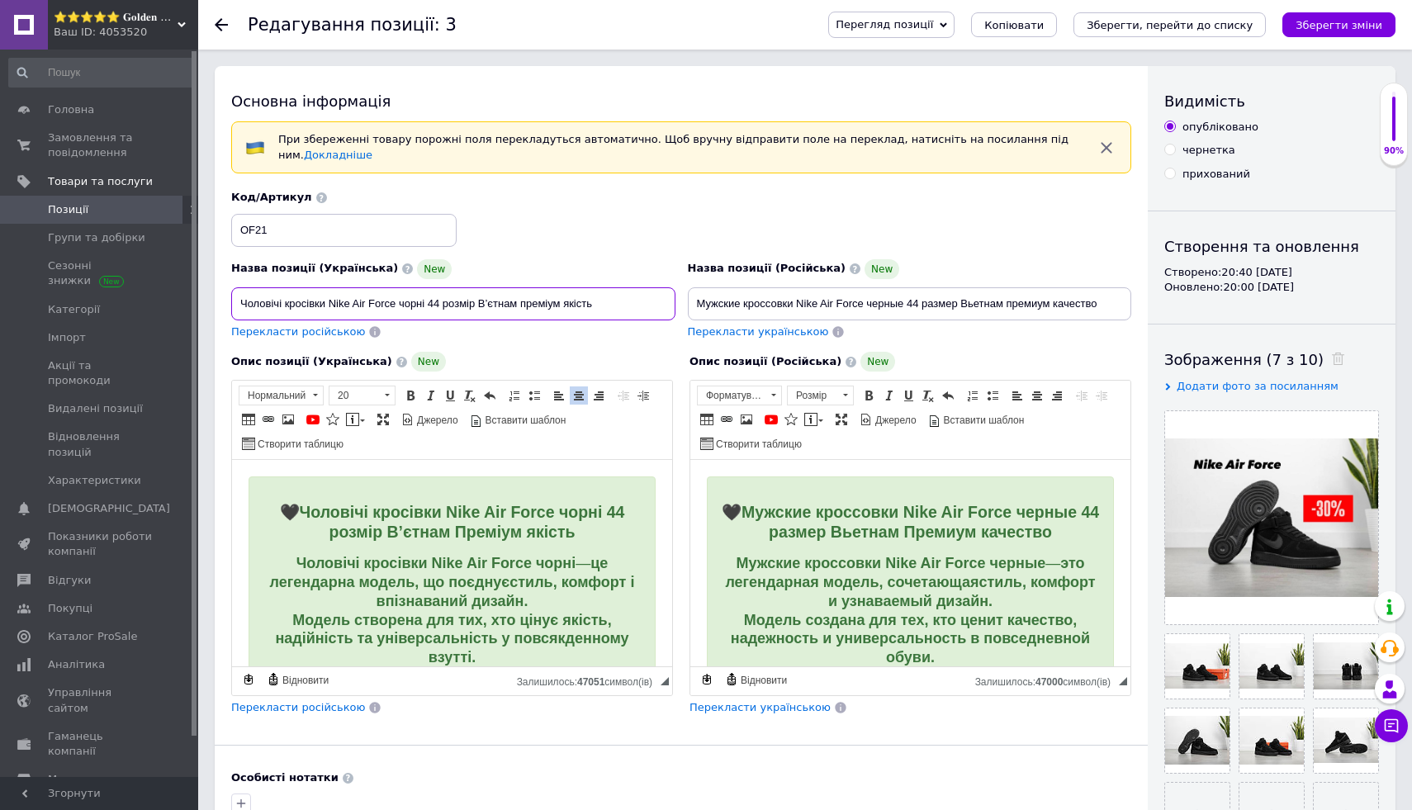
drag, startPoint x: 231, startPoint y: 301, endPoint x: 607, endPoint y: 318, distance: 376.1
click at [607, 318] on input "Чоловічі кросівки Nike Air Force чорні 44 розмір В’єтнам преміум якість" at bounding box center [453, 303] width 444 height 33
click at [604, 226] on div "Код/Артикул OF21" at bounding box center [681, 218] width 913 height 69
drag, startPoint x: 238, startPoint y: 306, endPoint x: 424, endPoint y: 309, distance: 186.7
click at [424, 308] on input "Чоловічі кросівки Nike Air Force чорні 44 розмір В’єтнам преміум якість" at bounding box center [453, 303] width 444 height 33
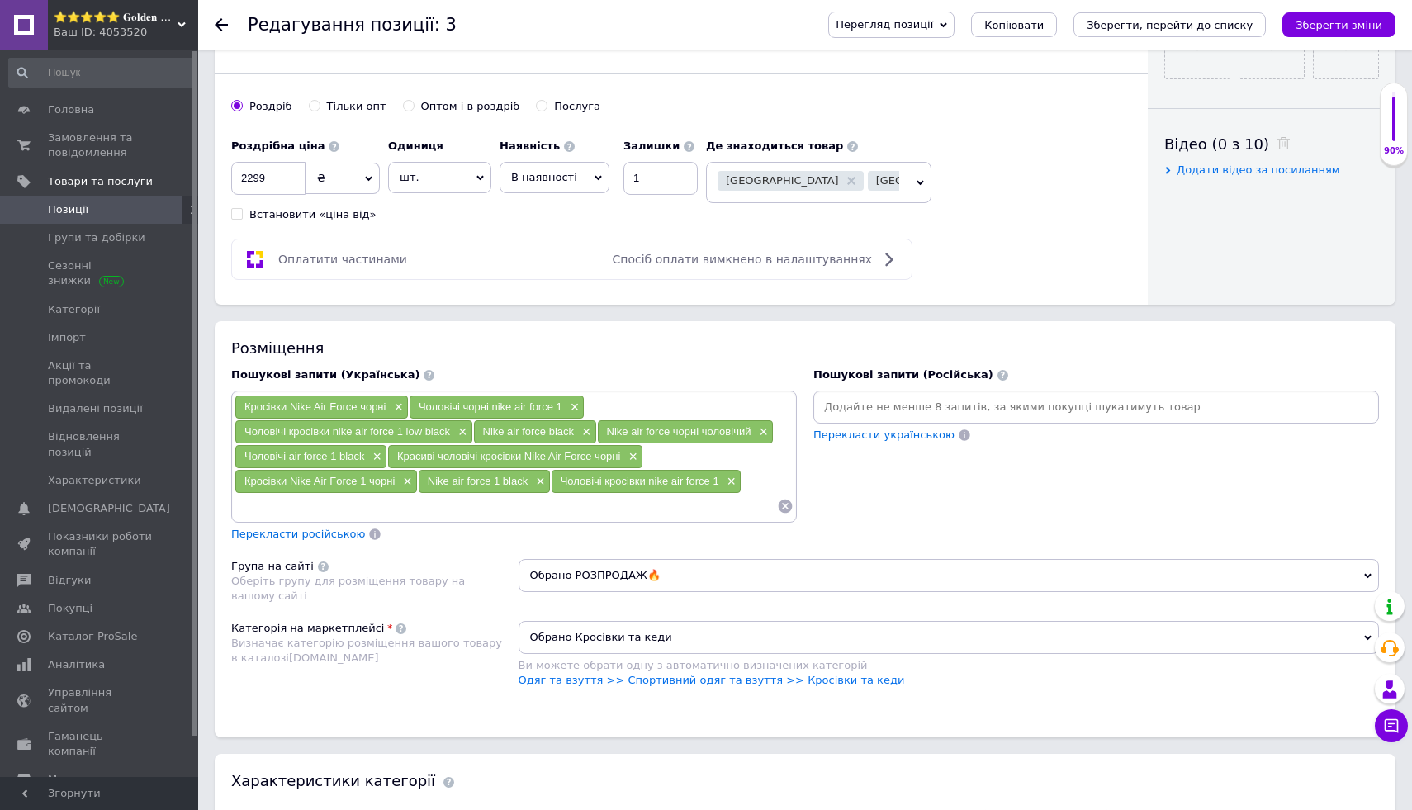
scroll to position [866, 0]
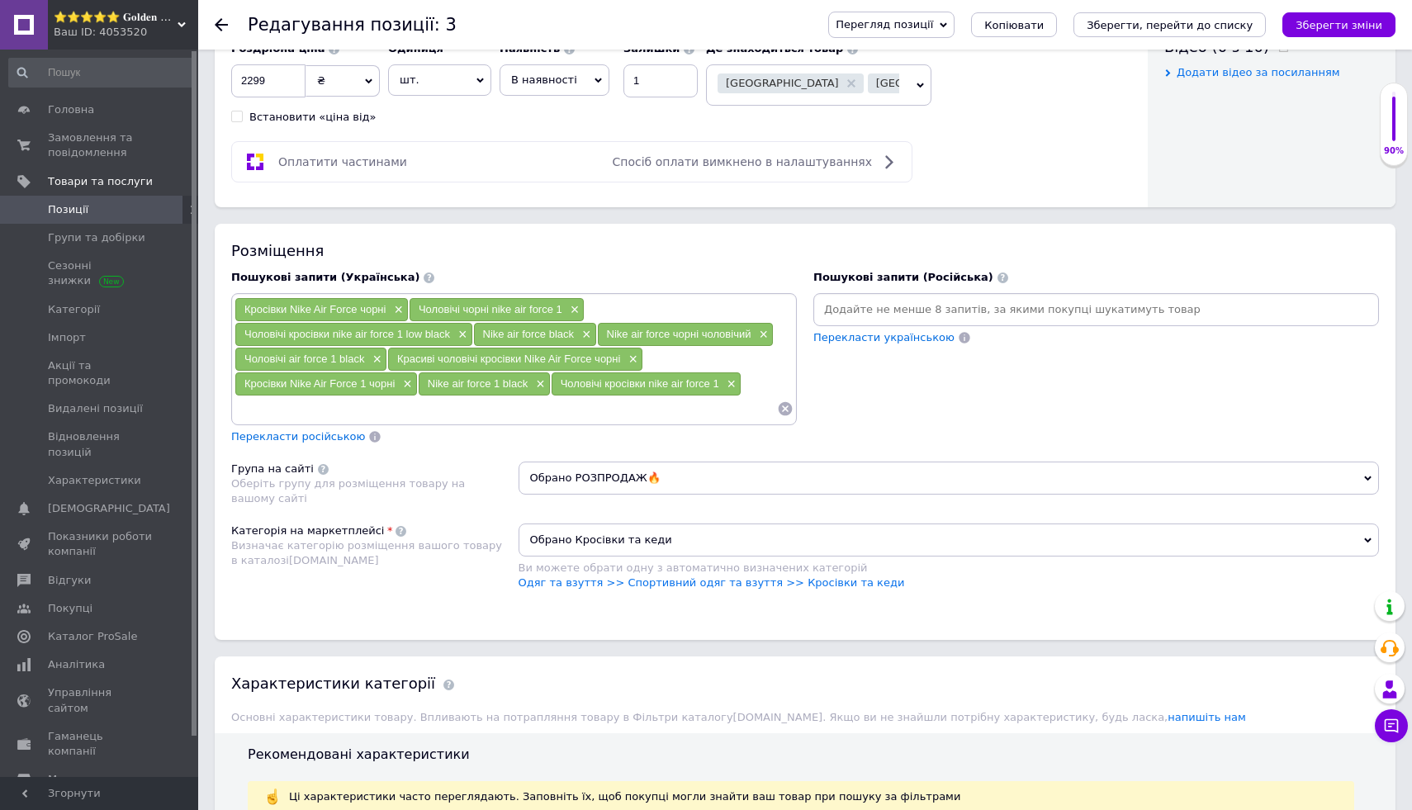
click at [494, 413] on input at bounding box center [506, 408] width 543 height 25
paste input "Чоловічі кросівки Nike Air Force чорні"
type input "Чоловічі кросівки Nike Air Force чорні"
paste input "Чоловічі кросівки Nike Air Force чорні"
type input "Чоловічі кросівки Nike Air Force"
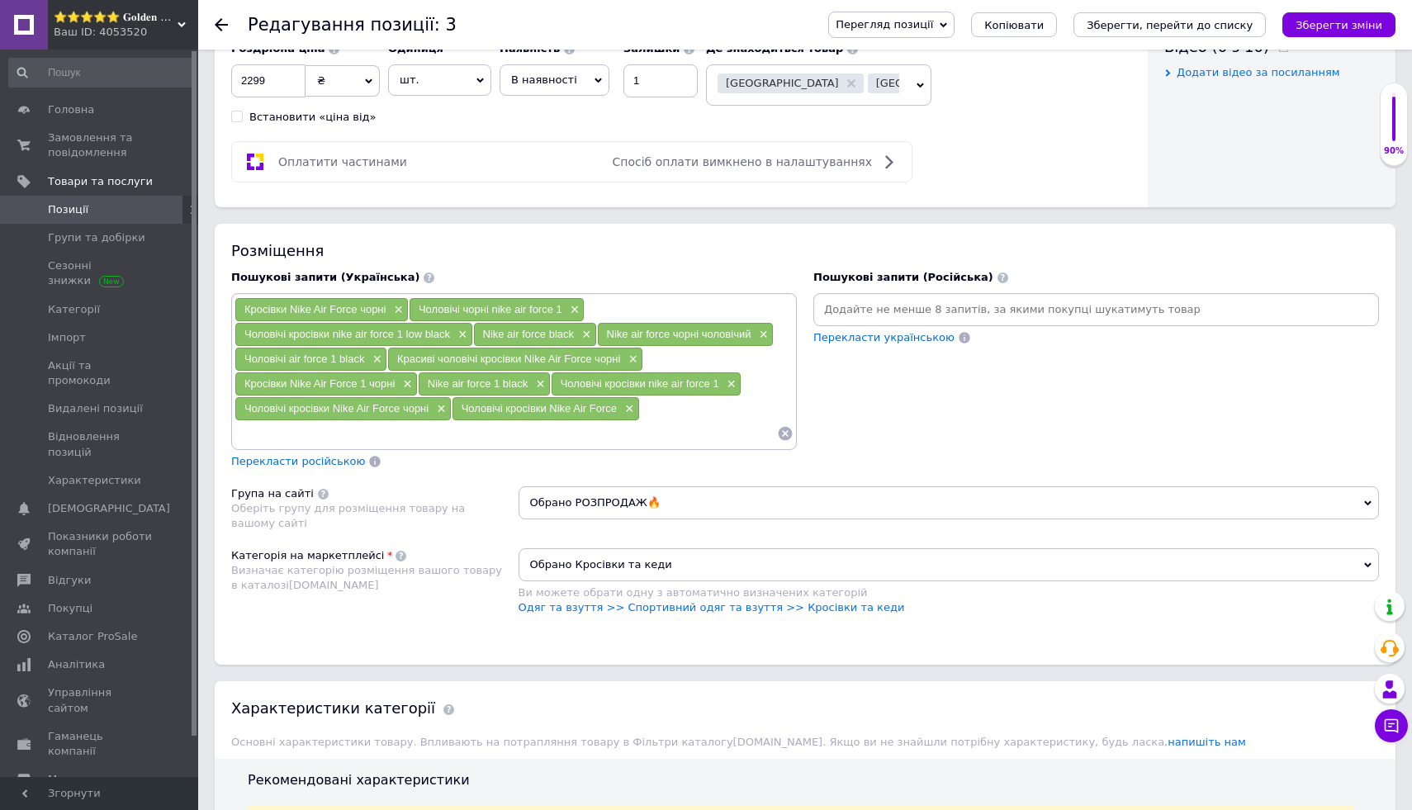
paste input "Чоловічі кросівки Nike Air Force чорні"
click at [275, 434] on input "Чоловічі кросівки Nike Air Force чорні" at bounding box center [506, 433] width 543 height 25
type input "кросівки Nike Air Force чорні"
paste input "Чоловічі кросівки Nike Air Force чорні"
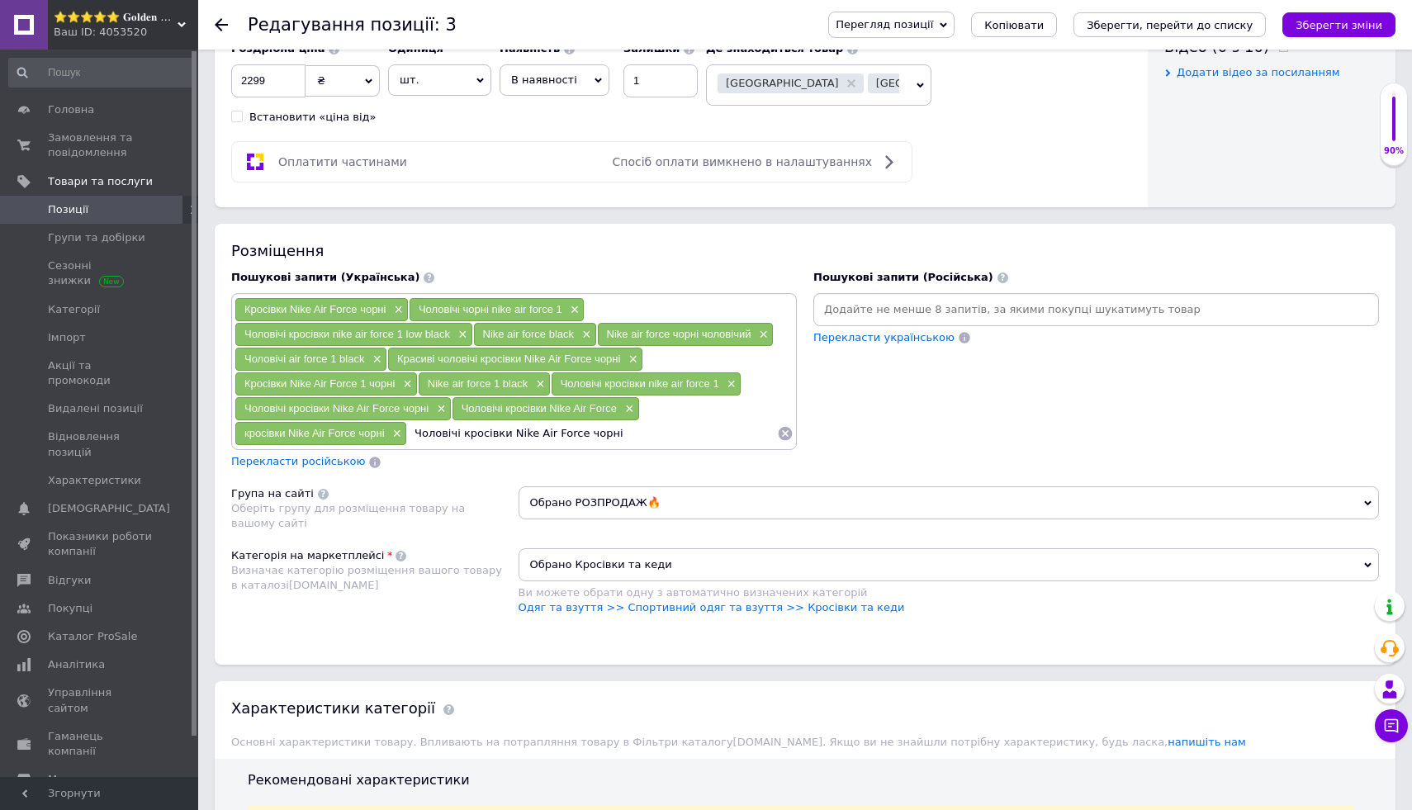
click at [444, 436] on input "Чоловічі кросівки Nike Air Force чорні" at bounding box center [592, 433] width 370 height 25
click at [446, 432] on input "кросівки Nike Air Force чорні" at bounding box center [592, 433] width 370 height 25
type input "Nike Air Force чорні"
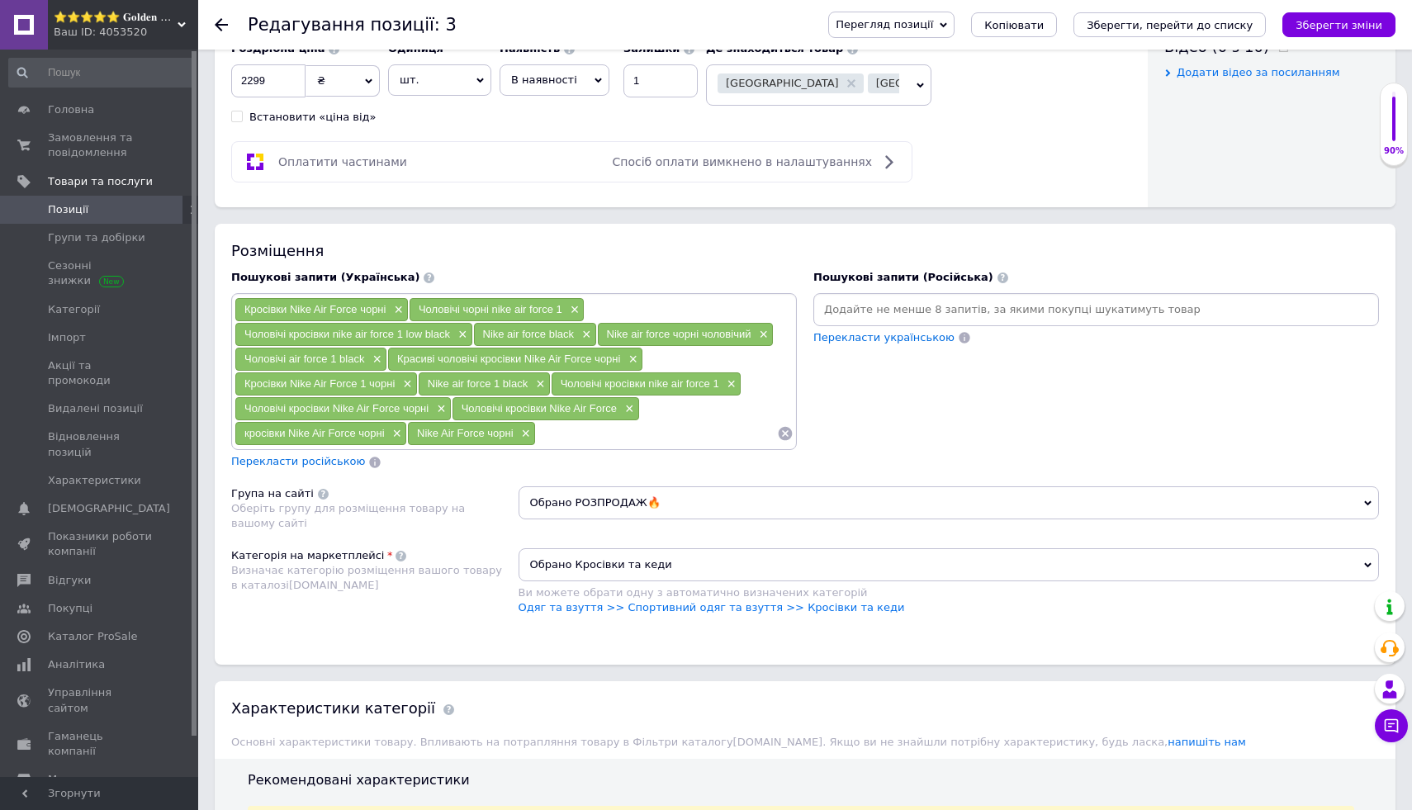
click at [511, 161] on div "Оплатити частинами Спосіб оплати вимкнено в налаштуваннях" at bounding box center [572, 162] width 666 height 20
click at [654, 442] on input at bounding box center [656, 433] width 241 height 25
type input "м"
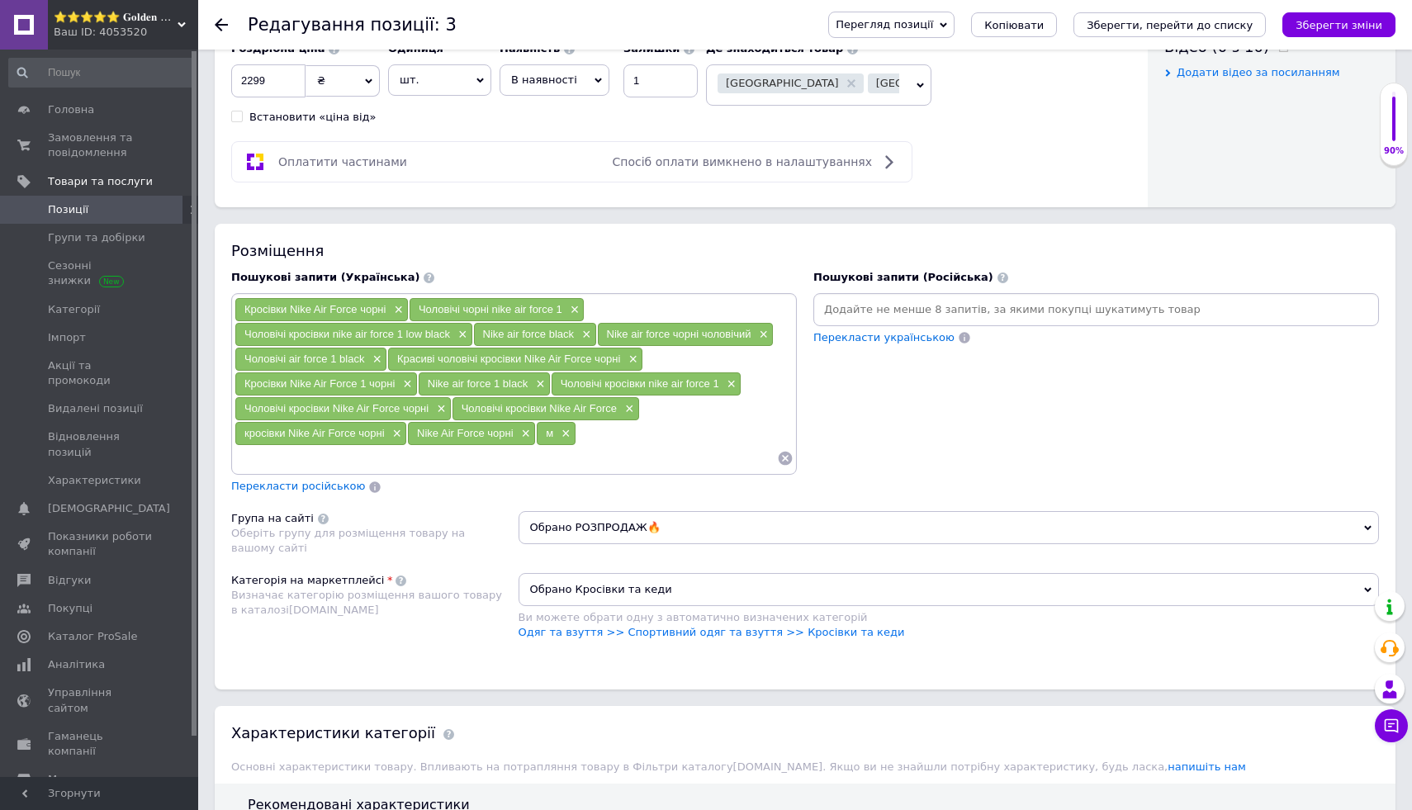
type input "м"
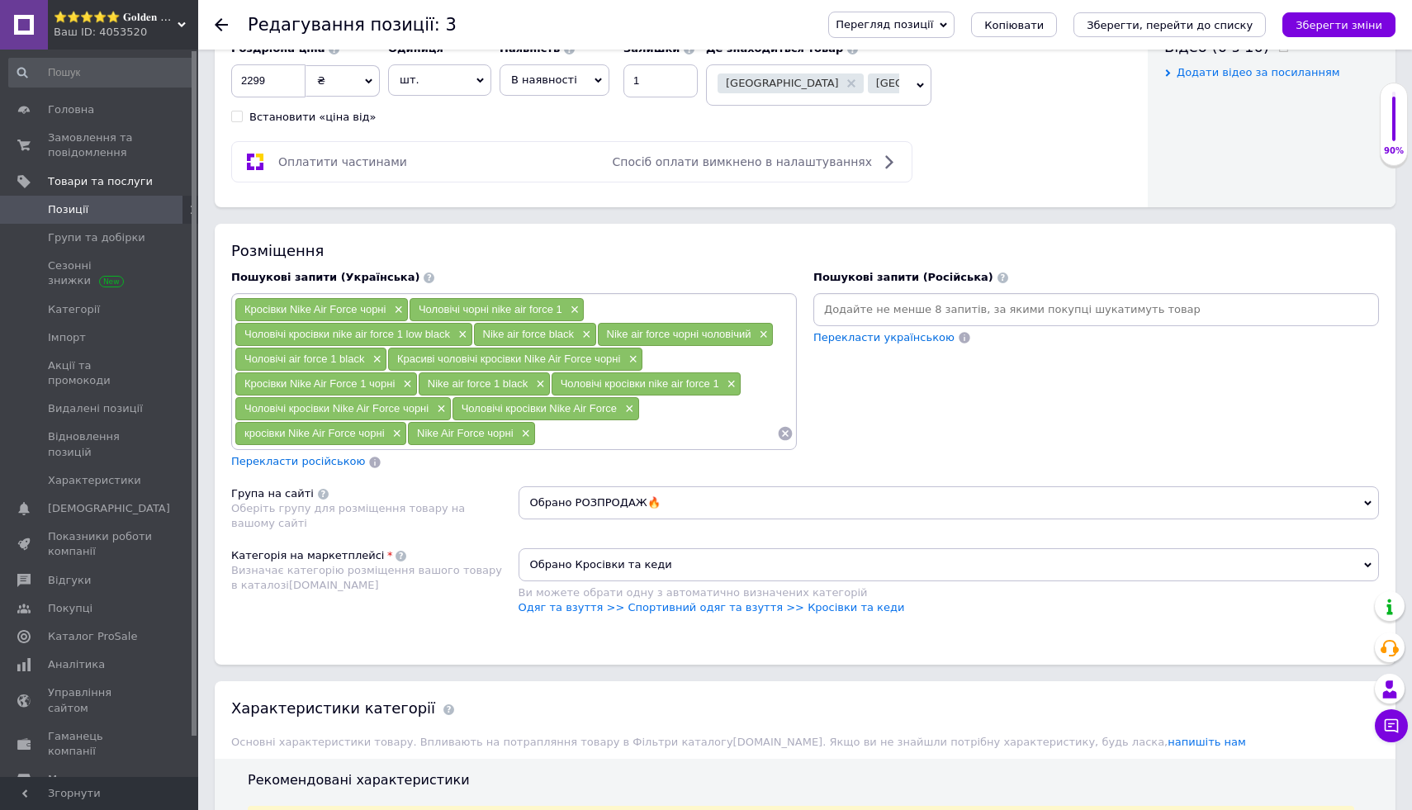
paste input "чоловічі кросівки Nike Air Force"
type input "чоловічі кросівки Nike Air Force"
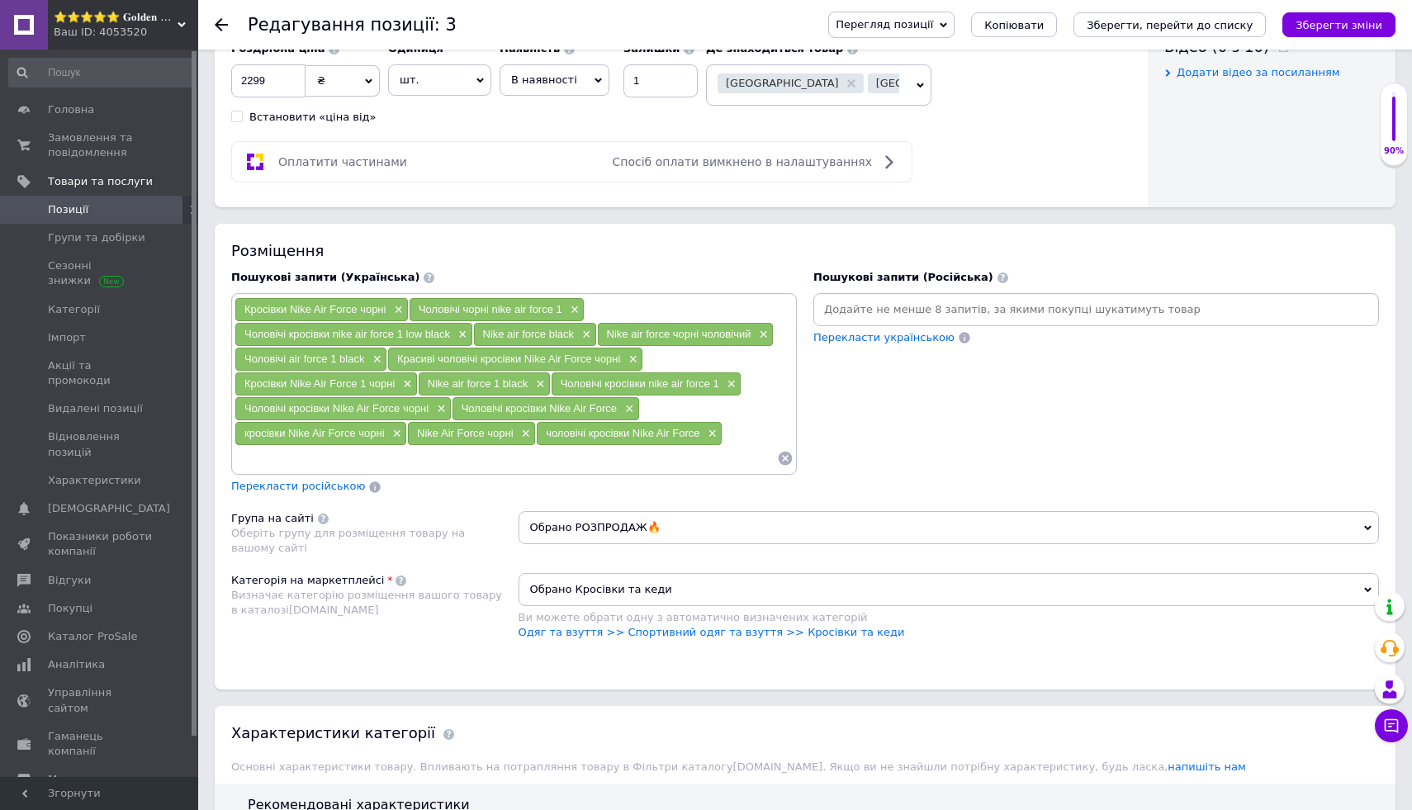
paste input "Nike Air Force чорні чоловічі"
type input "Nike Air Force чорні чоловічі"
paste input "кросівки чоловічі Nike чорні"
type input "кросівки чоловічі Nike чорні"
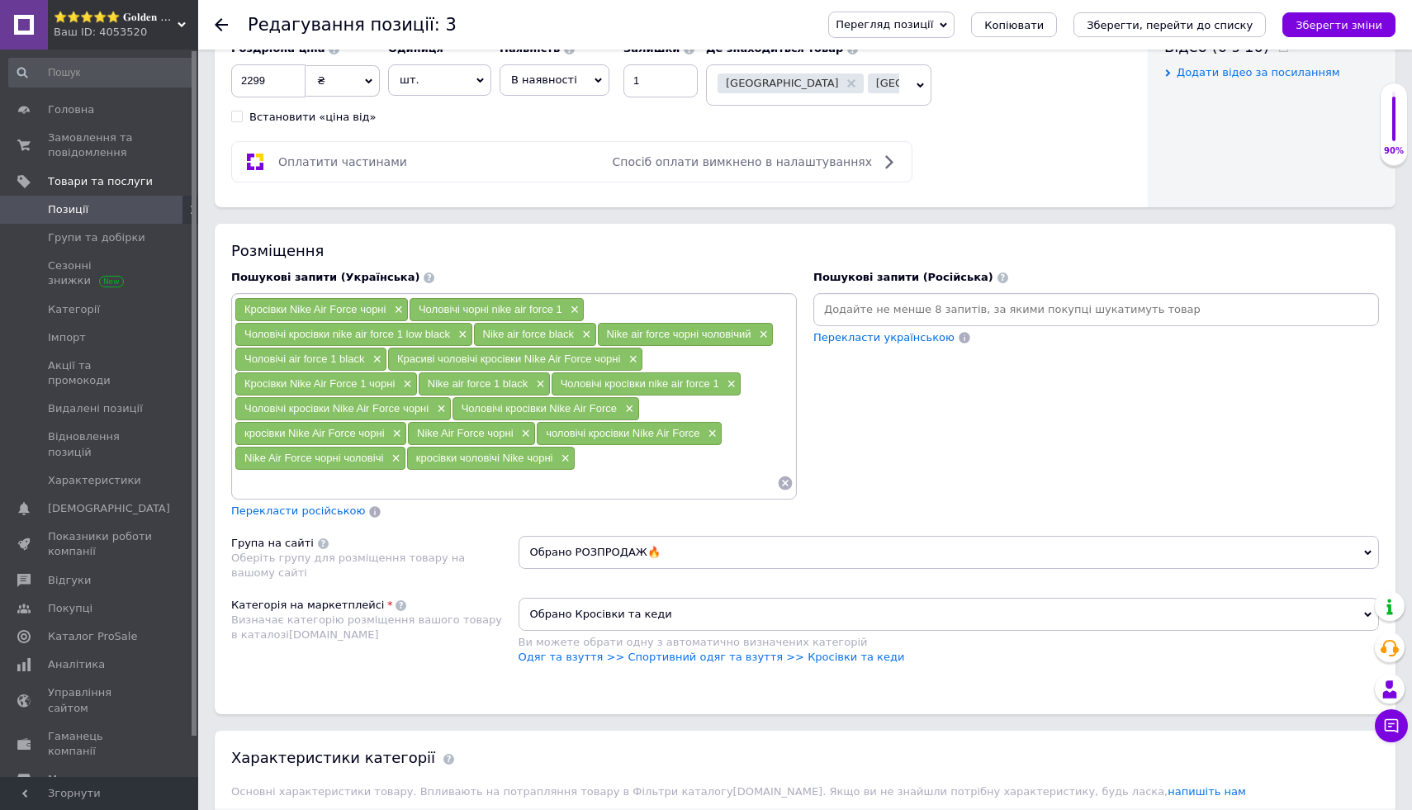
paste input "Nike Air Force"
type input "Nike Air Force"
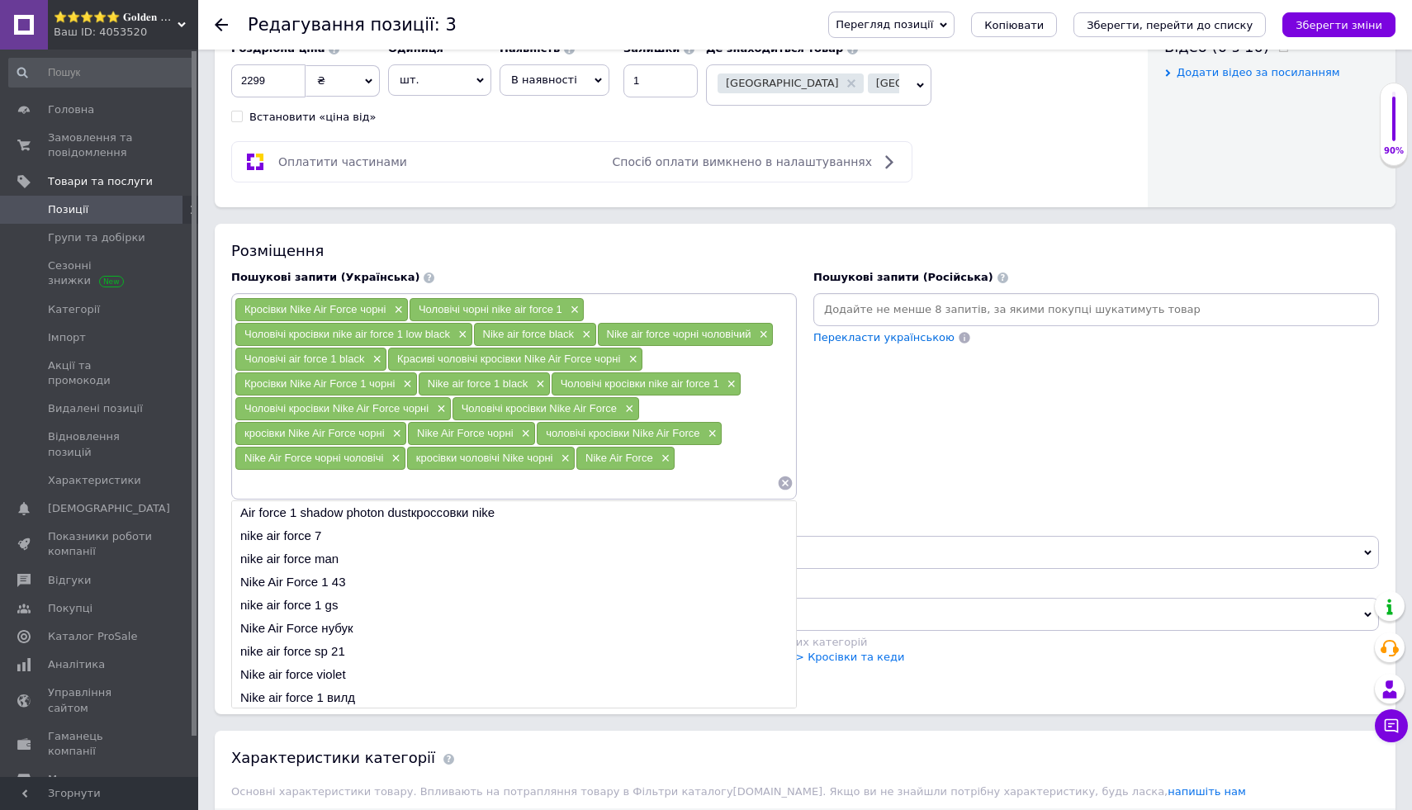
paste input "кросівки Nike Air Force В’єтнам"
type input "кросівки Nike Air Force В’єтнам"
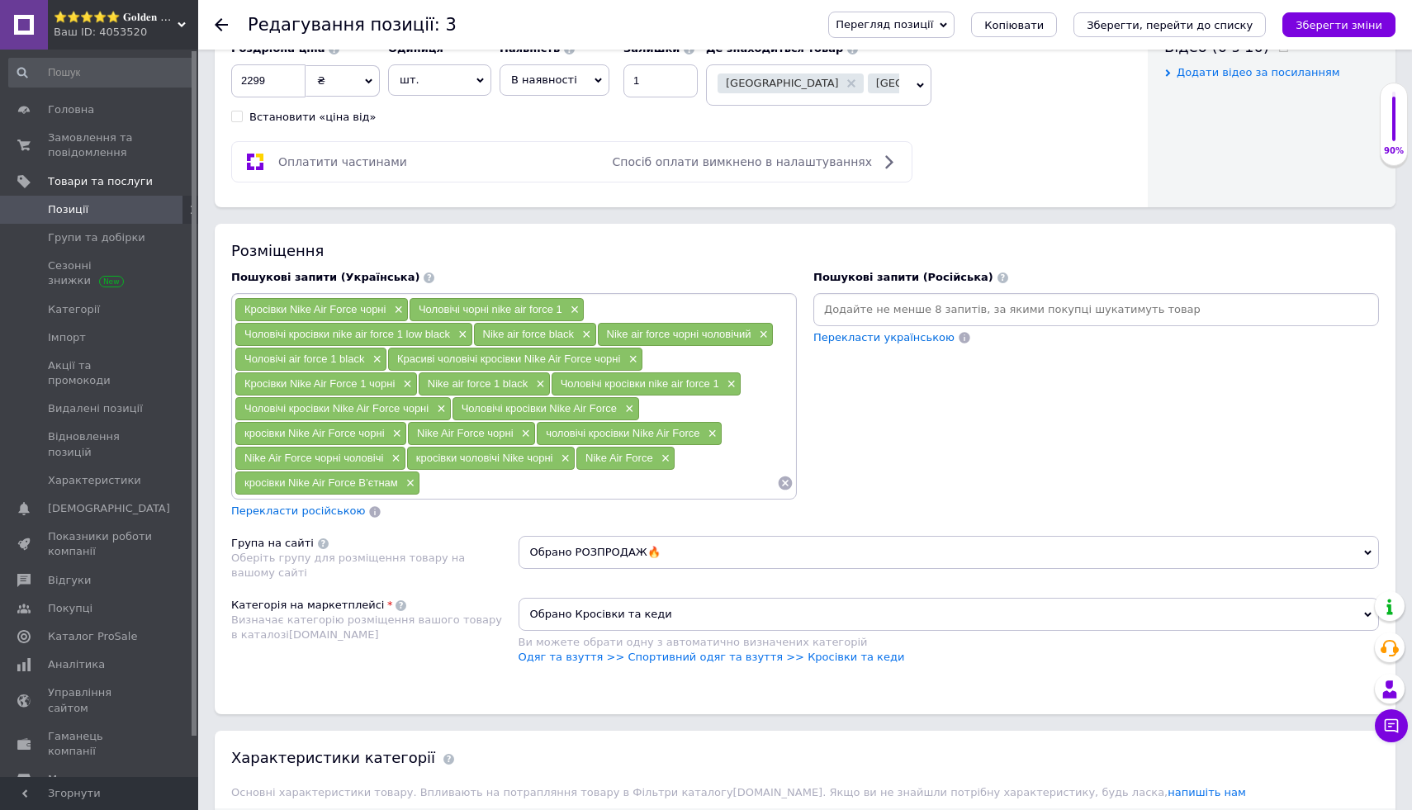
paste input "Nike Air Force преміум якість"
type input "Nike Air Force преміум якість"
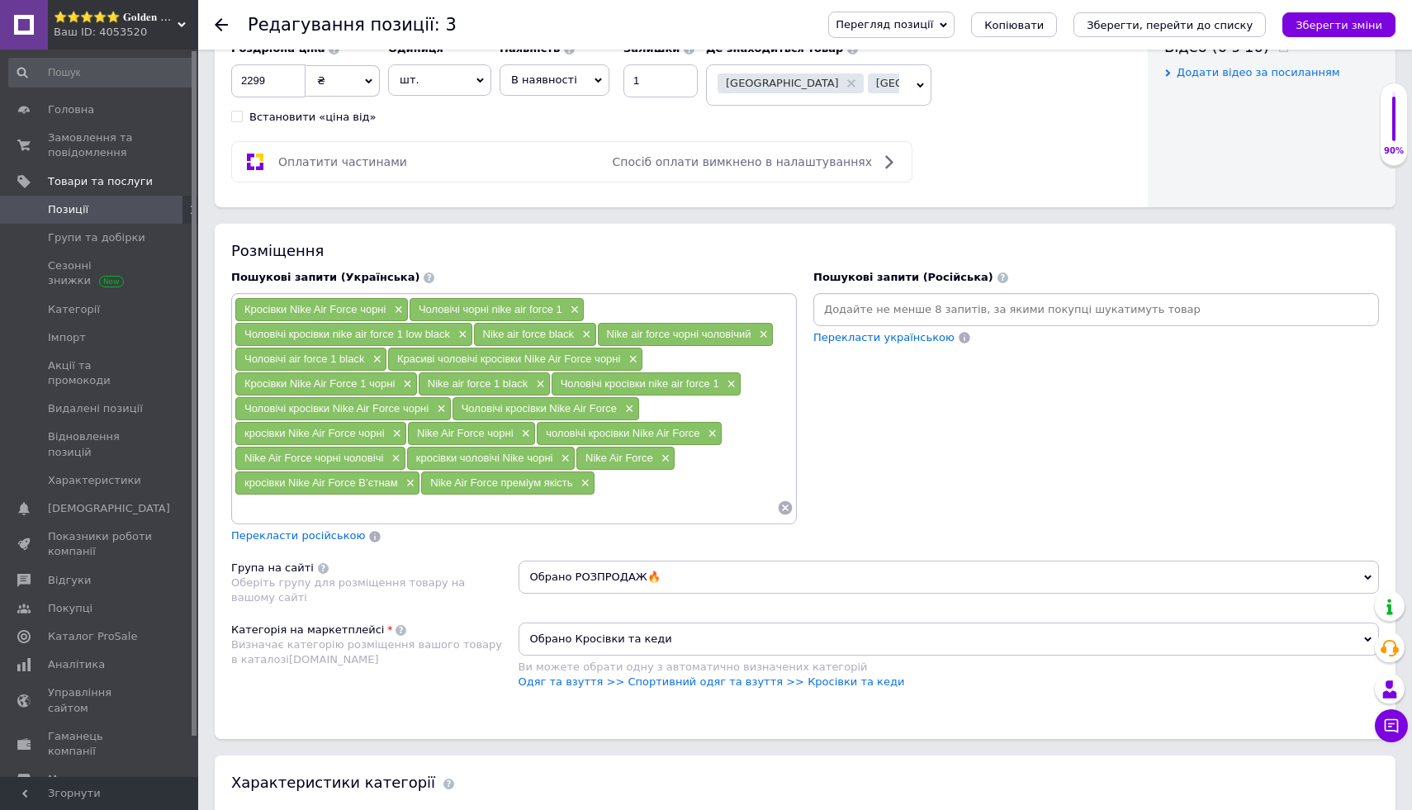
paste input "чоловічі кросівки чорні Nike"
type input "чоловічі кросівки чорні Nike"
paste input "стильні кросівки Nike Air Force"
type input "стильні кросівки Nike Air Force"
paste input "кросівки Nike чоловічі В’єтнам"
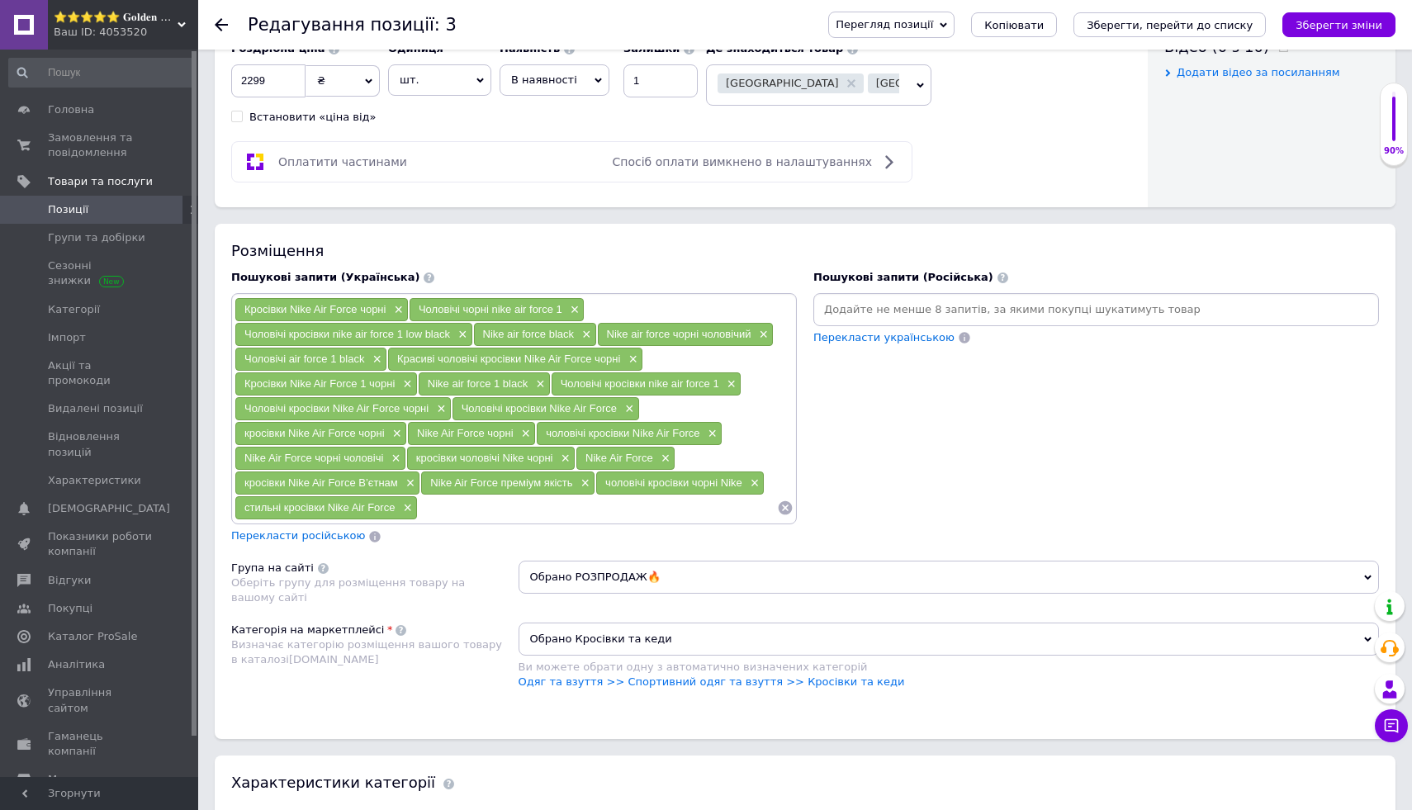
type input "кросівки Nike чоловічі В’єтнам"
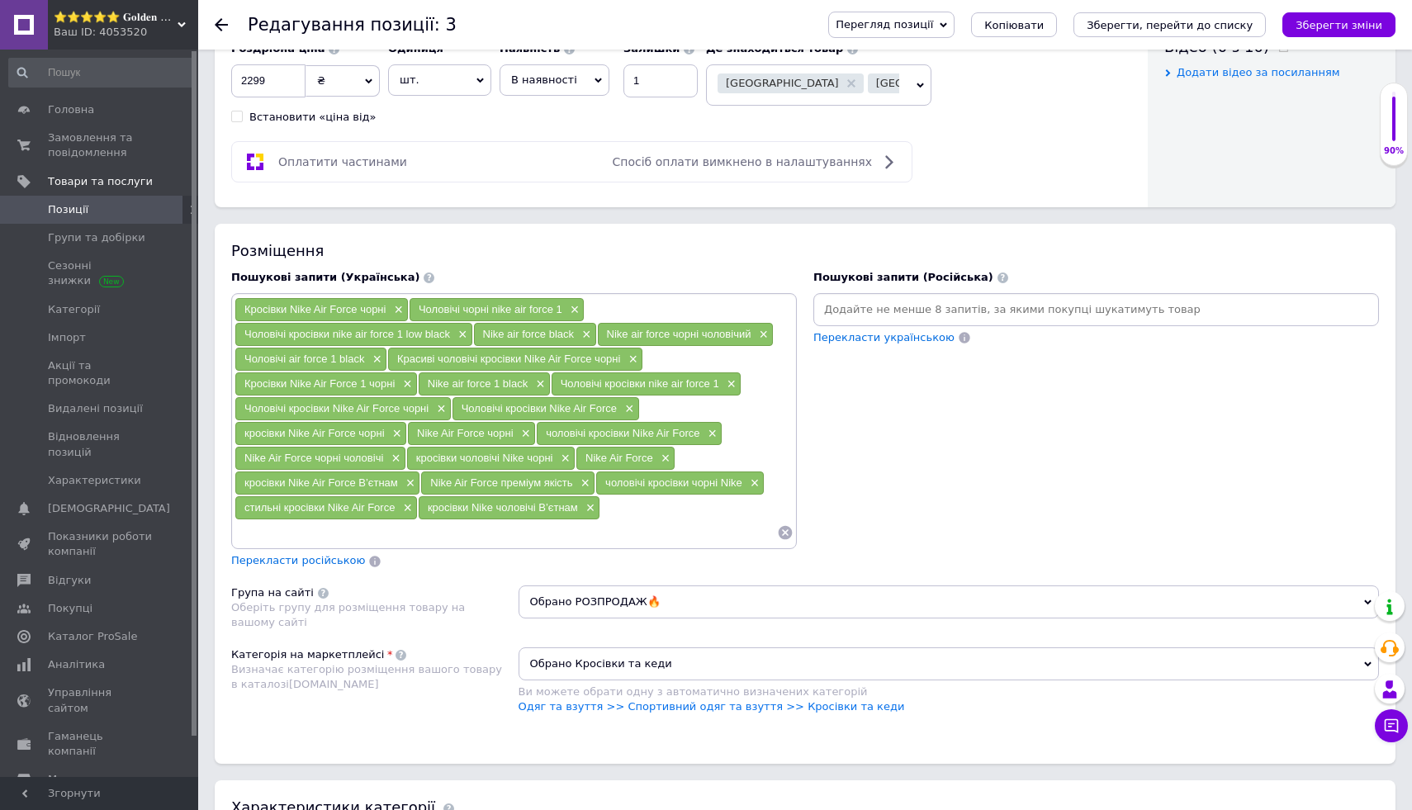
paste input "Air Force чоловічі чорні"
type input "Air Force чоловічі чорні"
paste input "Nike Air Force оригінал В’єтнам"
type input "Nike Air Force оригінал В’єтнам"
paste input "Nike Air Force оригінал В’єтнам"
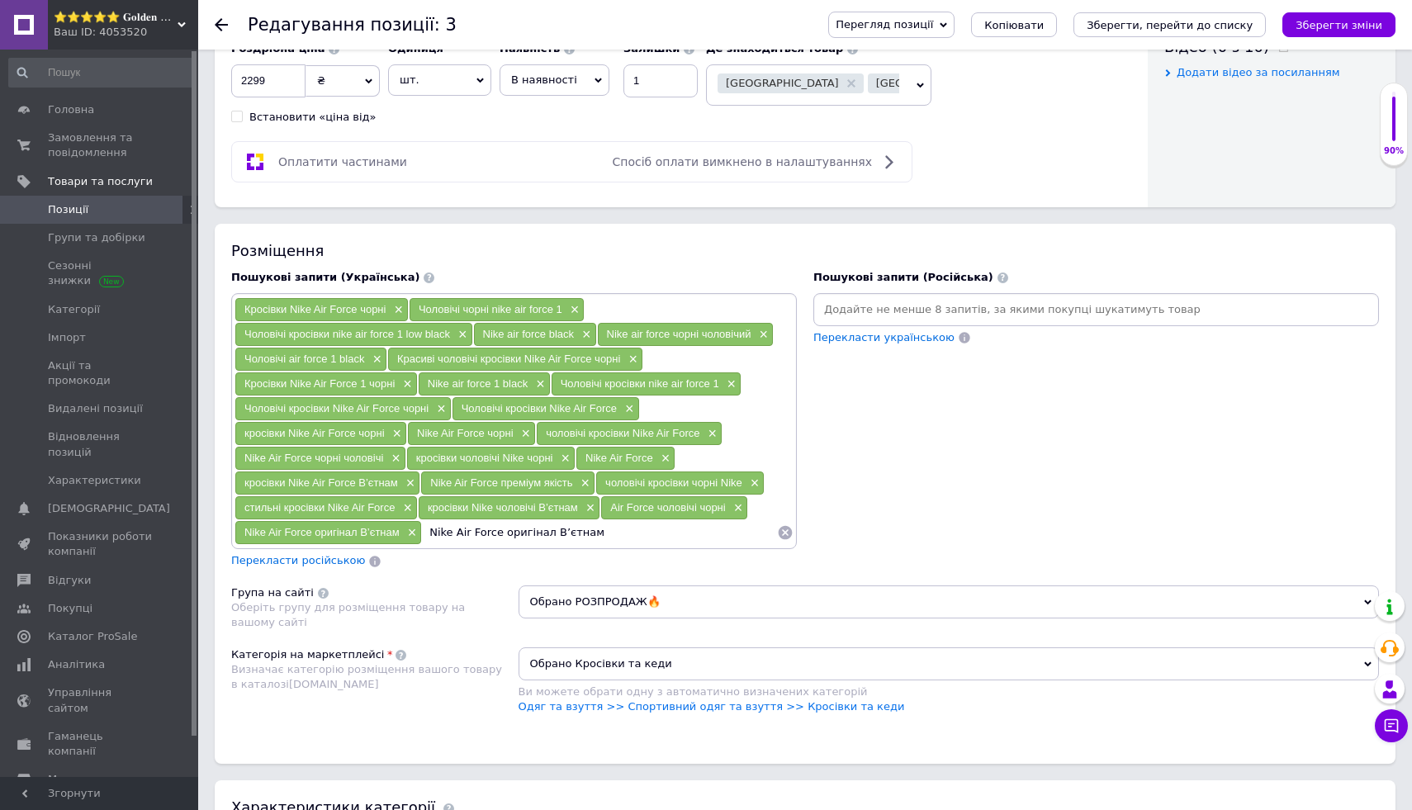
click at [524, 529] on input "Nike Air Force оригінал В’єтнам" at bounding box center [599, 532] width 355 height 25
type input "Nike Air Force В’єтнам"
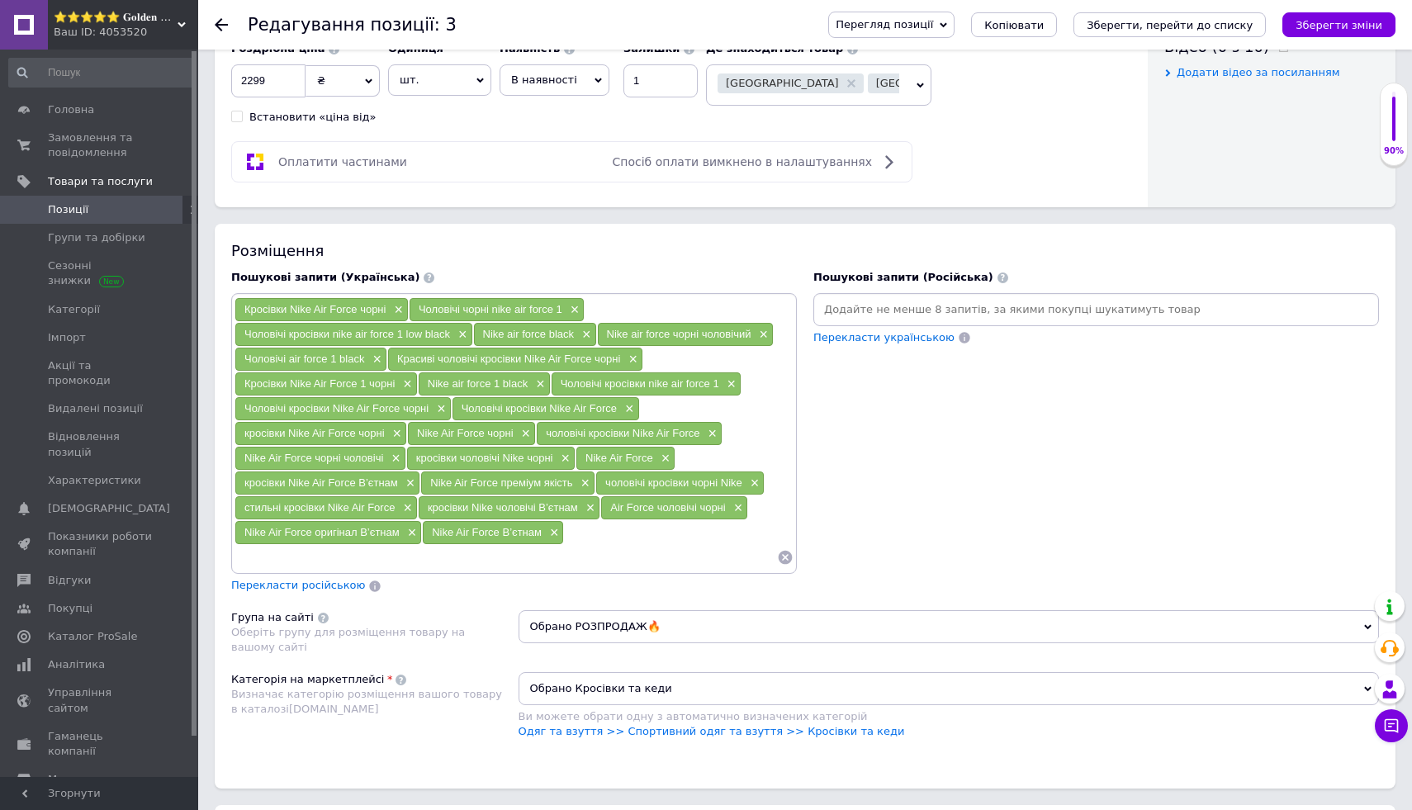
paste input "чорні чоловічі кросівки Nike"
type input "чорні чоловічі кросівки Nike"
paste input "Nike Air Force взуття чоловіче"
type input "Nike Air Force взуття чоловіче"
paste input "кросівки Nike Air Force оверсайз"
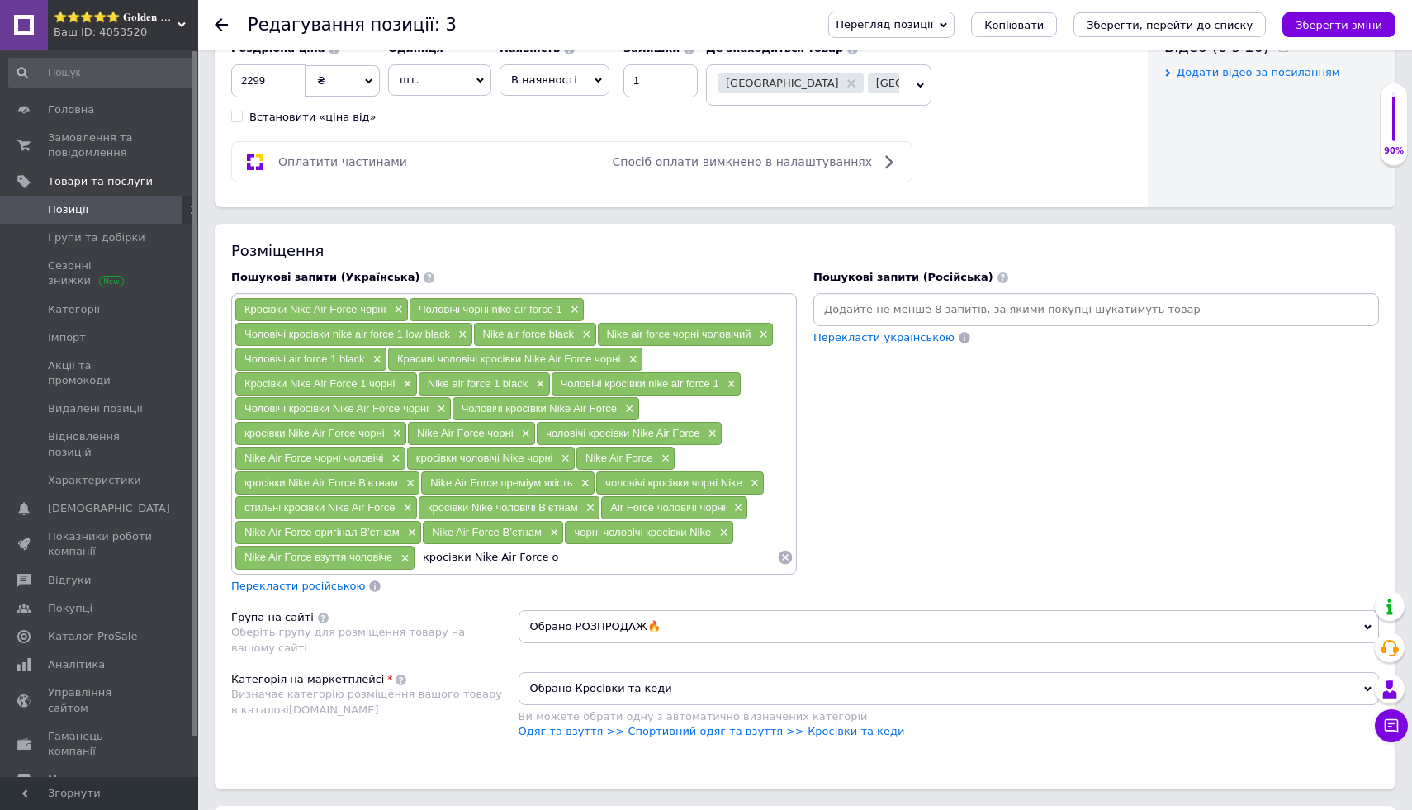
type input "кросівки Nike Air Force"
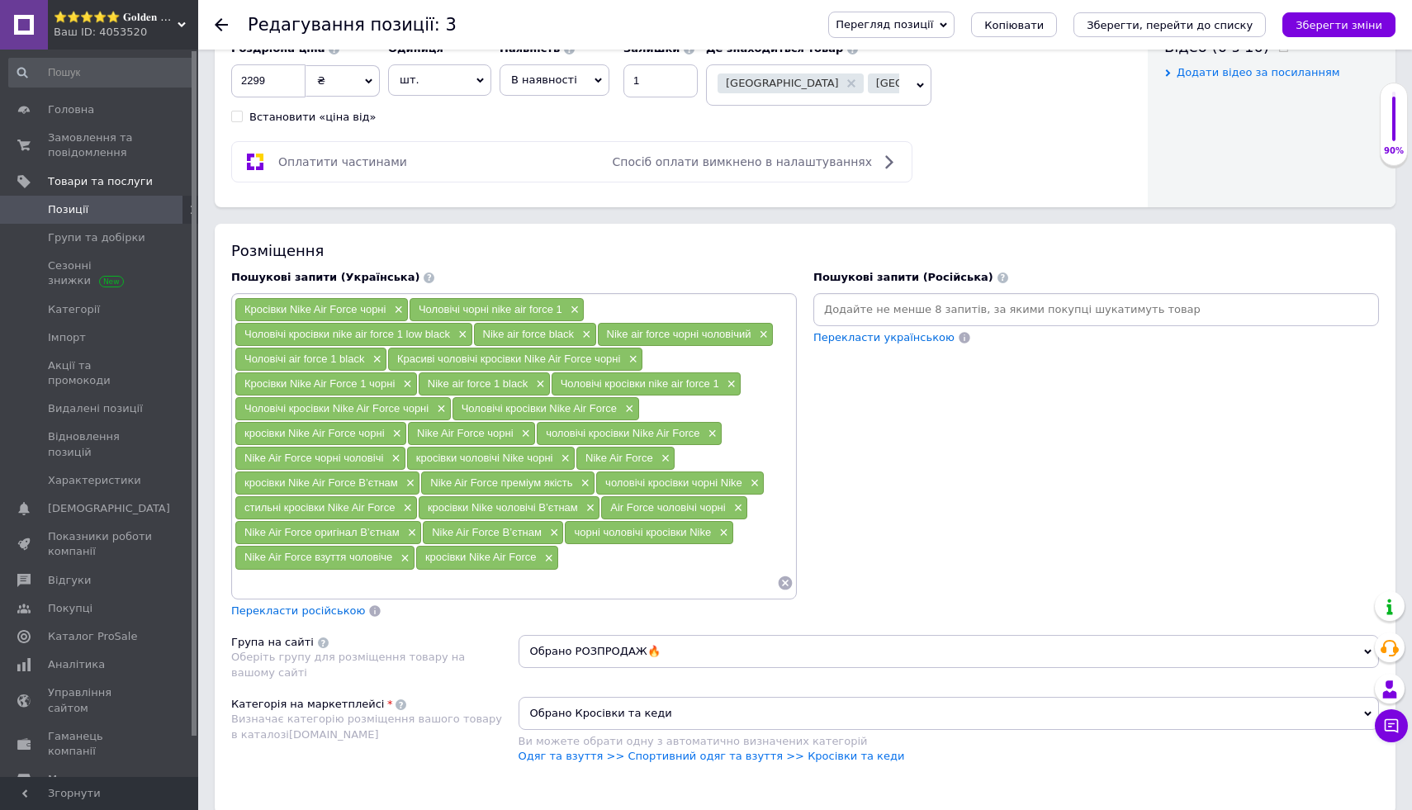
paste input "чоловічі Nike Air Force преміум"
type input "чоловічі Nike Air Force преміум"
click at [1372, 32] on button "Зберегти зміни" at bounding box center [1338, 24] width 113 height 25
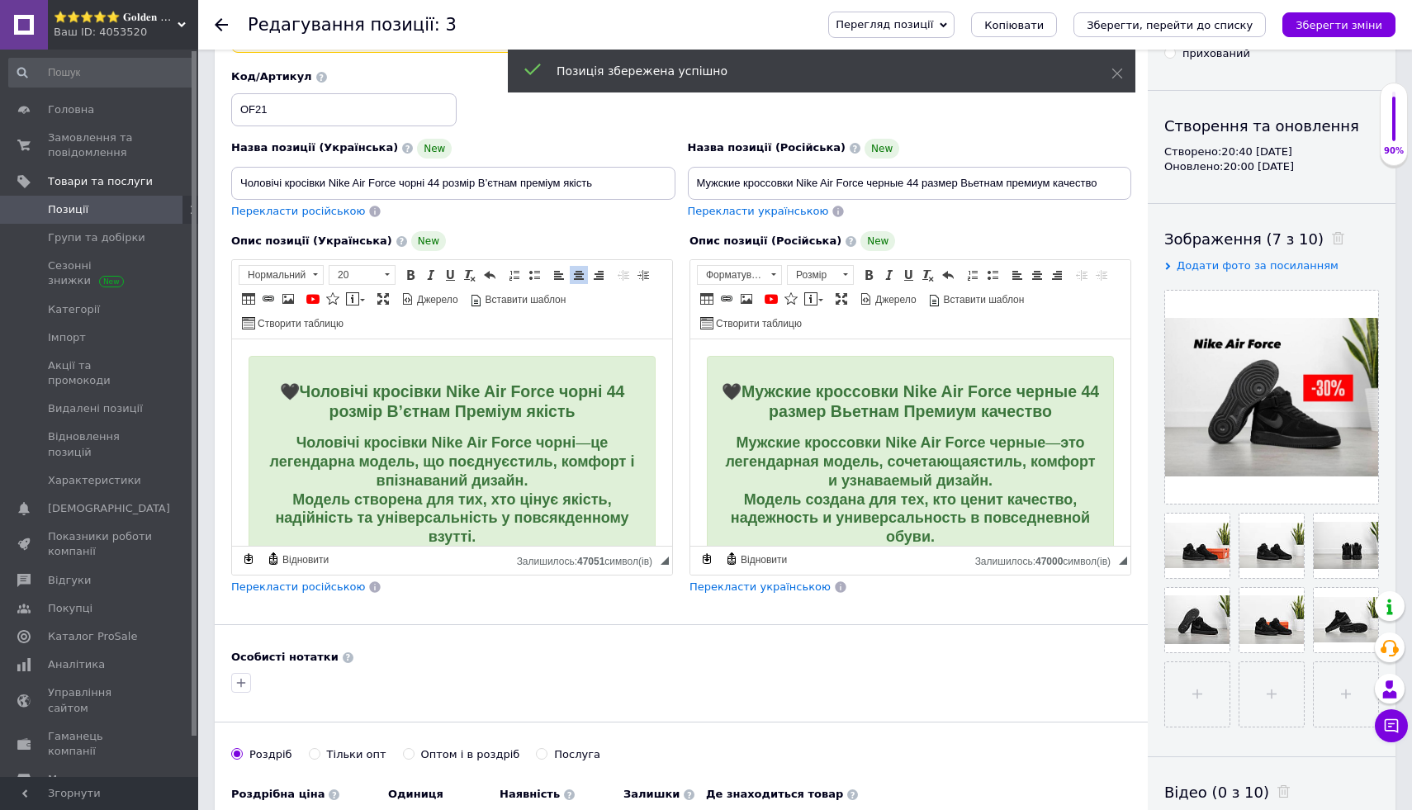
scroll to position [0, 0]
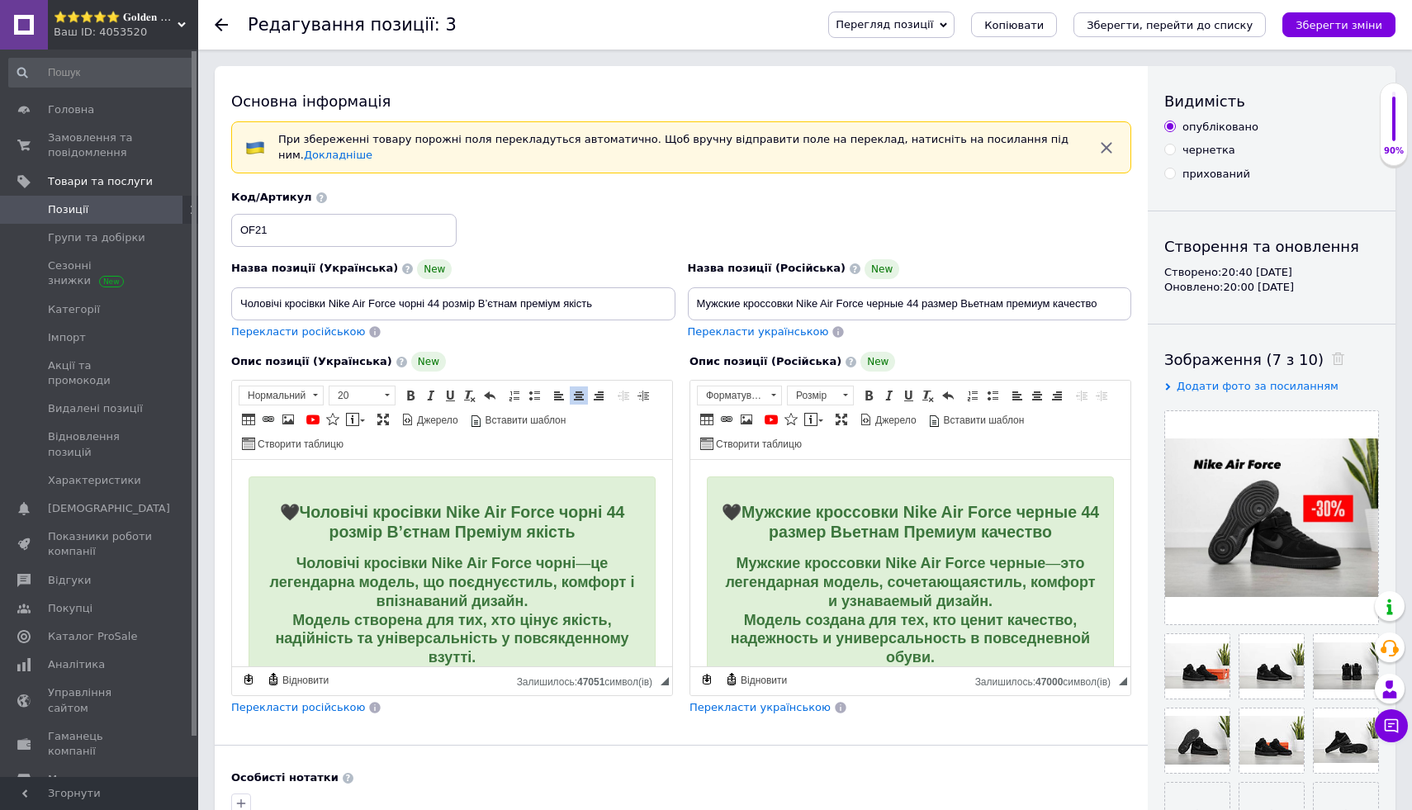
click at [222, 21] on icon at bounding box center [221, 24] width 13 height 13
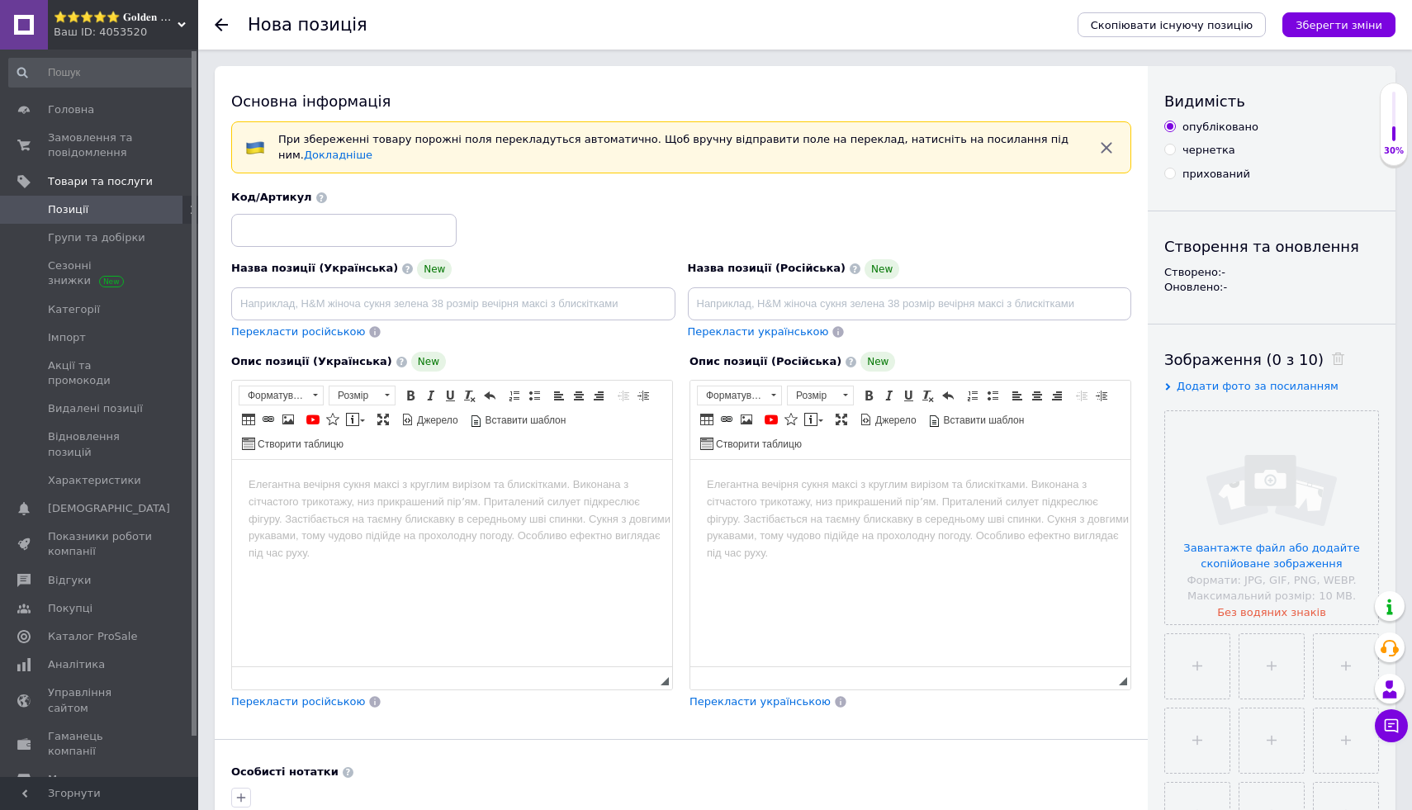
click at [222, 21] on icon at bounding box center [221, 24] width 13 height 13
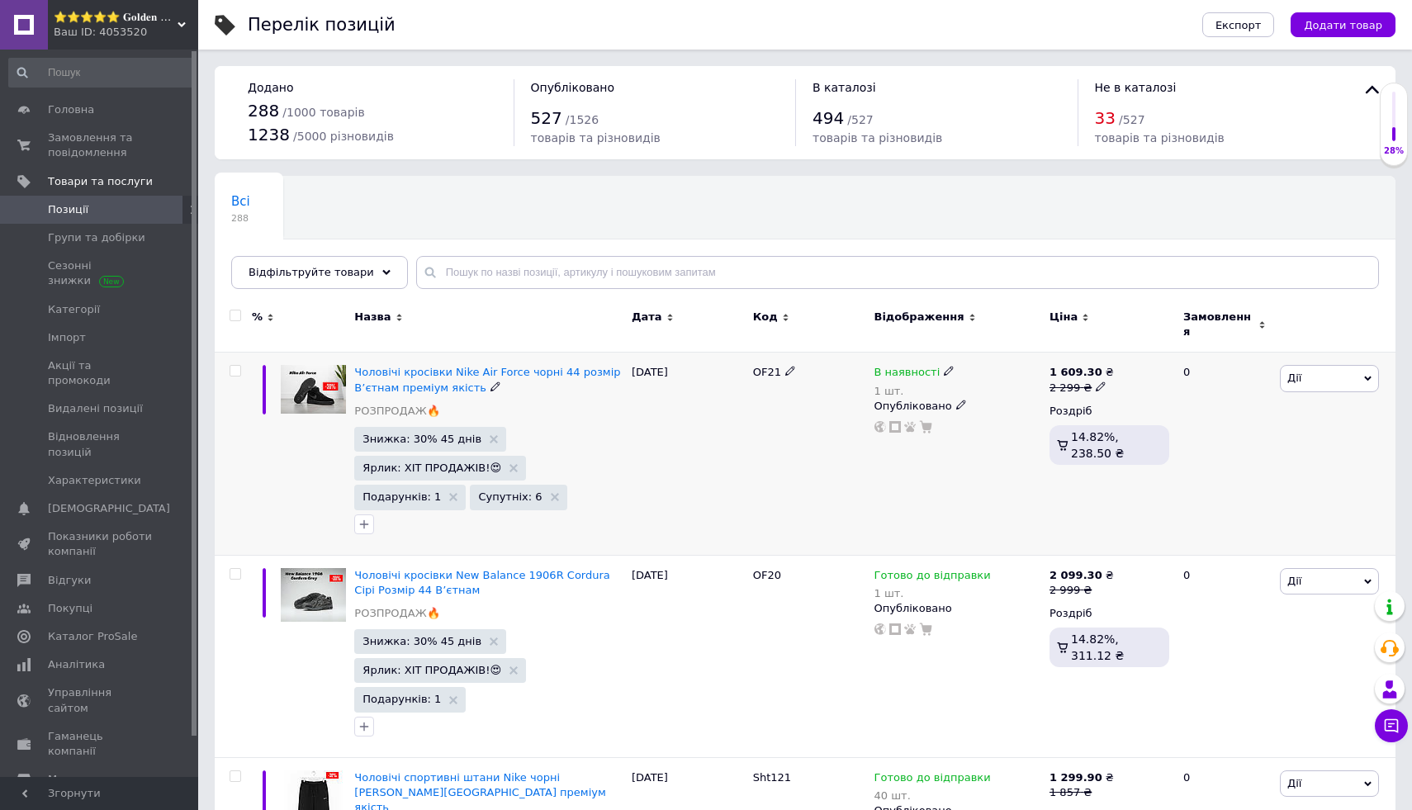
click at [301, 383] on img at bounding box center [313, 389] width 65 height 49
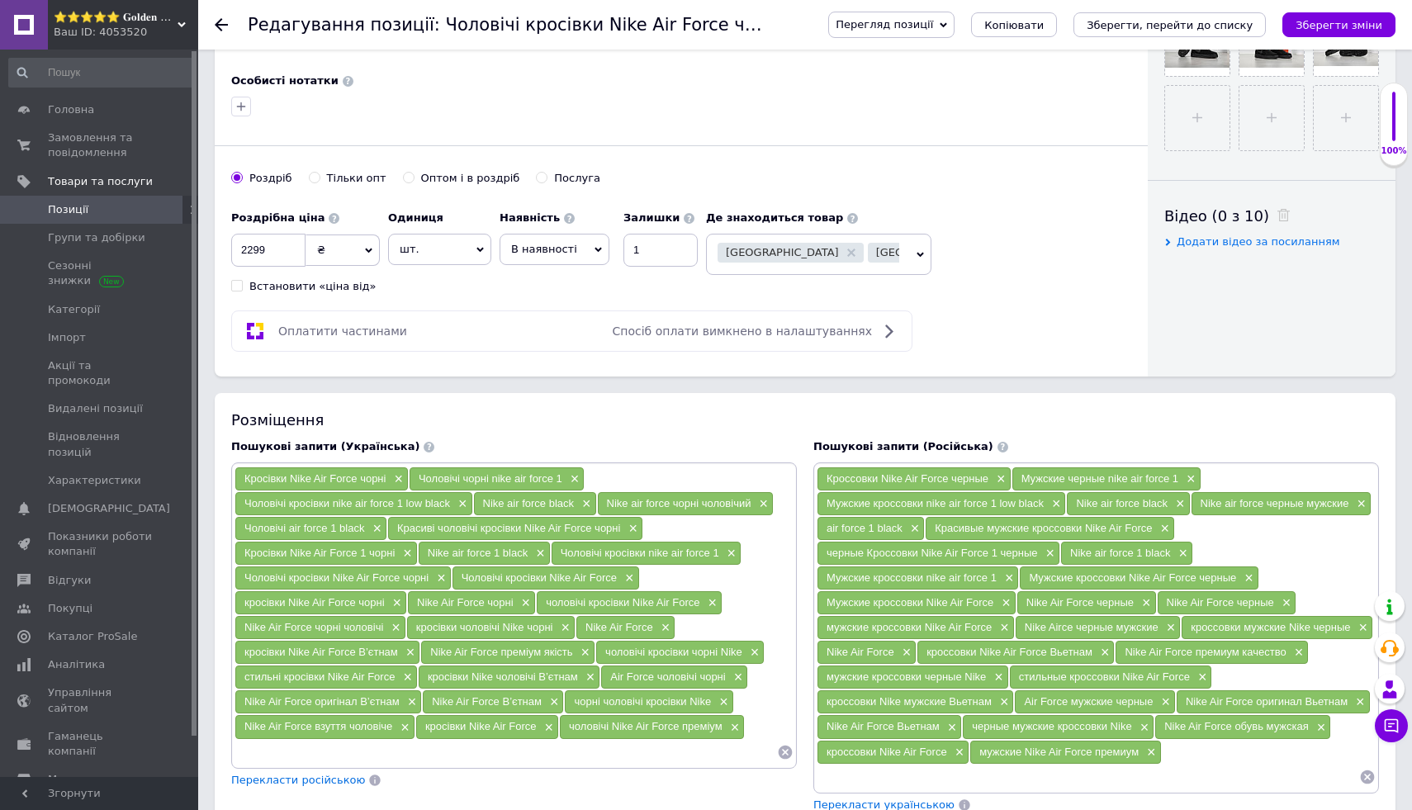
scroll to position [692, 0]
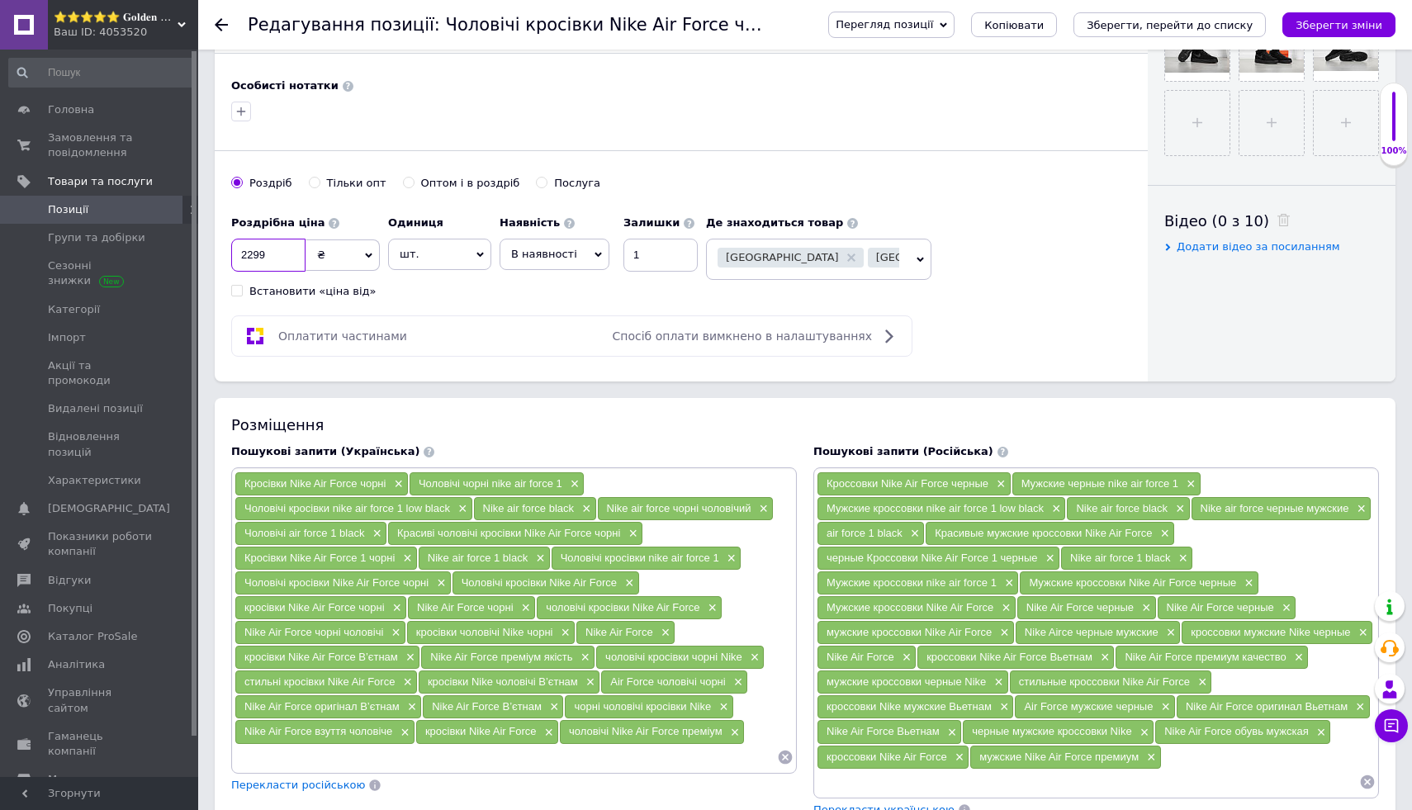
click at [276, 261] on input "2299" at bounding box center [268, 255] width 74 height 33
click at [1377, 15] on button "Зберегти зміни" at bounding box center [1338, 24] width 113 height 25
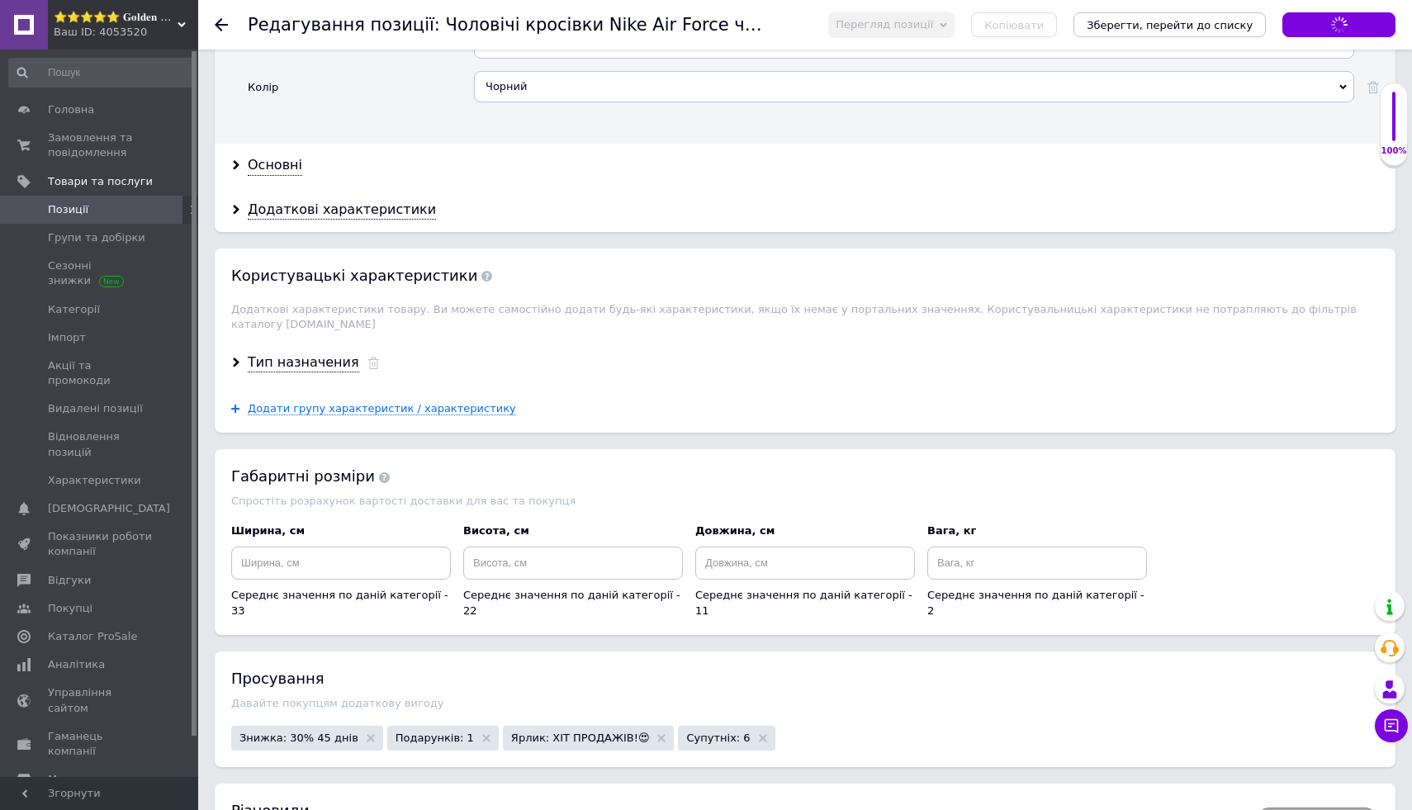
scroll to position [2115, 0]
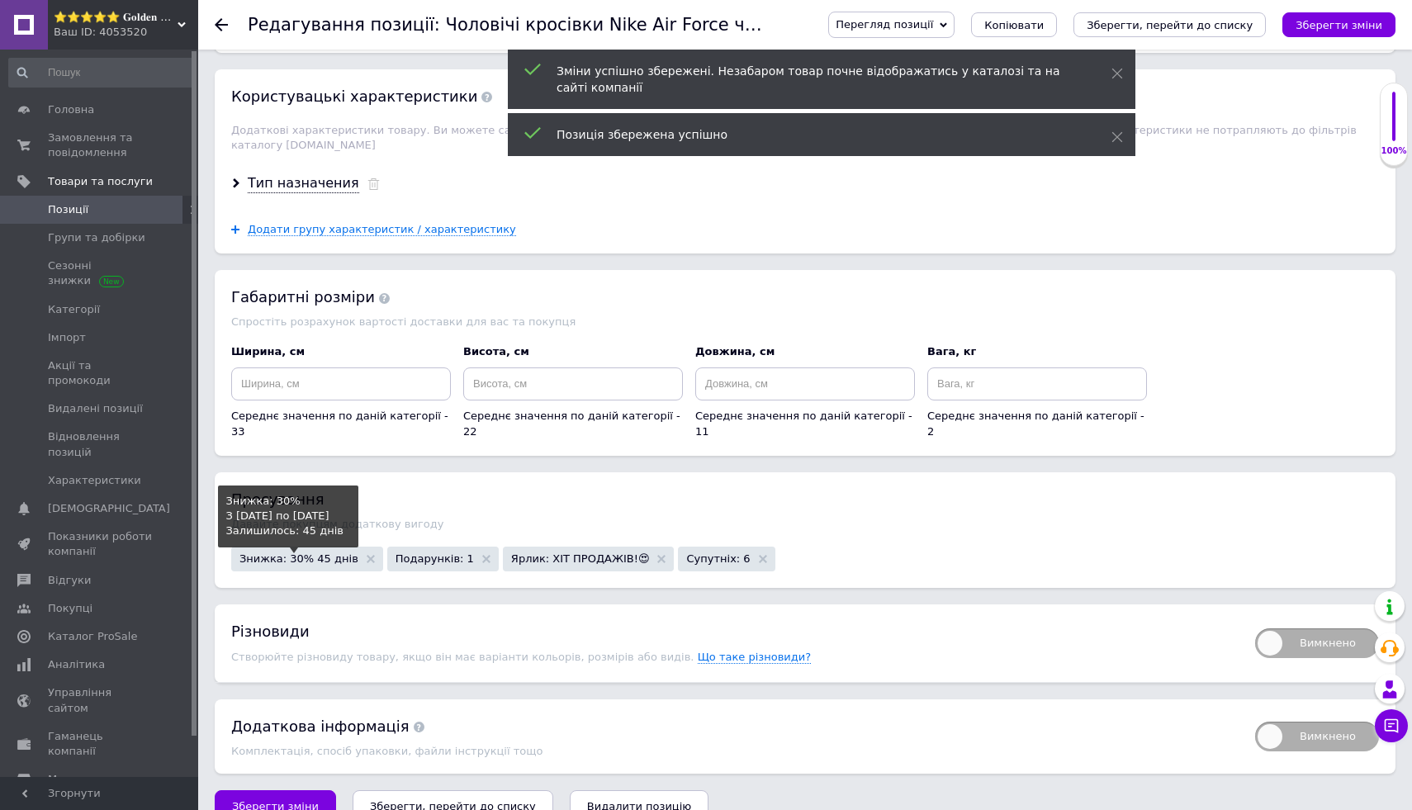
click at [322, 553] on span "Знижка: 30% 45 днів" at bounding box center [298, 558] width 119 height 11
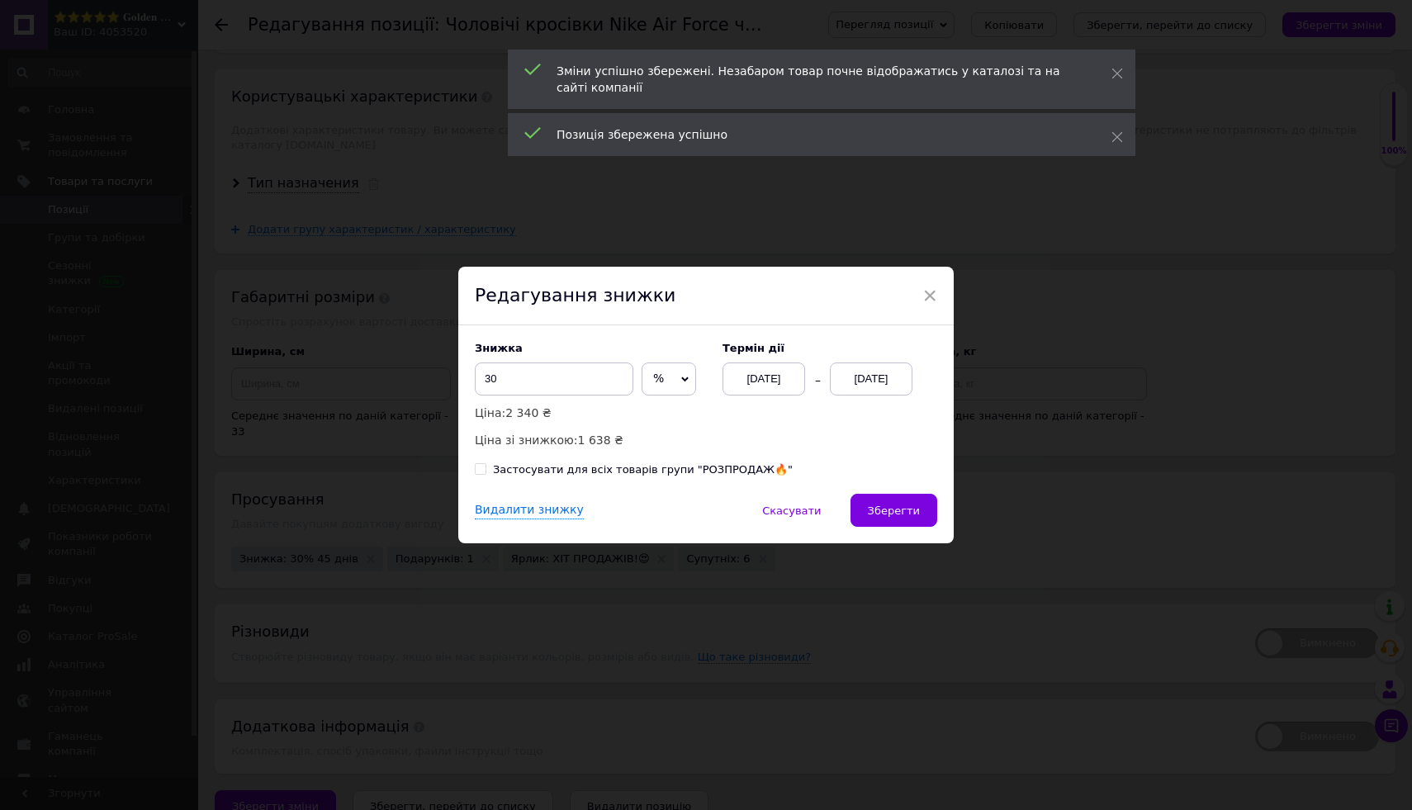
click at [339, 514] on div "× Редагування знижки Знижка 30 % ₴ Ціна: 2 340 ₴ Ціна зі знижкою: 1 638 ₴ Термі…" at bounding box center [706, 405] width 1412 height 810
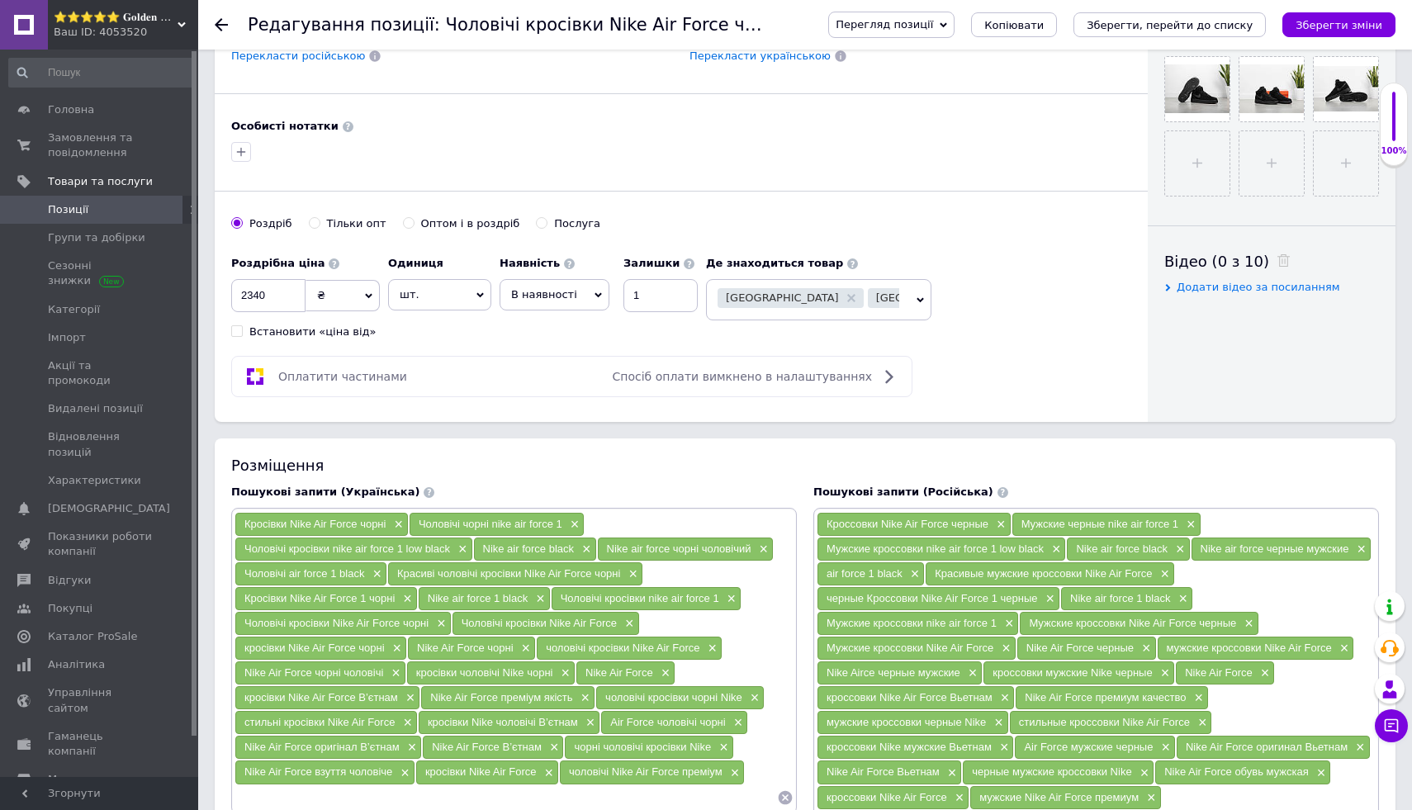
scroll to position [599, 0]
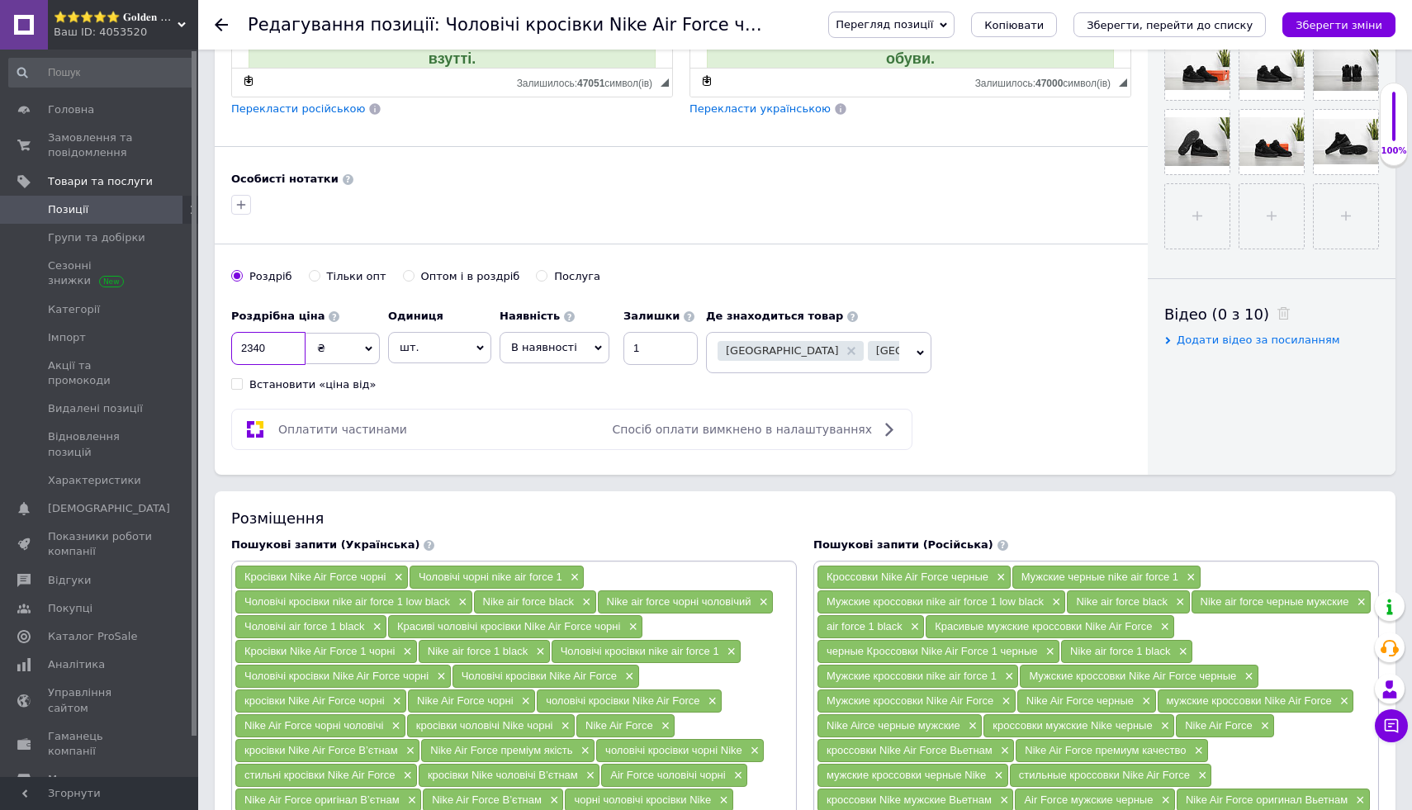
click at [278, 359] on input "2340" at bounding box center [268, 348] width 74 height 33
click at [1344, 33] on button "Зберегти зміни" at bounding box center [1338, 24] width 113 height 25
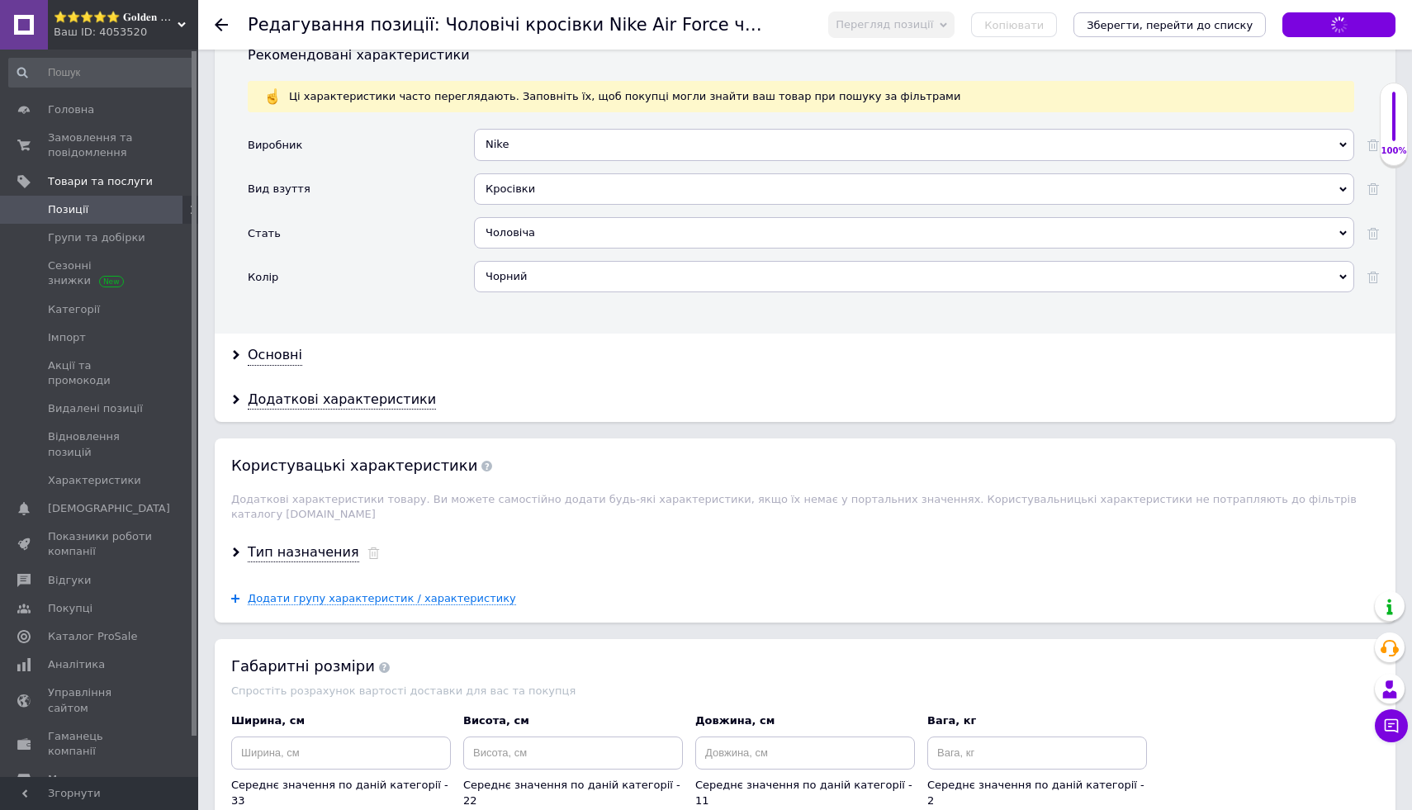
scroll to position [2115, 0]
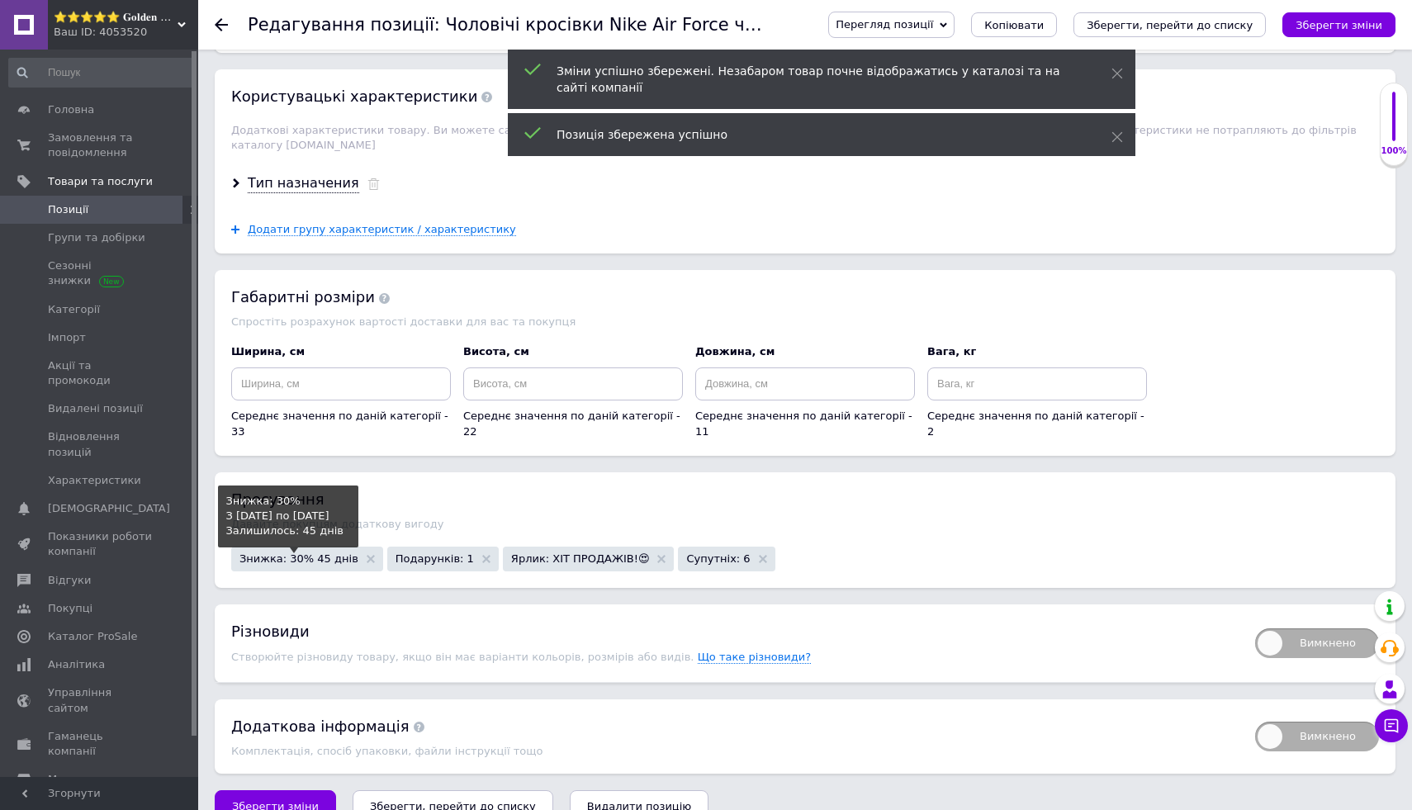
click at [327, 553] on span "Знижка: 30% 45 днів" at bounding box center [298, 558] width 119 height 11
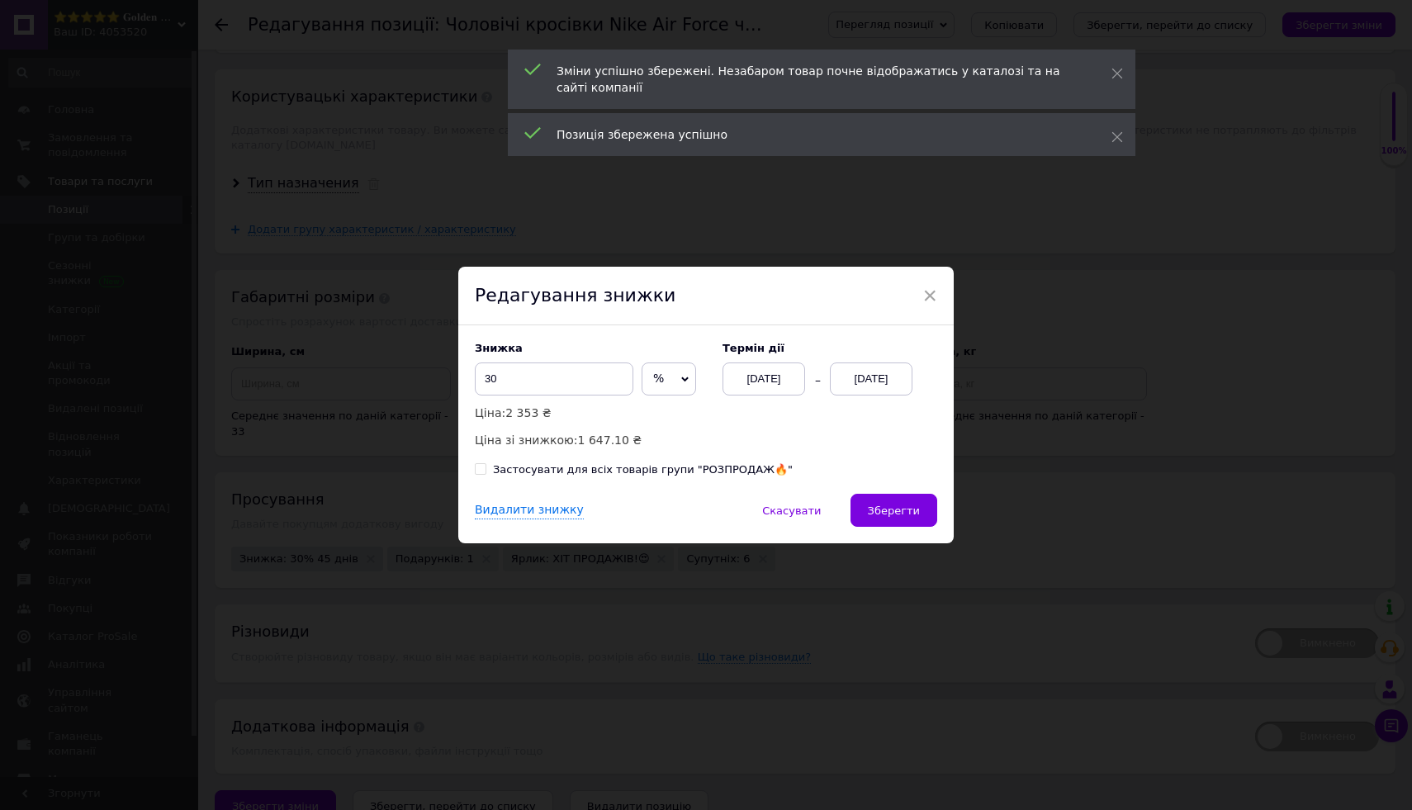
click at [384, 472] on div "× Редагування знижки Знижка 30 % ₴ Ціна: 2 353 ₴ Ціна зі знижкою: 1 647.10 ₴ Те…" at bounding box center [706, 405] width 1412 height 810
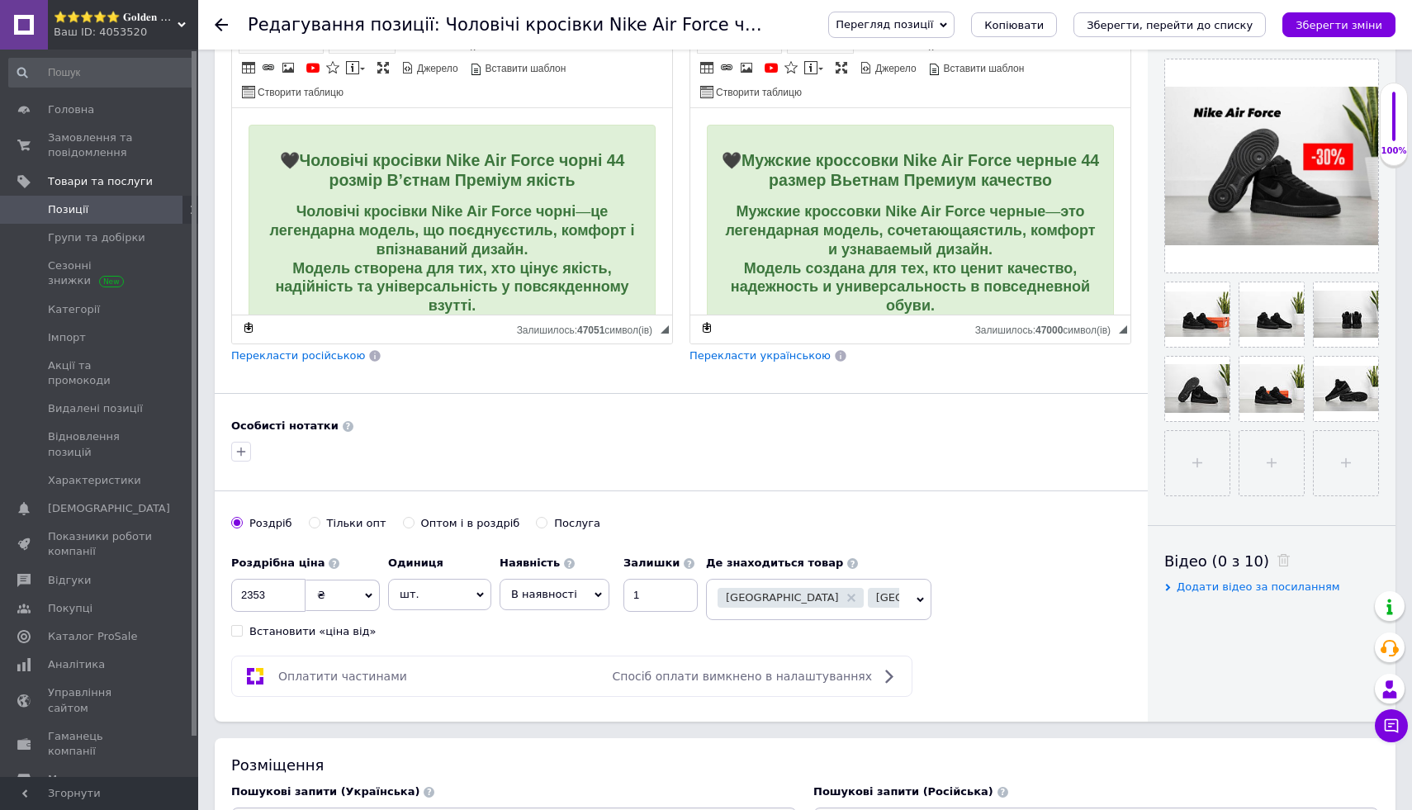
scroll to position [351, 0]
click at [288, 598] on input "2353" at bounding box center [268, 596] width 74 height 33
type input "2357"
click at [1368, 17] on button "Зберегти зміни" at bounding box center [1338, 24] width 113 height 25
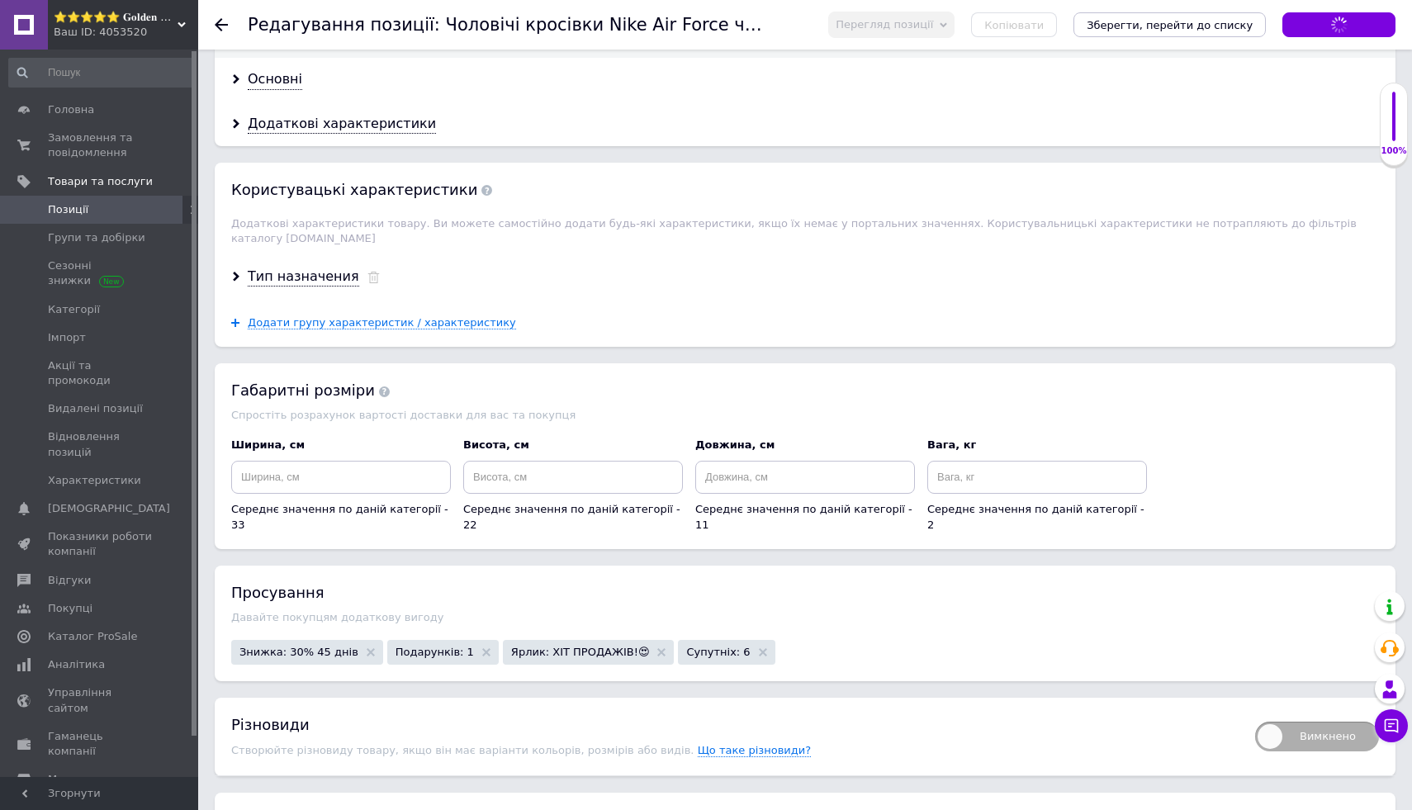
scroll to position [2081, 0]
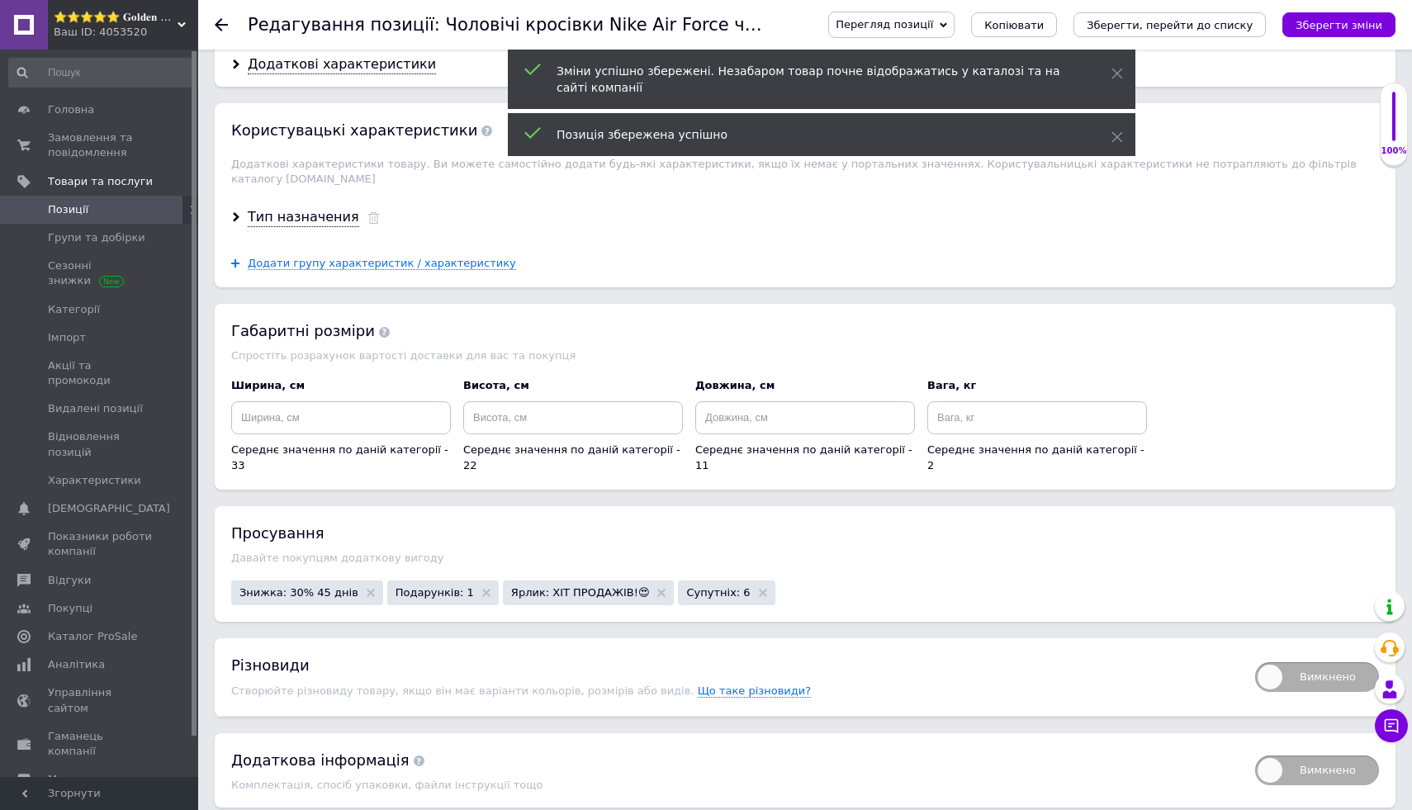
click at [308, 581] on span "Знижка: 30% 45 днів" at bounding box center [307, 593] width 152 height 25
click at [321, 587] on span "Знижка: 30% 45 днів" at bounding box center [298, 592] width 119 height 11
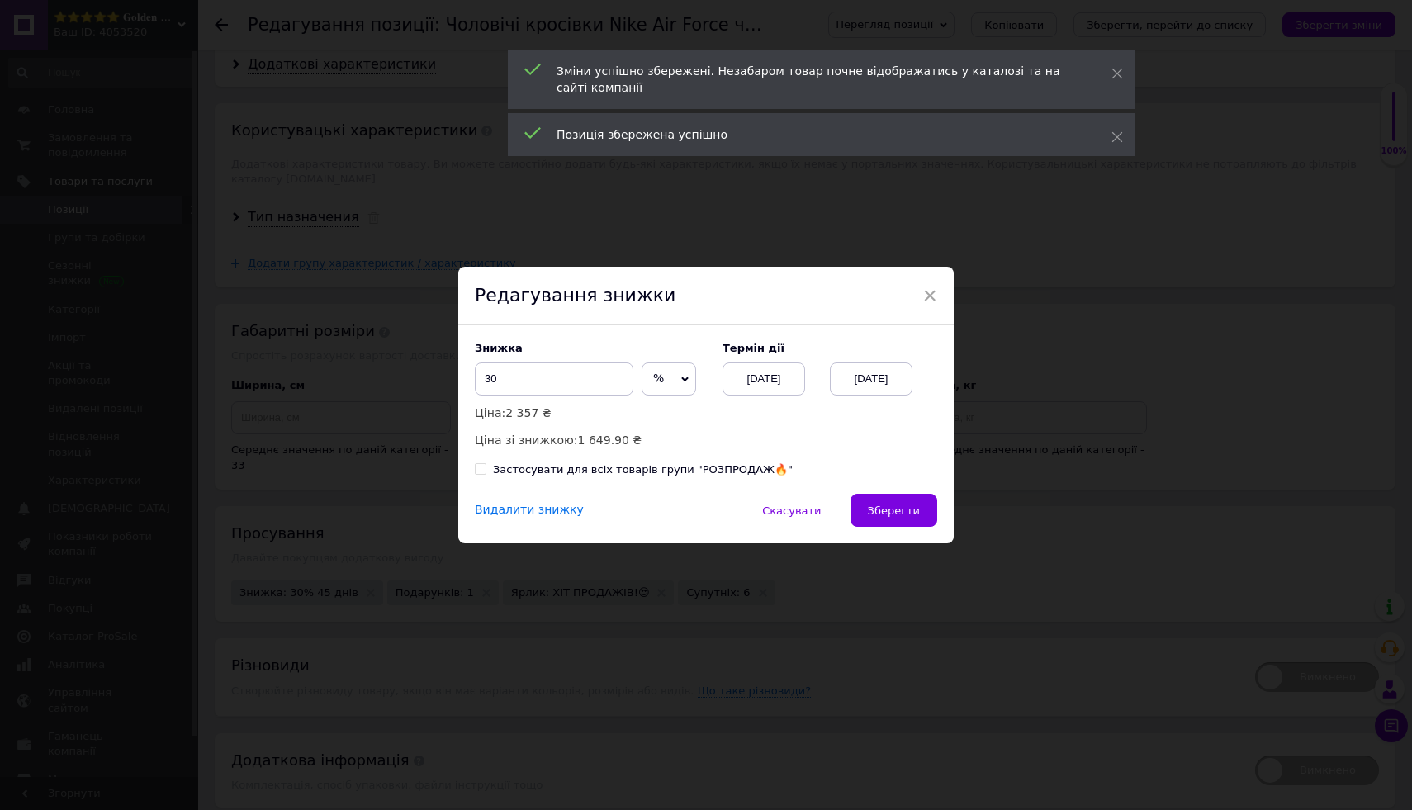
click at [337, 547] on div "× Редагування знижки Знижка 30 % ₴ Ціна: 2 357 ₴ Ціна зі знижкою: 1 649.90 ₴ Те…" at bounding box center [706, 405] width 1412 height 810
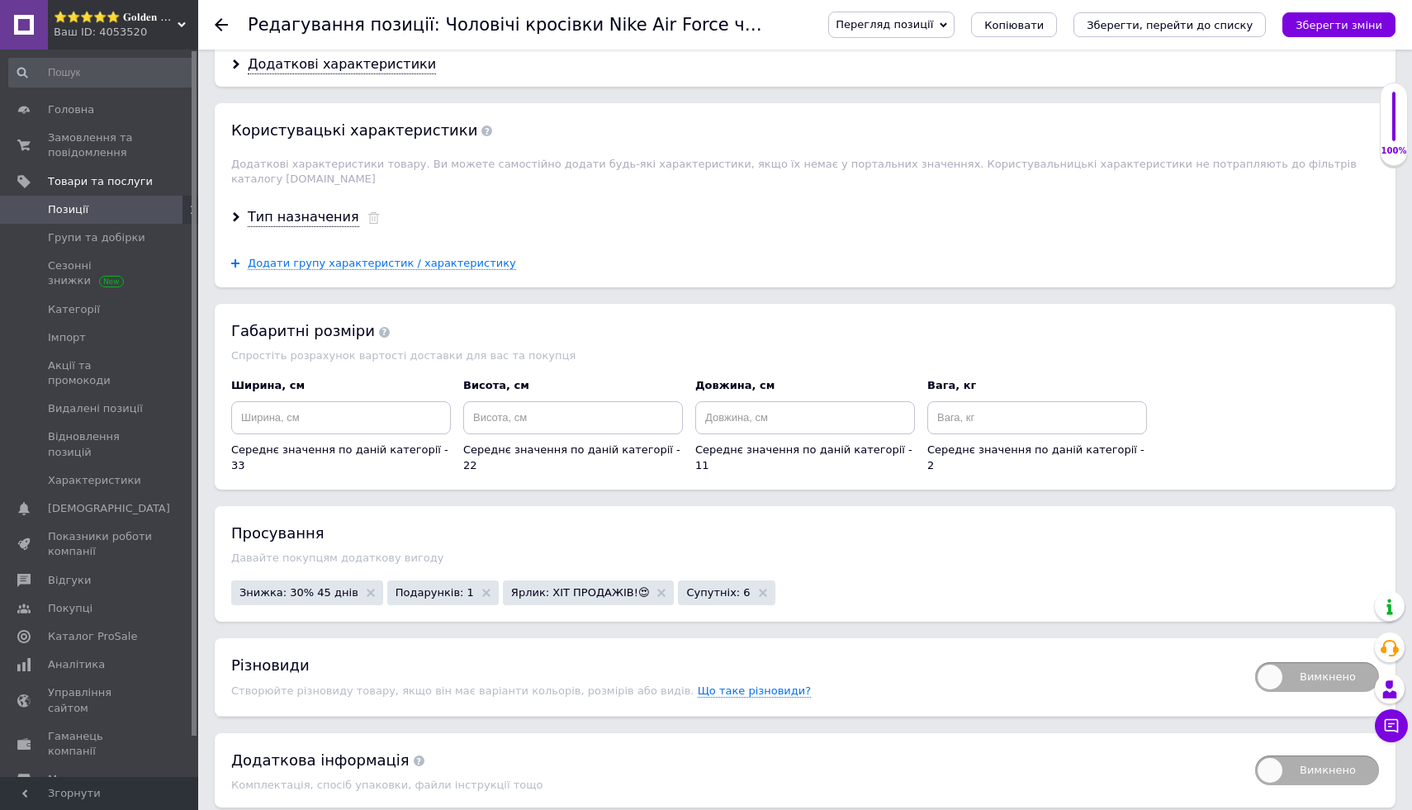
click at [216, 17] on div at bounding box center [231, 25] width 33 height 50
click at [216, 19] on icon at bounding box center [221, 24] width 13 height 13
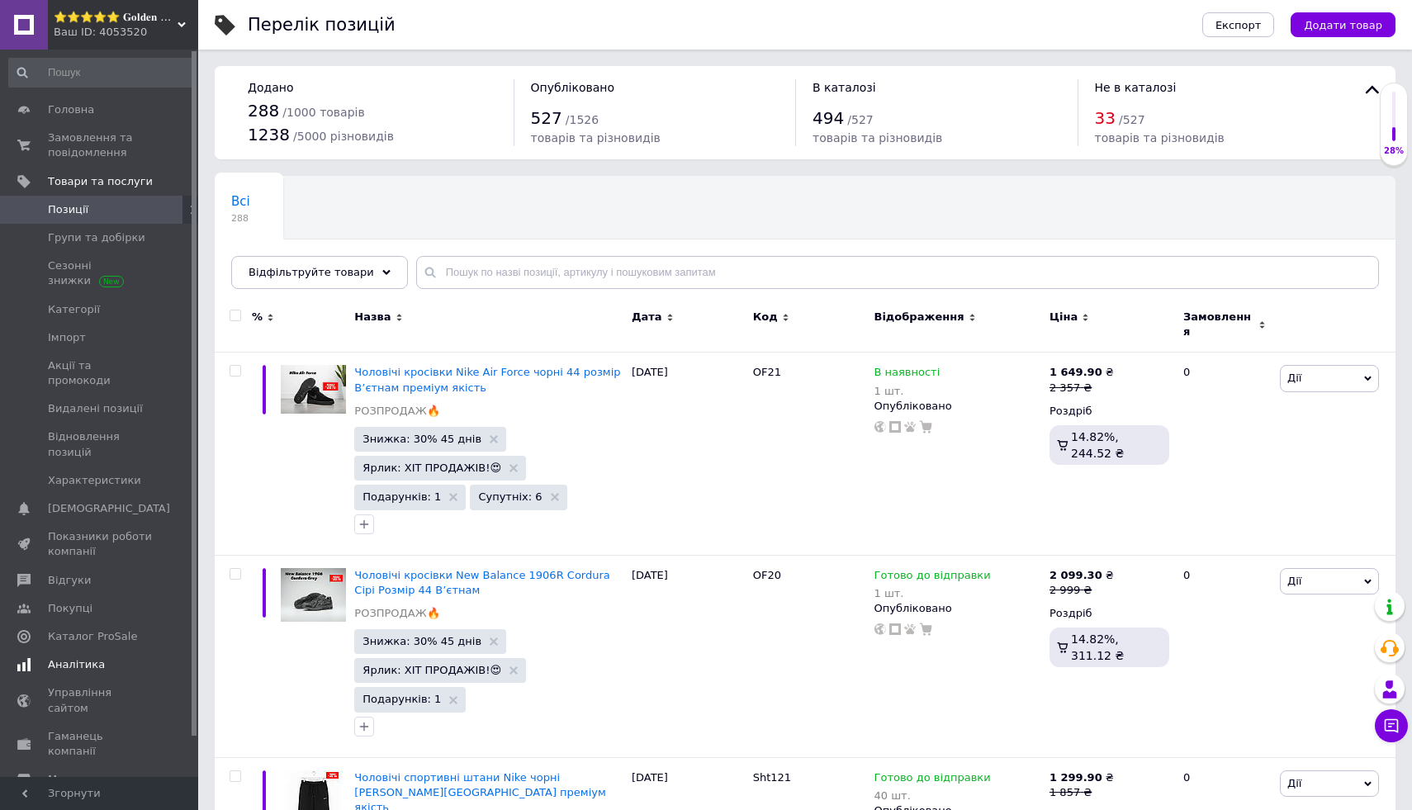
click at [99, 657] on span "Аналітика" at bounding box center [76, 664] width 57 height 15
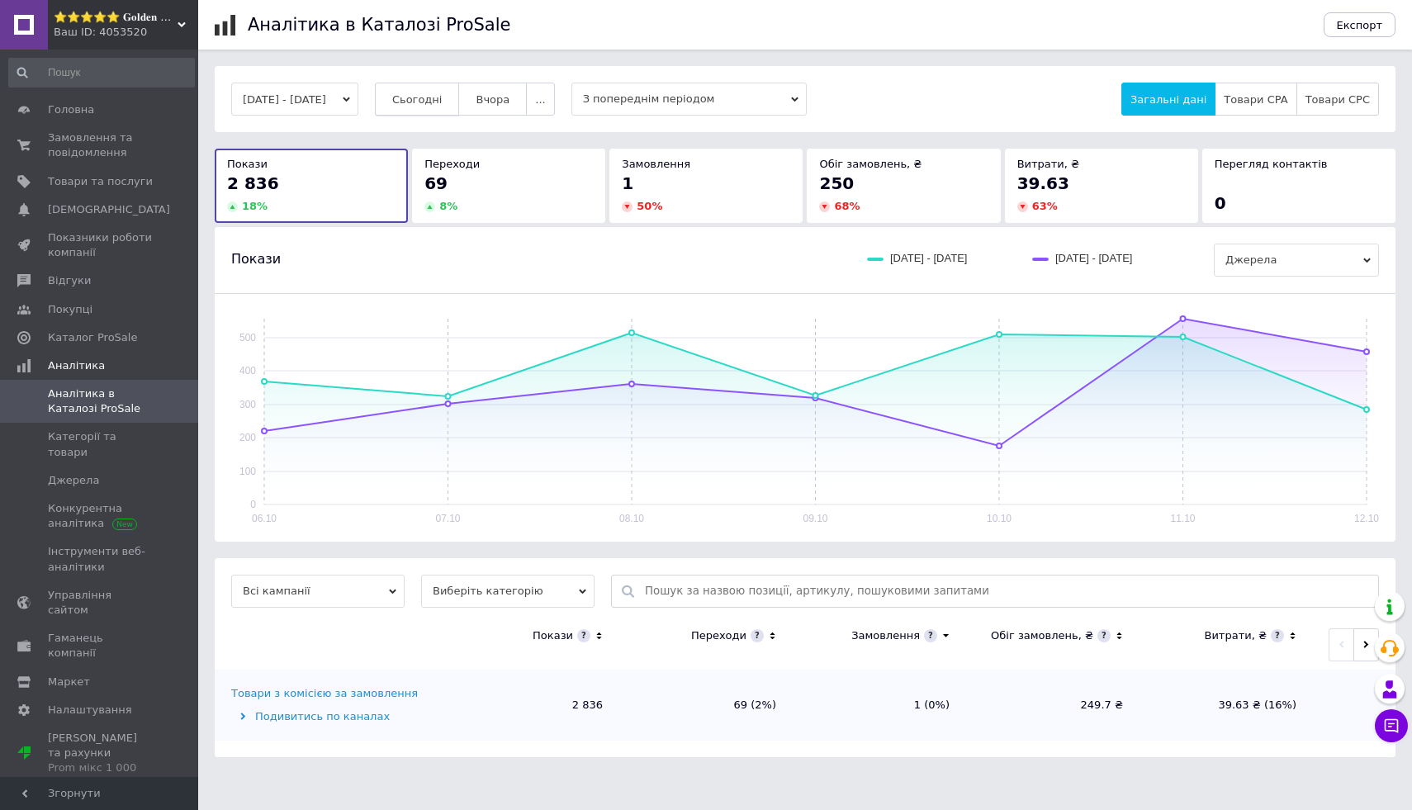
click at [460, 91] on button "Сьогодні" at bounding box center [417, 99] width 85 height 33
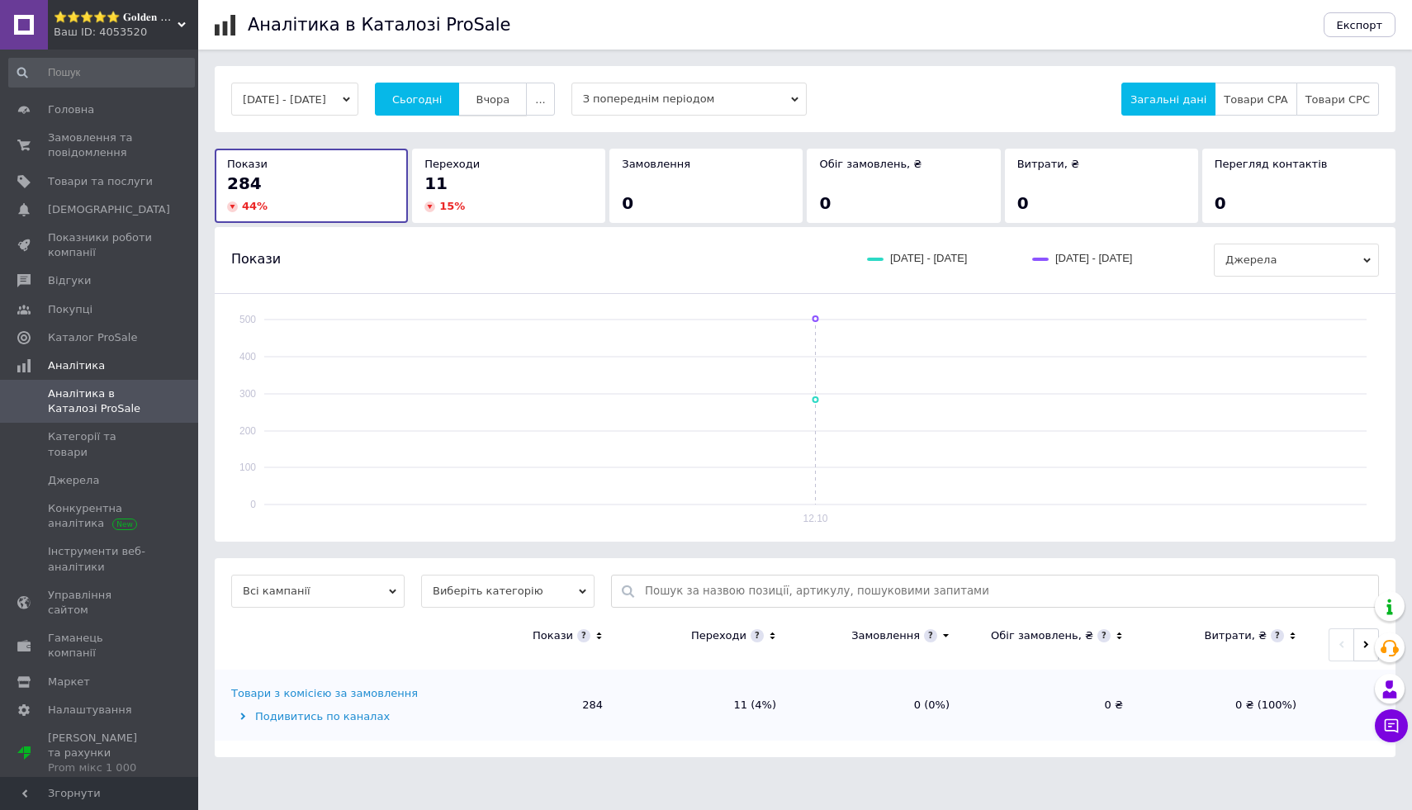
click at [510, 90] on button "Вчора" at bounding box center [492, 99] width 69 height 33
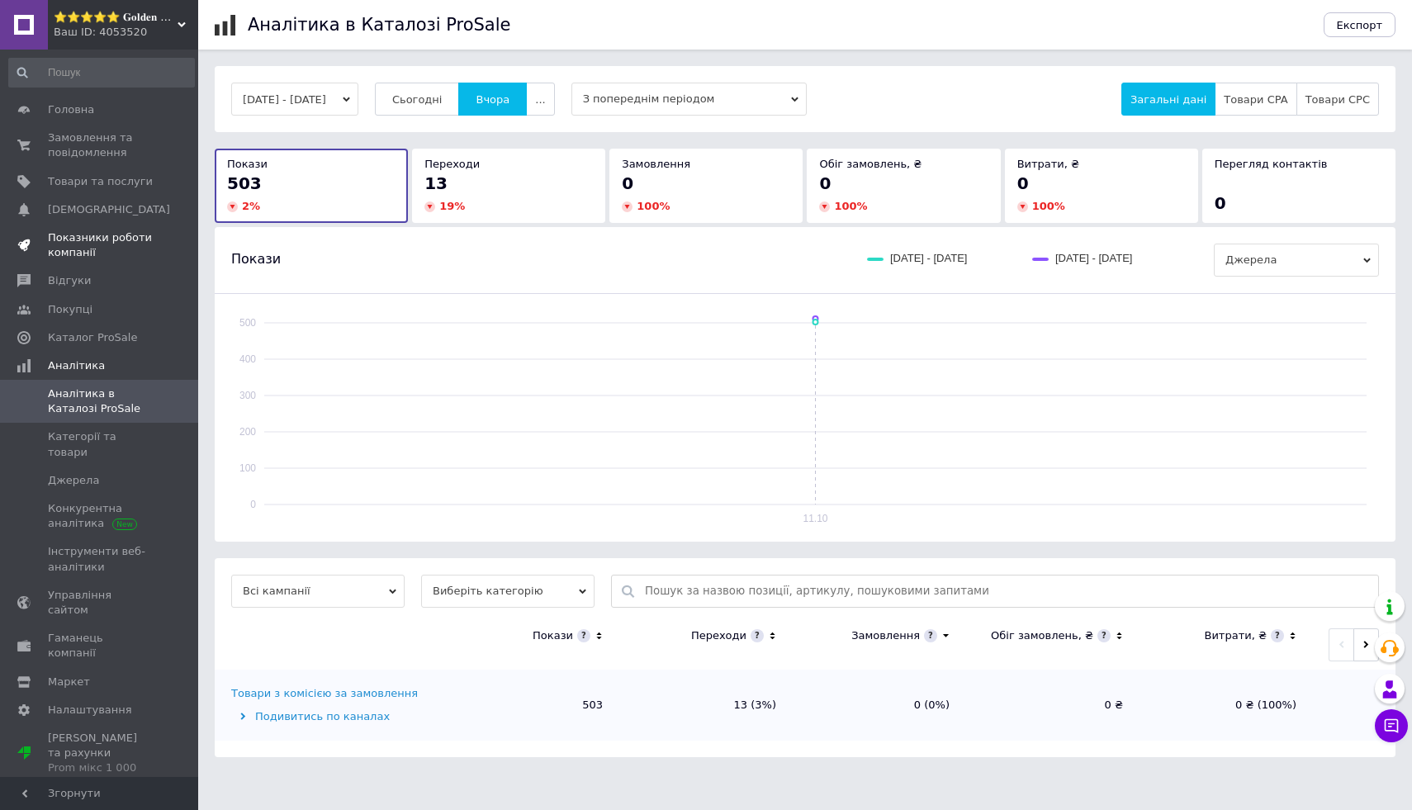
click at [135, 251] on span "Показники роботи компанії" at bounding box center [100, 245] width 105 height 30
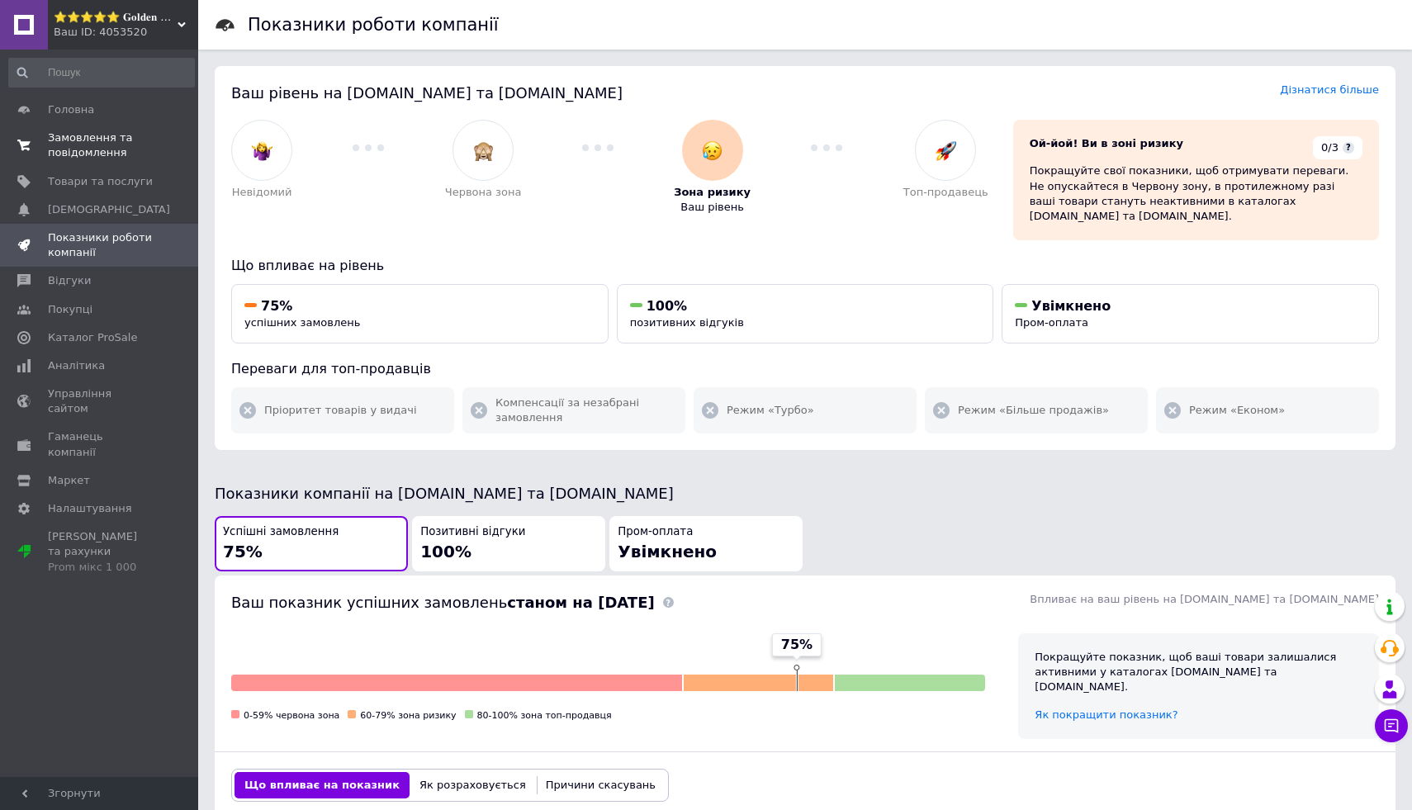
click at [155, 149] on span "0 0" at bounding box center [175, 145] width 45 height 30
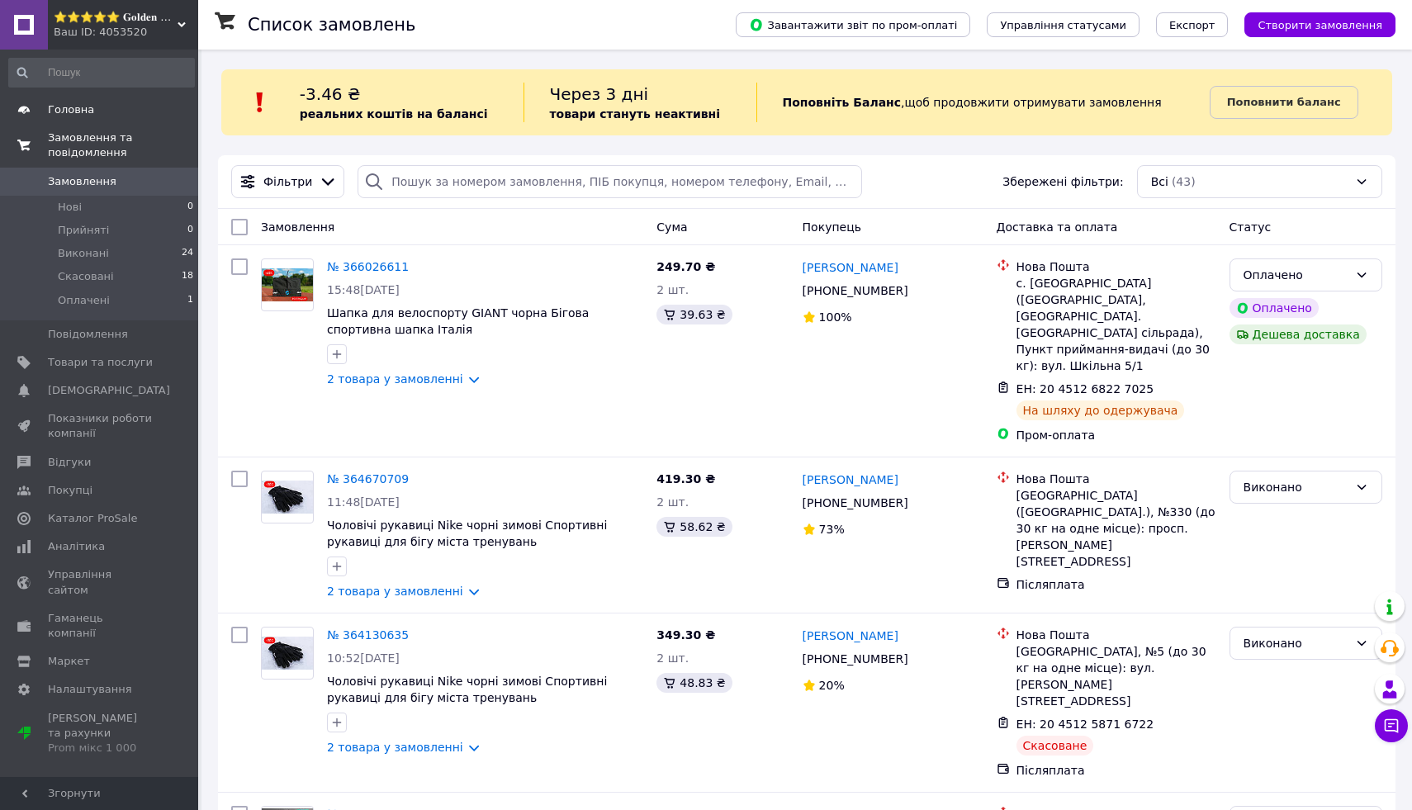
click at [169, 116] on span at bounding box center [175, 109] width 45 height 15
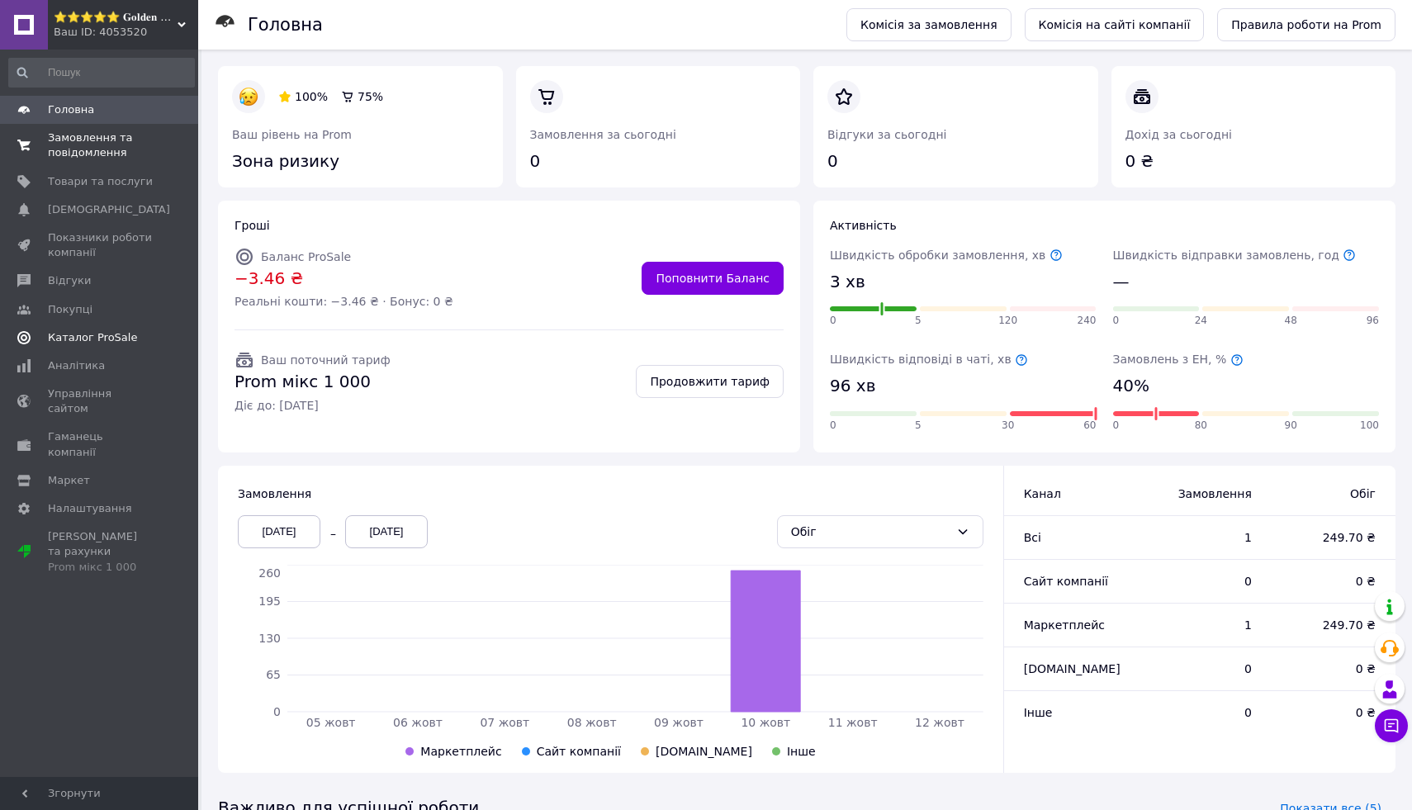
click at [147, 341] on span "Каталог ProSale" at bounding box center [100, 337] width 105 height 15
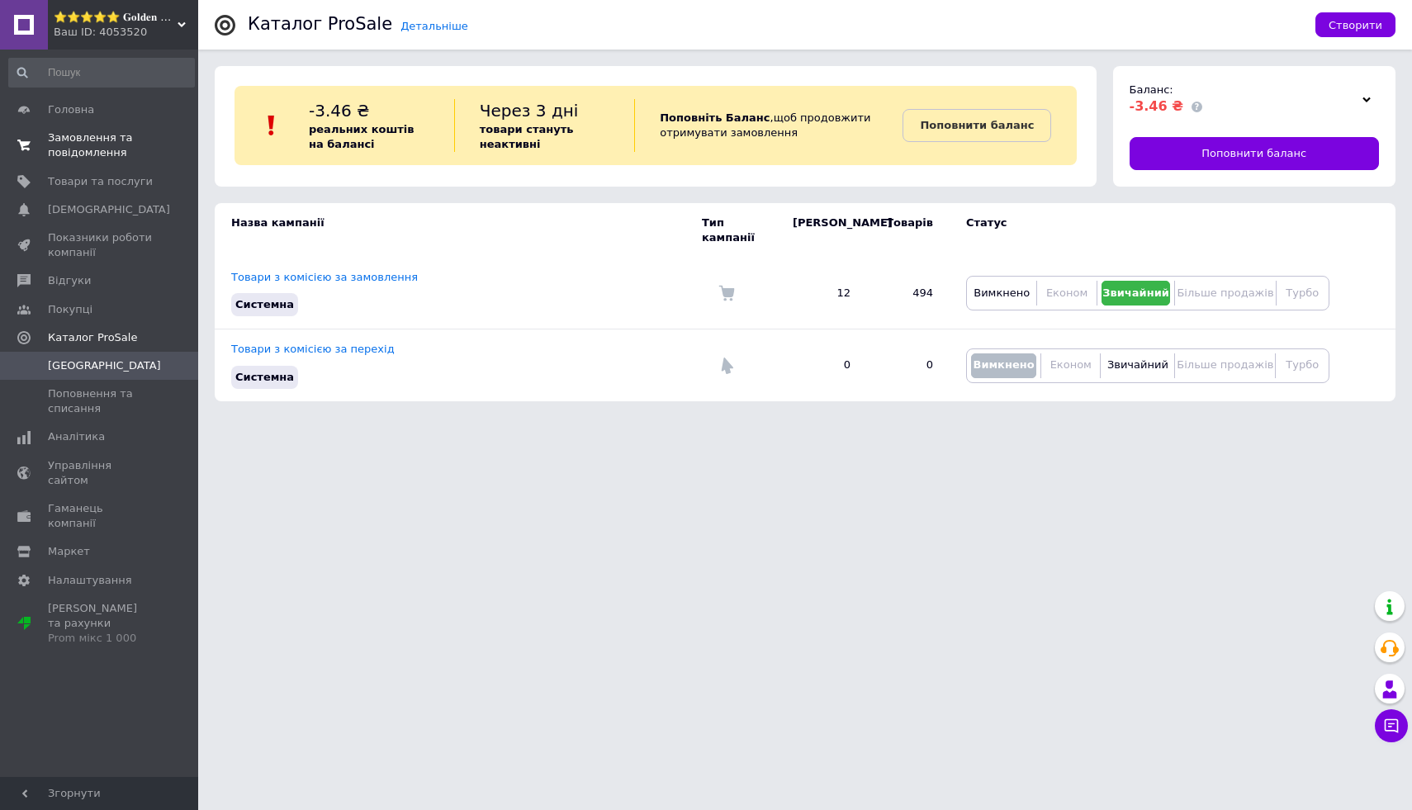
click at [153, 148] on span "0 0" at bounding box center [175, 145] width 45 height 30
